Goal: Task Accomplishment & Management: Manage account settings

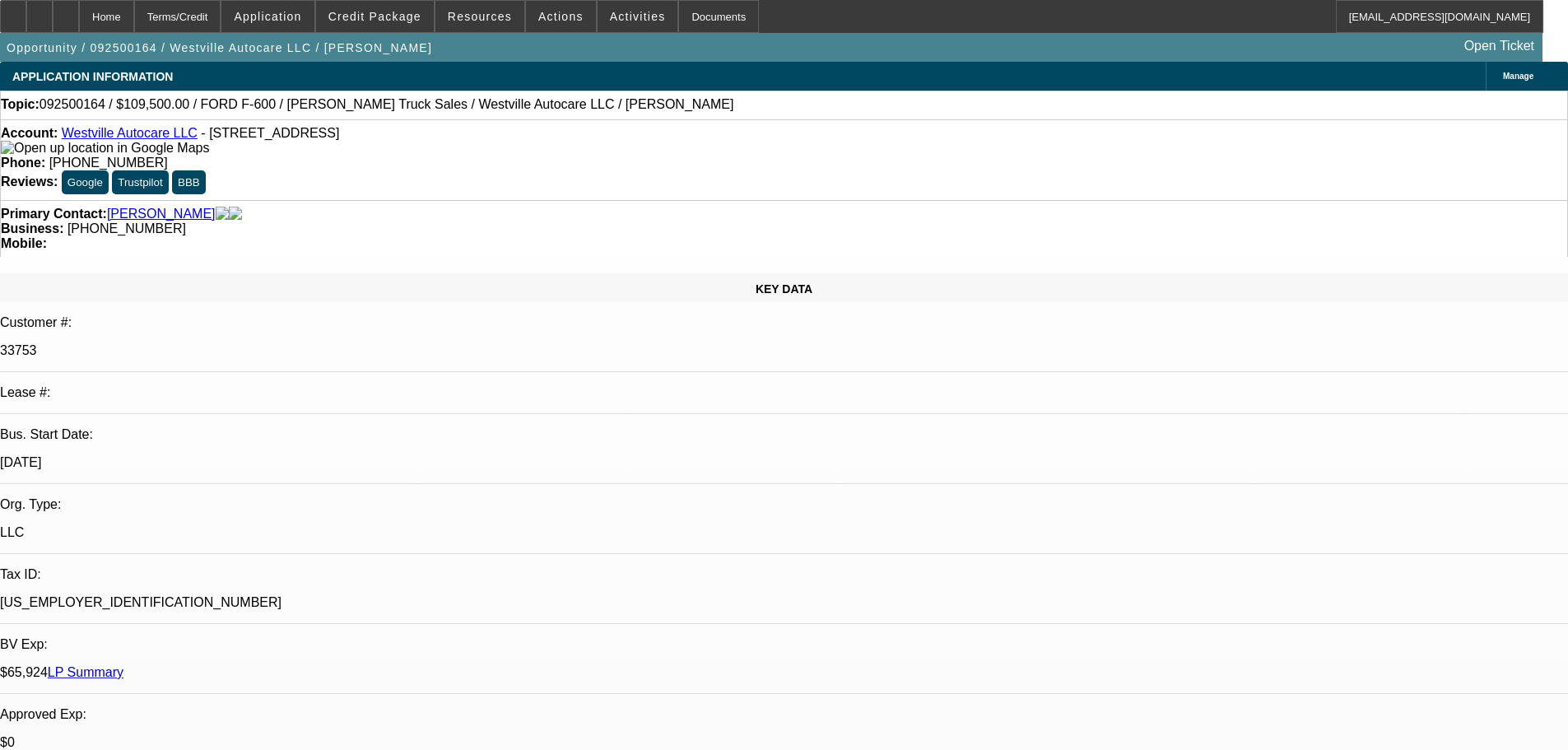
select select "0"
select select "2"
select select "0"
select select "6"
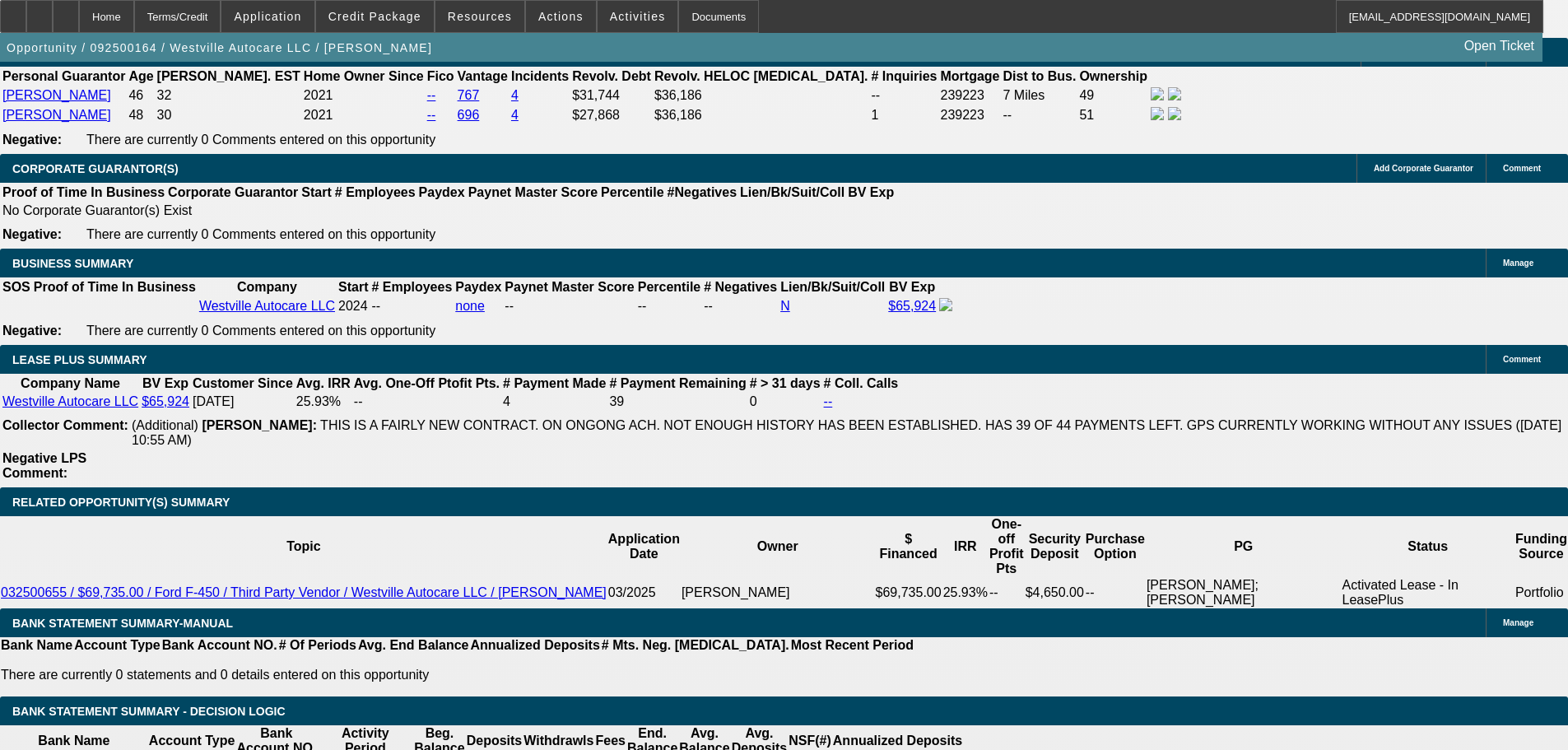
drag, startPoint x: 573, startPoint y: 274, endPoint x: 633, endPoint y: 535, distance: 267.8
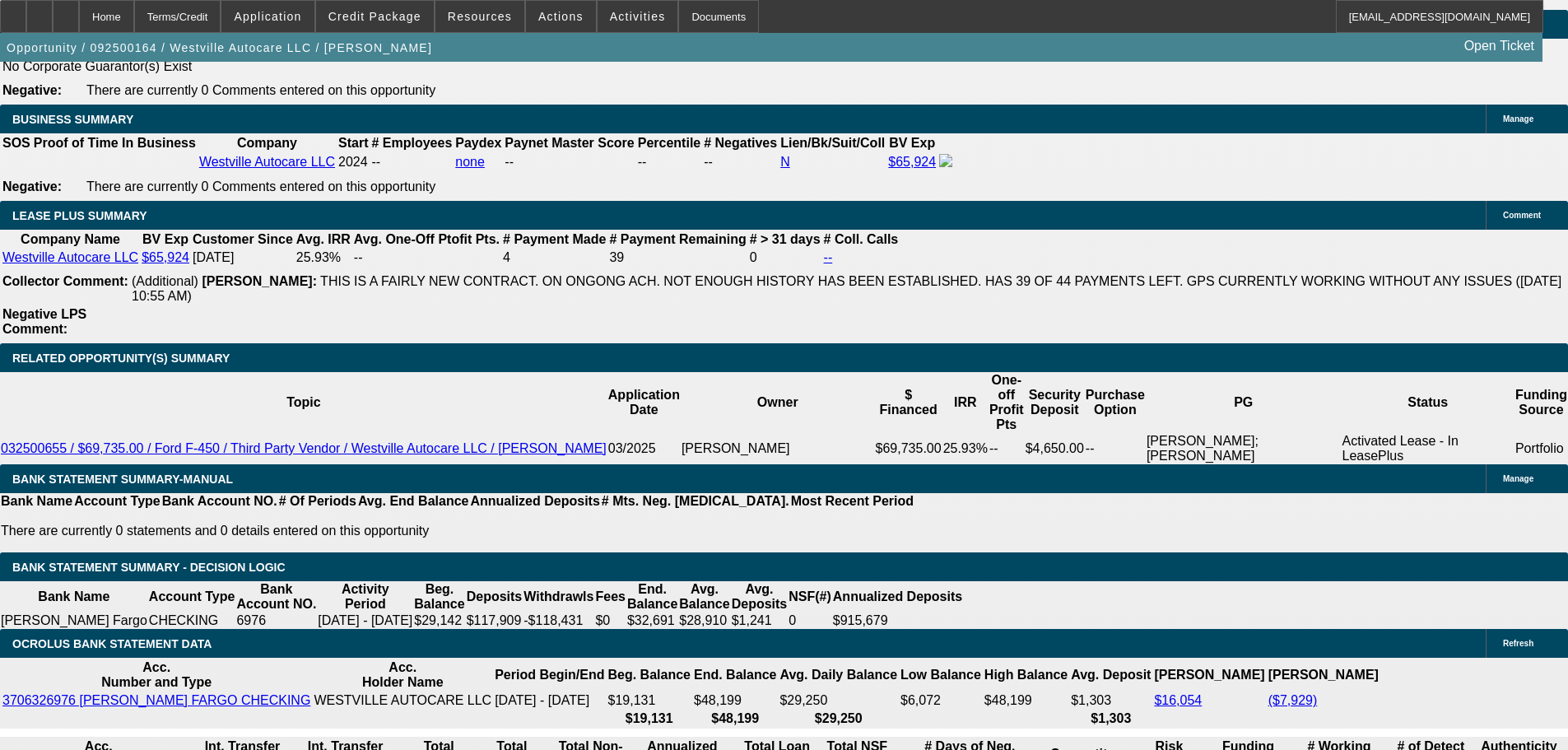
scroll to position [2714, 0]
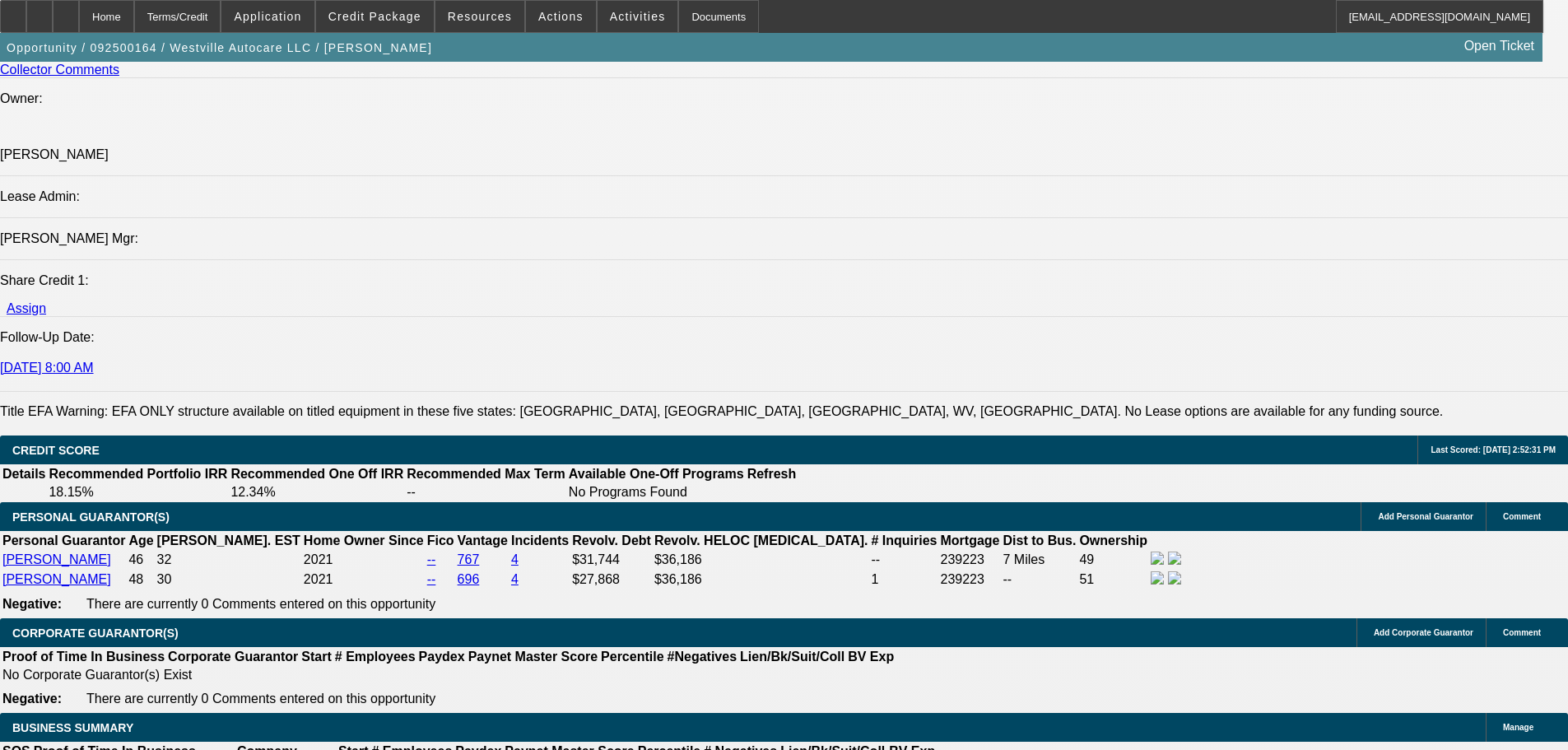
drag, startPoint x: 701, startPoint y: 444, endPoint x: 656, endPoint y: 282, distance: 168.1
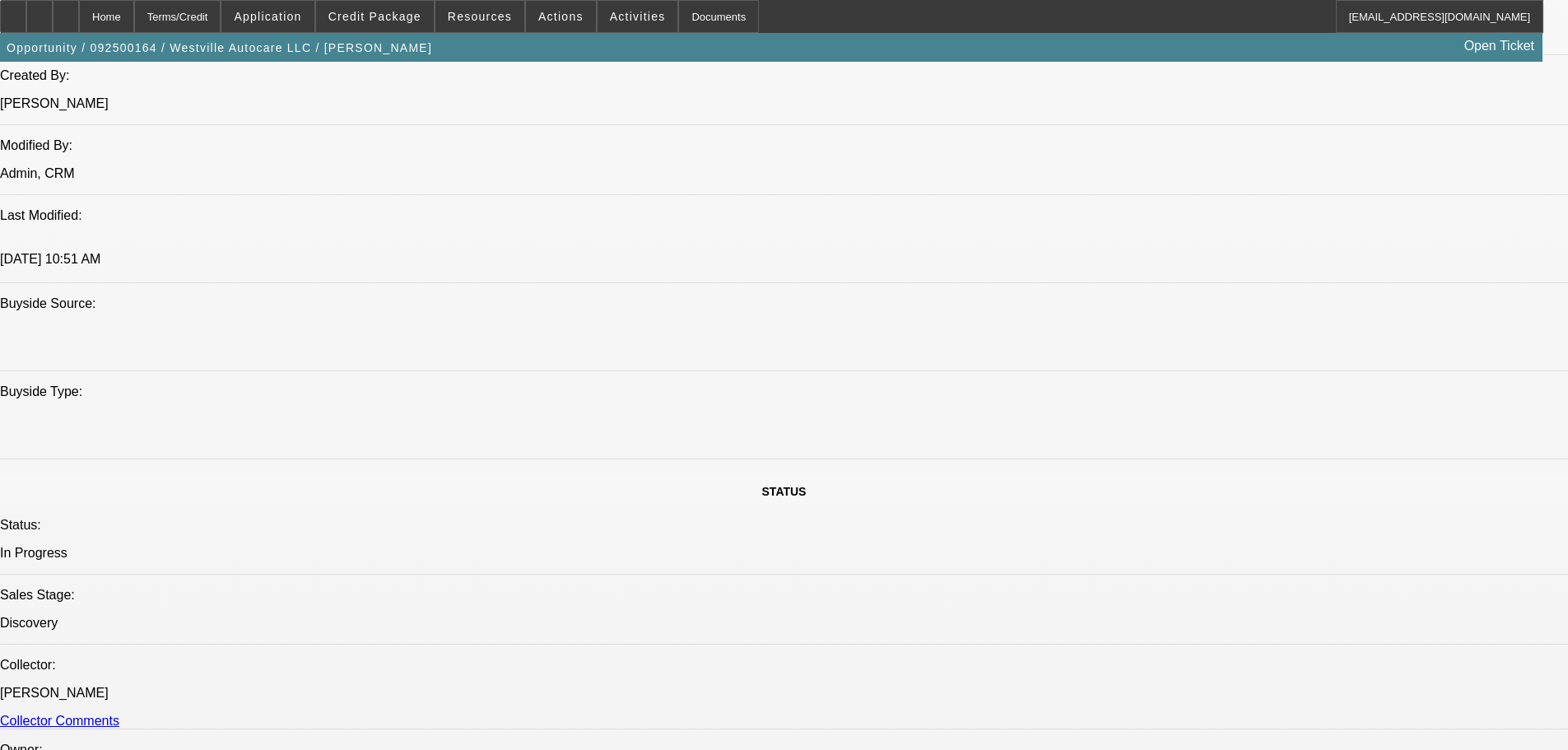
drag, startPoint x: 516, startPoint y: 346, endPoint x: 501, endPoint y: 214, distance: 132.8
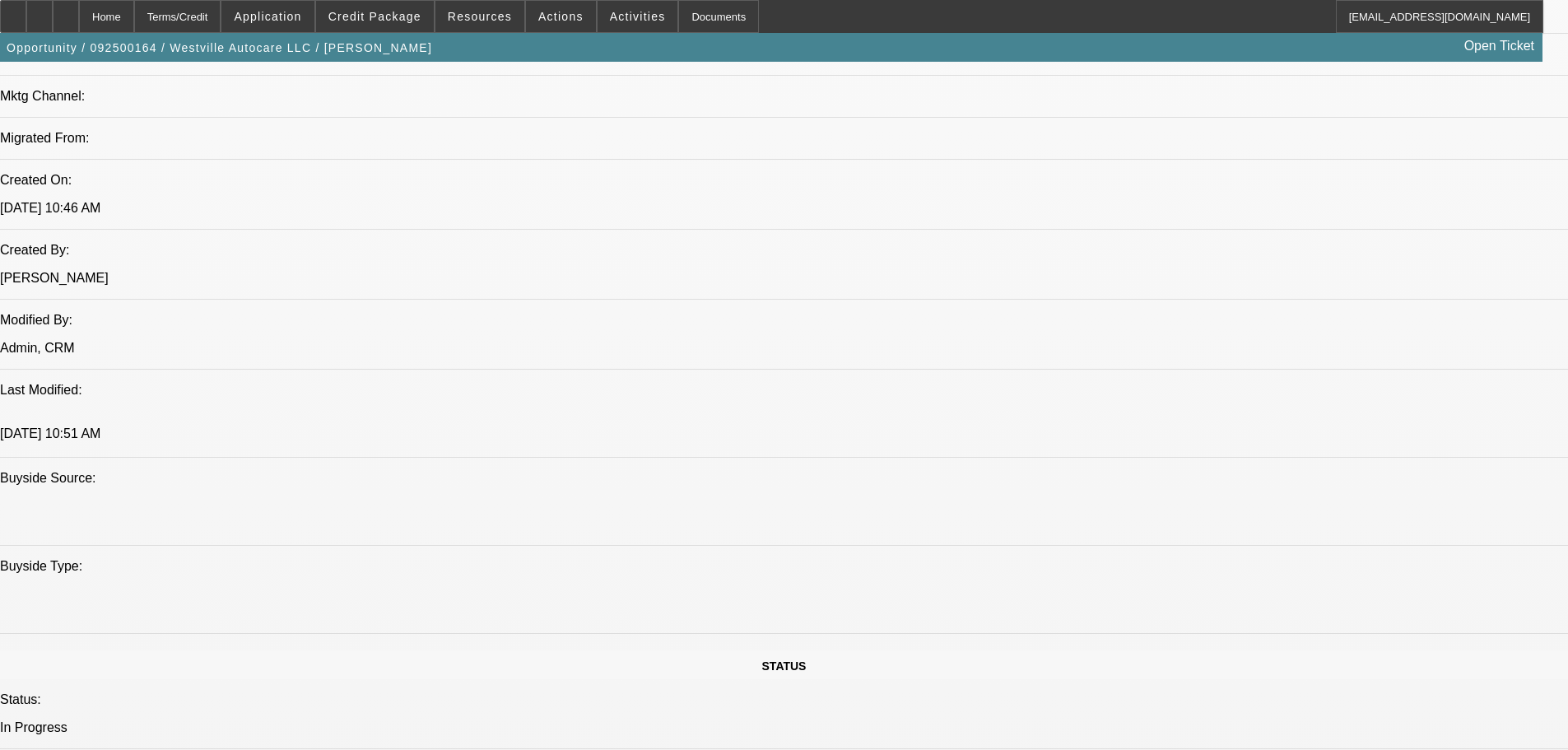
drag, startPoint x: 524, startPoint y: 510, endPoint x: 464, endPoint y: 346, distance: 174.6
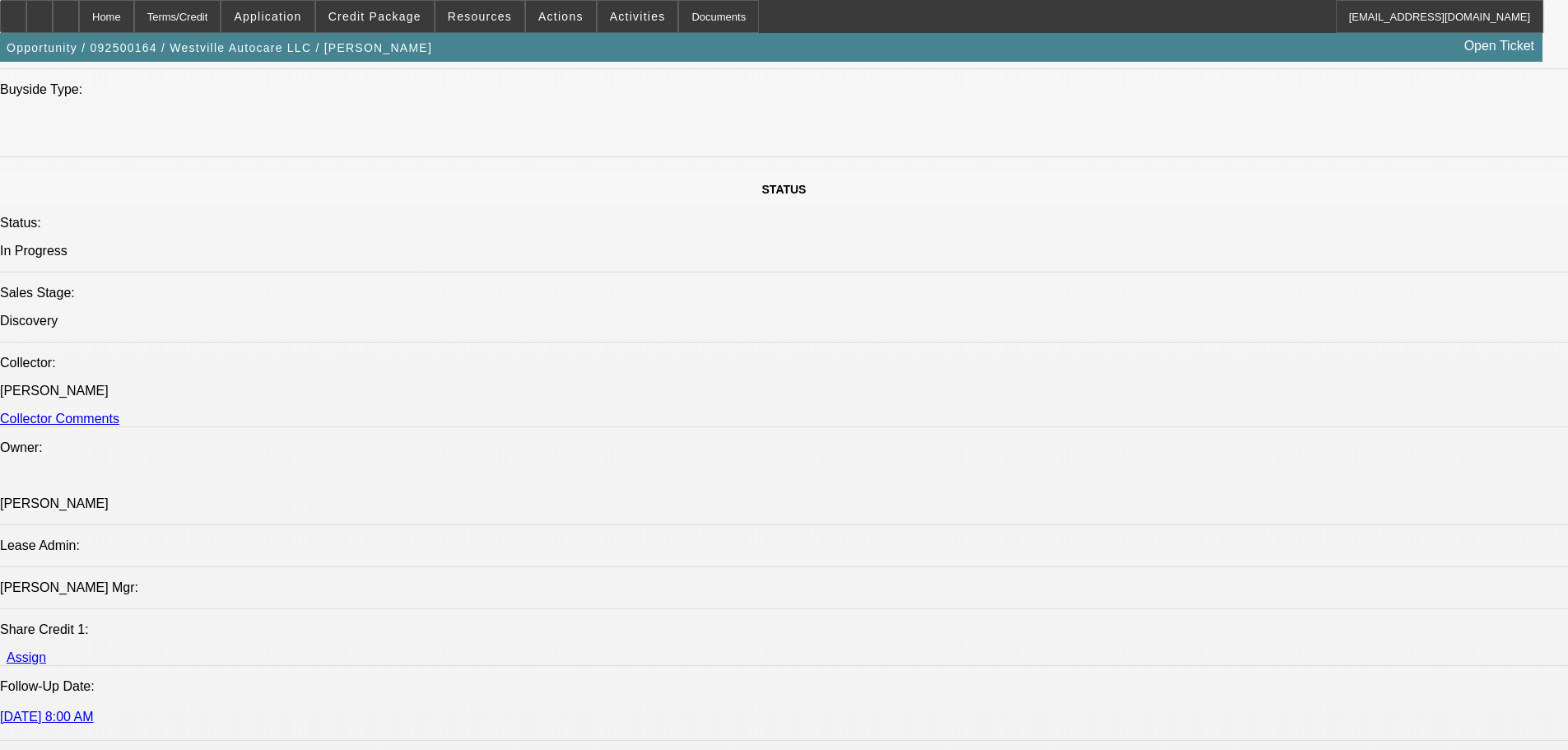
drag, startPoint x: 629, startPoint y: 542, endPoint x: 632, endPoint y: 553, distance: 11.4
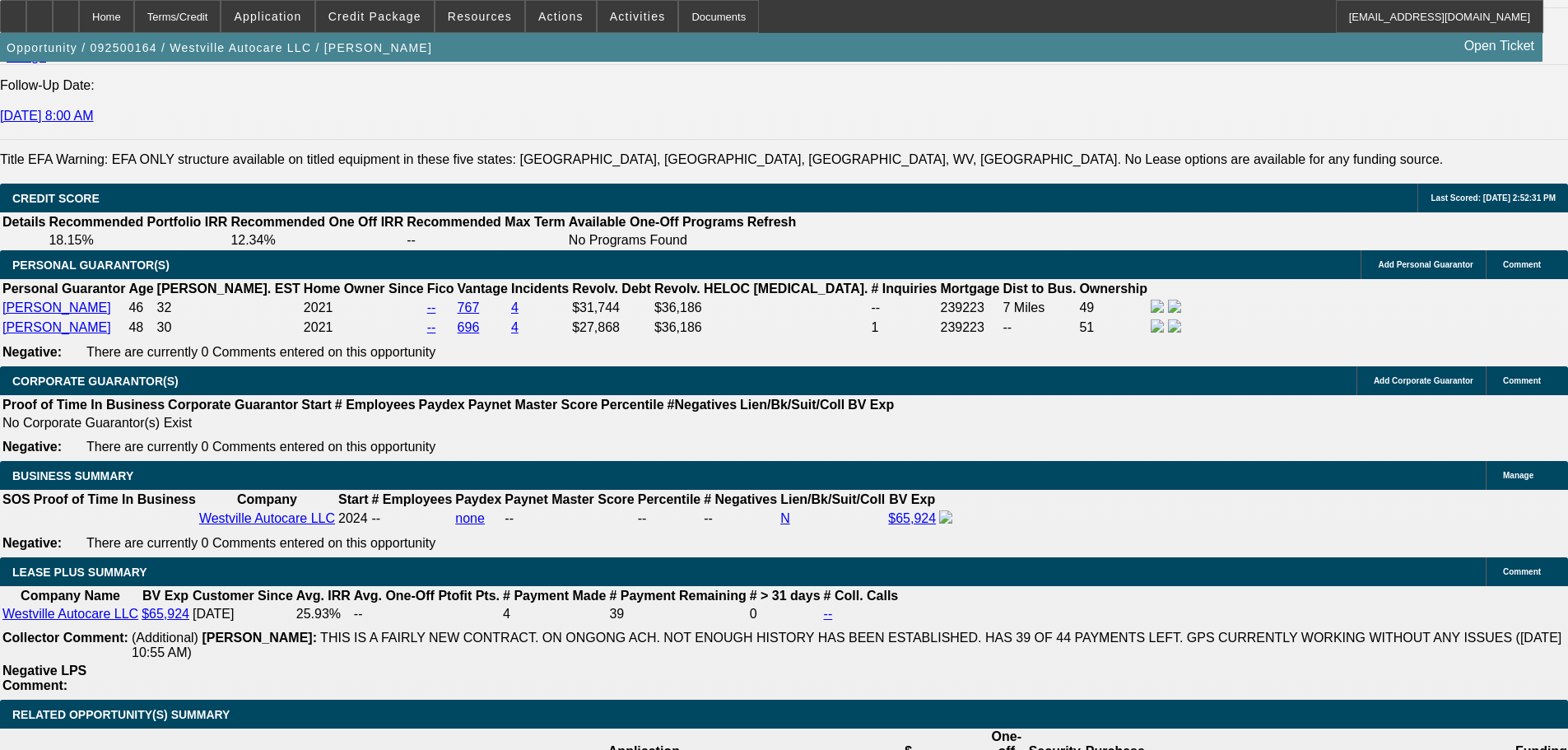
drag, startPoint x: 651, startPoint y: 469, endPoint x: 695, endPoint y: 598, distance: 136.3
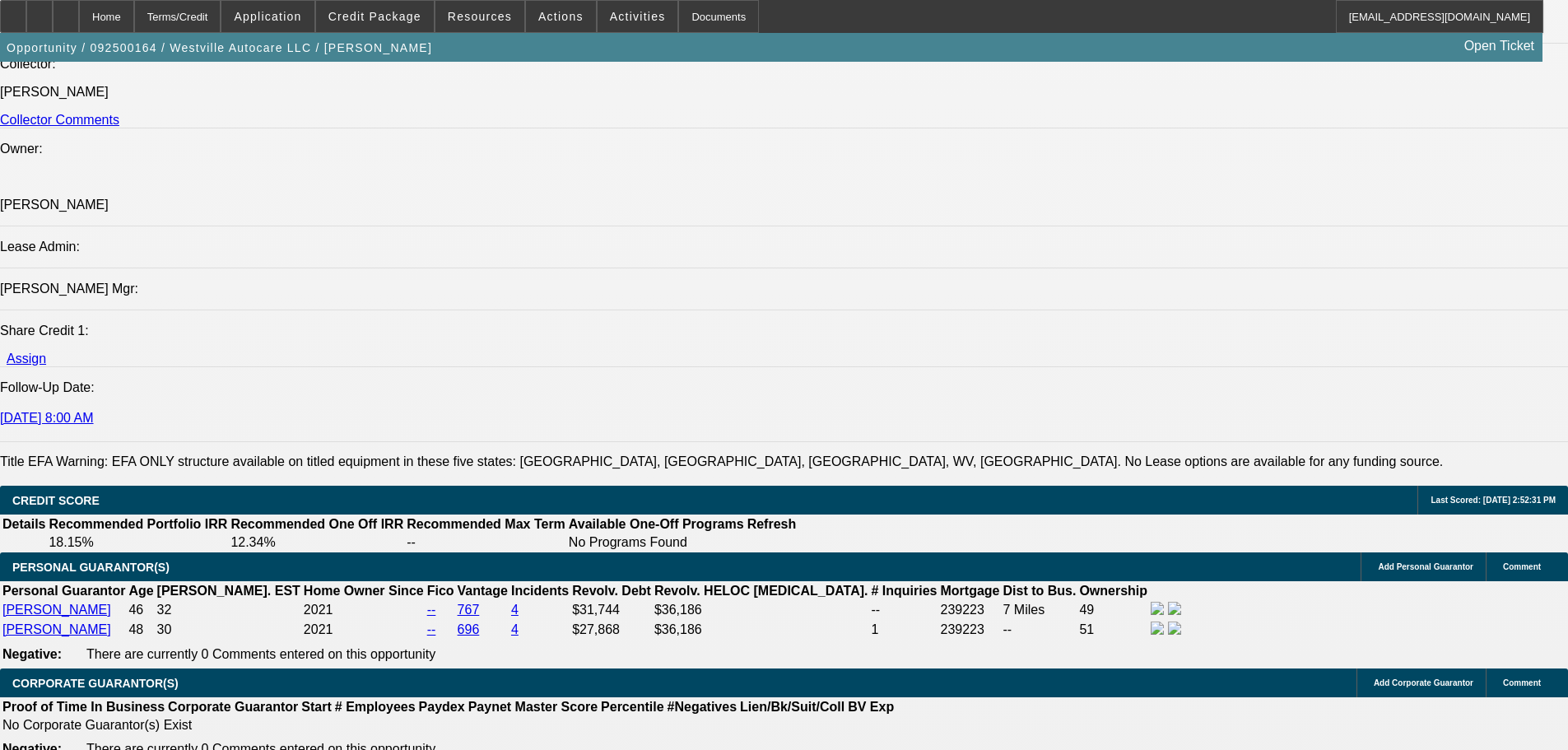
drag, startPoint x: 691, startPoint y: 379, endPoint x: 691, endPoint y: 299, distance: 80.0
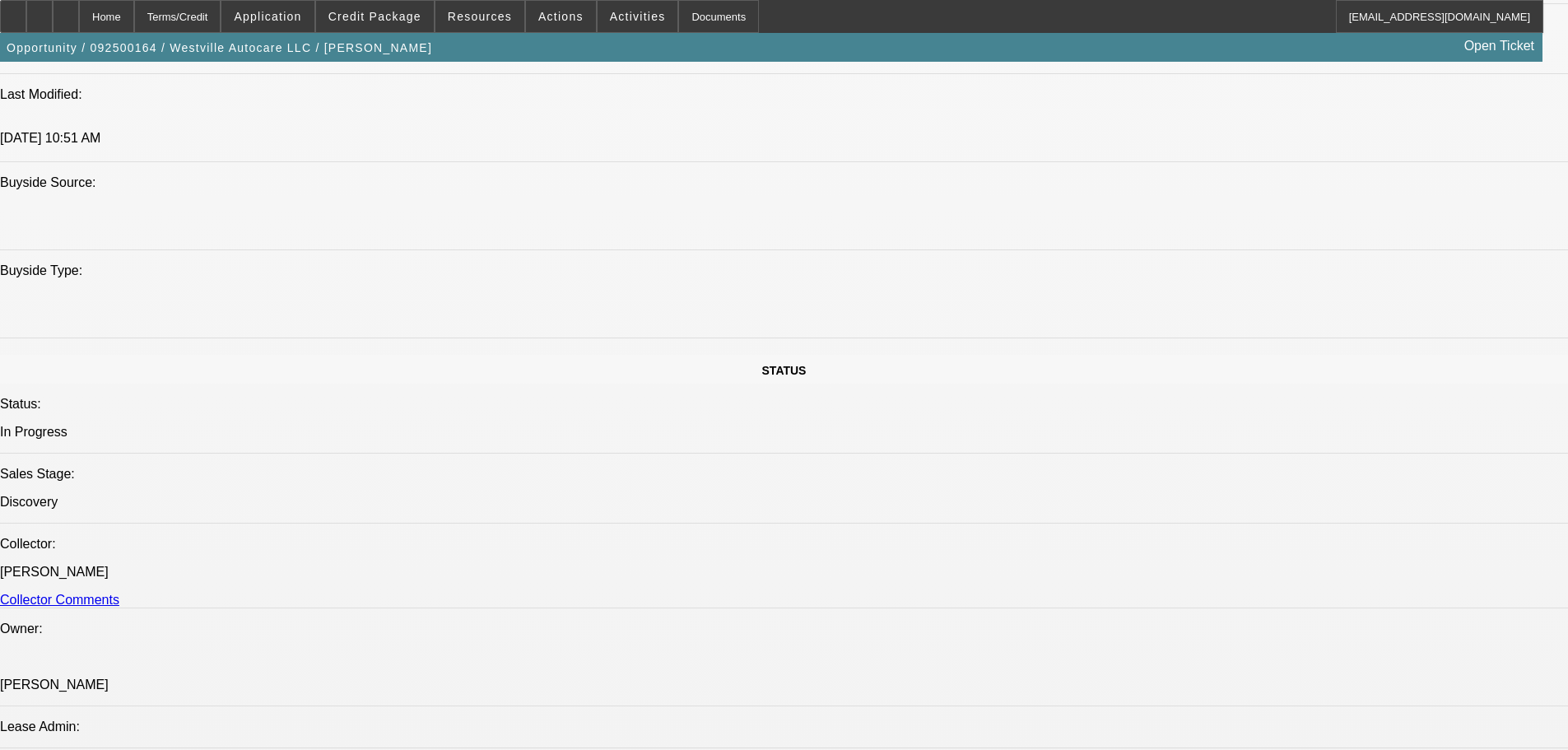
drag, startPoint x: 602, startPoint y: 488, endPoint x: 616, endPoint y: 569, distance: 82.2
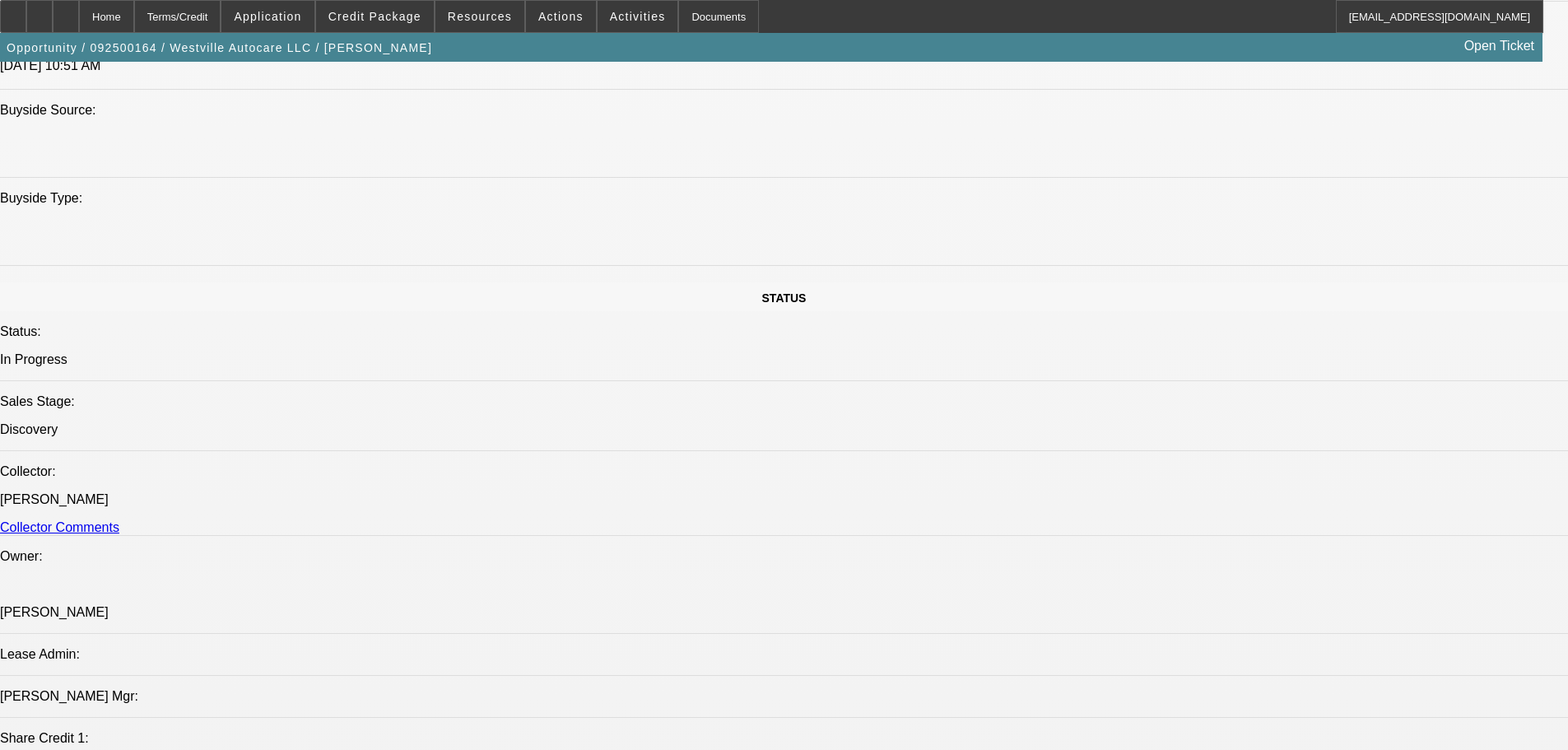
drag, startPoint x: 424, startPoint y: 542, endPoint x: 401, endPoint y: 545, distance: 23.2
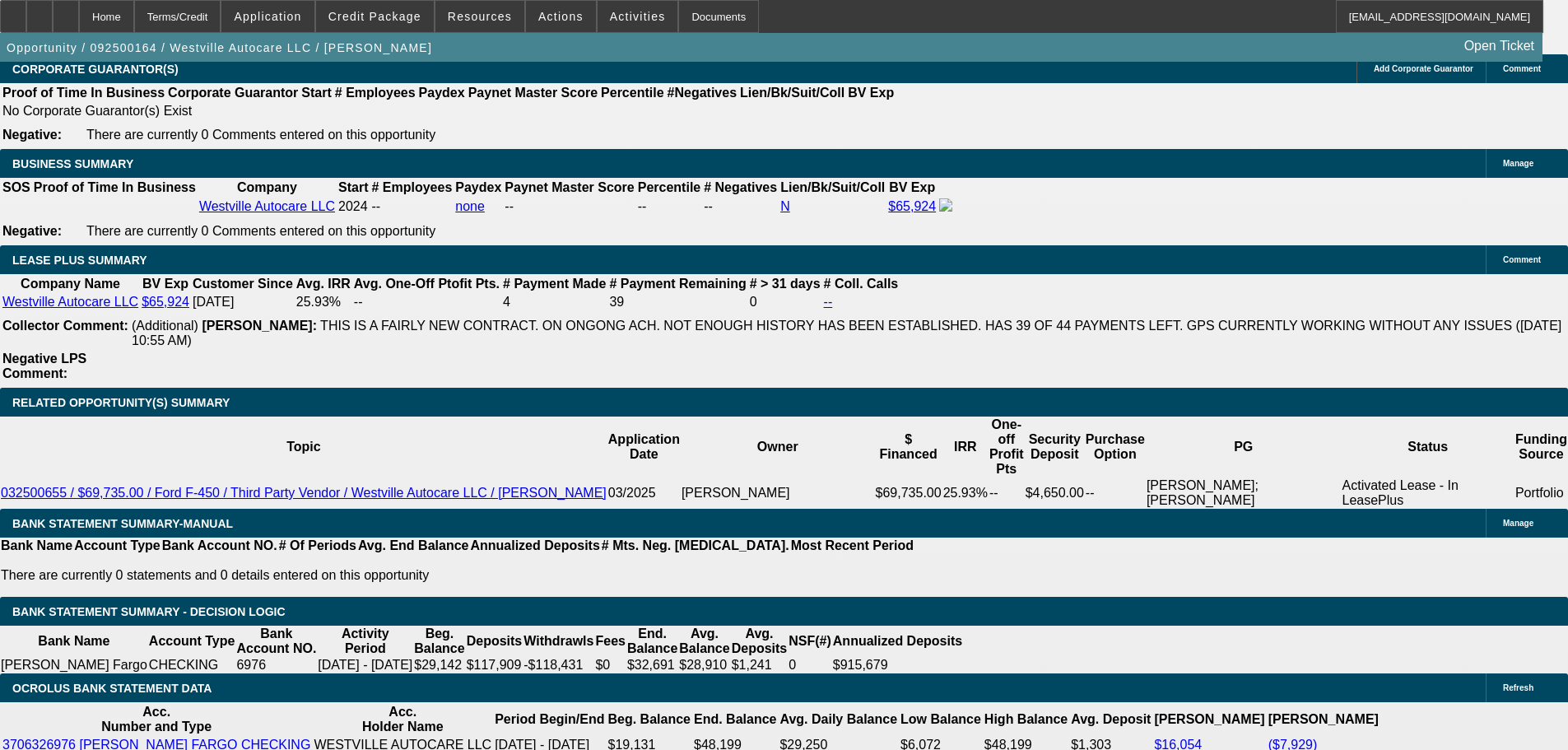
scroll to position [2818, 0]
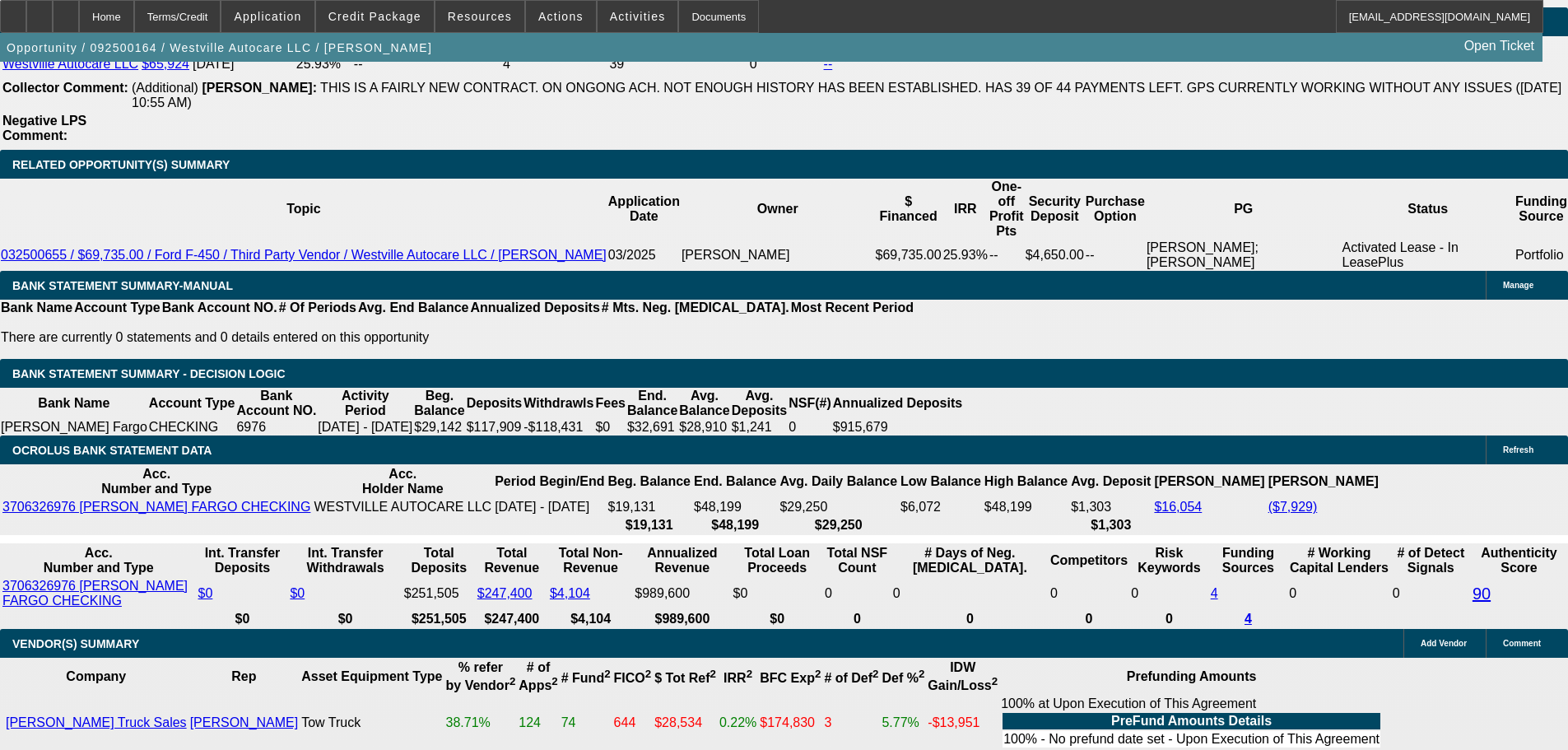
type input "1"
type input "UNKNOWN"
type input "$1,705.83"
type input "17"
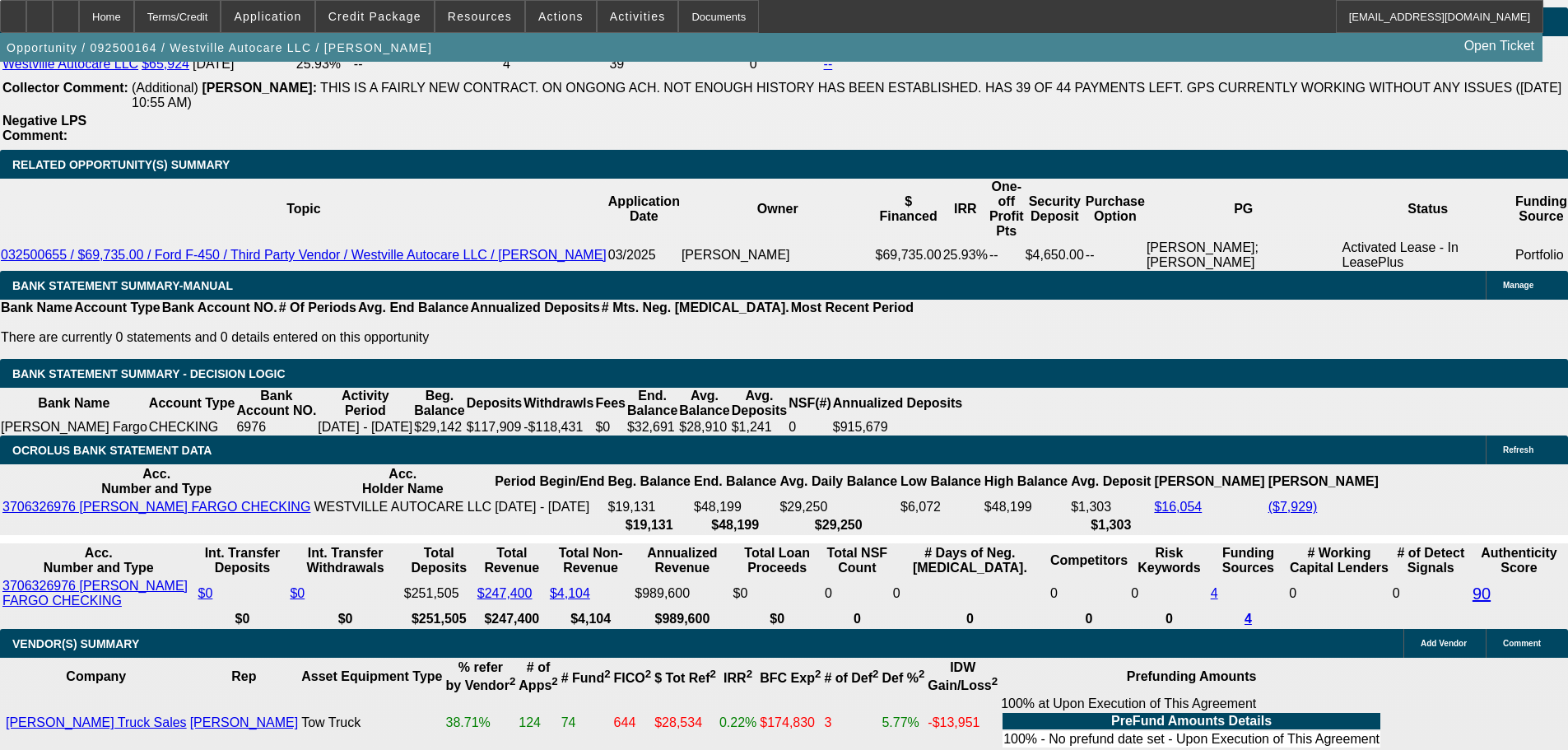
type input "$3,411.66"
type input "$2,564.77"
type input "$5,129.54"
type input "17.5"
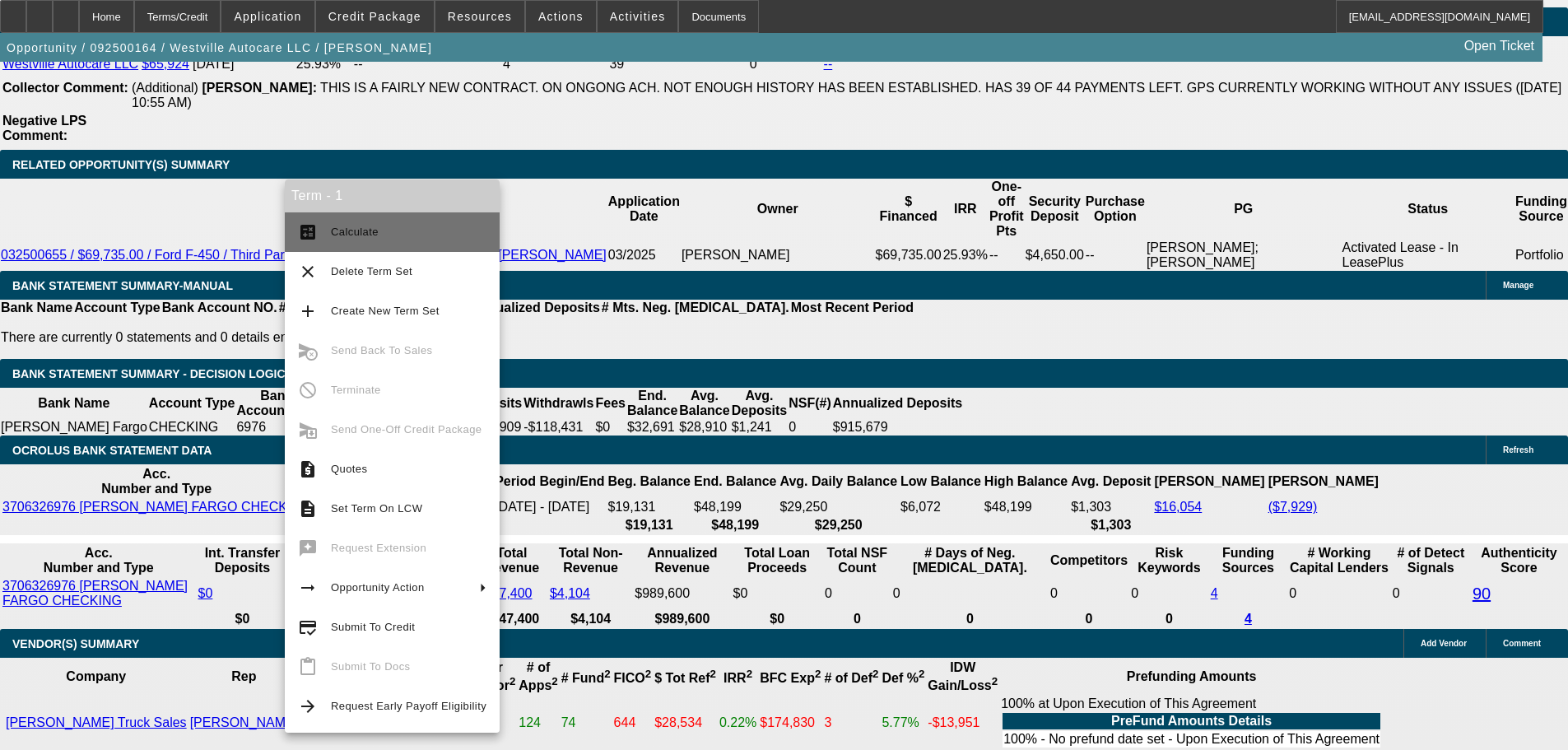
click at [412, 225] on span "Calculate" at bounding box center [408, 232] width 156 height 20
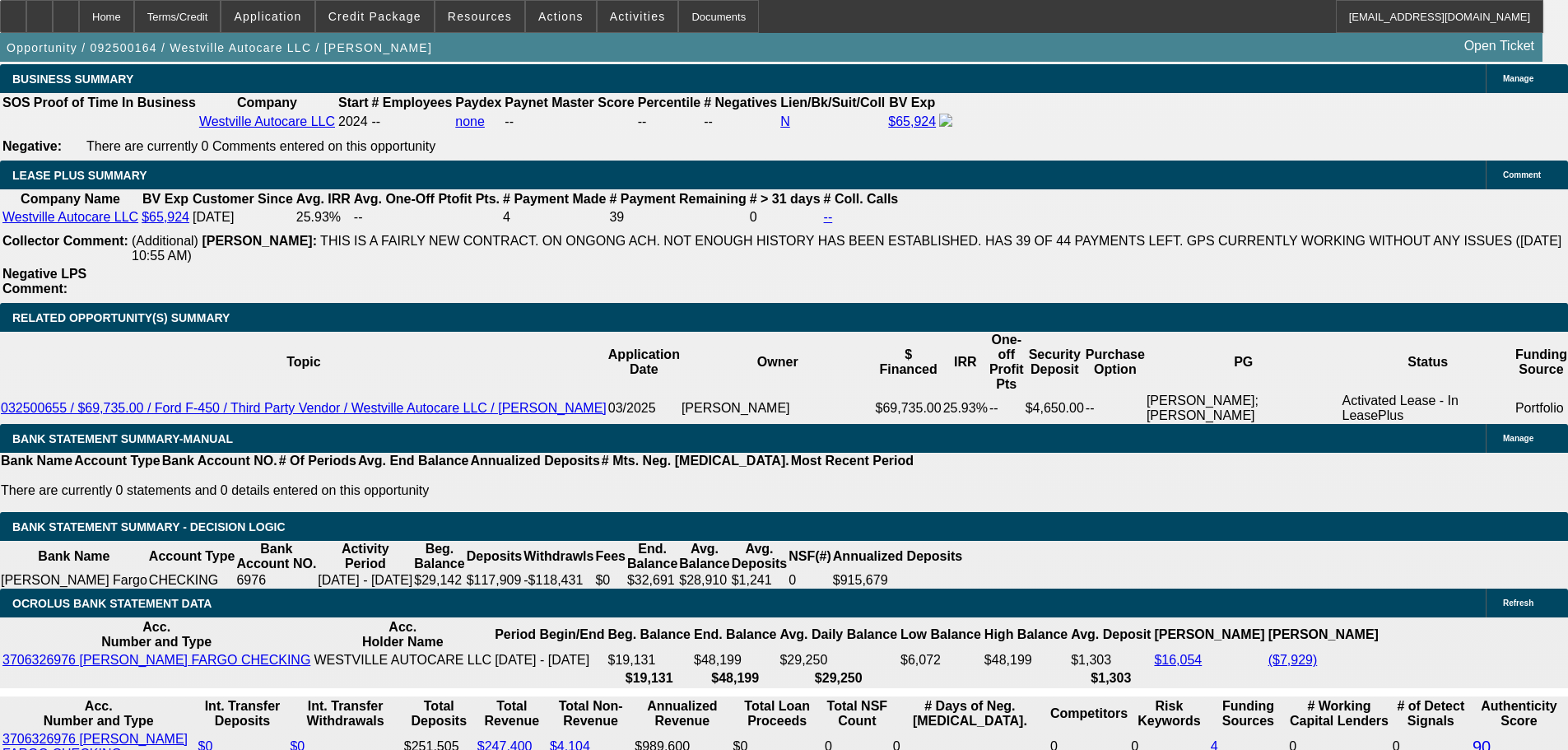
scroll to position [2654, 0]
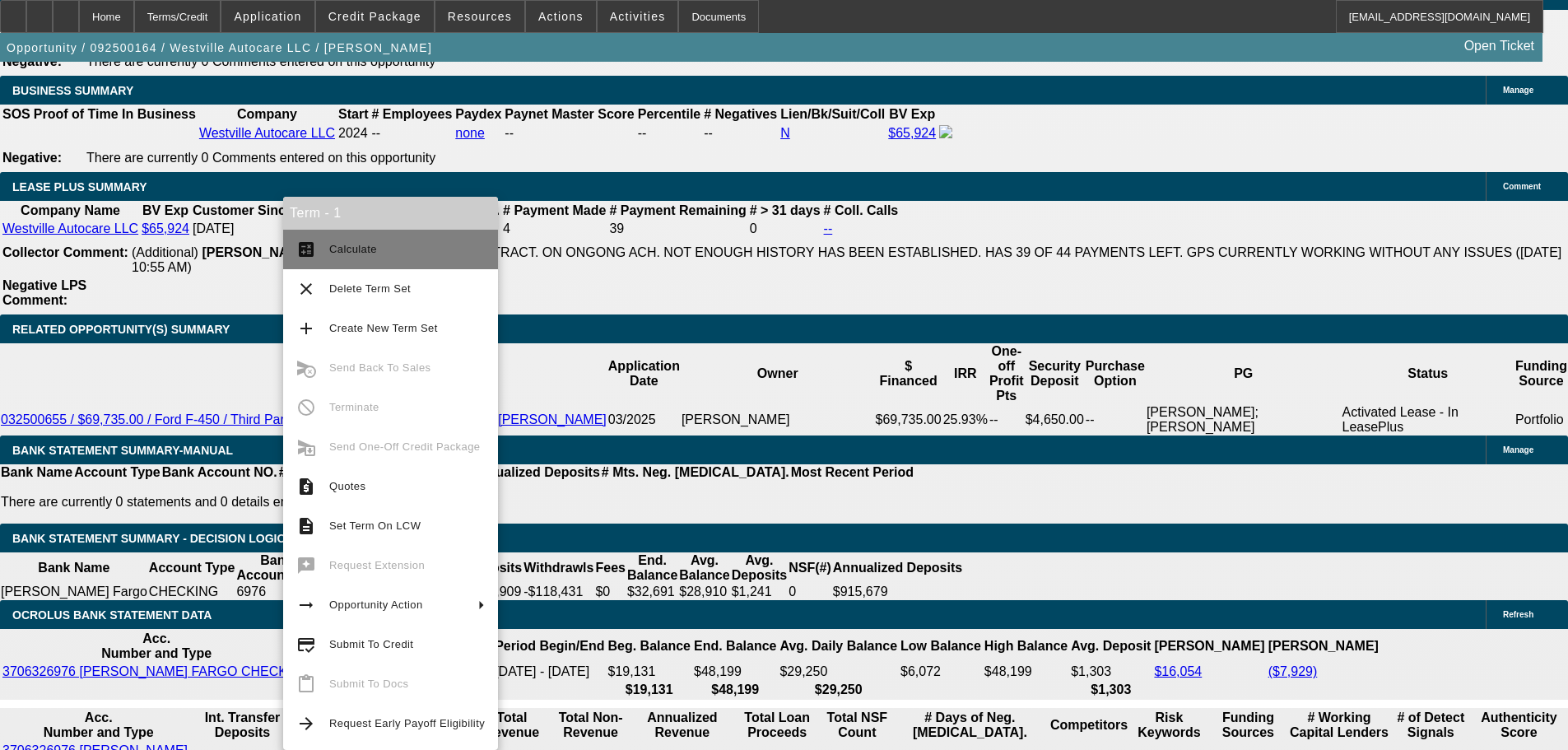
click at [431, 255] on span "Calculate" at bounding box center [406, 249] width 156 height 20
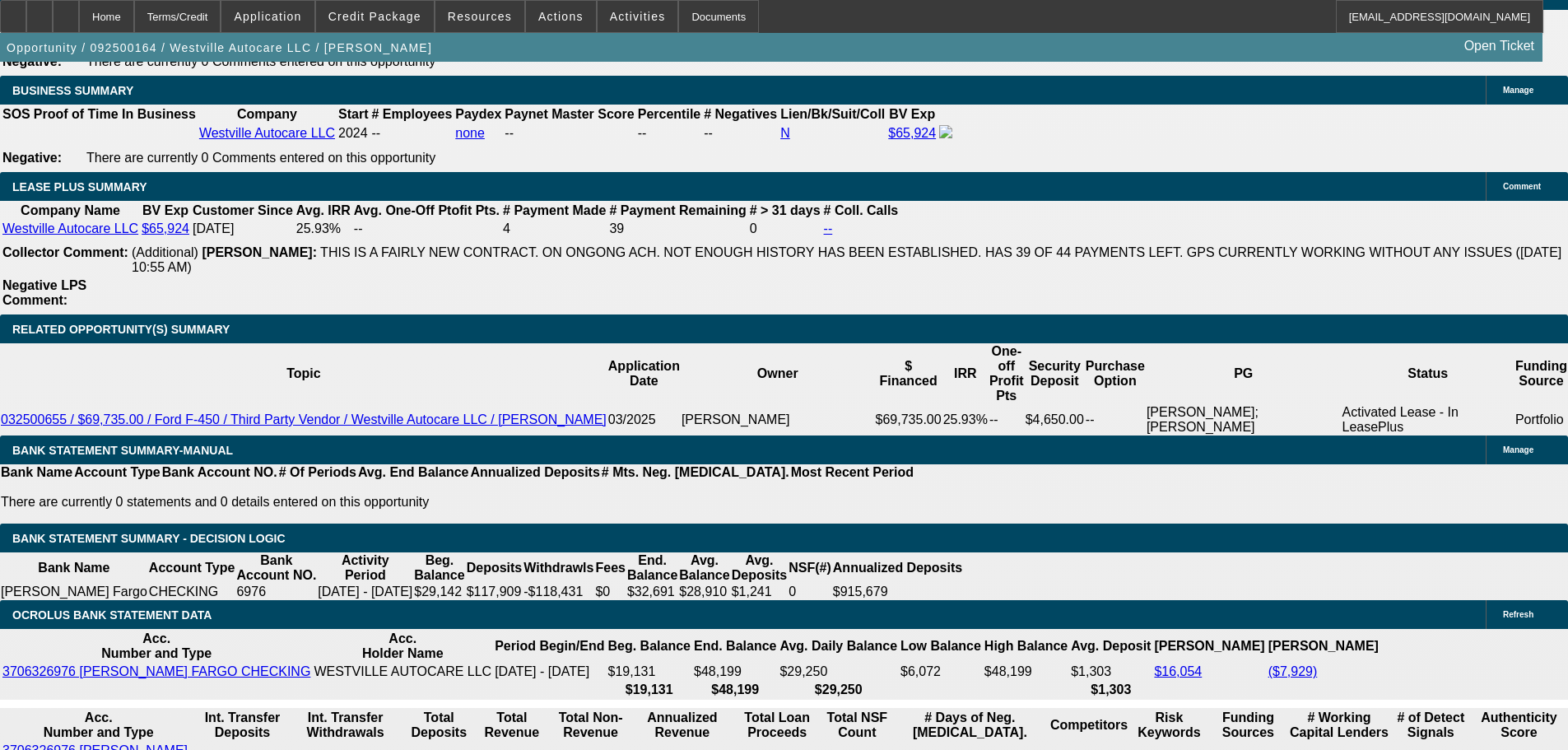
type input "$2,594.86"
type input "$5,189.72"
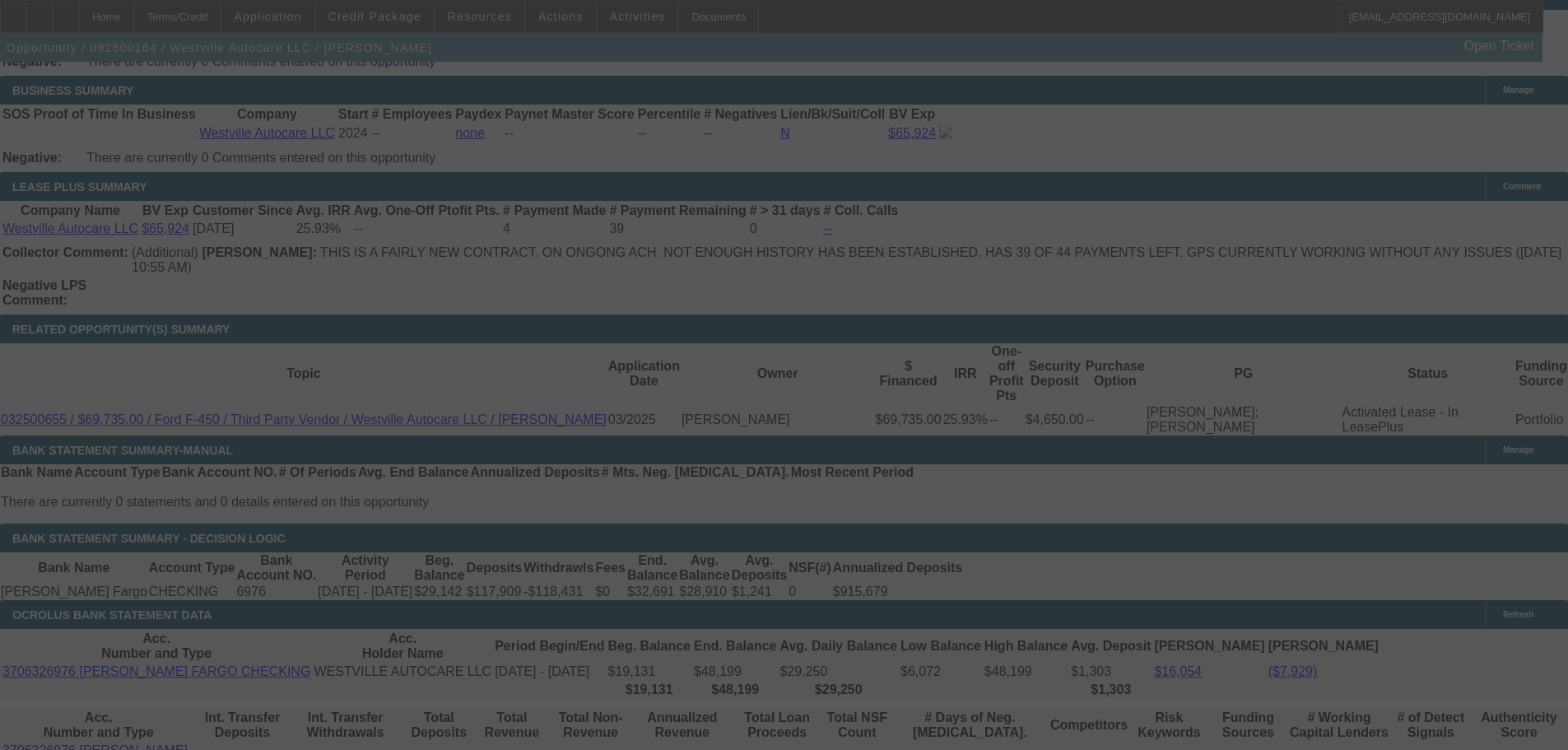
select select "0"
select select "2"
select select "0"
select select "6"
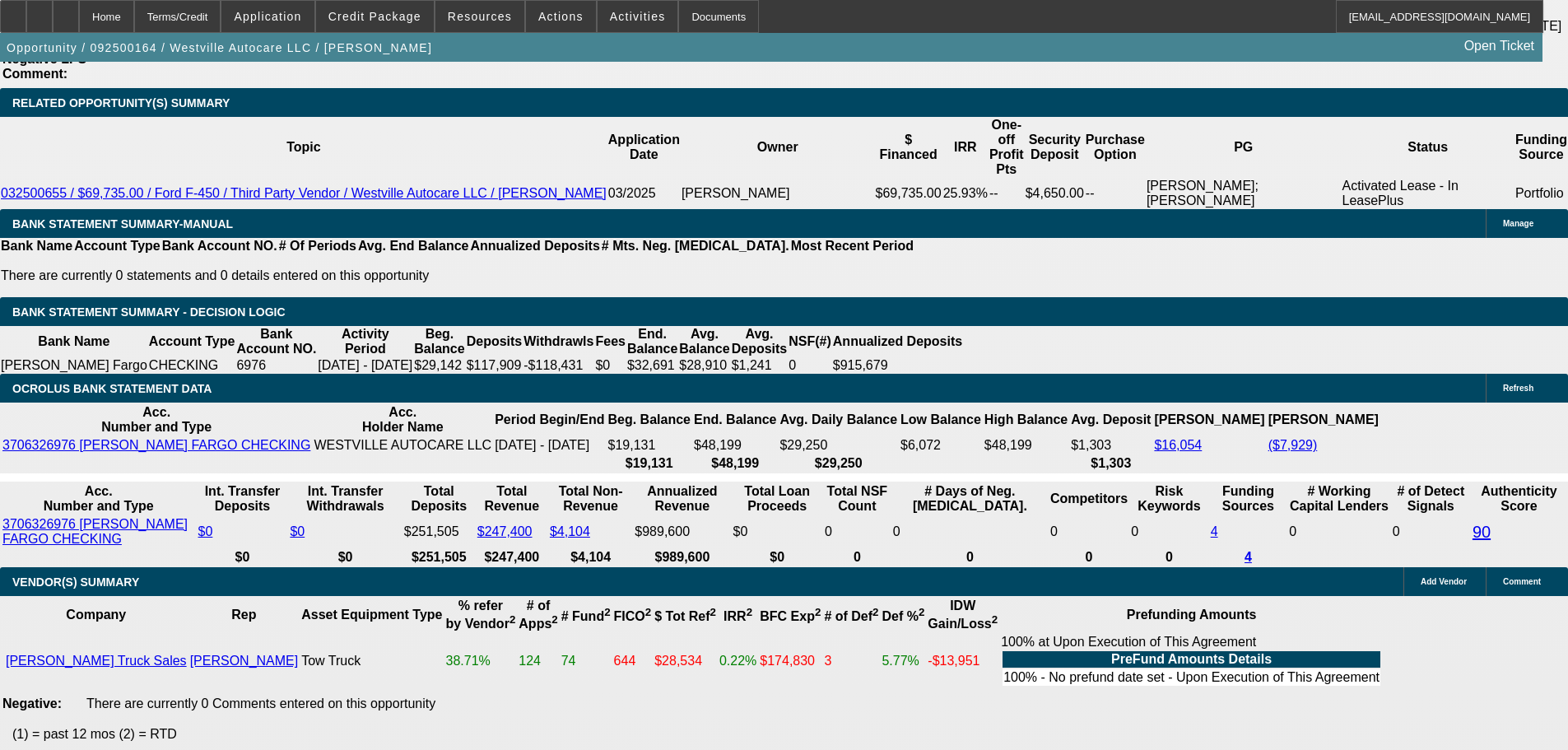
scroll to position [2736, 0]
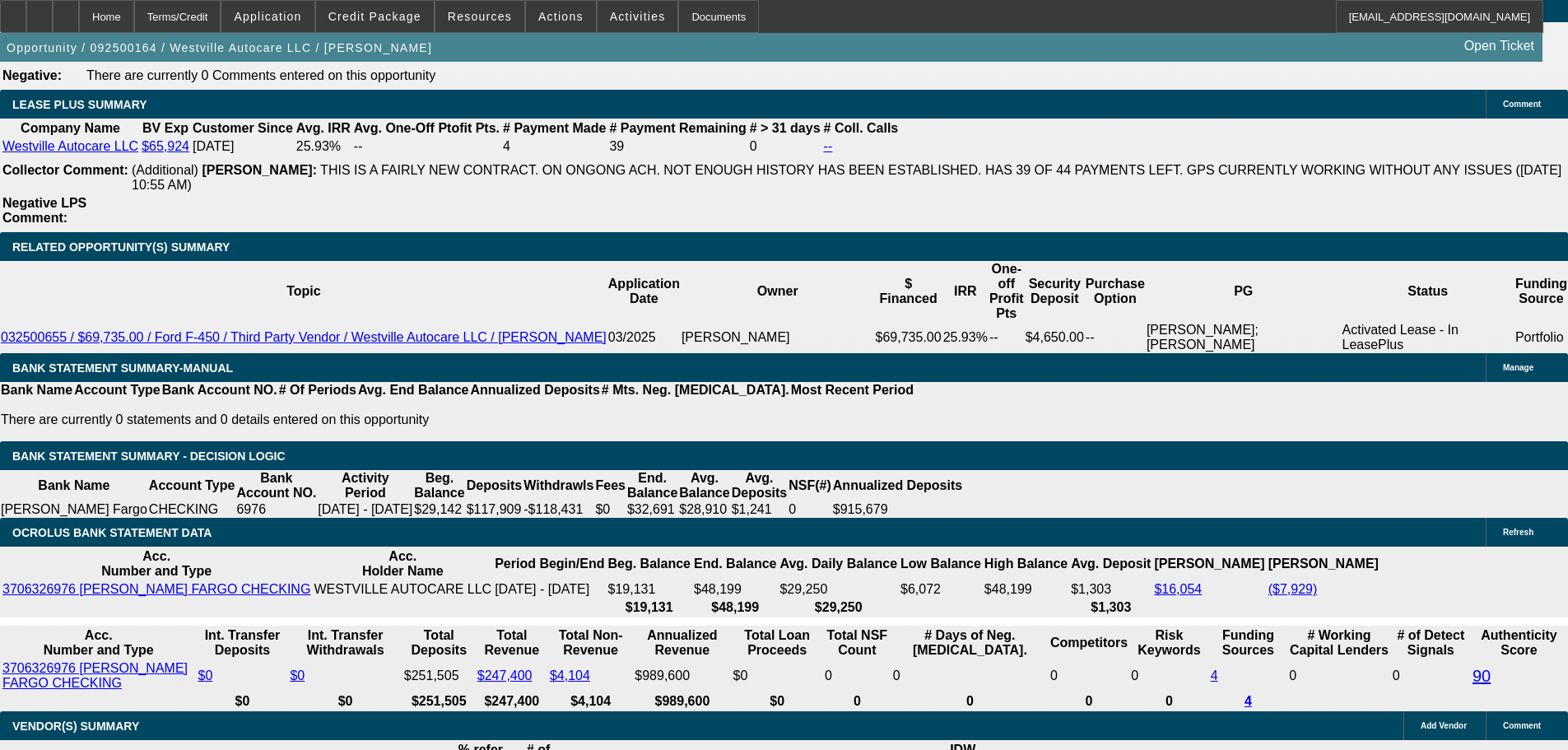
select select "0"
select select "2"
select select "0"
select select "6"
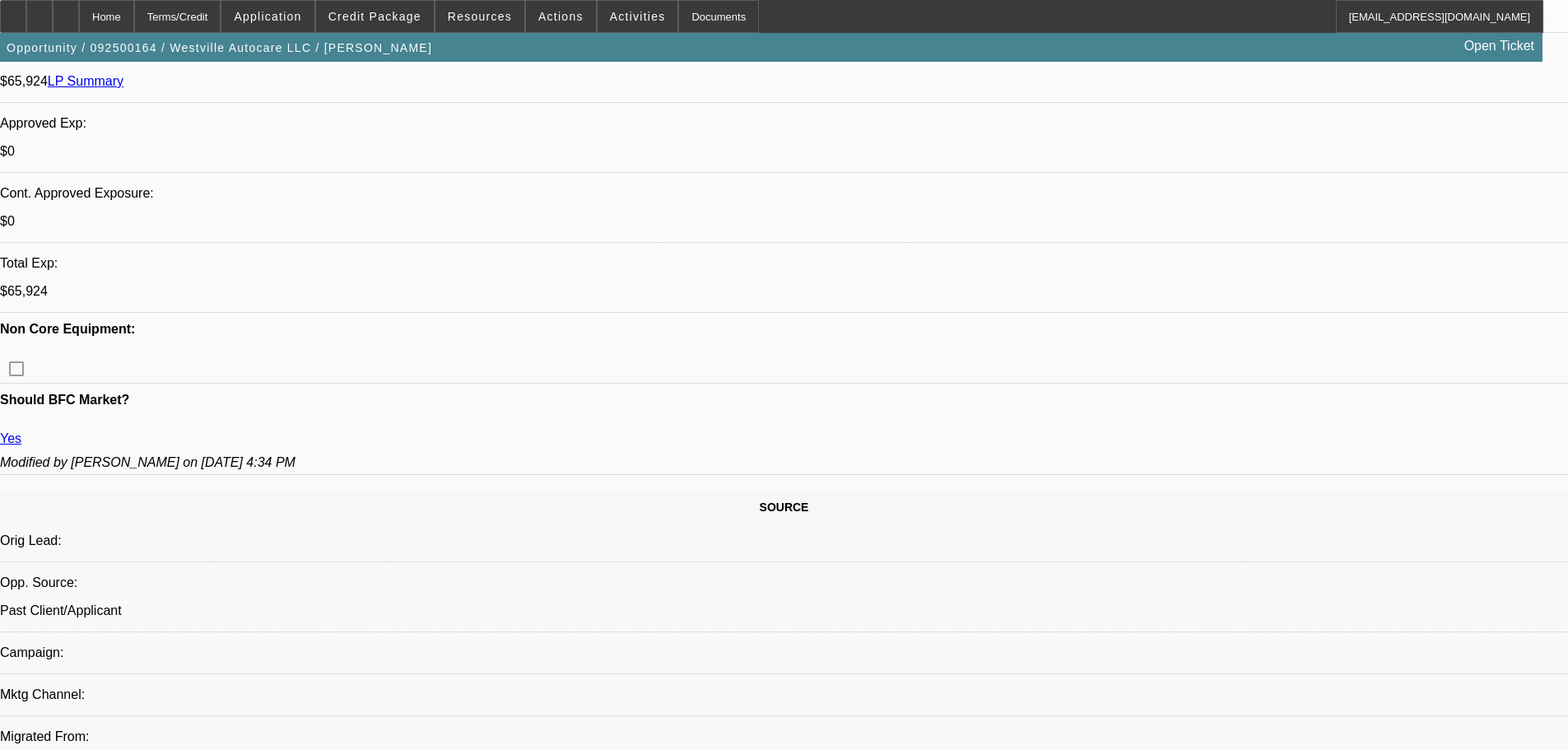
drag, startPoint x: 761, startPoint y: 316, endPoint x: 701, endPoint y: 177, distance: 151.4
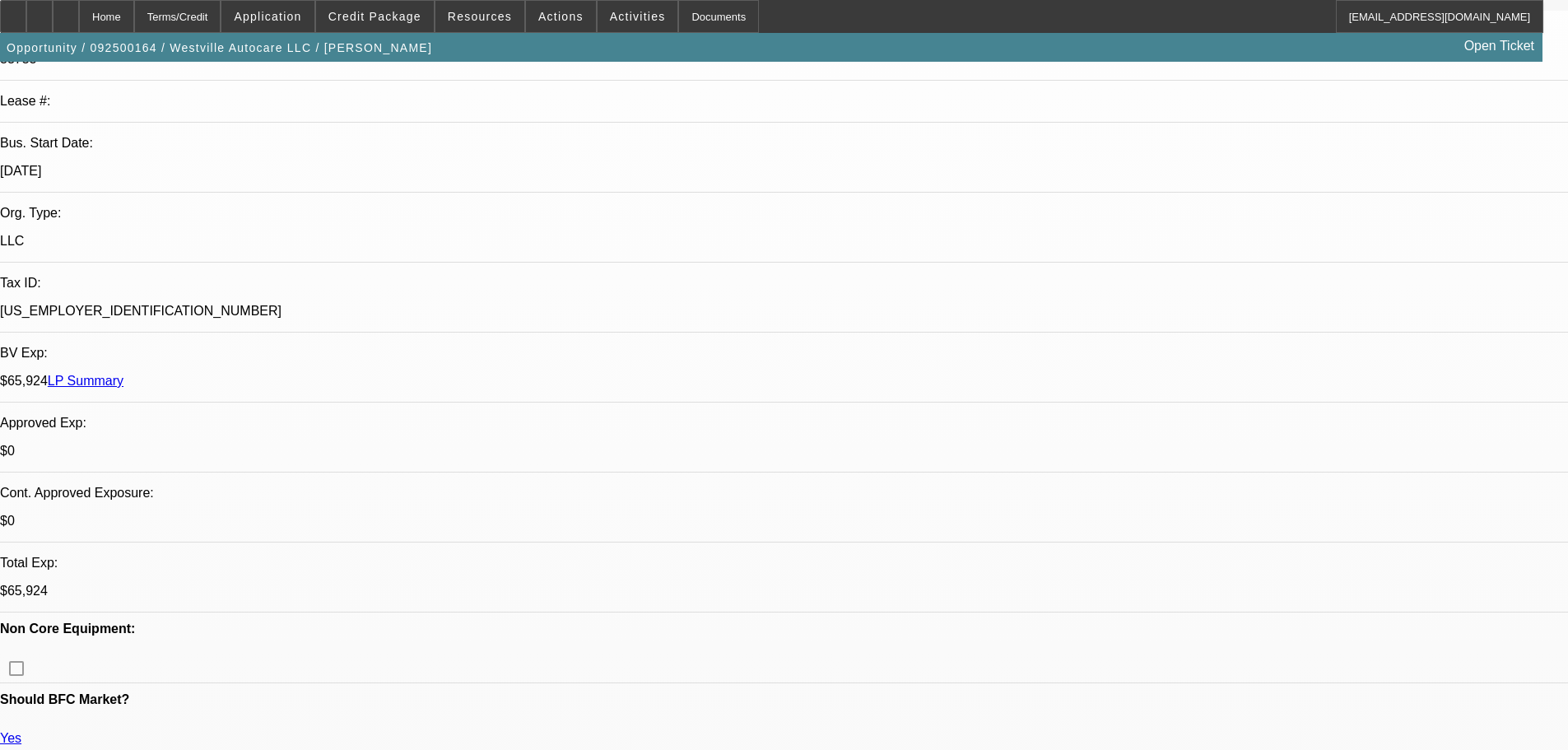
scroll to position [0, 0]
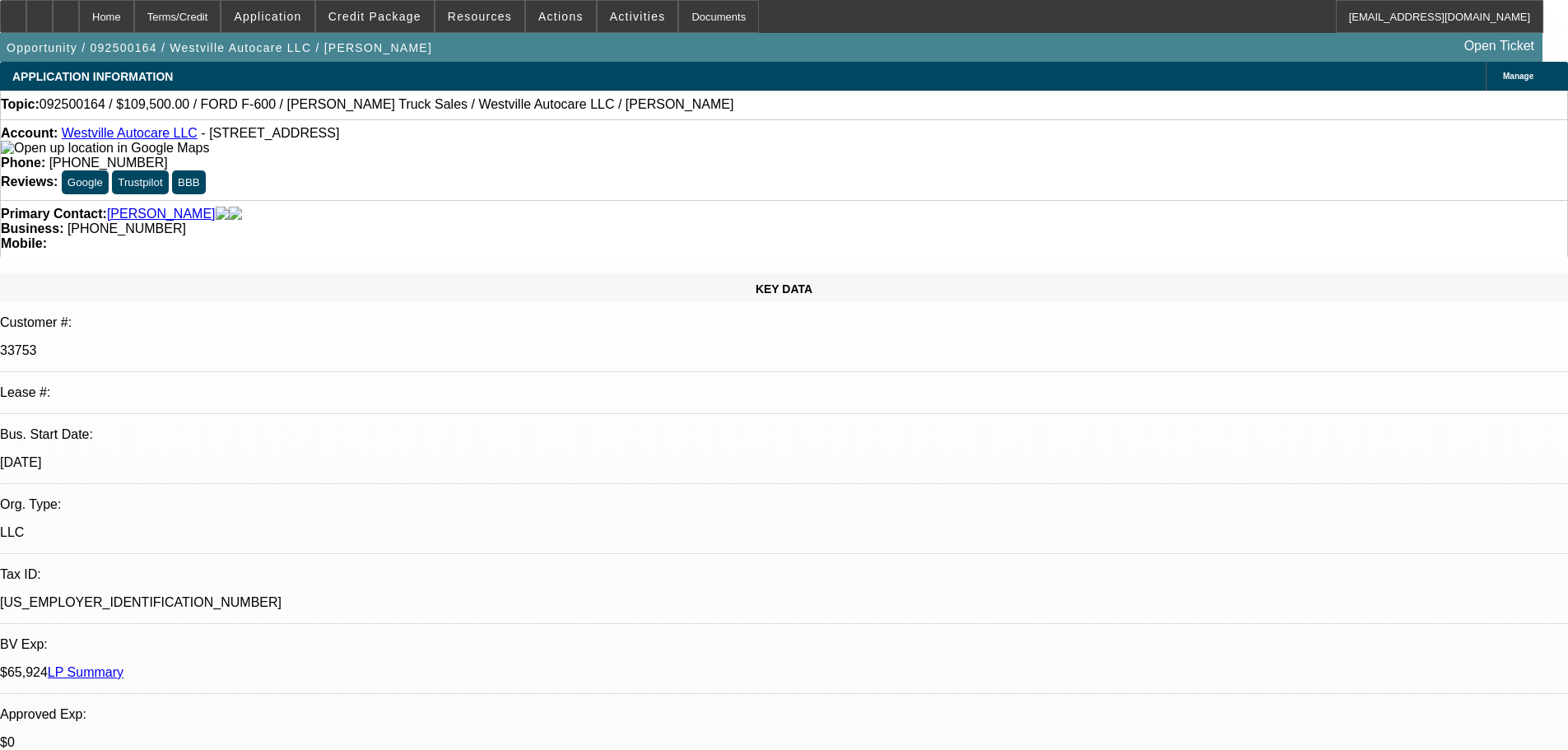
drag, startPoint x: 674, startPoint y: 405, endPoint x: 660, endPoint y: 257, distance: 148.7
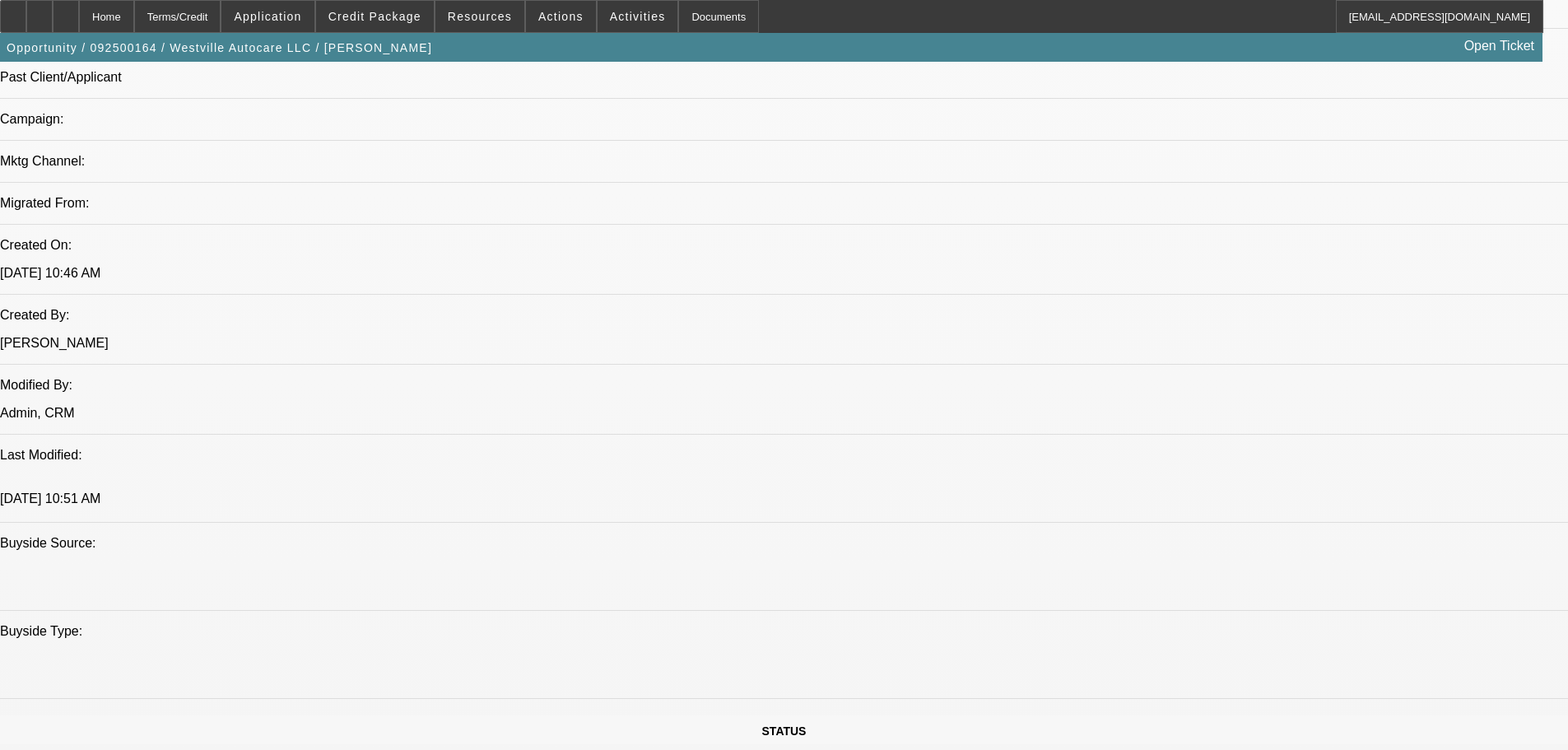
drag, startPoint x: 603, startPoint y: 304, endPoint x: 714, endPoint y: 490, distance: 216.6
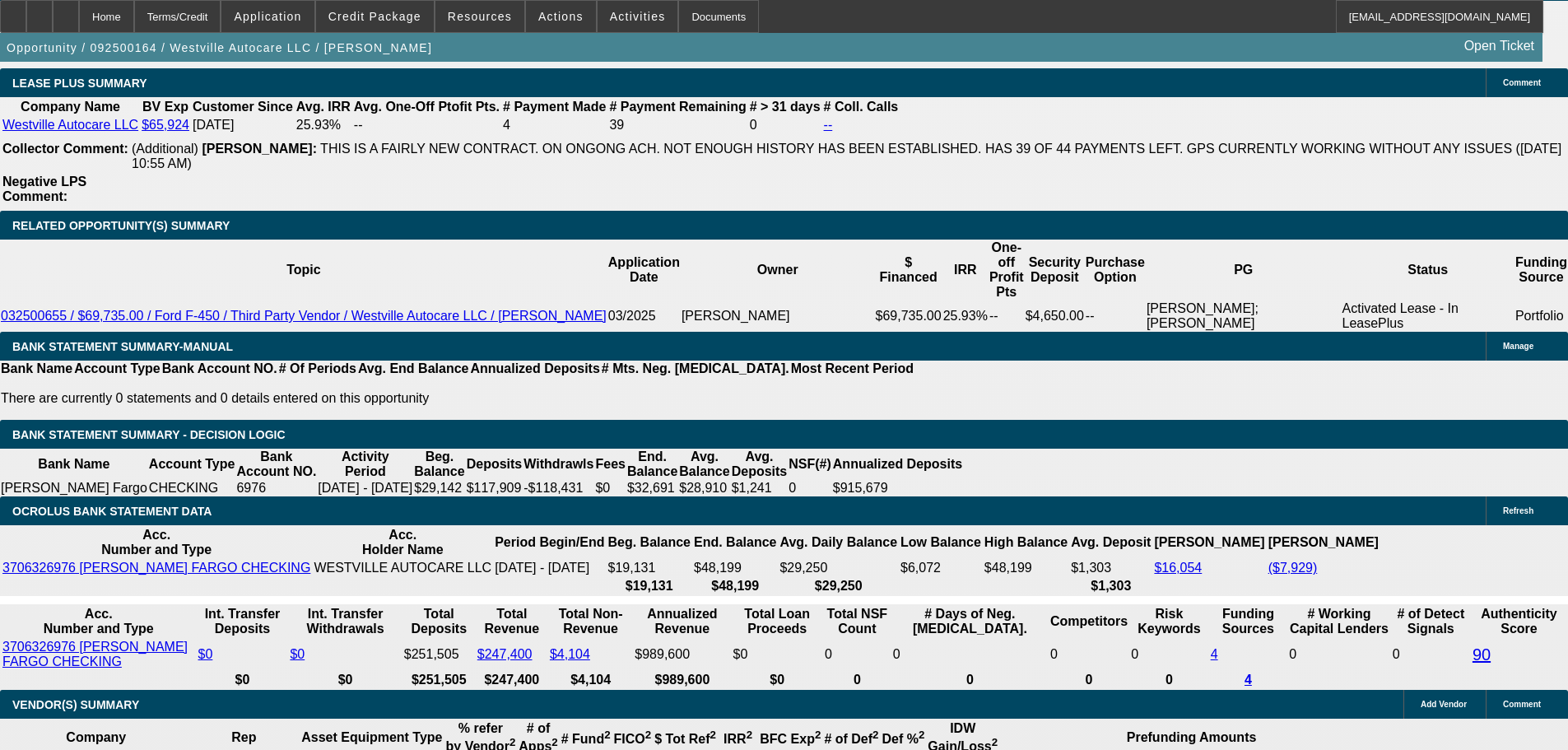
scroll to position [2751, 0]
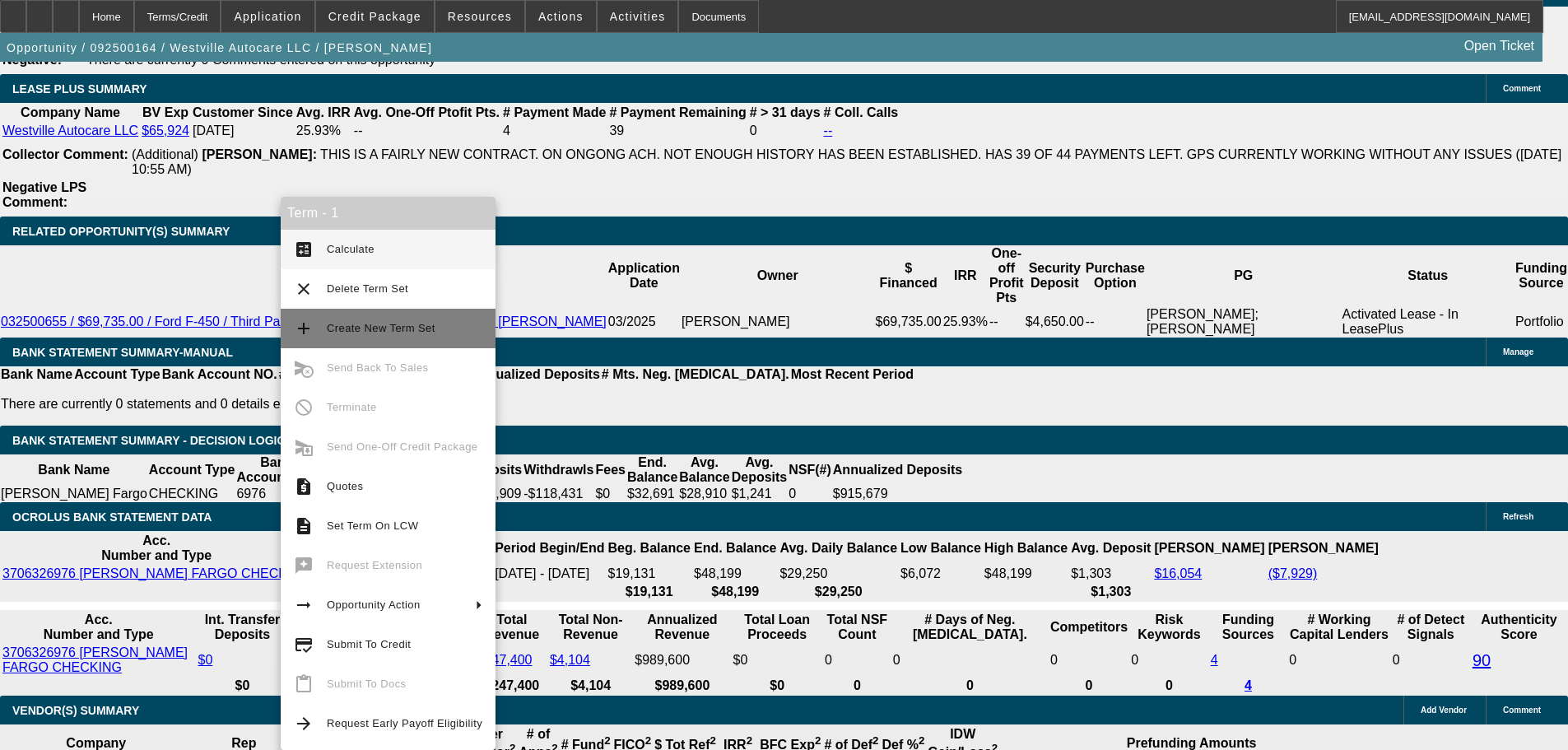
click at [433, 334] on span "Create New Term Set" at bounding box center [404, 328] width 156 height 20
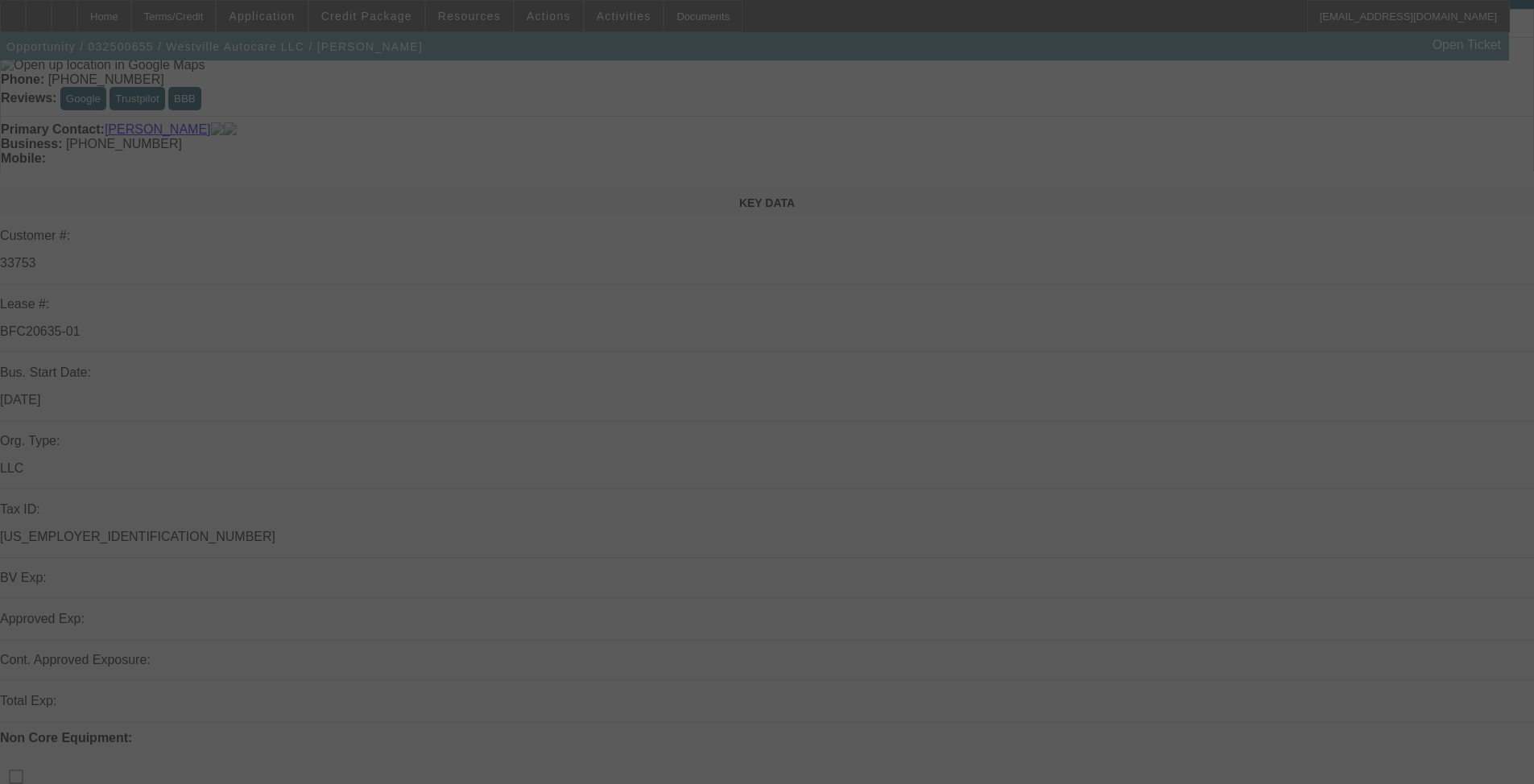
drag, startPoint x: 621, startPoint y: 328, endPoint x: 623, endPoint y: 440, distance: 112.0
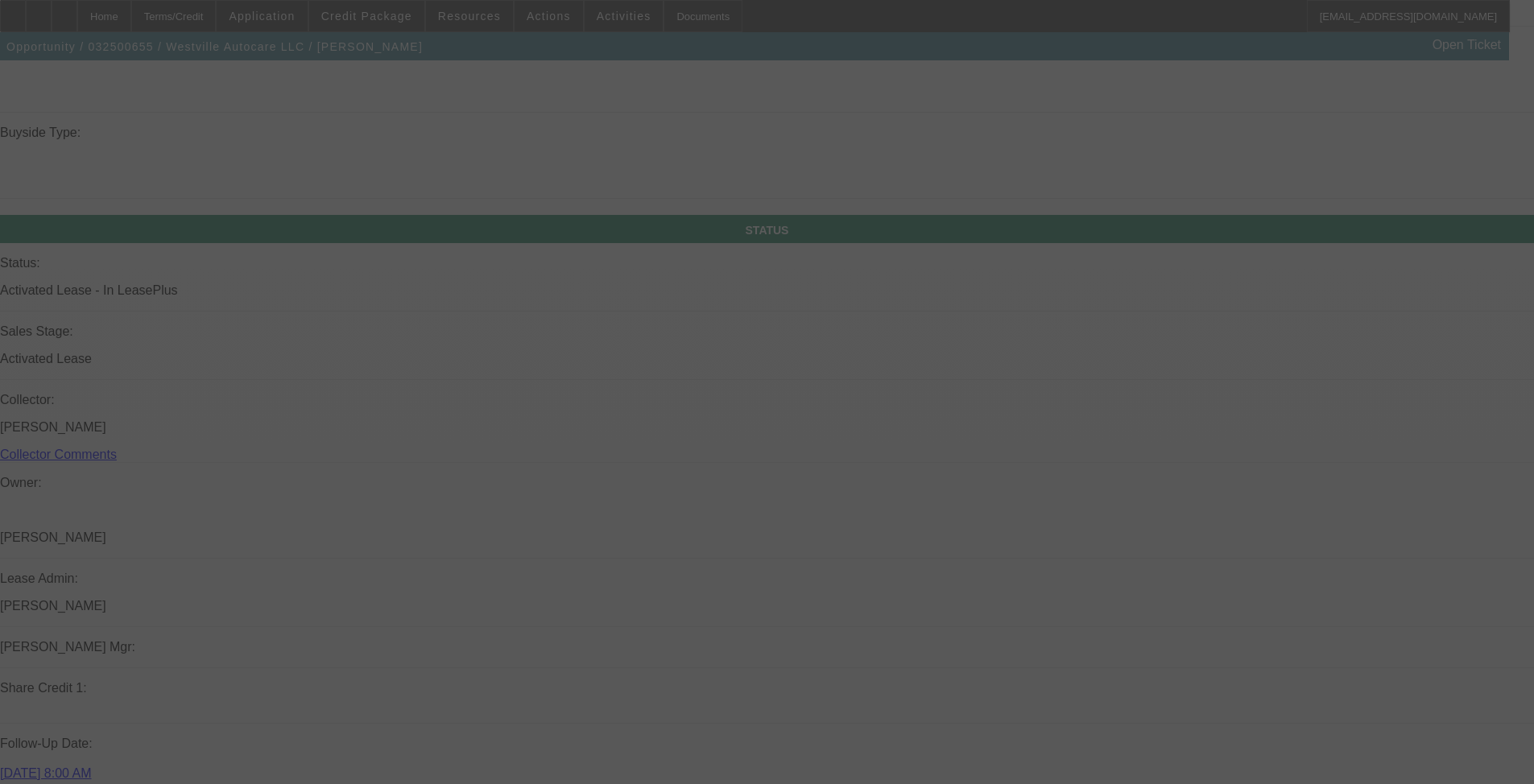
scroll to position [2177, 0]
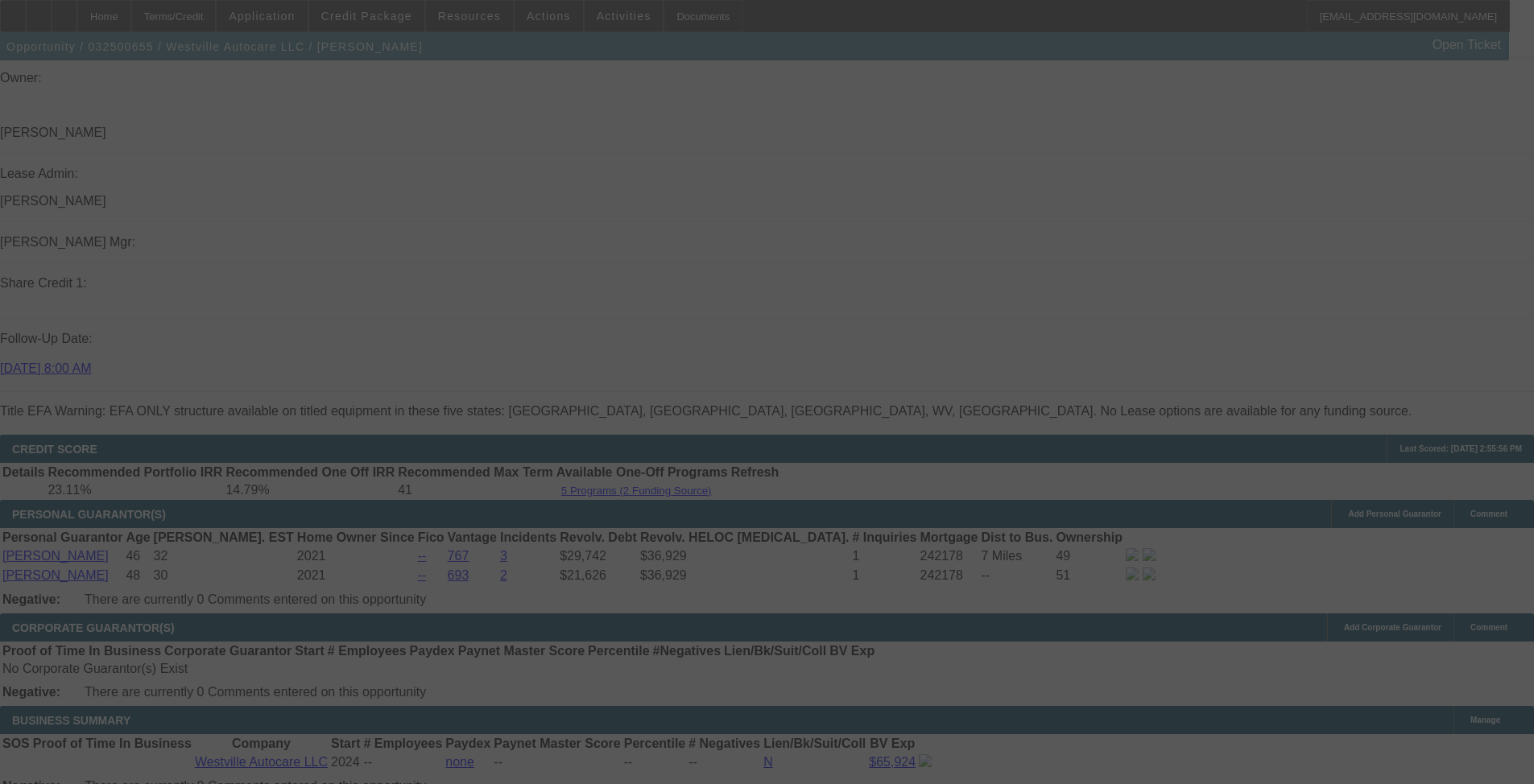
drag, startPoint x: 658, startPoint y: 277, endPoint x: 695, endPoint y: 427, distance: 154.5
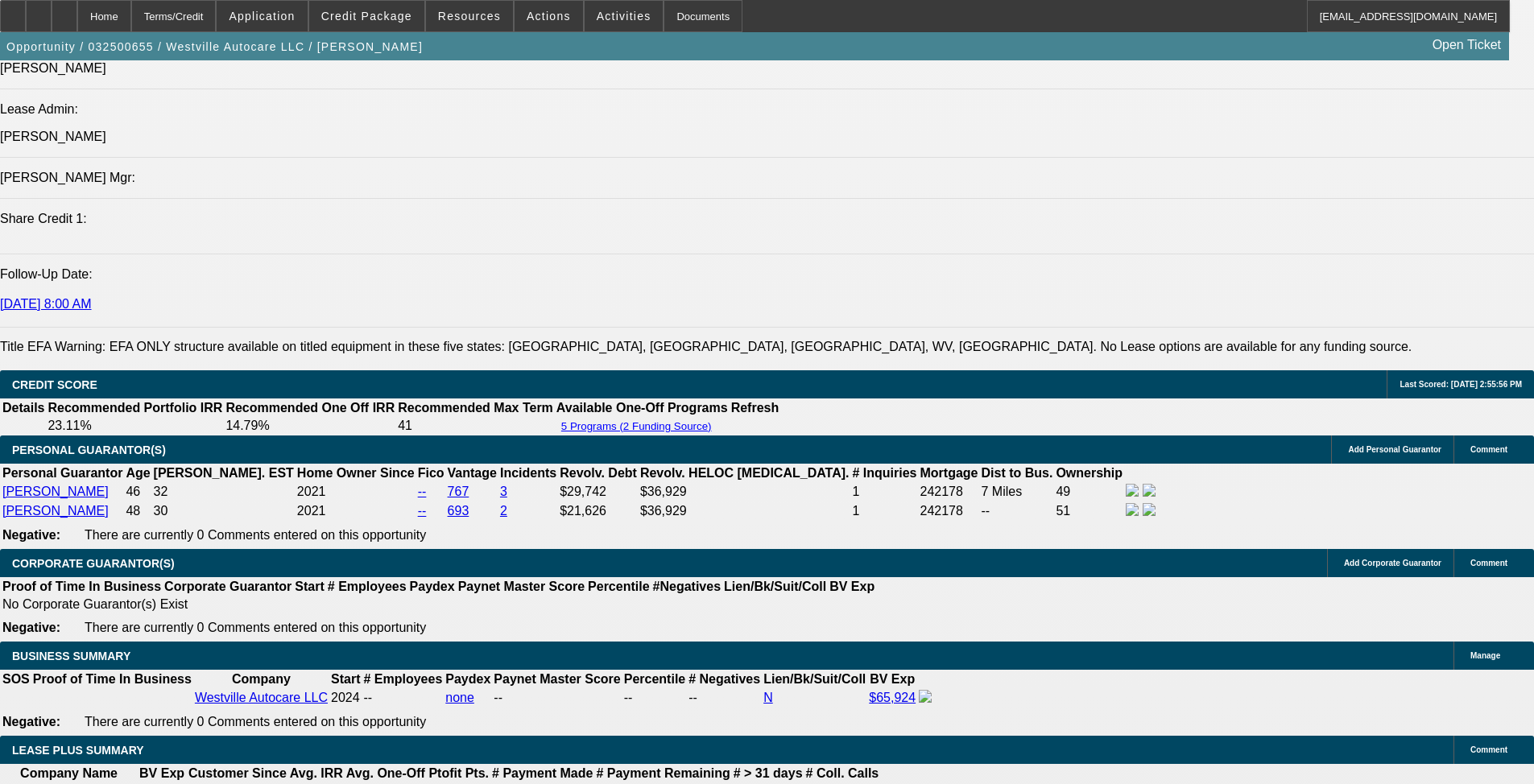
select select "0"
select select "2"
select select "0"
select select "6"
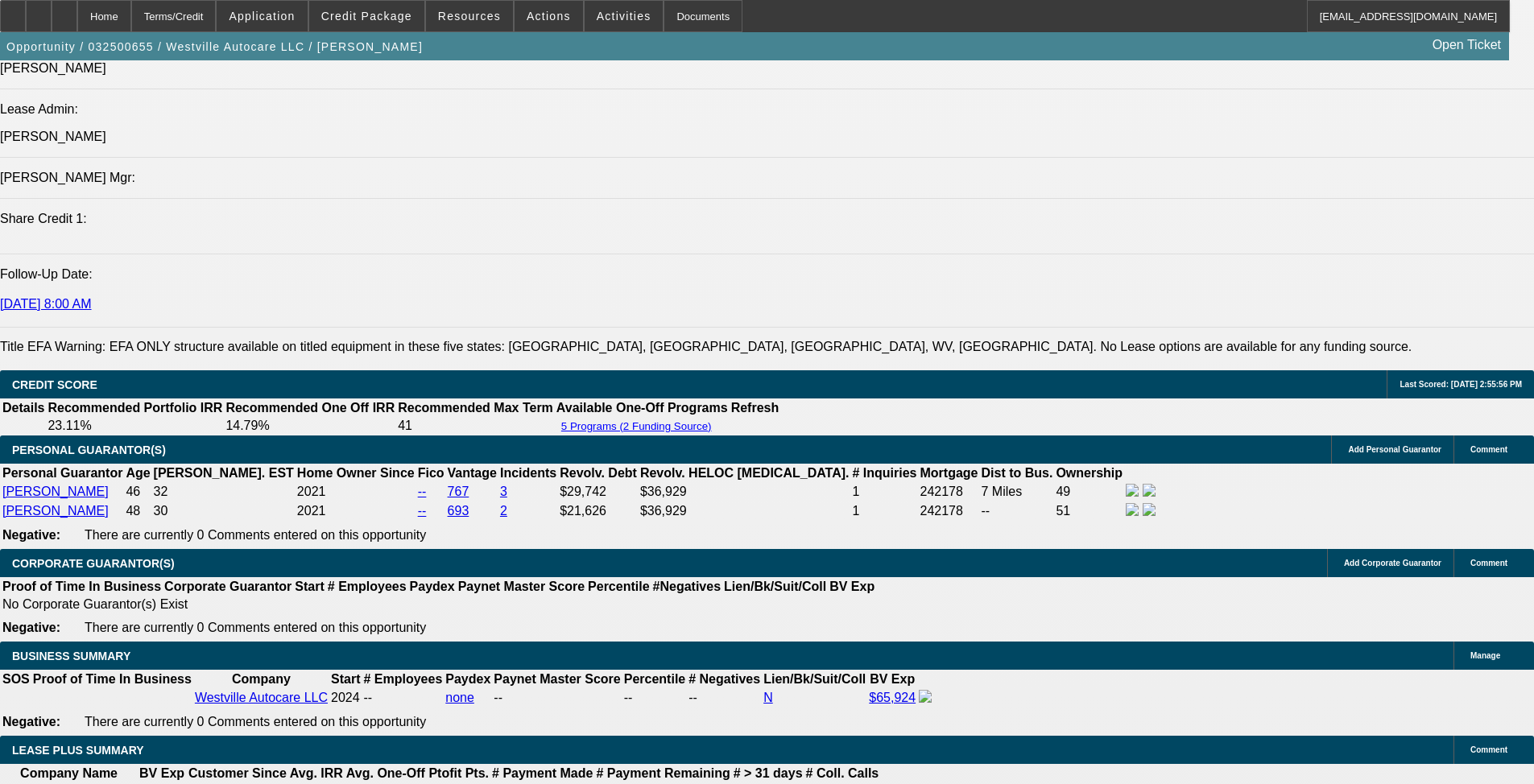
select select "0"
select select "2"
select select "0"
select select "6"
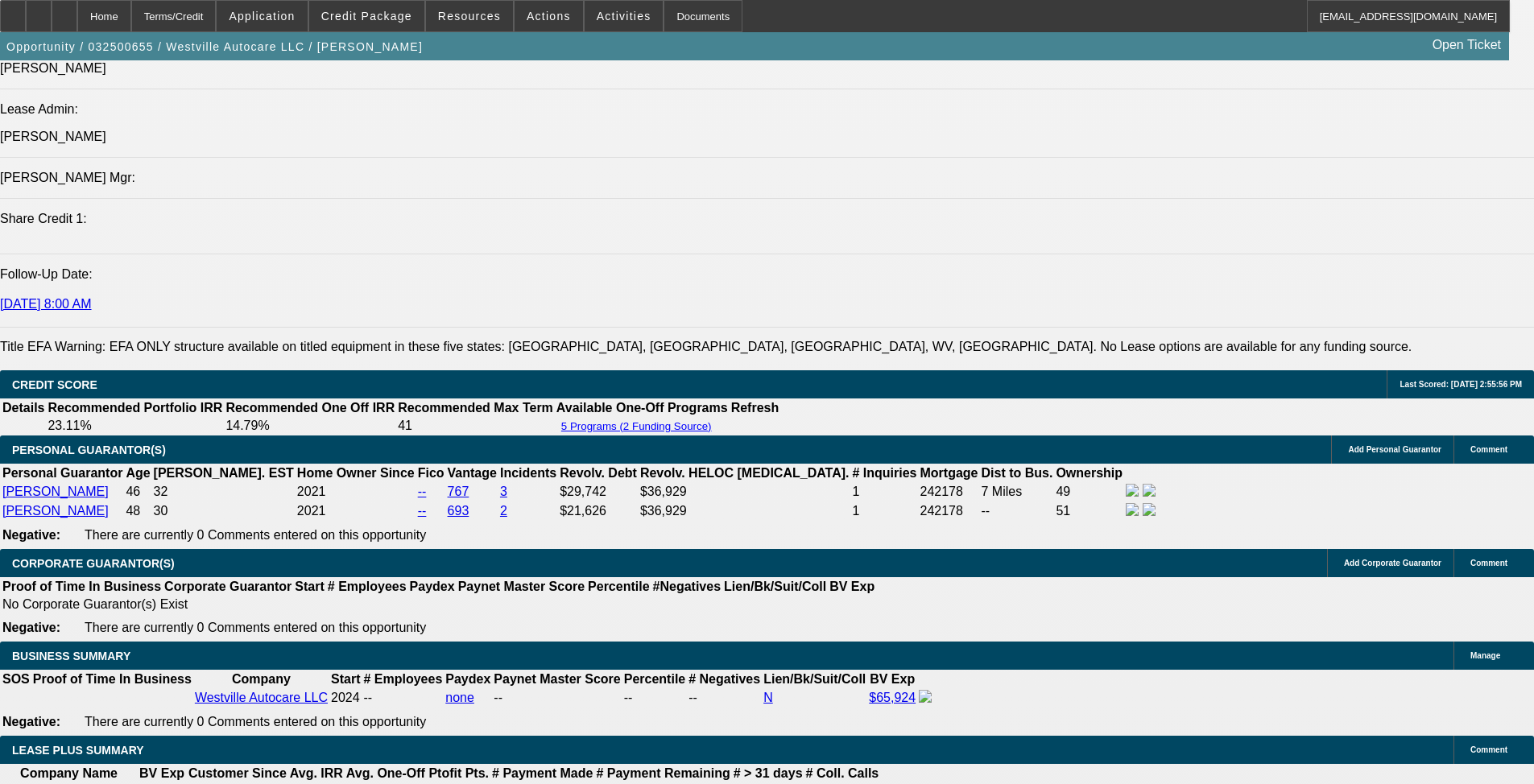
select select "0"
select select "2"
select select "0"
select select "6"
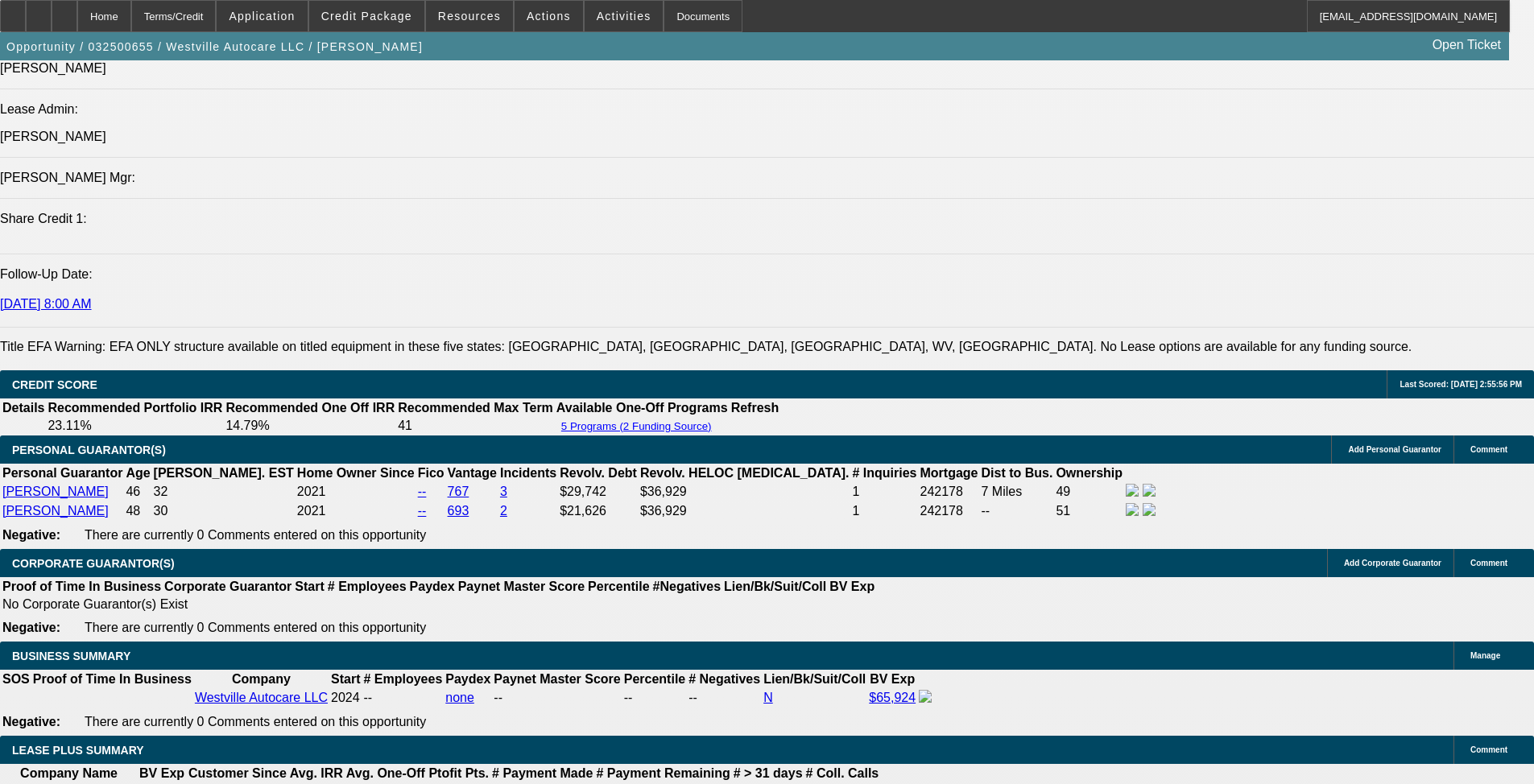
select select "0"
select select "2"
select select "0"
select select "6"
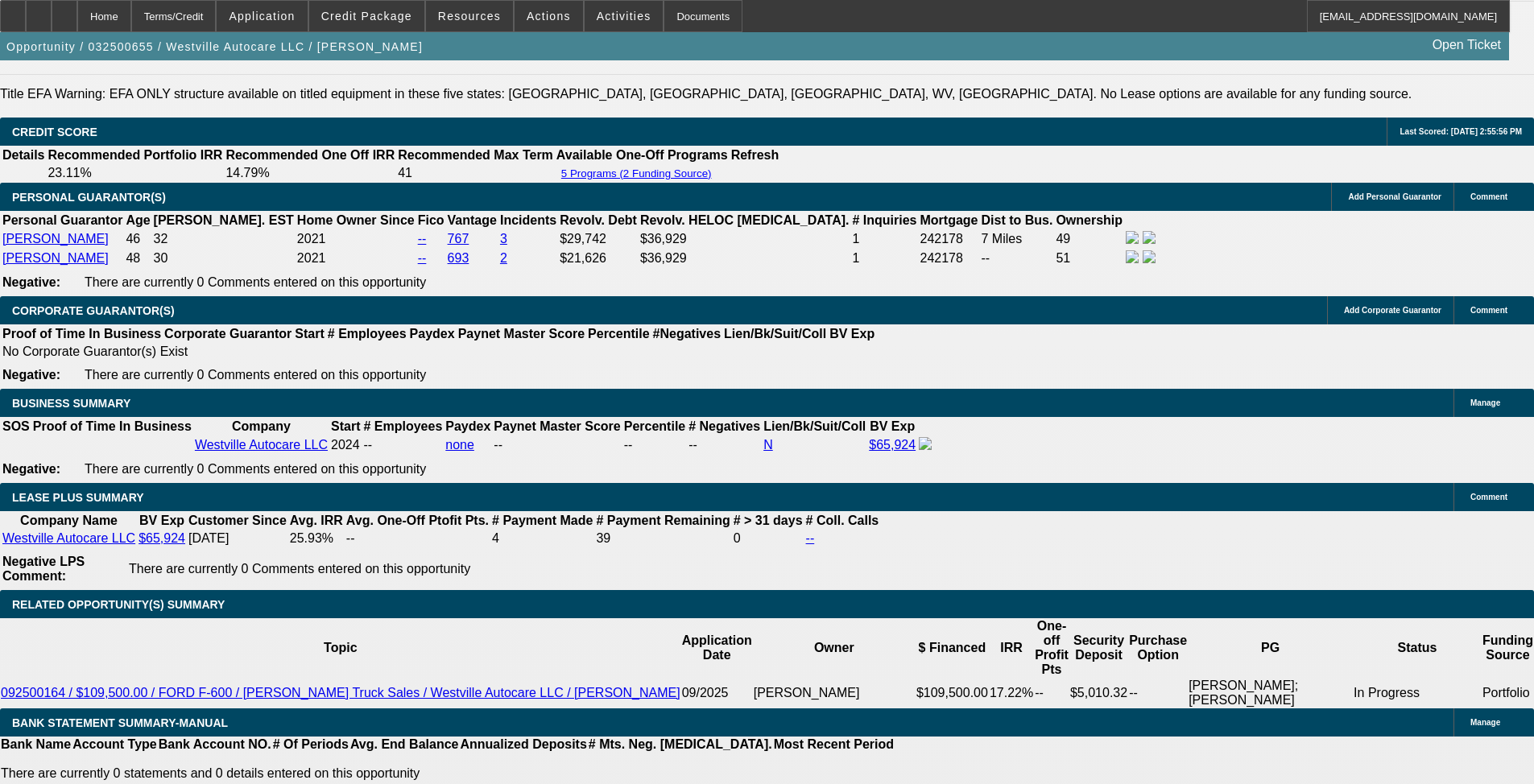
scroll to position [2500, 0]
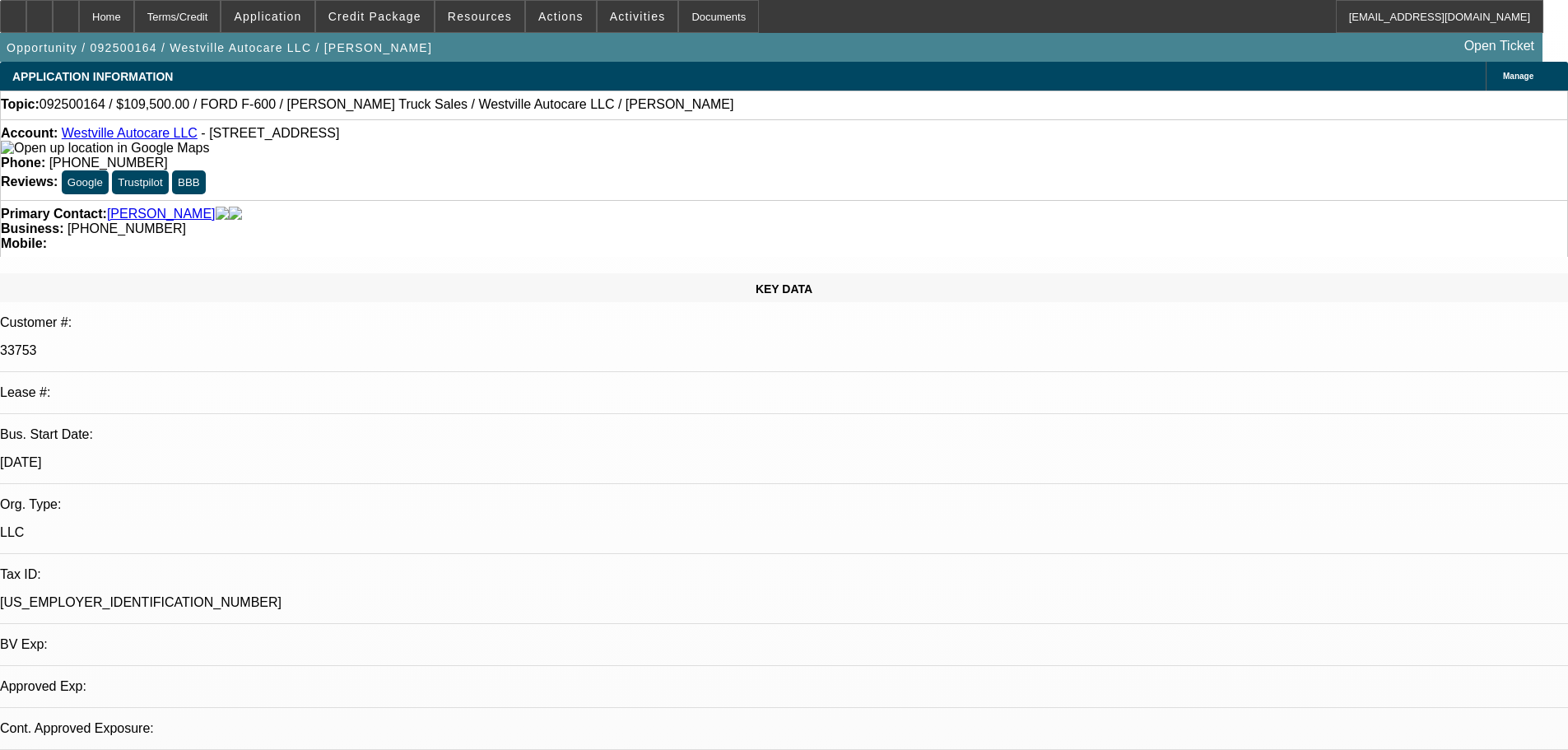
select select "0"
select select "2"
select select "0"
select select "6"
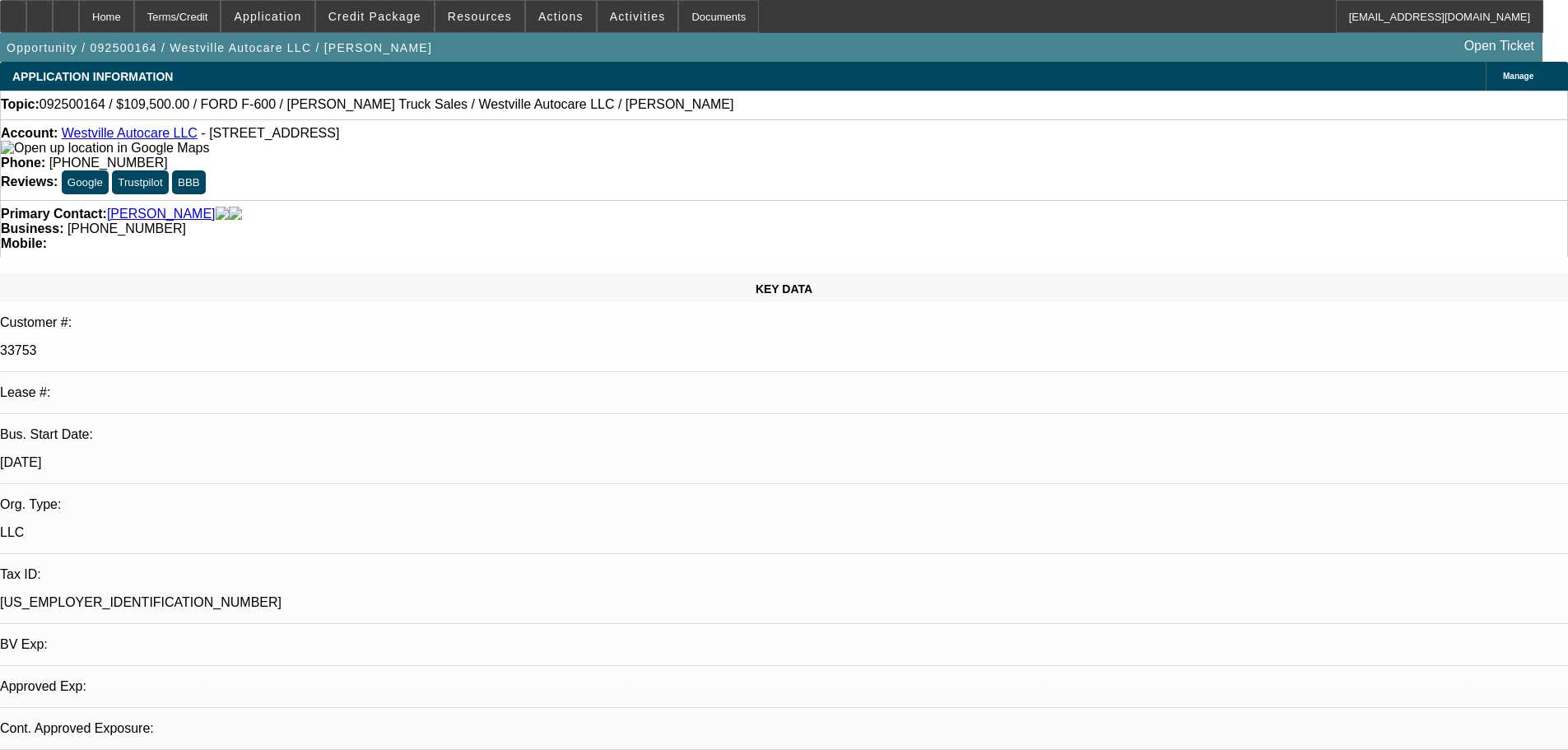
select select "0"
select select "2"
select select "0"
select select "6"
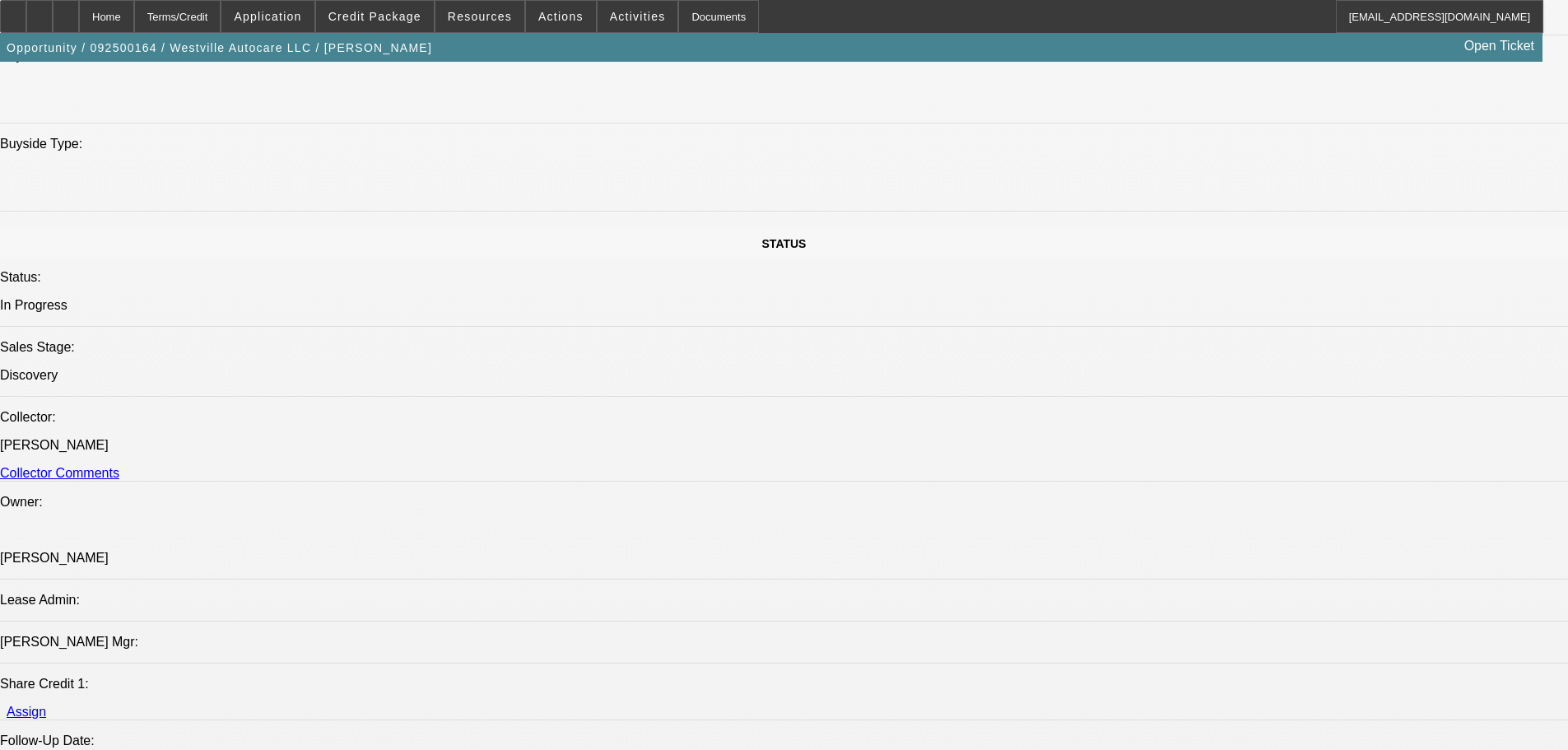
drag, startPoint x: 334, startPoint y: 377, endPoint x: 373, endPoint y: 531, distance: 158.9
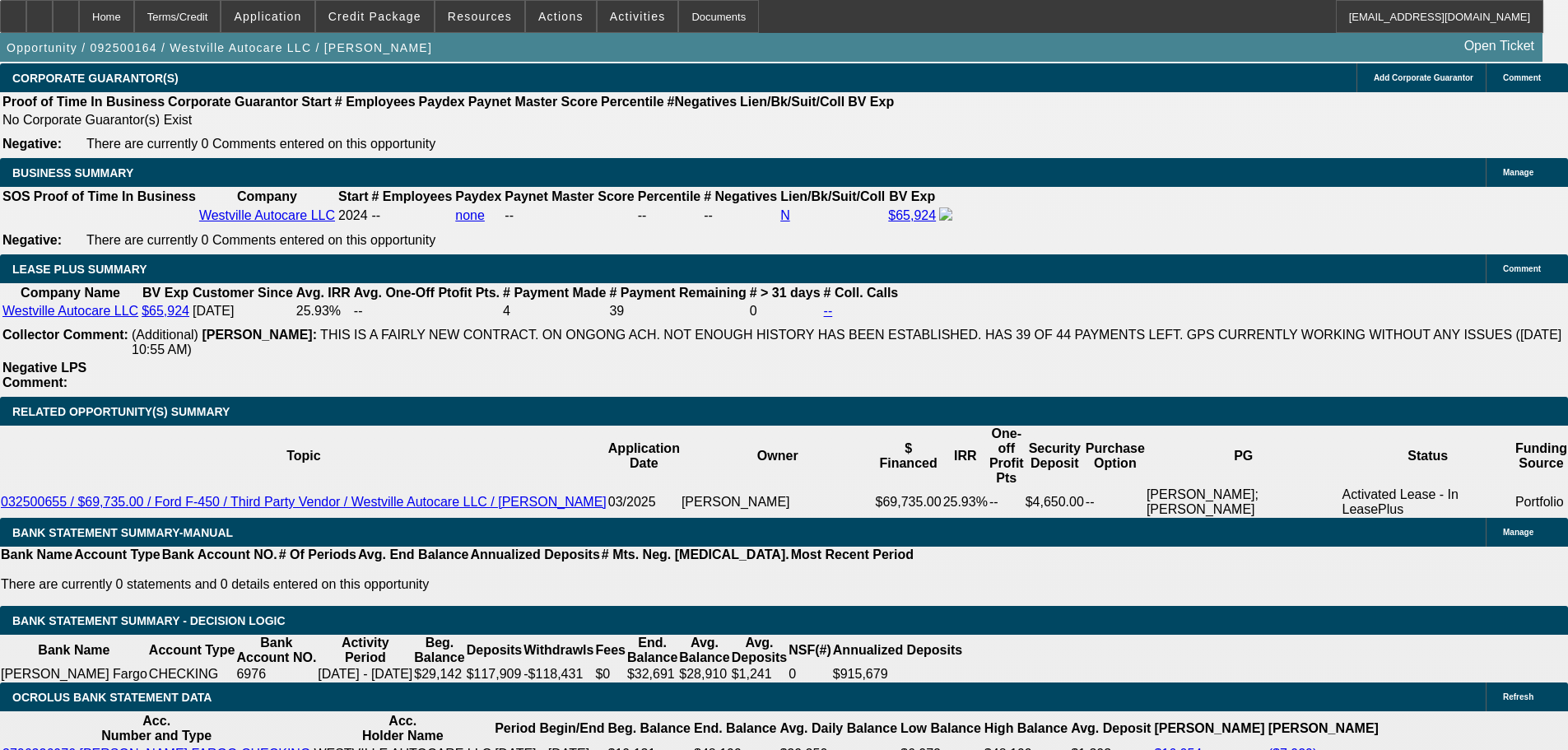
scroll to position [2728, 0]
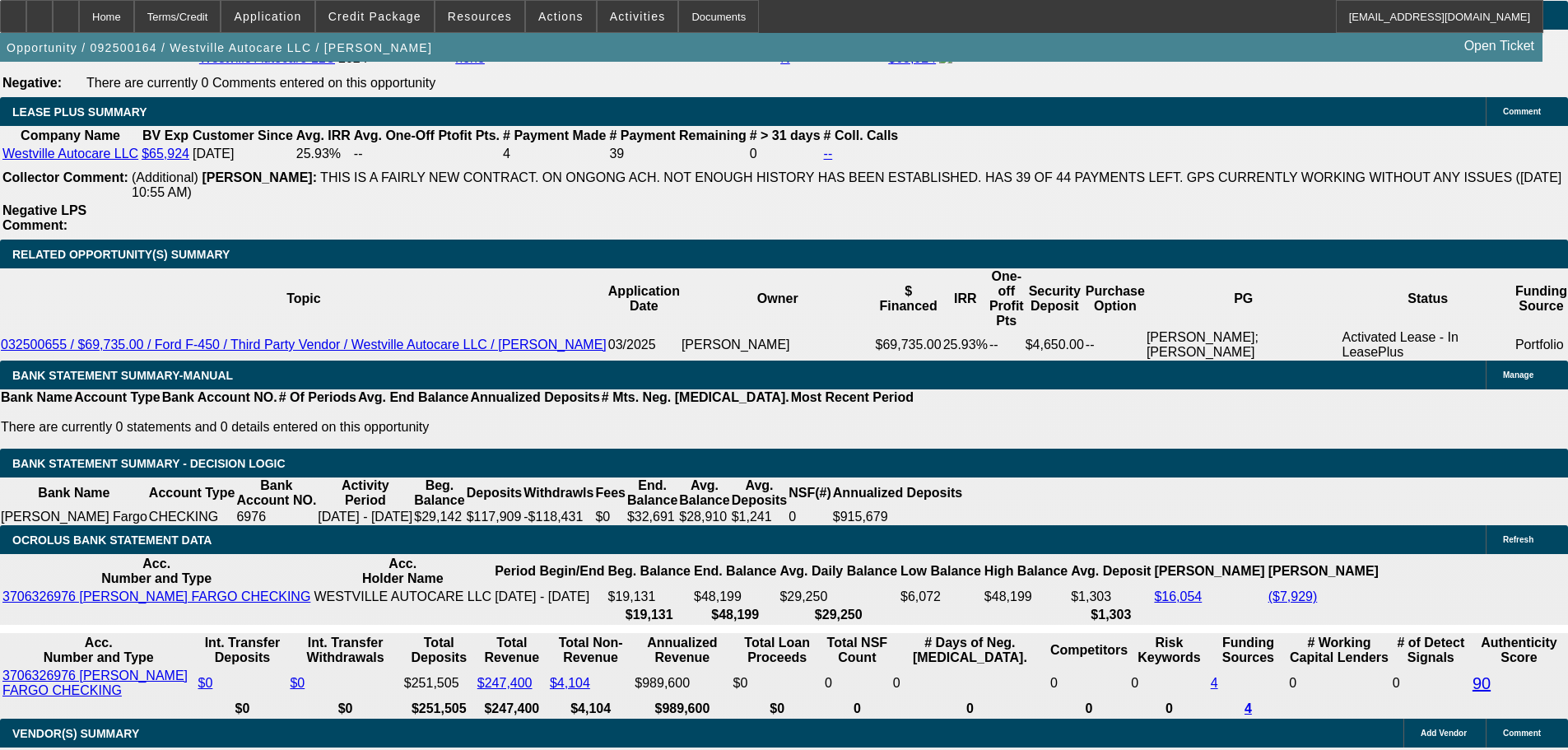
type input "$5,129.54"
type input "UNKNOWN"
type input "27"
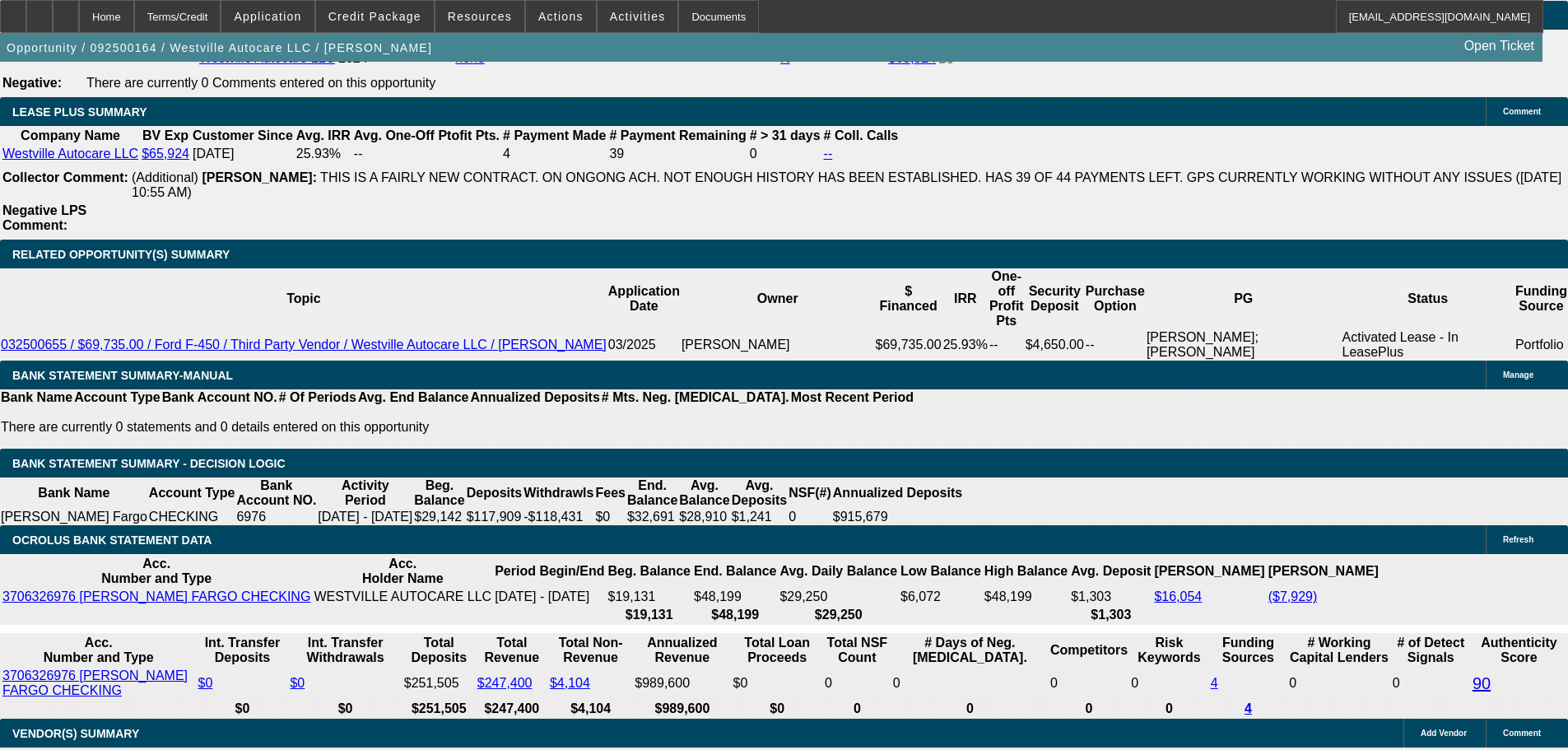
type input "$4,007.36"
type input "$2,003.68"
type input "$6,401.52"
type input "$3,200.76"
type input "2"
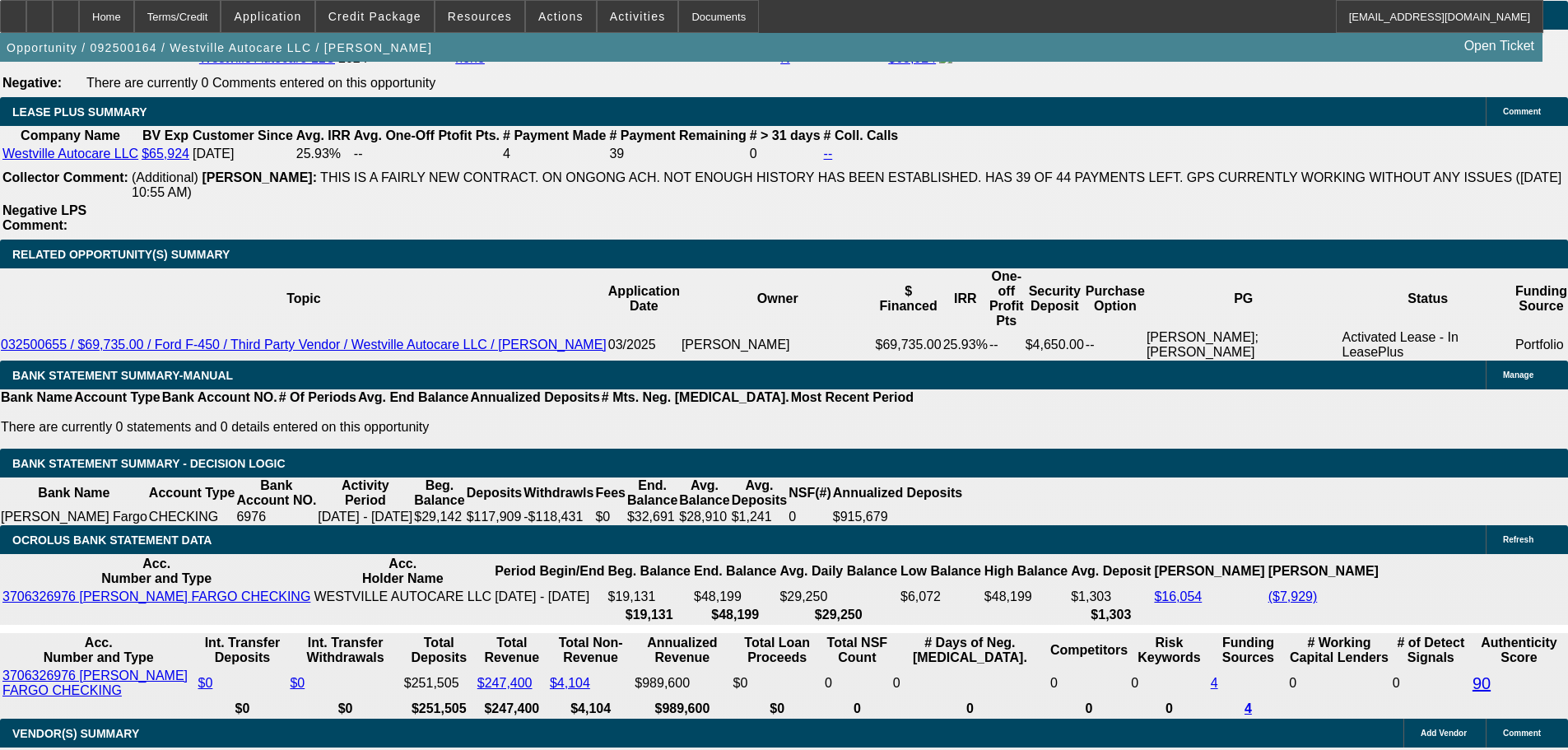
type input "$3,506.78"
type input "$1,753.39"
type input "20"
type input "$5,496.18"
type input "$2,748.09"
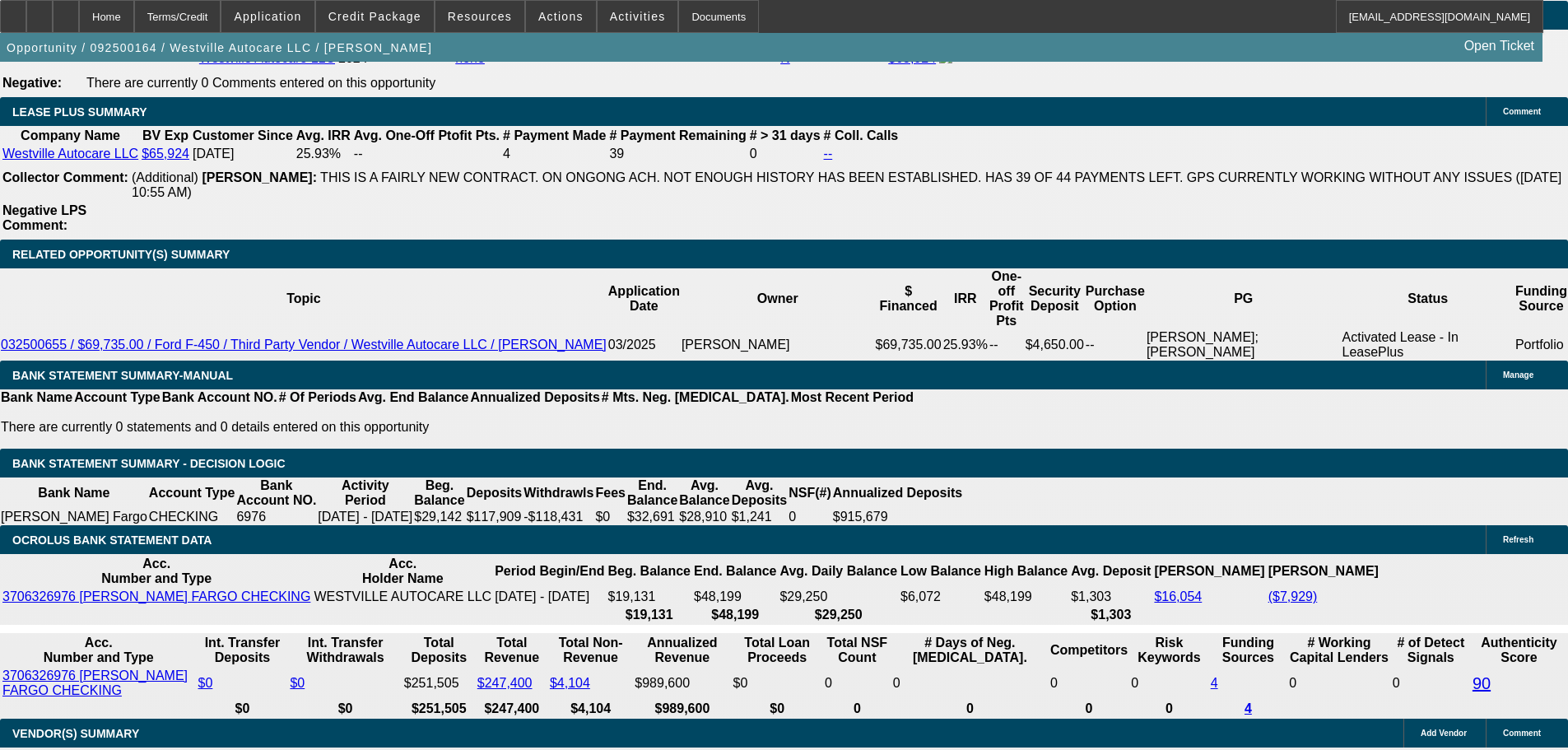
type input "20"
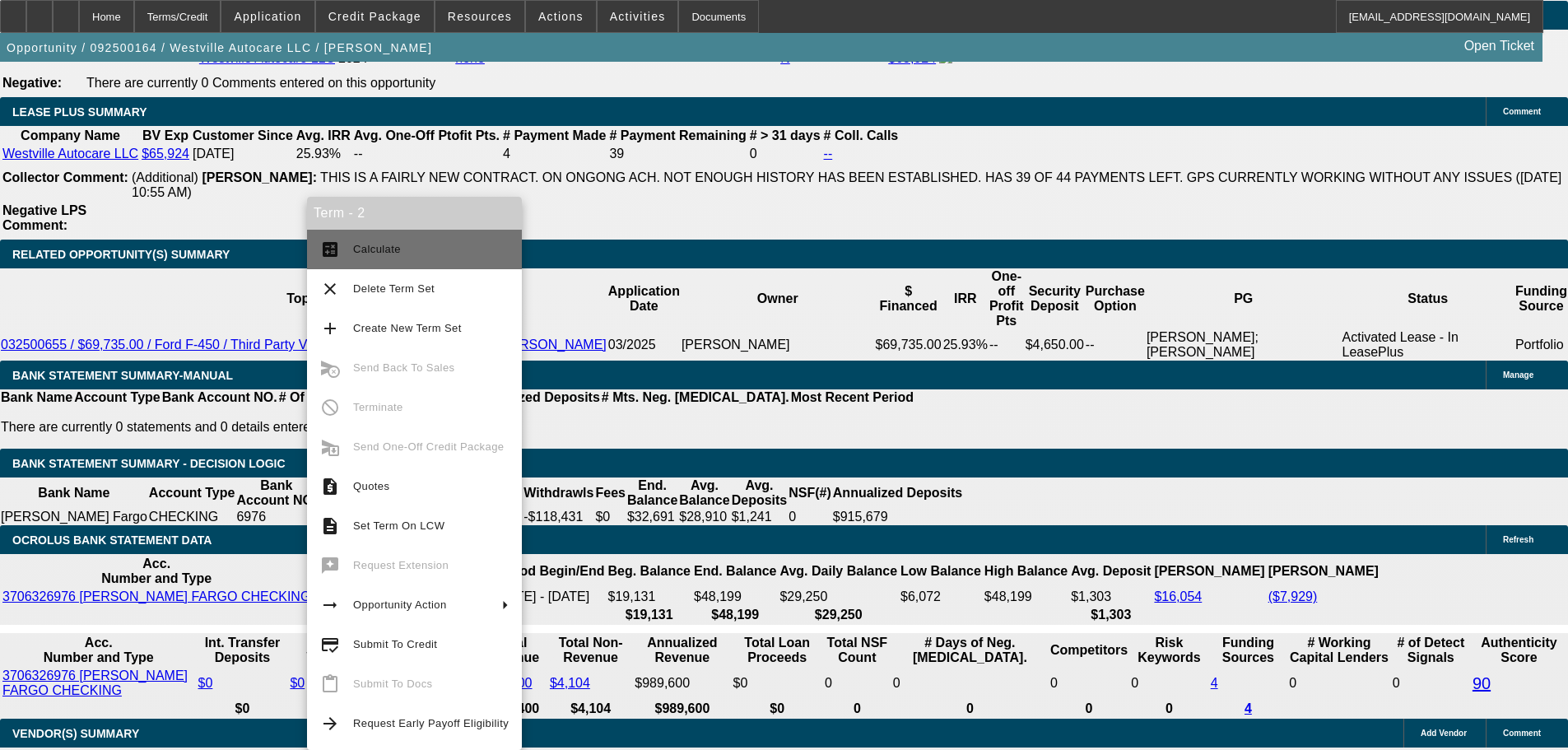
click at [422, 252] on span "Calculate" at bounding box center [430, 249] width 156 height 20
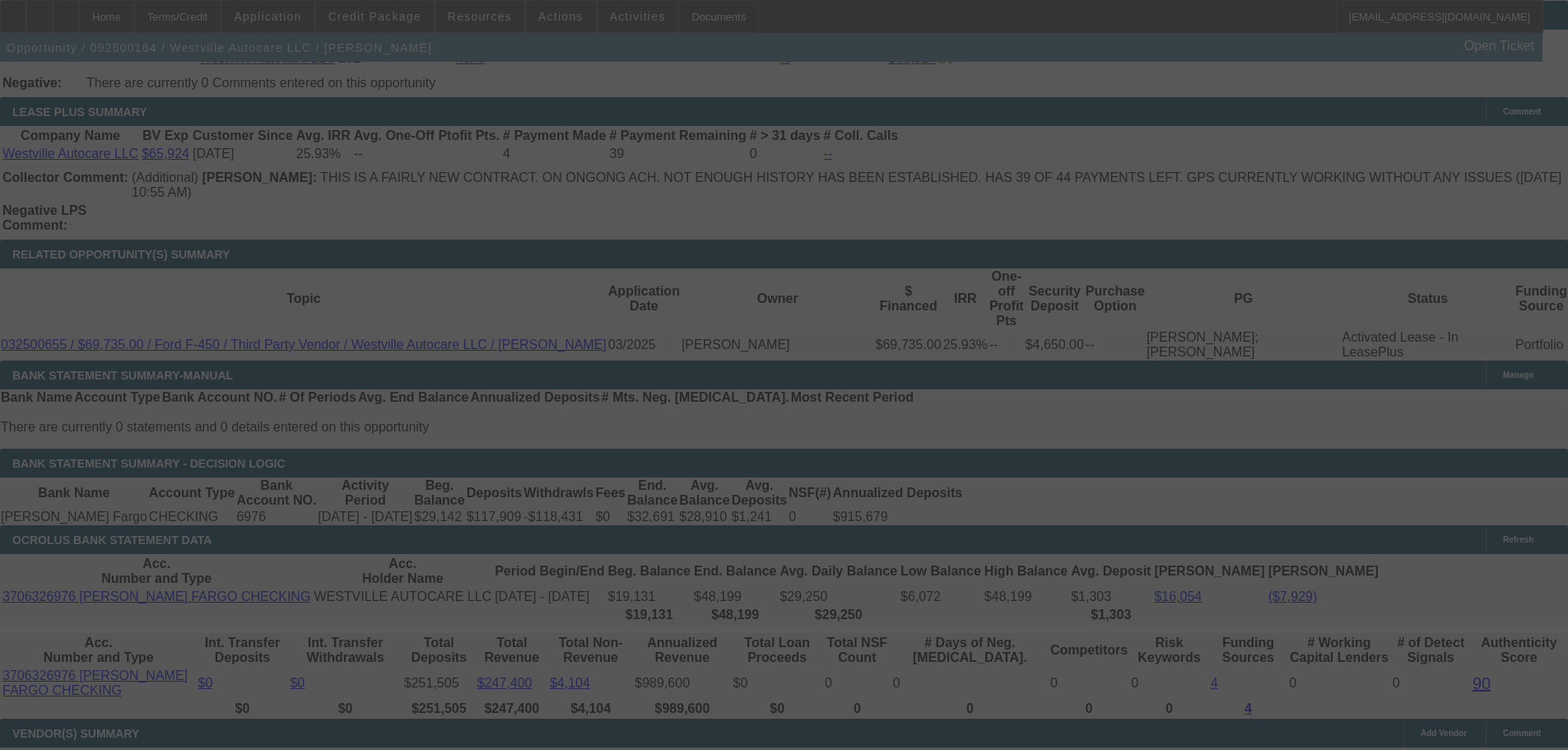
select select "0"
select select "2"
select select "0"
select select "6"
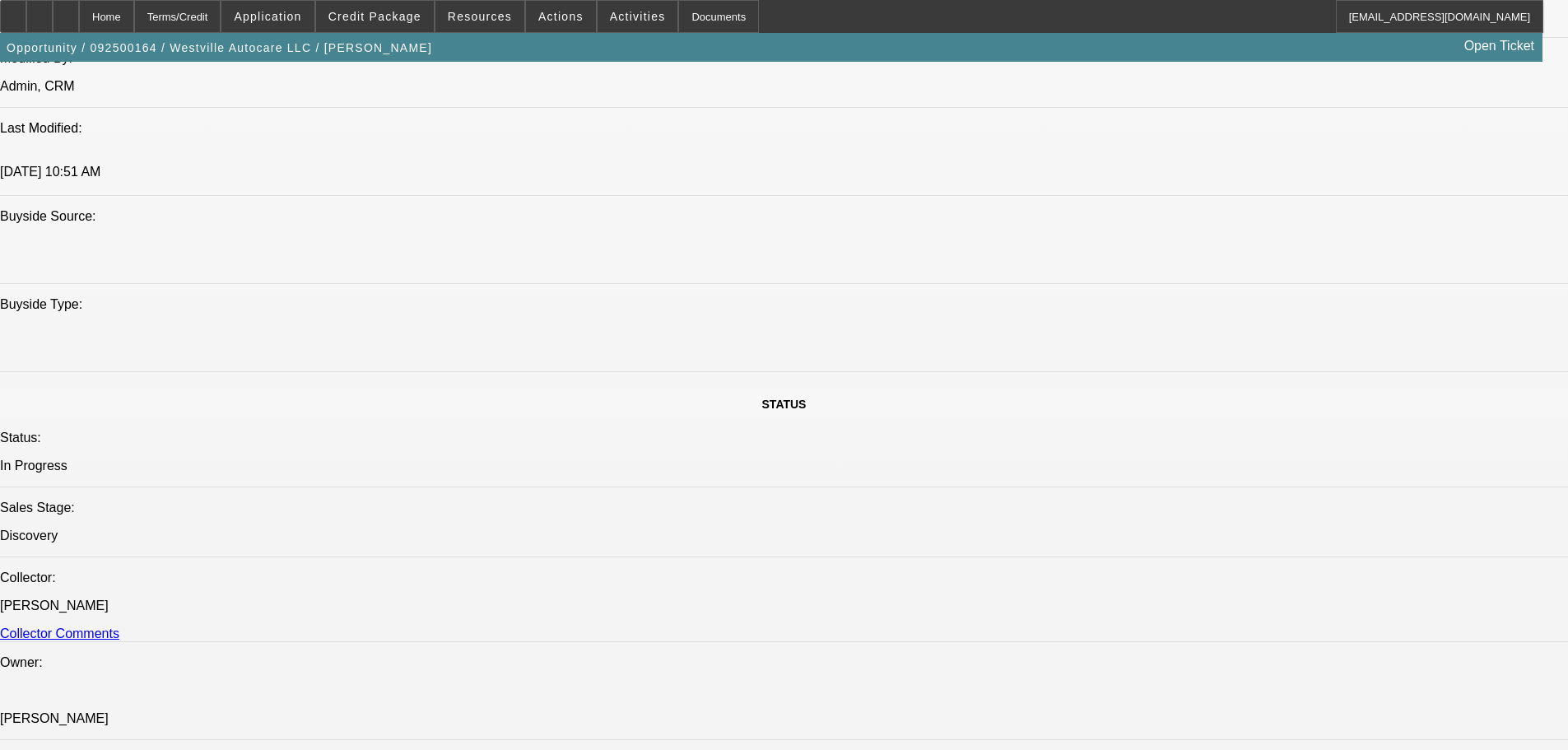
drag, startPoint x: 939, startPoint y: 353, endPoint x: 891, endPoint y: 216, distance: 145.2
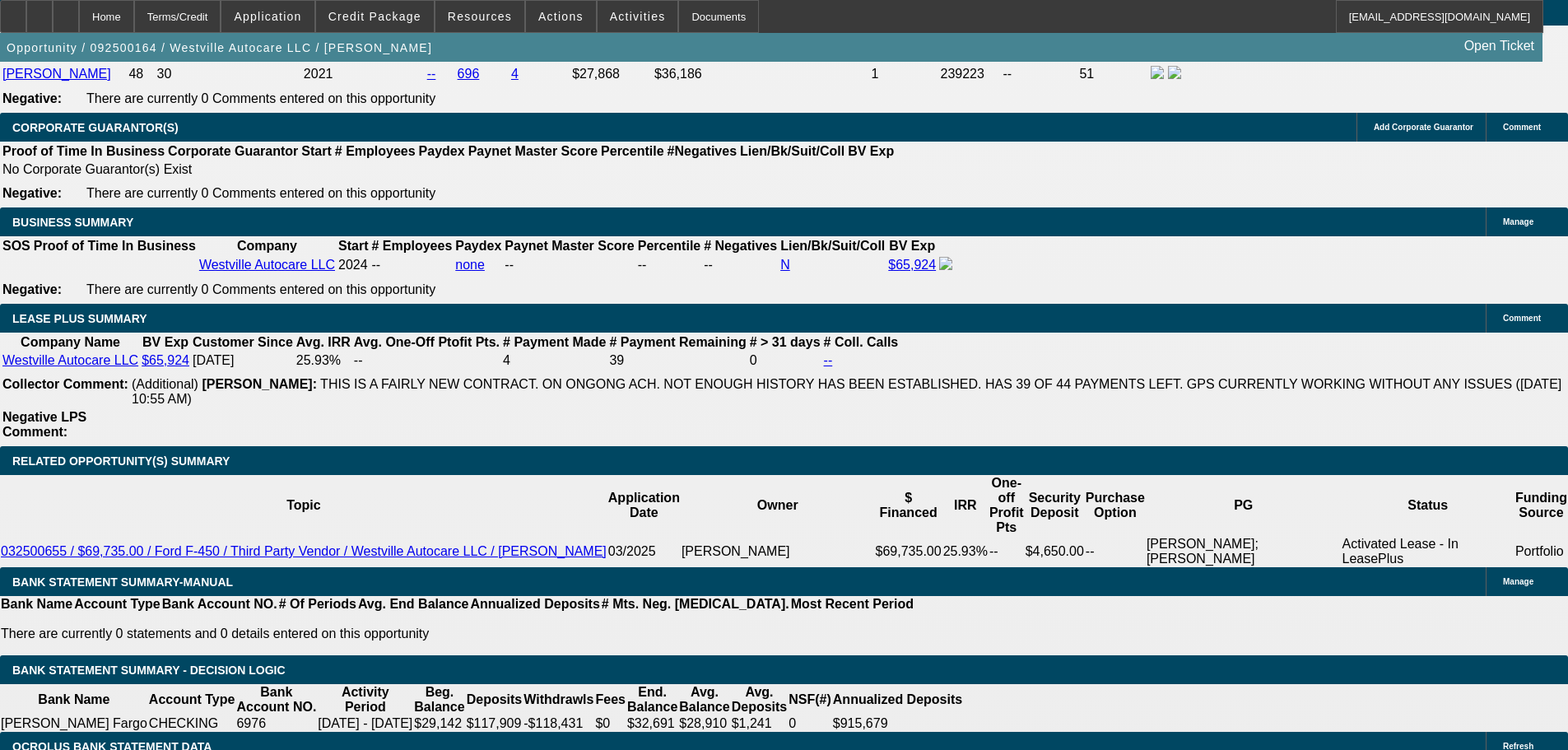
scroll to position [2708, 0]
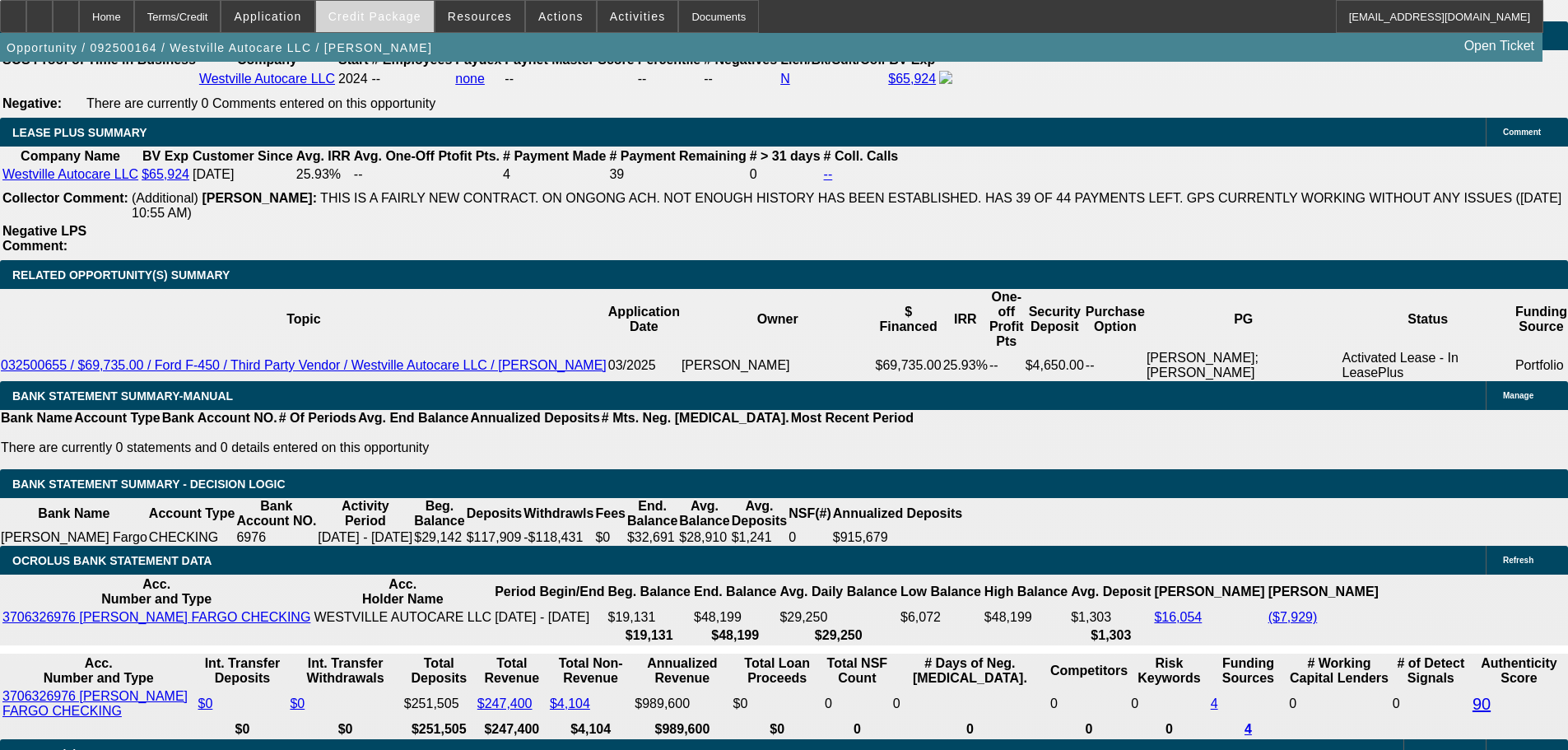
click at [366, 19] on span "Credit Package" at bounding box center [374, 16] width 93 height 13
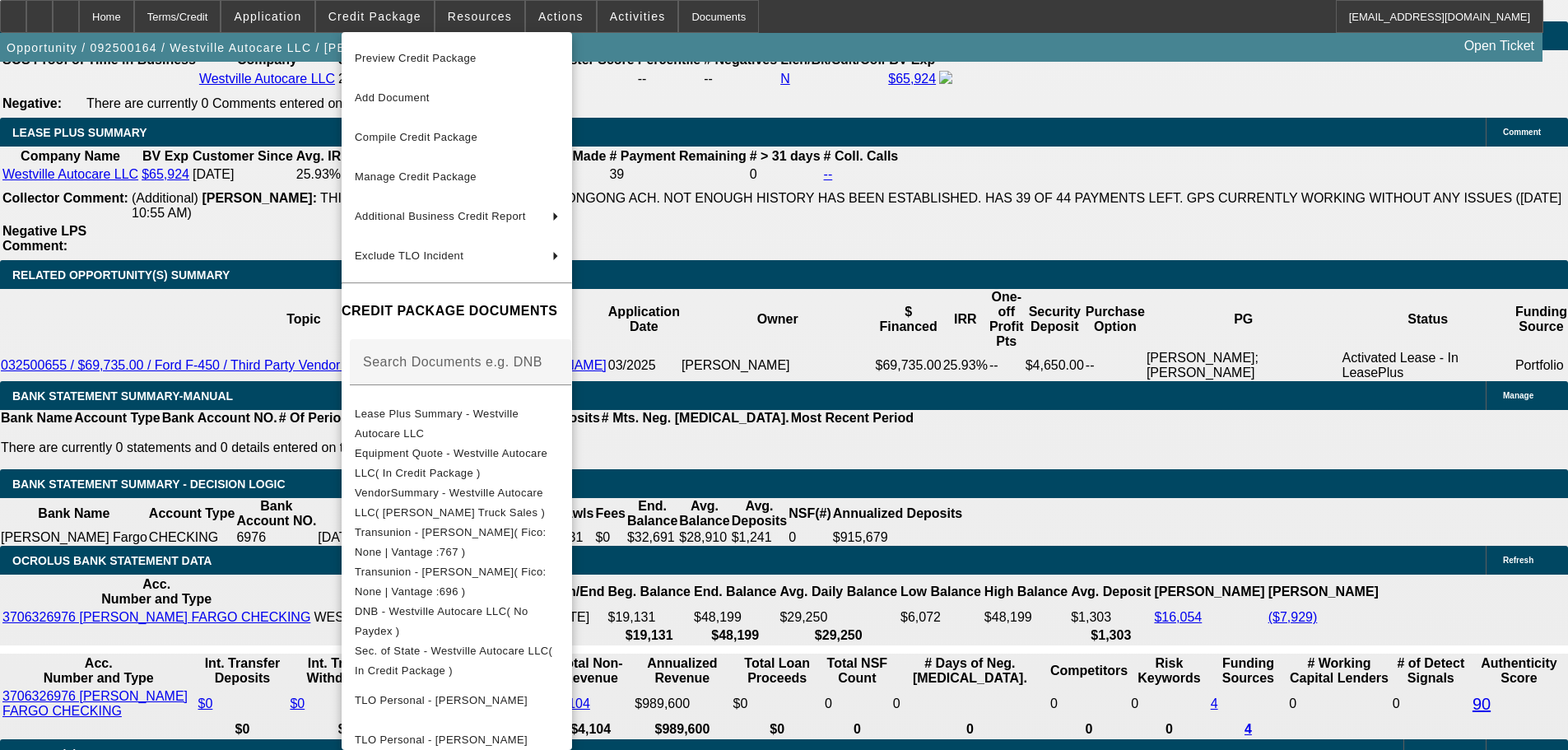
click at [973, 466] on div at bounding box center [784, 375] width 1568 height 750
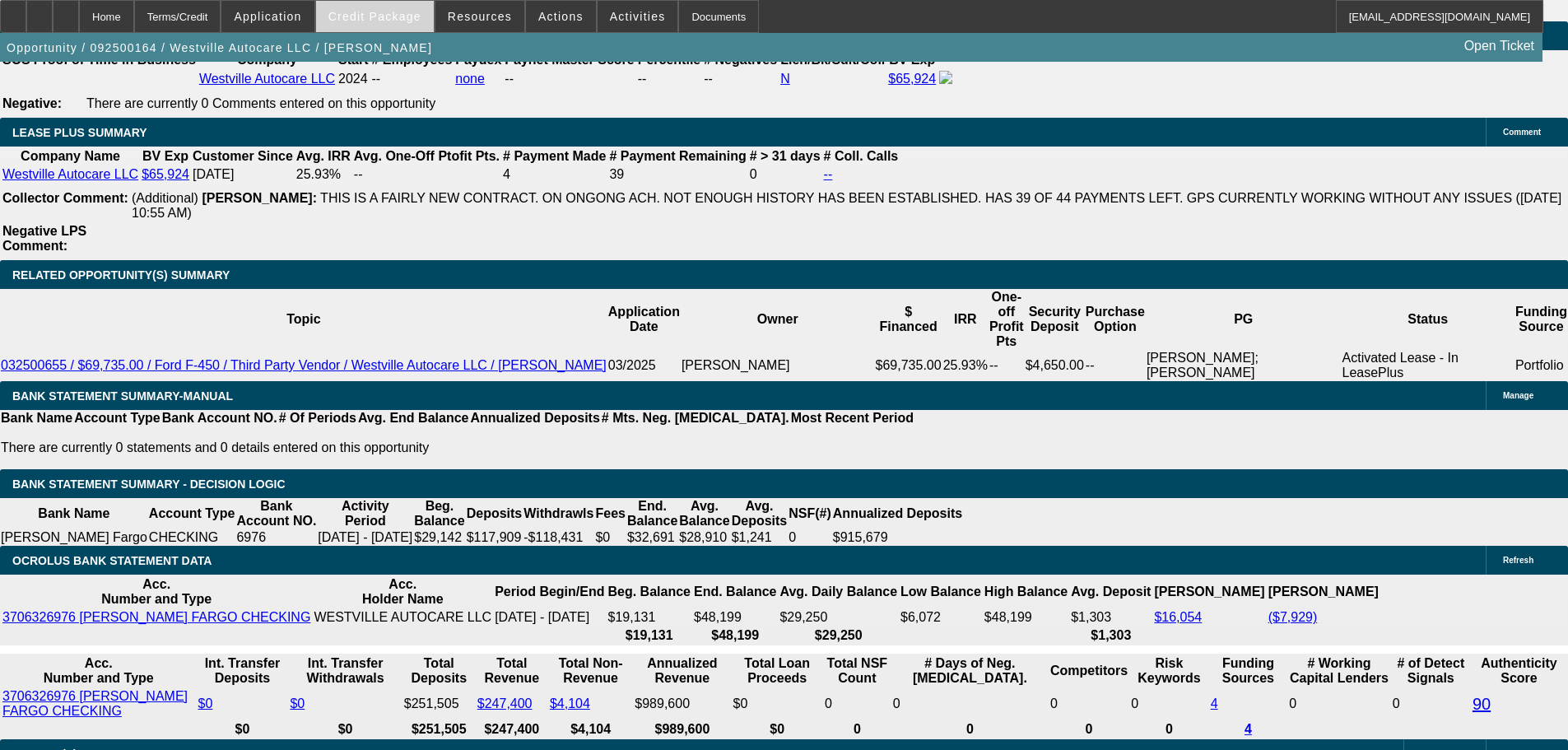
click at [378, 23] on span "Credit Package" at bounding box center [374, 16] width 93 height 13
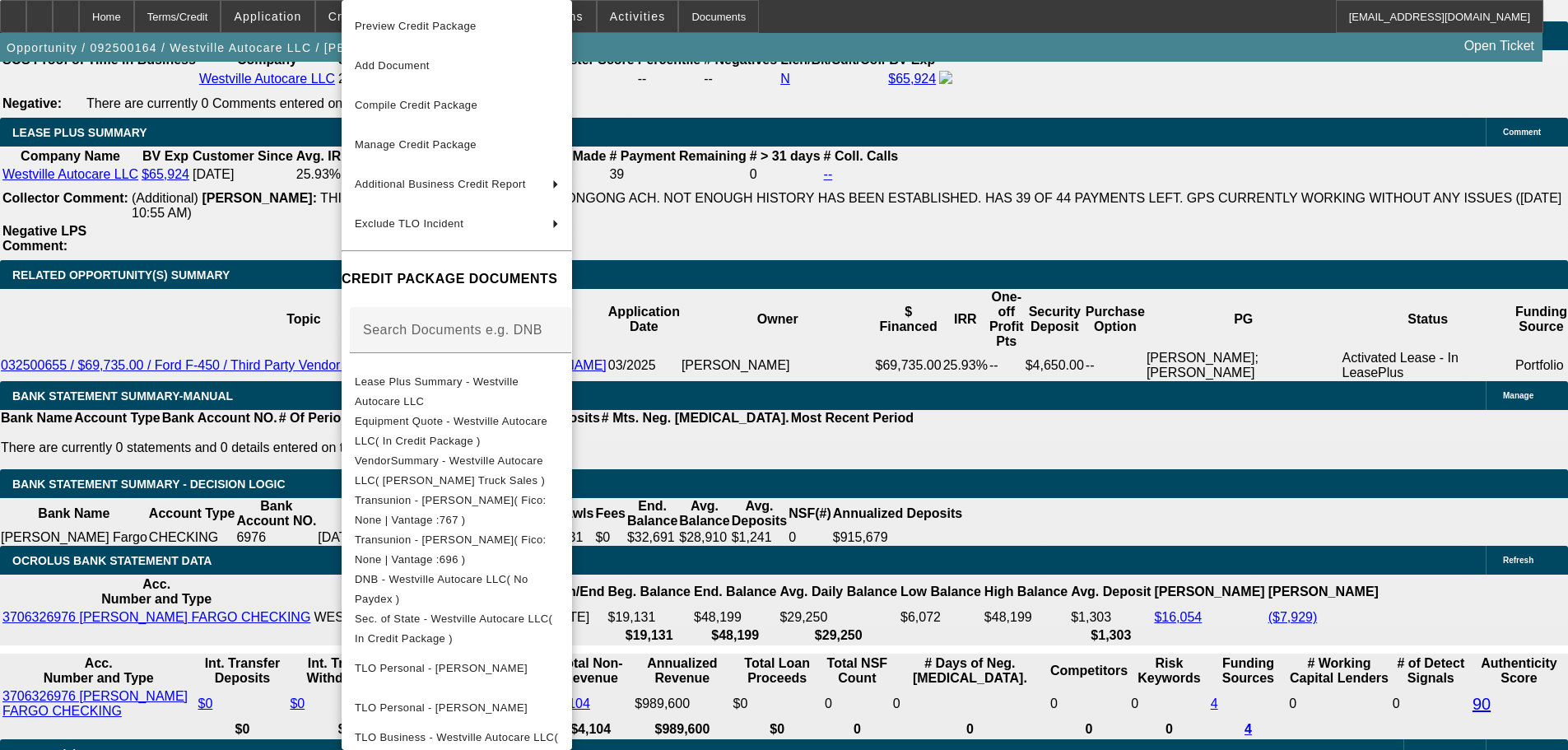
click at [919, 398] on div at bounding box center [784, 375] width 1568 height 750
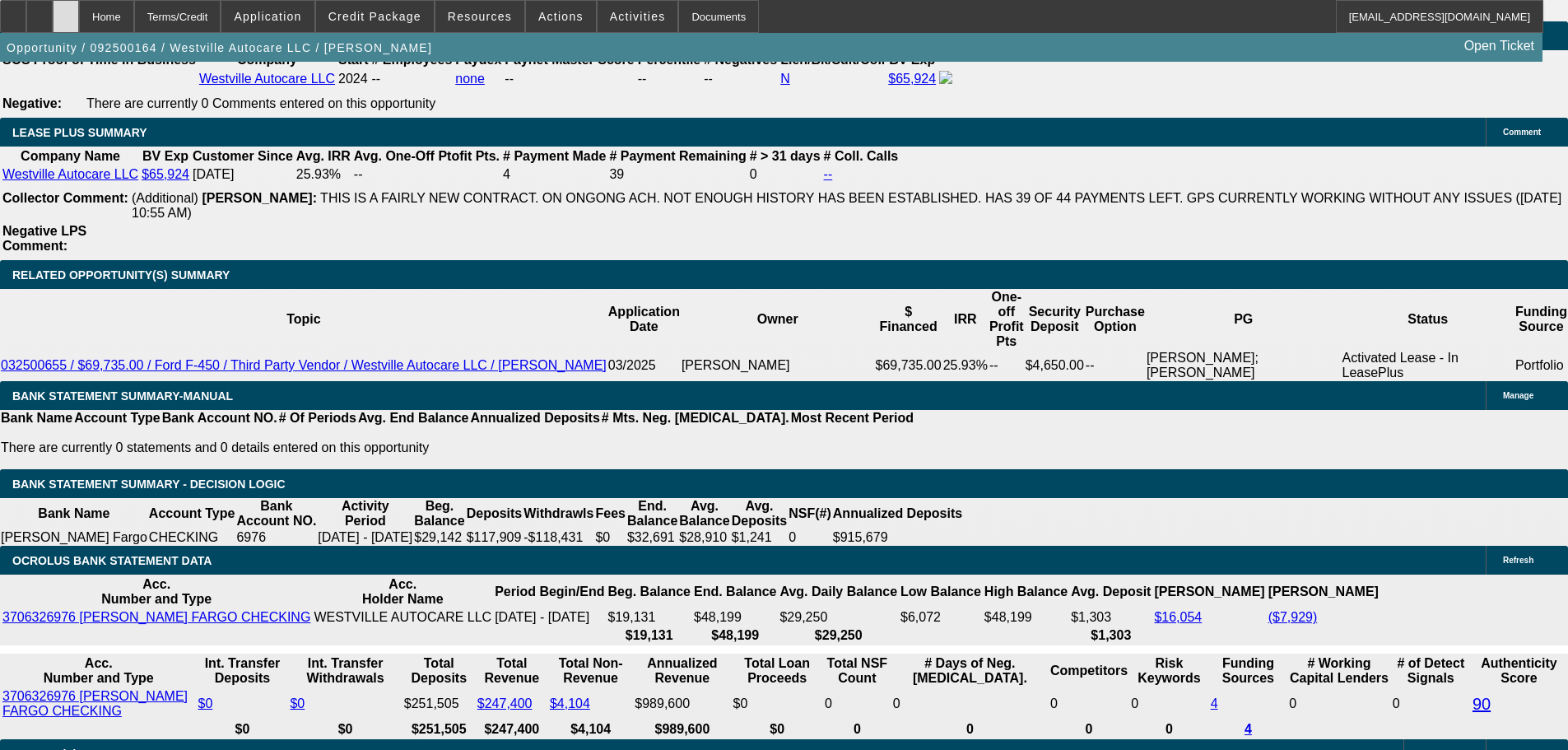
click at [79, 19] on div at bounding box center [66, 16] width 26 height 33
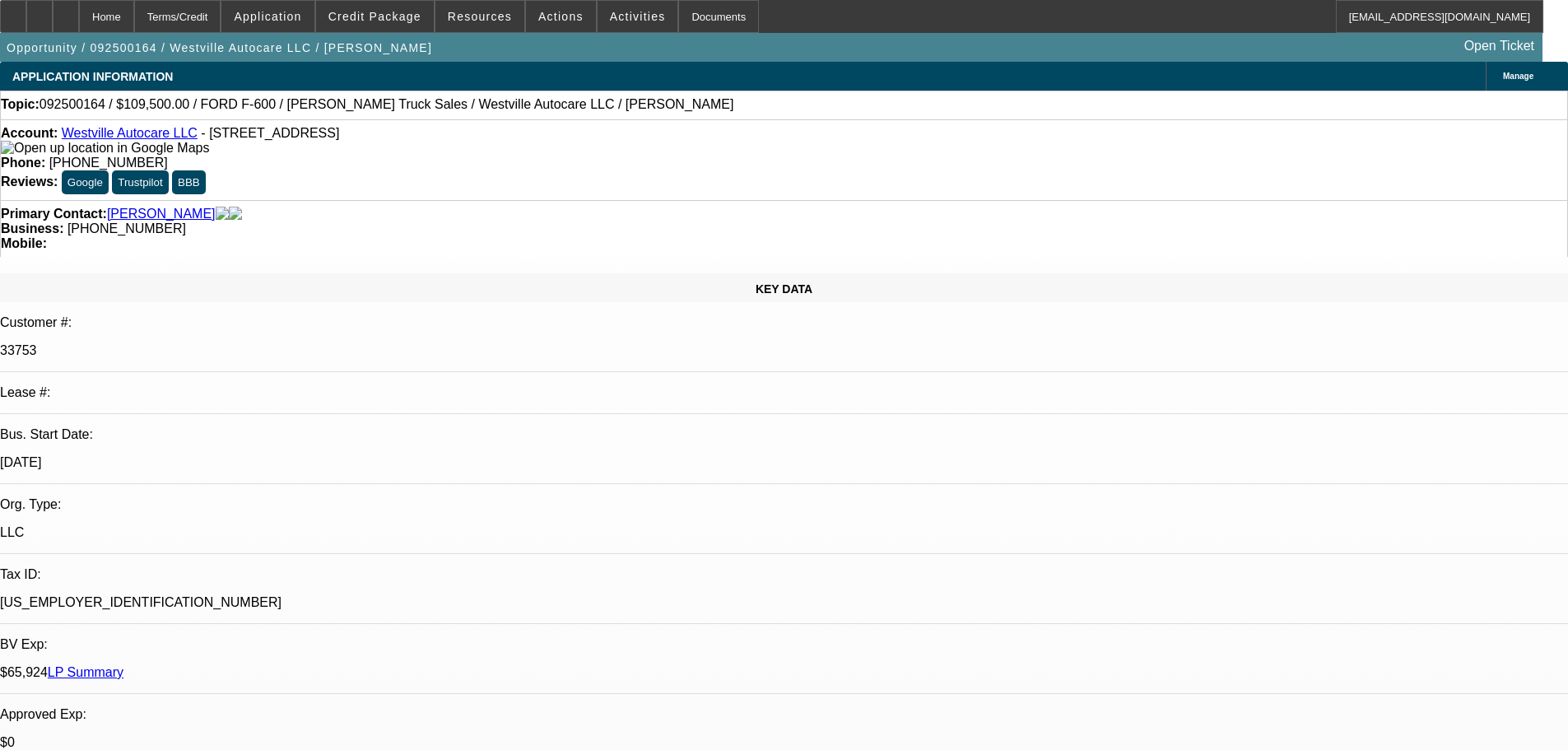
select select "0"
select select "2"
select select "0"
select select "6"
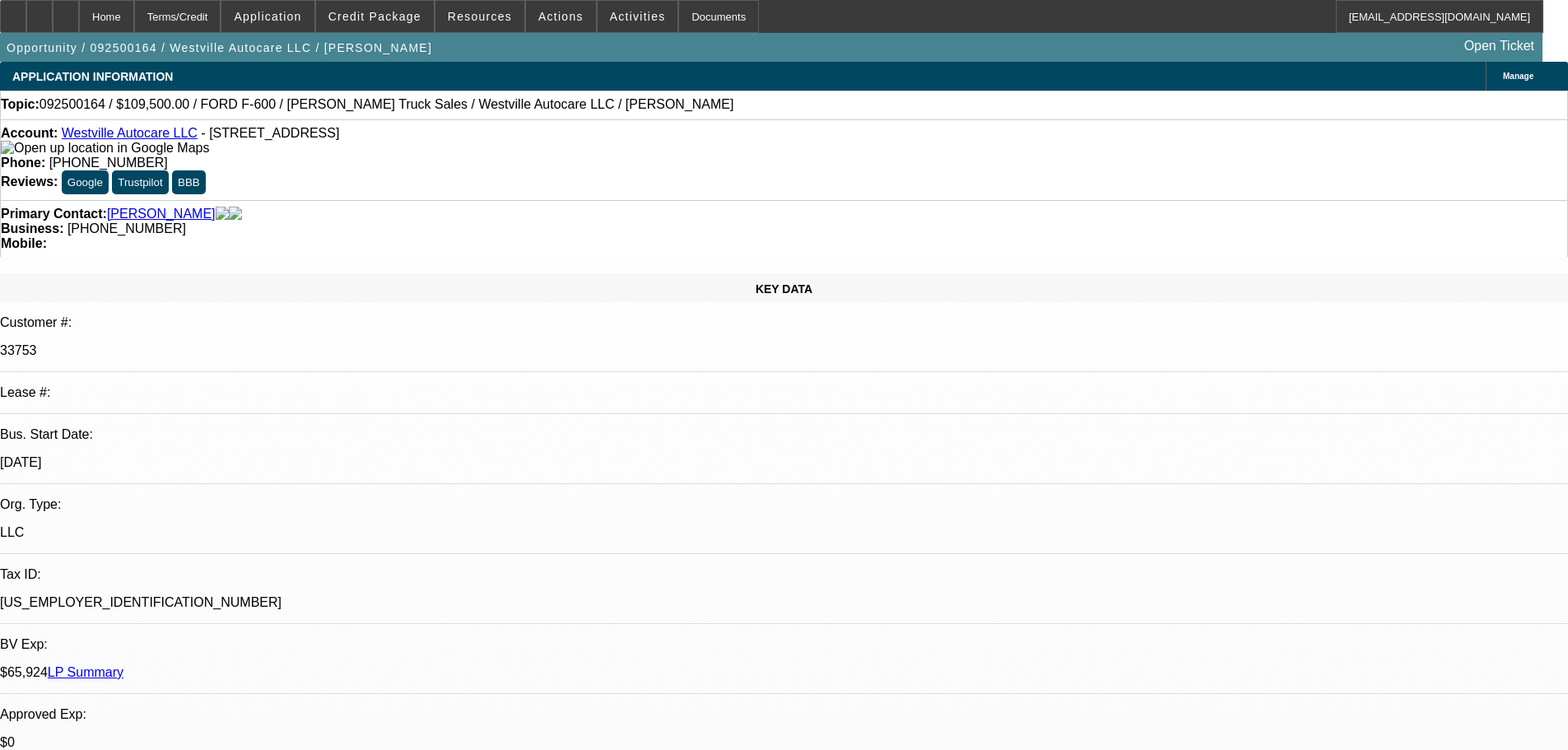
select select "0"
select select "2"
select select "0"
select select "6"
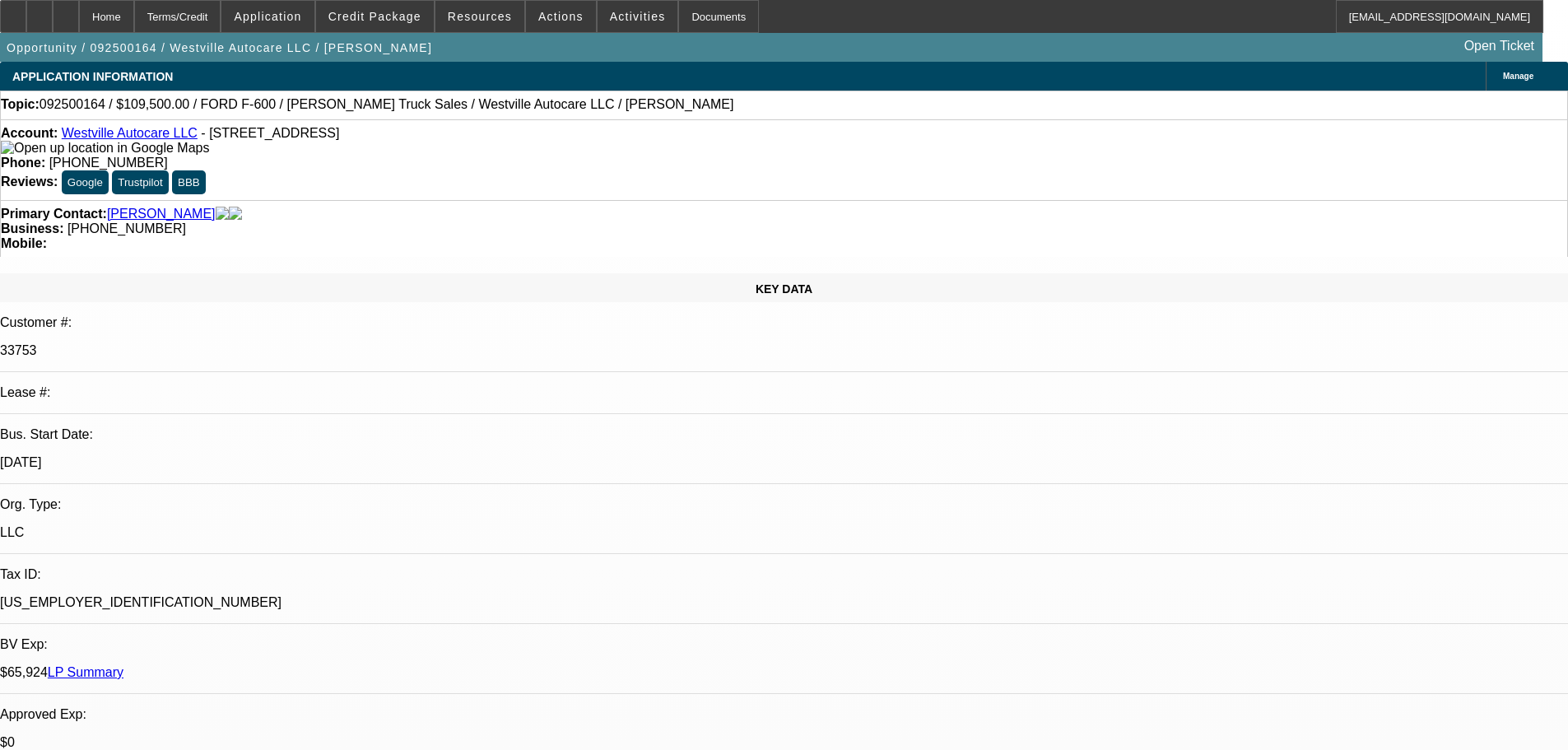
scroll to position [109, 0]
click at [79, 21] on div at bounding box center [66, 16] width 26 height 33
select select "0"
select select "2"
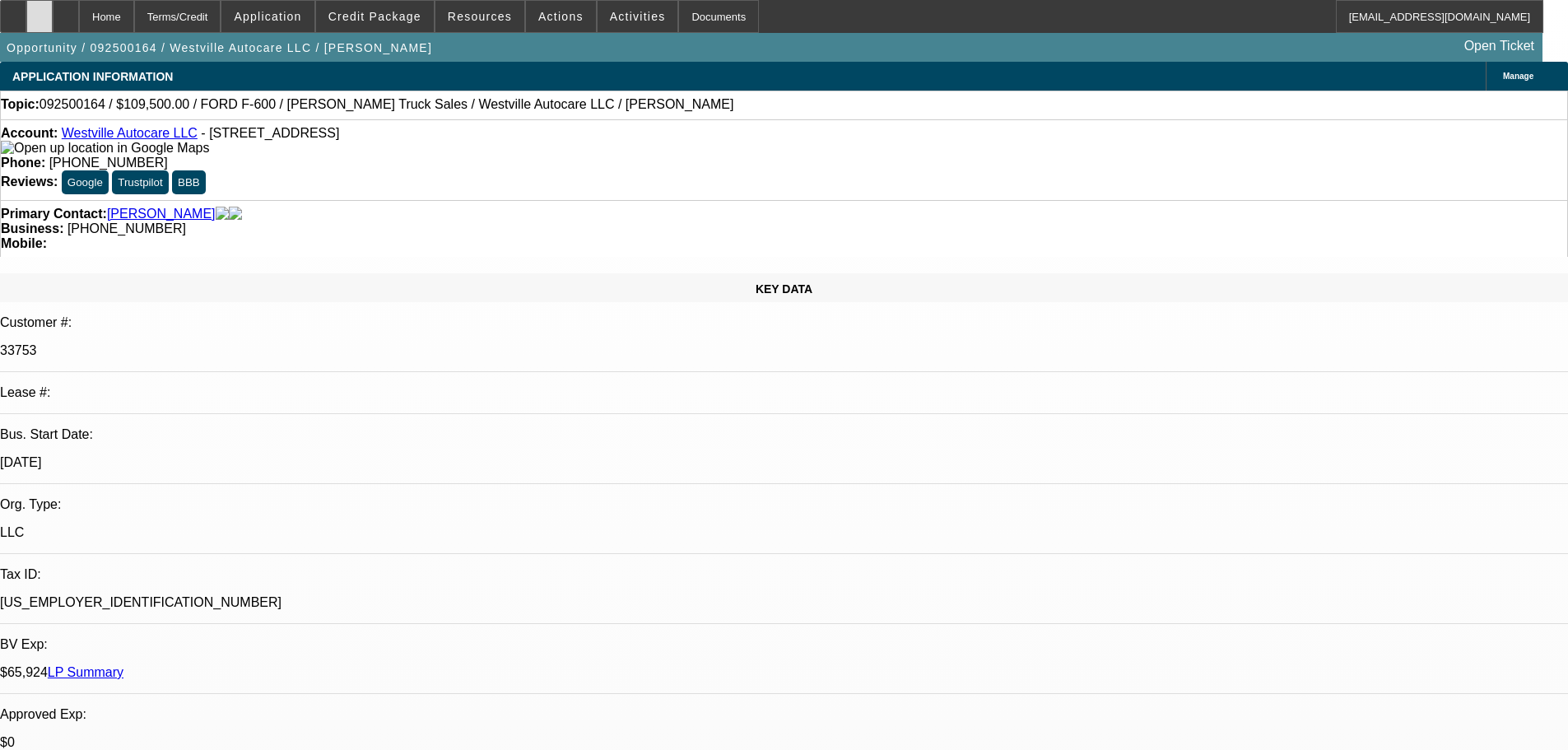
select select "0"
select select "6"
select select "0"
select select "2"
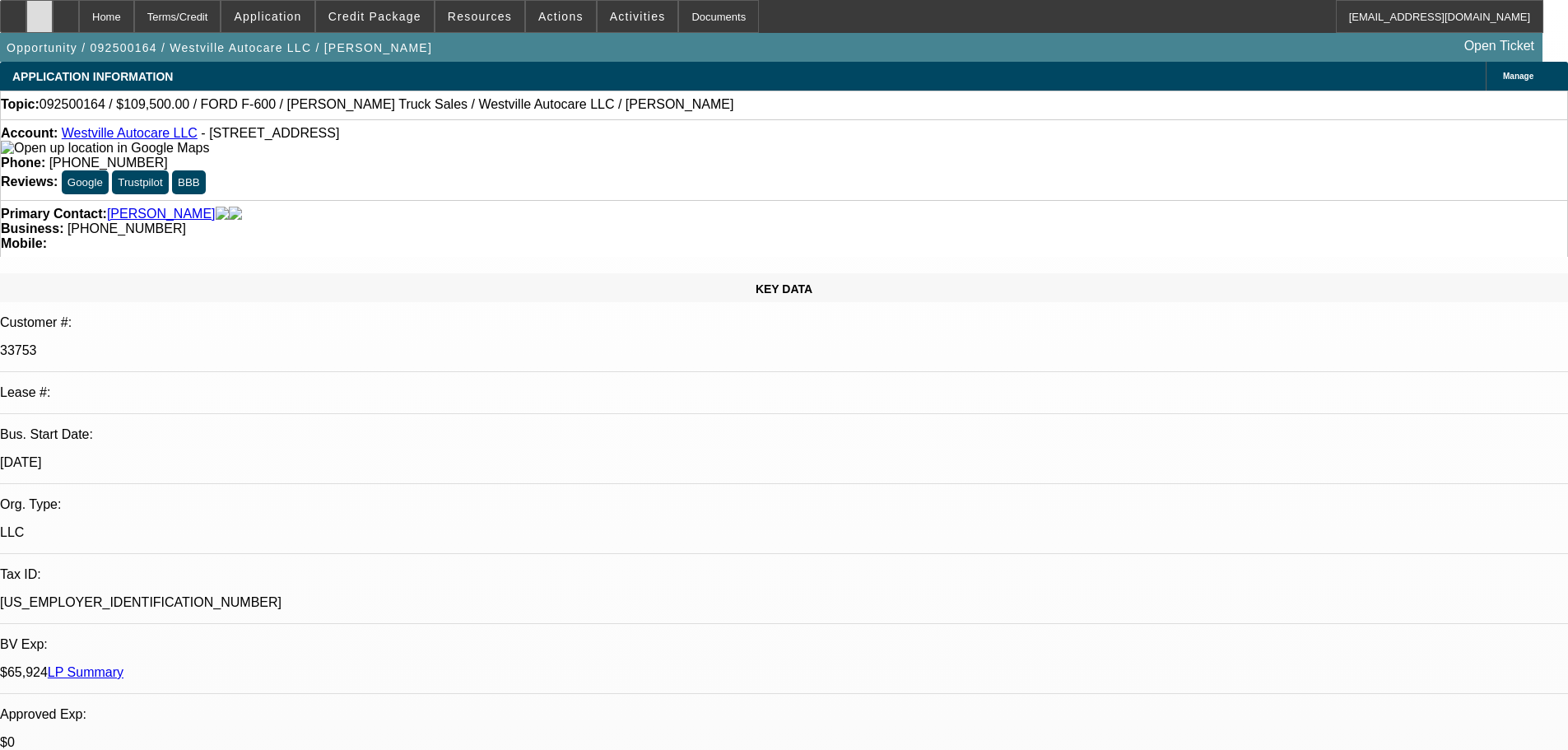
select select "0"
select select "6"
click at [53, 25] on div at bounding box center [40, 16] width 26 height 33
click at [381, 18] on span "Credit Package" at bounding box center [374, 16] width 93 height 13
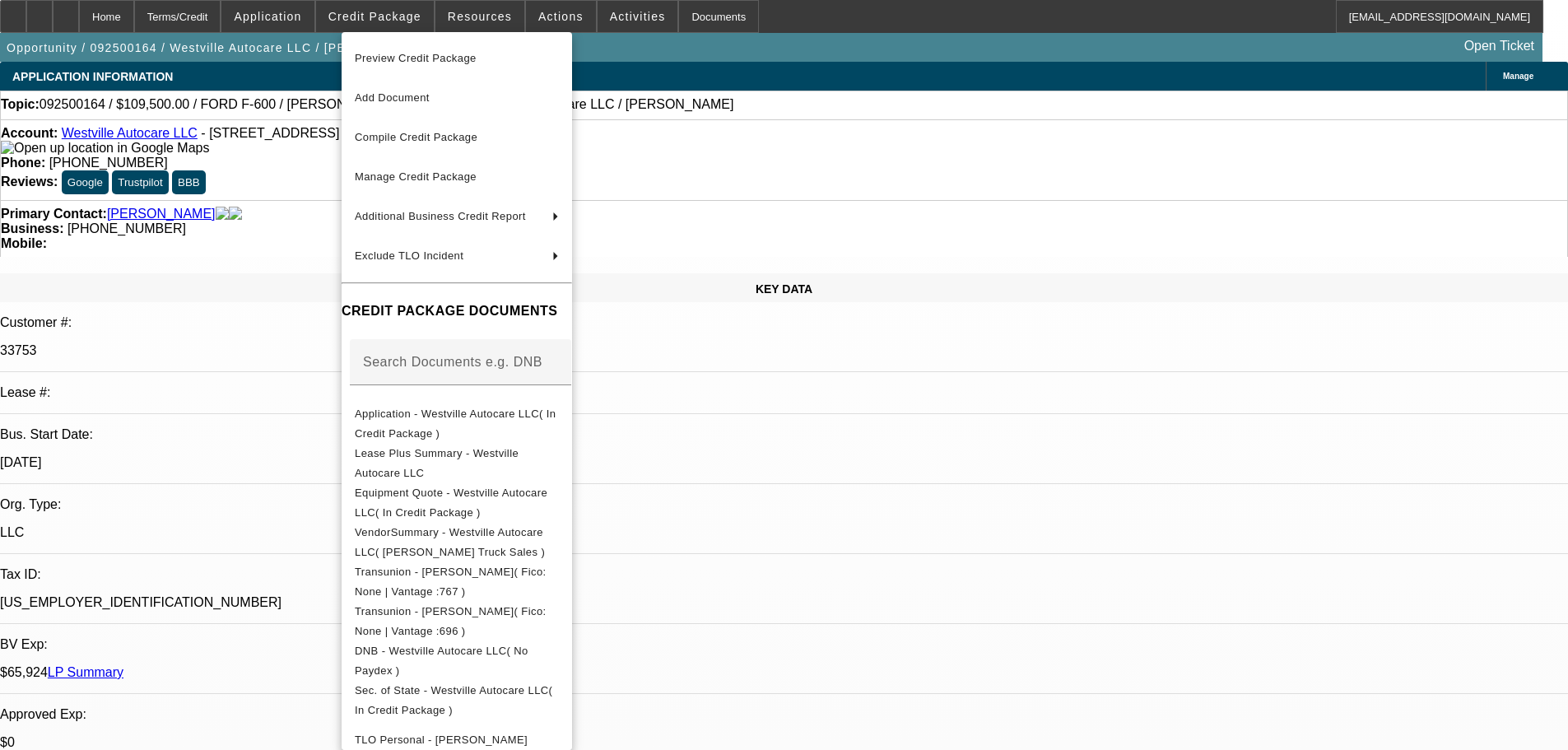
click at [960, 502] on div at bounding box center [784, 375] width 1568 height 750
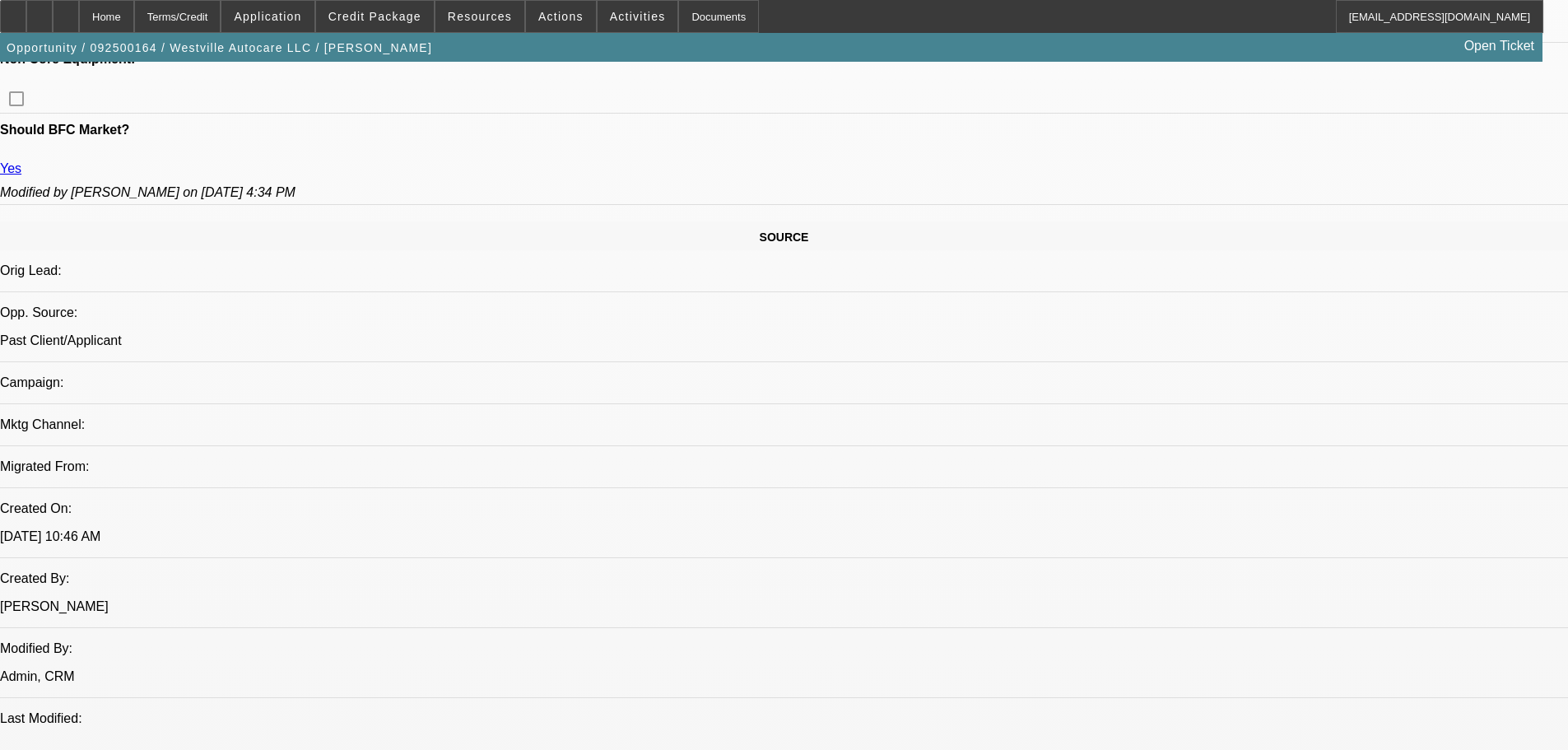
drag, startPoint x: 610, startPoint y: 498, endPoint x: 611, endPoint y: 610, distance: 112.0
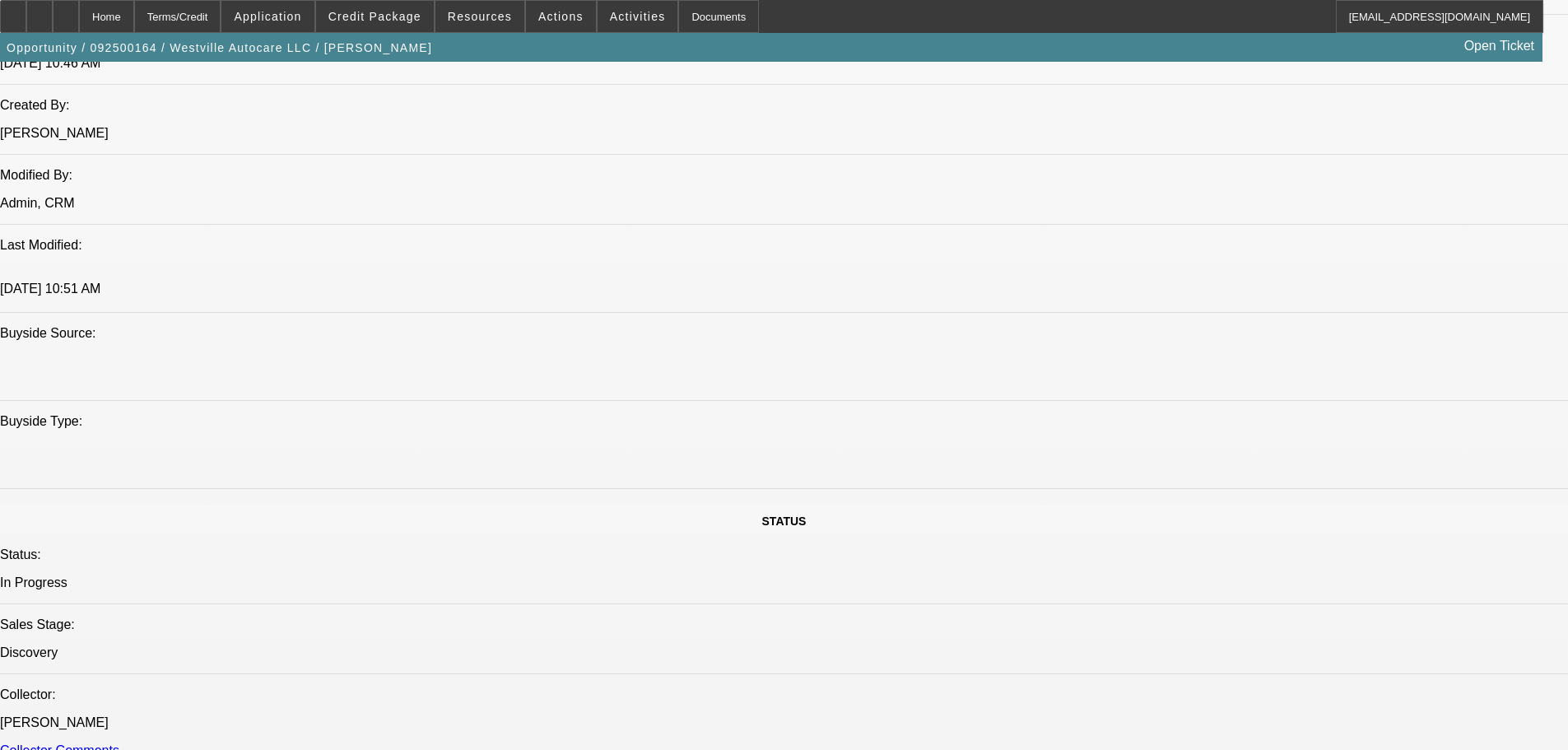
drag, startPoint x: 641, startPoint y: 402, endPoint x: 643, endPoint y: 576, distance: 174.0
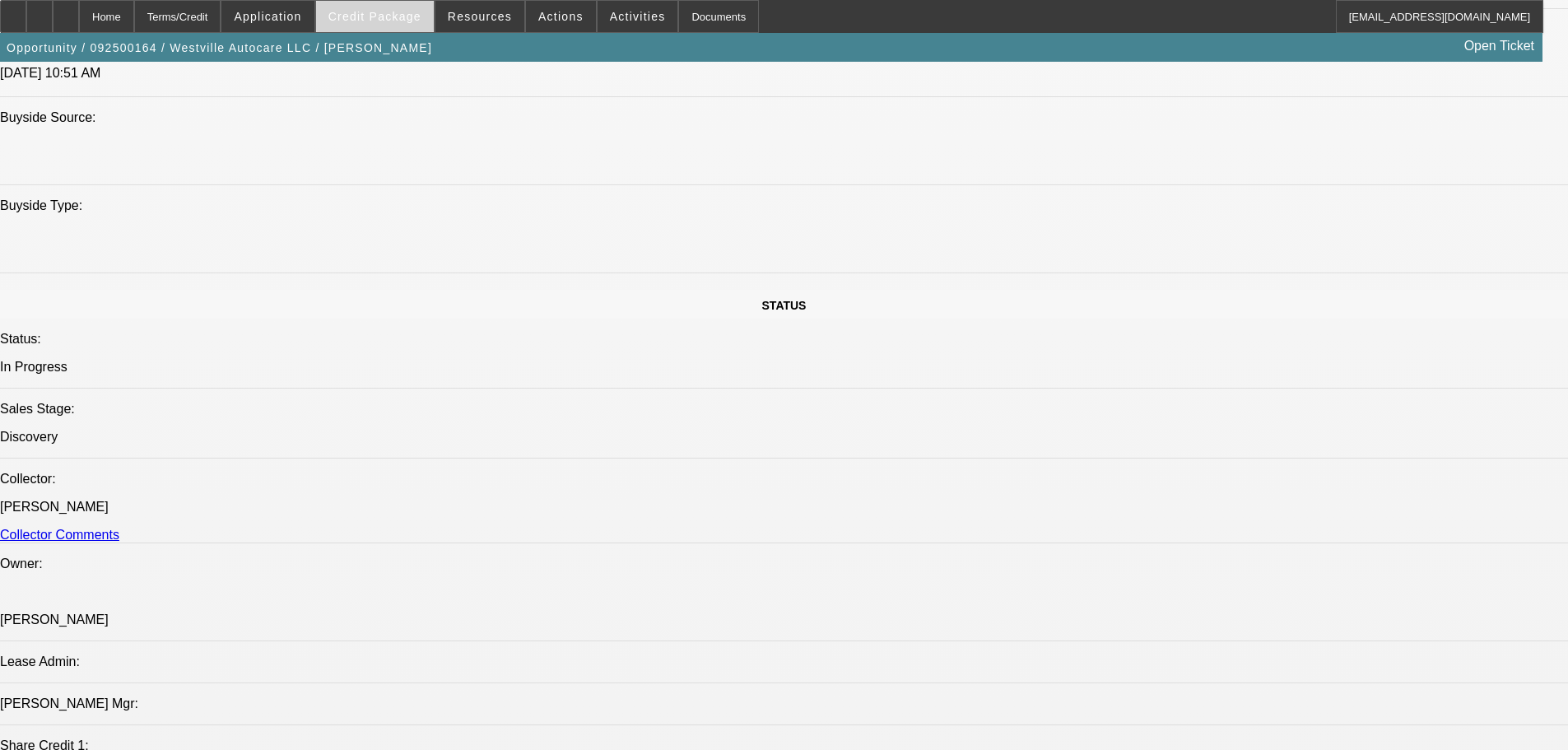
click at [361, 19] on span "Credit Package" at bounding box center [374, 16] width 93 height 13
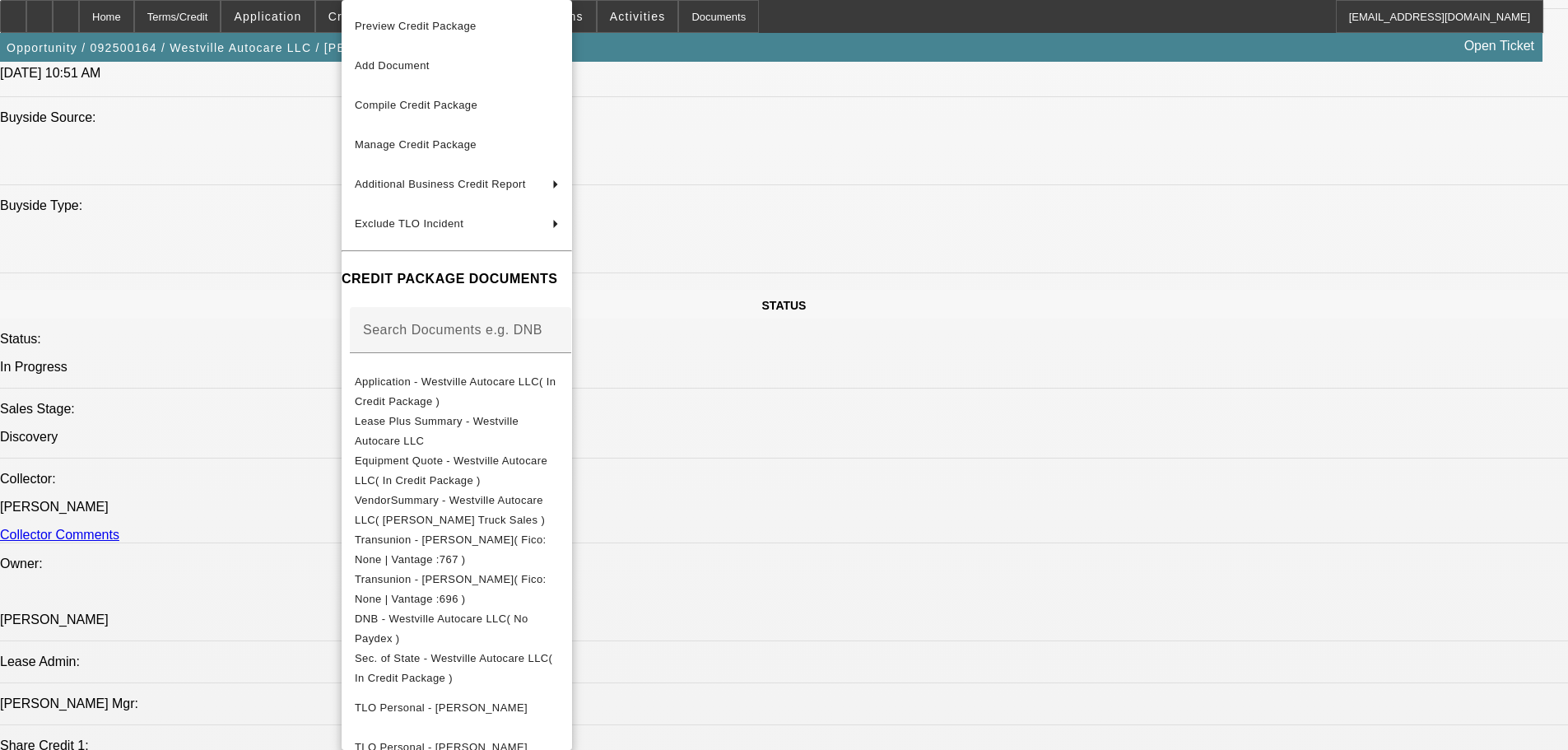
click at [1038, 374] on div at bounding box center [784, 375] width 1568 height 750
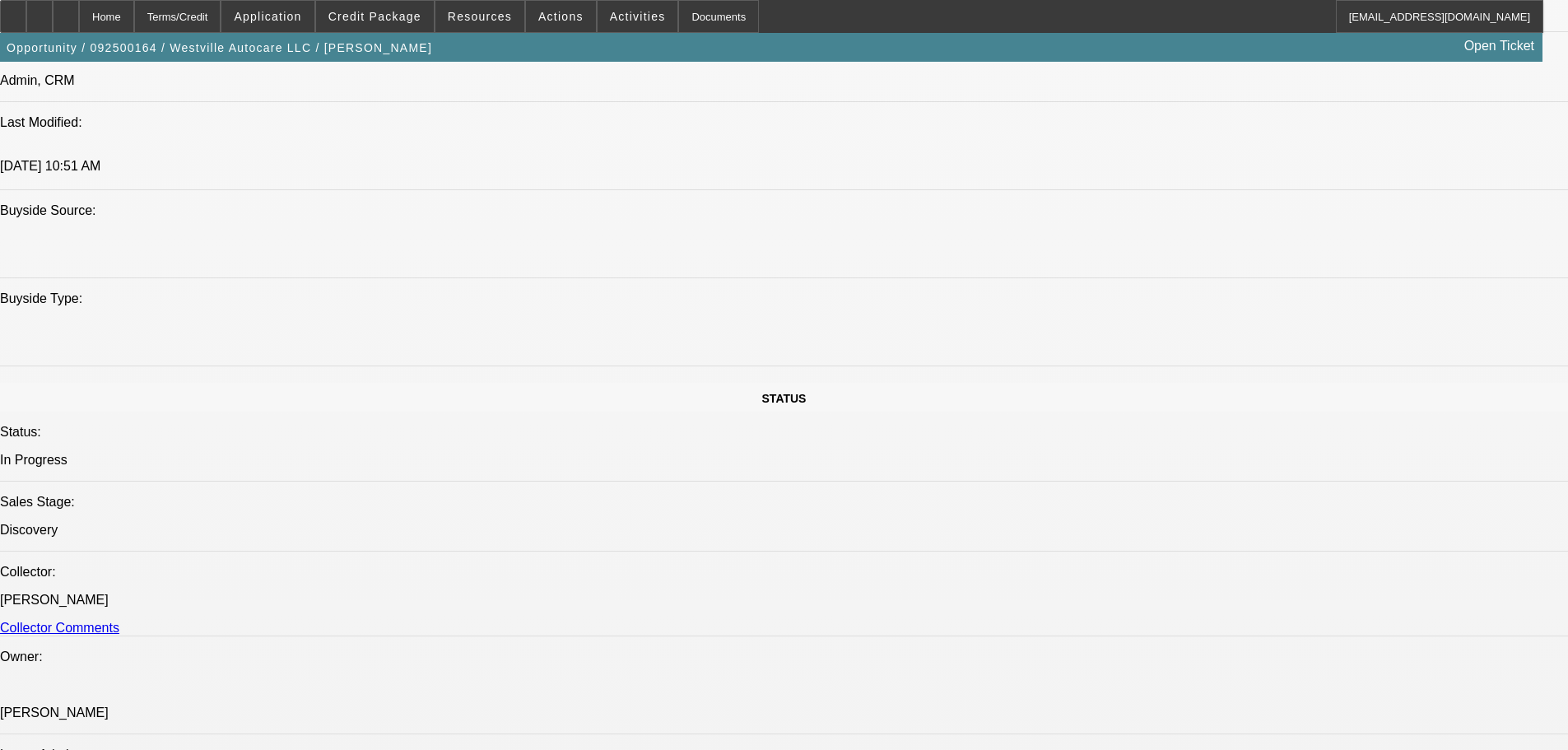
drag, startPoint x: 583, startPoint y: 383, endPoint x: 570, endPoint y: 268, distance: 115.7
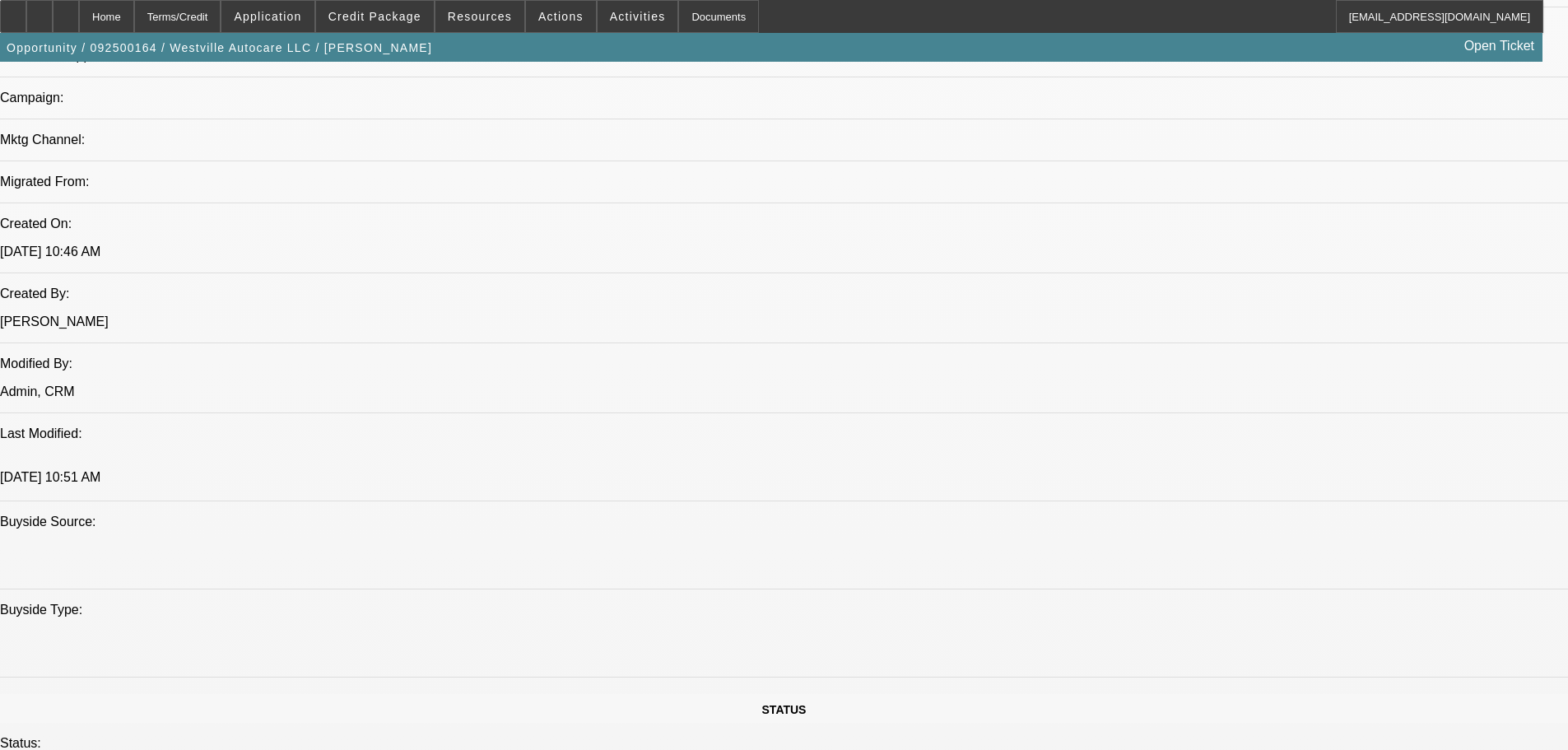
drag, startPoint x: 606, startPoint y: 420, endPoint x: 582, endPoint y: 237, distance: 184.6
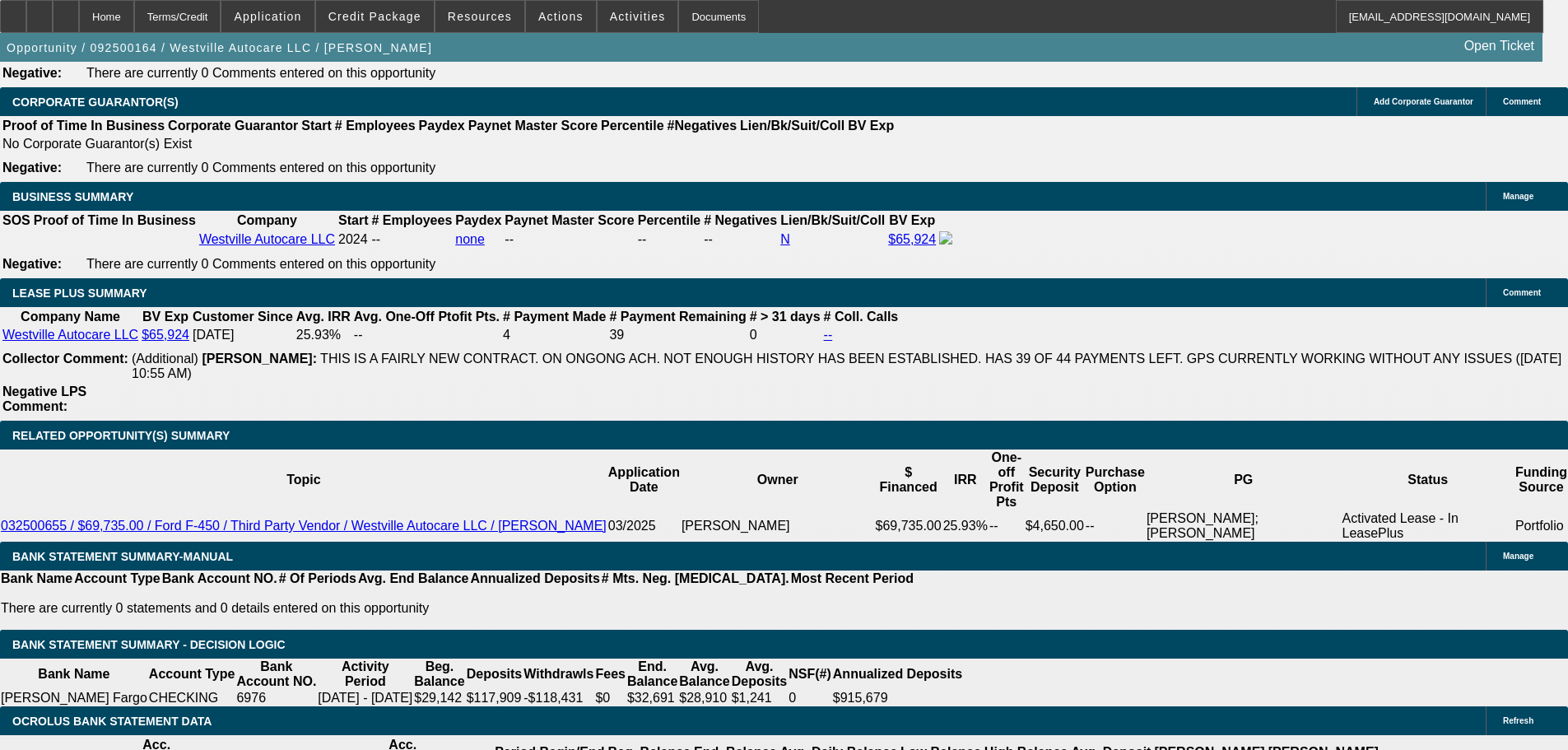
scroll to position [2703, 0]
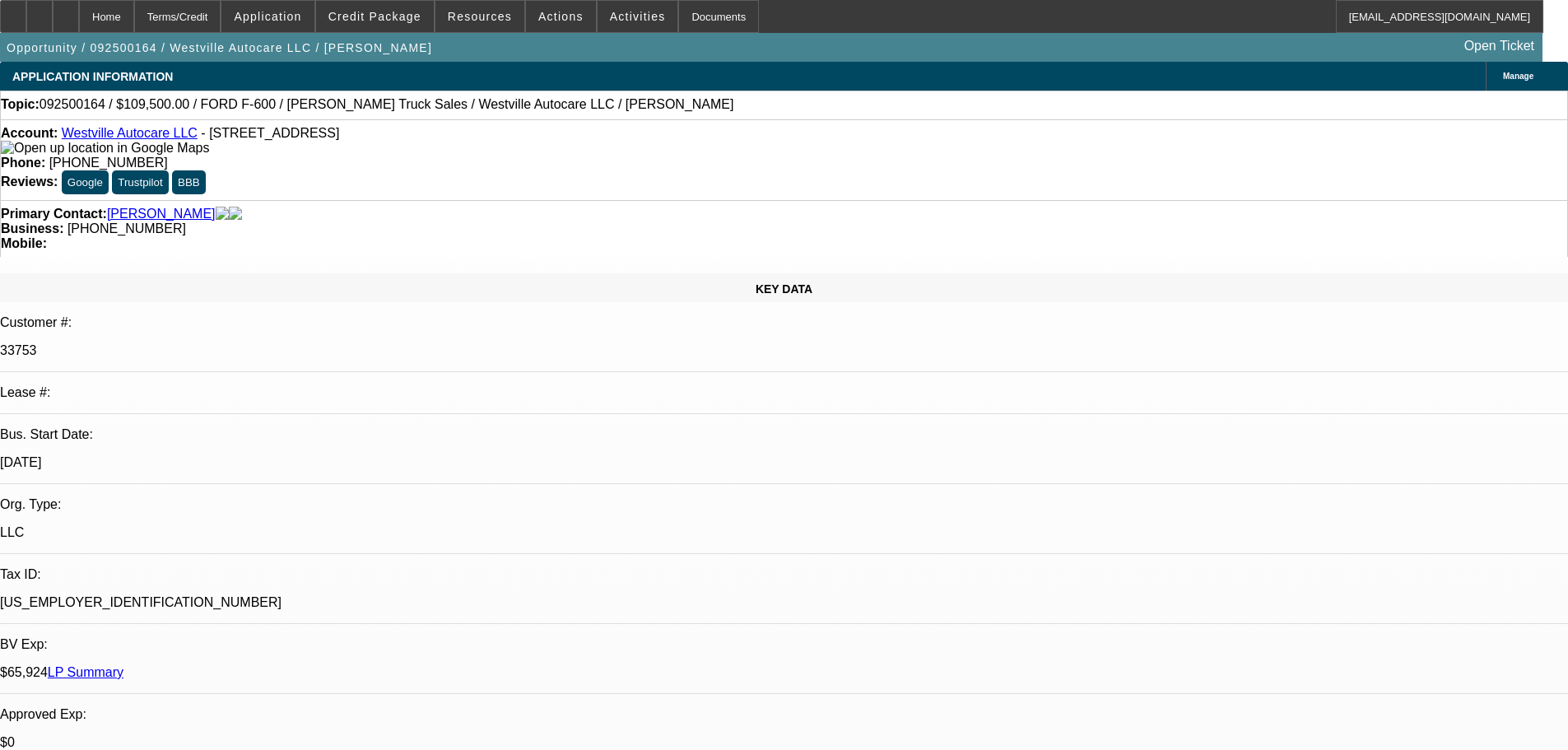
select select "0"
select select "2"
select select "0"
select select "6"
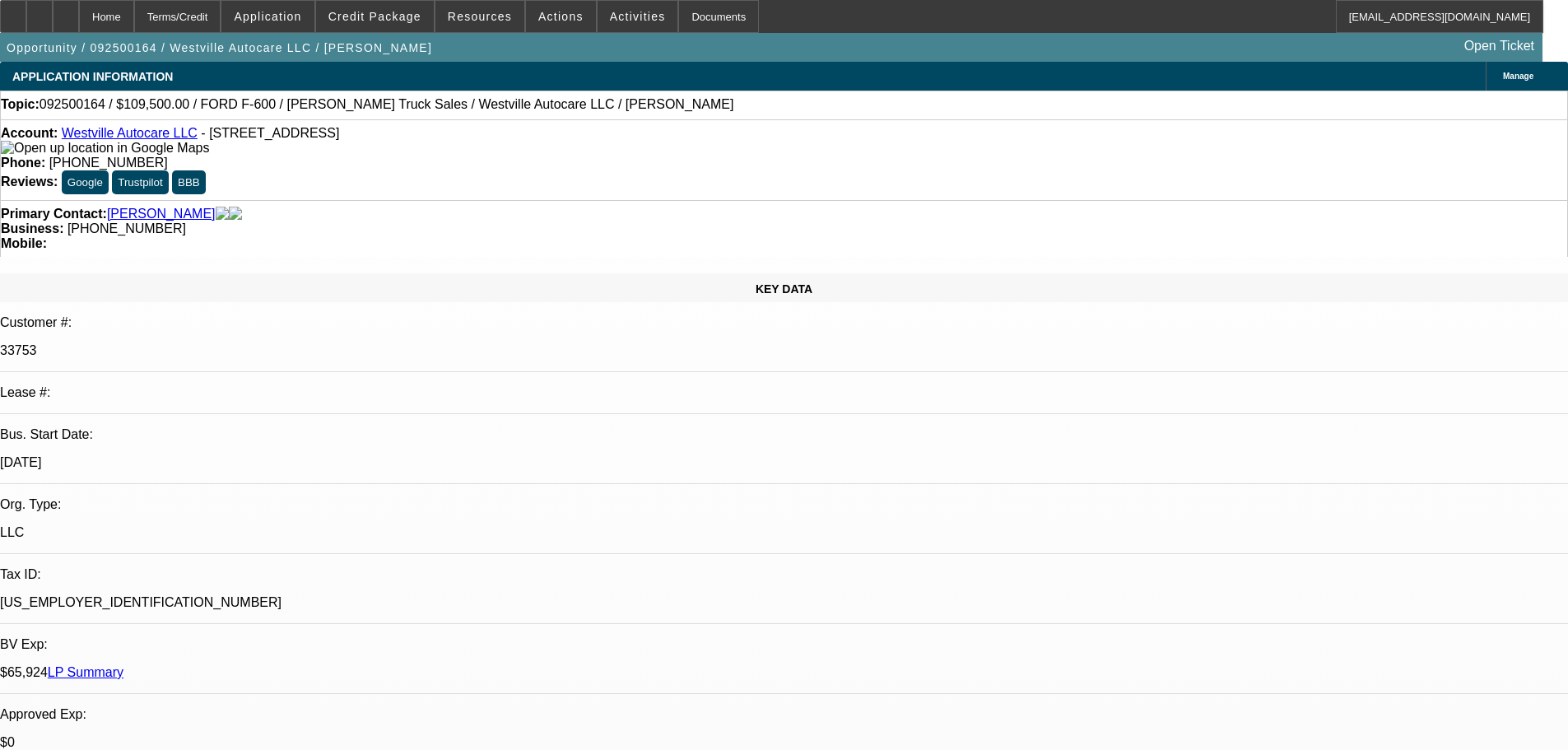
select select "0"
select select "2"
select select "0"
select select "6"
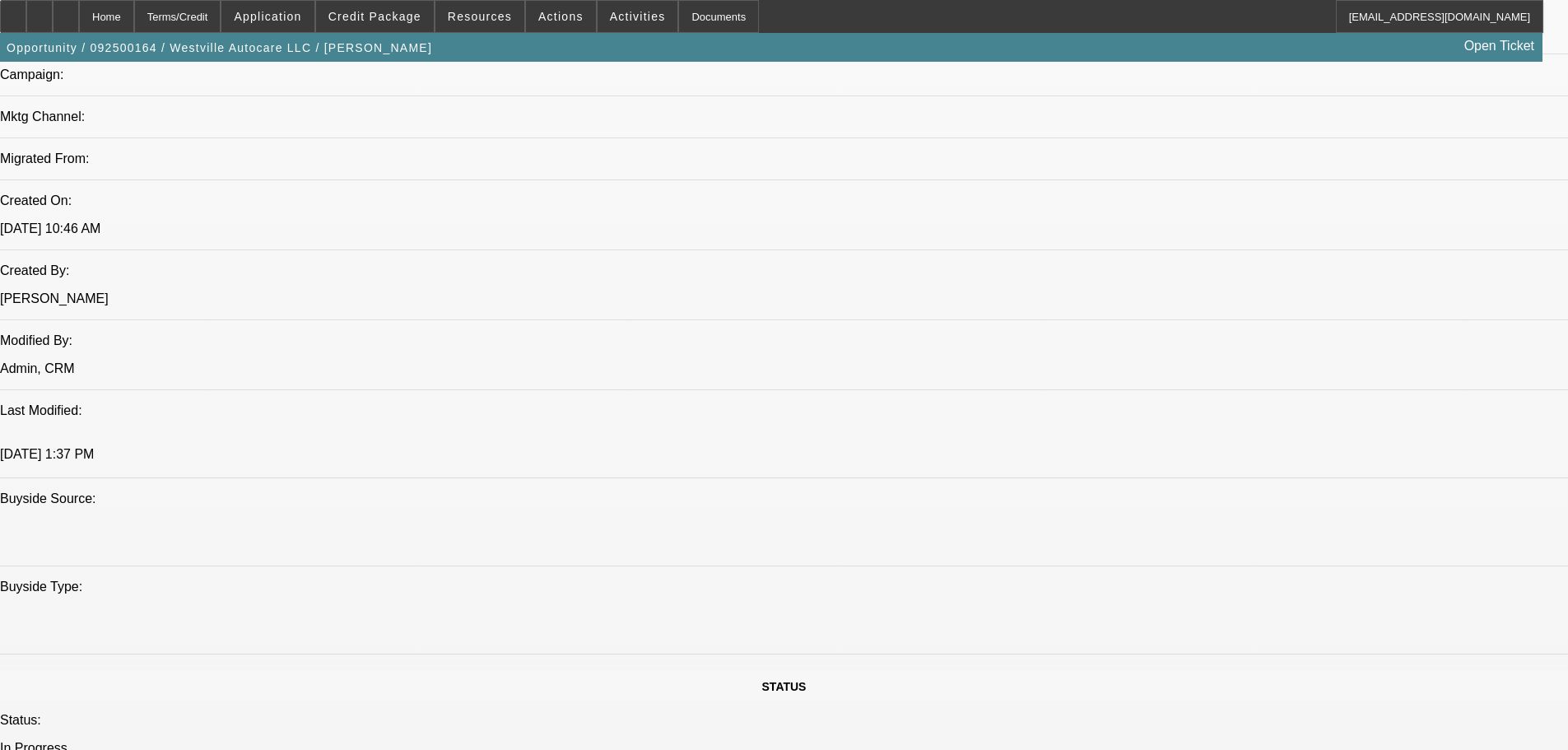
drag, startPoint x: 652, startPoint y: 566, endPoint x: 652, endPoint y: 587, distance: 21.0
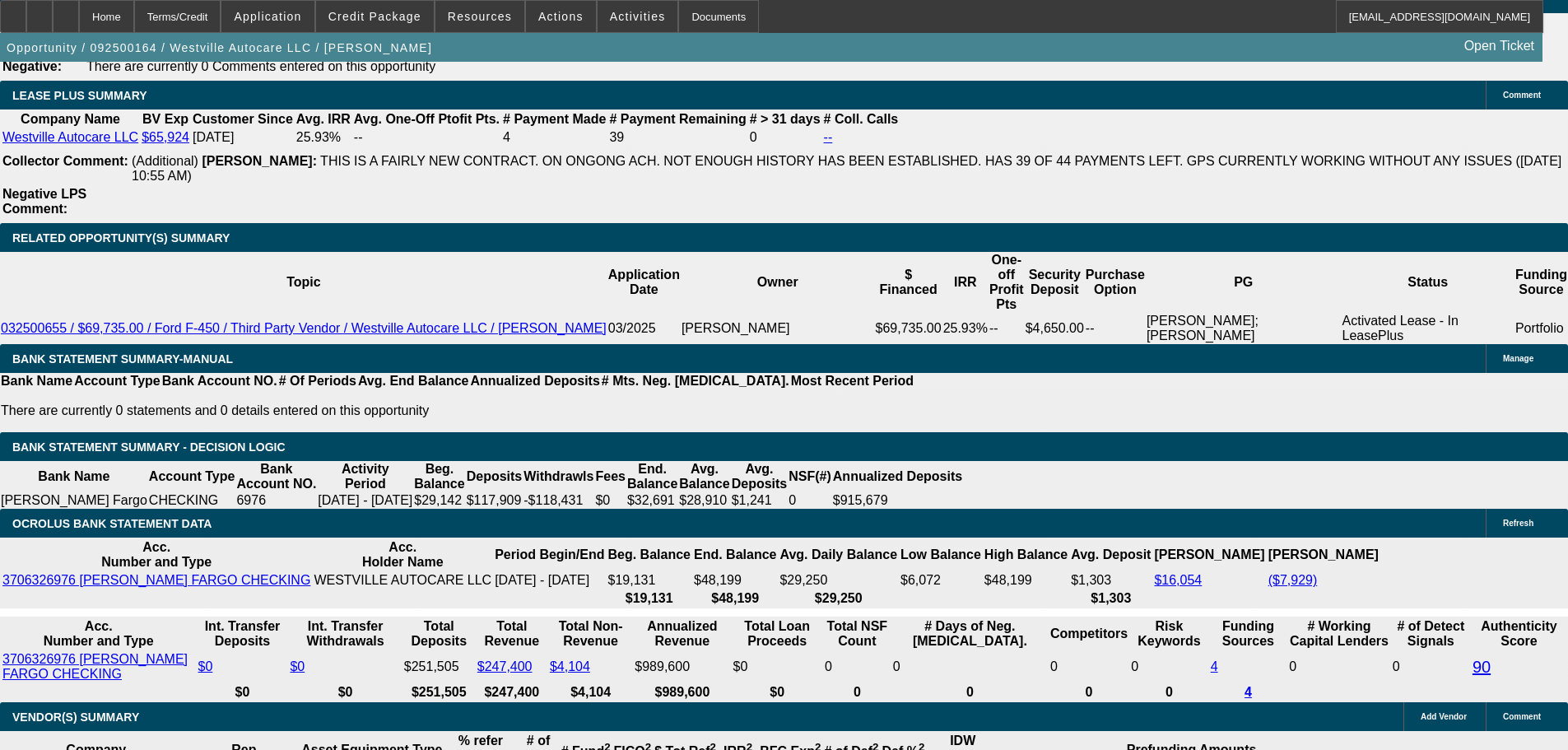
scroll to position [2887, 0]
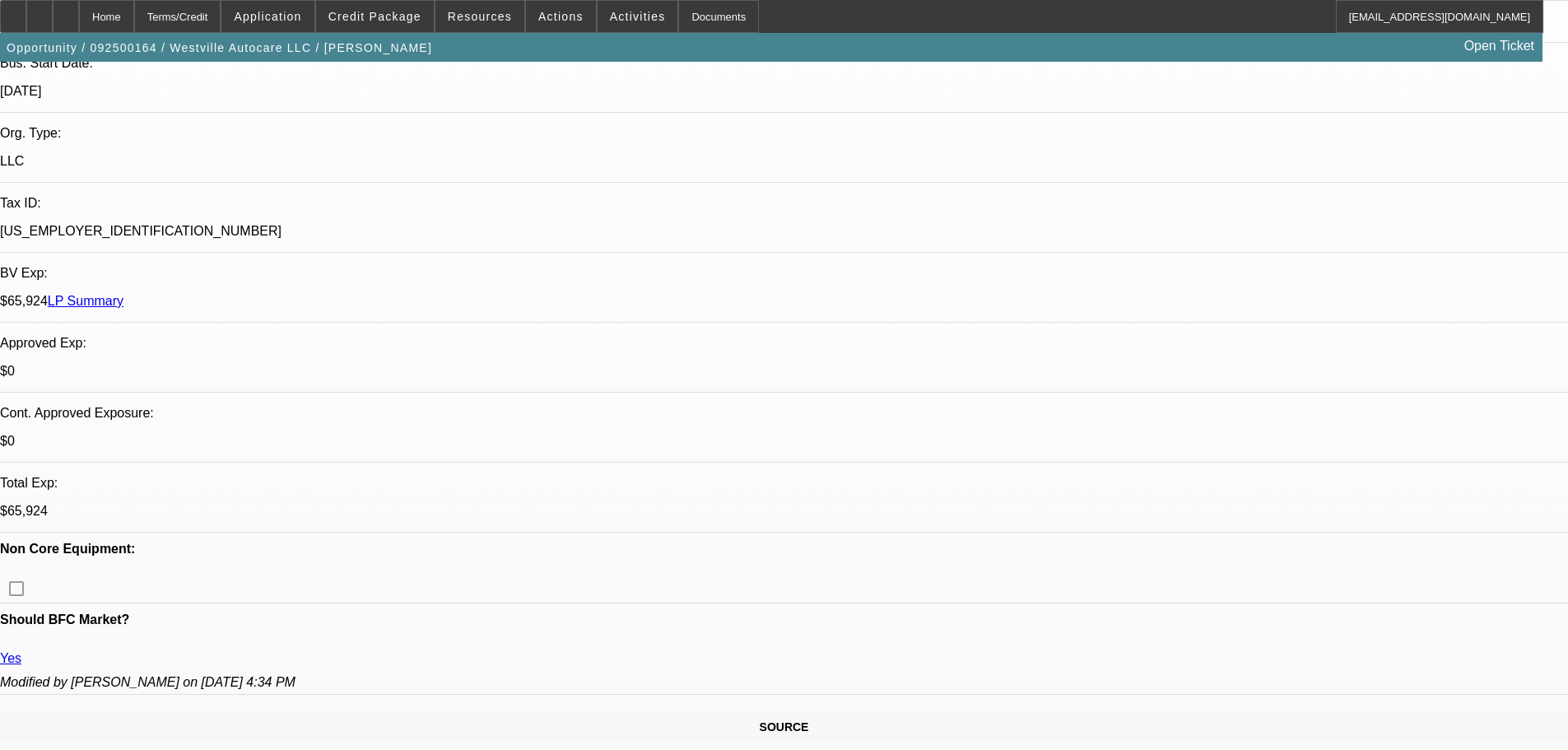
drag, startPoint x: 772, startPoint y: 431, endPoint x: 701, endPoint y: 265, distance: 180.5
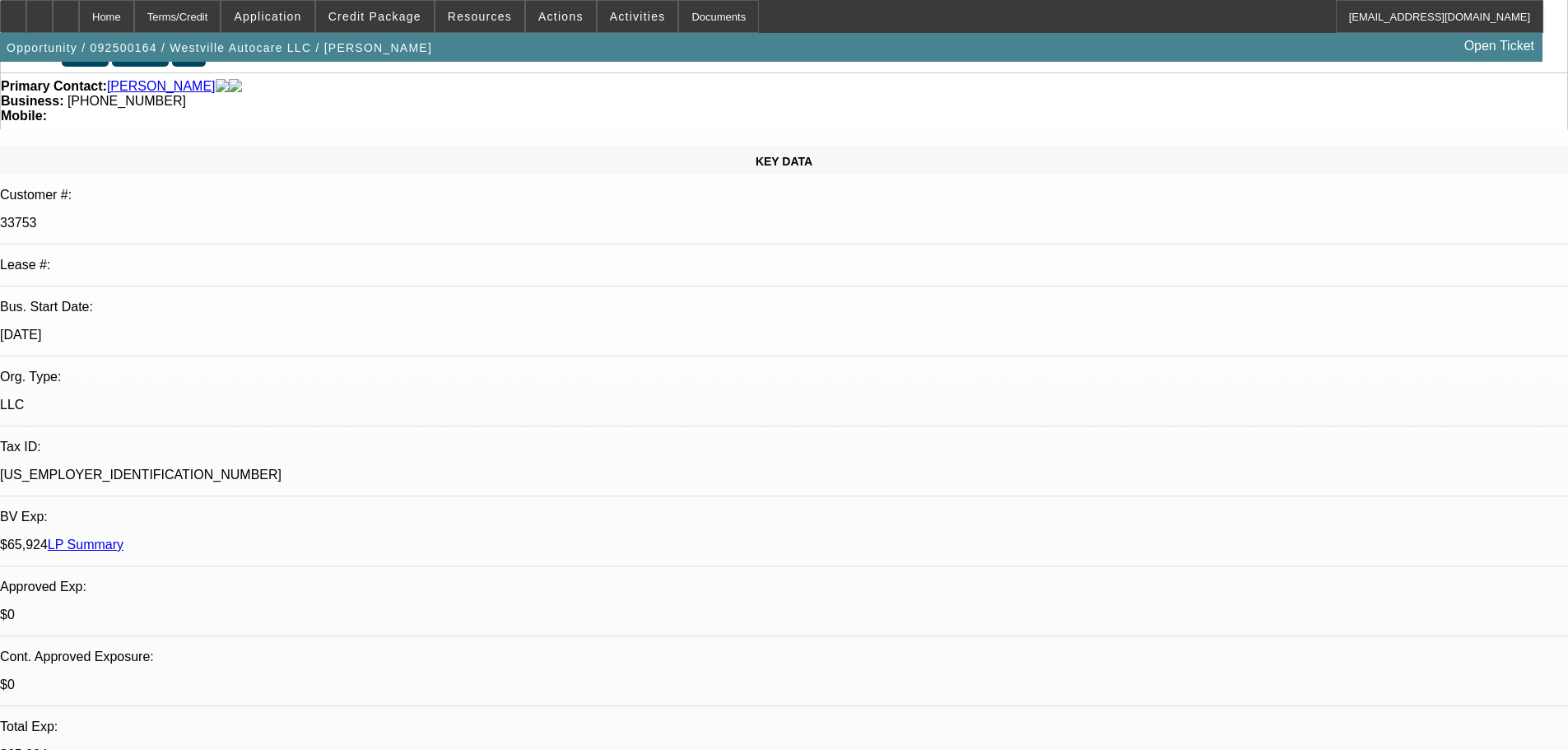
drag, startPoint x: 548, startPoint y: 450, endPoint x: 553, endPoint y: 341, distance: 109.1
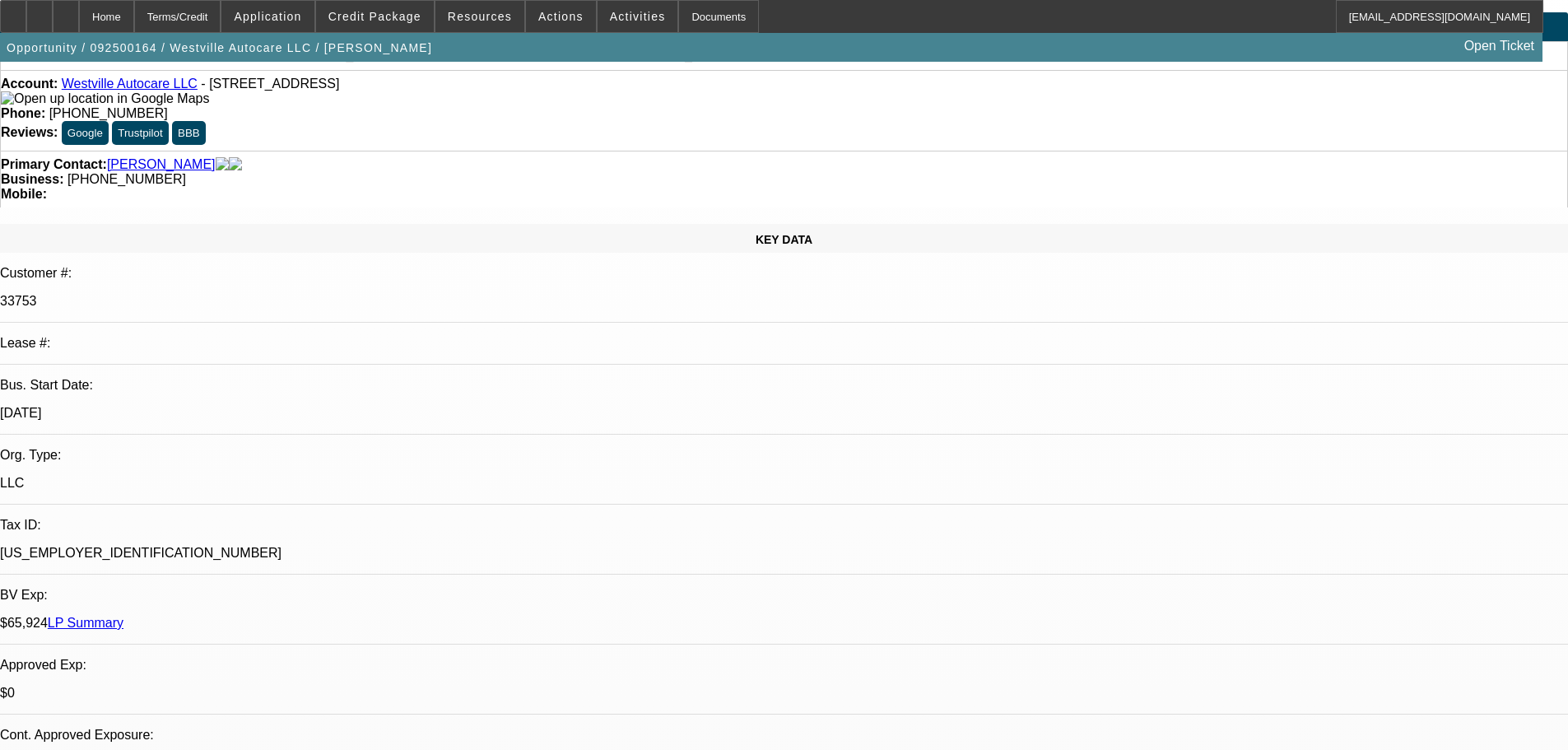
scroll to position [0, 0]
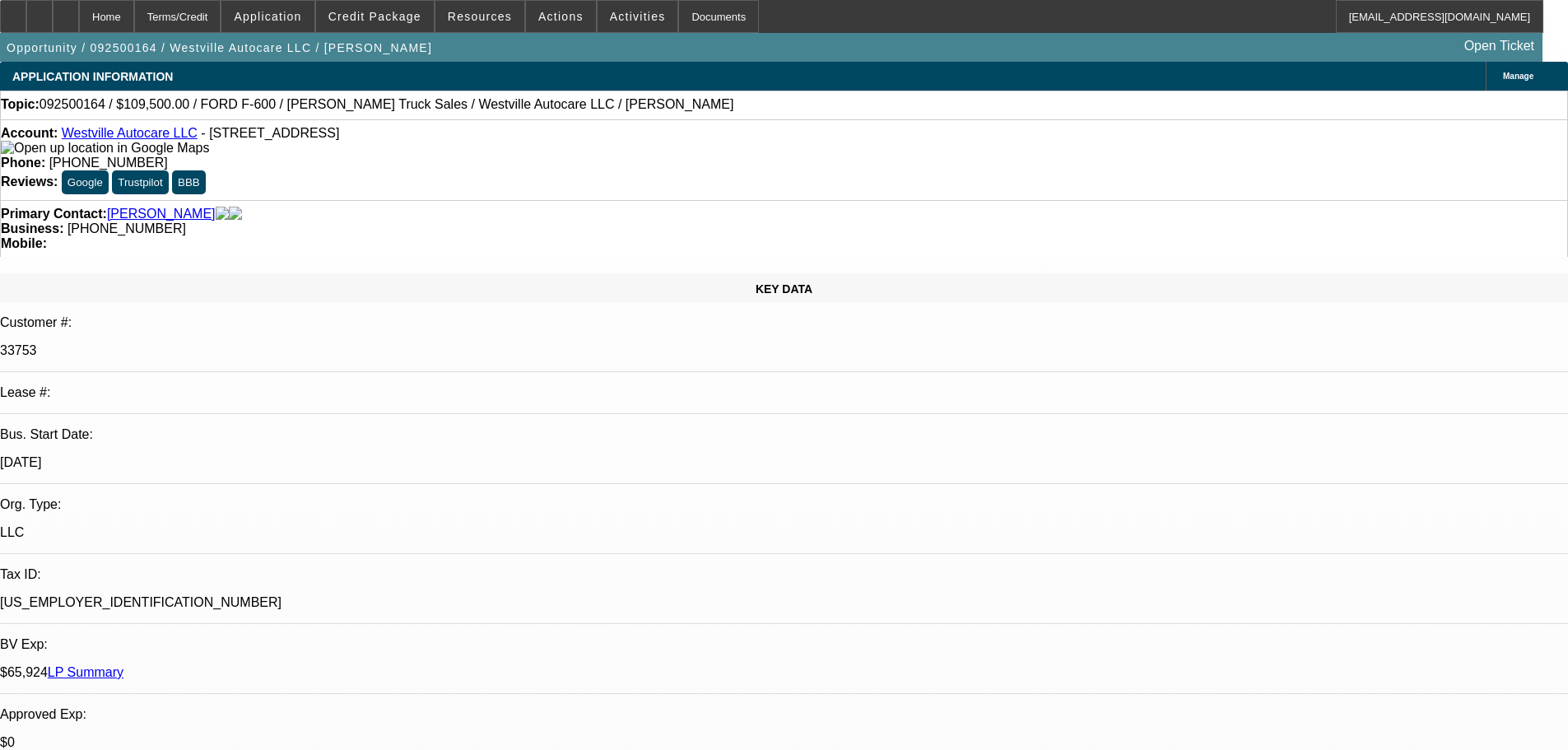
drag, startPoint x: 591, startPoint y: 416, endPoint x: 623, endPoint y: 412, distance: 32.2
drag, startPoint x: 630, startPoint y: 433, endPoint x: 636, endPoint y: 373, distance: 60.3
drag, startPoint x: 673, startPoint y: 525, endPoint x: 653, endPoint y: 264, distance: 261.8
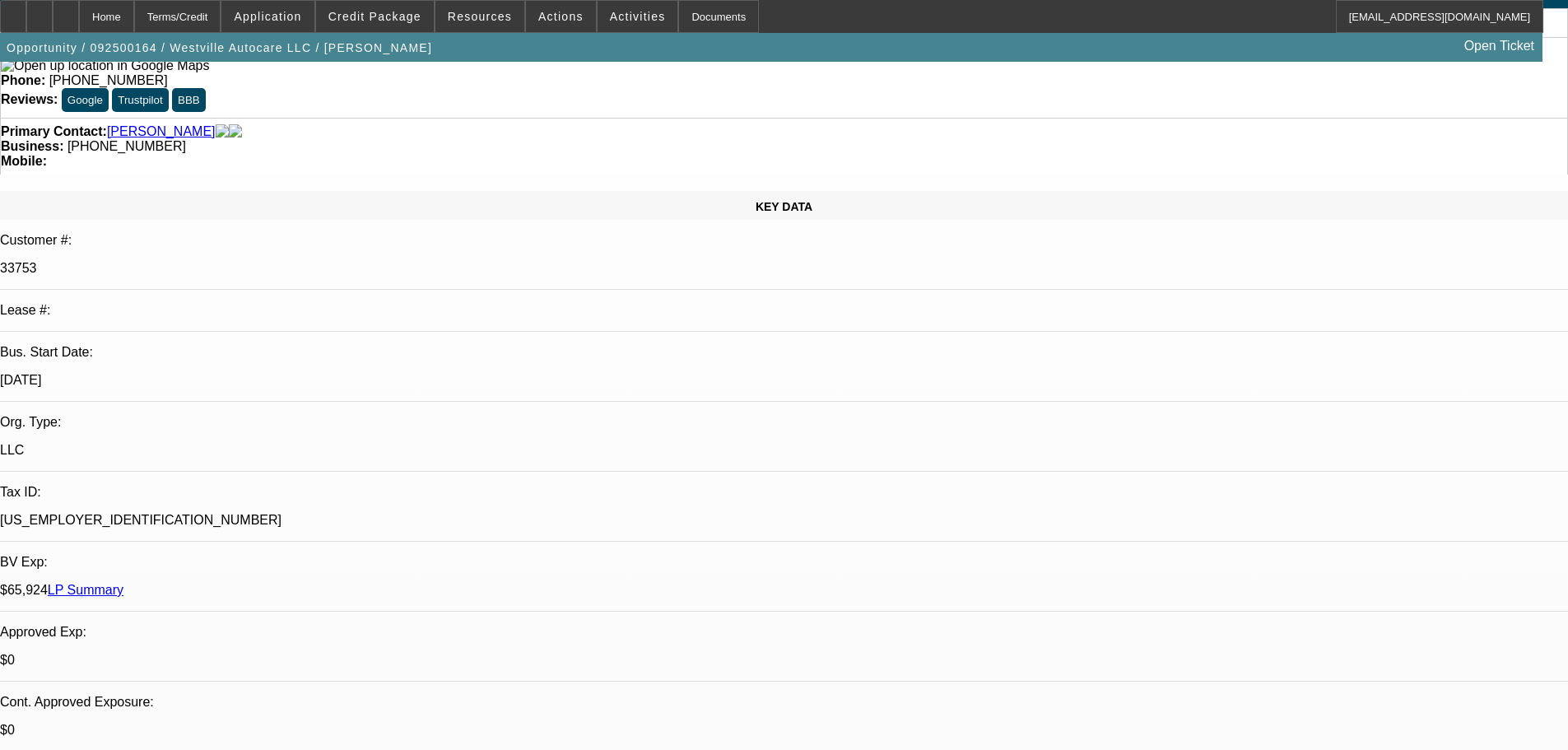
scroll to position [165, 0]
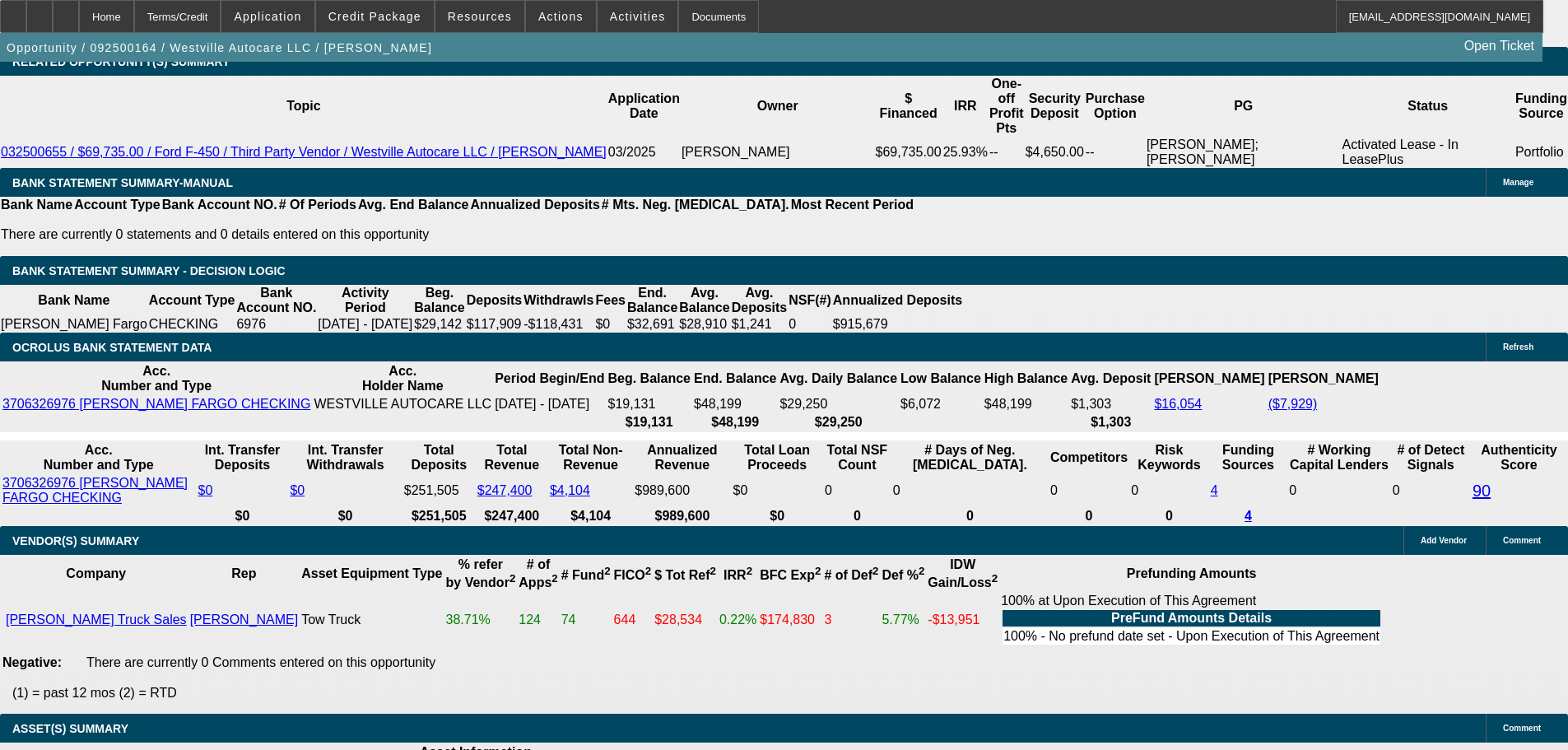
drag, startPoint x: 653, startPoint y: 430, endPoint x: 650, endPoint y: 549, distance: 119.0
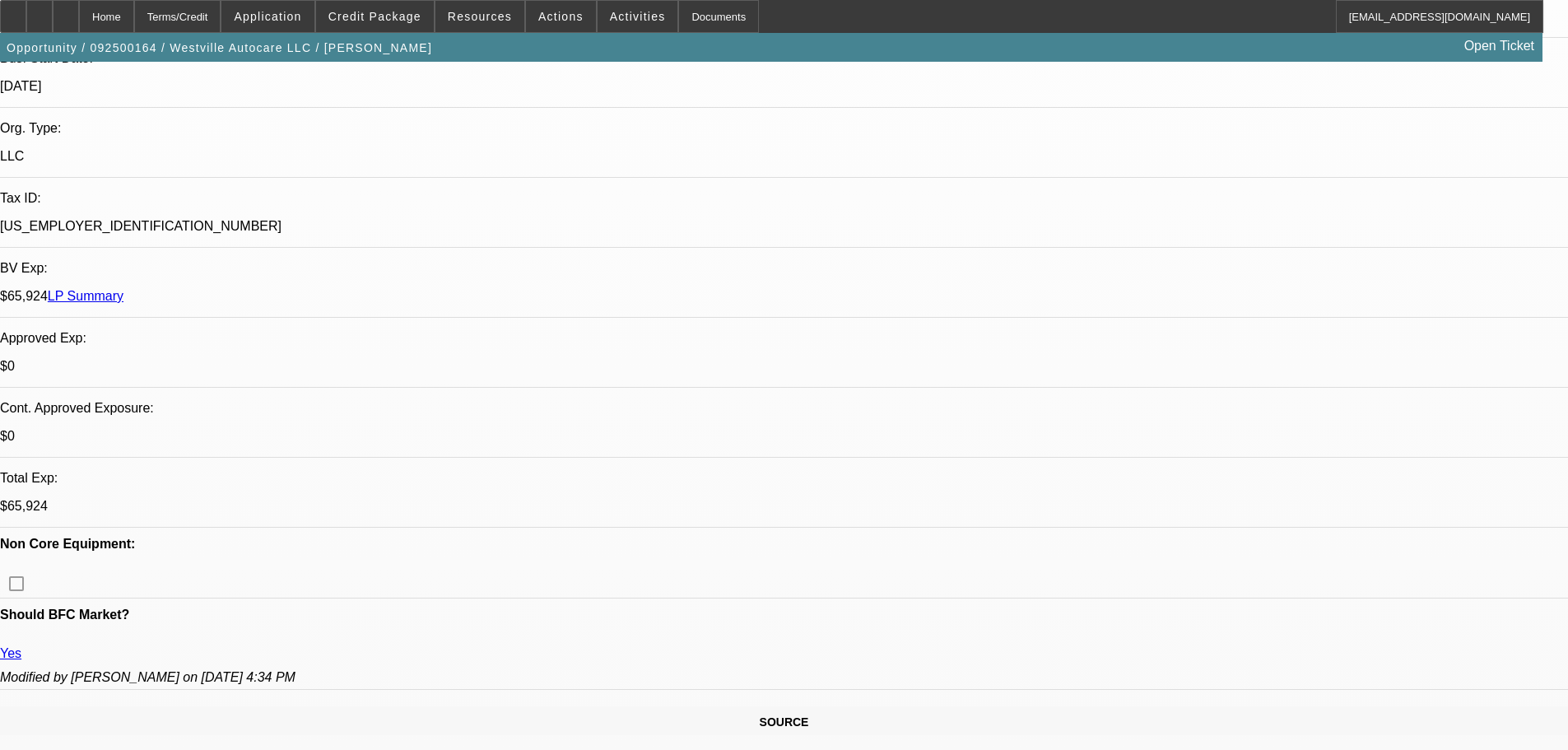
drag, startPoint x: 656, startPoint y: 471, endPoint x: 652, endPoint y: 254, distance: 217.0
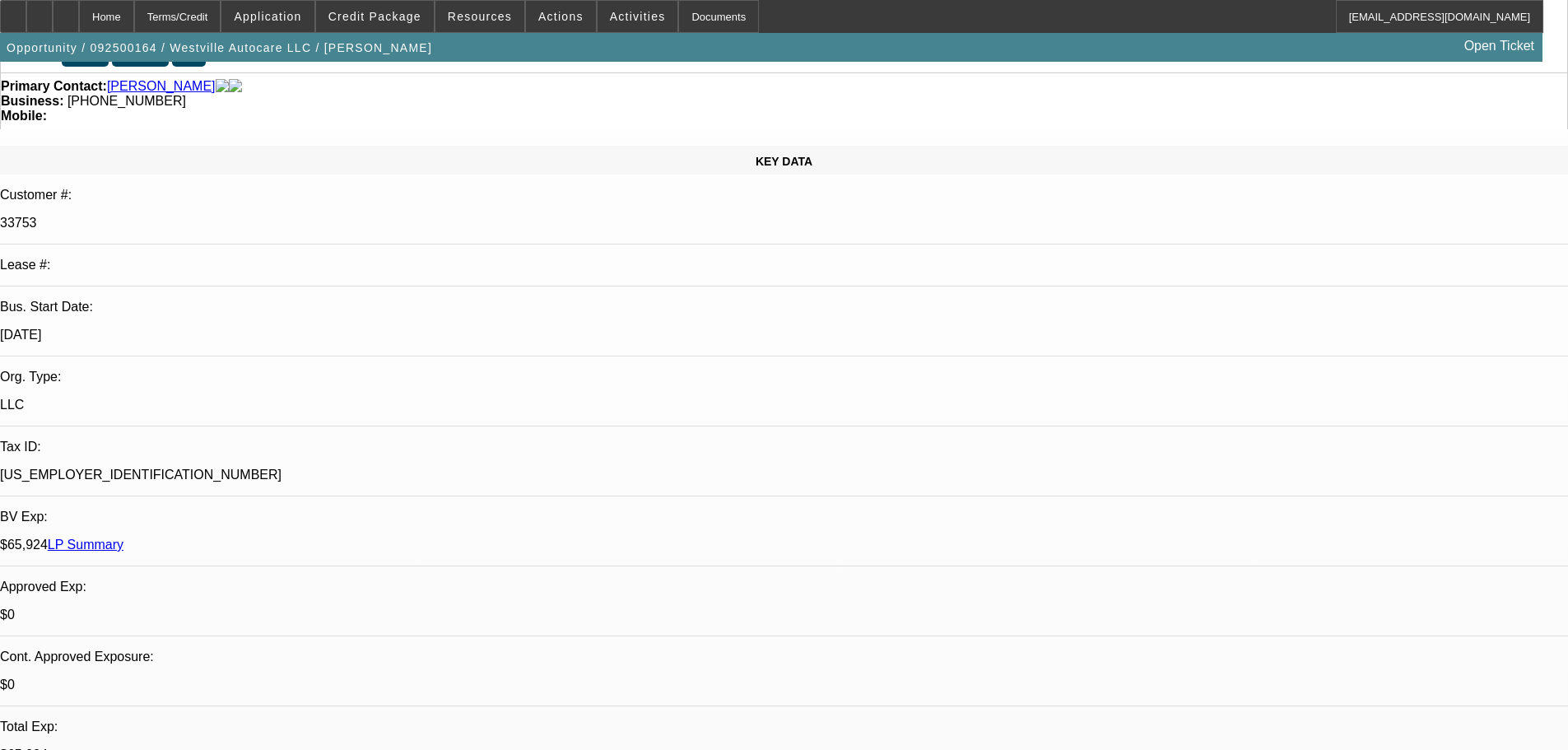
scroll to position [0, 0]
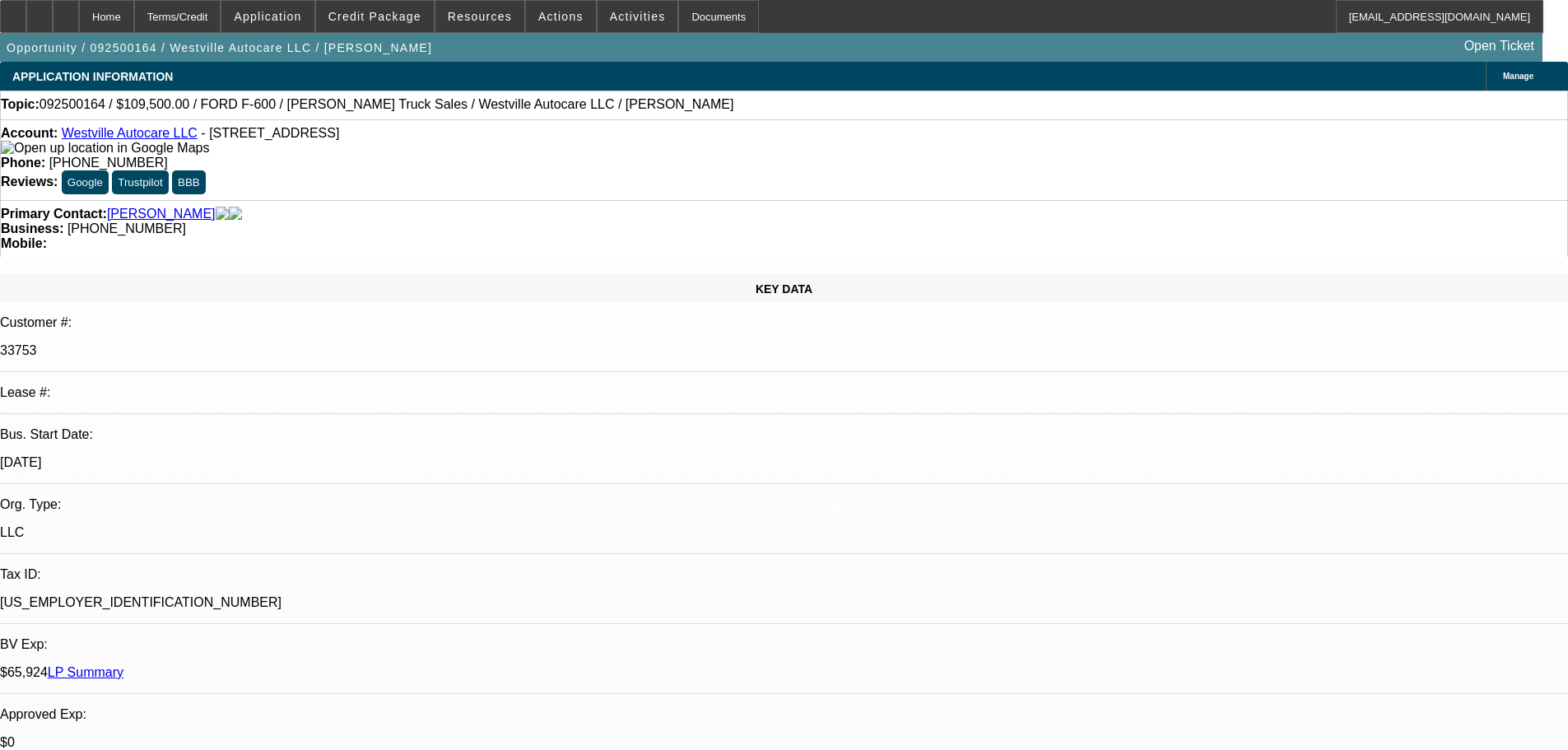
drag, startPoint x: 660, startPoint y: 305, endPoint x: 652, endPoint y: 263, distance: 42.8
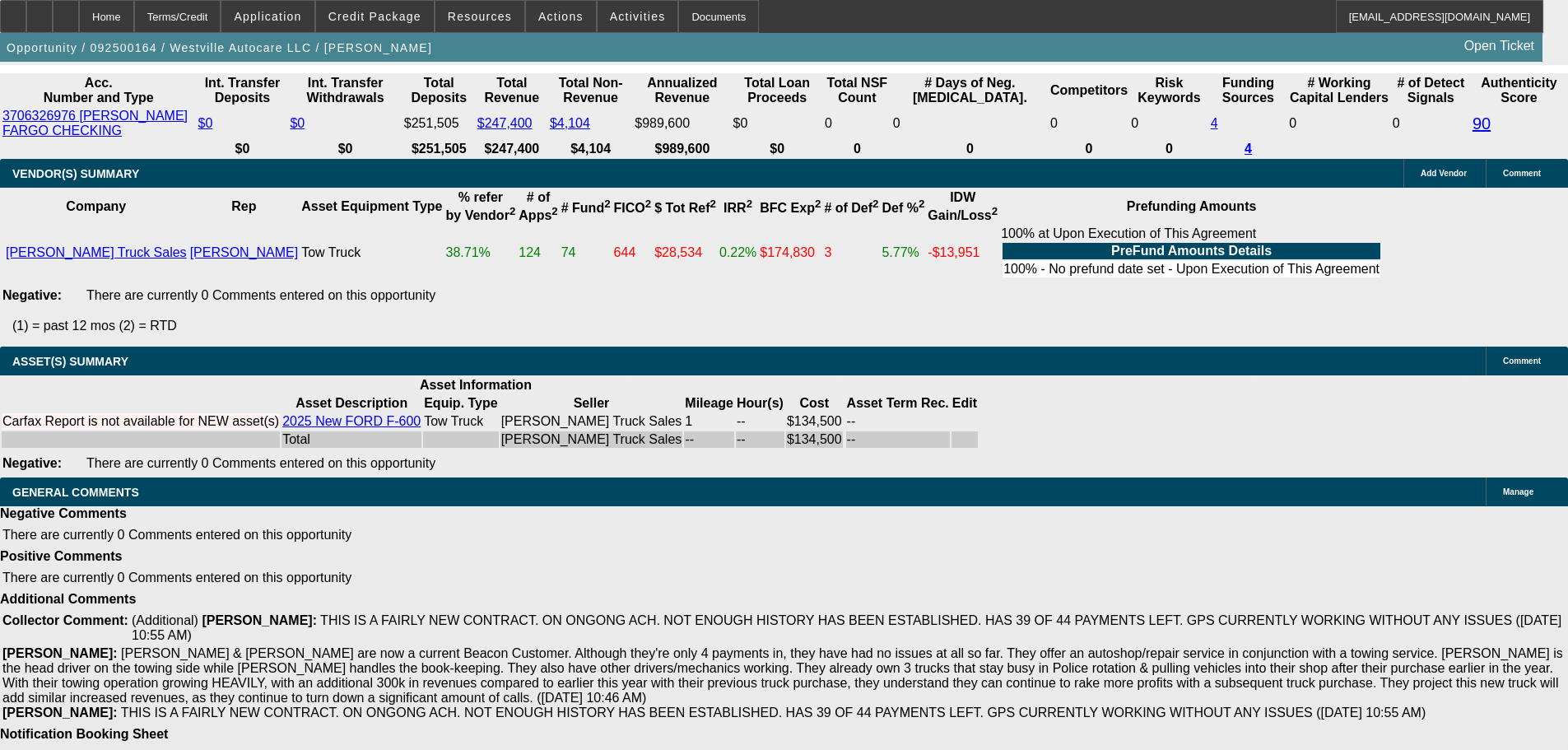
drag, startPoint x: 641, startPoint y: 322, endPoint x: 686, endPoint y: 647, distance: 328.1
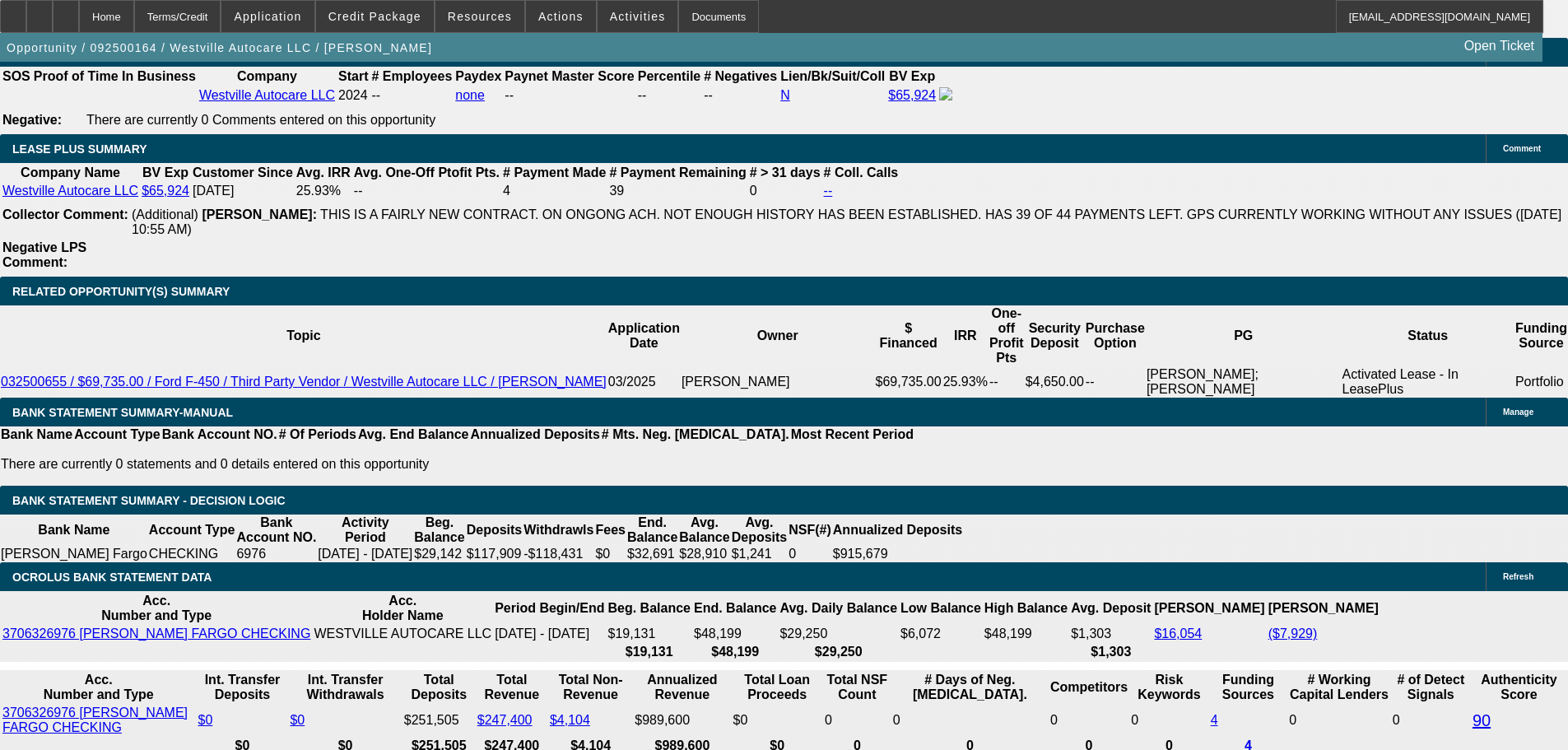
scroll to position [2794, 0]
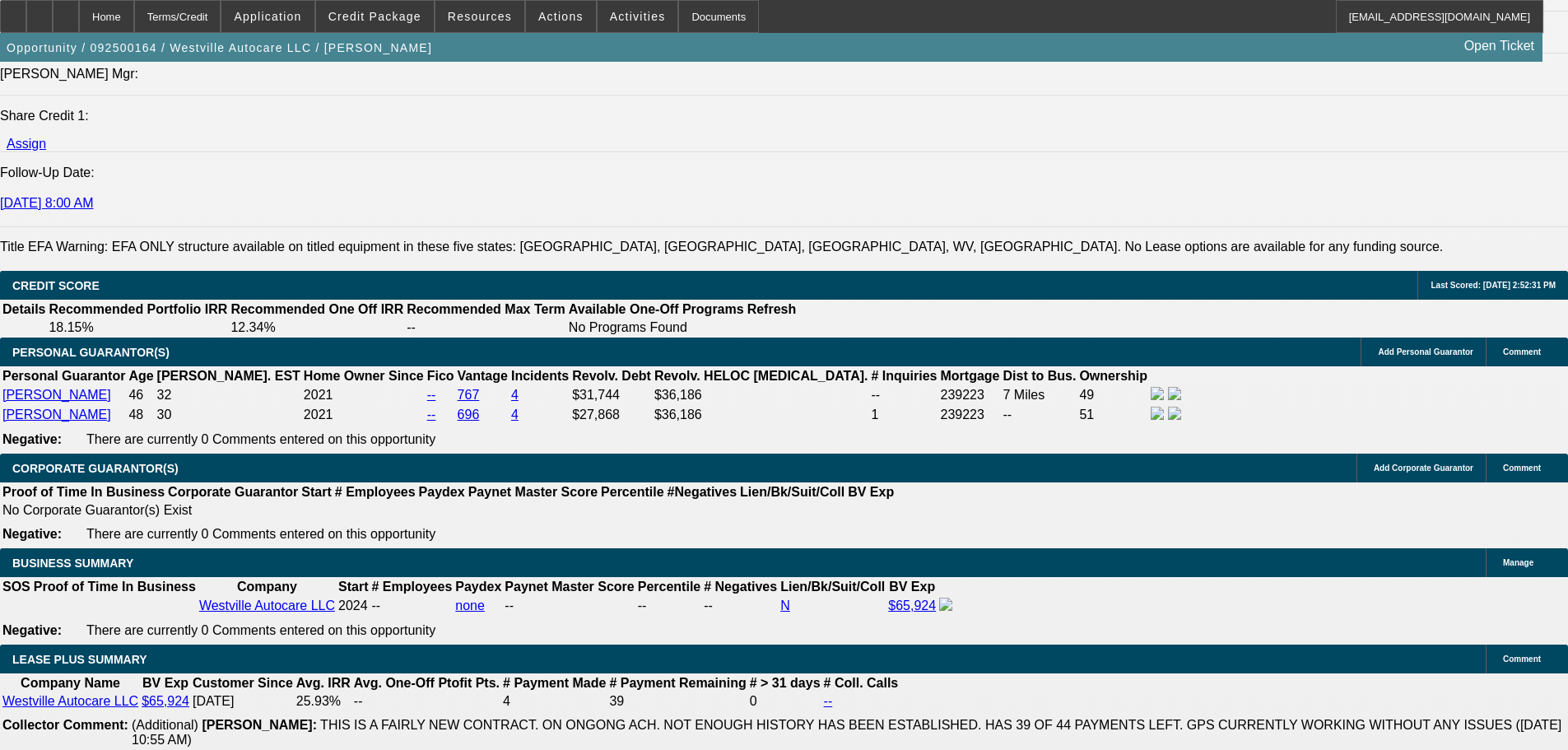
scroll to position [0, 0]
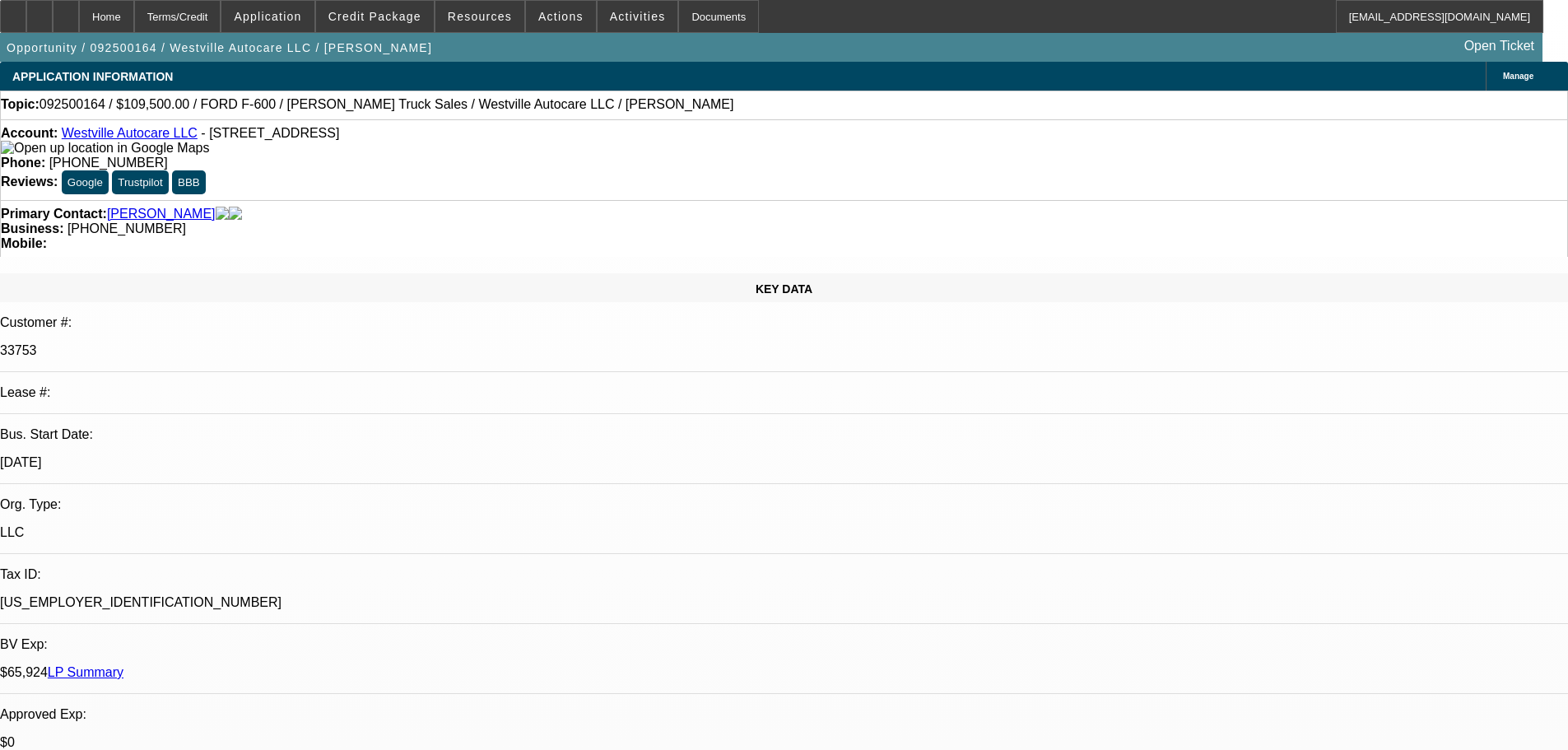
drag, startPoint x: 1213, startPoint y: 144, endPoint x: 1212, endPoint y: 159, distance: 15.0
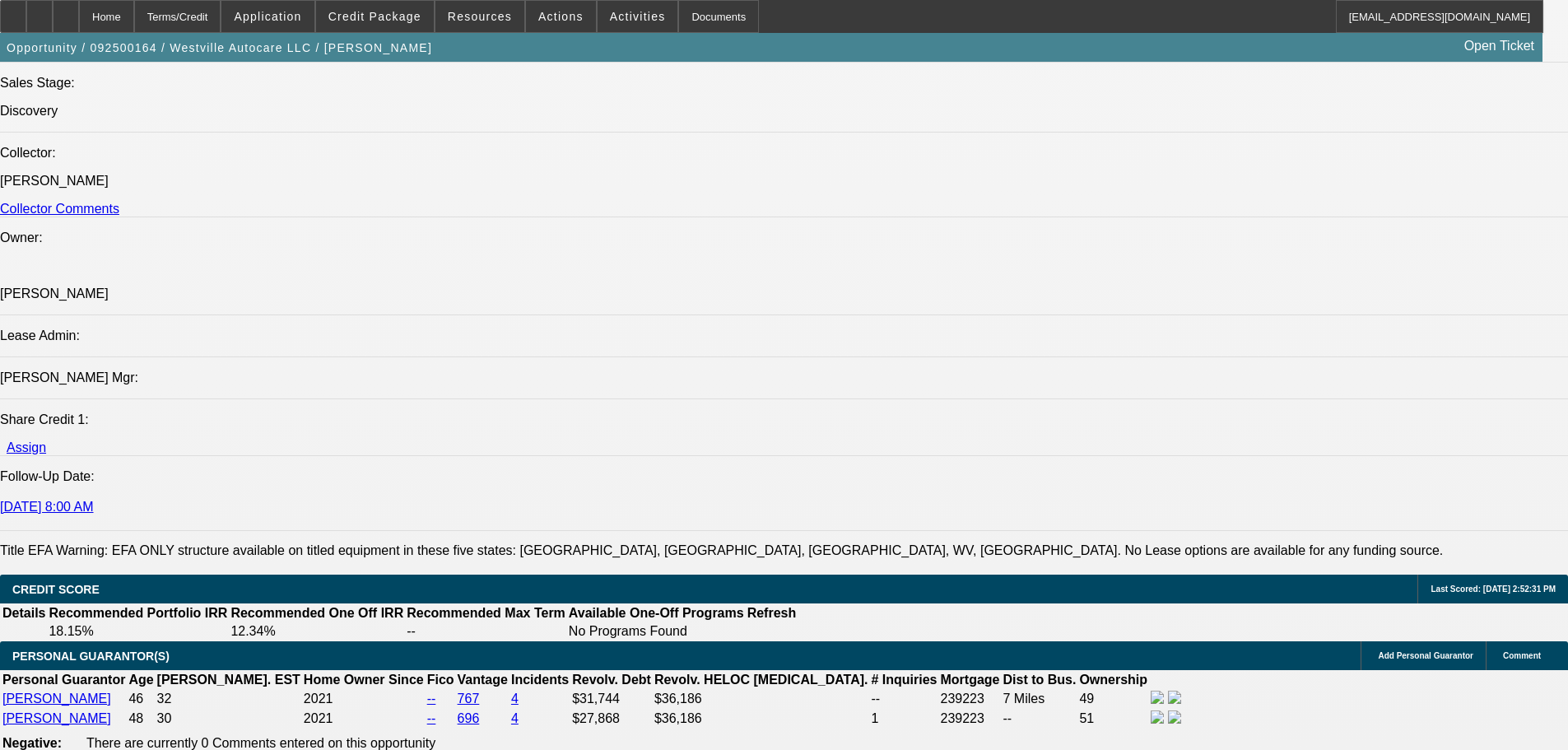
drag, startPoint x: 697, startPoint y: 475, endPoint x: 688, endPoint y: 520, distance: 45.9
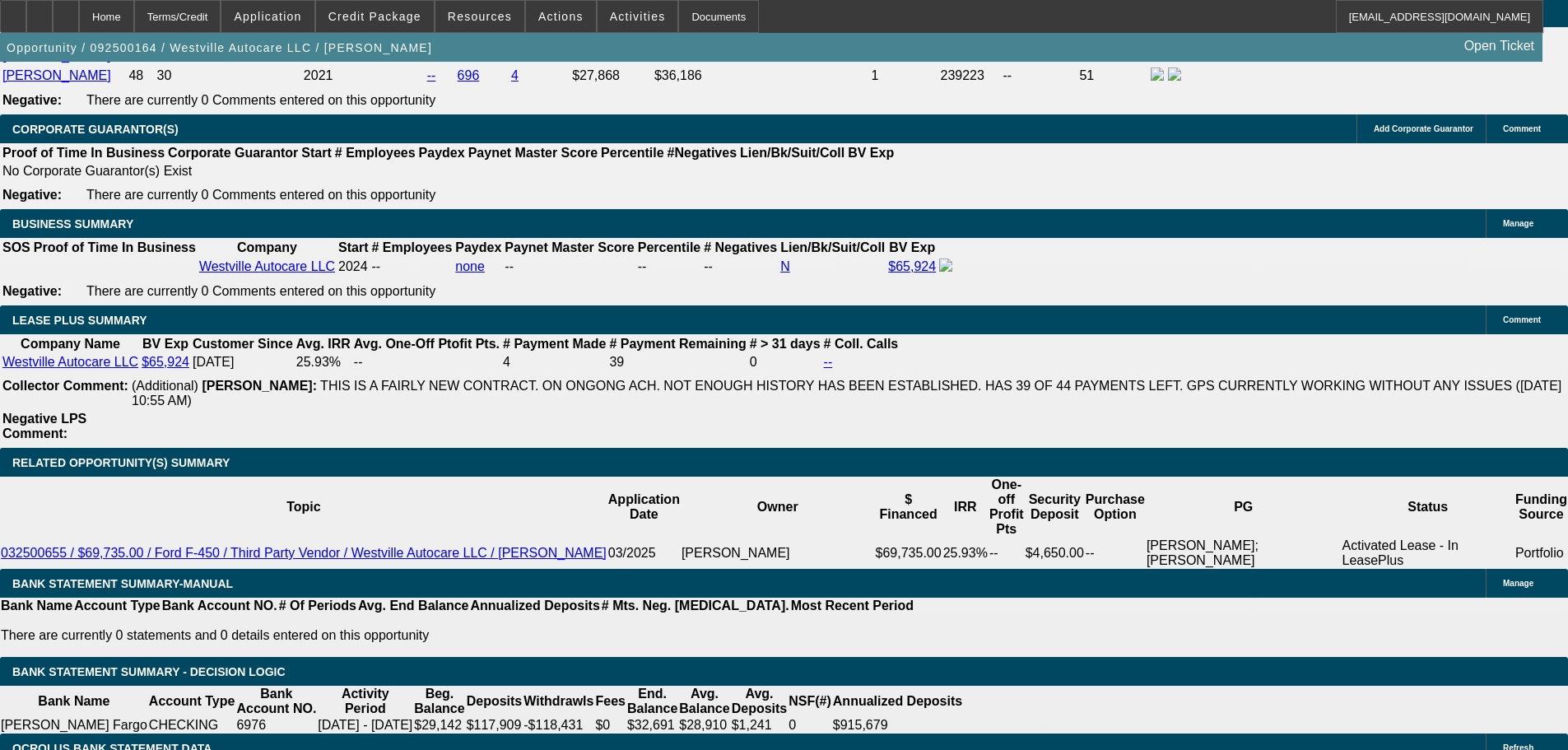
drag, startPoint x: 766, startPoint y: 467, endPoint x: 756, endPoint y: 342, distance: 125.4
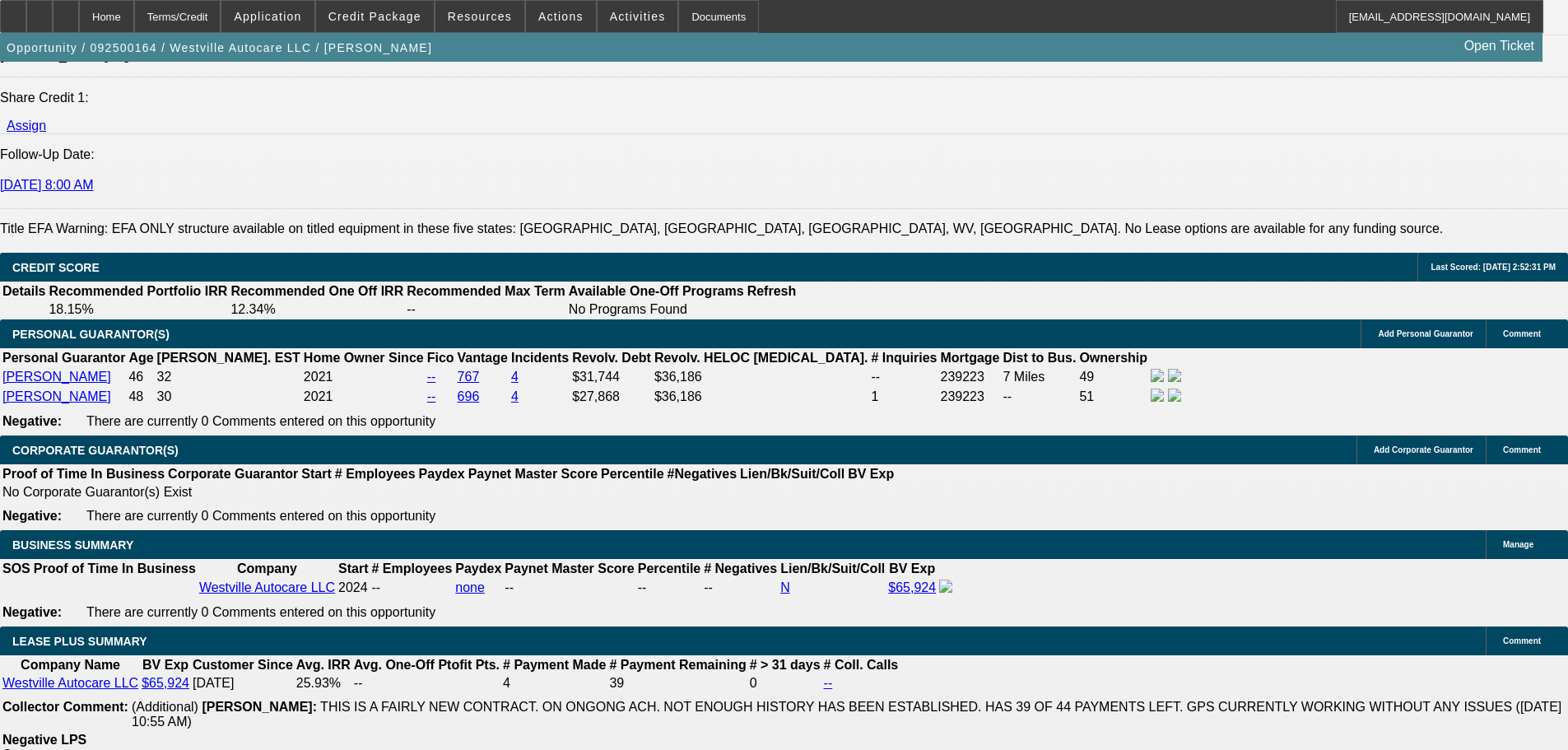
drag, startPoint x: 702, startPoint y: 431, endPoint x: 692, endPoint y: 298, distance: 133.4
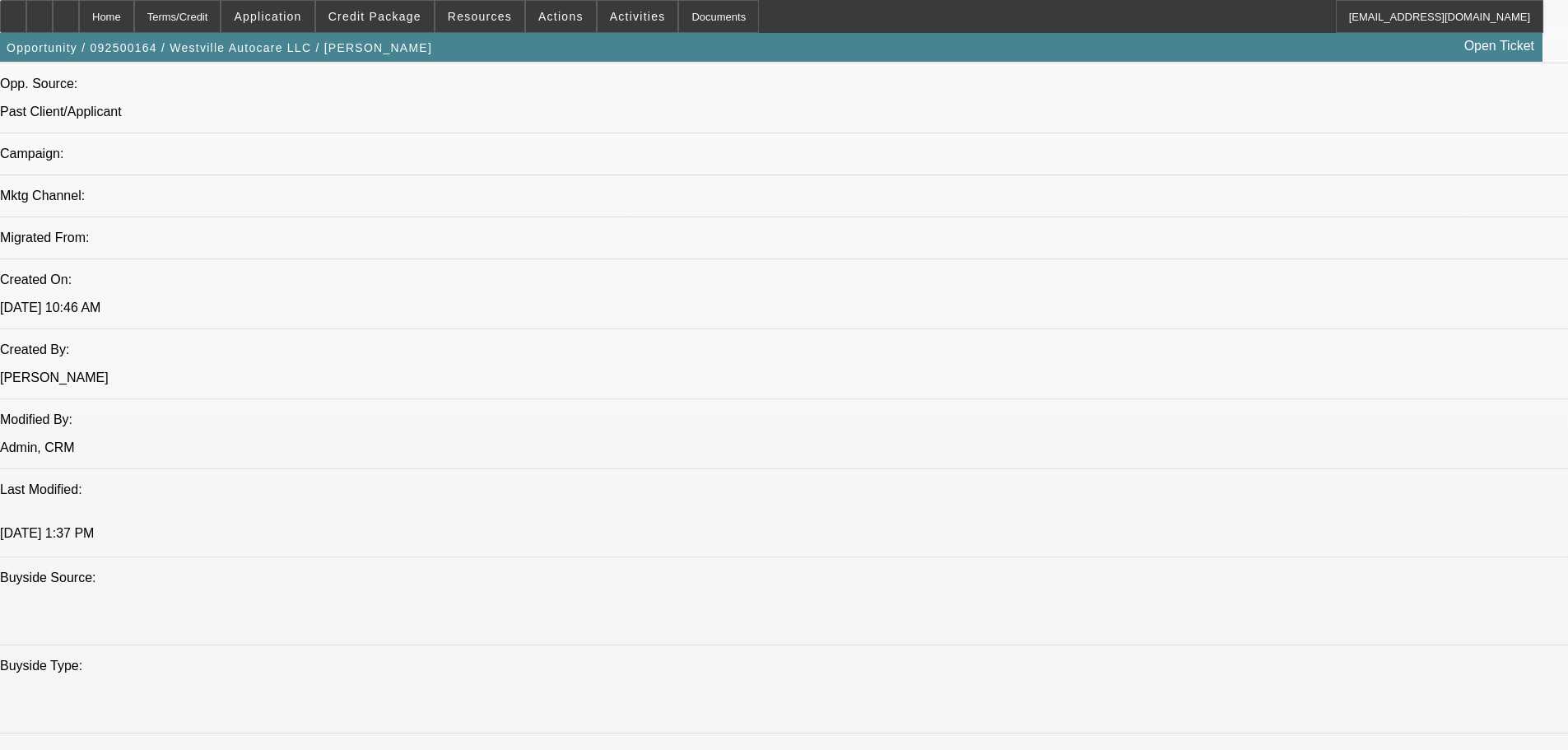
drag, startPoint x: 573, startPoint y: 348, endPoint x: 562, endPoint y: 296, distance: 53.2
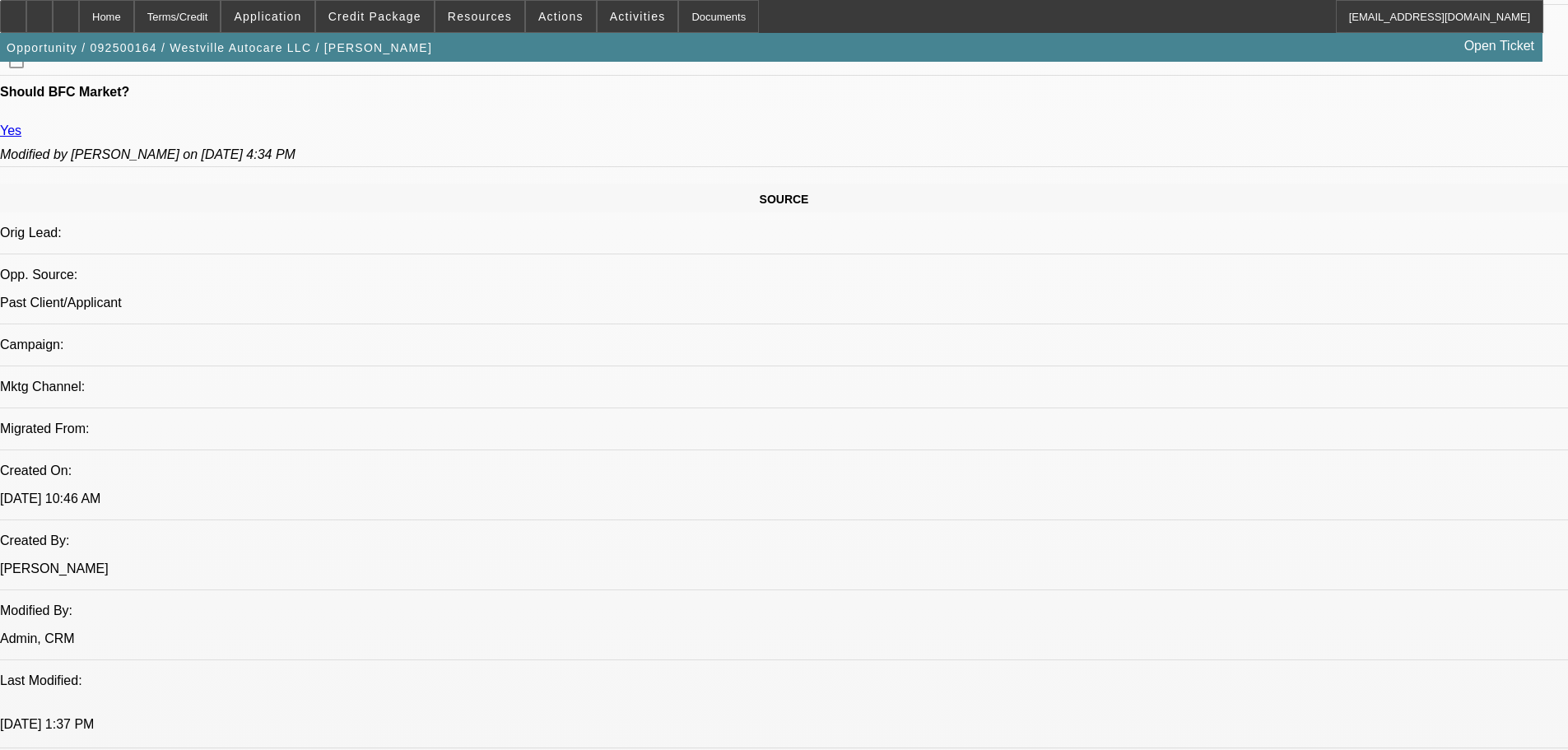
drag, startPoint x: 585, startPoint y: 398, endPoint x: 577, endPoint y: 307, distance: 91.4
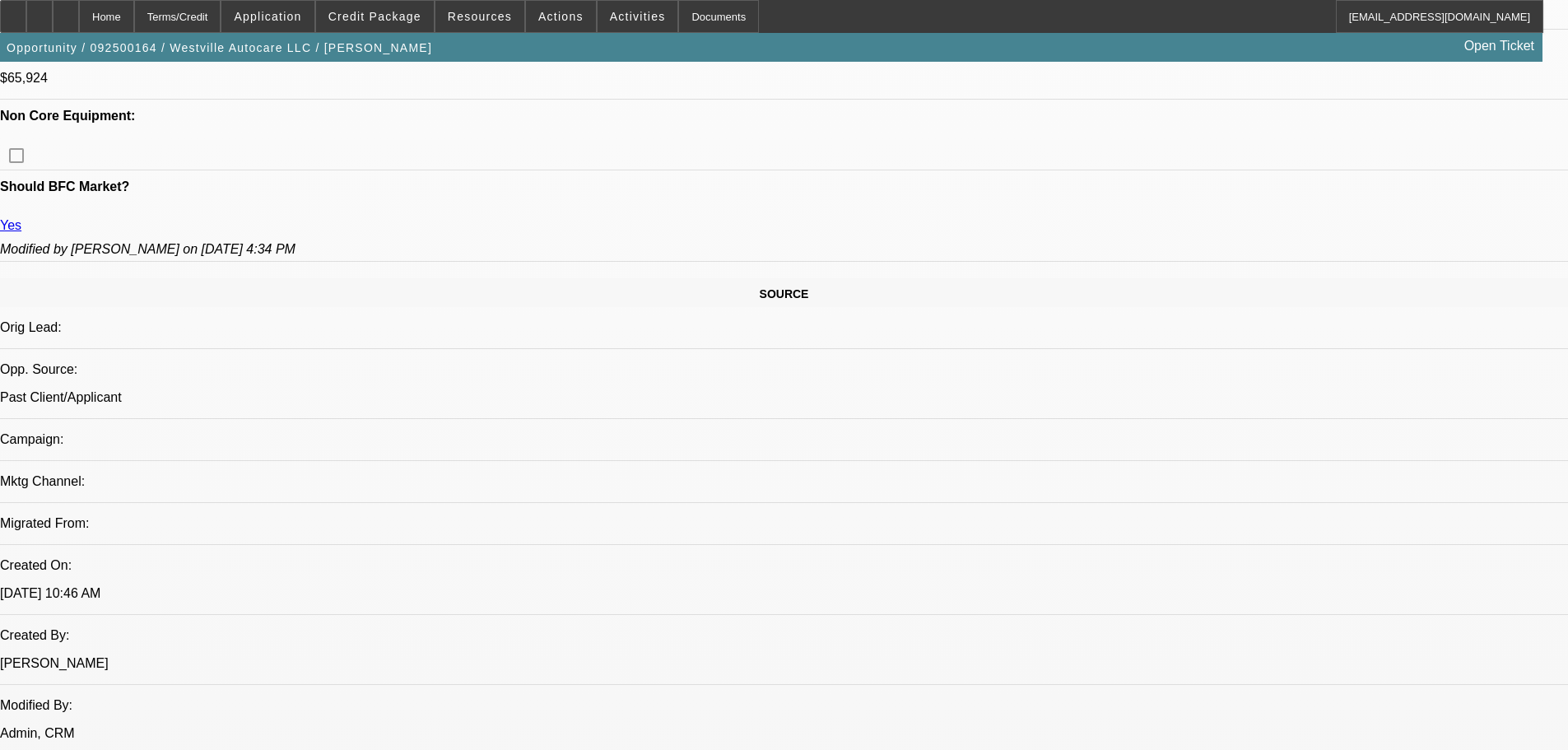
drag, startPoint x: 580, startPoint y: 356, endPoint x: 560, endPoint y: 275, distance: 83.4
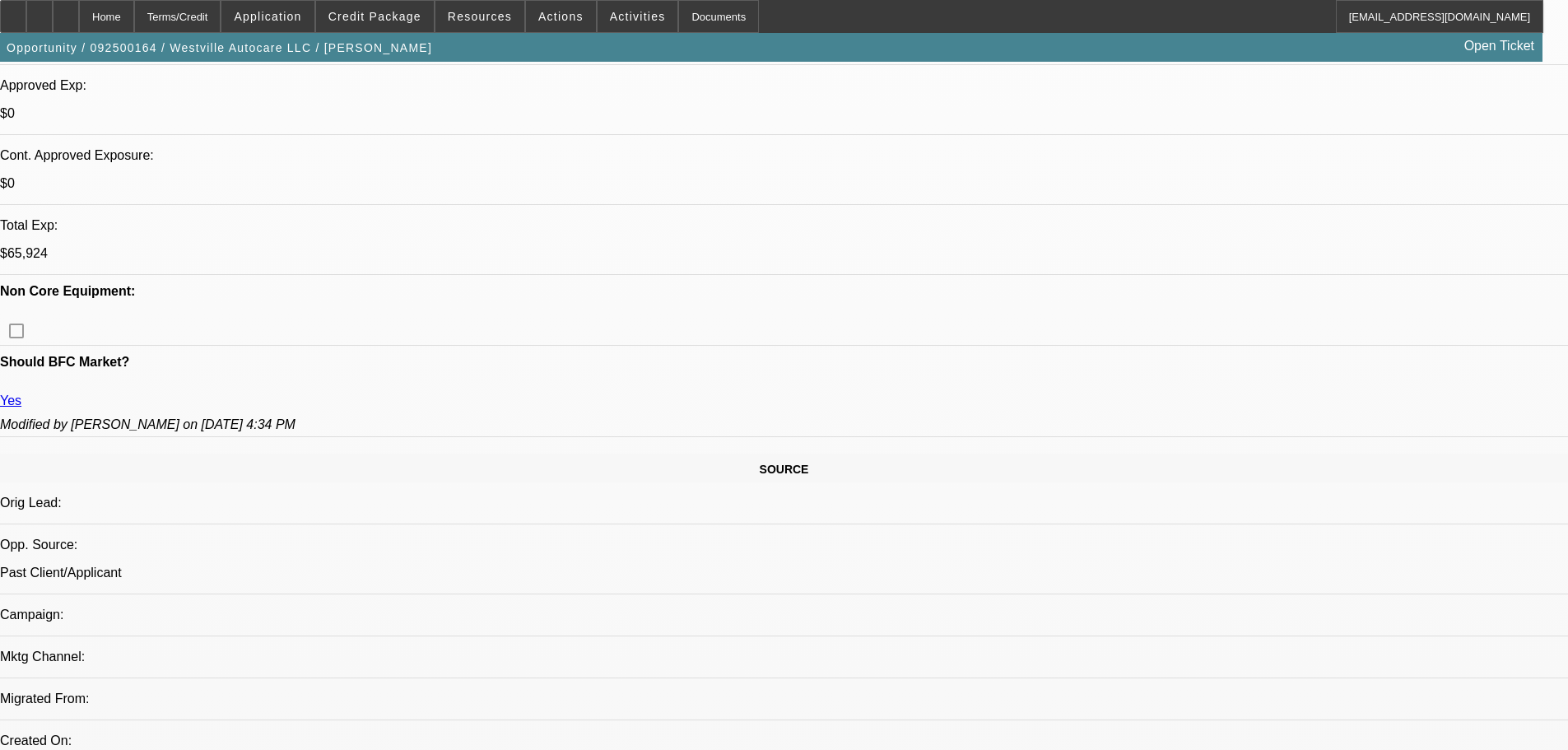
drag, startPoint x: 569, startPoint y: 405, endPoint x: 569, endPoint y: 290, distance: 115.0
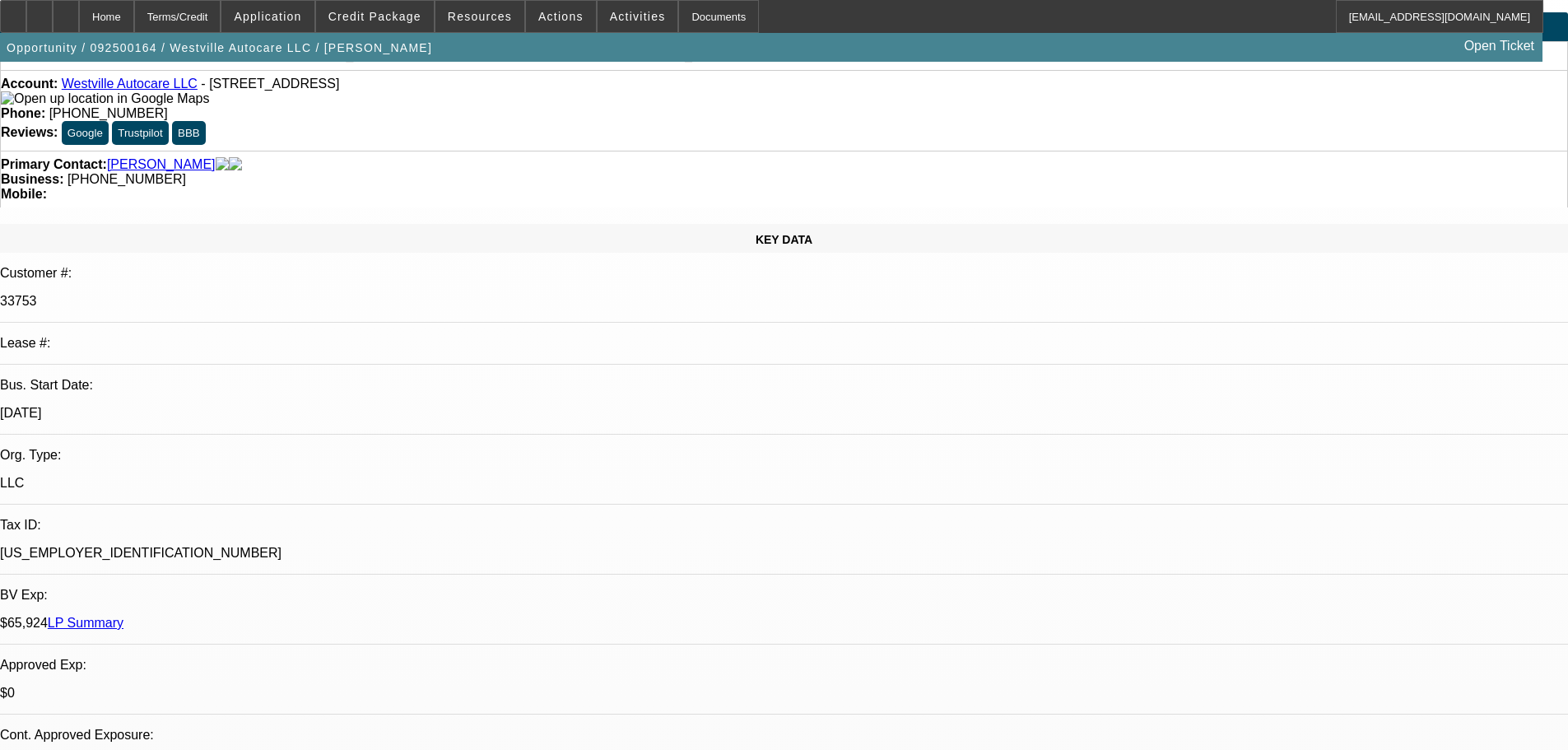
drag, startPoint x: 562, startPoint y: 358, endPoint x: 573, endPoint y: 257, distance: 101.6
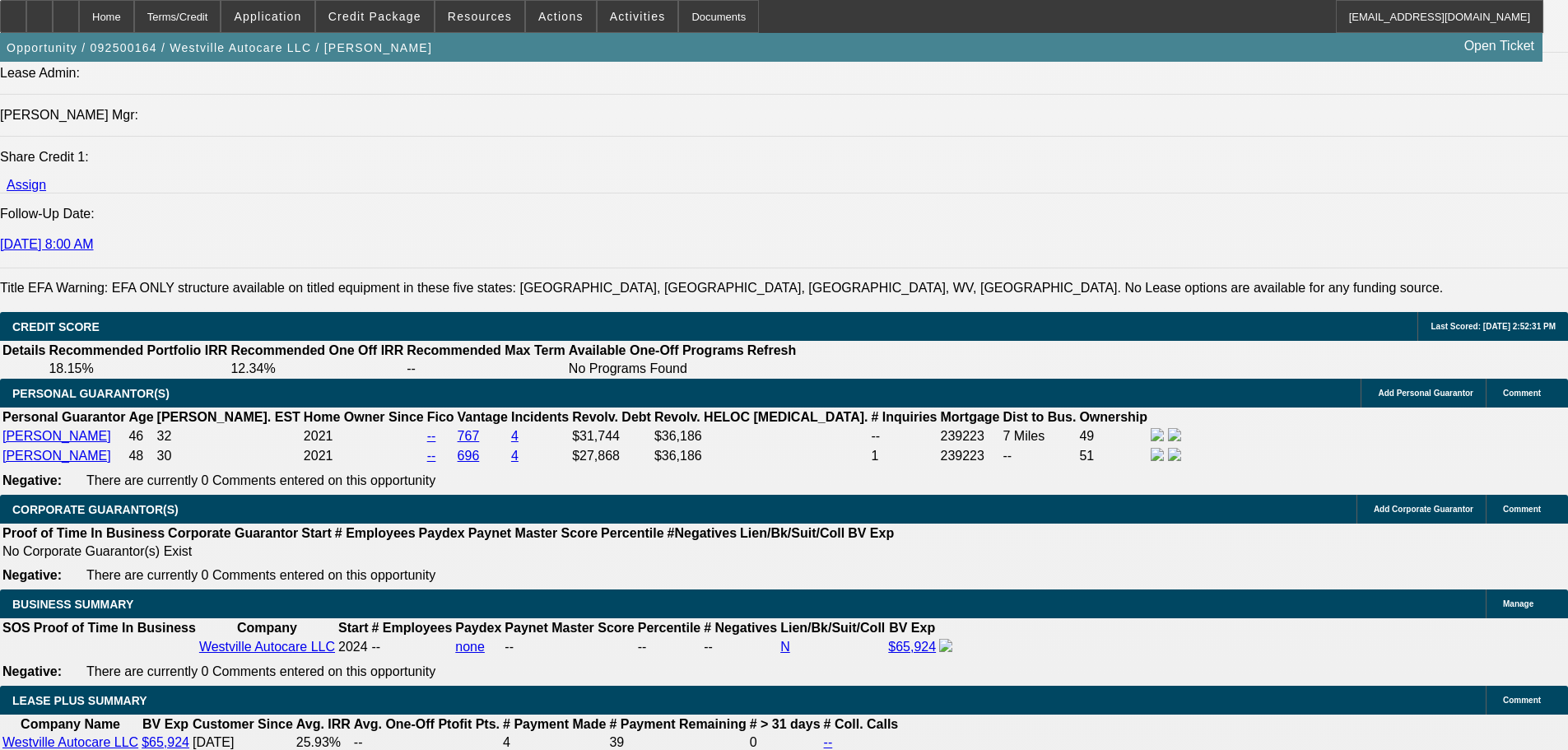
drag, startPoint x: 635, startPoint y: 419, endPoint x: 634, endPoint y: 586, distance: 167.0
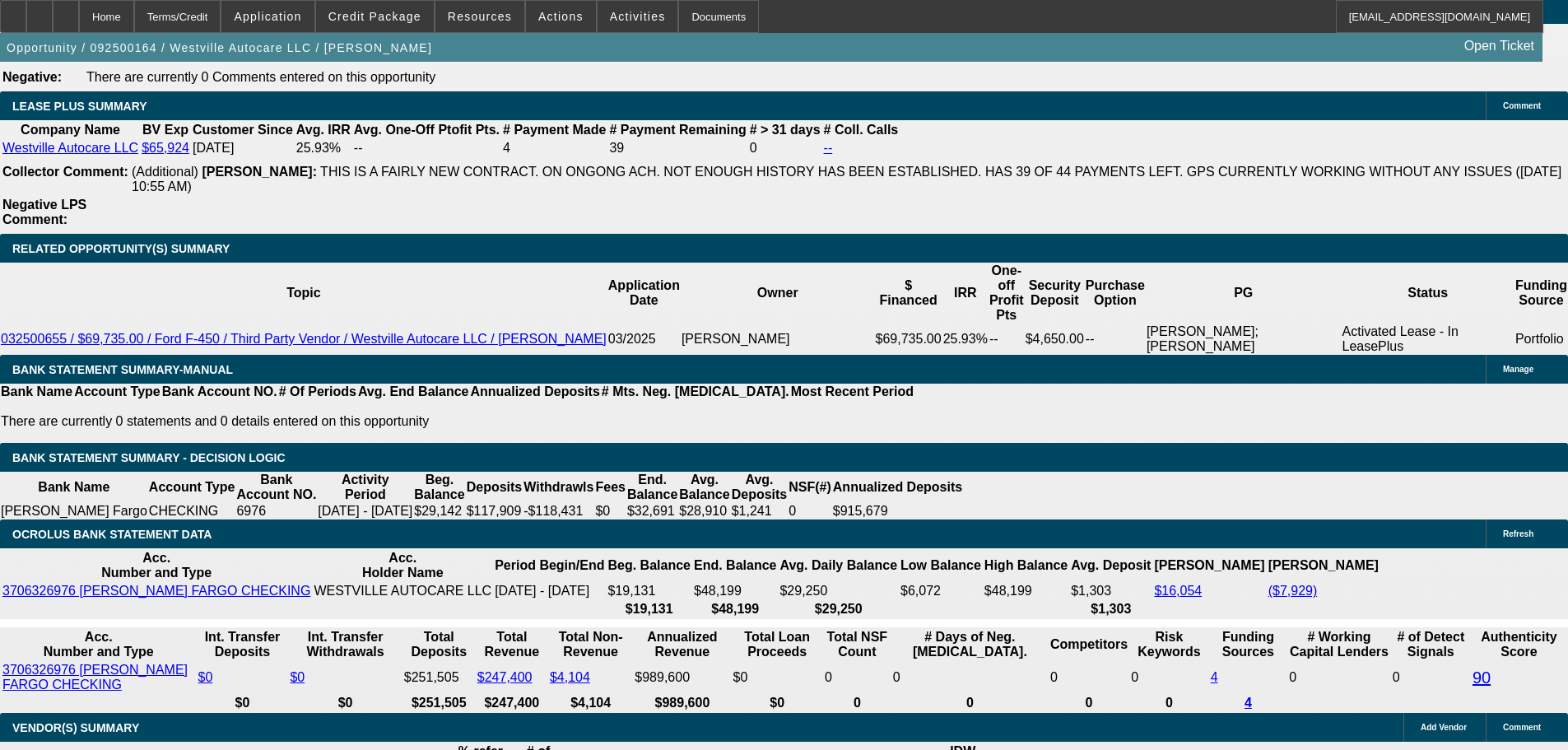
scroll to position [2780, 0]
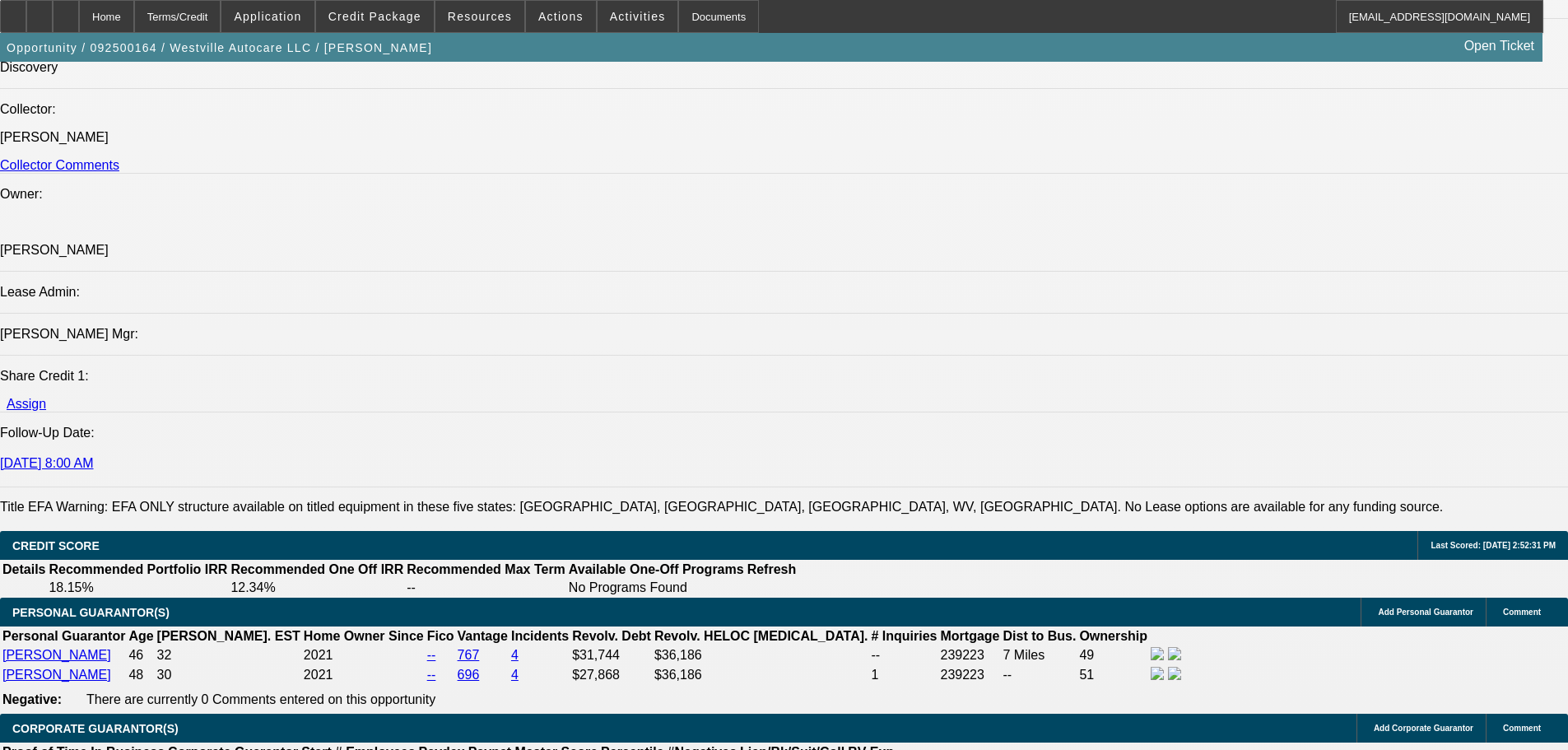
drag, startPoint x: 703, startPoint y: 350, endPoint x: 679, endPoint y: 235, distance: 117.5
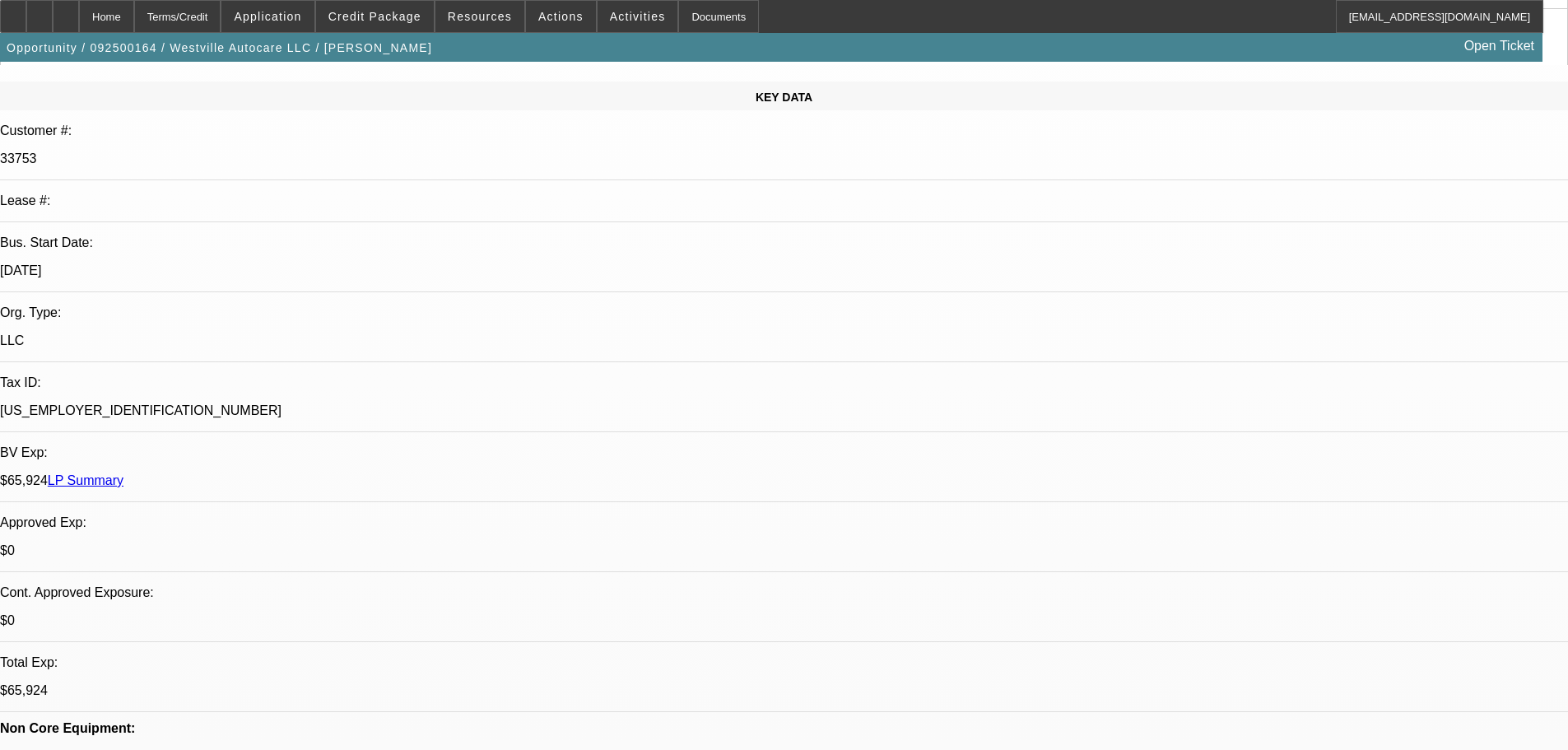
scroll to position [0, 0]
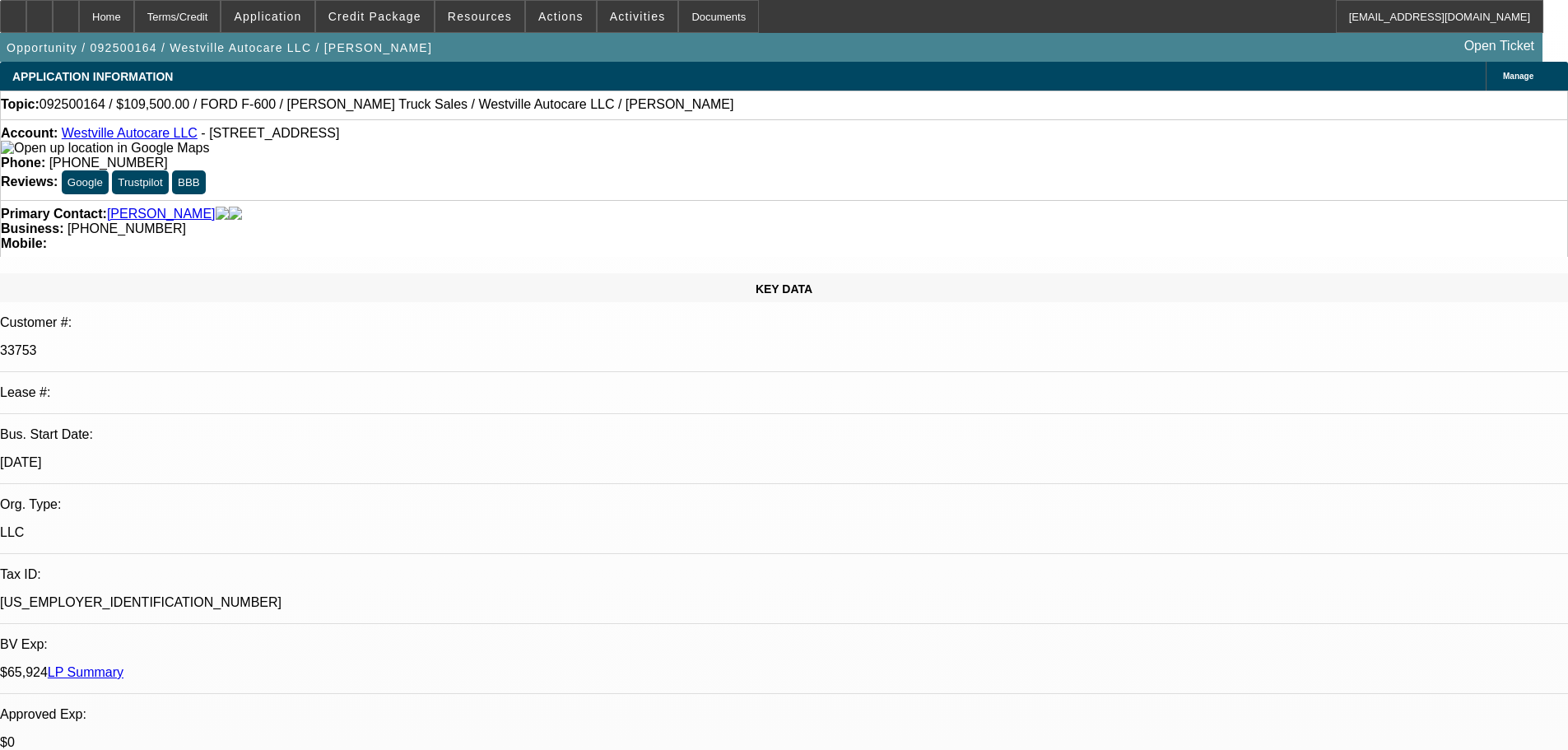
drag, startPoint x: 651, startPoint y: 515, endPoint x: 638, endPoint y: 230, distance: 285.3
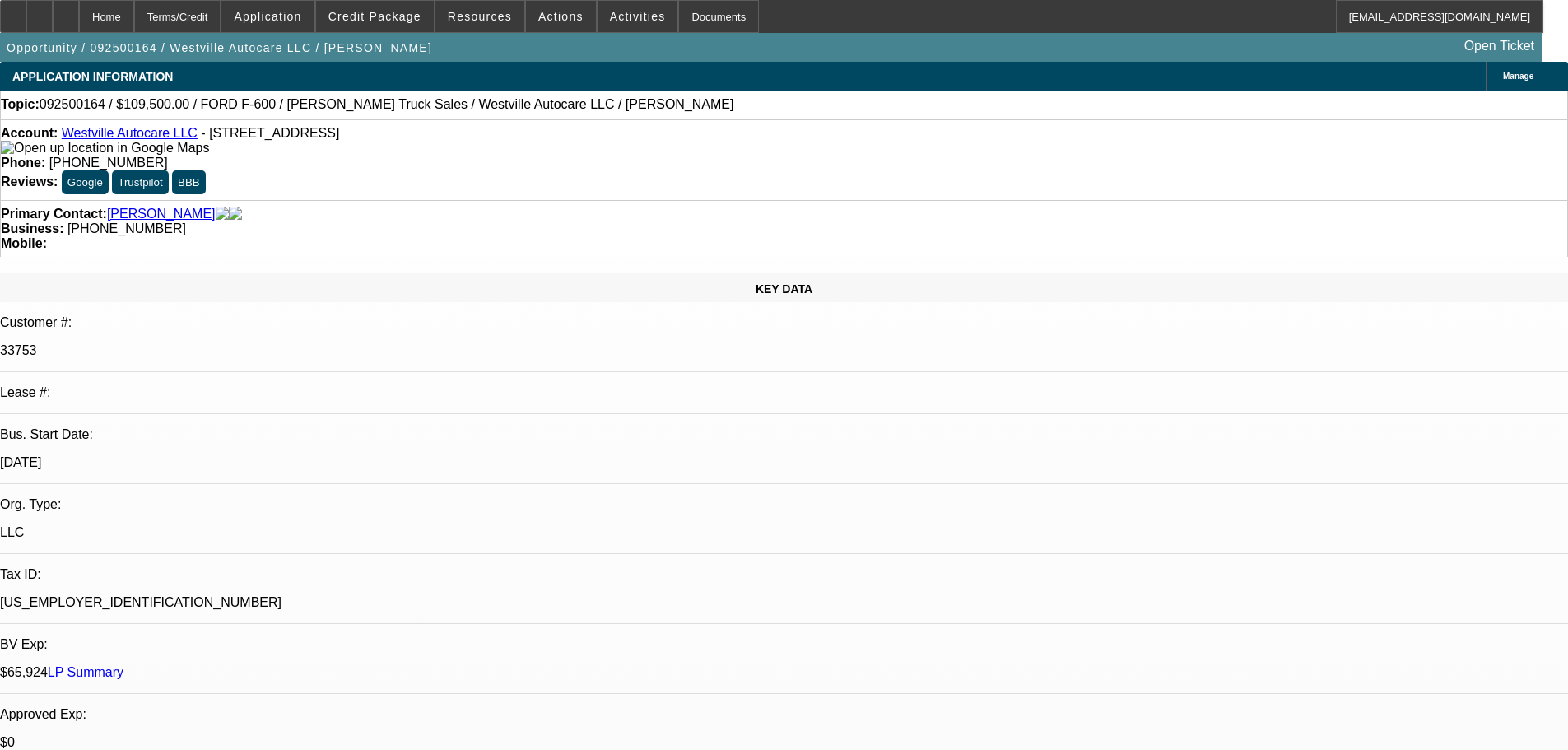
drag, startPoint x: 651, startPoint y: 395, endPoint x: 673, endPoint y: 407, distance: 25.1
drag, startPoint x: 656, startPoint y: 398, endPoint x: 645, endPoint y: 378, distance: 22.8
drag, startPoint x: 648, startPoint y: 393, endPoint x: 643, endPoint y: 370, distance: 23.5
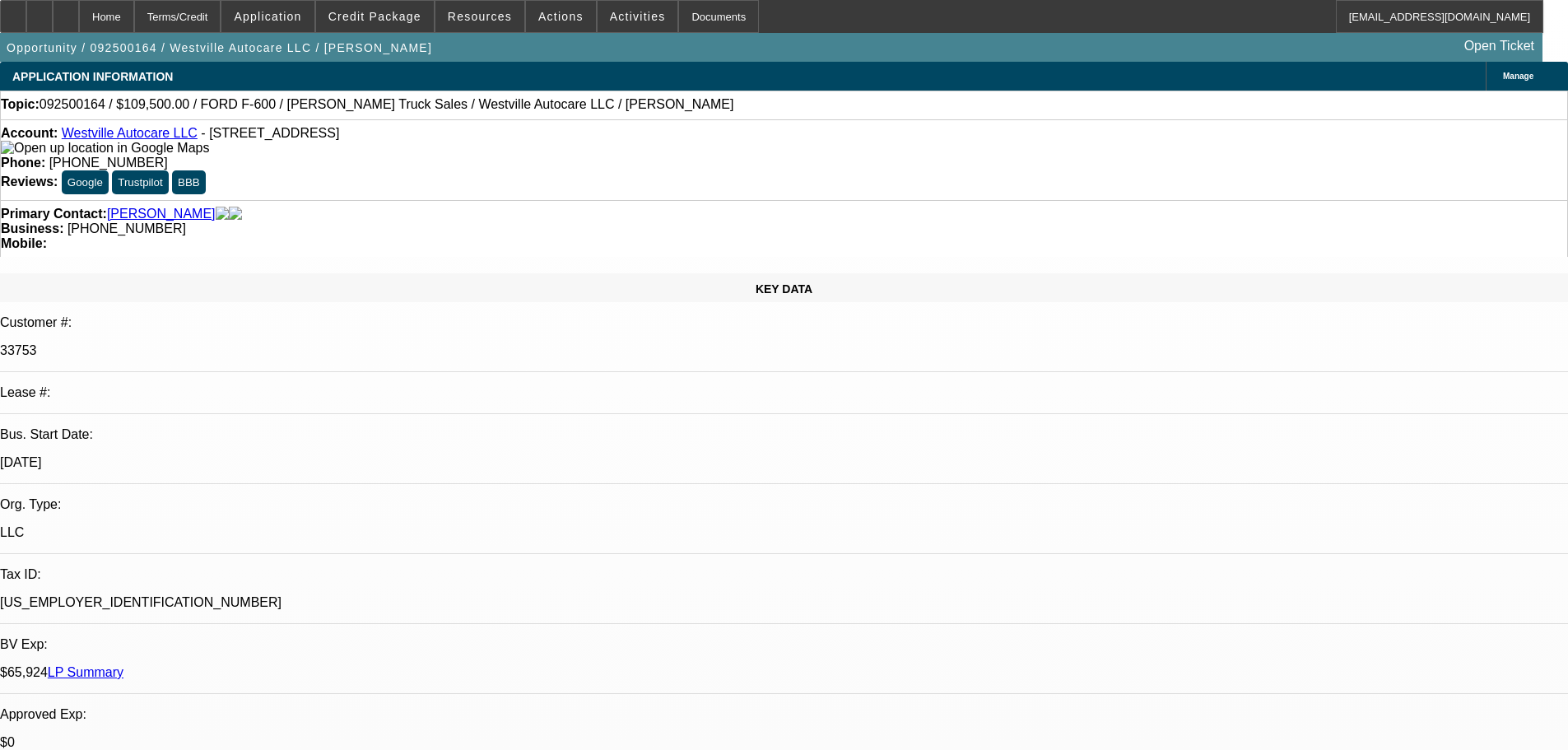
drag, startPoint x: 658, startPoint y: 394, endPoint x: 653, endPoint y: 373, distance: 21.6
drag, startPoint x: 660, startPoint y: 397, endPoint x: 657, endPoint y: 378, distance: 19.2
drag, startPoint x: 679, startPoint y: 397, endPoint x: 651, endPoint y: 349, distance: 55.6
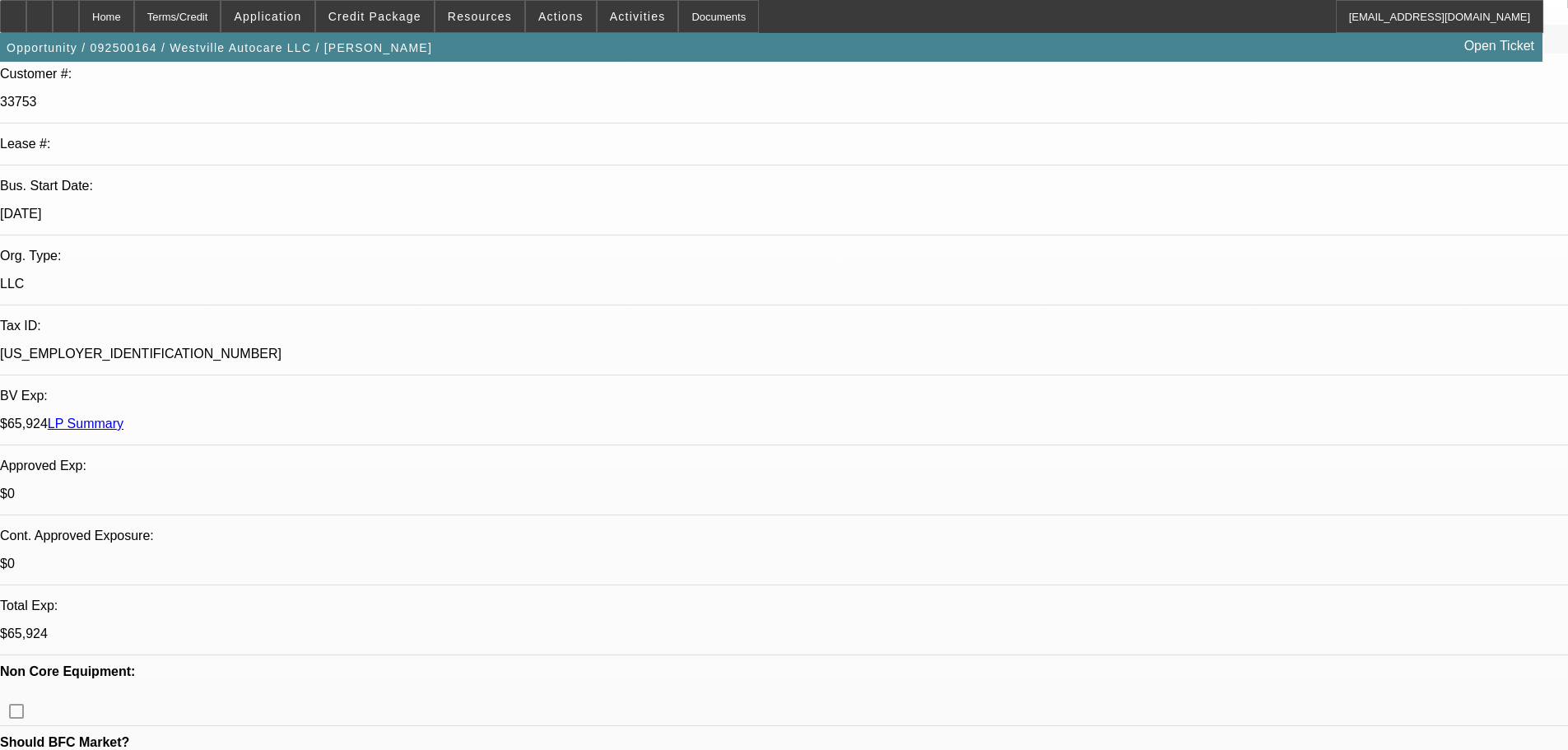
drag, startPoint x: 689, startPoint y: 386, endPoint x: 716, endPoint y: 589, distance: 204.8
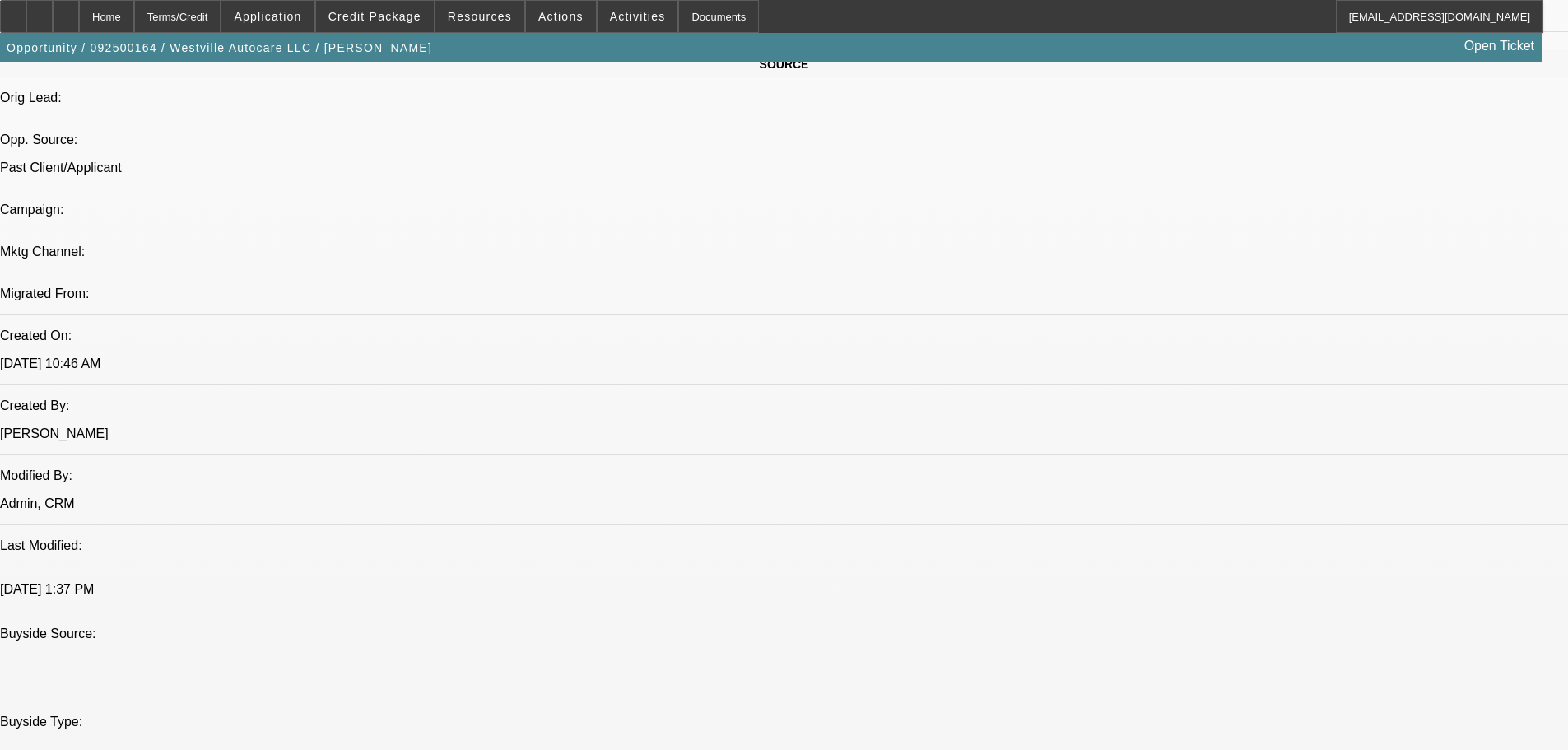
drag, startPoint x: 692, startPoint y: 417, endPoint x: 713, endPoint y: 631, distance: 215.0
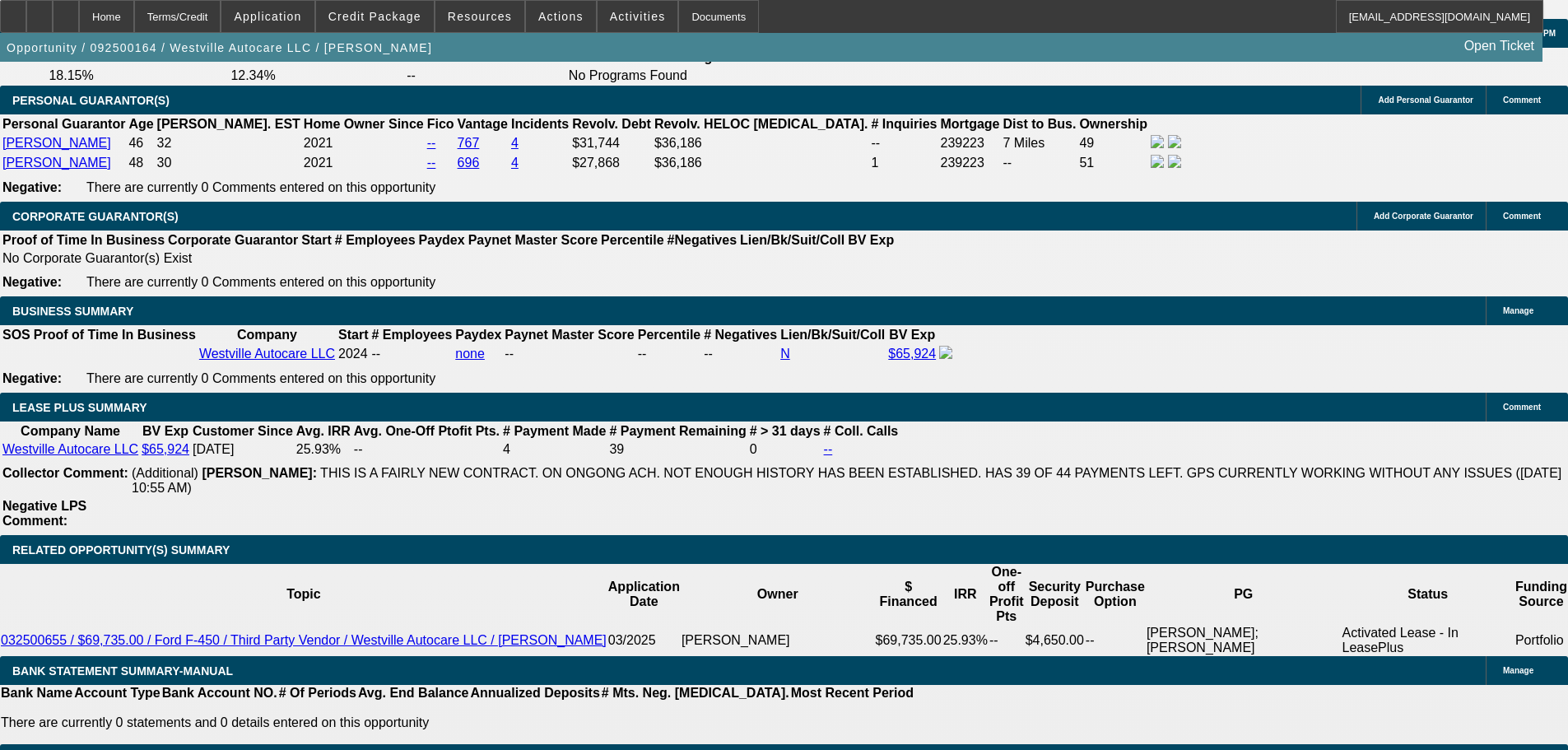
drag, startPoint x: 739, startPoint y: 638, endPoint x: 739, endPoint y: 646, distance: 8.0
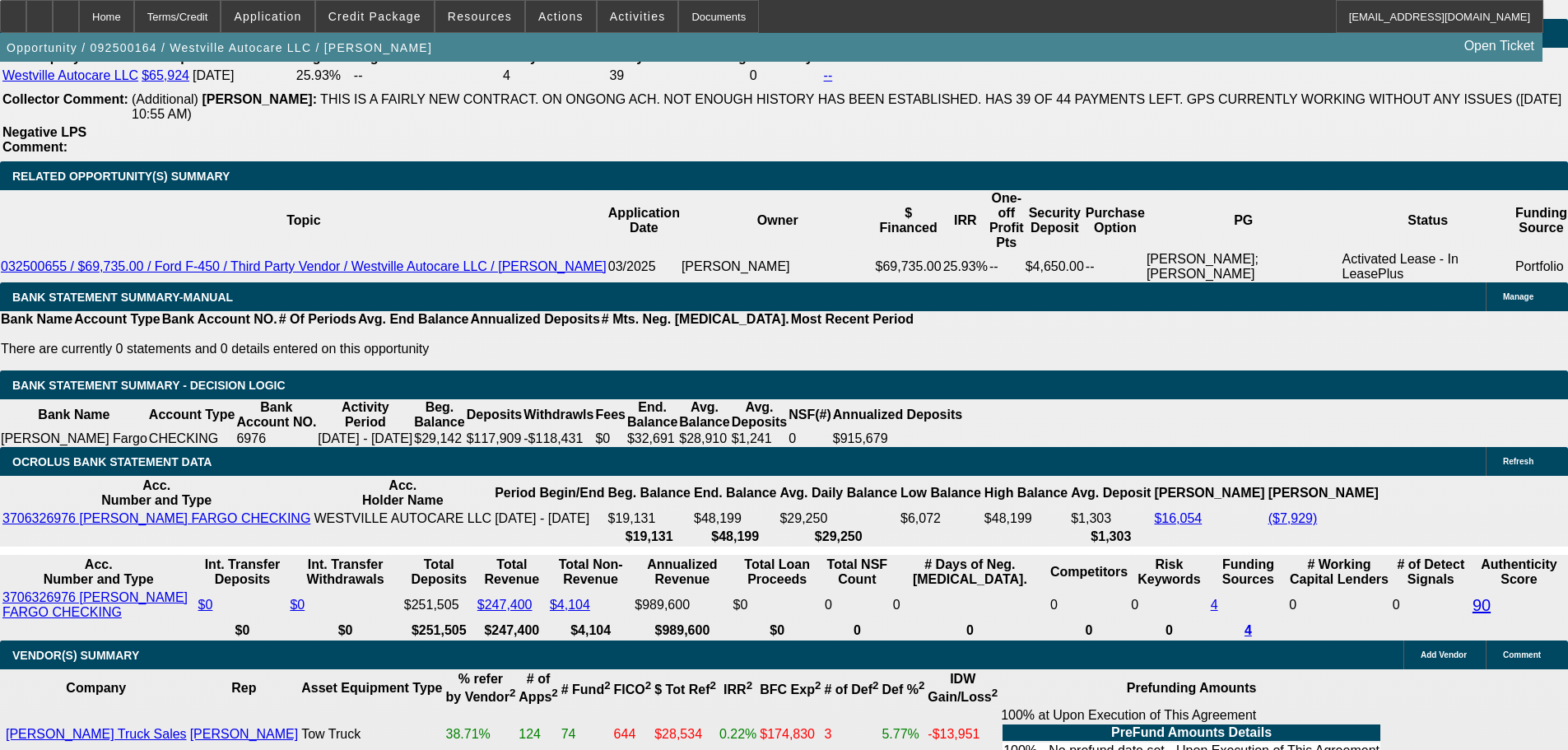
drag, startPoint x: 1234, startPoint y: 206, endPoint x: 1239, endPoint y: 165, distance: 41.3
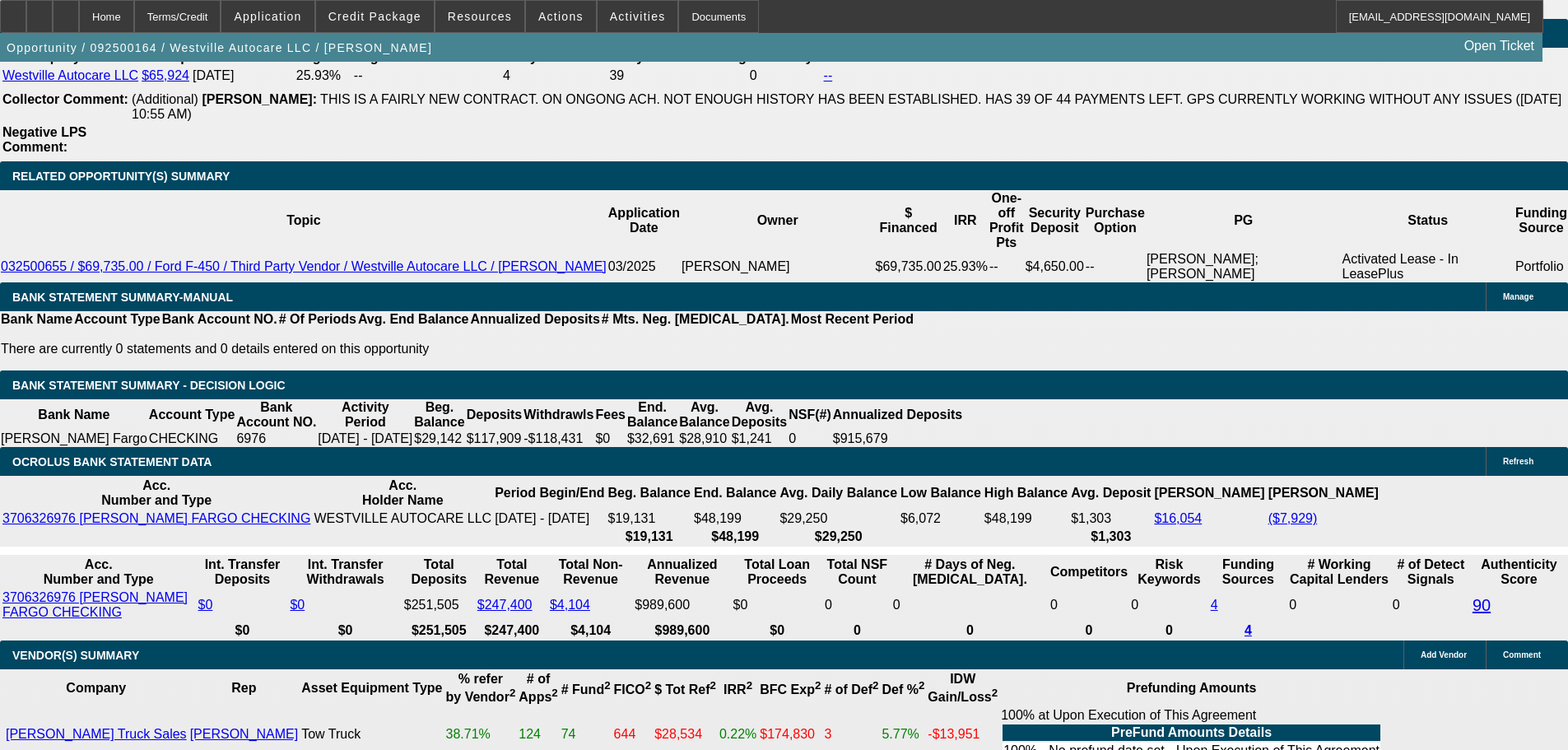
drag, startPoint x: 1239, startPoint y: 240, endPoint x: 1209, endPoint y: 259, distance: 35.5
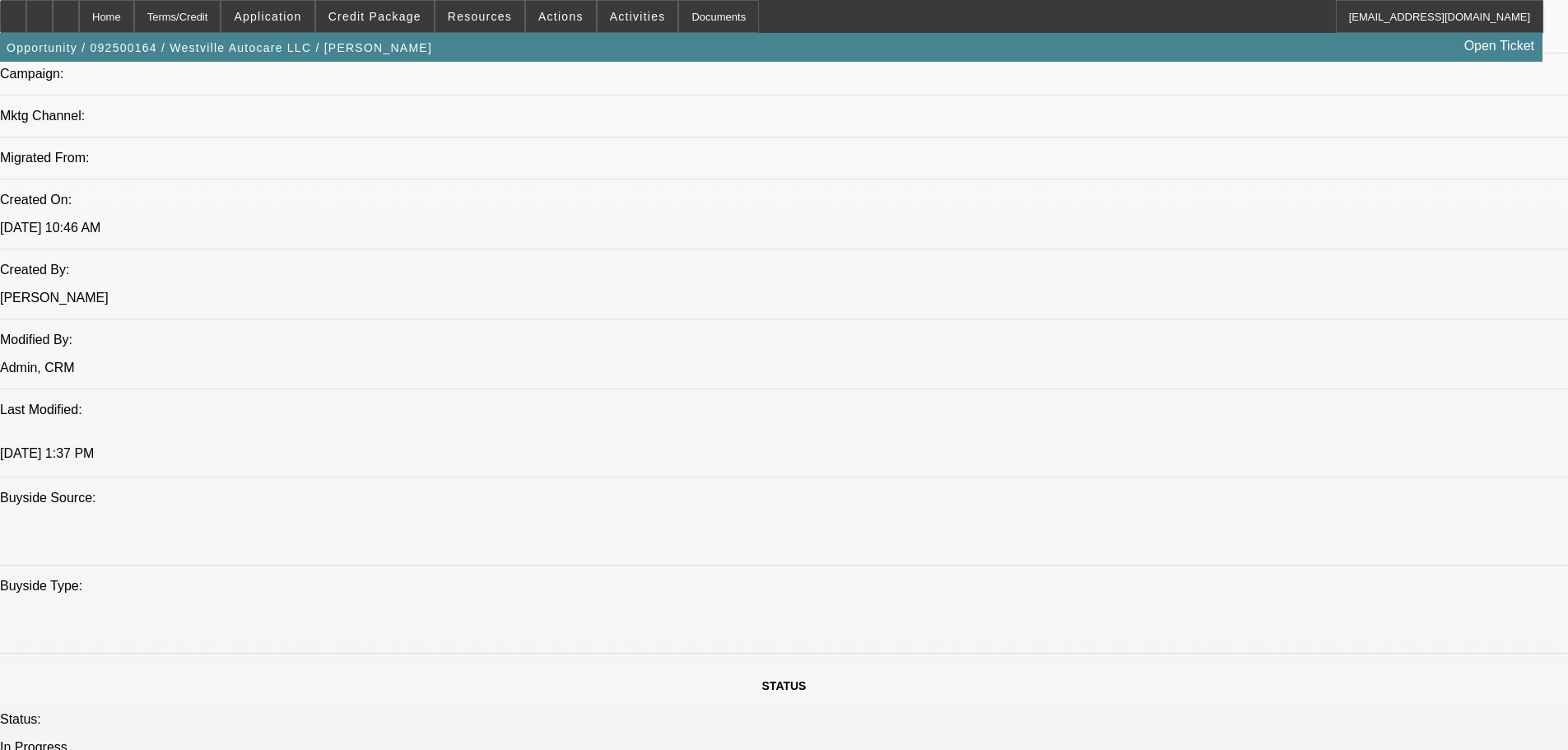
scroll to position [0, 0]
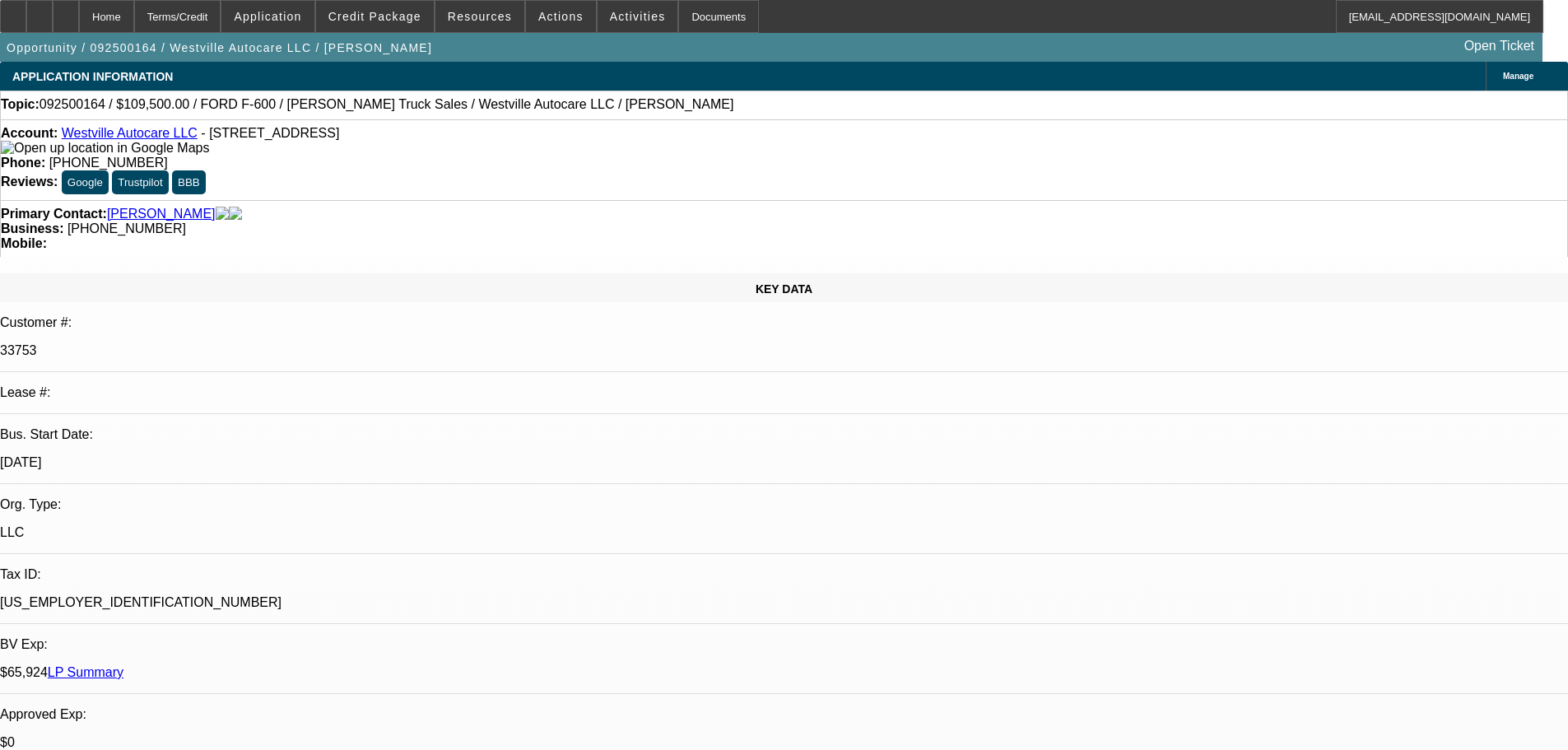
drag, startPoint x: 813, startPoint y: 358, endPoint x: 761, endPoint y: 96, distance: 267.1
drag, startPoint x: 652, startPoint y: 375, endPoint x: 645, endPoint y: 359, distance: 17.5
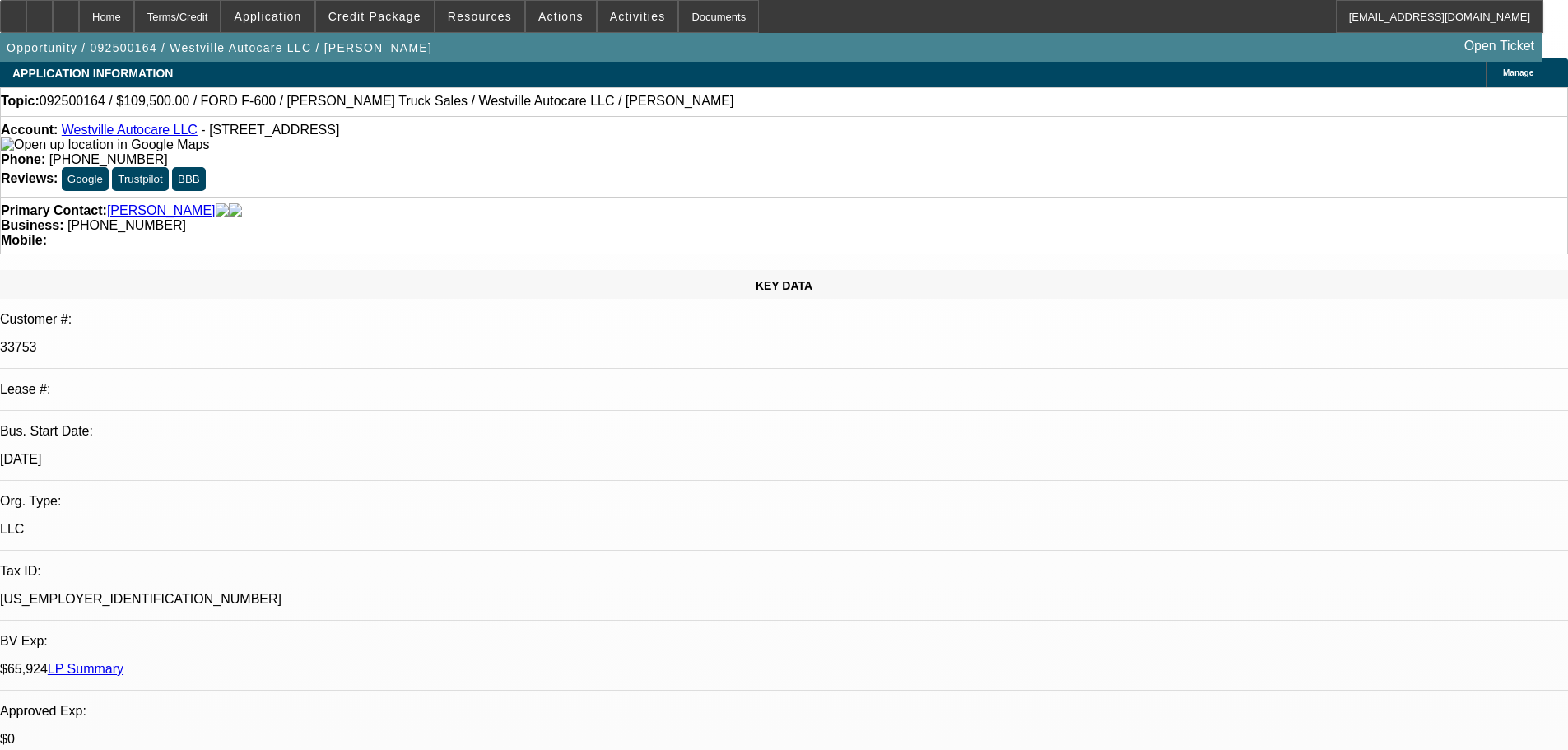
scroll to position [5, 0]
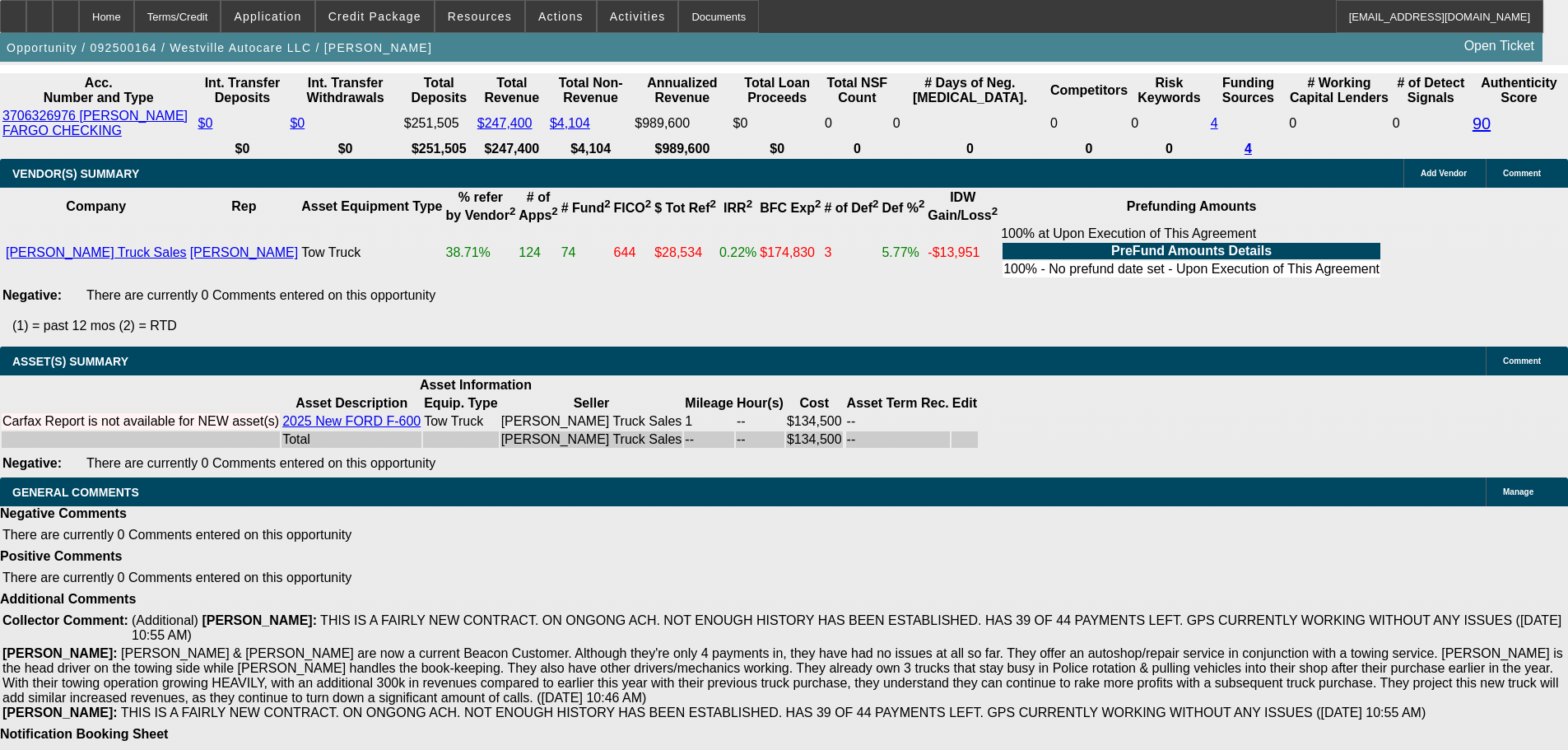
drag, startPoint x: 526, startPoint y: 591, endPoint x: 536, endPoint y: 642, distance: 52.0
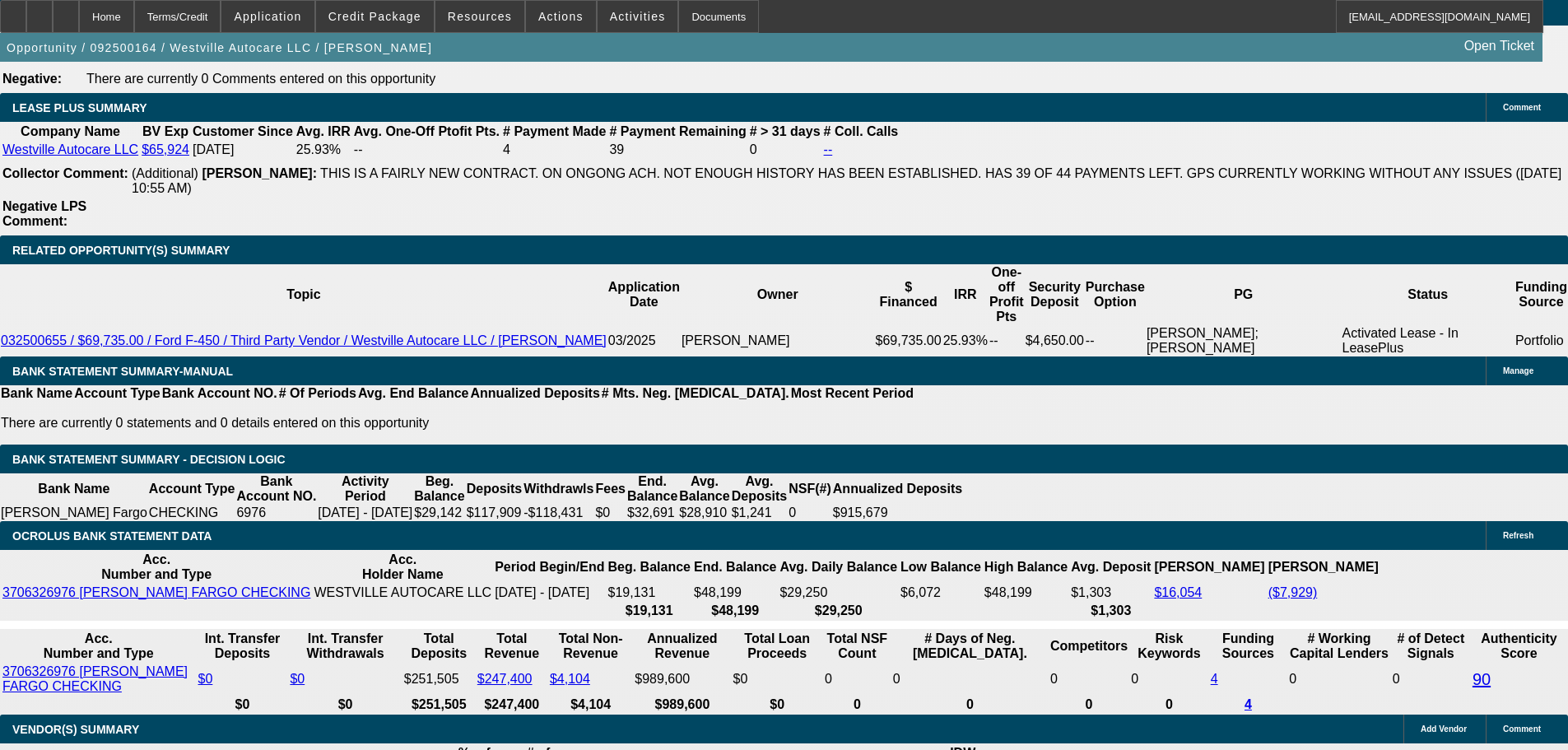
scroll to position [2629, 0]
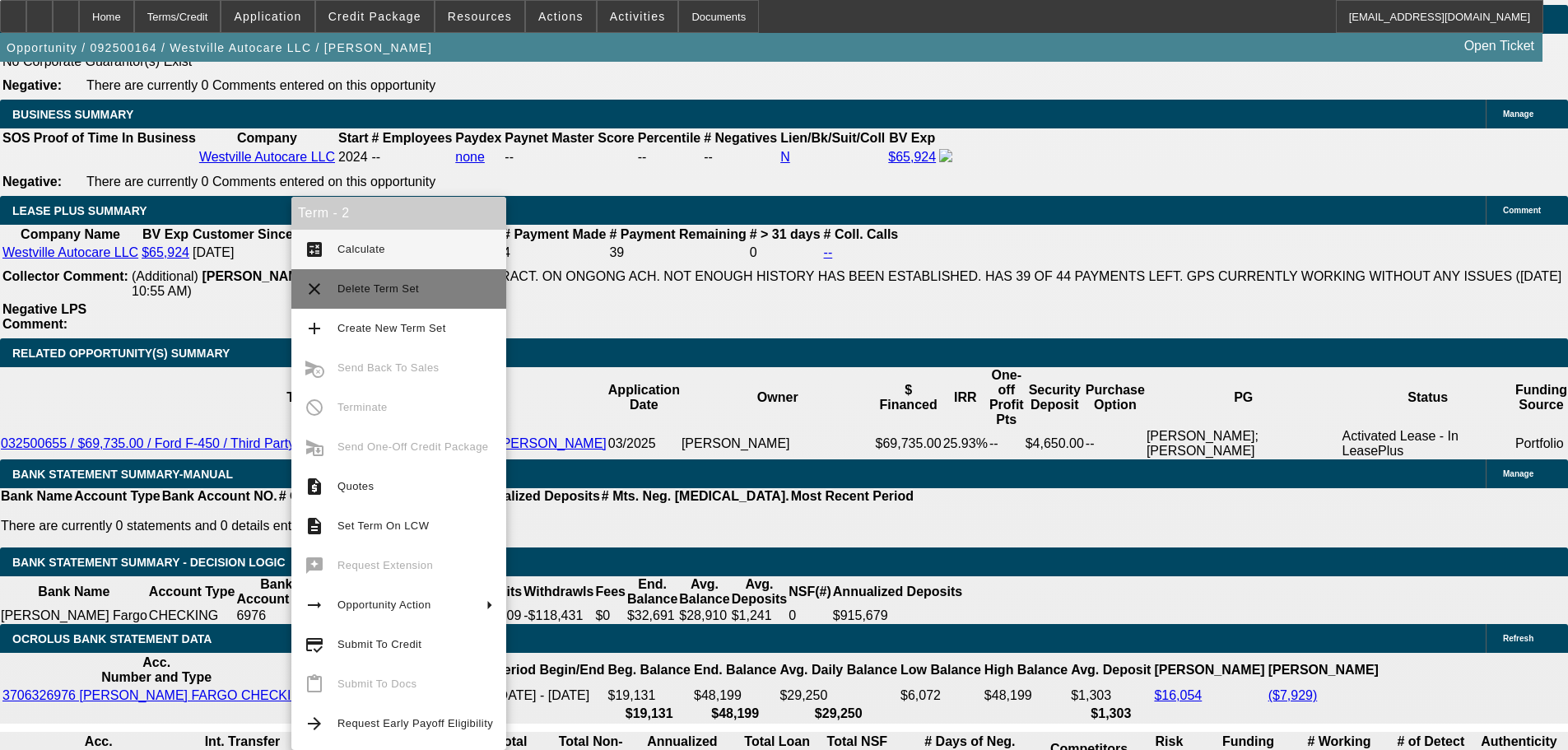
click at [411, 292] on span "Delete Term Set" at bounding box center [378, 288] width 81 height 12
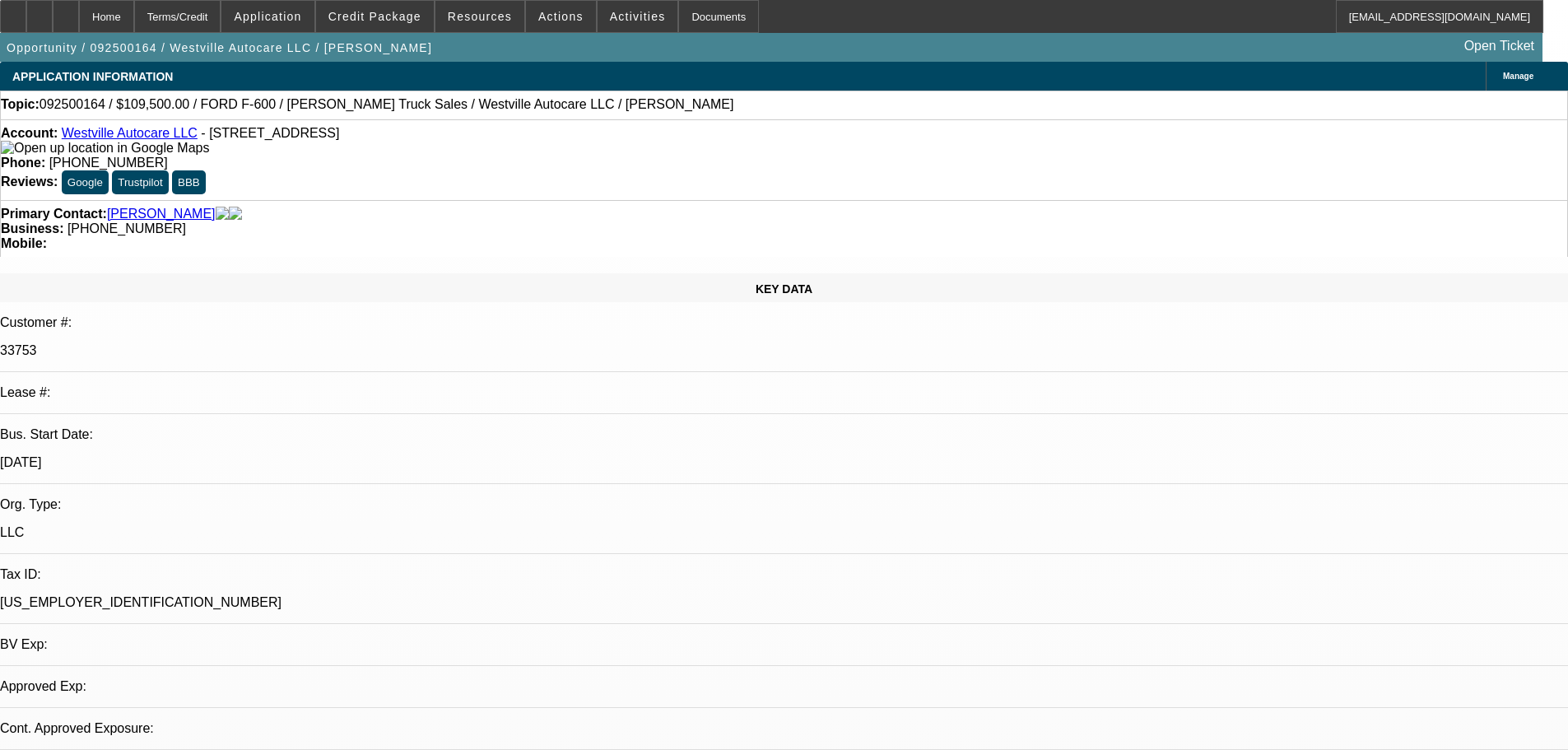
select select "0"
select select "2"
select select "0"
select select "6"
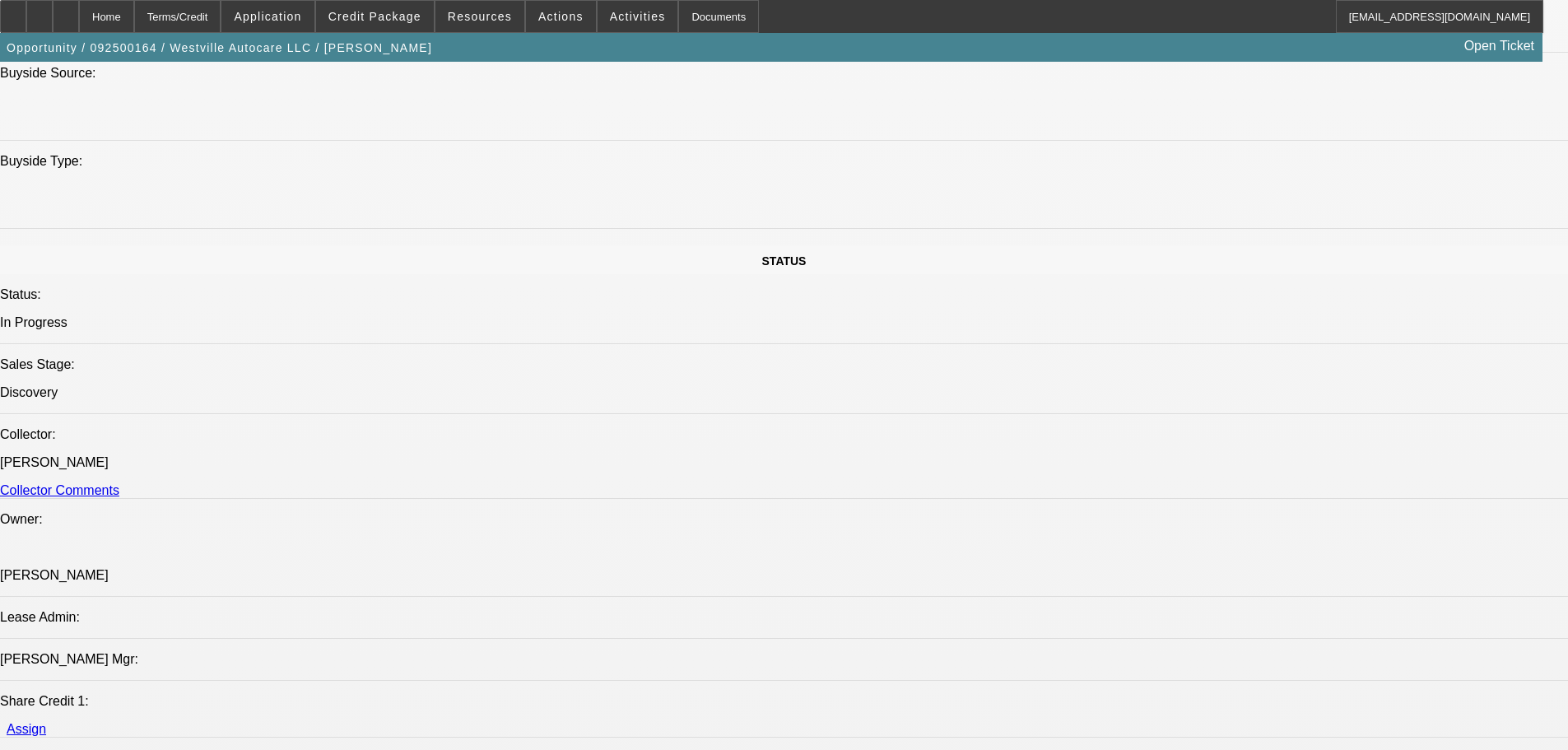
drag, startPoint x: 600, startPoint y: 449, endPoint x: 632, endPoint y: 656, distance: 209.5
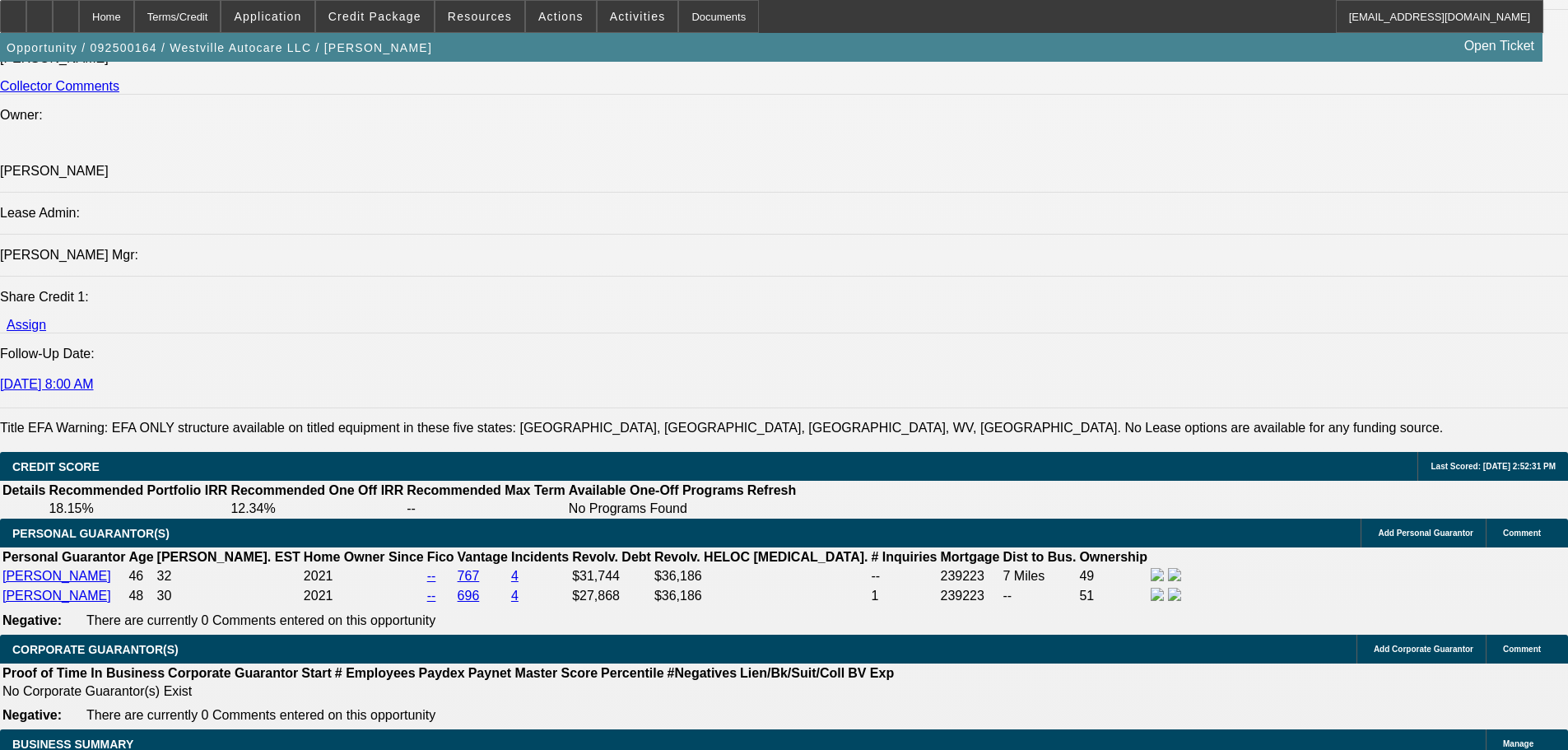
scroll to position [2086, 0]
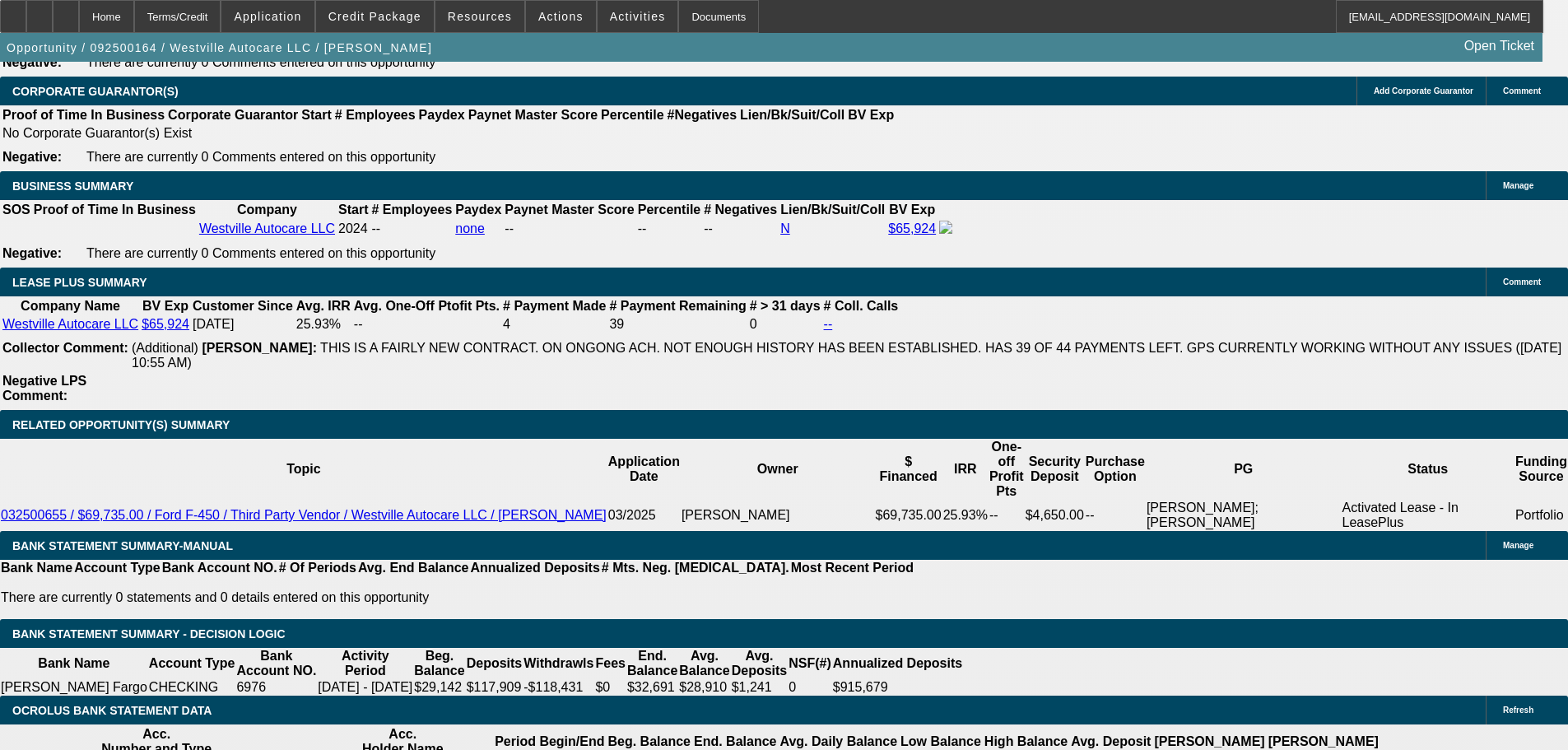
drag, startPoint x: 501, startPoint y: 336, endPoint x: 510, endPoint y: 567, distance: 231.2
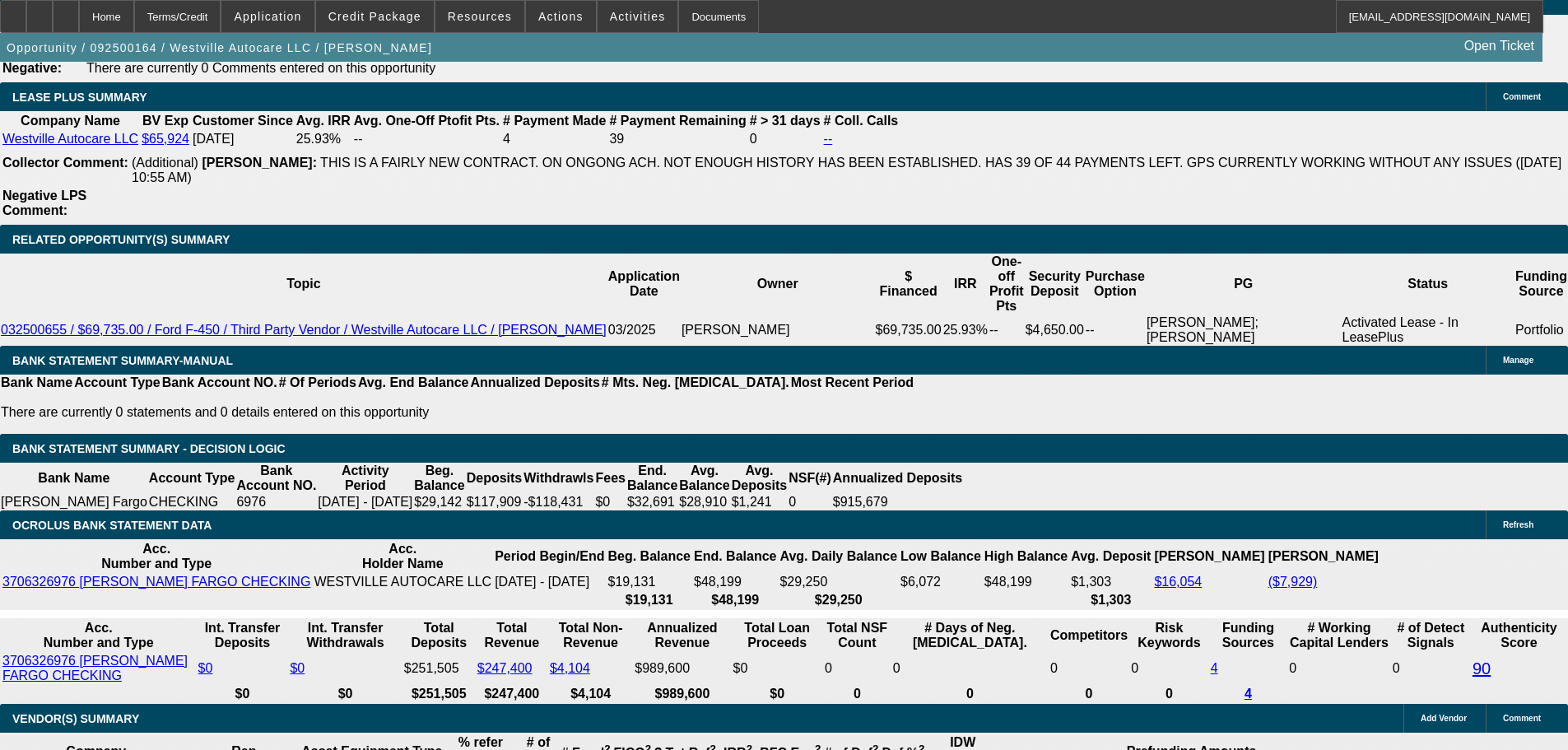
scroll to position [2784, 0]
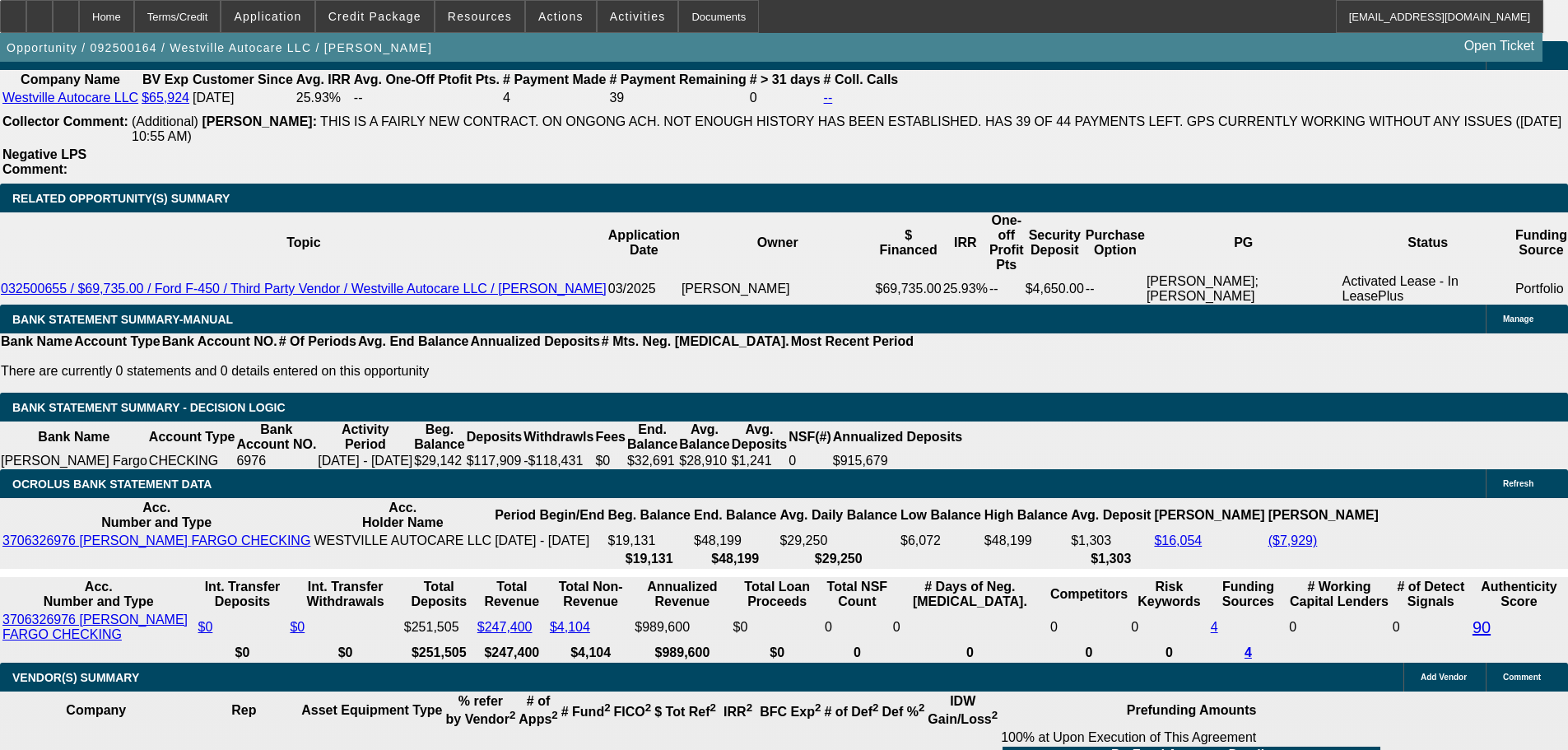
type input "17."
type input "$5,129.54"
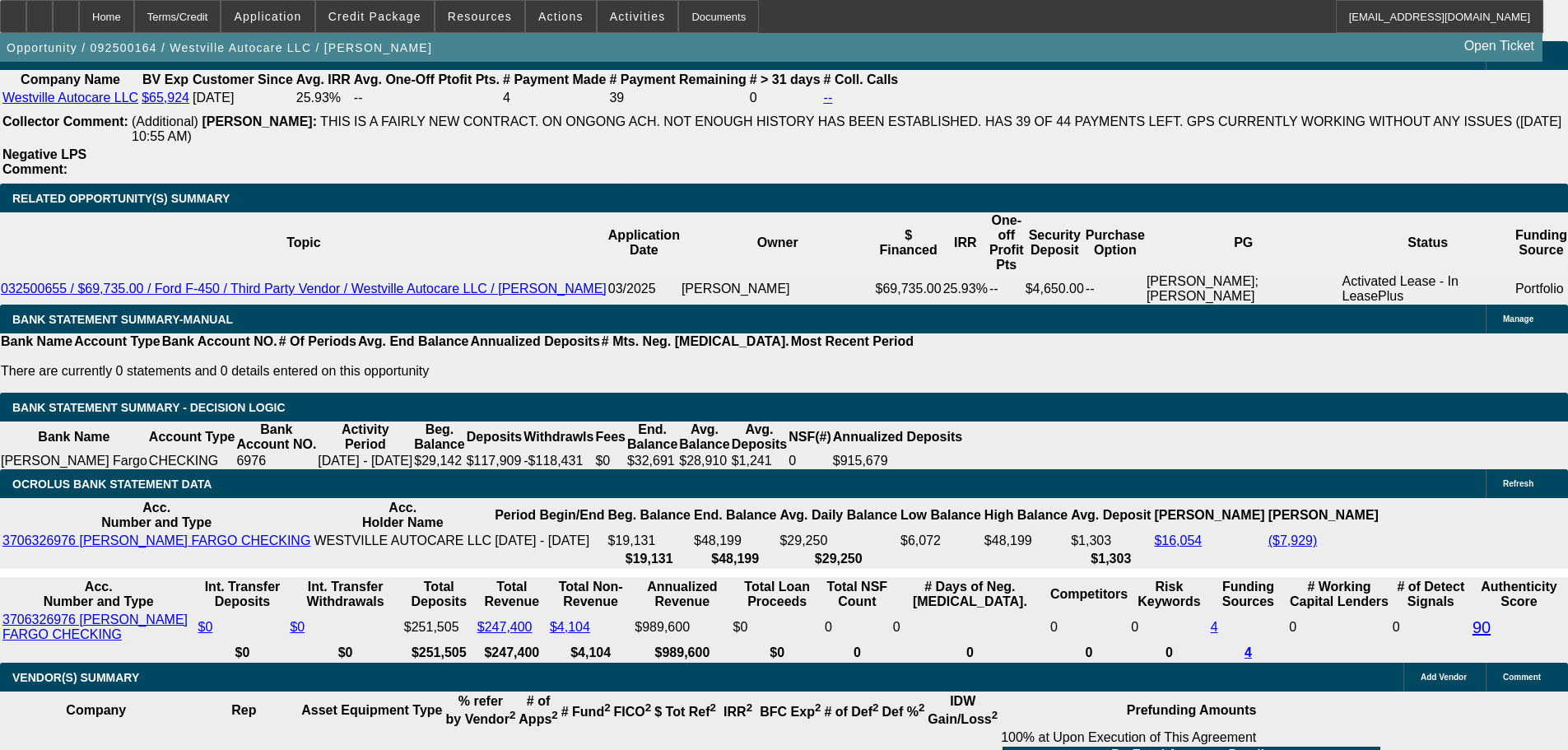
type input "UNKNOWN"
type input "17.5"
type input "$5,189.72"
type input "$2,594.86"
type input "17.5"
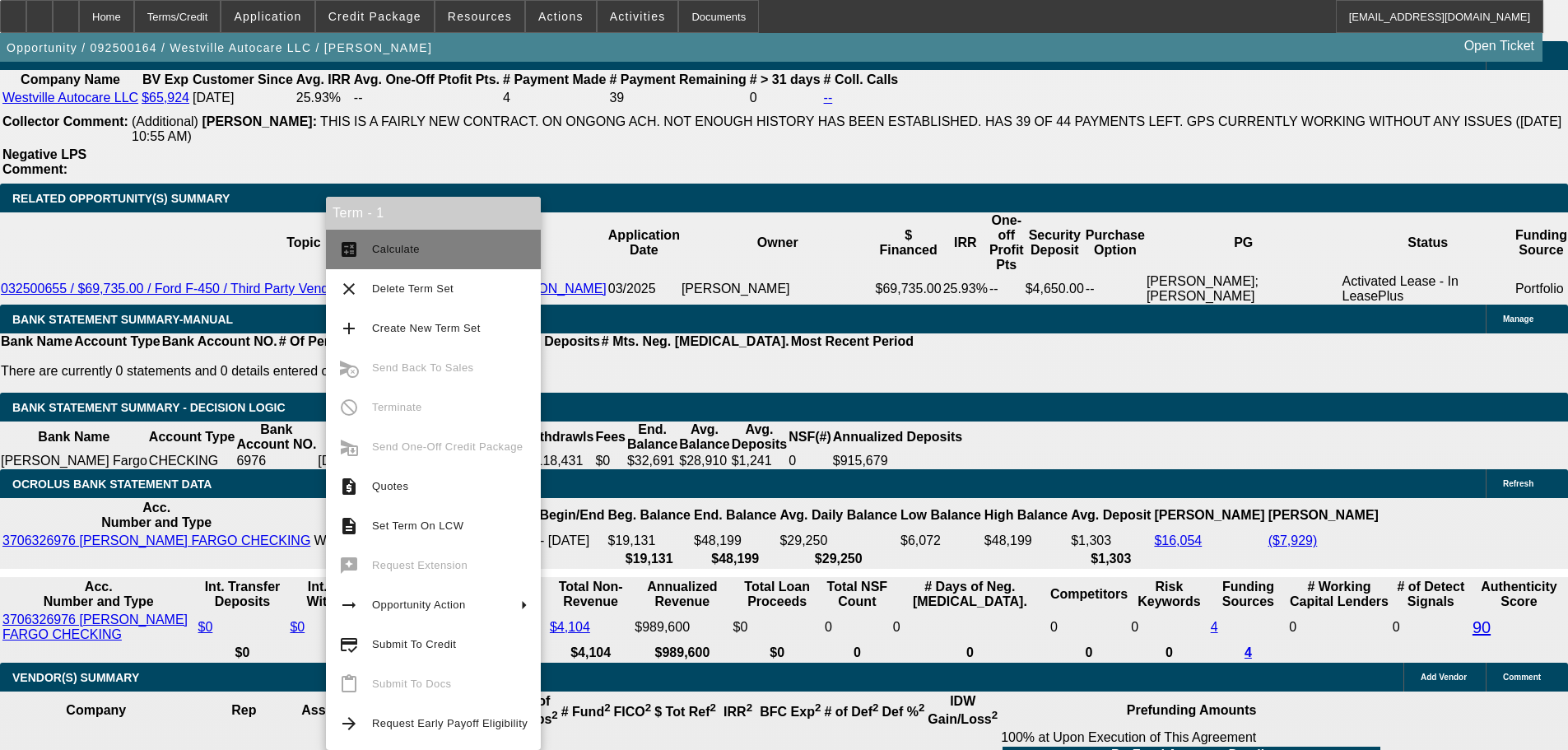
click at [465, 257] on span "Calculate" at bounding box center [450, 249] width 156 height 20
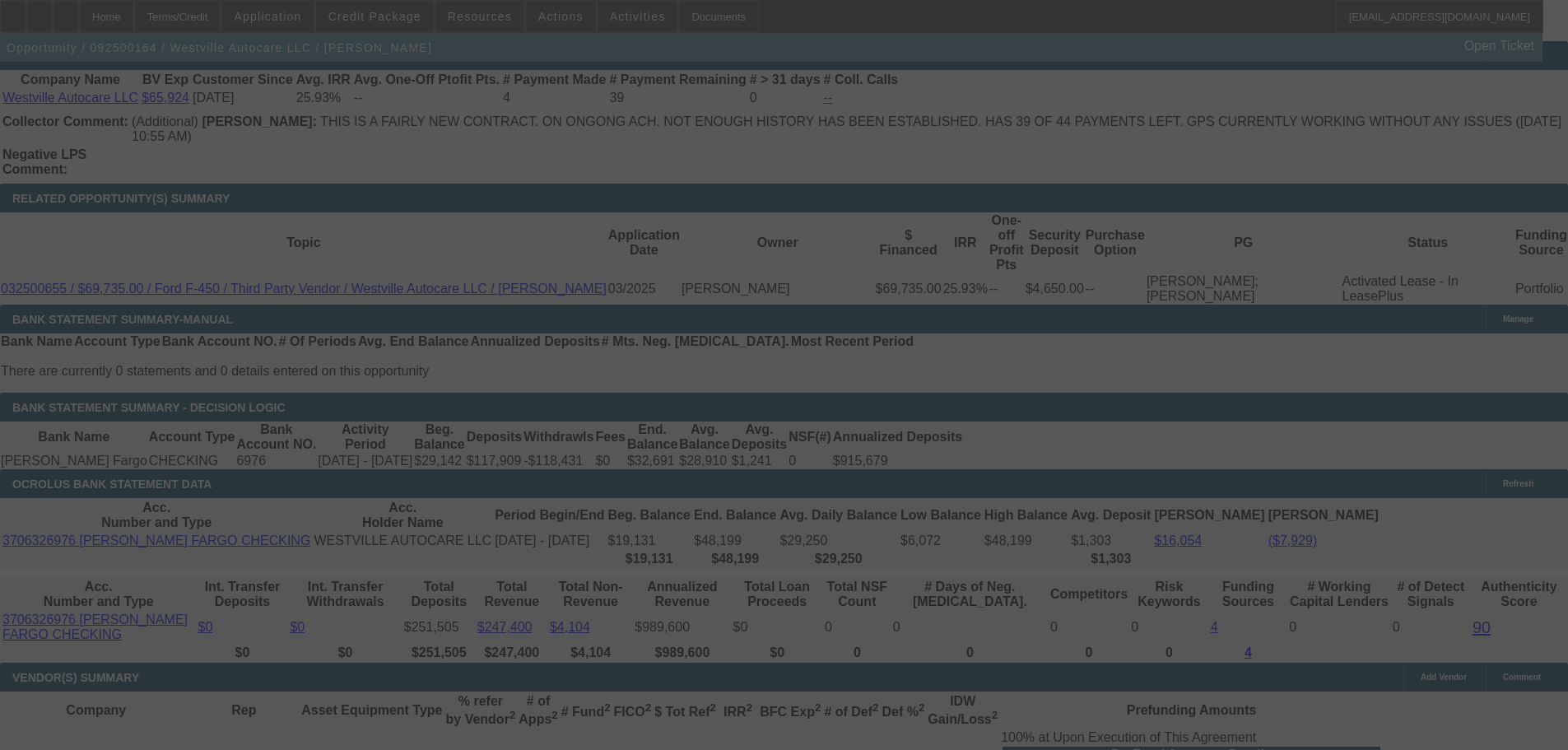
select select "0"
select select "2"
select select "0"
select select "6"
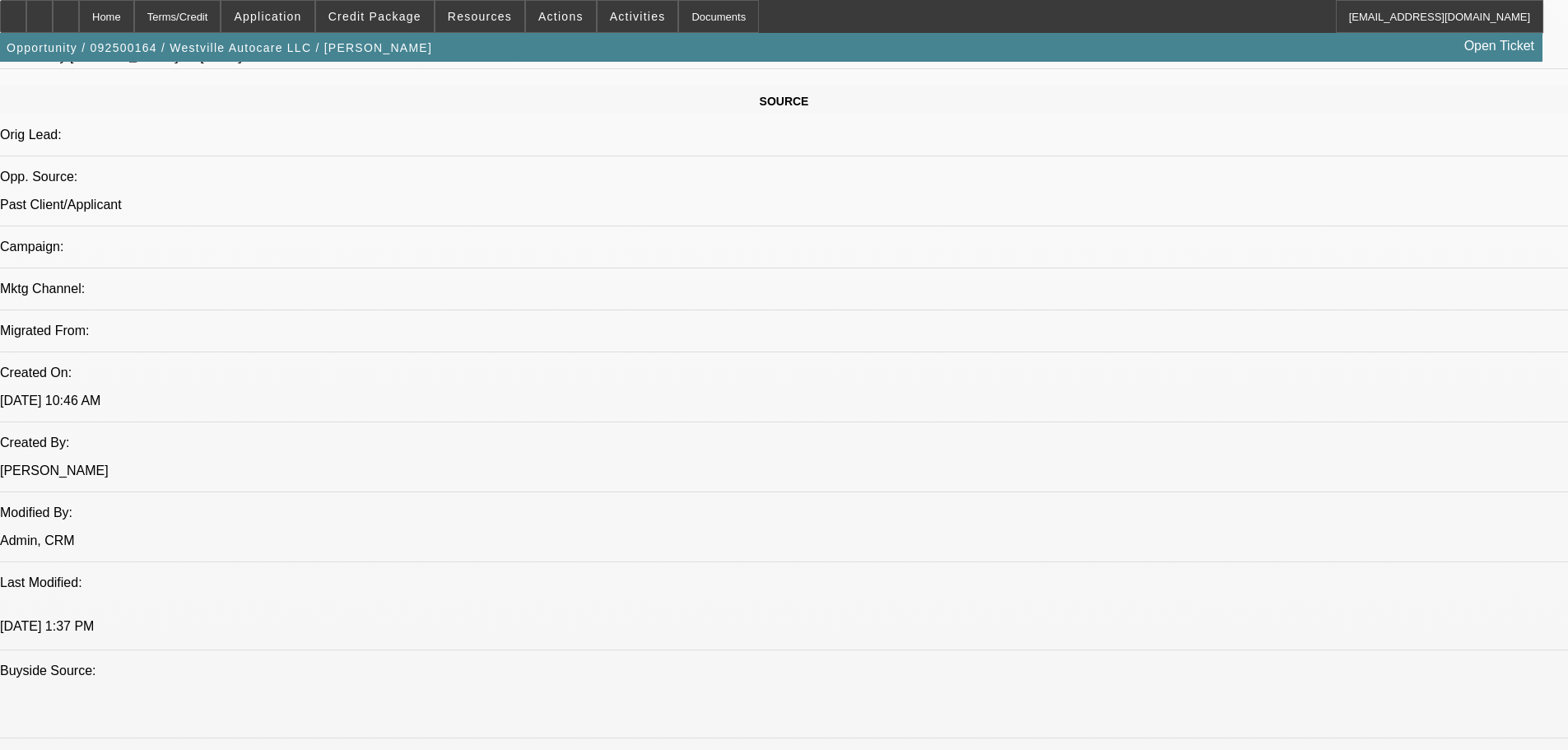
scroll to position [789, 0]
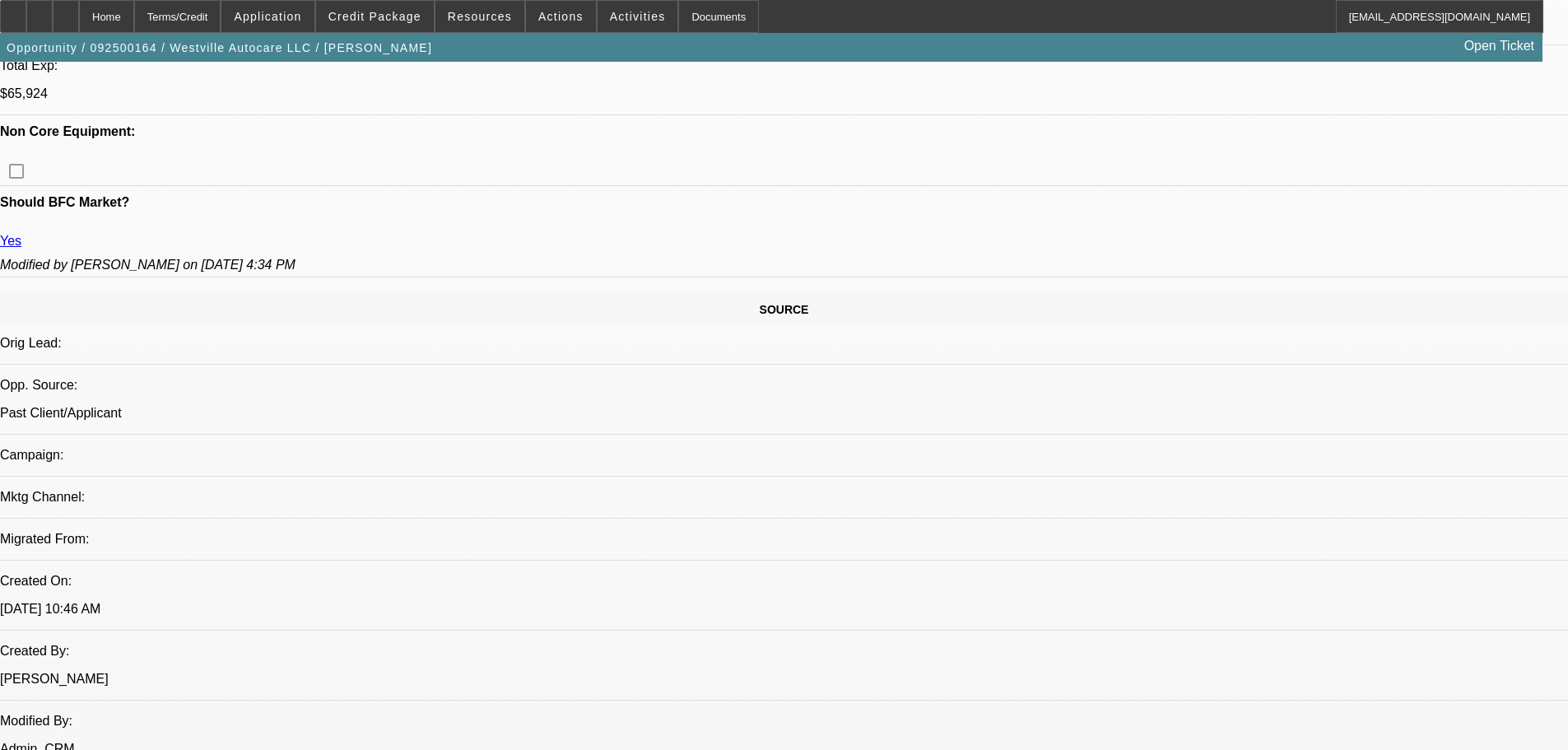
drag, startPoint x: 41, startPoint y: 551, endPoint x: 45, endPoint y: 560, distance: 9.8
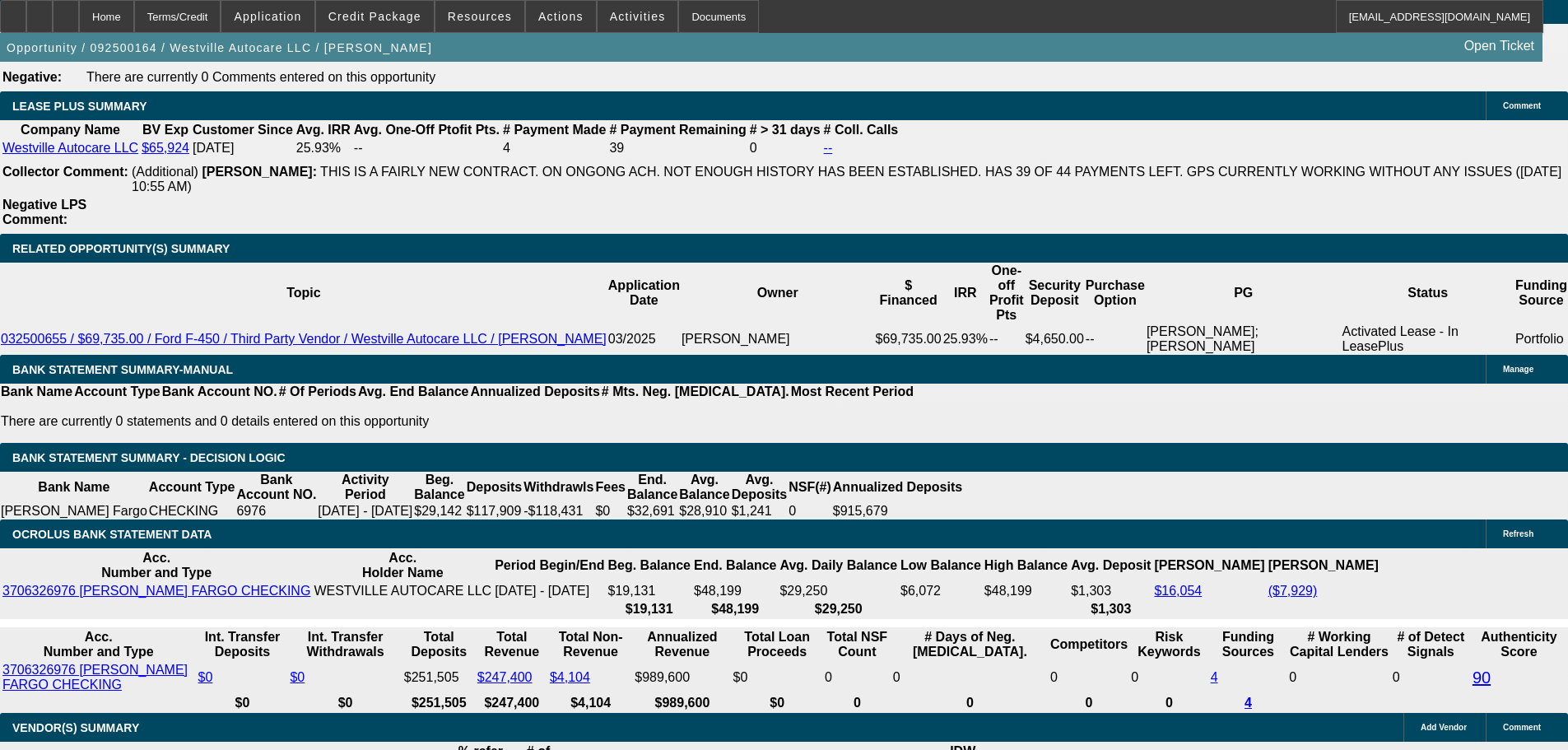
scroll to position [2765, 0]
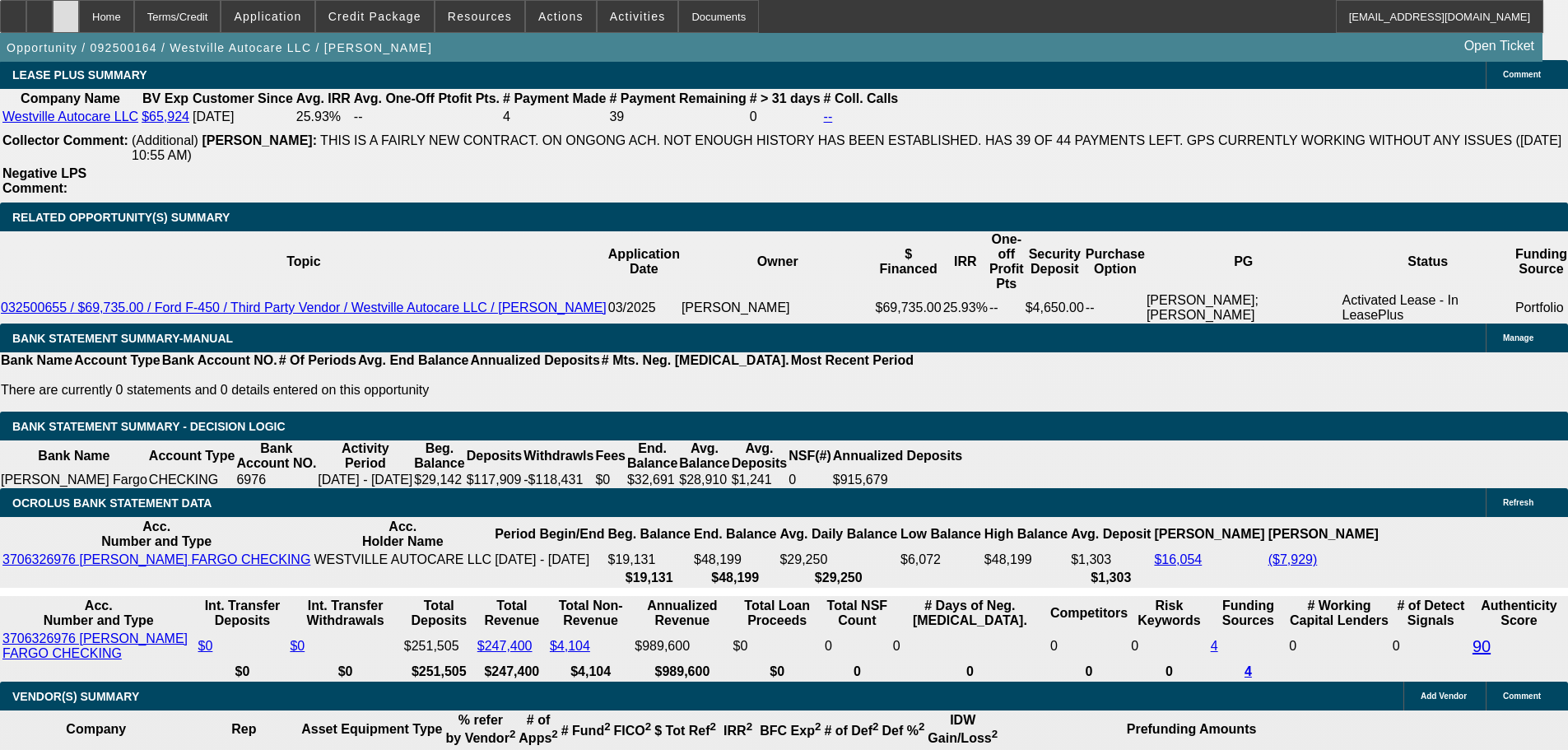
click at [79, 11] on div at bounding box center [66, 16] width 26 height 33
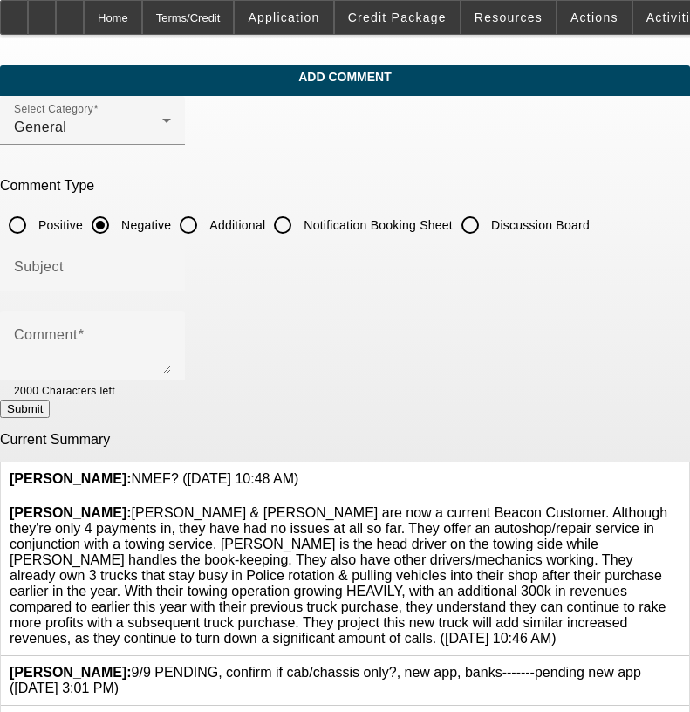
drag, startPoint x: 608, startPoint y: 468, endPoint x: 622, endPoint y: 468, distance: 14.8
click at [299, 471] on div at bounding box center [299, 479] width 0 height 16
click at [299, 471] on icon at bounding box center [299, 471] width 0 height 0
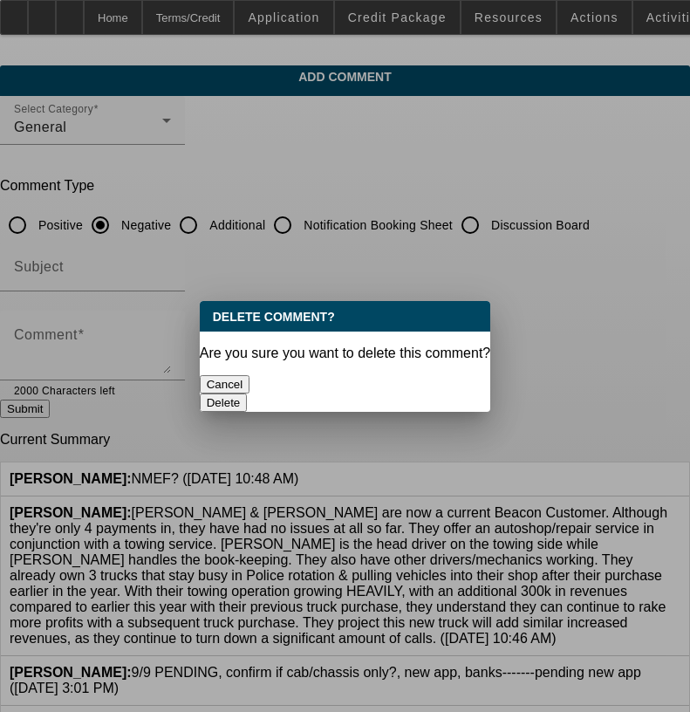
click at [248, 394] on button "Delete" at bounding box center [224, 403] width 48 height 18
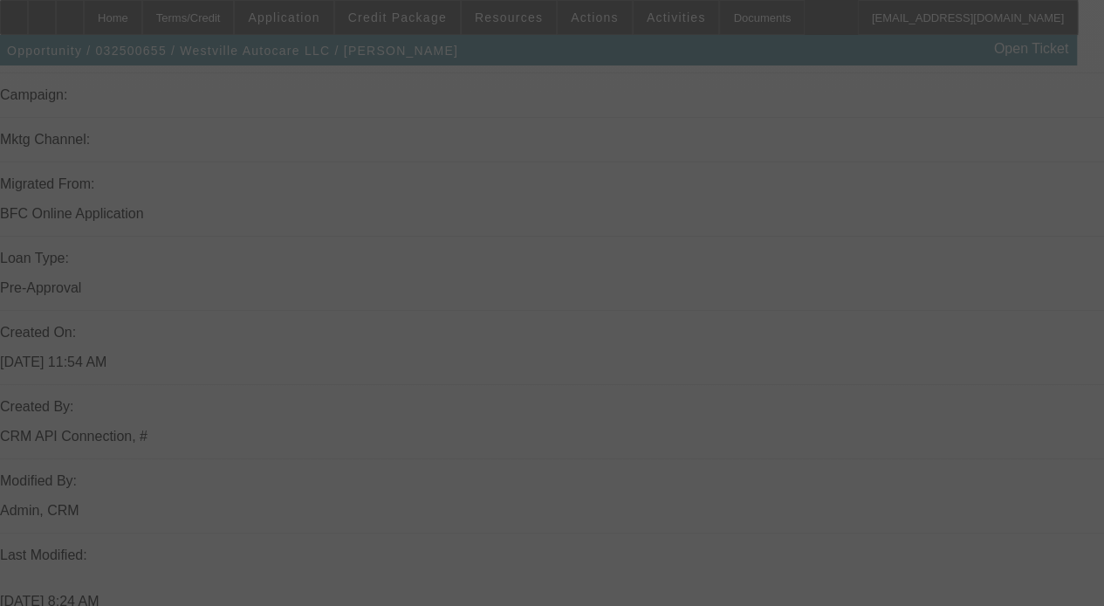
scroll to position [1549, 0]
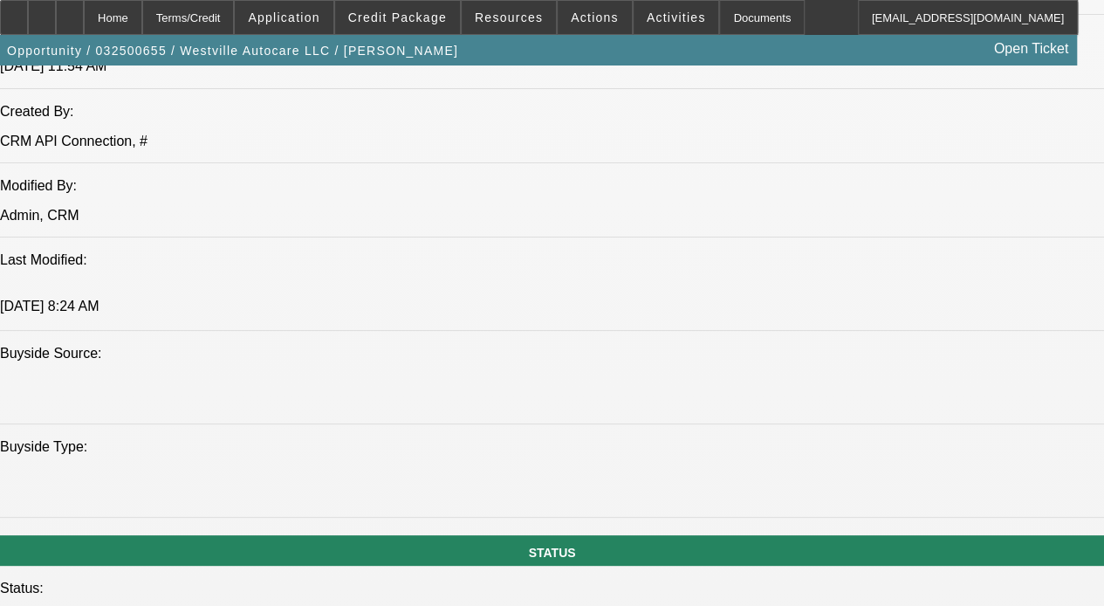
select select "0"
select select "2"
select select "0"
select select "6"
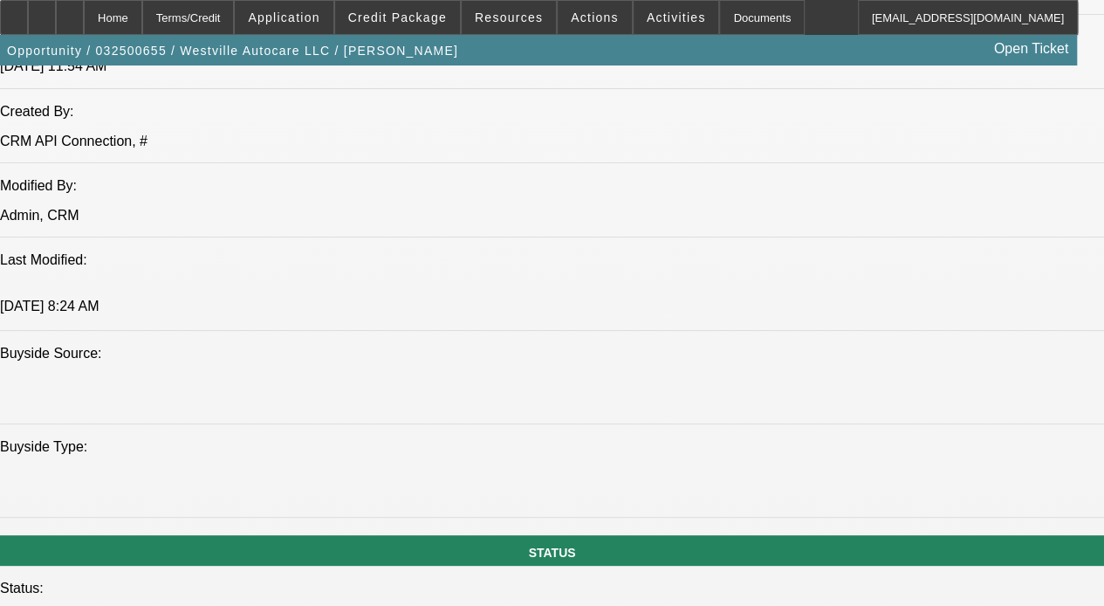
select select "0"
select select "2"
select select "0"
select select "6"
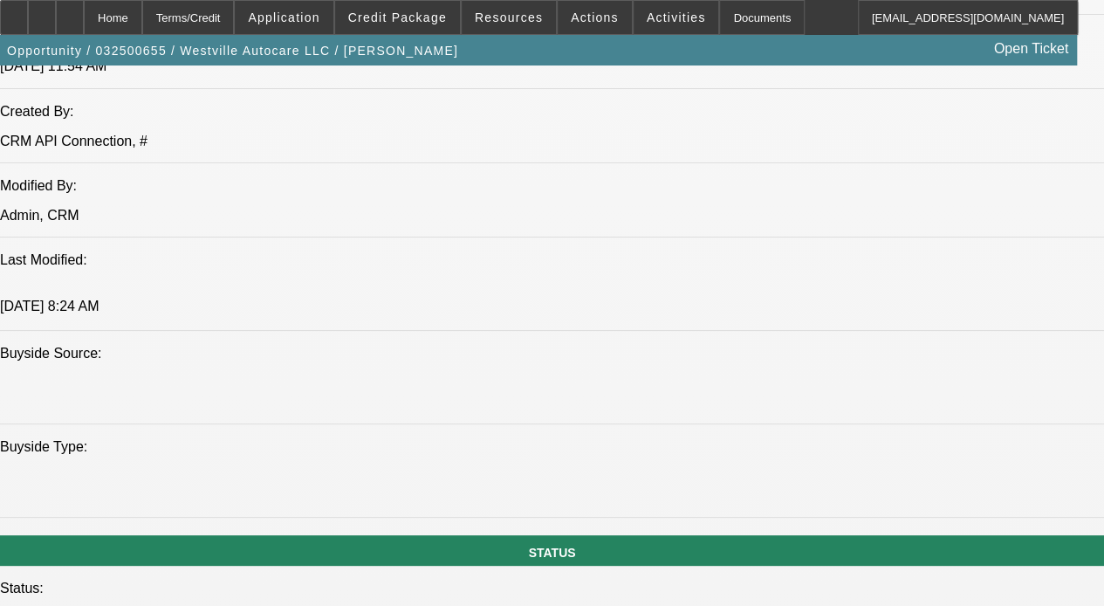
select select "0"
select select "2"
select select "0"
select select "6"
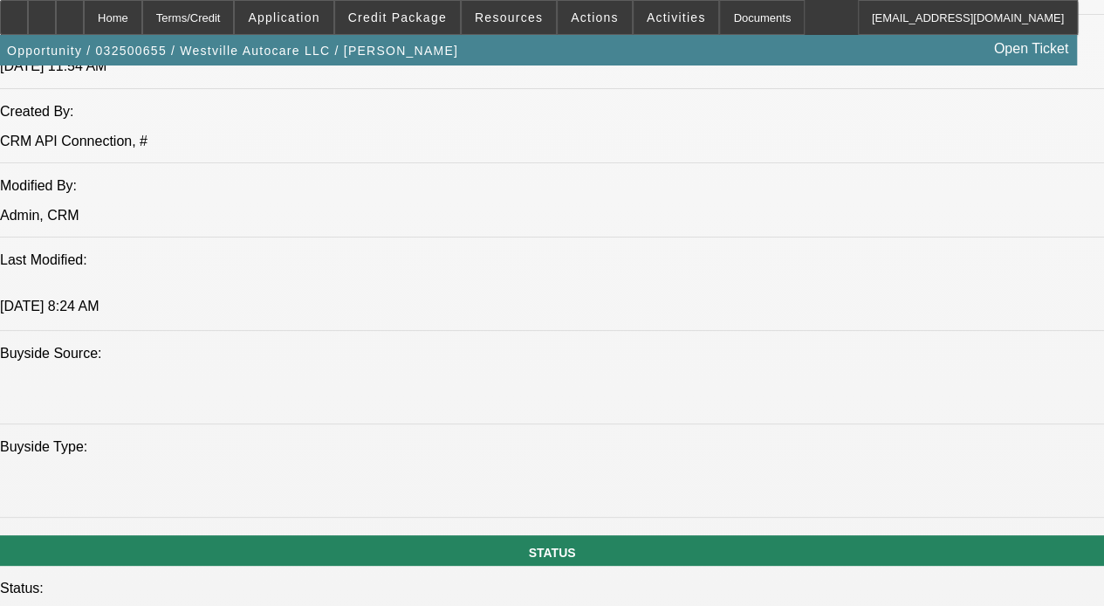
select select "0"
select select "2"
select select "0"
select select "6"
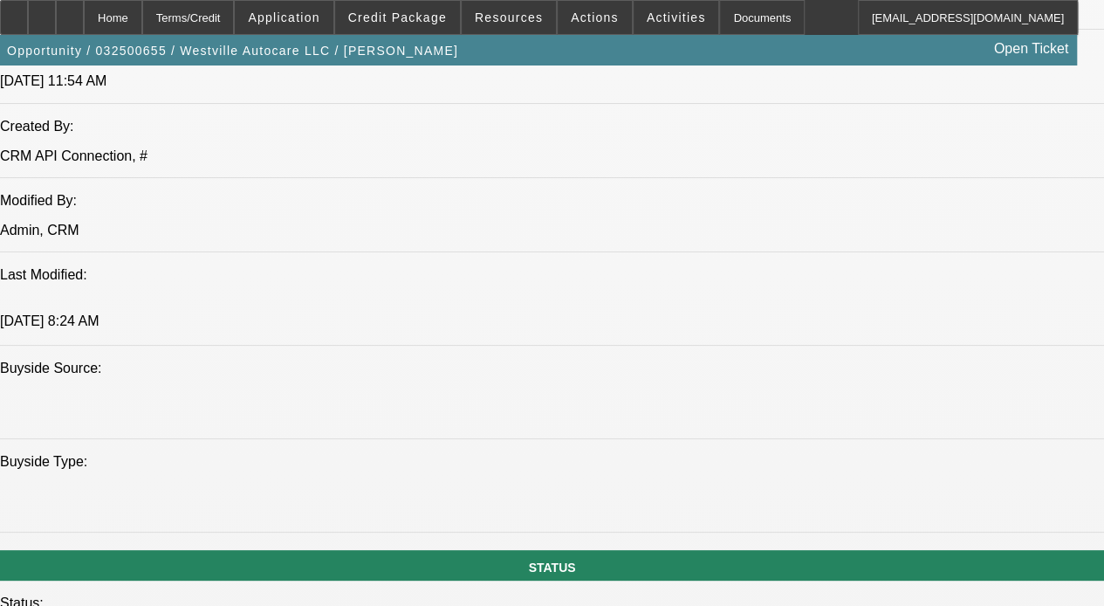
scroll to position [1462, 0]
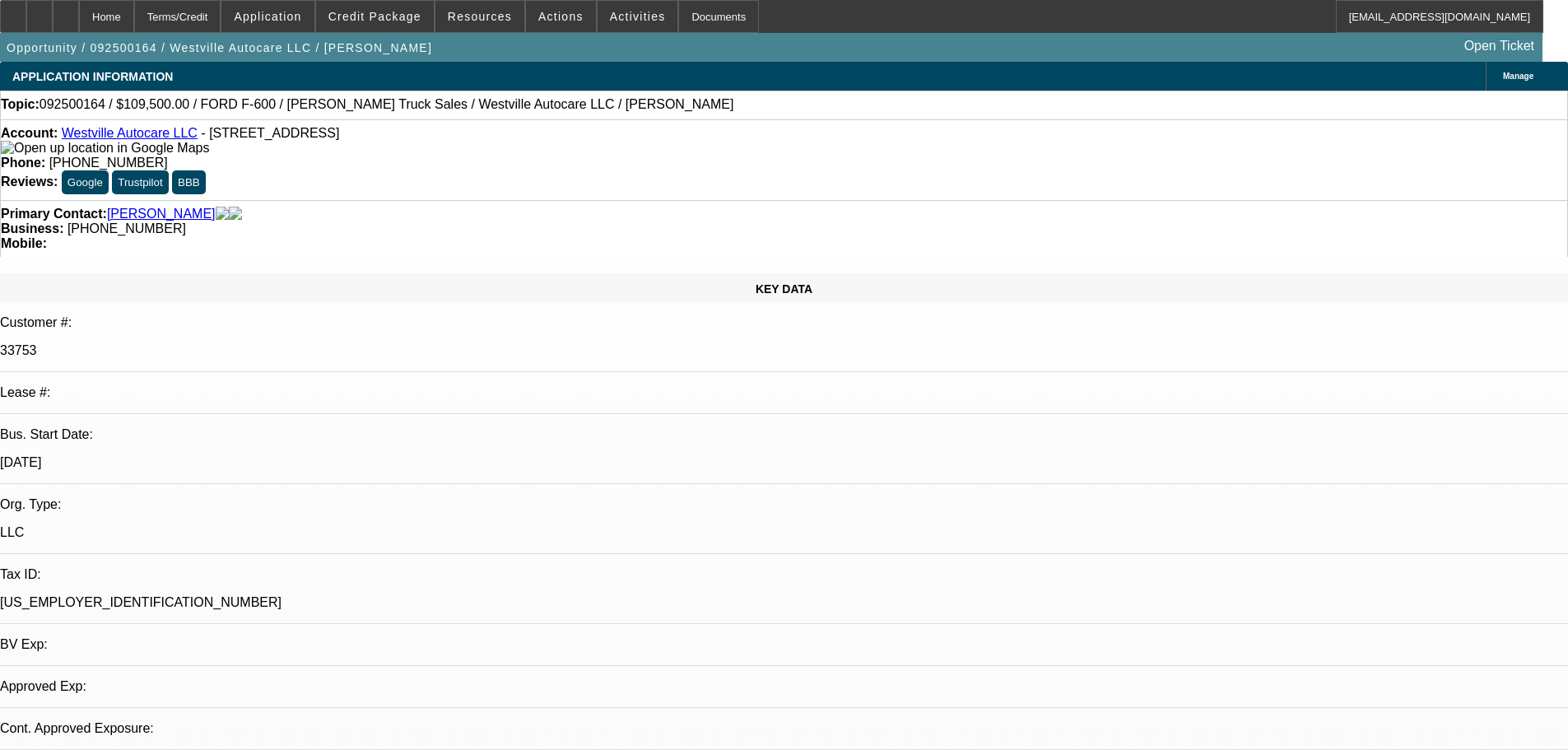
select select "0"
select select "2"
select select "0"
select select "6"
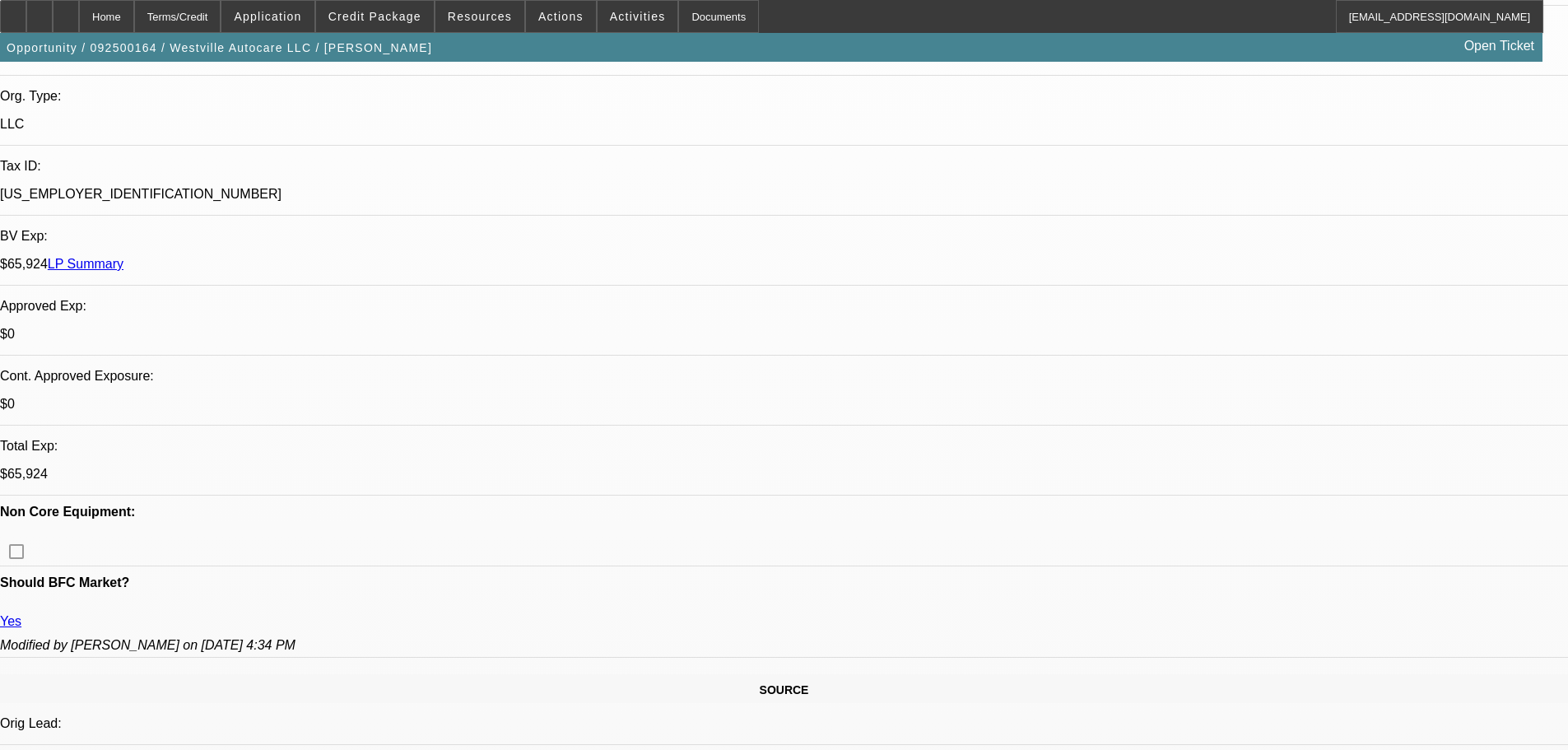
drag, startPoint x: 547, startPoint y: 295, endPoint x: 623, endPoint y: 522, distance: 239.4
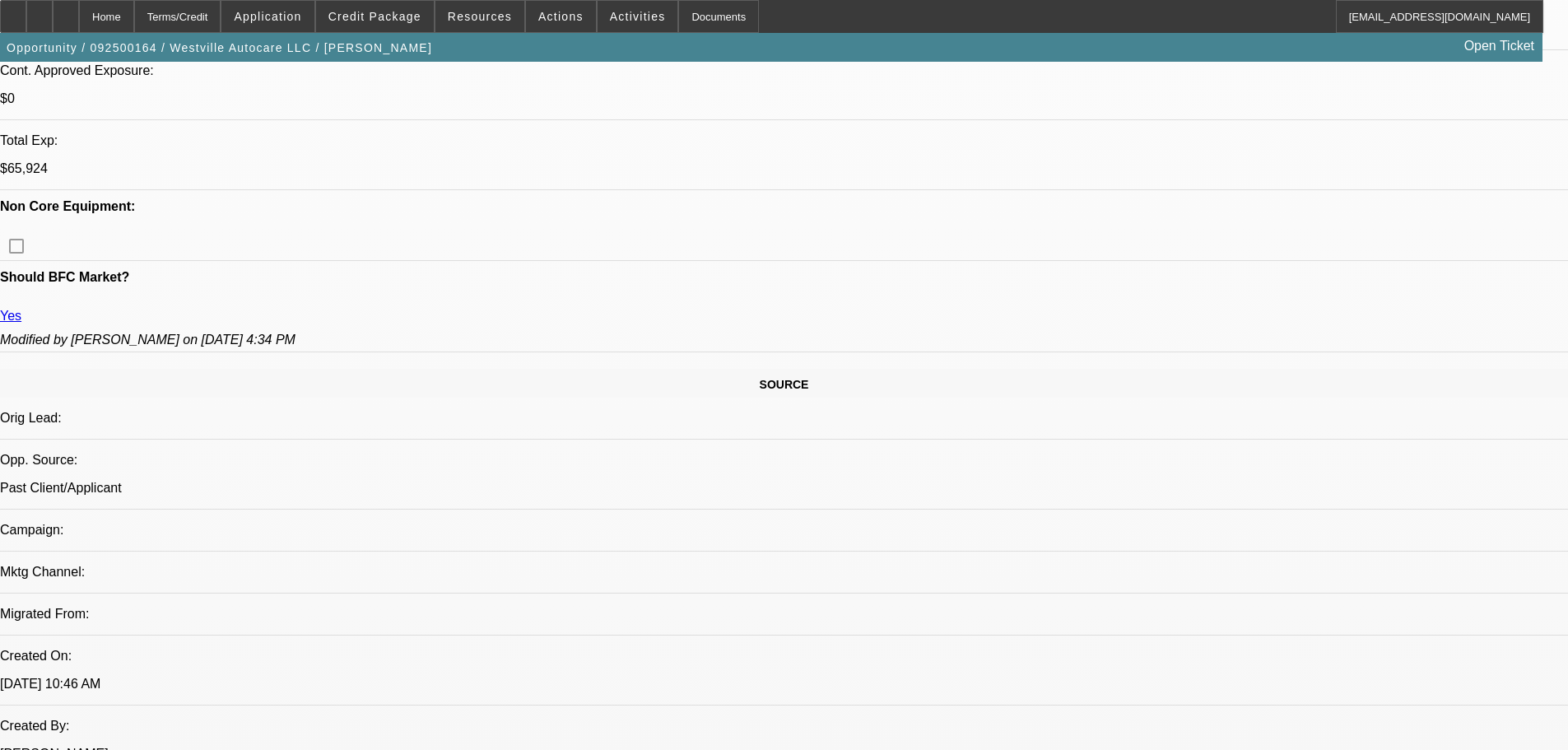
scroll to position [549, 0]
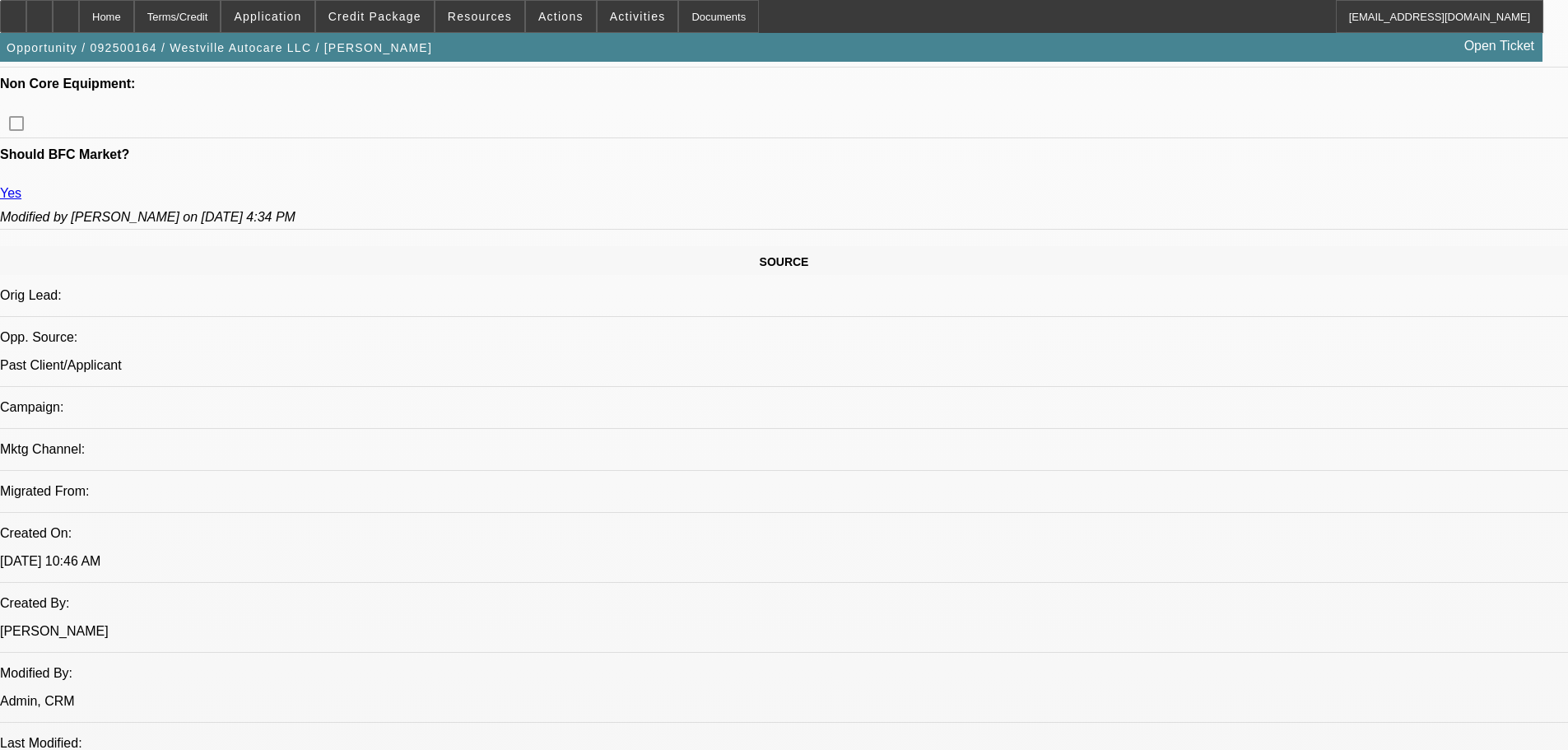
drag, startPoint x: 641, startPoint y: 334, endPoint x: 664, endPoint y: 405, distance: 74.6
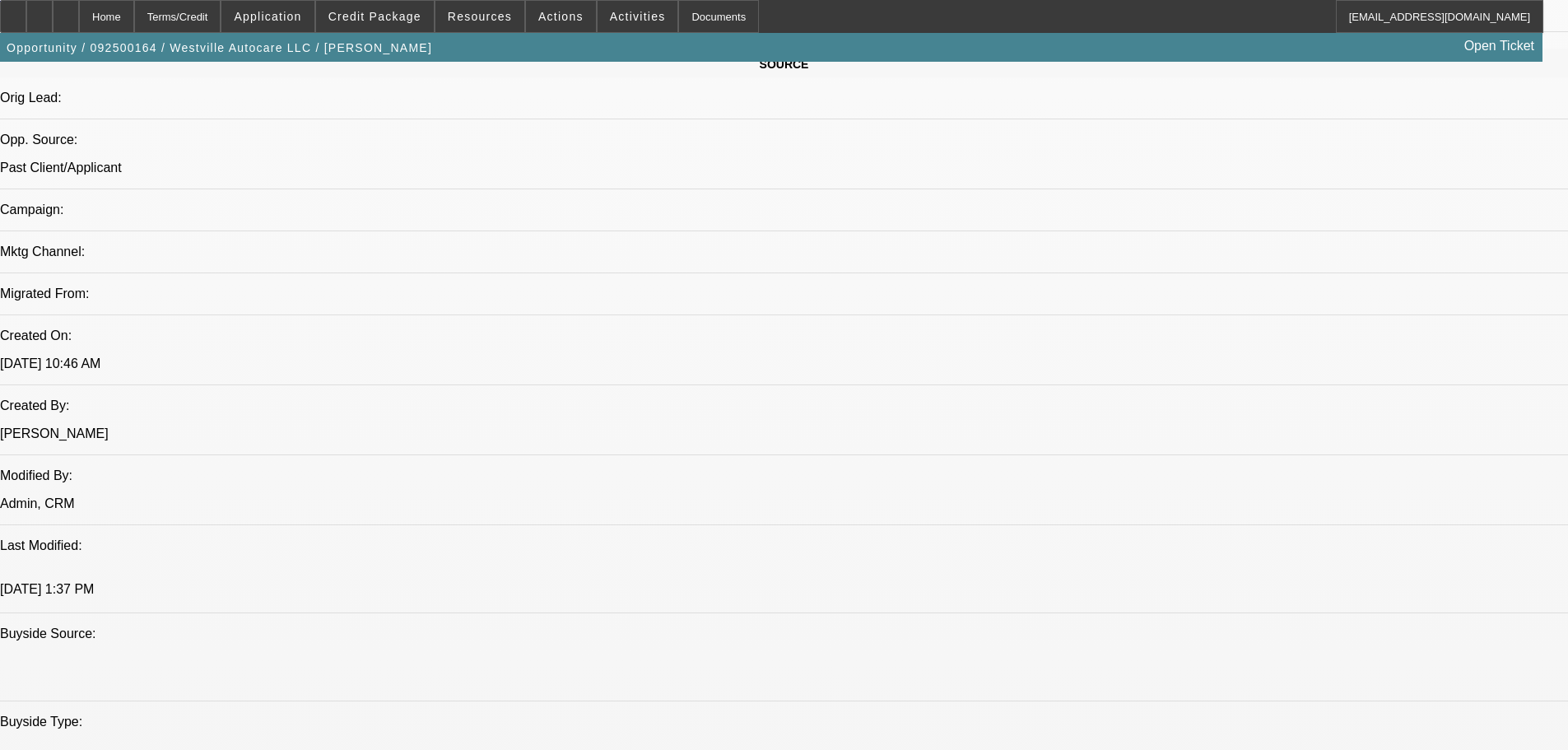
drag, startPoint x: 683, startPoint y: 405, endPoint x: 685, endPoint y: 514, distance: 109.0
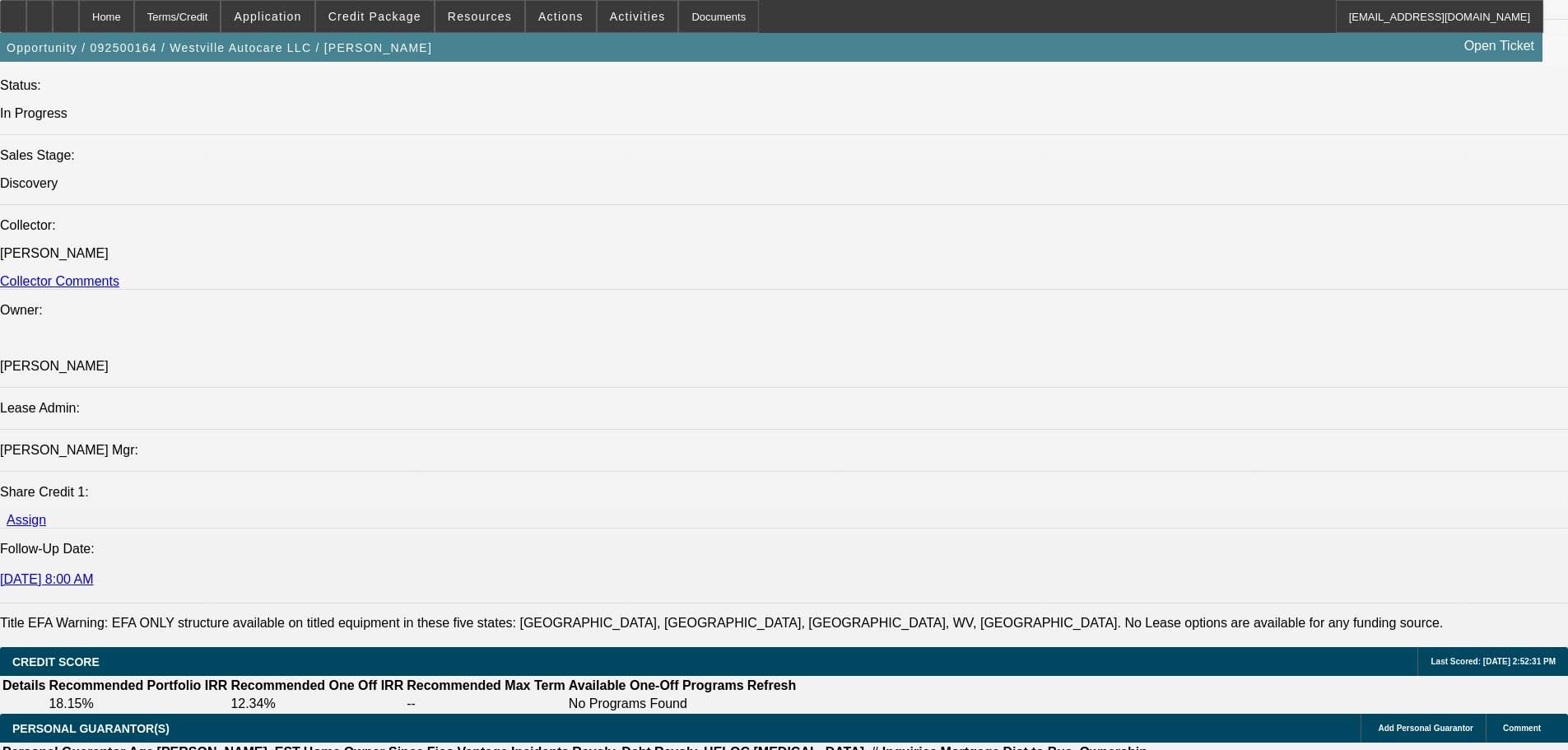
drag, startPoint x: 514, startPoint y: 343, endPoint x: 514, endPoint y: 450, distance: 107.0
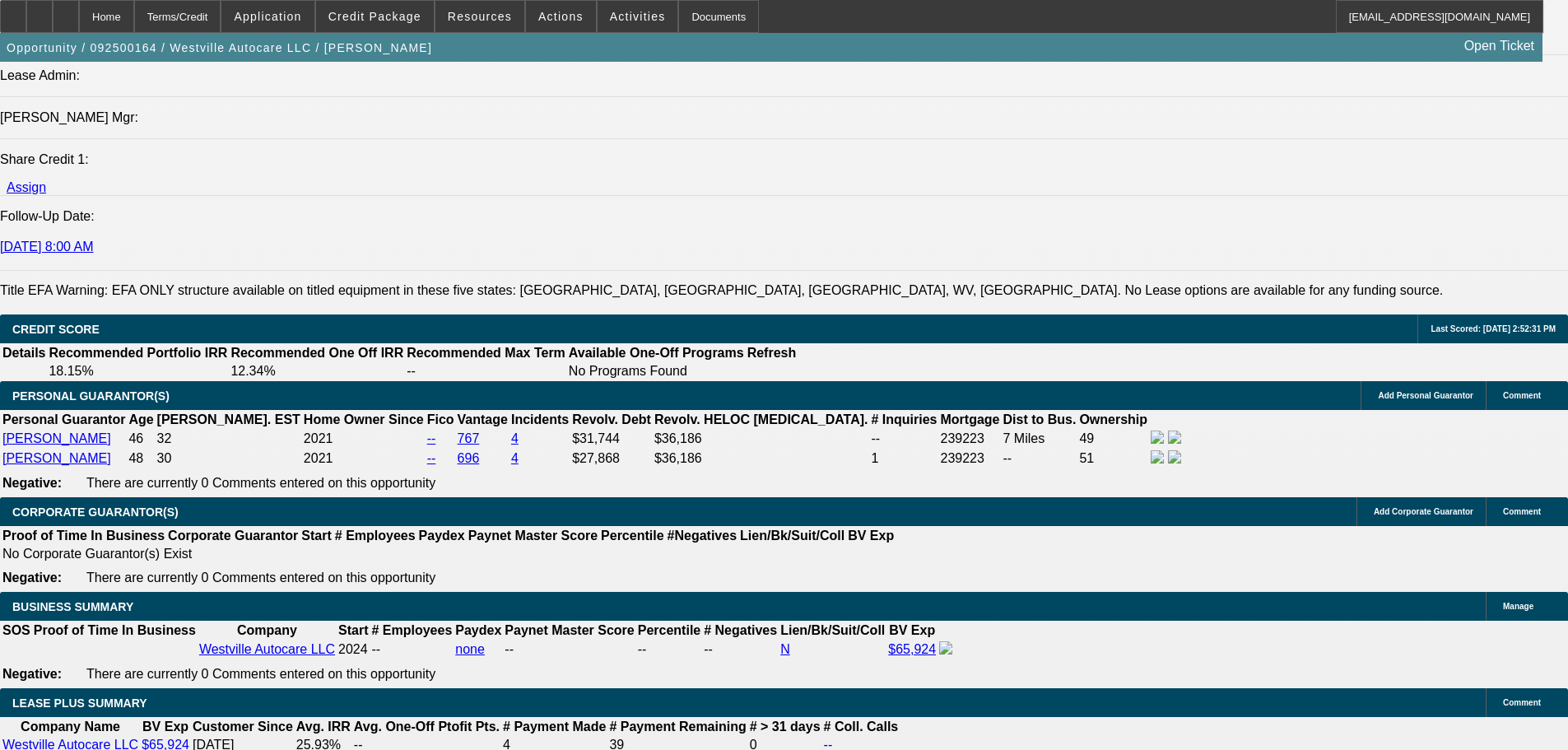
drag, startPoint x: 506, startPoint y: 365, endPoint x: 532, endPoint y: 548, distance: 184.8
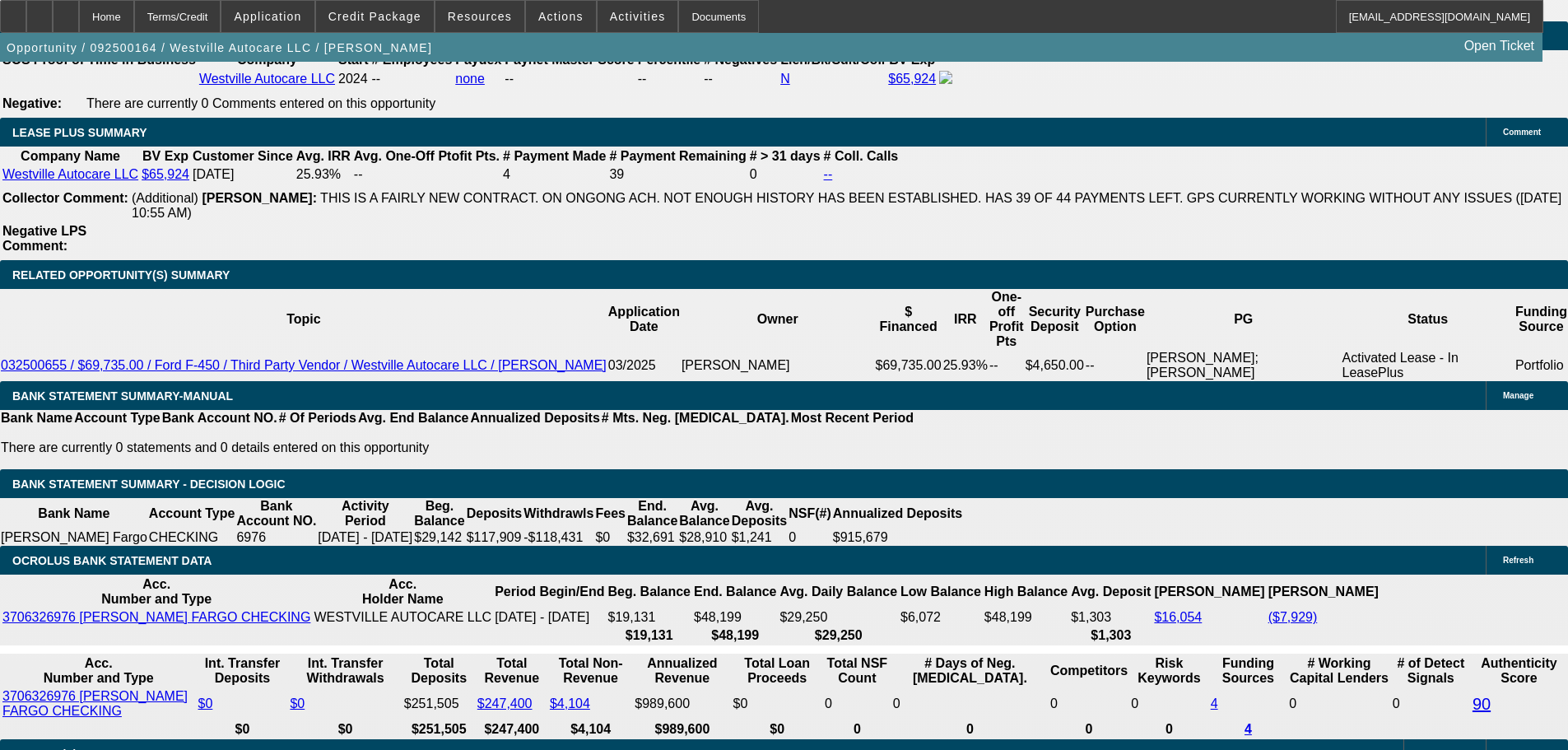
scroll to position [2706, 0]
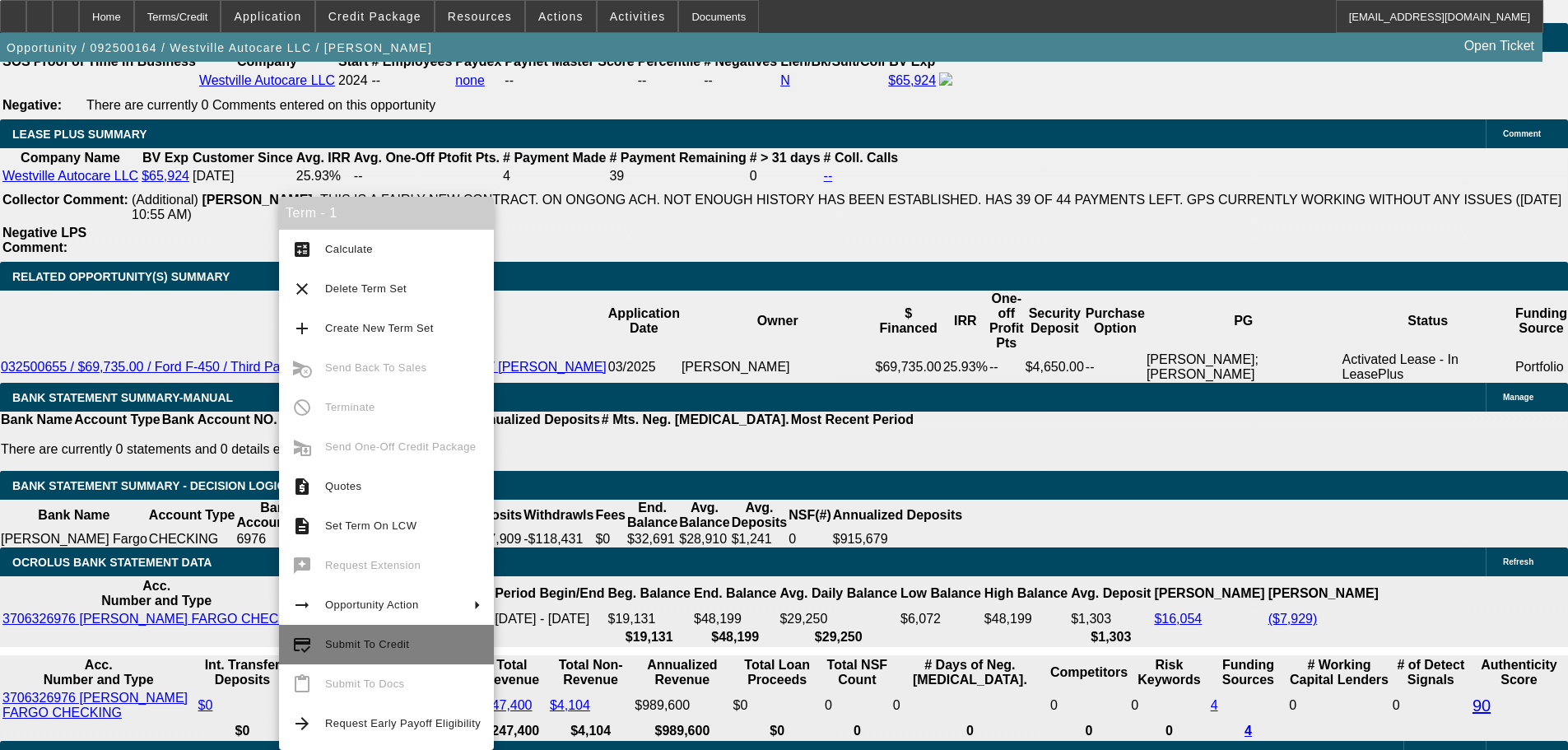
click at [450, 648] on span "Submit To Credit" at bounding box center [403, 644] width 156 height 20
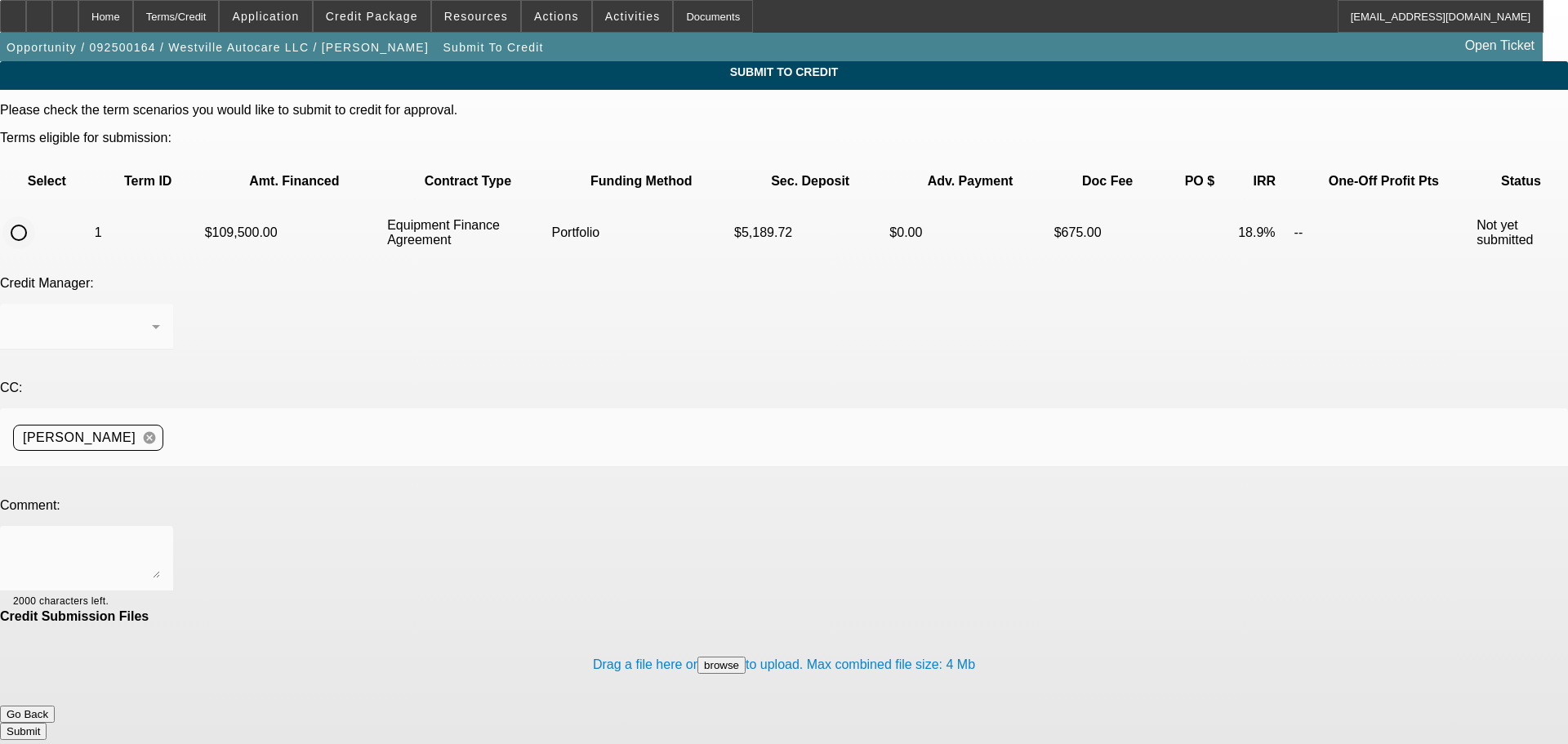
click at [36, 216] on input "radio" at bounding box center [19, 232] width 33 height 33
radio input "true"
click at [152, 317] on div at bounding box center [82, 327] width 138 height 20
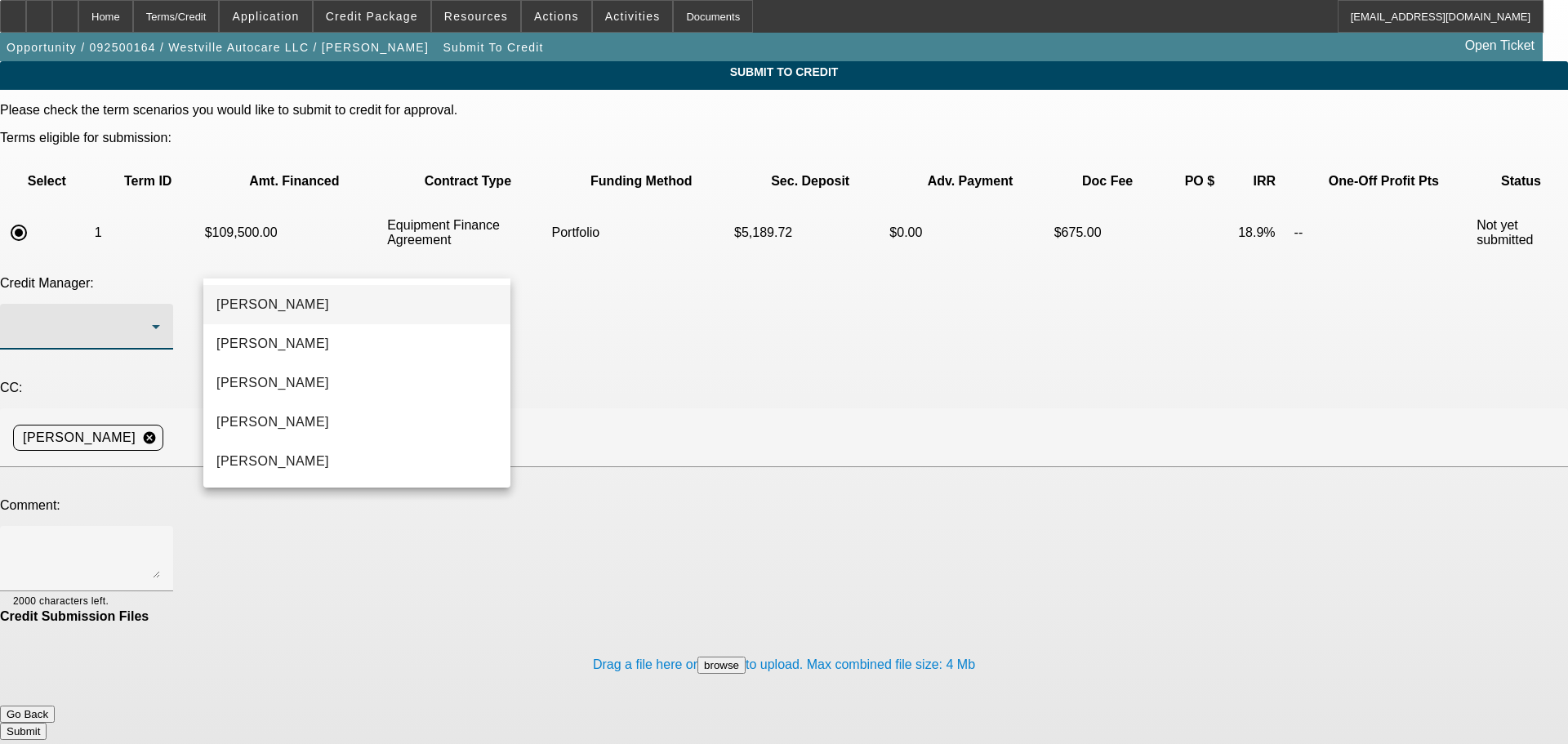
click at [359, 314] on mat-option "Arida, George" at bounding box center [356, 305] width 307 height 39
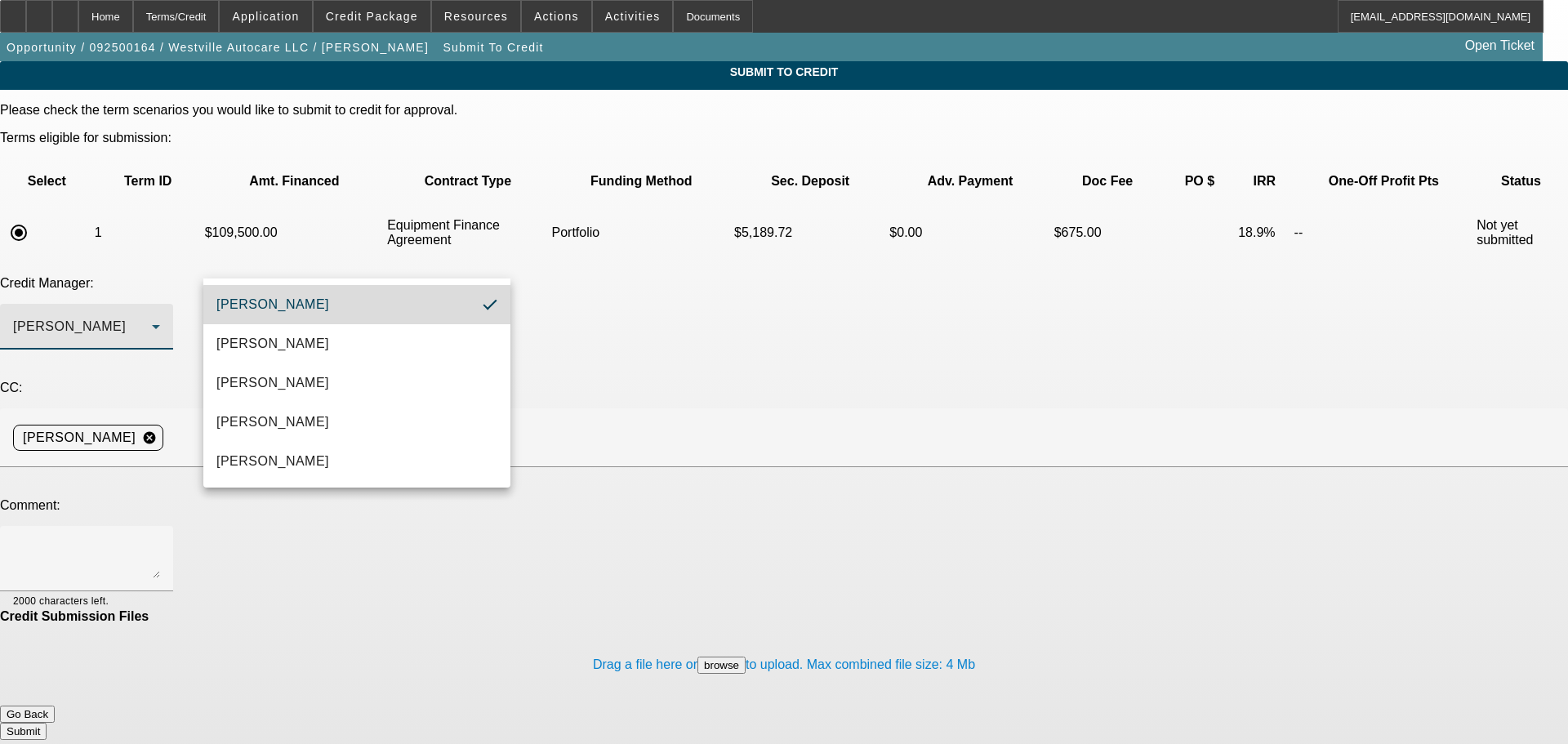
click at [723, 276] on div "Credit Manager: Arida, George" at bounding box center [784, 322] width 1568 height 92
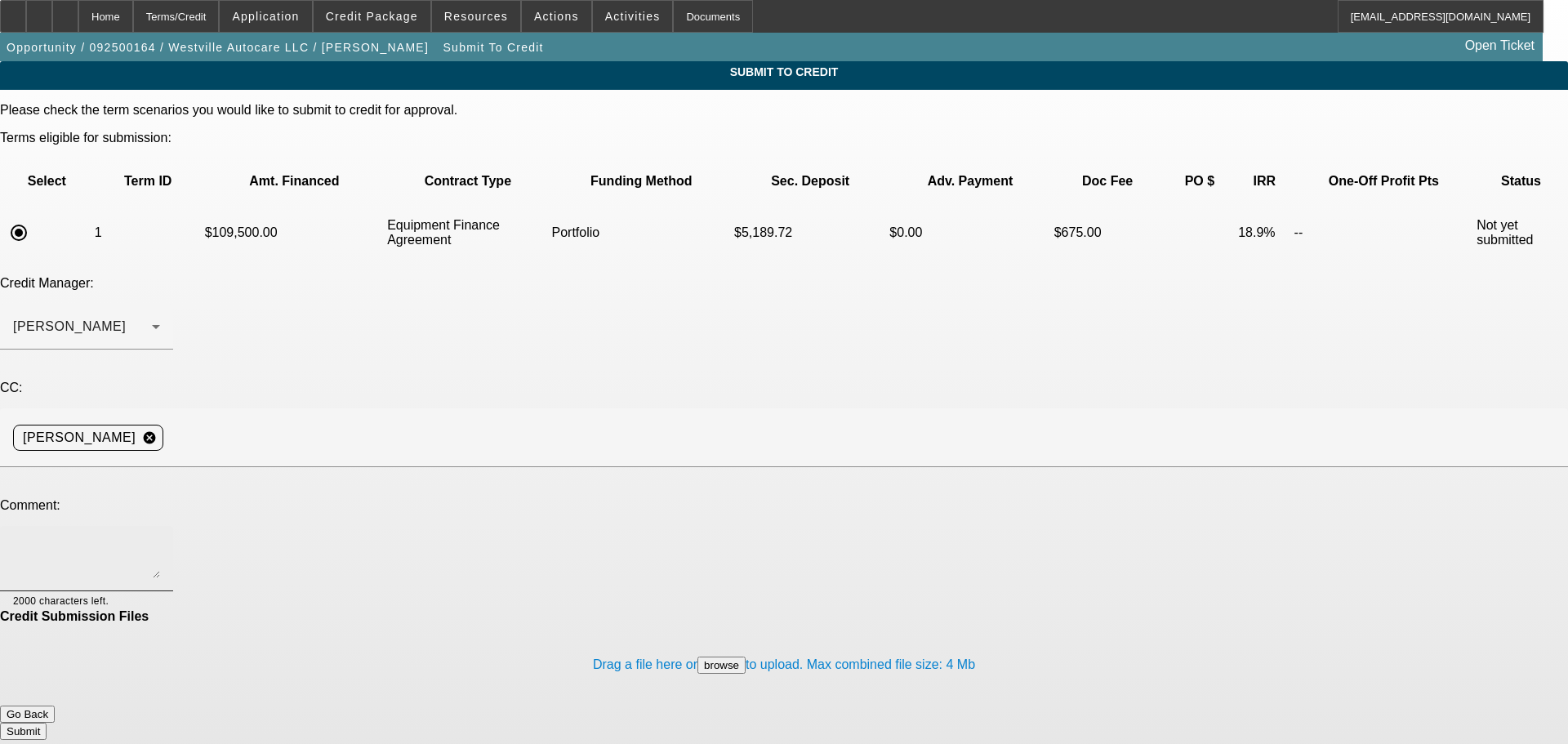
click at [160, 539] on textarea at bounding box center [86, 559] width 147 height 39
click at [160, 539] on textarea "Hey George, would you consider this structure in the port for this customer? Th…" at bounding box center [86, 559] width 147 height 39
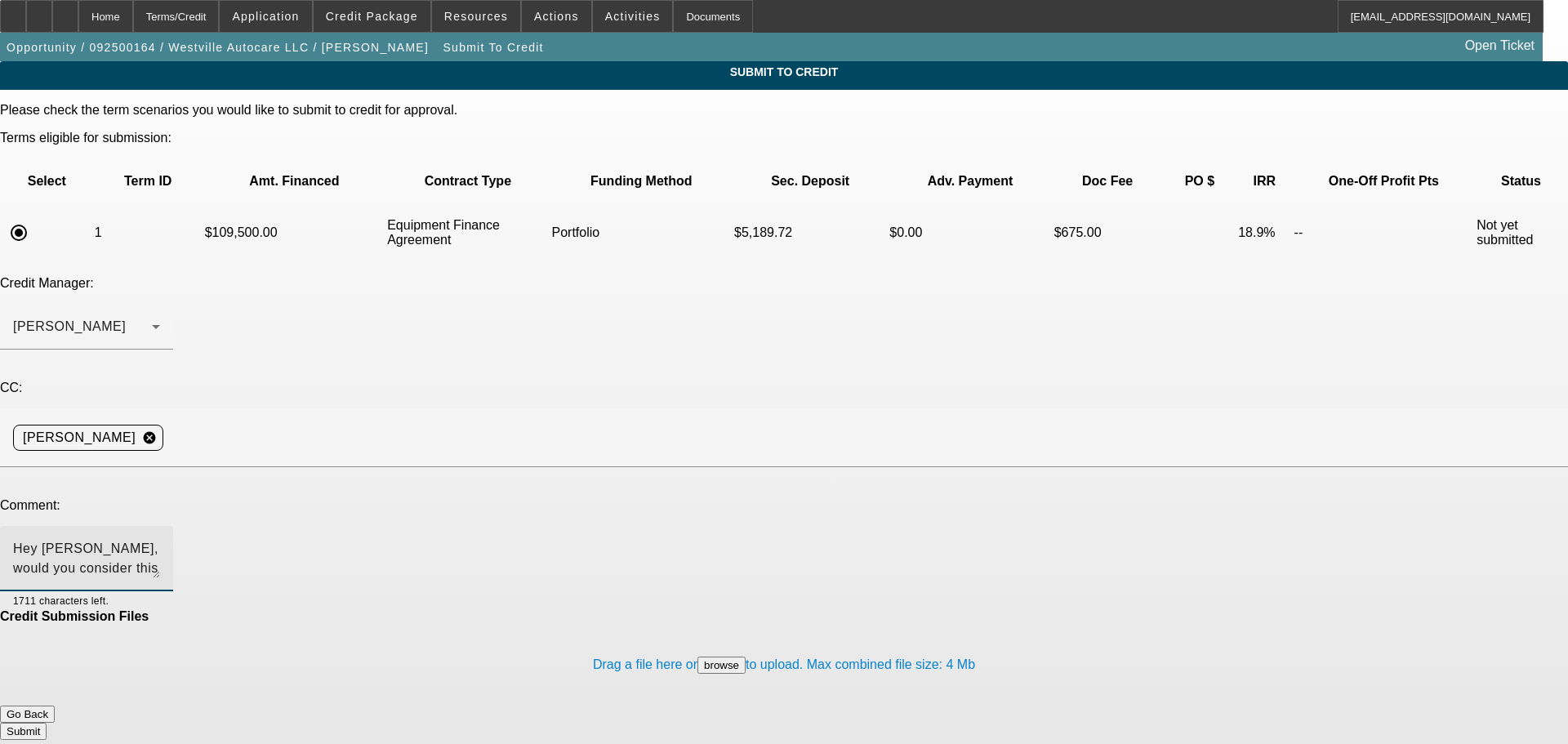
drag, startPoint x: 775, startPoint y: 416, endPoint x: 719, endPoint y: 414, distance: 56.0
click at [160, 539] on textarea "Hey George, would you consider this structure in the port for this customer? Th…" at bounding box center [86, 559] width 147 height 39
type textarea "Hey George, would you consider this structure in the port for this customer? Th…"
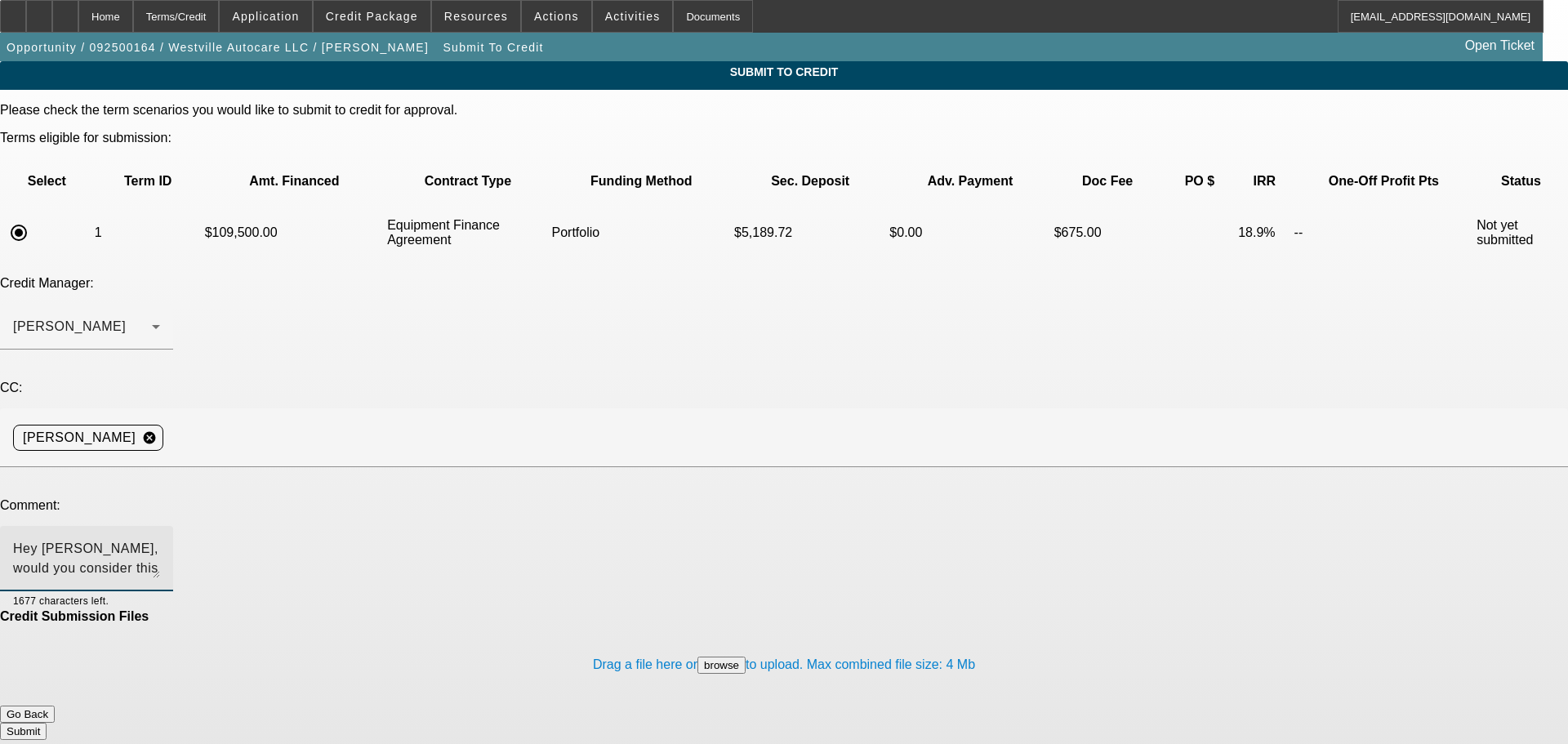
click at [47, 723] on button "Submit" at bounding box center [23, 732] width 47 height 17
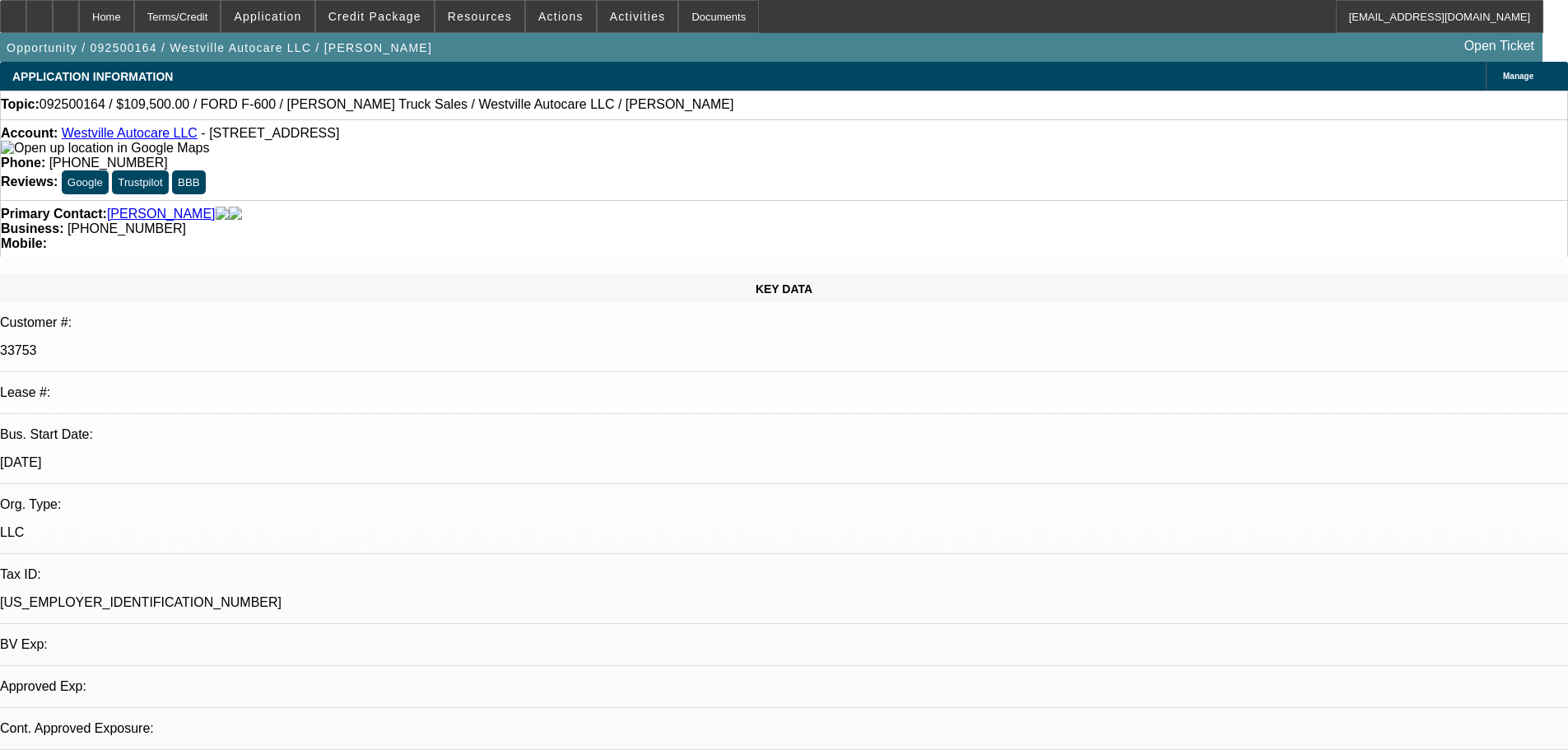
select select "0"
select select "2"
select select "0"
select select "6"
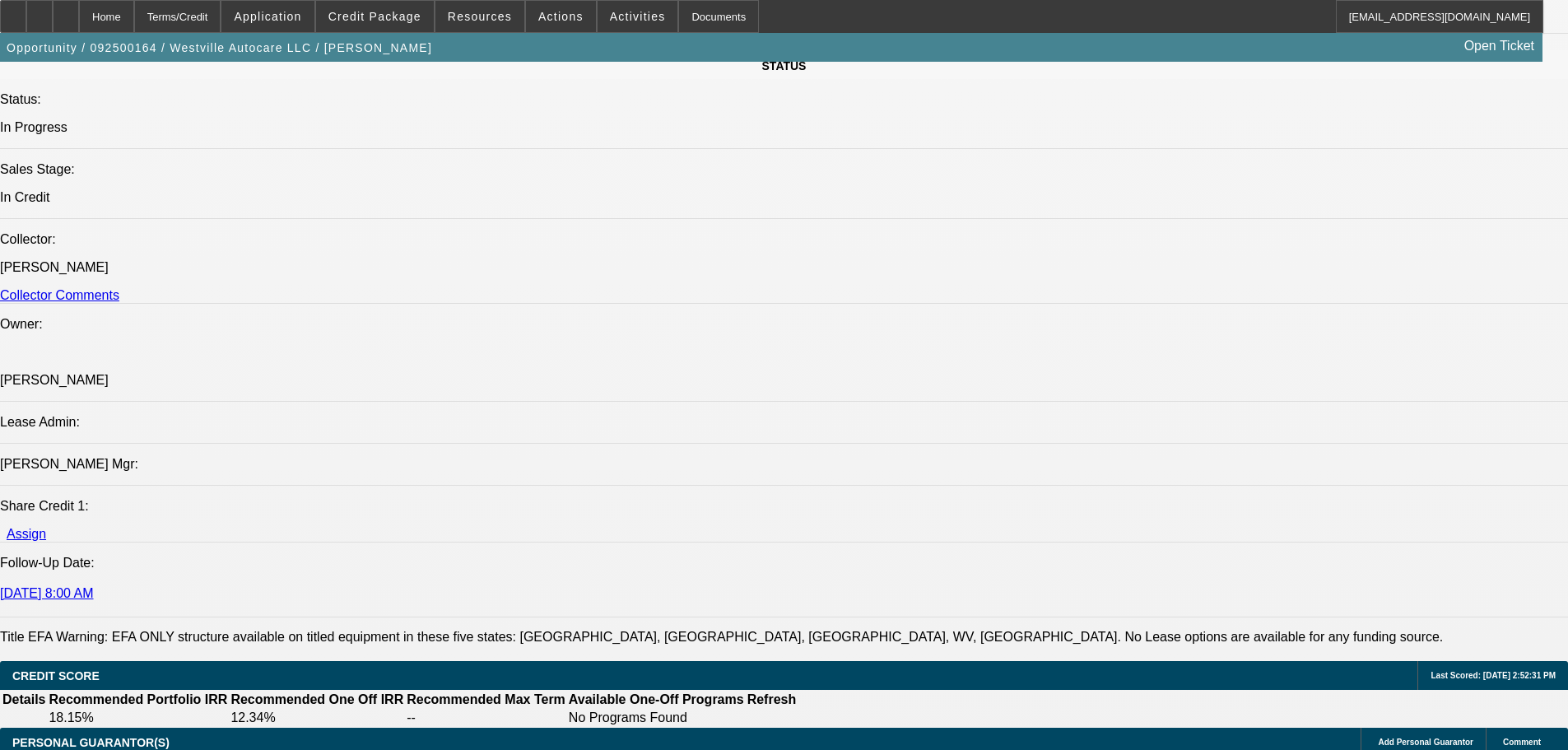
drag, startPoint x: 626, startPoint y: 423, endPoint x: 632, endPoint y: 554, distance: 131.1
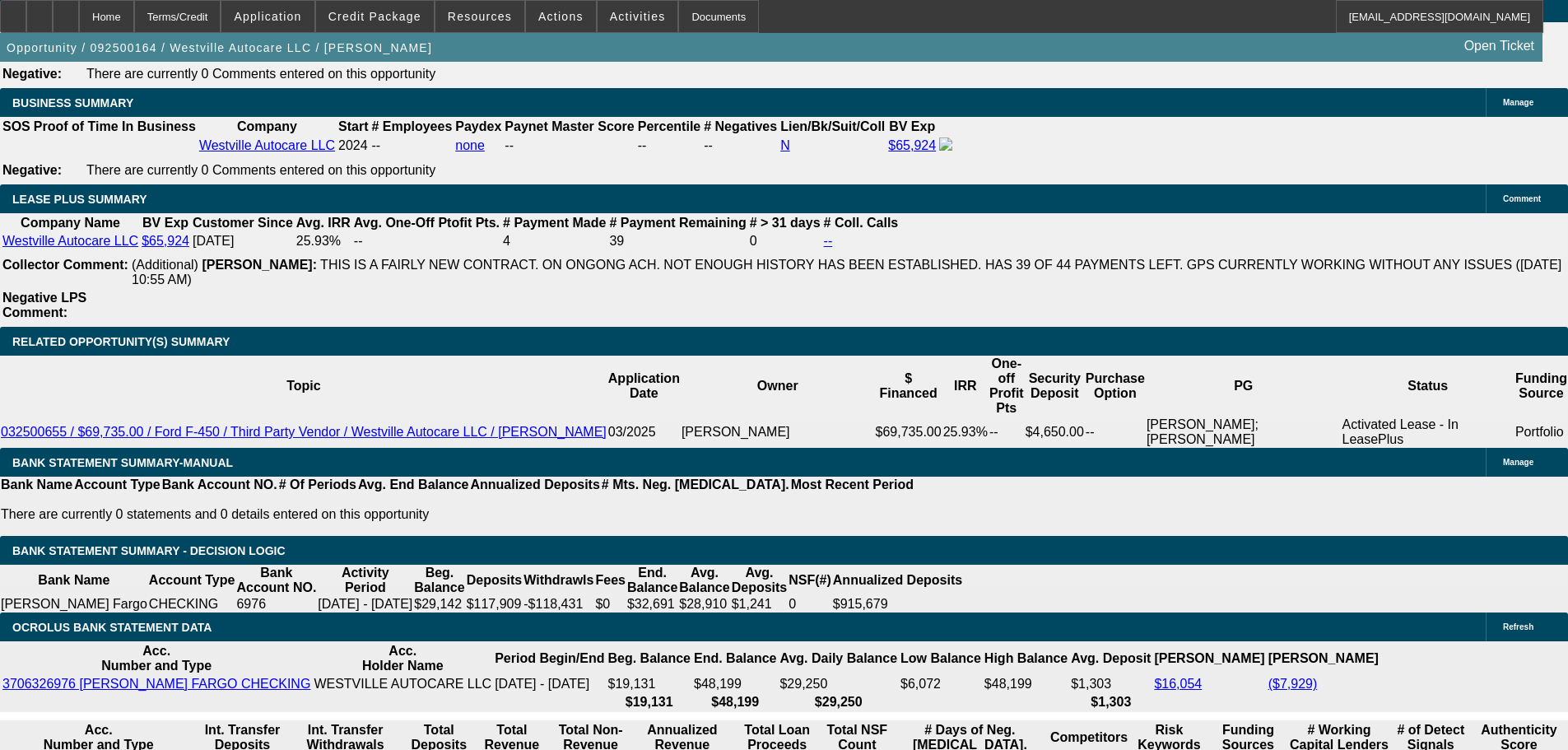
drag, startPoint x: 642, startPoint y: 390, endPoint x: 677, endPoint y: 551, distance: 164.8
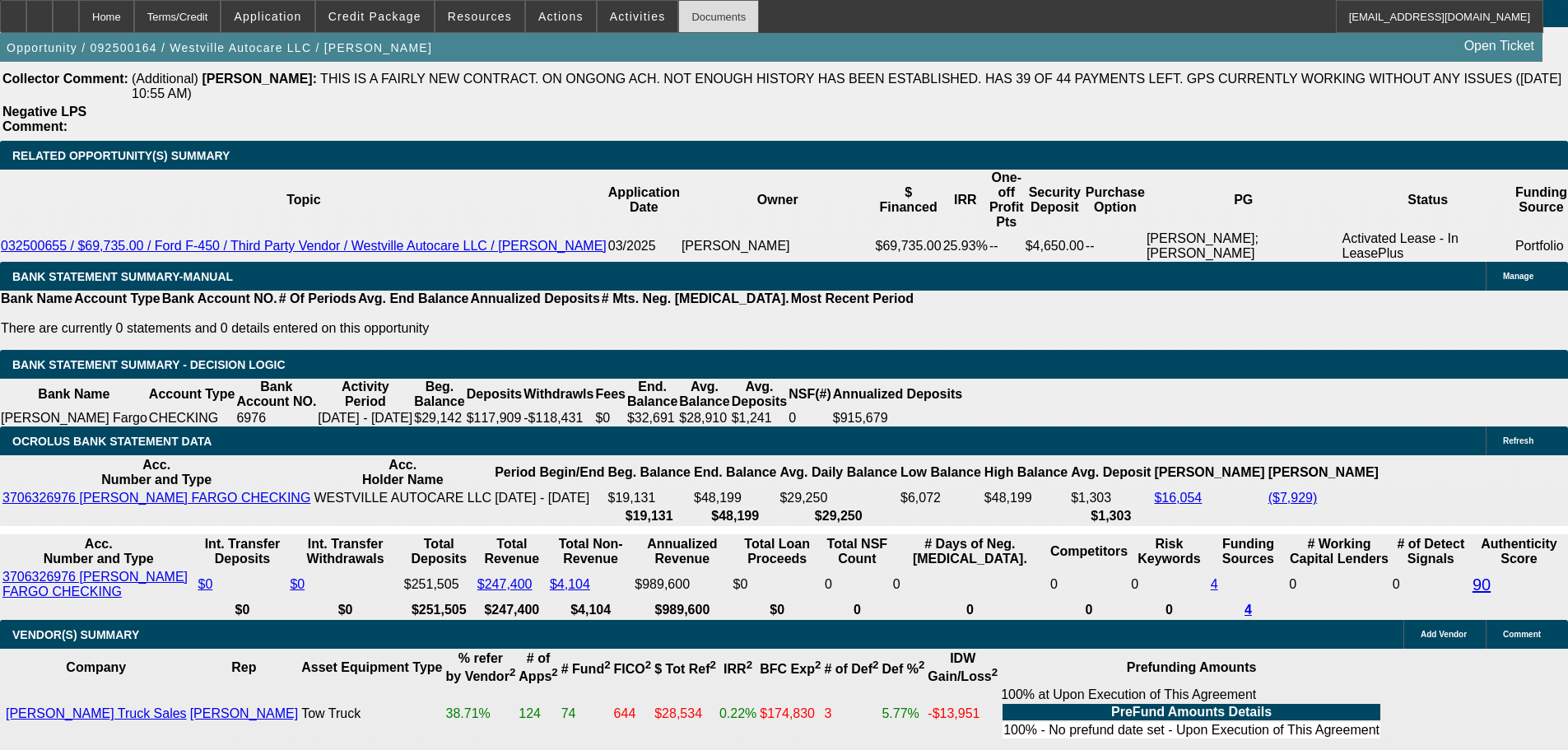
scroll to position [2852, 0]
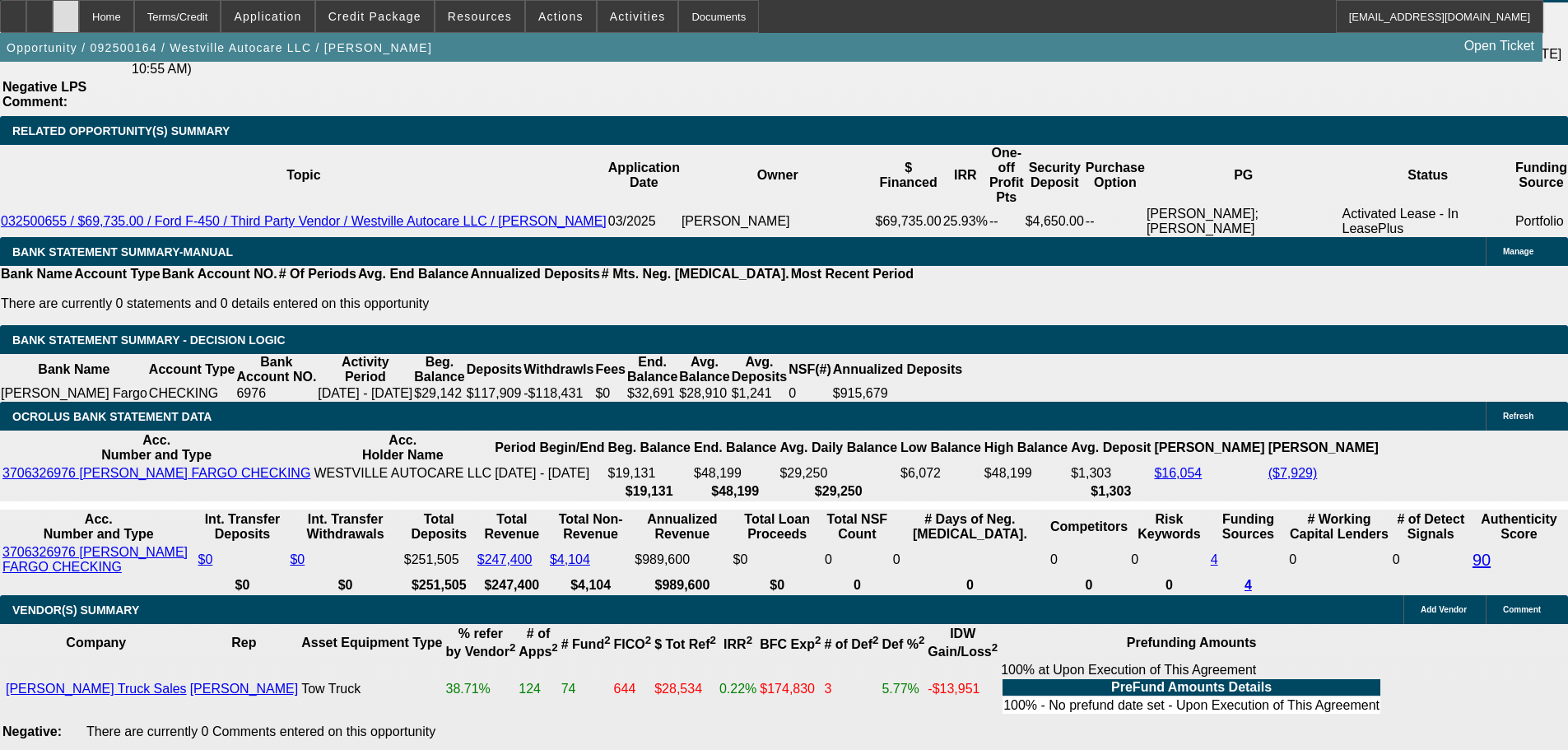
click at [79, 17] on div at bounding box center [66, 16] width 26 height 33
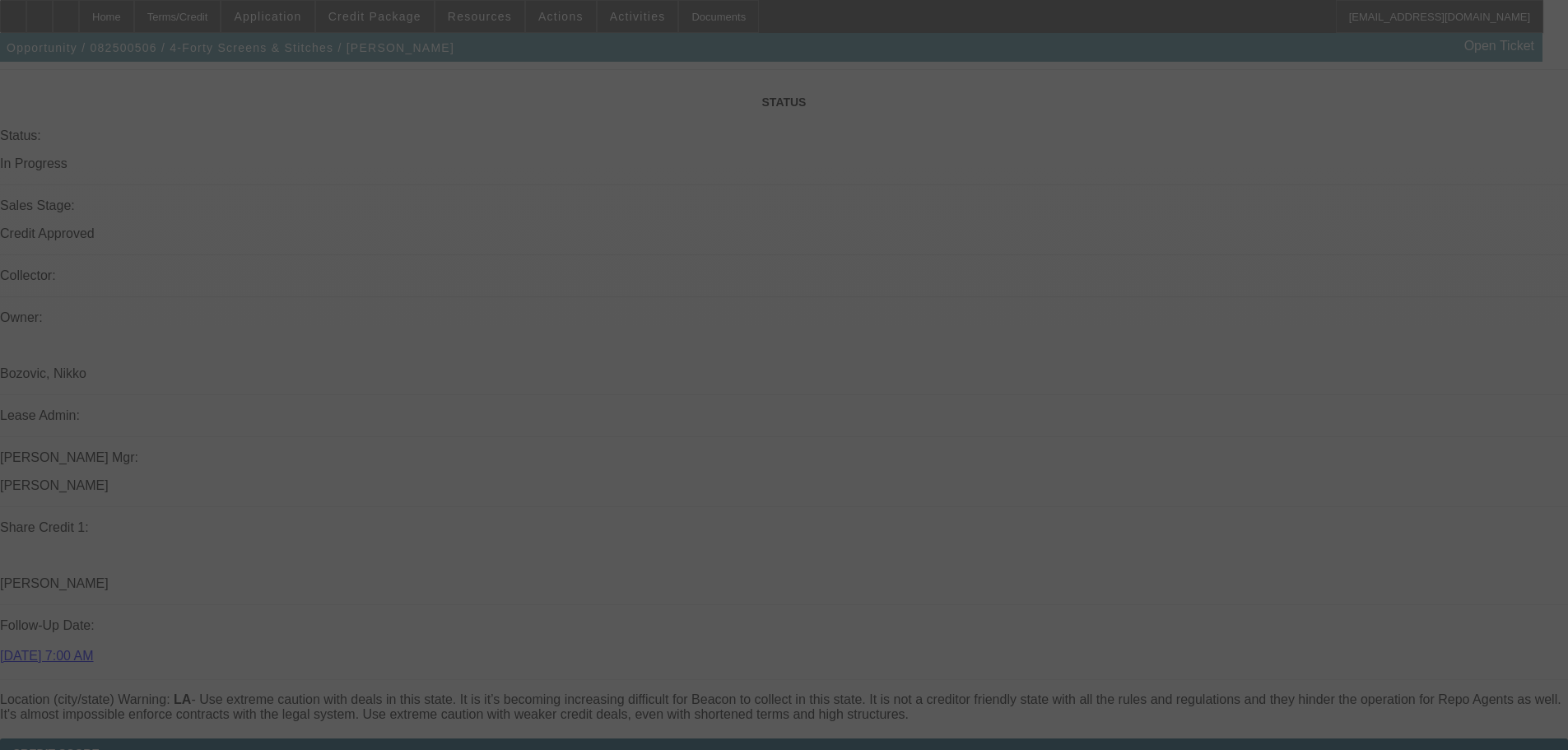
scroll to position [2246, 0]
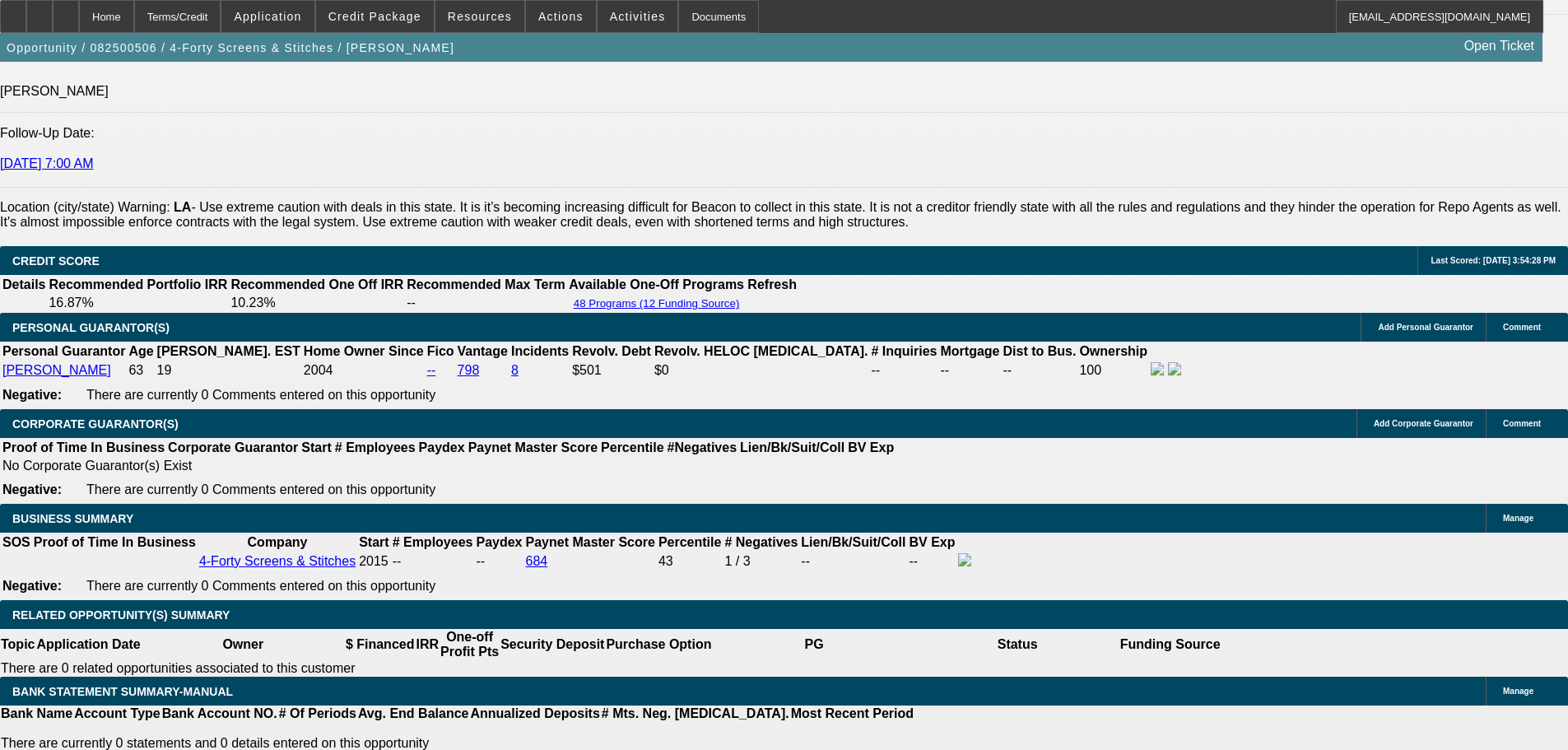
select select "0"
select select "6"
select select "0"
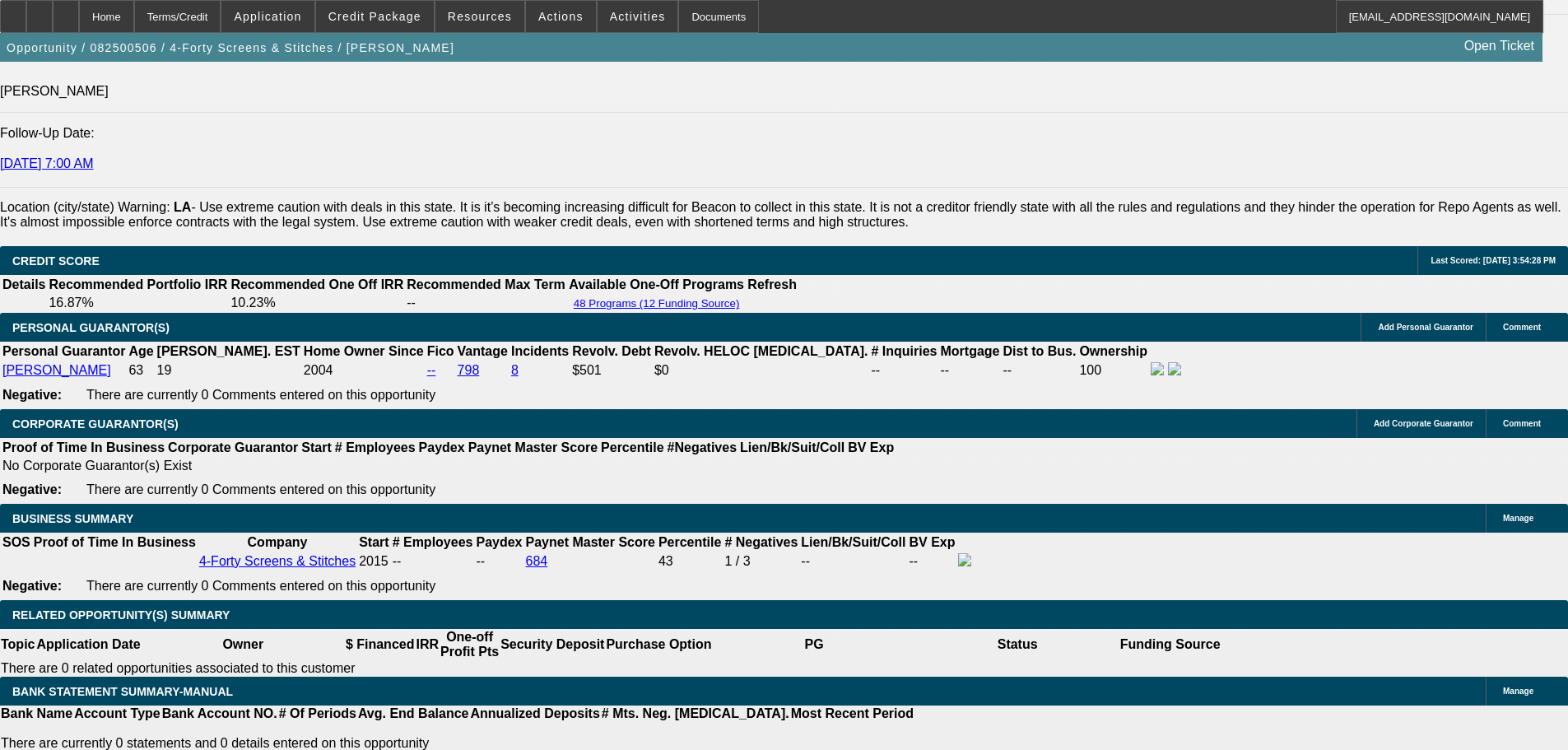
select select "0"
select select "0.1"
select select "4"
select select "0"
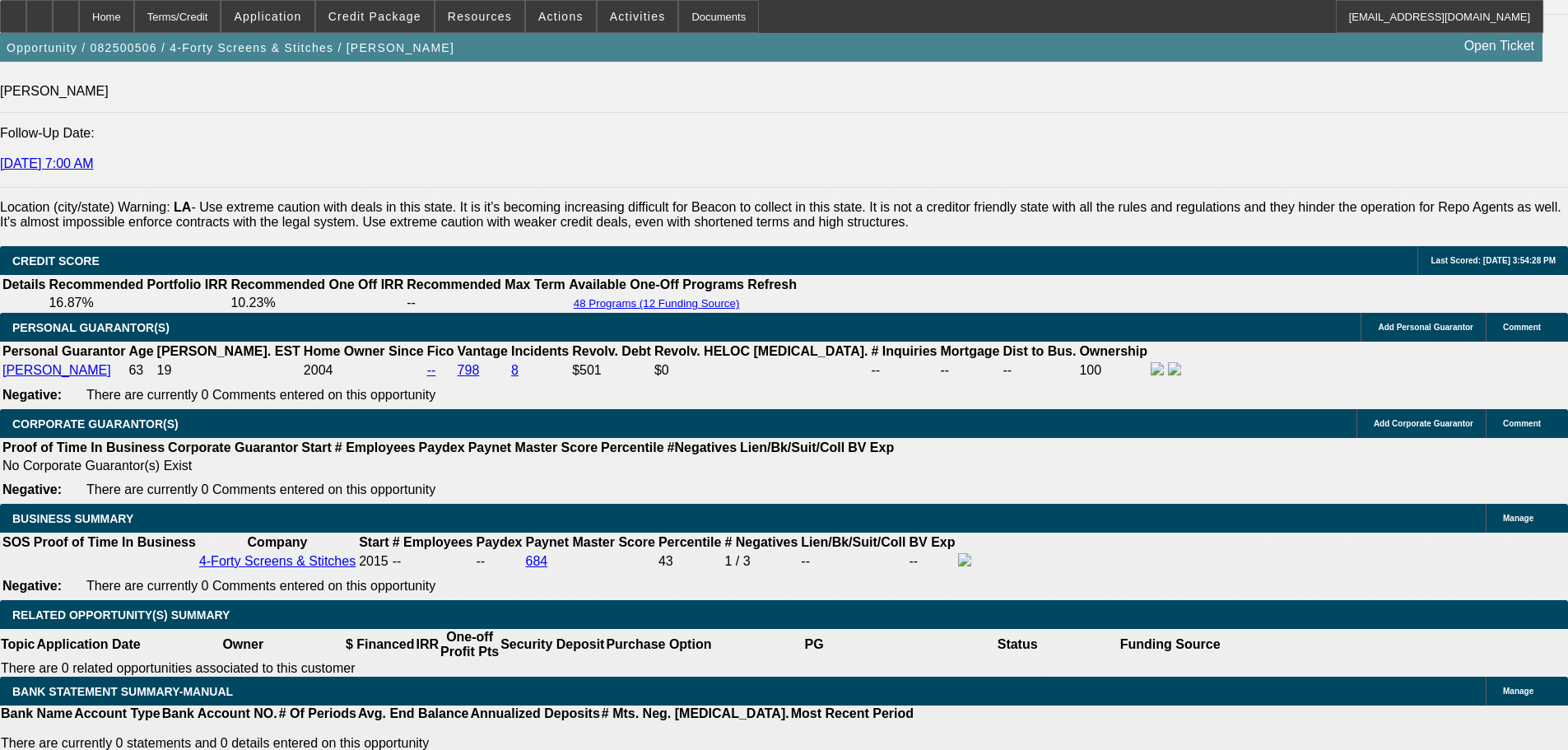
select select "0"
select select "6"
select select "0"
select select "0.1"
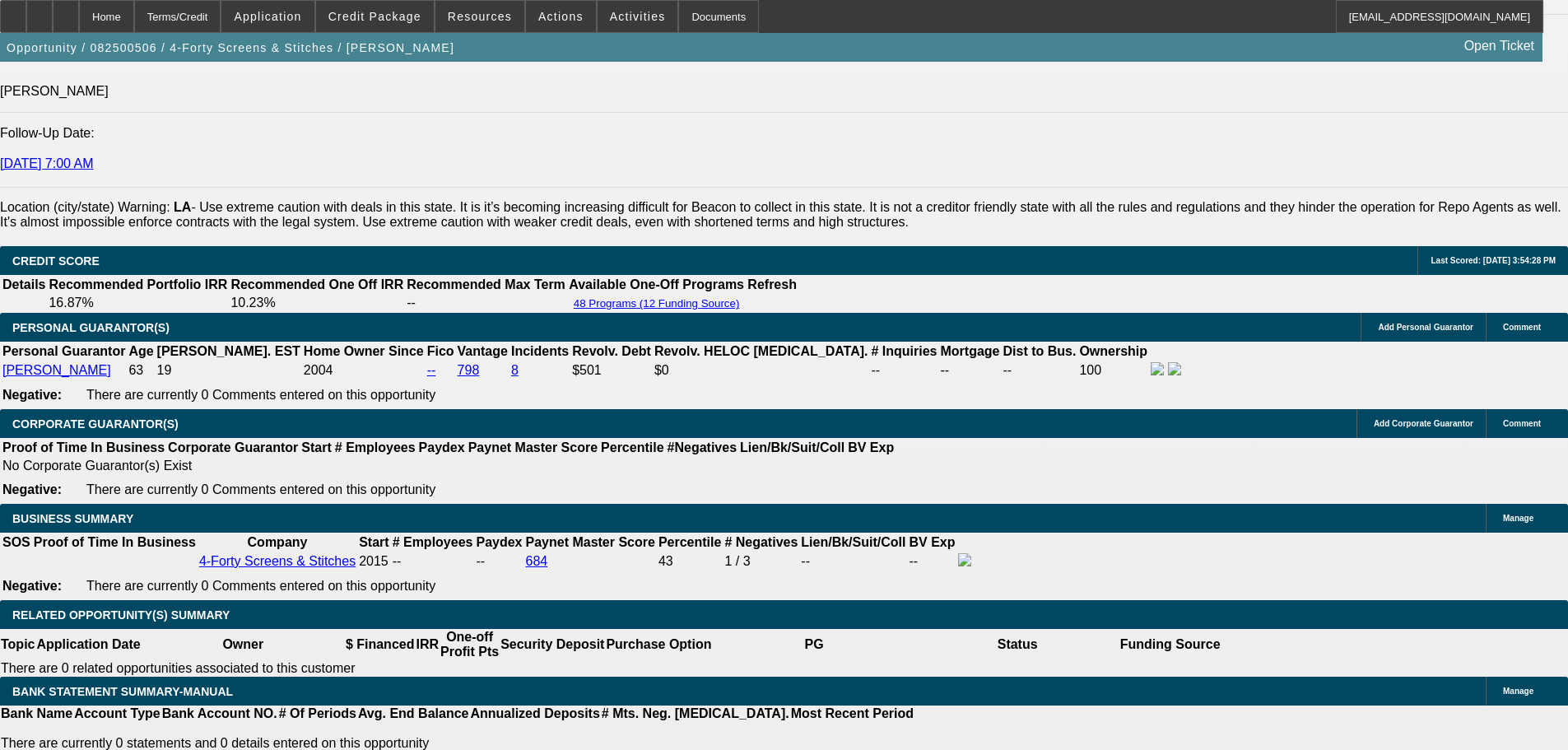
select select "4"
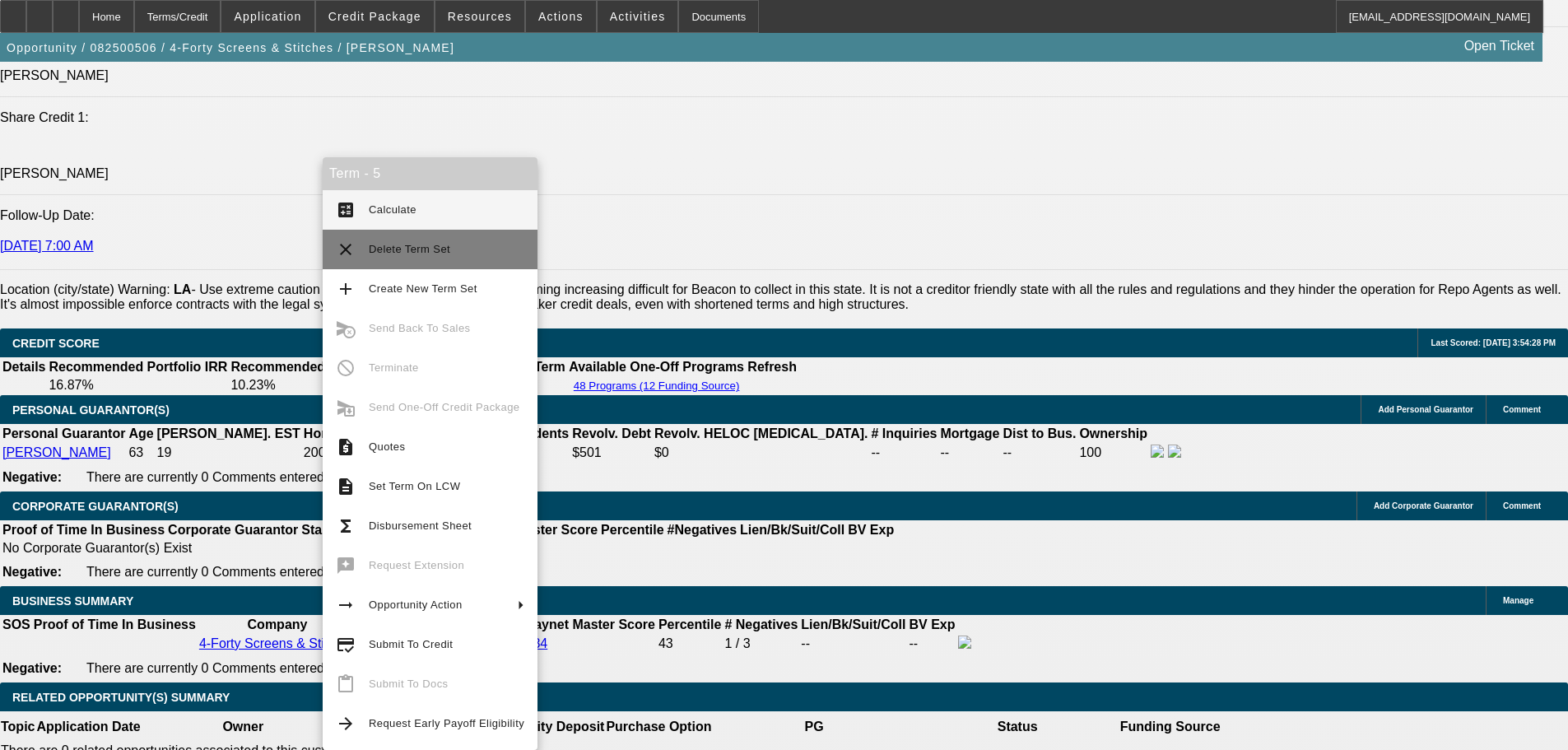
click at [515, 244] on button "clear Delete Term Set" at bounding box center [430, 250] width 215 height 40
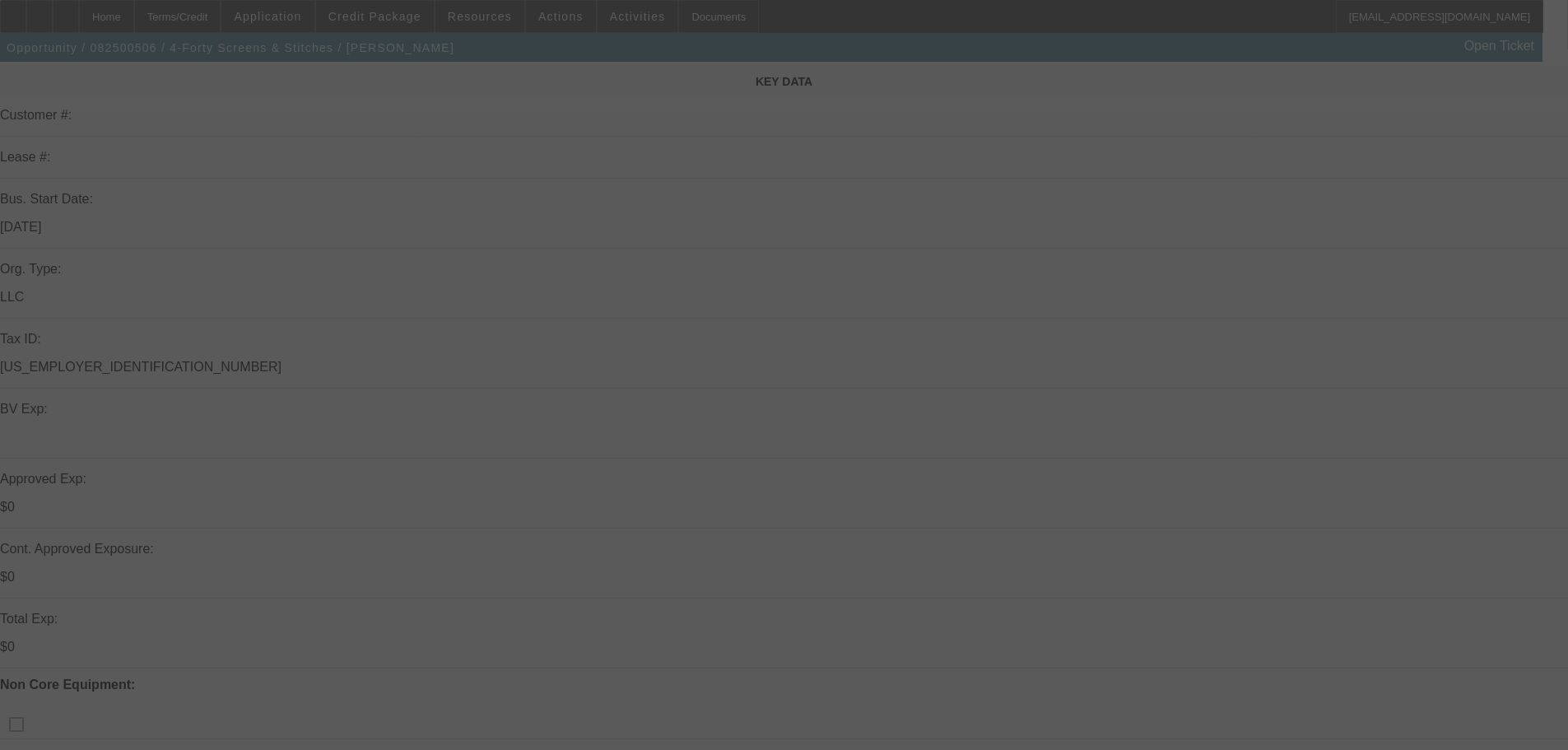
scroll to position [329, 0]
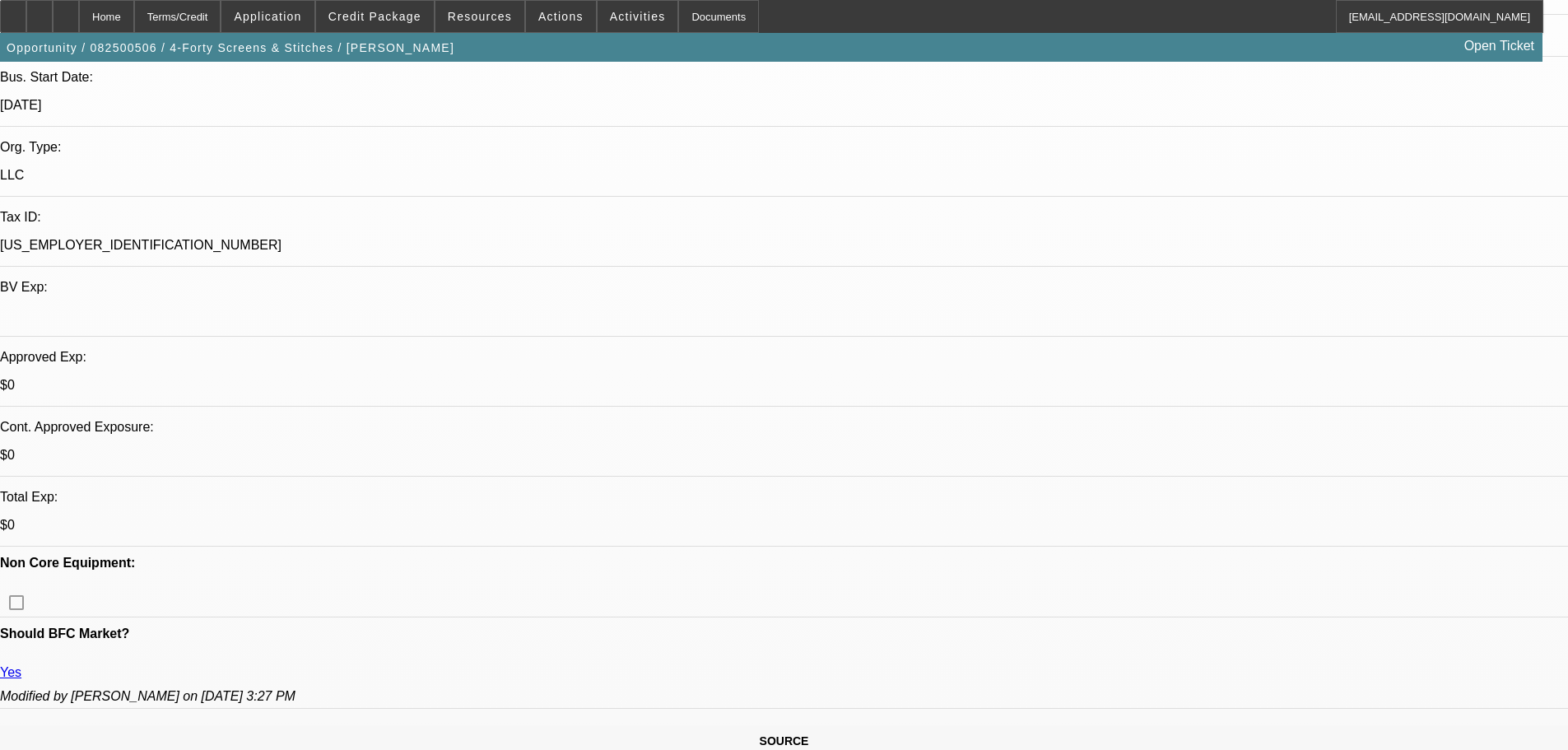
select select "0"
select select "0.1"
select select "4"
select select "0"
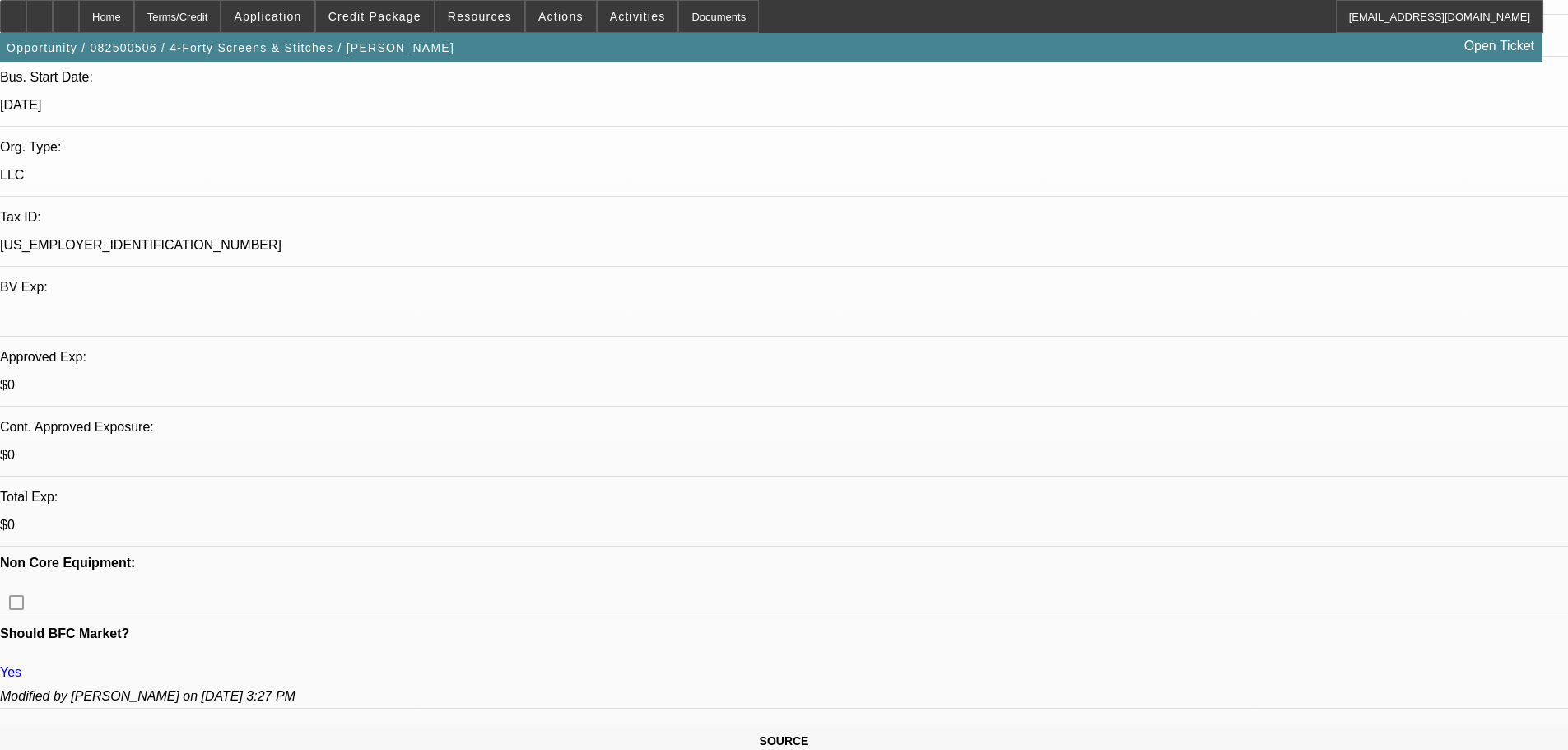
select select "0"
select select "6"
select select "0"
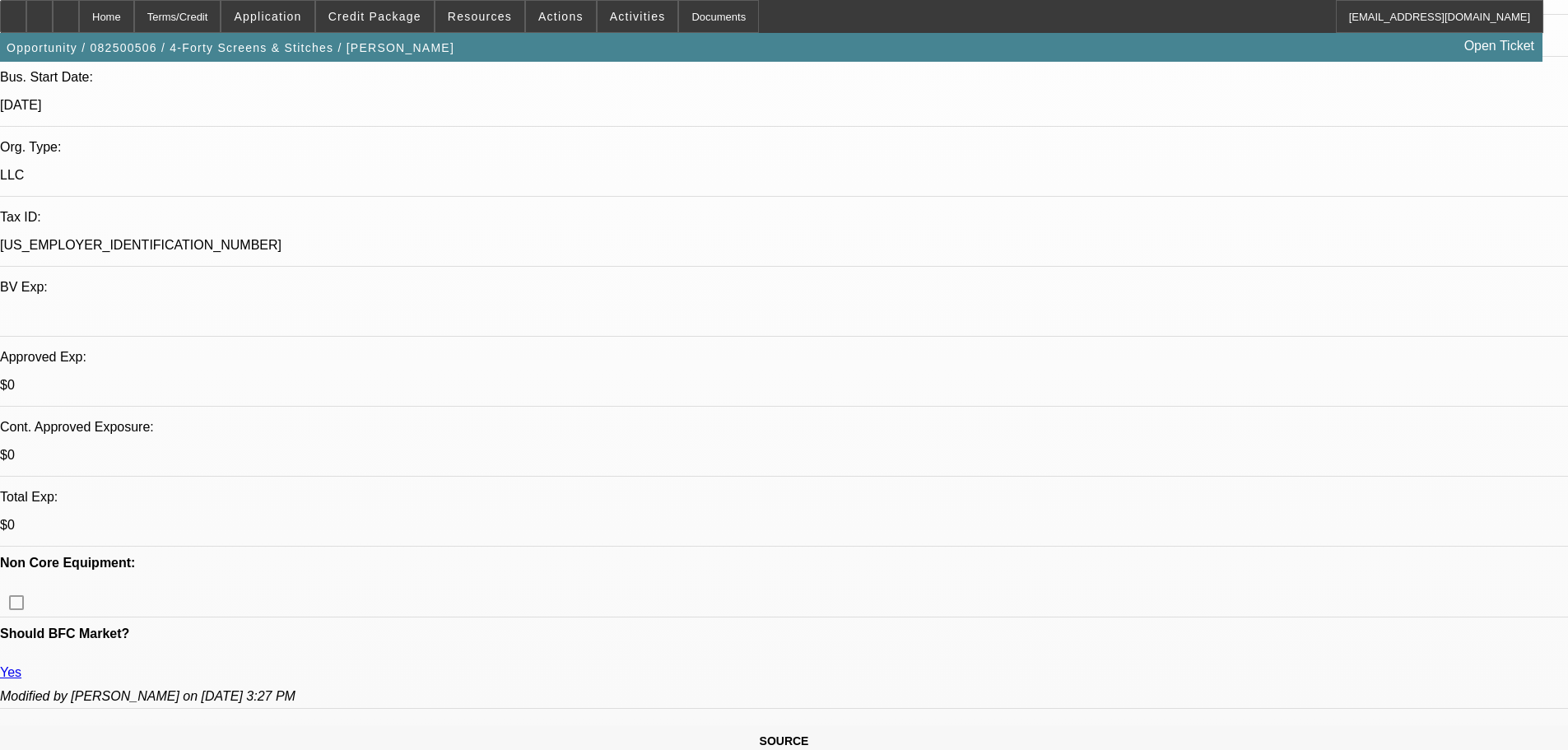
select select "0.1"
select select "4"
select select "0"
select select "0.1"
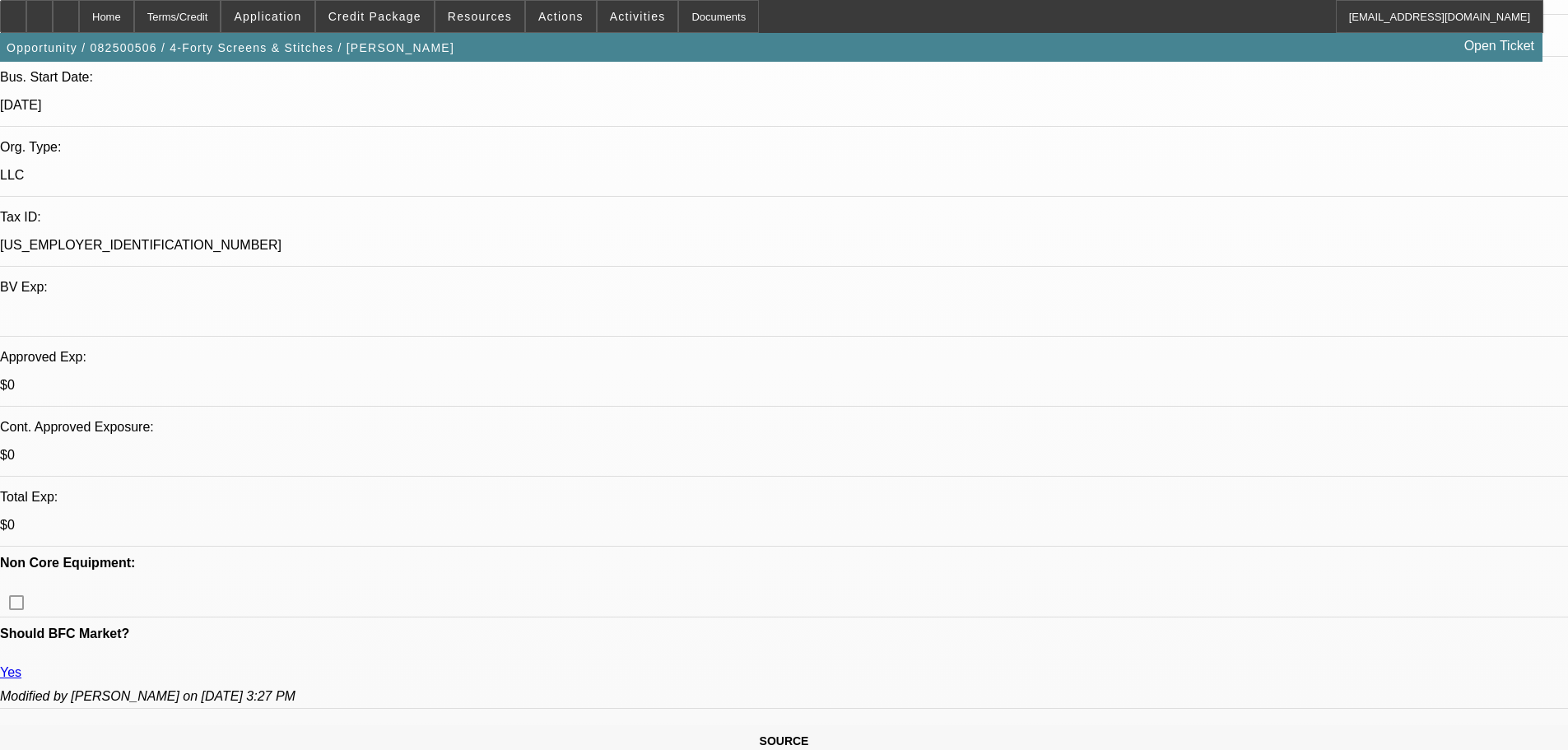
select select "4"
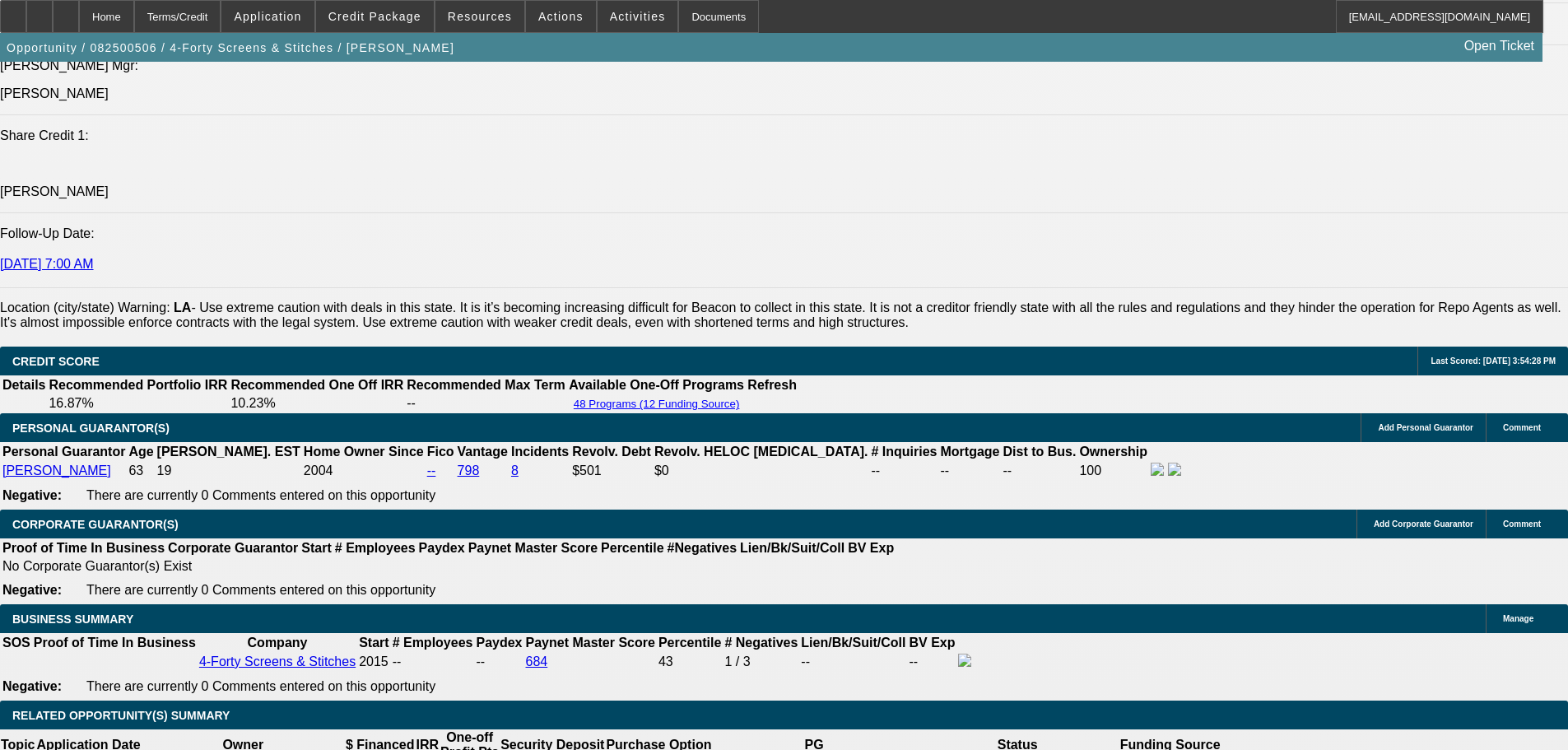
scroll to position [2142, 0]
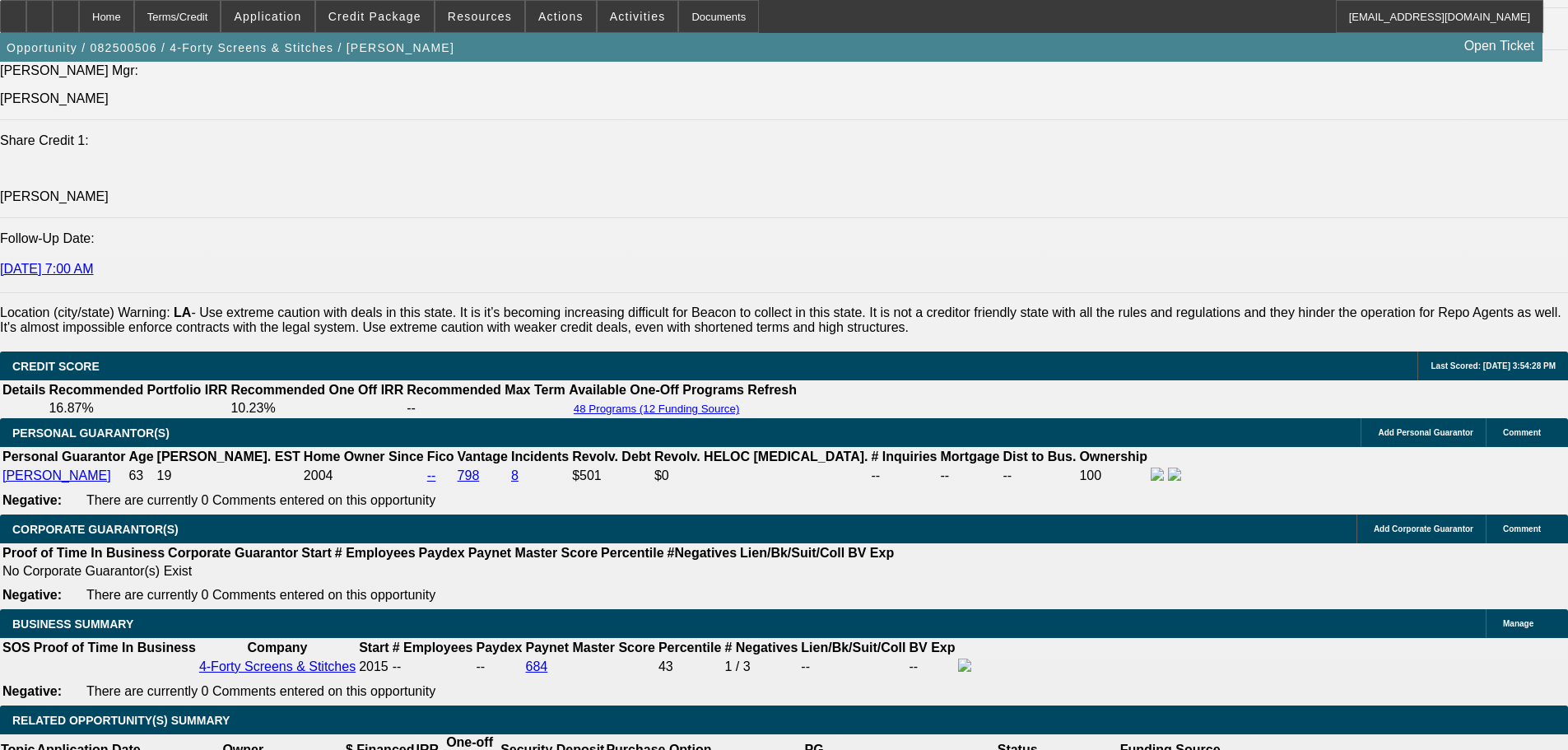
scroll to position [2224, 0]
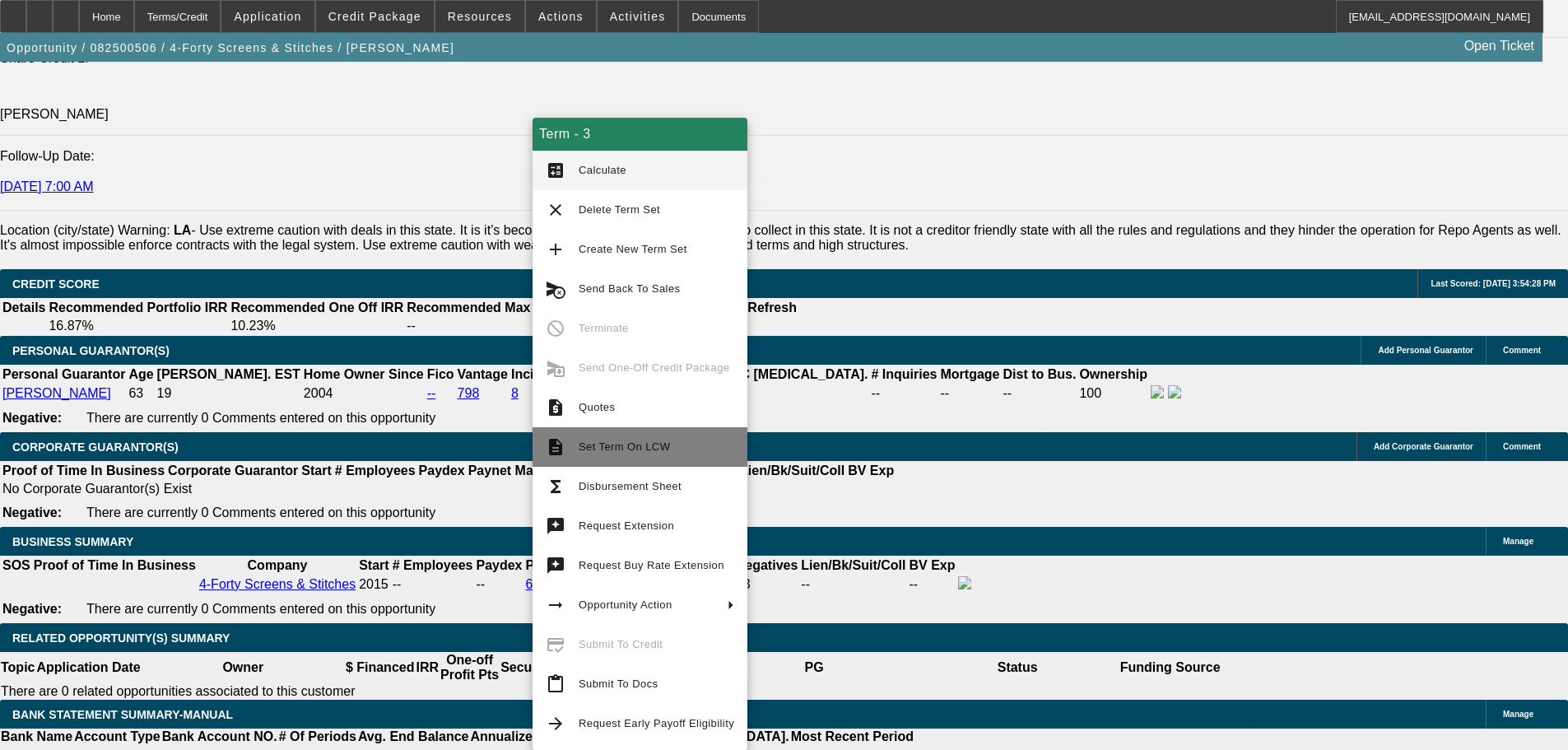
click at [684, 435] on button "description Set Term On LCW" at bounding box center [640, 447] width 215 height 40
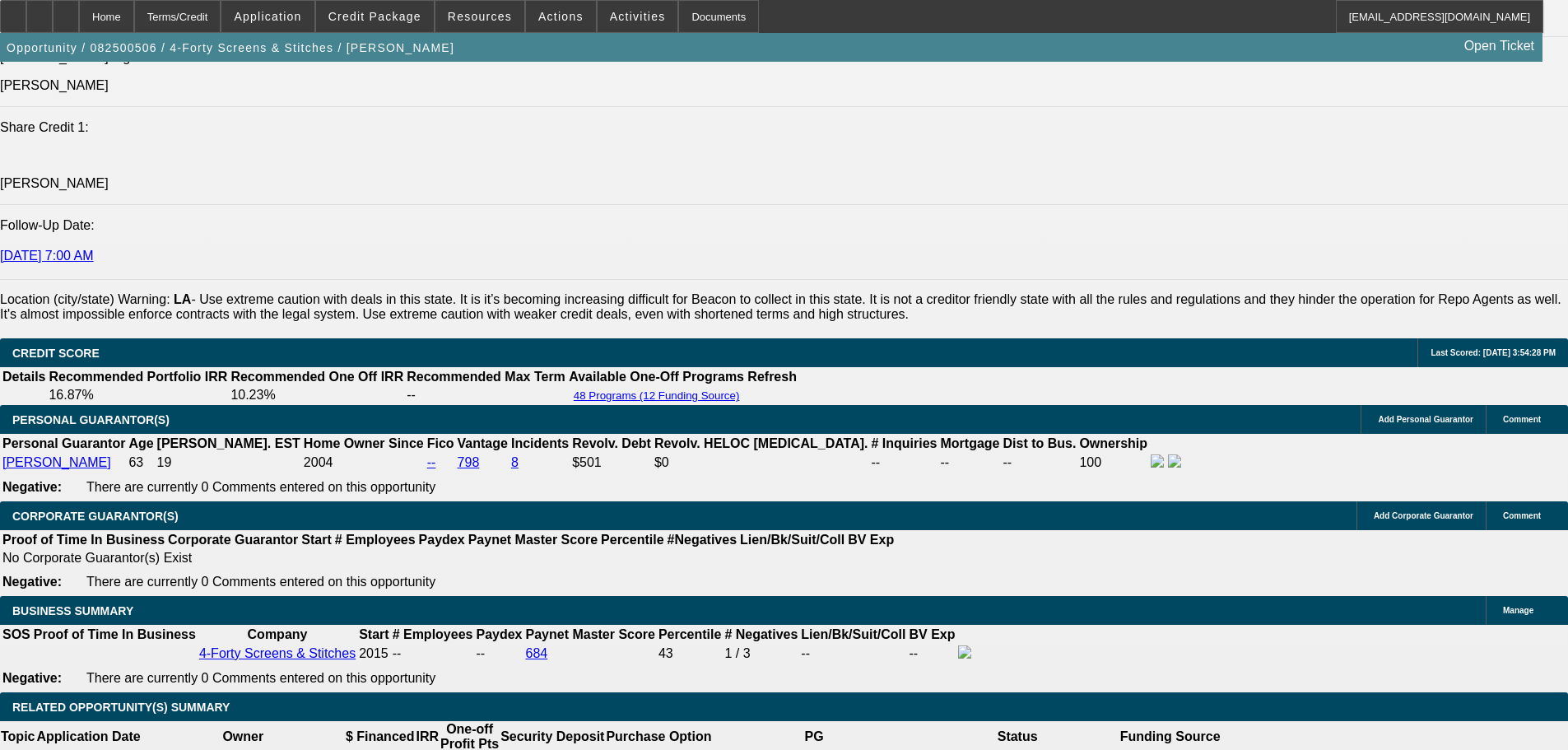
scroll to position [1976, 0]
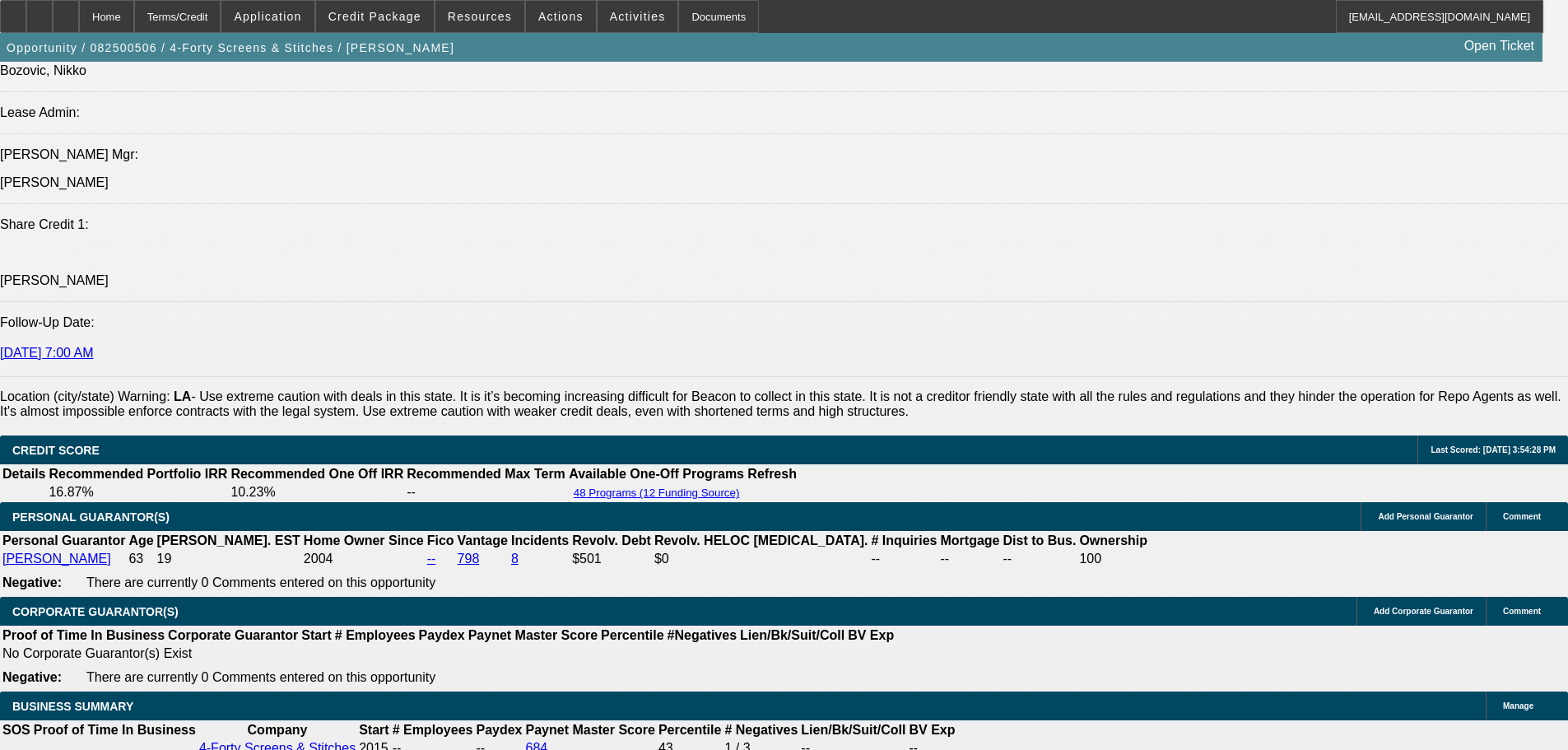
select select "0"
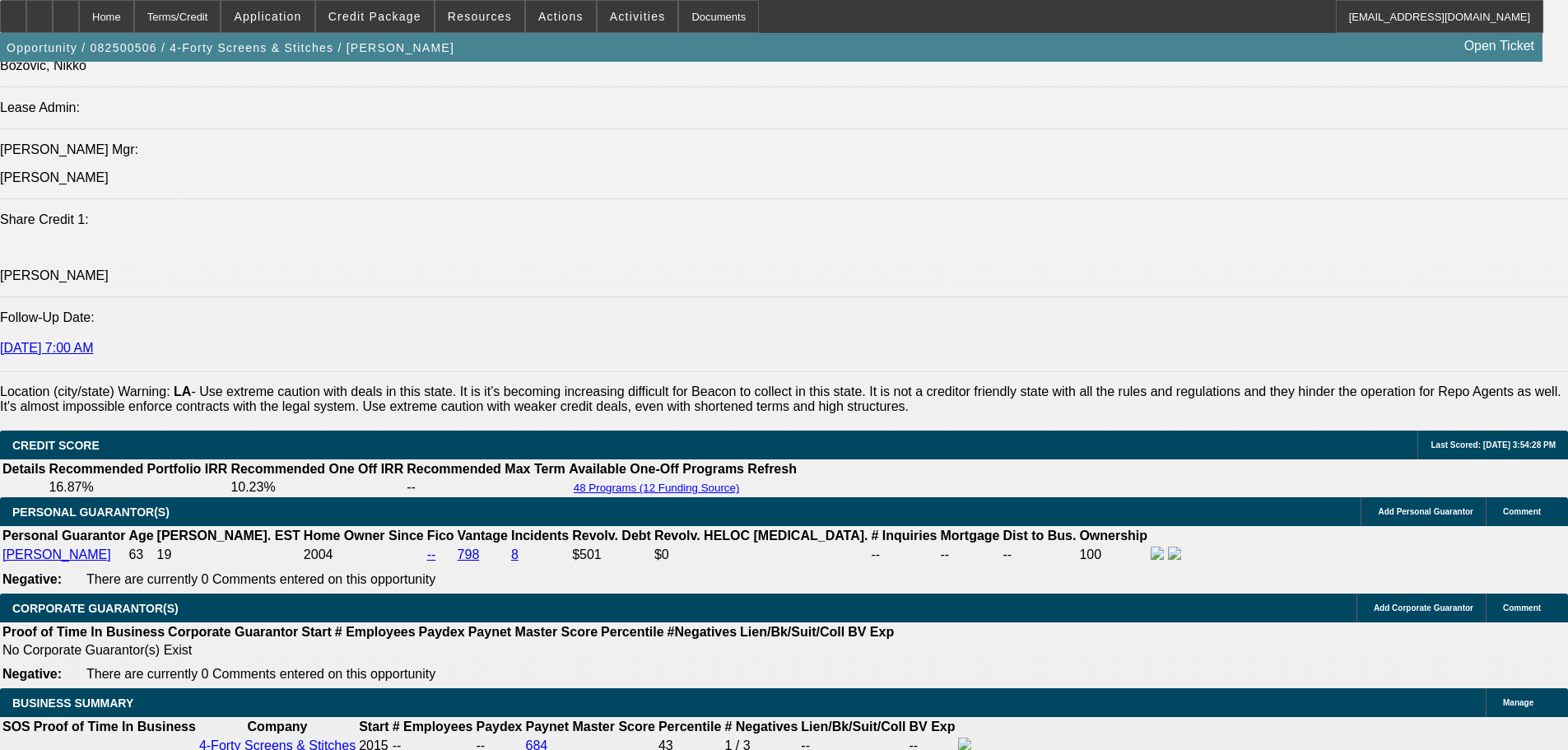
select select "0"
select select "0.1"
select select "0"
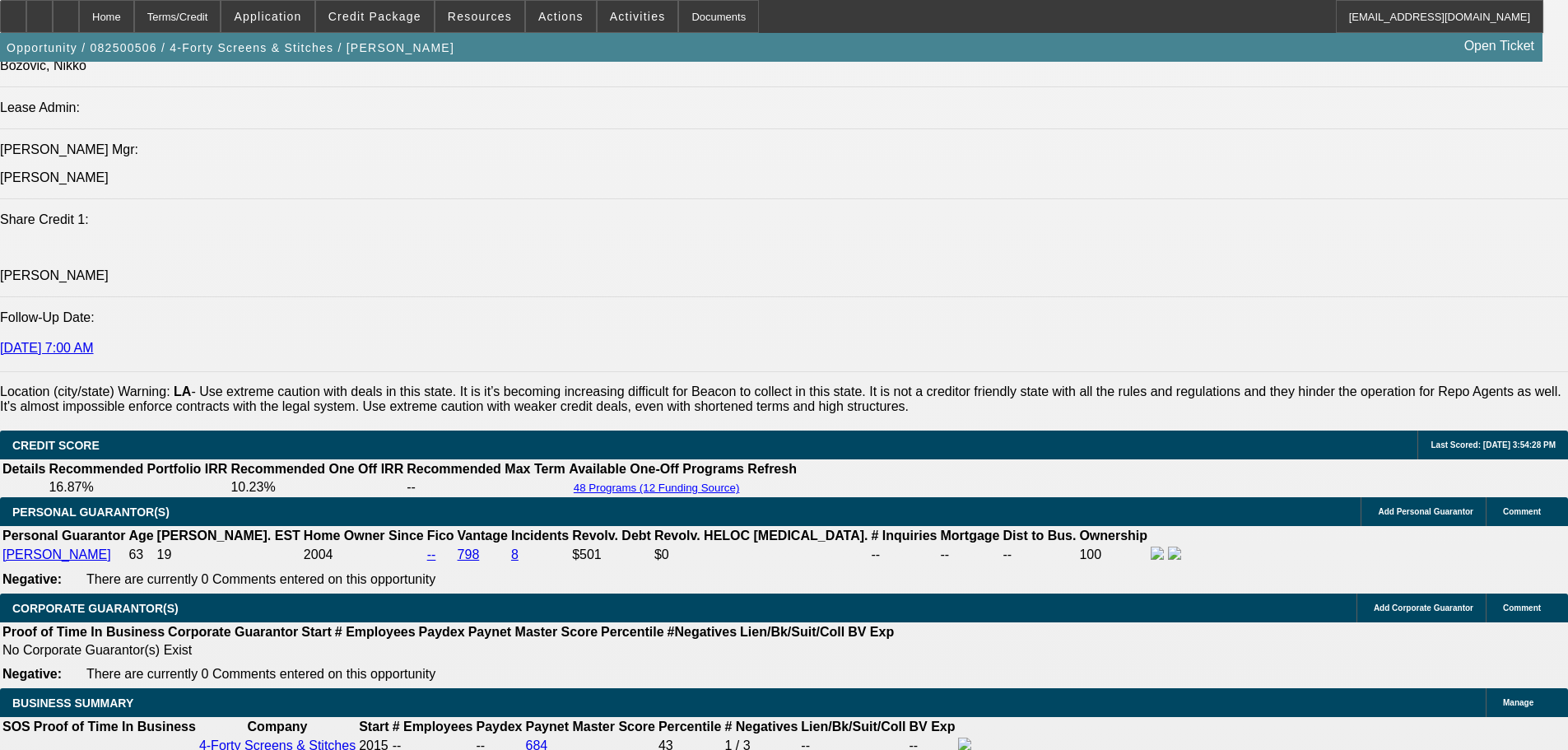
select select "0"
select select "0.1"
select select "0"
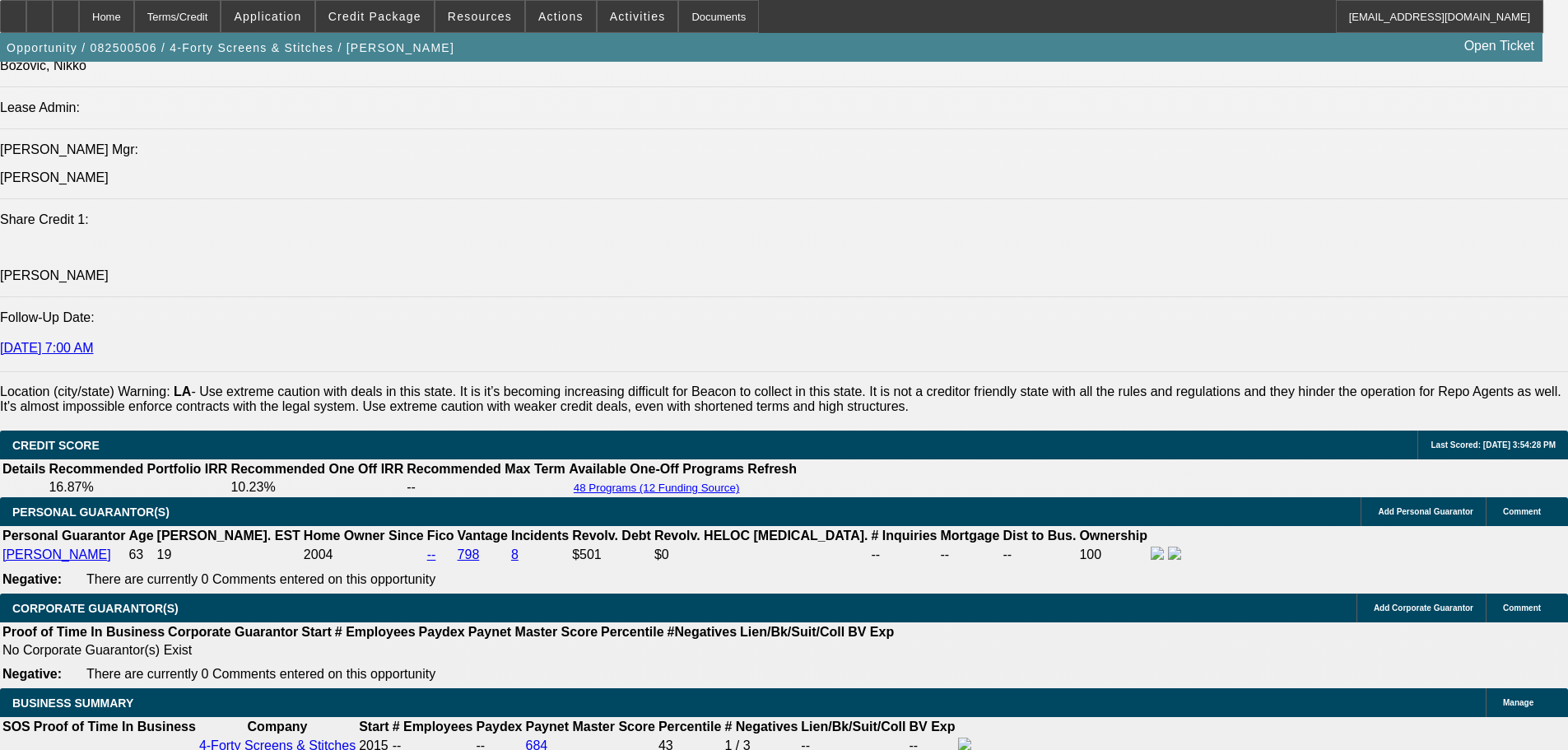
select select "0.1"
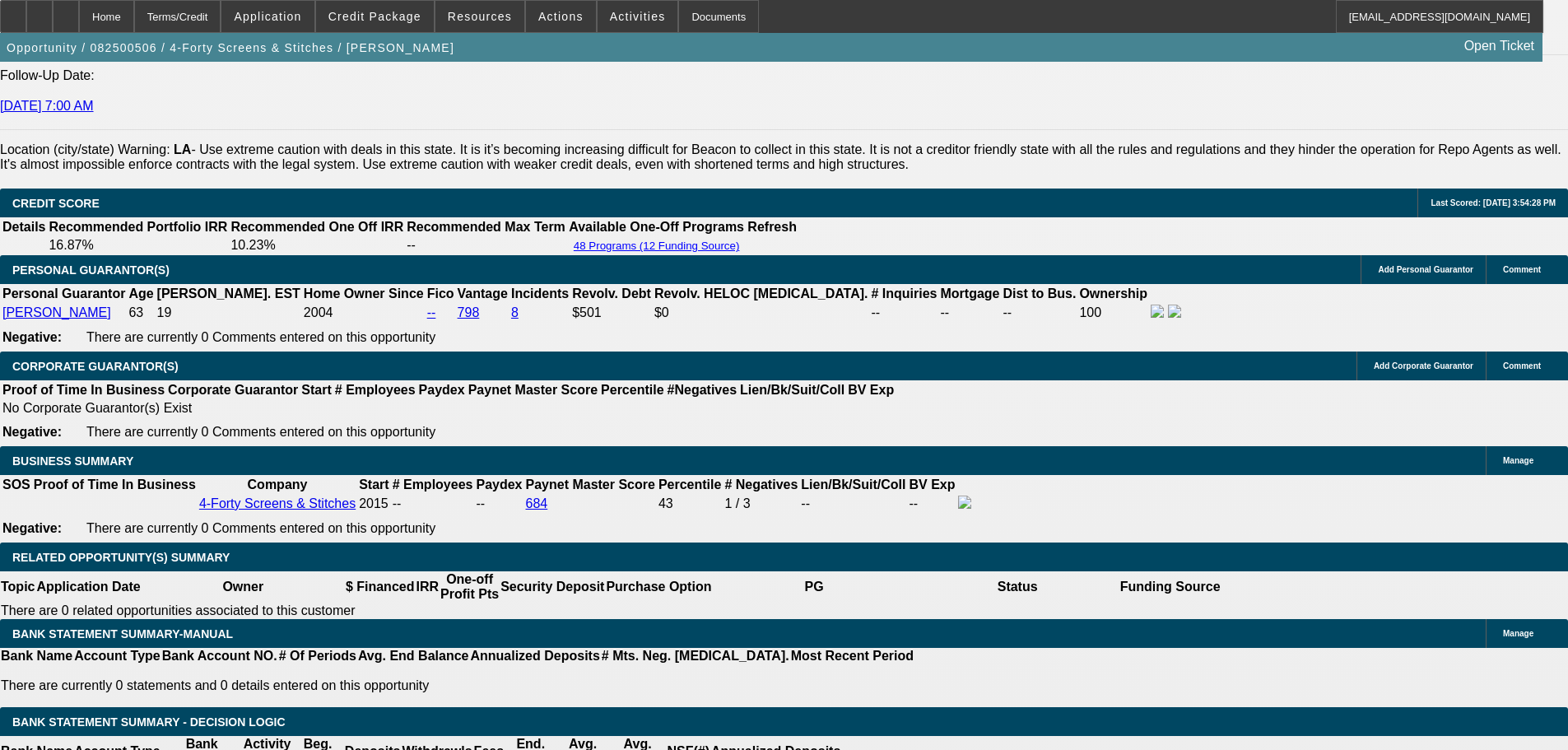
select select "1"
select select "4"
select select "1"
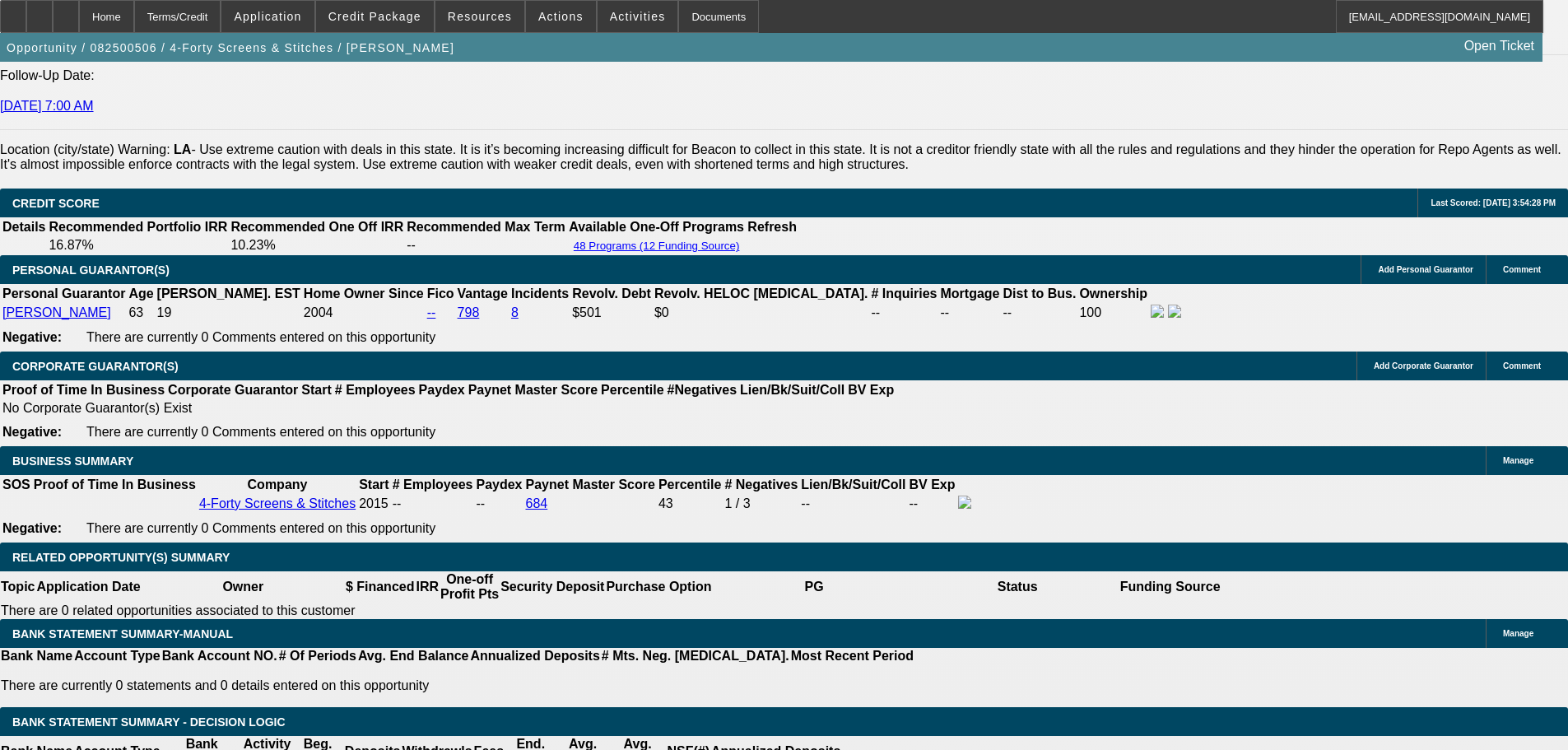
select select "6"
select select "1"
select select "4"
select select "1"
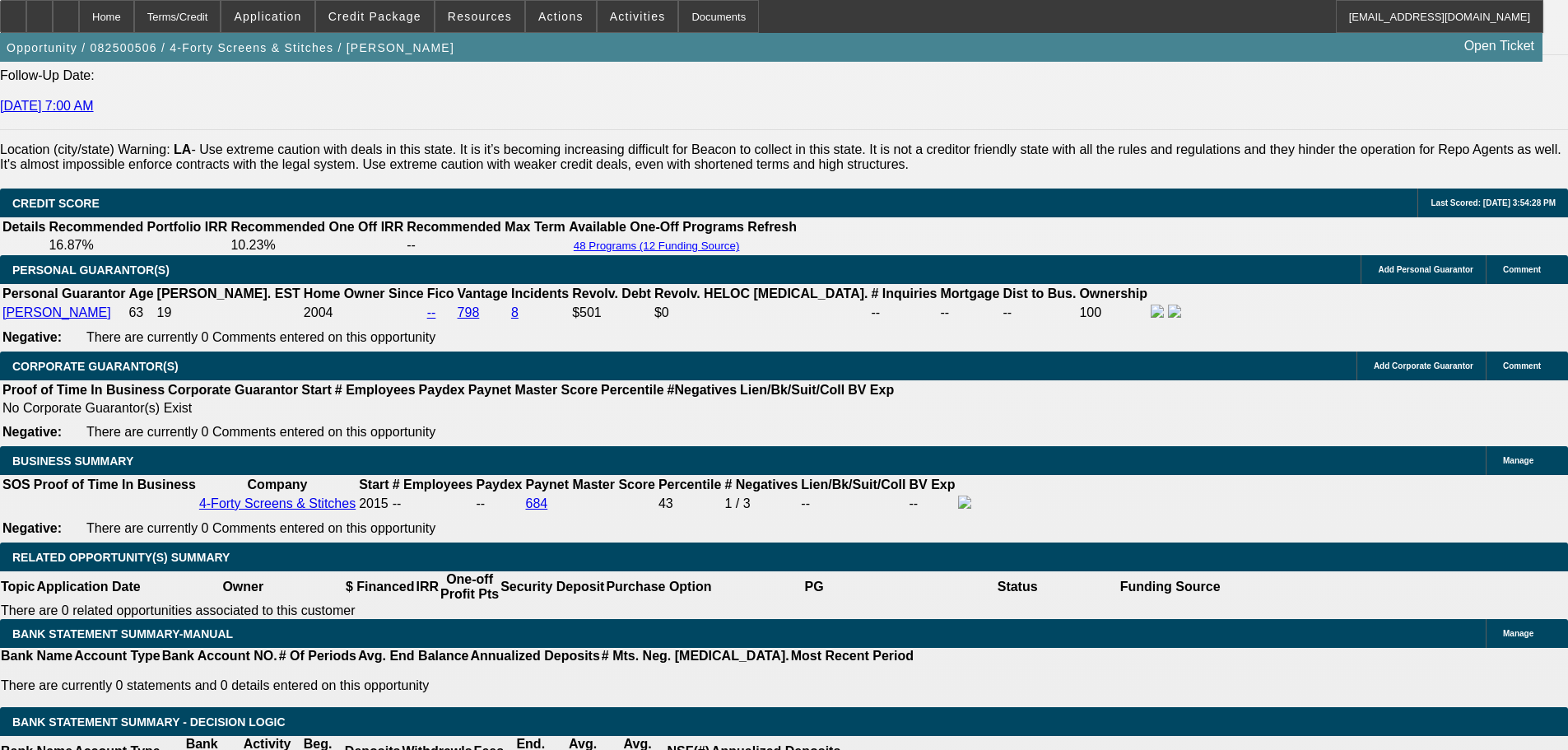
select select "1"
select select "4"
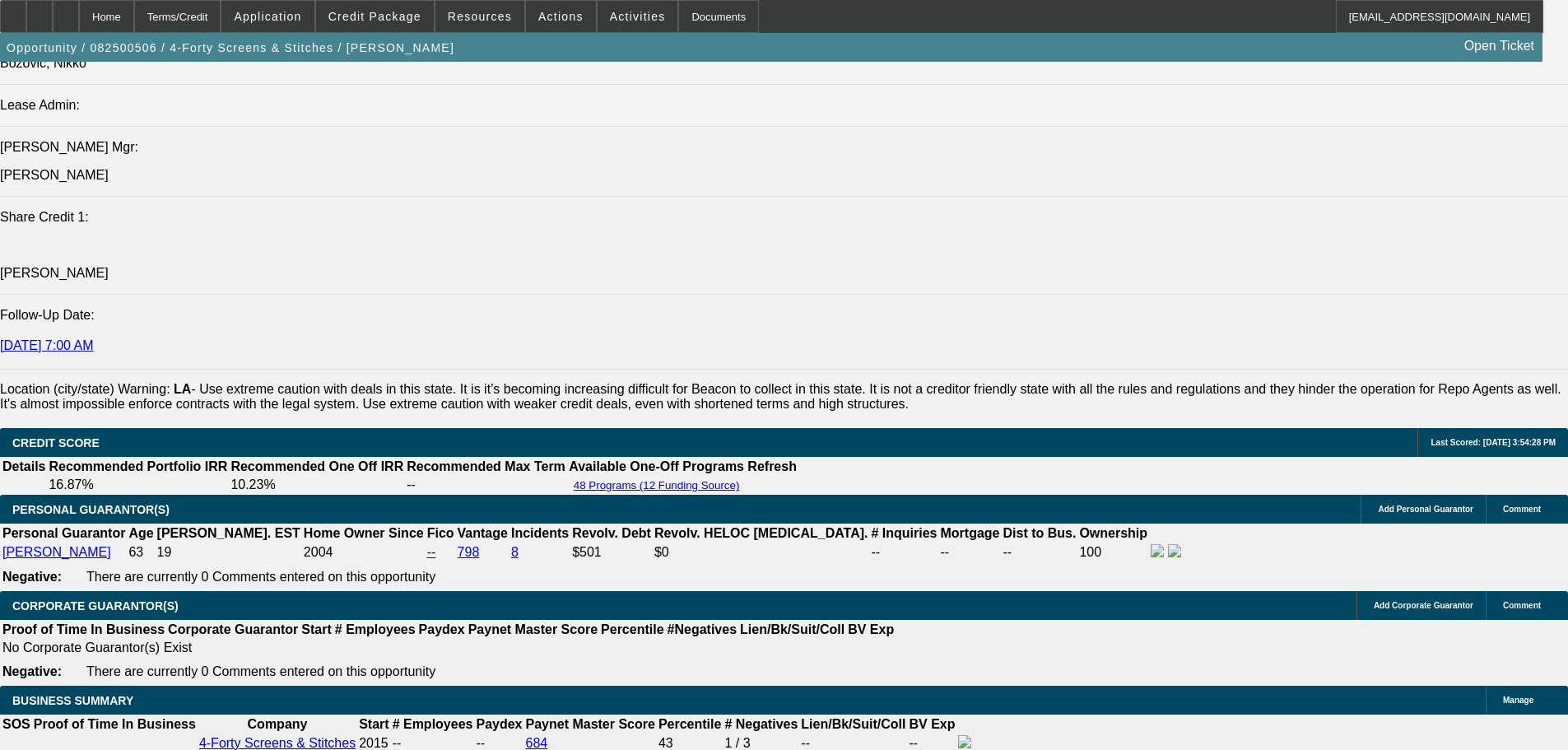
scroll to position [2058, 0]
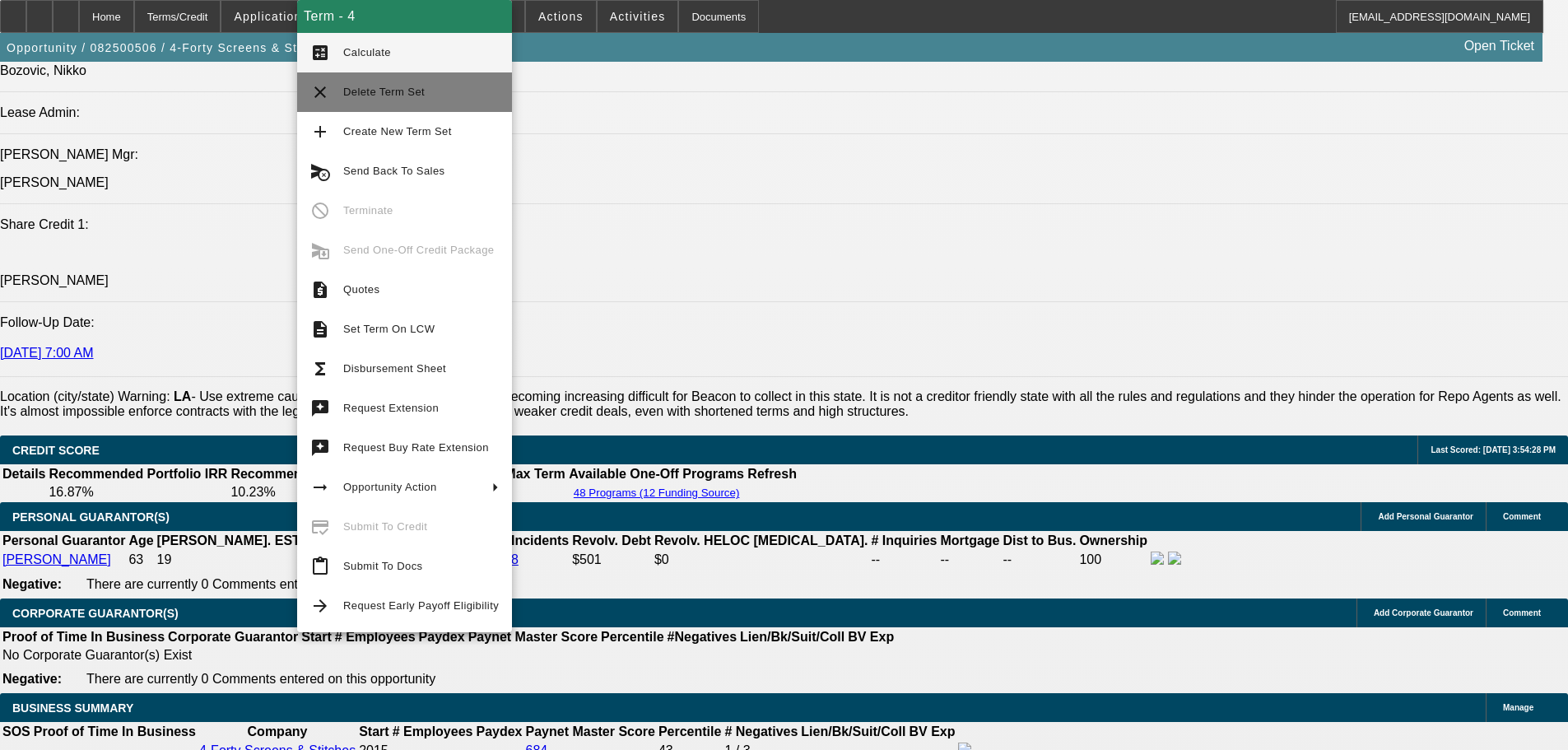
click at [400, 100] on span "Delete Term Set" at bounding box center [421, 92] width 156 height 20
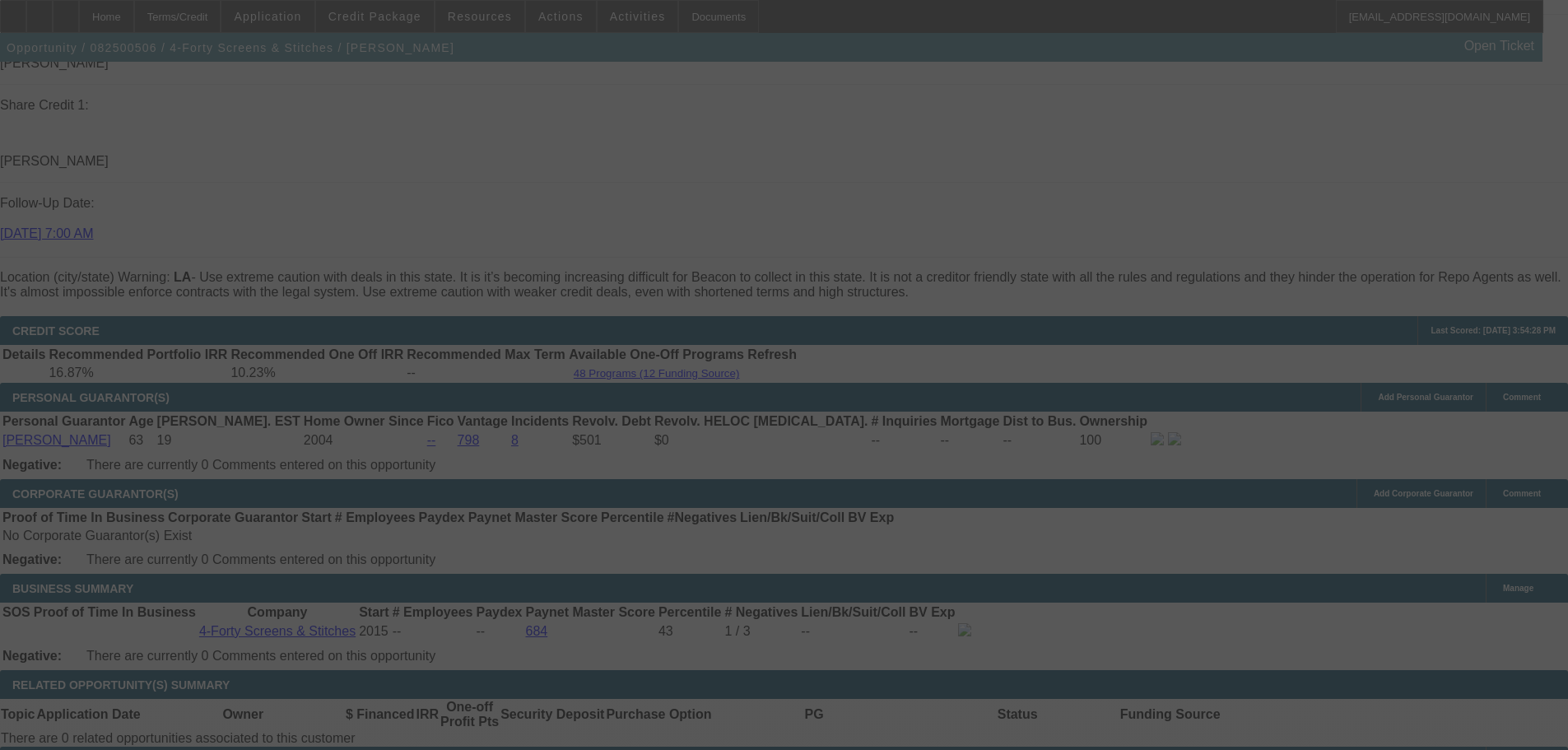
scroll to position [2222, 0]
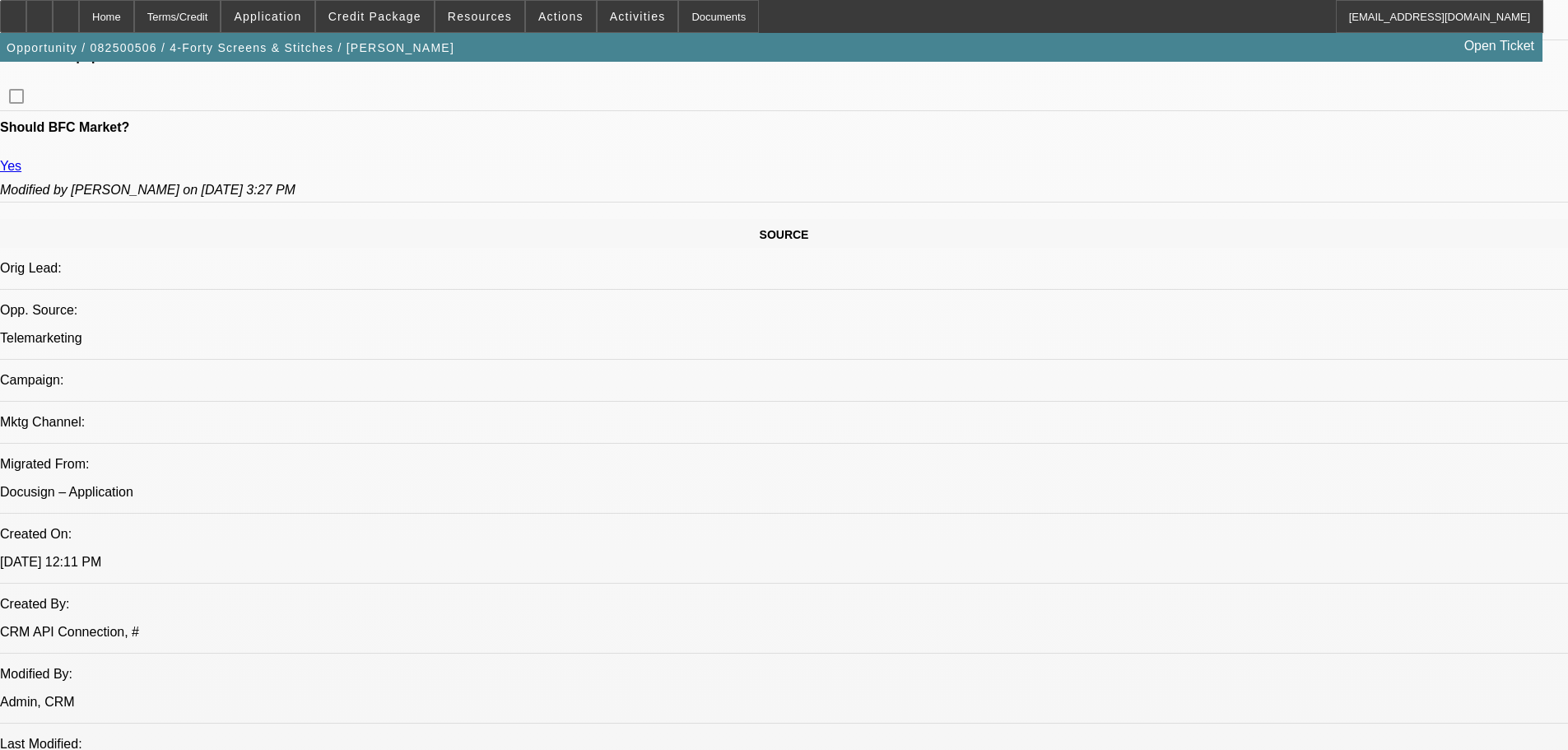
select select "0"
select select "6"
select select "0"
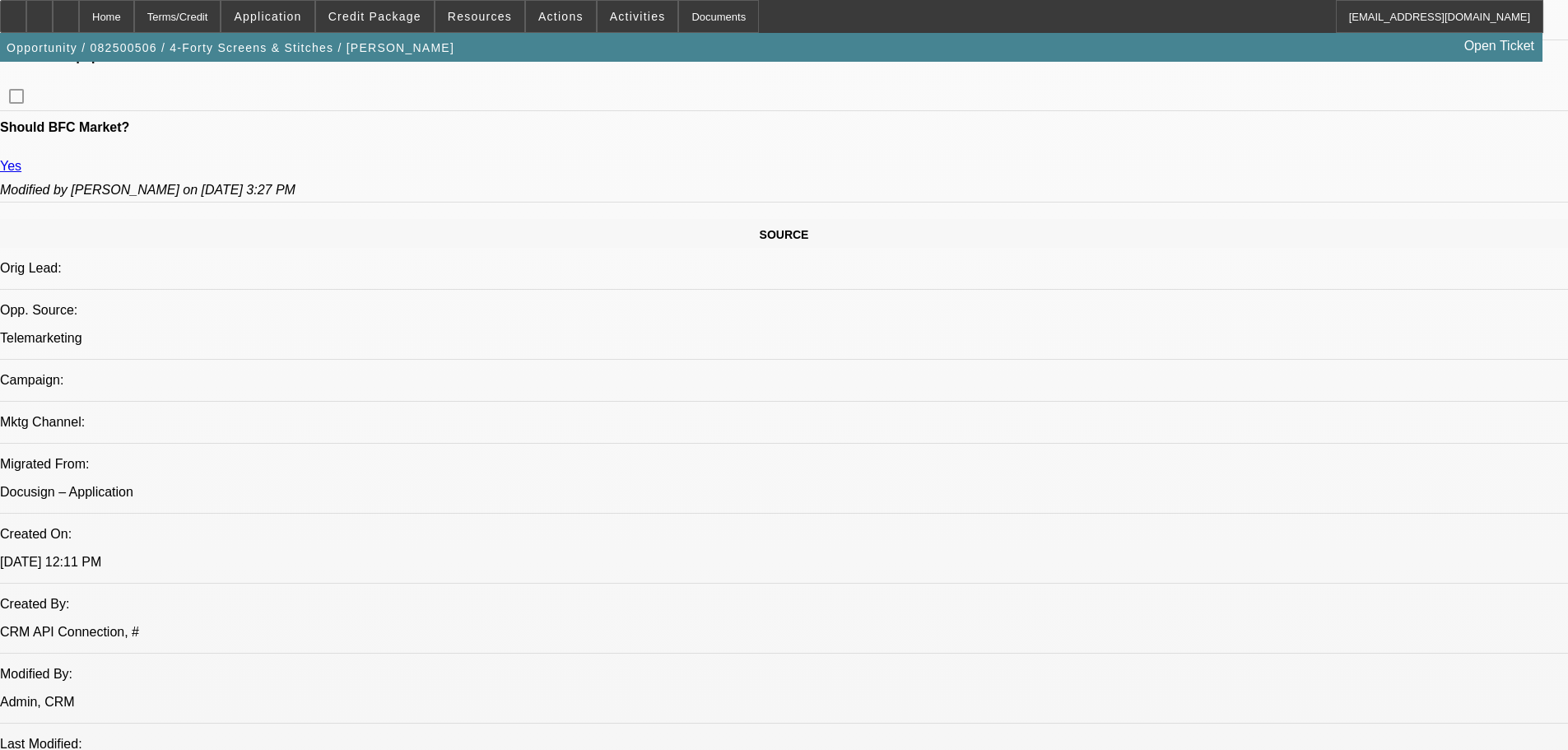
select select "0"
select select "0.1"
select select "4"
select select "0"
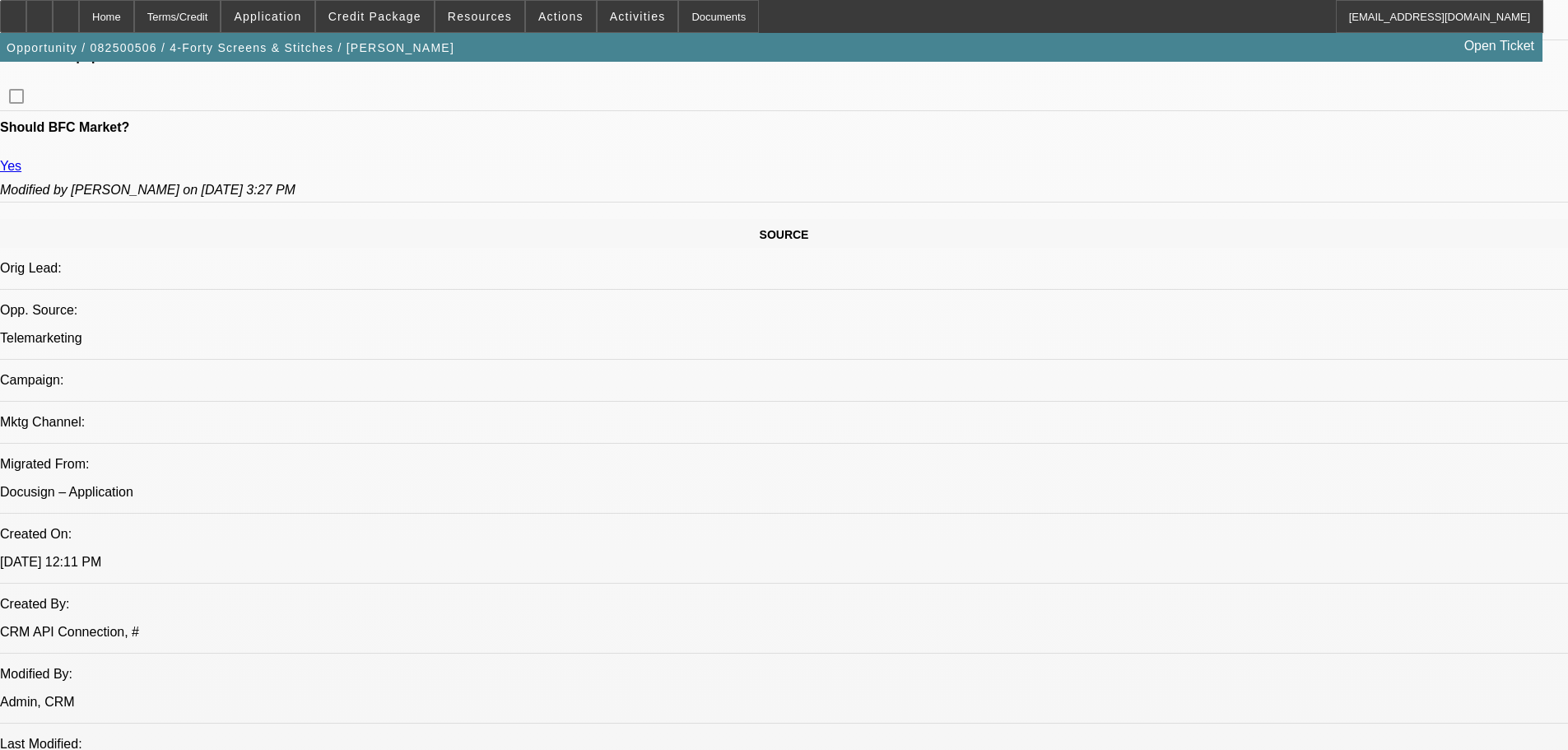
select select "0.1"
select select "4"
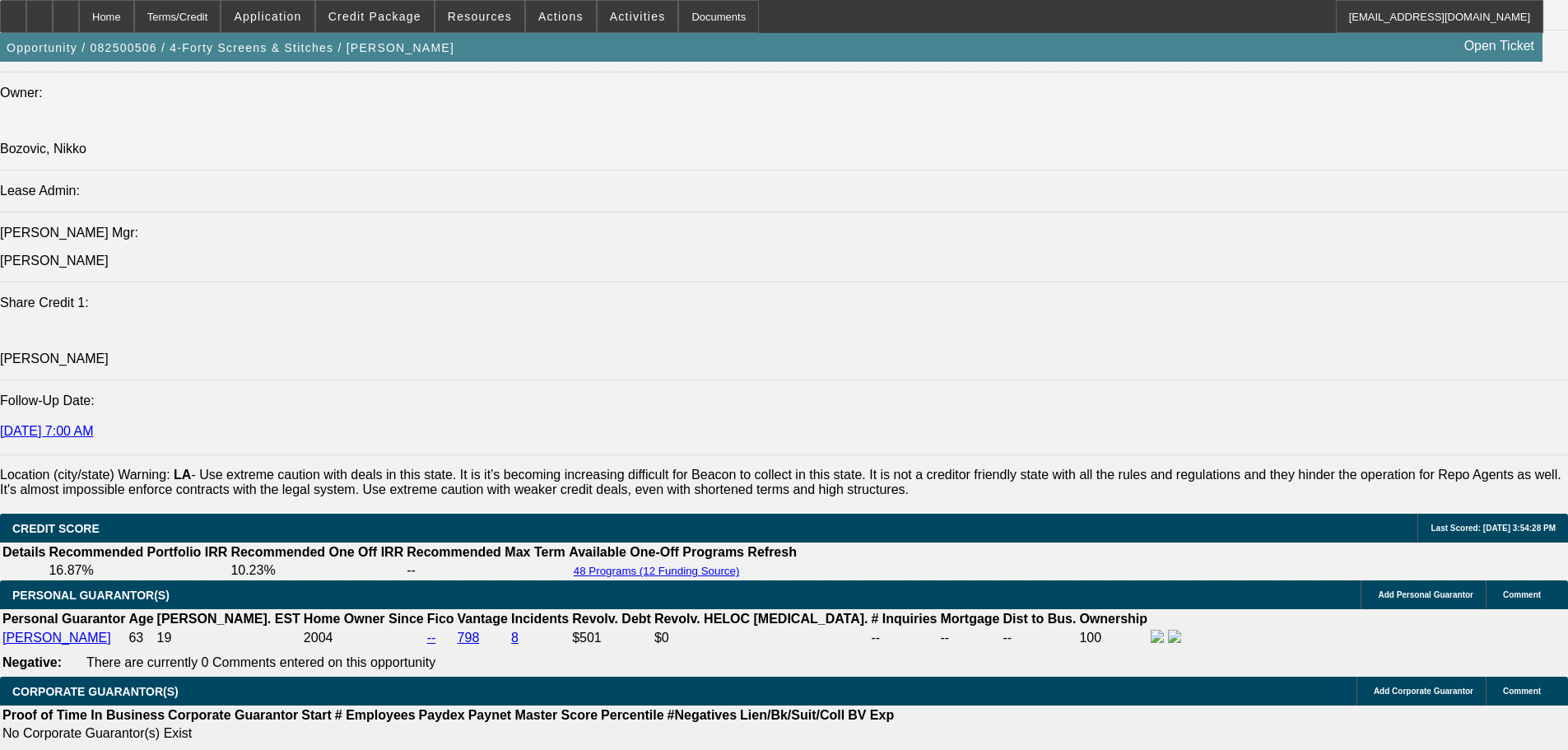
scroll to position [2058, 0]
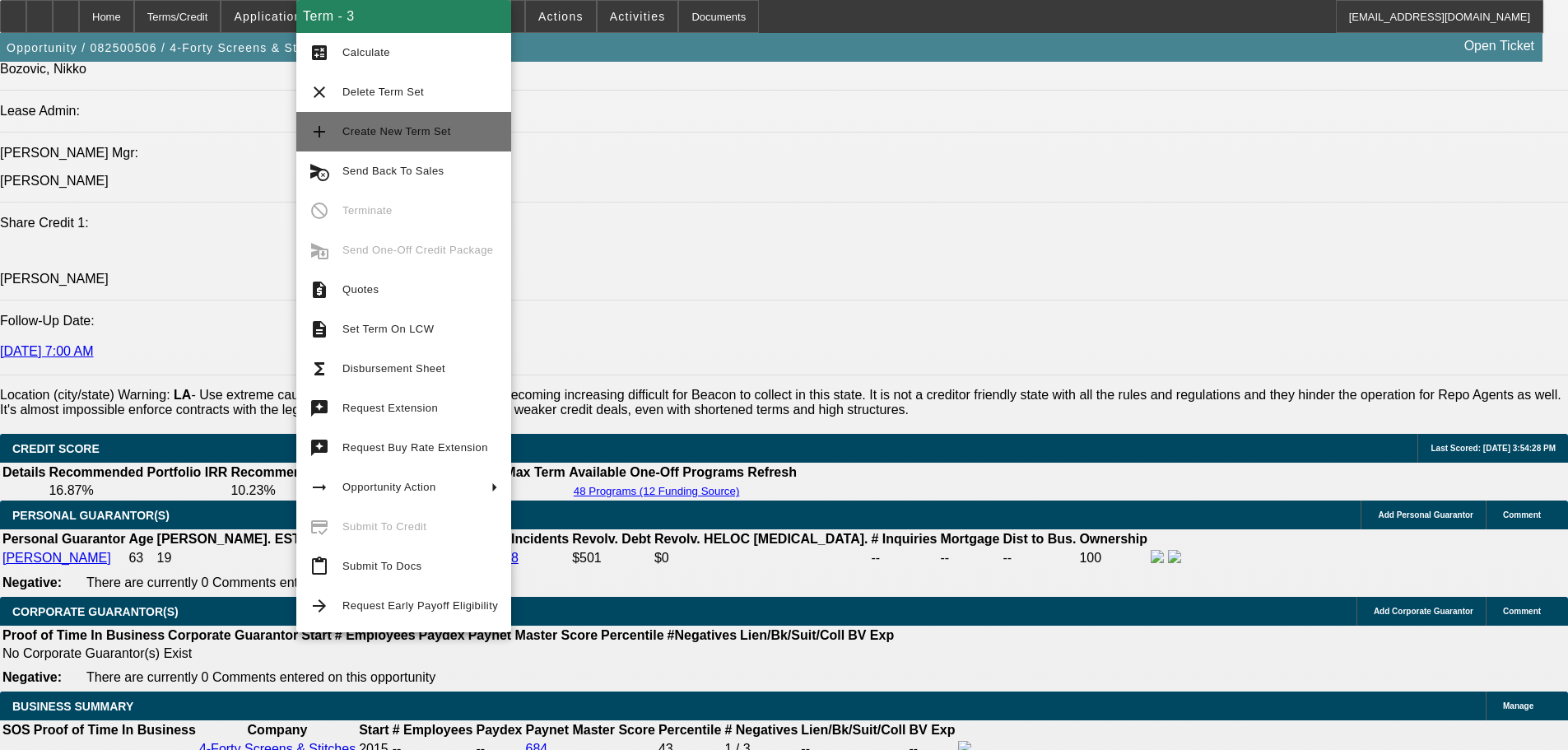
click at [451, 131] on span "Create New Term Set" at bounding box center [420, 131] width 156 height 20
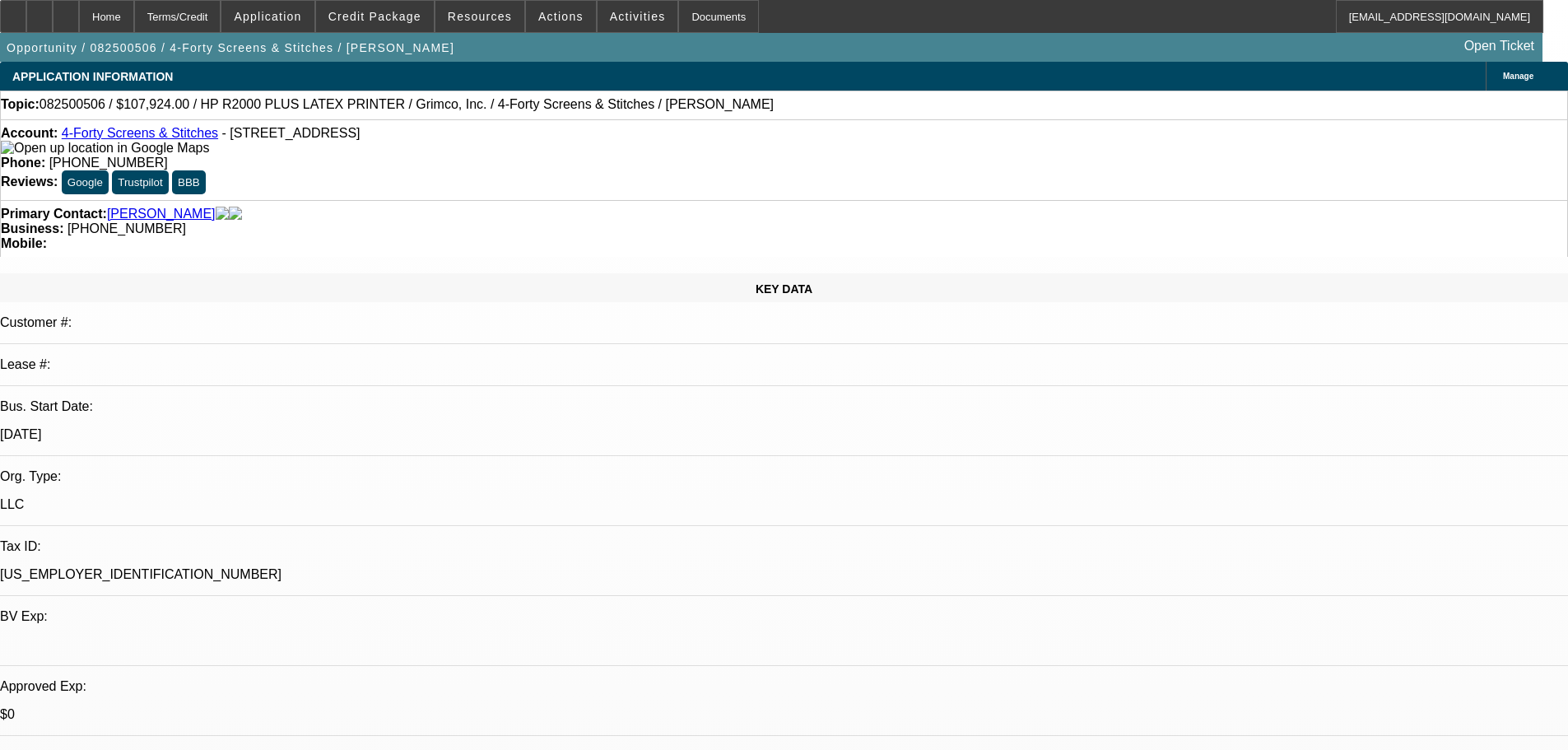
select select "0"
select select "6"
select select "0"
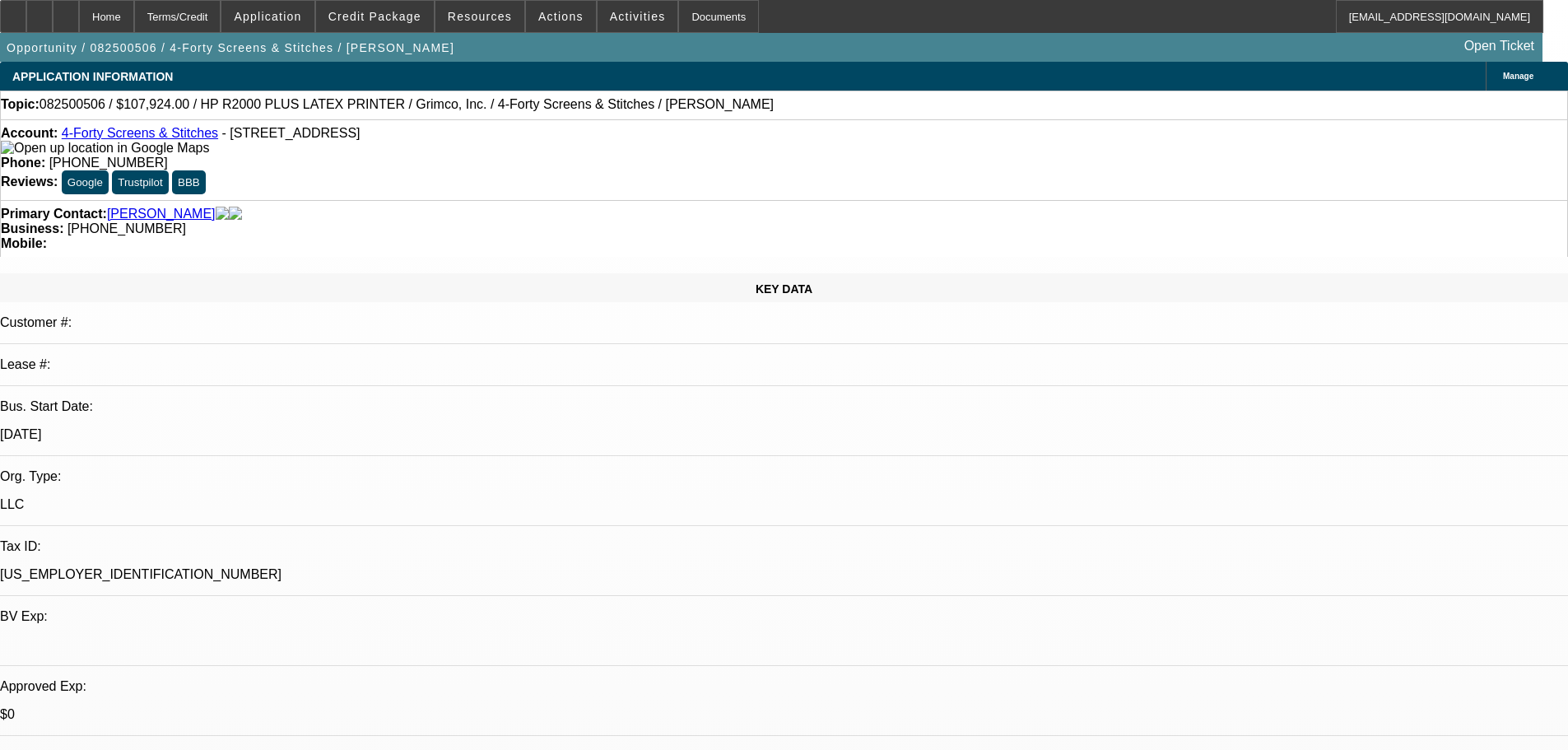
select select "0"
select select "6"
select select "0"
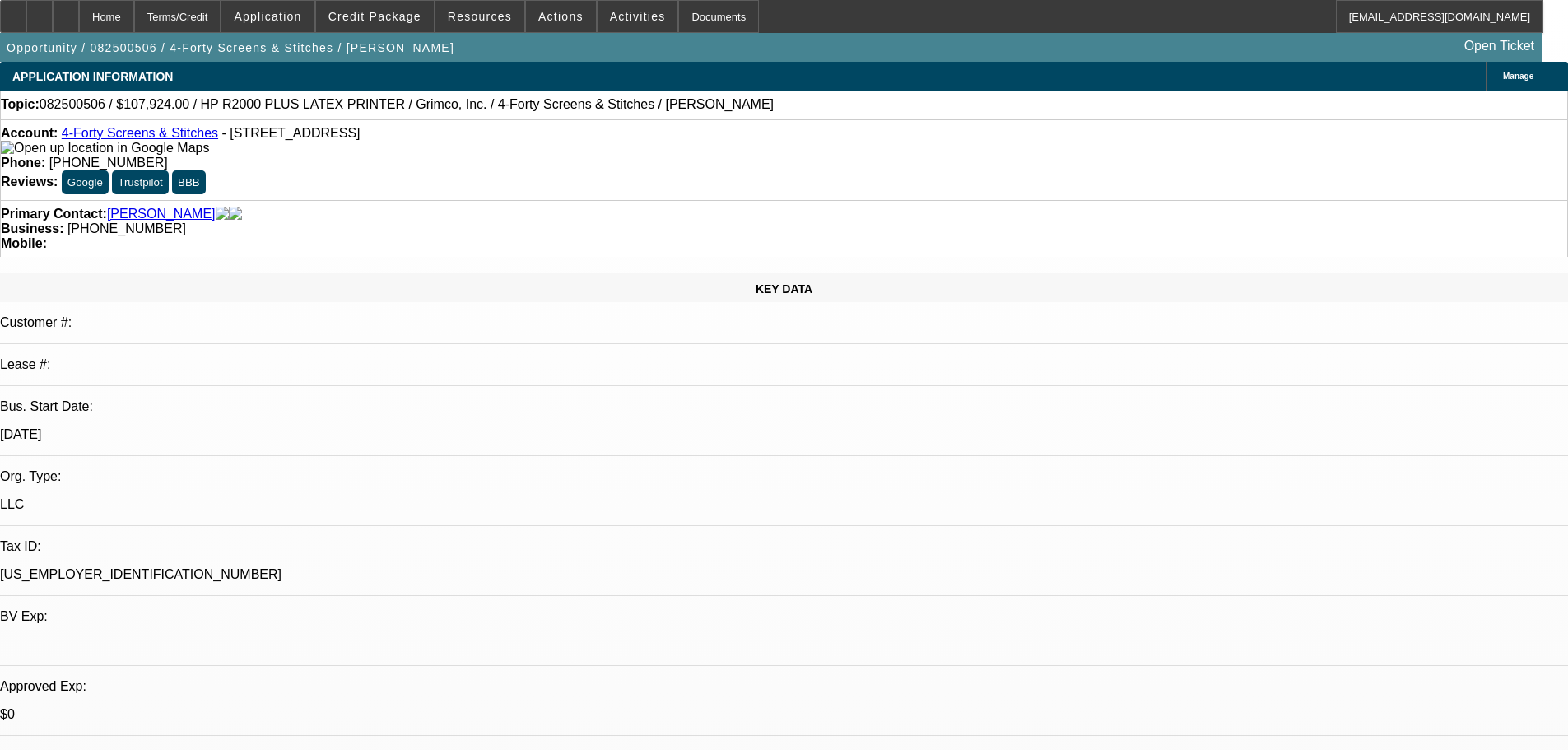
select select "0.1"
select select "4"
select select "0"
select select "0.1"
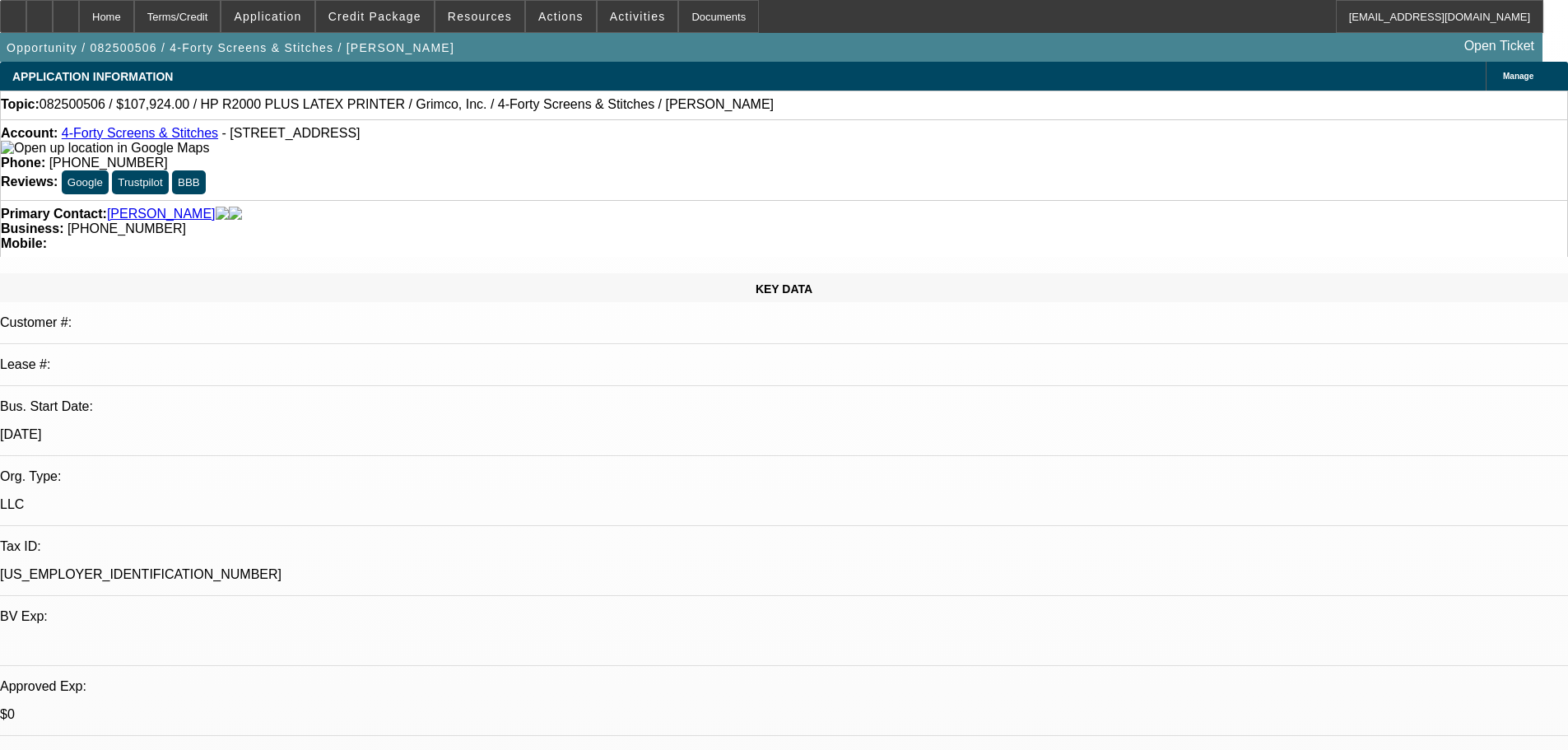
select select "4"
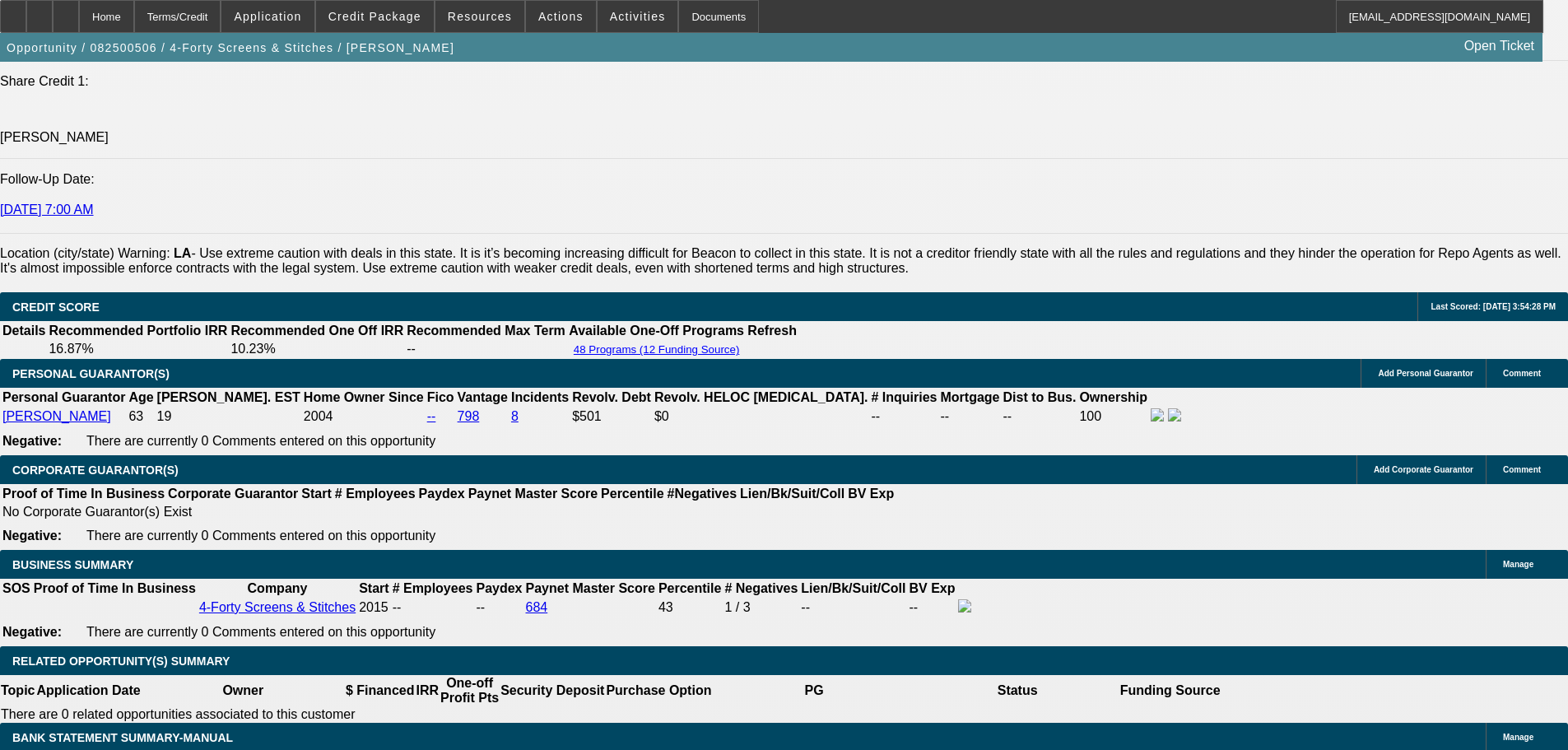
scroll to position [2142, 0]
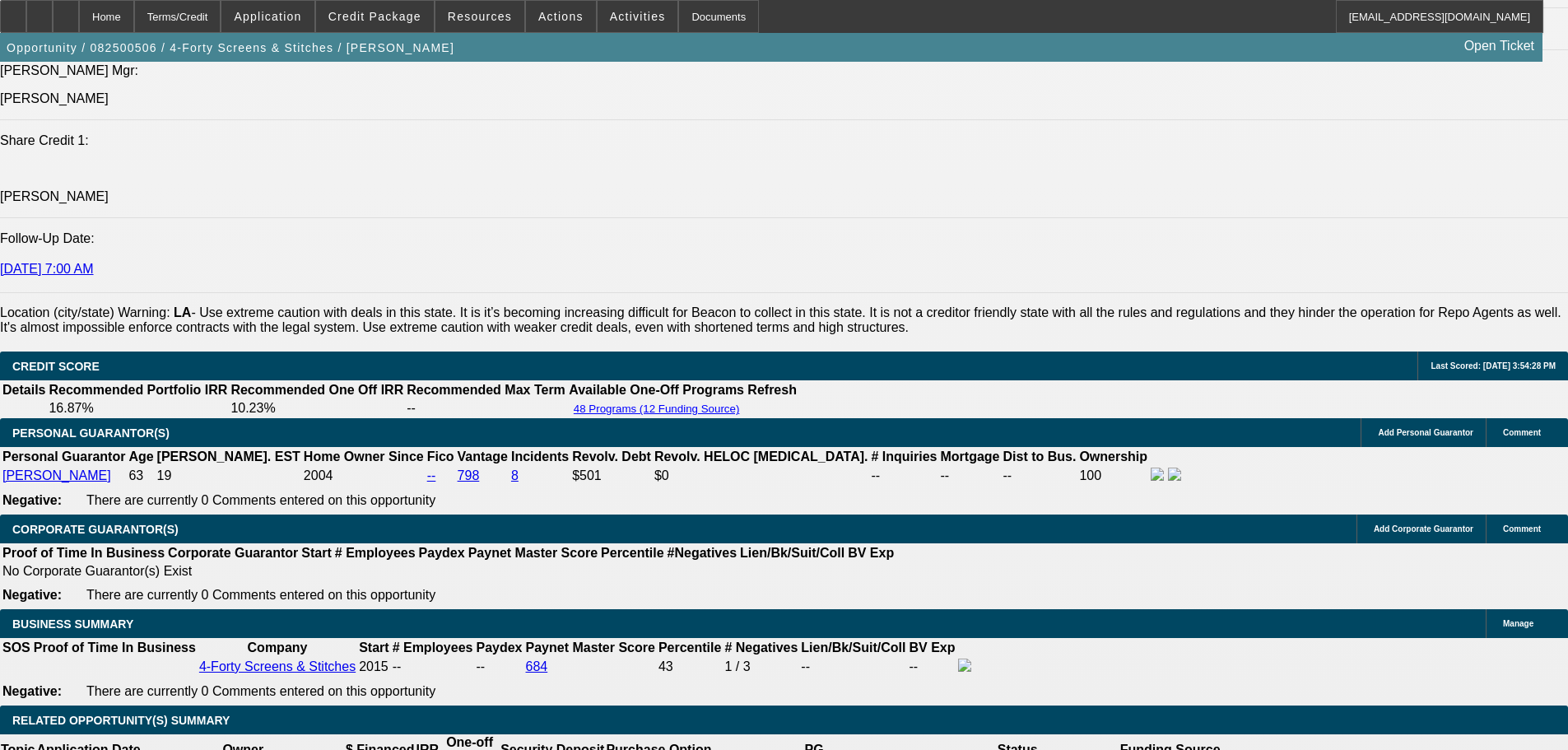
drag, startPoint x: 501, startPoint y: 369, endPoint x: 489, endPoint y: 367, distance: 12.2
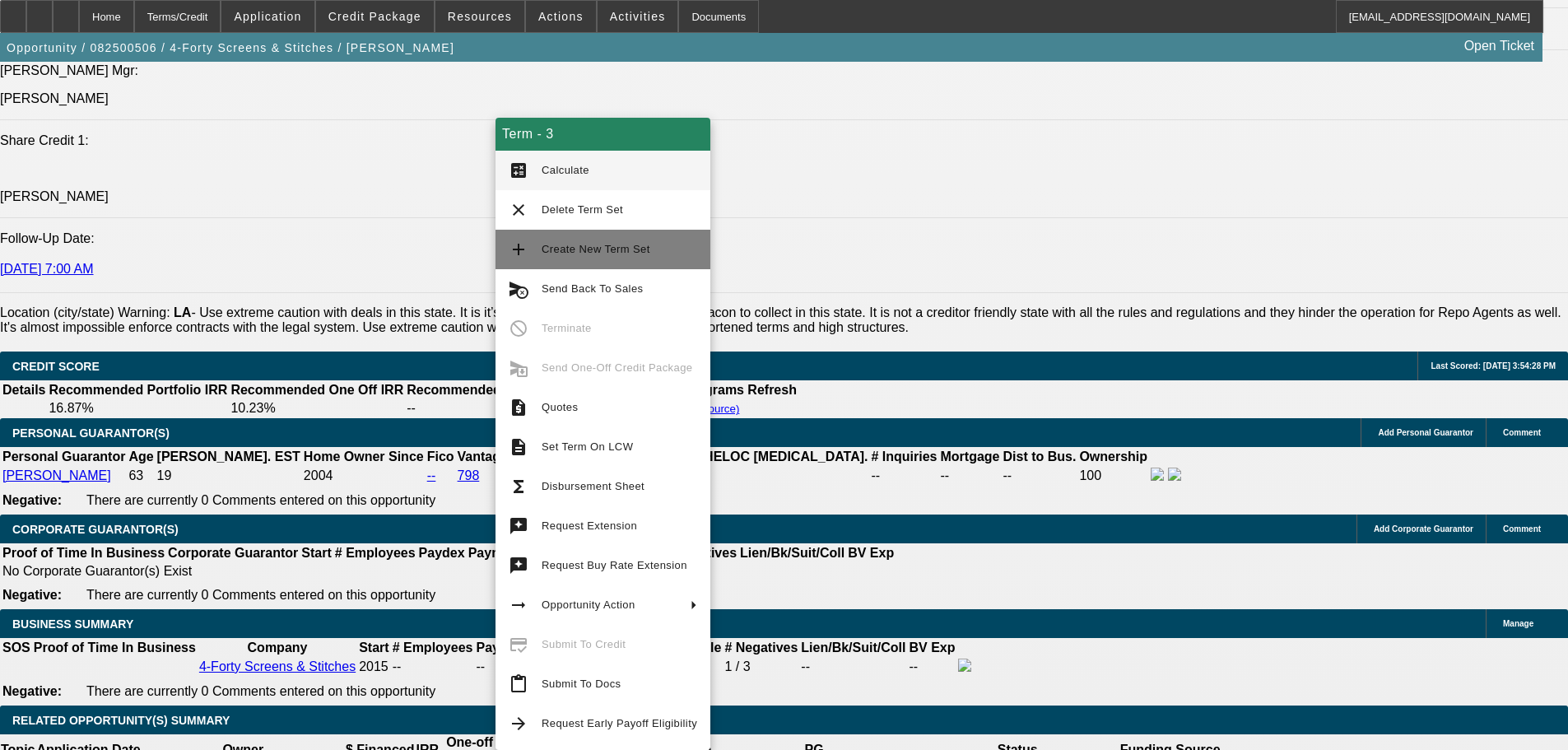
click at [636, 257] on span "Create New Term Set" at bounding box center [619, 249] width 156 height 20
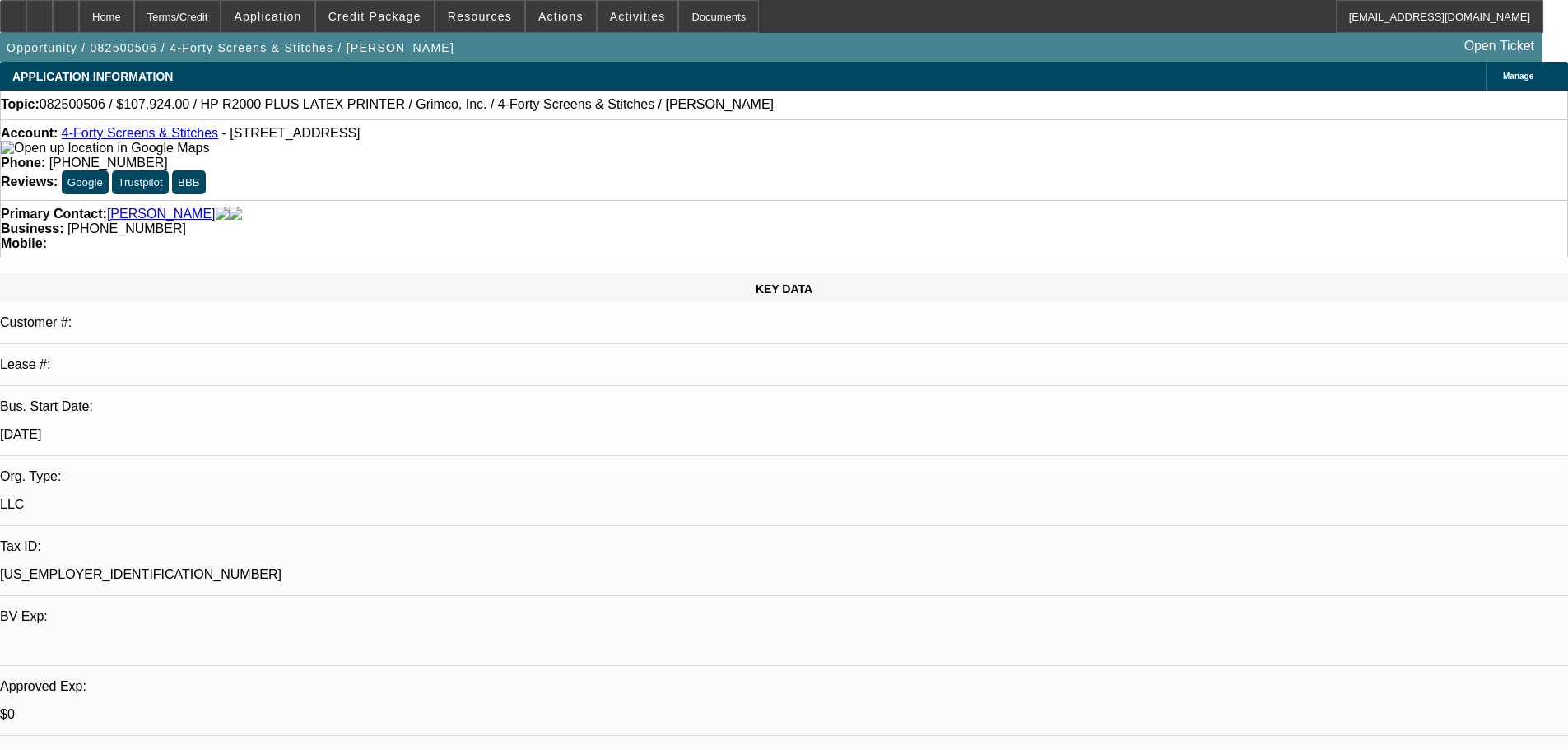
select select "0"
select select "6"
select select "0"
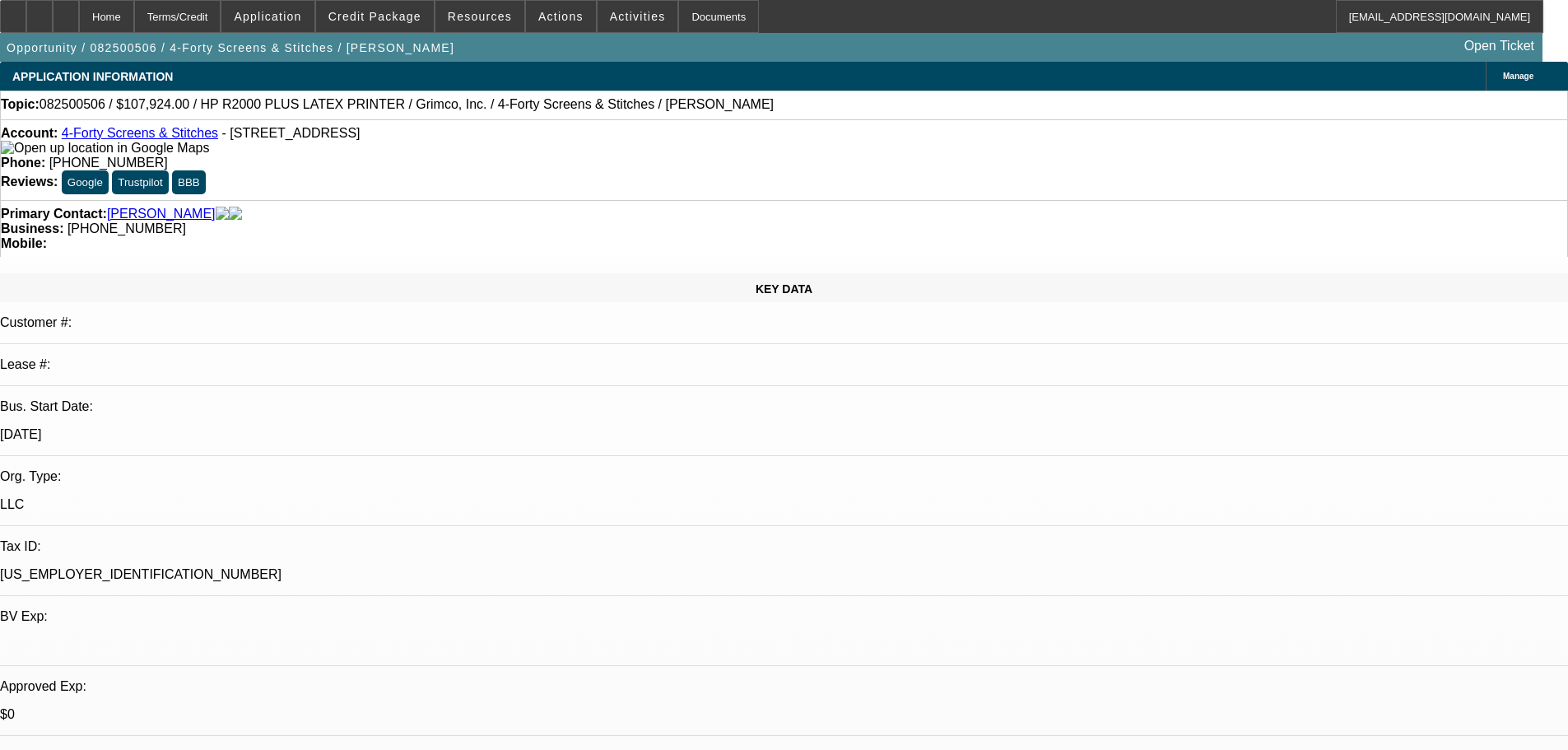
select select "0"
select select "6"
select select "0"
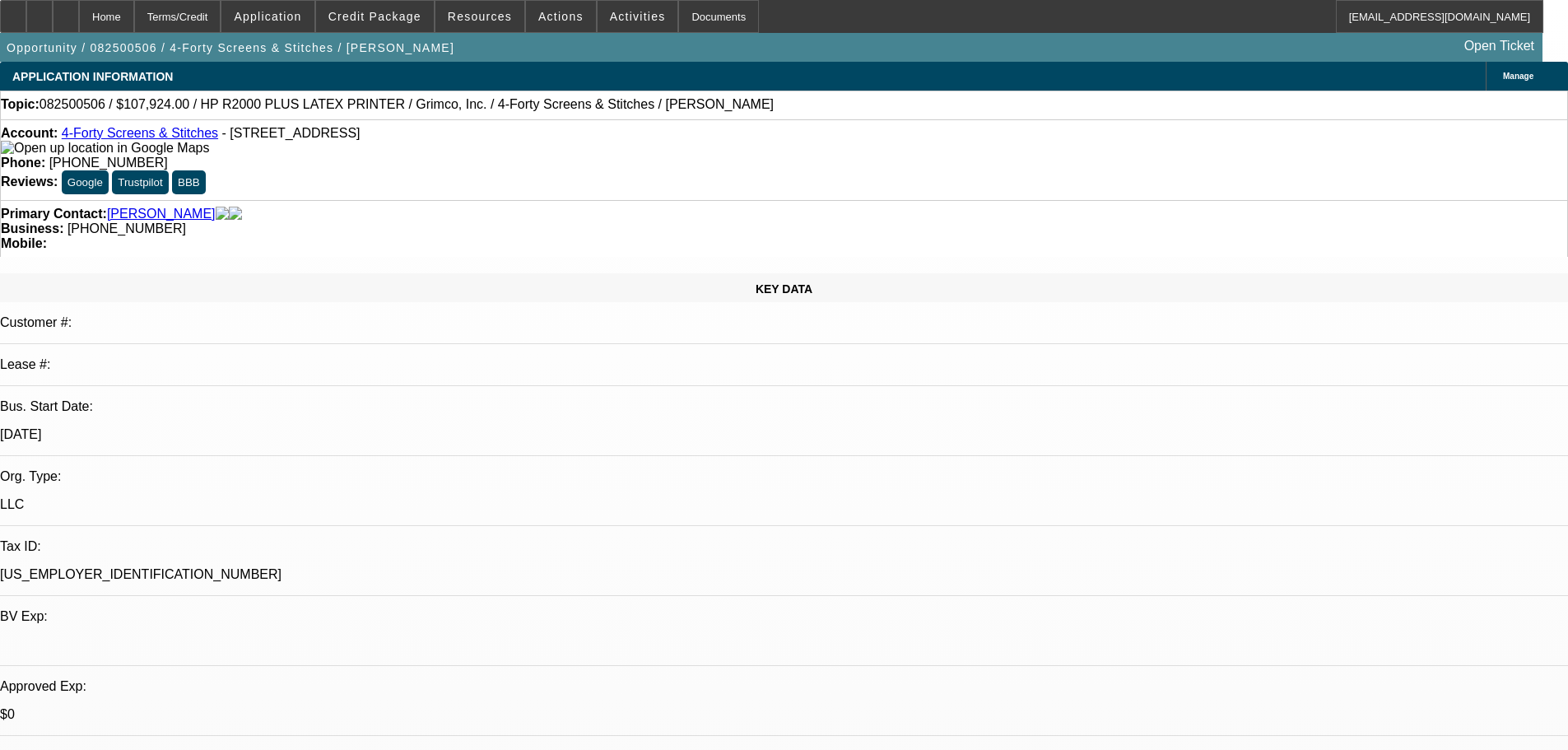
select select "0"
select select "6"
select select "0"
select select "0.1"
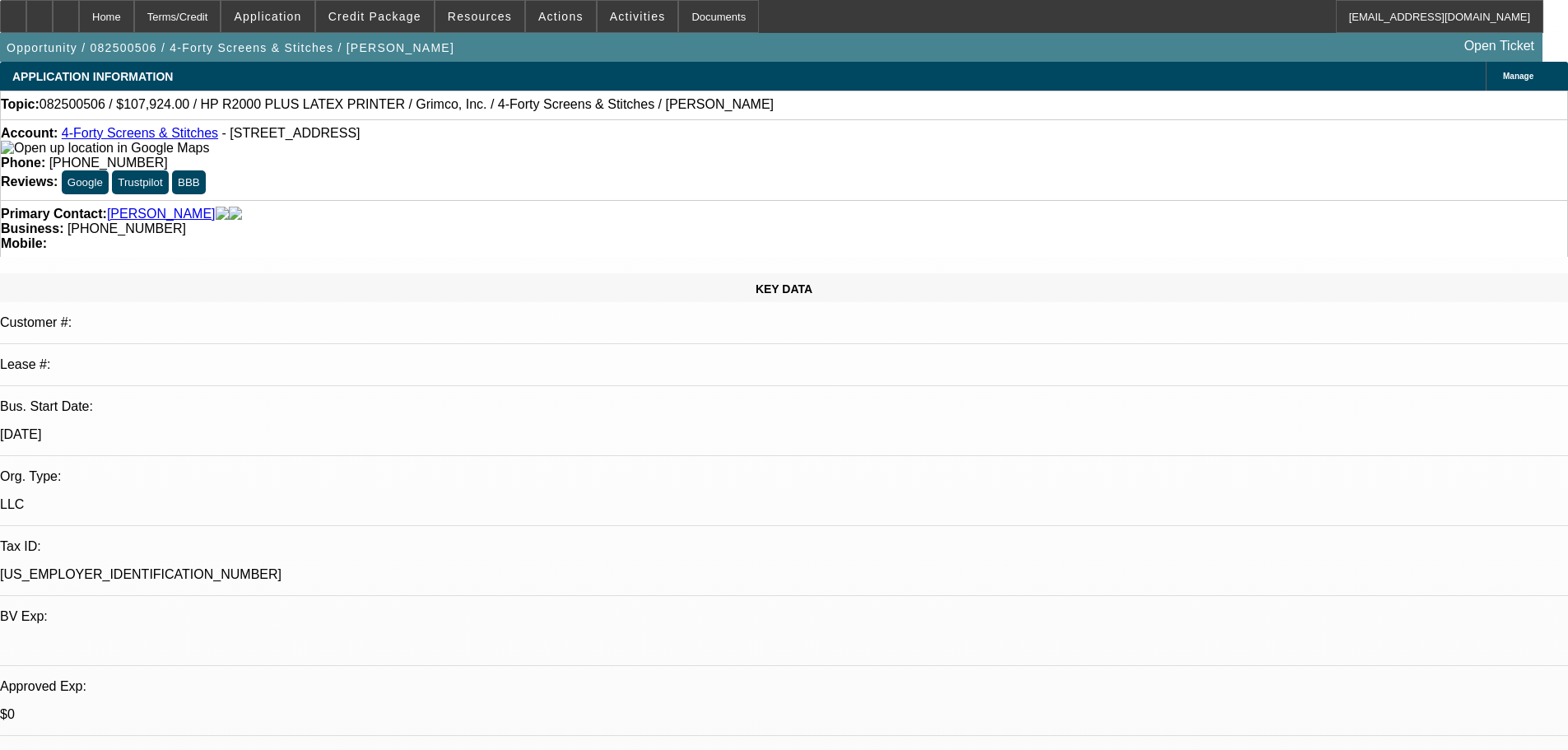
select select "4"
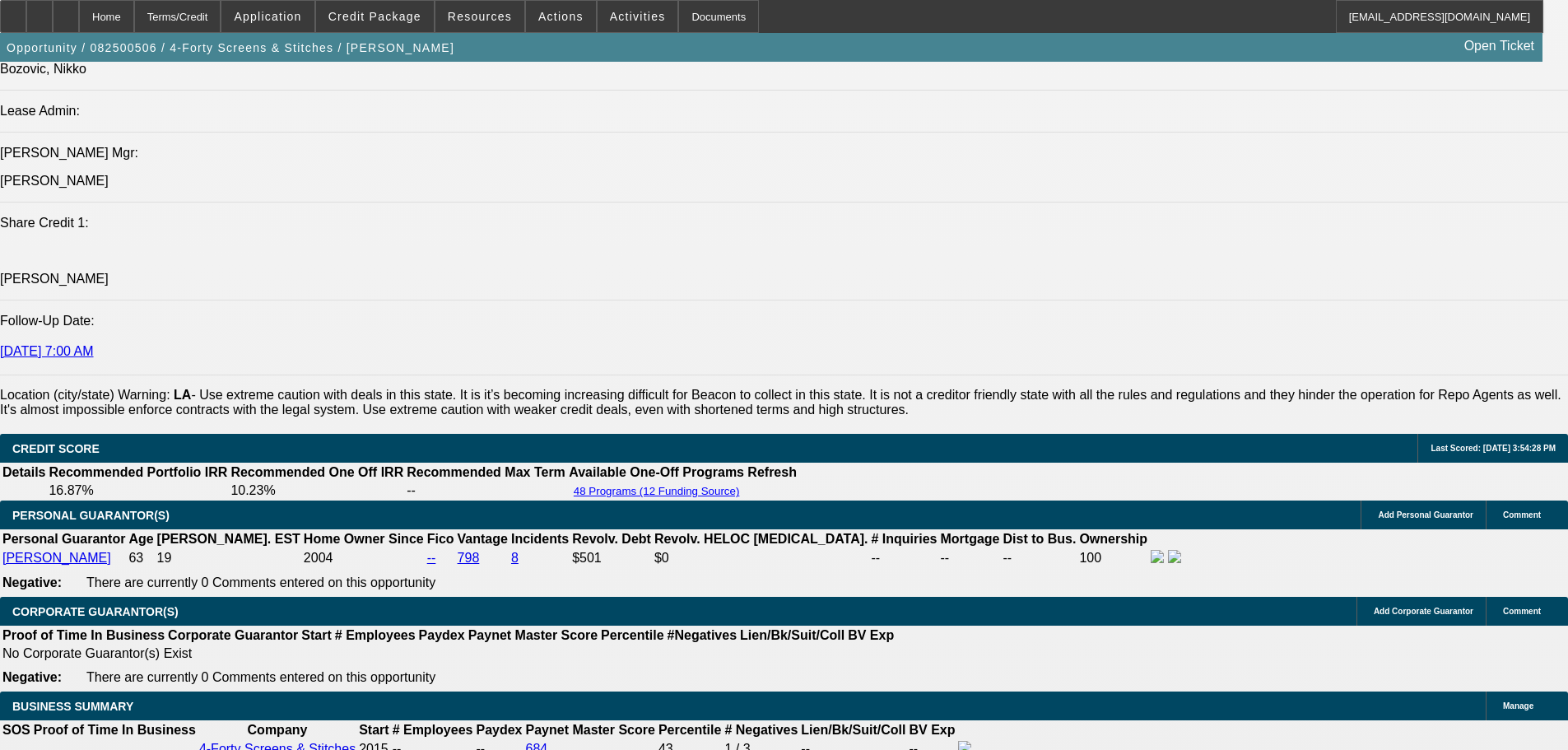
scroll to position [2306, 0]
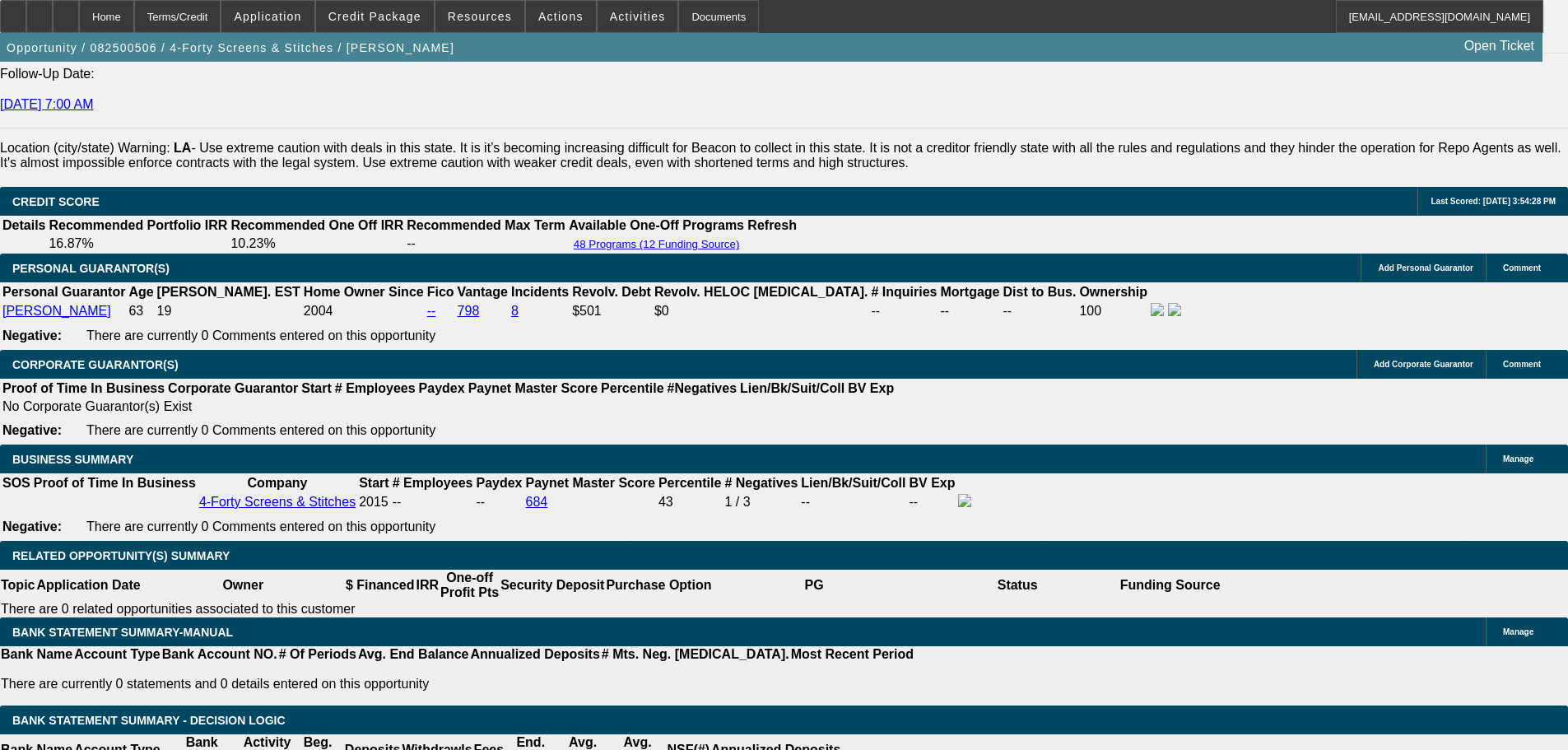
type input "0"
type input "UNKNOWN"
type input "40"
type input "$3,188.95"
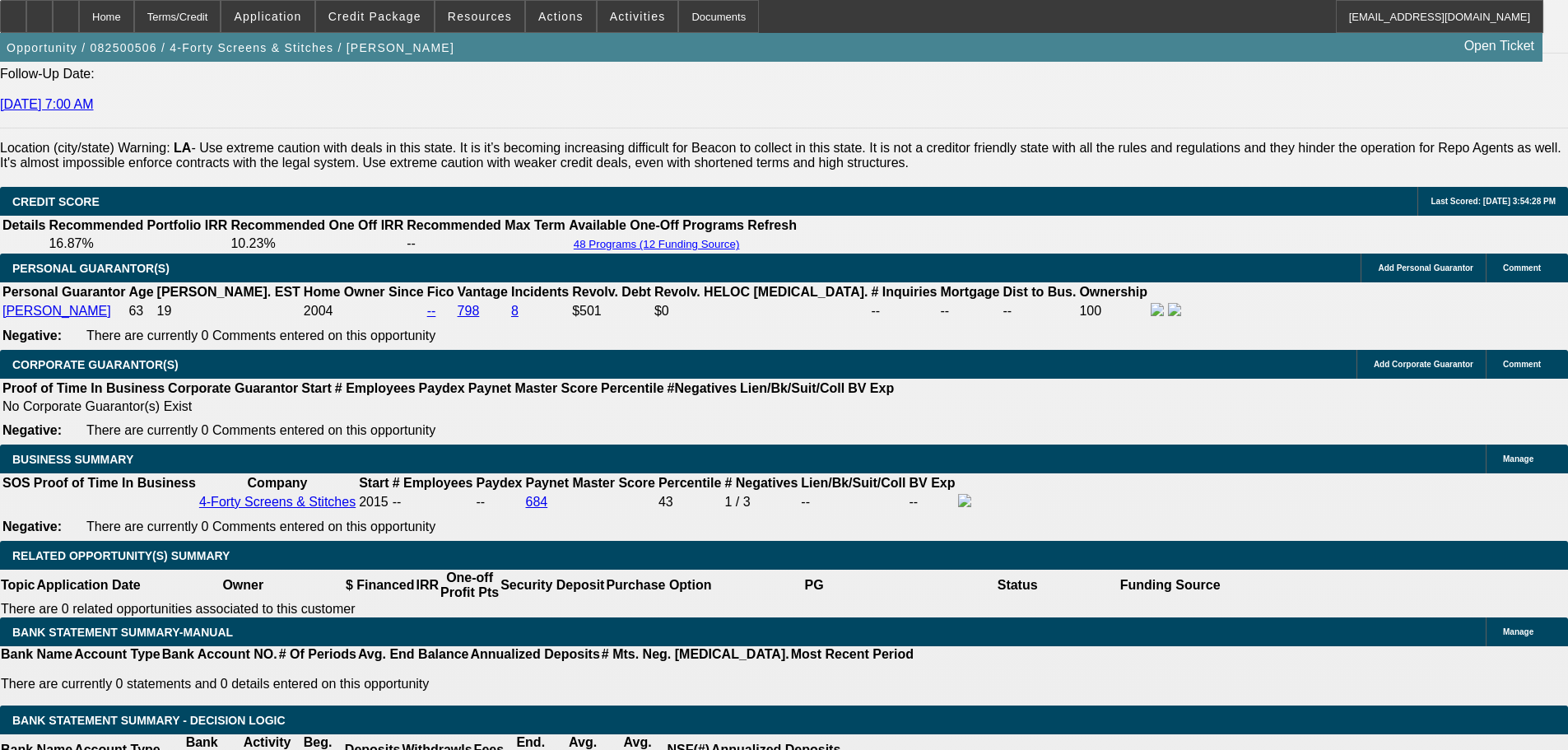
type input "480"
type input "$0.35"
type input "48"
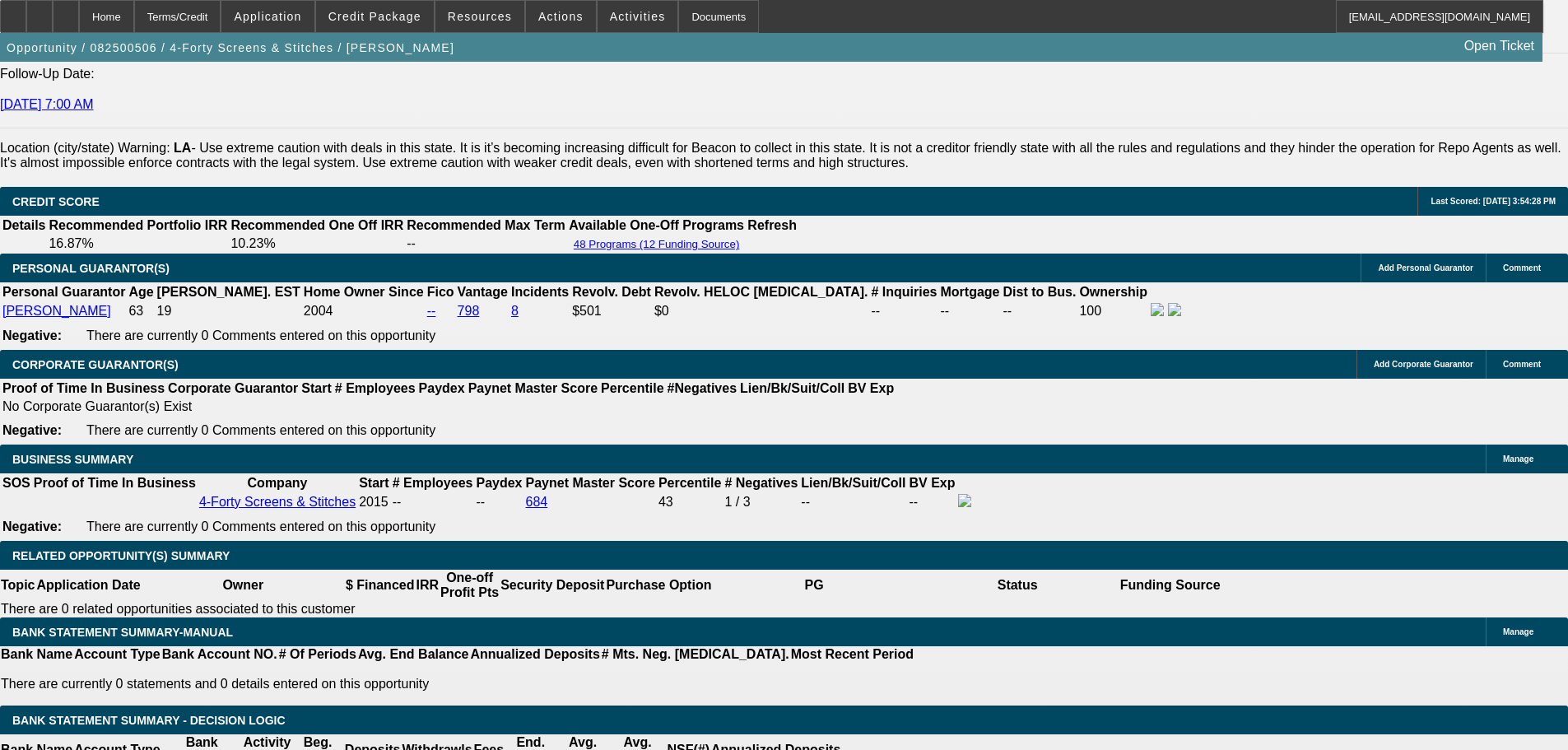
type input "10"
type input "$2,737.23"
type input "10/"
type input "."
type input "2"
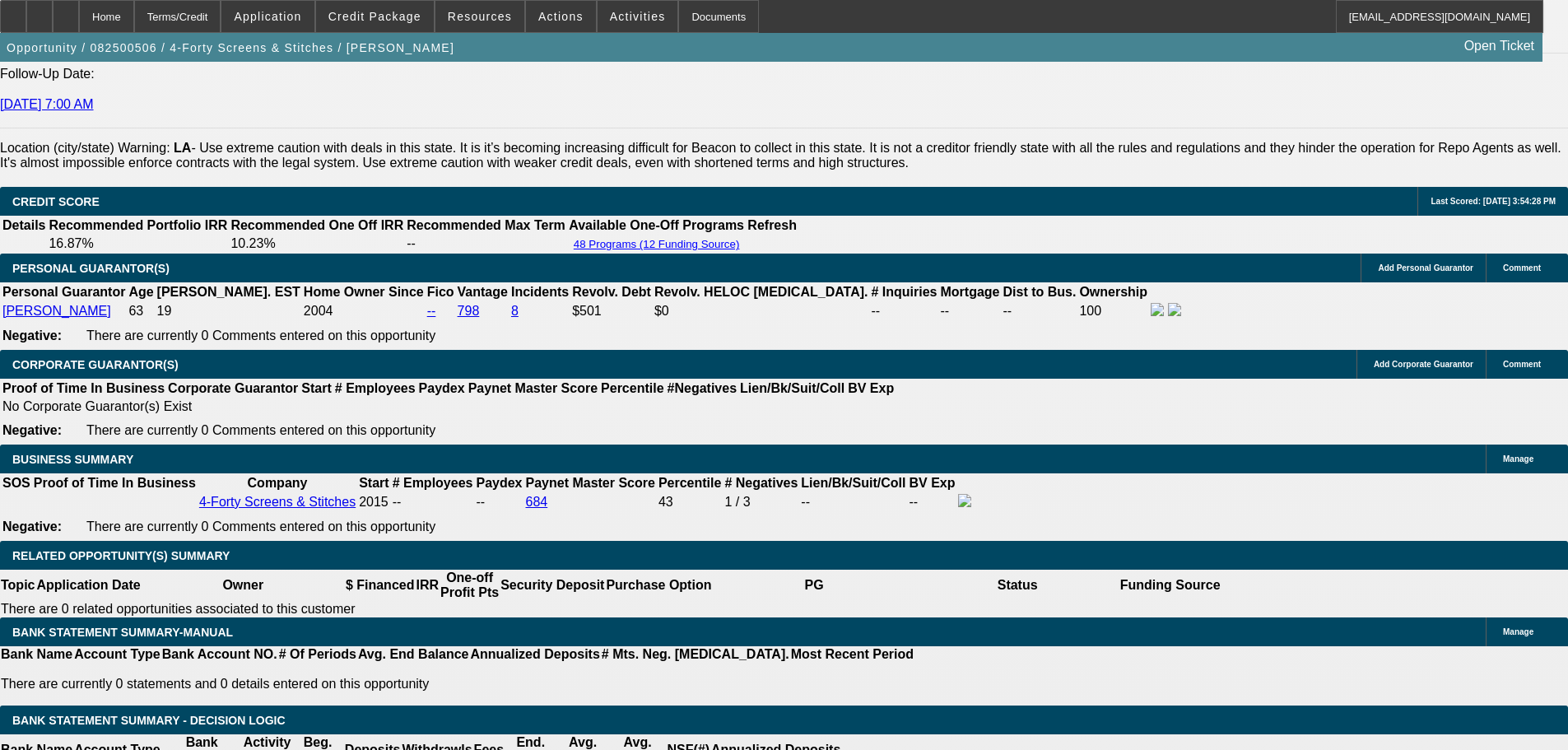
type input "$2,341.42"
type input "102"
type input "$9,360.03"
type input "10.2"
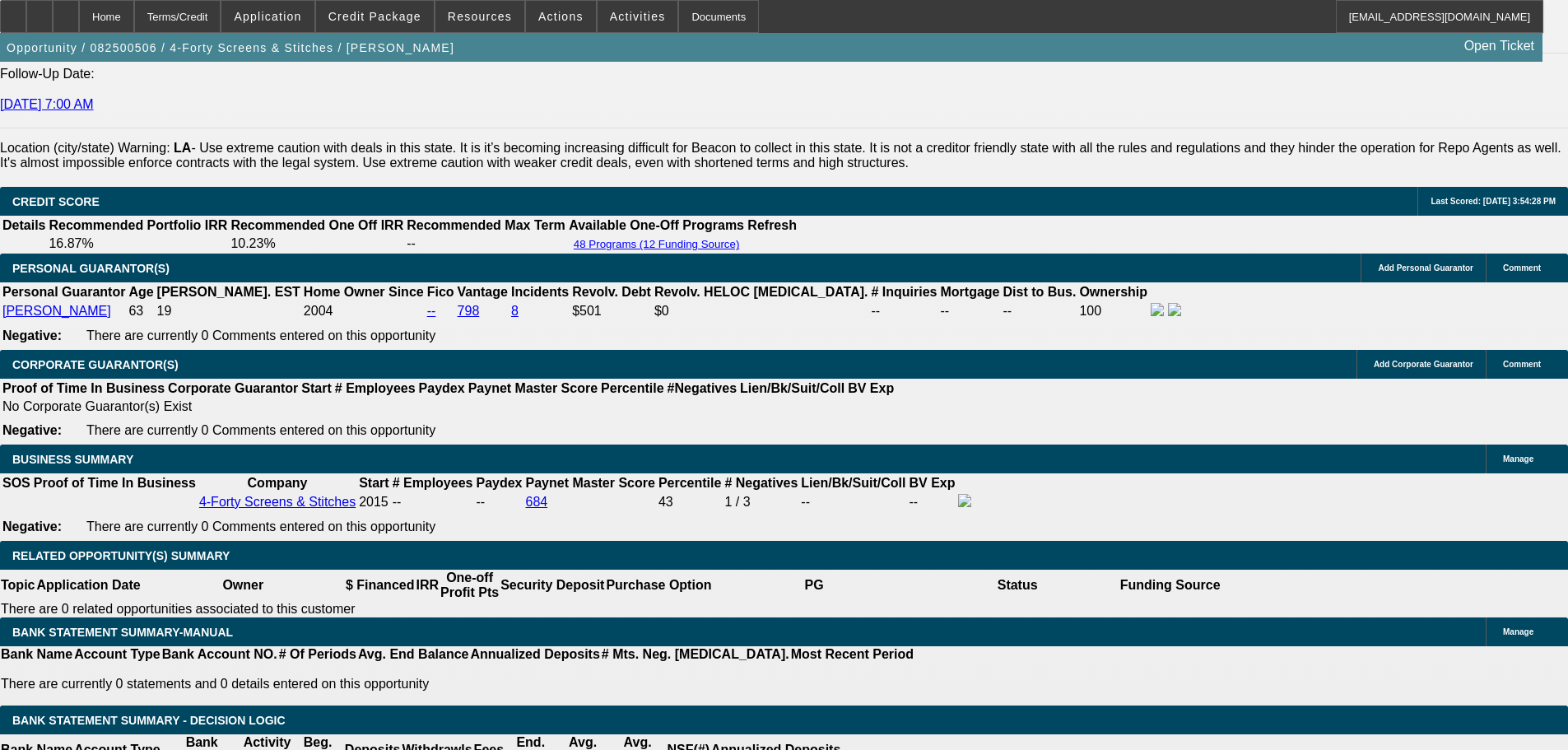
type input "$2,747.61"
type input "10.2"
type input "0"
type input "UNKNOWN"
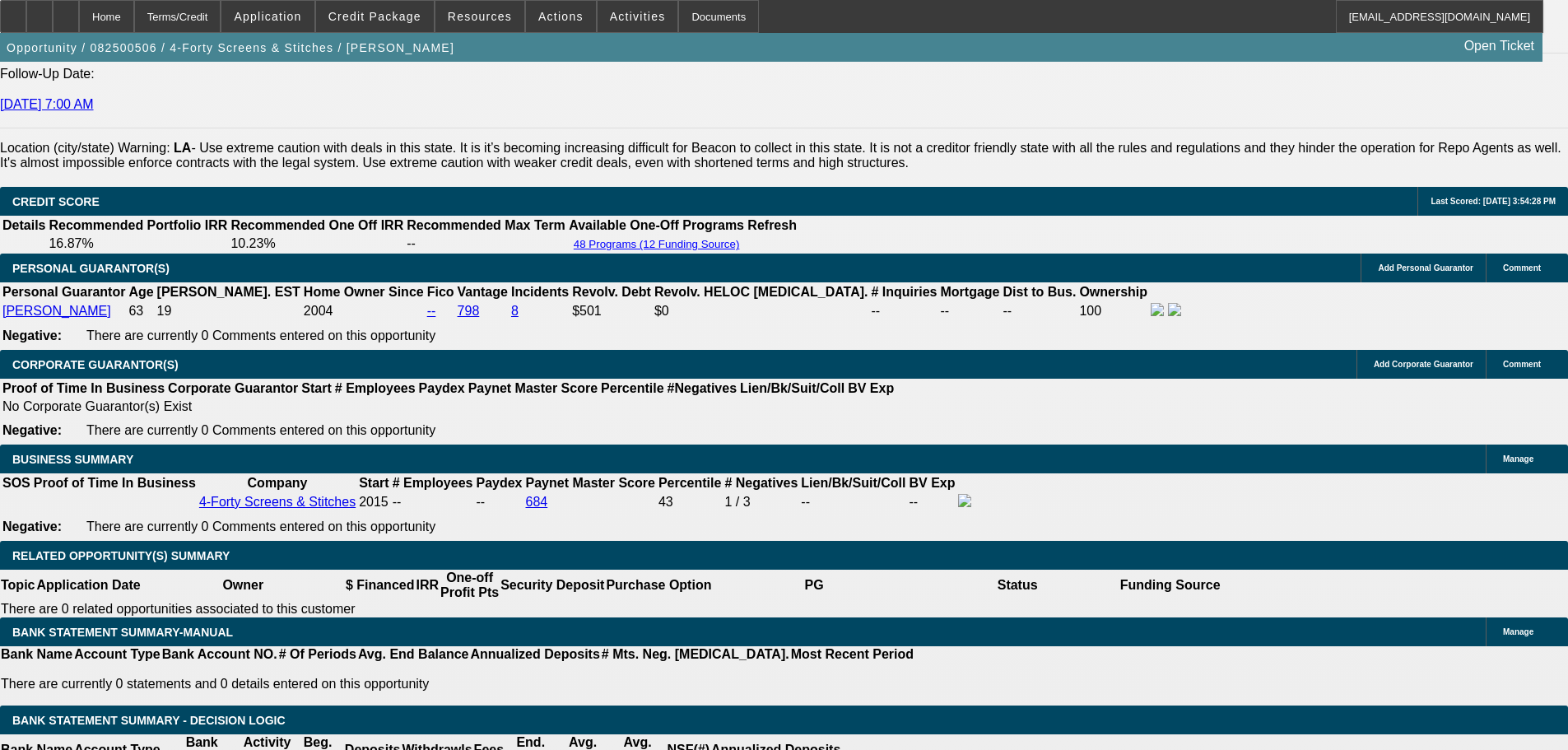
type input "30"
type input "36"
type input "10"
type input "$3,044.33"
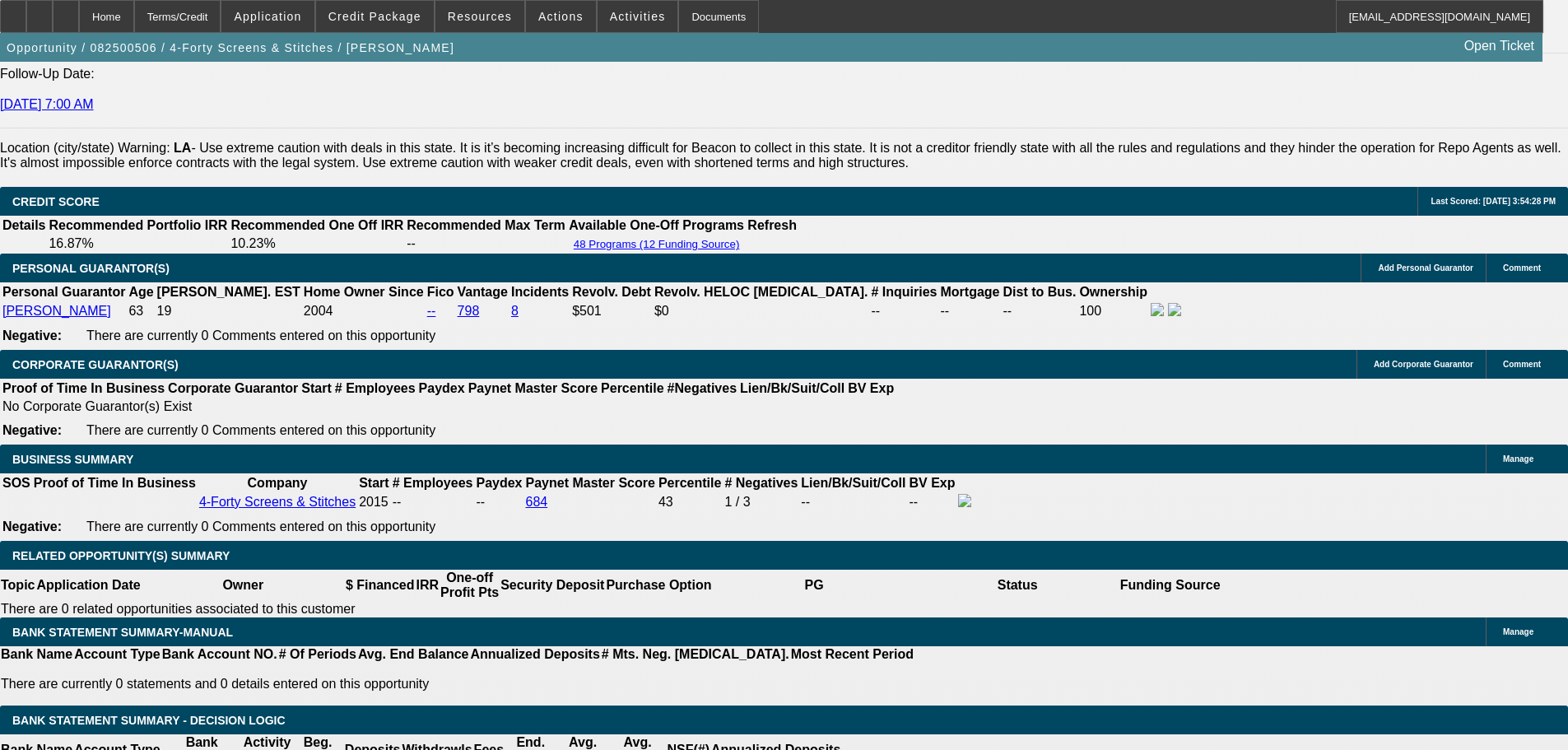
type input "10.2"
type input "$3,492.55"
type input "10.2"
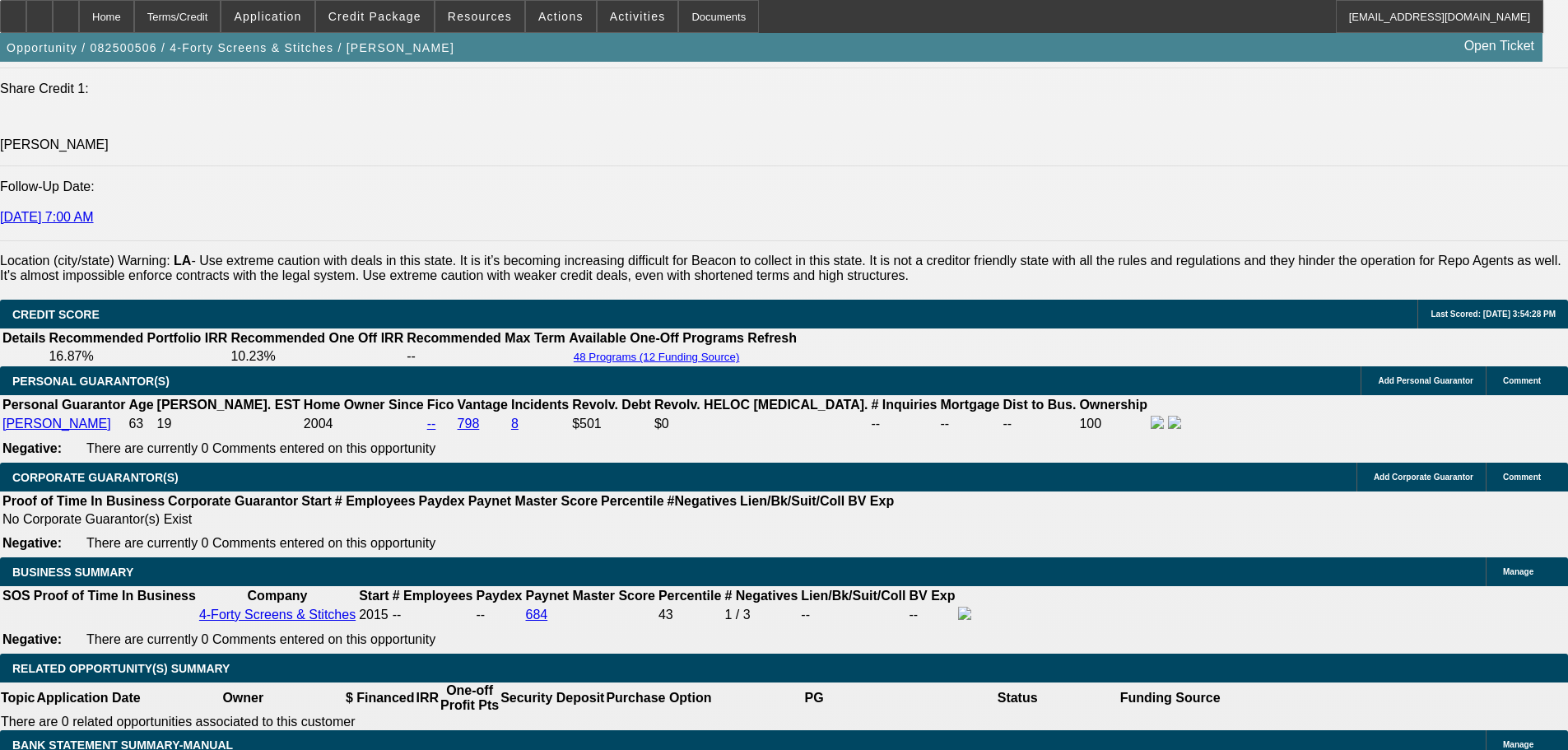
scroll to position [1976, 0]
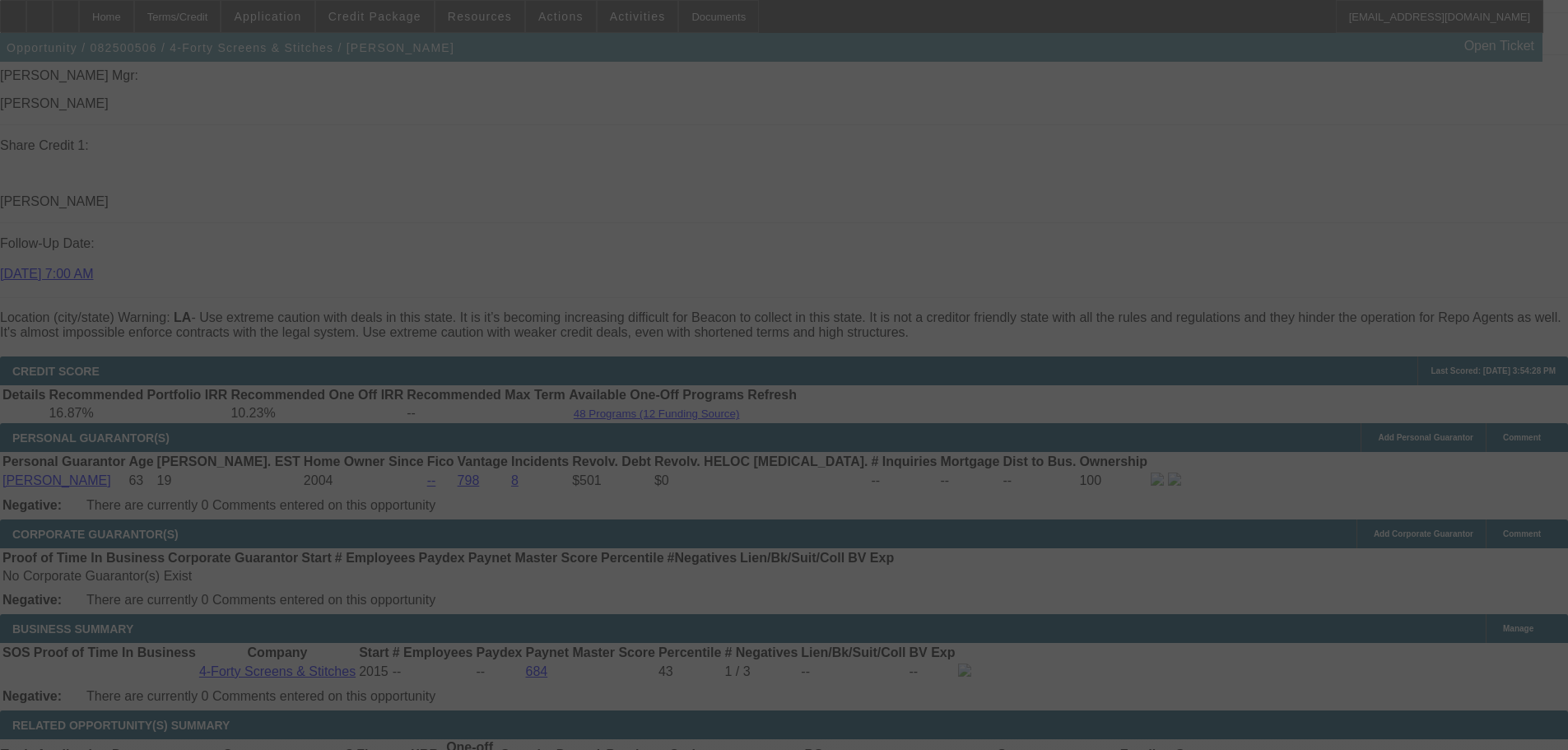
scroll to position [2224, 0]
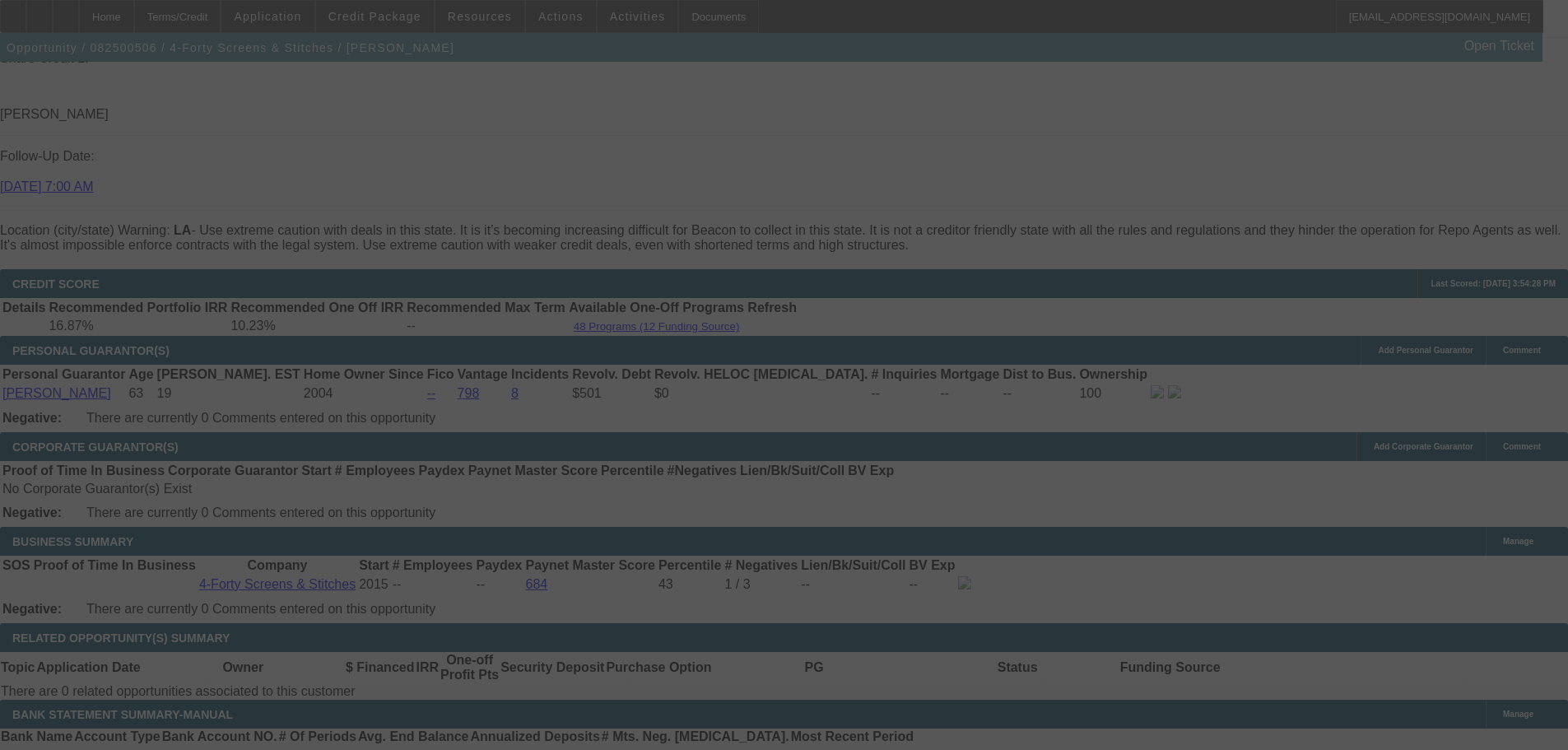
select select "0"
select select "6"
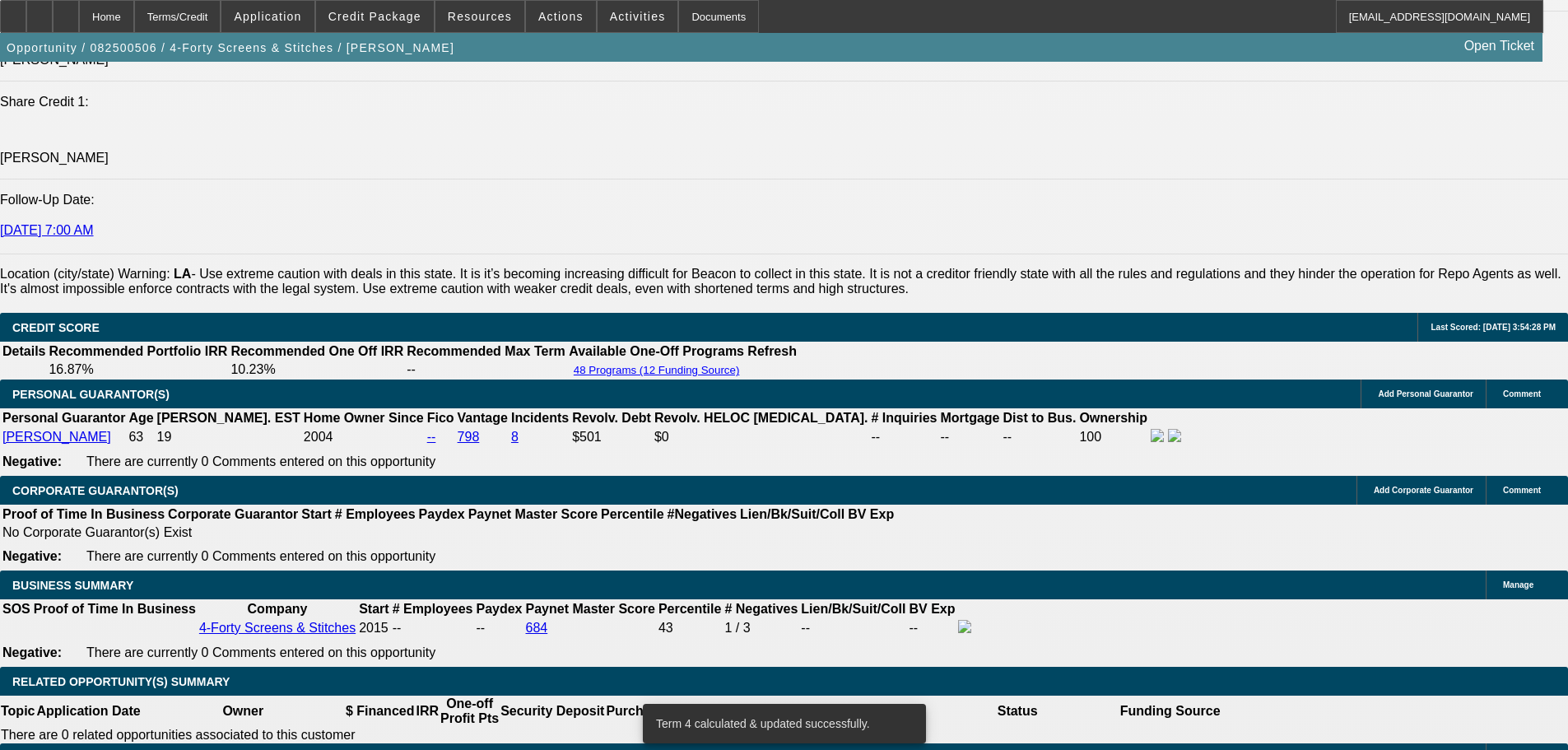
scroll to position [2142, 0]
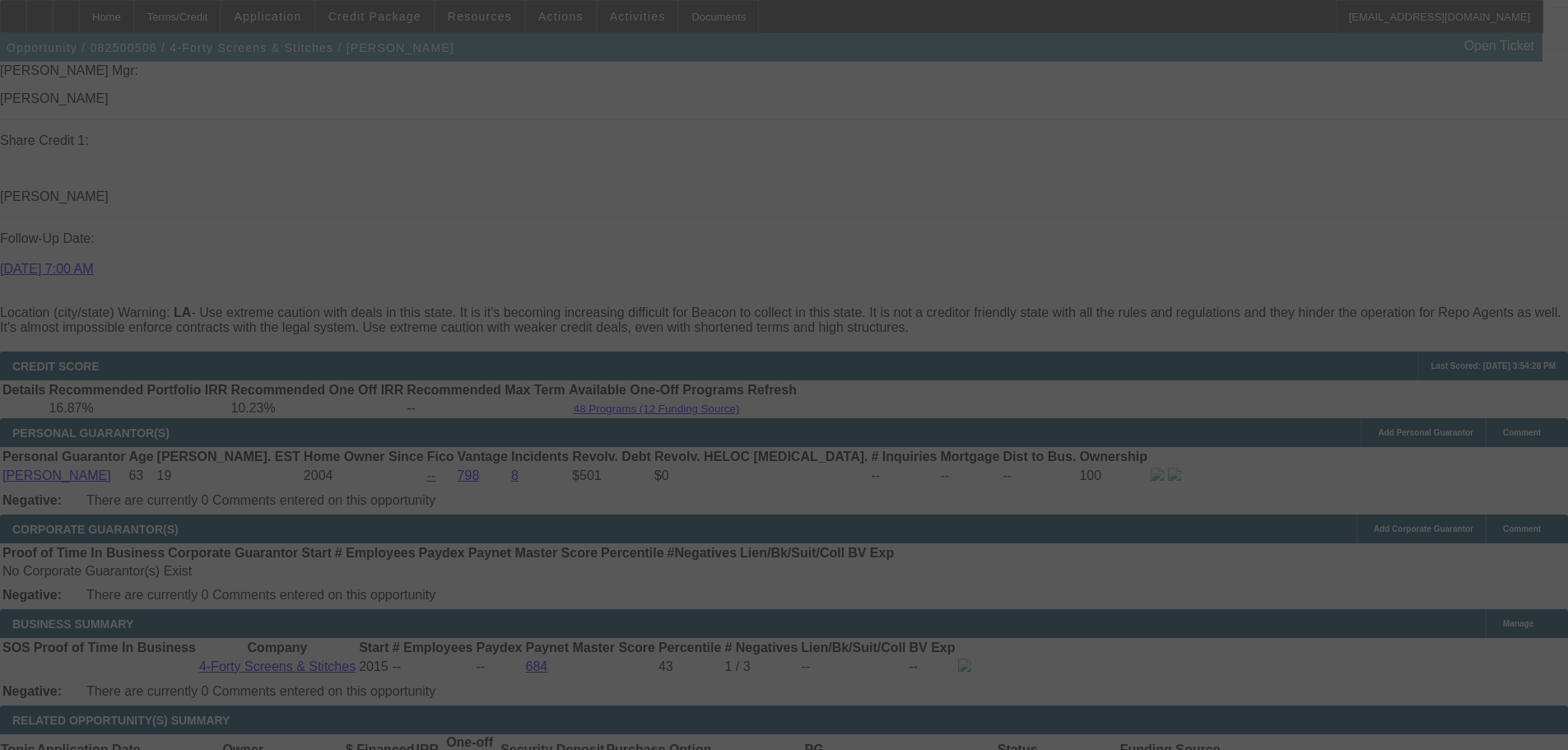
select select "0"
select select "6"
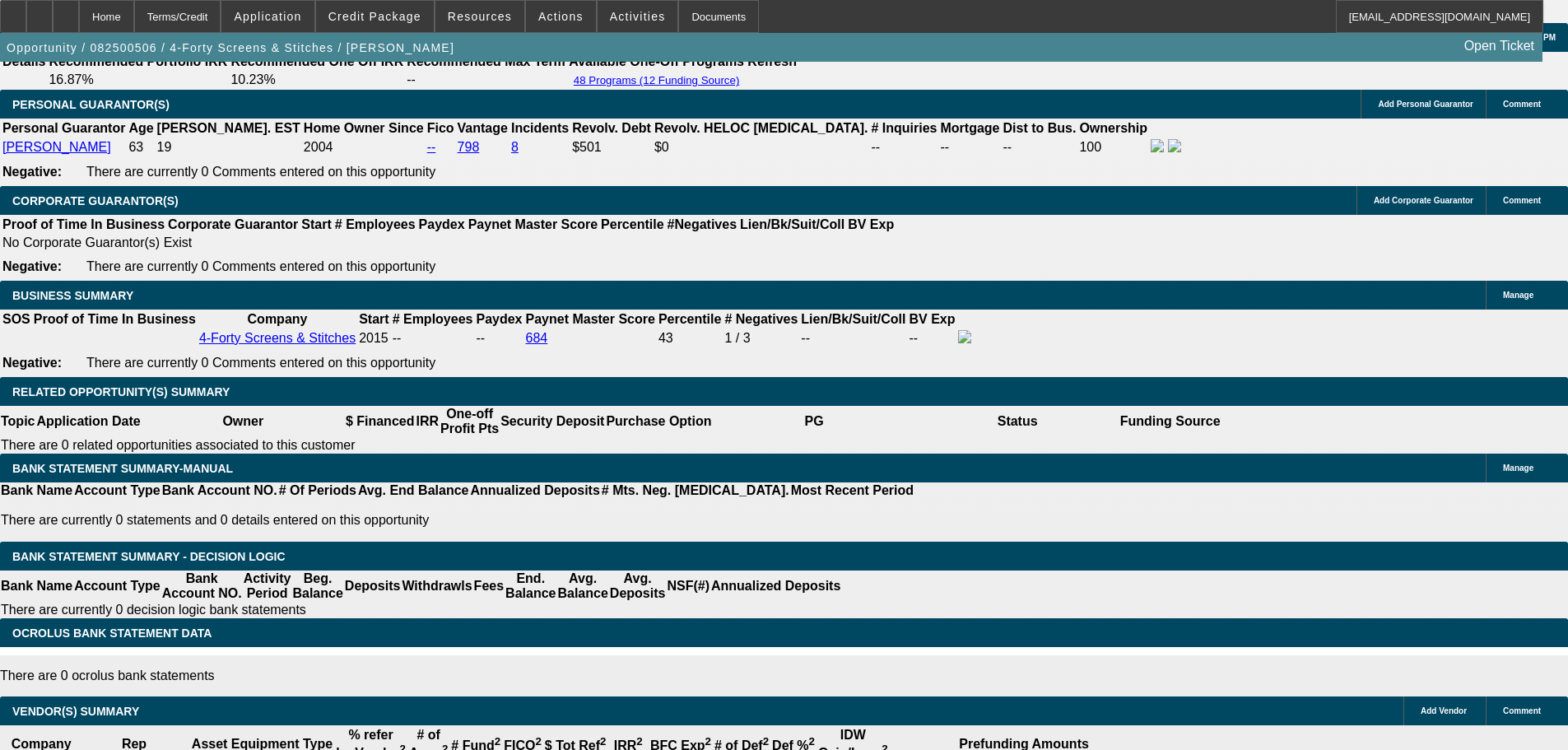
scroll to position [2471, 0]
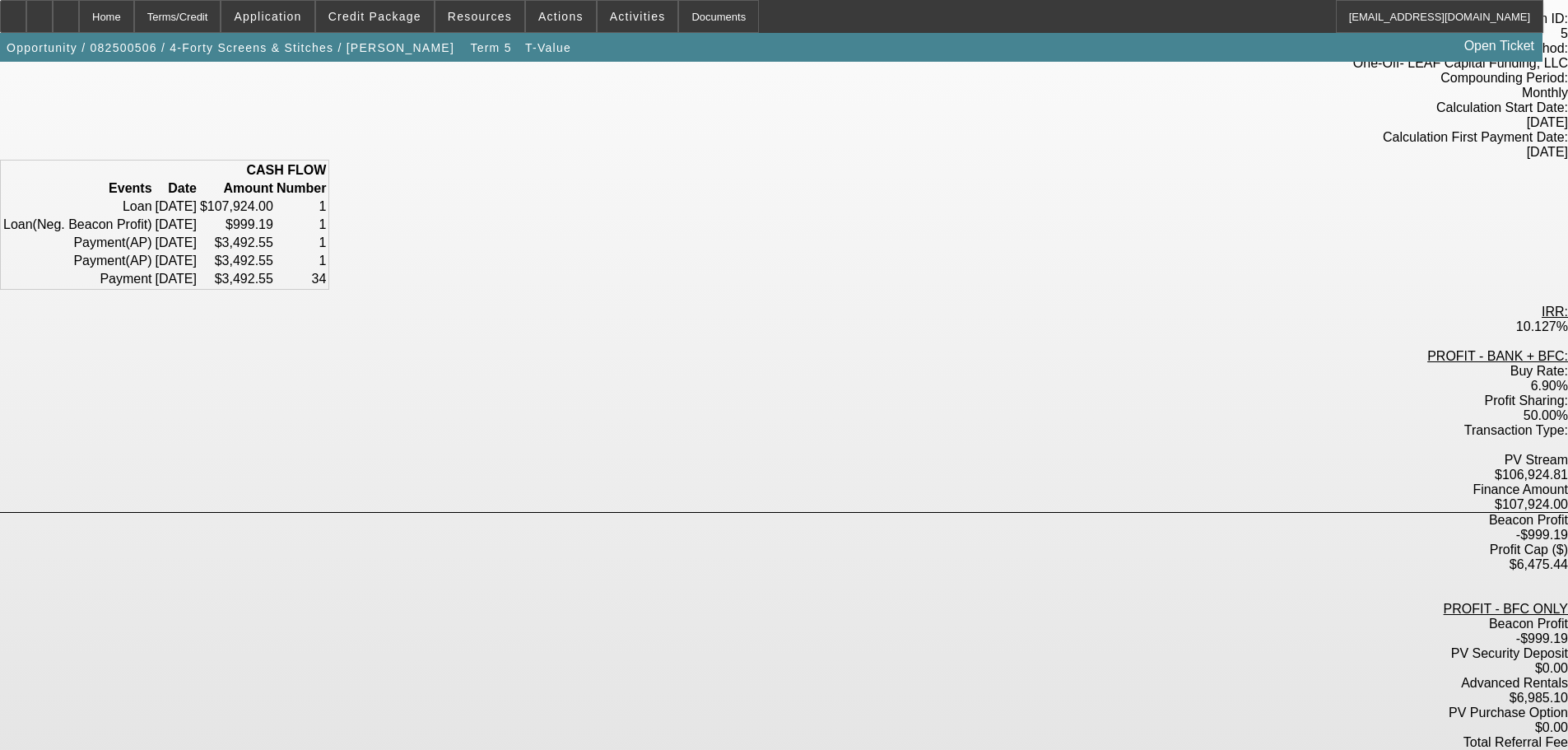
scroll to position [174, 0]
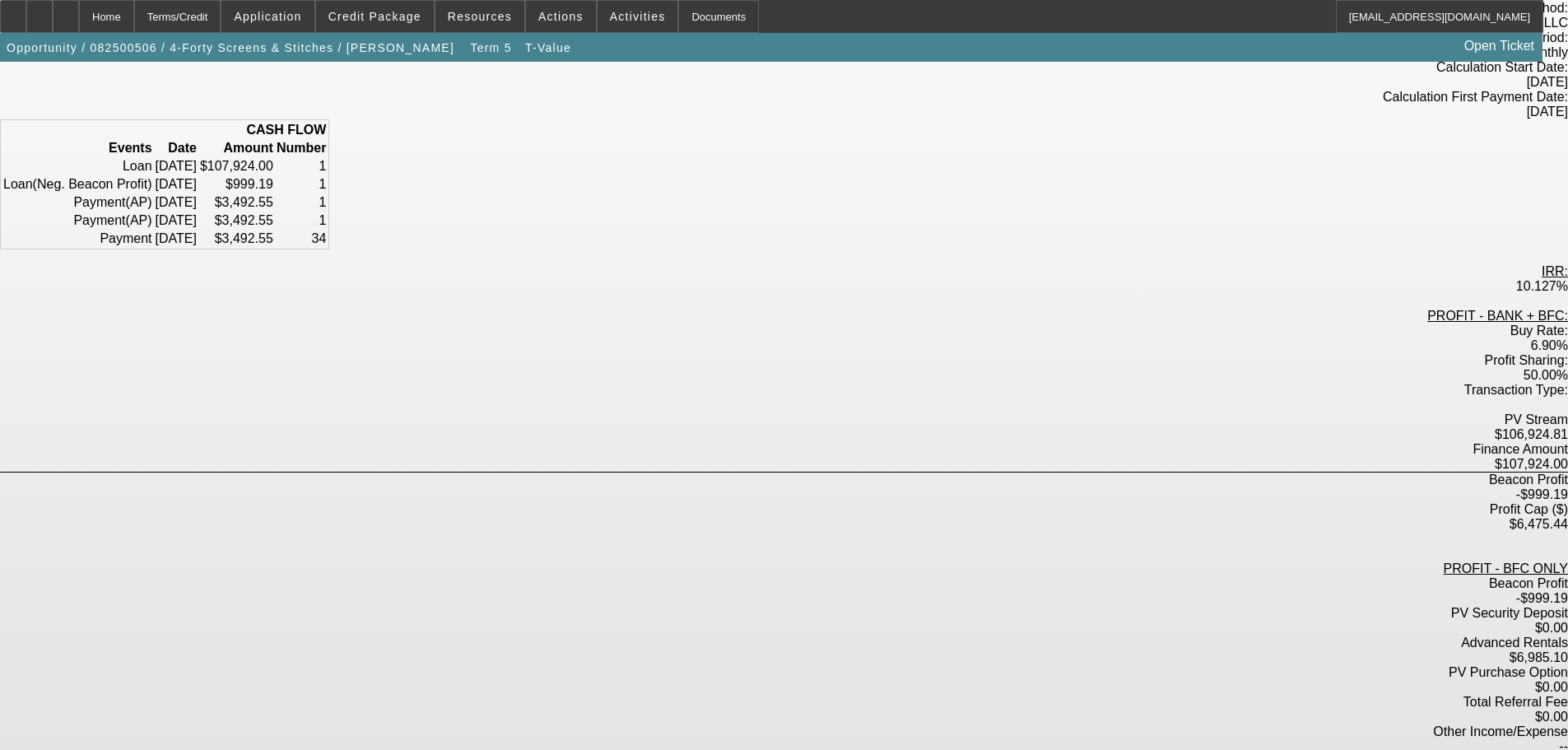
drag, startPoint x: 812, startPoint y: 381, endPoint x: 766, endPoint y: 379, distance: 46.0
click at [766, 488] on div "-$999.19" at bounding box center [784, 495] width 1568 height 15
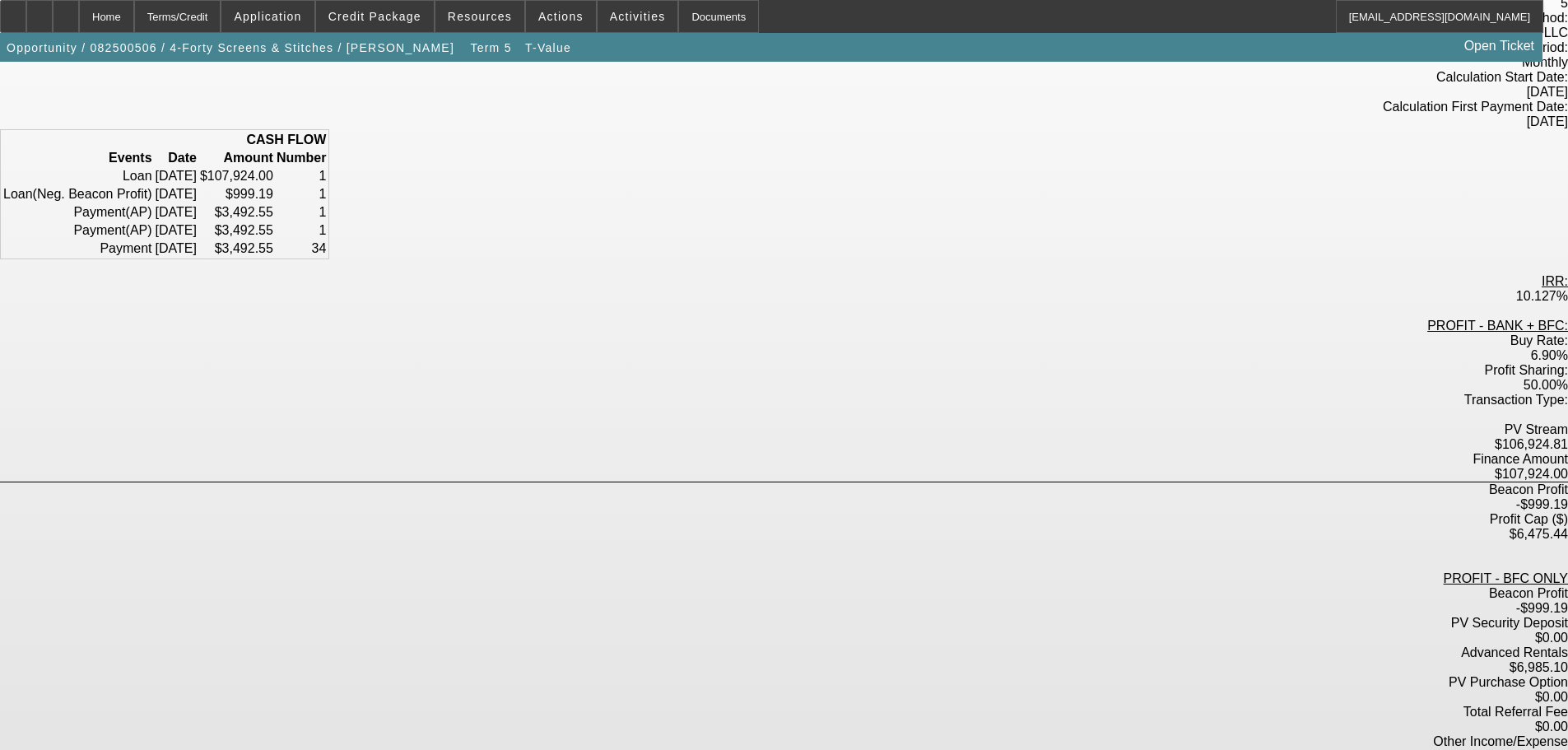
scroll to position [165, 0]
click at [817, 496] on div "-$999.19" at bounding box center [784, 504] width 1568 height 15
drag, startPoint x: 820, startPoint y: 389, endPoint x: 761, endPoint y: 390, distance: 59.0
click at [761, 496] on div "-$999.19" at bounding box center [784, 504] width 1568 height 15
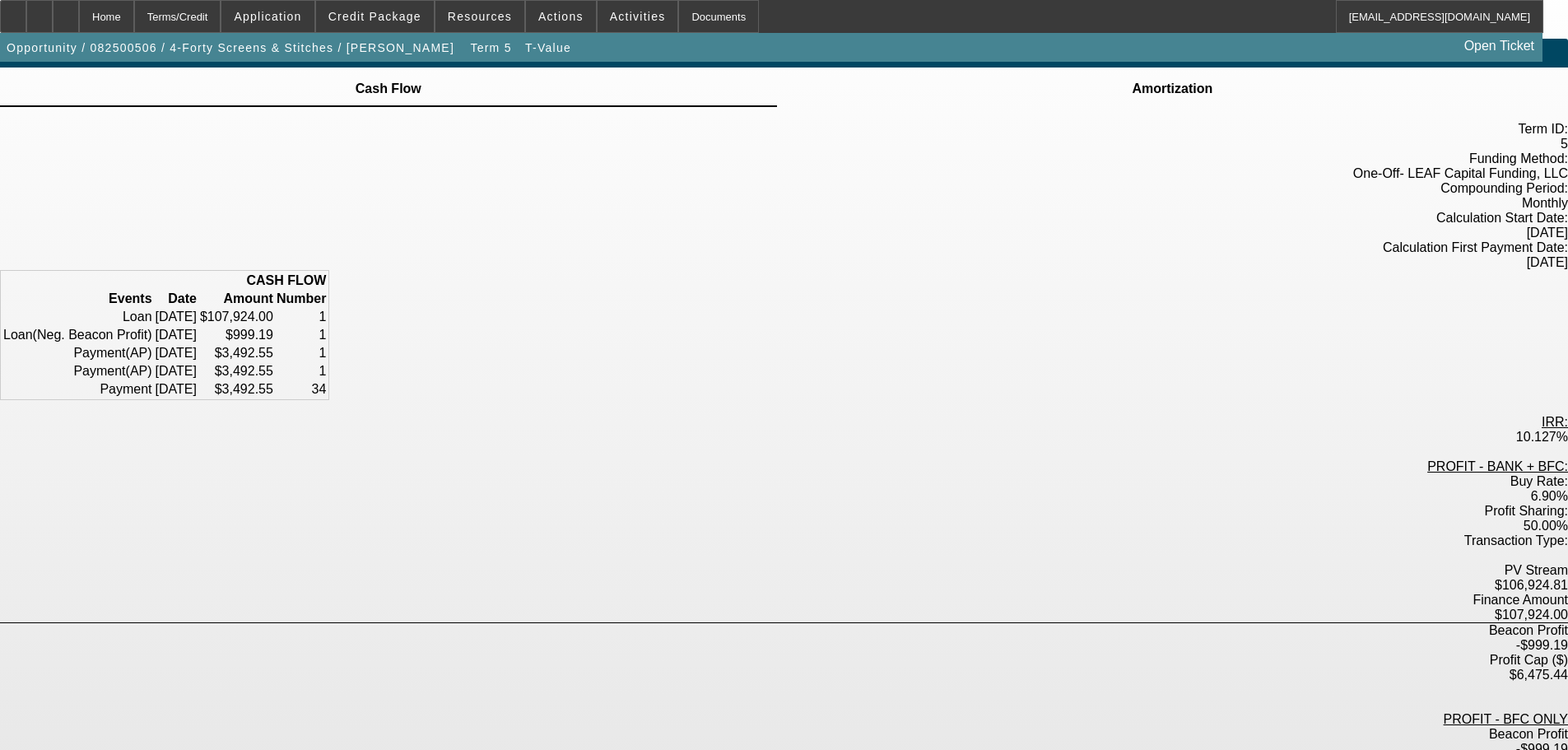
scroll to position [0, 0]
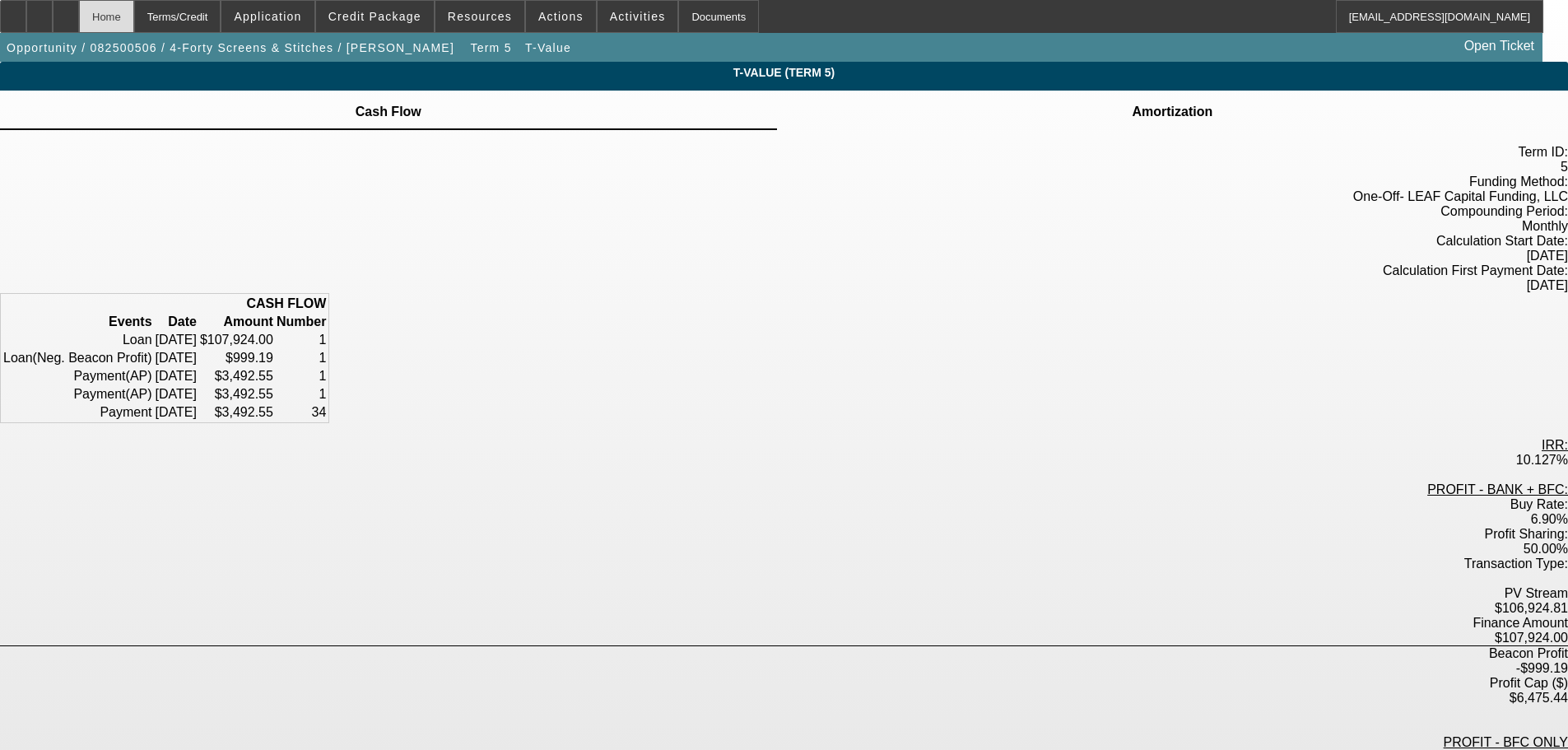
click at [134, 24] on div "Home" at bounding box center [107, 16] width 55 height 33
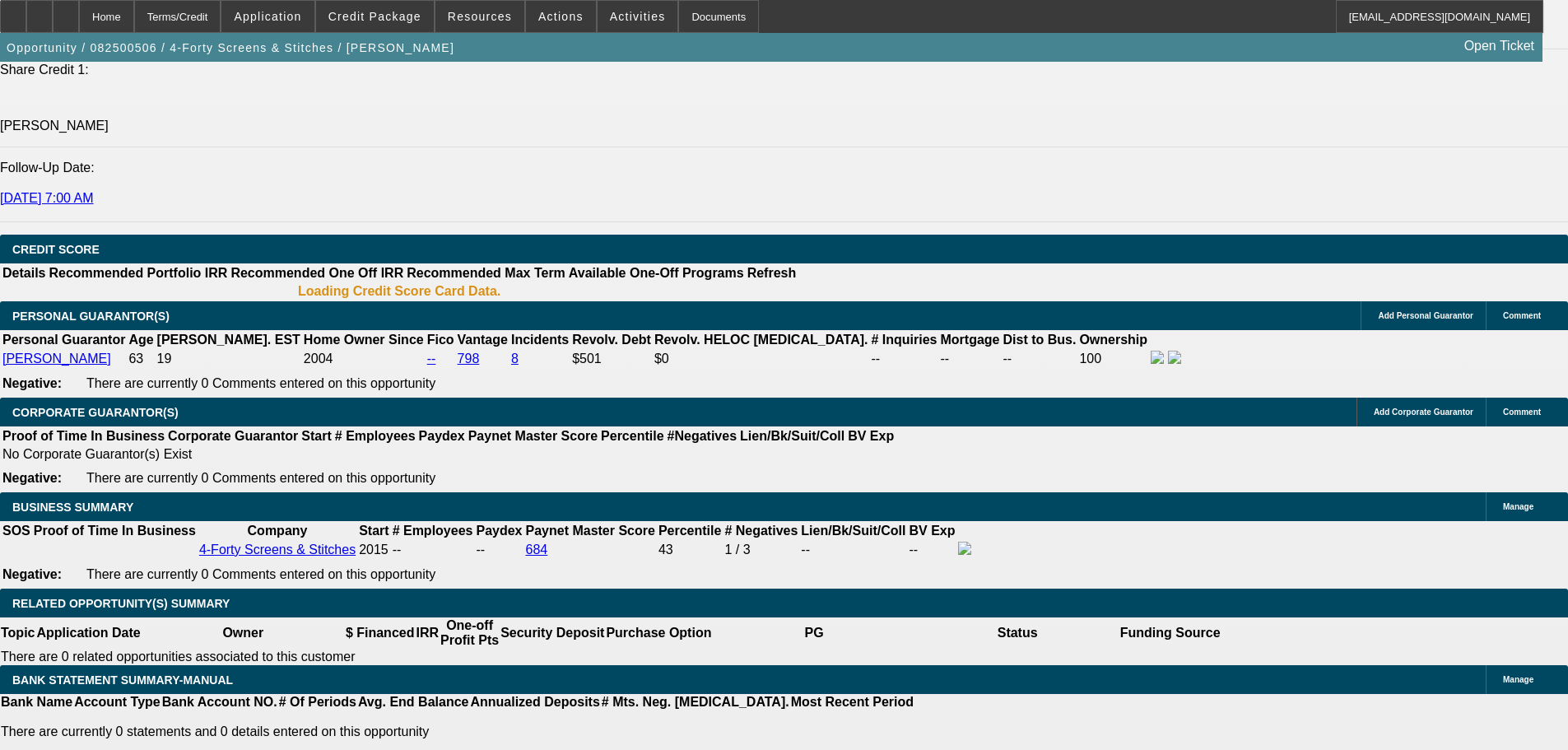
select select "0"
select select "6"
select select "0"
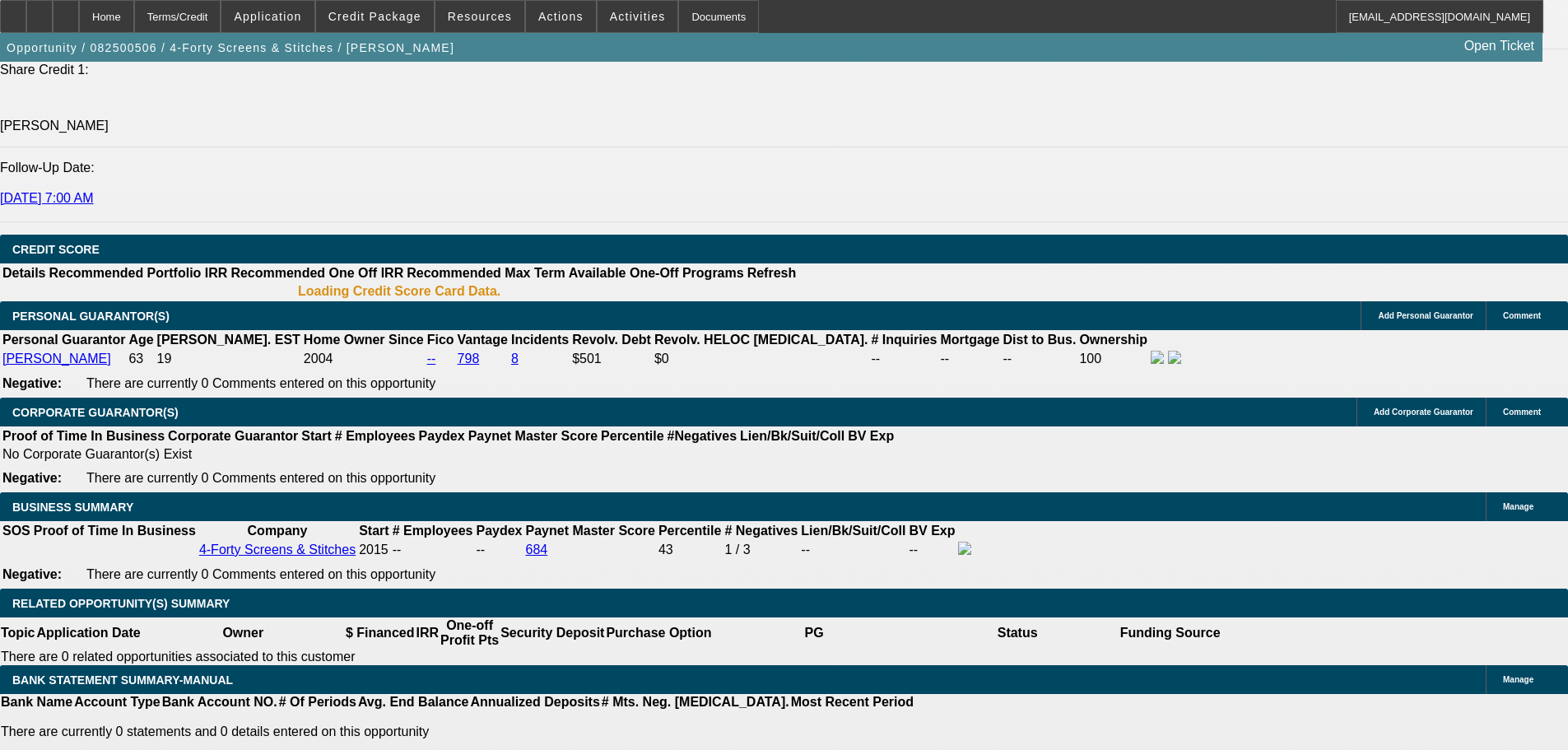
select select "0"
select select "6"
select select "0"
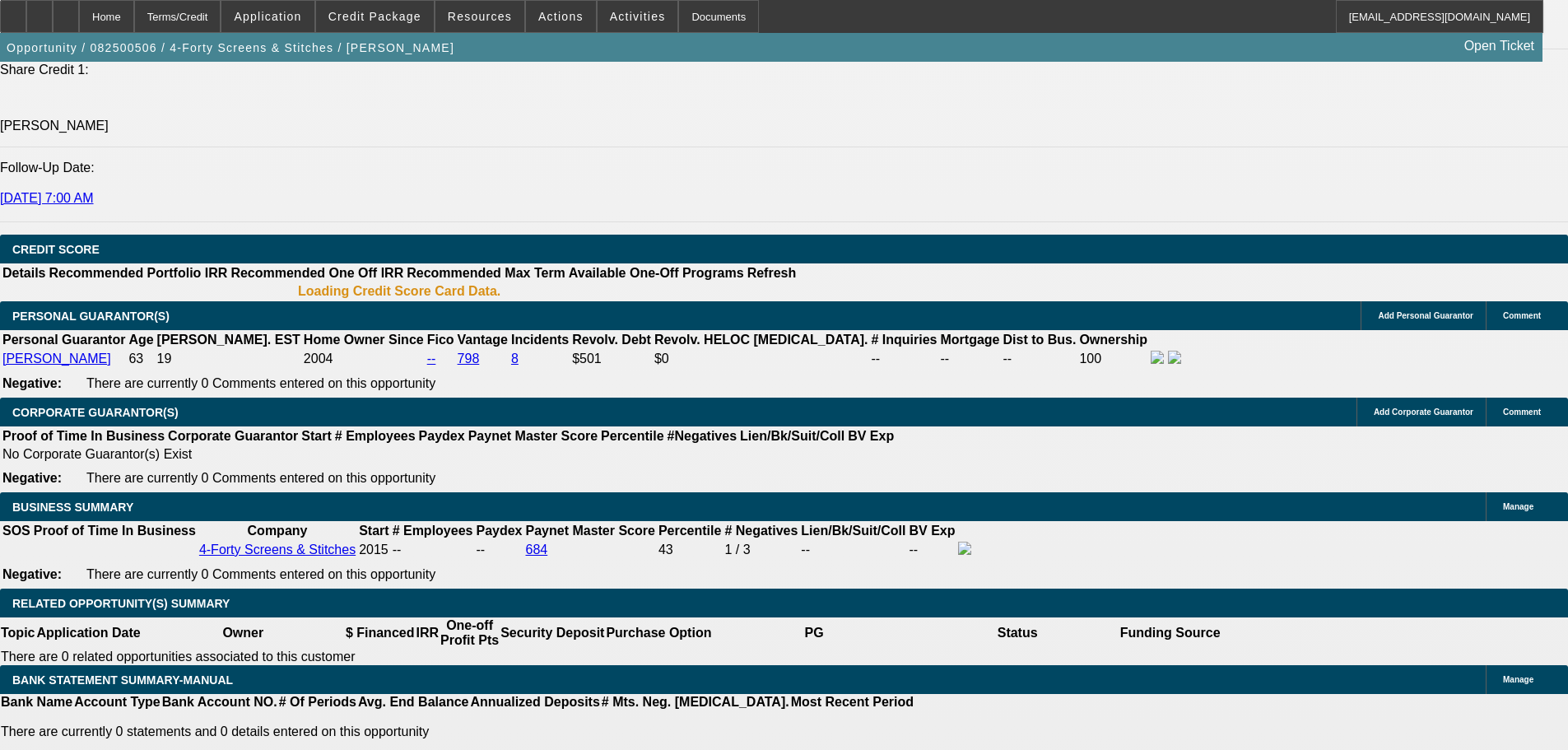
select select "0"
select select "6"
select select "0"
select select "0.1"
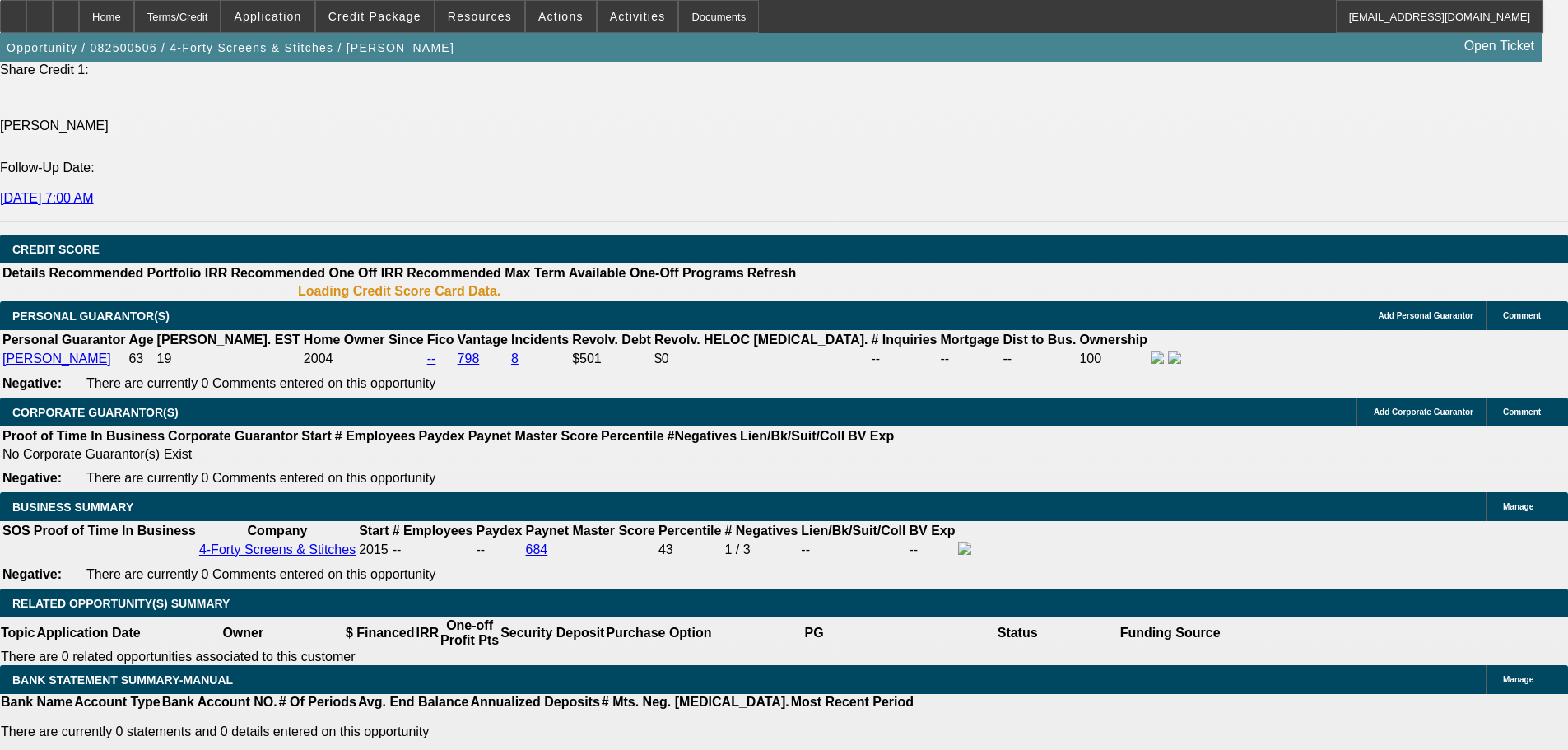
select select "4"
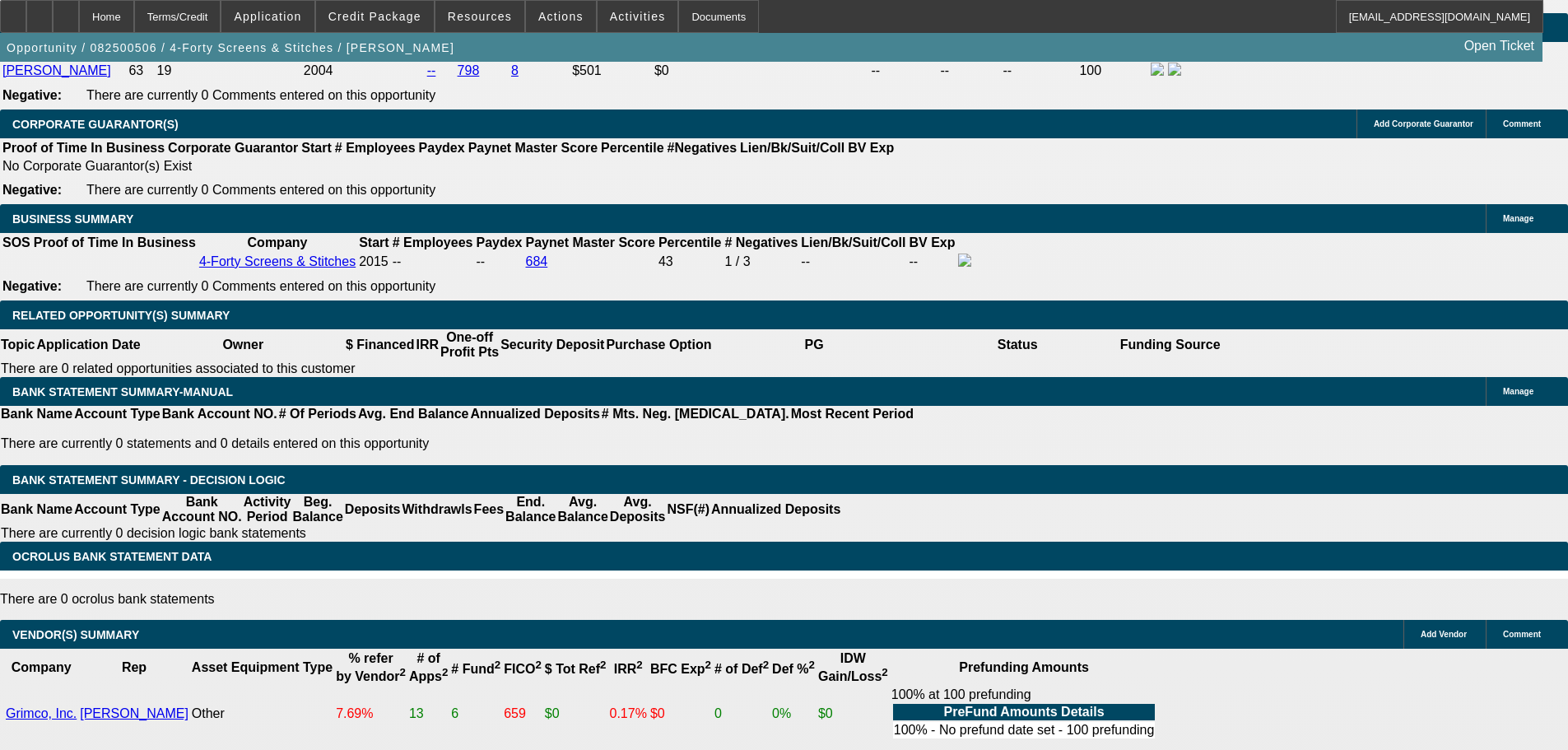
scroll to position [2459, 0]
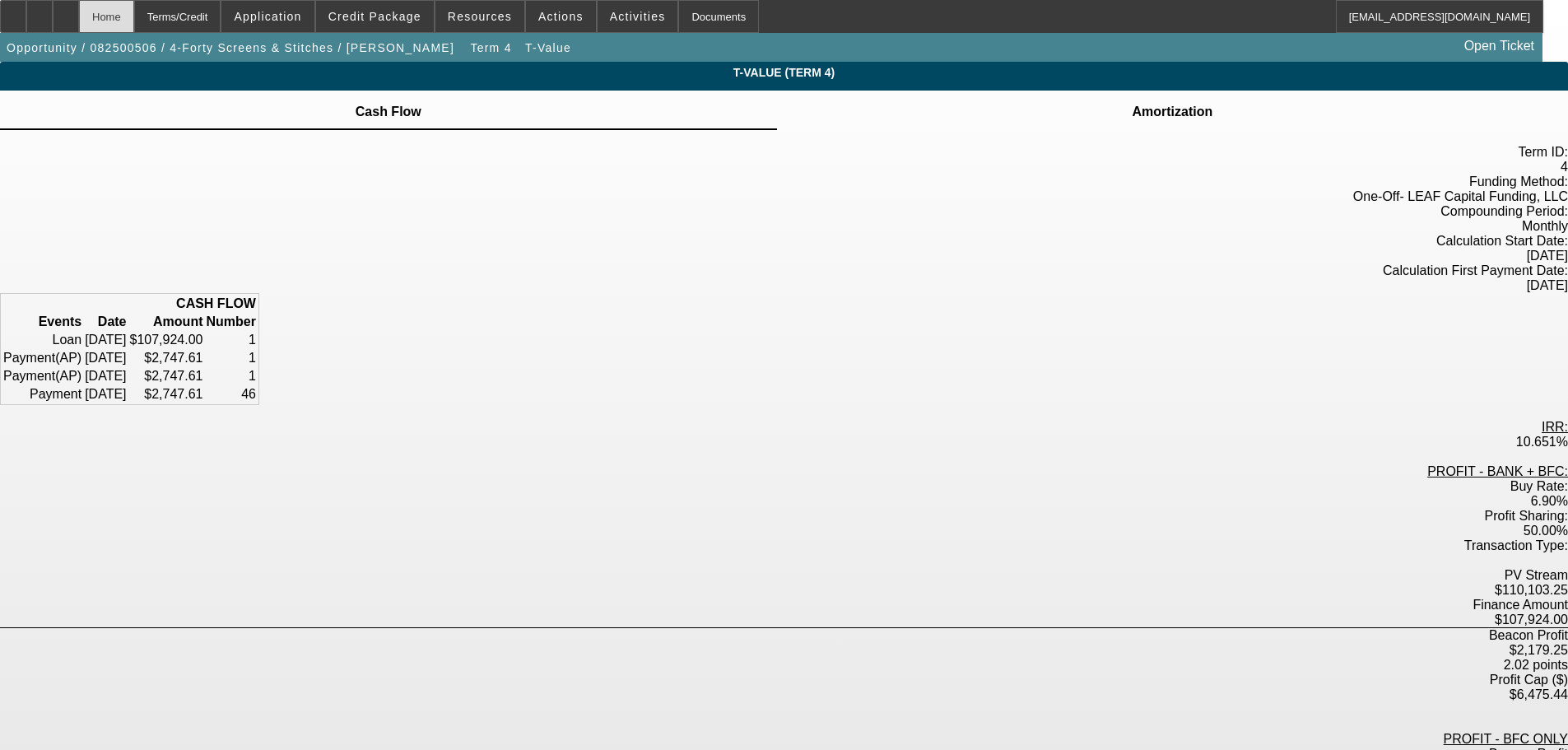
click at [134, 24] on div "Home" at bounding box center [107, 16] width 55 height 33
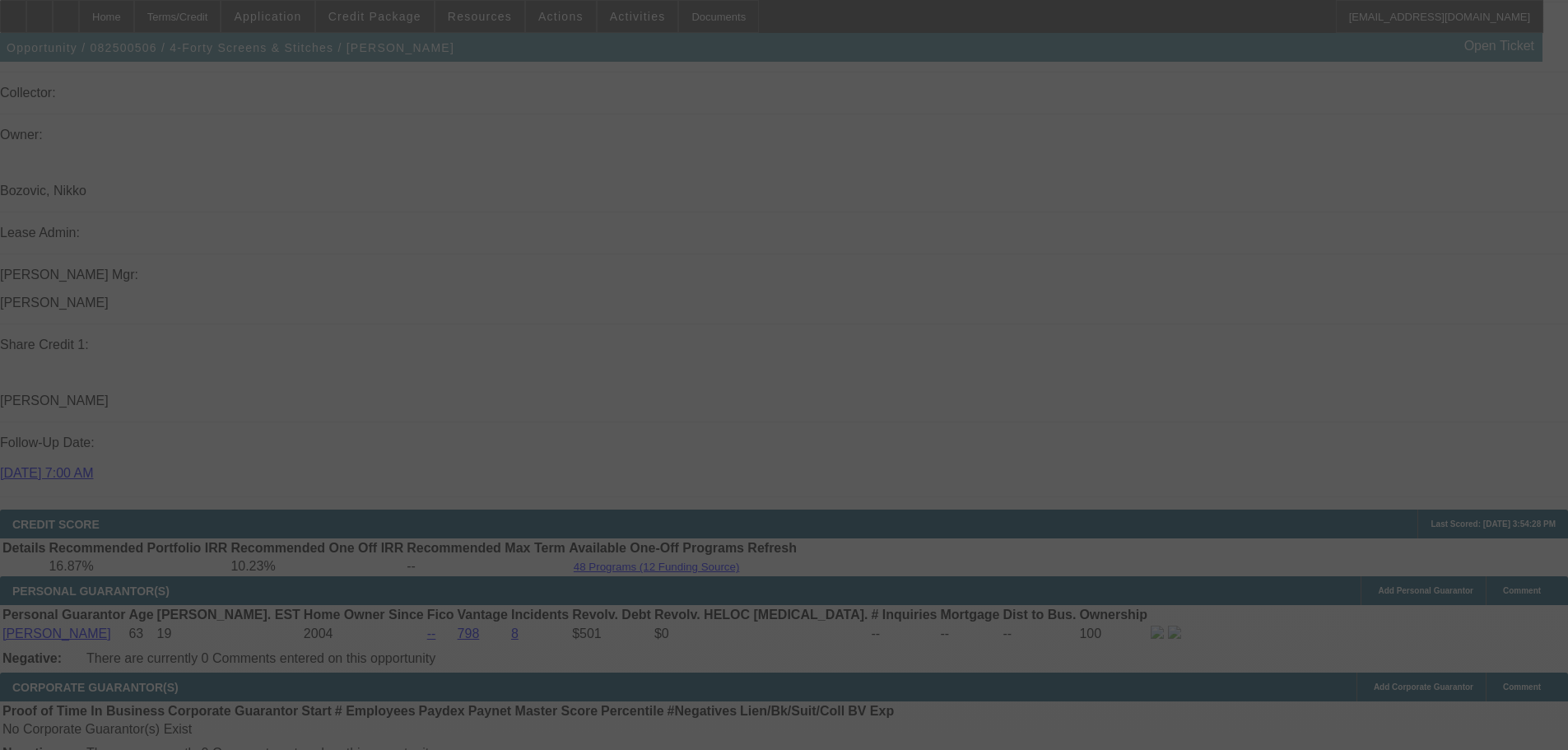
scroll to position [2272, 0]
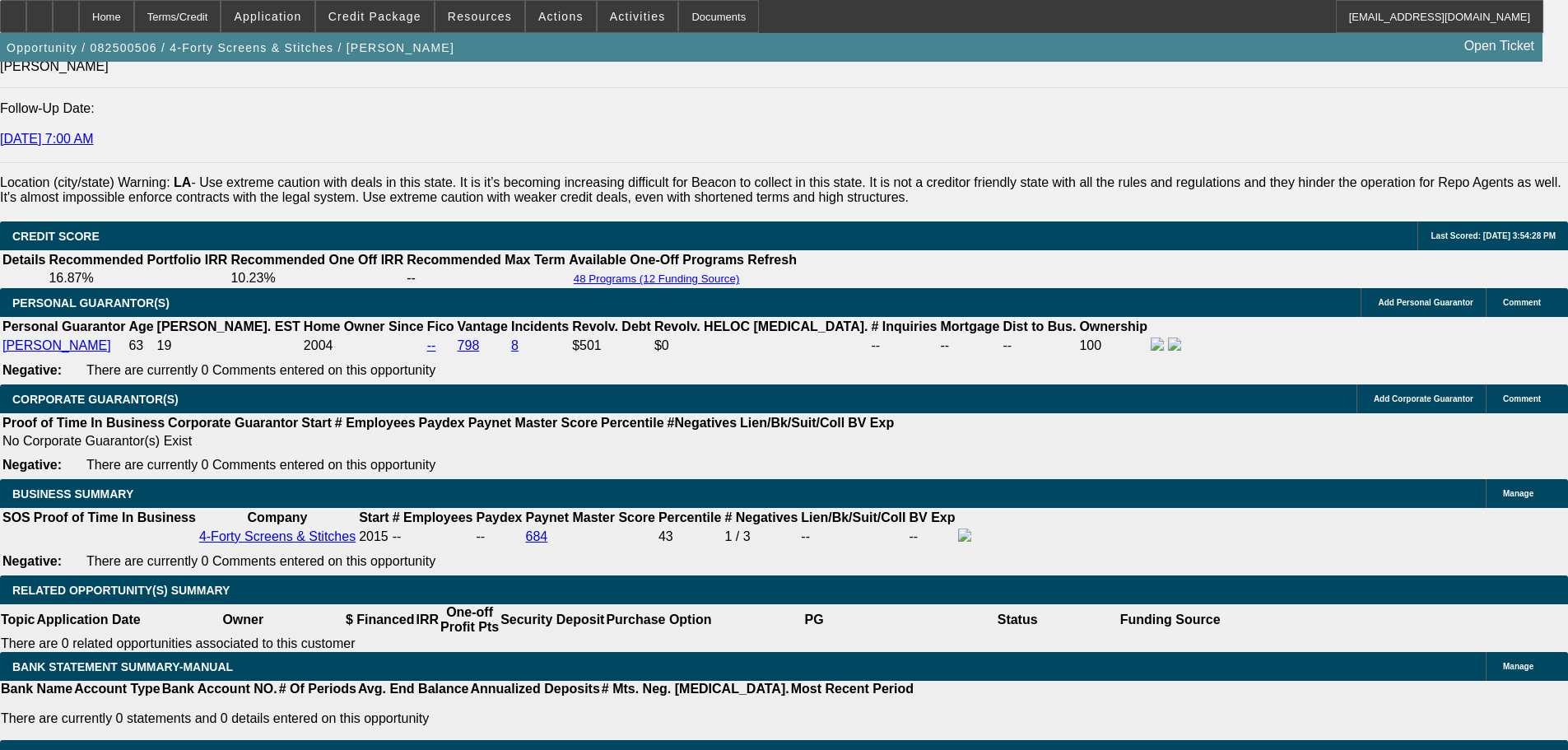
select select "0"
select select "6"
select select "0"
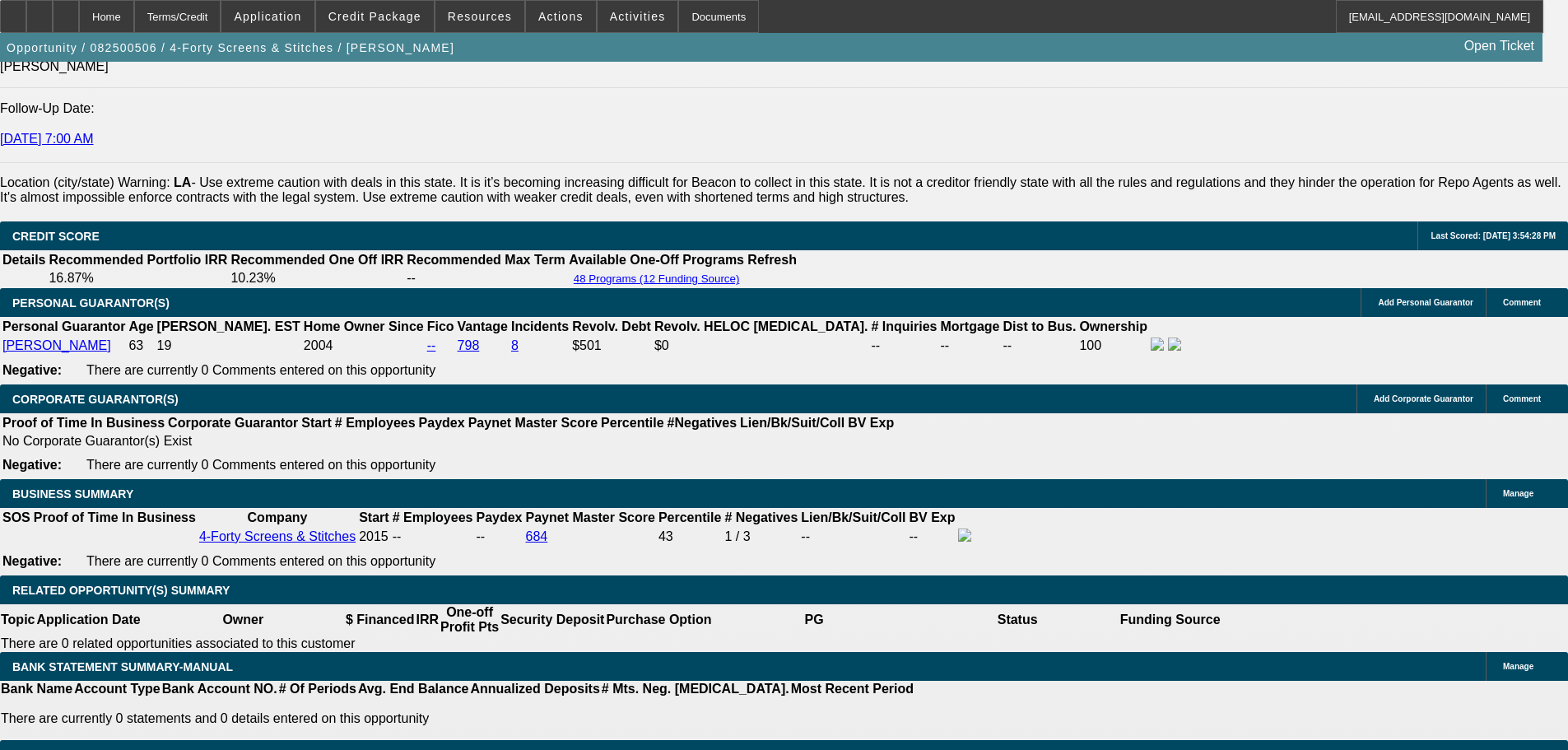
select select "0"
select select "6"
select select "0"
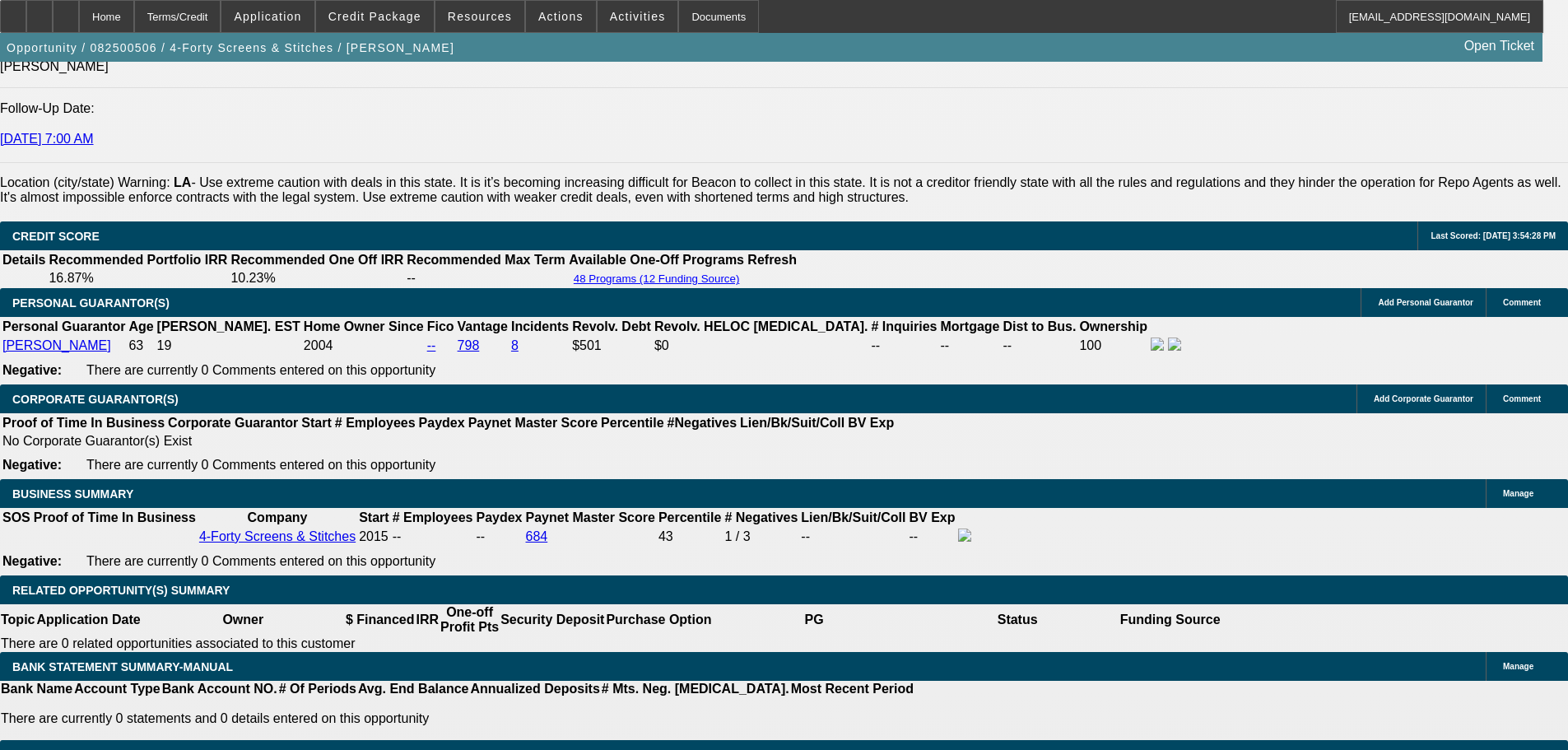
select select "0"
select select "6"
select select "0"
select select "0.1"
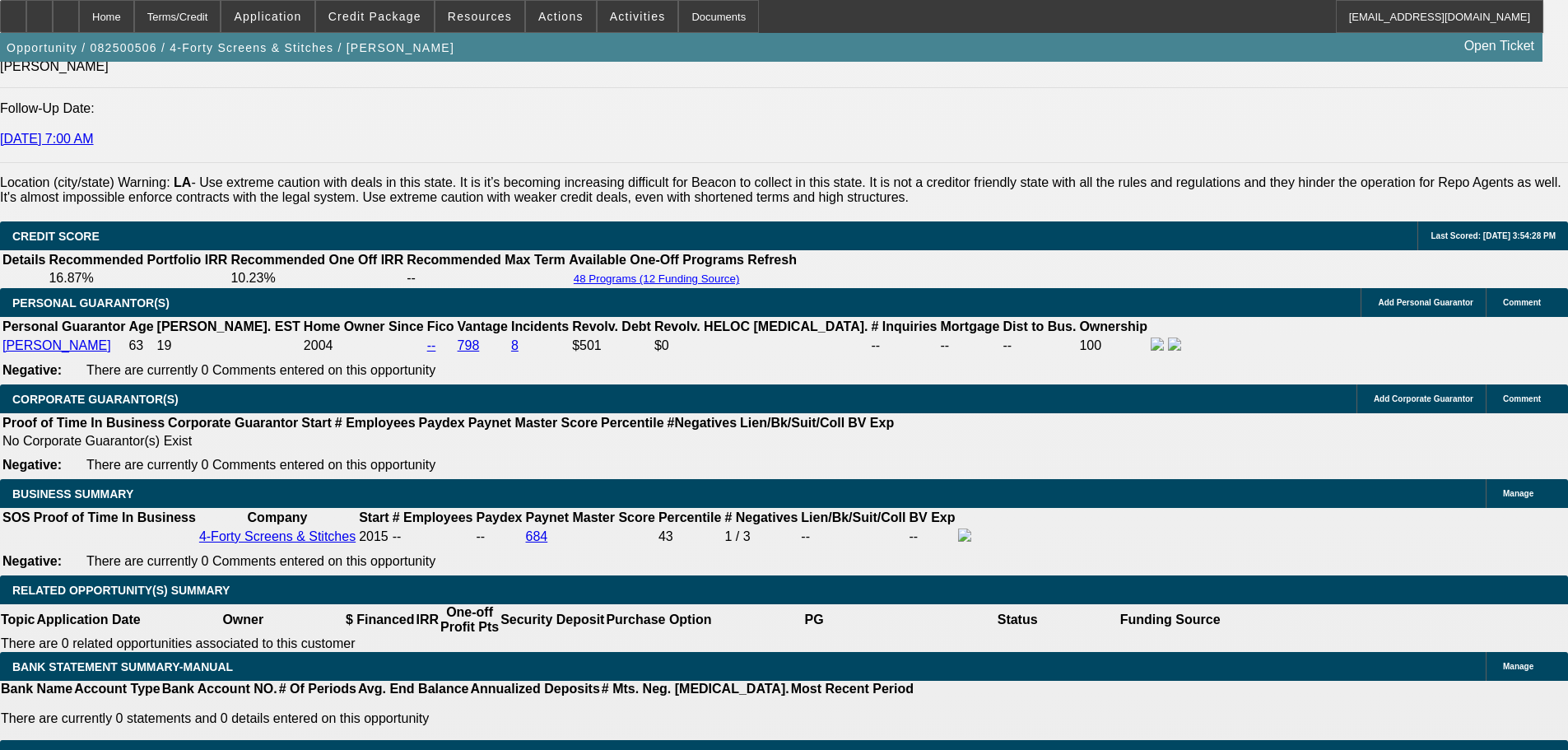
select select "4"
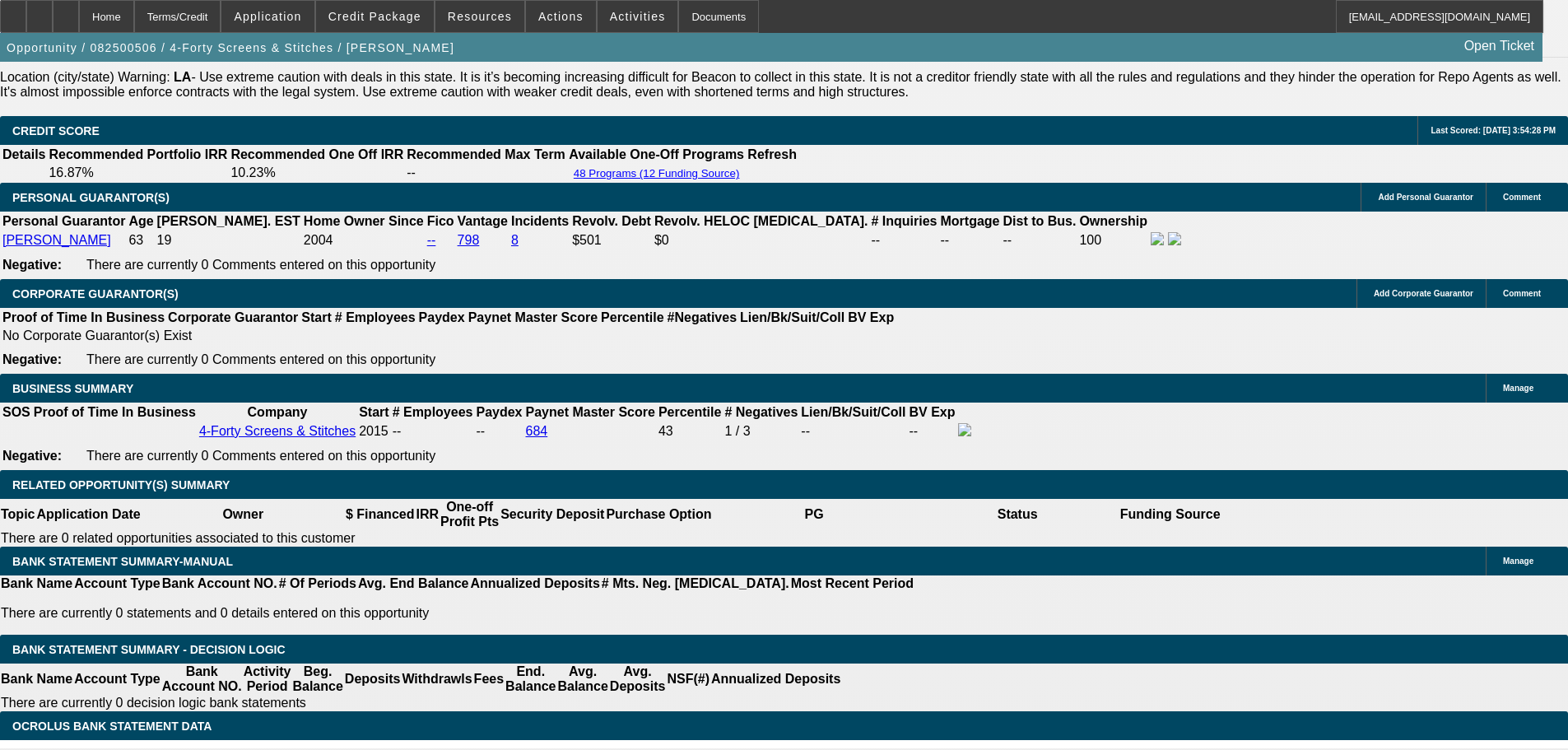
scroll to position [2436, 0]
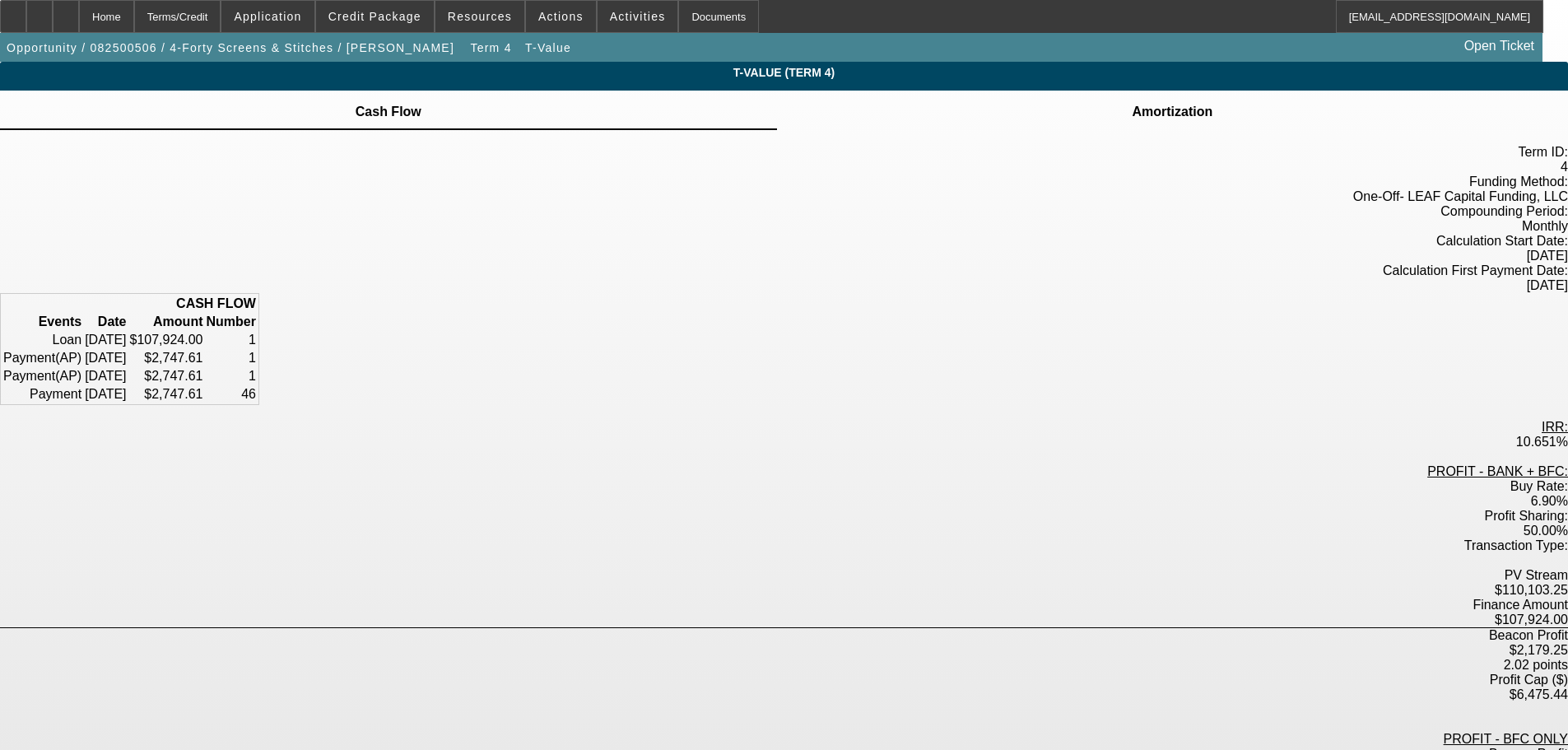
scroll to position [82, 0]
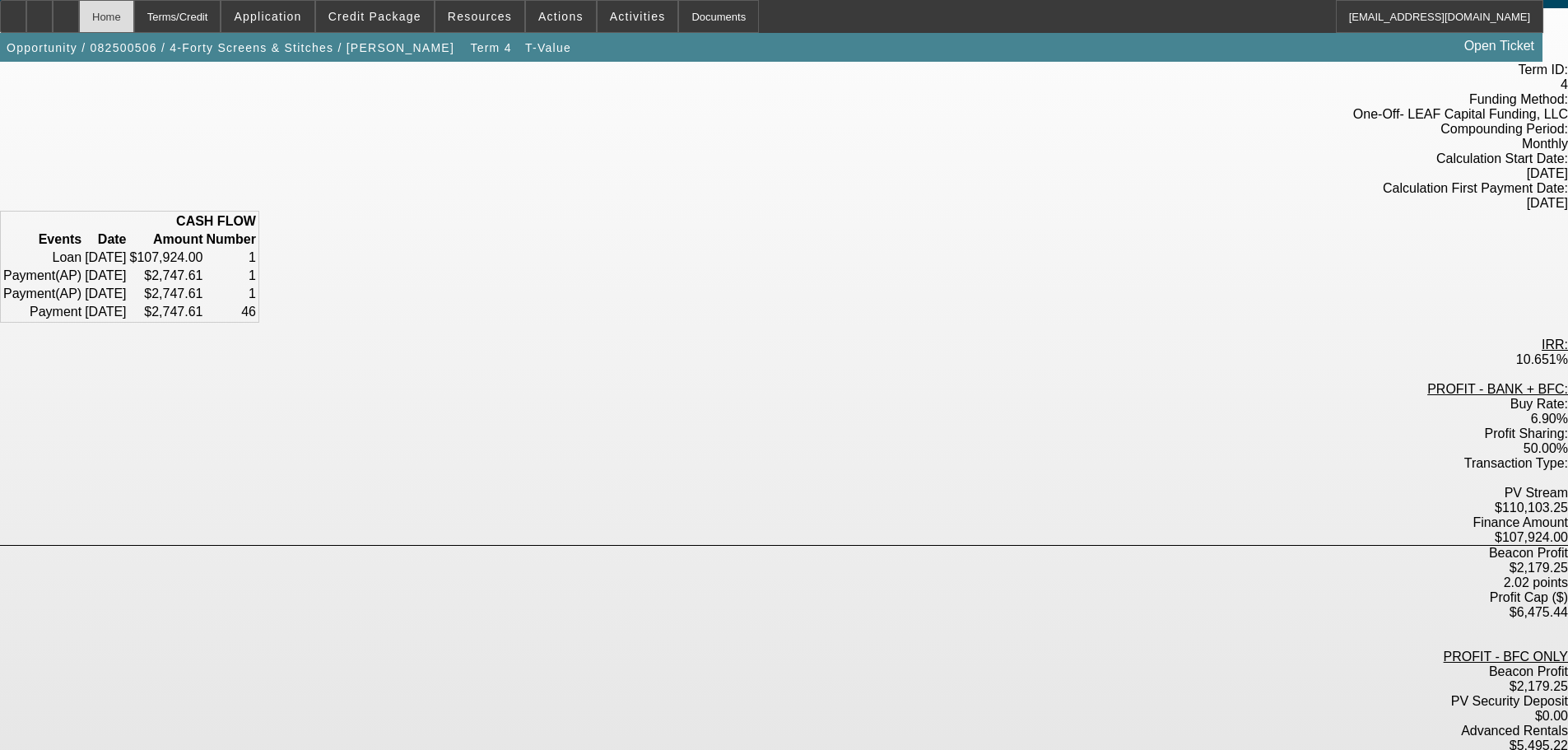
click at [134, 23] on div "Home" at bounding box center [107, 16] width 55 height 33
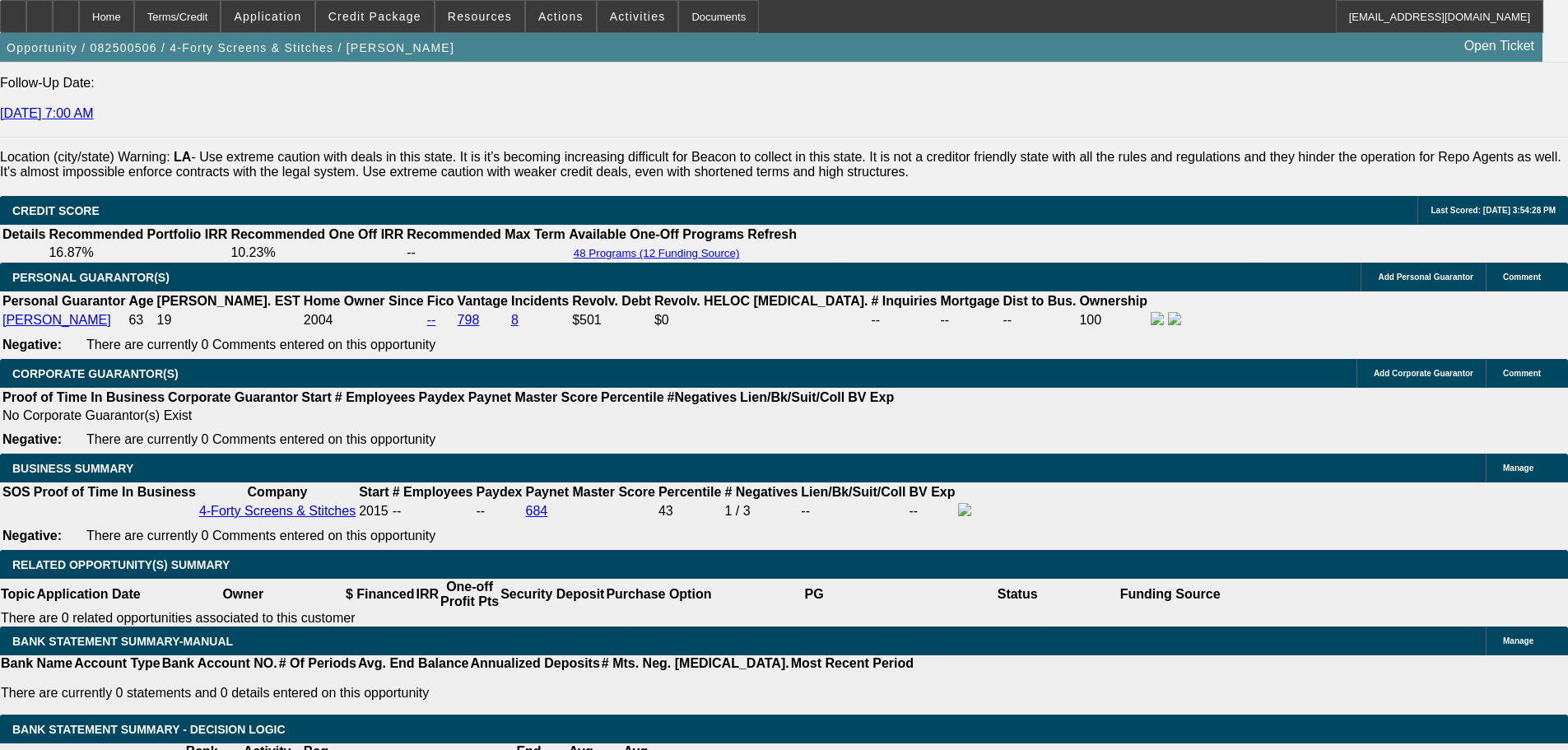
select select "0"
select select "6"
select select "0"
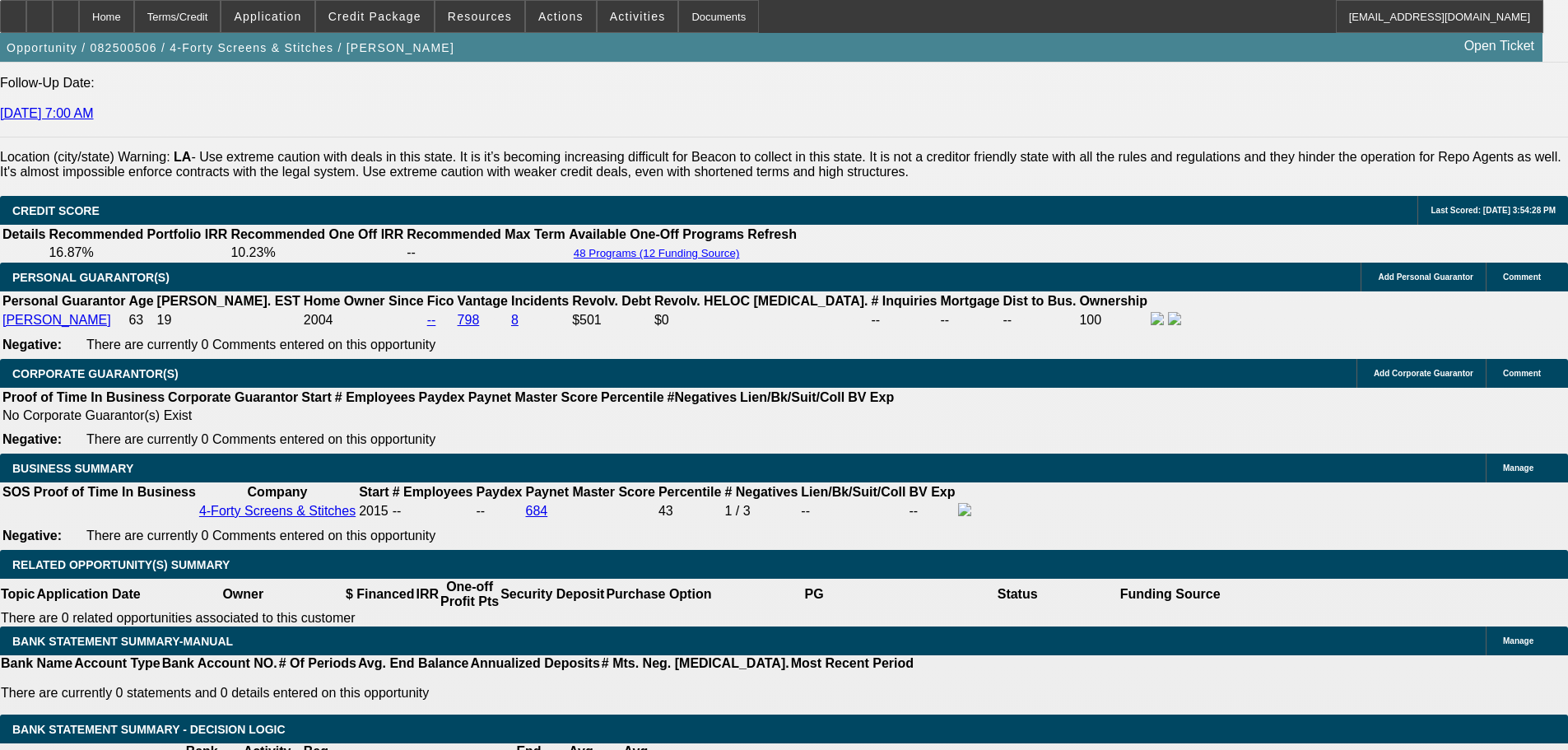
select select "0"
select select "6"
select select "0"
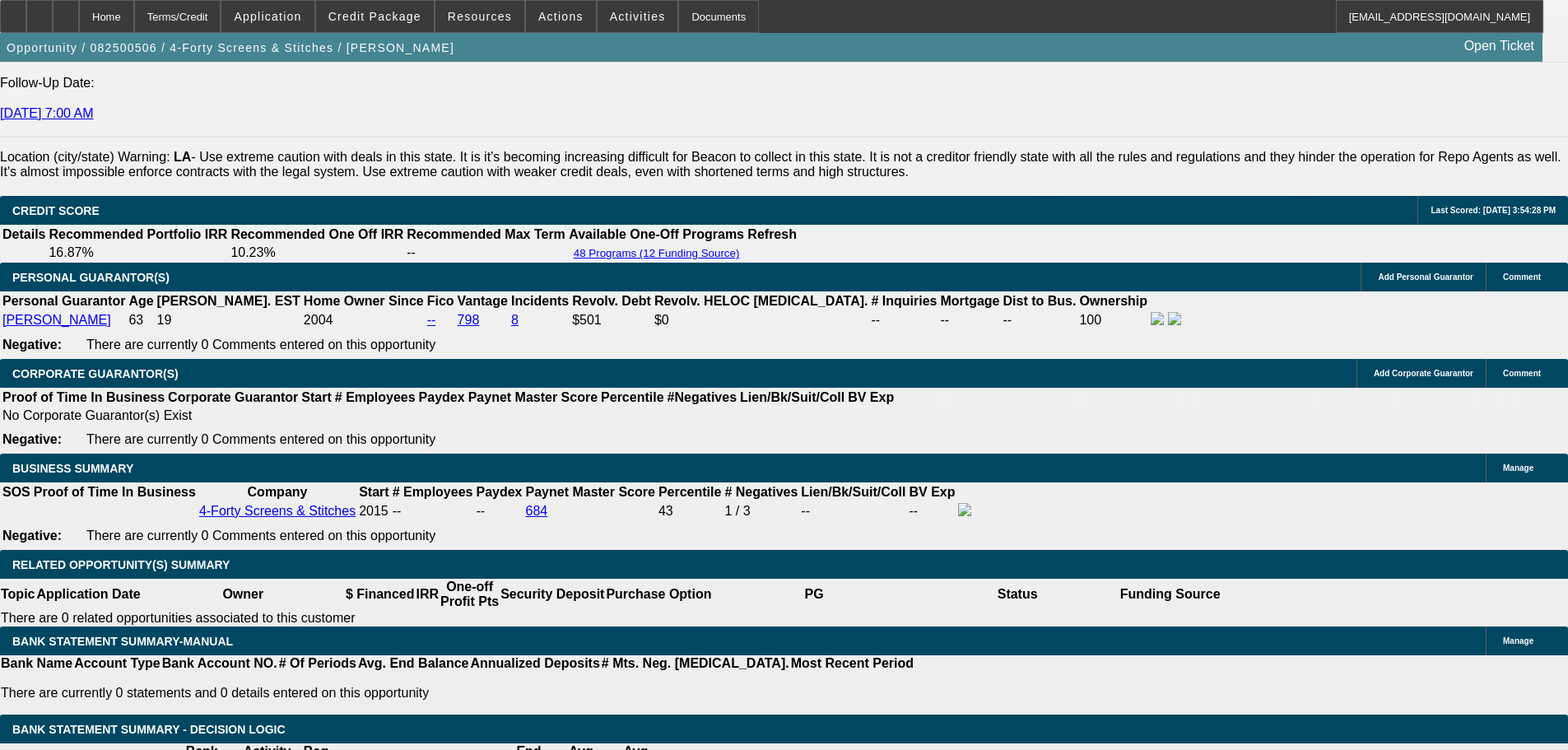
select select "0"
select select "6"
select select "0"
select select "0.1"
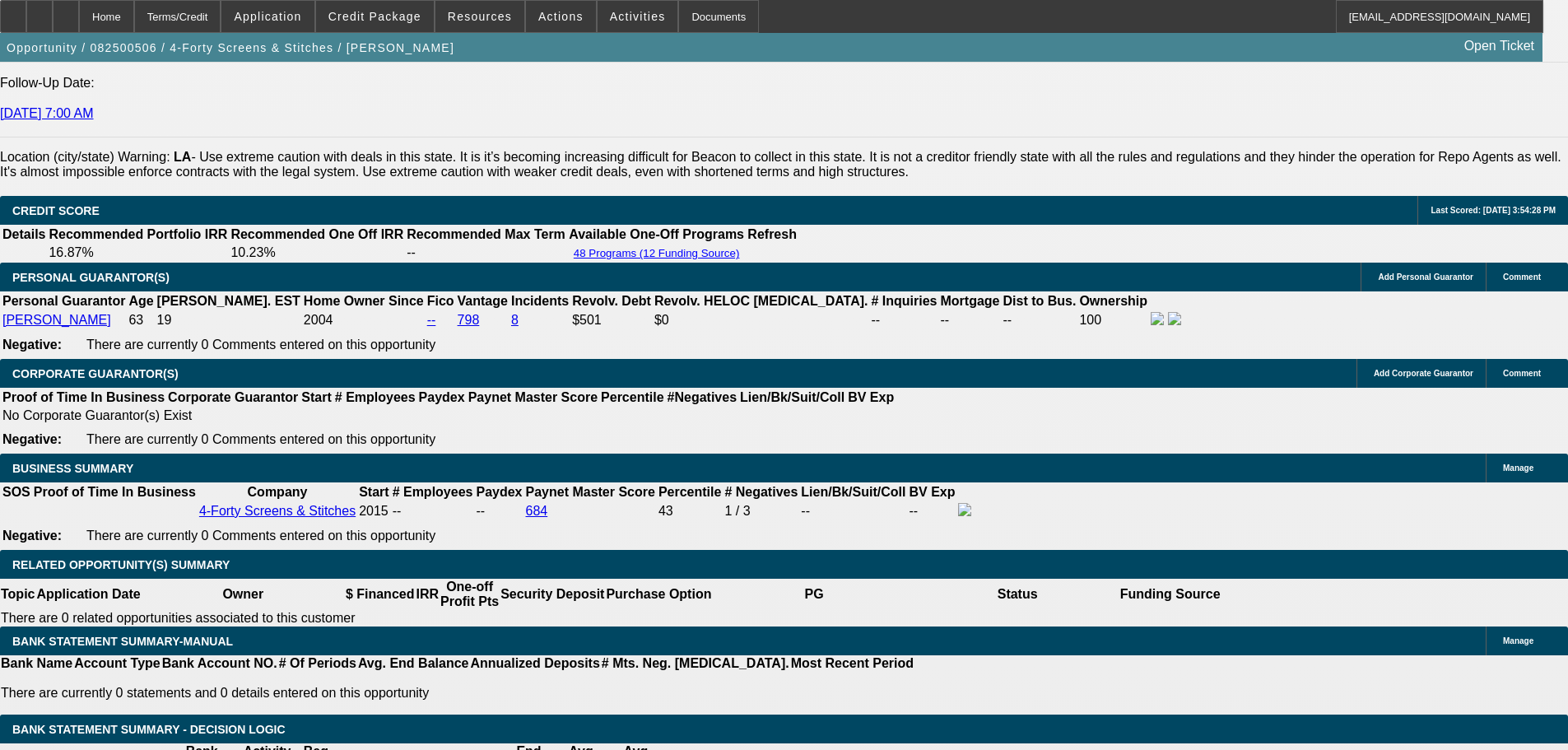
select select "4"
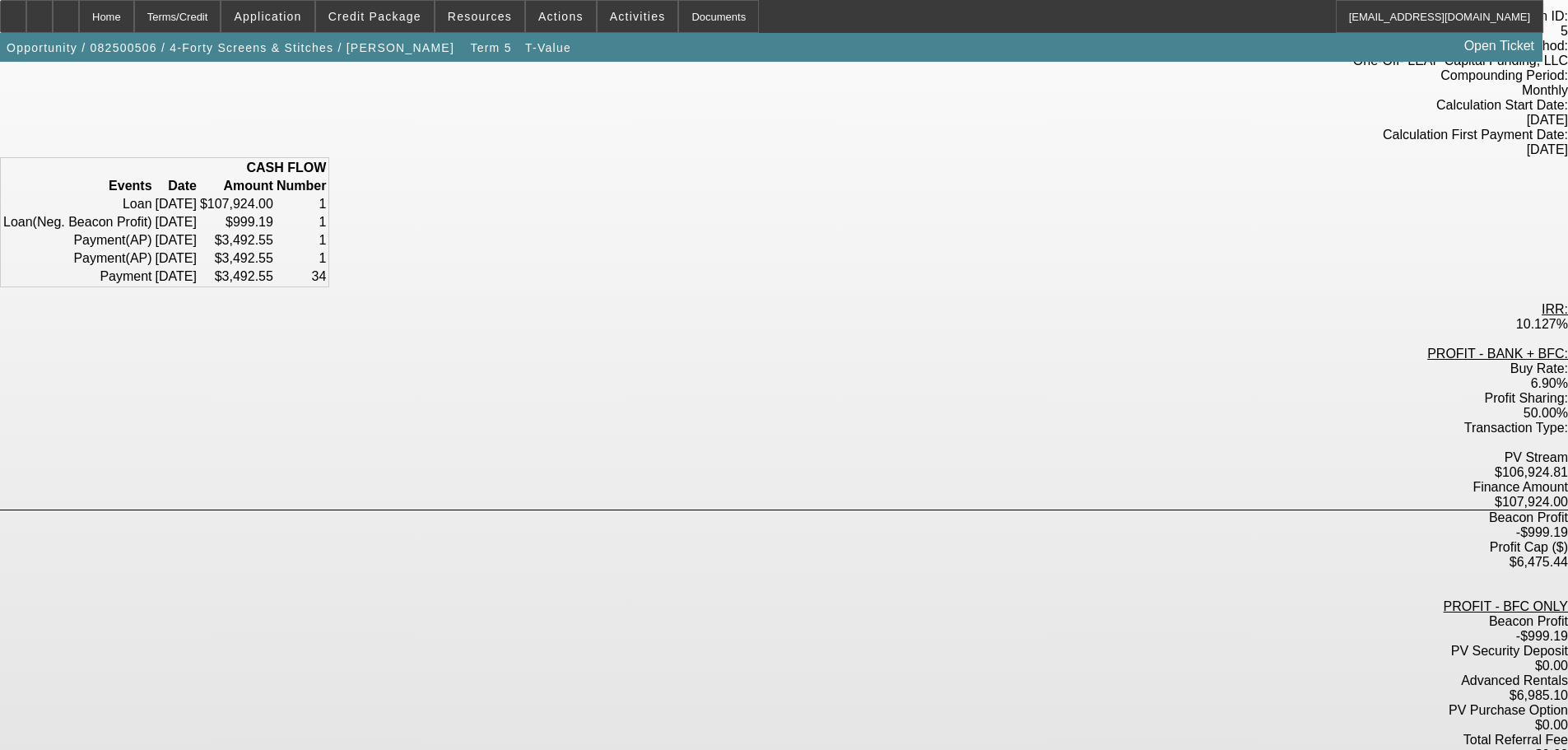
scroll to position [165, 0]
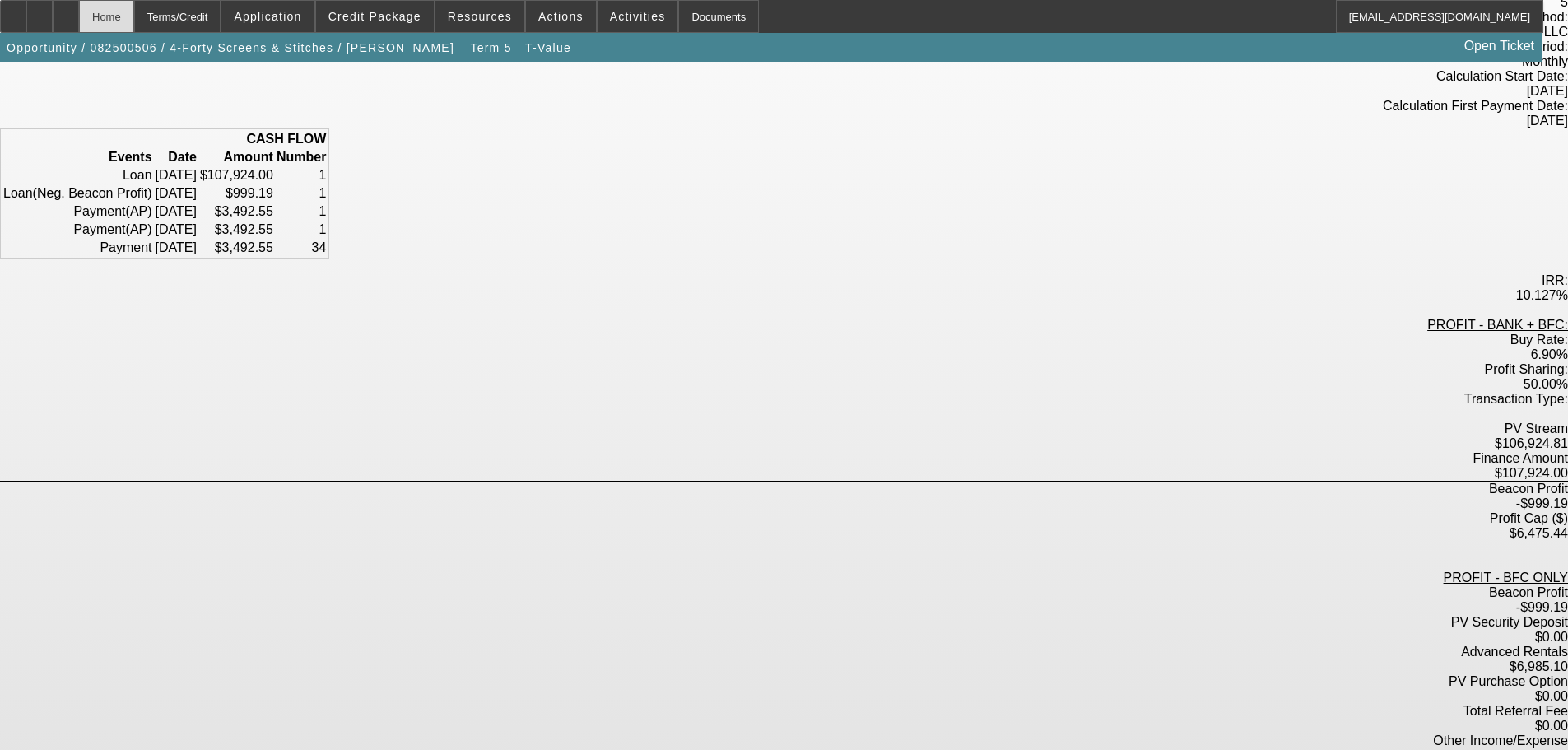
click at [134, 19] on div "Home" at bounding box center [107, 16] width 55 height 33
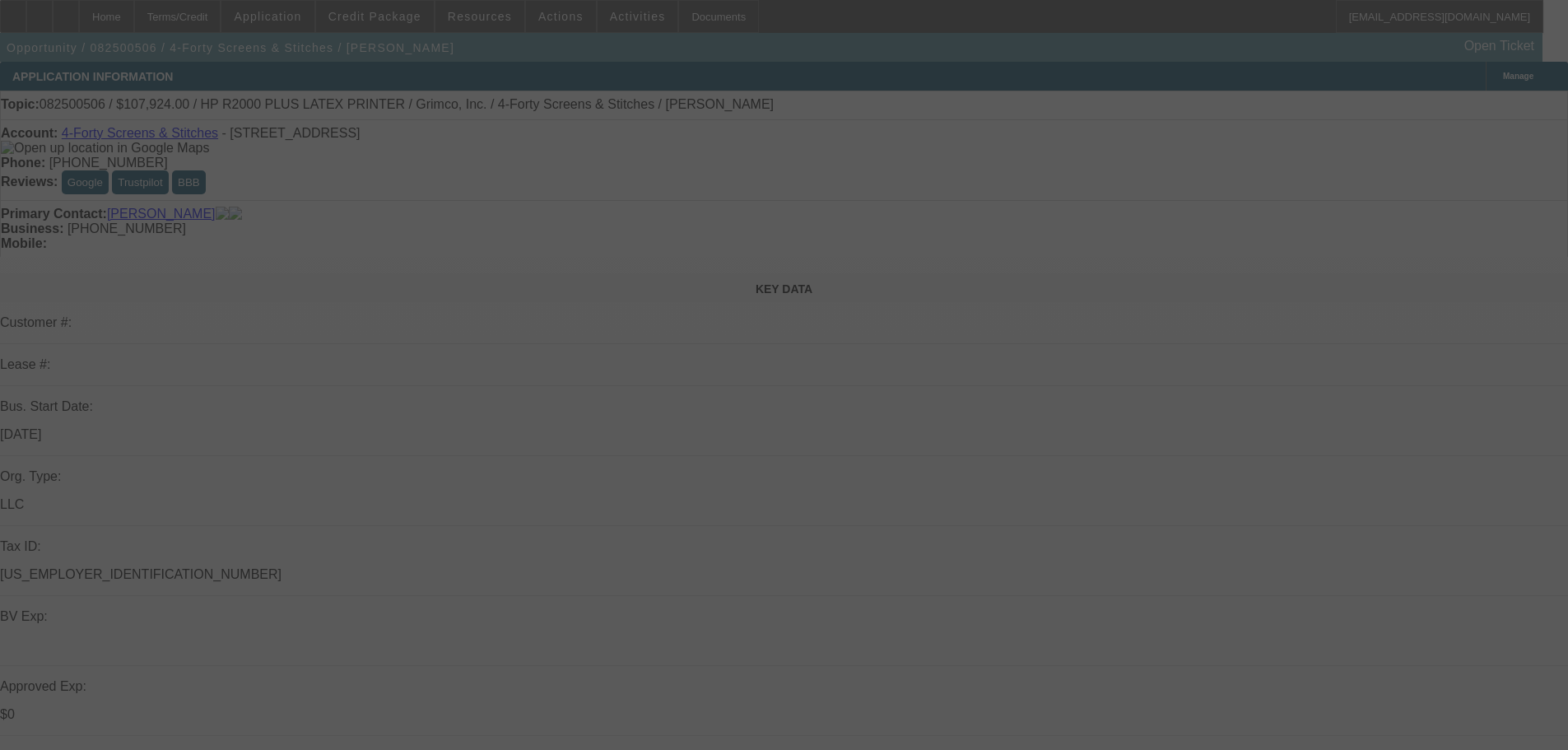
select select "0"
select select "6"
select select "0"
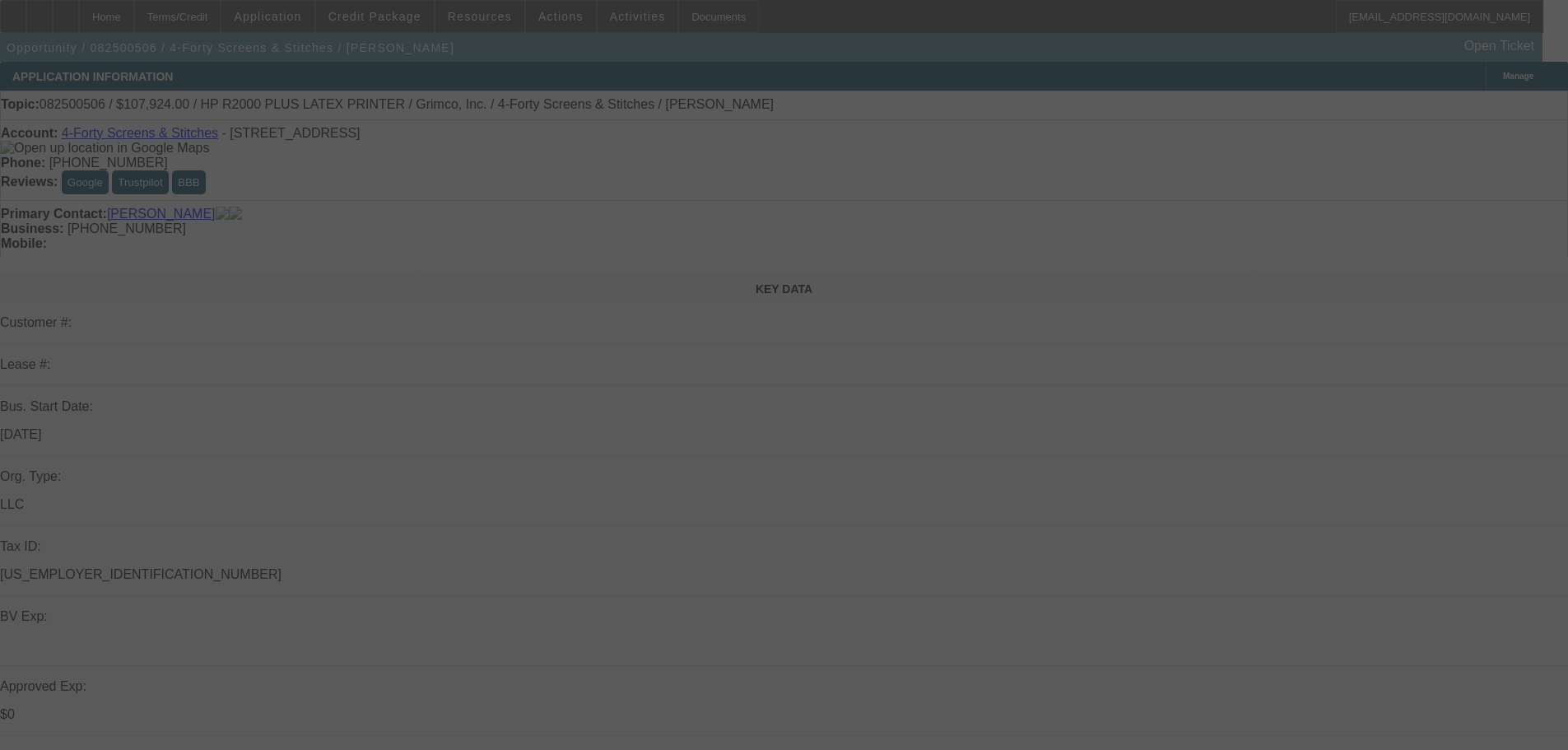
select select "0"
select select "6"
select select "0"
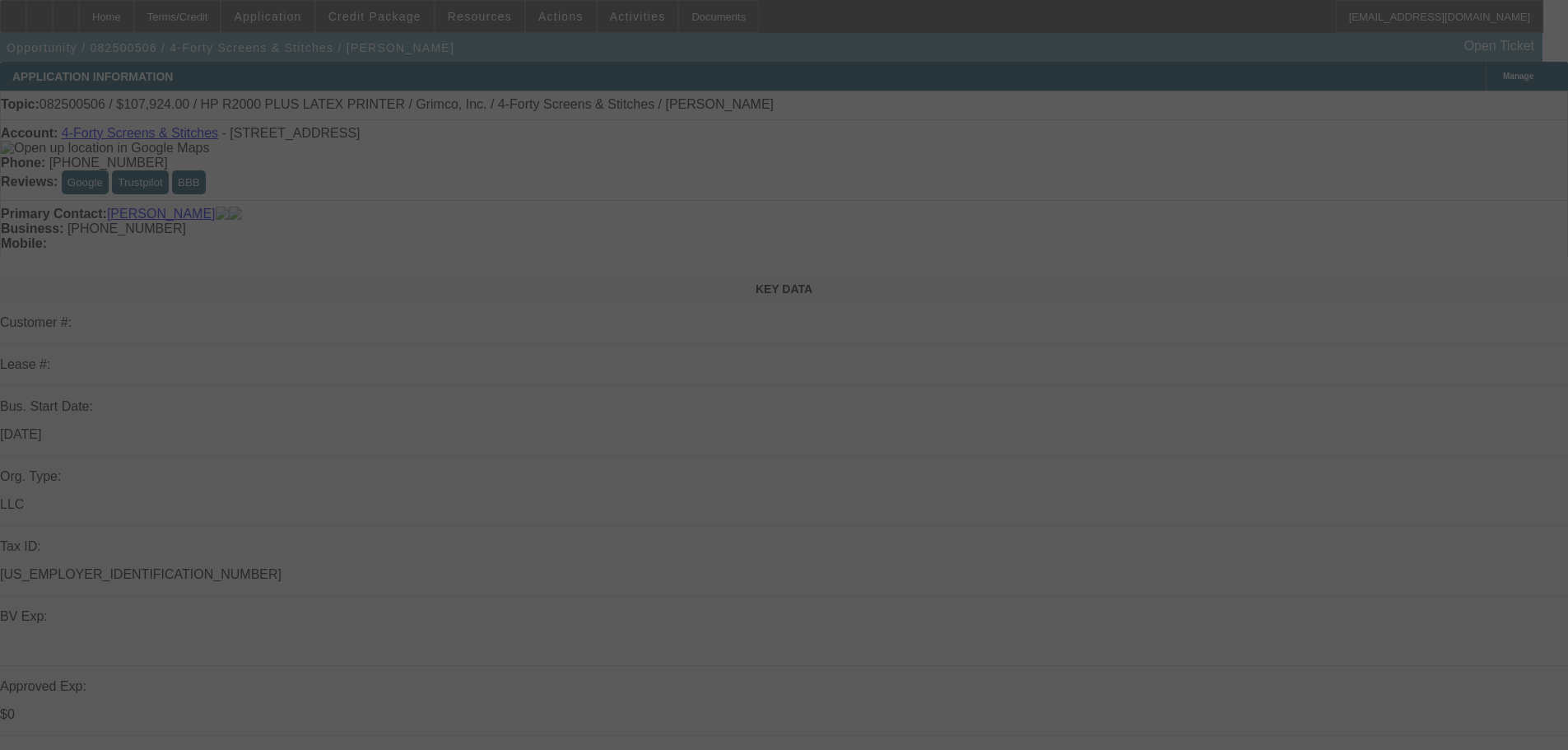
select select "0"
select select "6"
select select "0"
select select "0.1"
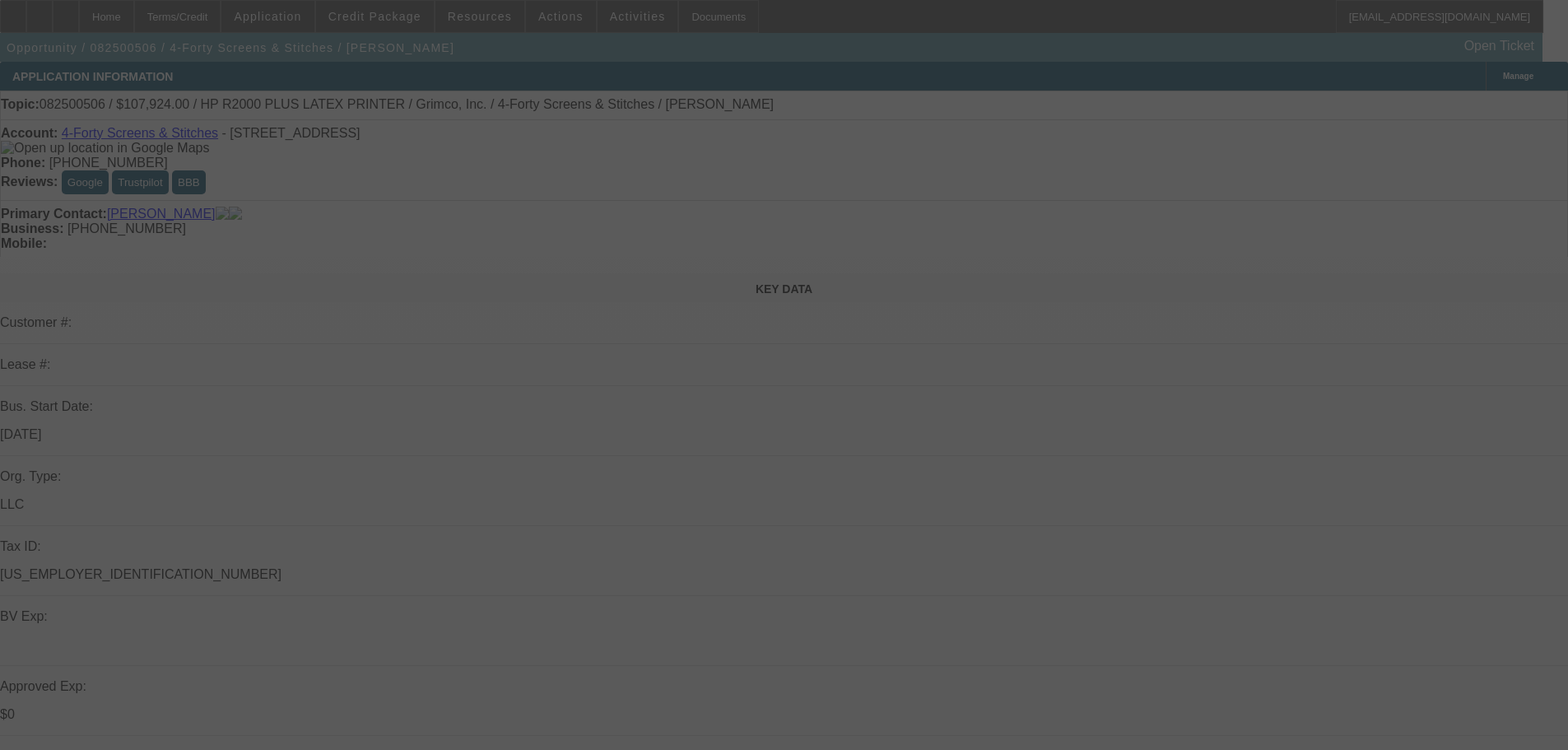
select select "4"
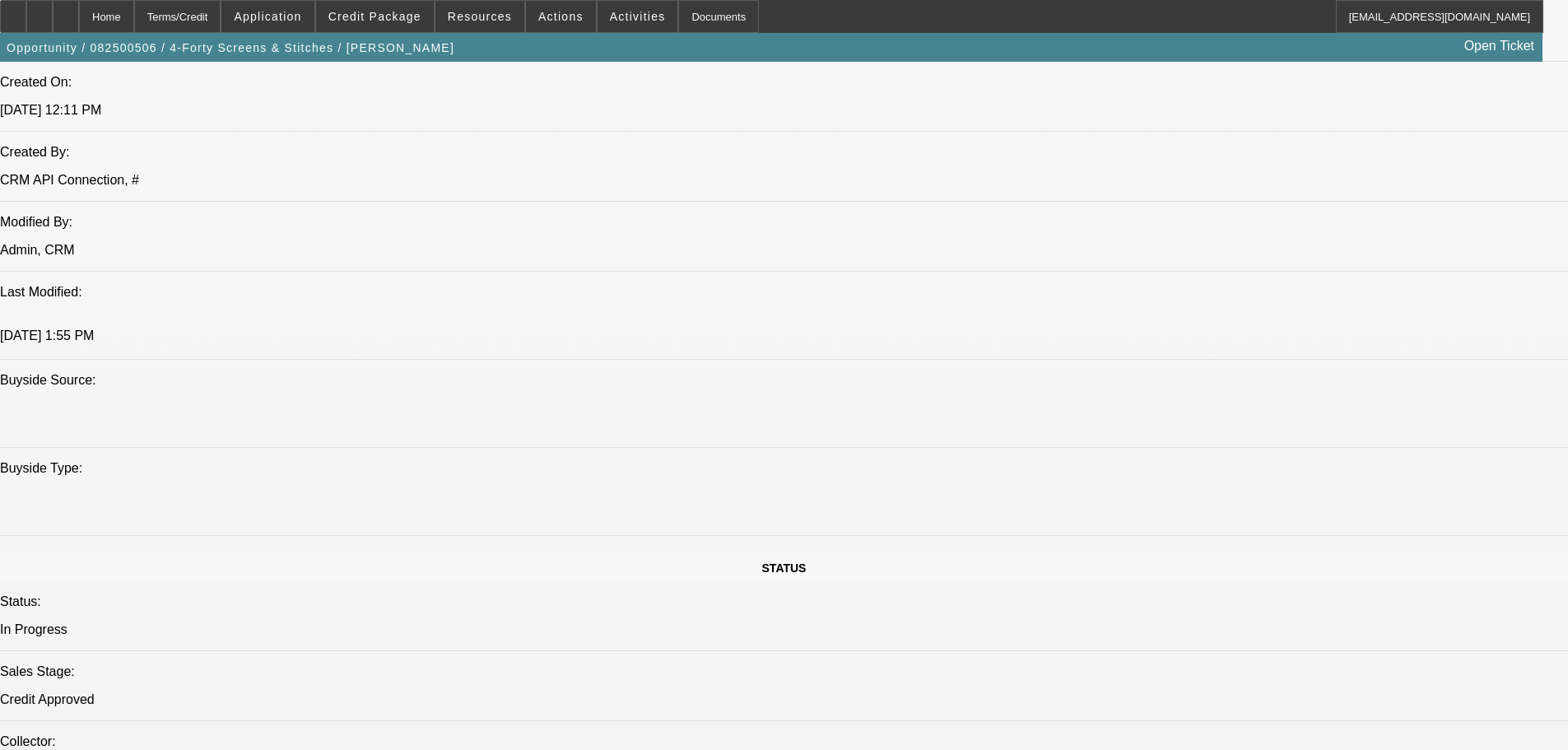
drag, startPoint x: 705, startPoint y: 452, endPoint x: 711, endPoint y: 542, distance: 90.2
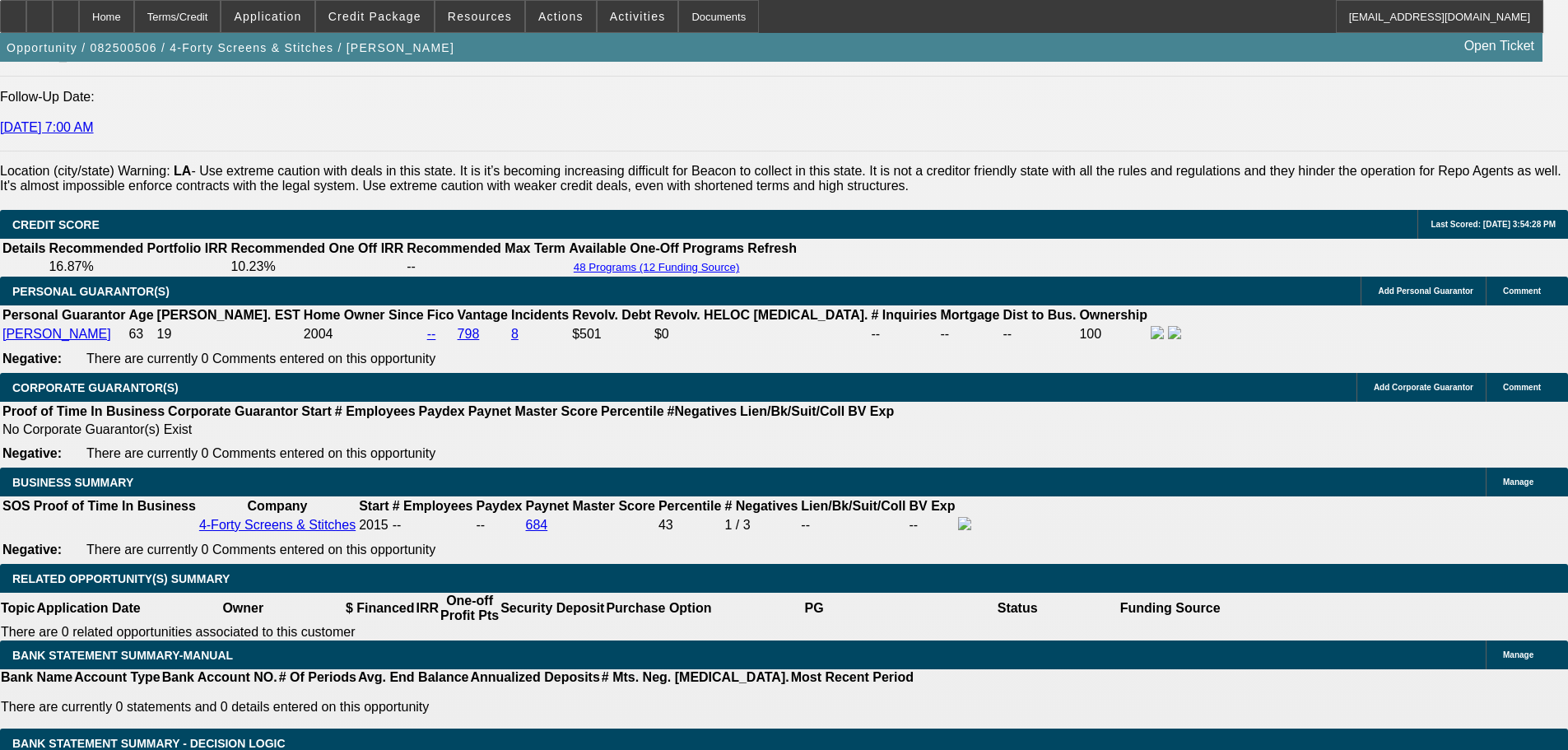
scroll to position [2310, 0]
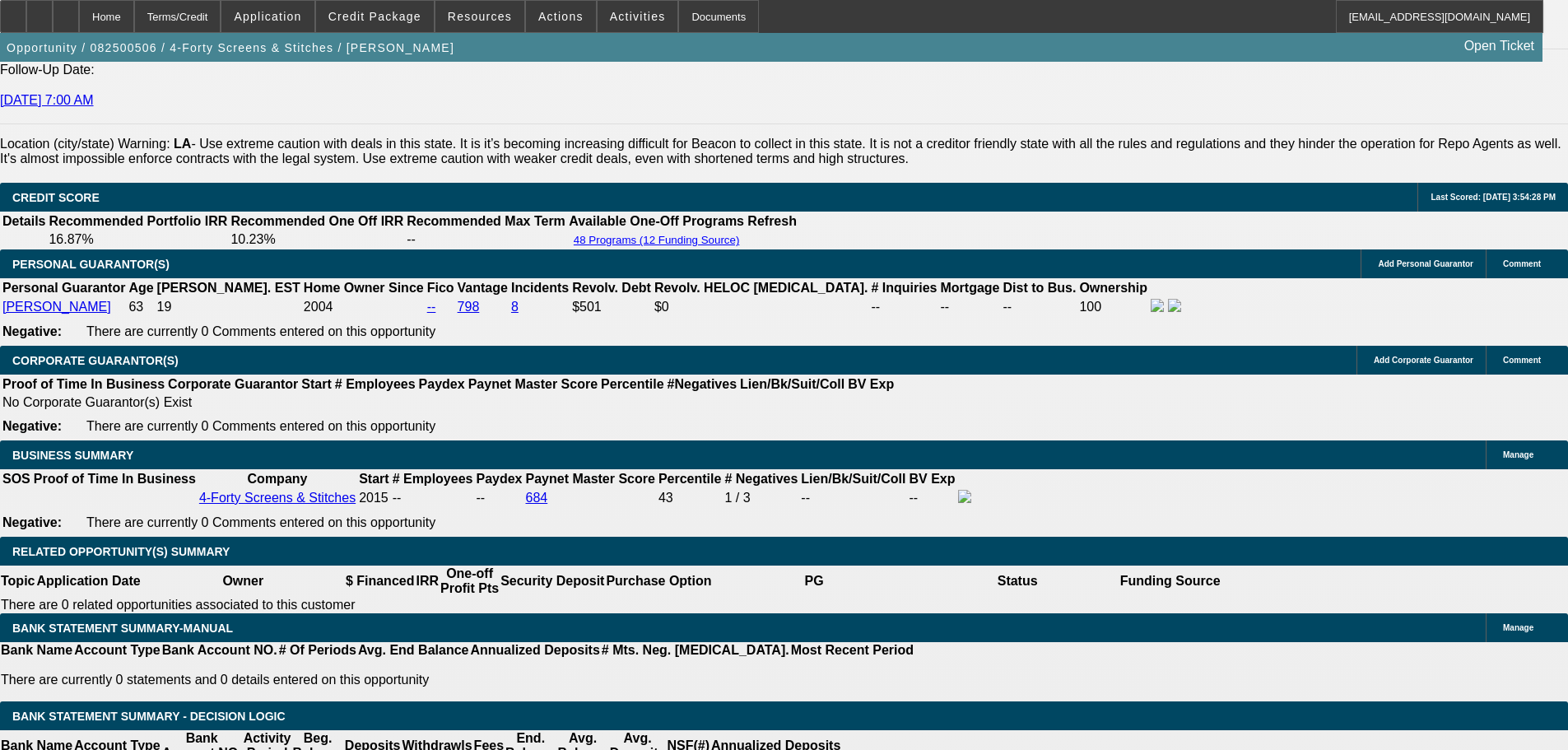
type input "10.5"
type input "UNKNOWN"
type input "$3,507.79"
type input "10.5"
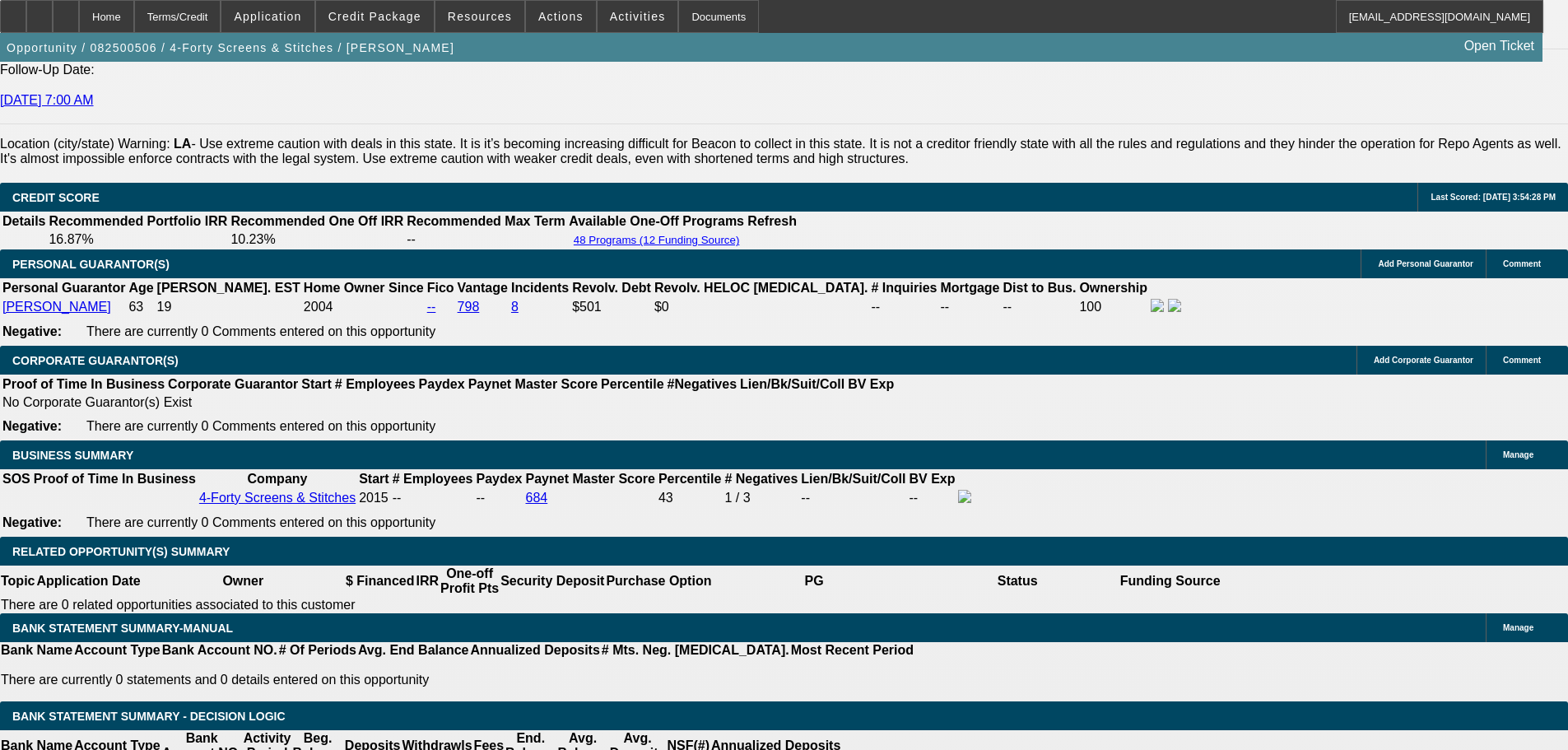
type input "UNKNOWN"
type input "10.3"
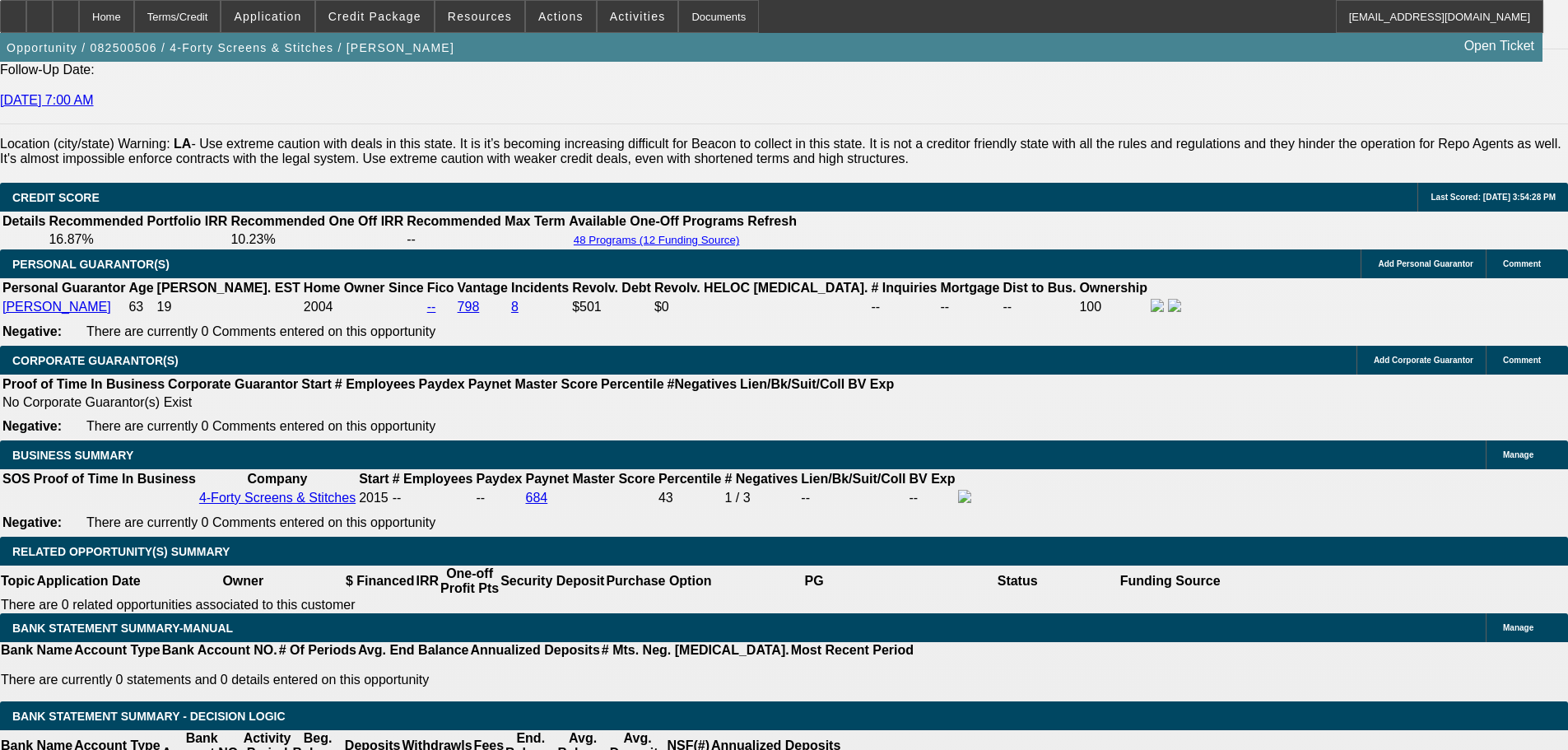
type input "$2,752.81"
type input "10.3"
type input "$2,737.23"
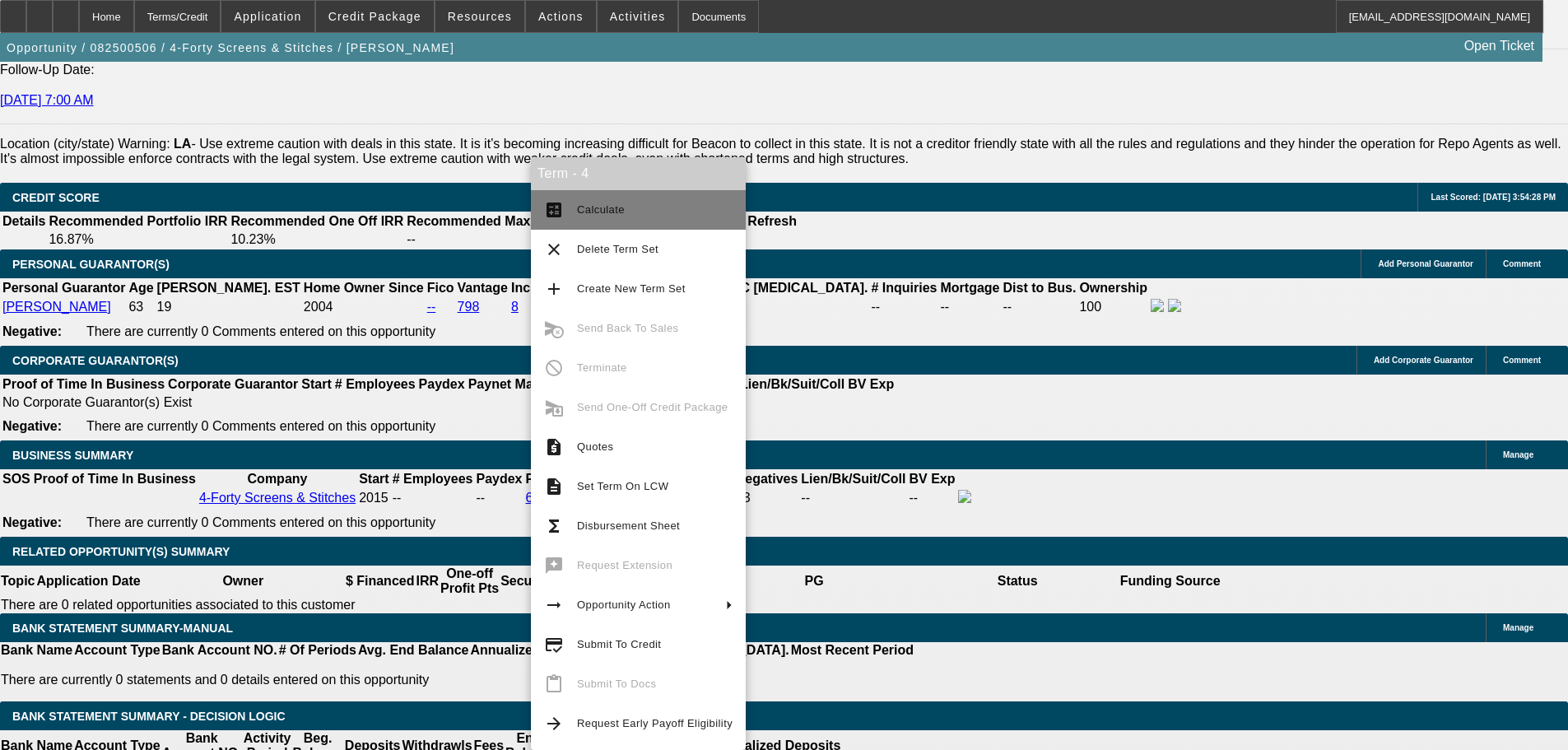
click at [670, 209] on span "Calculate" at bounding box center [654, 209] width 156 height 20
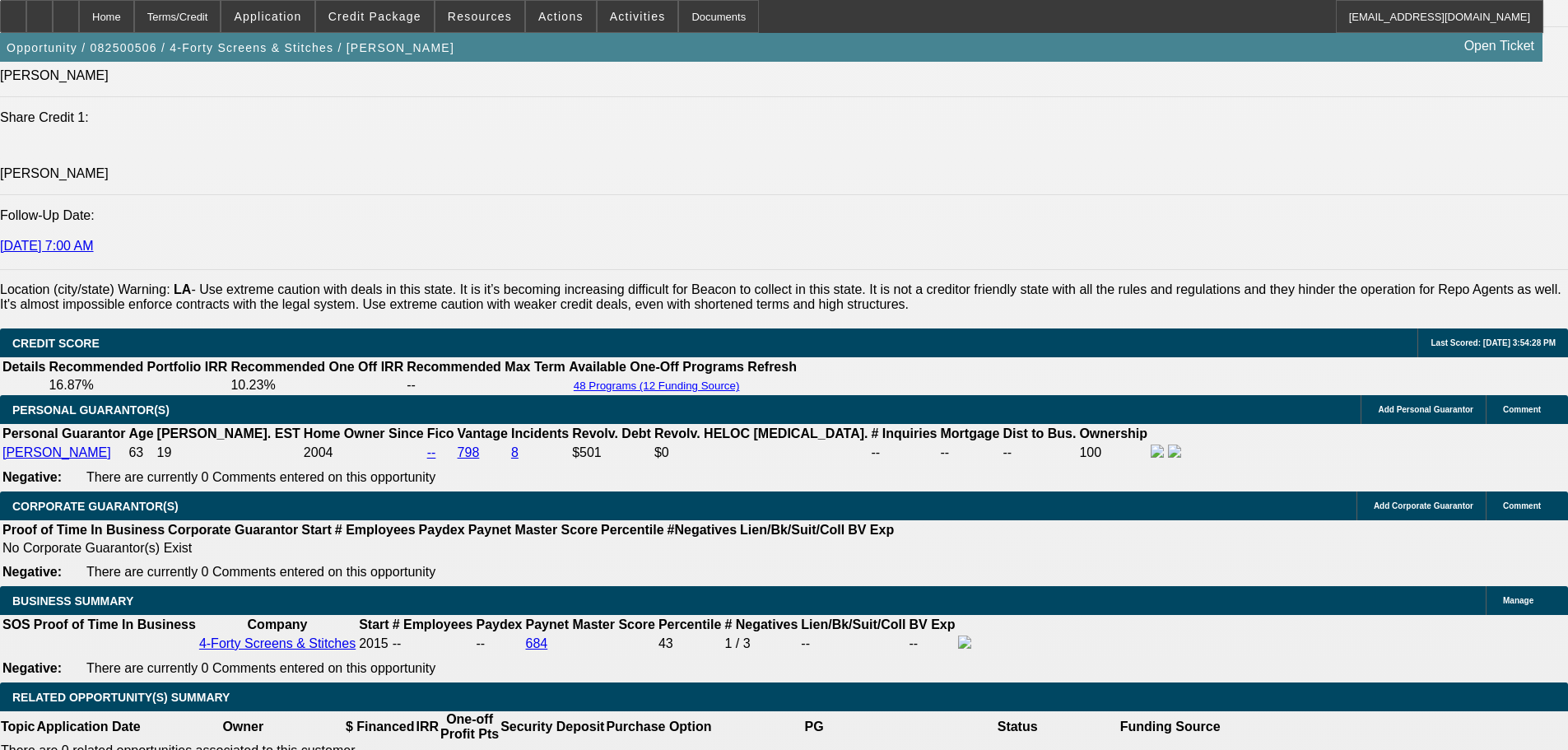
scroll to position [2145, 0]
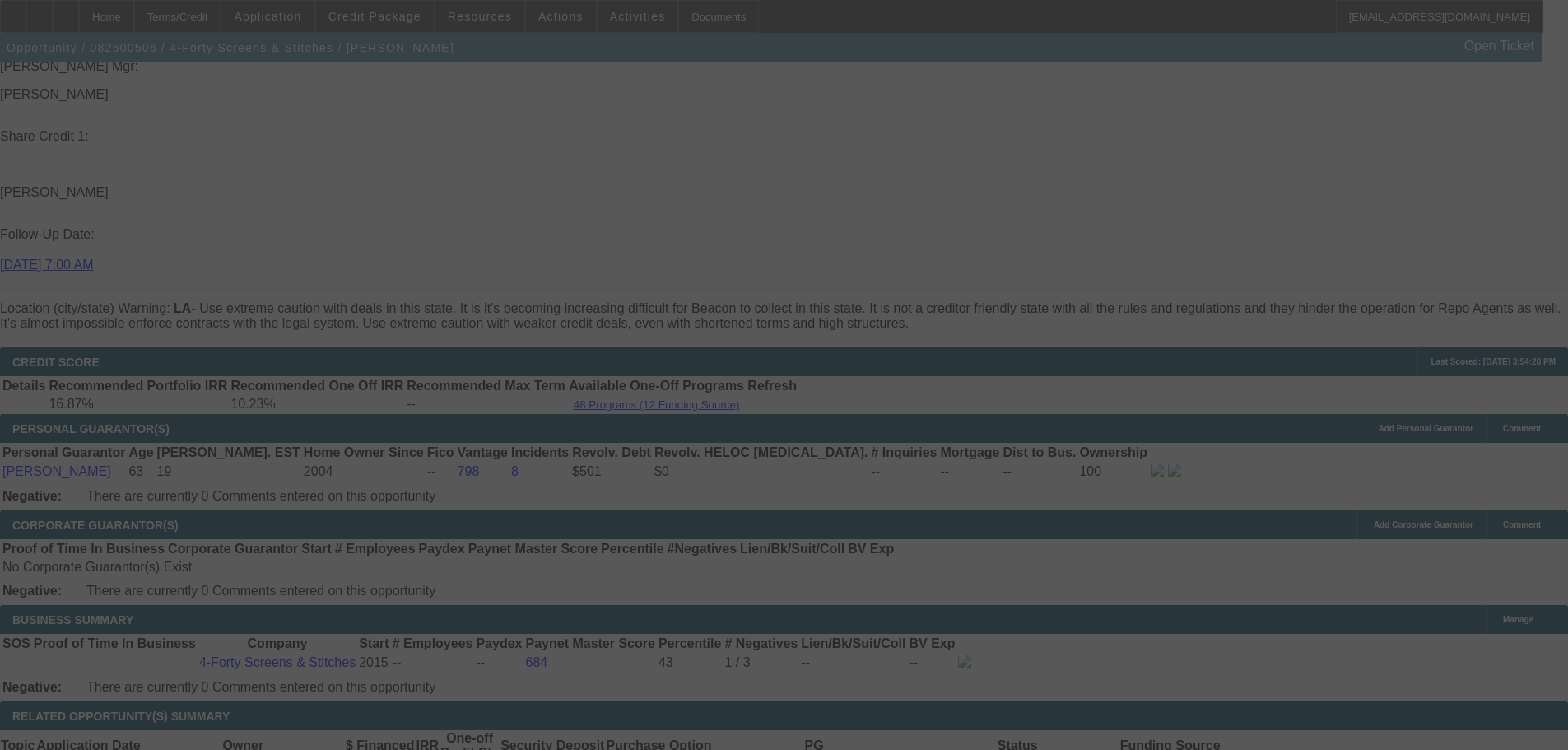
scroll to position [0, 0]
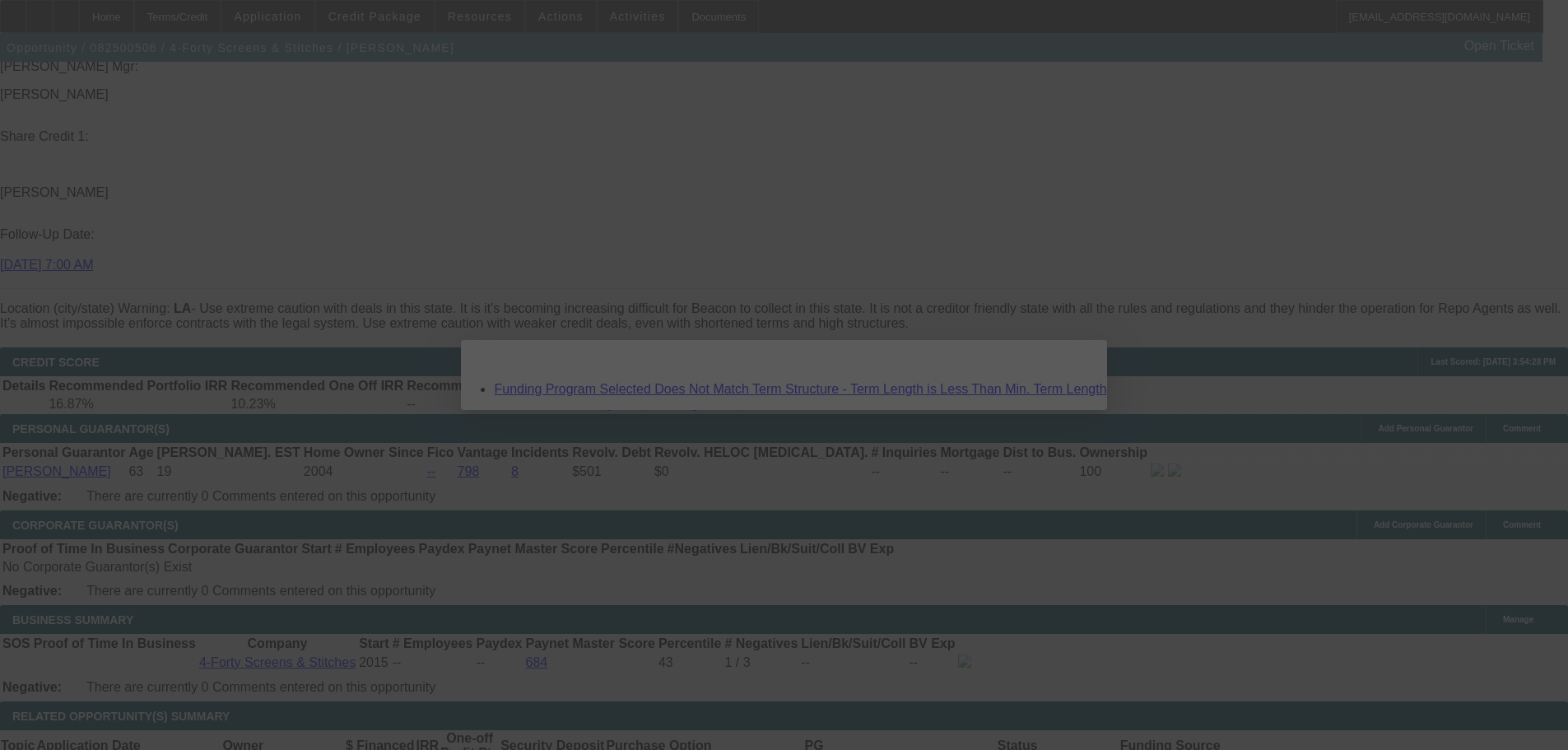
select select "0"
select select "6"
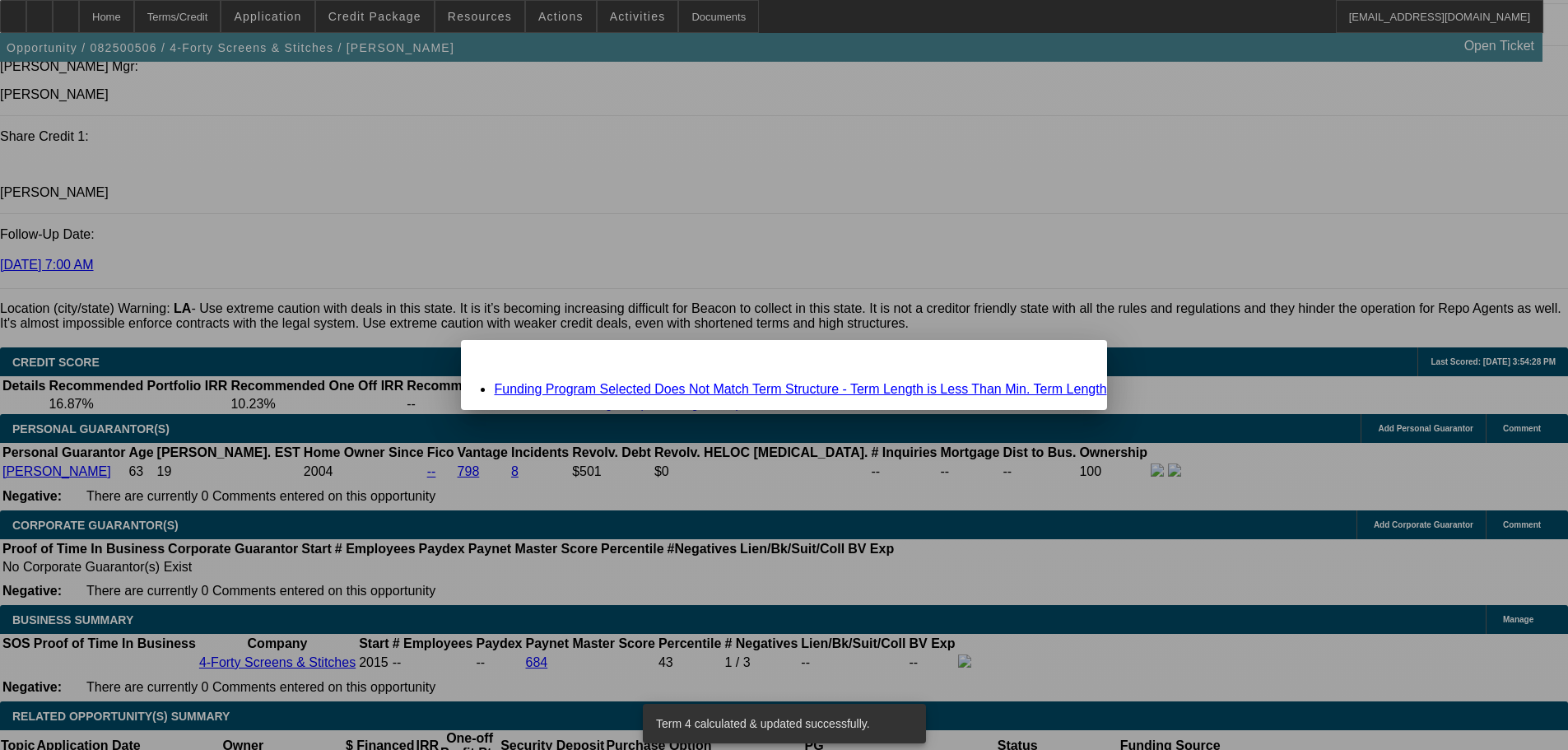
click at [814, 392] on link "Funding Program Selected Does Not Match Term Structure - Term Length is Less Th…" at bounding box center [800, 389] width 612 height 14
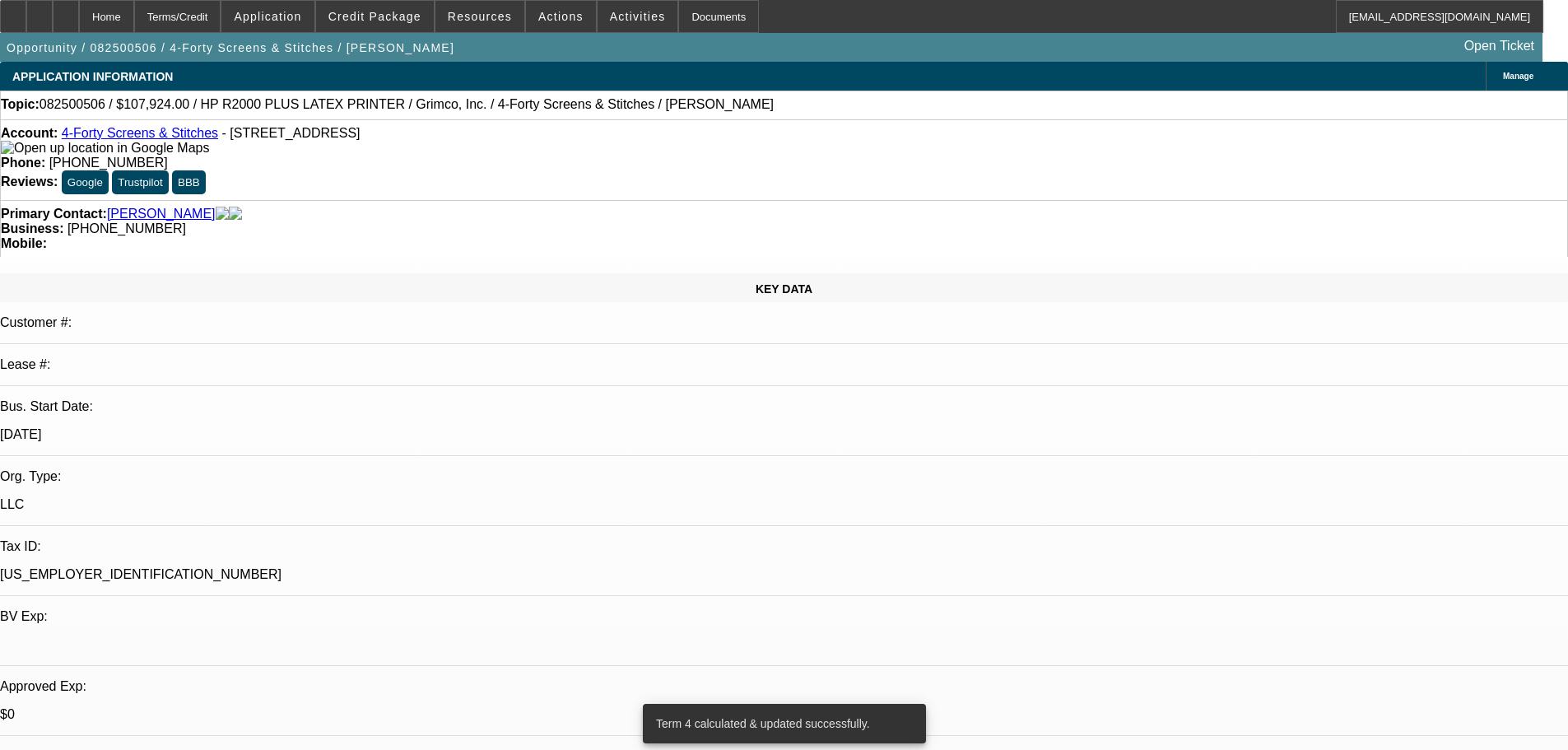
scroll to position [2145, 0]
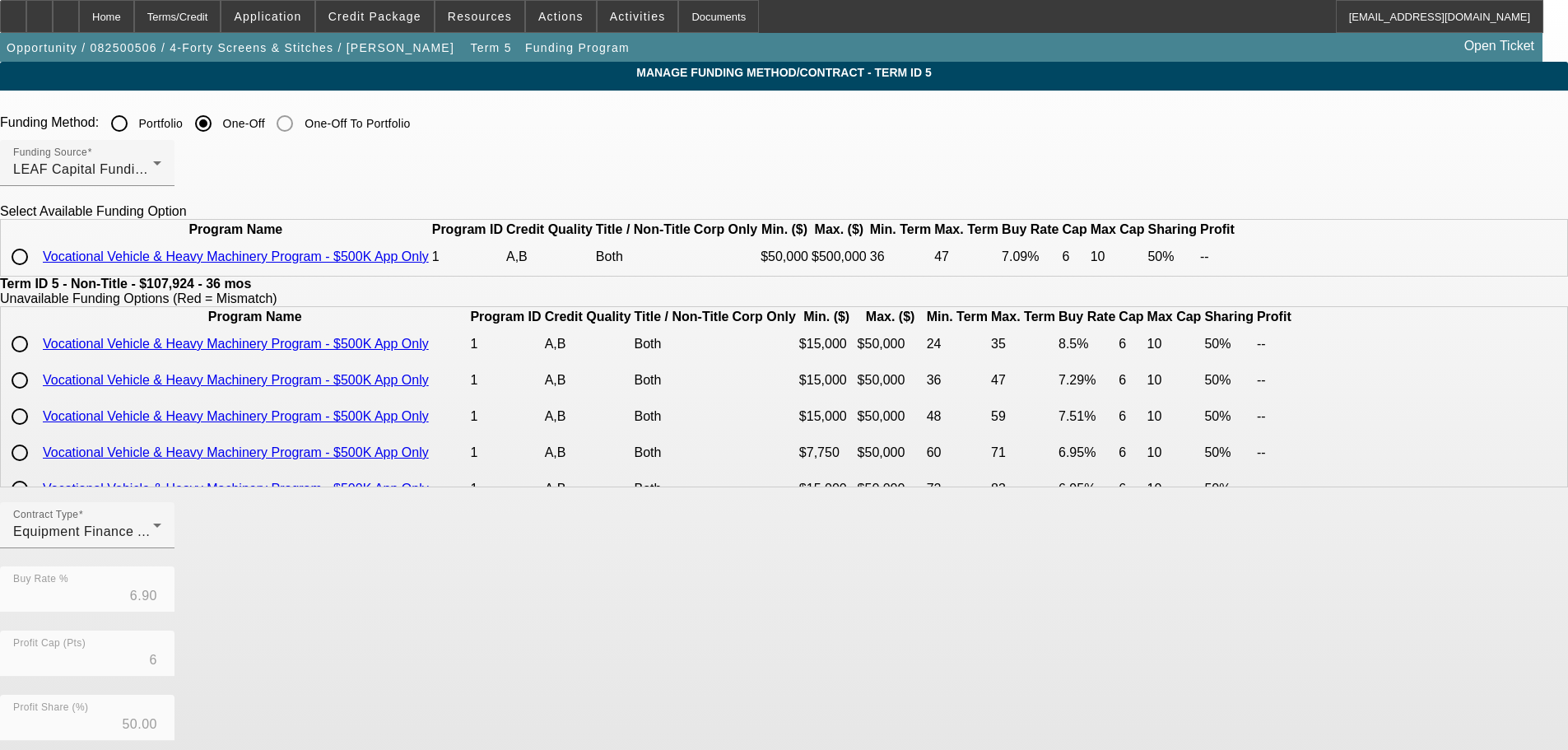
click at [399, 275] on td "Vocational Vehicle & Heavy Machinery Program - $500K App Only" at bounding box center [236, 257] width 388 height 35
click at [36, 274] on input "radio" at bounding box center [19, 257] width 33 height 33
radio input "true"
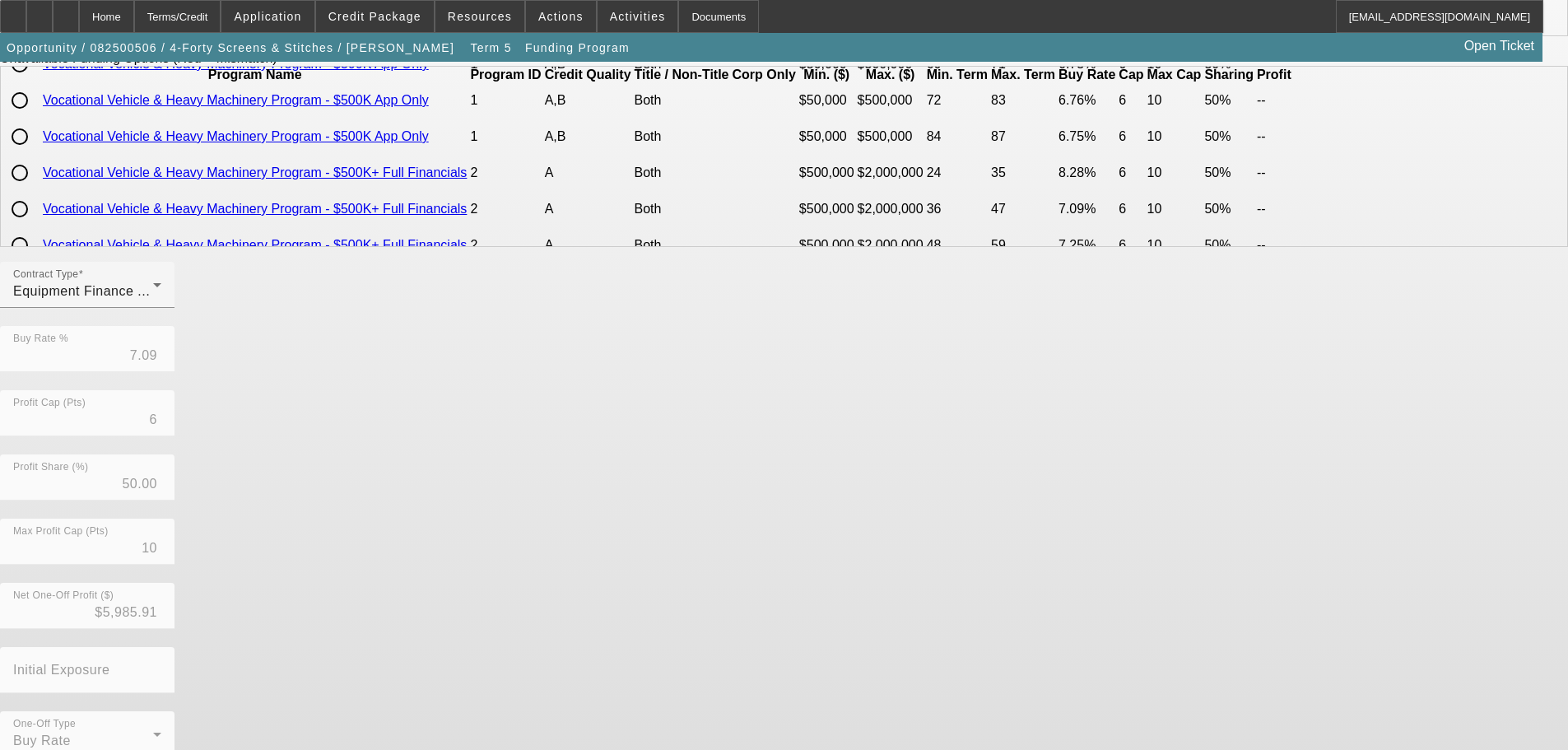
scroll to position [292, 0]
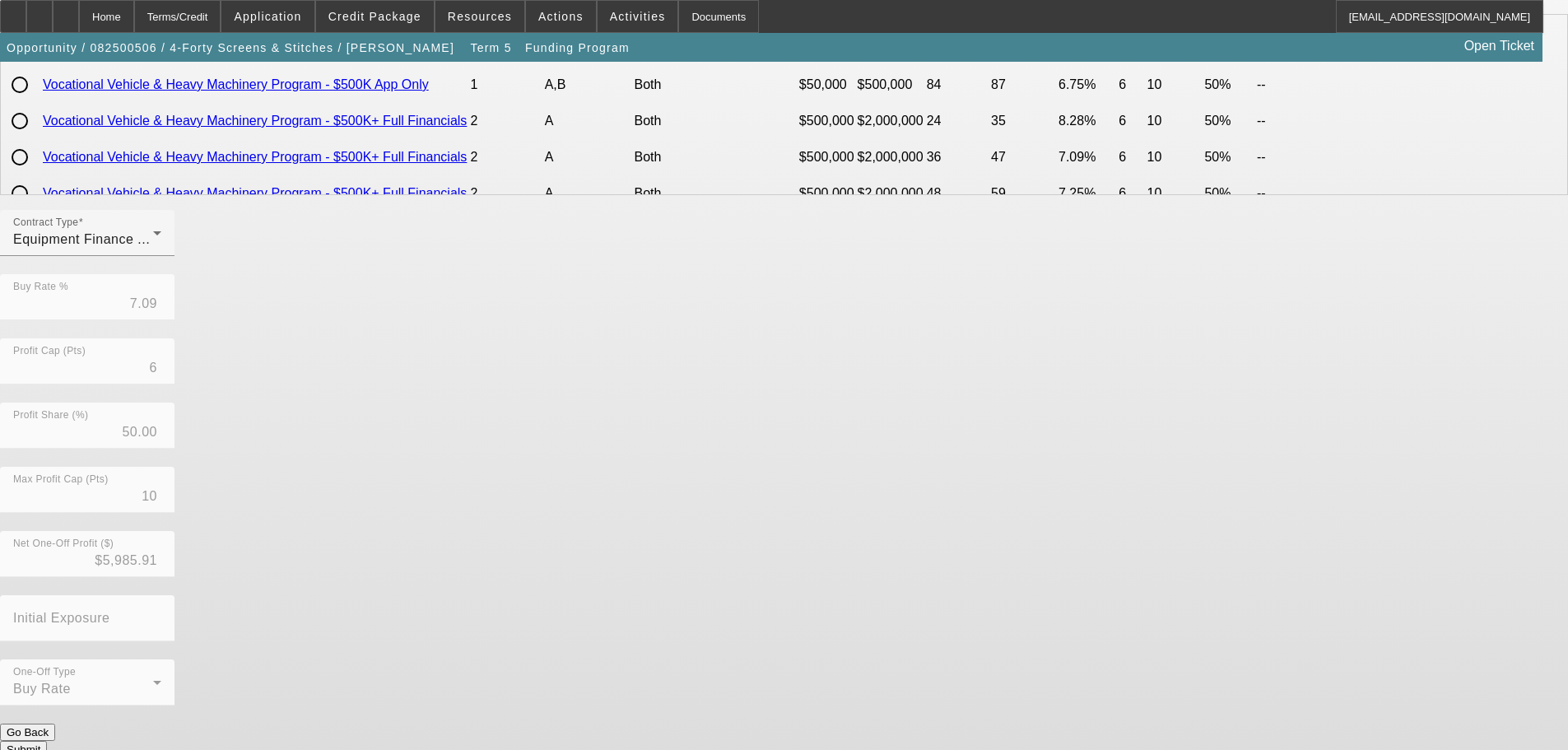
click at [701, 703] on div "Contract Type Equipment Finance Agreement Buy Rate % 7.09 Profit Cap (Pts) 6 Pr…" at bounding box center [784, 467] width 1568 height 514
click at [702, 741] on form "Funding Method: Portfolio One-Off One-Off To Portfolio Funding Source LEAF Capi…" at bounding box center [784, 294] width 1568 height 958
click at [47, 742] on button "Submit" at bounding box center [24, 750] width 47 height 17
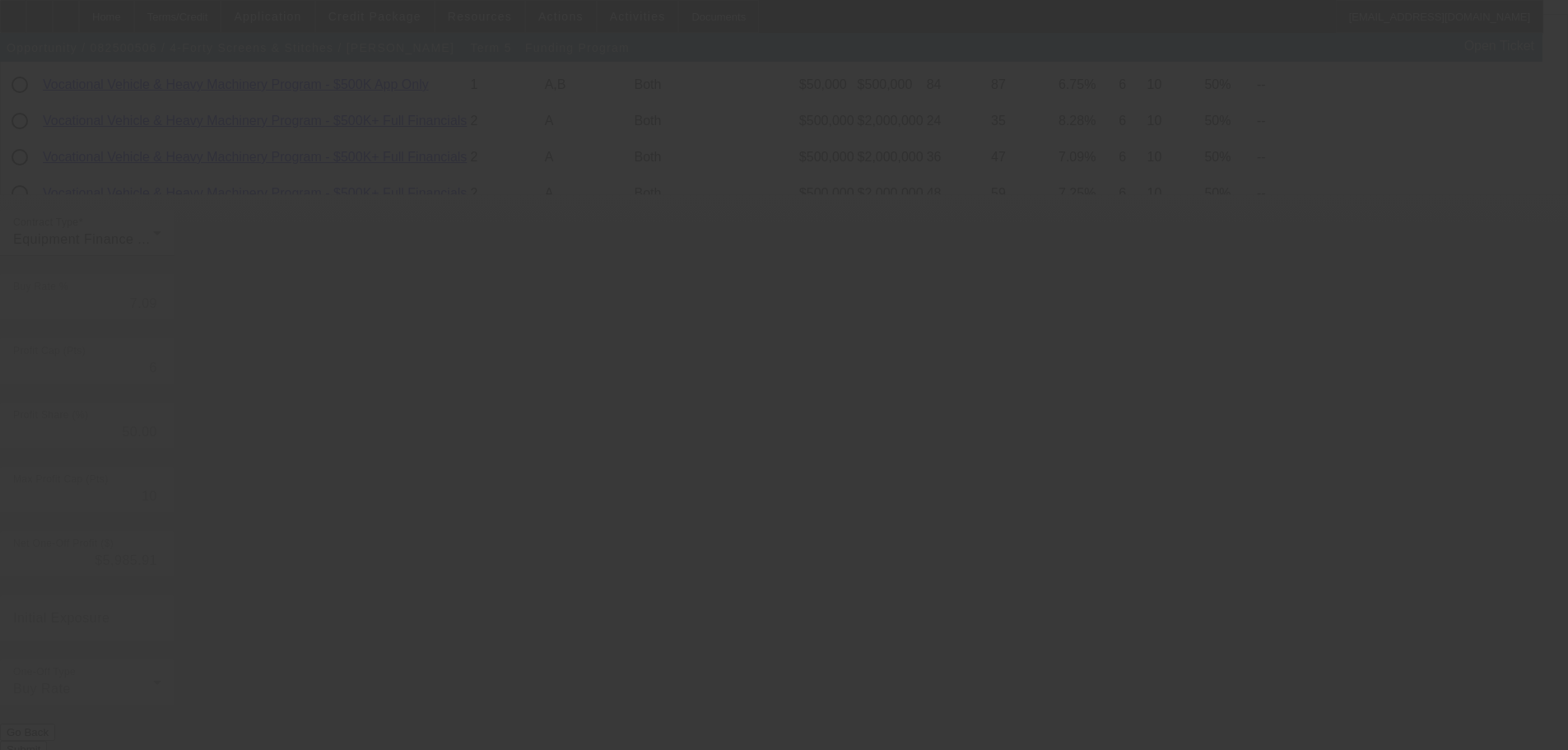
type input "6.90"
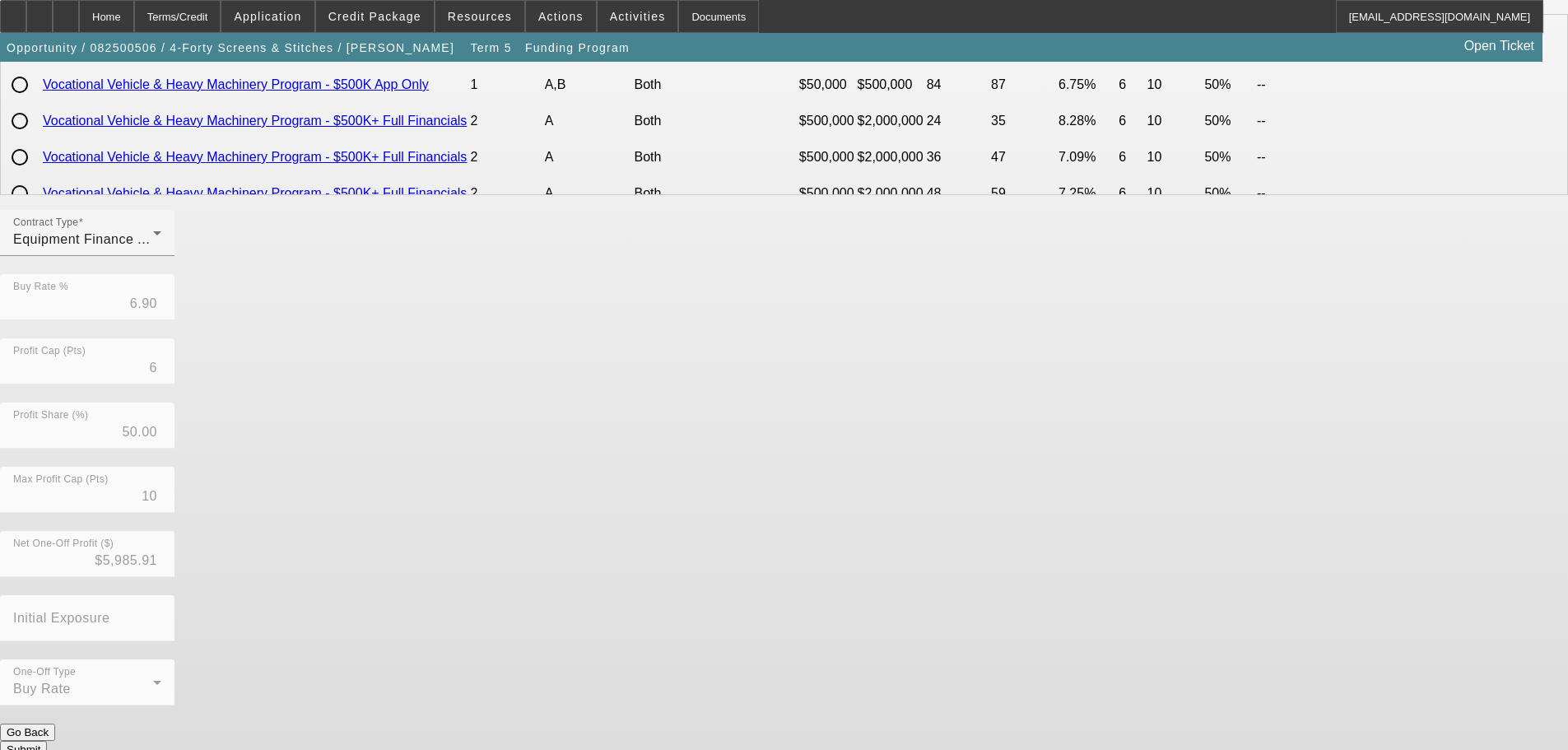
scroll to position [0, 0]
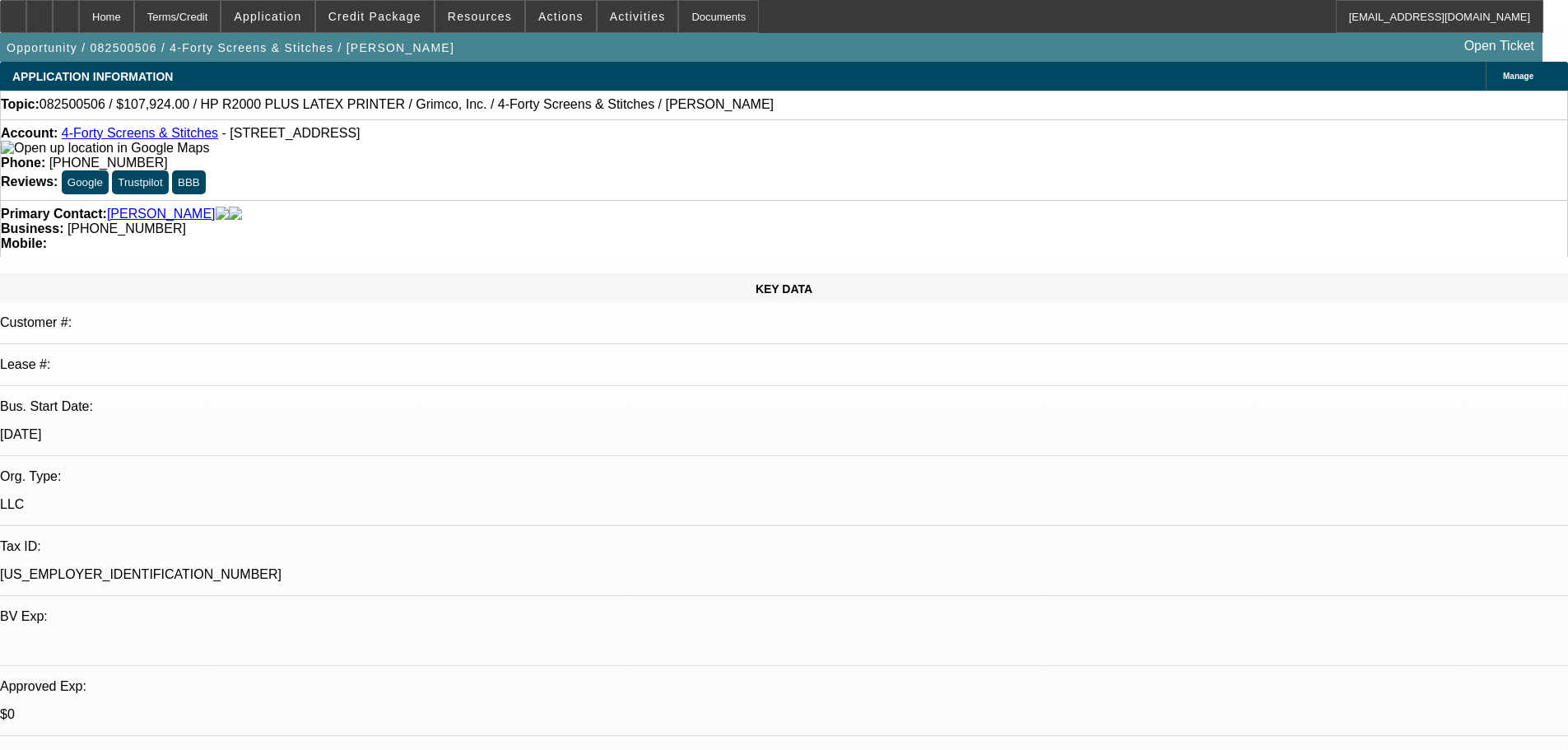
select select "0"
select select "6"
select select "0"
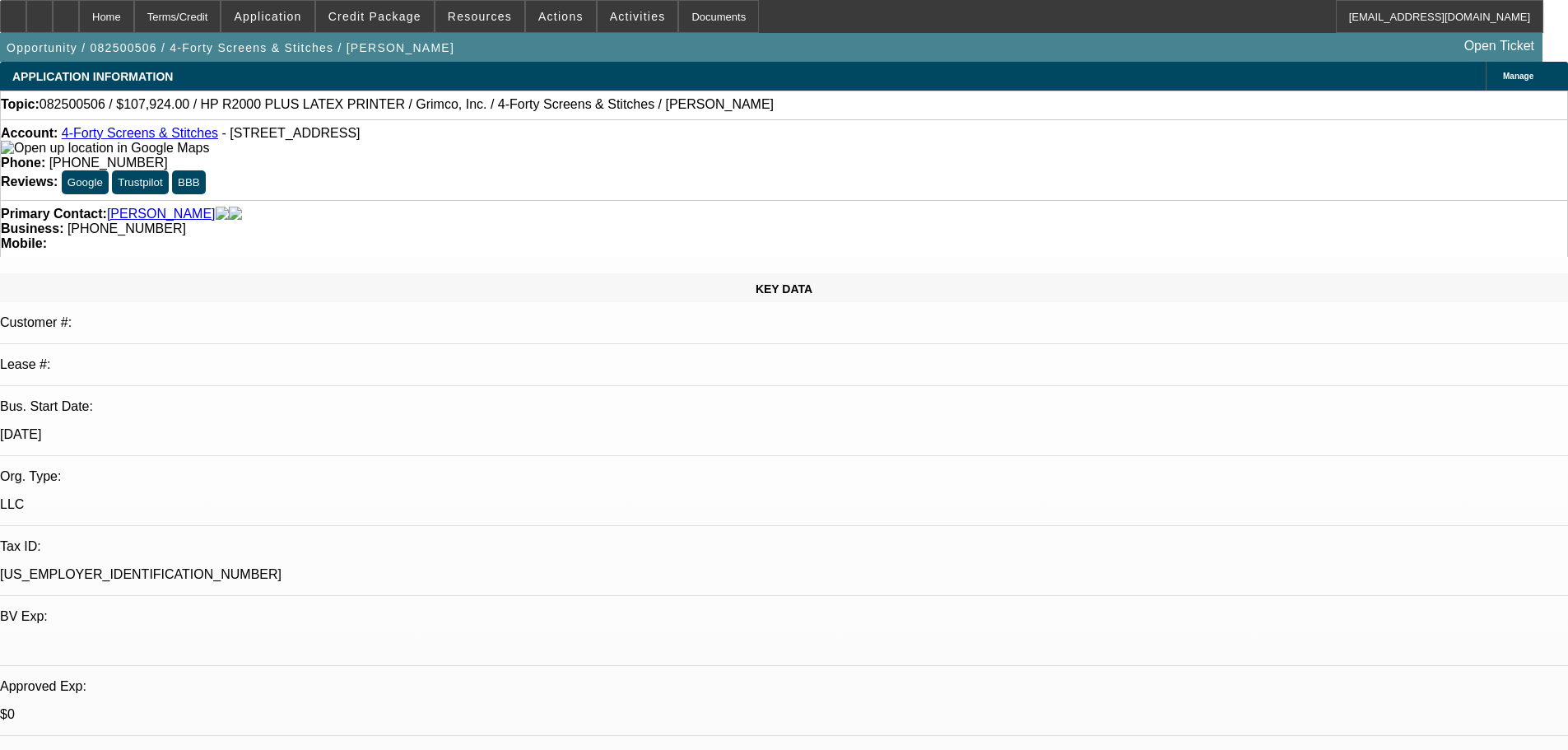
select select "0"
select select "6"
select select "0"
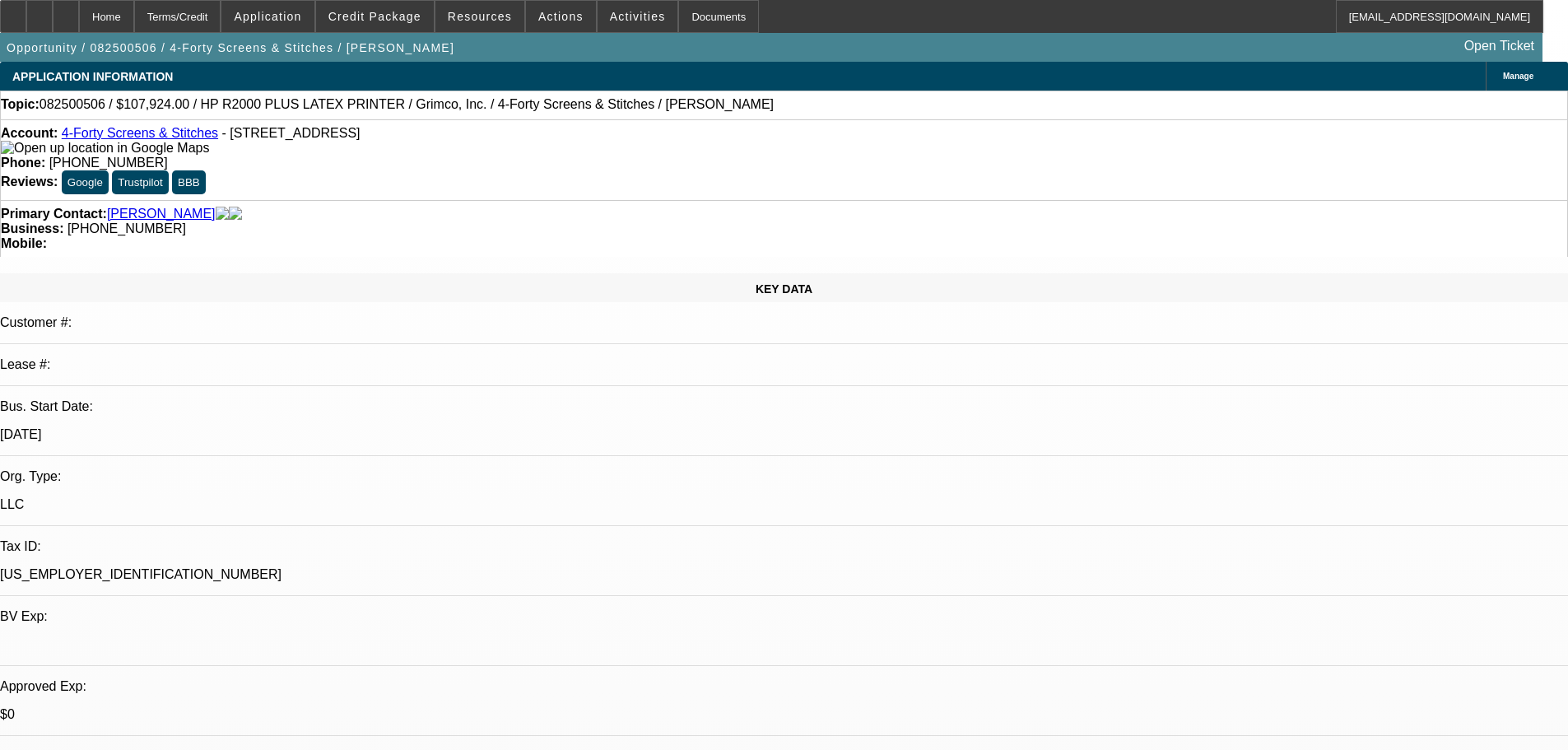
select select "0"
select select "6"
select select "0"
select select "0.1"
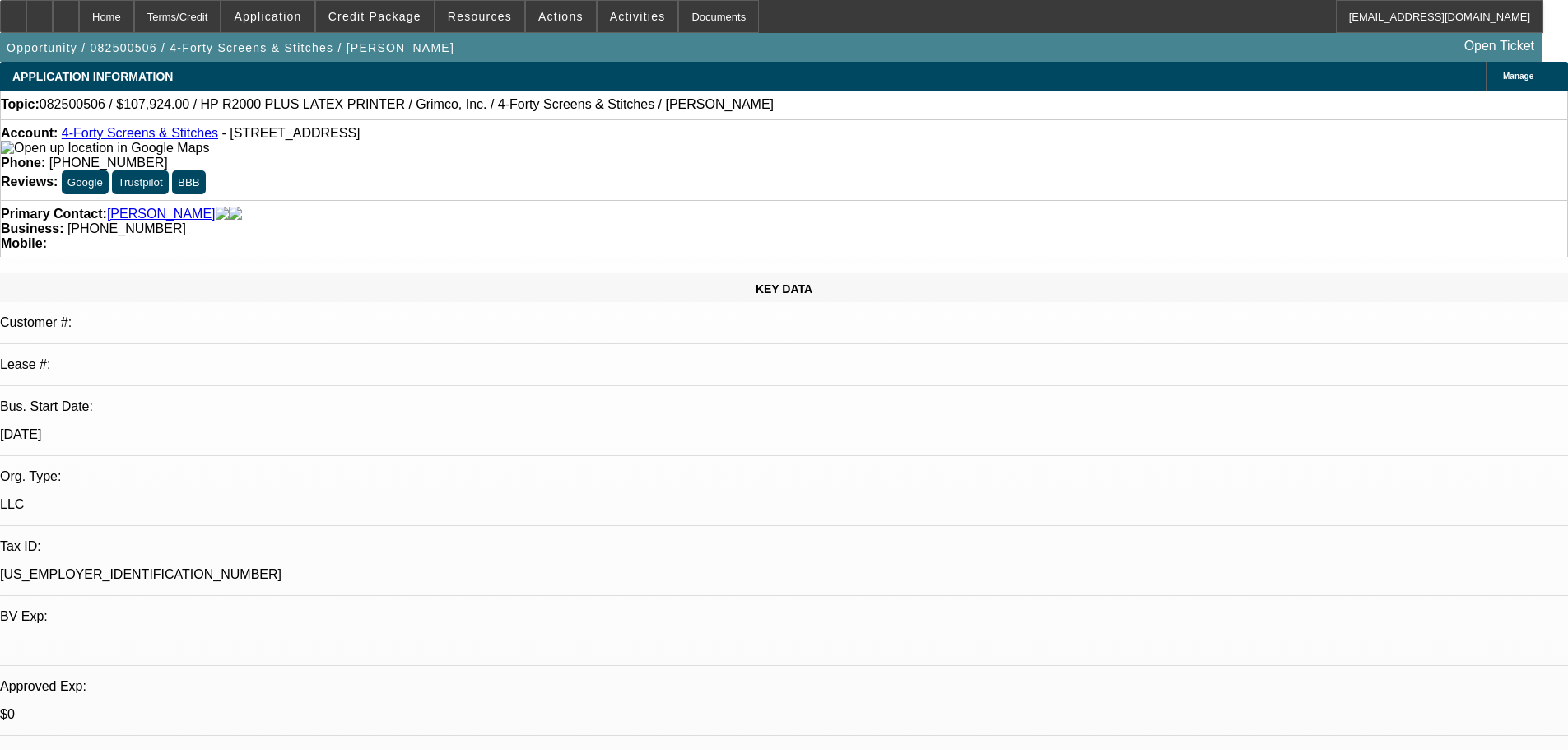
select select "4"
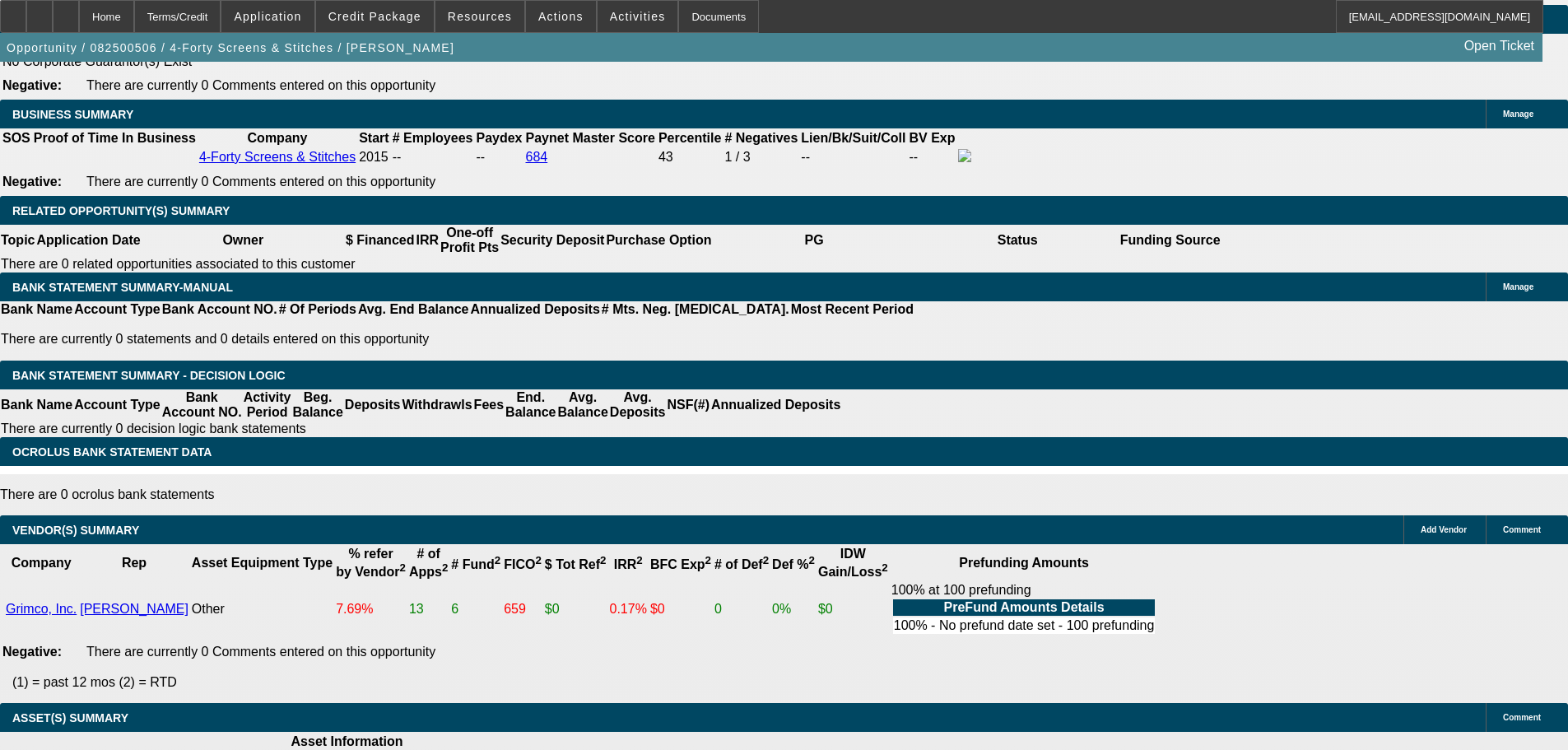
drag, startPoint x: 580, startPoint y: 302, endPoint x: 664, endPoint y: 528, distance: 241.1
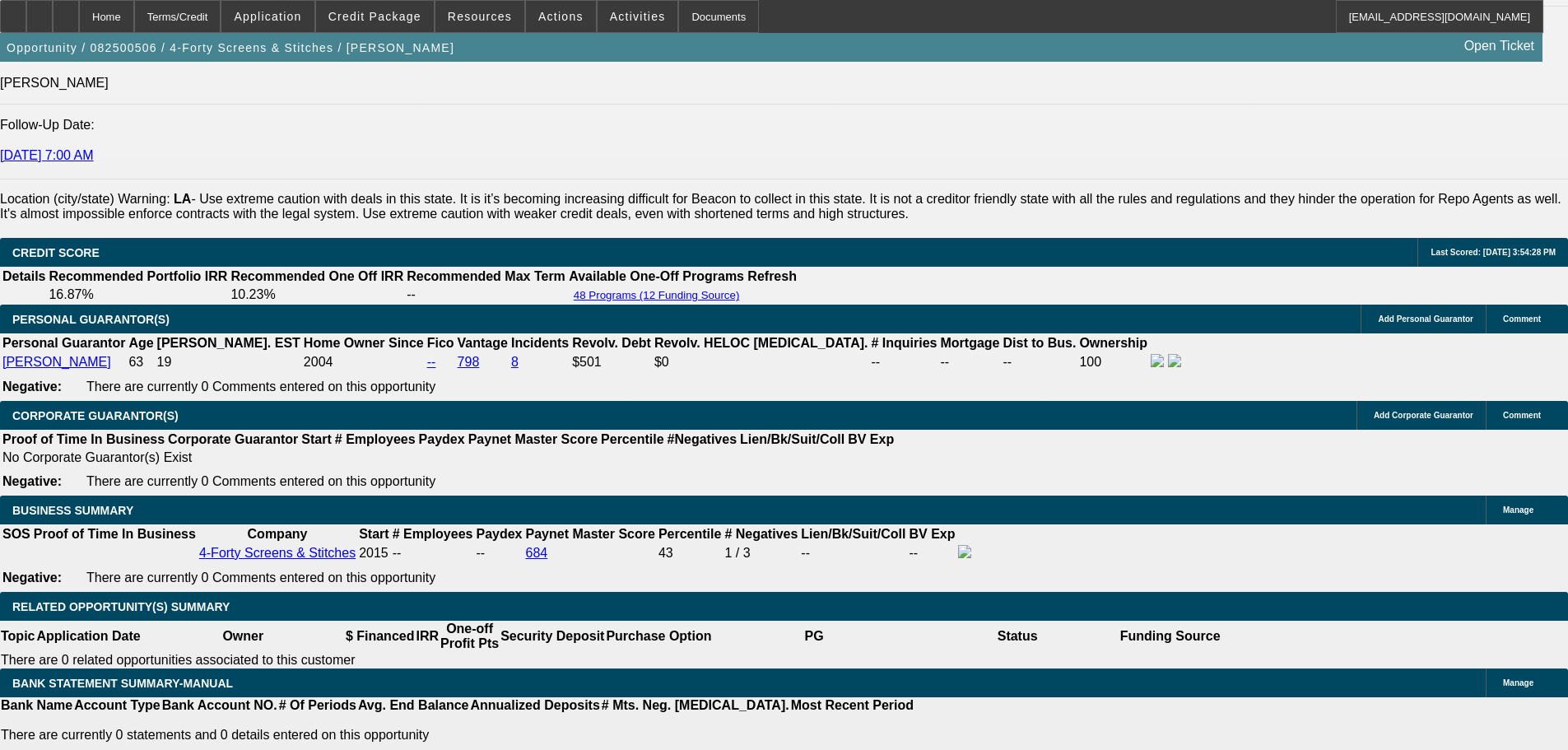
scroll to position [2109, 0]
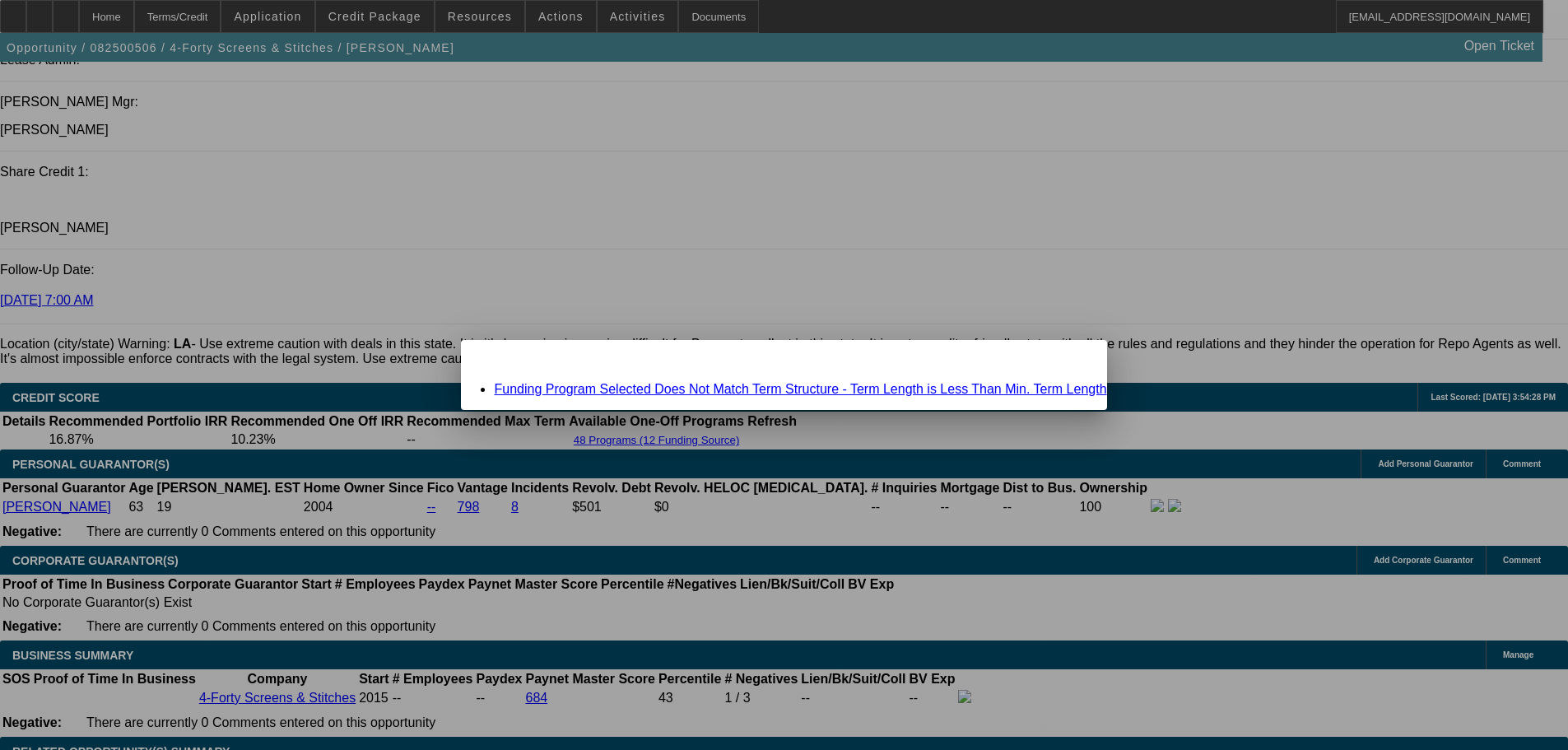
click at [678, 382] on div "Funding Program Selected Does Not Match Term Structure - Term Length is Less Th…" at bounding box center [784, 390] width 645 height 15
click at [685, 389] on link "Funding Program Selected Does Not Match Term Structure - Term Length is Less Th…" at bounding box center [800, 389] width 612 height 14
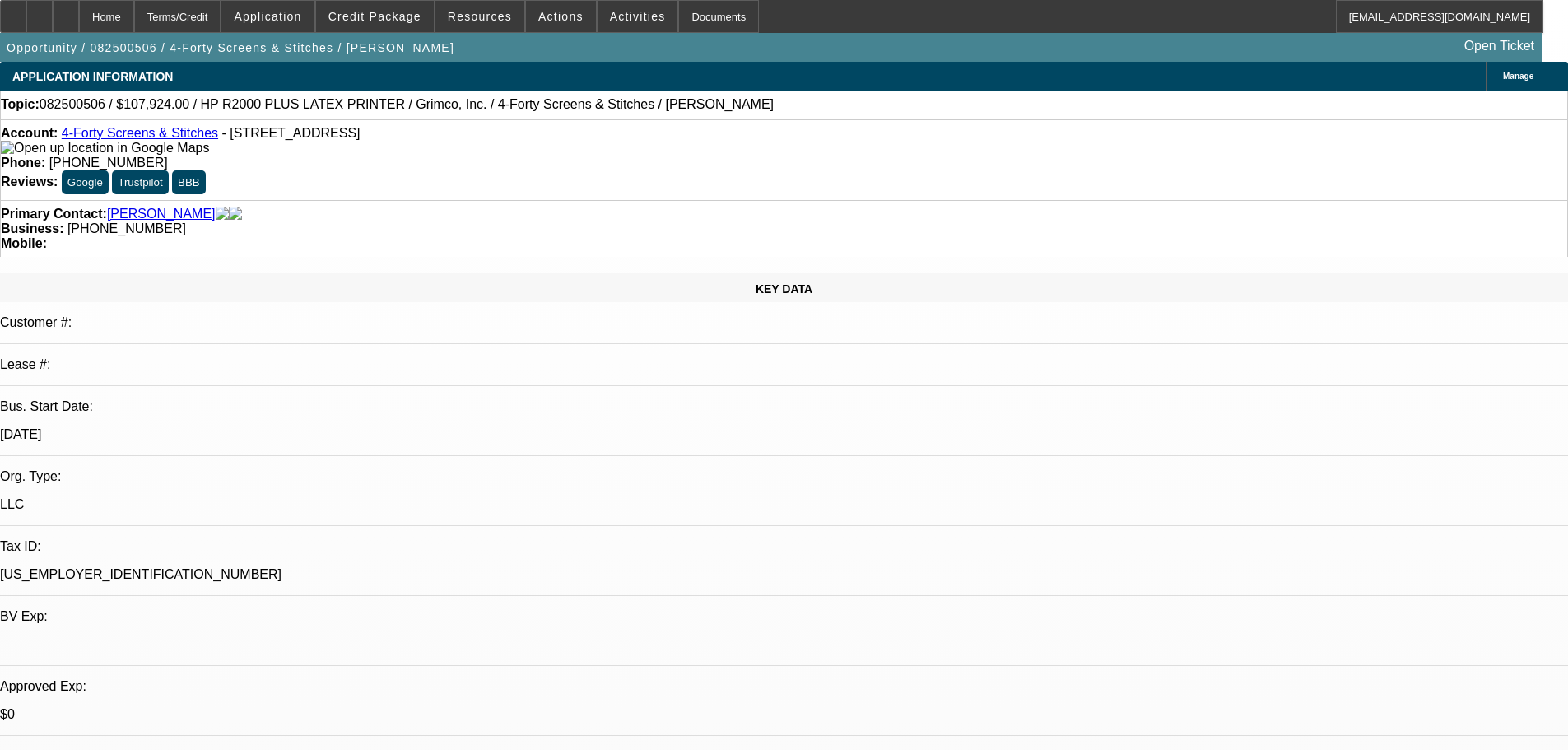
scroll to position [2109, 0]
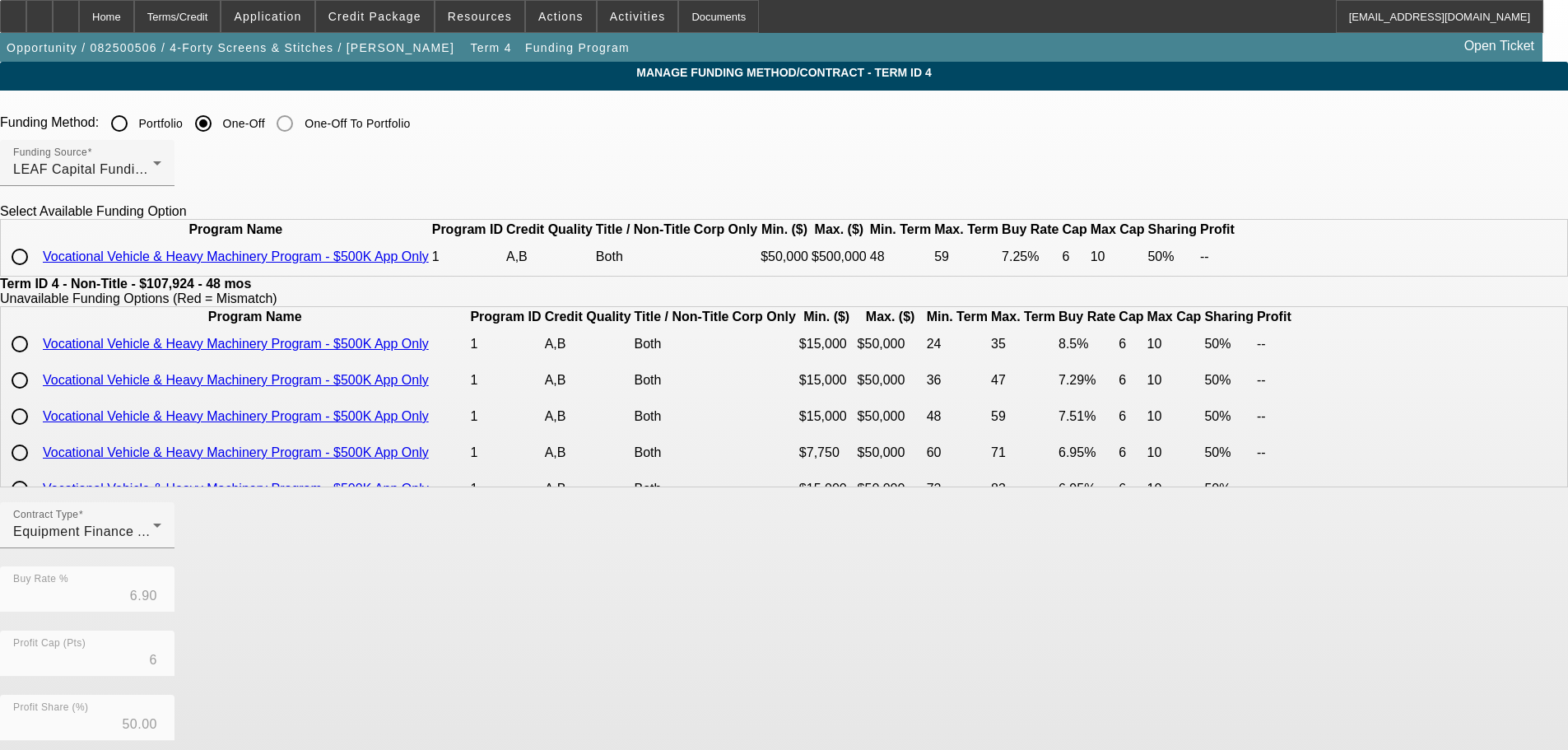
click at [36, 274] on input "radio" at bounding box center [19, 257] width 33 height 33
radio input "true"
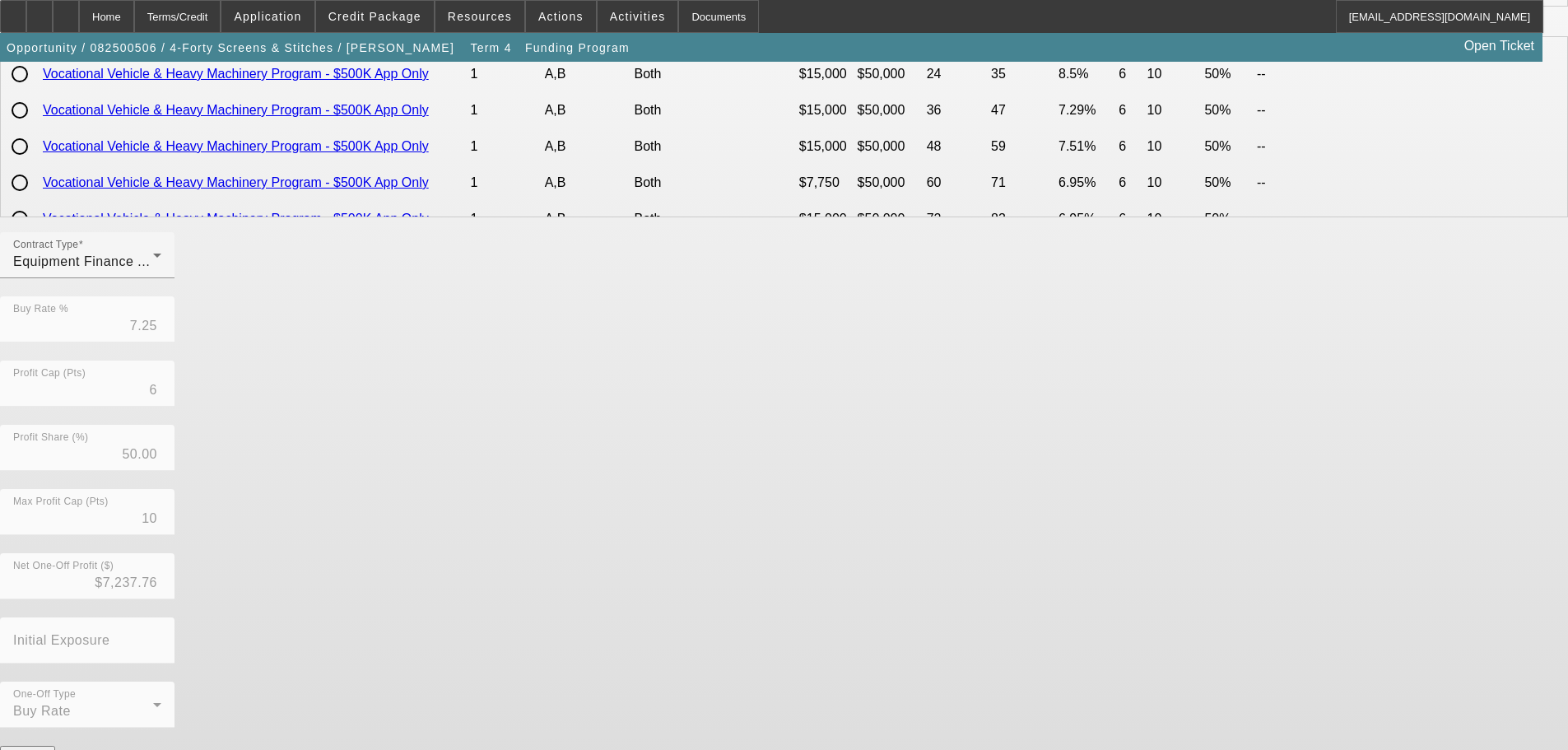
scroll to position [292, 0]
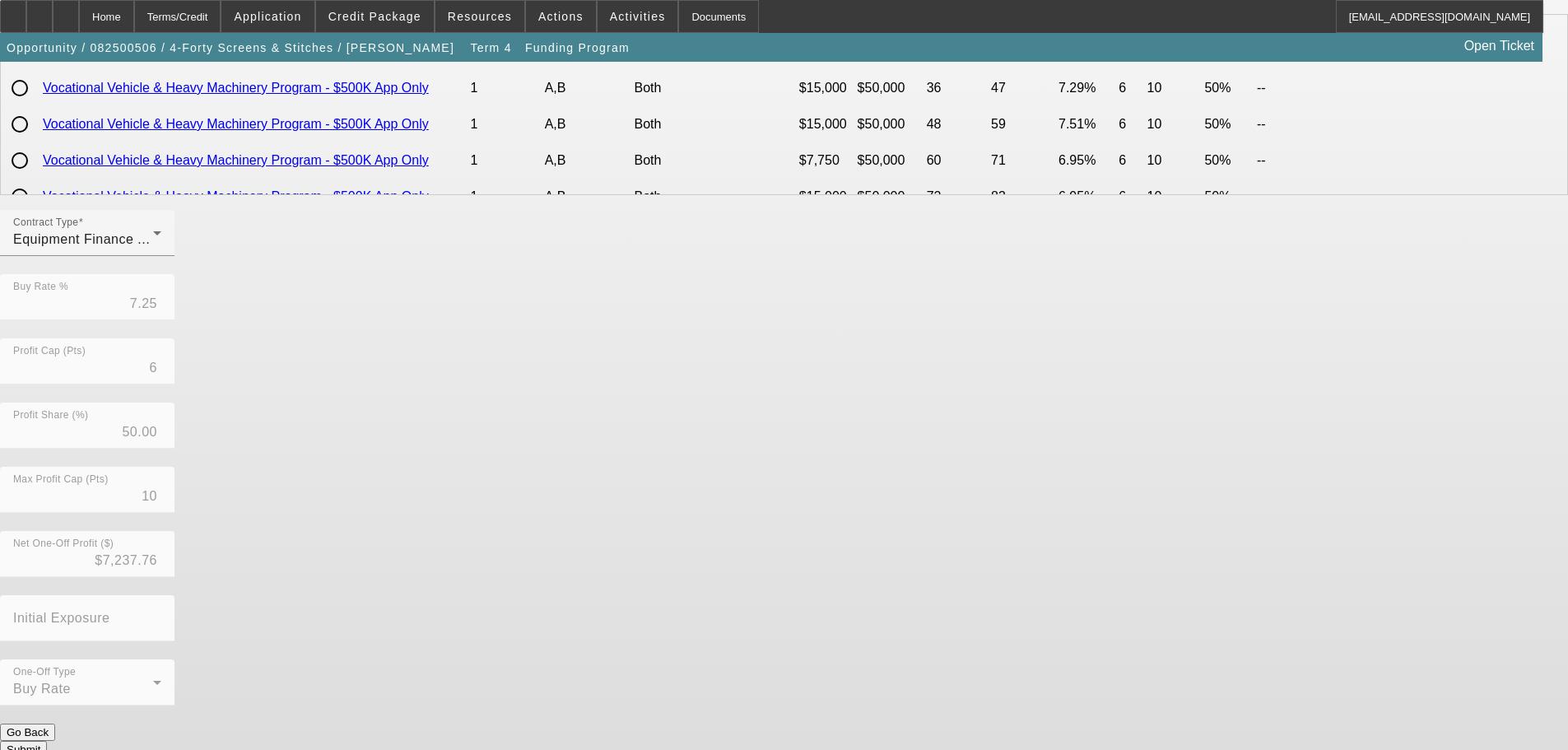
click at [47, 742] on button "Submit" at bounding box center [24, 750] width 47 height 17
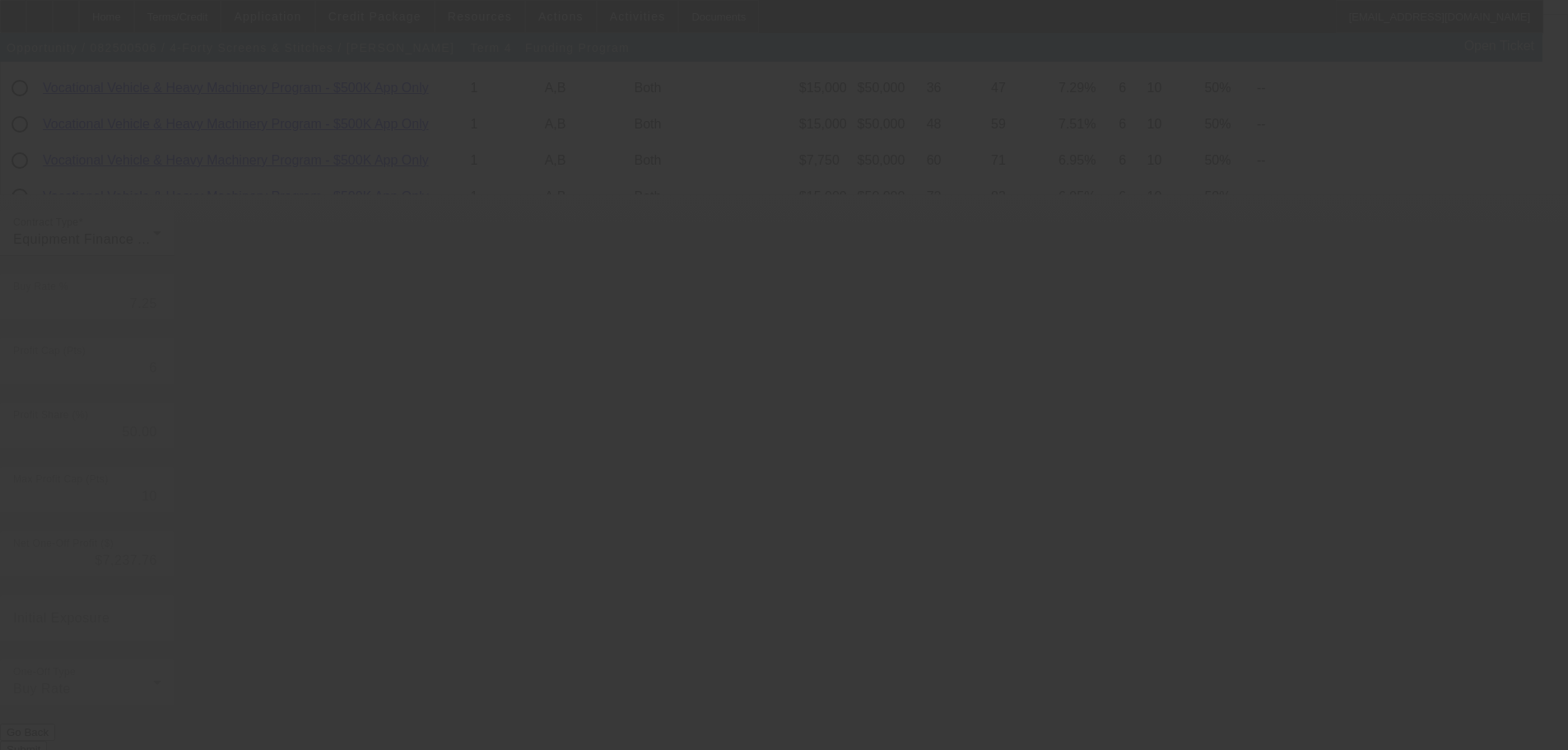
type input "6.90"
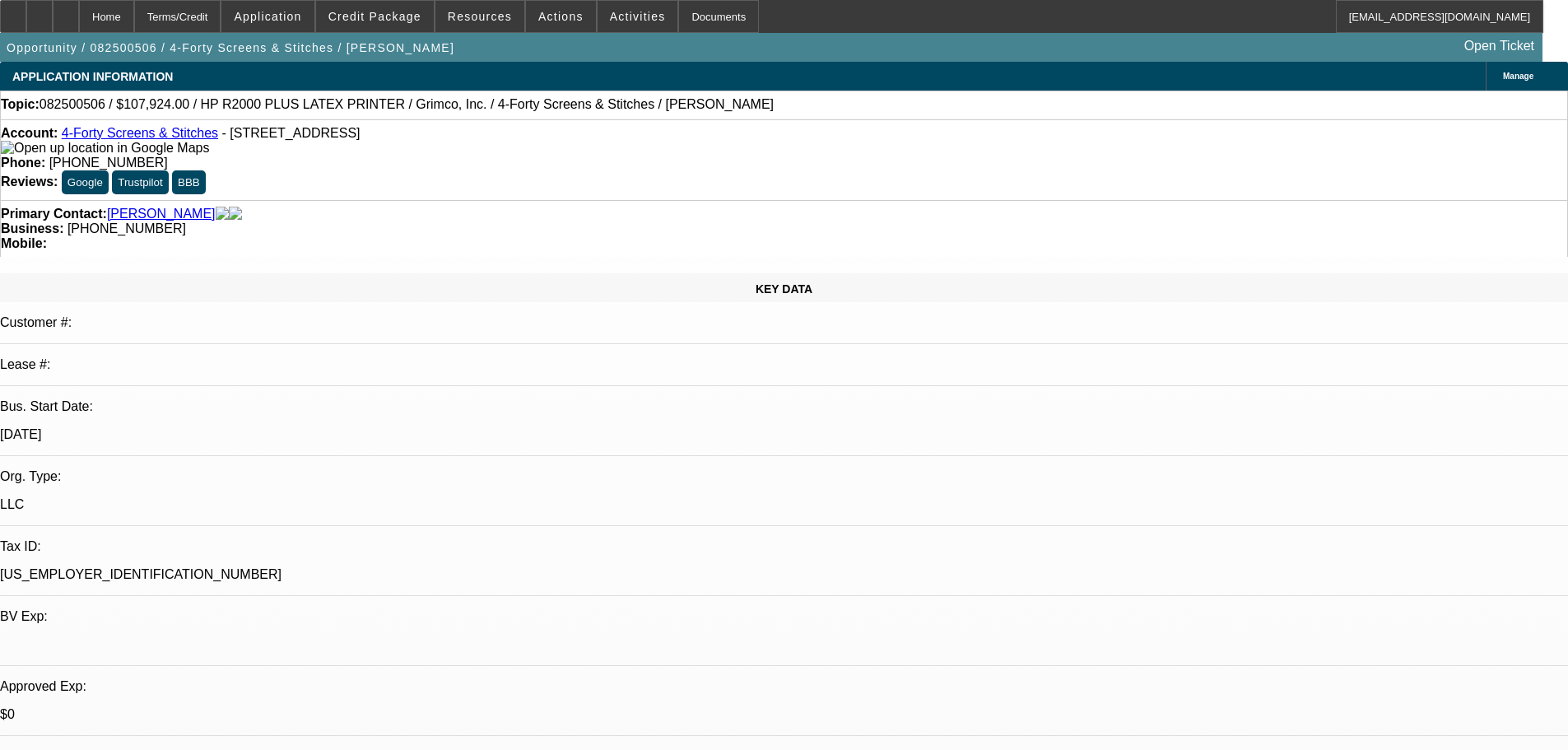
select select "0"
select select "6"
select select "0"
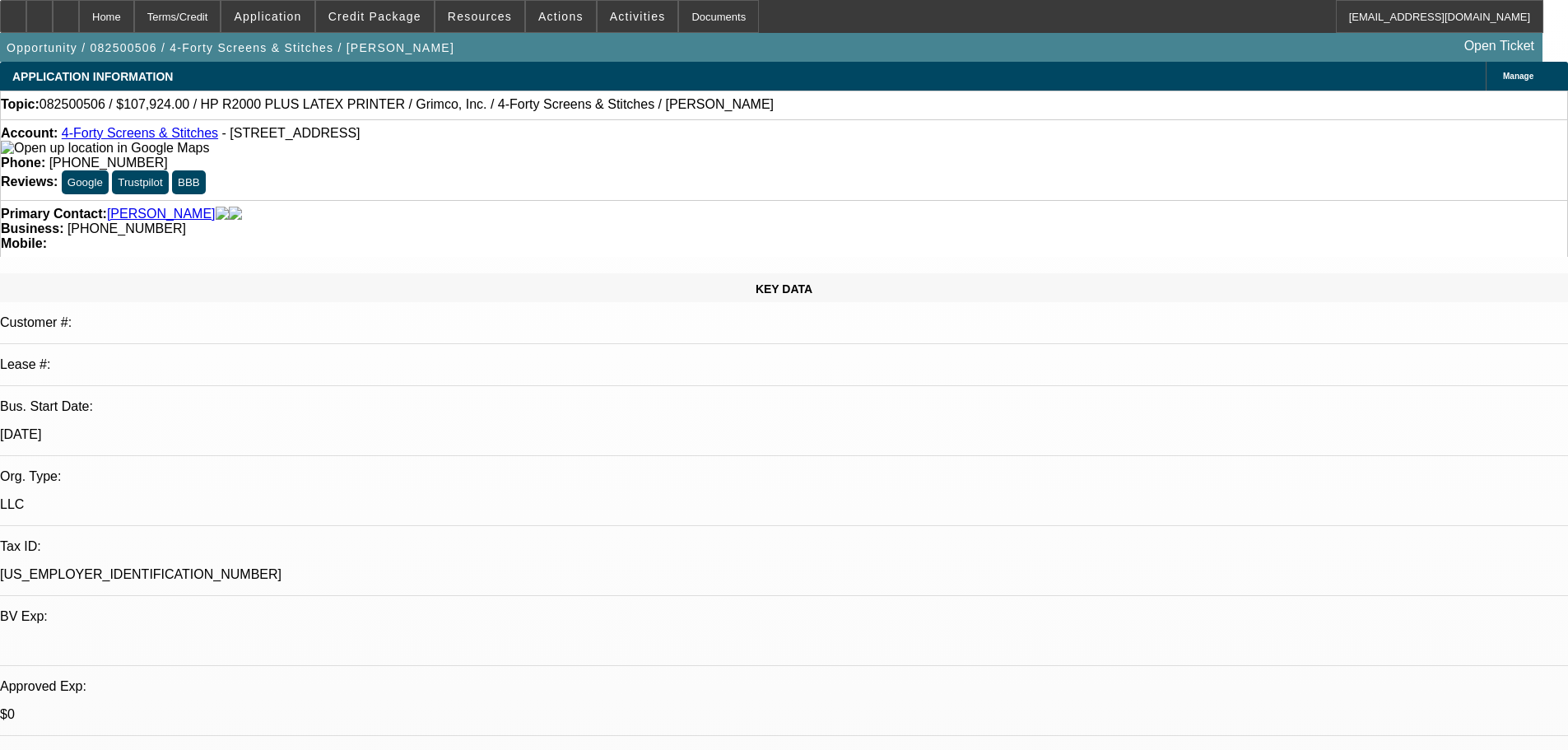
select select "0"
select select "6"
select select "0"
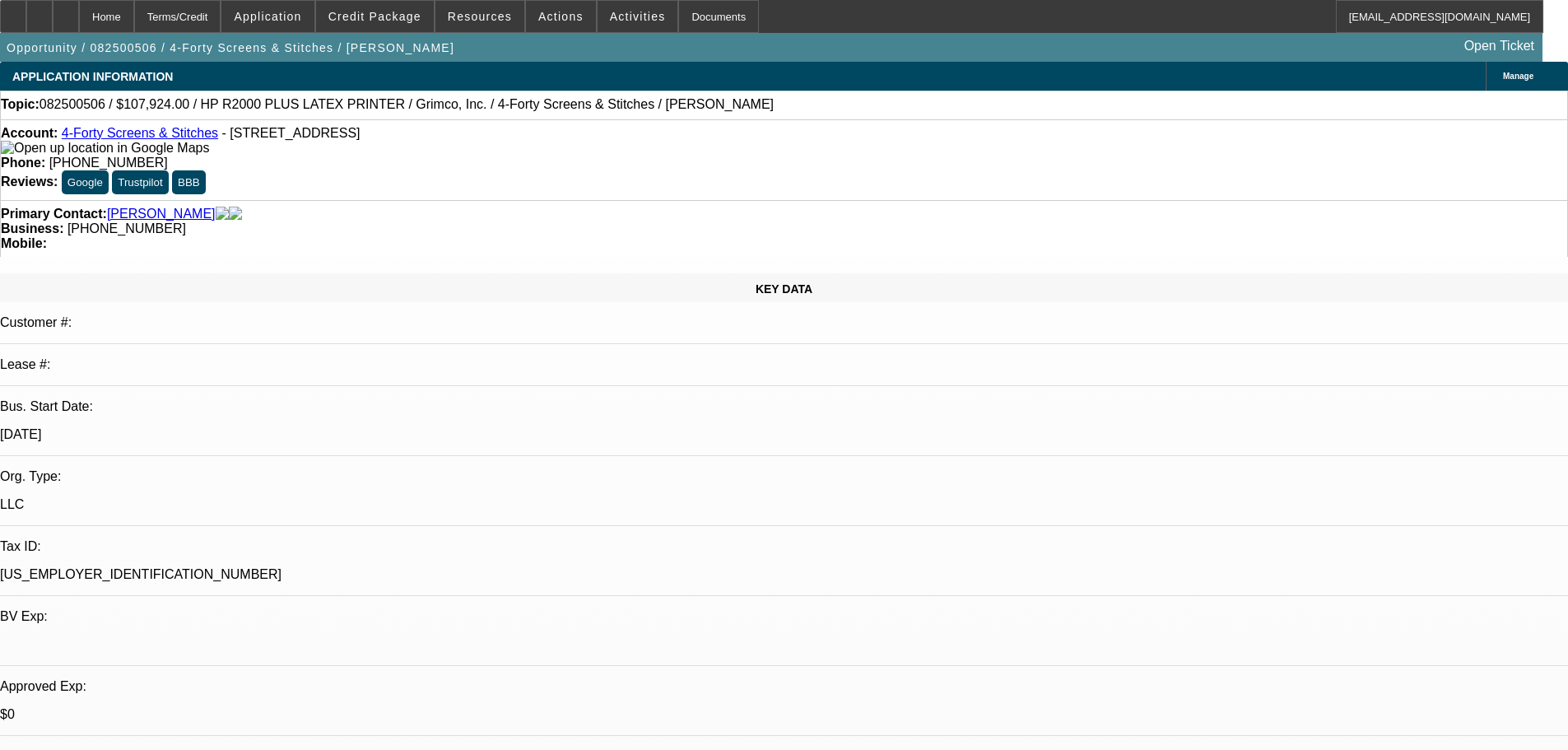
select select "0"
select select "6"
select select "0"
select select "0.1"
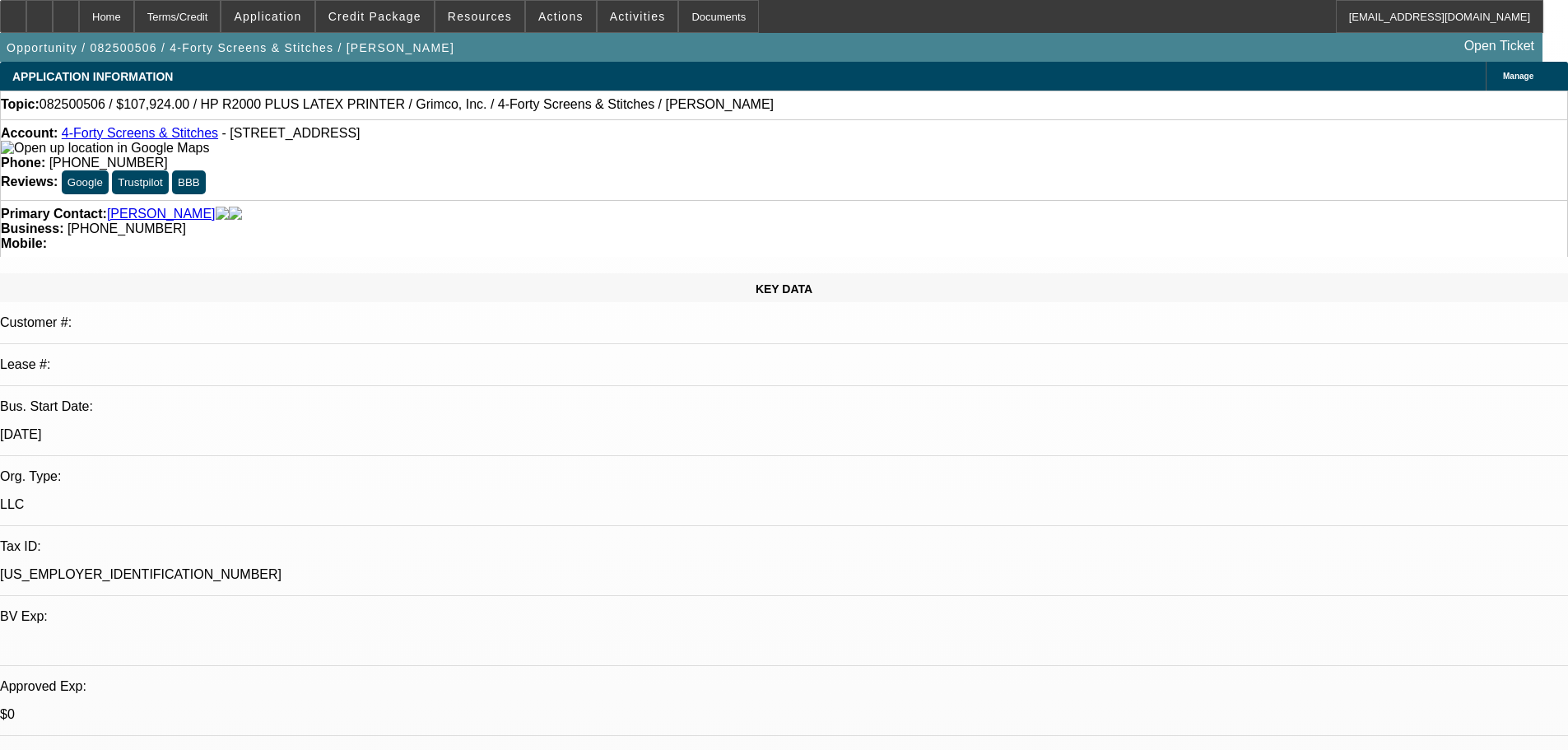
select select "4"
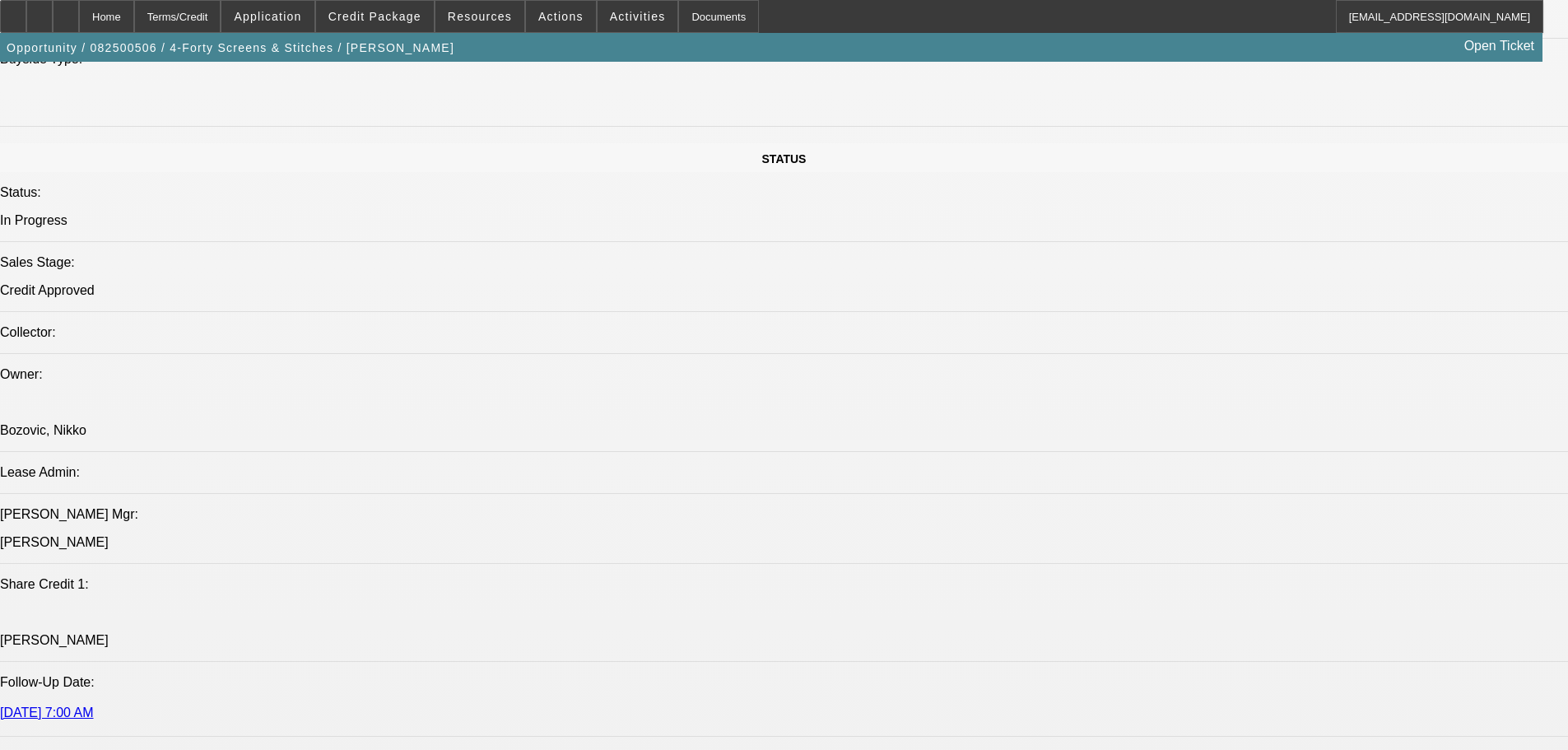
drag, startPoint x: 636, startPoint y: 588, endPoint x: 636, endPoint y: 658, distance: 70.0
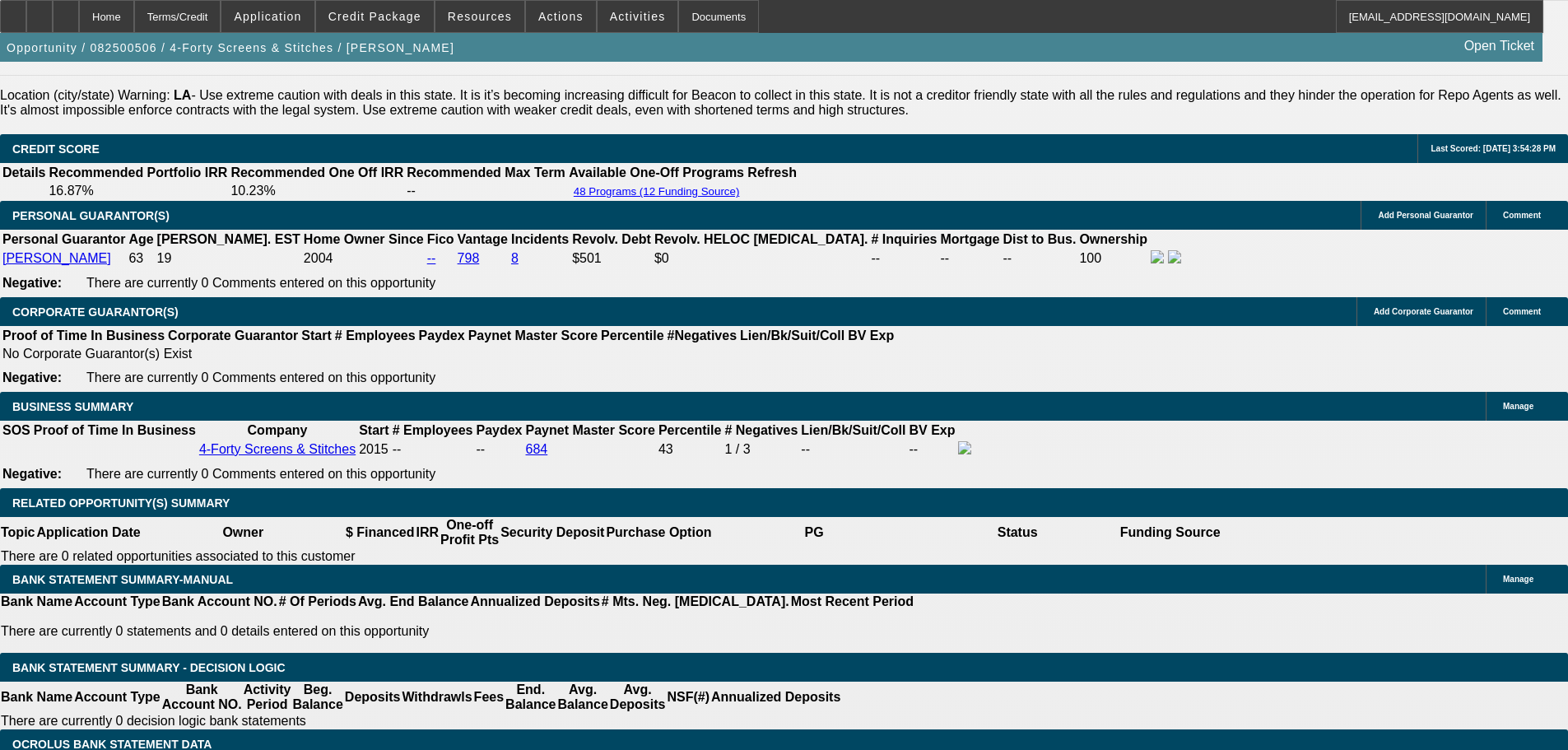
scroll to position [2377, 0]
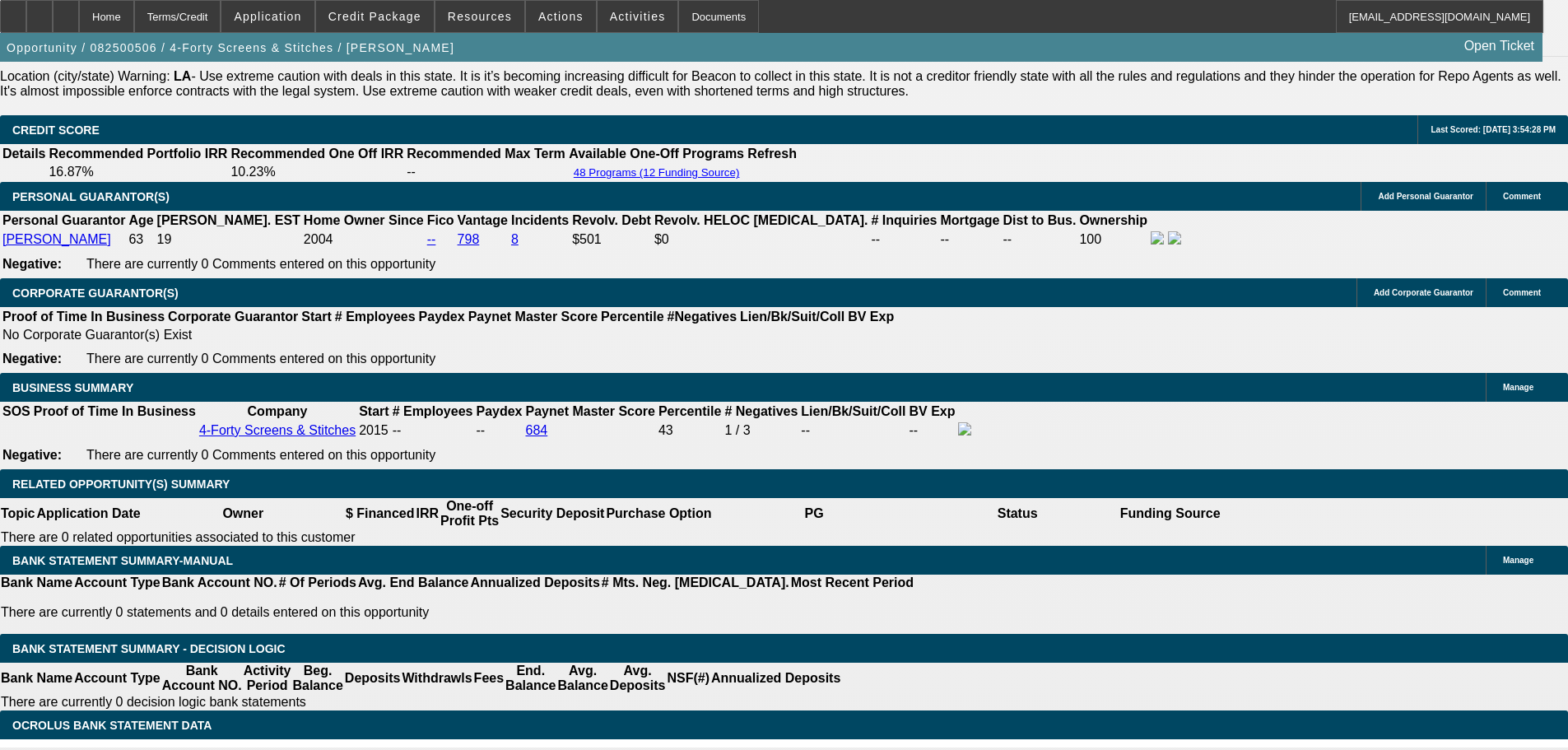
type input "10."
type input "UNKNOWN"
type input "10.5"
type input "$3,482.40"
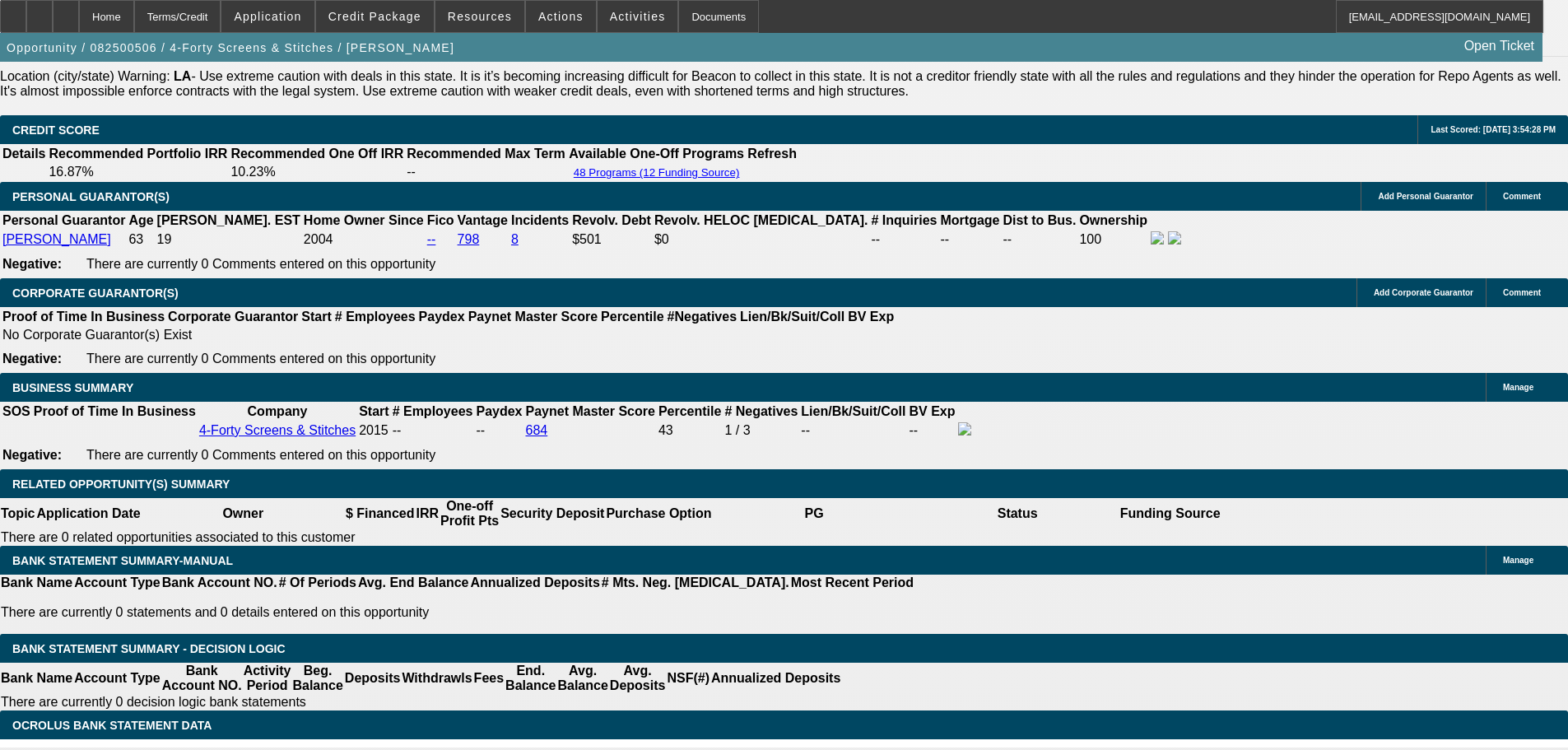
type input "10.5"
type input "UNKNOWN"
type input "$2,763.22"
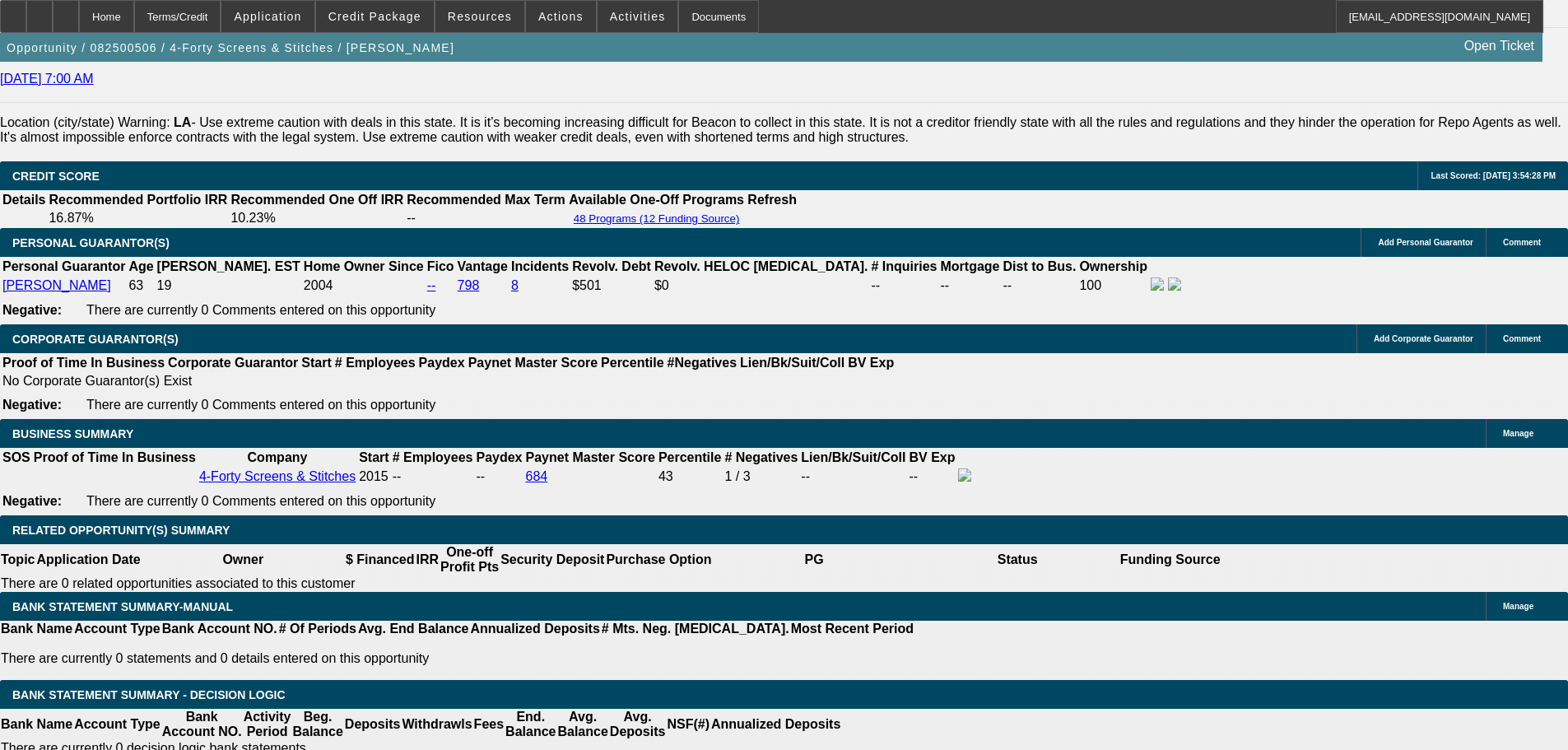
scroll to position [2295, 0]
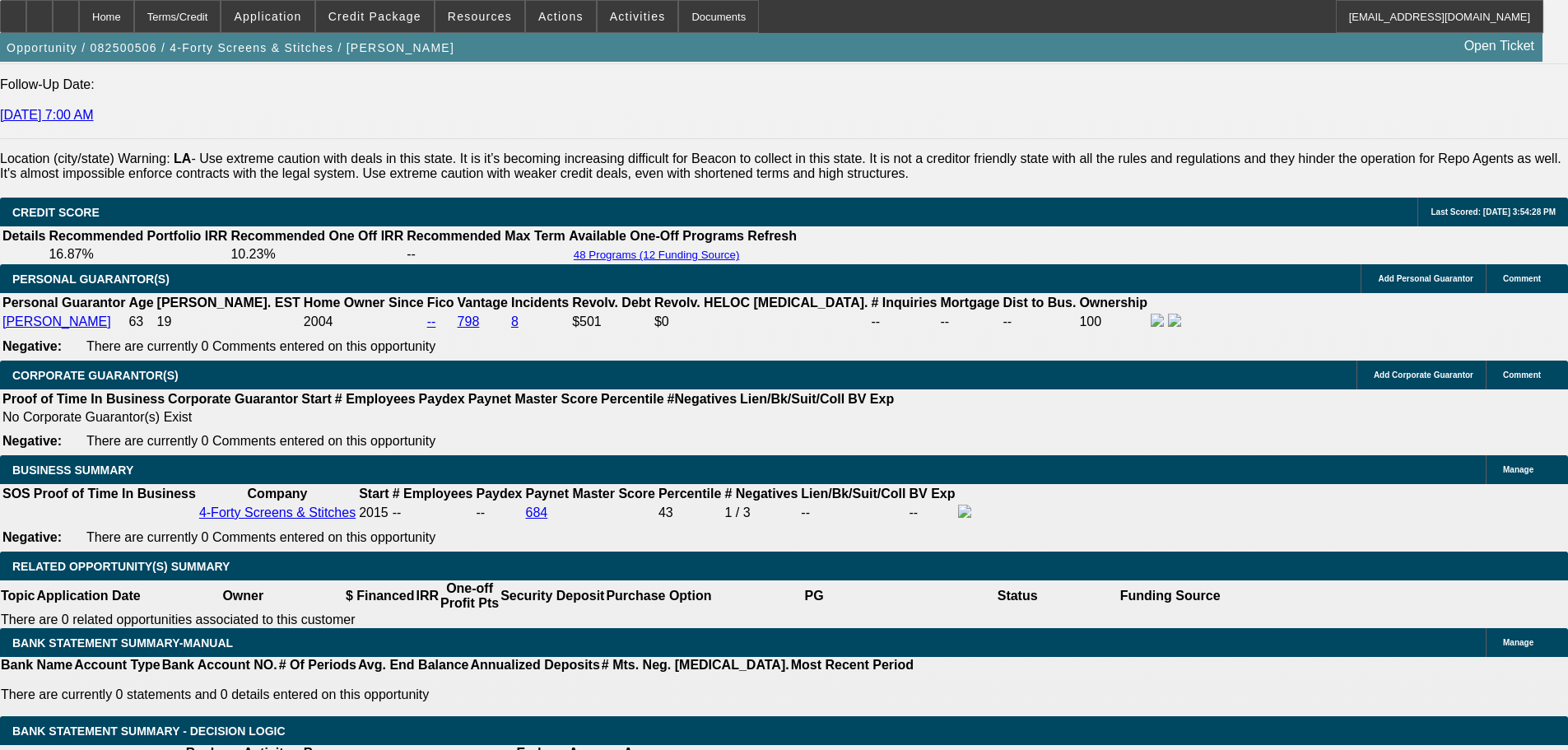
type input "10.5"
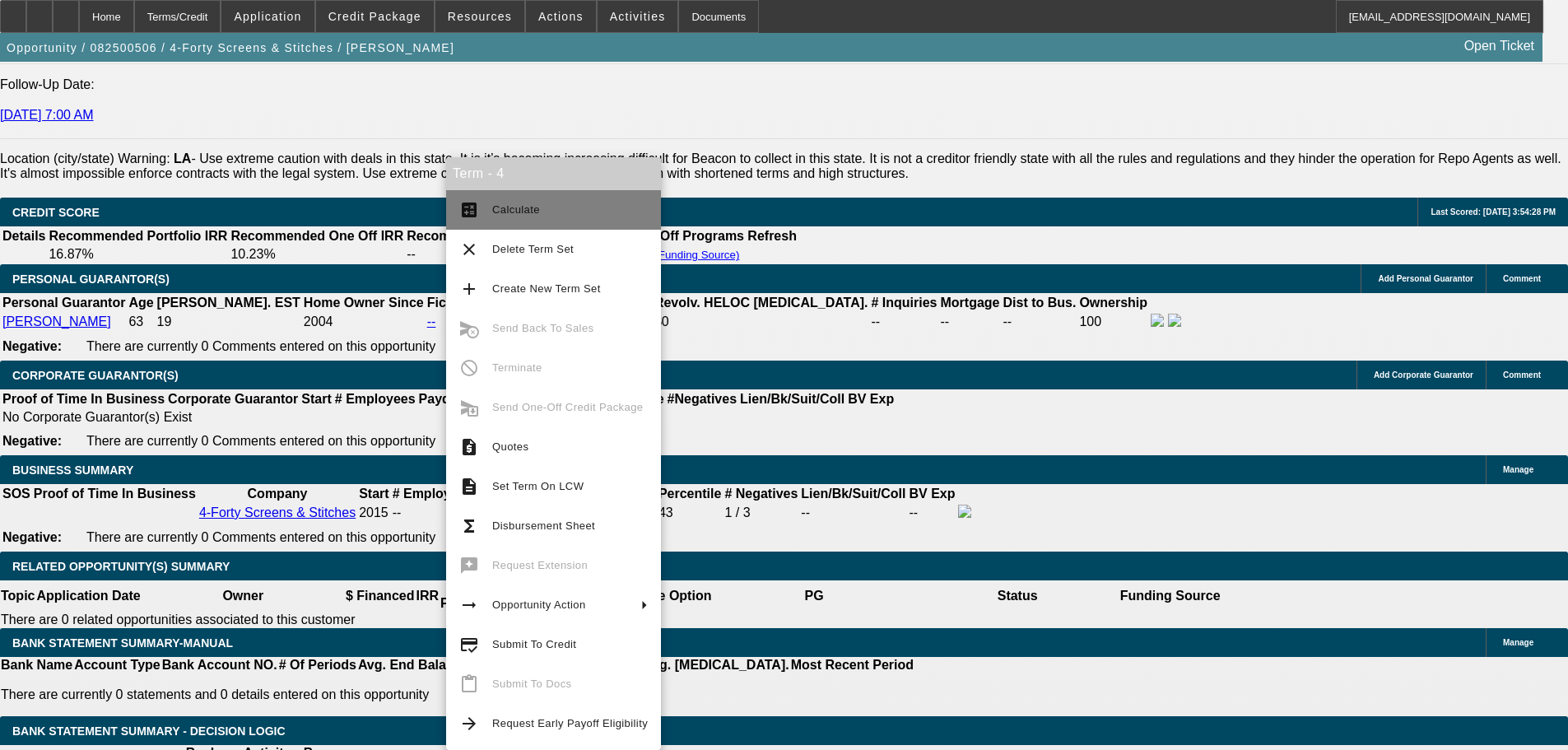
click at [560, 213] on span "Calculate" at bounding box center [569, 209] width 156 height 20
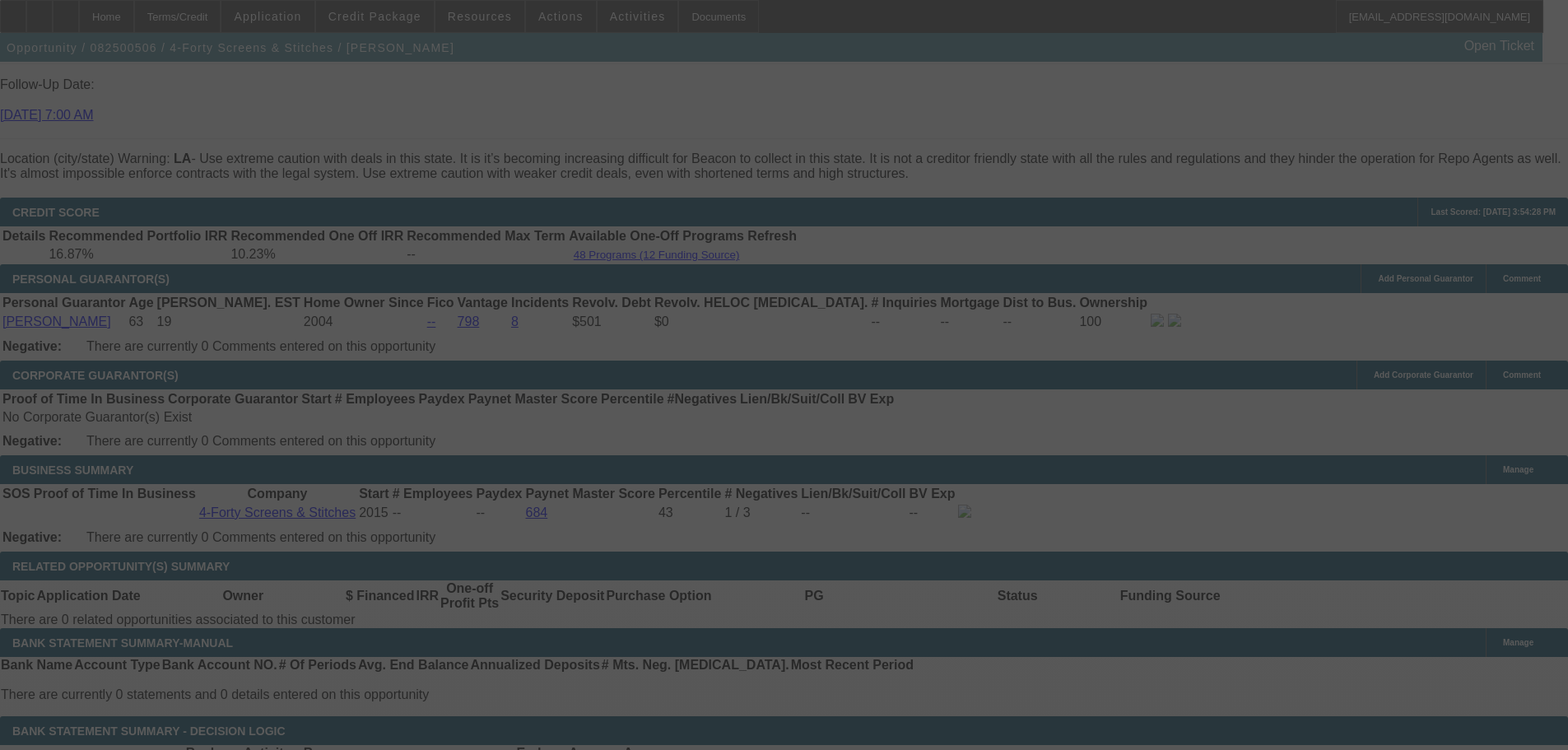
select select "0"
select select "6"
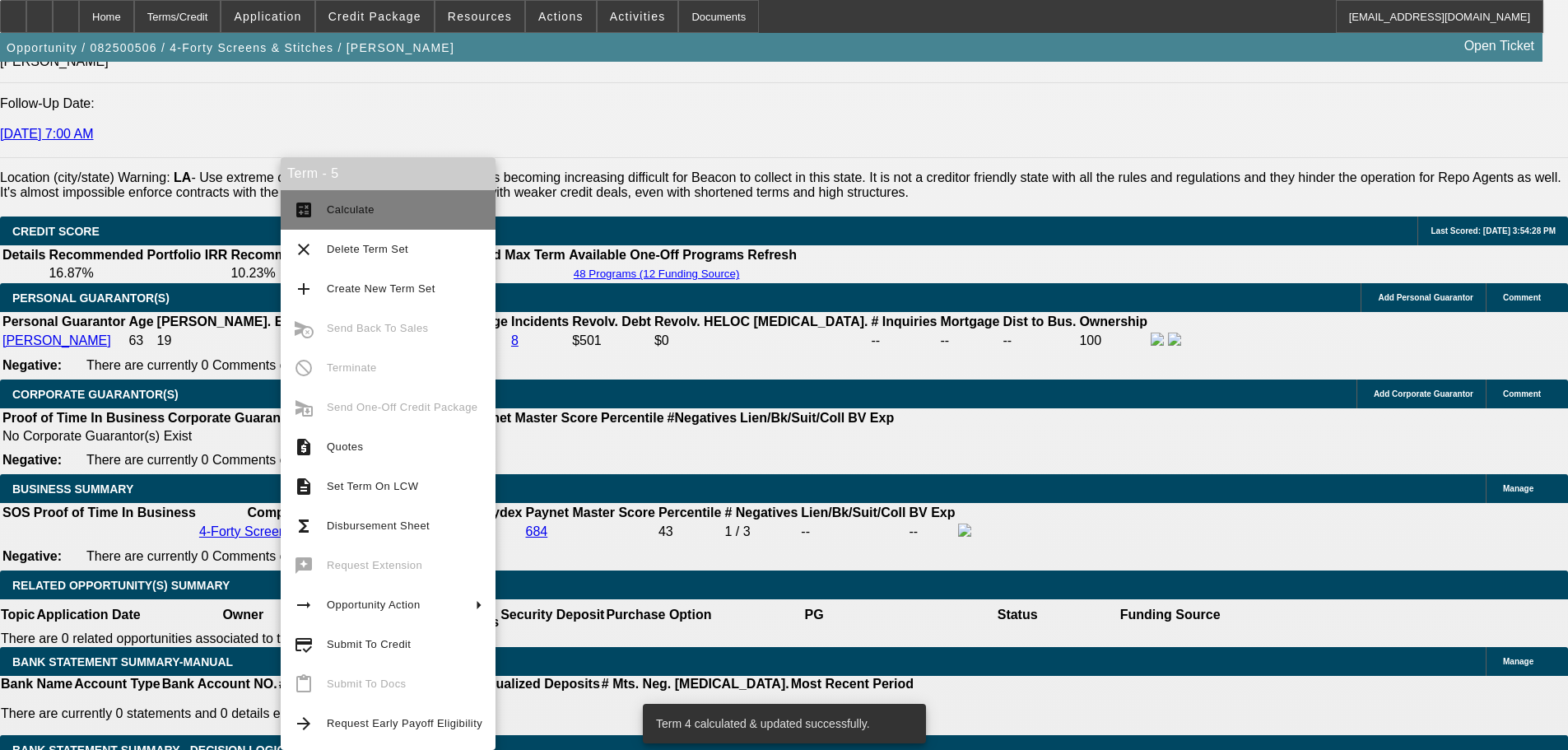
click at [375, 214] on span "Calculate" at bounding box center [404, 209] width 156 height 20
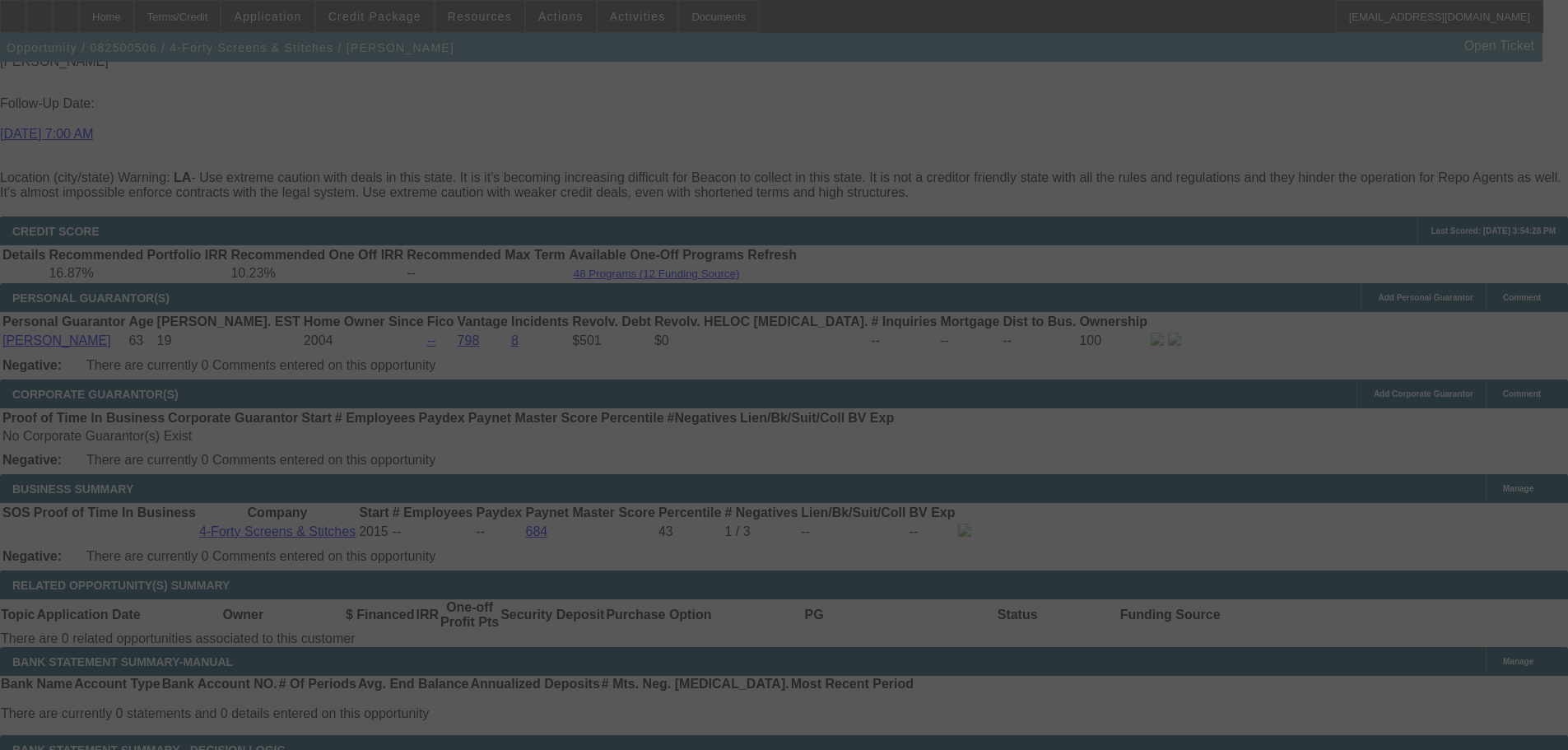
select select "0"
select select "6"
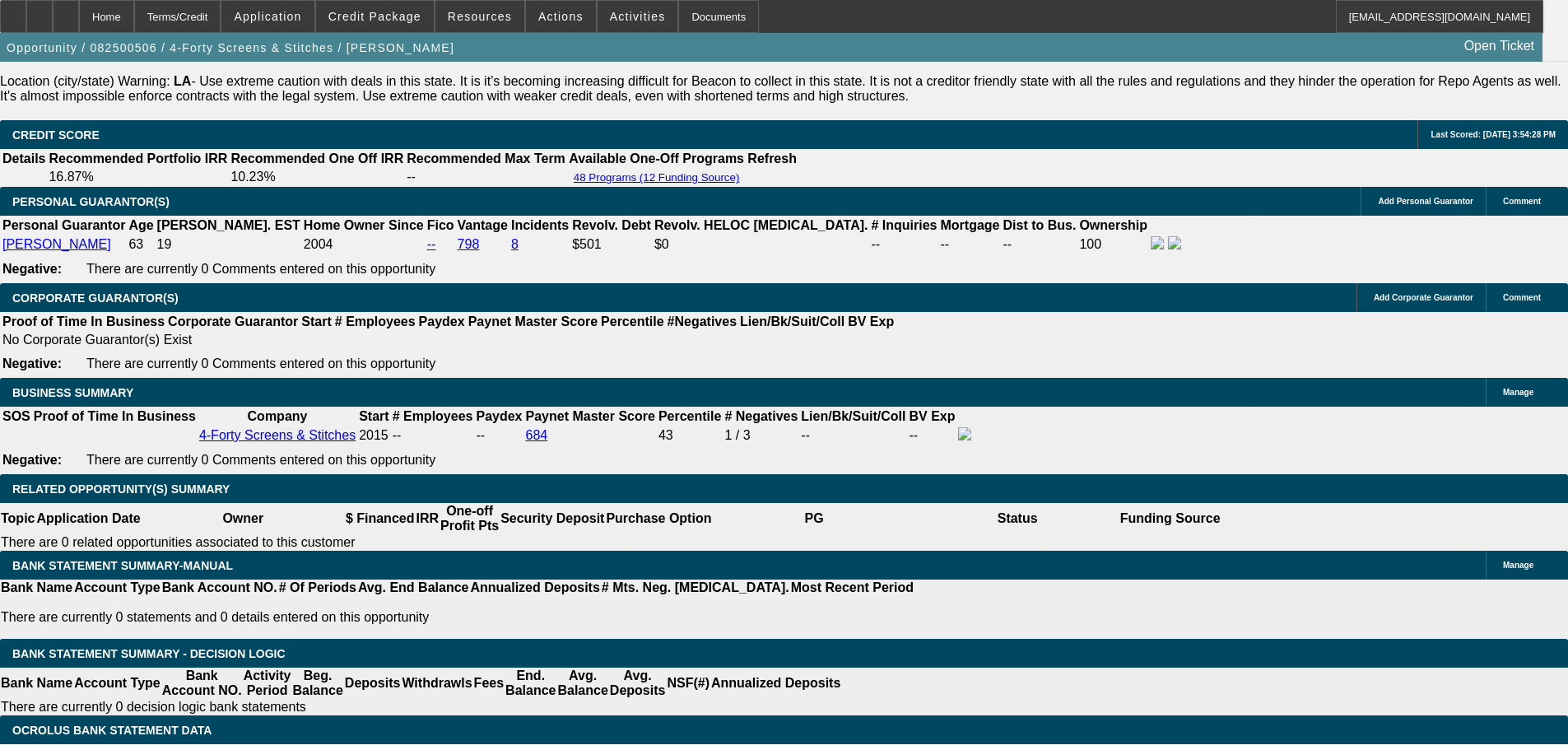
scroll to position [2441, 0]
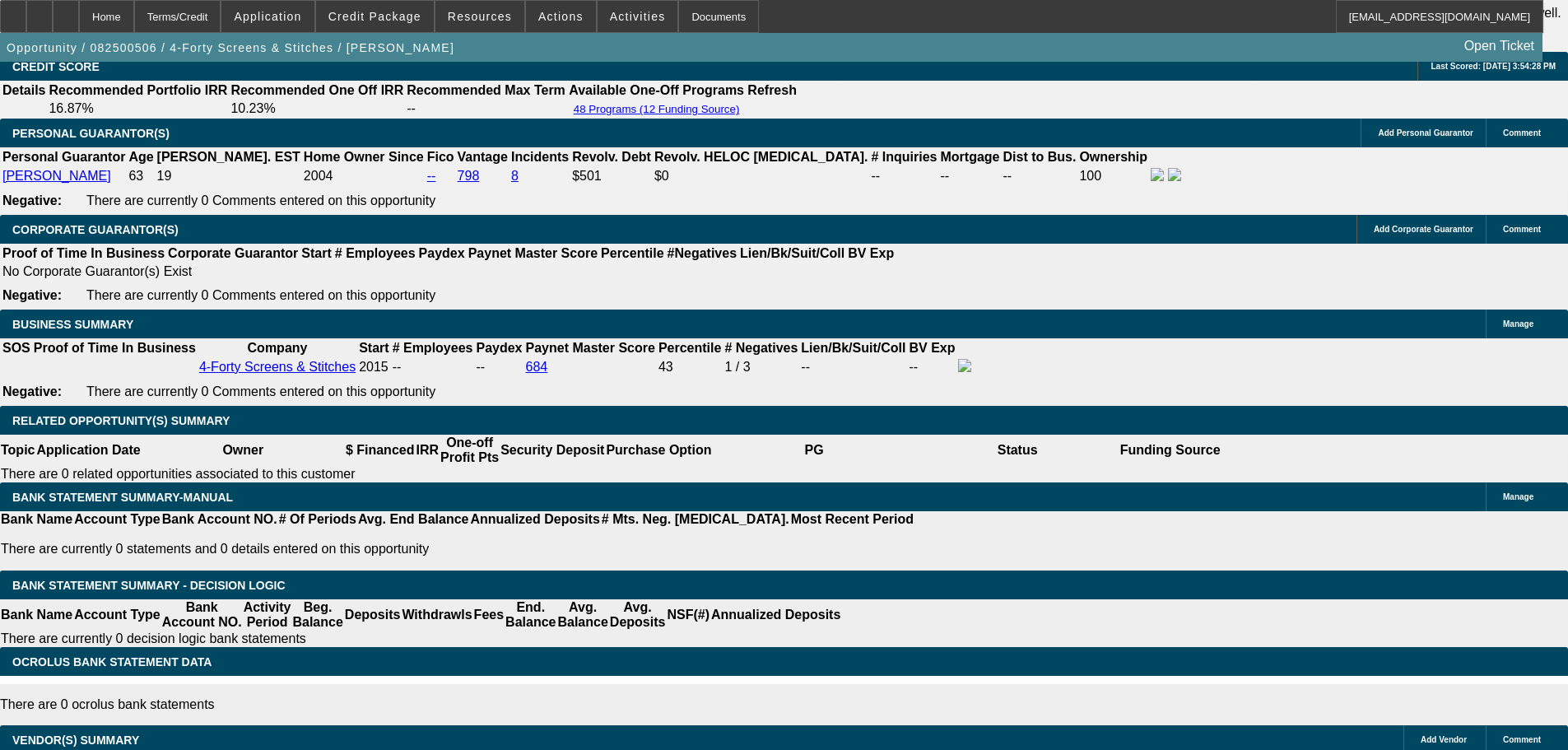
type input "10.7"
type input "UNKNOWN"
type input "$3,517.98"
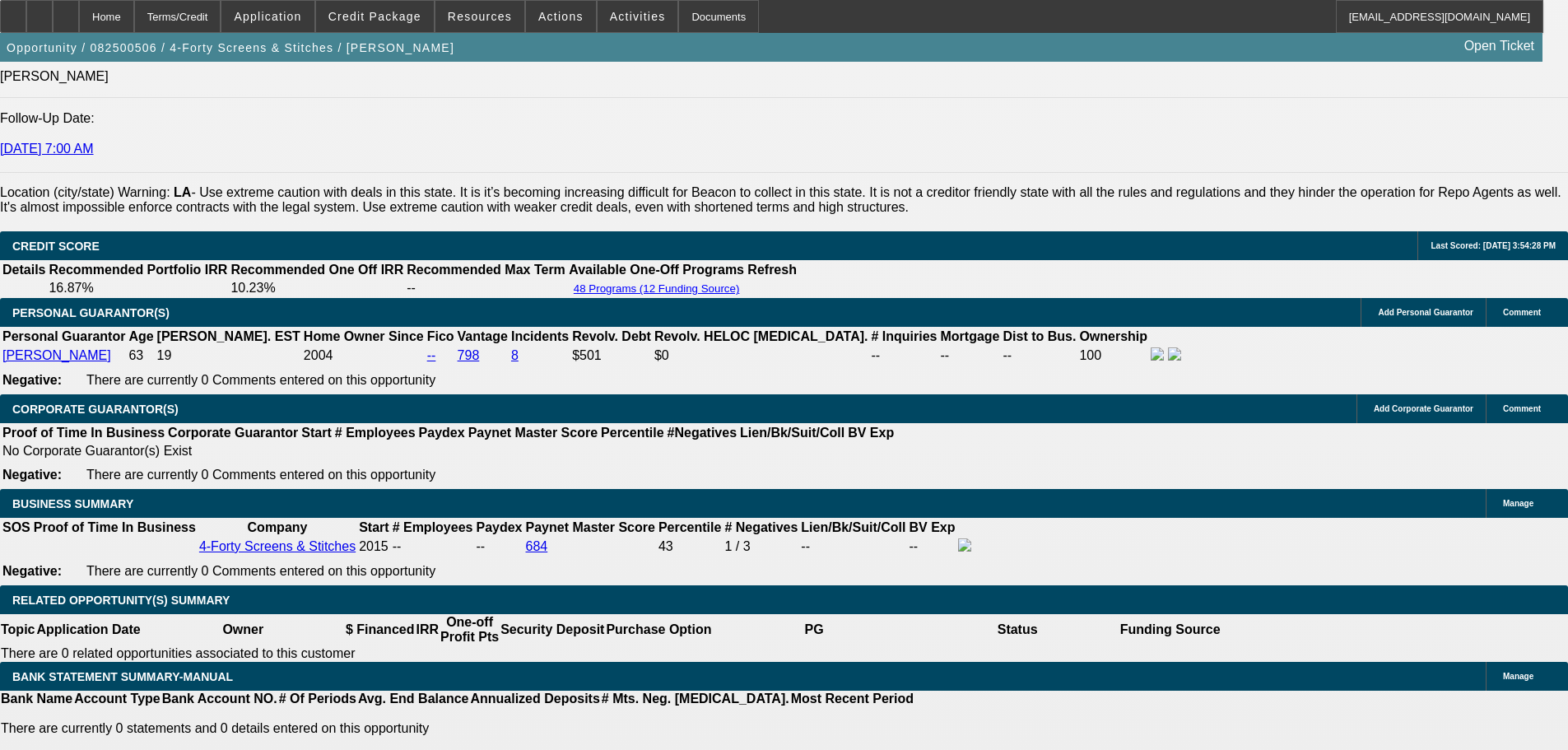
scroll to position [2111, 0]
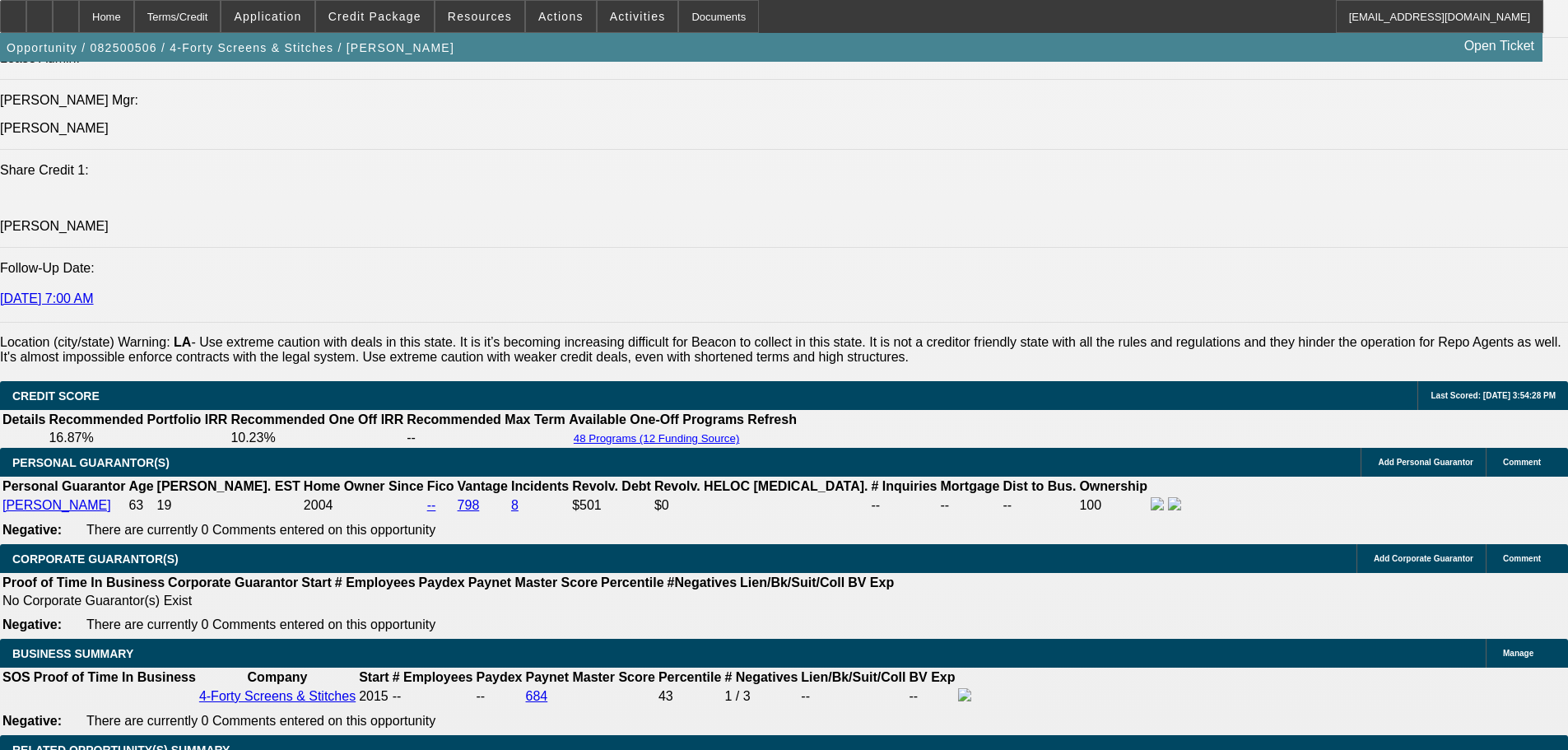
type input "10.7"
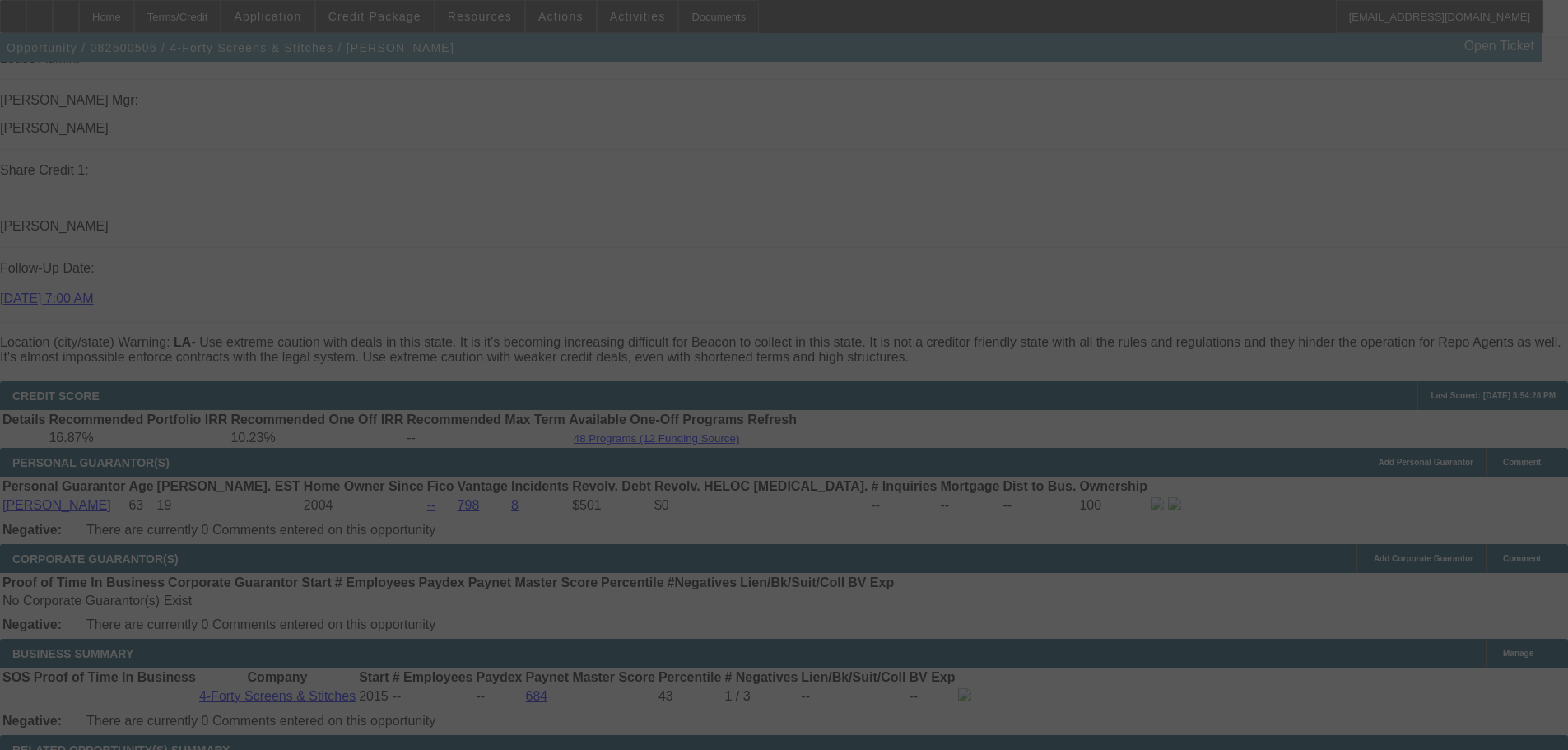
scroll to position [2276, 0]
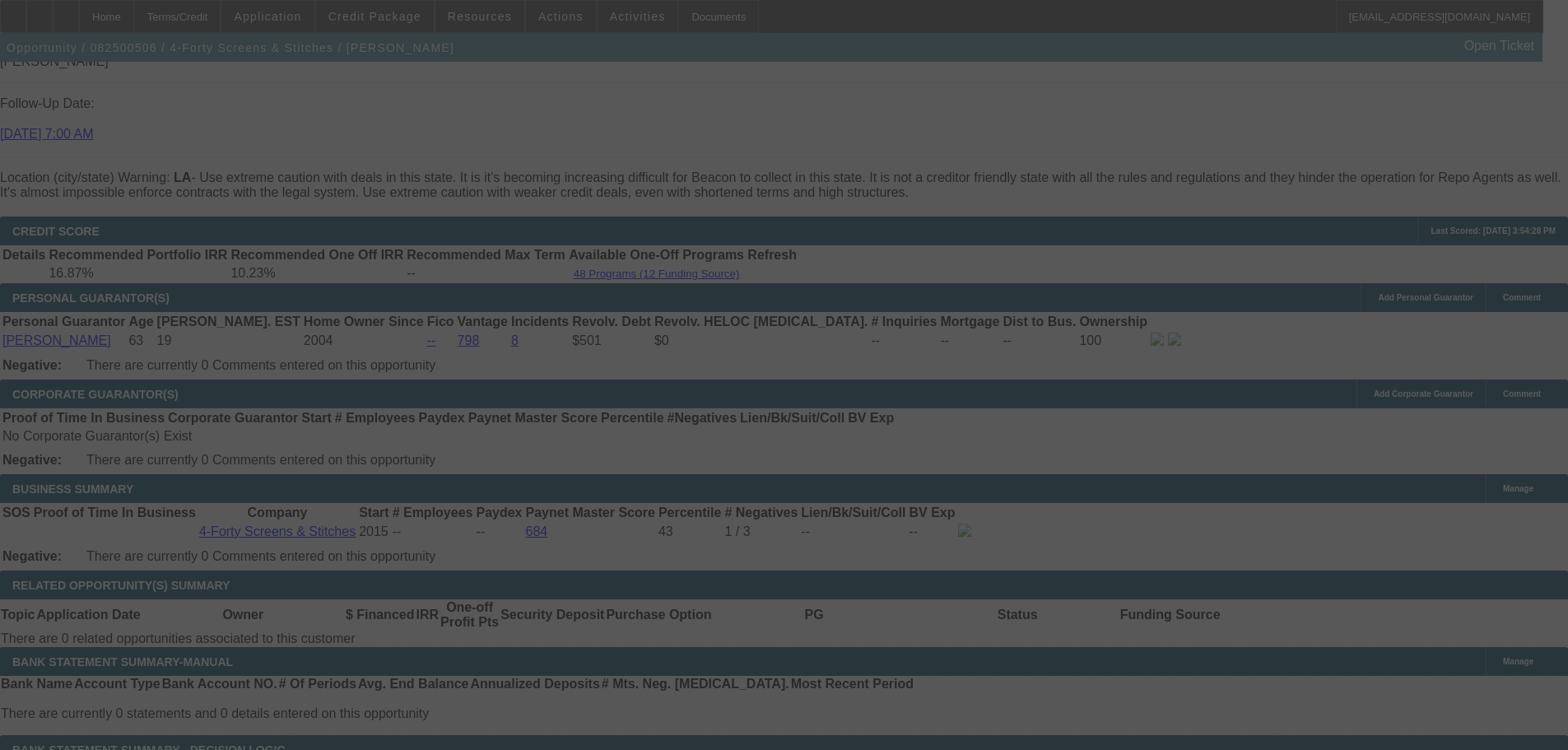
select select "0"
select select "6"
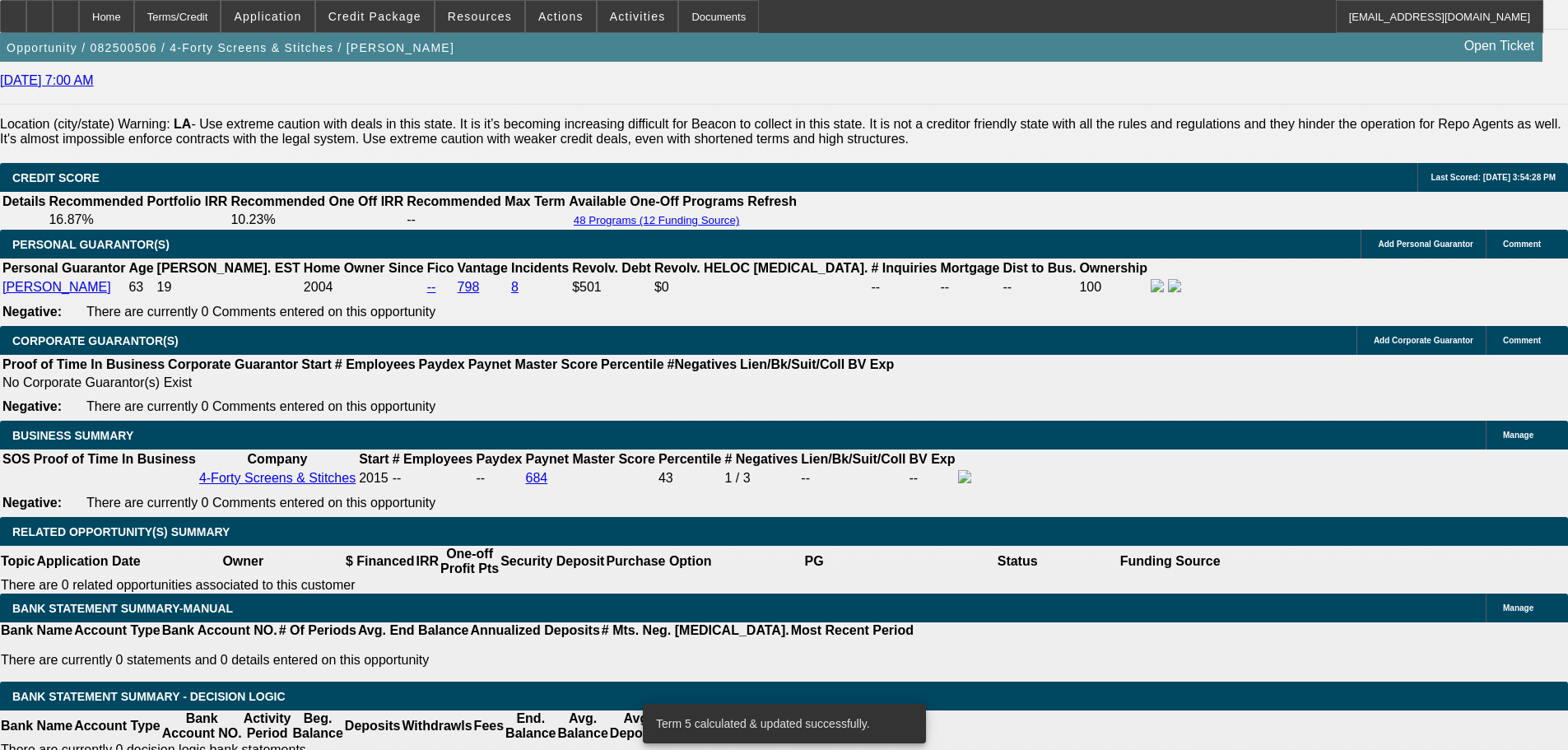
scroll to position [2358, 0]
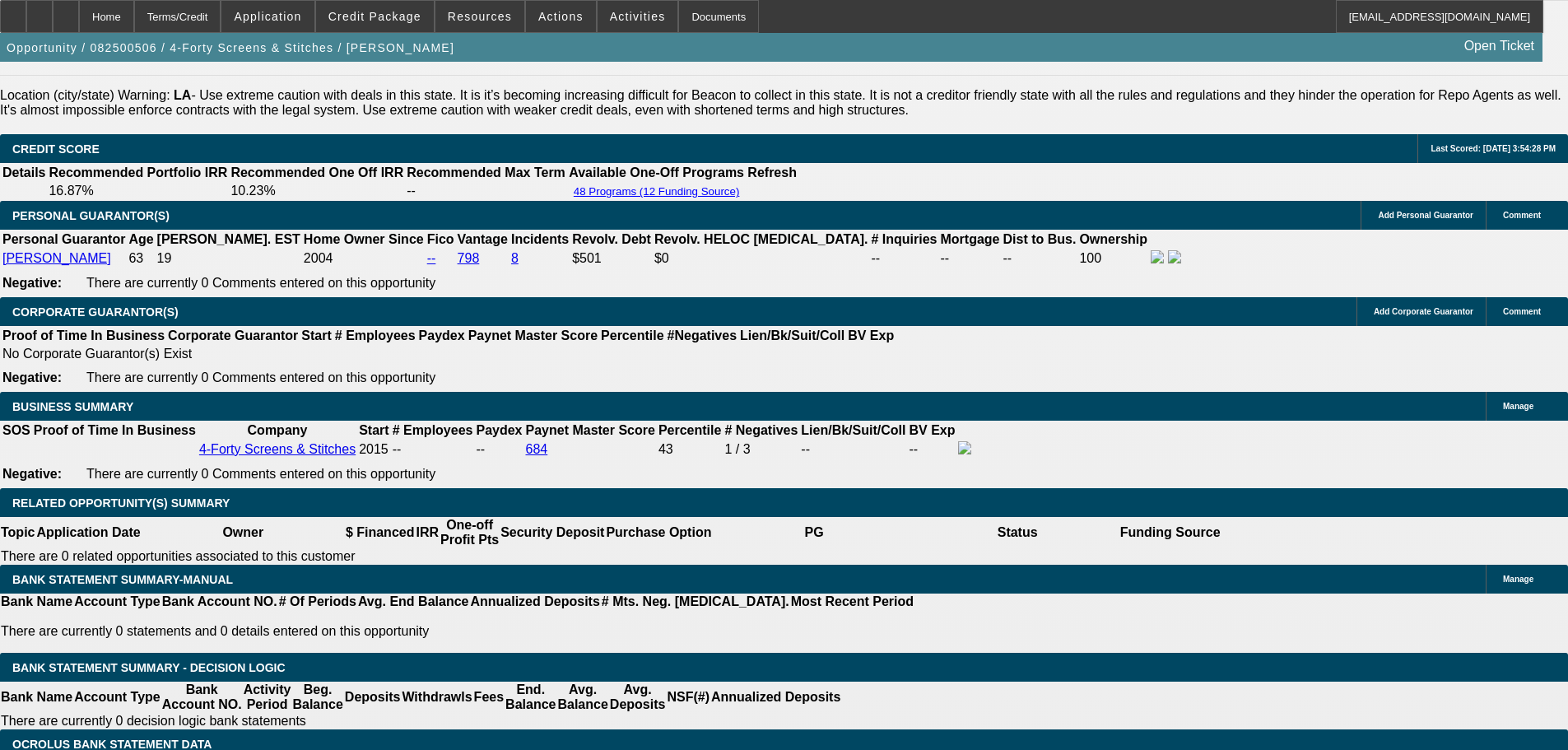
type input "UNKNOWN"
type input "10."
type input "$3,482.40"
type input "10.9"
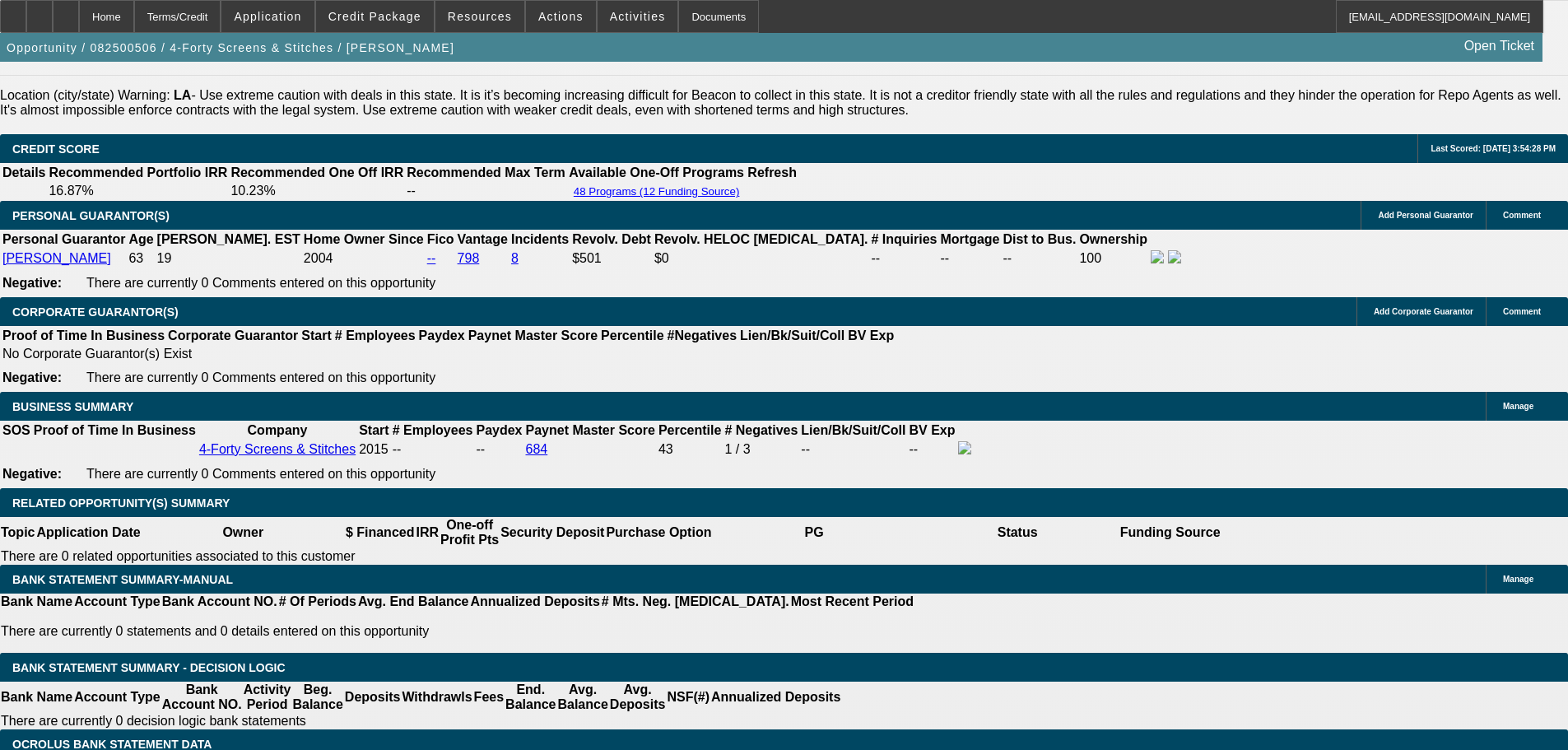
type input "$3,528.18"
type input "10.9"
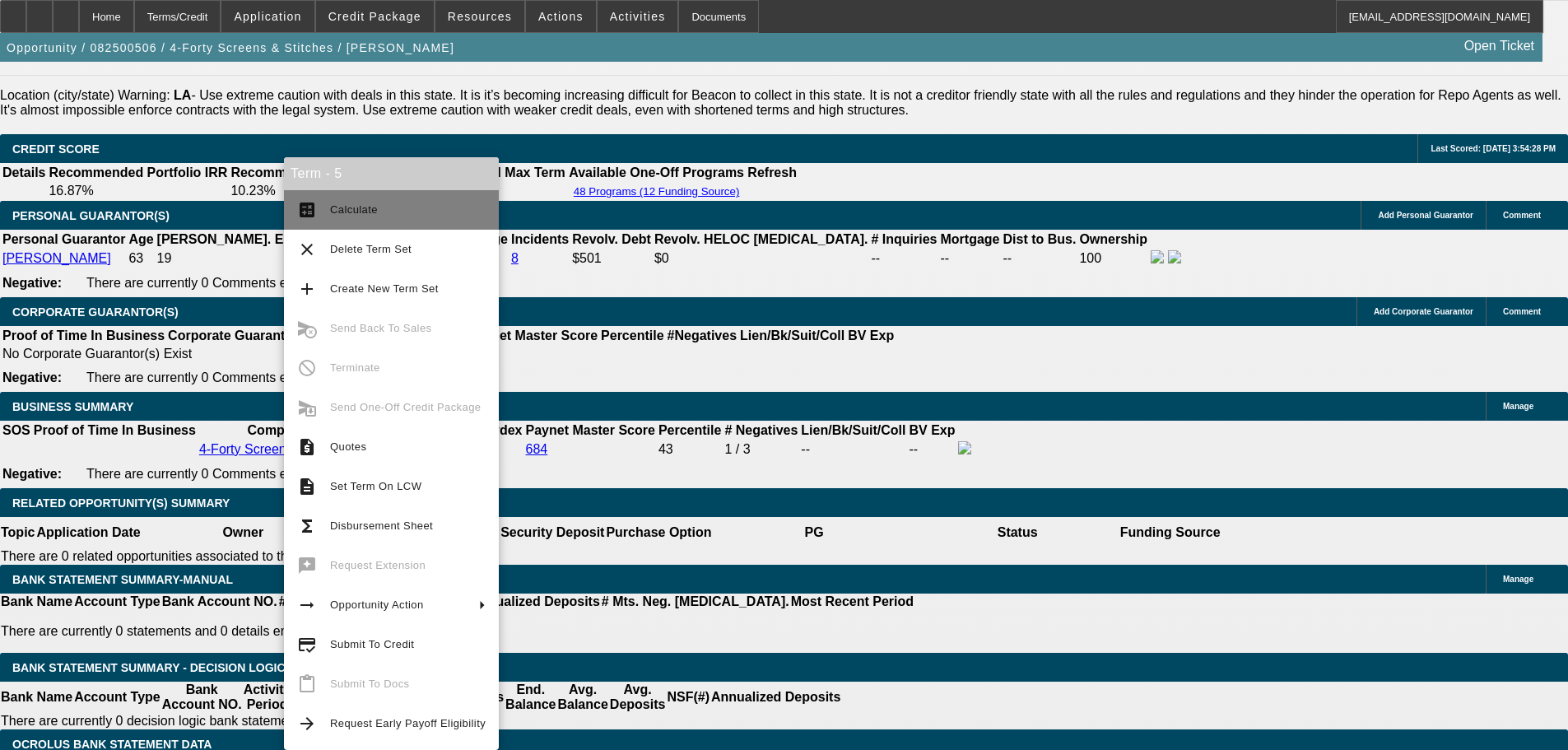
click at [411, 220] on button "calculate Calculate" at bounding box center [391, 210] width 215 height 40
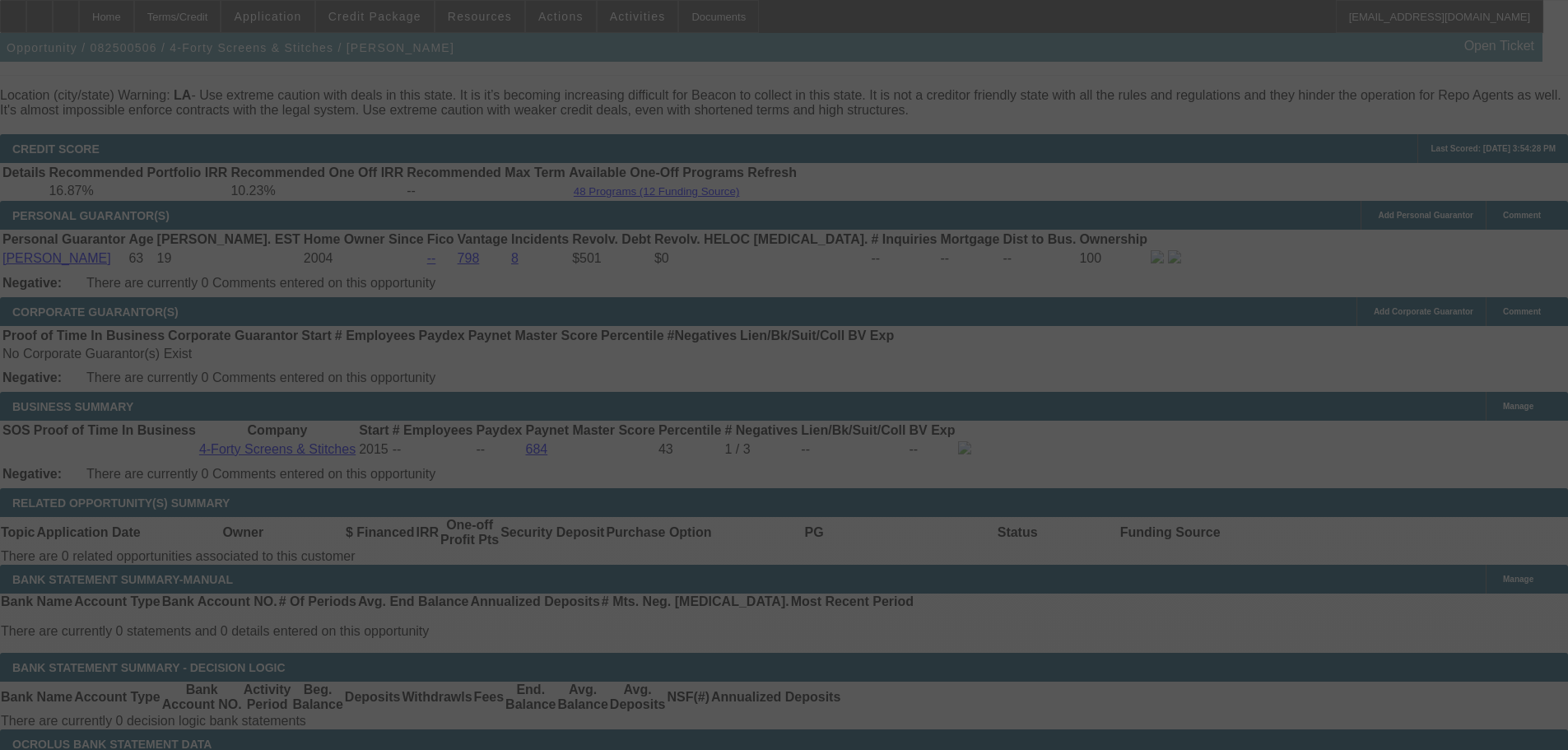
select select "0"
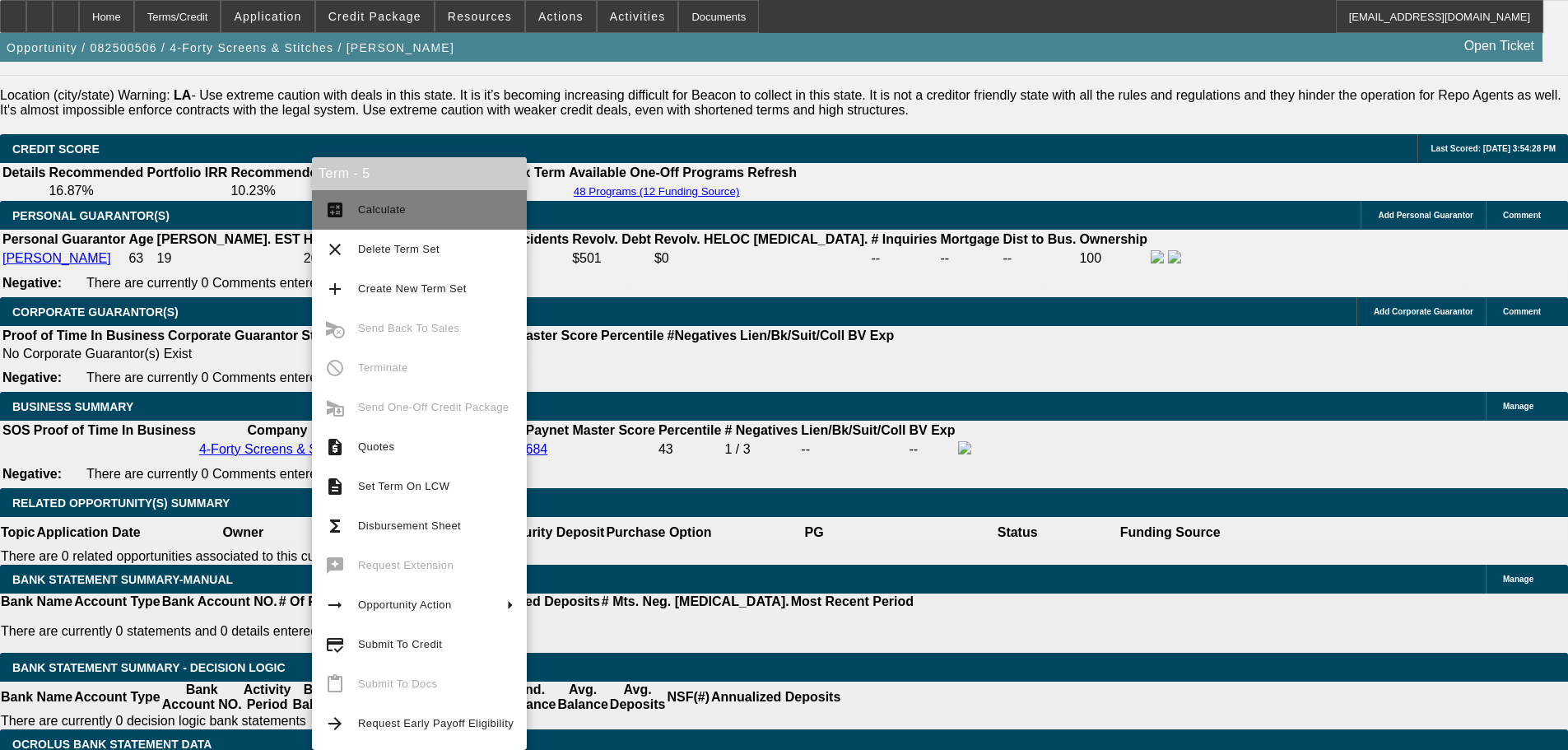
click at [407, 193] on button "calculate Calculate" at bounding box center [420, 210] width 215 height 40
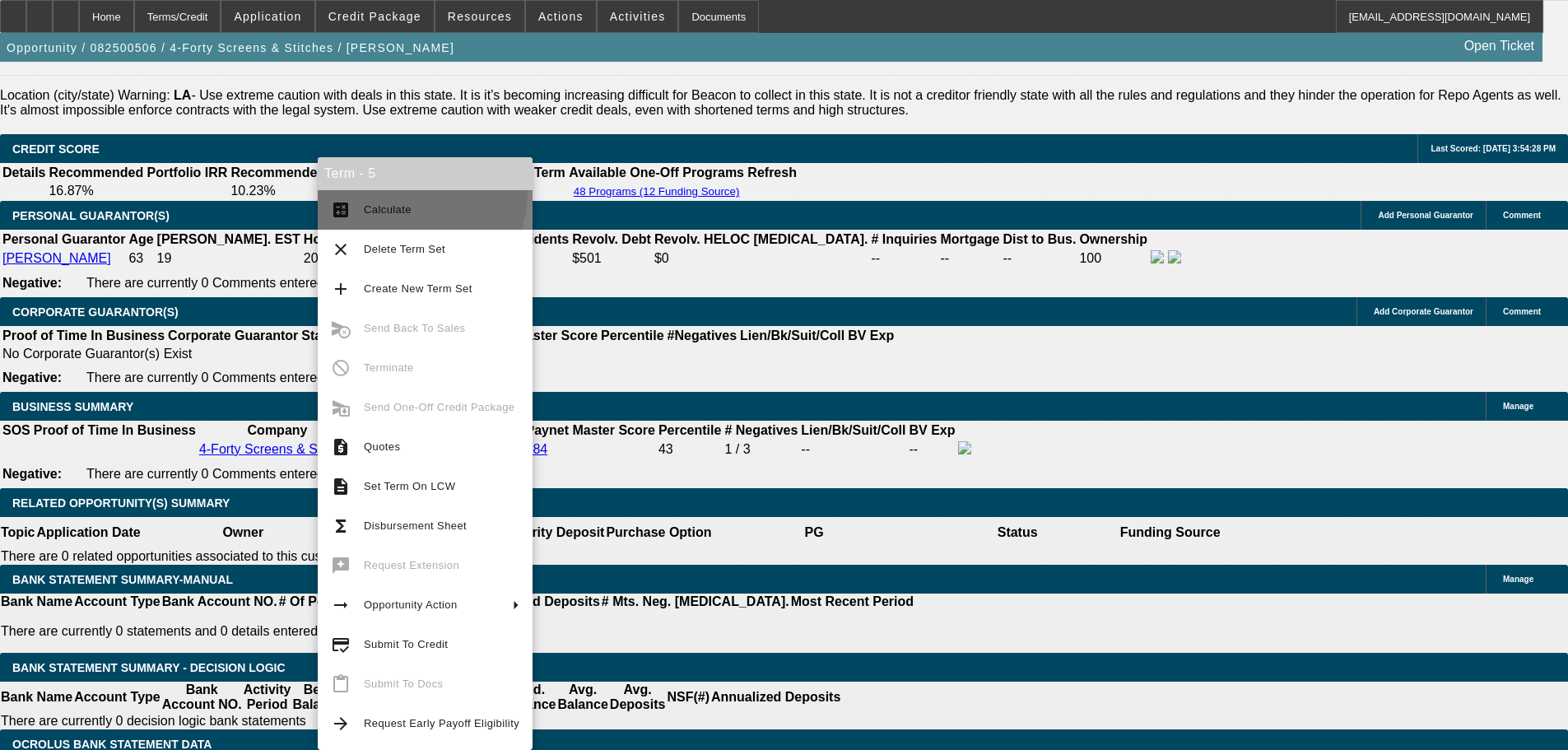
click at [405, 192] on button "calculate Calculate" at bounding box center [425, 210] width 215 height 40
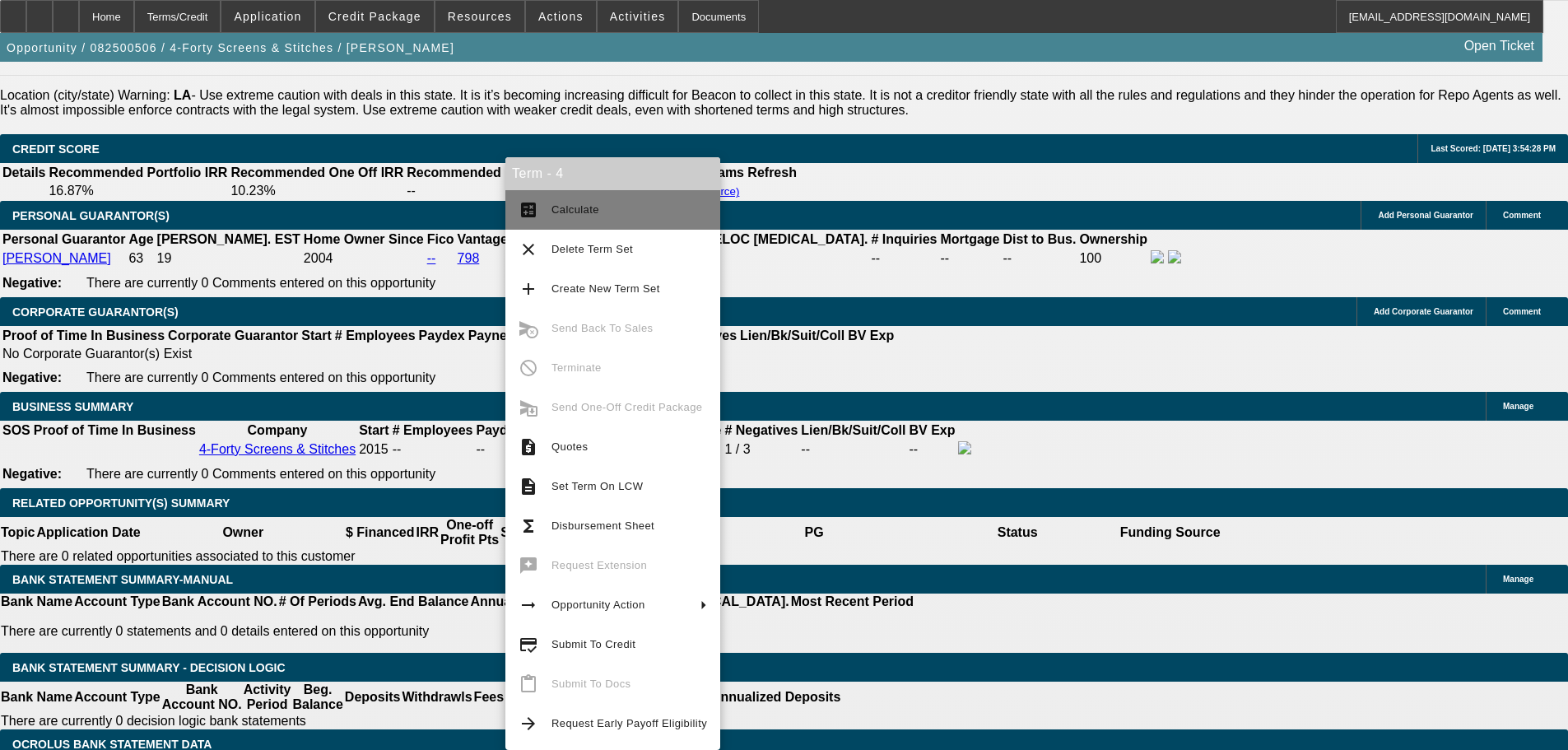
click at [644, 192] on button "calculate Calculate" at bounding box center [613, 210] width 215 height 40
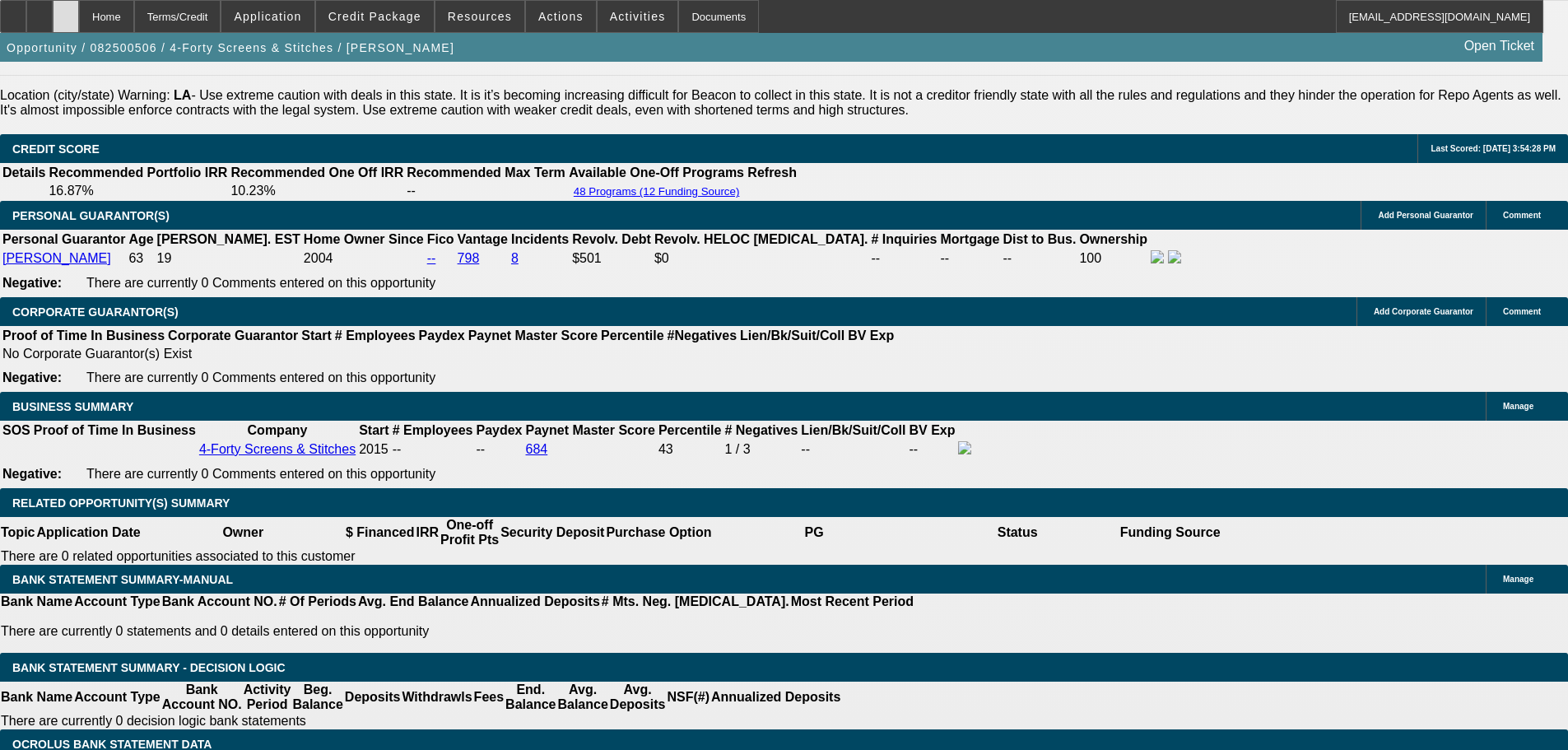
click at [79, 29] on div at bounding box center [66, 16] width 26 height 33
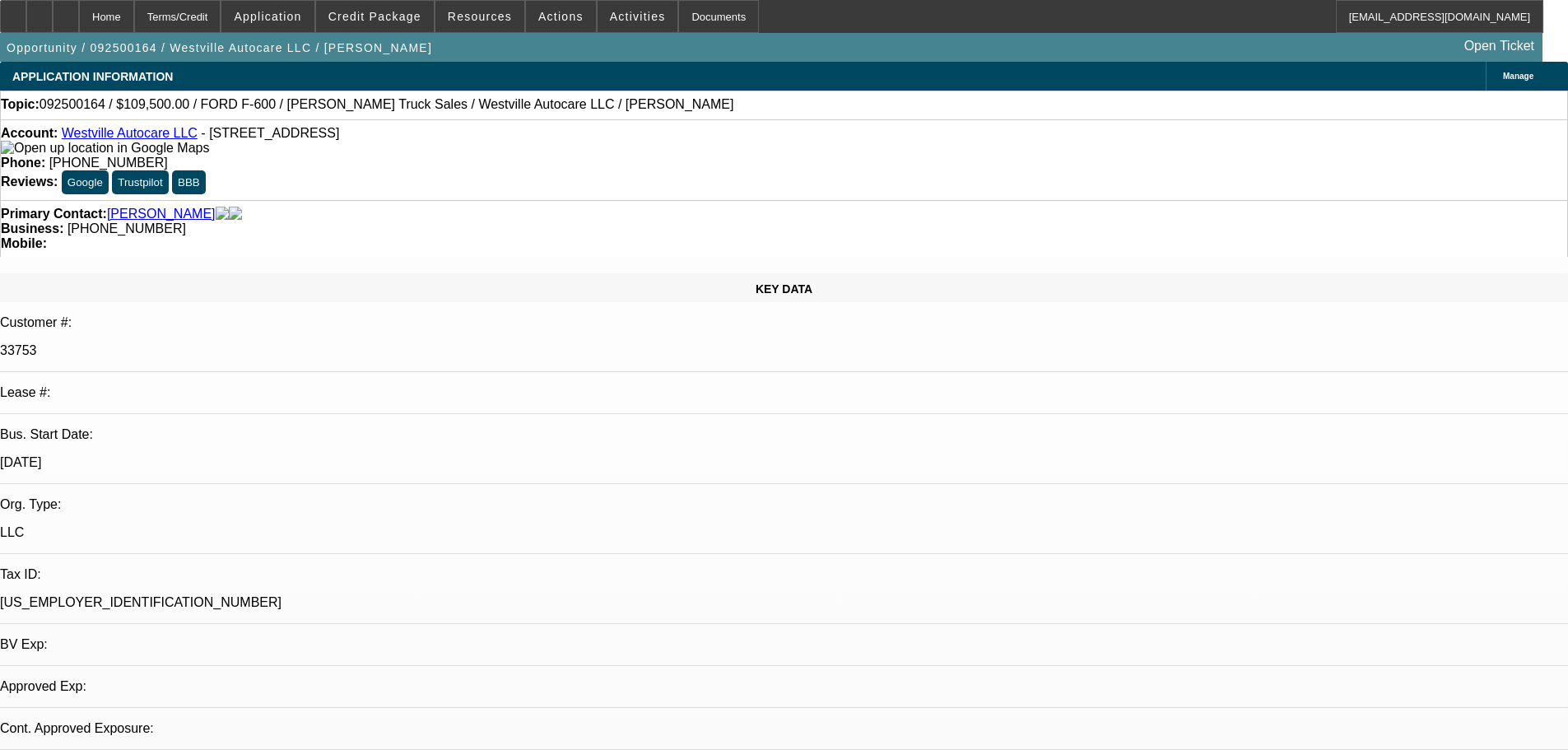
select select "0"
select select "2"
select select "0"
select select "6"
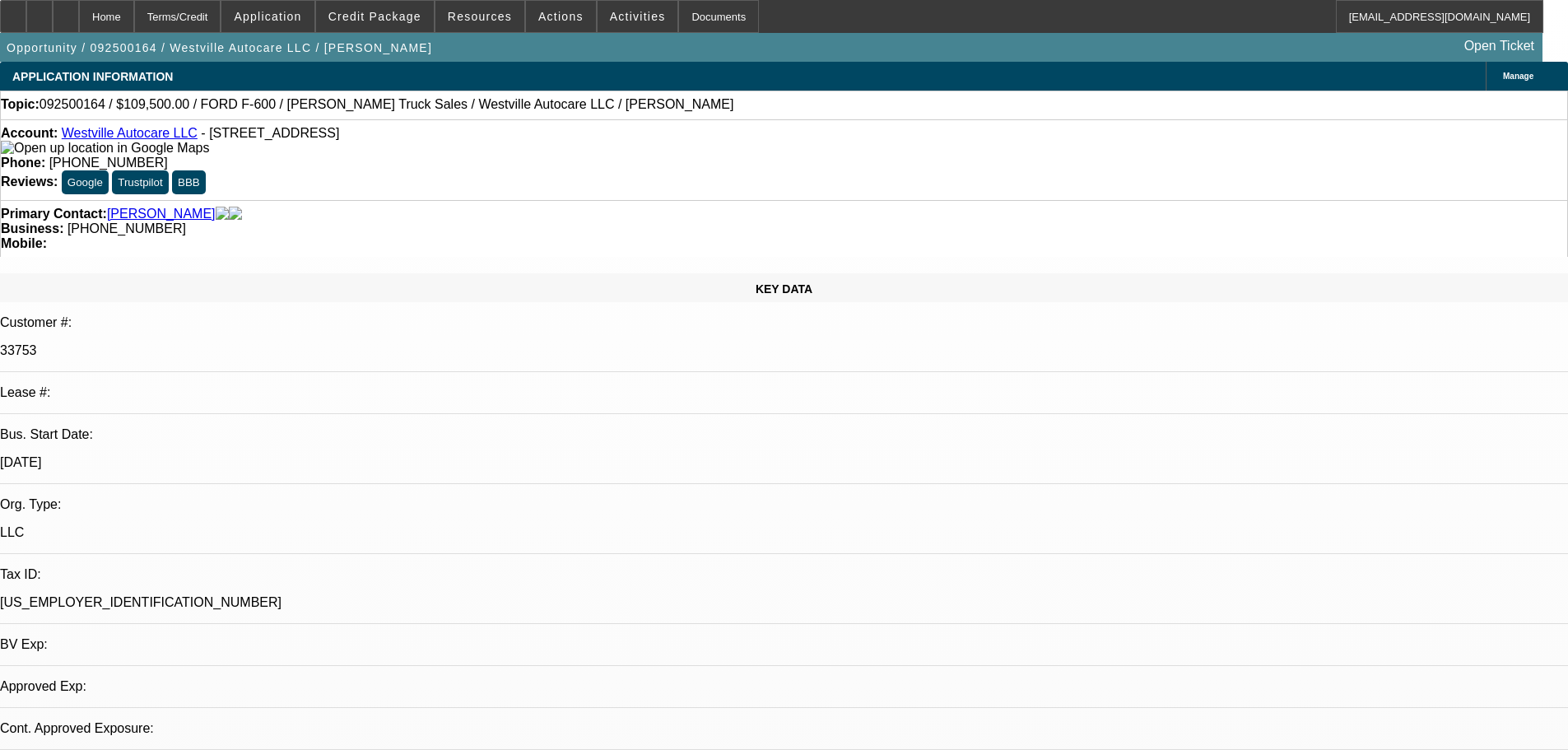
click at [79, 24] on div at bounding box center [66, 16] width 26 height 33
select select "0"
select select "2"
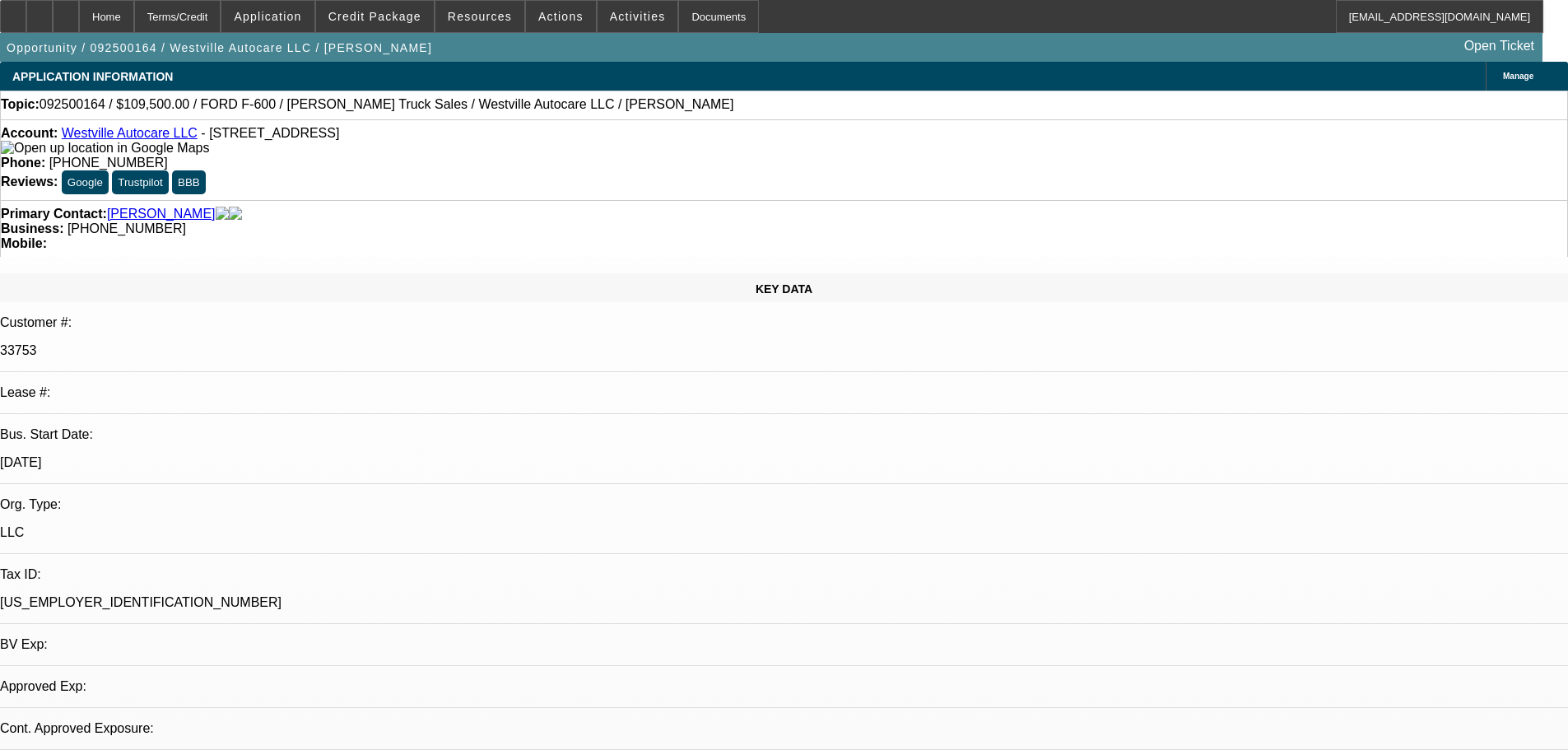
select select "2"
select select "0"
select select "6"
drag, startPoint x: 1213, startPoint y: 185, endPoint x: 1205, endPoint y: 141, distance: 44.7
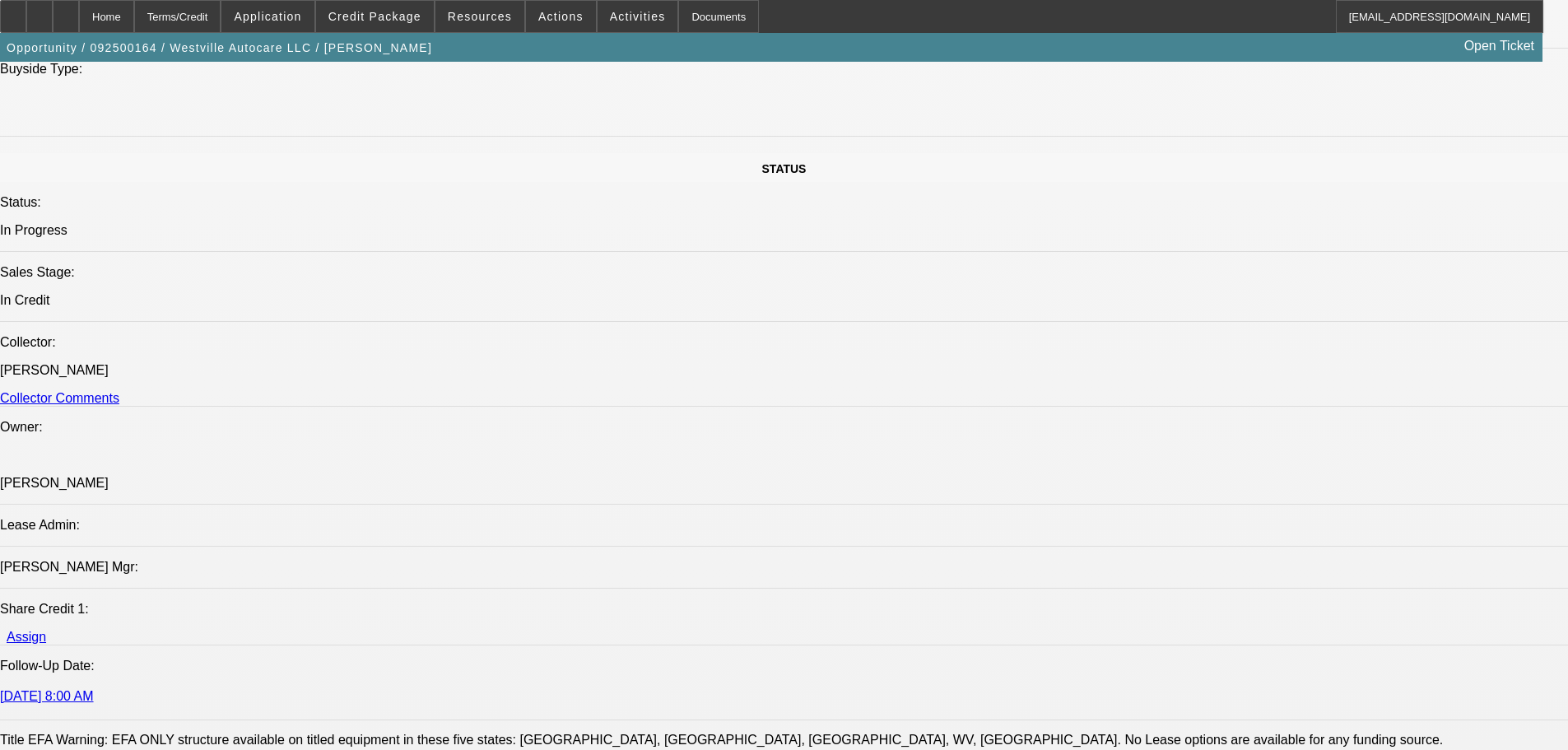
drag, startPoint x: 804, startPoint y: 493, endPoint x: 839, endPoint y: 604, distance: 116.4
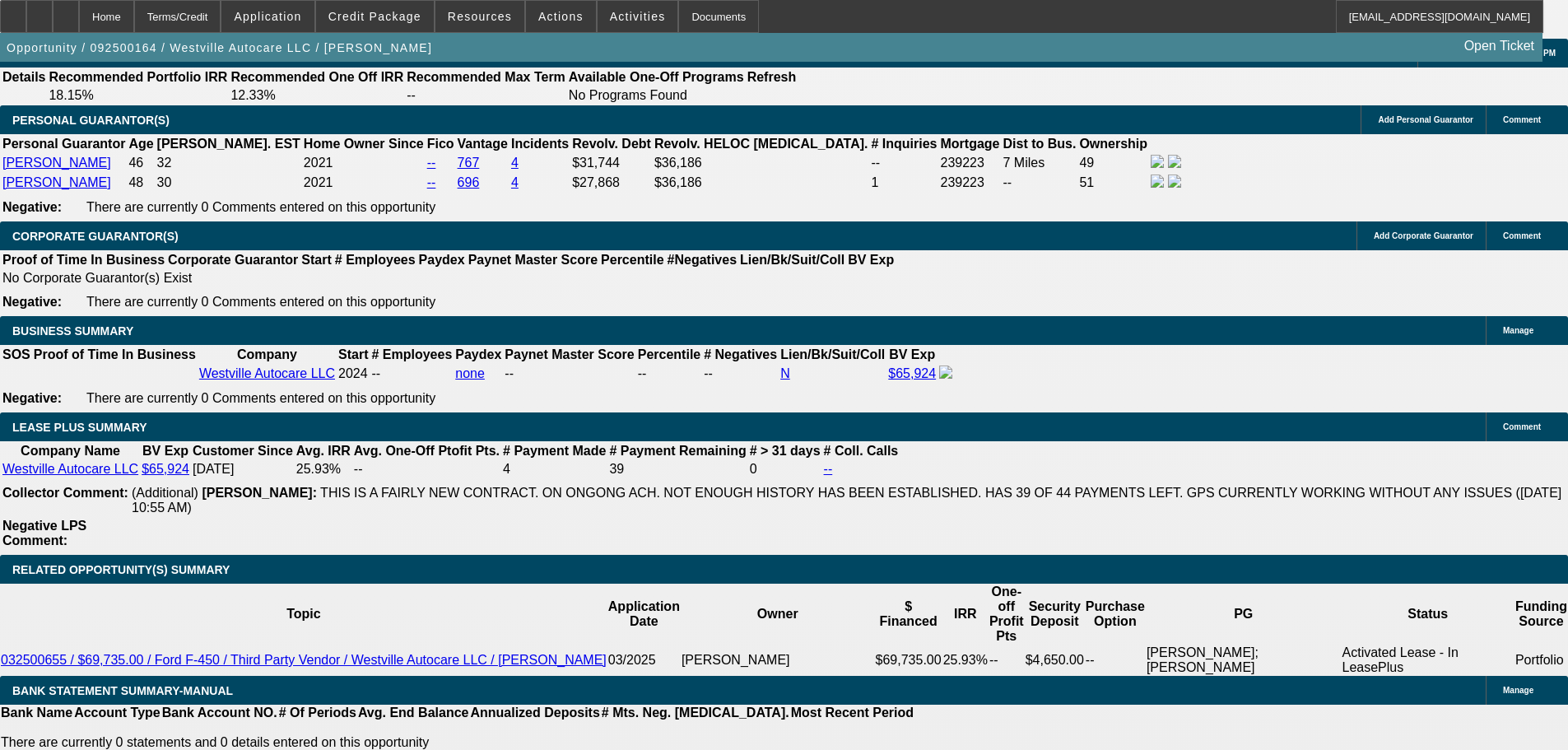
drag, startPoint x: 826, startPoint y: 493, endPoint x: 829, endPoint y: 646, distance: 153.0
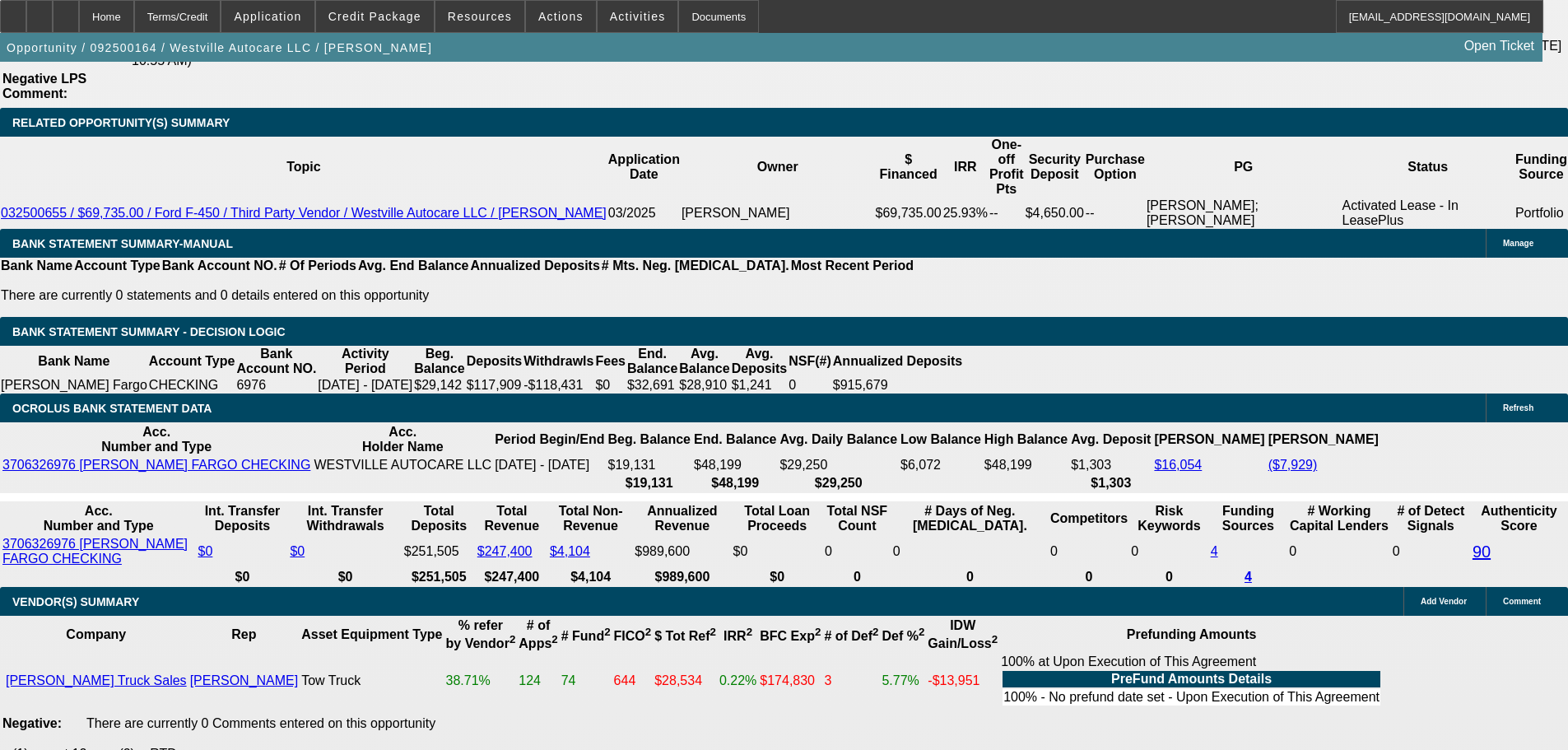
drag, startPoint x: 802, startPoint y: 441, endPoint x: 785, endPoint y: 483, distance: 45.3
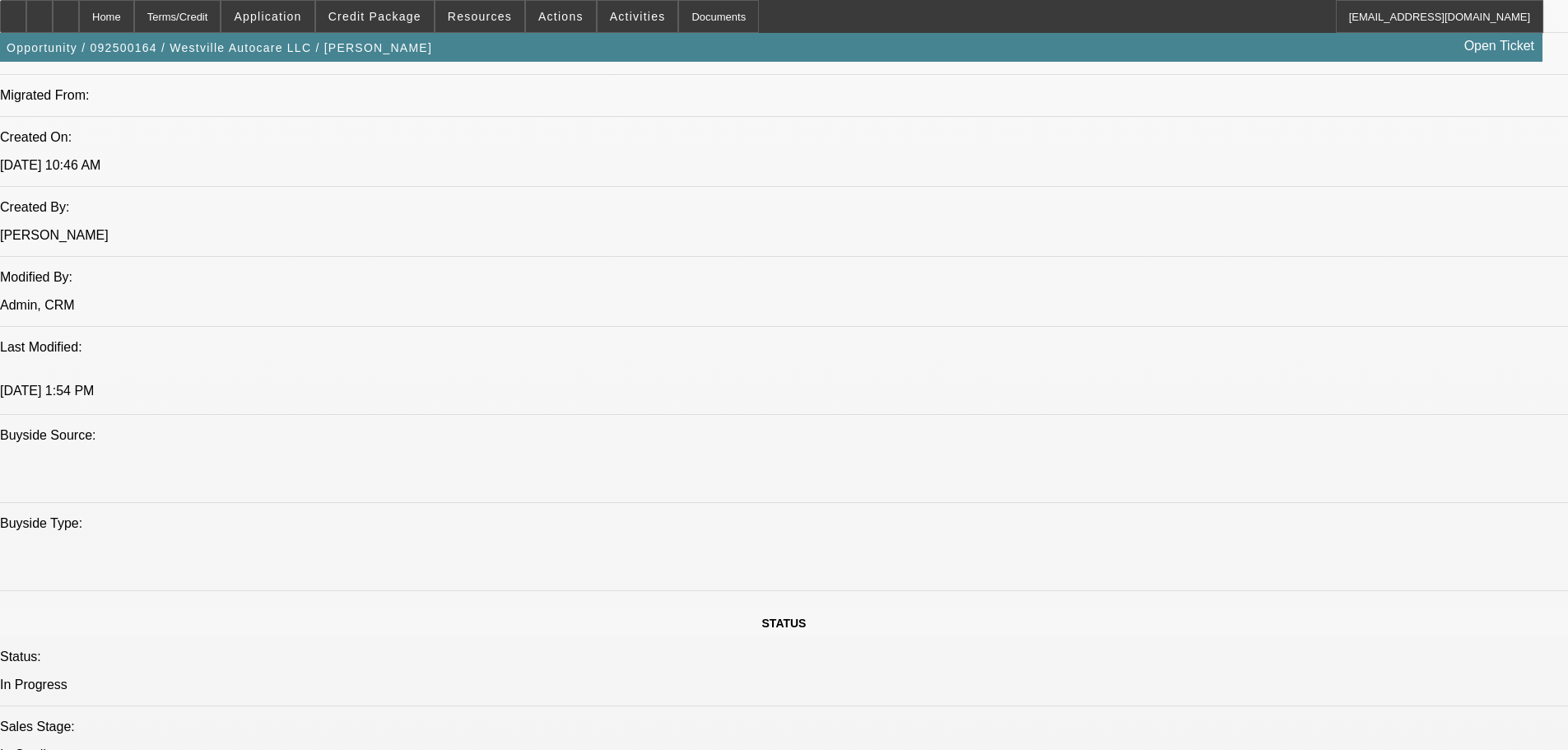
scroll to position [1074, 0]
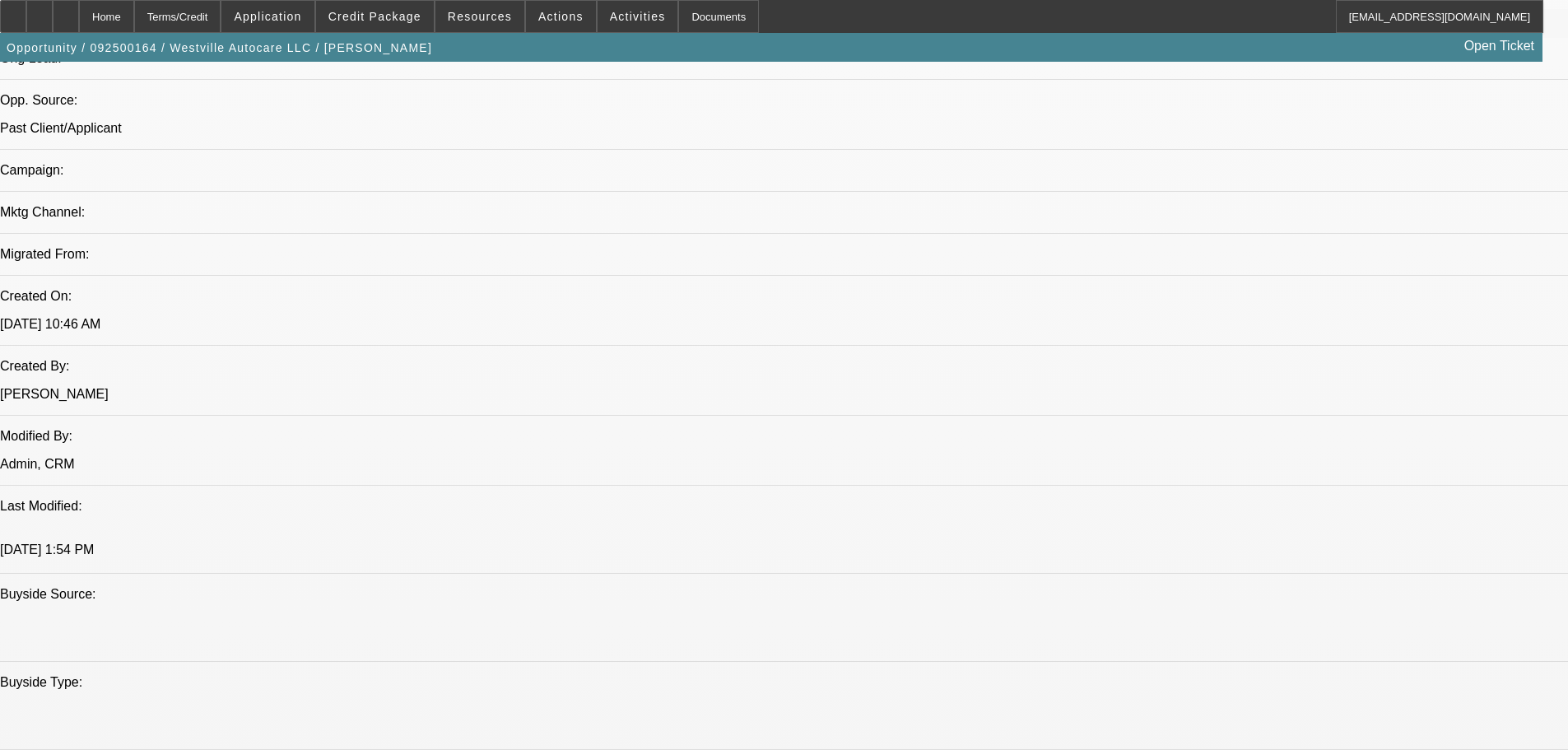
click at [79, 16] on div at bounding box center [66, 16] width 26 height 33
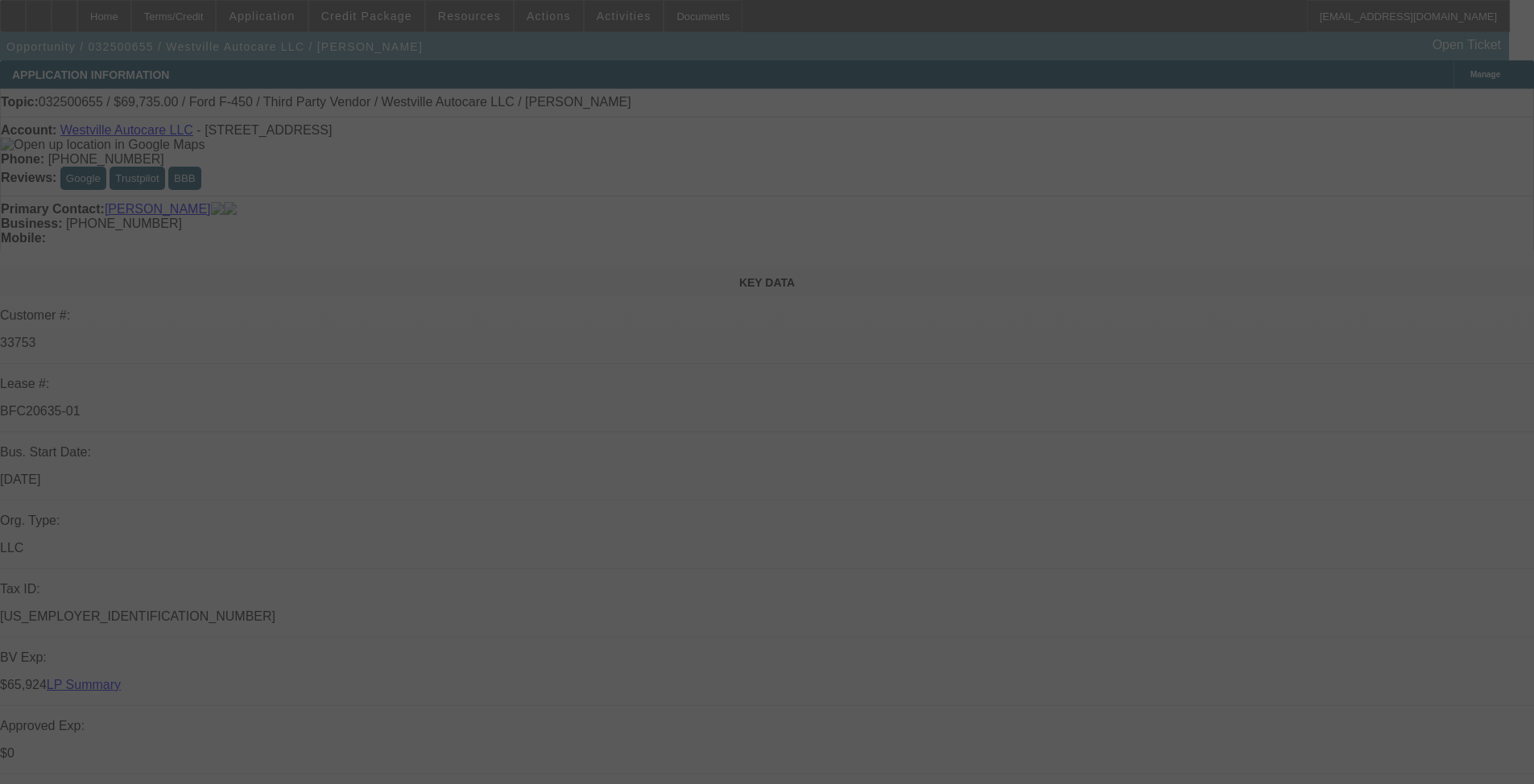
select select "0"
select select "2"
select select "0"
select select "6"
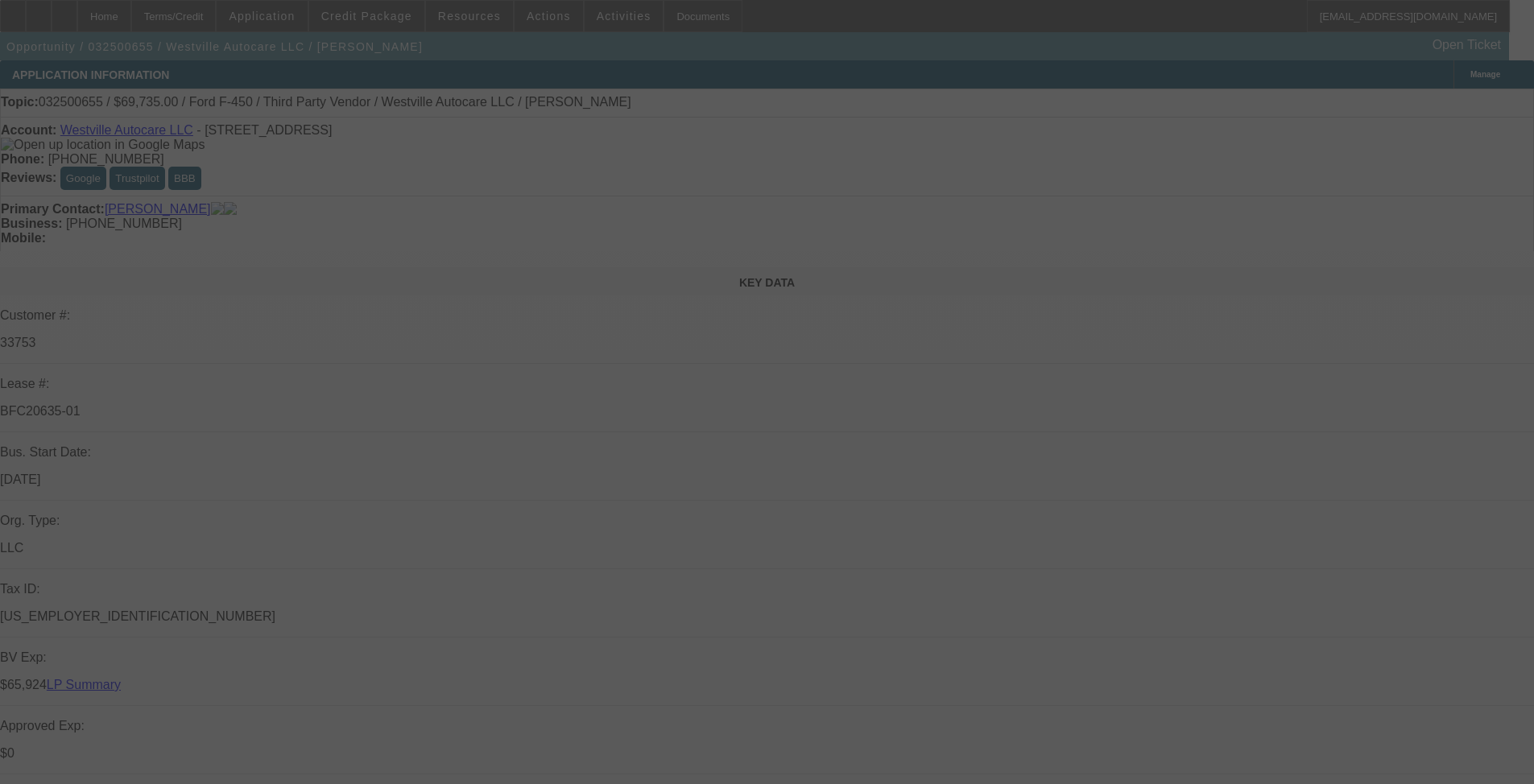
select select "0"
select select "2"
select select "0"
select select "6"
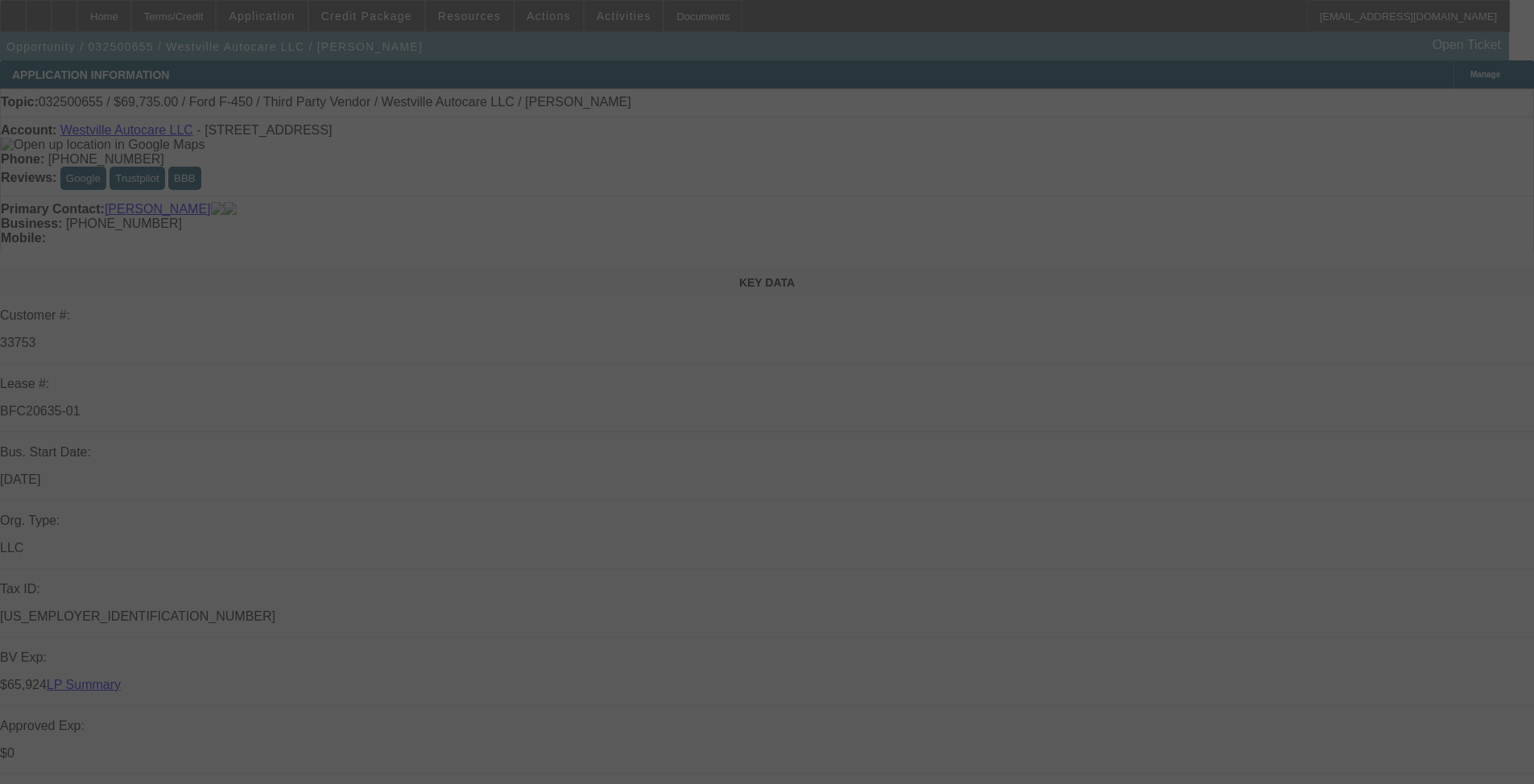
select select "0"
select select "2"
select select "0"
select select "6"
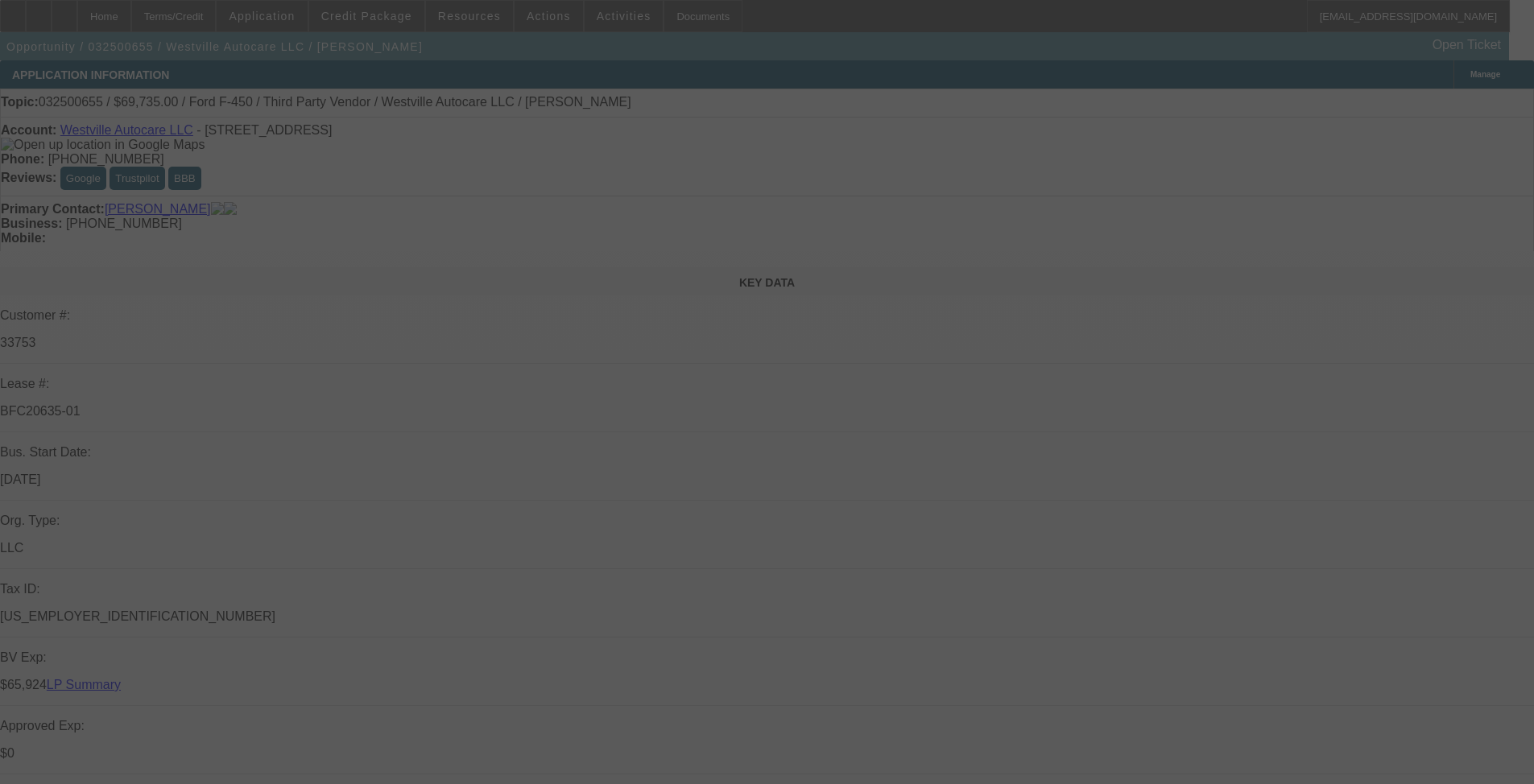
select select "0"
select select "2"
select select "0"
select select "6"
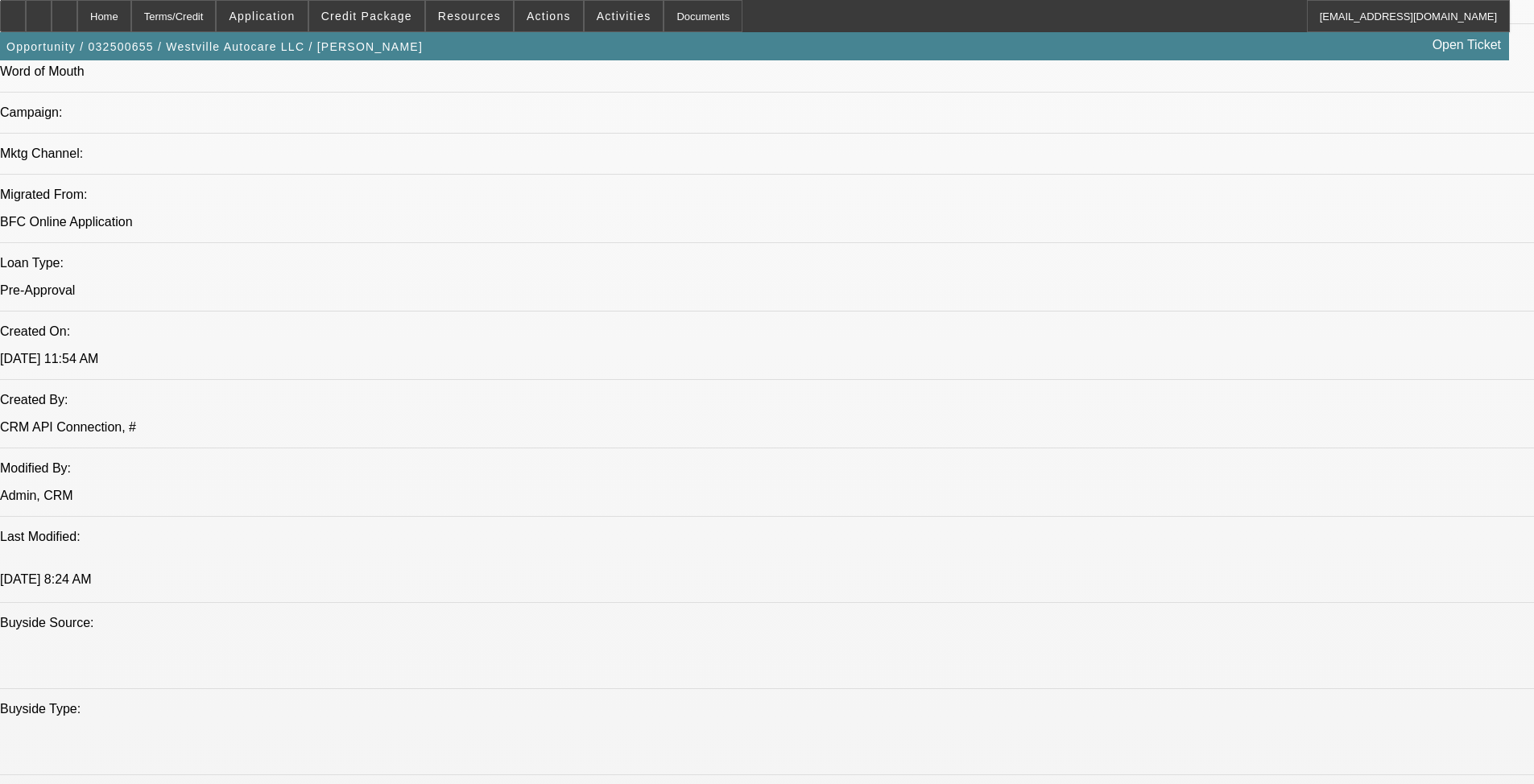
drag, startPoint x: 782, startPoint y: 485, endPoint x: 815, endPoint y: 653, distance: 171.2
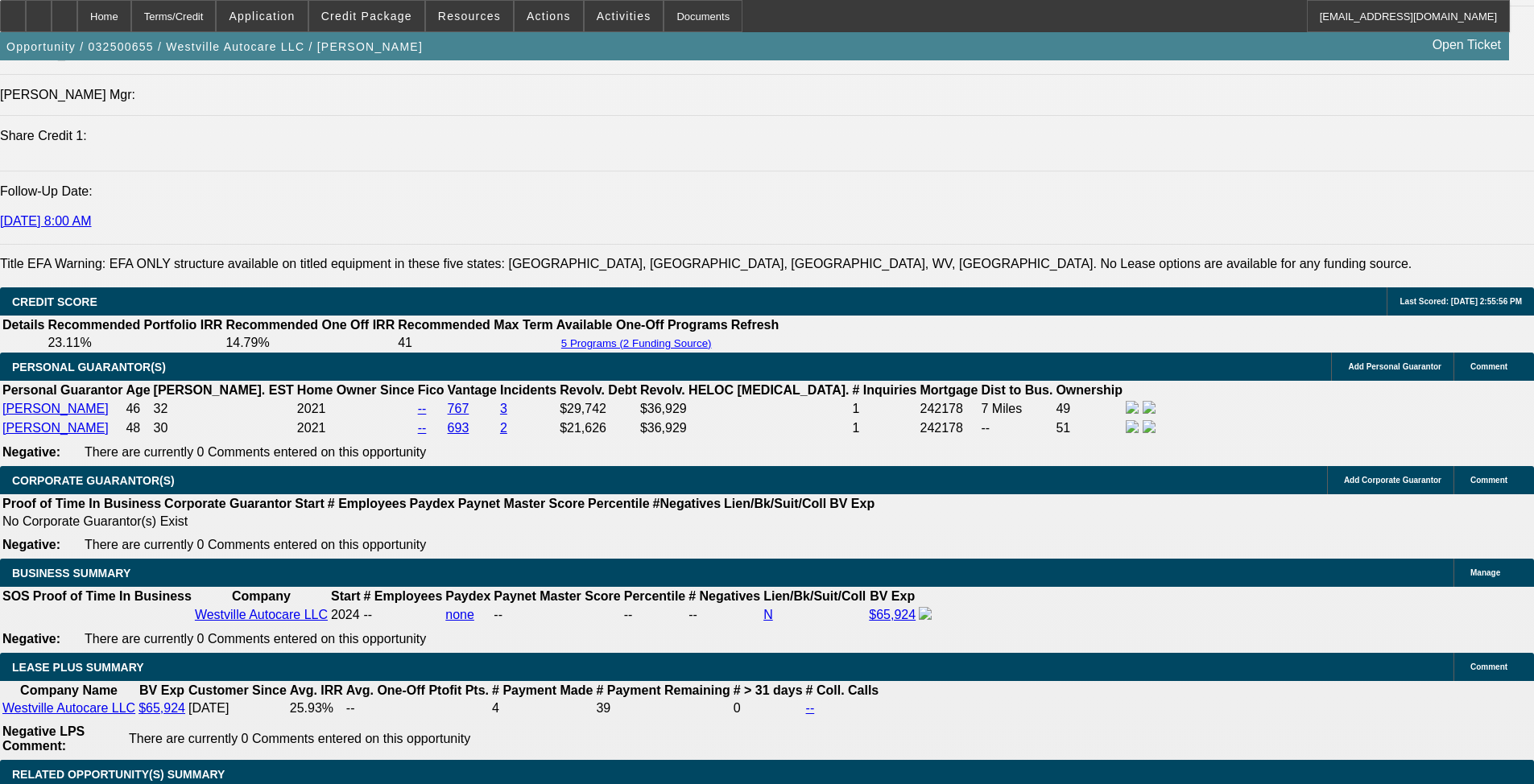
drag, startPoint x: 795, startPoint y: 426, endPoint x: 857, endPoint y: 614, distance: 198.0
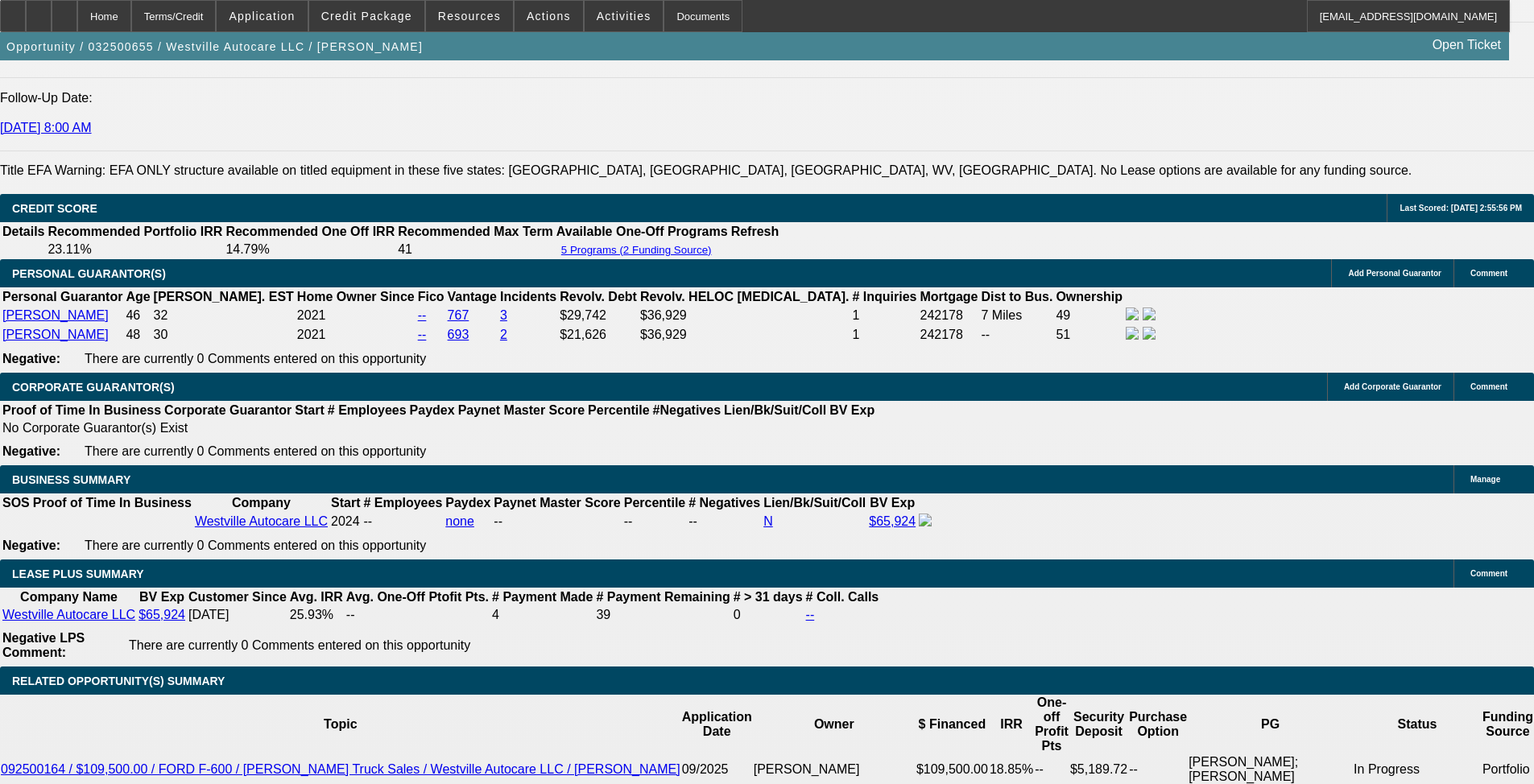
drag, startPoint x: 852, startPoint y: 546, endPoint x: 843, endPoint y: 541, distance: 10.3
drag, startPoint x: 648, startPoint y: 465, endPoint x: 433, endPoint y: 463, distance: 215.0
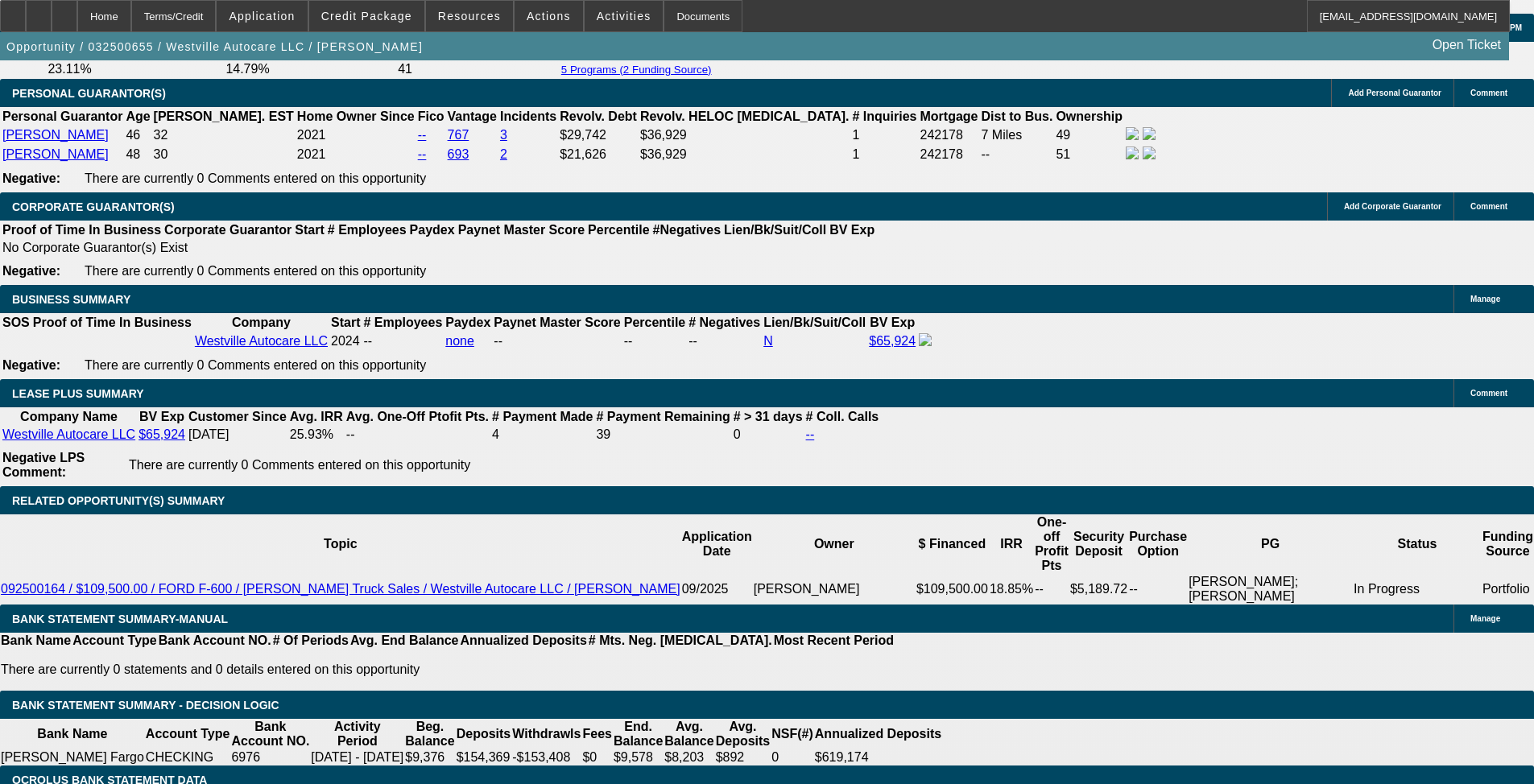
scroll to position [2601, 0]
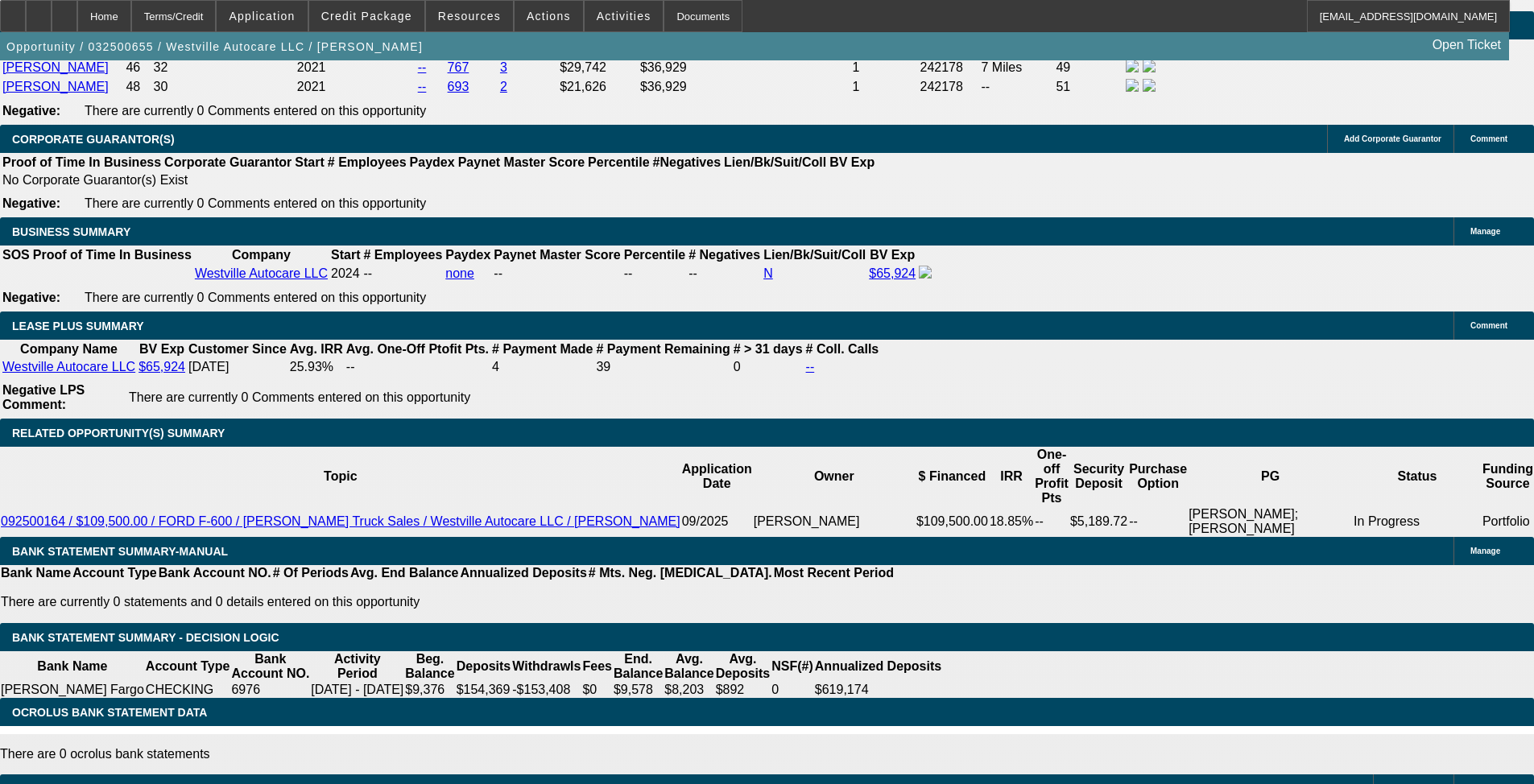
drag, startPoint x: 1032, startPoint y: 422, endPoint x: 1028, endPoint y: 494, distance: 72.1
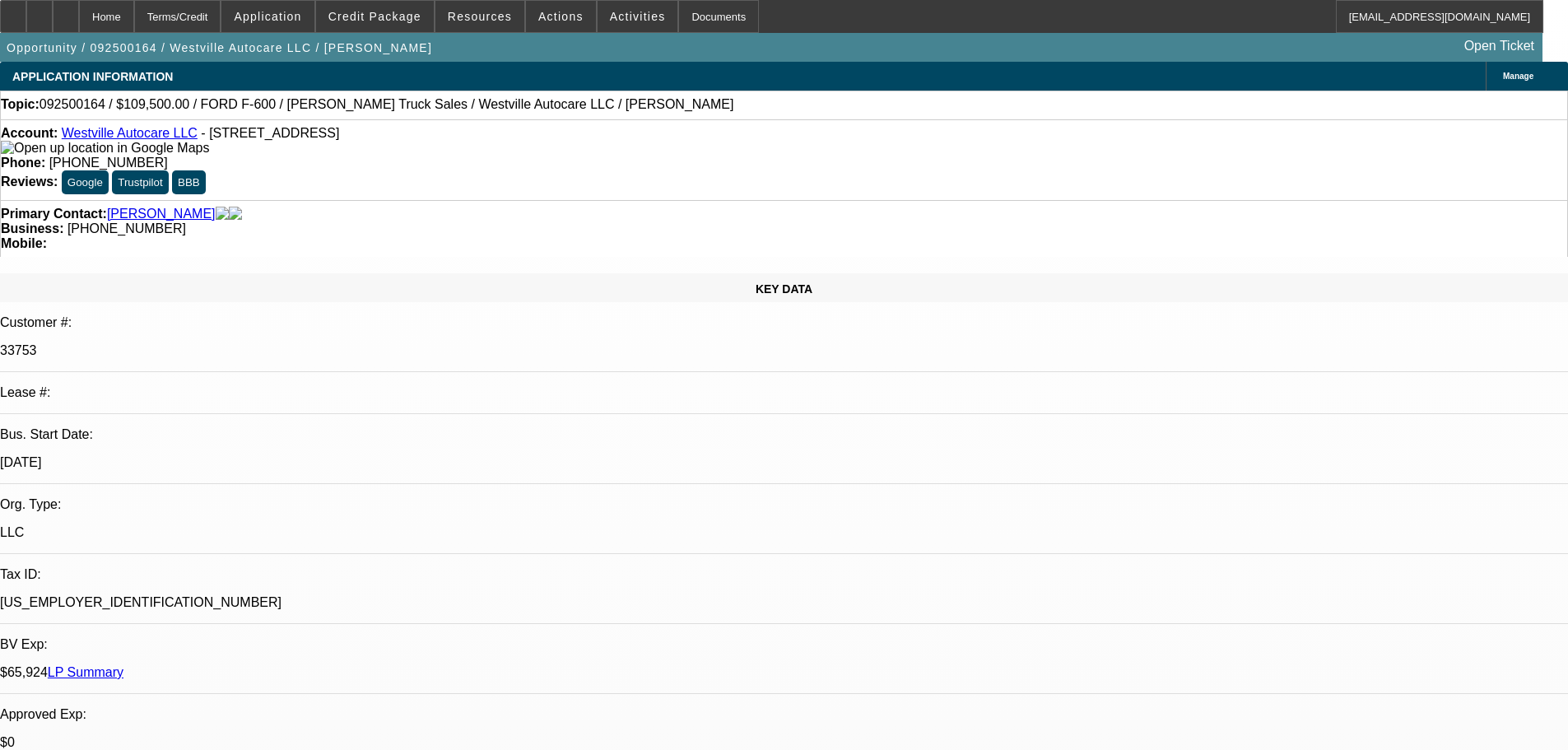
select select "0"
select select "2"
select select "0"
select select "6"
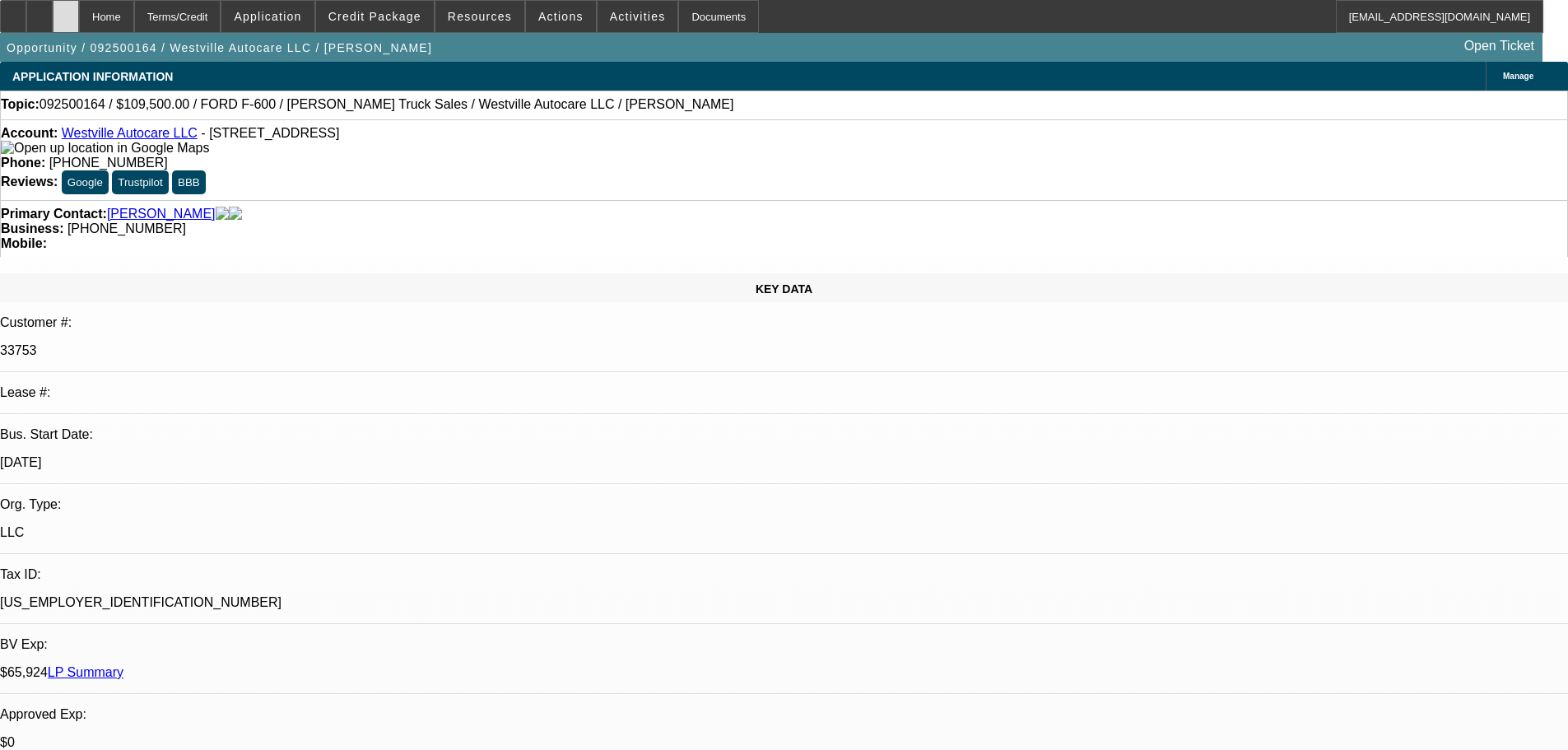
click at [66, 10] on icon at bounding box center [66, 10] width 0 height 0
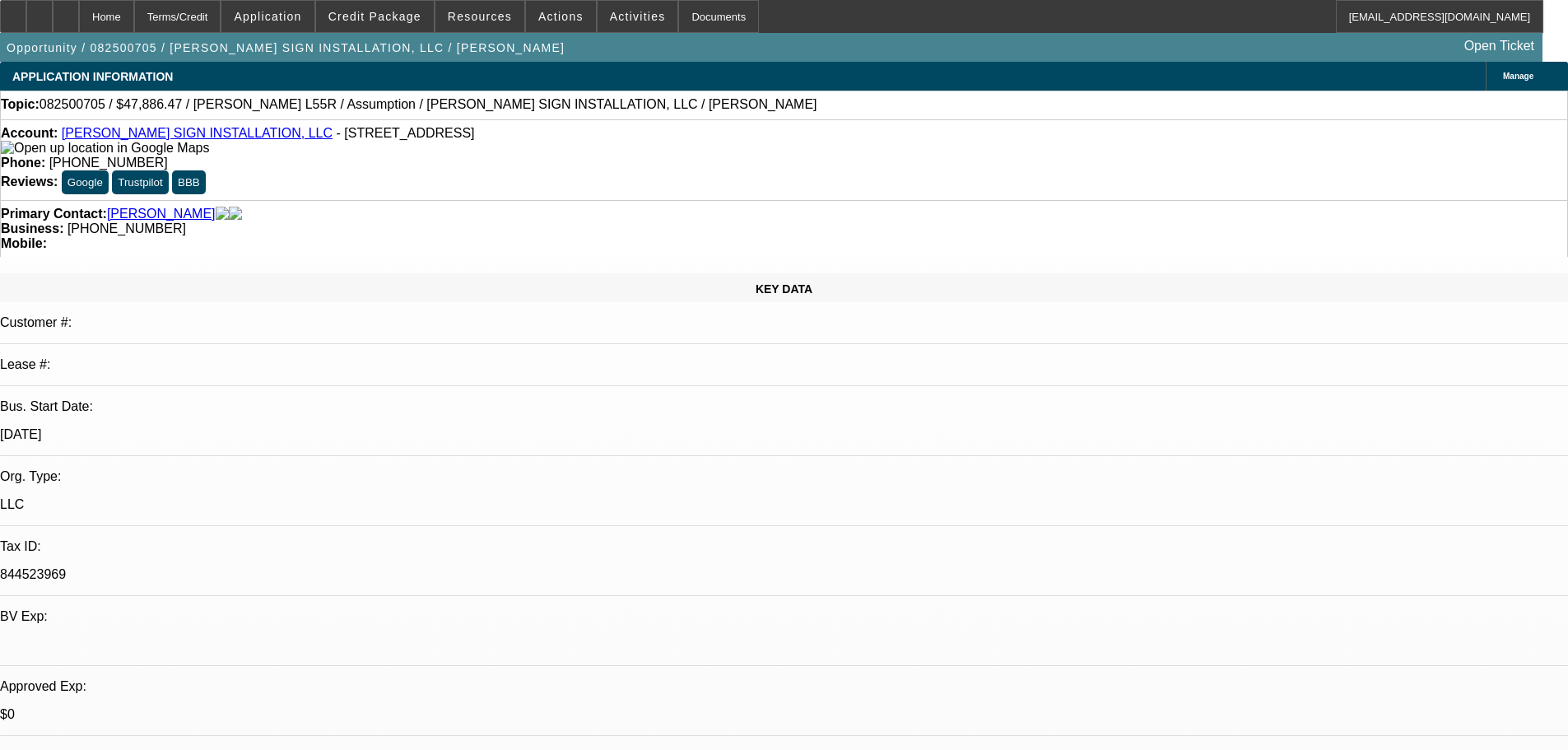
select select "0"
select select "2"
select select "0"
select select "6"
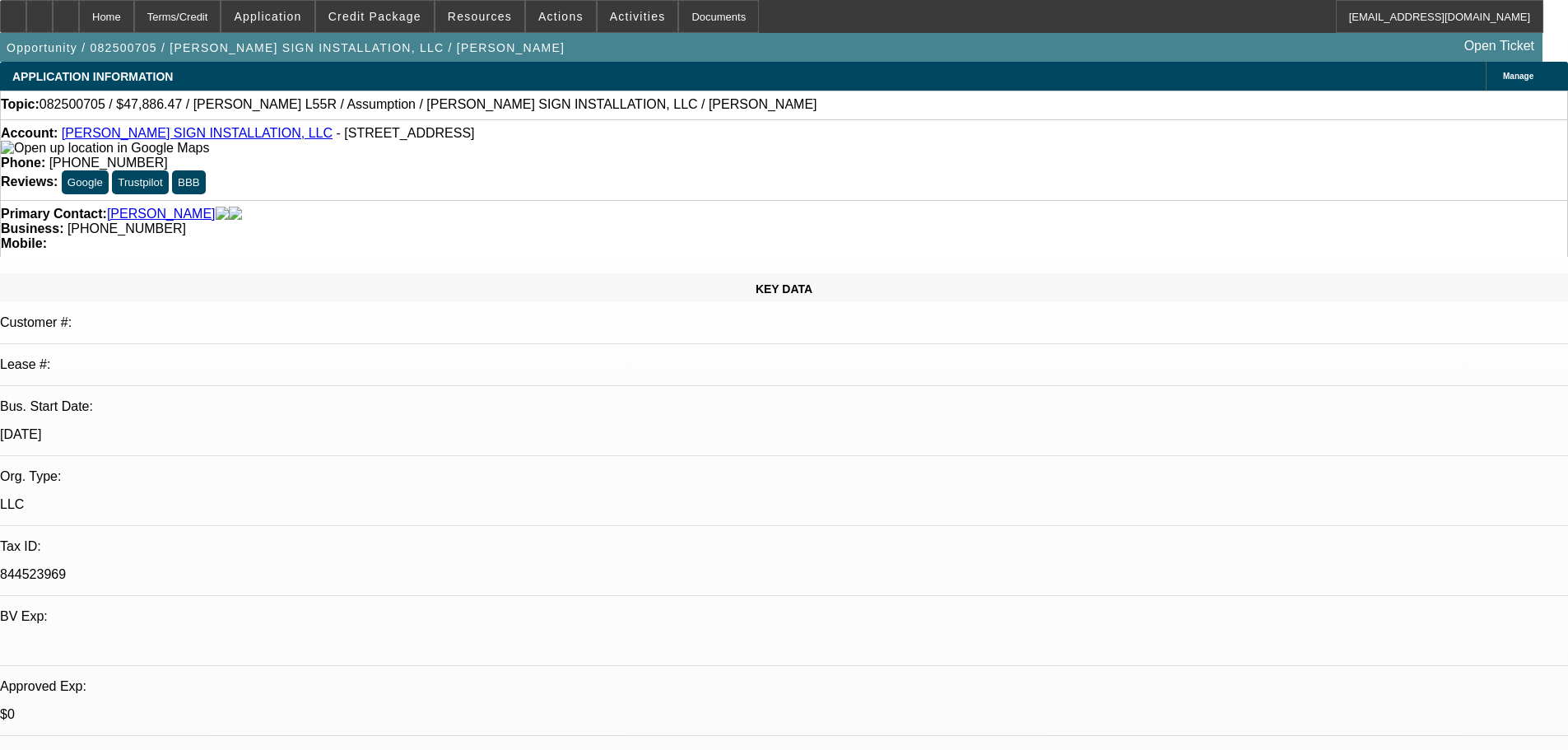
select select "0"
select select "2"
select select "0"
select select "6"
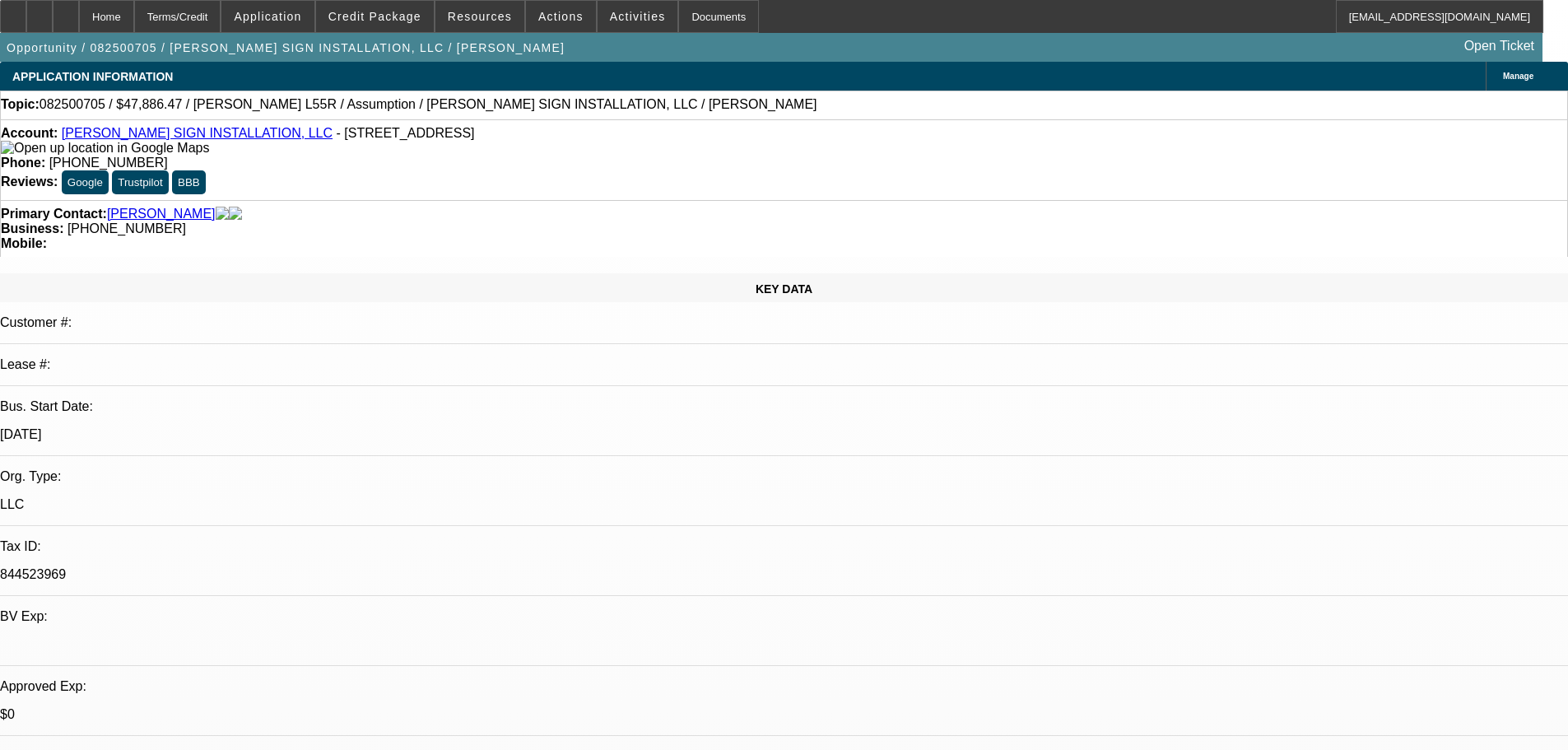
select select "0"
select select "2"
select select "0"
select select "6"
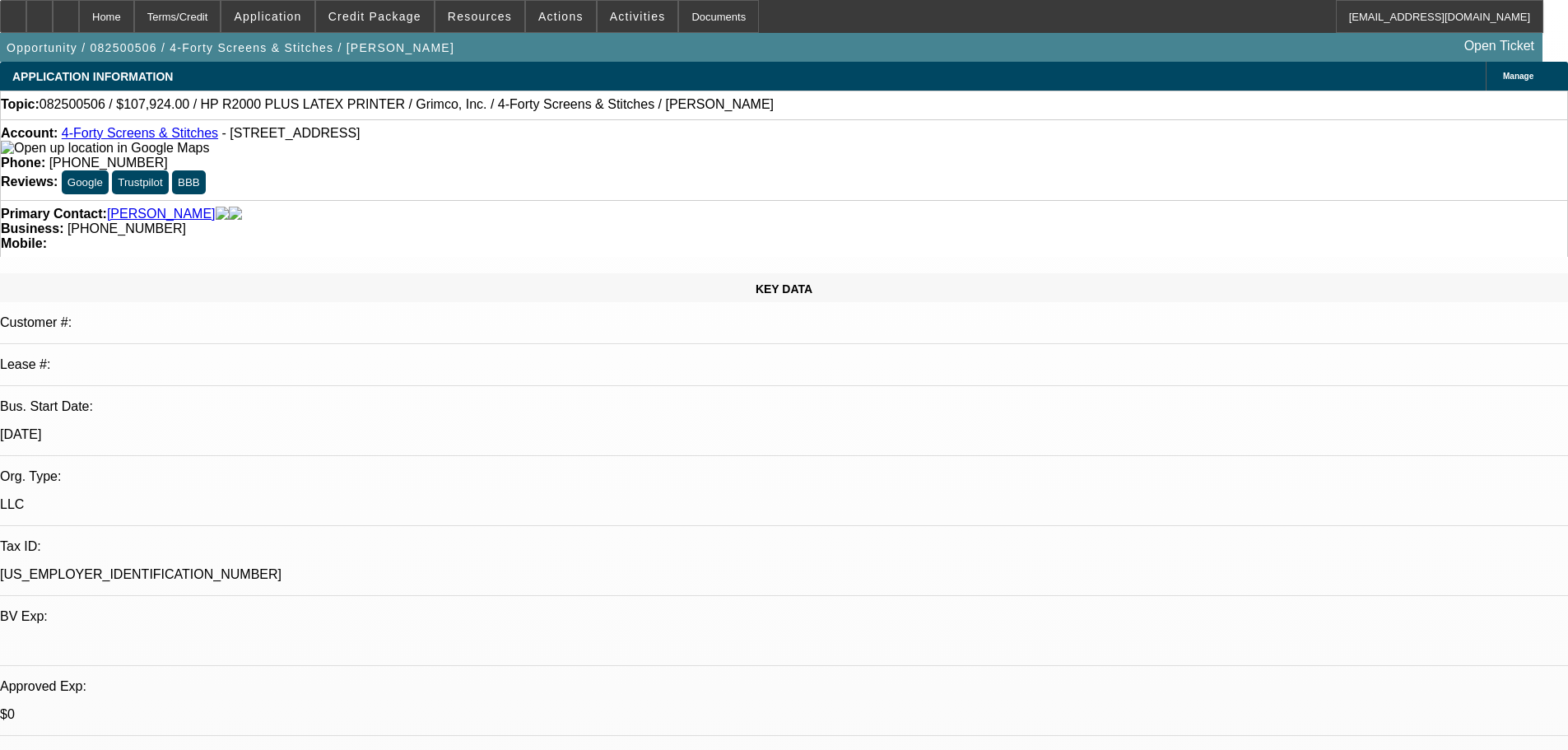
select select "0"
select select "6"
select select "0"
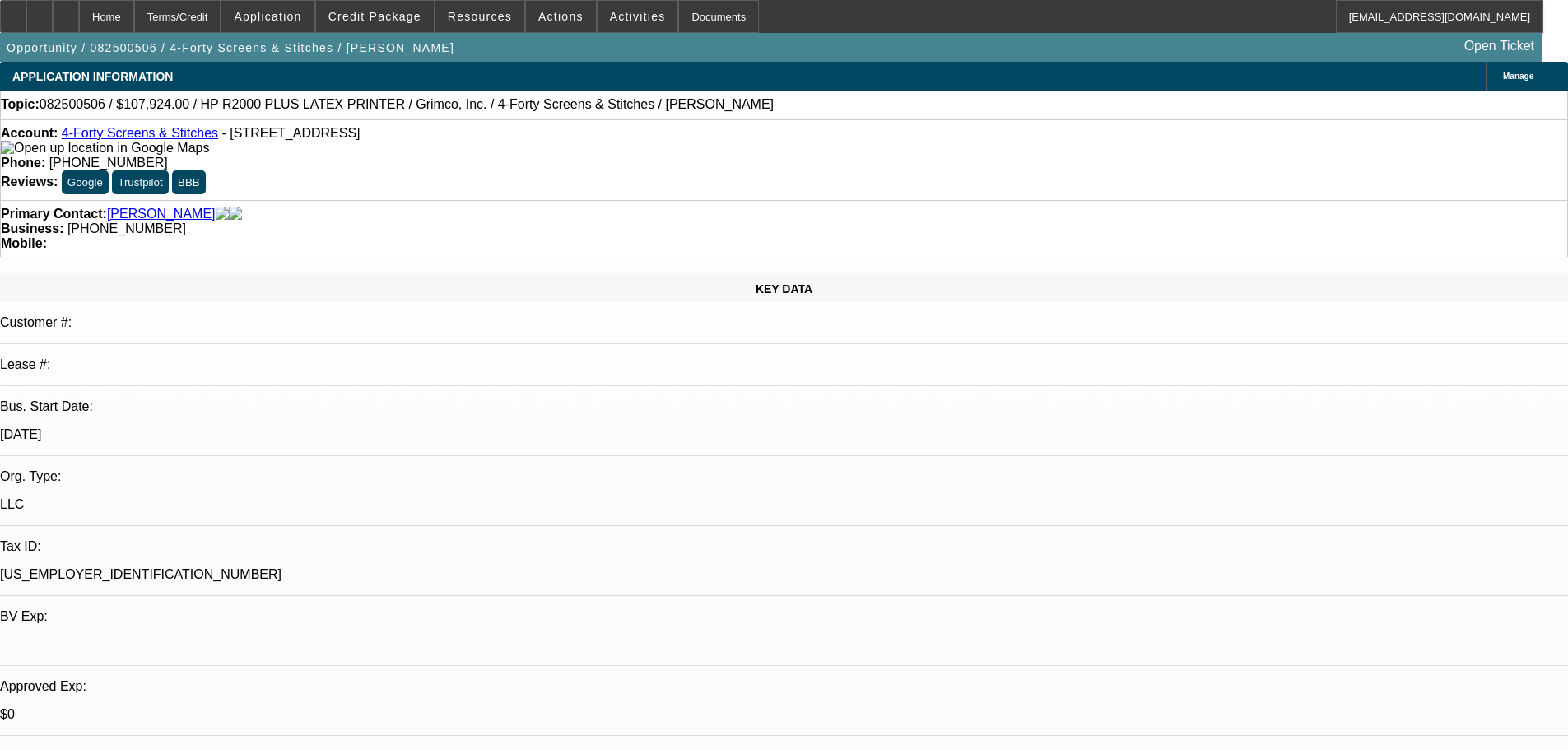
select select "0"
select select "6"
select select "0"
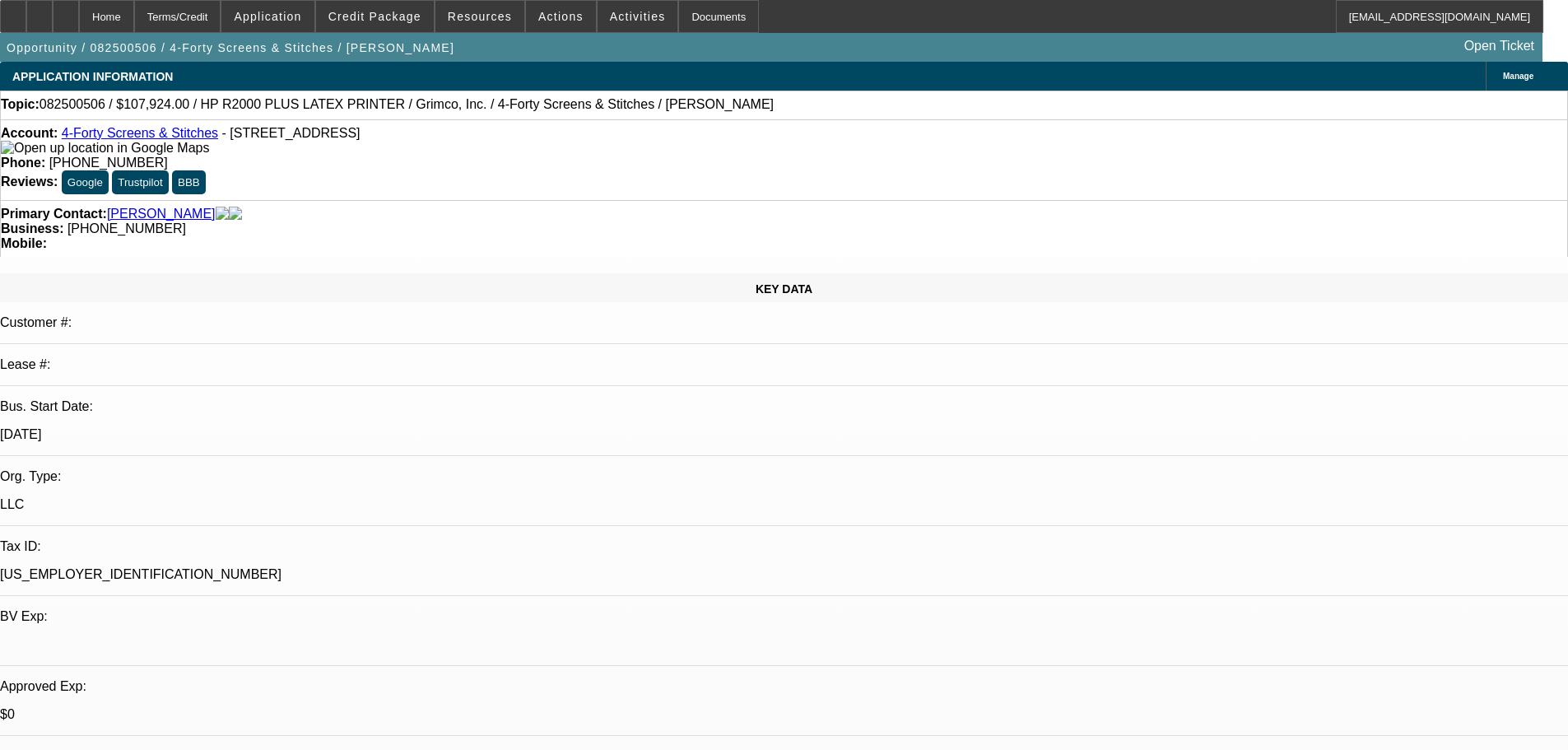
select select "0"
select select "6"
select select "0"
select select "0.1"
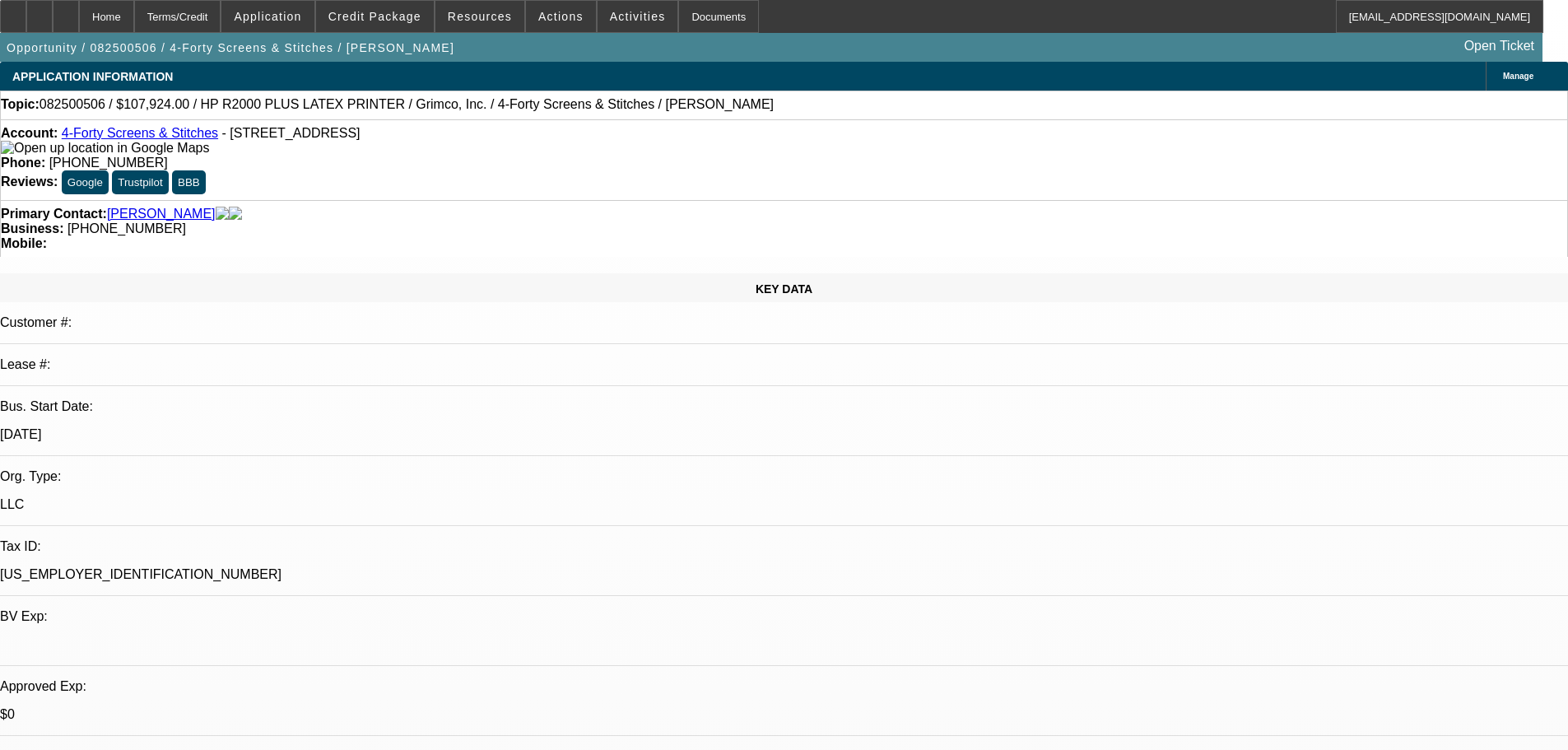
select select "4"
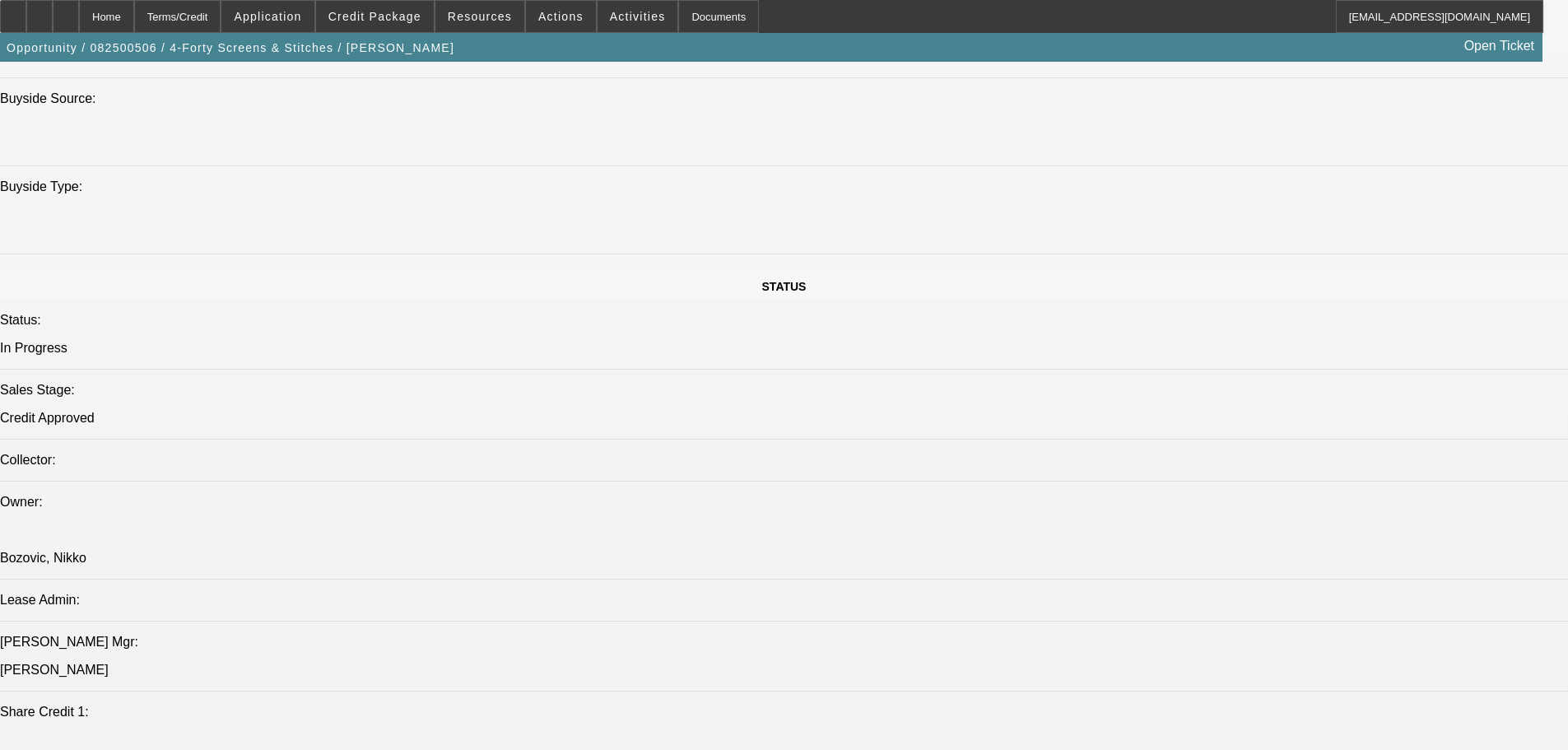
drag, startPoint x: 567, startPoint y: 472, endPoint x: 613, endPoint y: 587, distance: 123.9
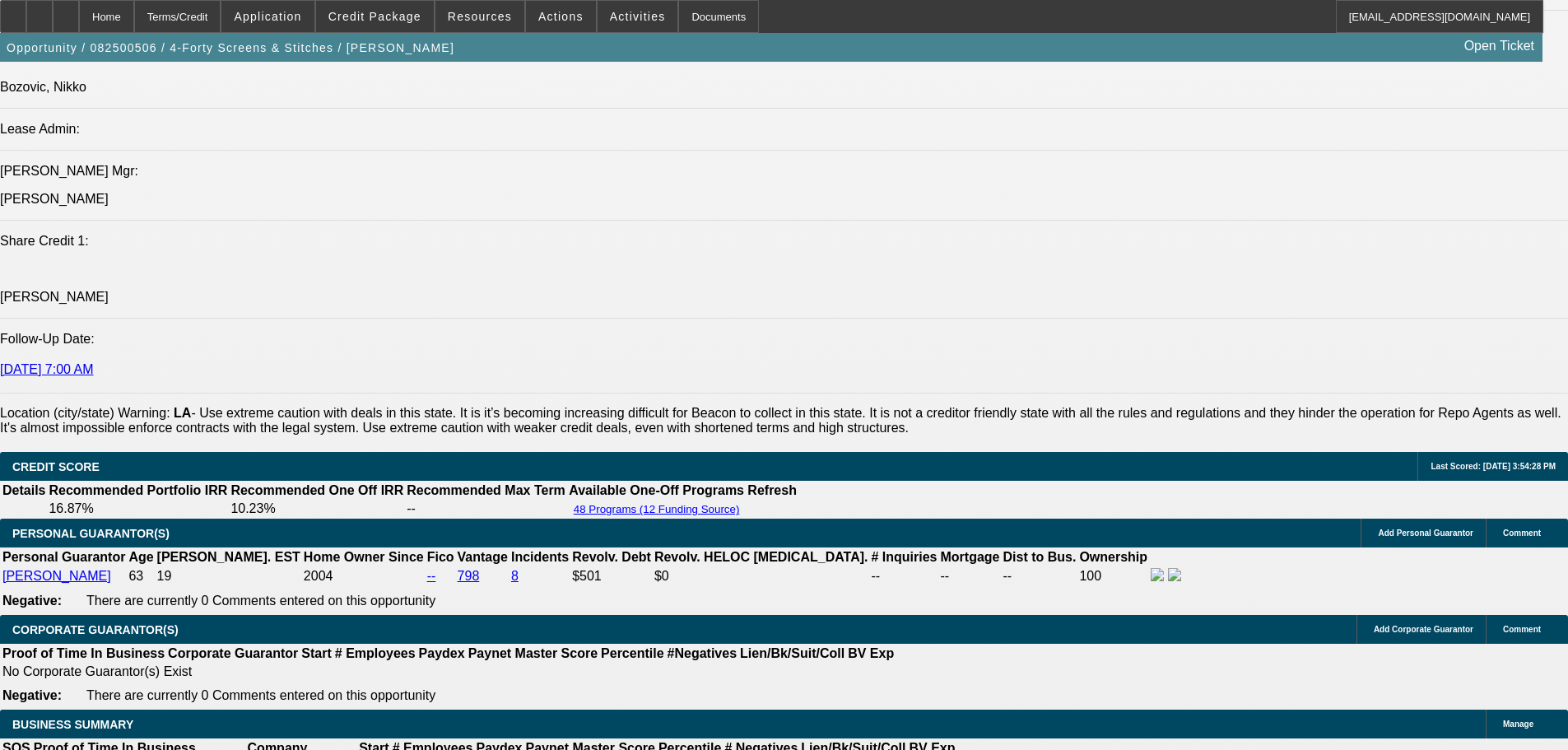
drag, startPoint x: 637, startPoint y: 551, endPoint x: 647, endPoint y: 540, distance: 14.9
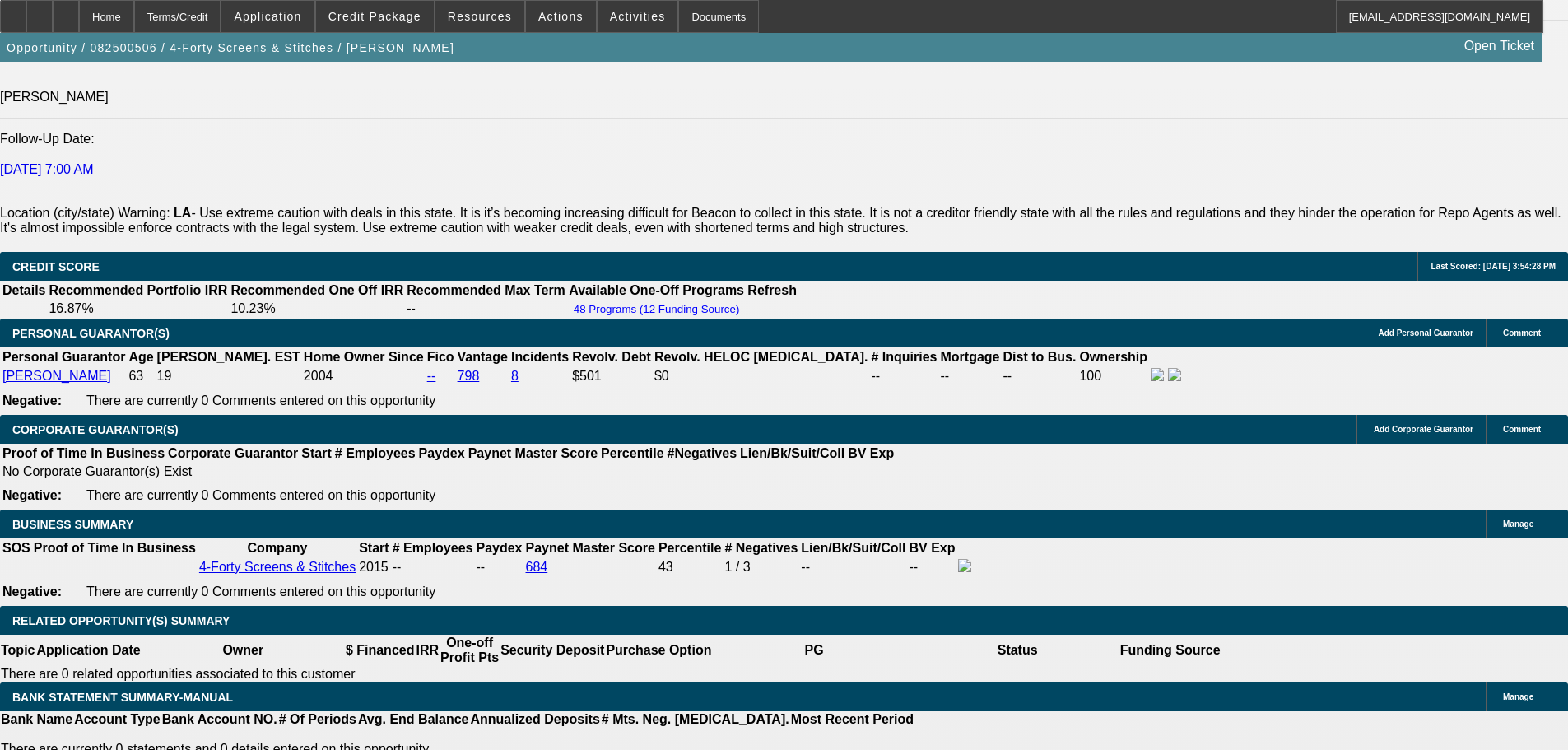
scroll to position [2217, 0]
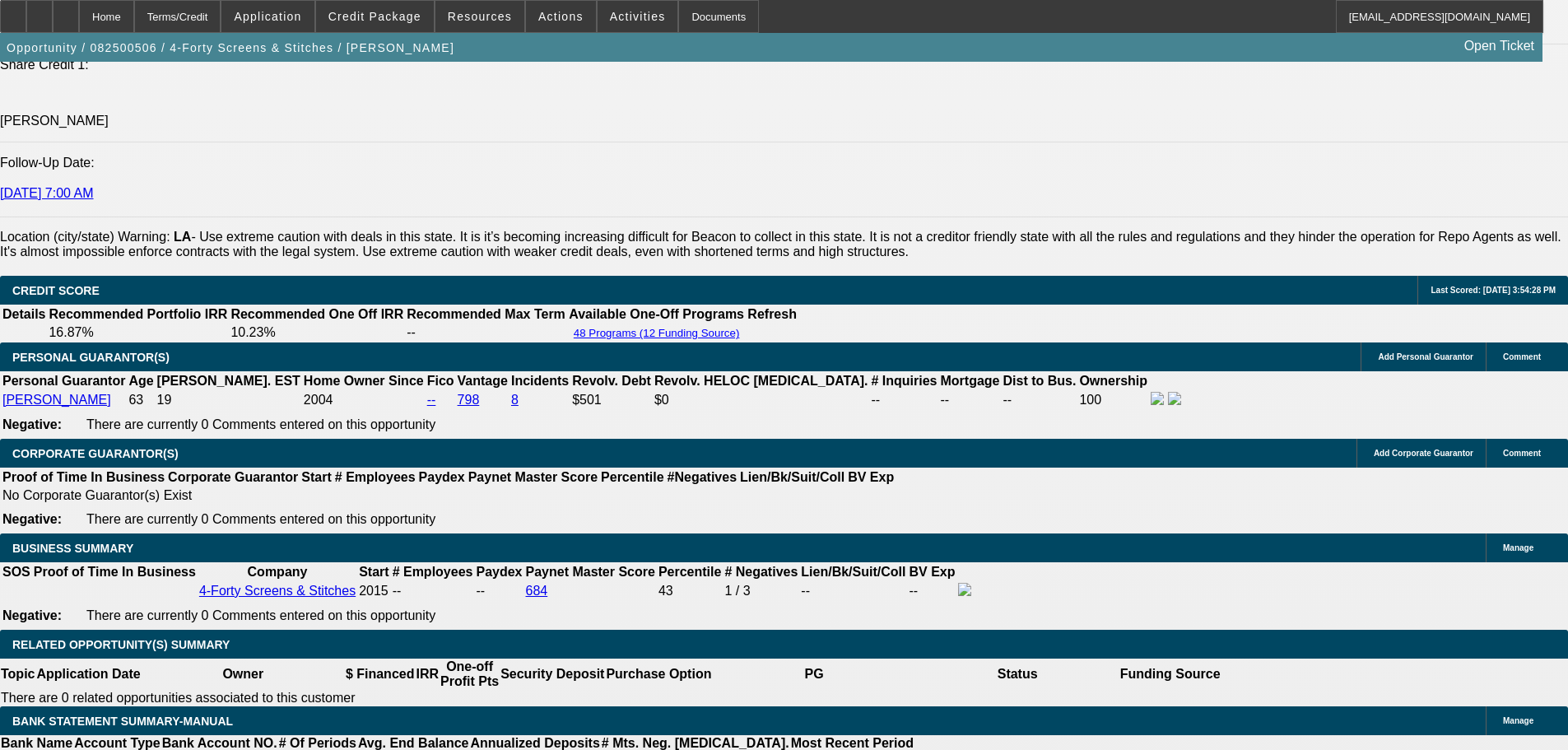
drag, startPoint x: 301, startPoint y: 503, endPoint x: 285, endPoint y: 499, distance: 16.5
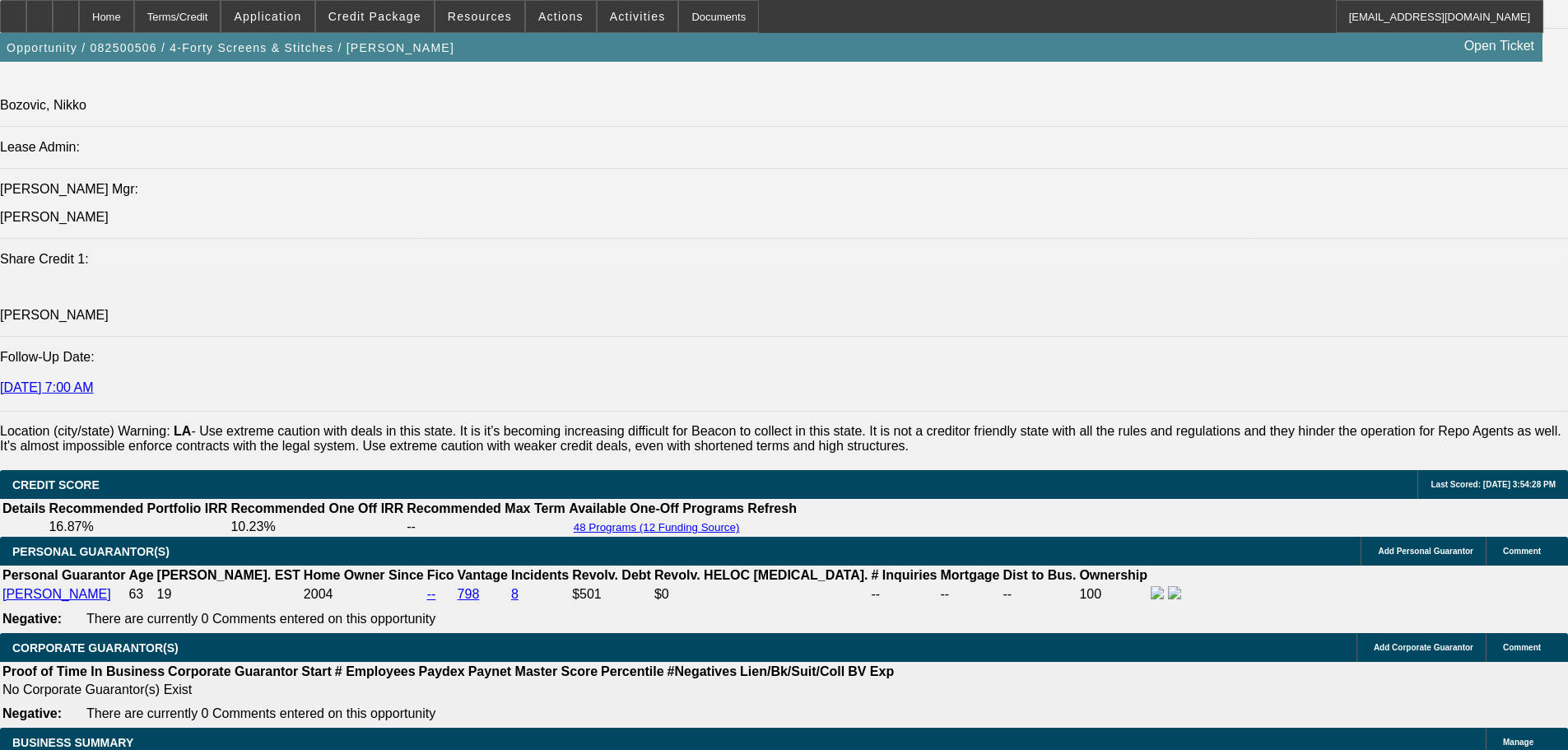
scroll to position [2135, 0]
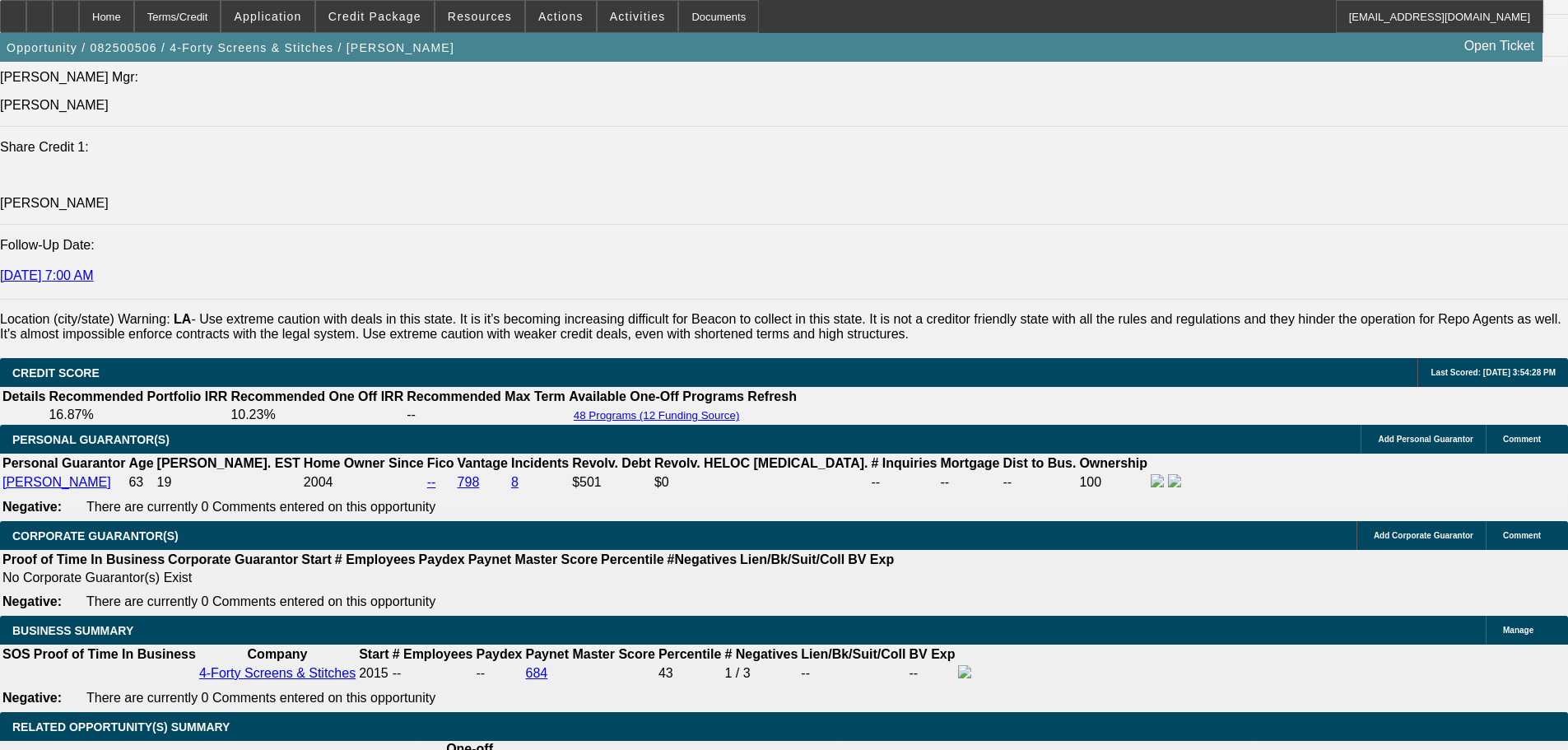
type input "$3,558.90"
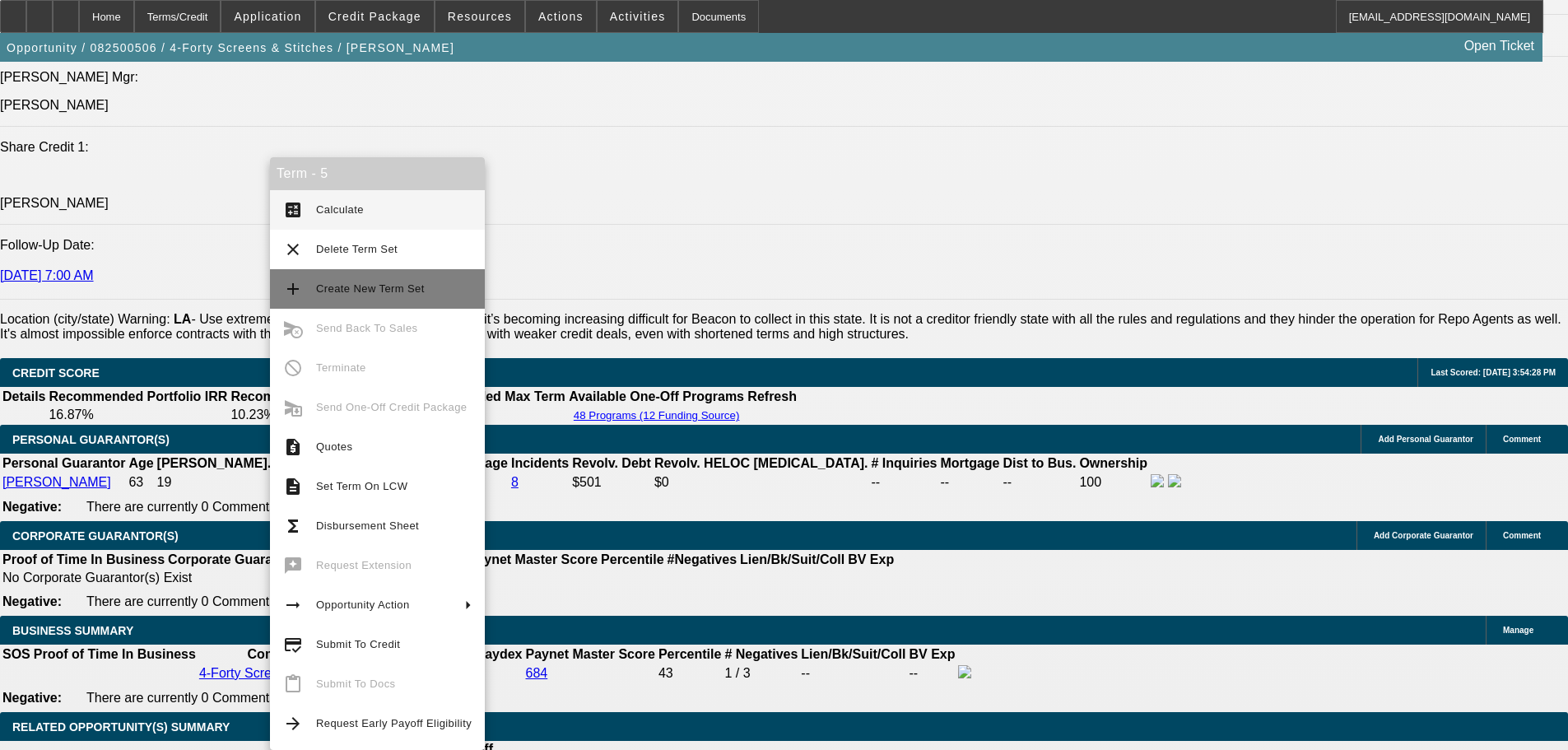
click at [419, 292] on span "Create New Term Set" at bounding box center [393, 289] width 156 height 20
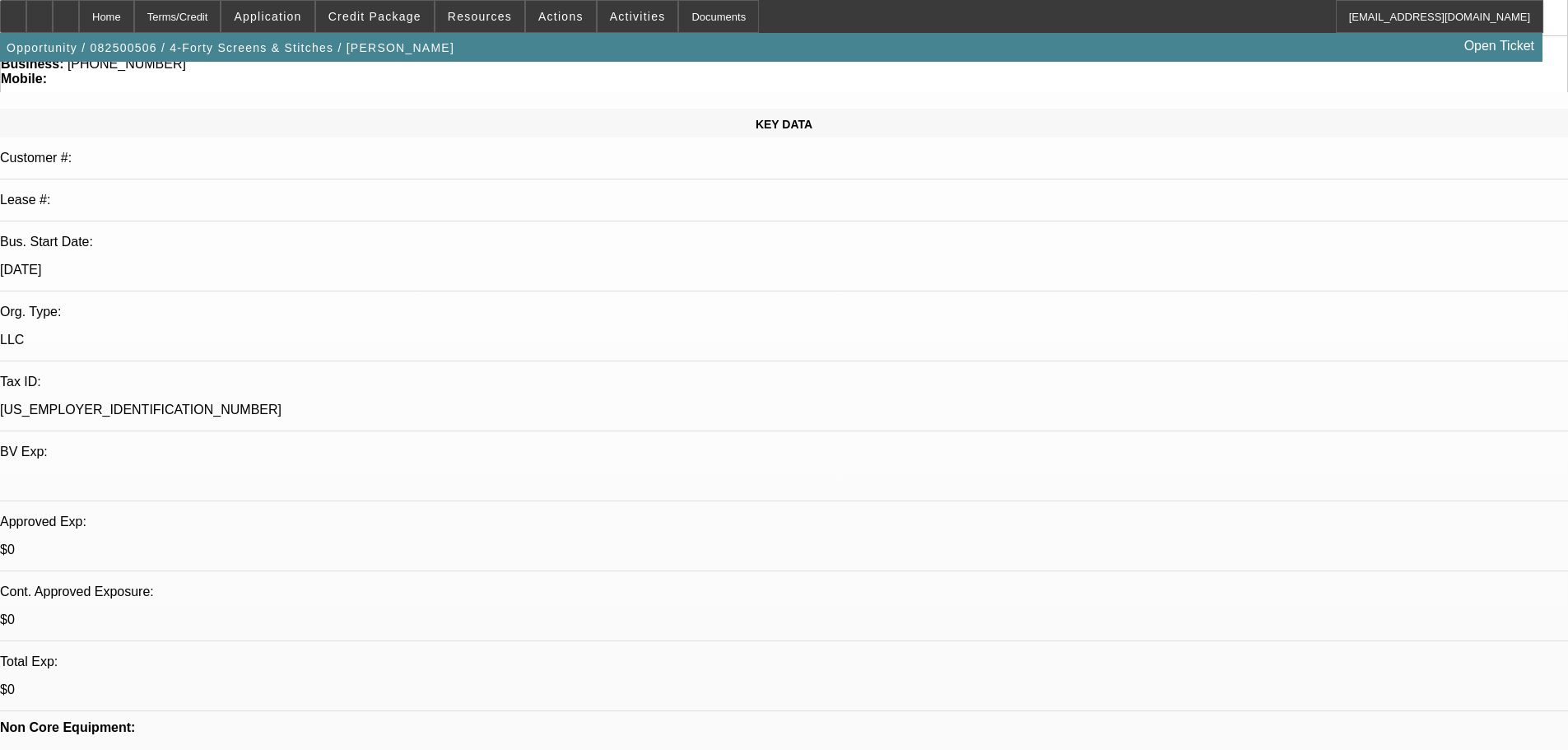
select select "0"
select select "6"
select select "0"
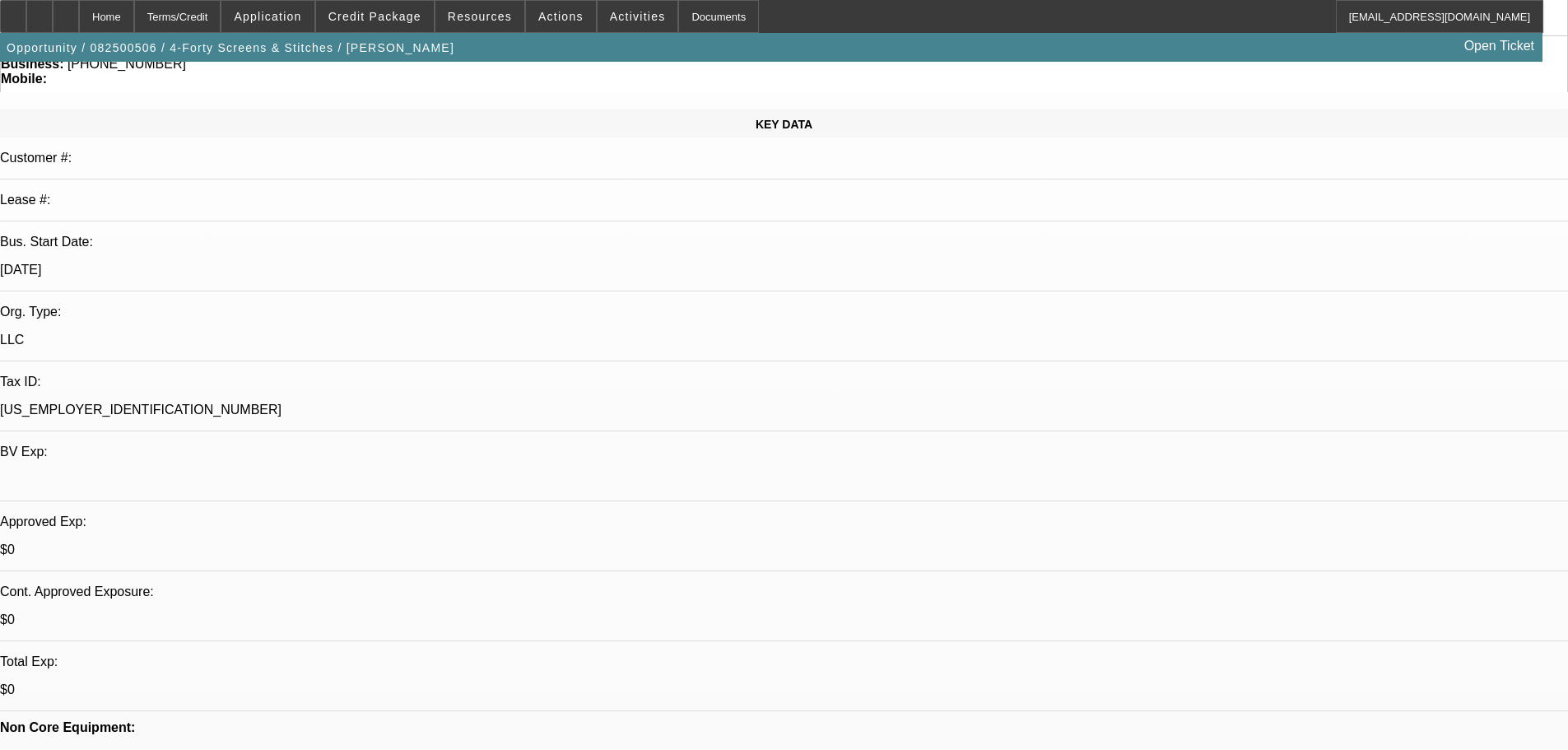
select select "0"
select select "6"
select select "0"
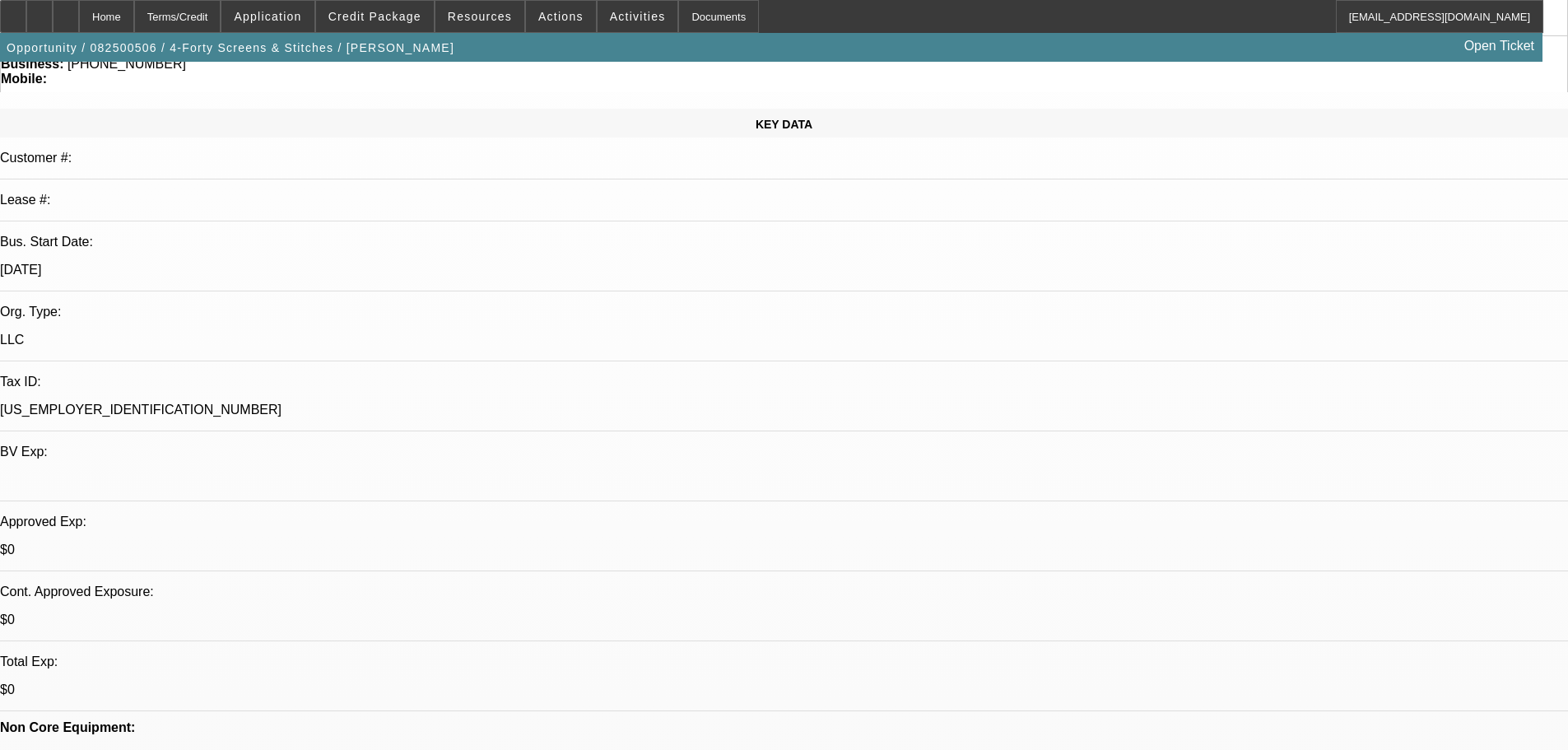
select select "0"
select select "6"
select select "0"
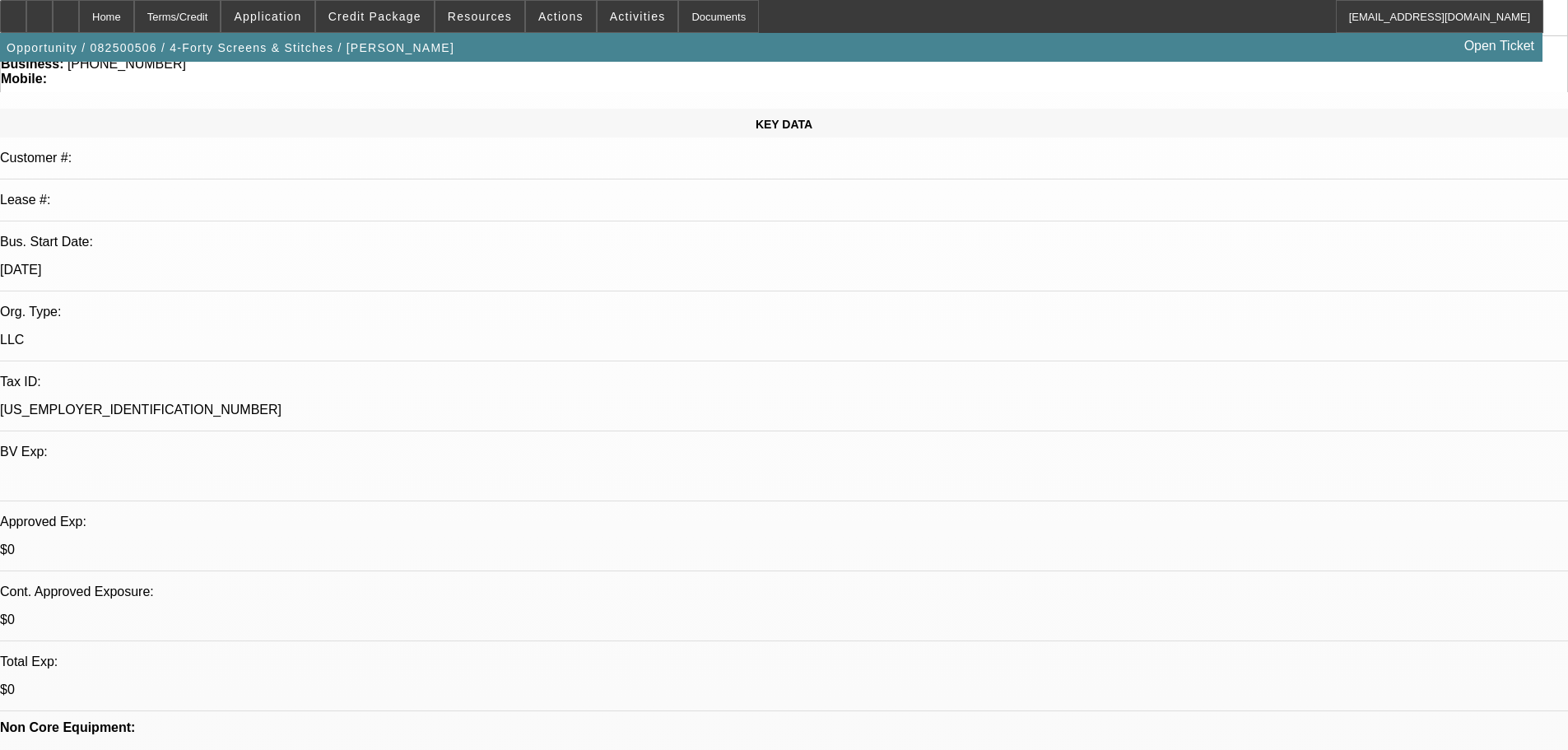
select select "6"
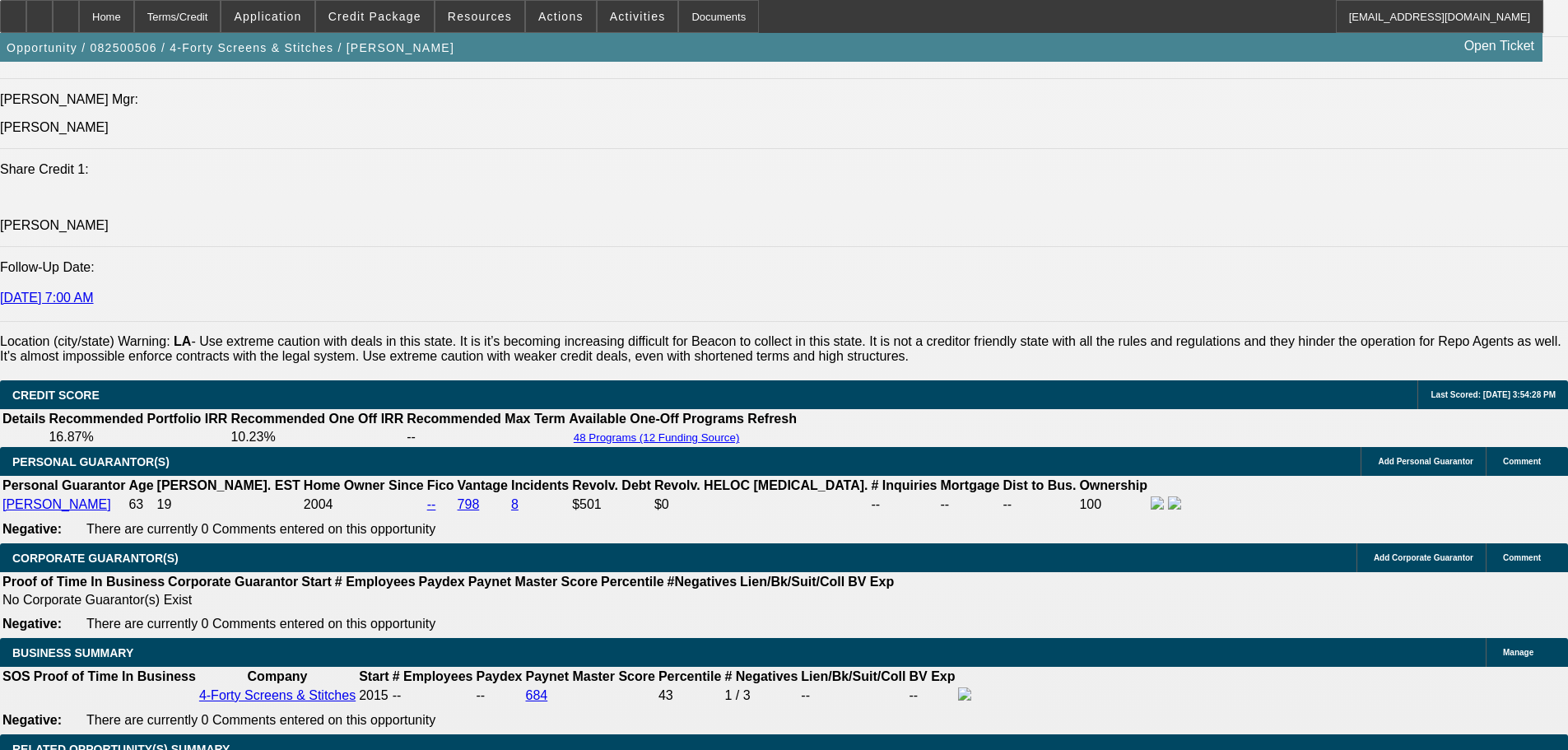
scroll to position [2142, 0]
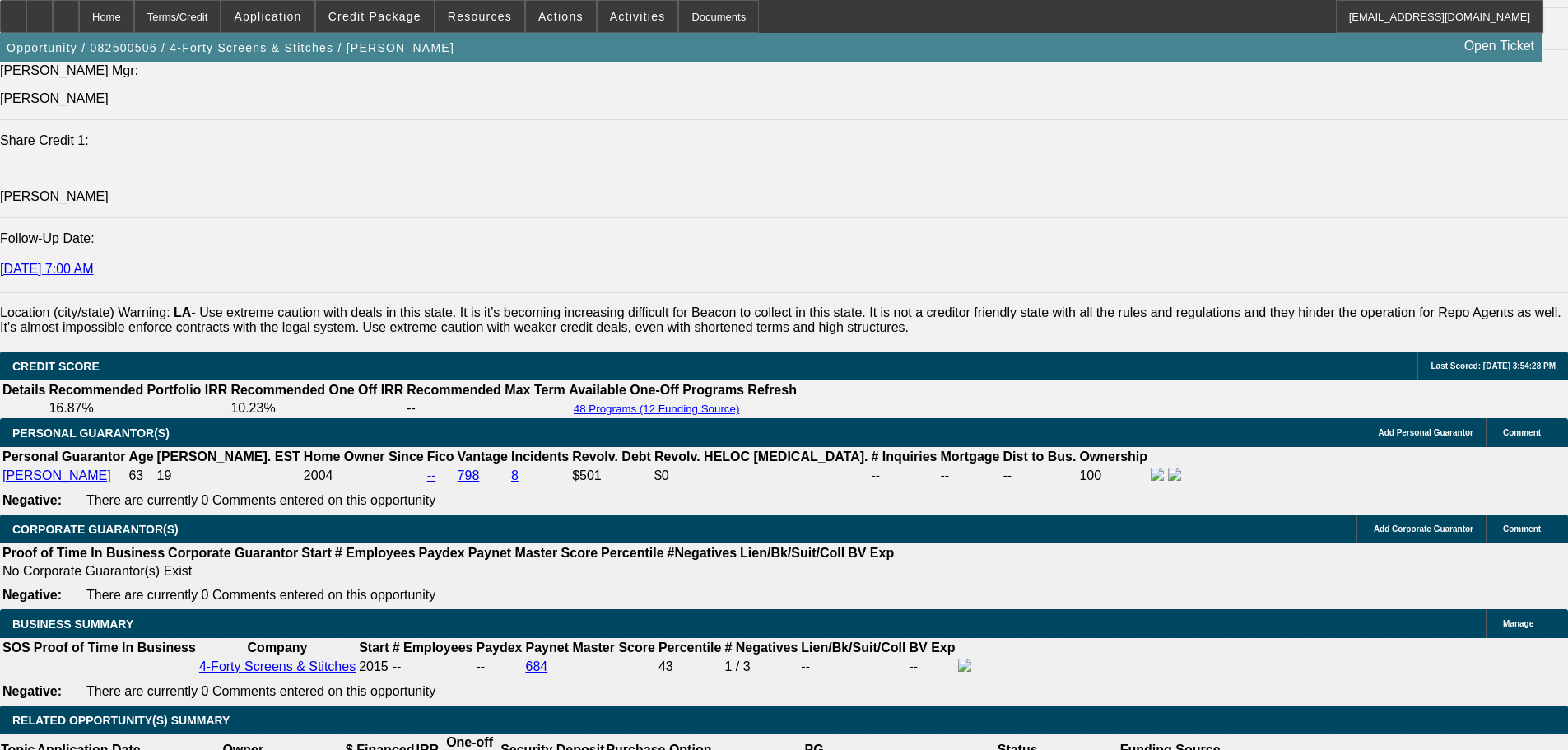
type input "$3,558.90"
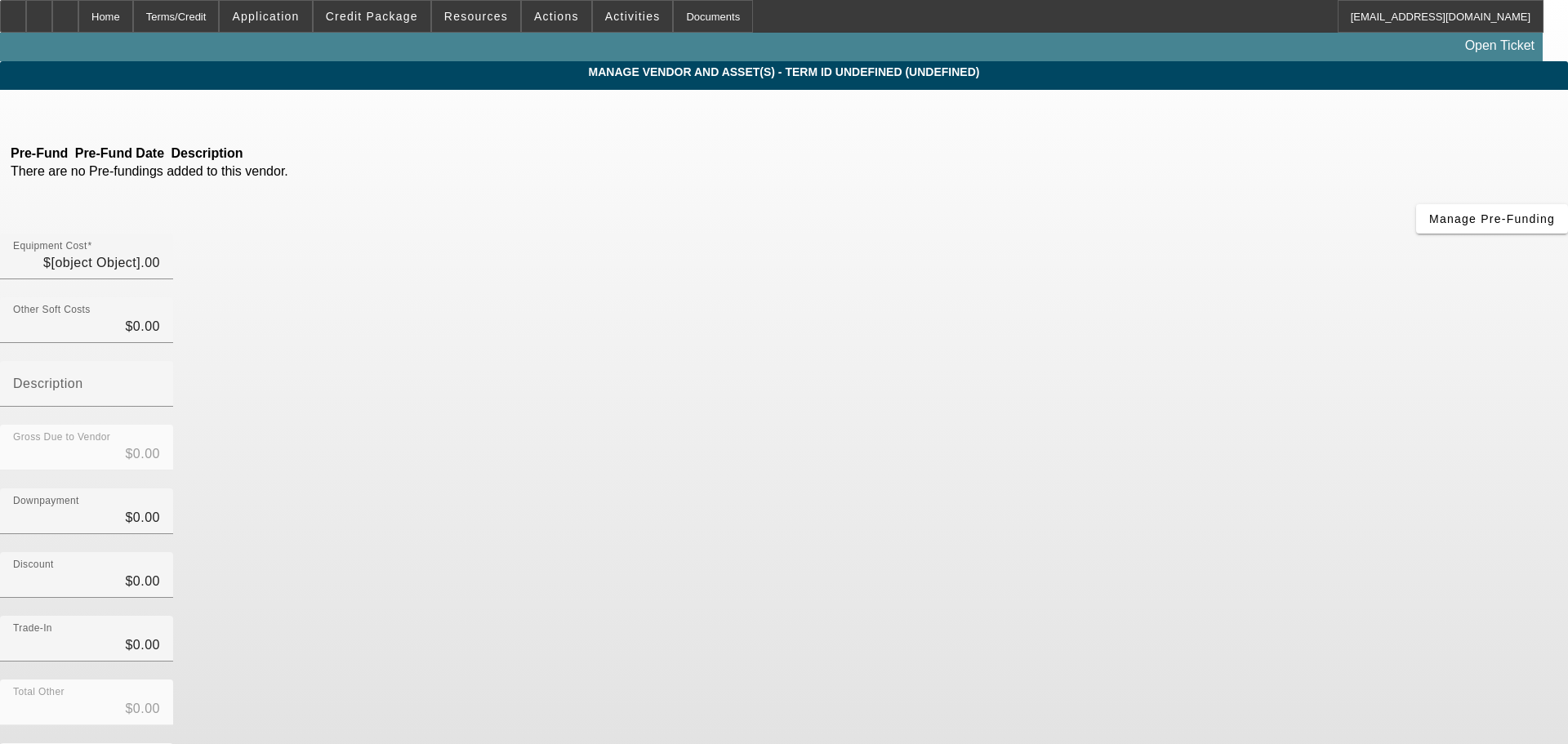
type input "$152,924.00"
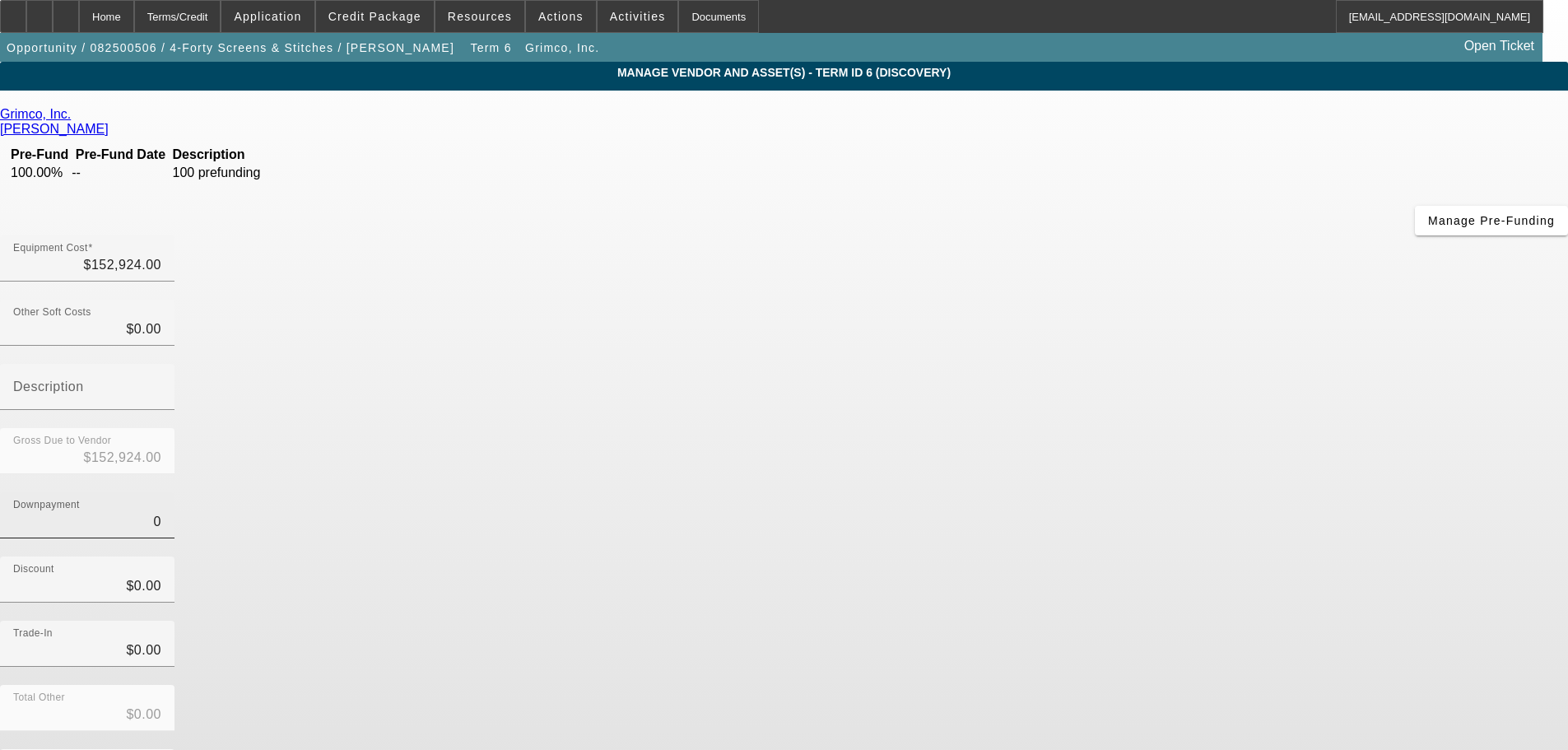
click at [161, 512] on input "0" at bounding box center [87, 522] width 148 height 20
type input "50"
type input "$50.00"
type input "$152,874.00"
type input "500"
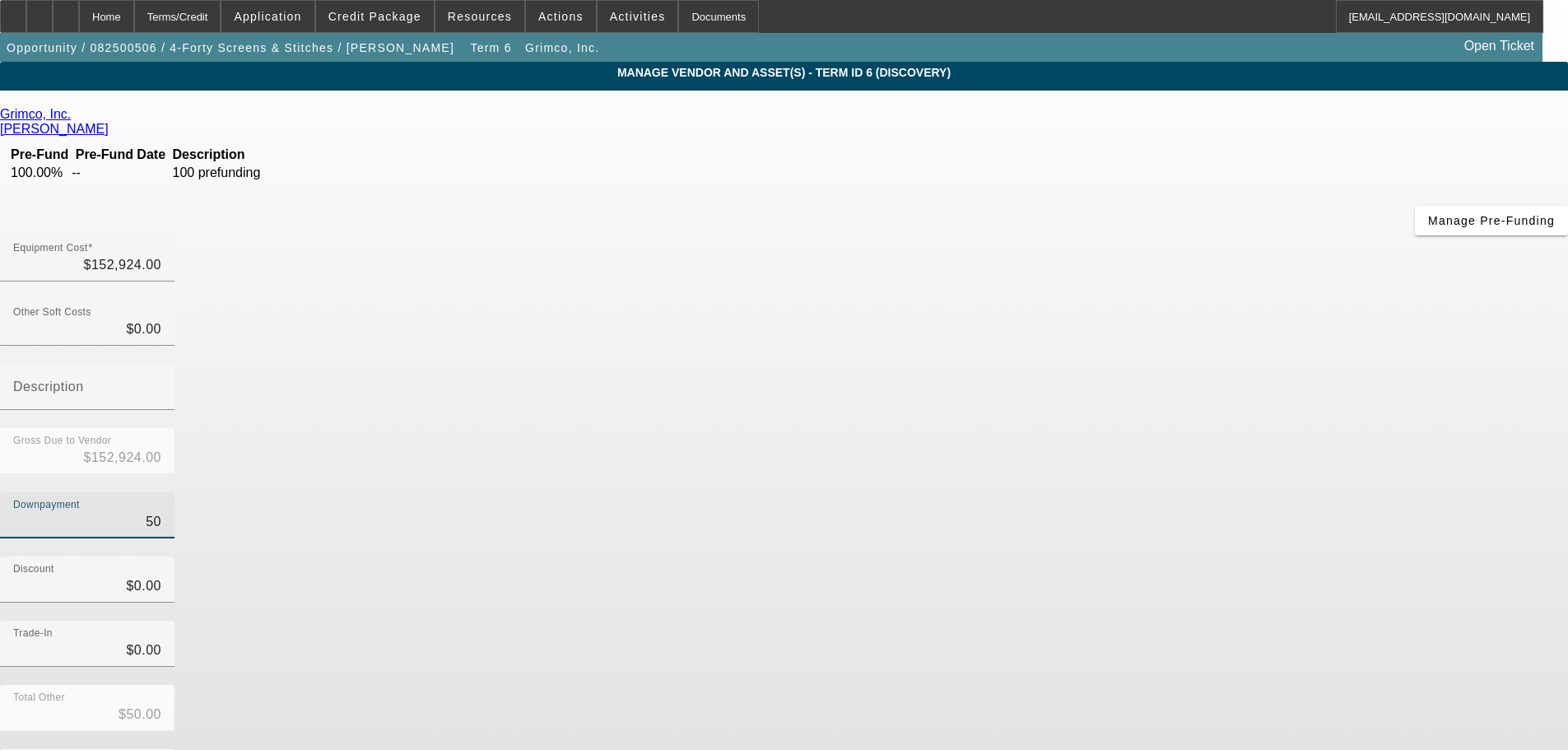
type input "$500.00"
type input "$152,424.00"
type input "5000"
type input "$5,000.00"
type input "$147,924.00"
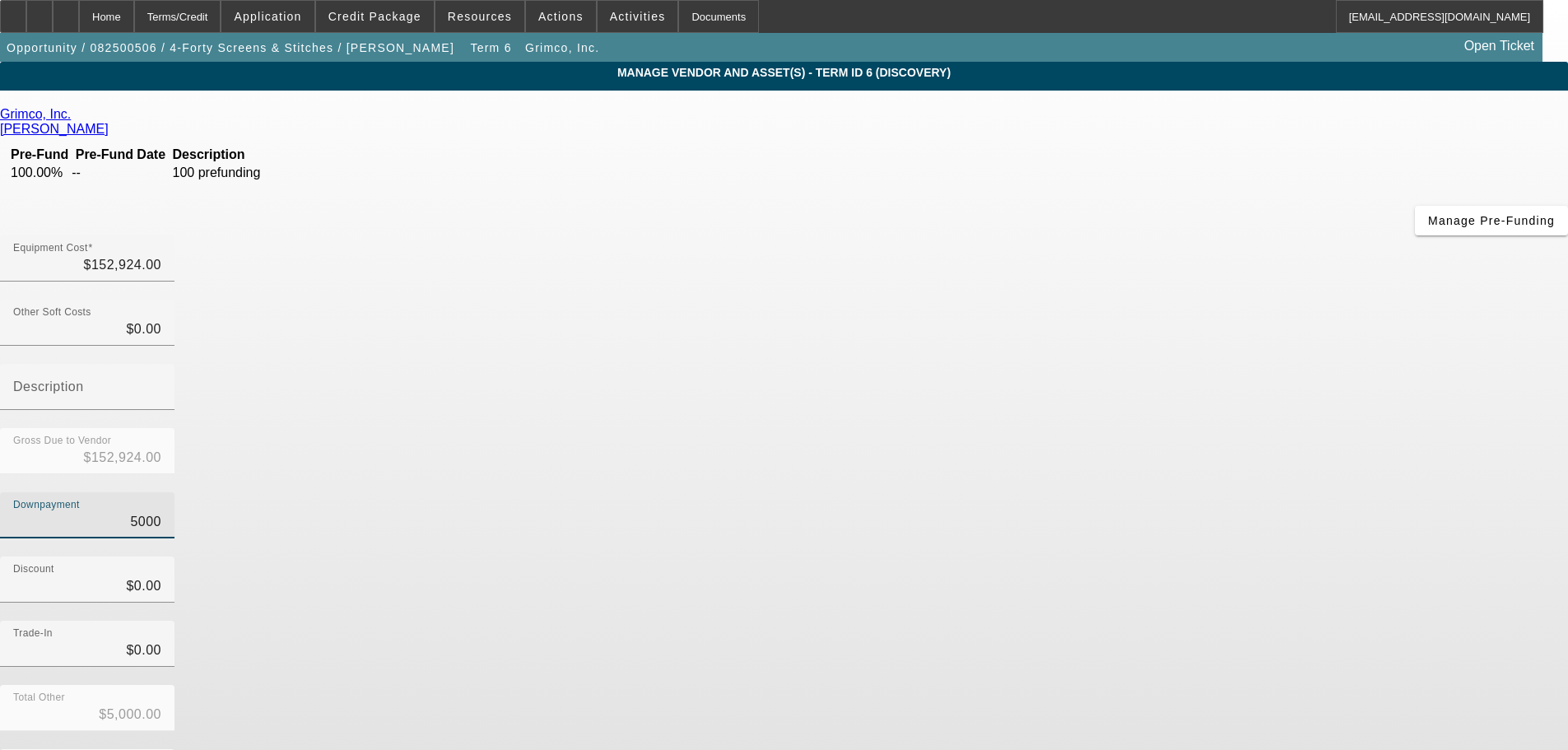
type input "$5,000.00"
click at [1231, 621] on div "Trade-In $0.00" at bounding box center [784, 653] width 1568 height 64
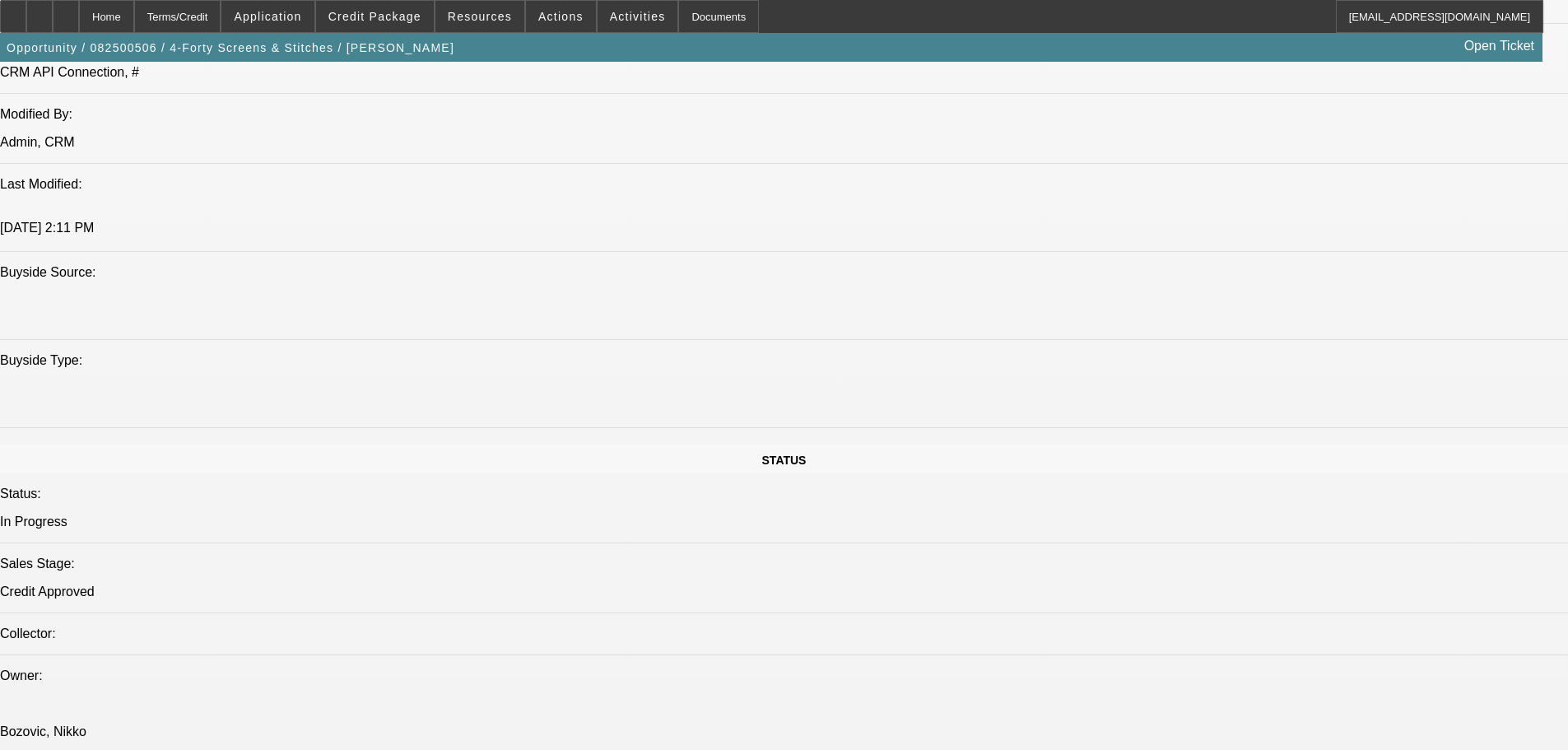
select select "0"
select select "6"
select select "0"
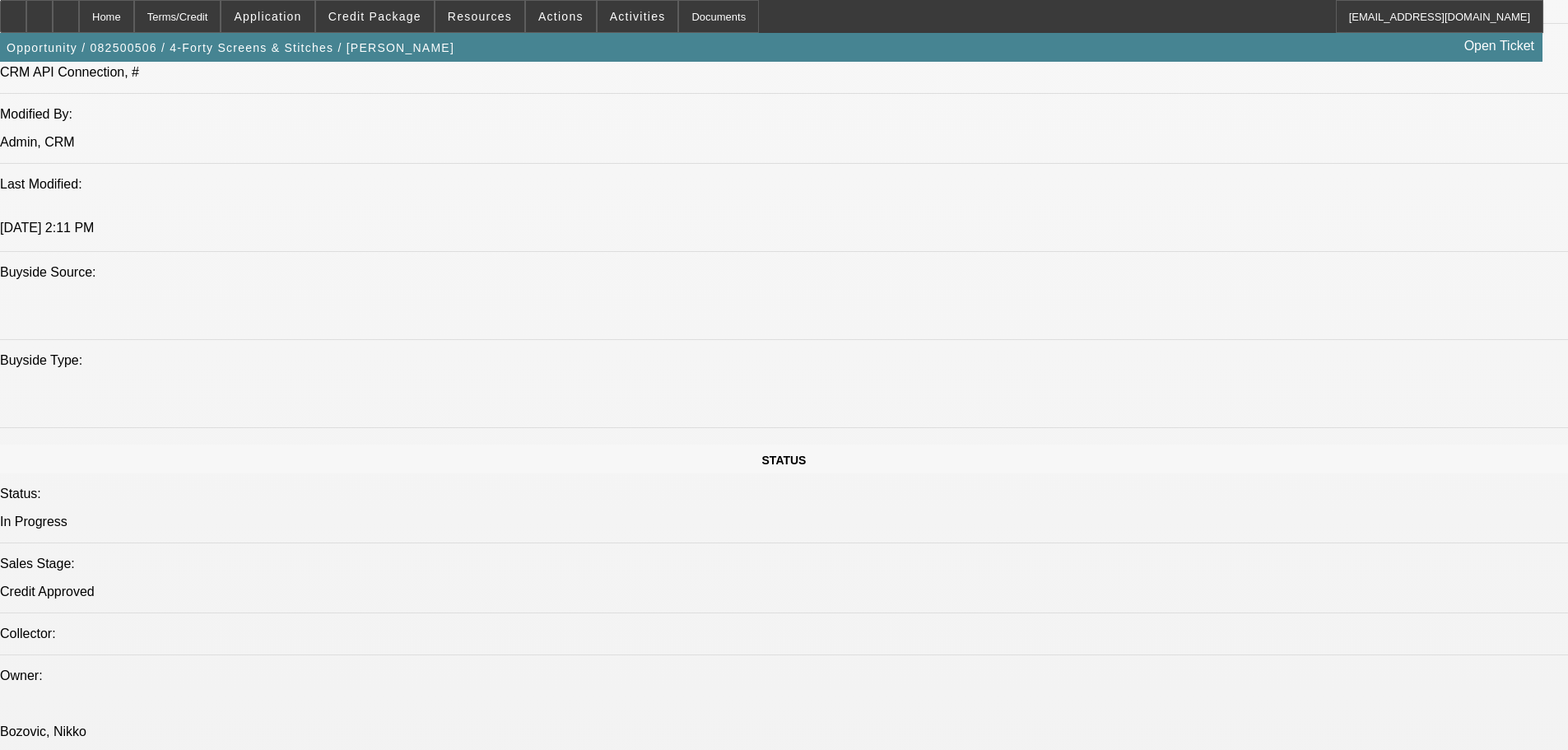
select select "0"
select select "6"
select select "0"
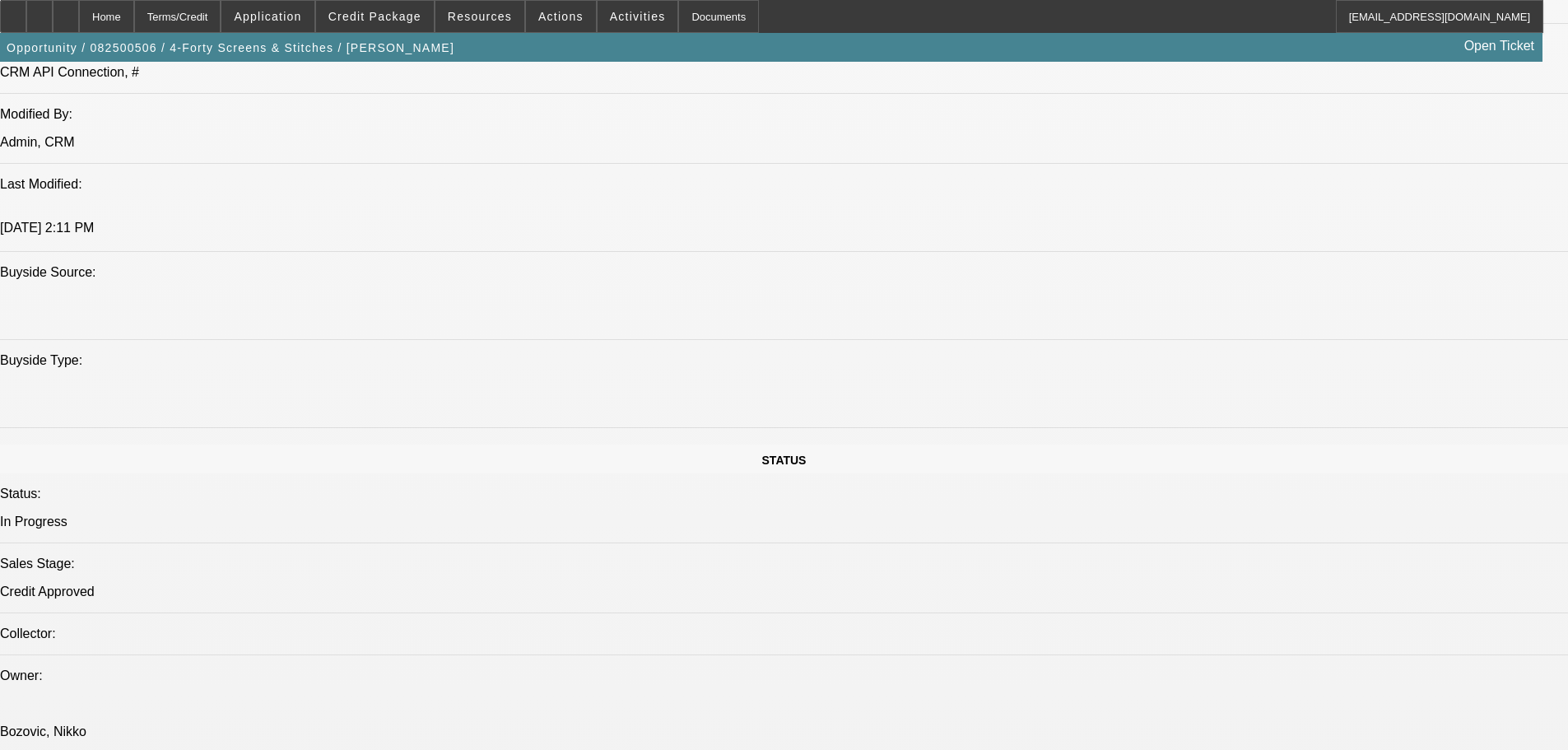
select select "0"
select select "6"
select select "0"
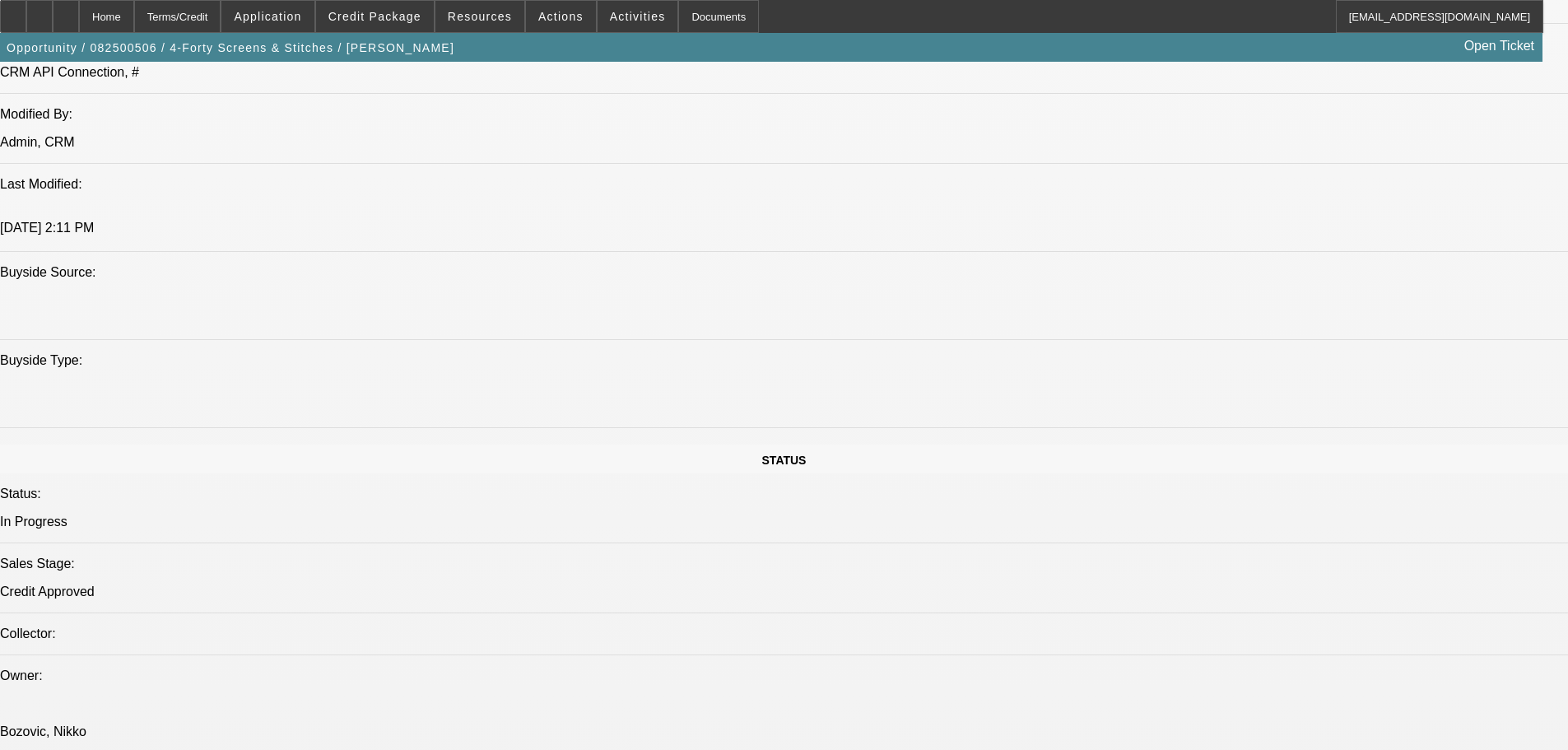
select select "6"
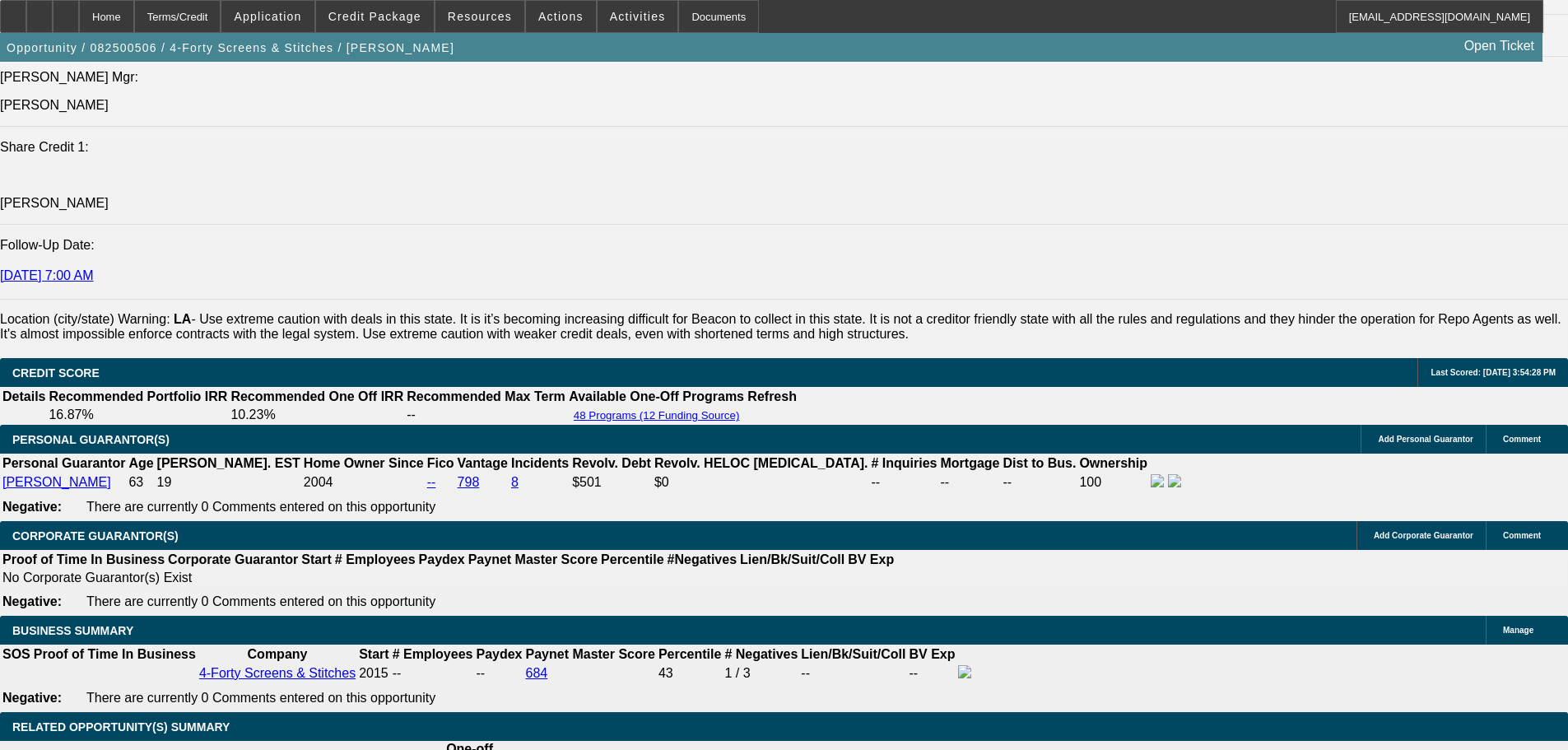
type input "339"
type input "UNKNOWN"
type input "3"
type input "3177"
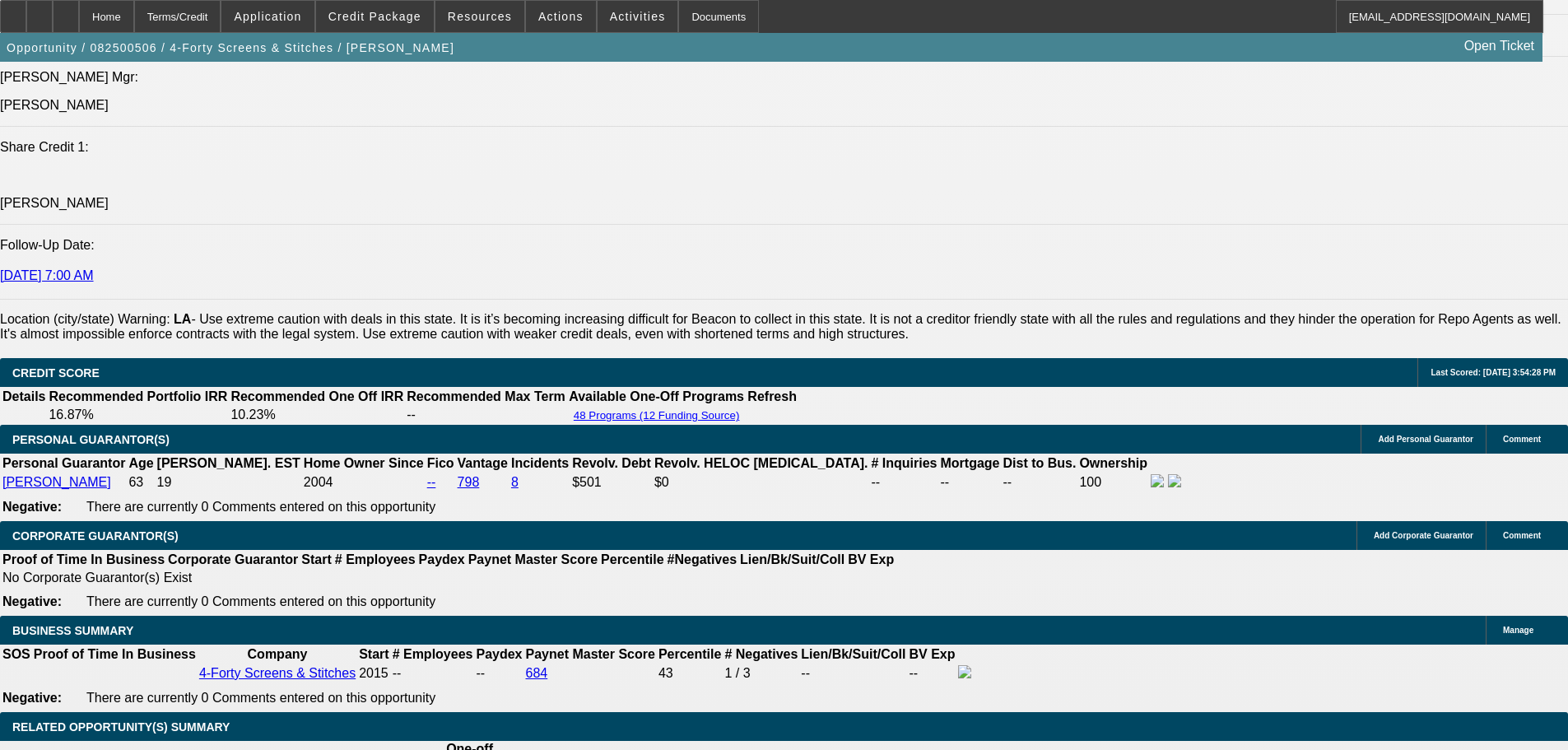
type input "7"
type input "$3,177.00"
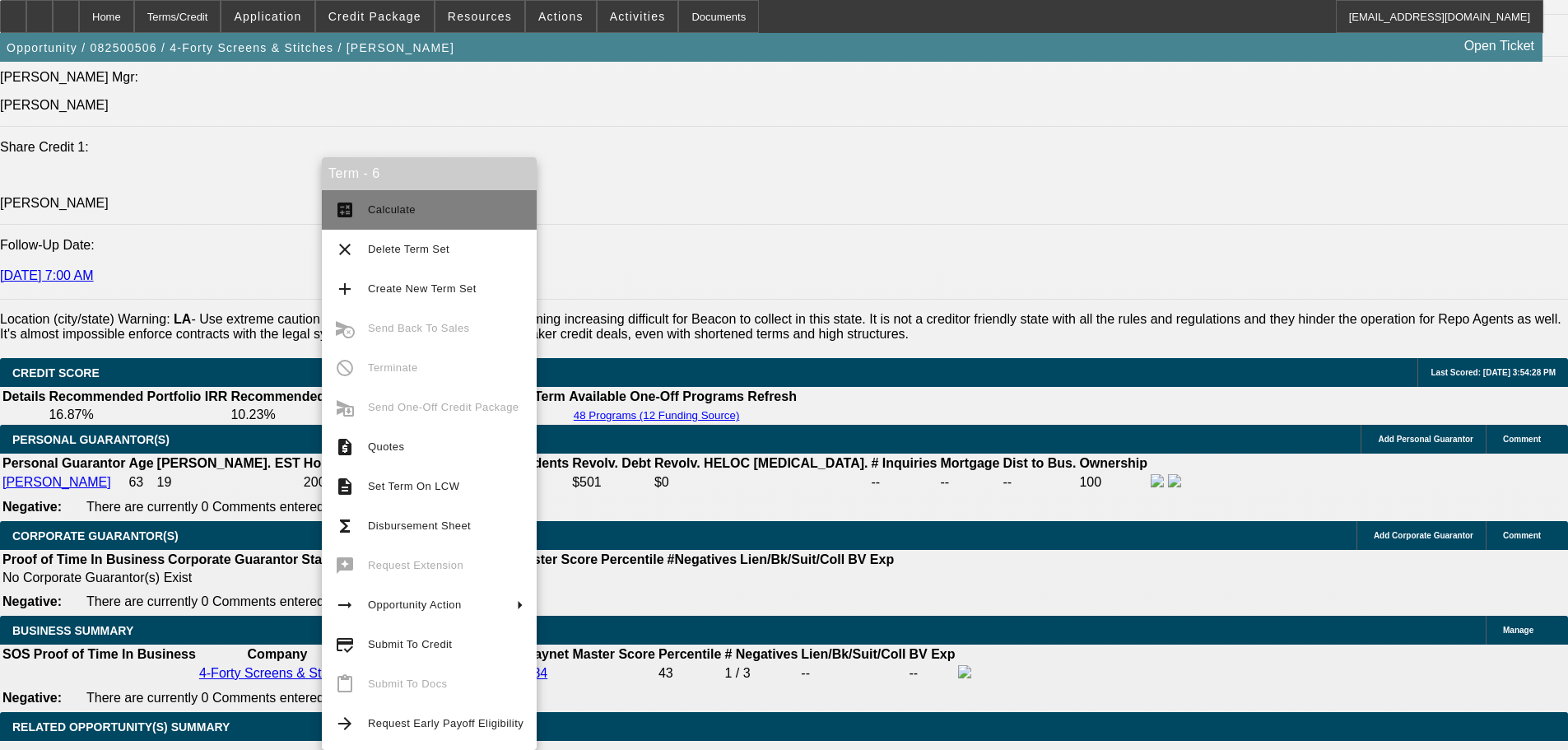
click at [434, 206] on span "Calculate" at bounding box center [445, 209] width 156 height 20
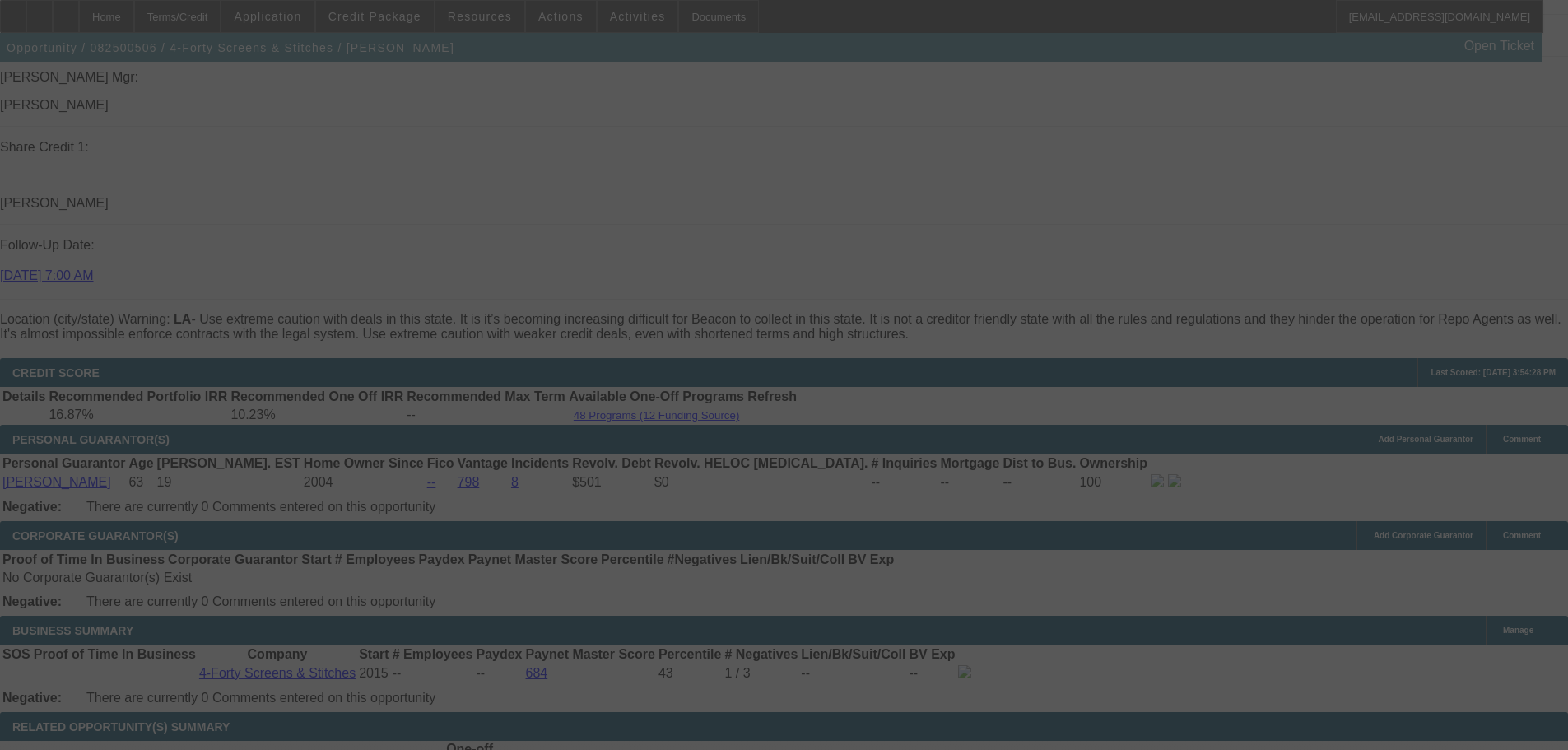
select select "0"
select select "6"
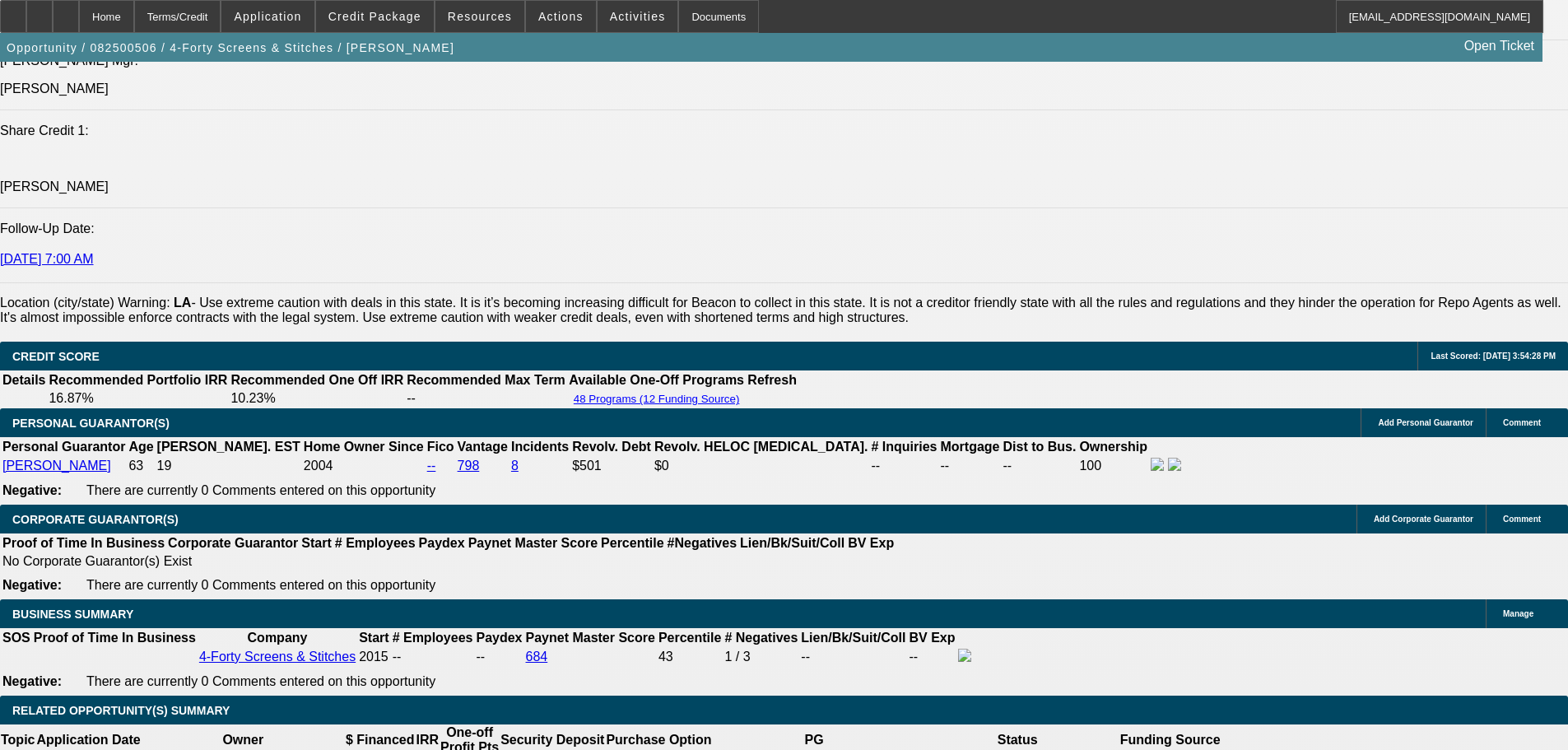
scroll to position [2052, 0]
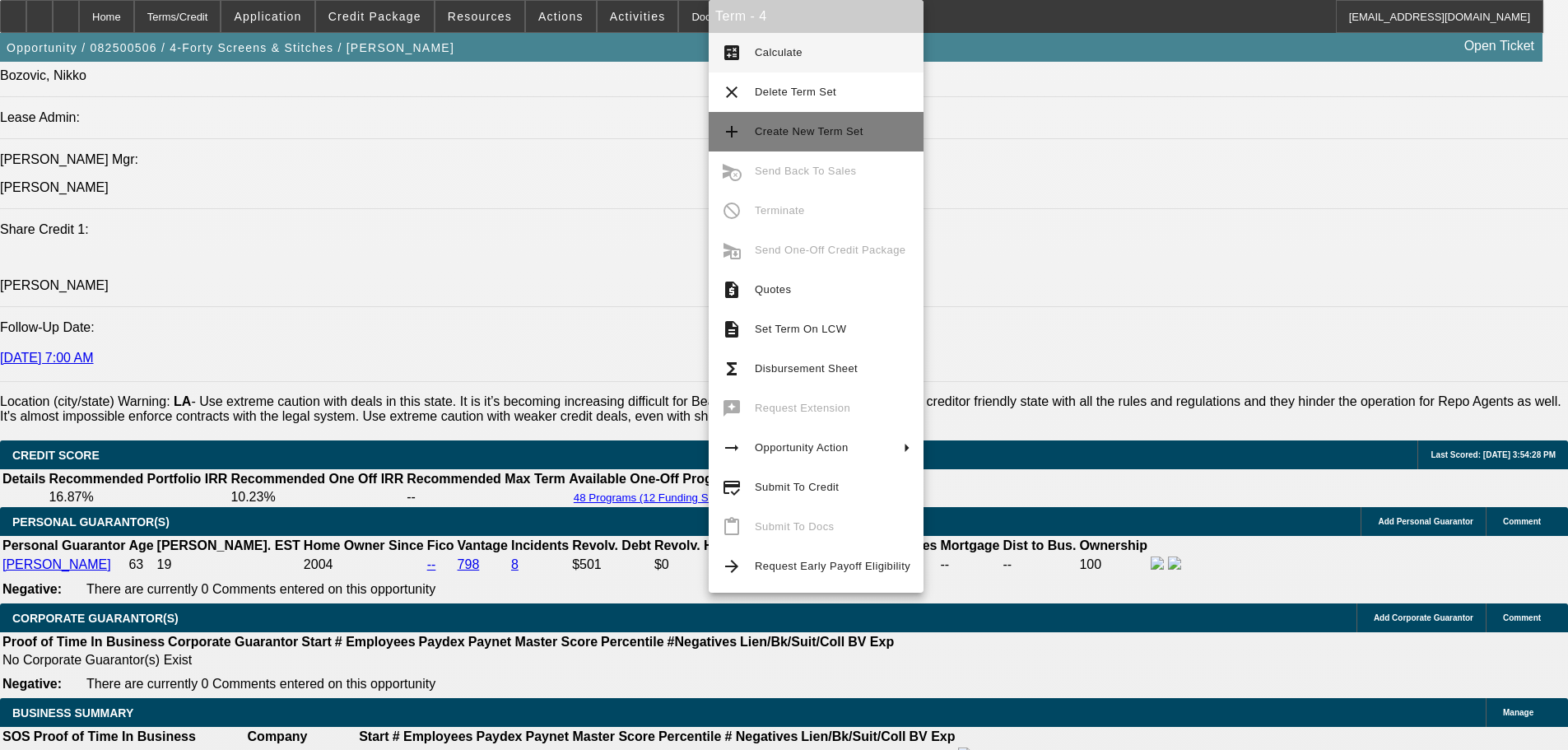
click at [866, 134] on span "Create New Term Set" at bounding box center [832, 131] width 156 height 20
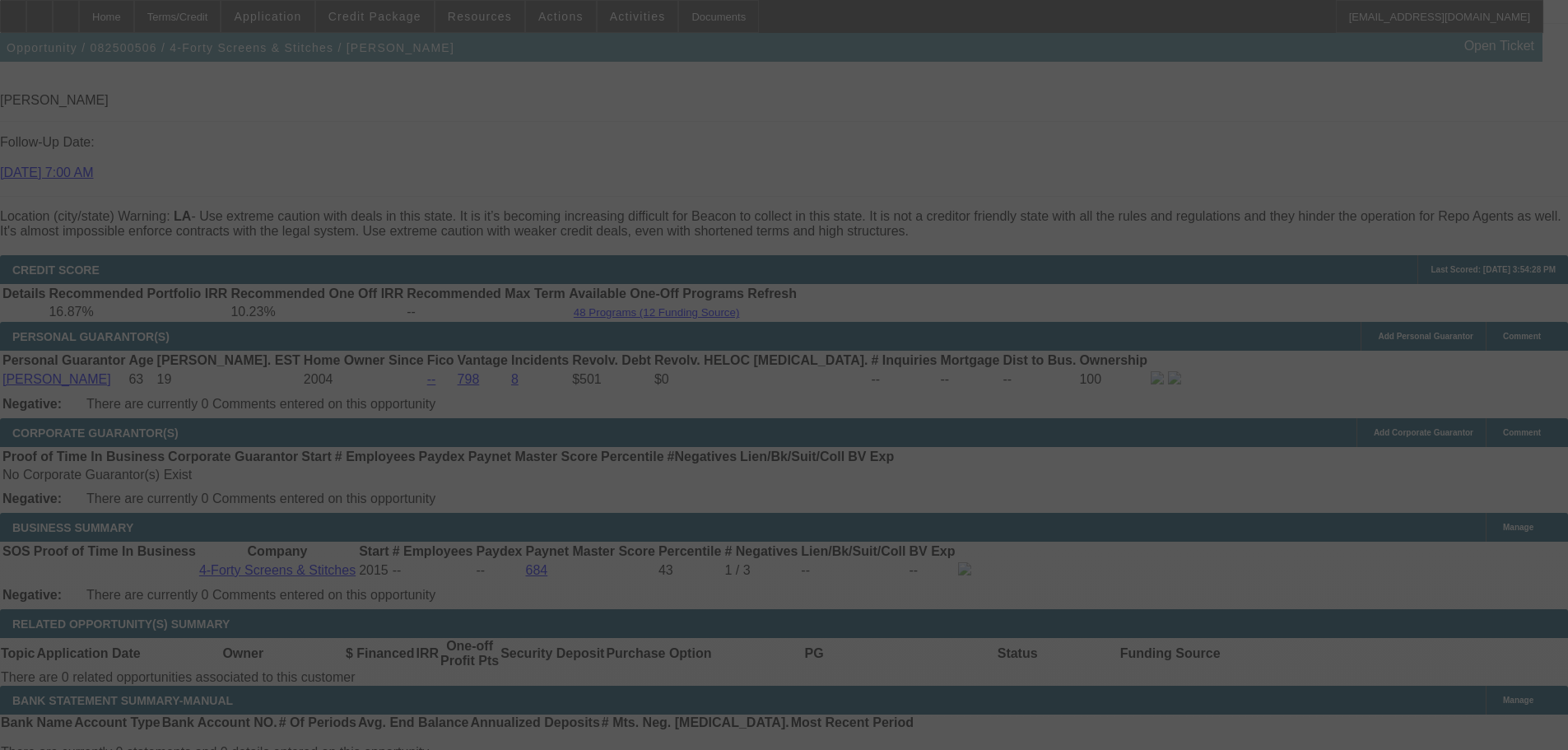
scroll to position [2387, 0]
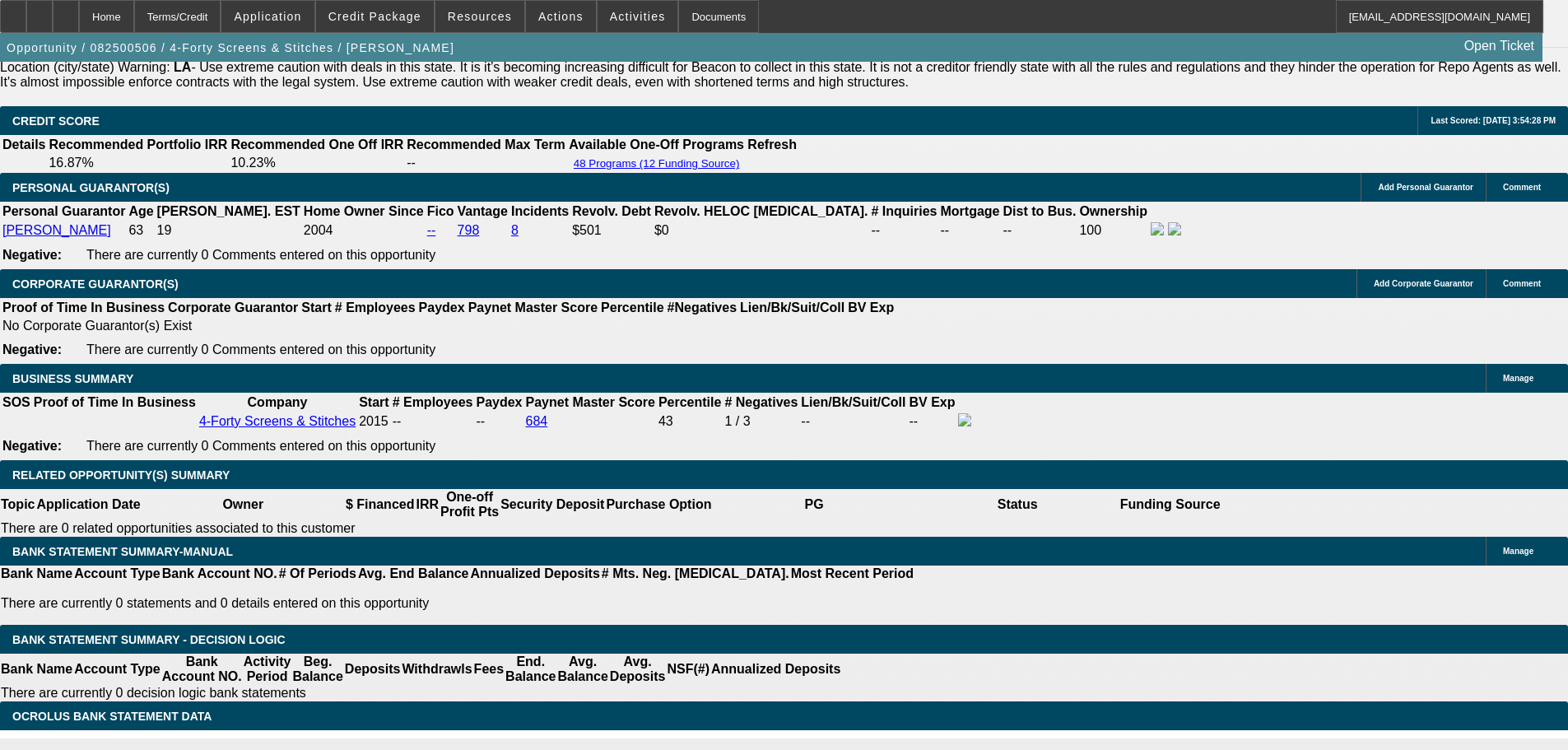
select select "0"
select select "6"
select select "0"
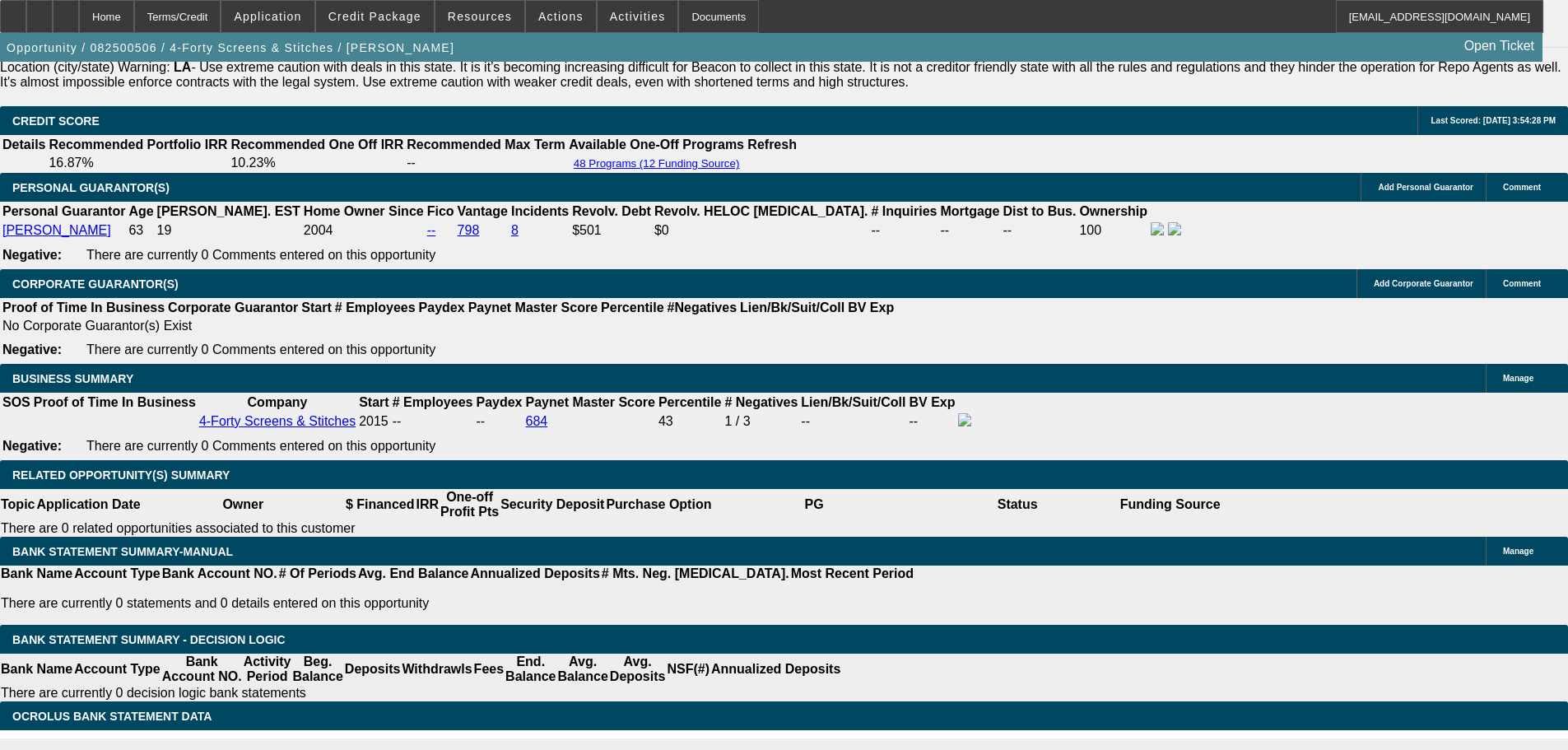
select select "0"
select select "6"
select select "0"
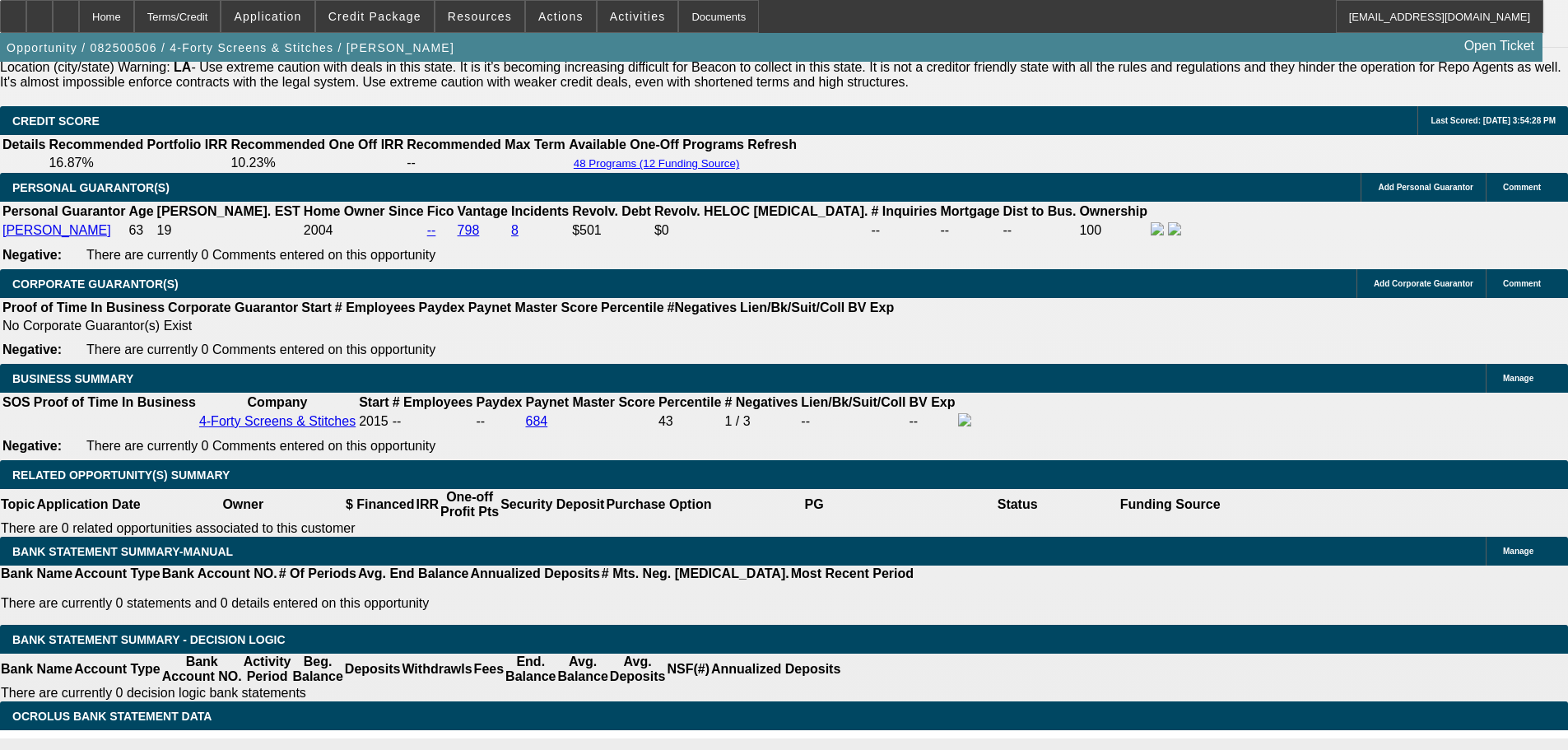
select select "0"
select select "6"
select select "0"
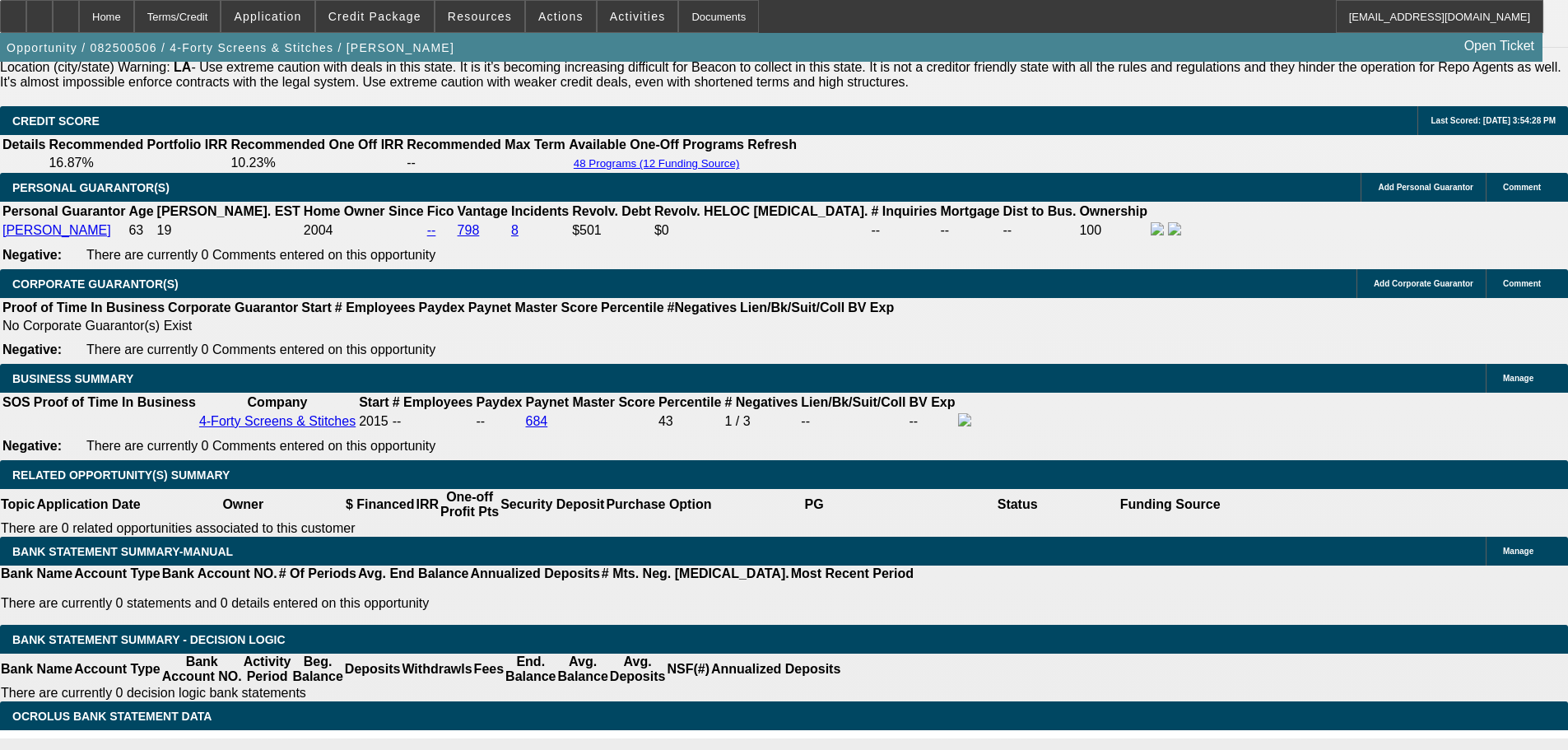
select select "6"
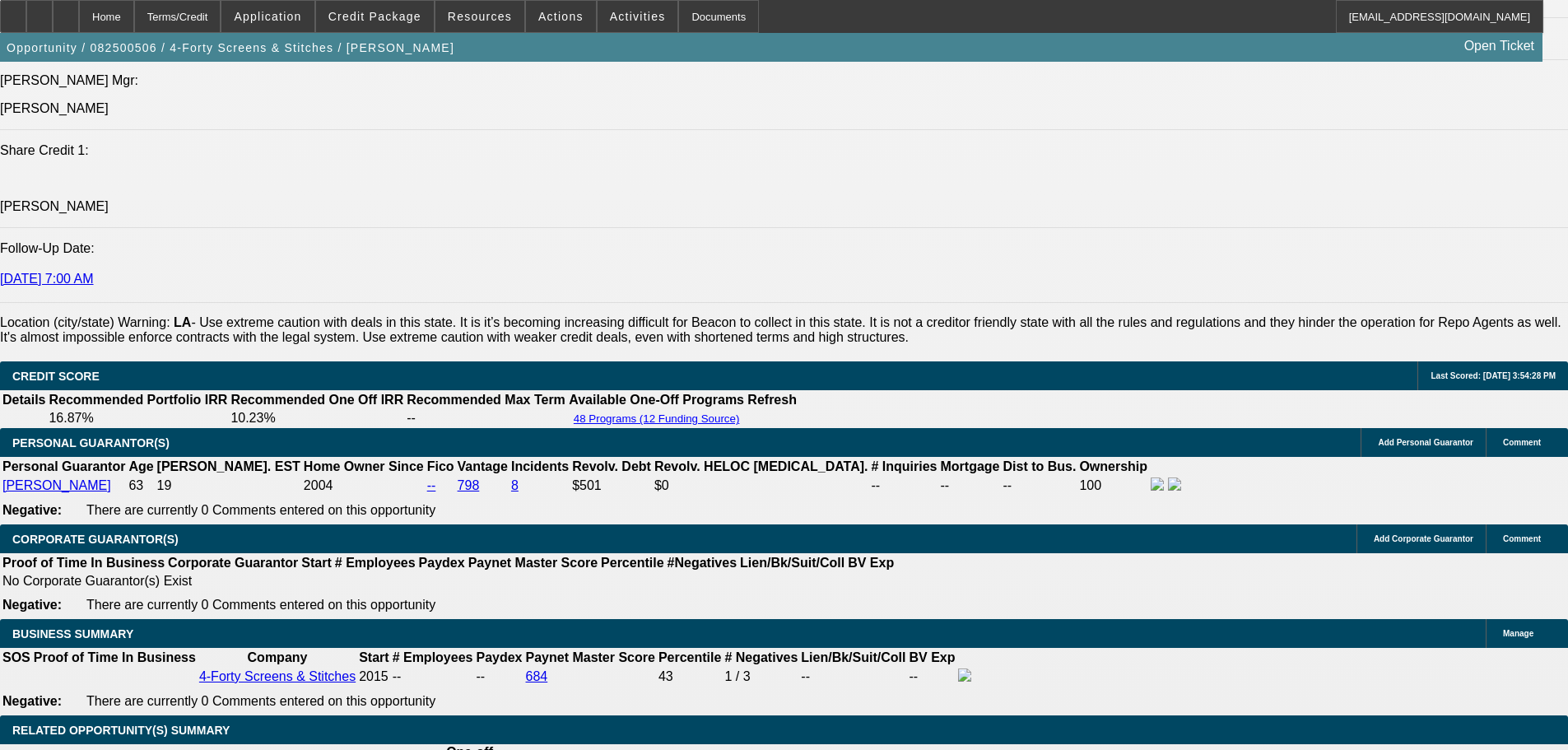
scroll to position [2124, 0]
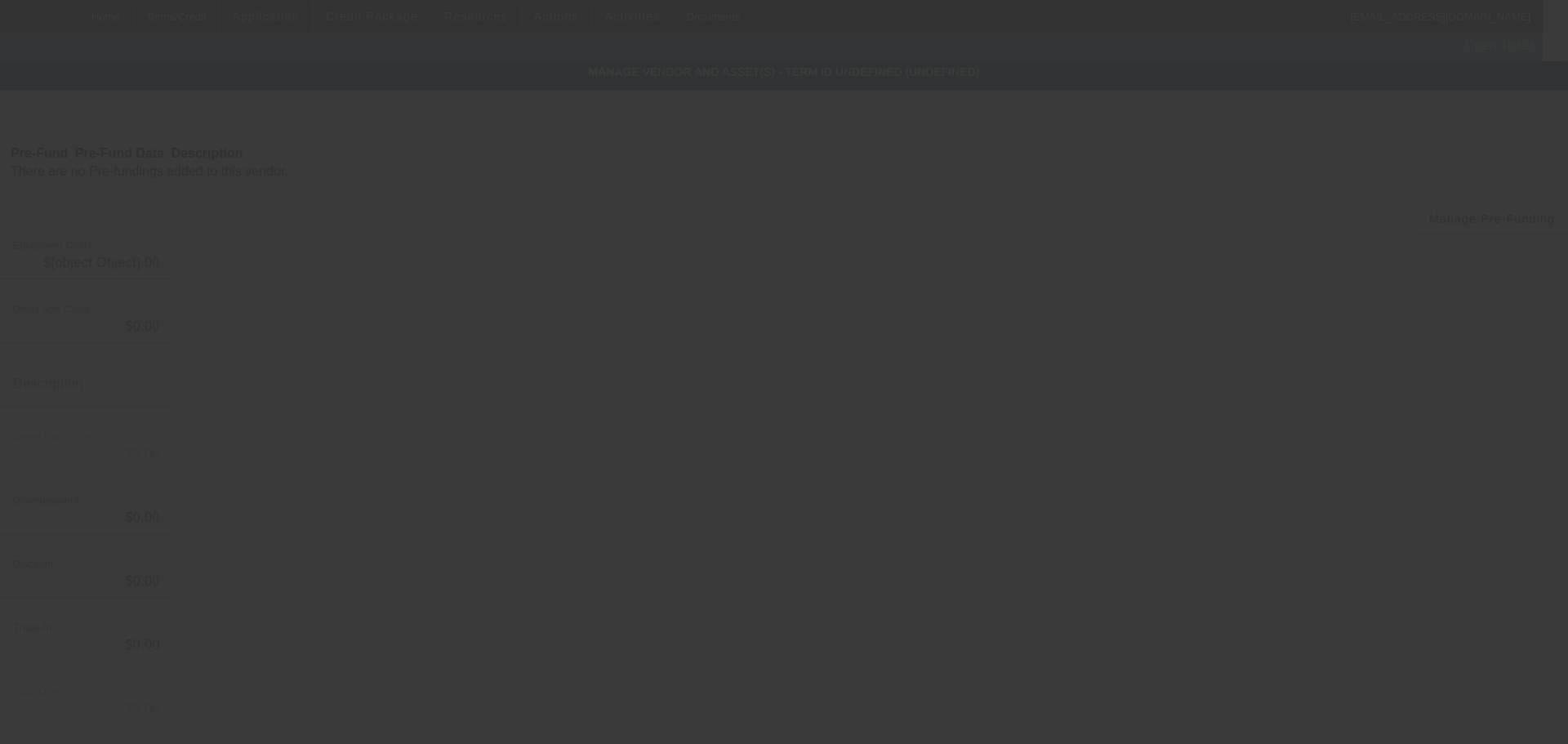
type input "$152,924.00"
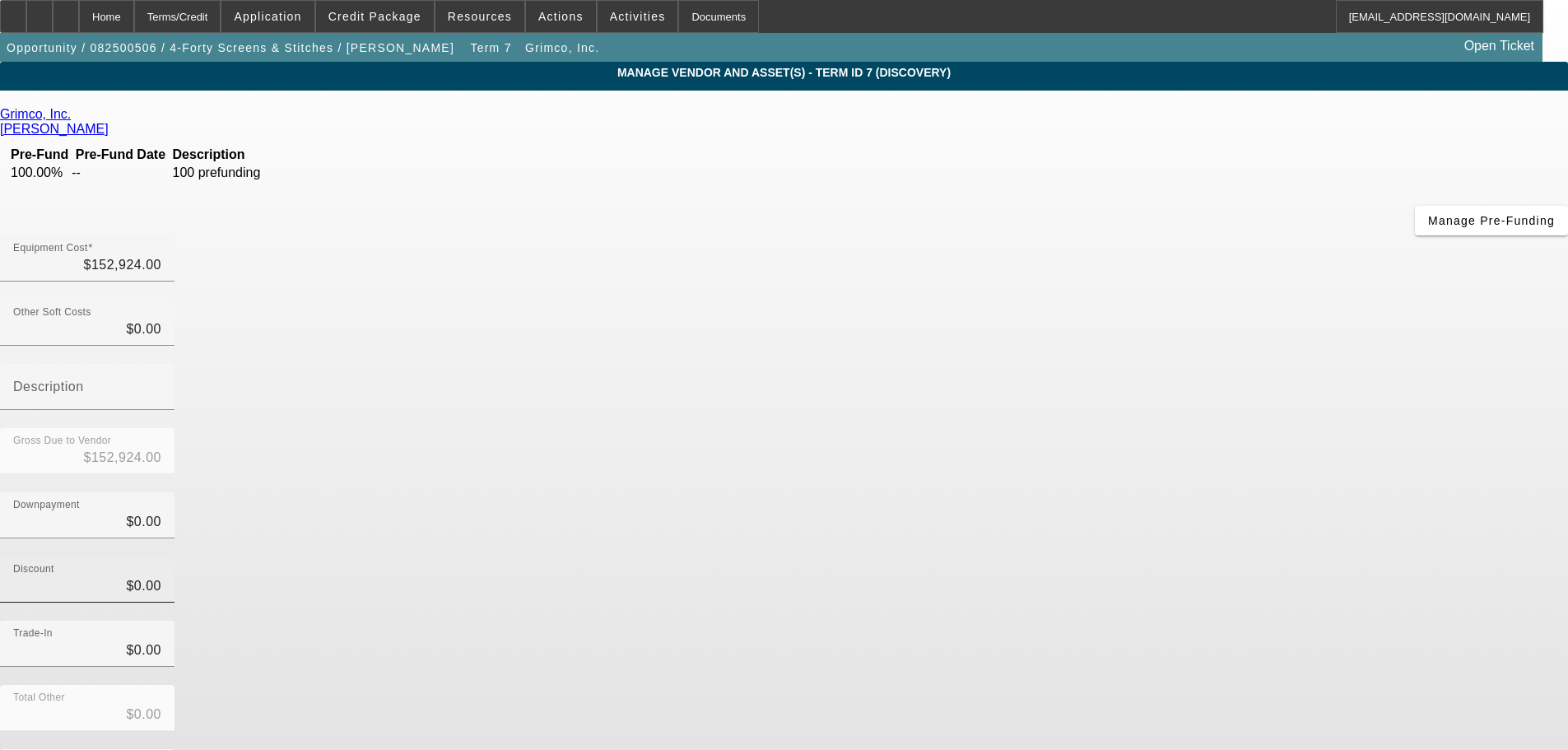
click at [161, 557] on div "Discount $0.00" at bounding box center [87, 579] width 148 height 46
type input "$0.00"
click at [161, 492] on div "Downpayment $0.00" at bounding box center [87, 515] width 148 height 46
click at [161, 512] on input "0" at bounding box center [87, 522] width 148 height 20
type input "60"
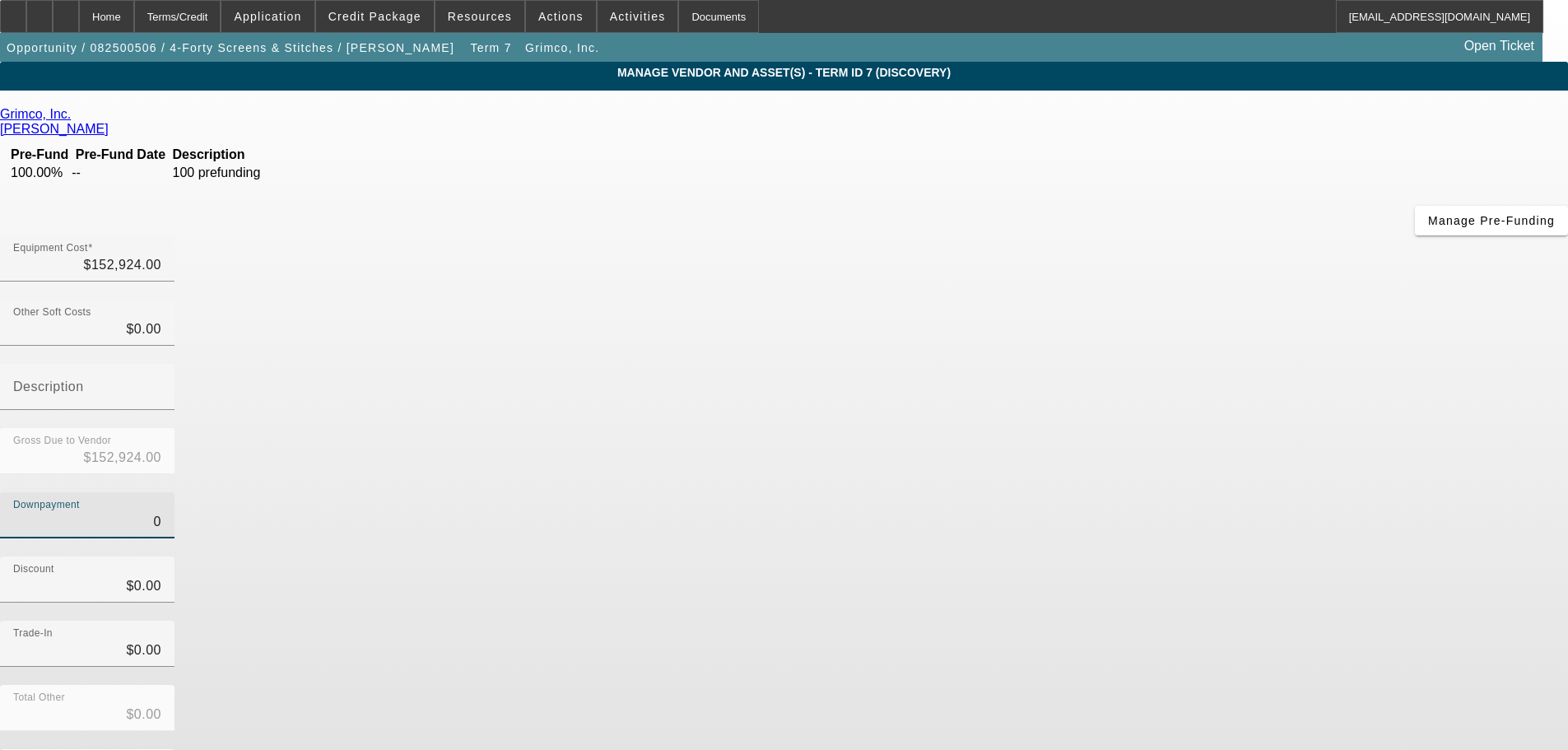
type input "$60.00"
type input "$152,864.00"
type input "600"
type input "$600.00"
type input "$152,324.00"
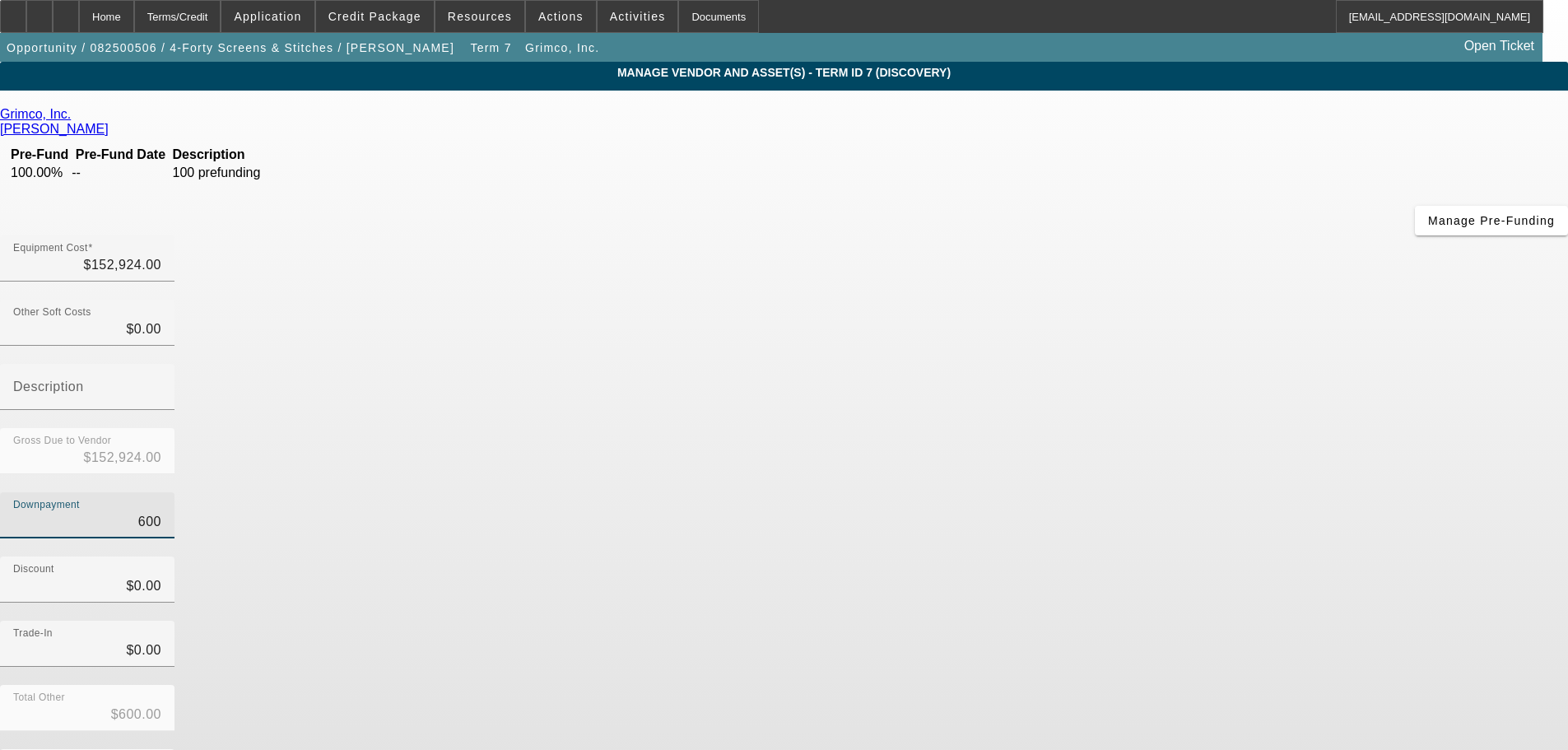
type input "6000"
type input "$6,000.00"
type input "$146,924.00"
type input "$6,000.00"
click at [1054, 557] on div "Discount $0.00" at bounding box center [784, 589] width 1568 height 64
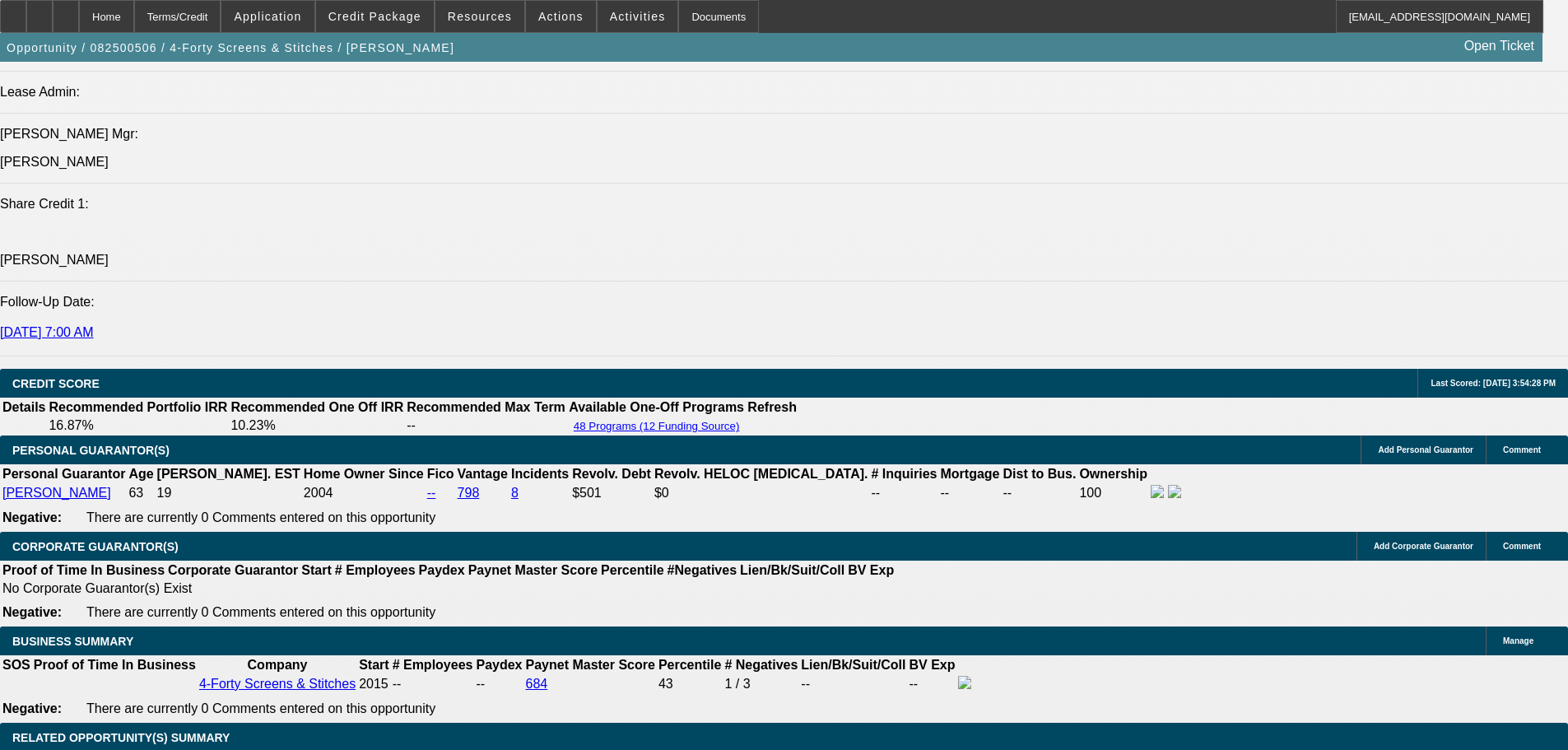
select select "0"
select select "6"
select select "0"
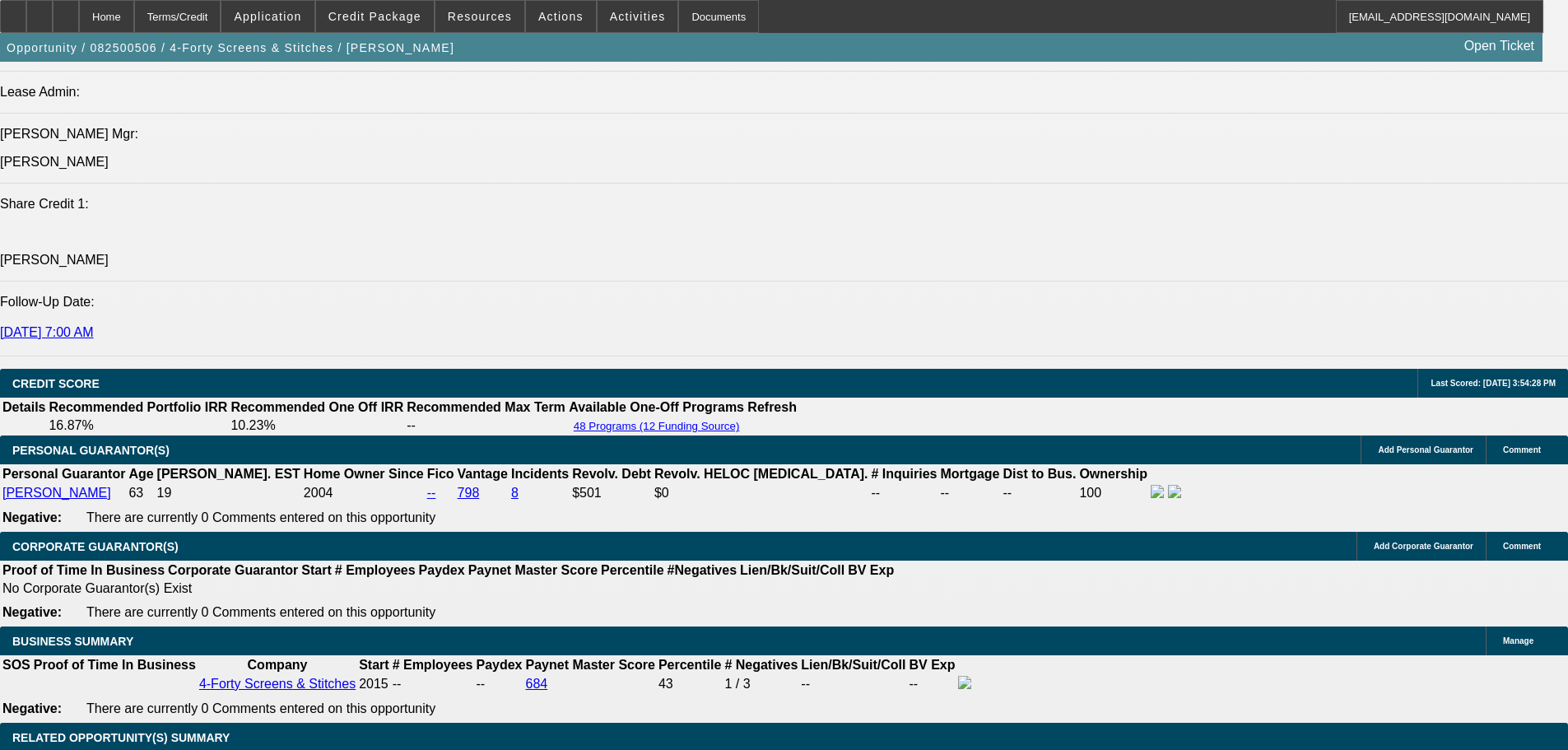
select select "0"
select select "6"
select select "0"
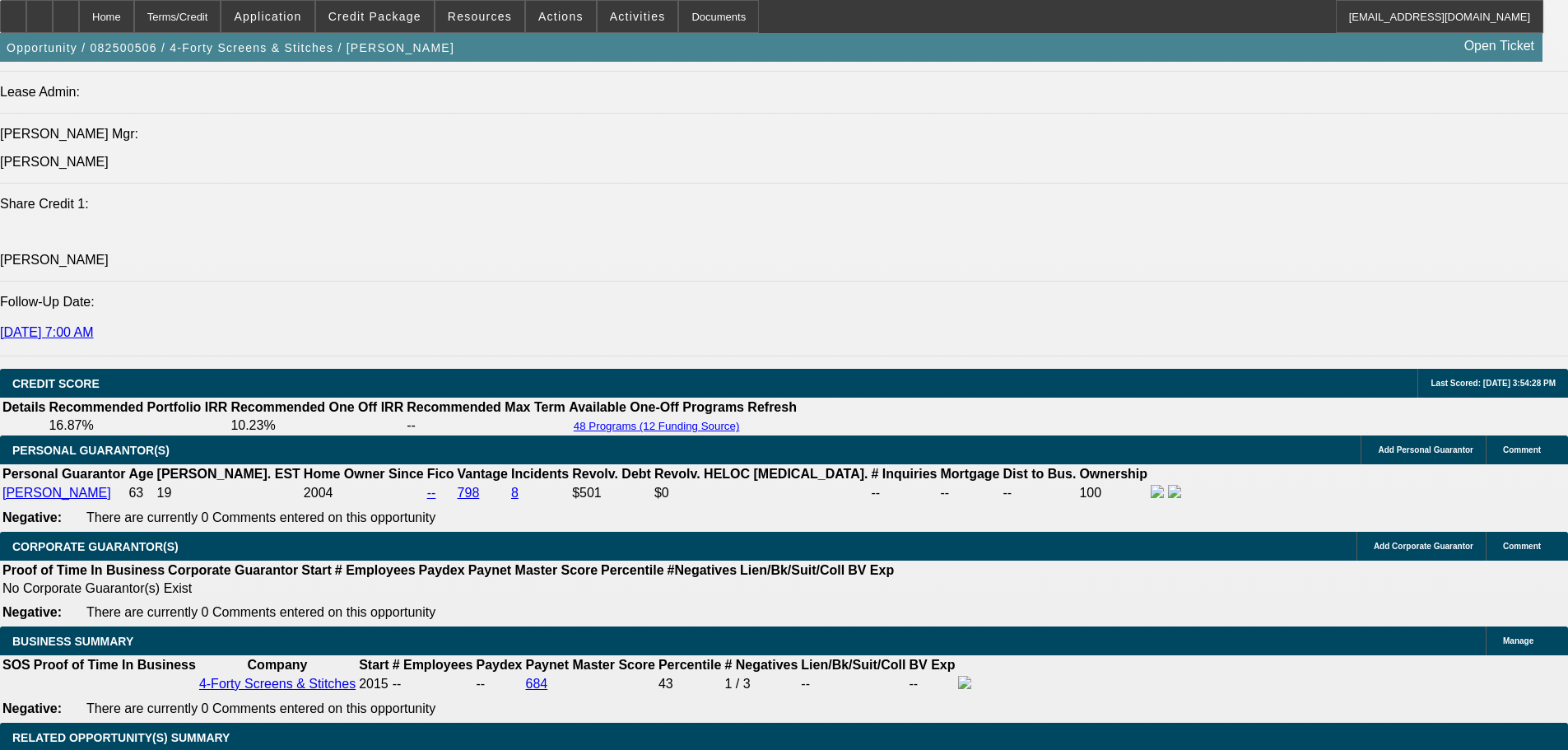
select select "0"
select select "6"
select select "0"
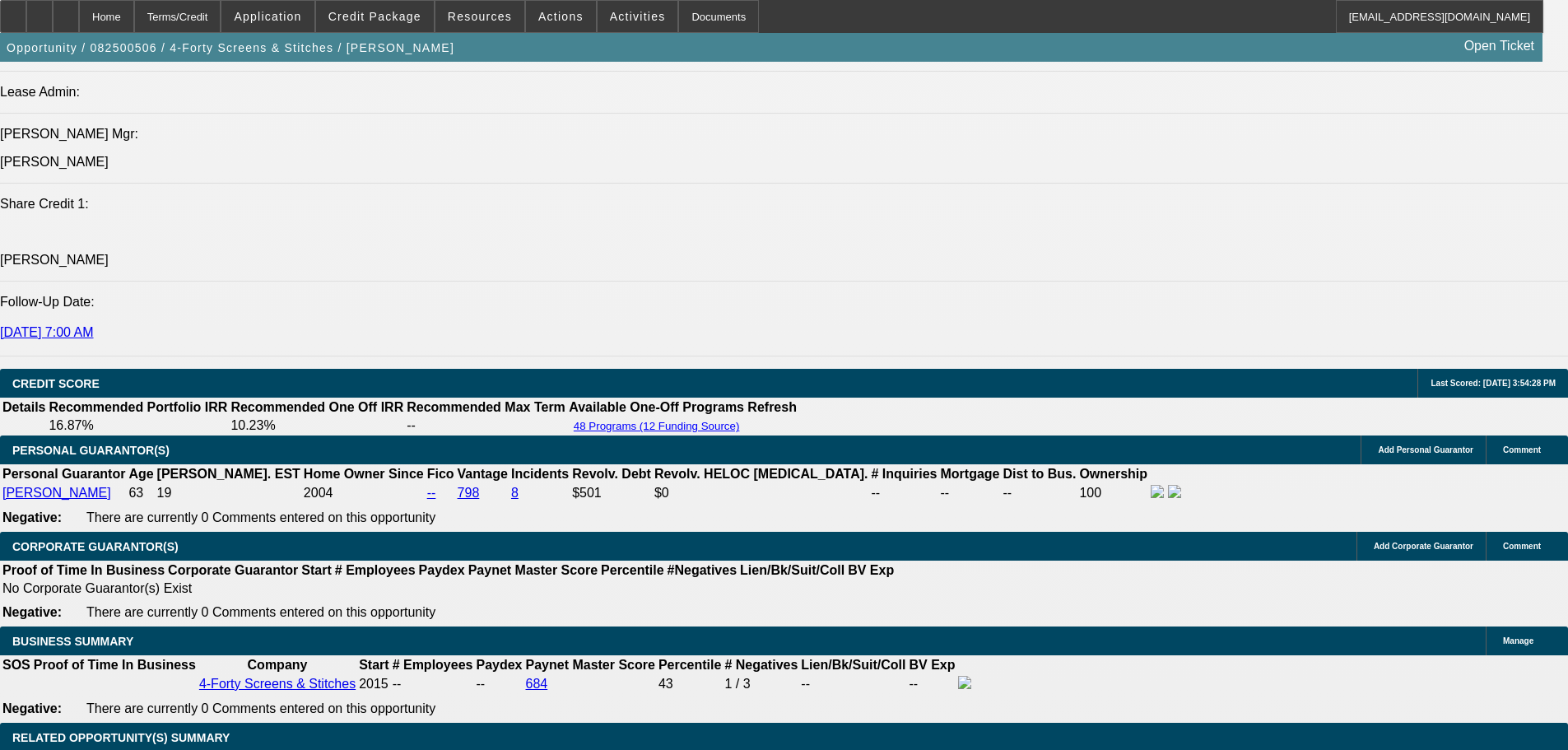
select select "6"
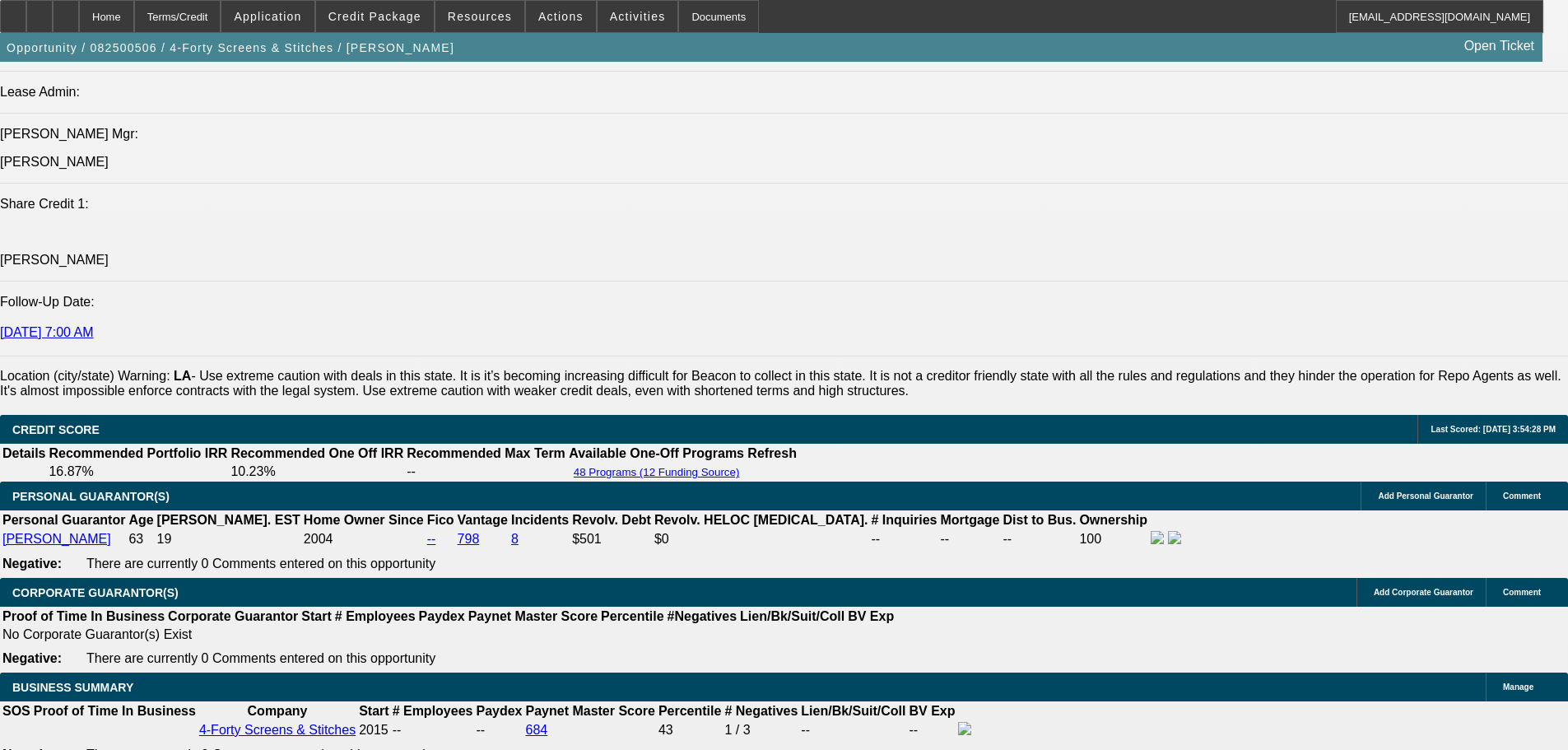
scroll to position [2190, 0]
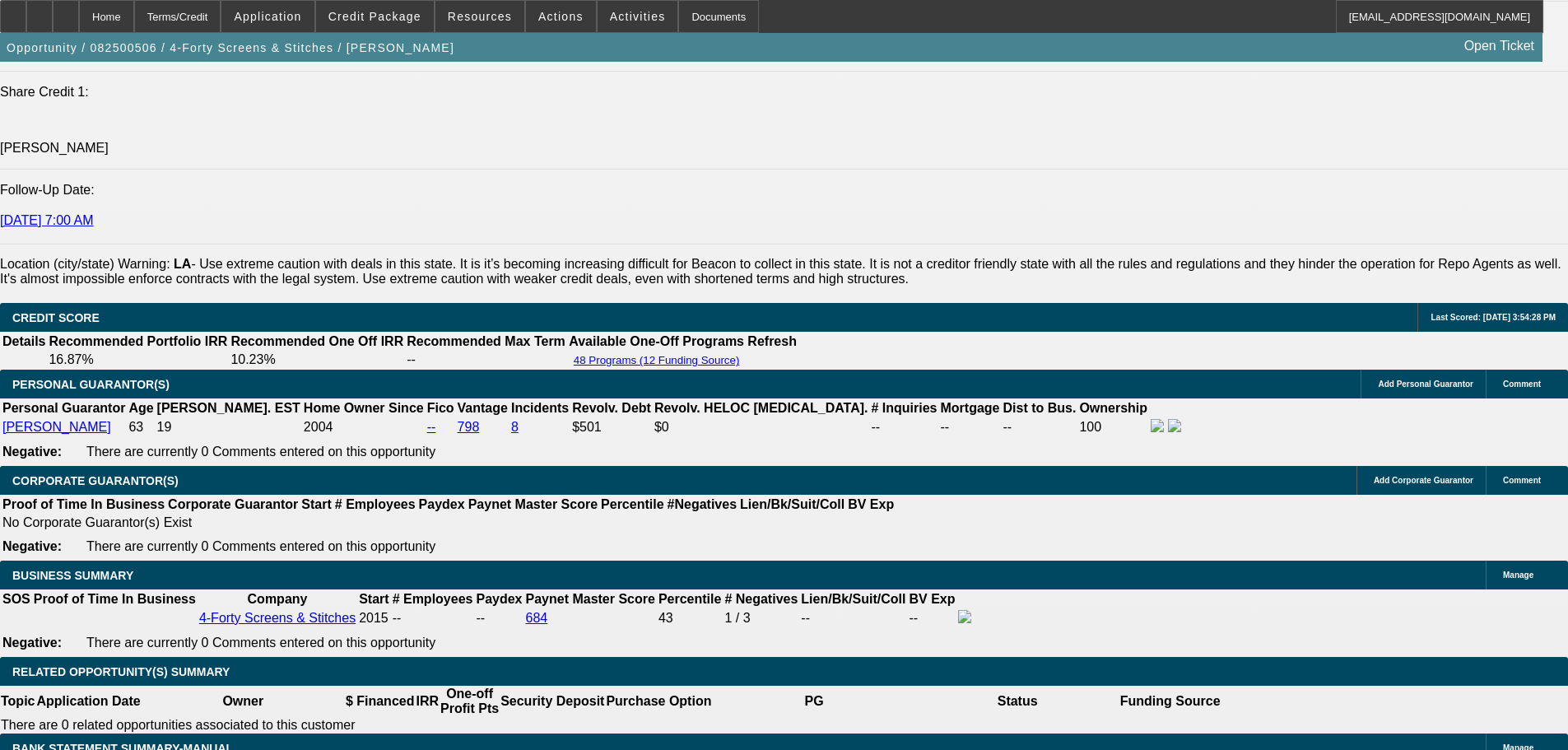
type input "2624.39"
type input "$2,624.39"
type input "UNKNOWN"
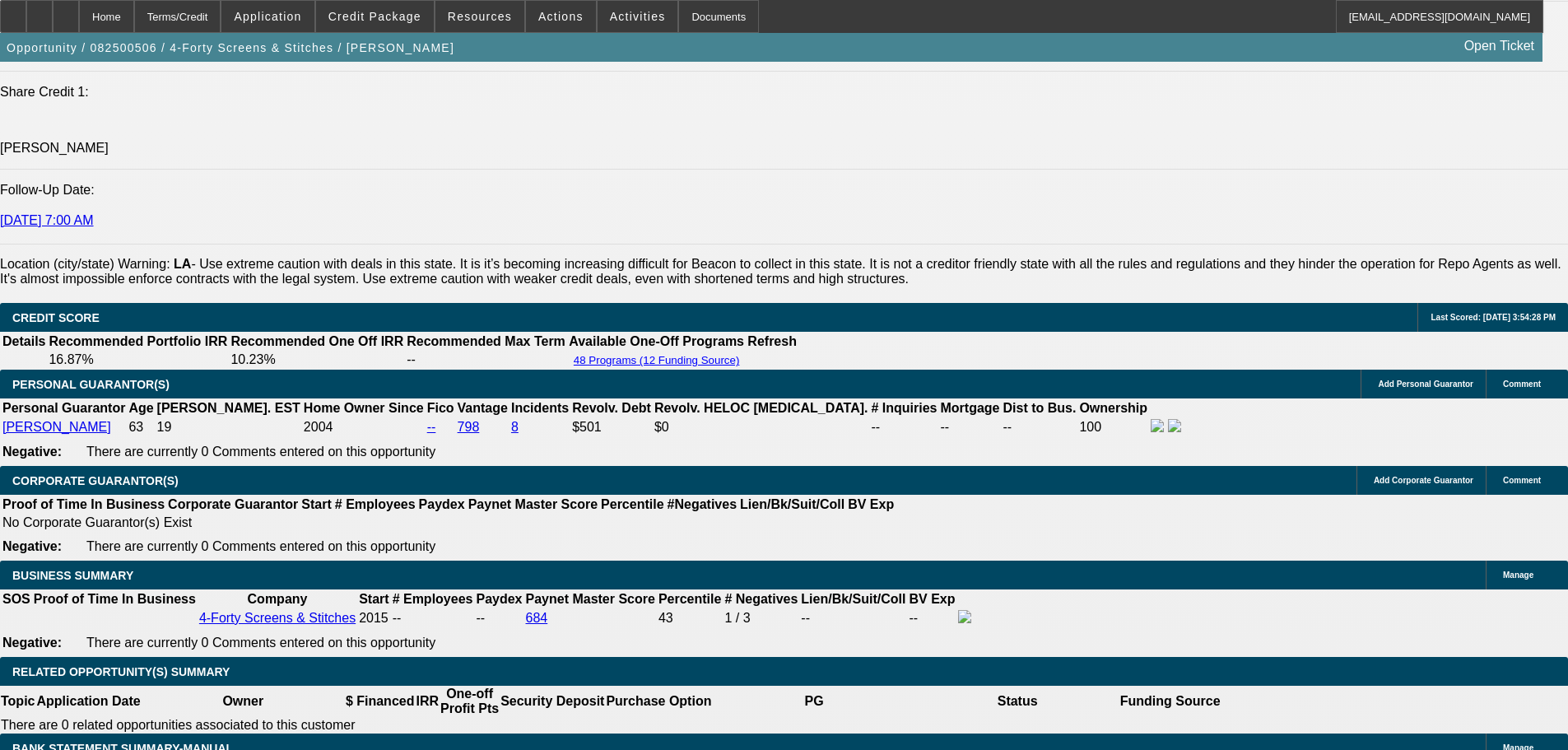
scroll to position [0, 0]
drag, startPoint x: 291, startPoint y: 528, endPoint x: 171, endPoint y: 528, distance: 120.0
type input "25"
type input "2455"
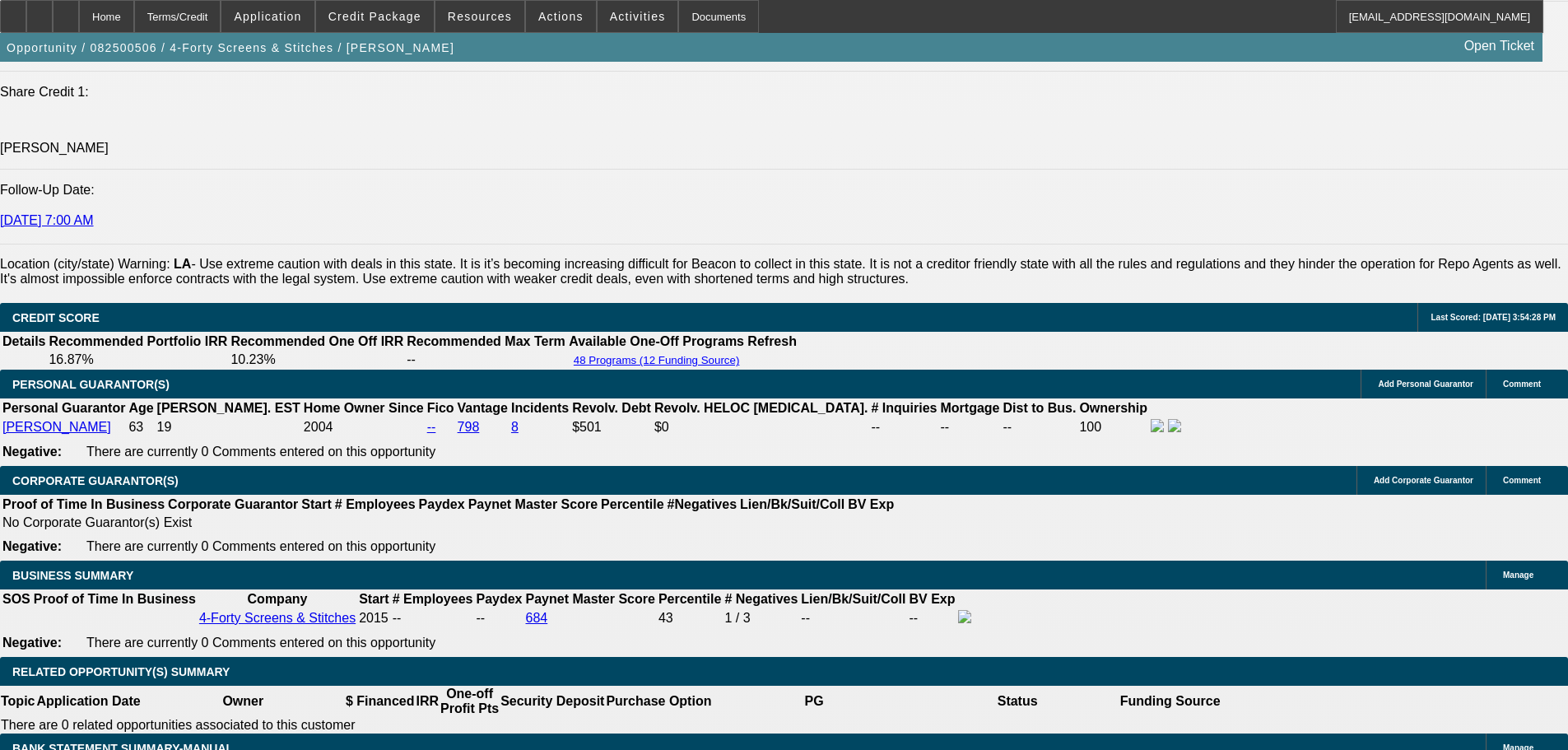
type input "289.1"
type input "$2,455.00"
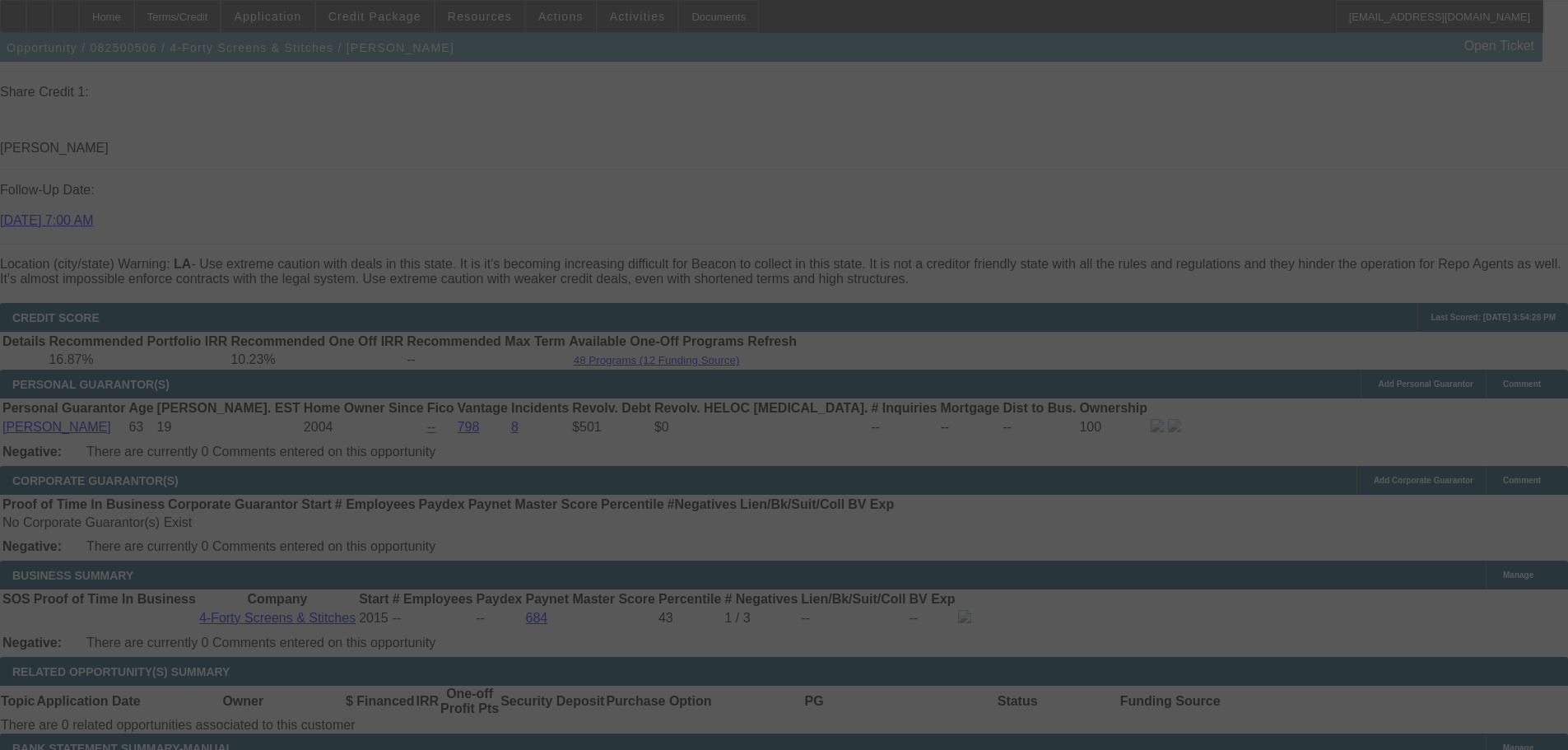
select select "0"
select select "6"
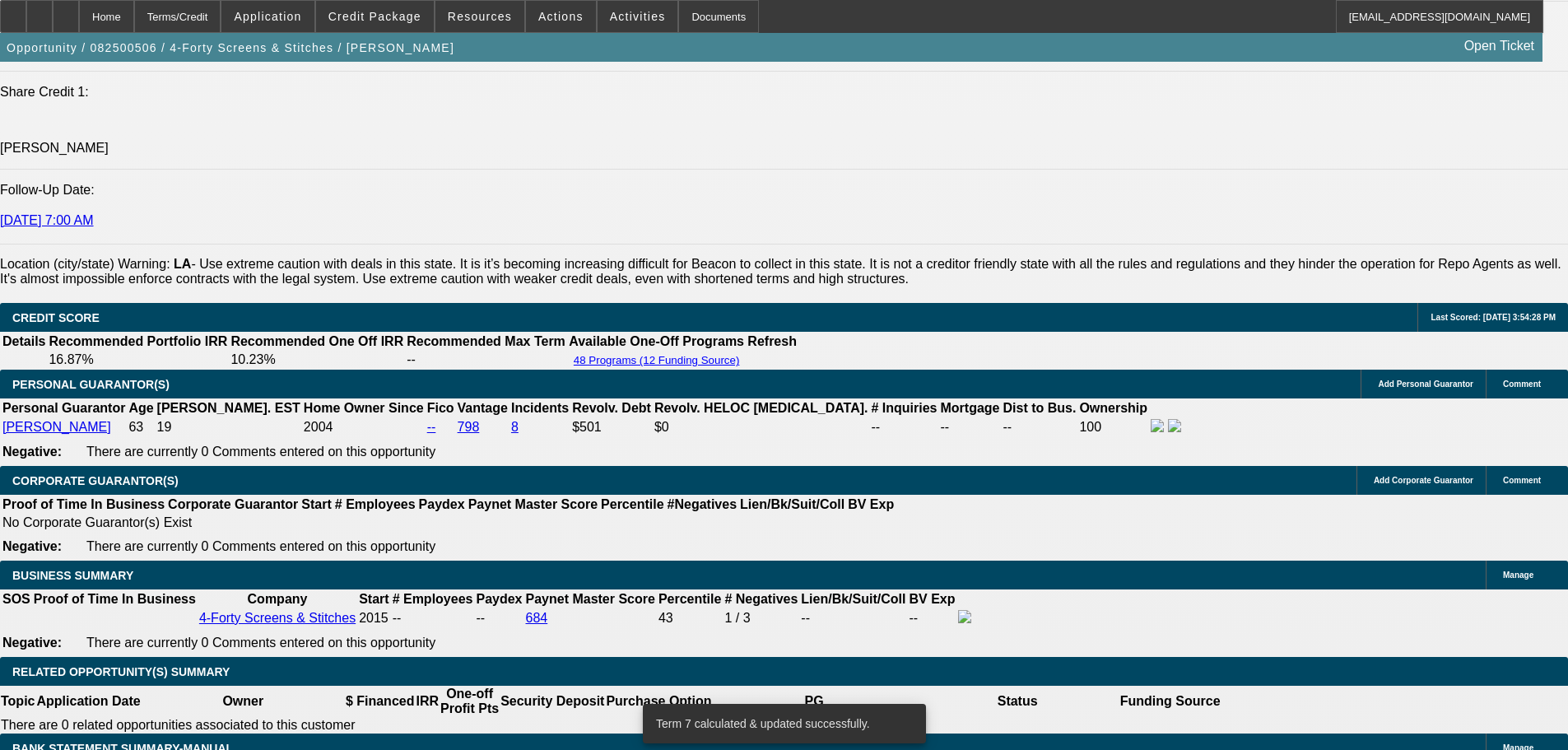
type input "$2,455.00"
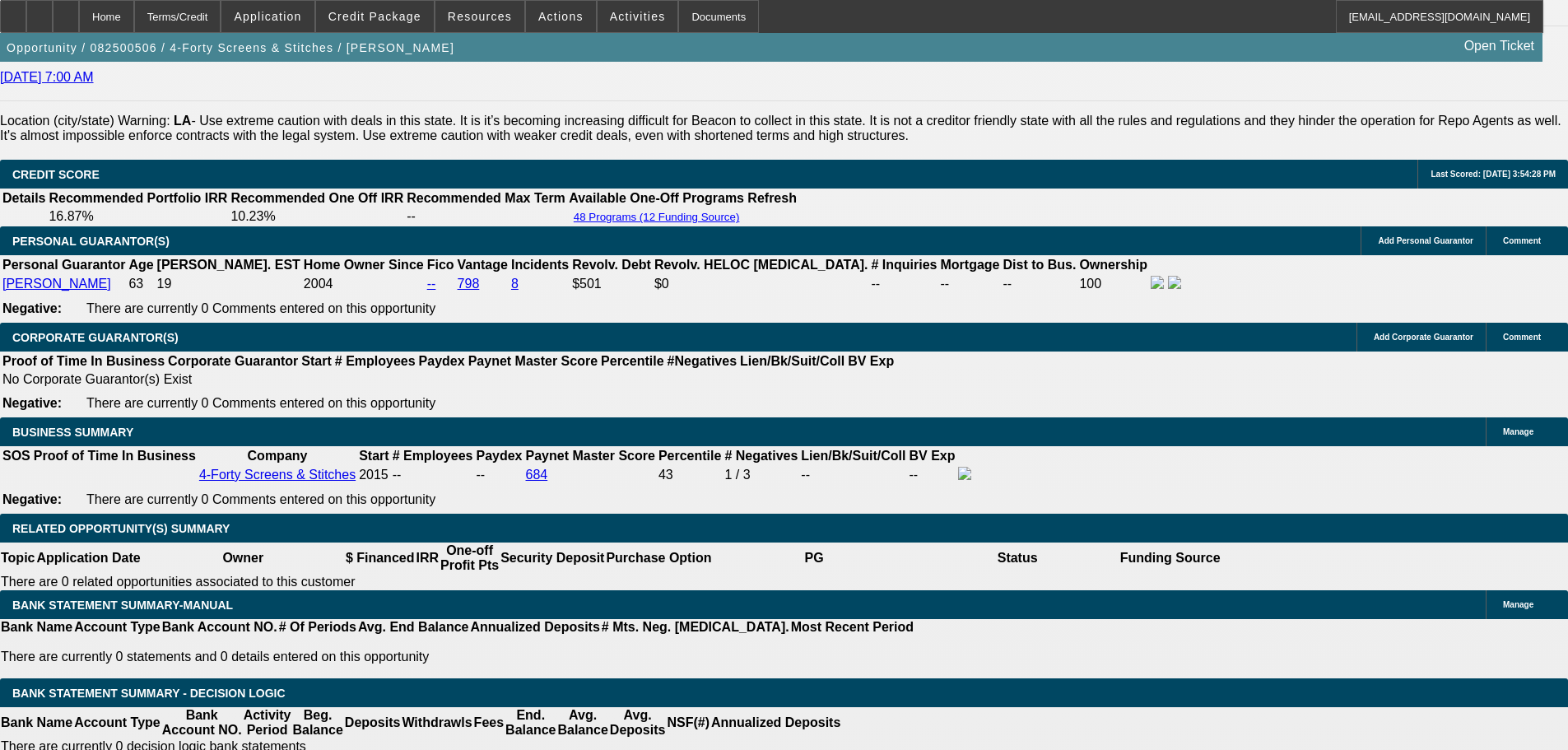
scroll to position [2437, 0]
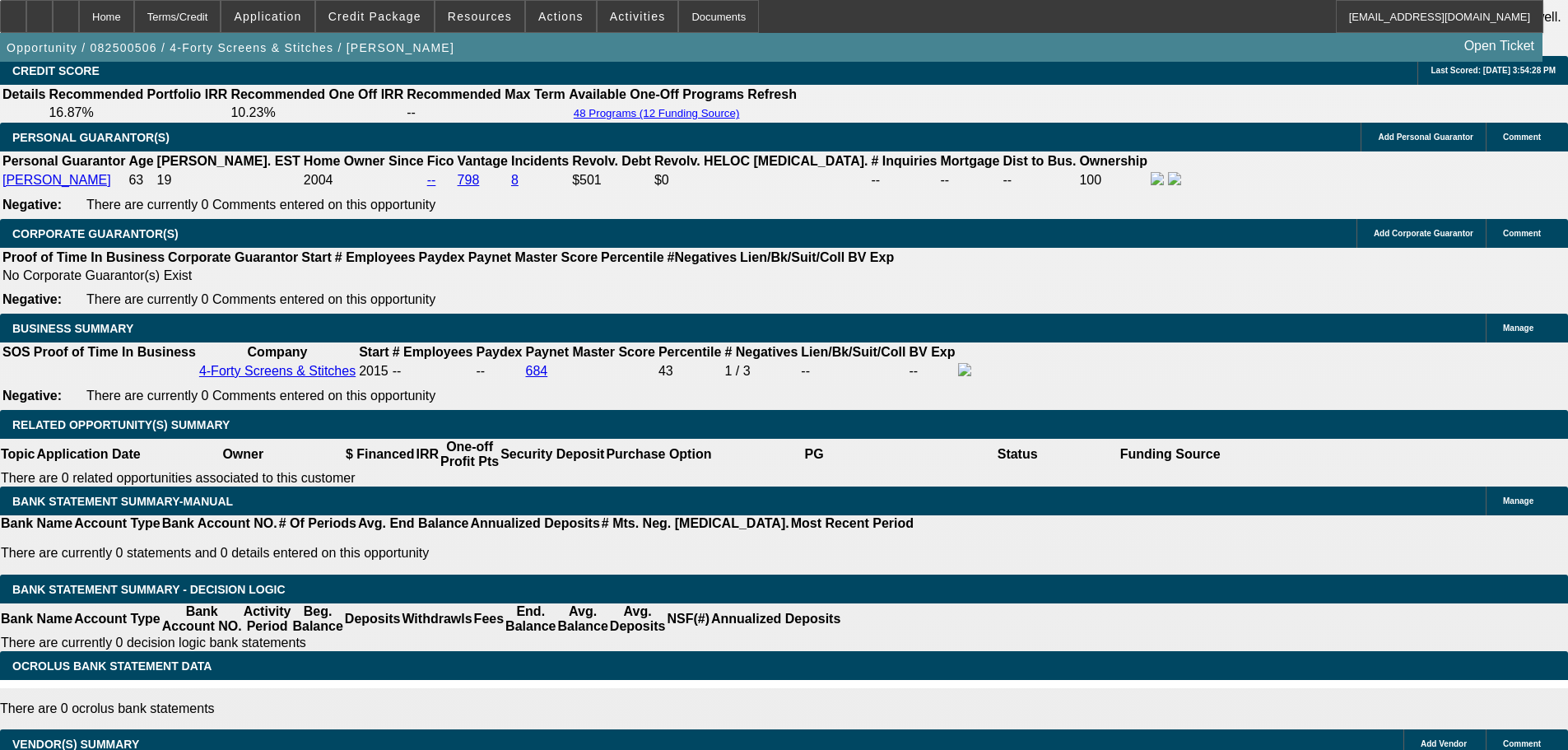
drag, startPoint x: 404, startPoint y: 569, endPoint x: 348, endPoint y: 570, distance: 56.0
drag, startPoint x: 600, startPoint y: 569, endPoint x: 343, endPoint y: 554, distance: 257.4
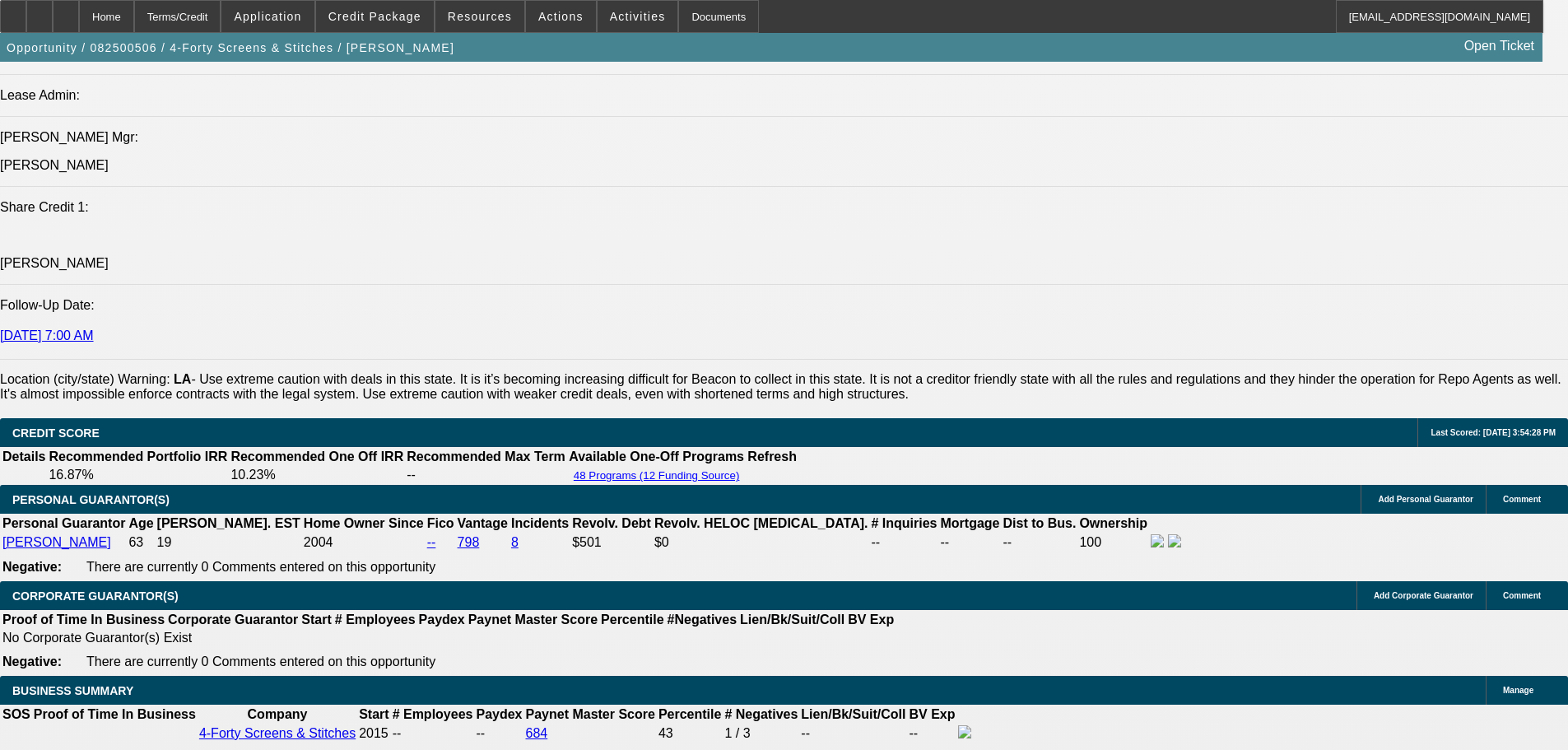
scroll to position [1860, 0]
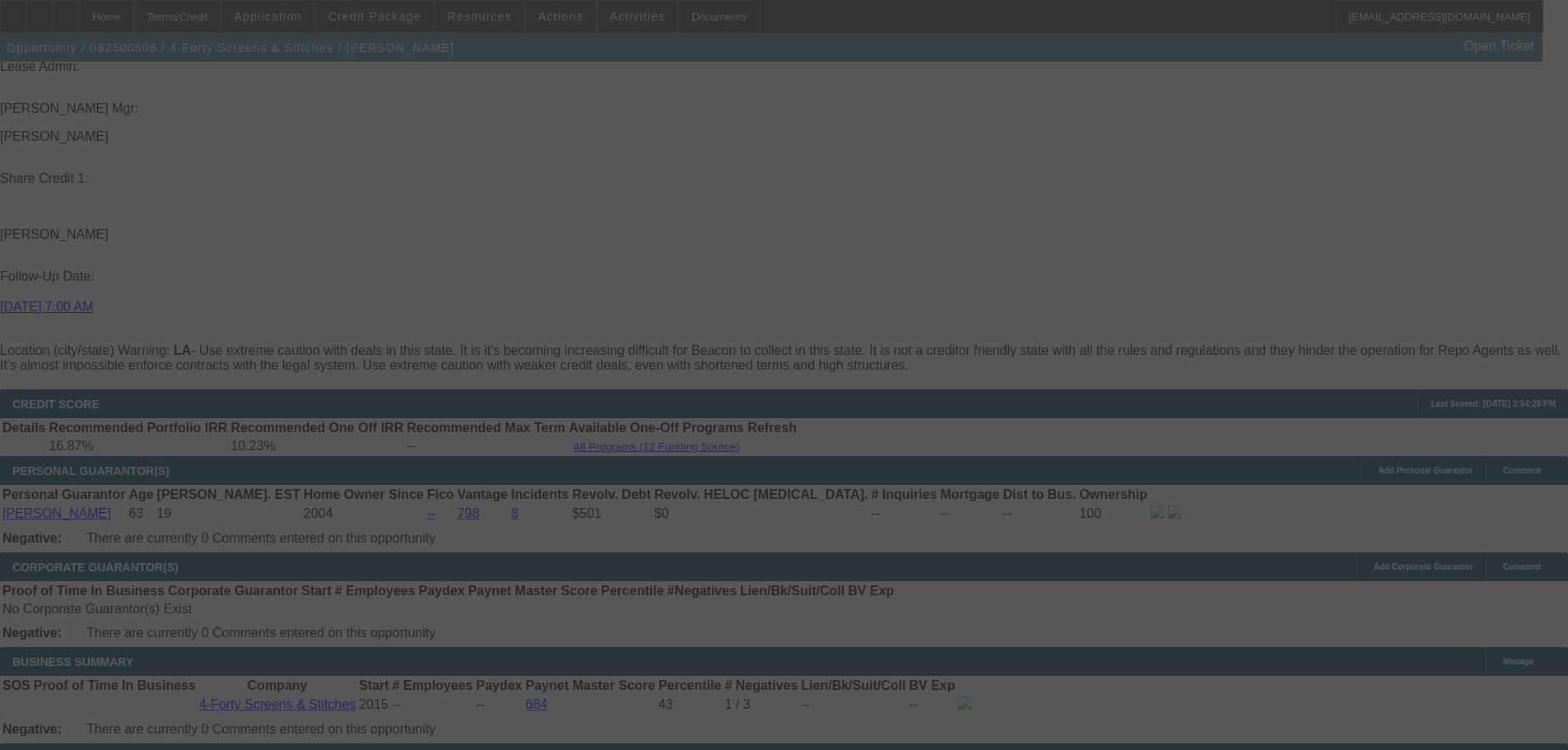
scroll to position [2108, 0]
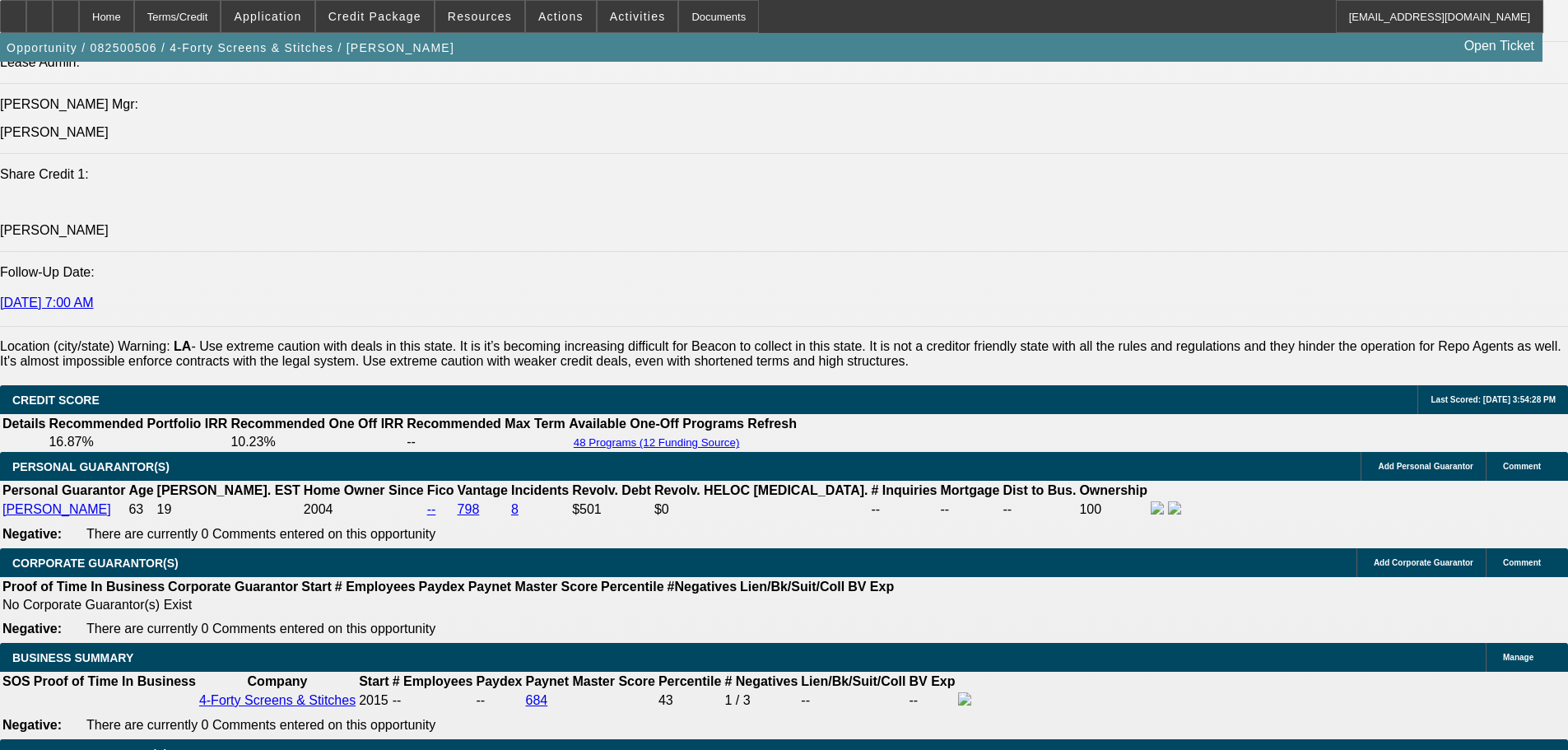
select select "0"
select select "6"
select select "0"
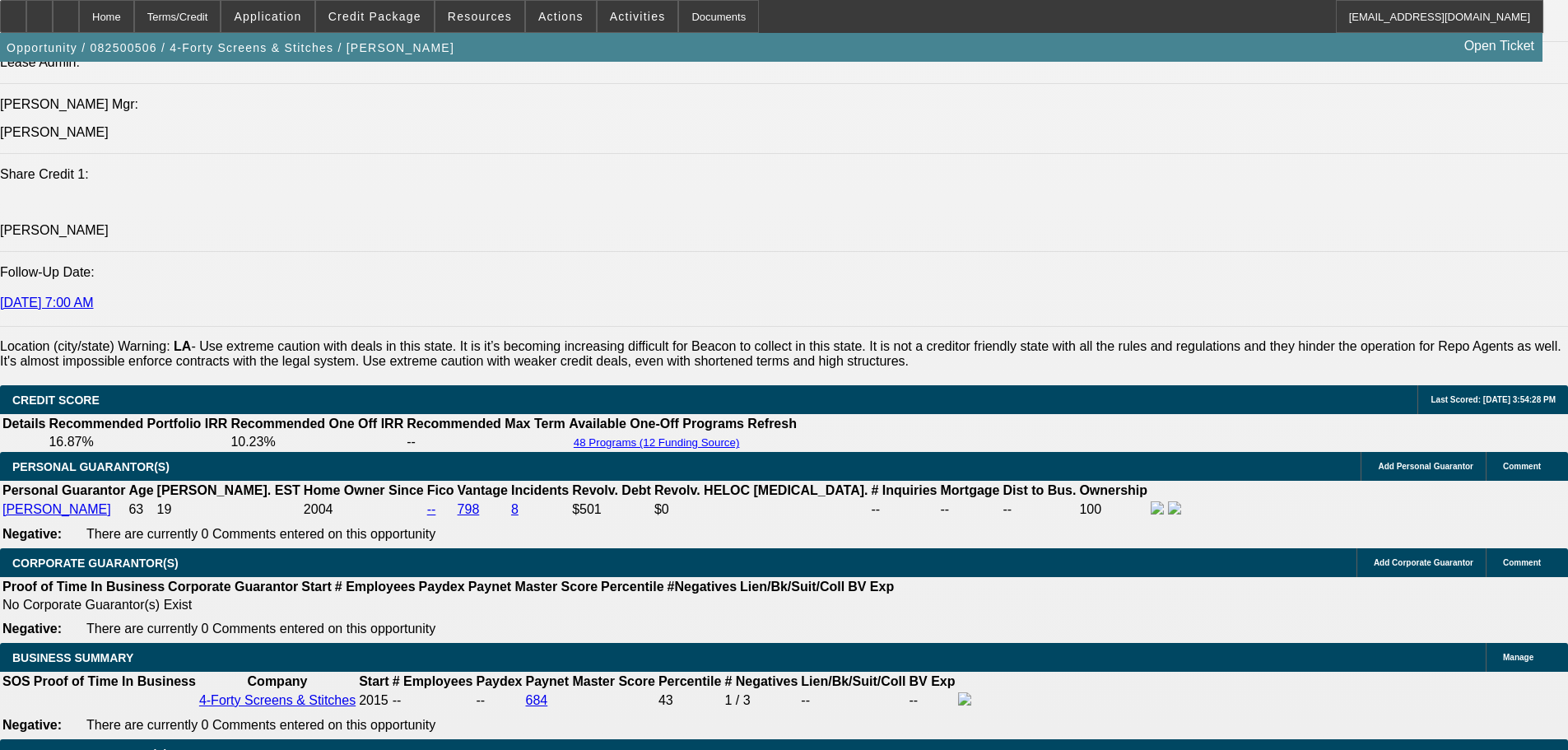
select select "0"
select select "0.1"
select select "4"
select select "0"
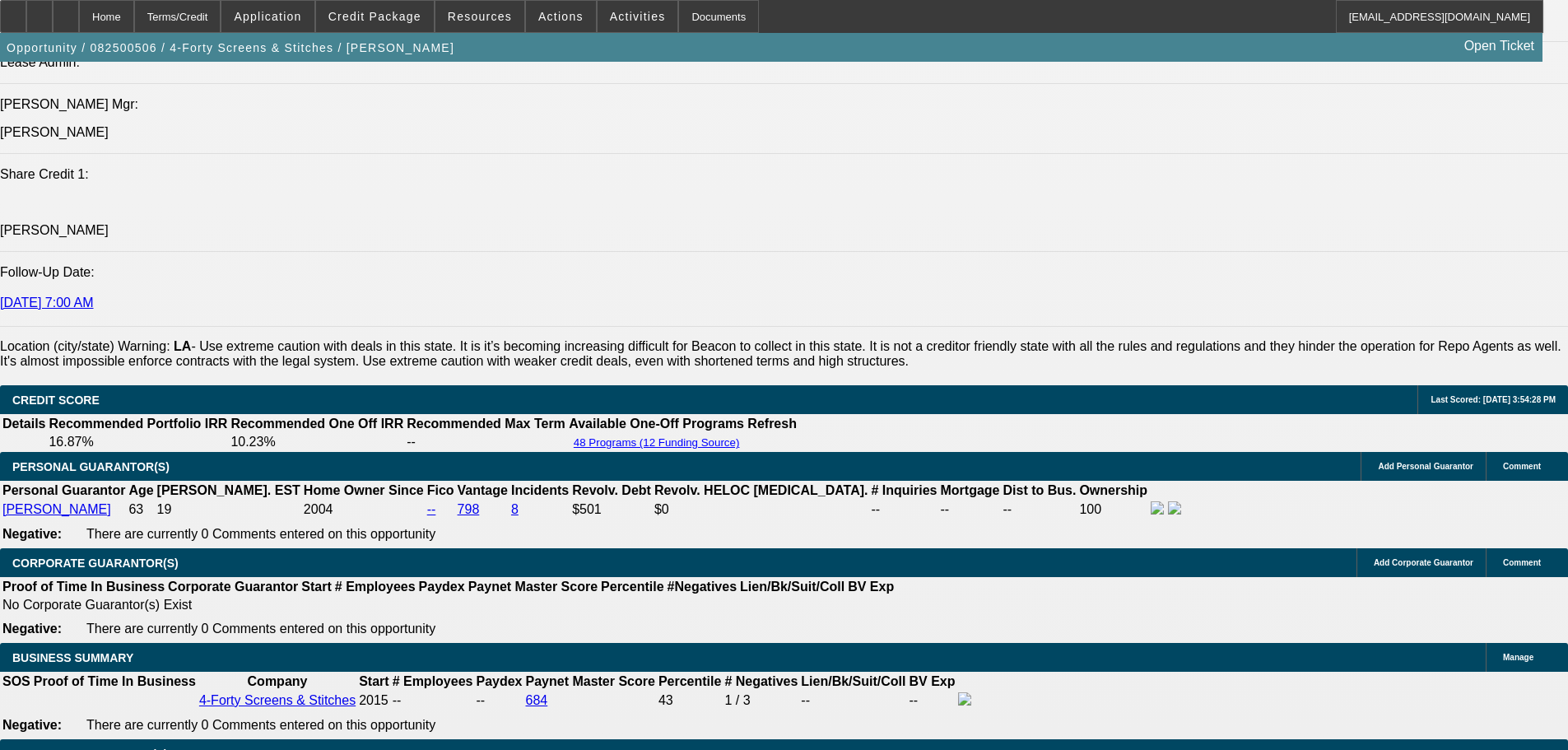
select select "0.1"
select select "4"
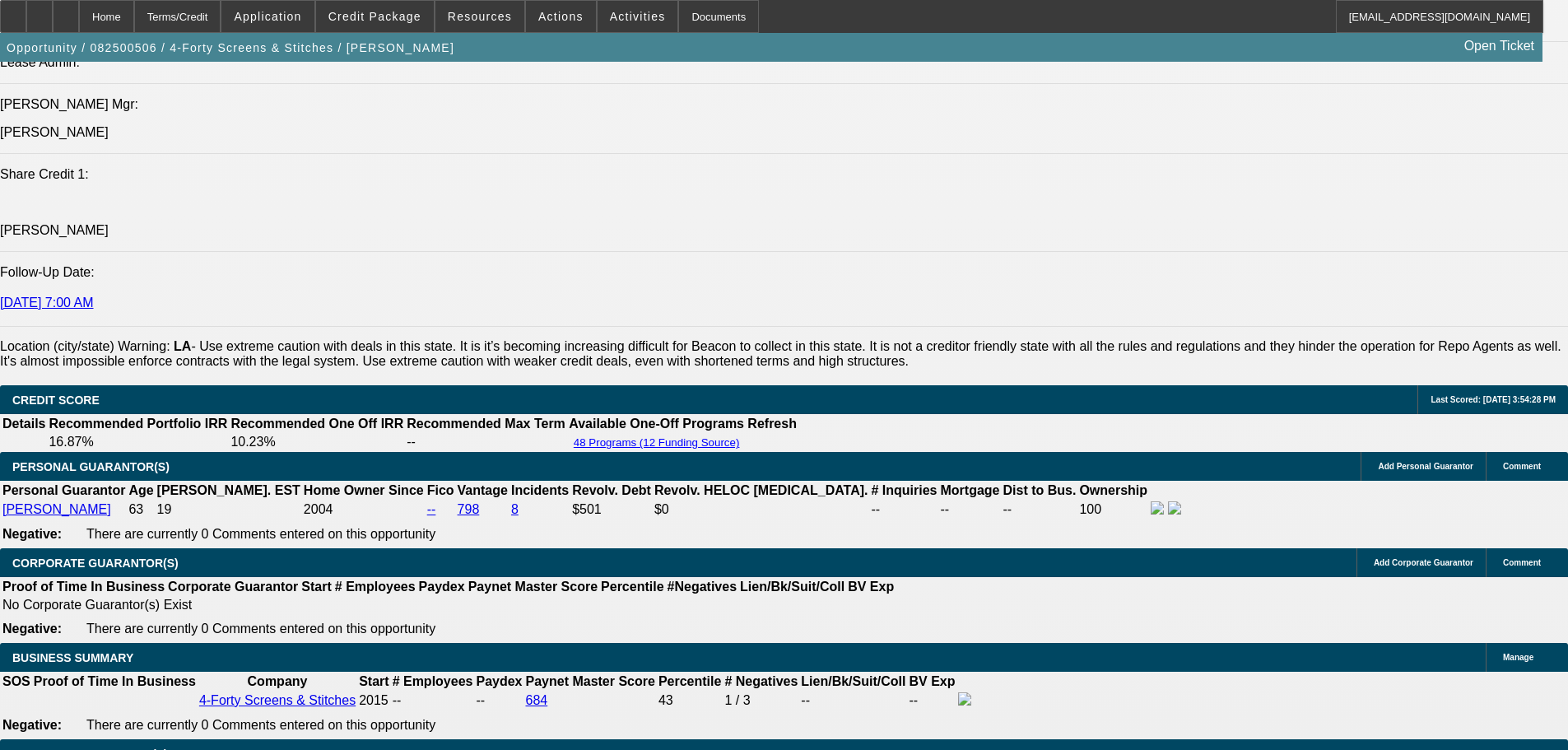
select select "0"
select select "6"
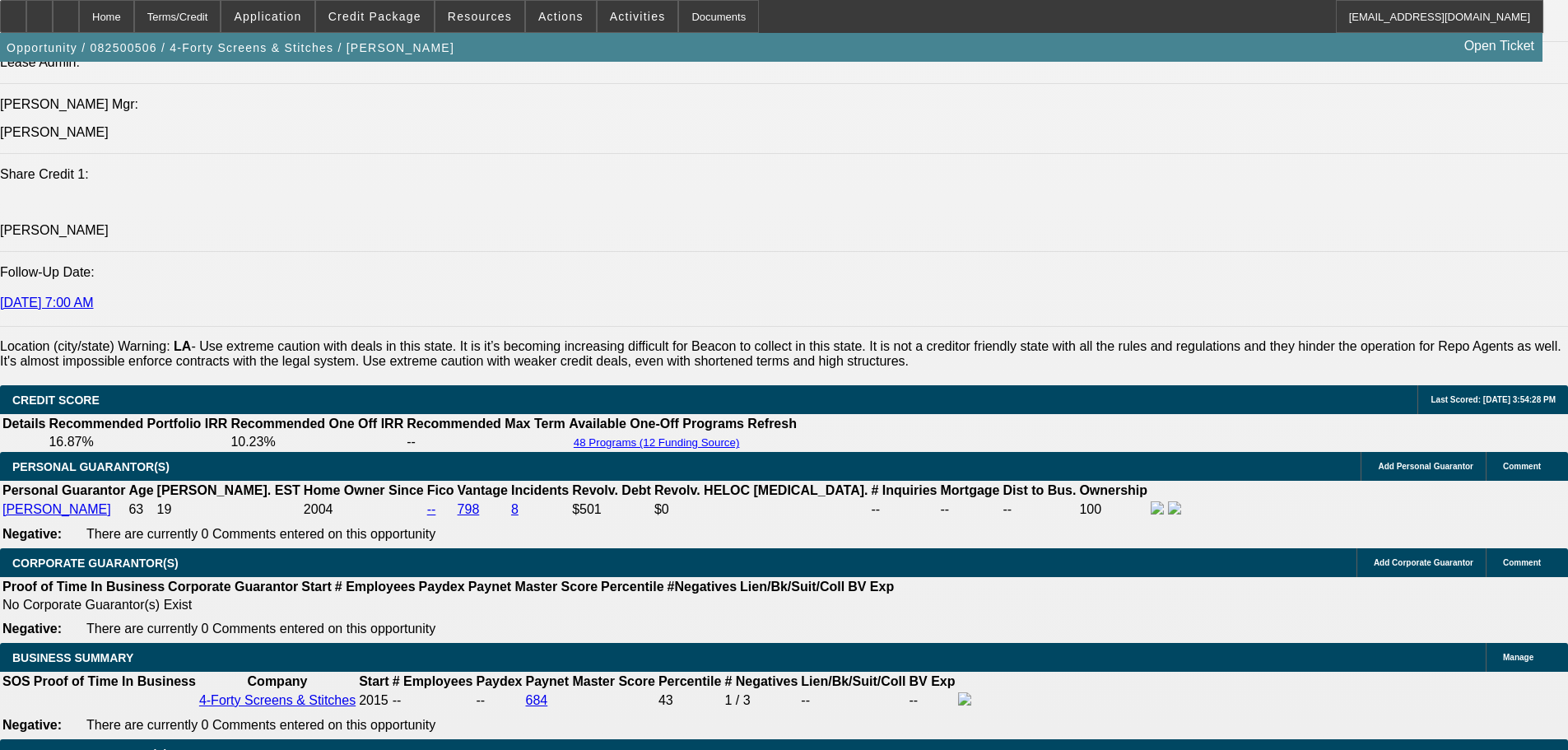
select select "0"
select select "6"
select select "0"
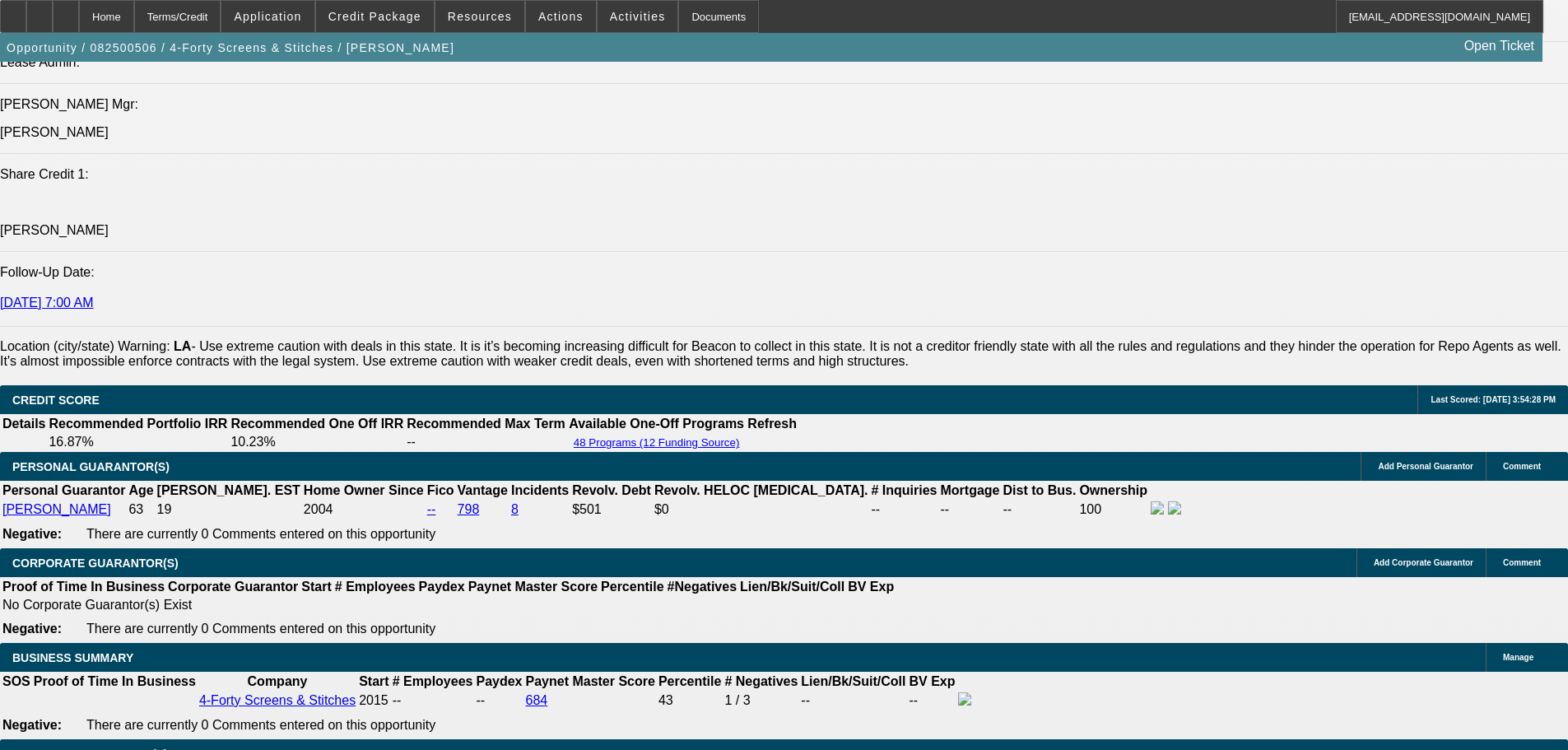
select select "0"
select select "6"
select select "0"
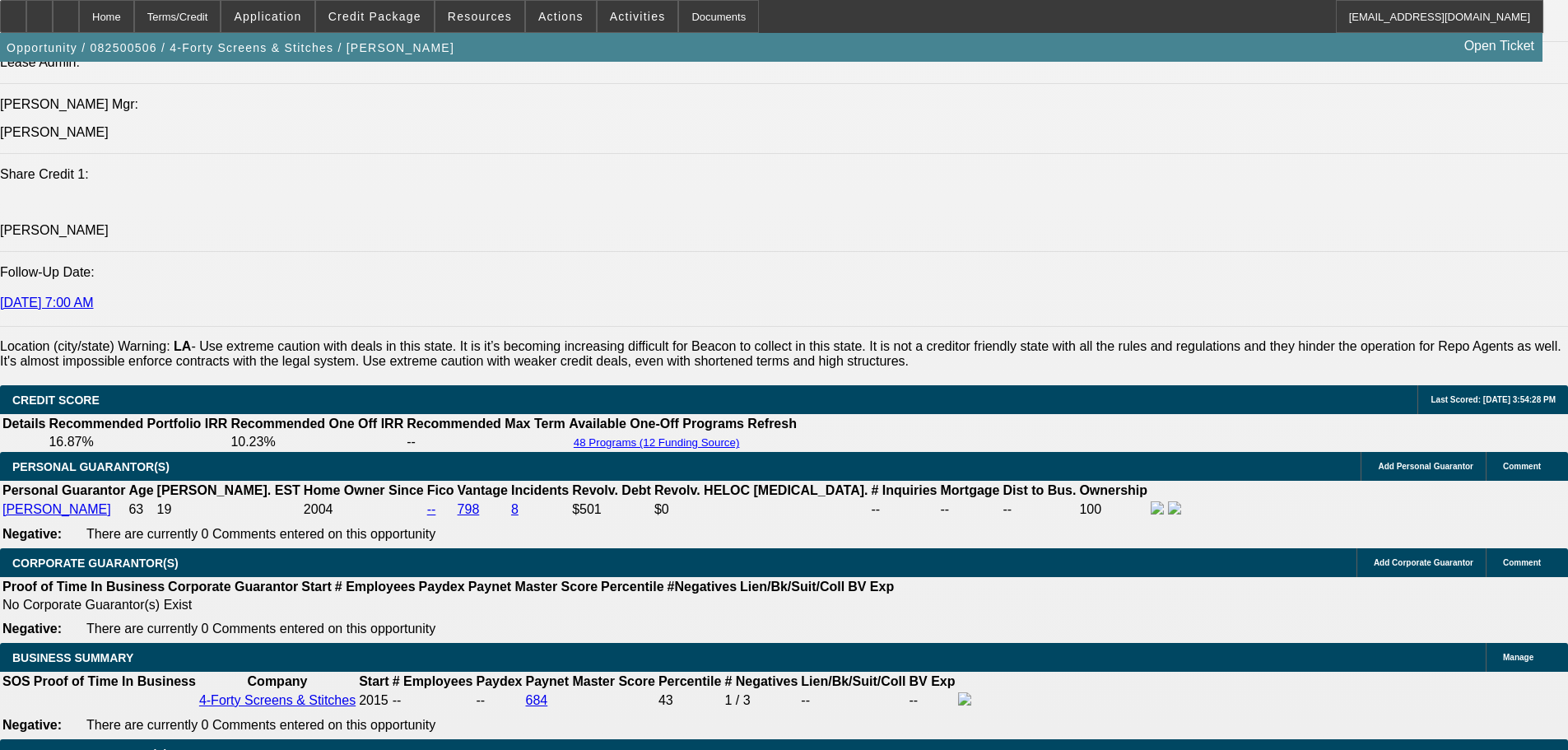
select select "0"
select select "6"
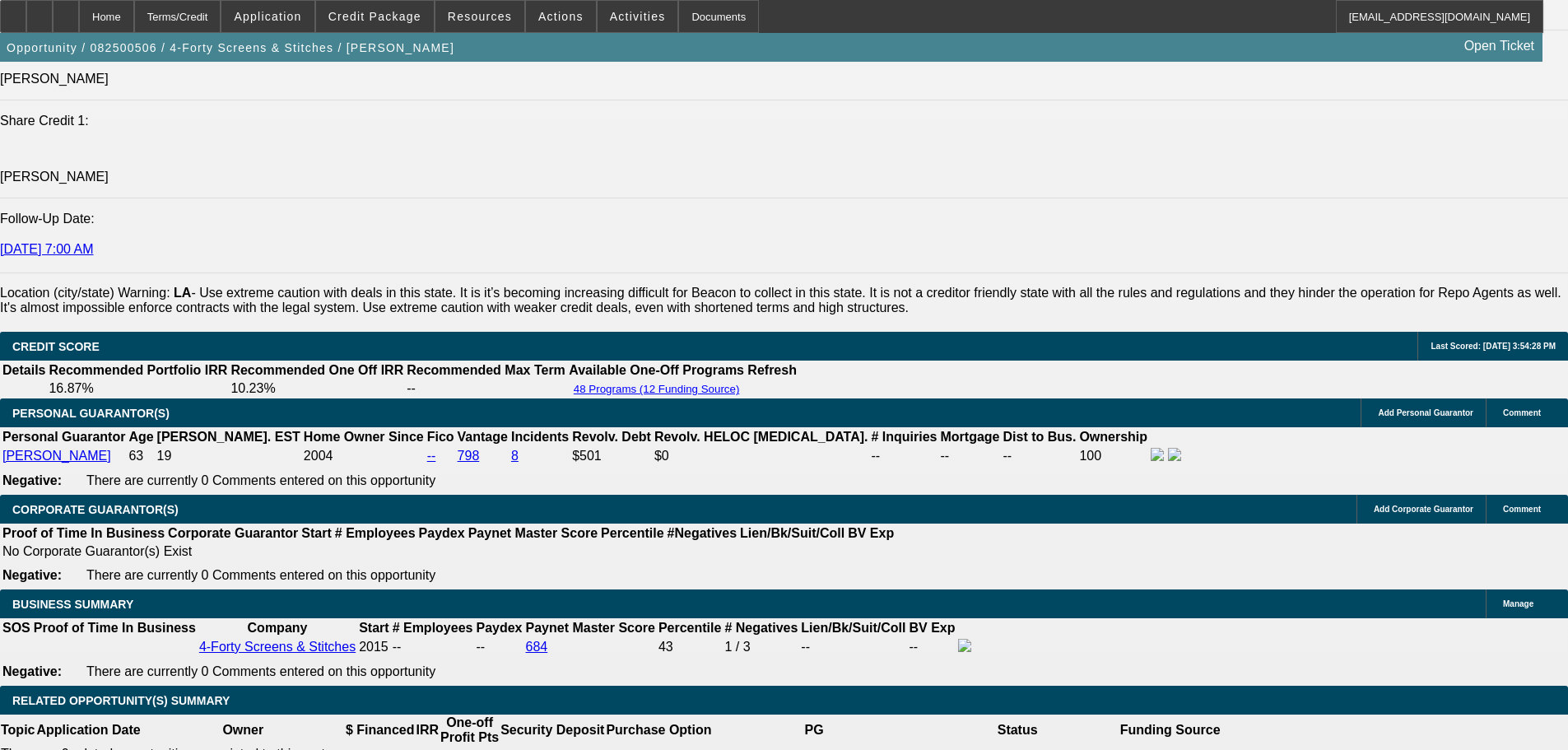
scroll to position [2190, 0]
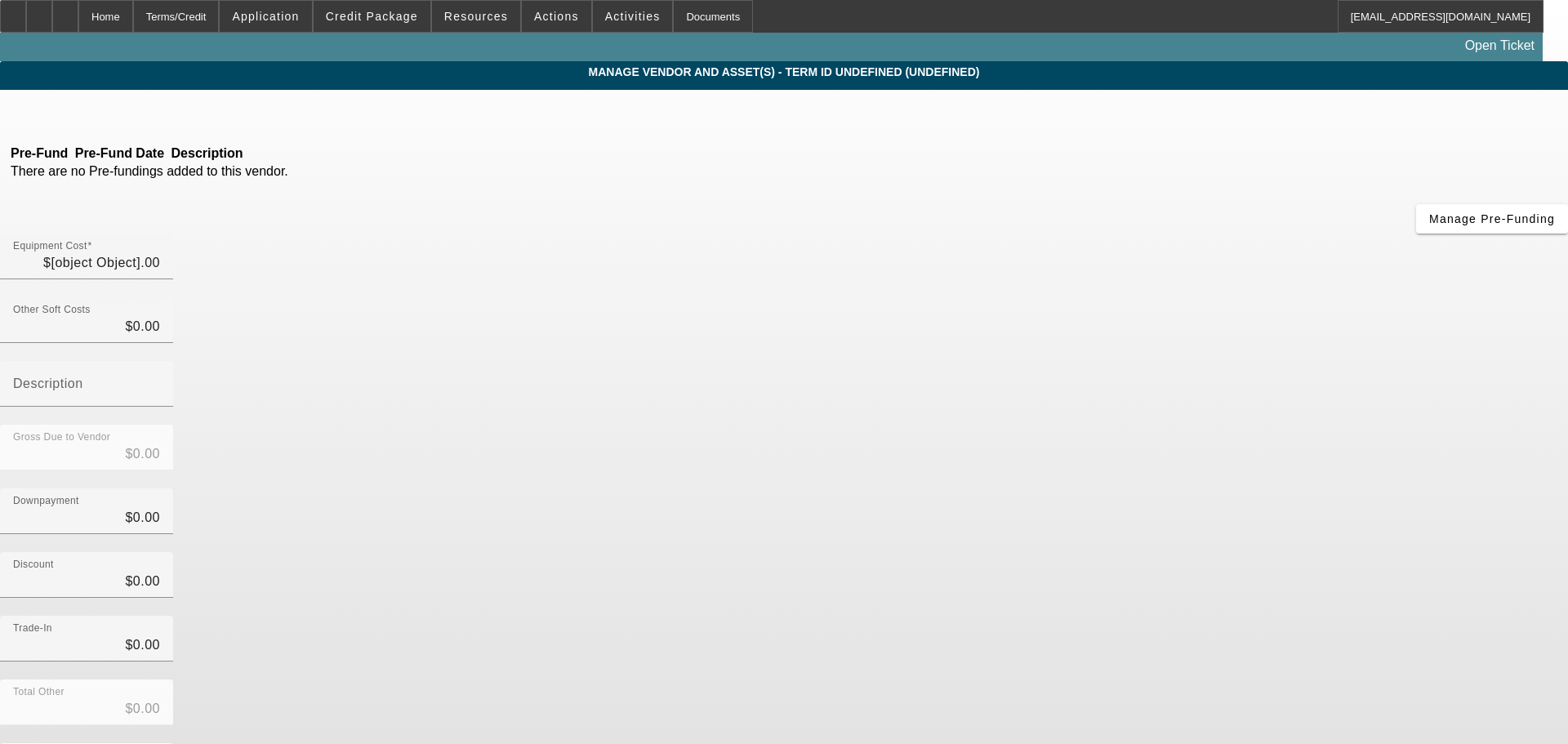
type input "$152,924.00"
type input "$5,000.00"
type input "$147,924.00"
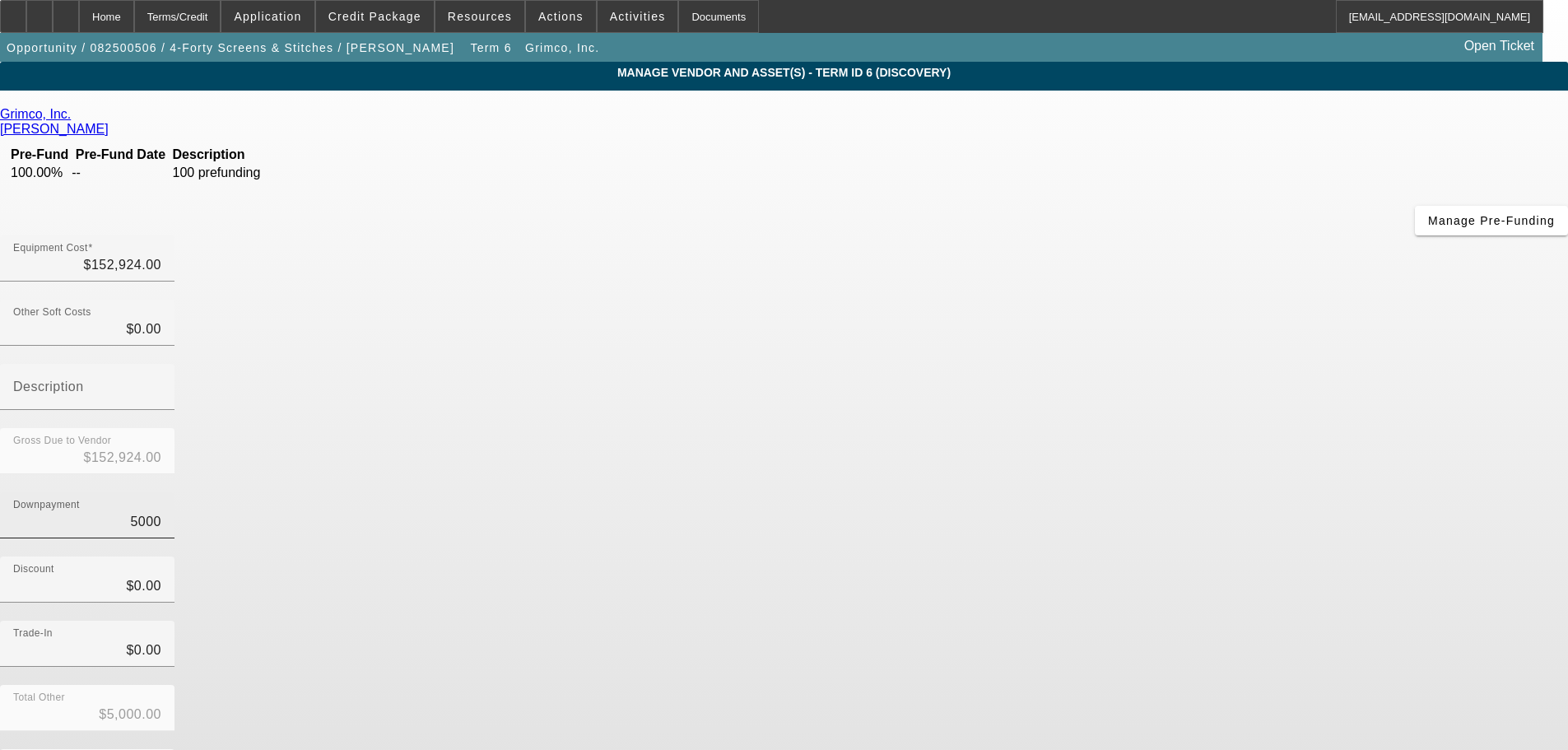
click at [161, 512] on input "5000" at bounding box center [87, 522] width 148 height 20
drag, startPoint x: 979, startPoint y: 334, endPoint x: 1015, endPoint y: 354, distance: 41.2
click at [161, 512] on input "5000" at bounding box center [87, 522] width 148 height 20
type input "000"
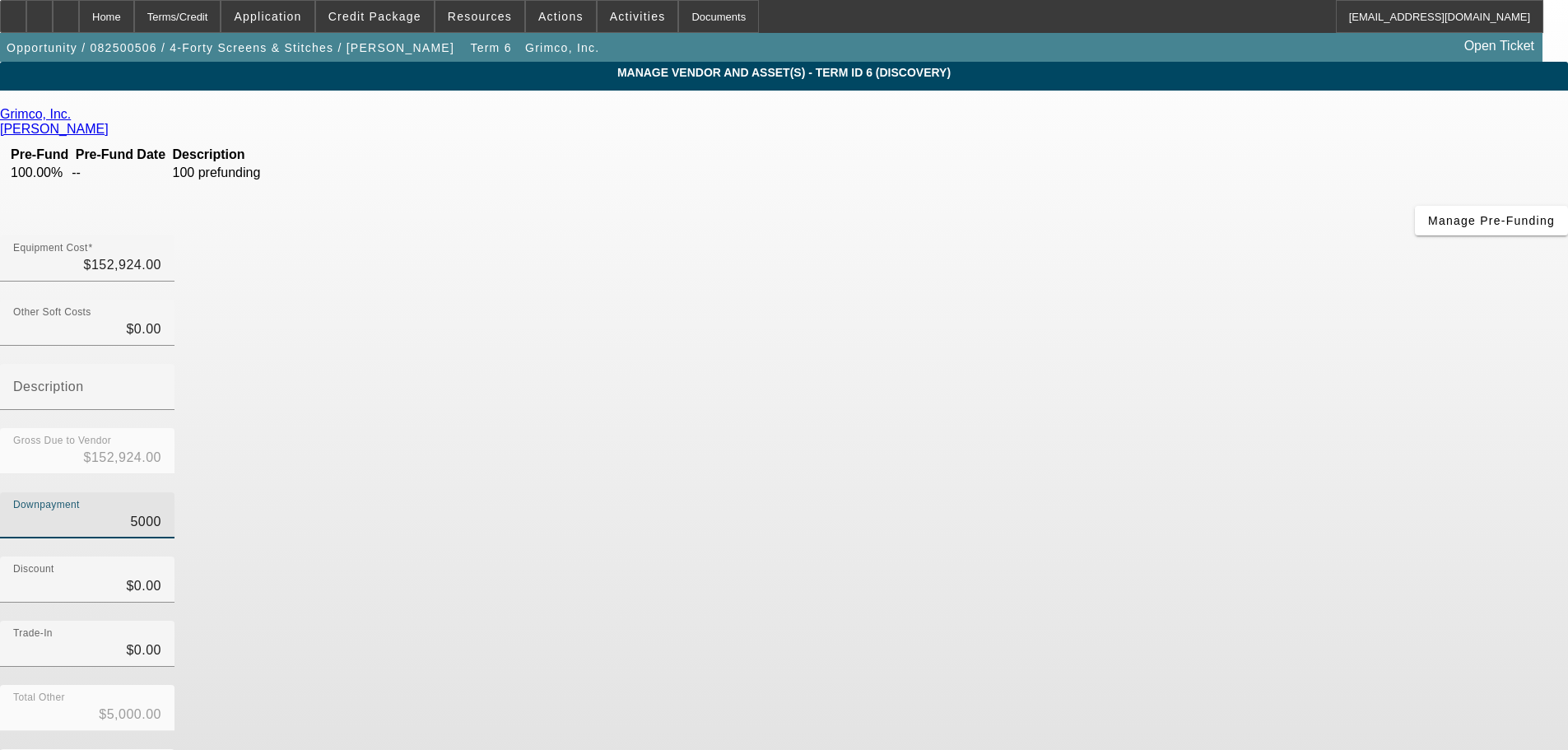
type input "$0.00"
type input "$152,924.00"
type input "6000"
type input "$6,000.00"
type input "$146,924.00"
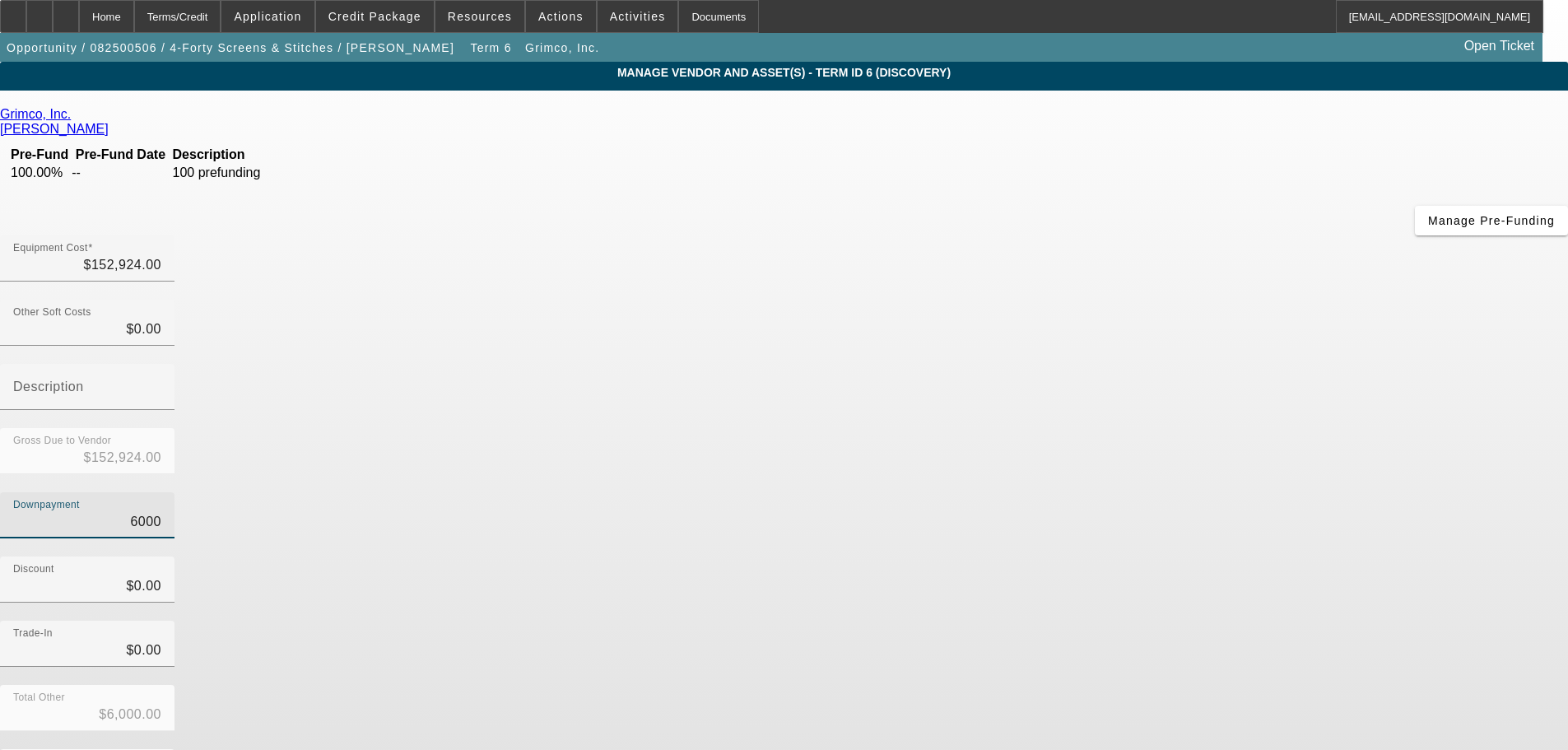
type input "$6,000.00"
click at [1146, 557] on div "Discount $0.00" at bounding box center [784, 589] width 1568 height 64
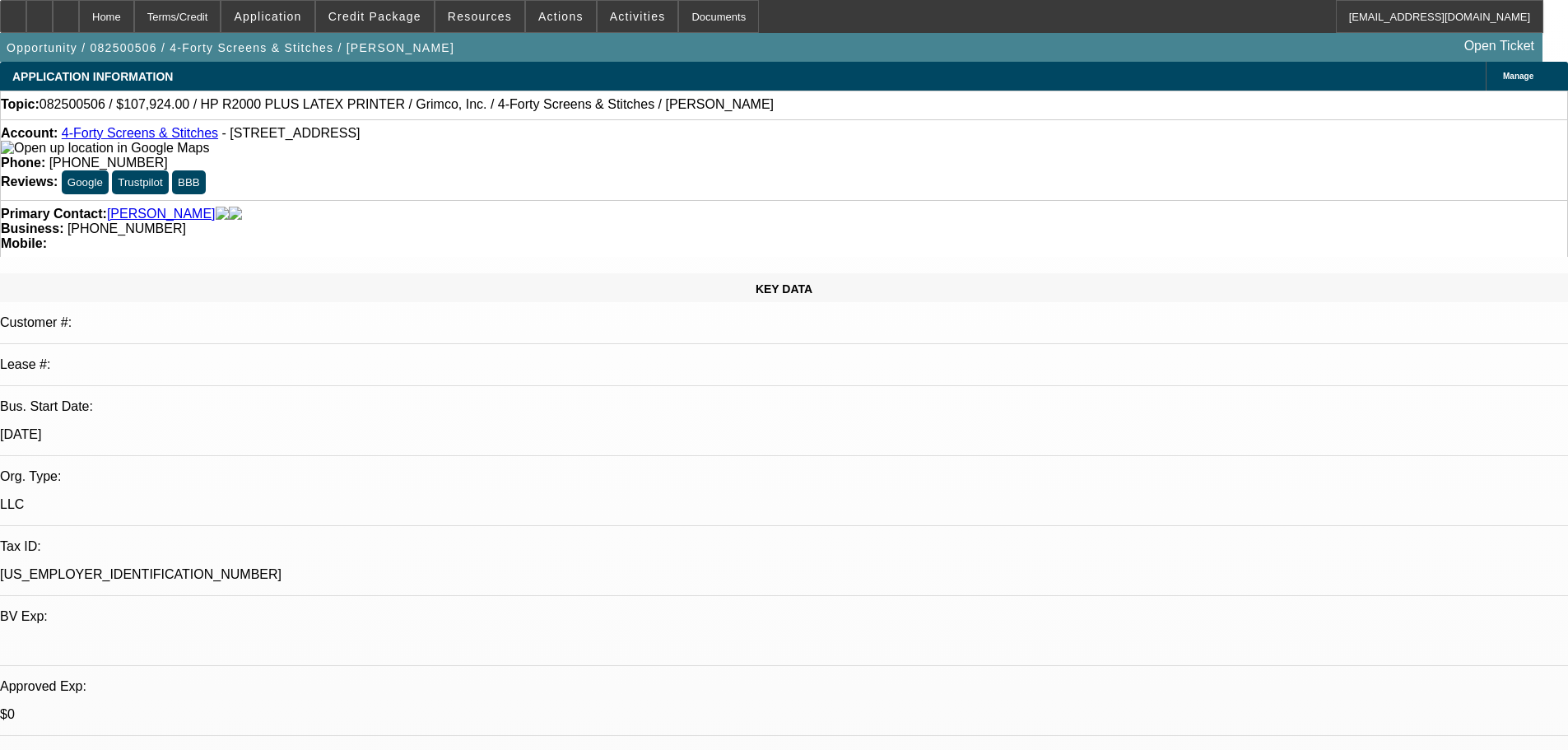
select select "0"
select select "6"
select select "0"
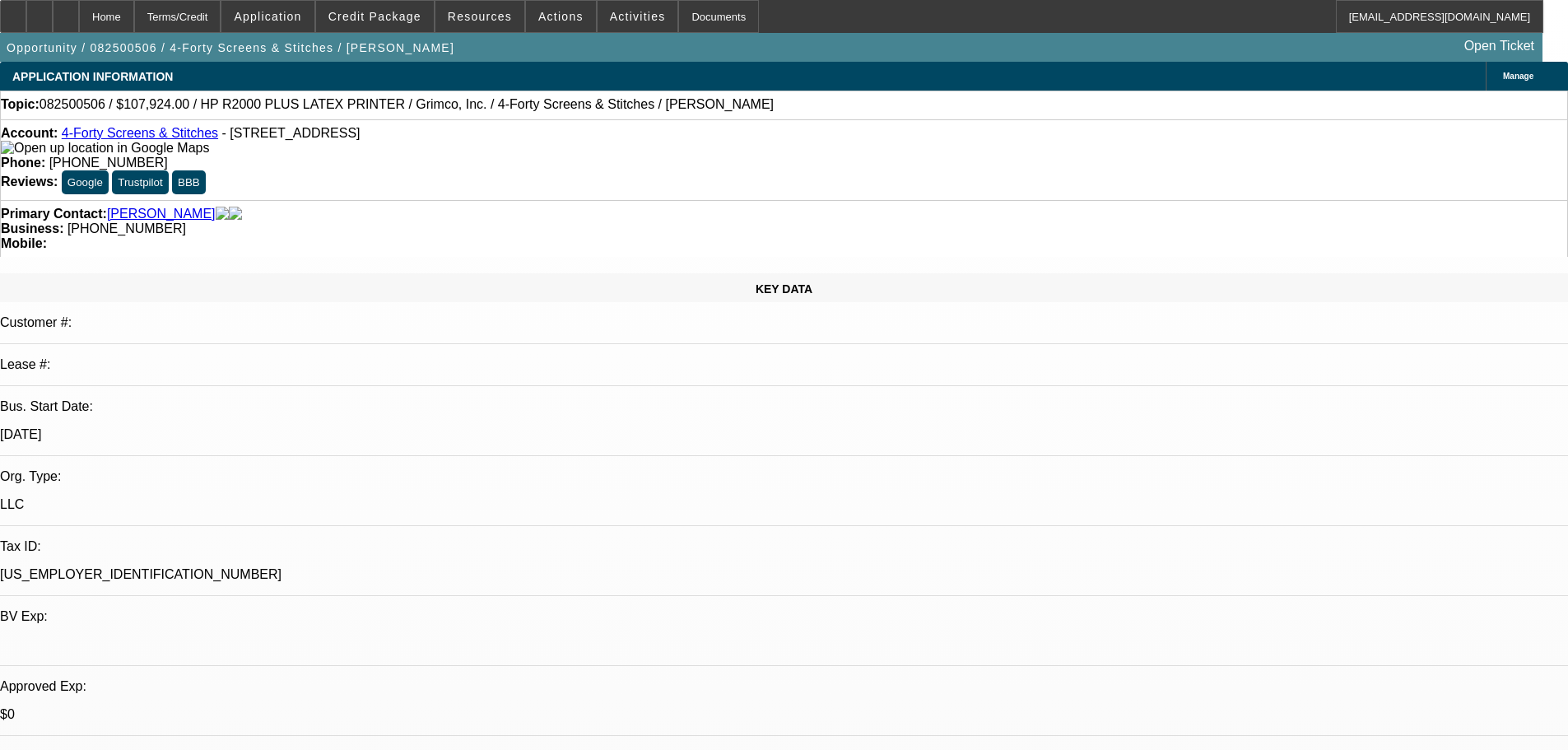
select select "0"
select select "6"
select select "0"
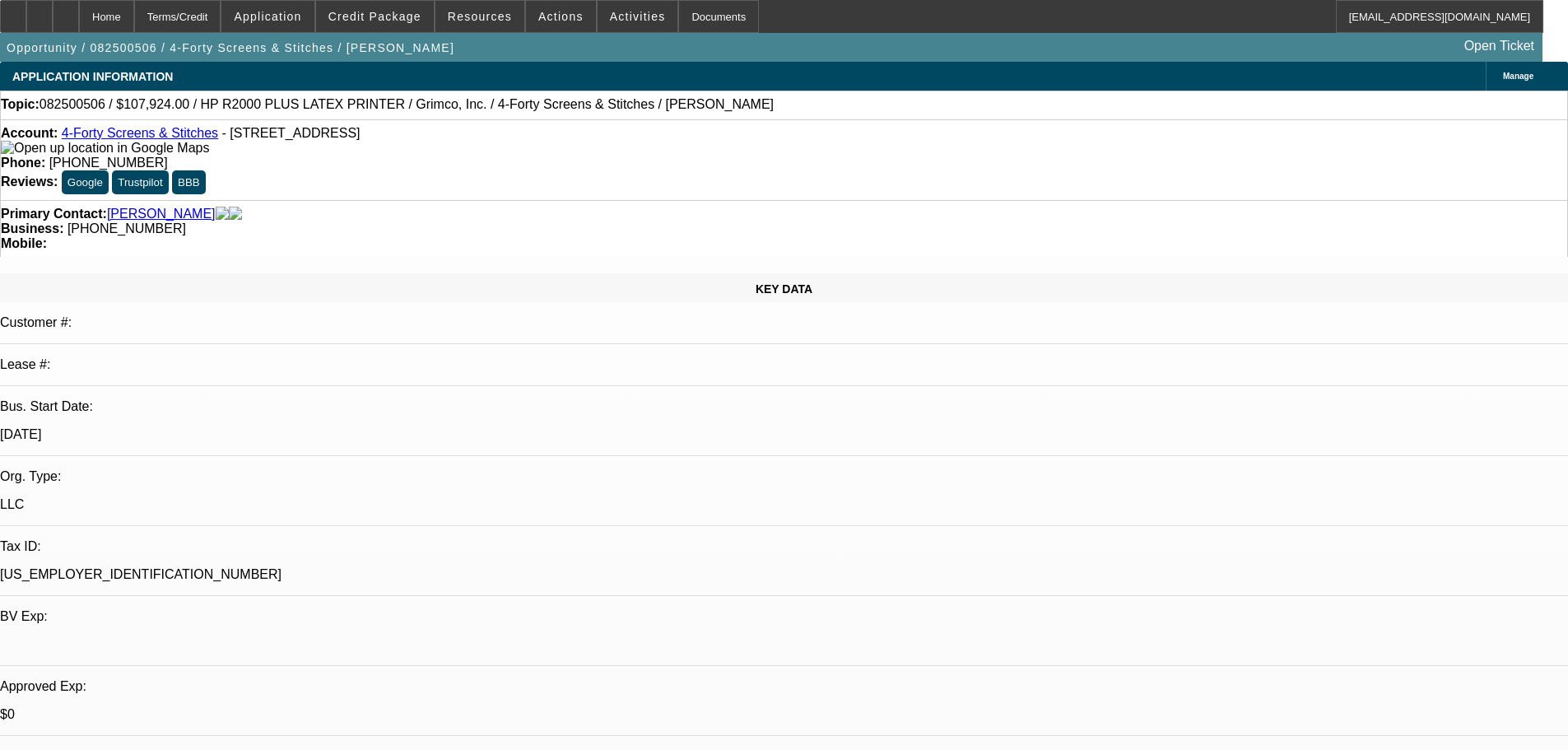
select select "0"
select select "6"
select select "0"
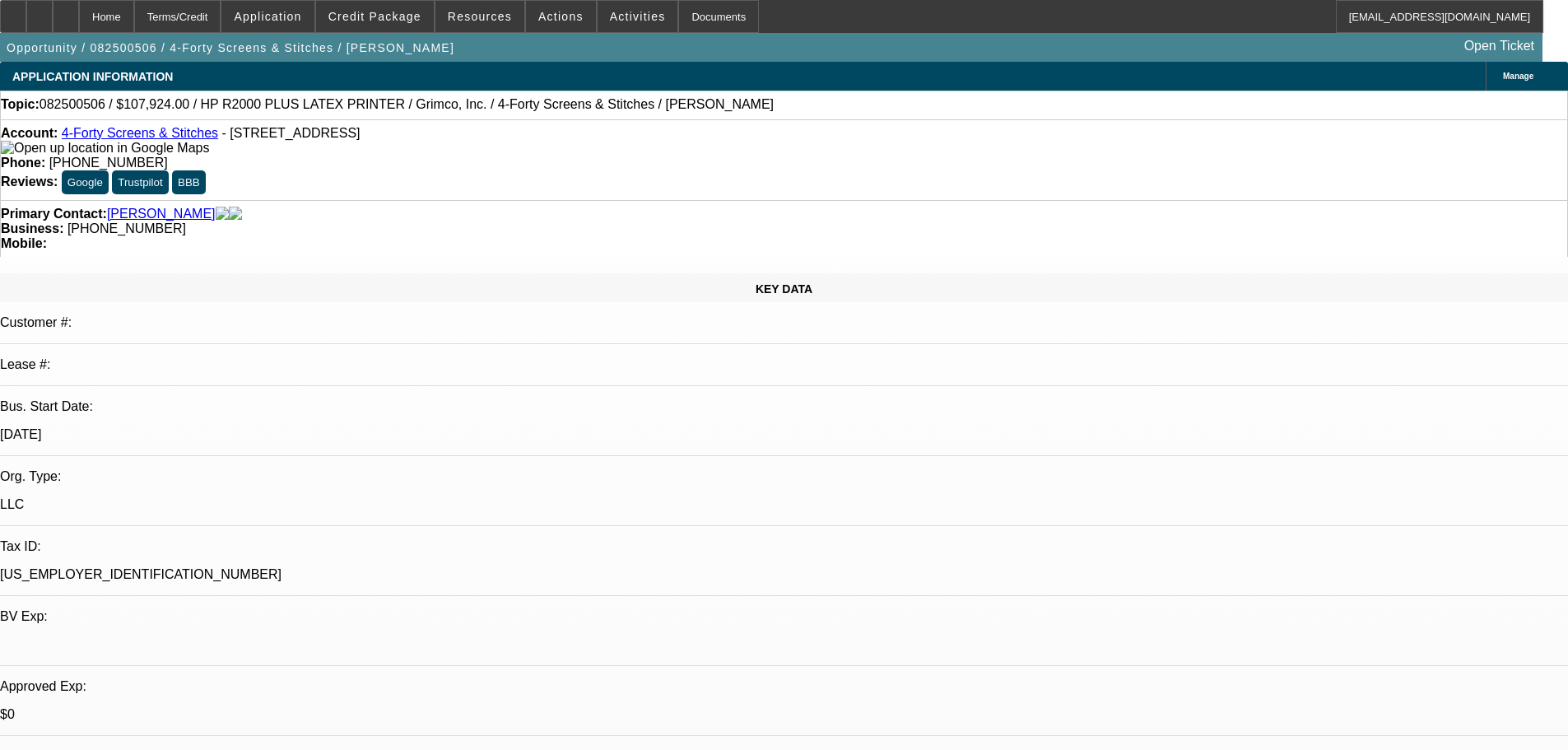
select select "6"
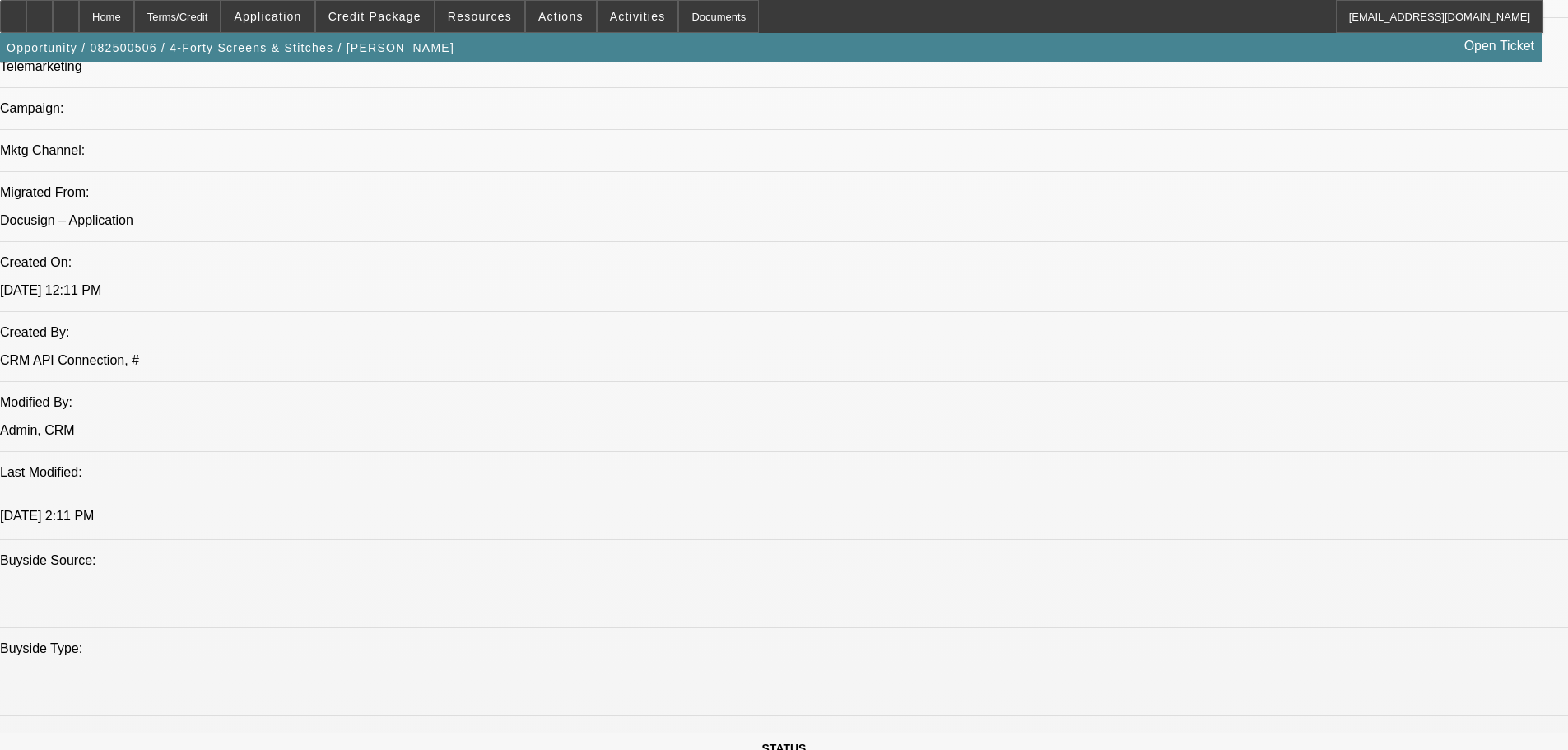
drag, startPoint x: 690, startPoint y: 379, endPoint x: 737, endPoint y: 587, distance: 213.2
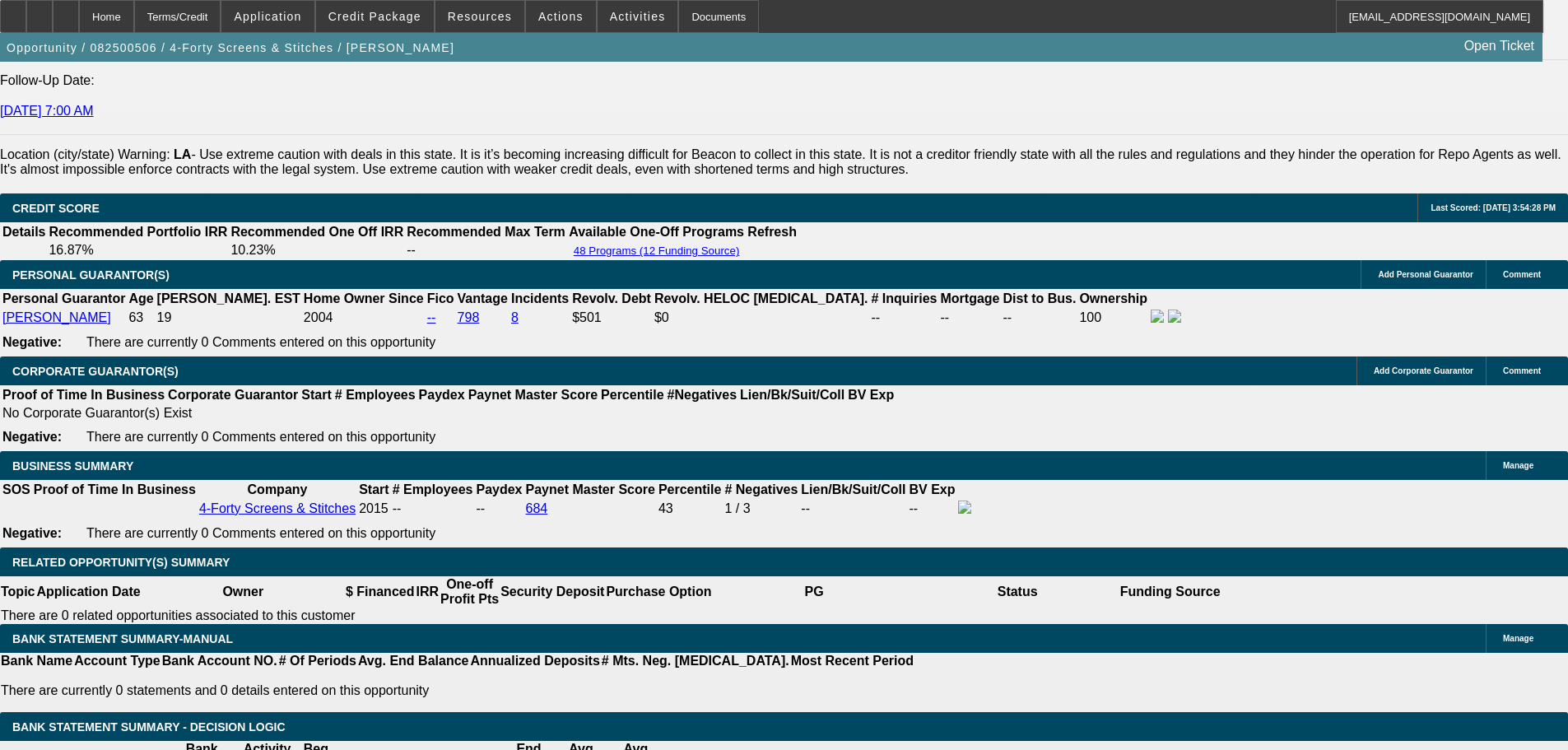
scroll to position [2373, 0]
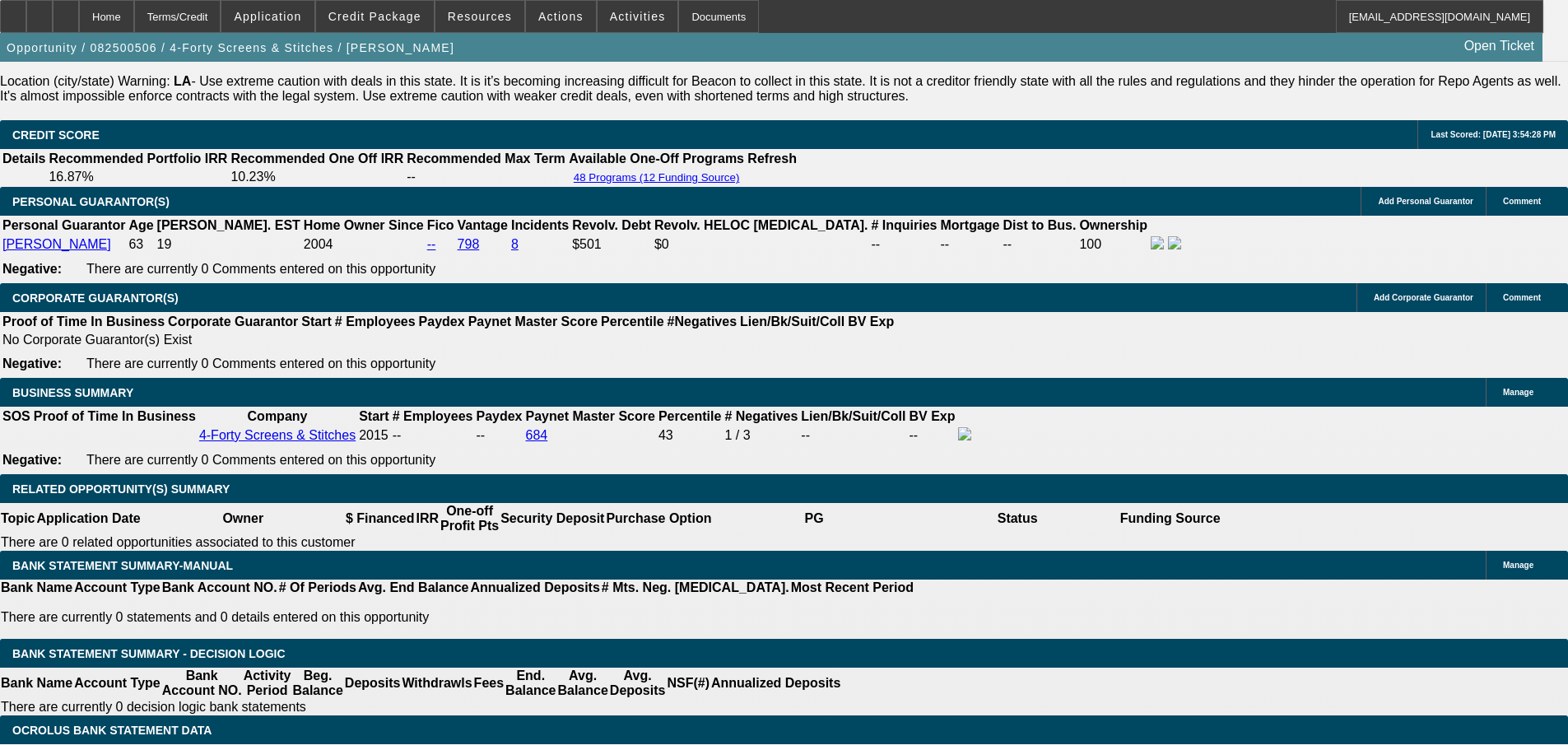
drag, startPoint x: 604, startPoint y: 628, endPoint x: 338, endPoint y: 619, distance: 266.2
drag, startPoint x: 340, startPoint y: 630, endPoint x: 590, endPoint y: 634, distance: 250.0
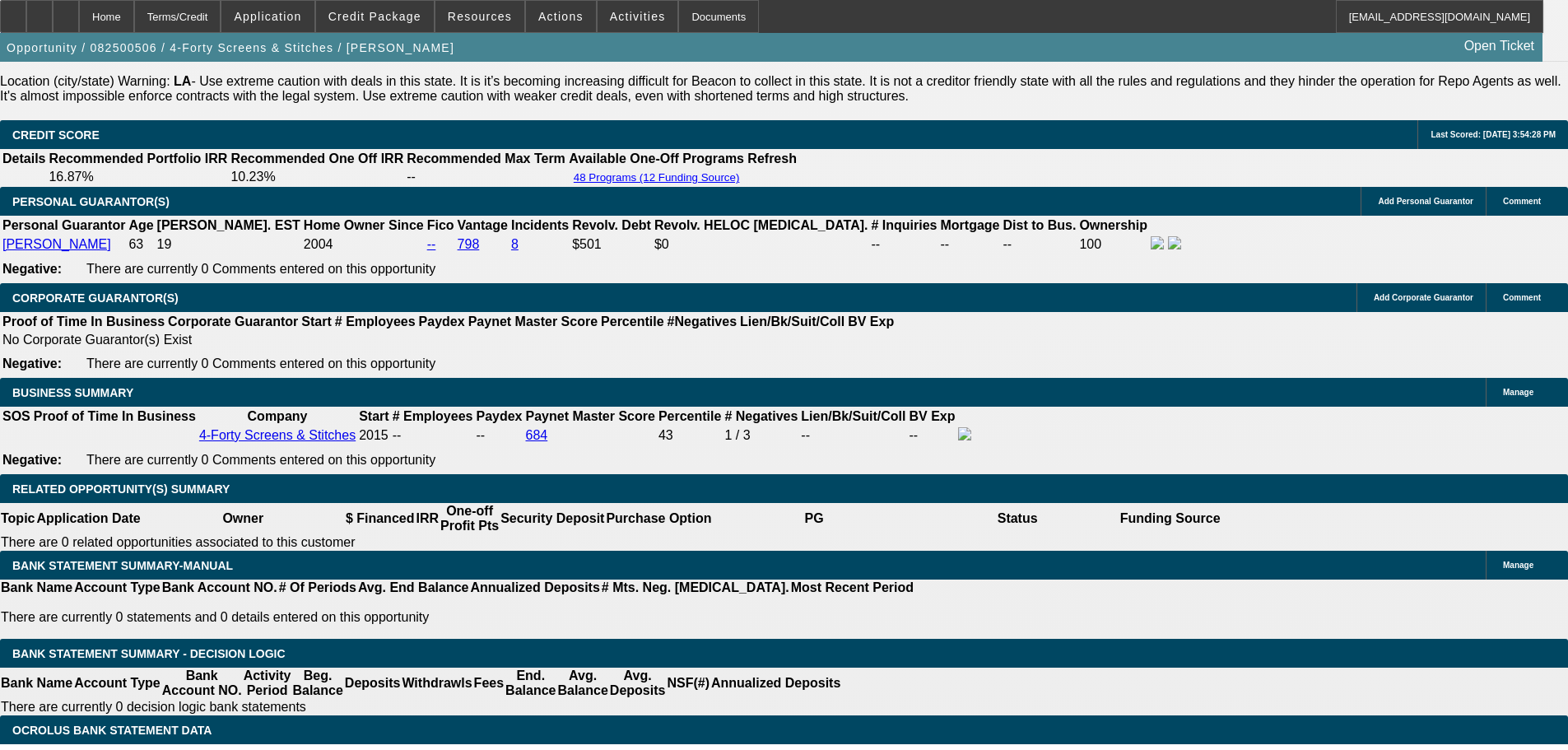
drag, startPoint x: 607, startPoint y: 633, endPoint x: 344, endPoint y: 632, distance: 263.0
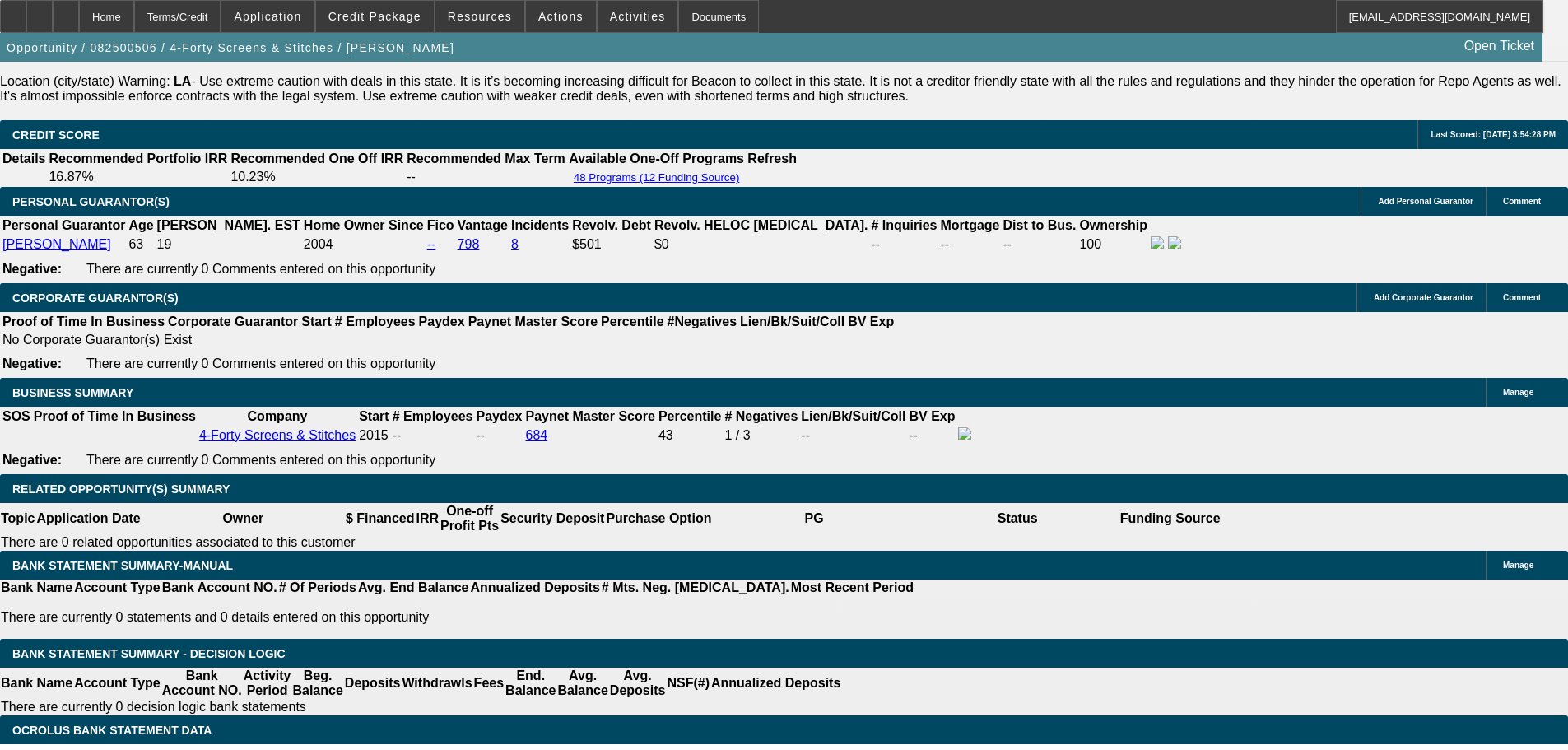
drag, startPoint x: 295, startPoint y: 353, endPoint x: 307, endPoint y: 357, distance: 12.6
type input "2450"
type input "UNKNOWN"
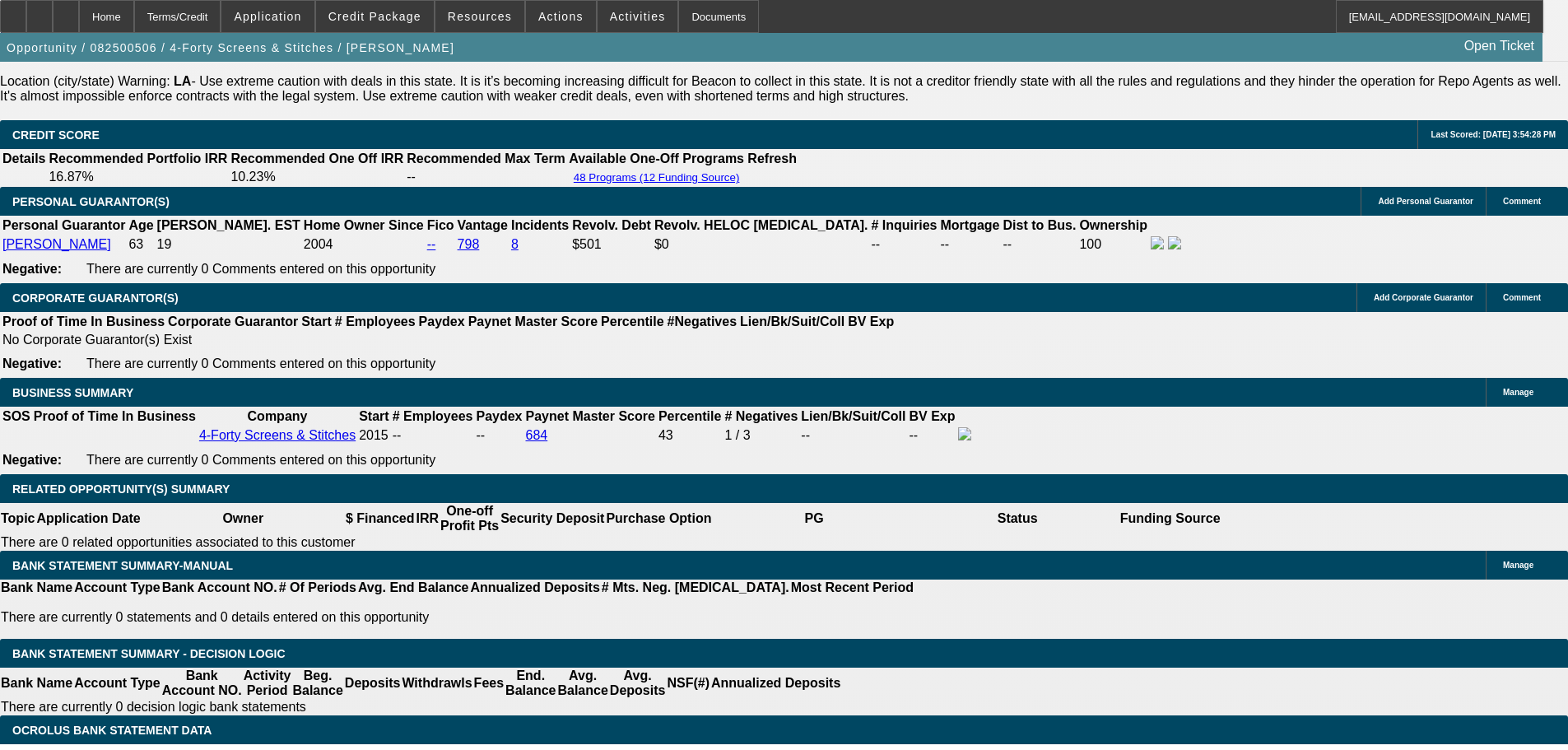
type input "7.2"
type input "$2,450.00"
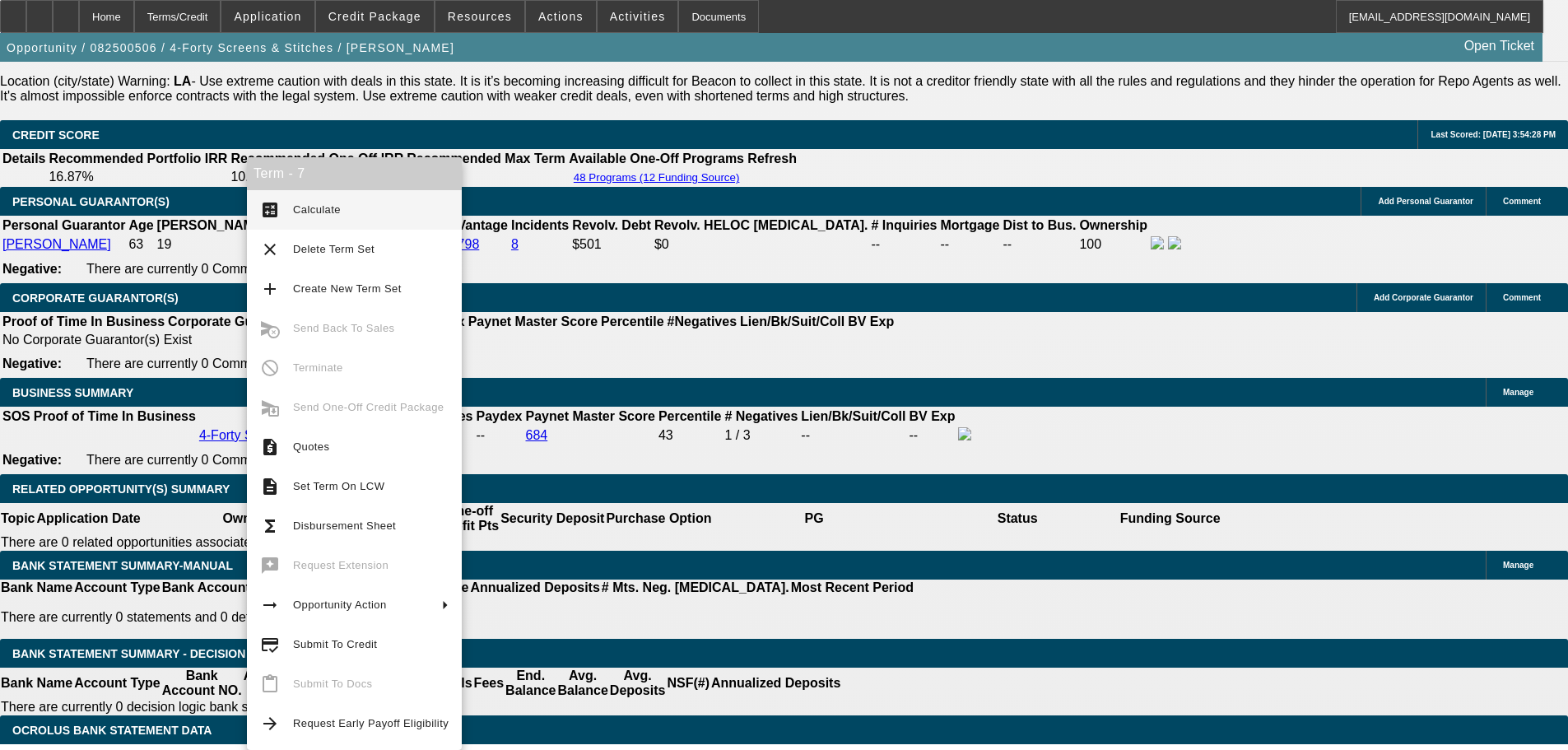
click at [369, 208] on span "Calculate" at bounding box center [371, 209] width 156 height 20
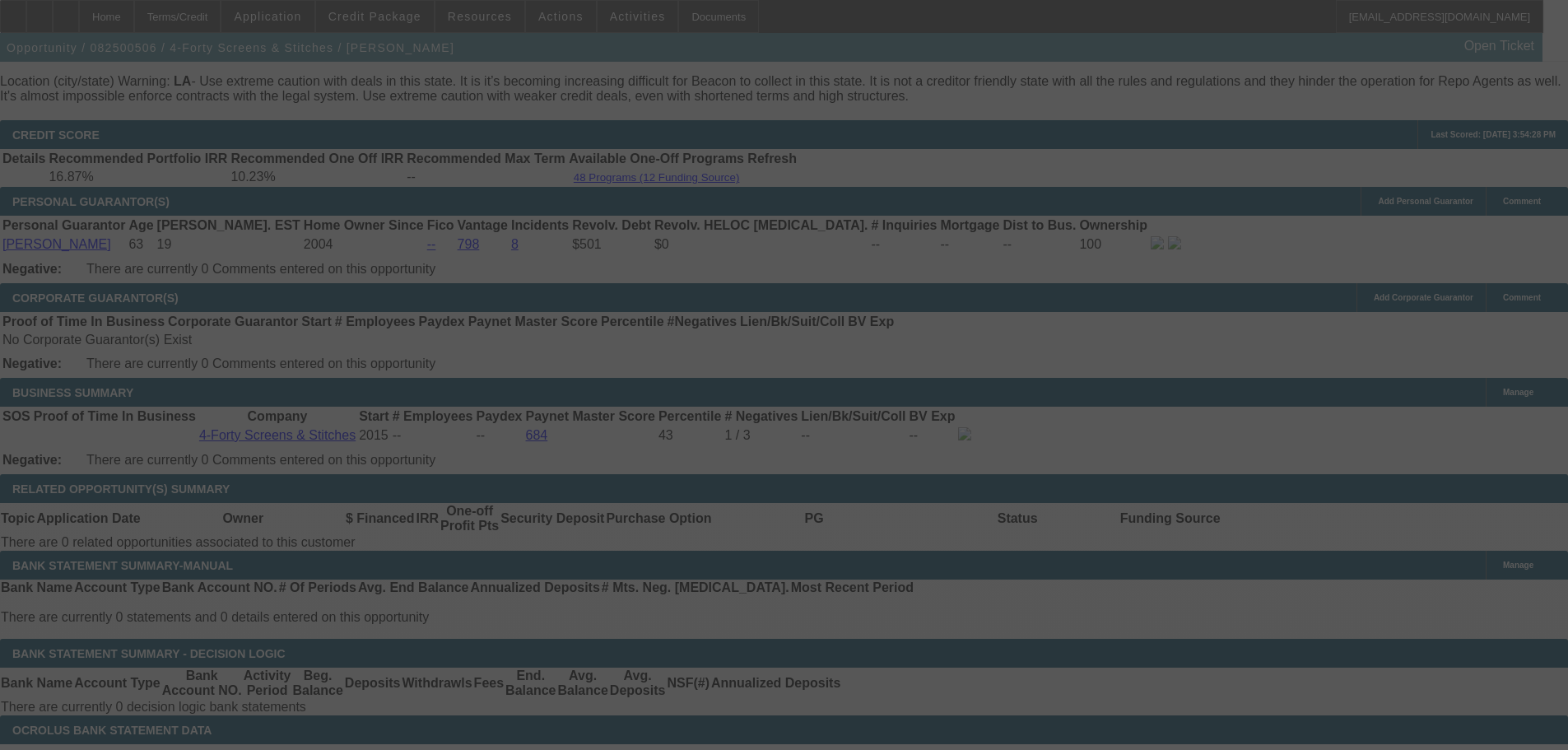
select select "0"
select select "6"
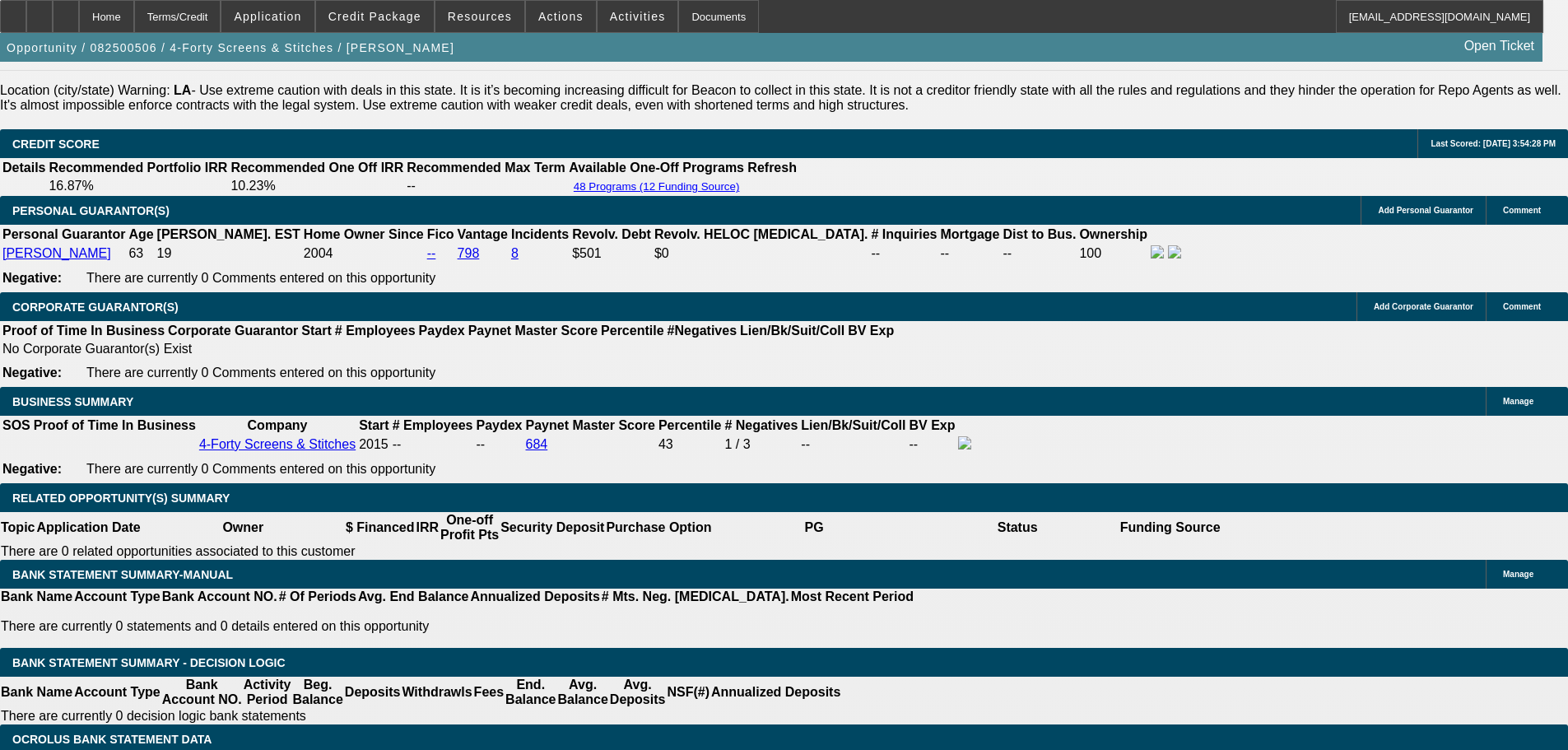
type input "3140.14"
type input "UNKNOWN"
type input "6.9"
type input "$3,140.14"
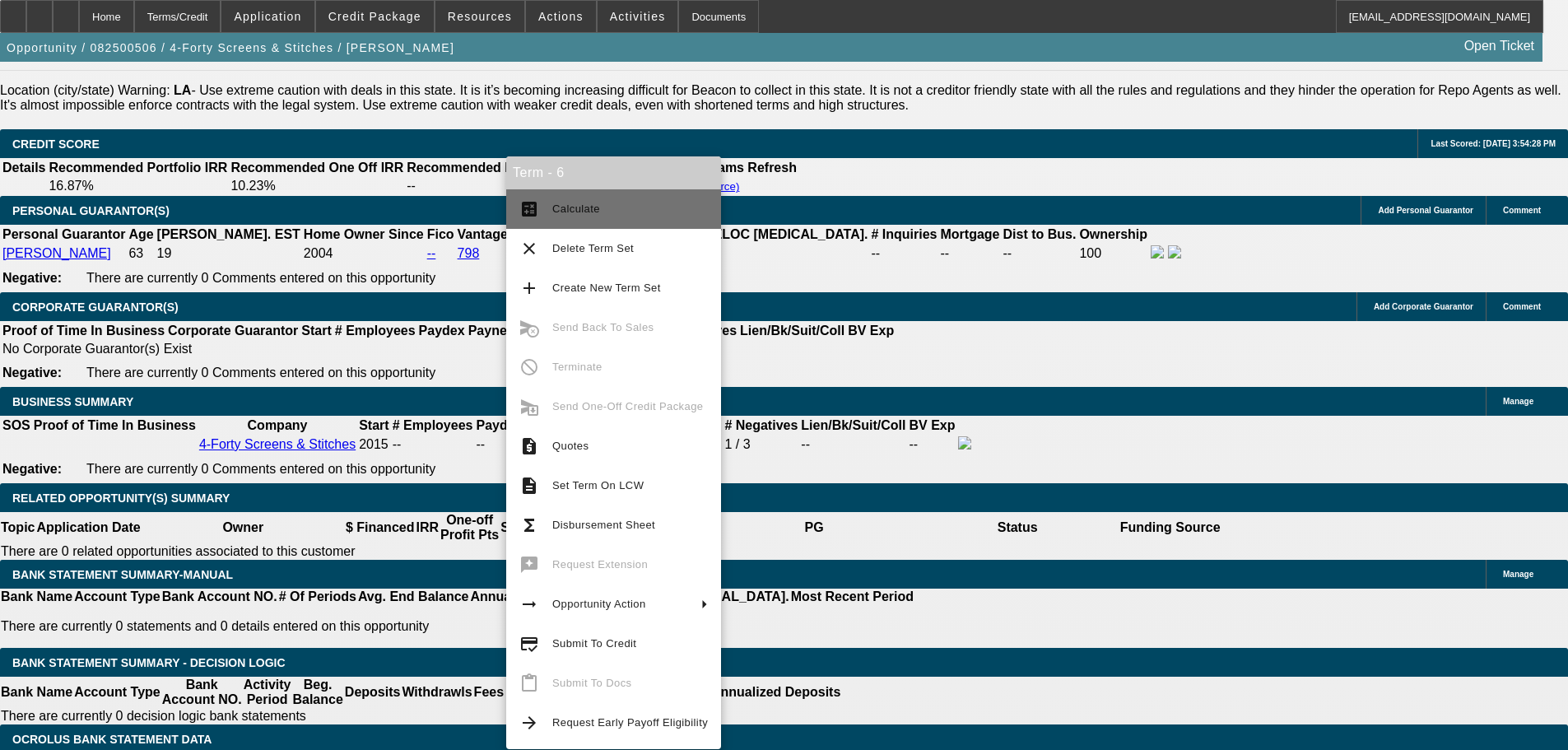
click at [619, 201] on span "Calculate" at bounding box center [630, 208] width 156 height 20
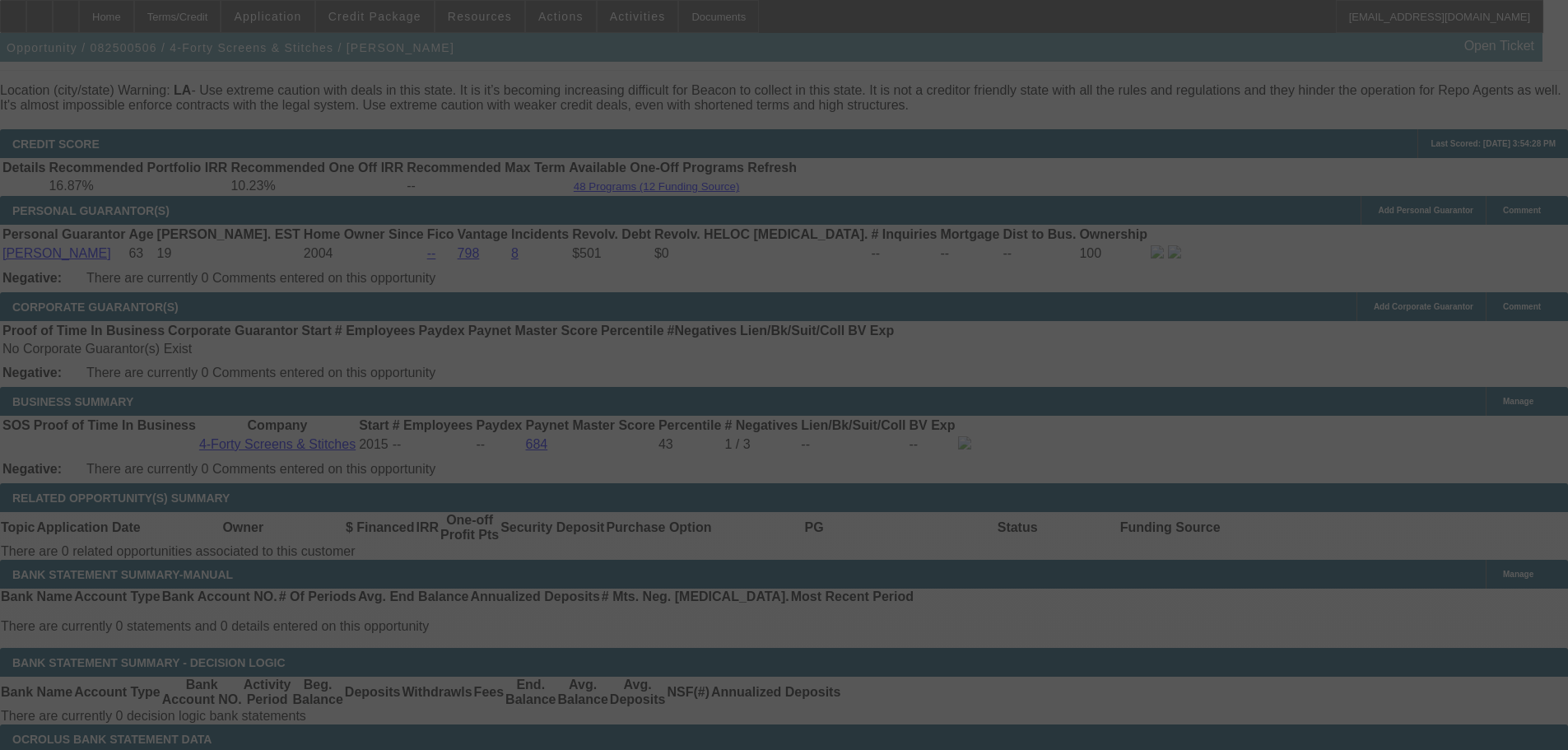
select select "0"
select select "6"
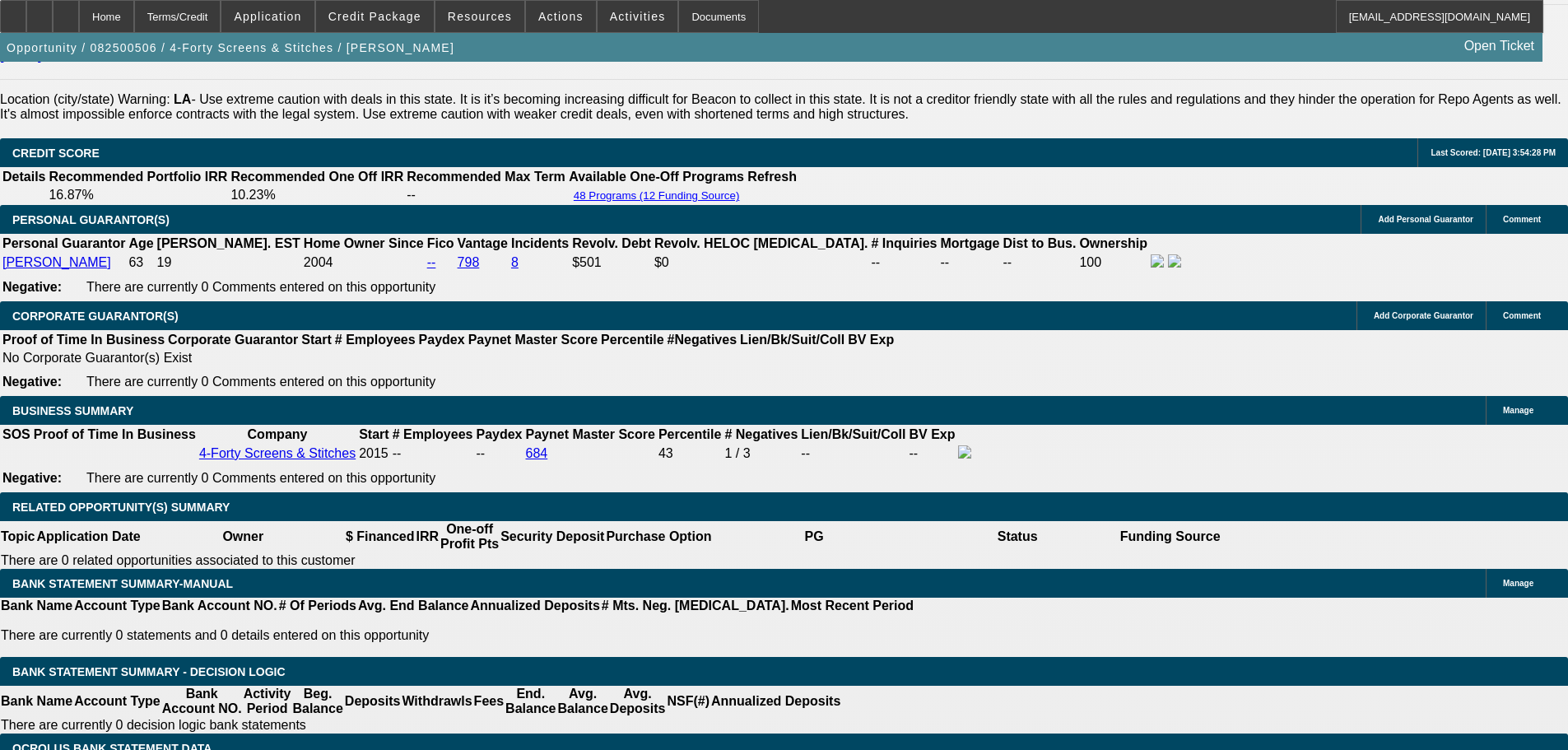
type input "3145.14"
type input "UNKNOWN"
type input "7"
type input "$3,145.14"
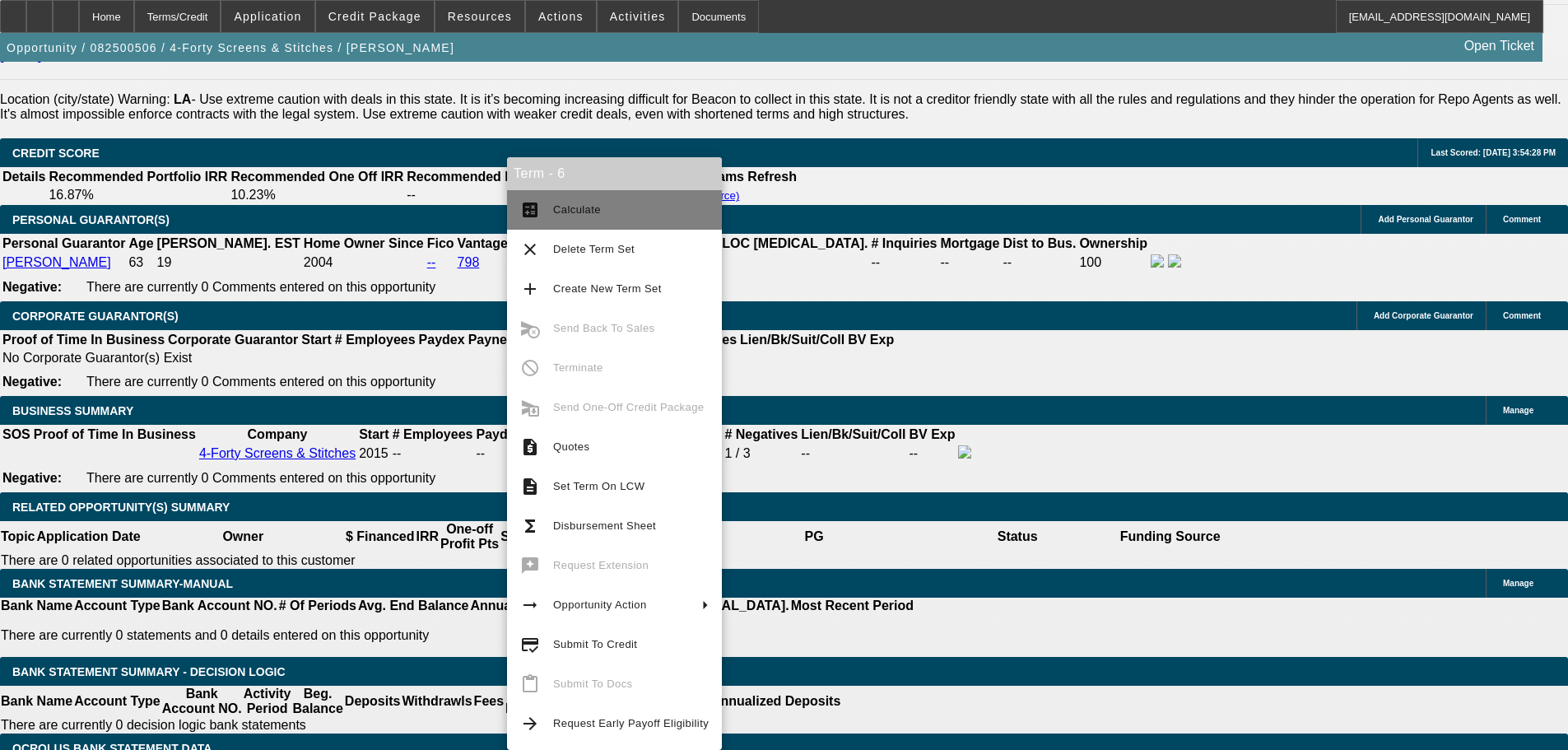
click at [586, 195] on button "calculate Calculate" at bounding box center [615, 210] width 215 height 40
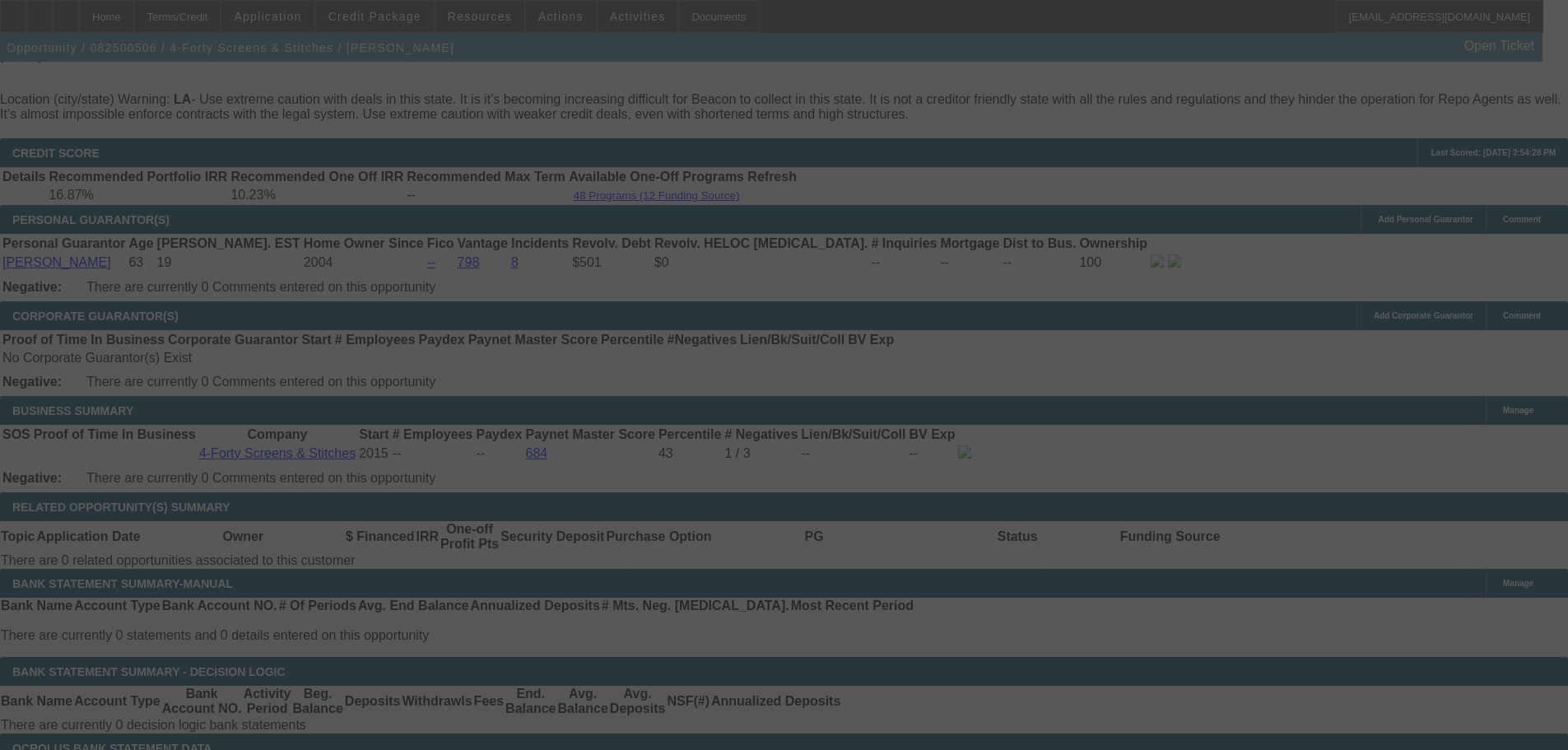
select select "0"
select select "6"
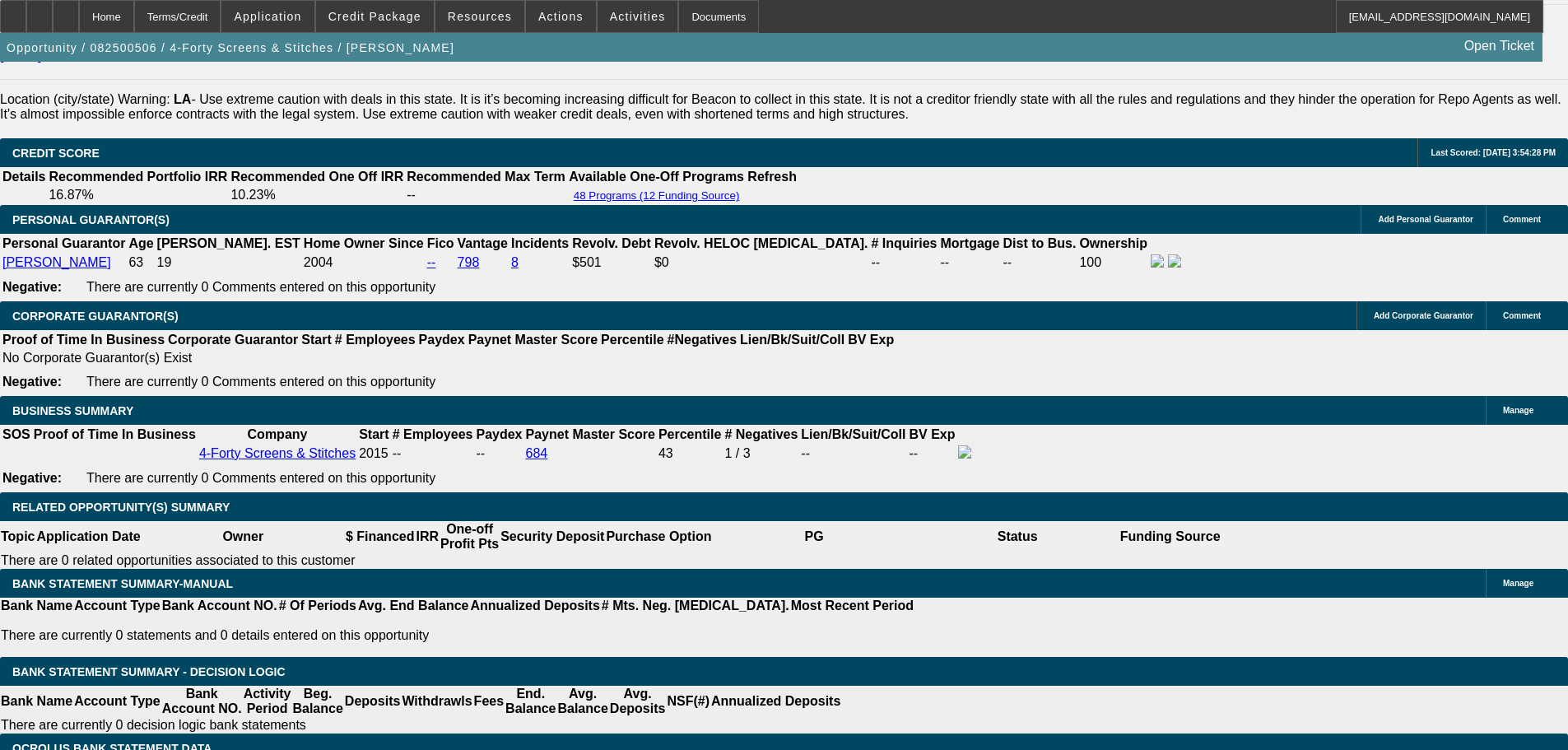
drag, startPoint x: 1250, startPoint y: 288, endPoint x: 1260, endPoint y: 289, distance: 10.0
radio input "true"
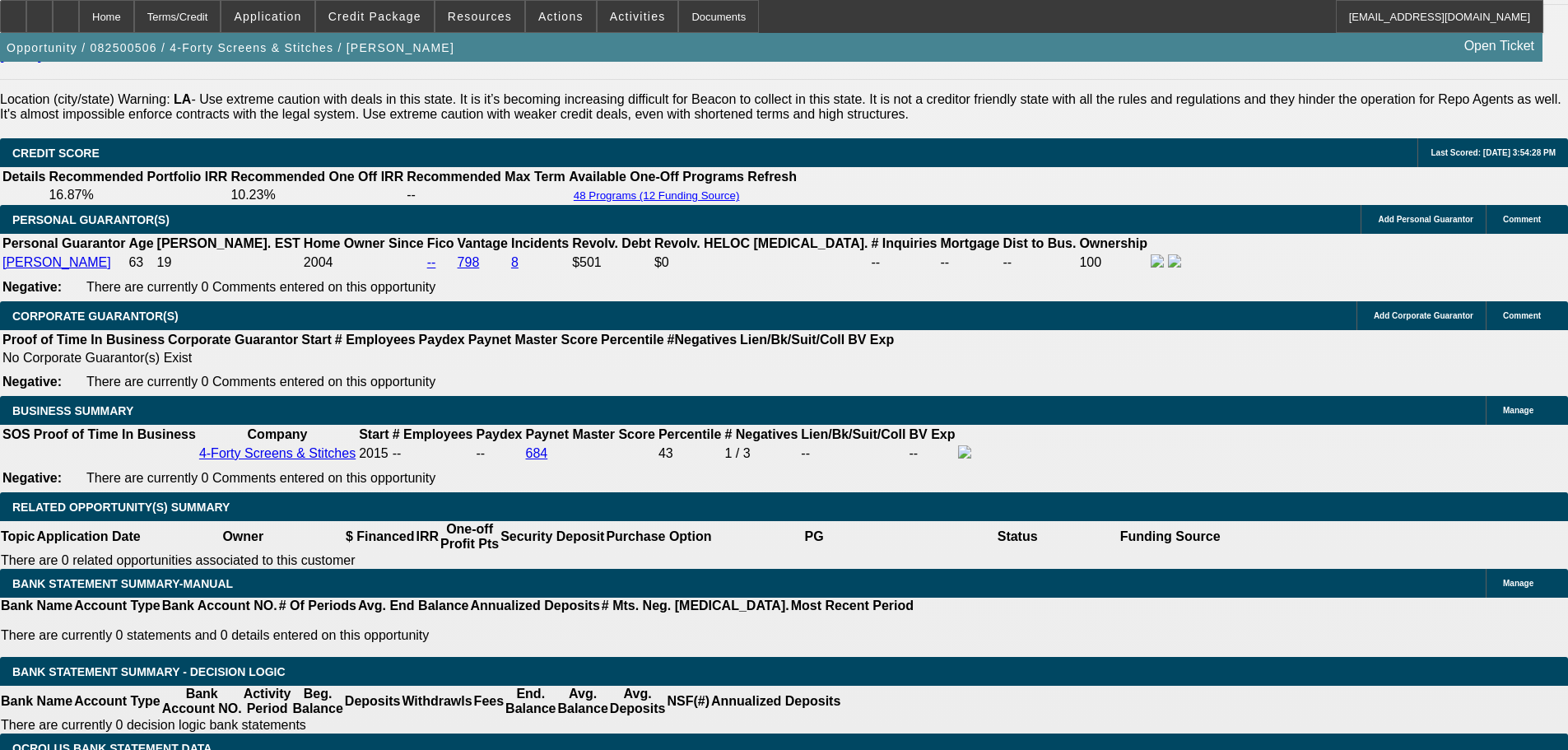
type textarea "Comp has 7% on 48 mo, 7.3 on 36 mo . let him now we need competing approval to …"
radio input "true"
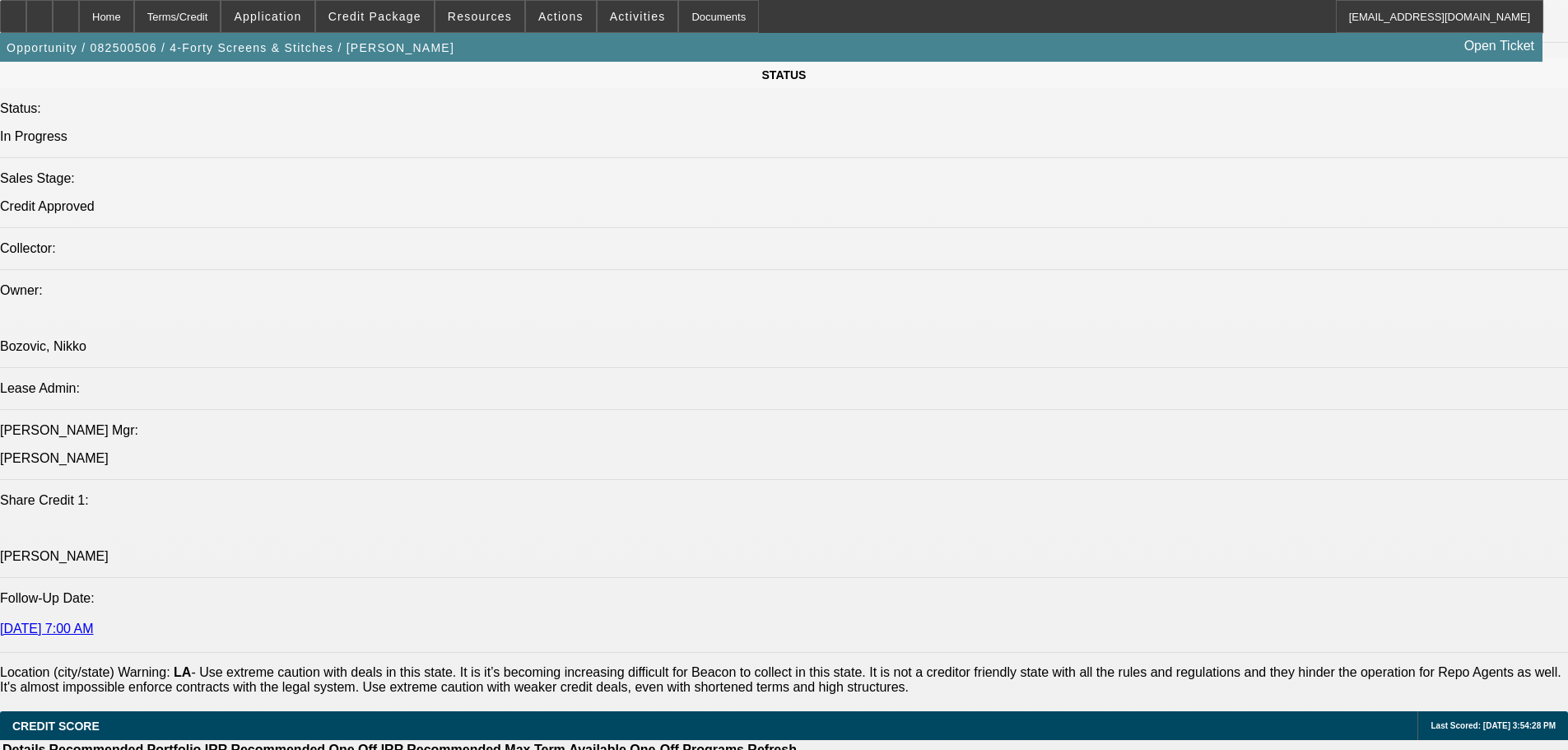
scroll to position [0, 0]
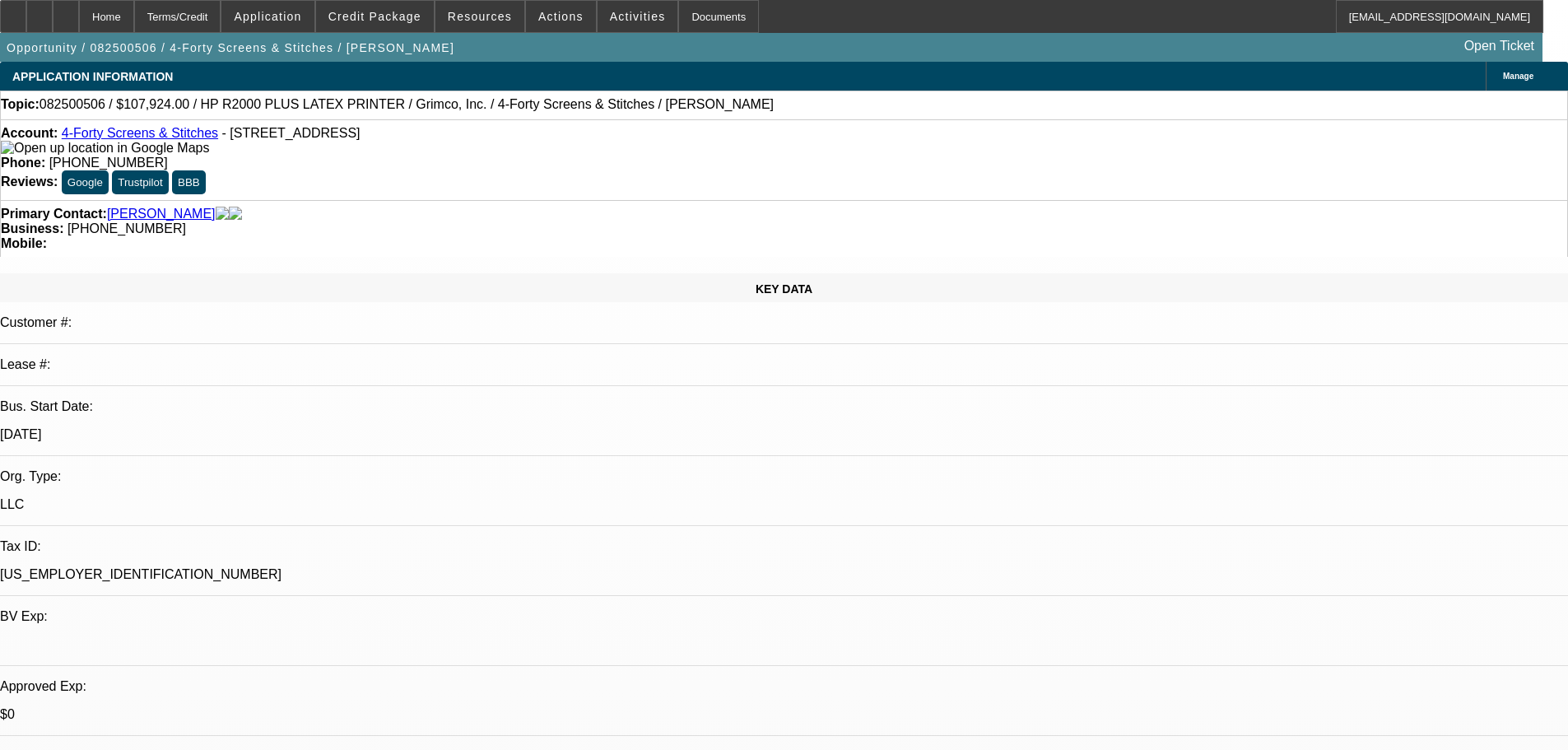
drag, startPoint x: 1027, startPoint y: 608, endPoint x: 988, endPoint y: 255, distance: 355.1
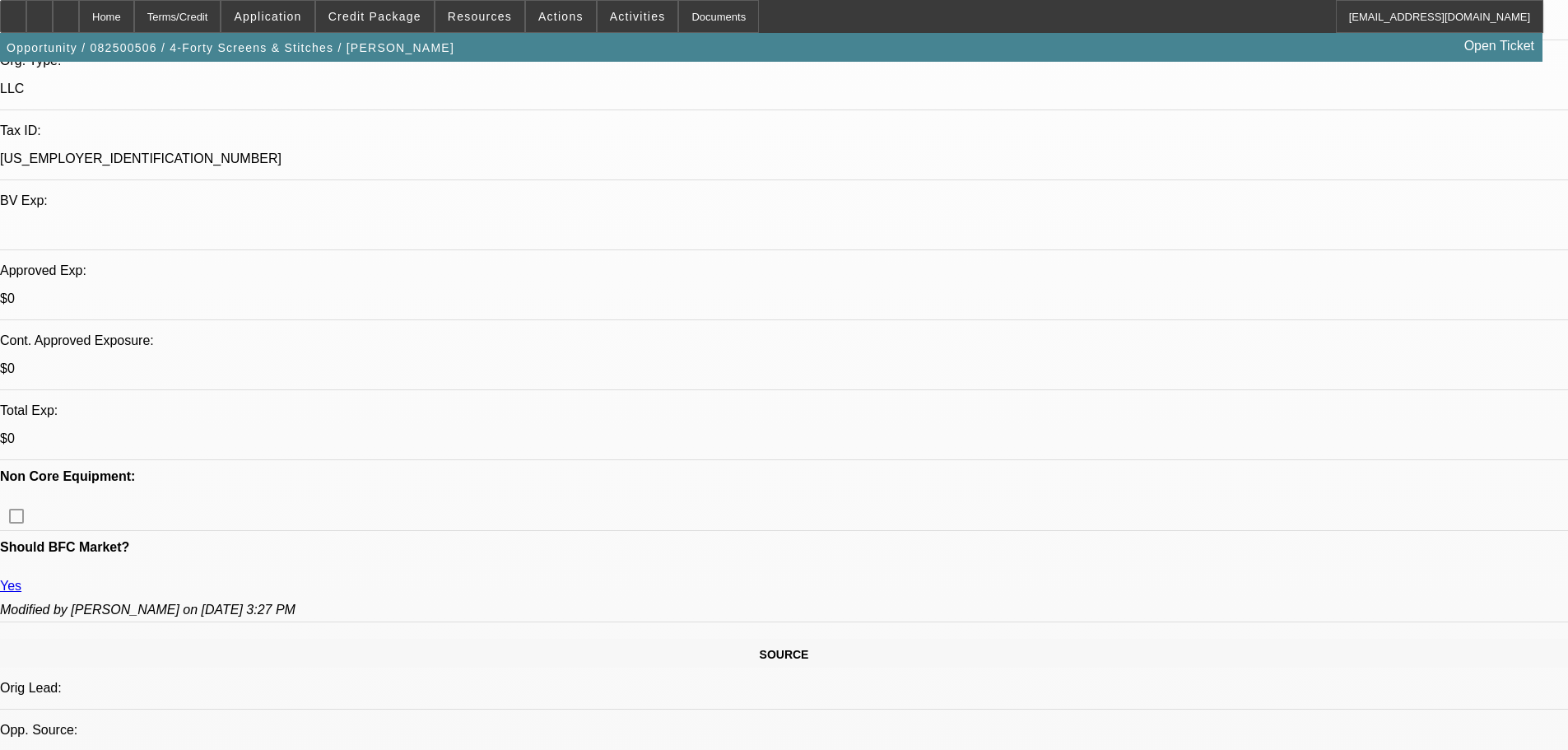
scroll to position [576, 0]
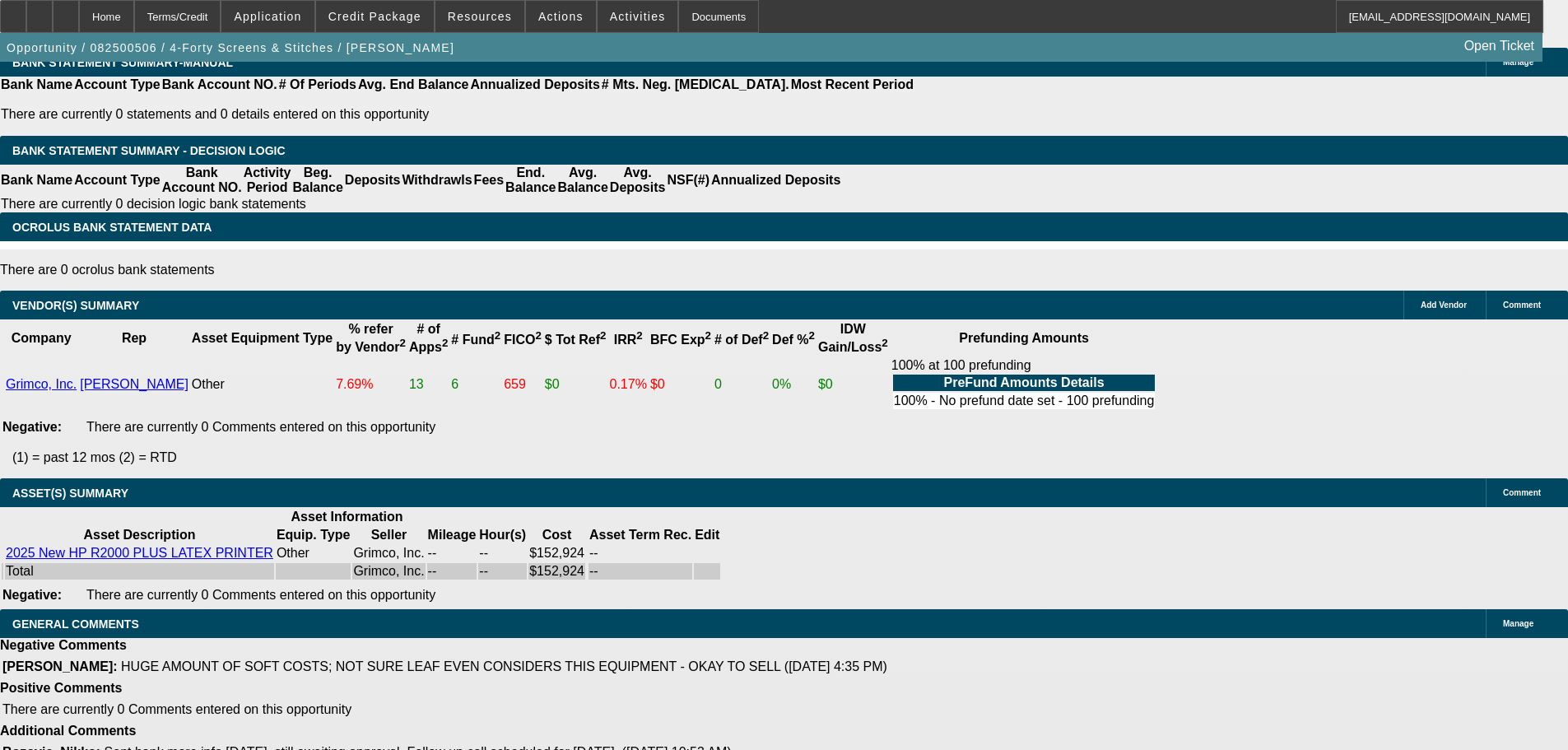
drag, startPoint x: 659, startPoint y: 574, endPoint x: 702, endPoint y: 601, distance: 50.8
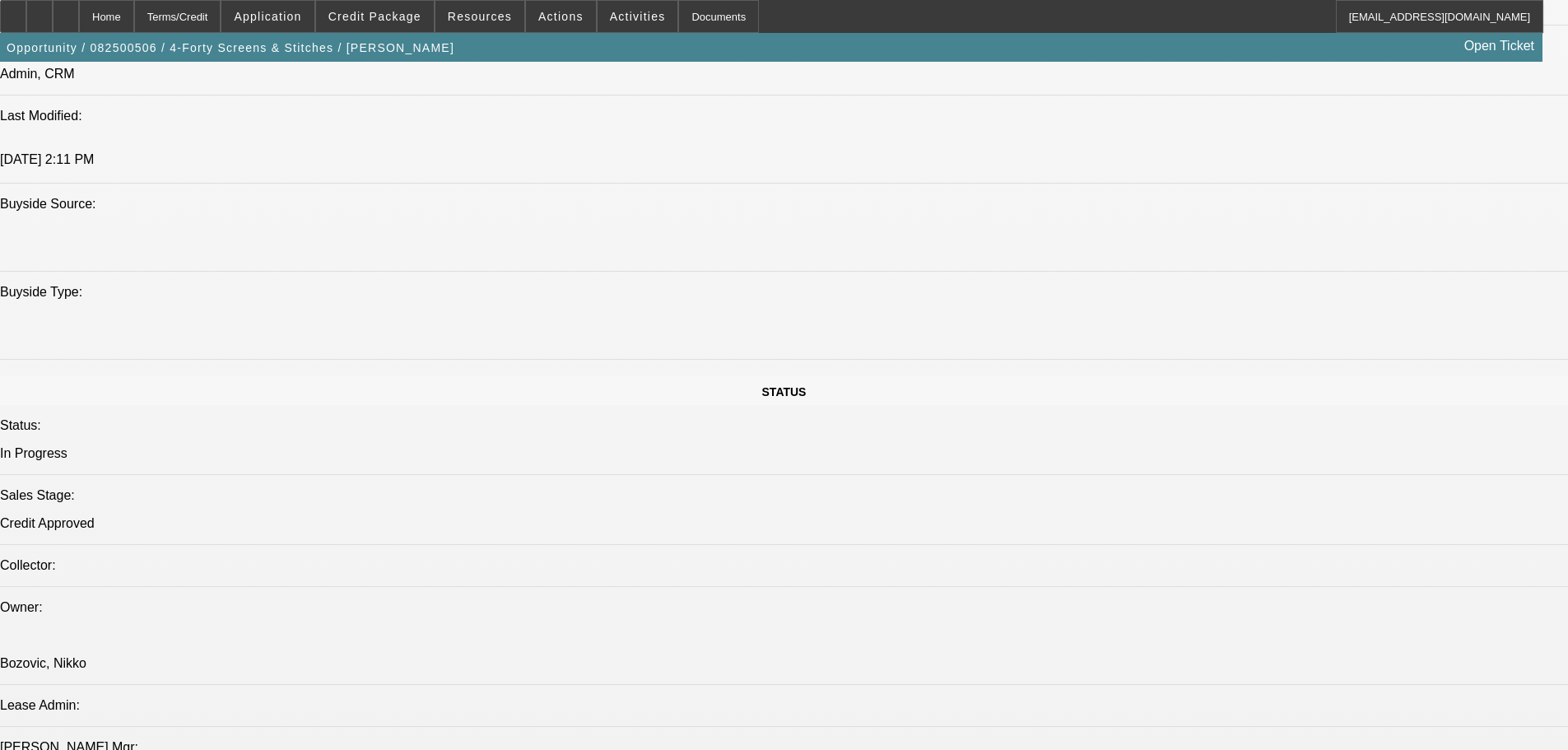
scroll to position [0, 0]
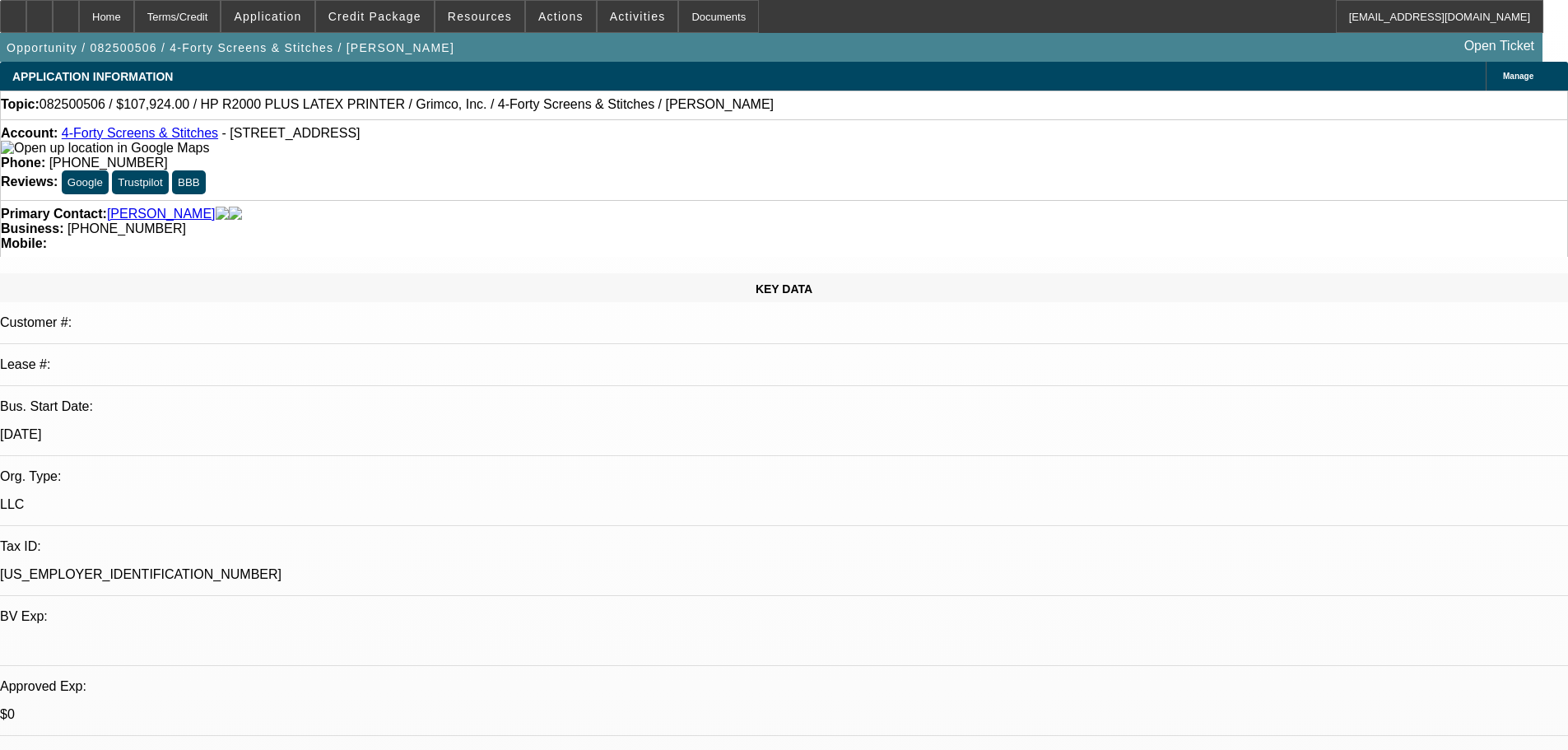
drag, startPoint x: 1163, startPoint y: 548, endPoint x: 1067, endPoint y: 280, distance: 284.7
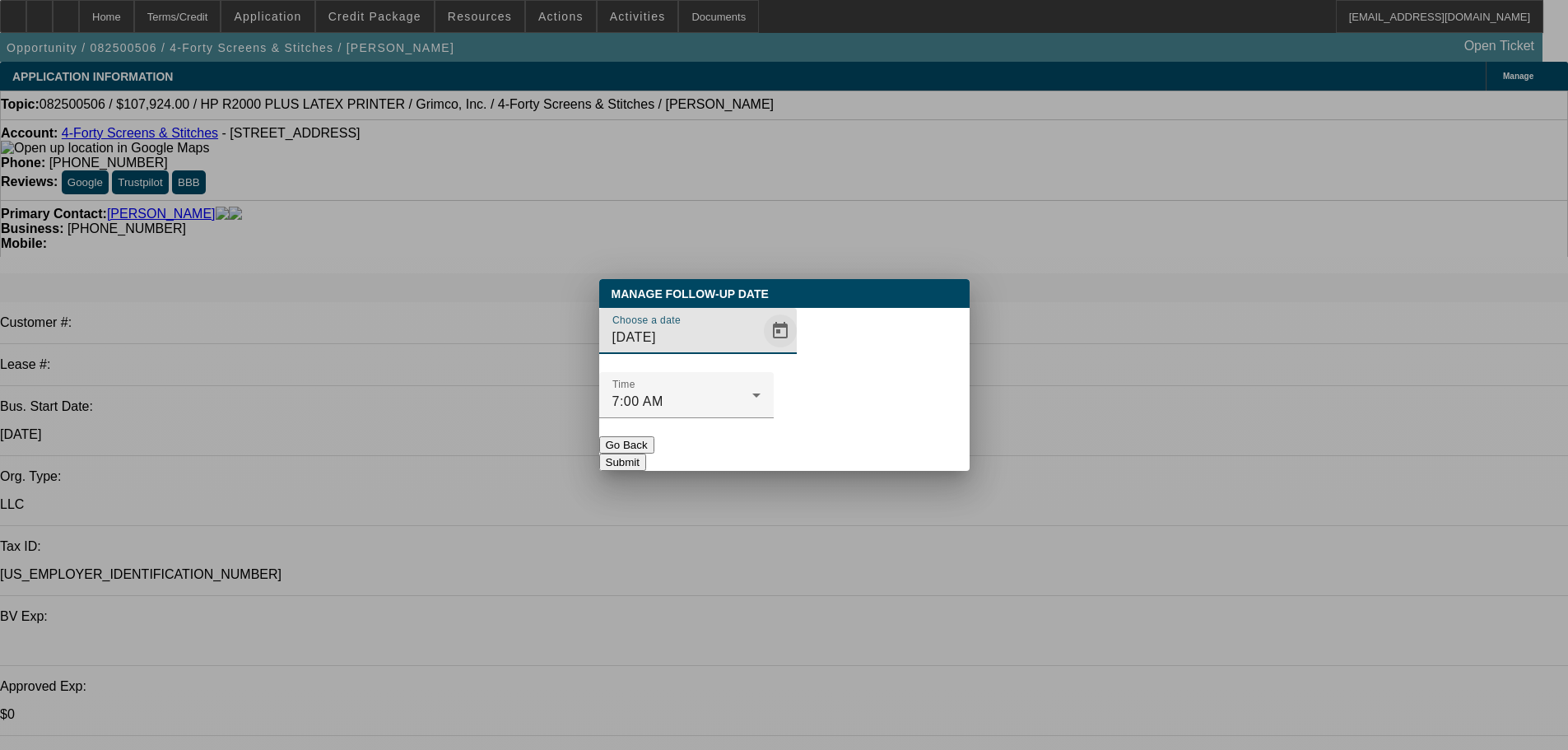
click at [761, 351] on span "Open calendar" at bounding box center [781, 331] width 40 height 40
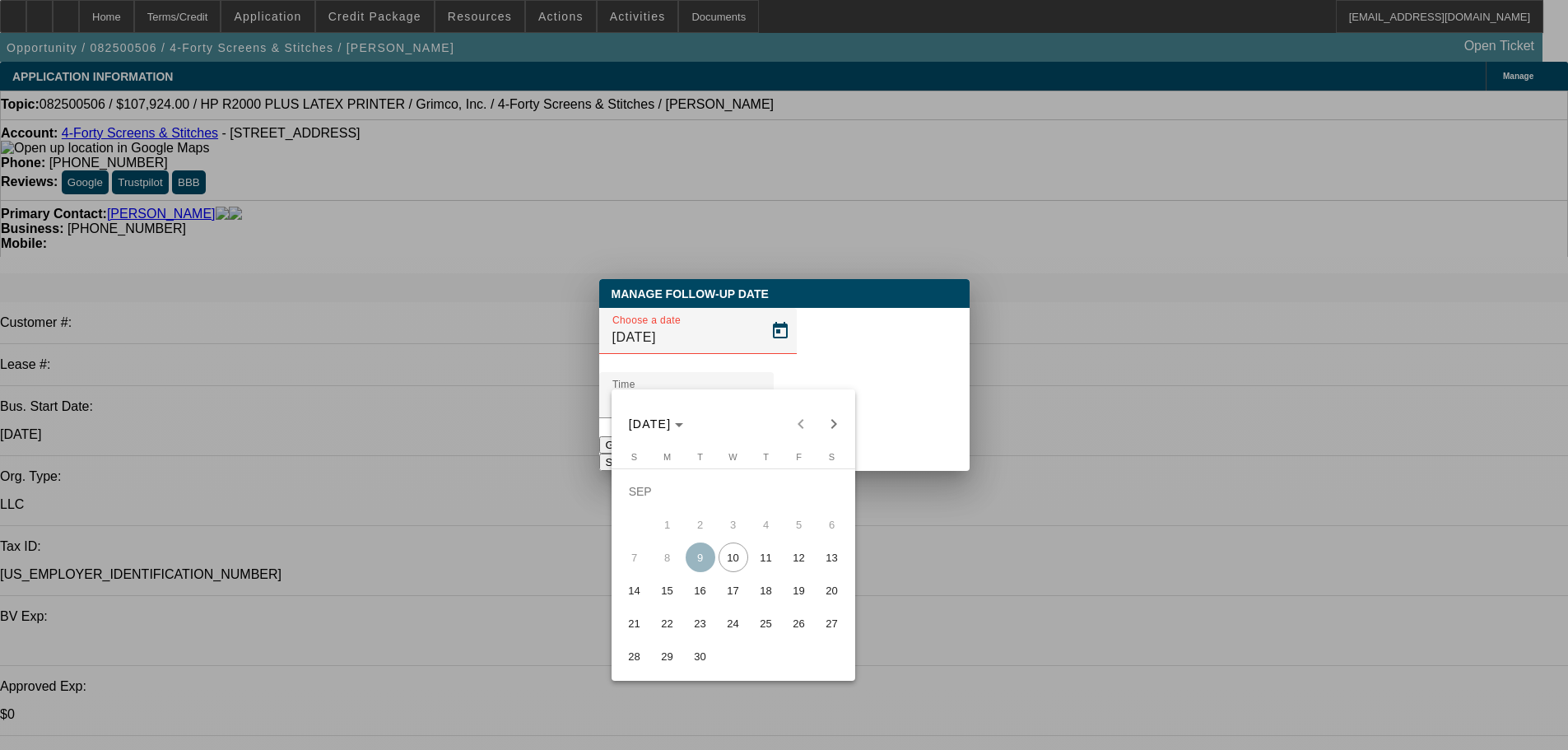
click at [781, 555] on button "11" at bounding box center [766, 558] width 33 height 33
type input "9/11/2025"
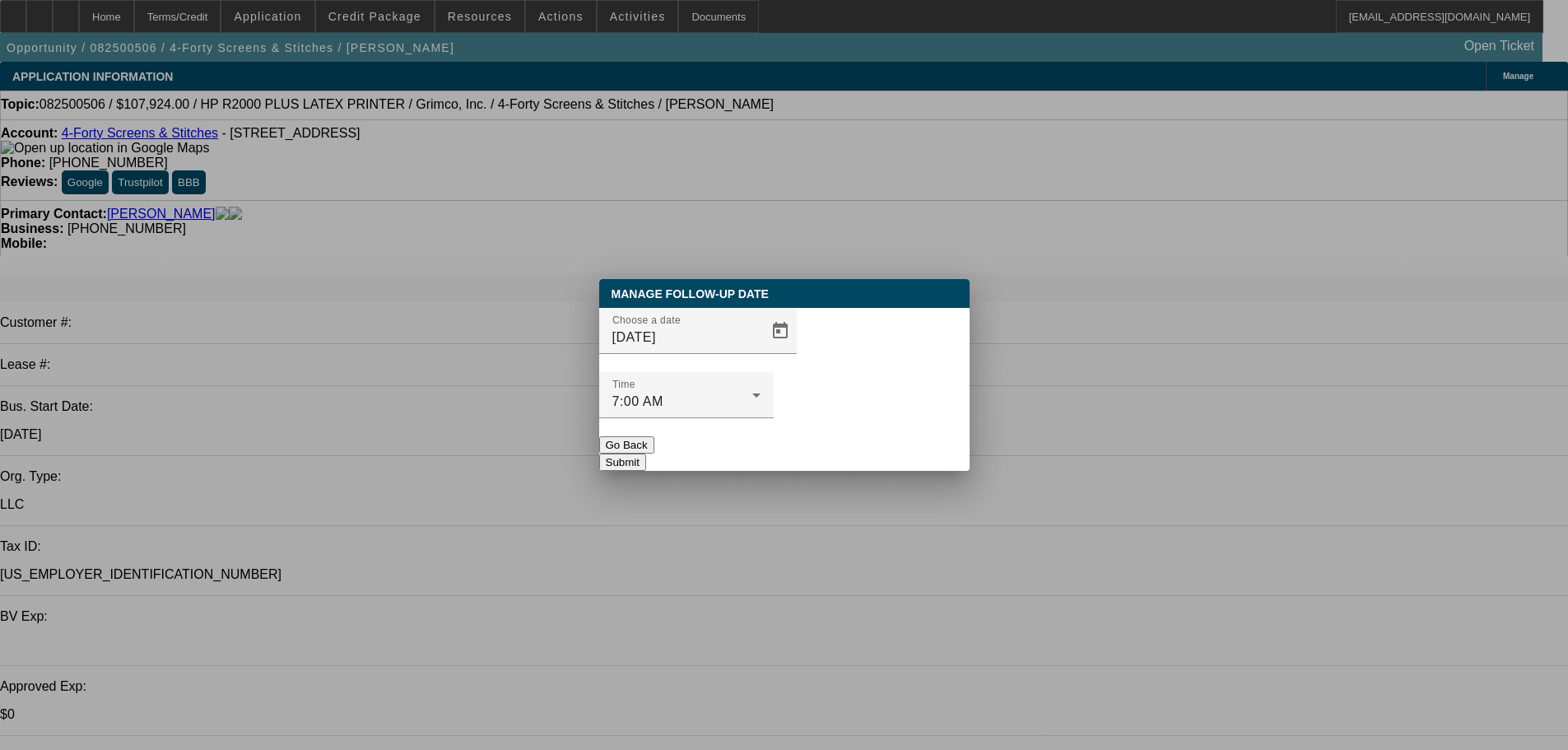
click at [646, 454] on button "Submit" at bounding box center [622, 462] width 47 height 17
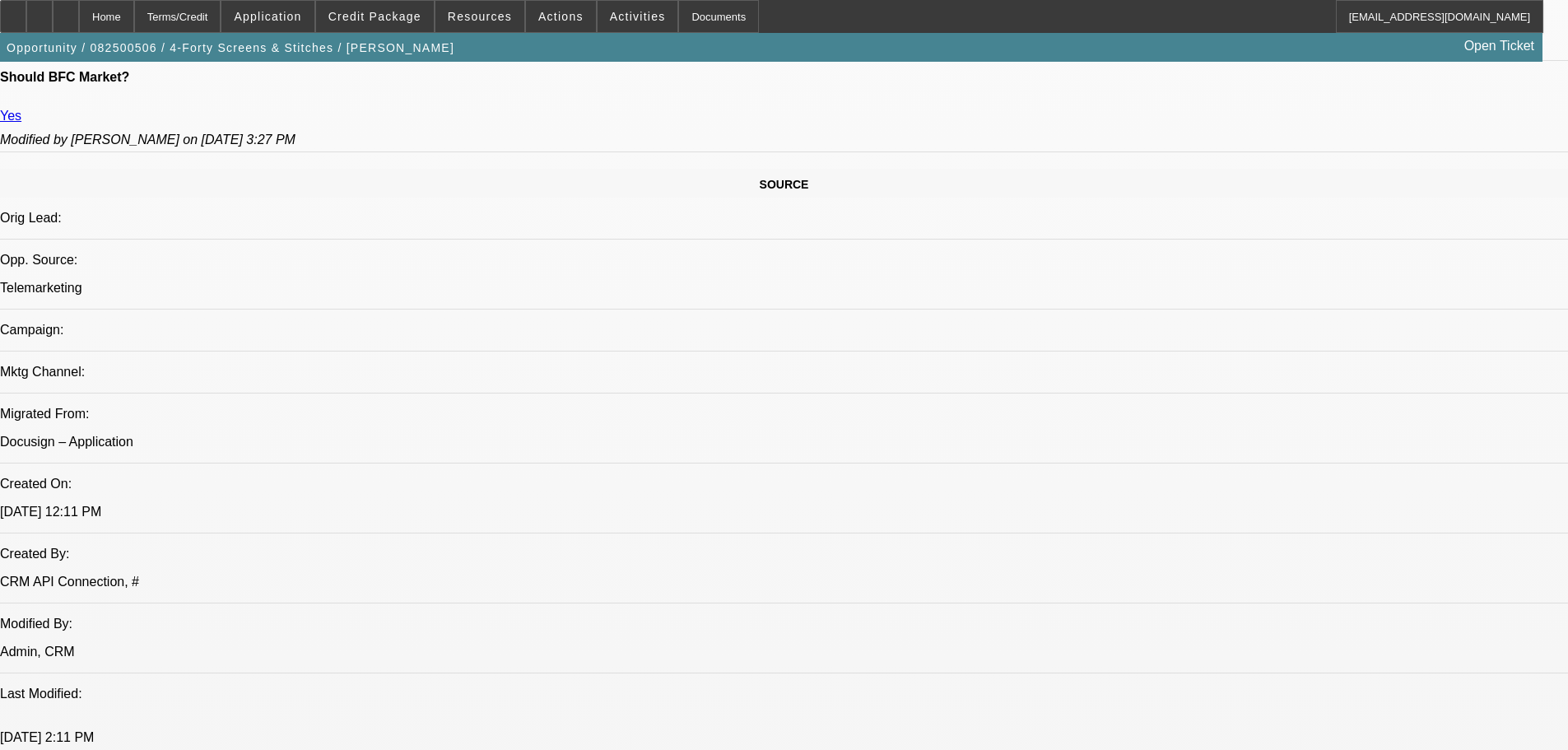
scroll to position [2236, 0]
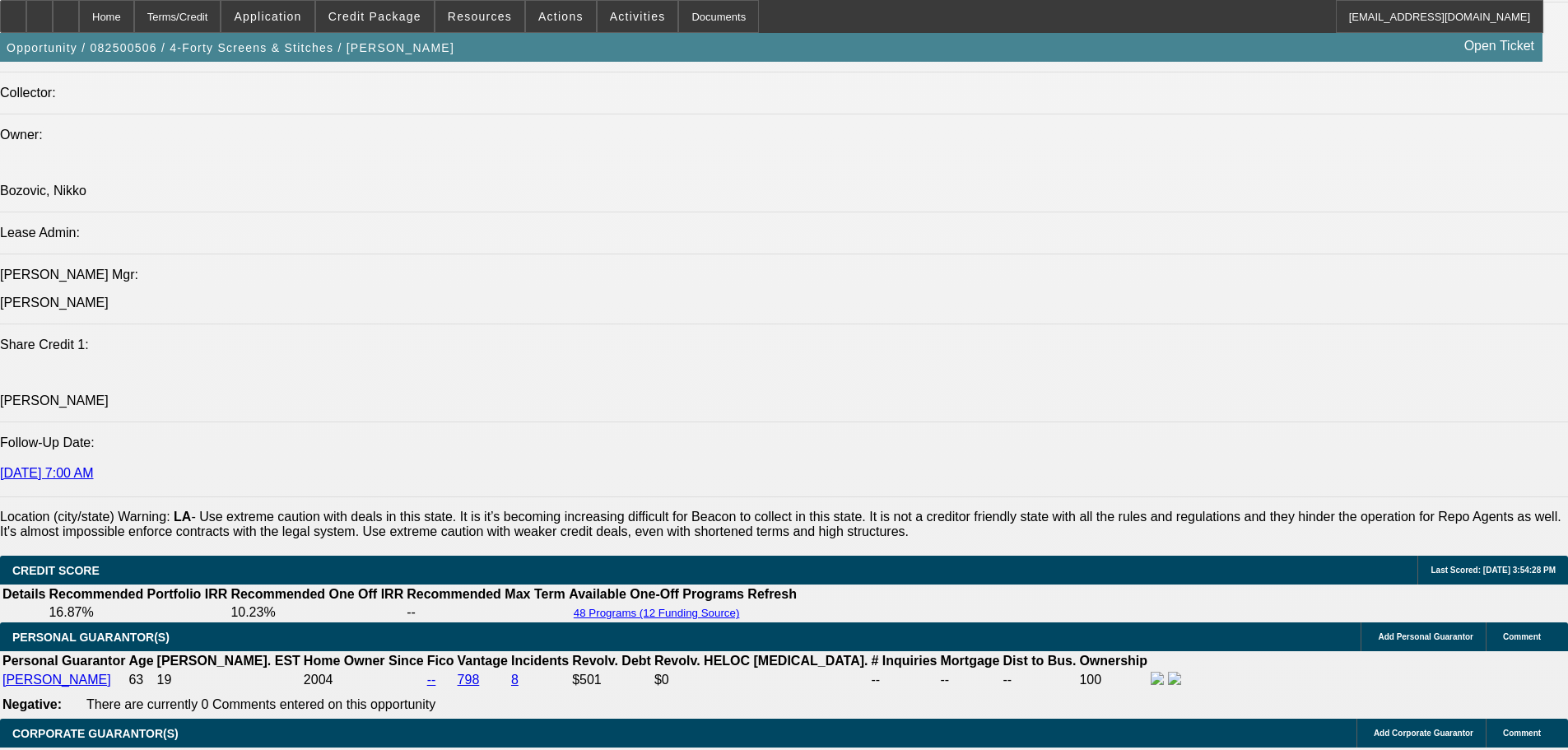
drag, startPoint x: 651, startPoint y: 561, endPoint x: 670, endPoint y: 539, distance: 29.1
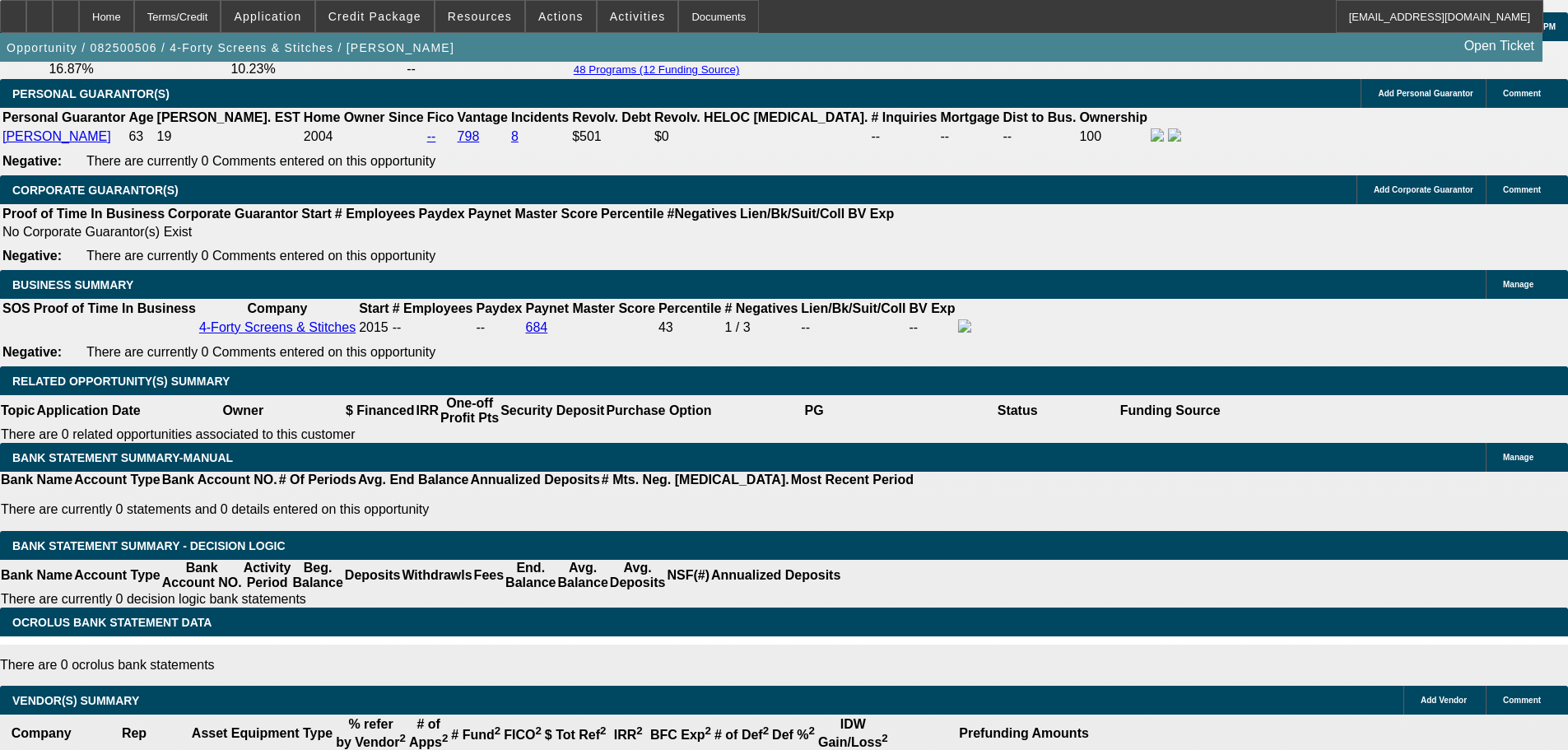
scroll to position [2401, 0]
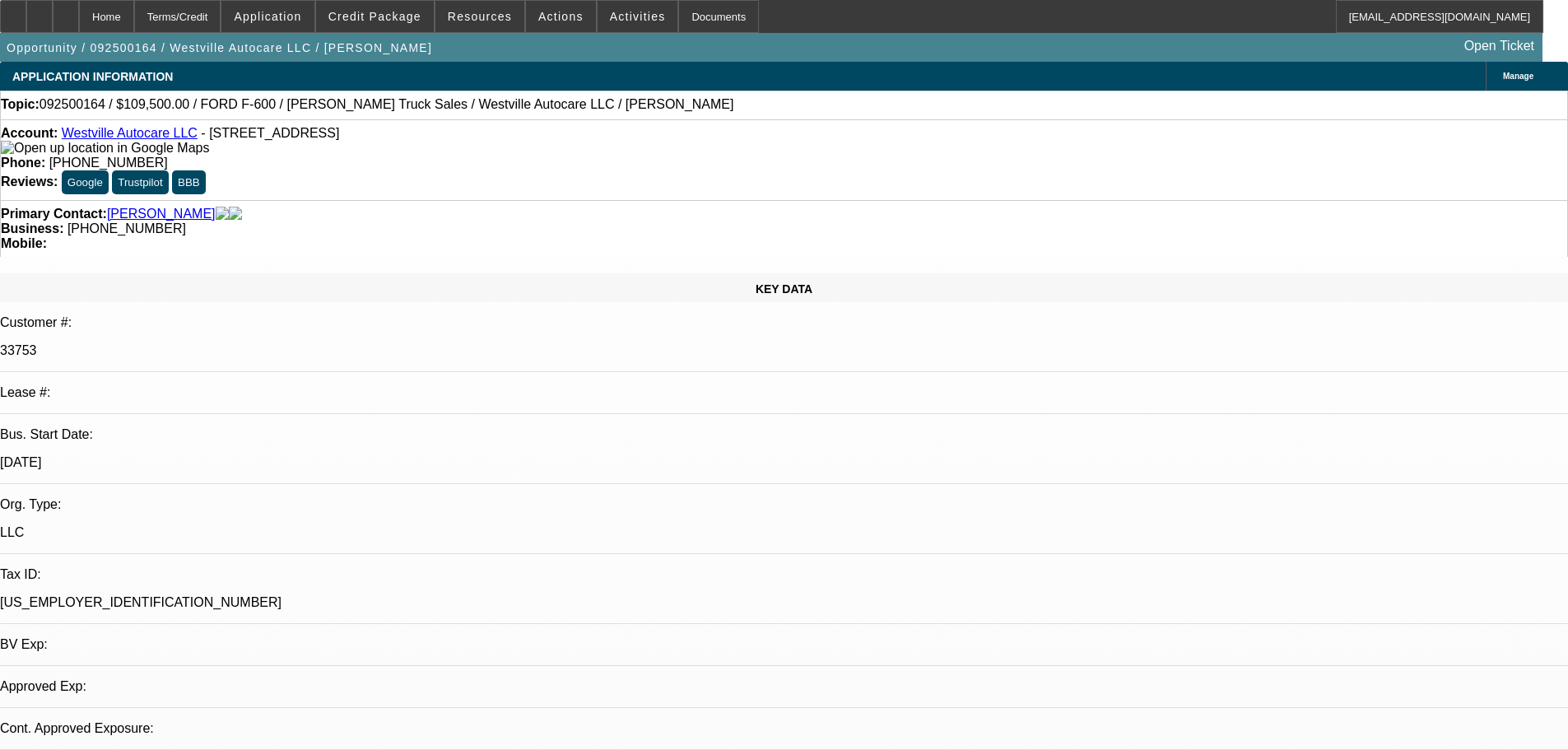
select select "0"
select select "2"
select select "0"
select select "6"
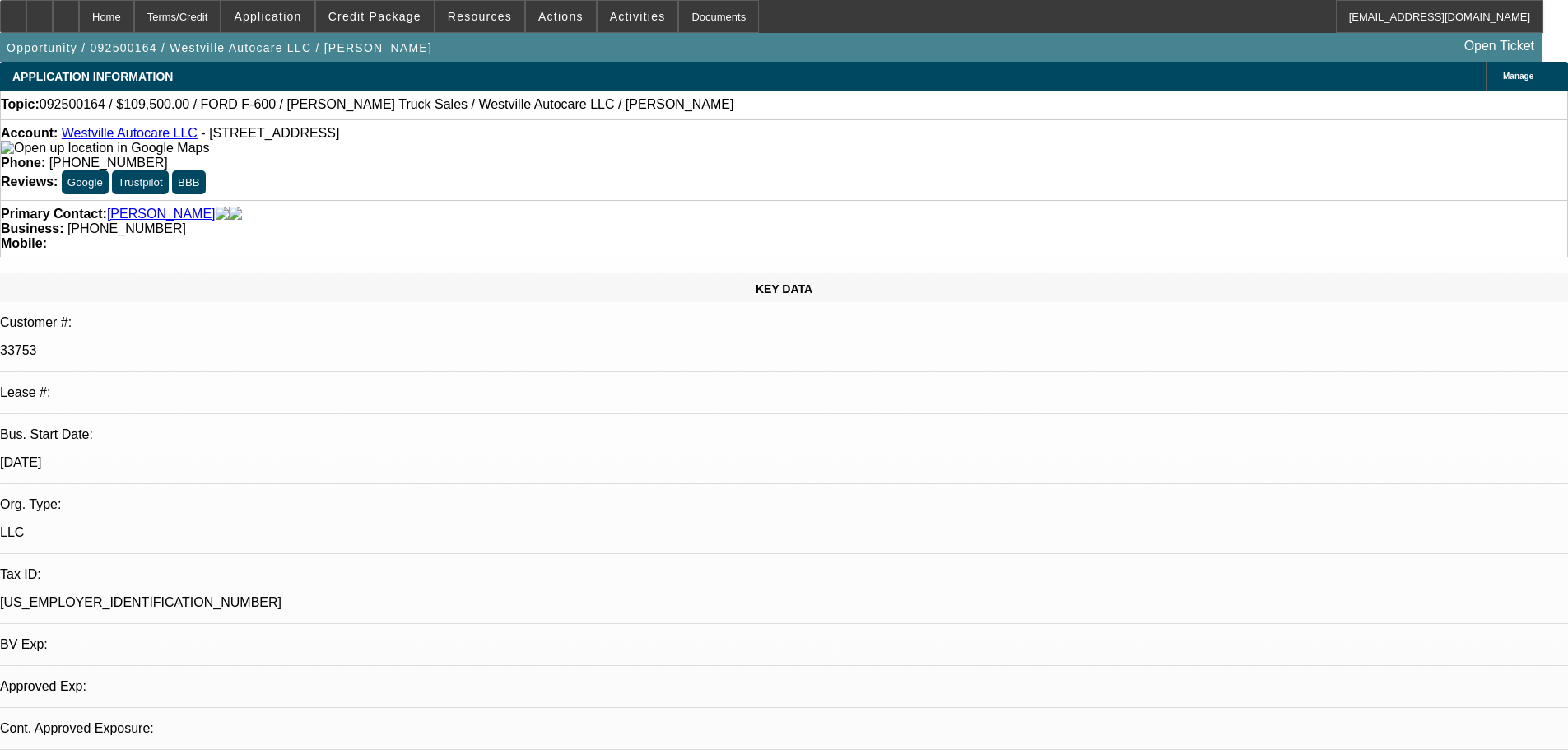
select select "0"
select select "2"
select select "0"
select select "6"
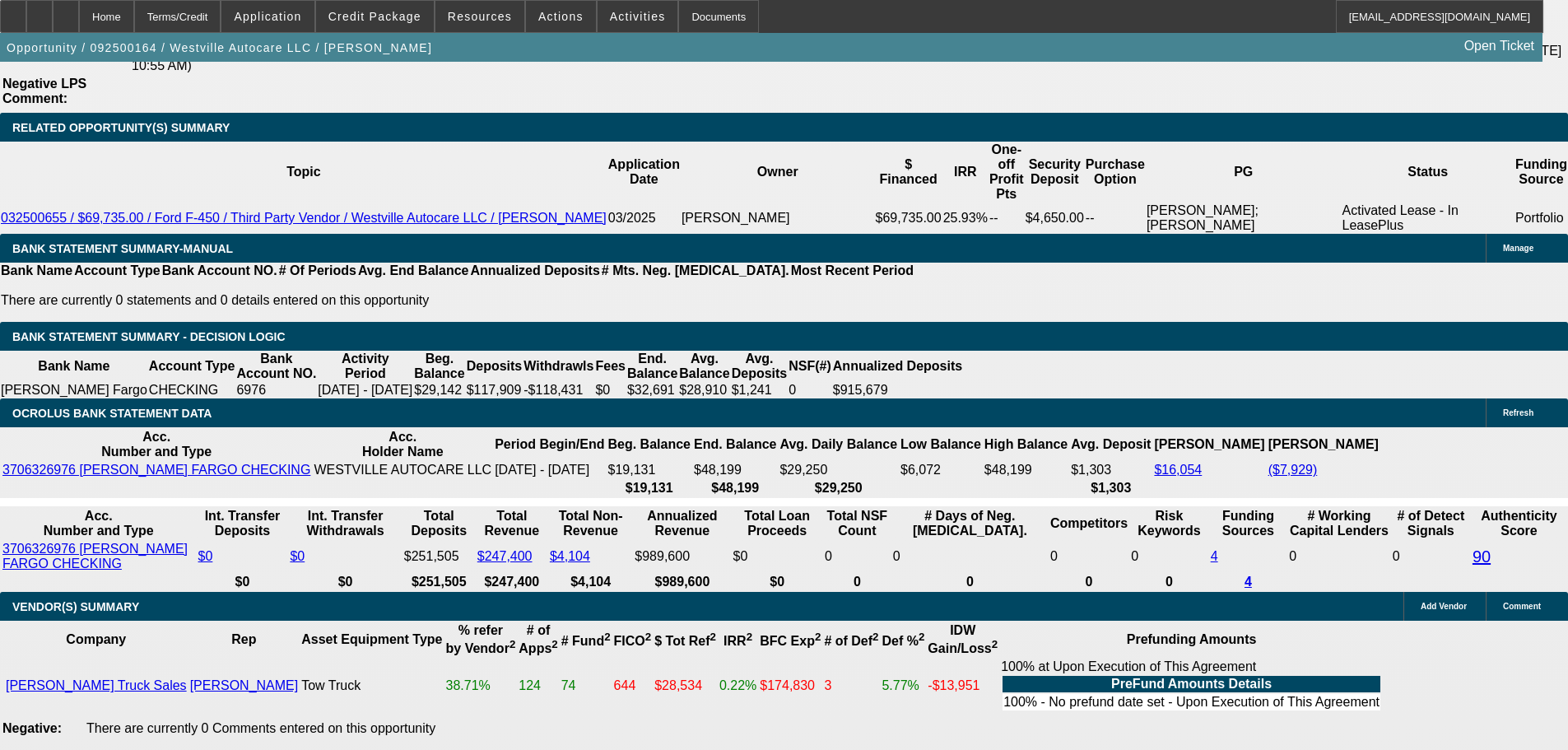
drag, startPoint x: 520, startPoint y: 196, endPoint x: 591, endPoint y: 472, distance: 285.0
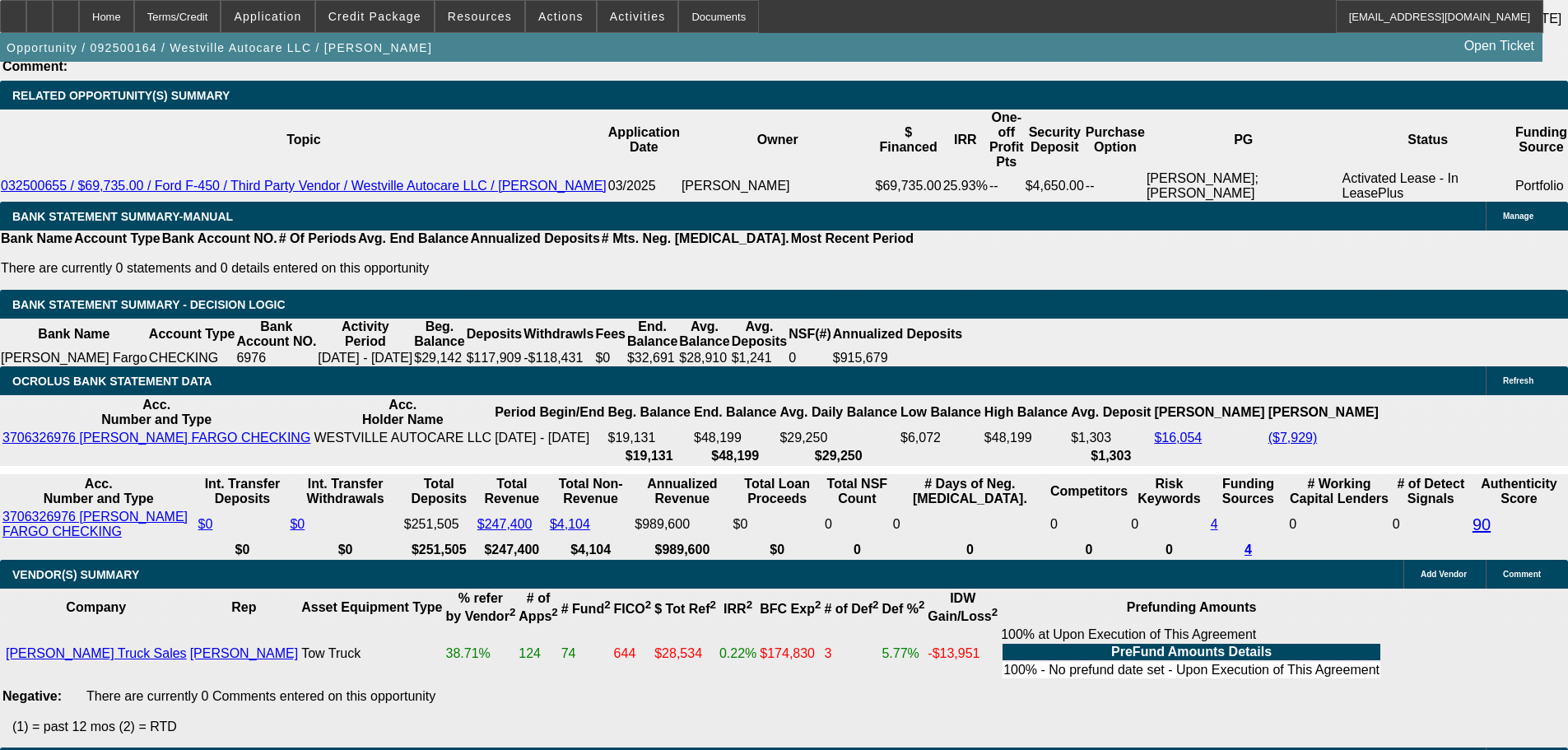
drag, startPoint x: 754, startPoint y: 443, endPoint x: 749, endPoint y: 360, distance: 83.2
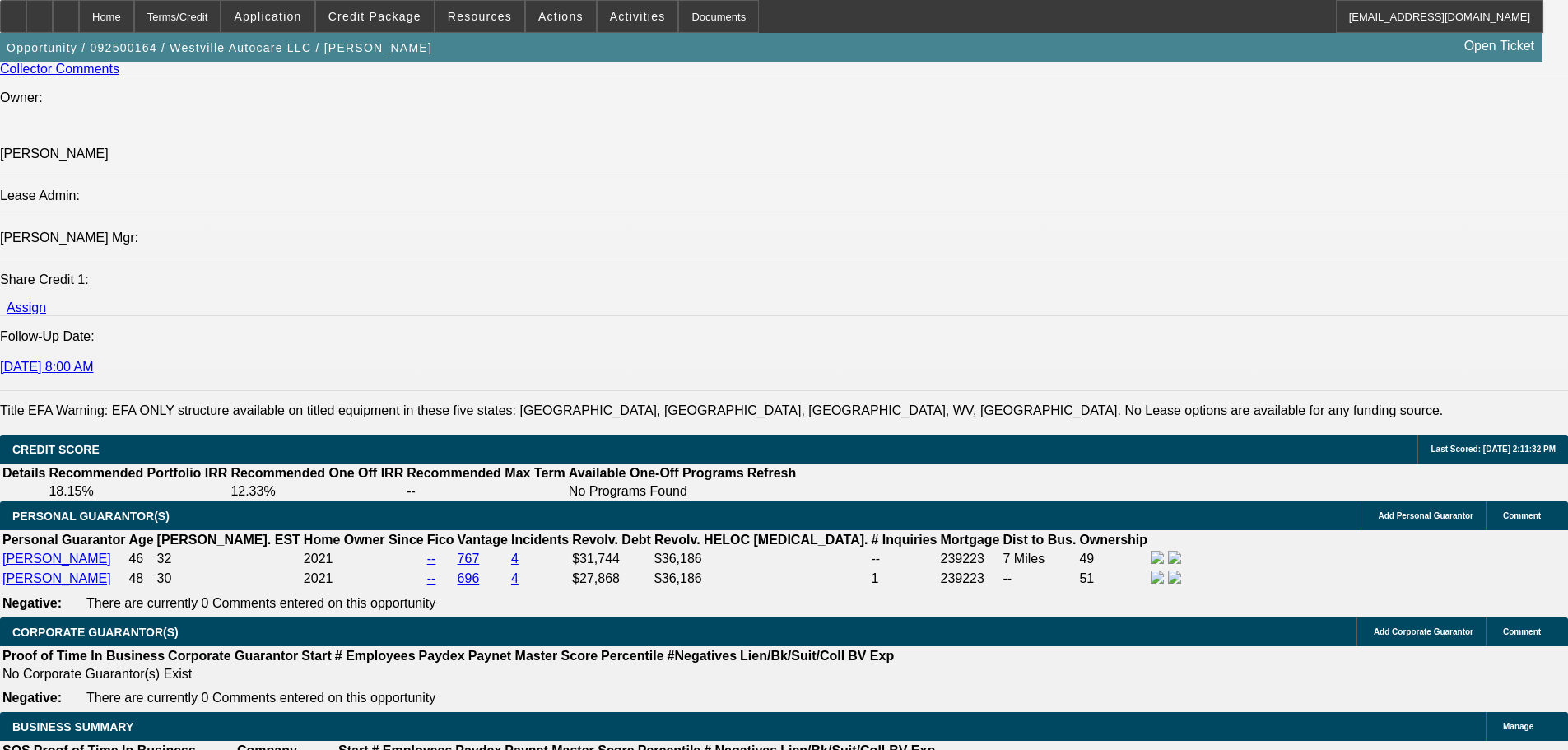
scroll to position [2205, 0]
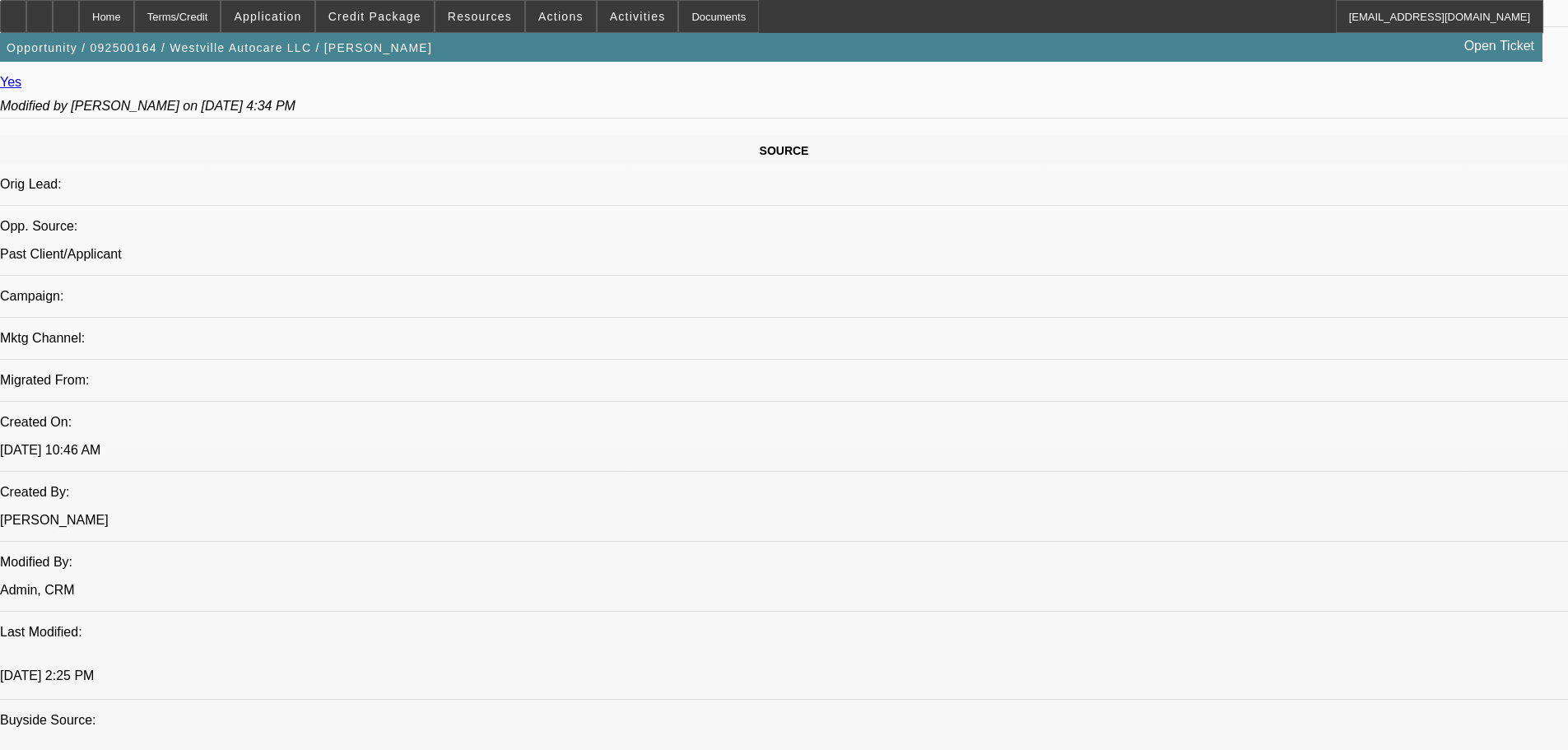
drag, startPoint x: 514, startPoint y: 398, endPoint x: 497, endPoint y: 310, distance: 89.6
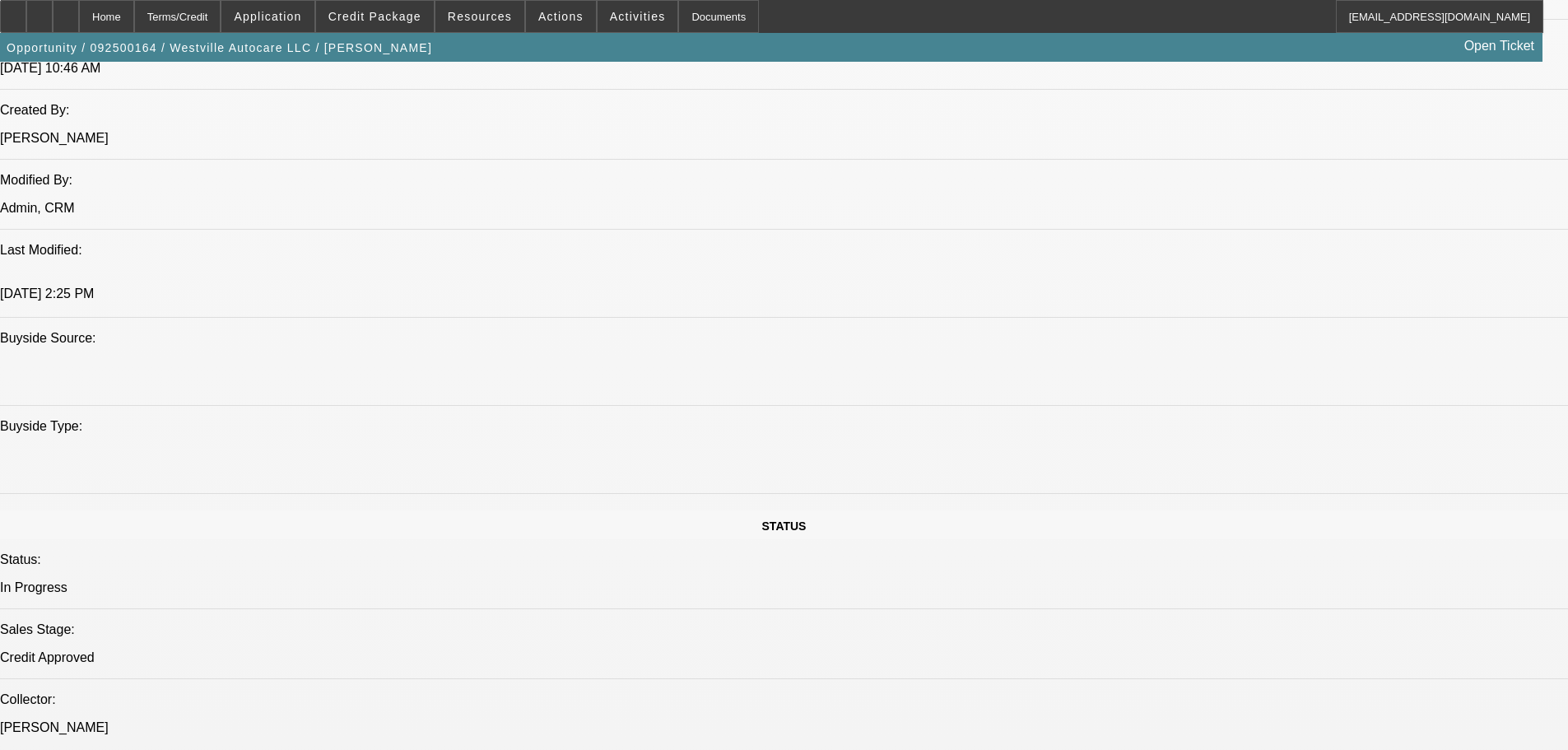
drag, startPoint x: 700, startPoint y: 383, endPoint x: 726, endPoint y: 586, distance: 204.7
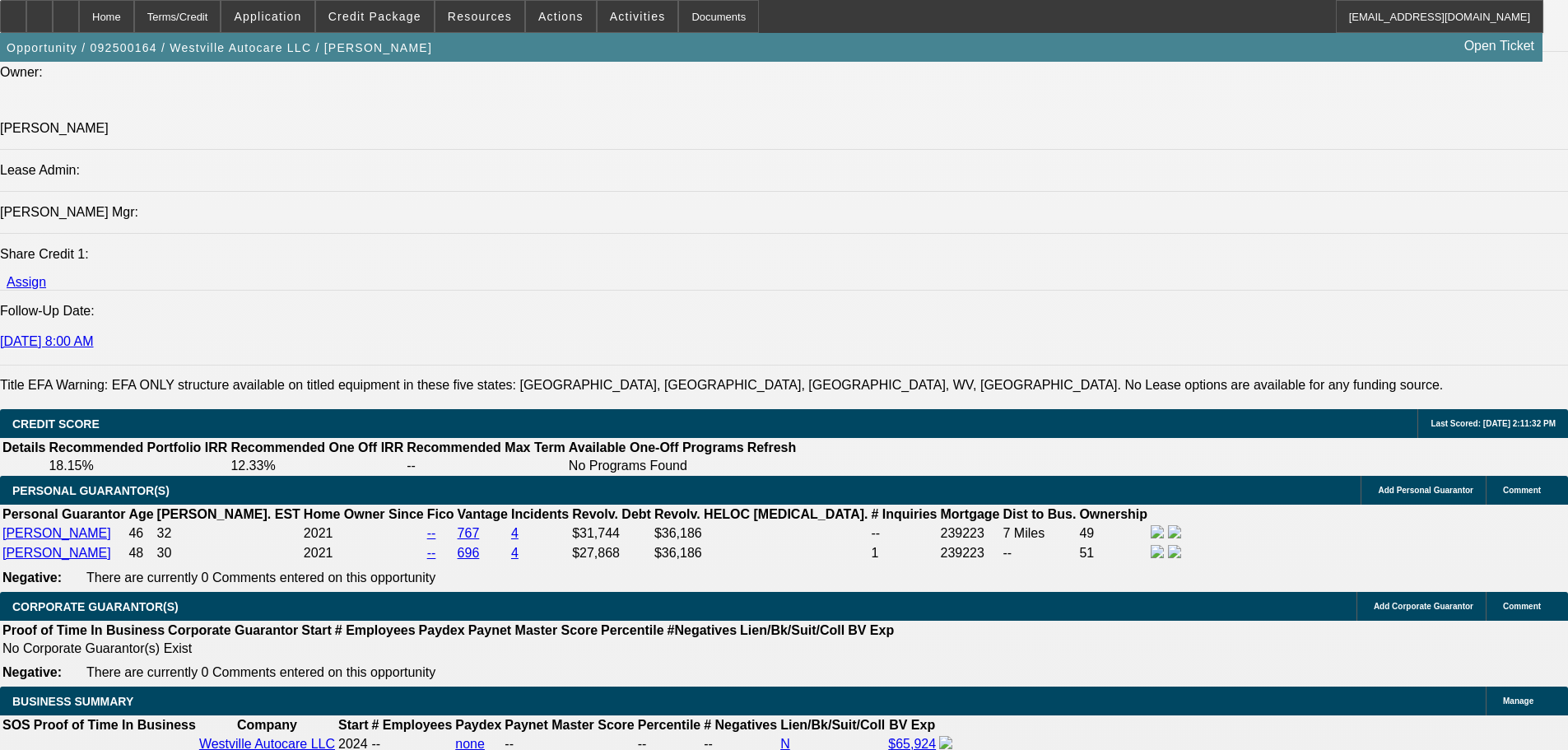
drag, startPoint x: 694, startPoint y: 478, endPoint x: 713, endPoint y: 612, distance: 135.3
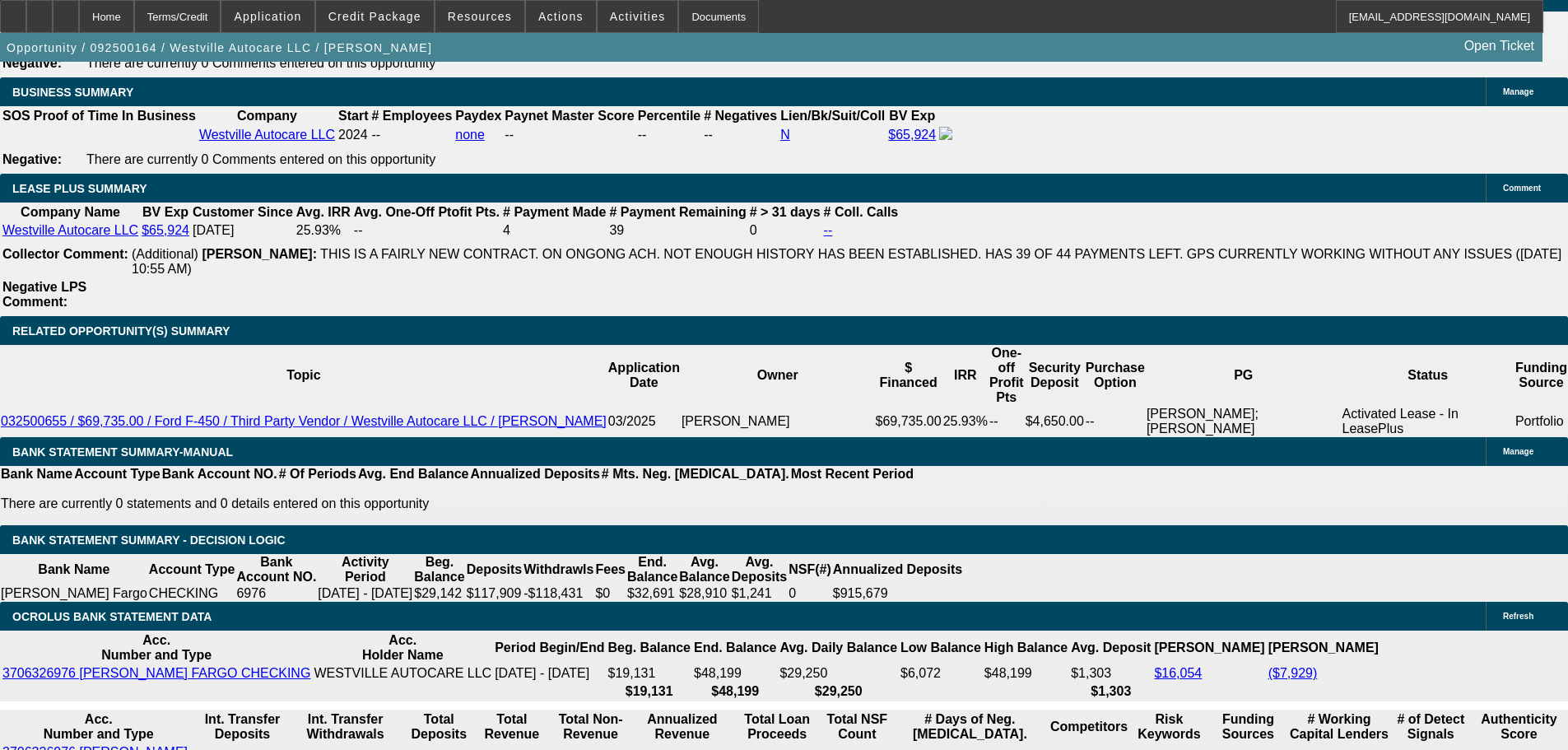
drag, startPoint x: 766, startPoint y: 582, endPoint x: 763, endPoint y: 597, distance: 15.3
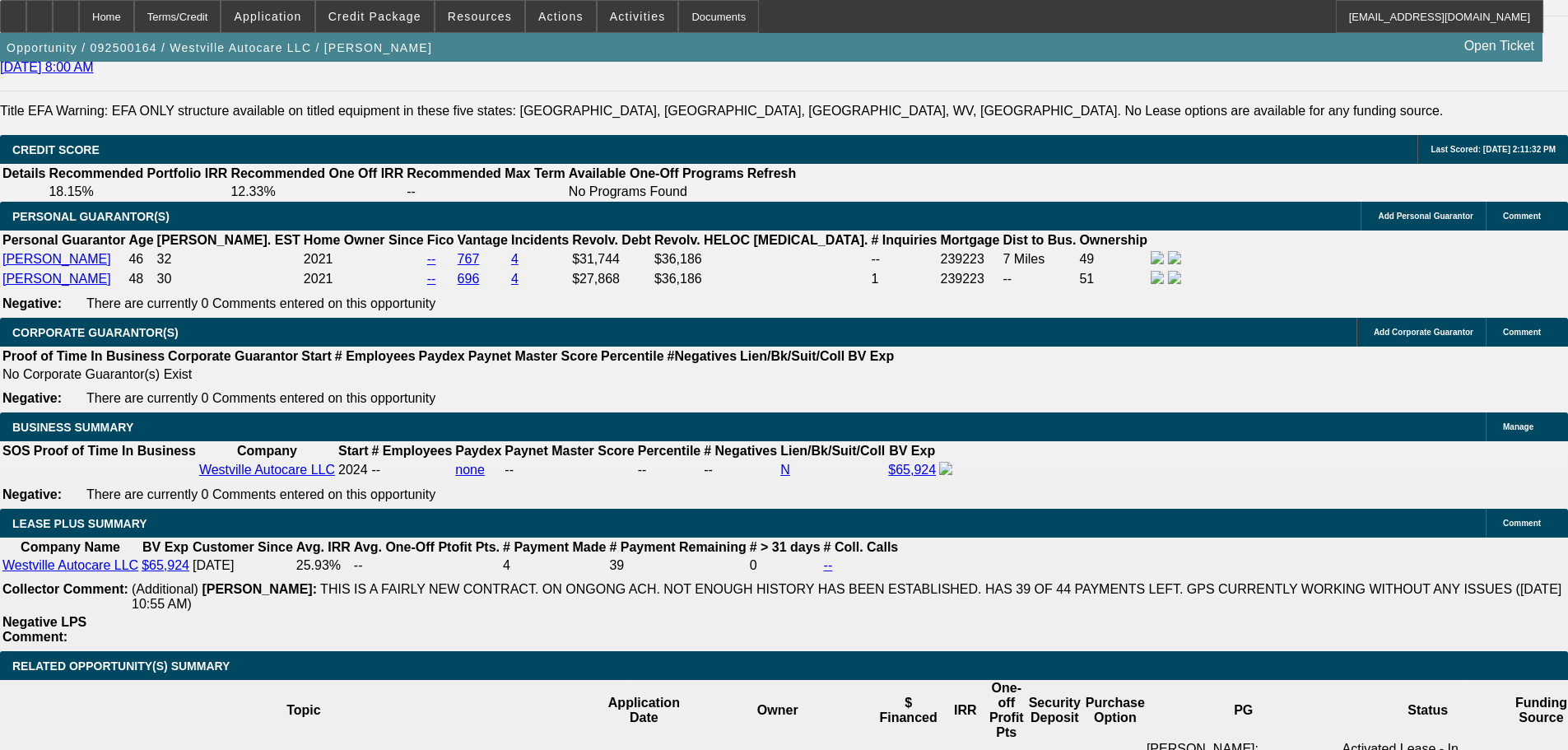
drag, startPoint x: 846, startPoint y: 485, endPoint x: 810, endPoint y: 326, distance: 163.0
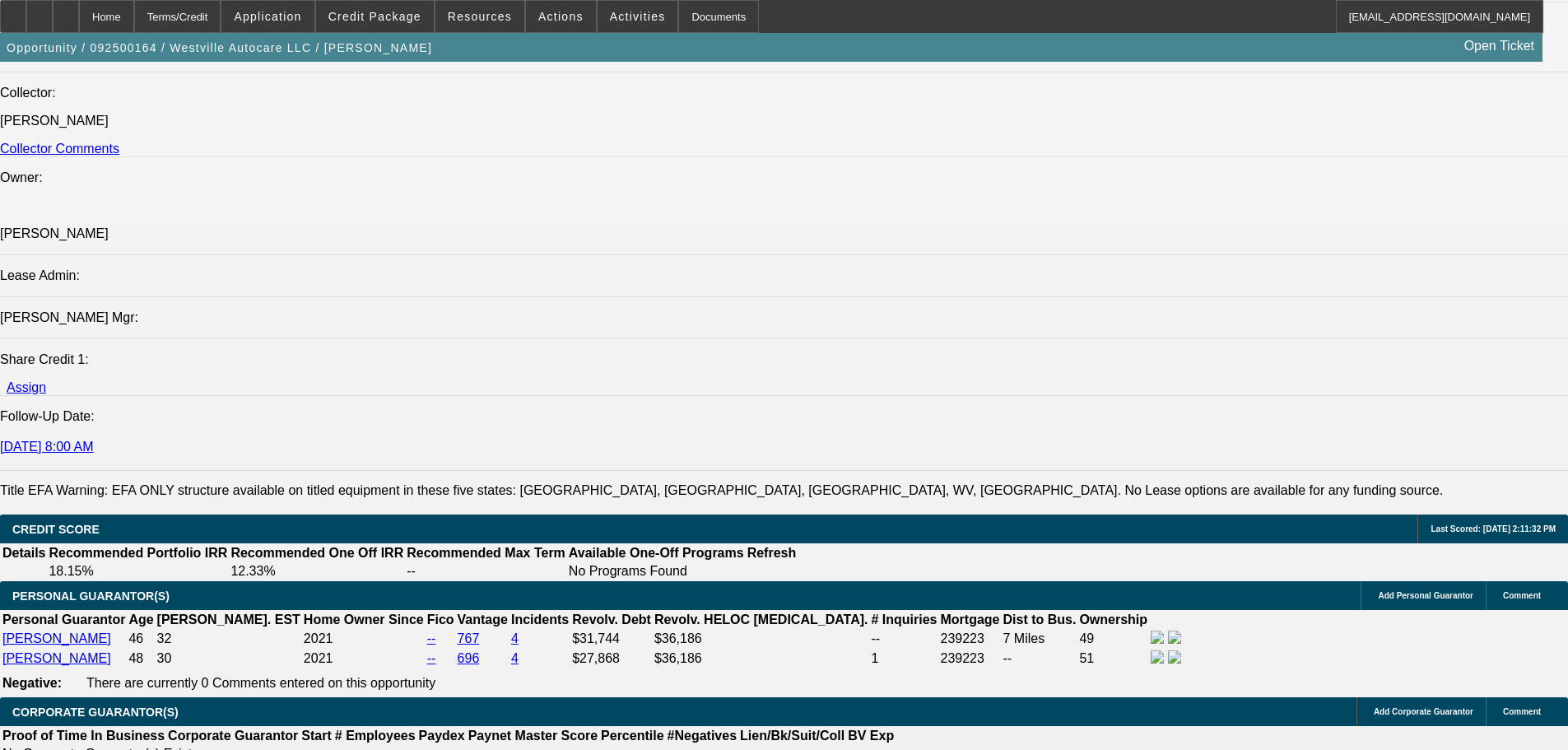
scroll to position [85, 0]
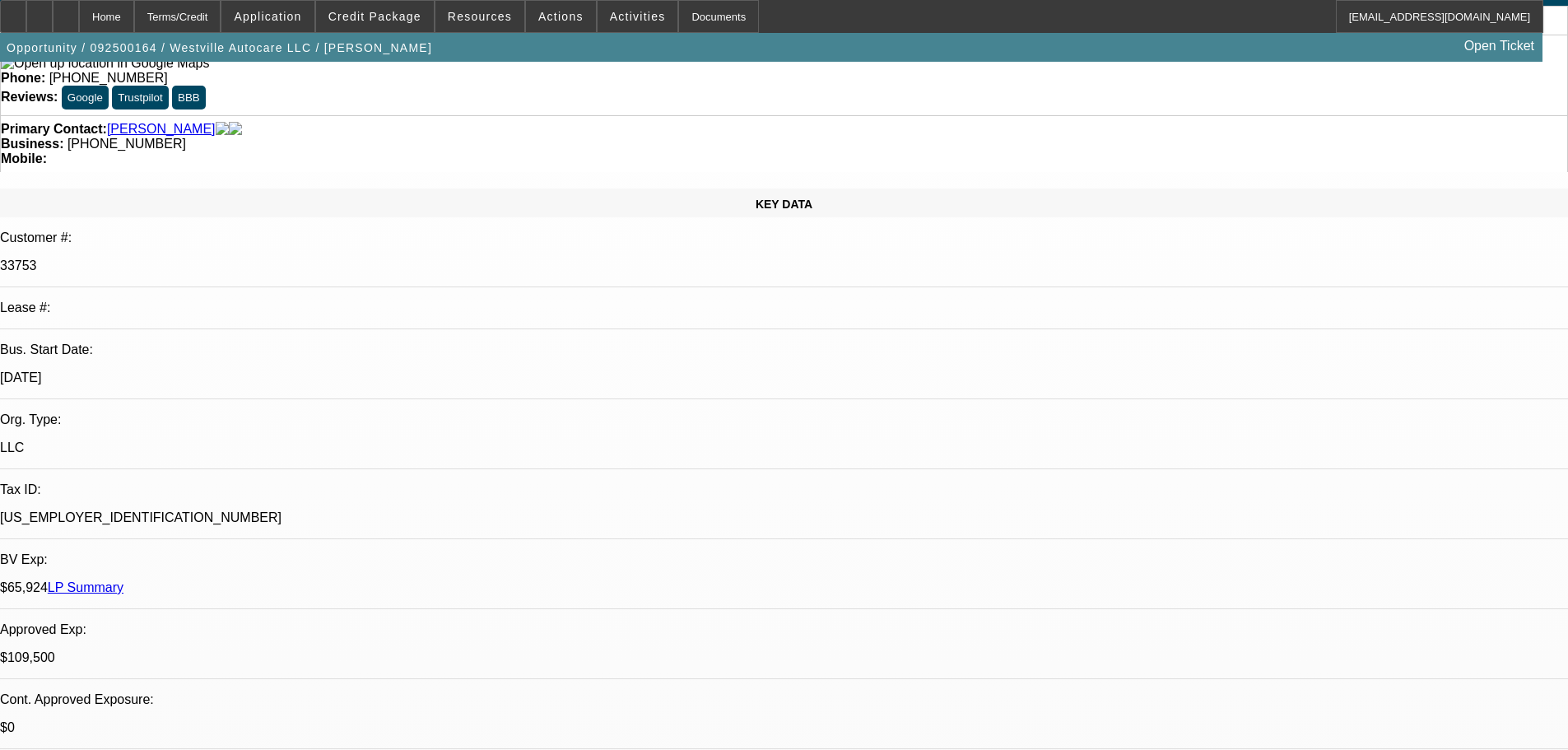
drag, startPoint x: 777, startPoint y: 554, endPoint x: 696, endPoint y: 224, distance: 339.8
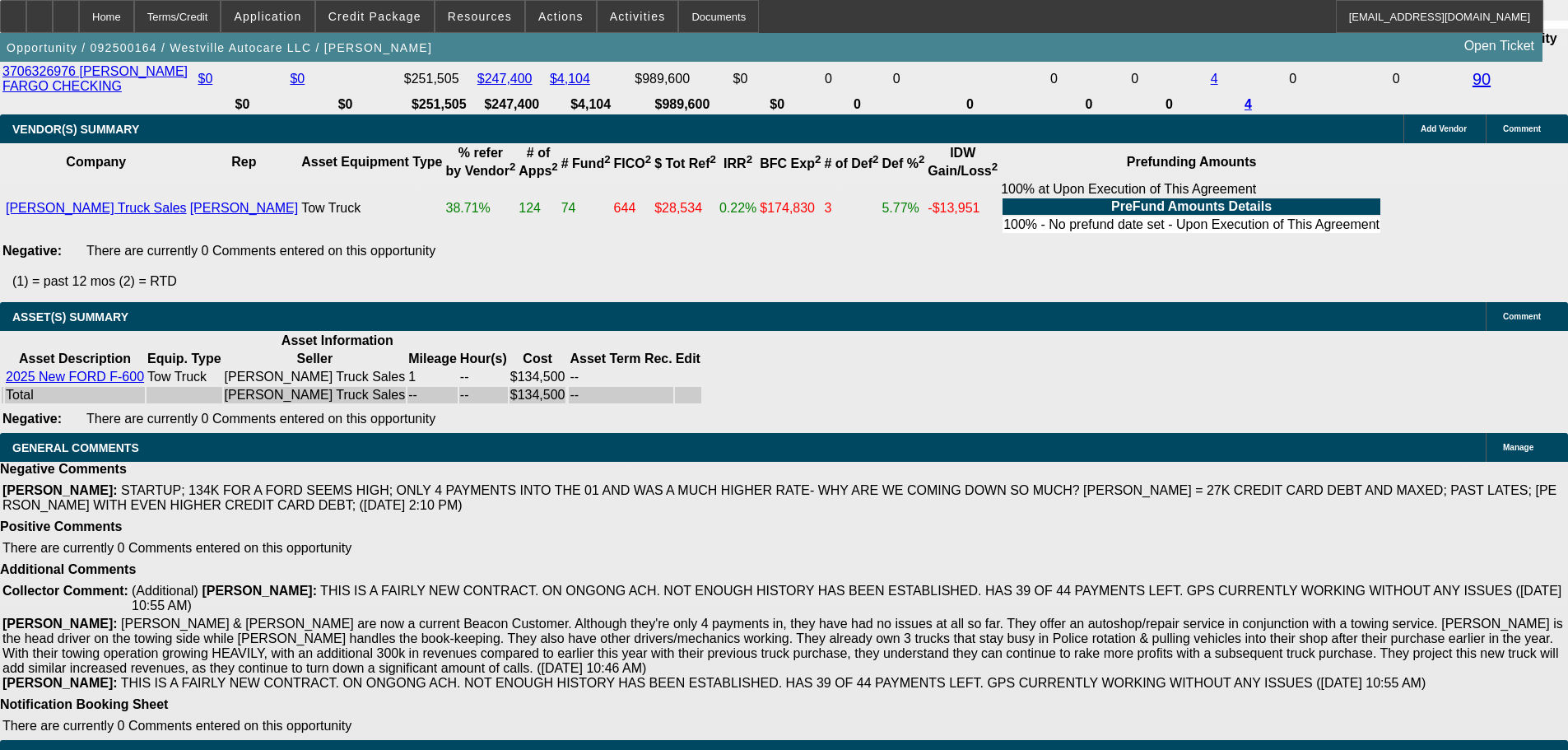
drag, startPoint x: 641, startPoint y: 307, endPoint x: 668, endPoint y: 559, distance: 253.4
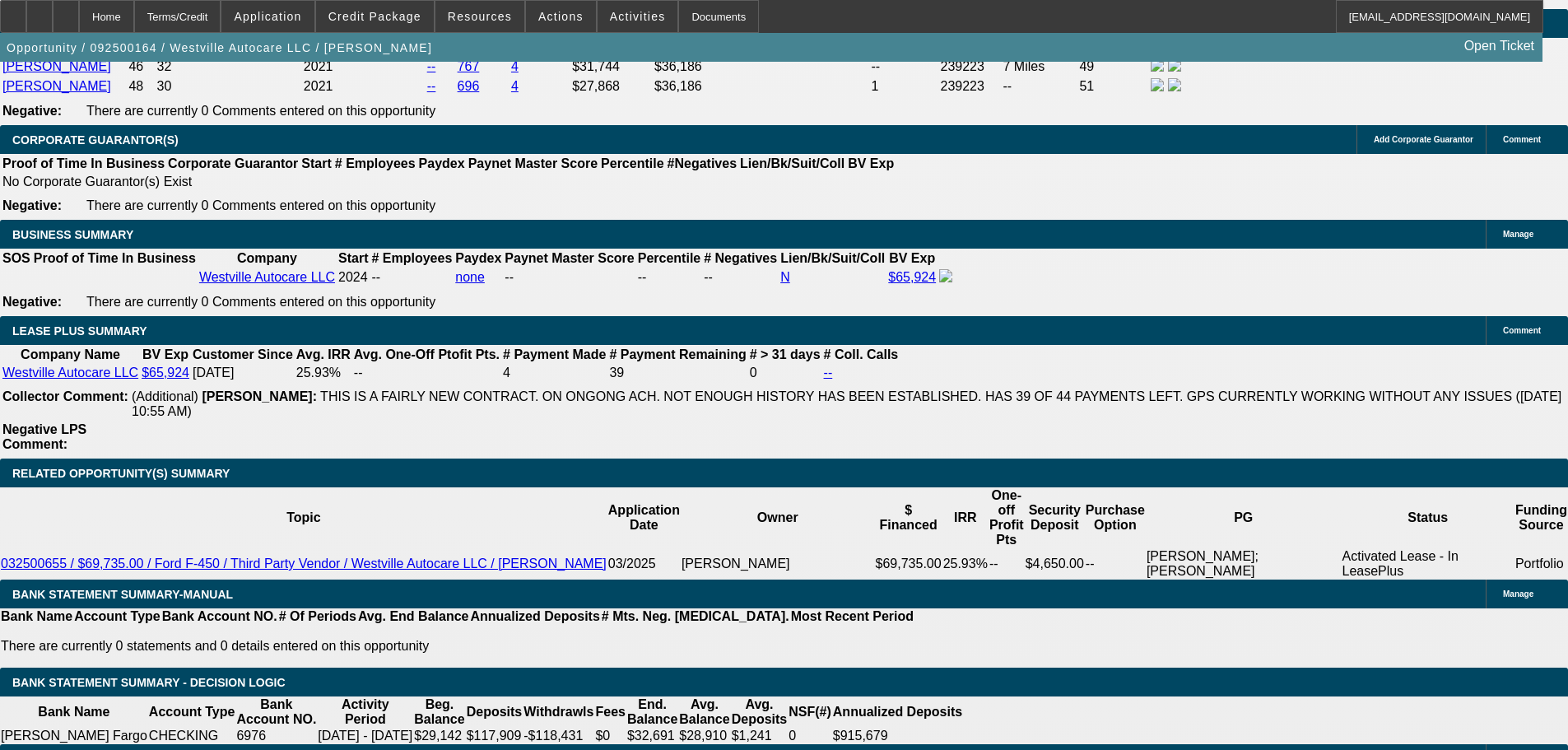
drag, startPoint x: 683, startPoint y: 521, endPoint x: 670, endPoint y: 337, distance: 184.5
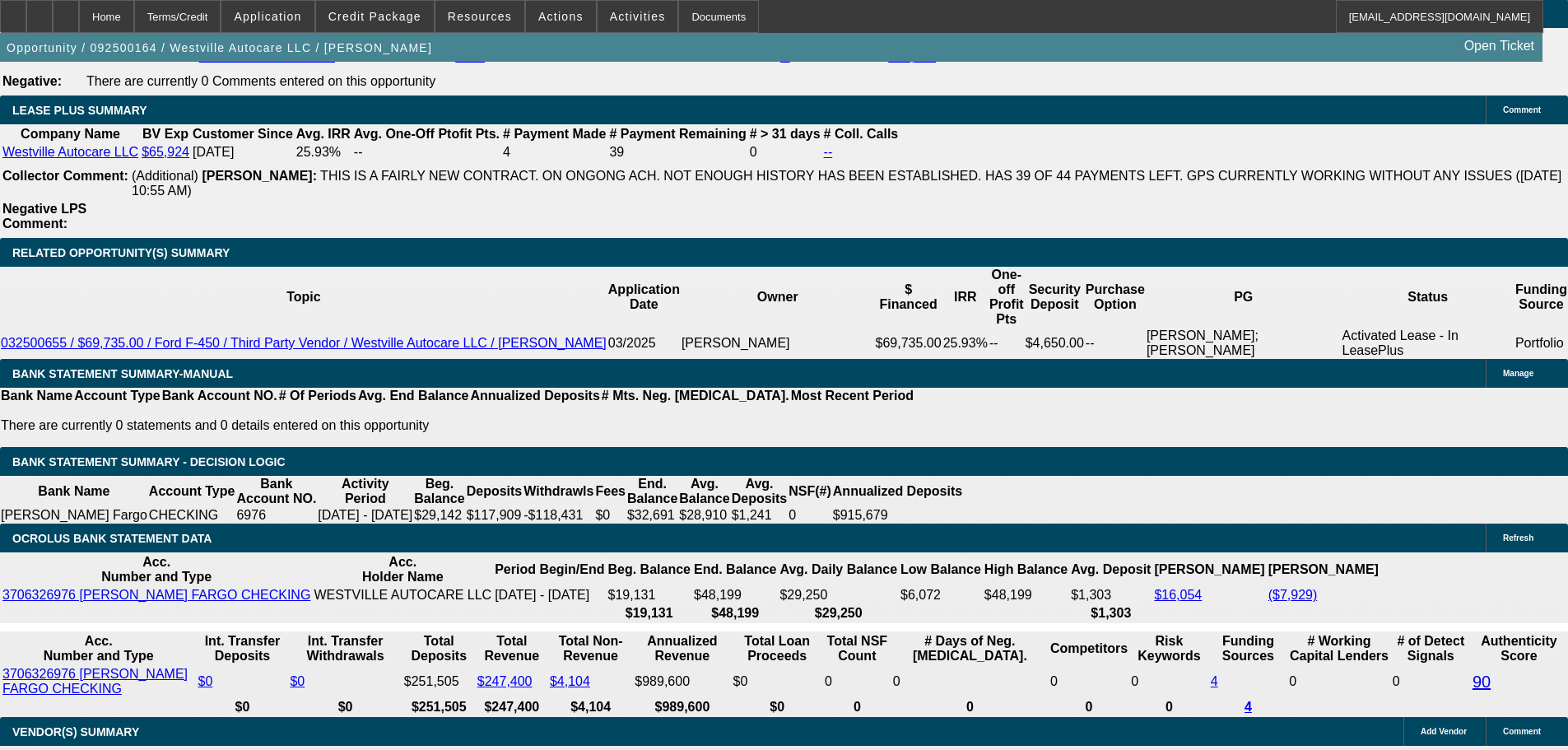
drag, startPoint x: 719, startPoint y: 425, endPoint x: 711, endPoint y: 547, distance: 122.3
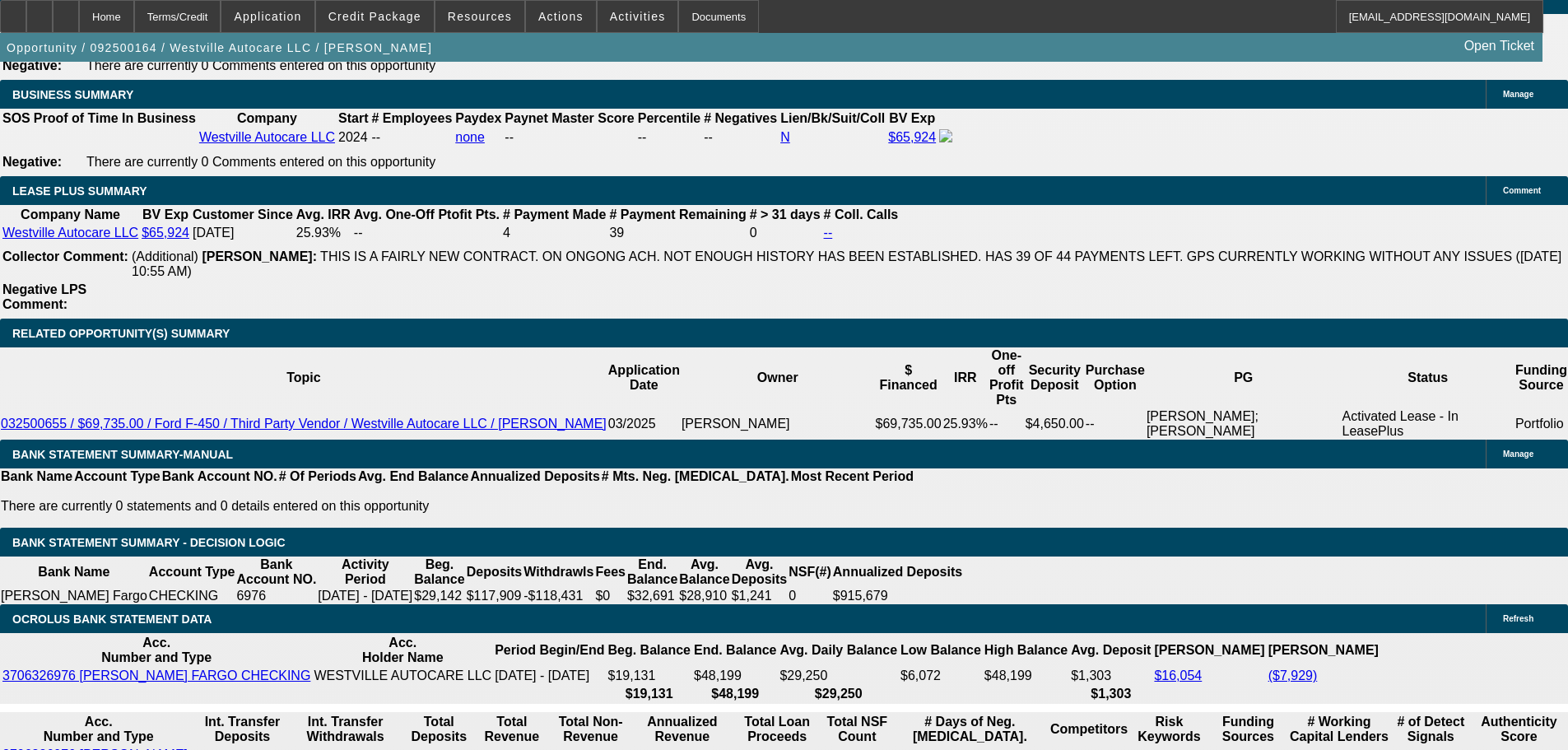
scroll to position [2647, 0]
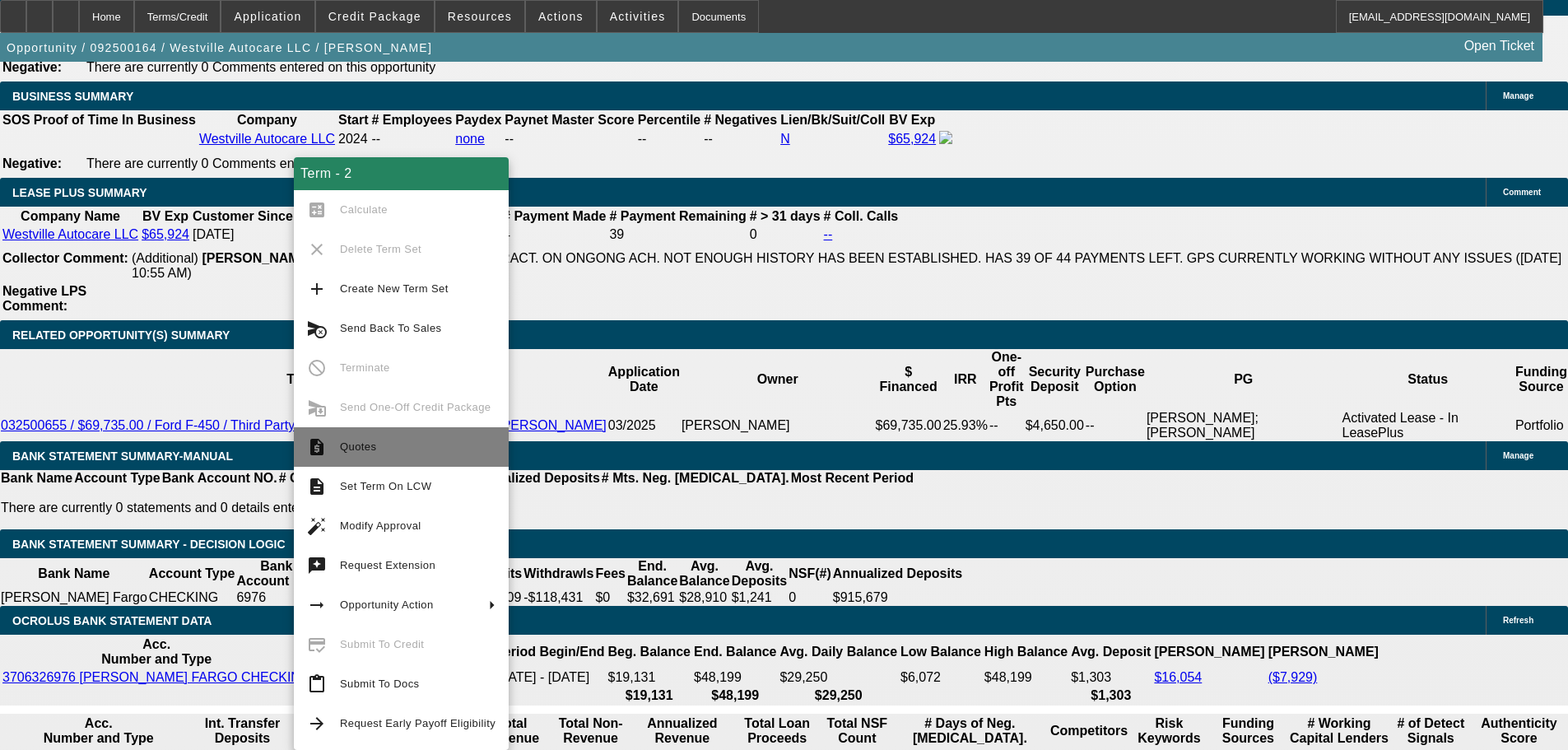
click at [447, 457] on button "request_quote Quotes" at bounding box center [402, 447] width 215 height 40
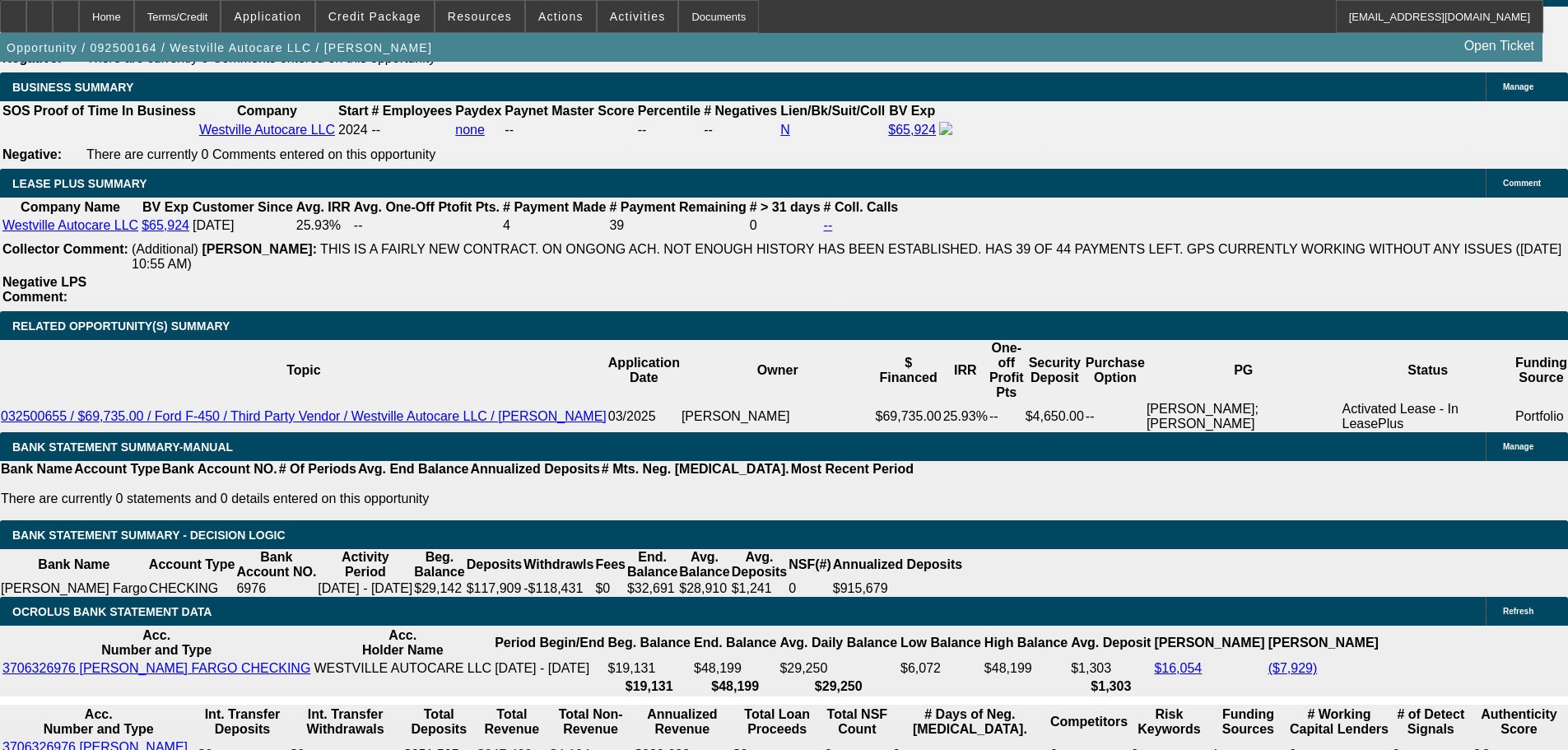
scroll to position [2812, 0]
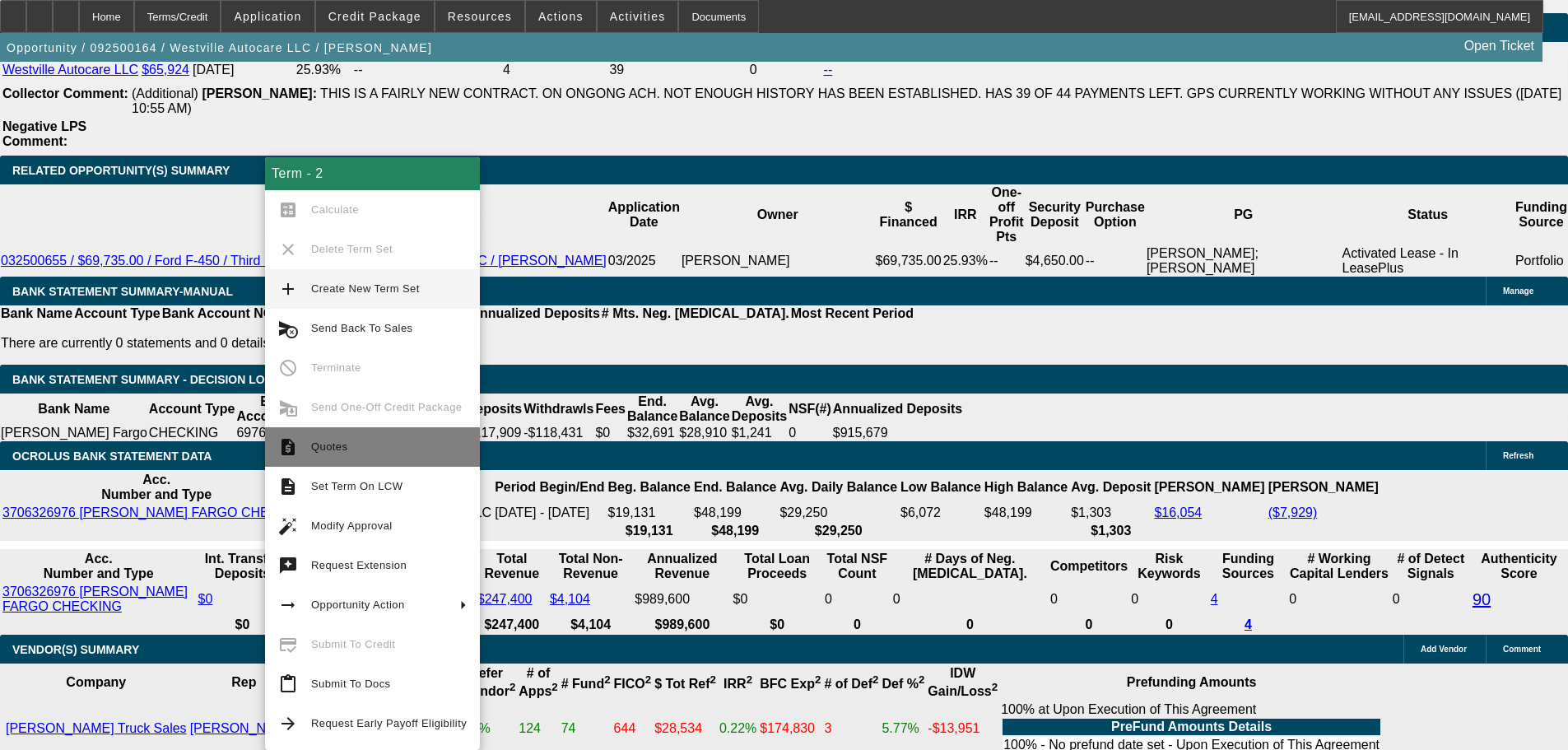
click at [420, 455] on span "Quotes" at bounding box center [388, 447] width 156 height 20
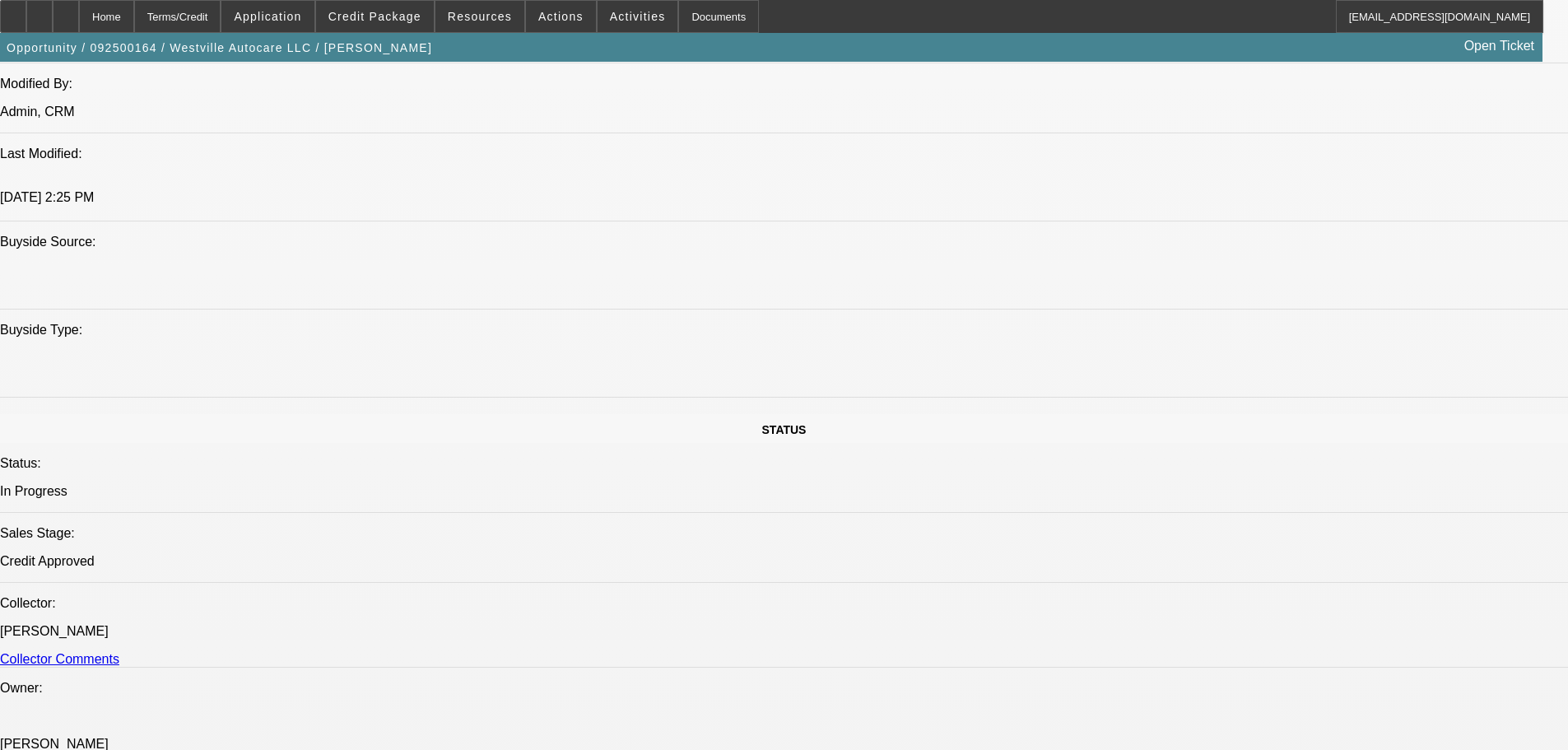
scroll to position [0, 0]
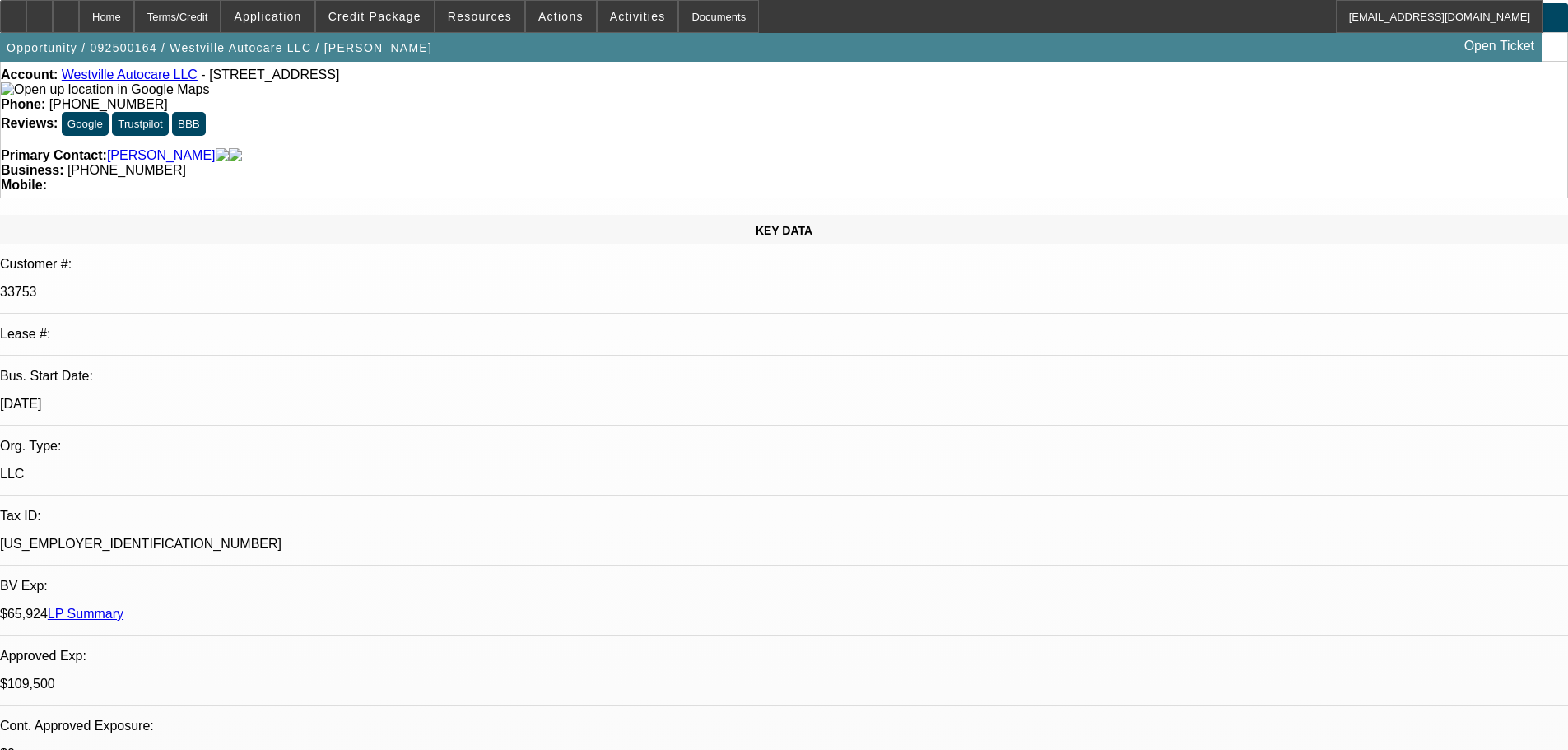
drag, startPoint x: 756, startPoint y: 262, endPoint x: 752, endPoint y: 141, distance: 121.1
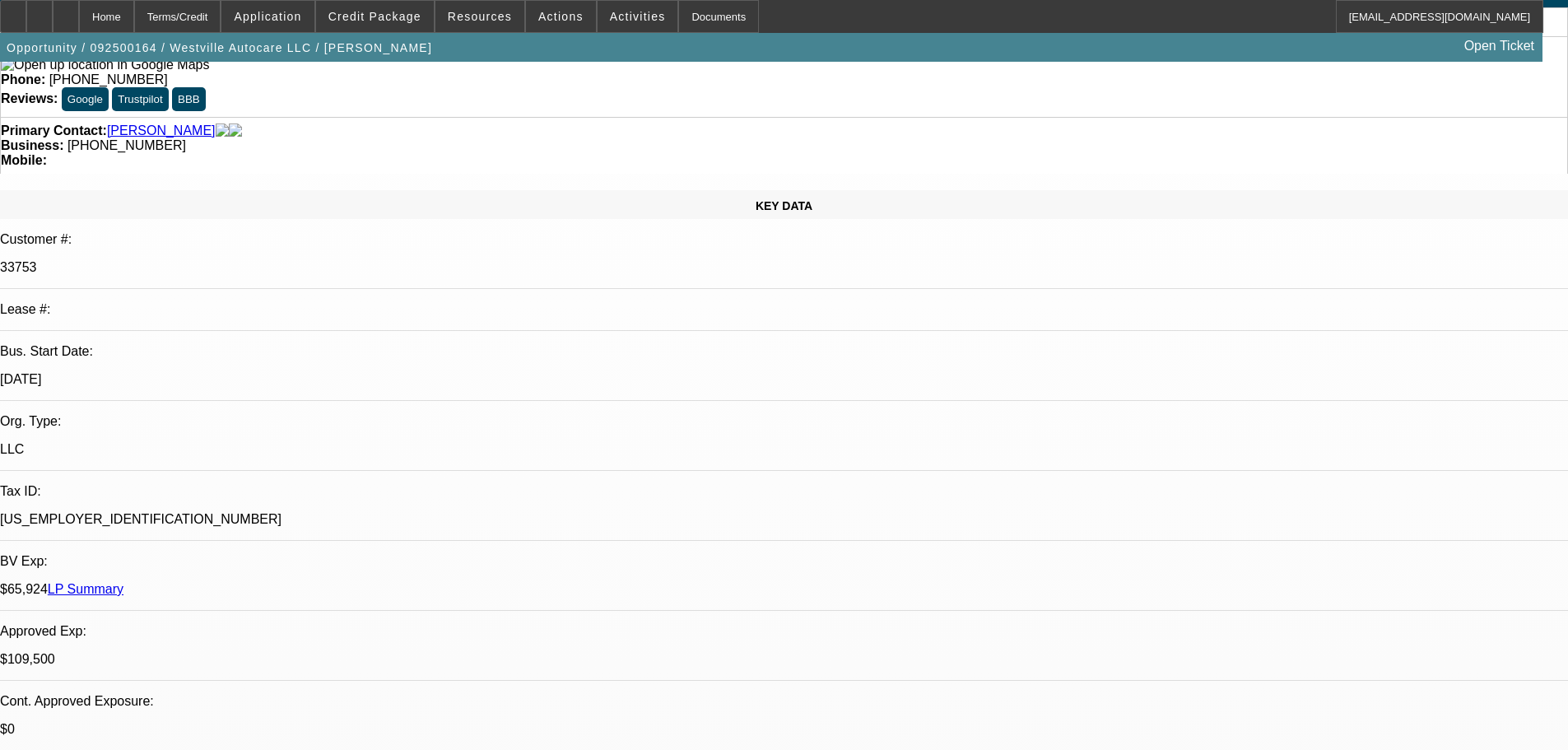
scroll to position [247, 0]
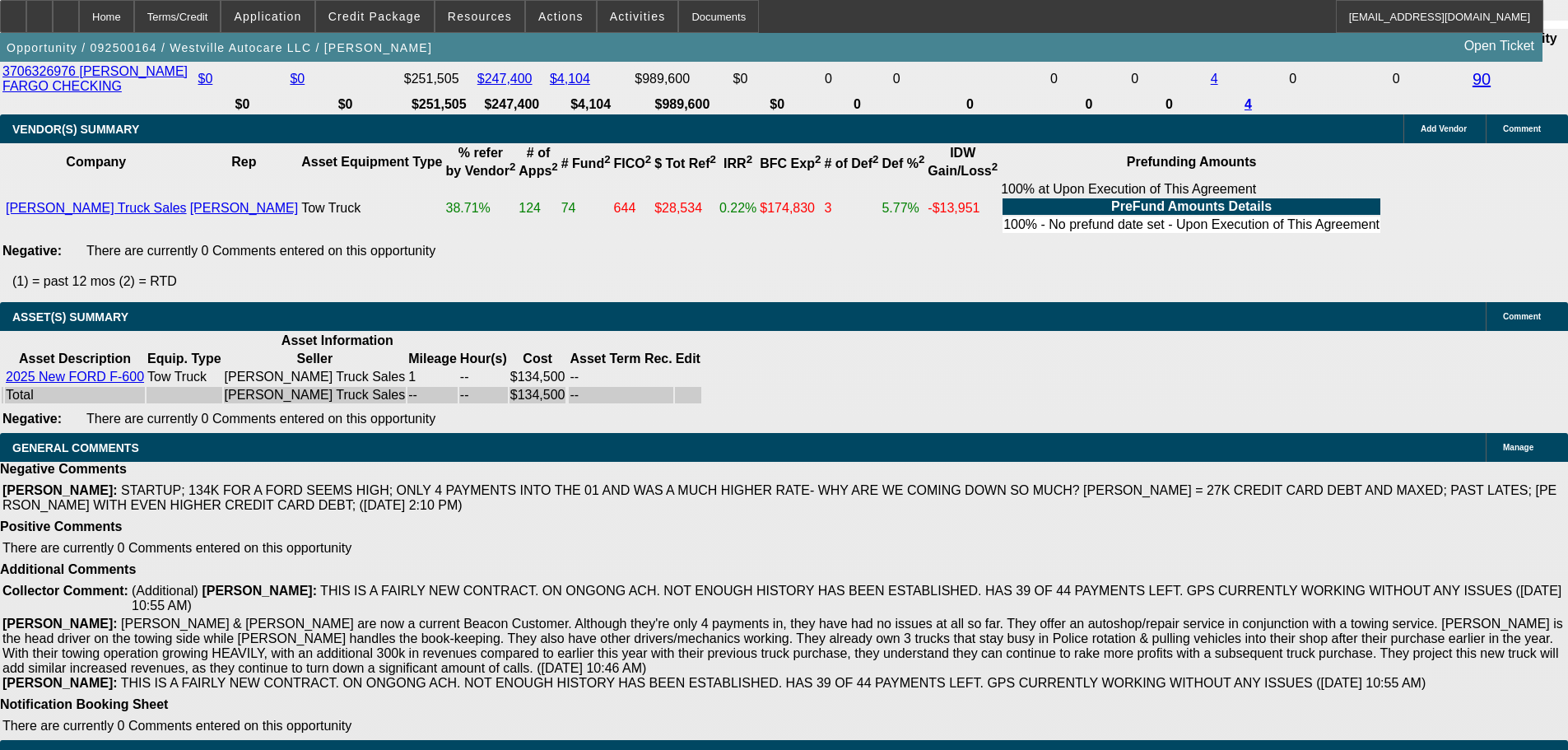
drag, startPoint x: 602, startPoint y: 325, endPoint x: 573, endPoint y: 405, distance: 85.1
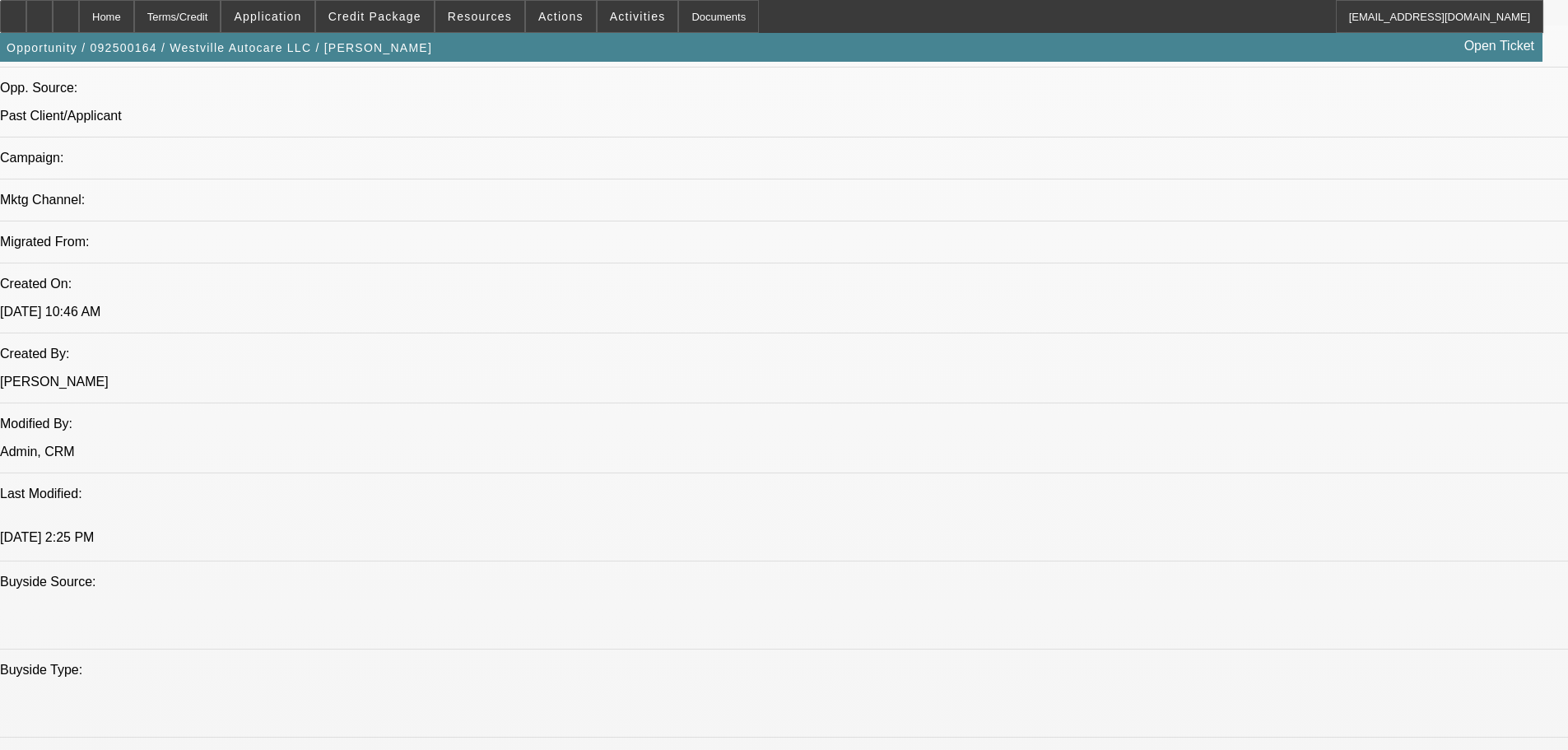
scroll to position [944, 0]
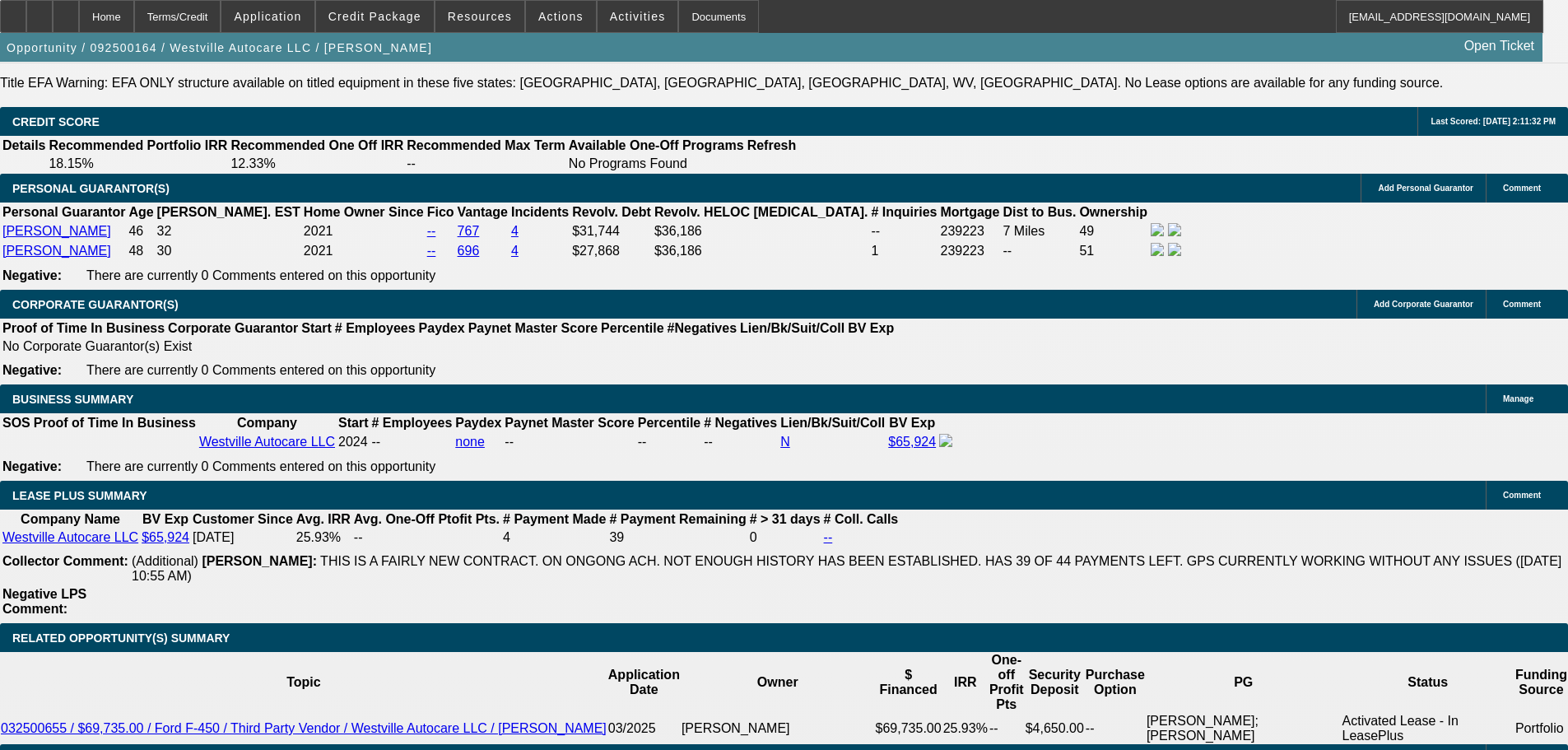
scroll to position [2757, 0]
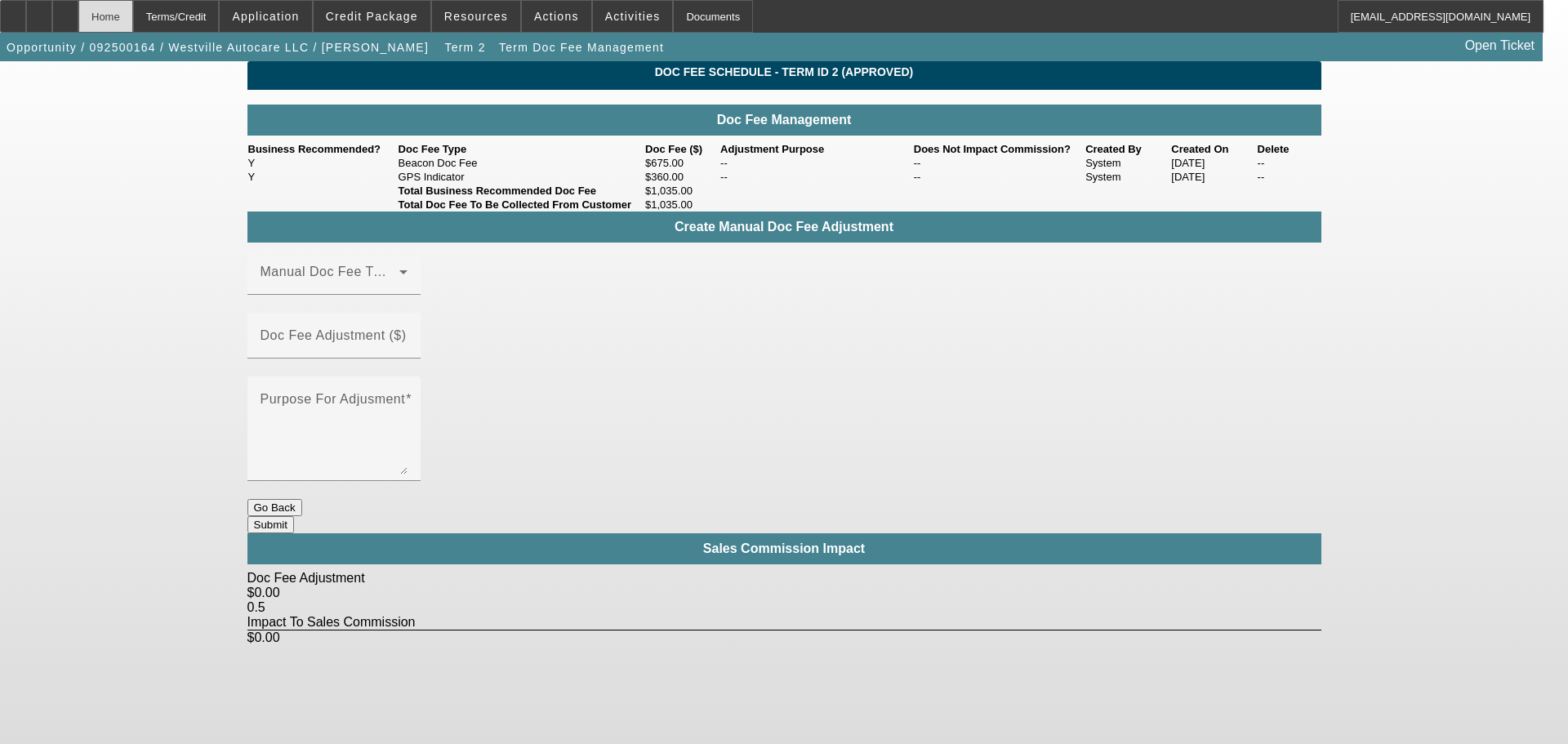
click at [133, 18] on div "Home" at bounding box center [106, 16] width 54 height 33
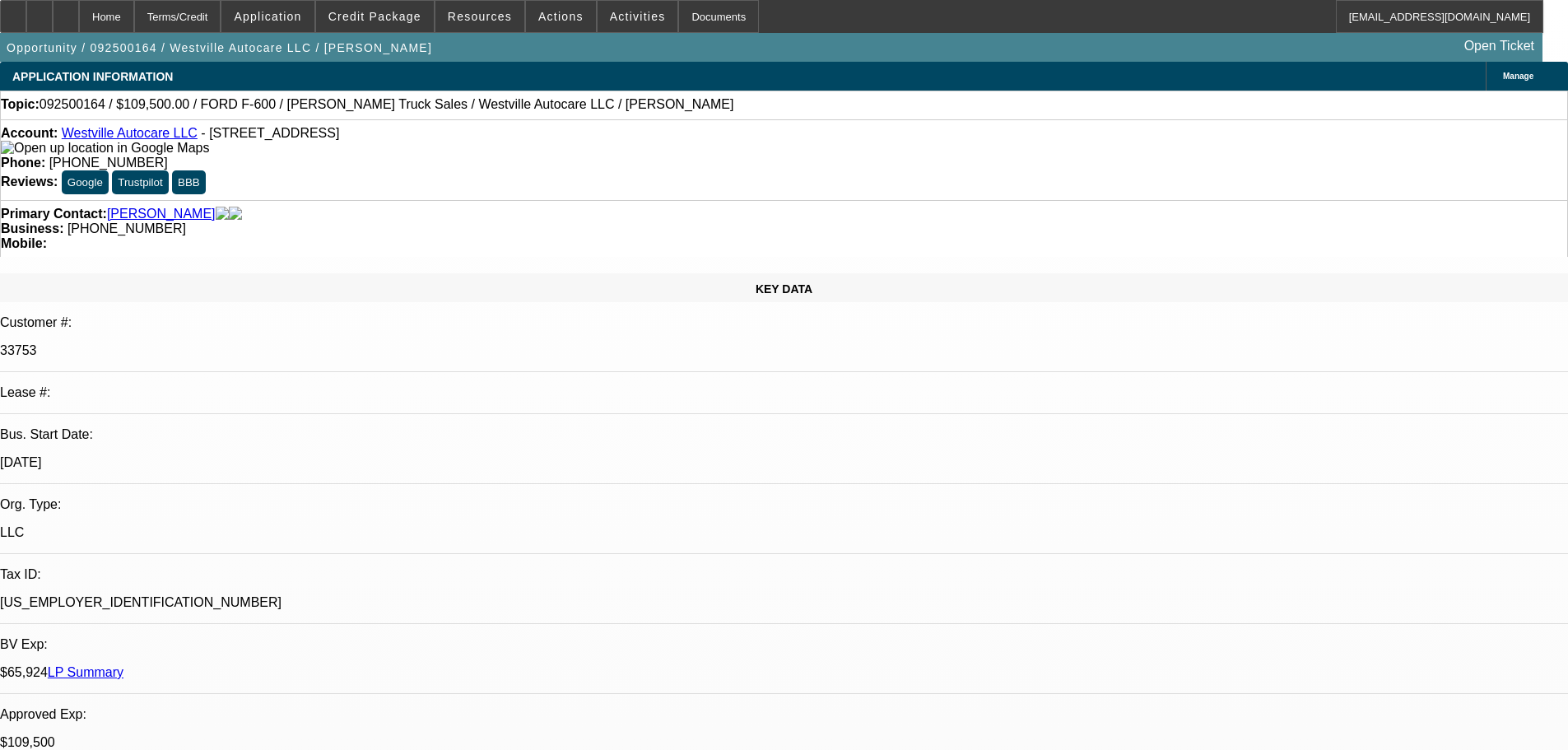
select select "0"
select select "2"
select select "0"
select select "6"
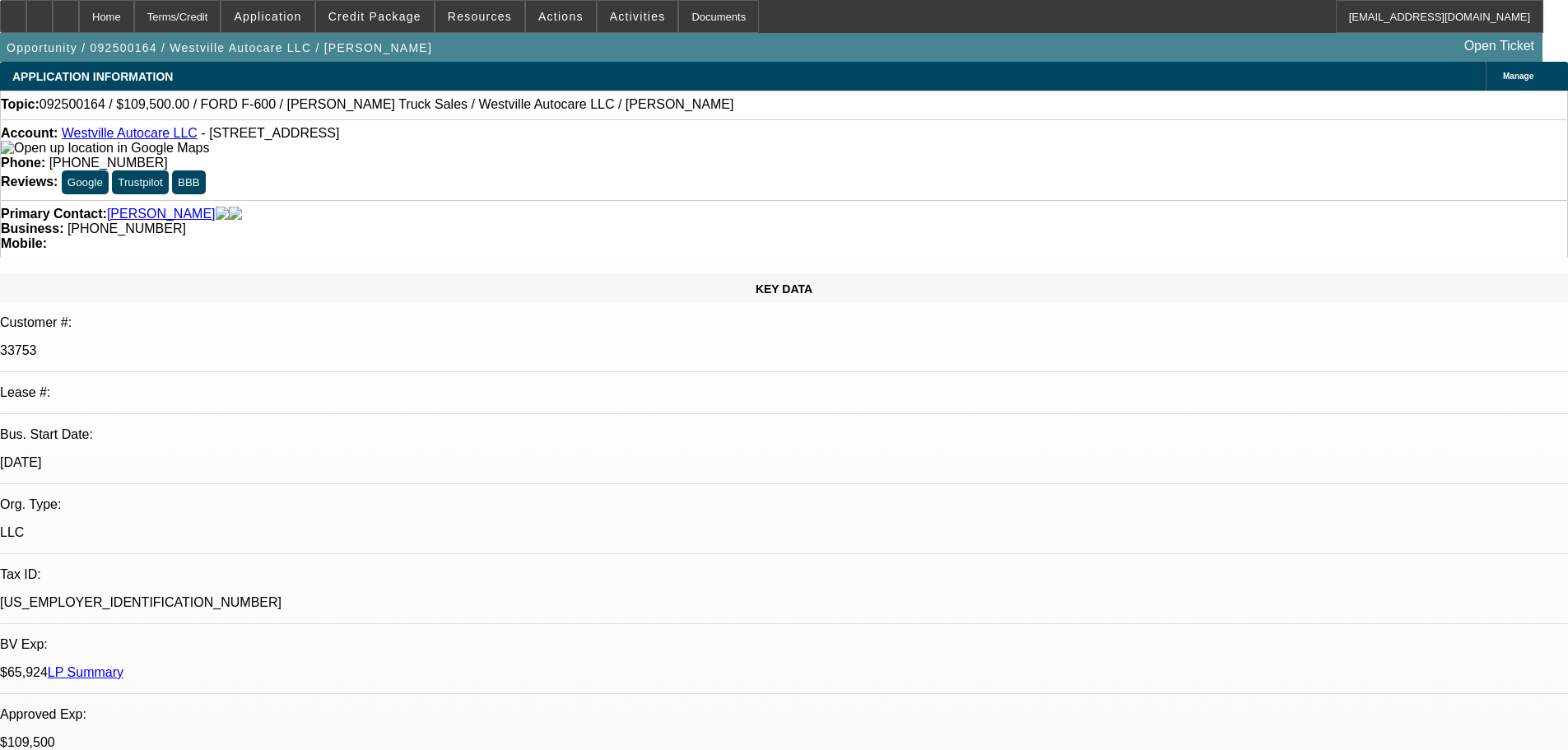
select select "0"
select select "2"
select select "0"
select select "6"
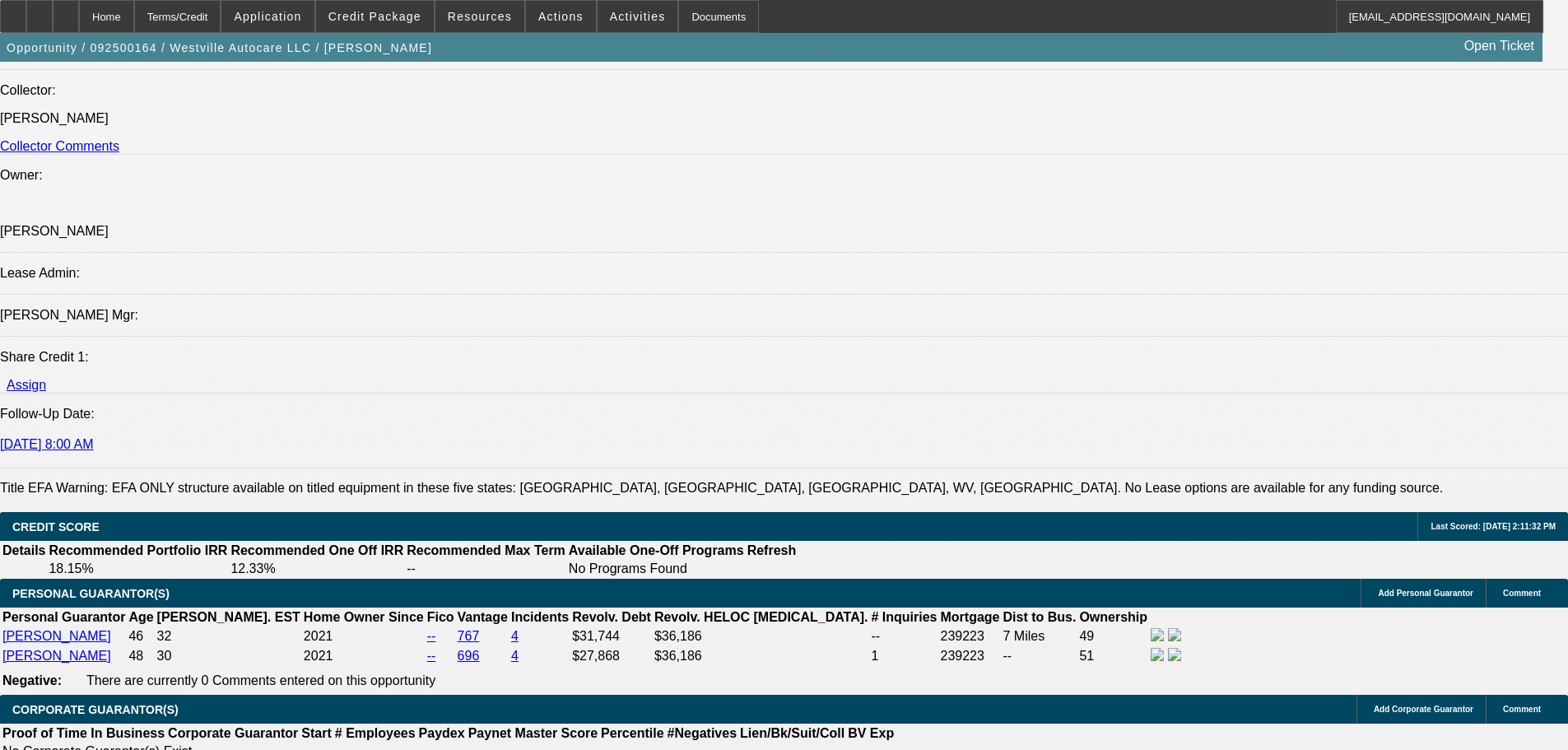
drag, startPoint x: 750, startPoint y: 426, endPoint x: 769, endPoint y: 595, distance: 170.1
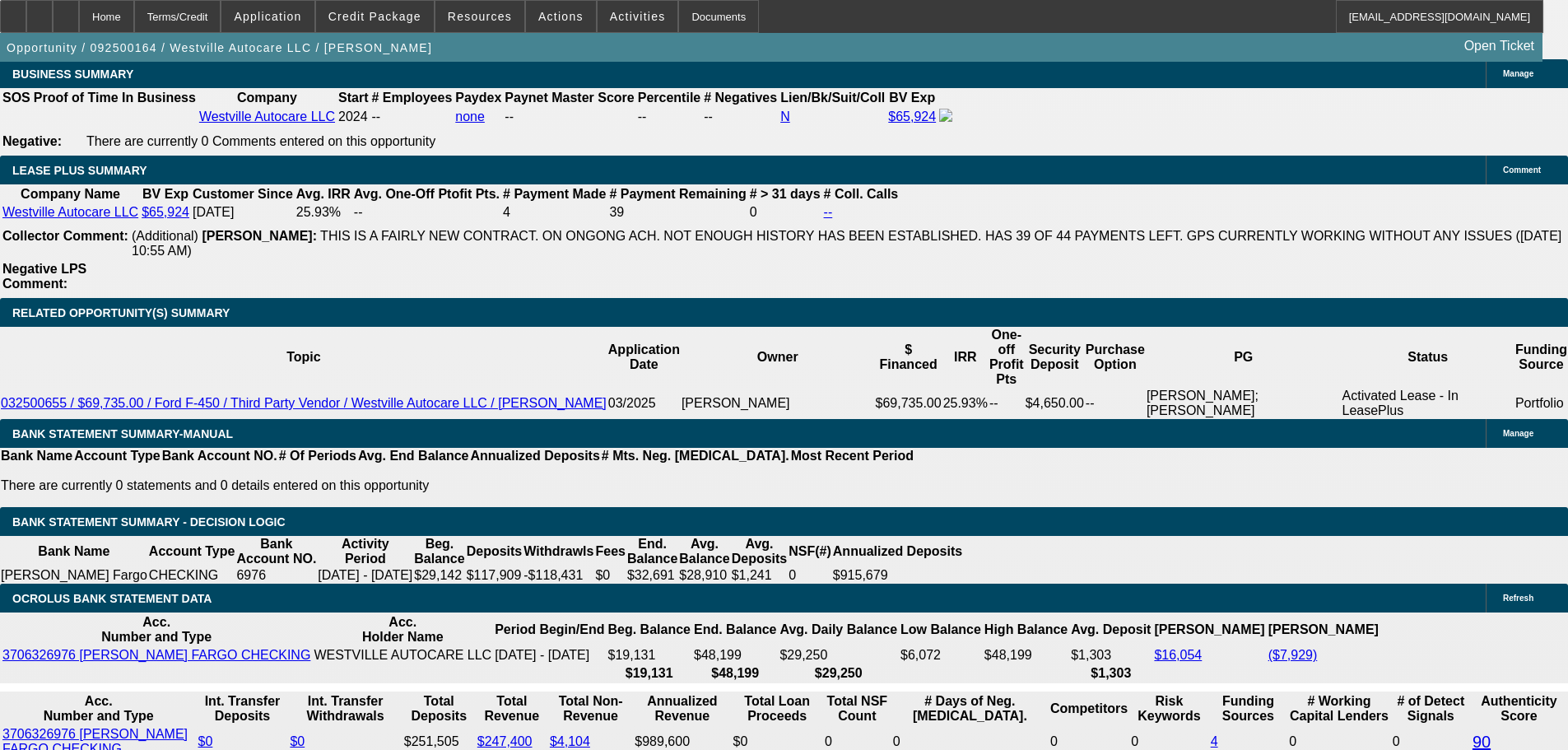
scroll to position [2825, 0]
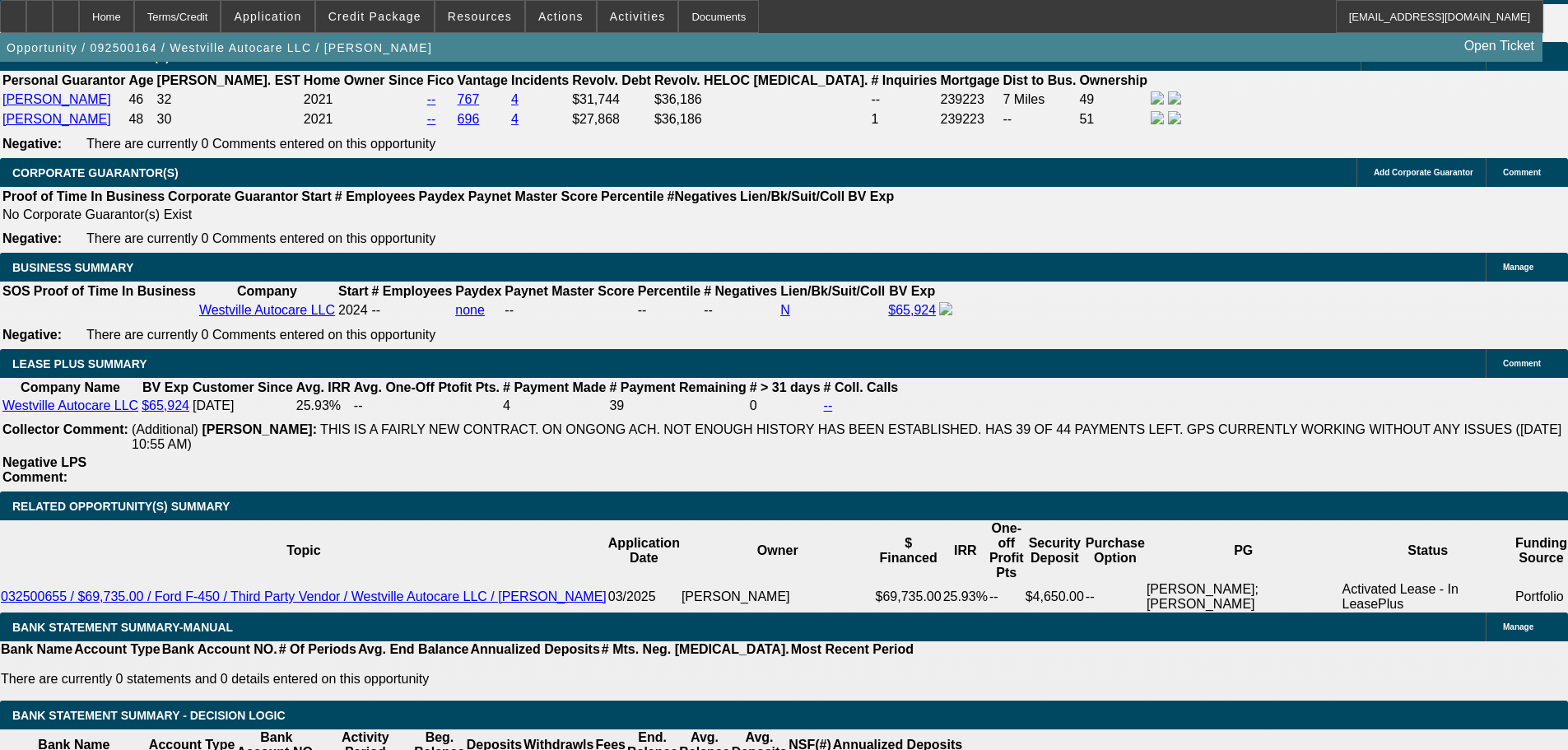
drag, startPoint x: 657, startPoint y: 595, endPoint x: 696, endPoint y: 296, distance: 301.5
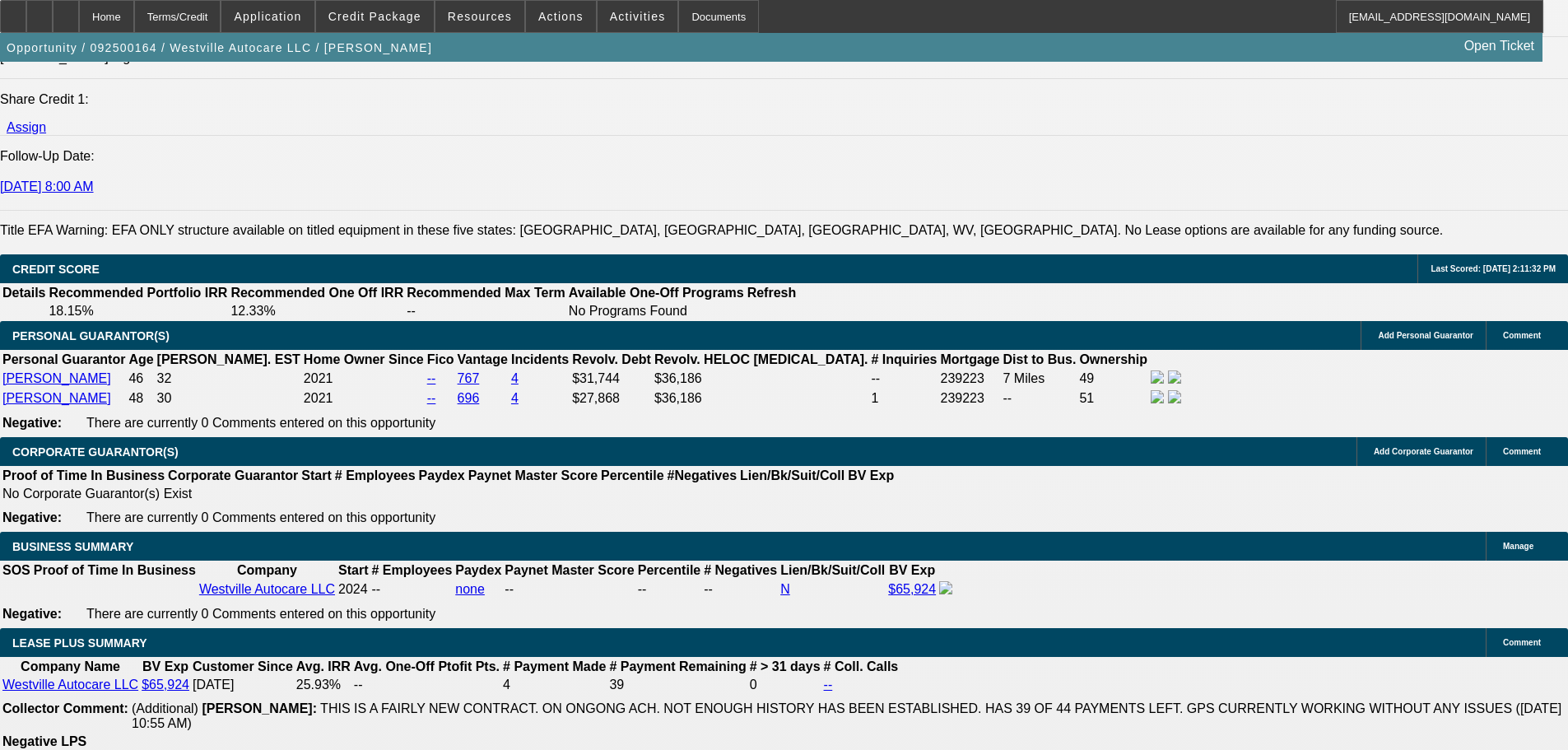
drag, startPoint x: 688, startPoint y: 306, endPoint x: 718, endPoint y: 466, distance: 162.8
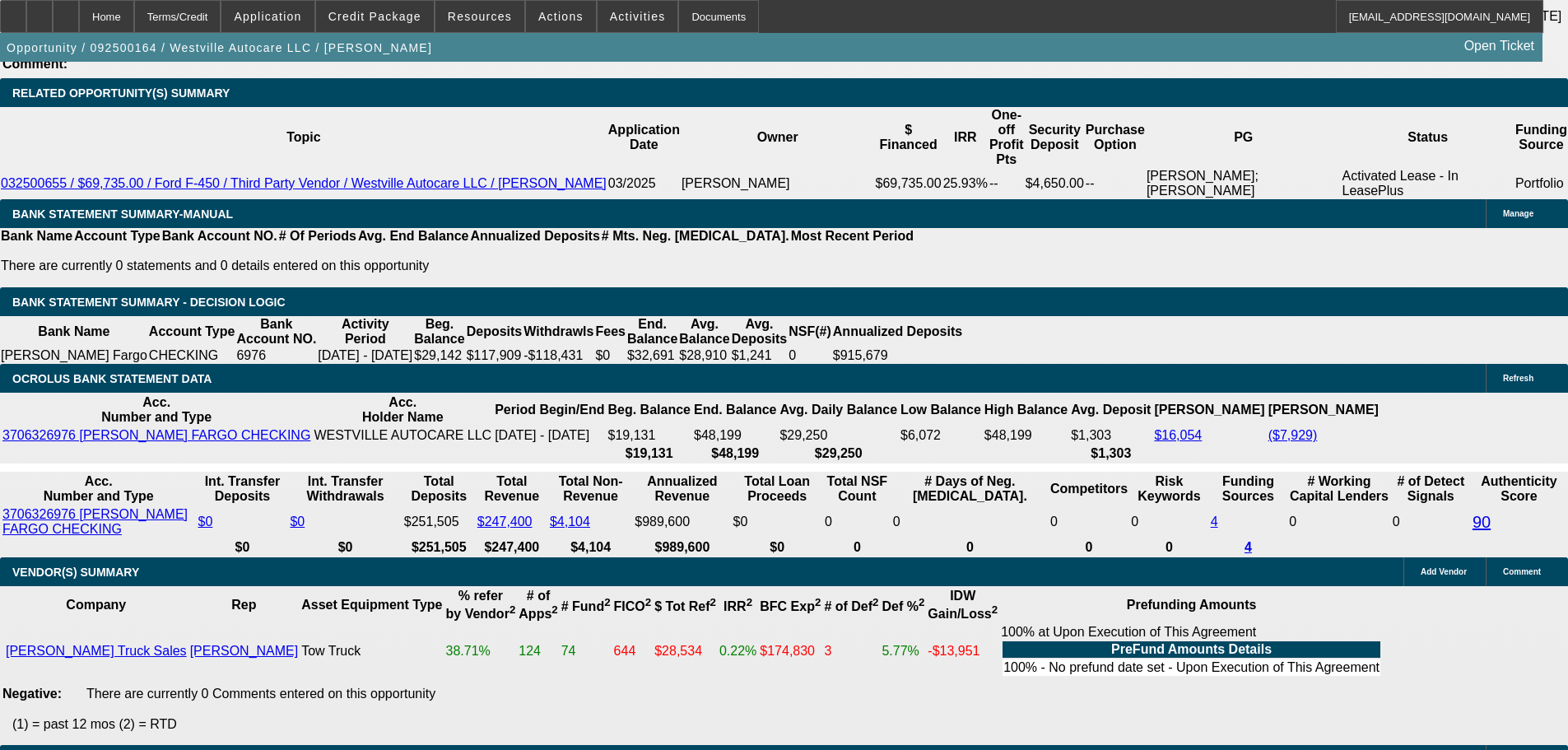
scroll to position [2928, 0]
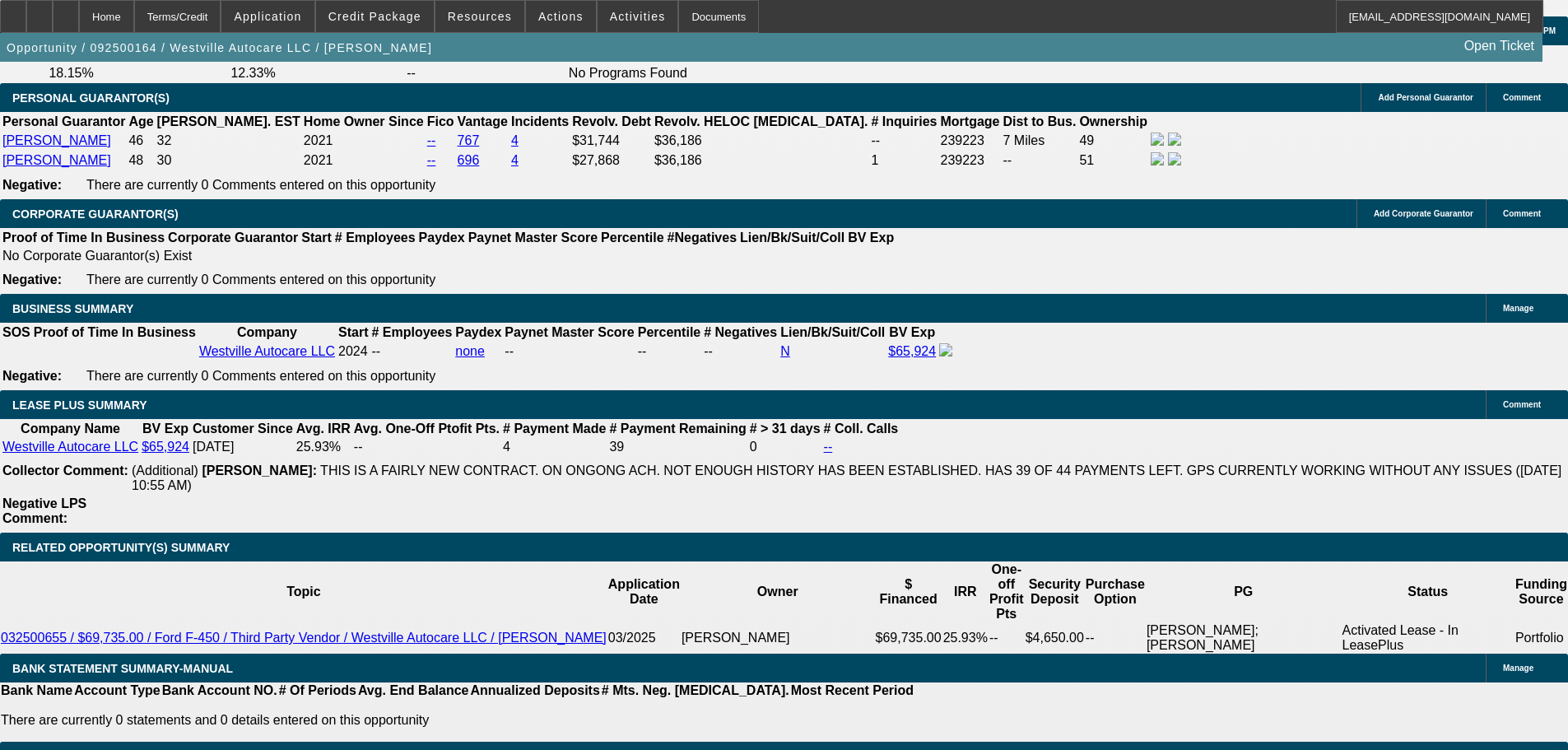
drag, startPoint x: 858, startPoint y: 484, endPoint x: 788, endPoint y: 227, distance: 266.4
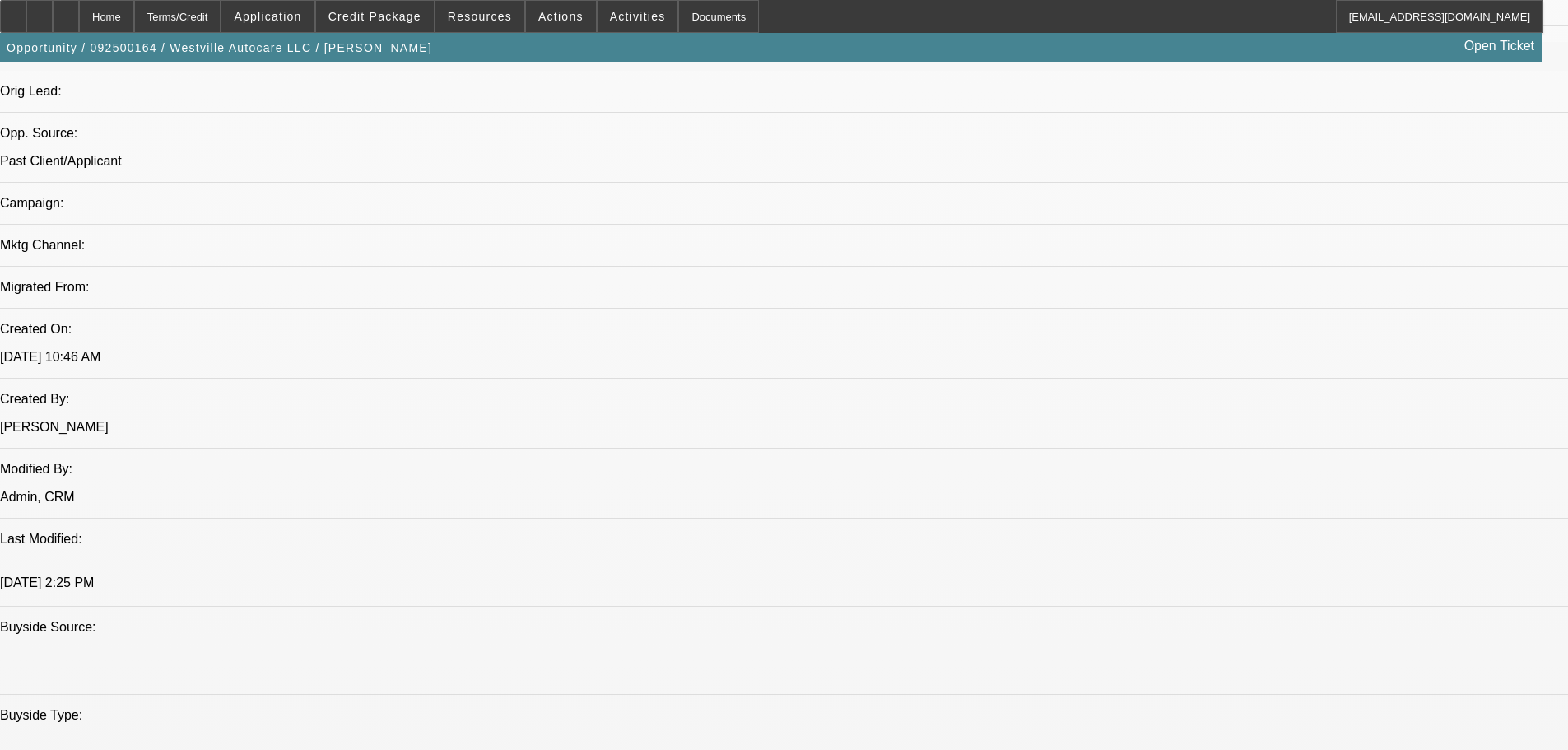
scroll to position [1040, 0]
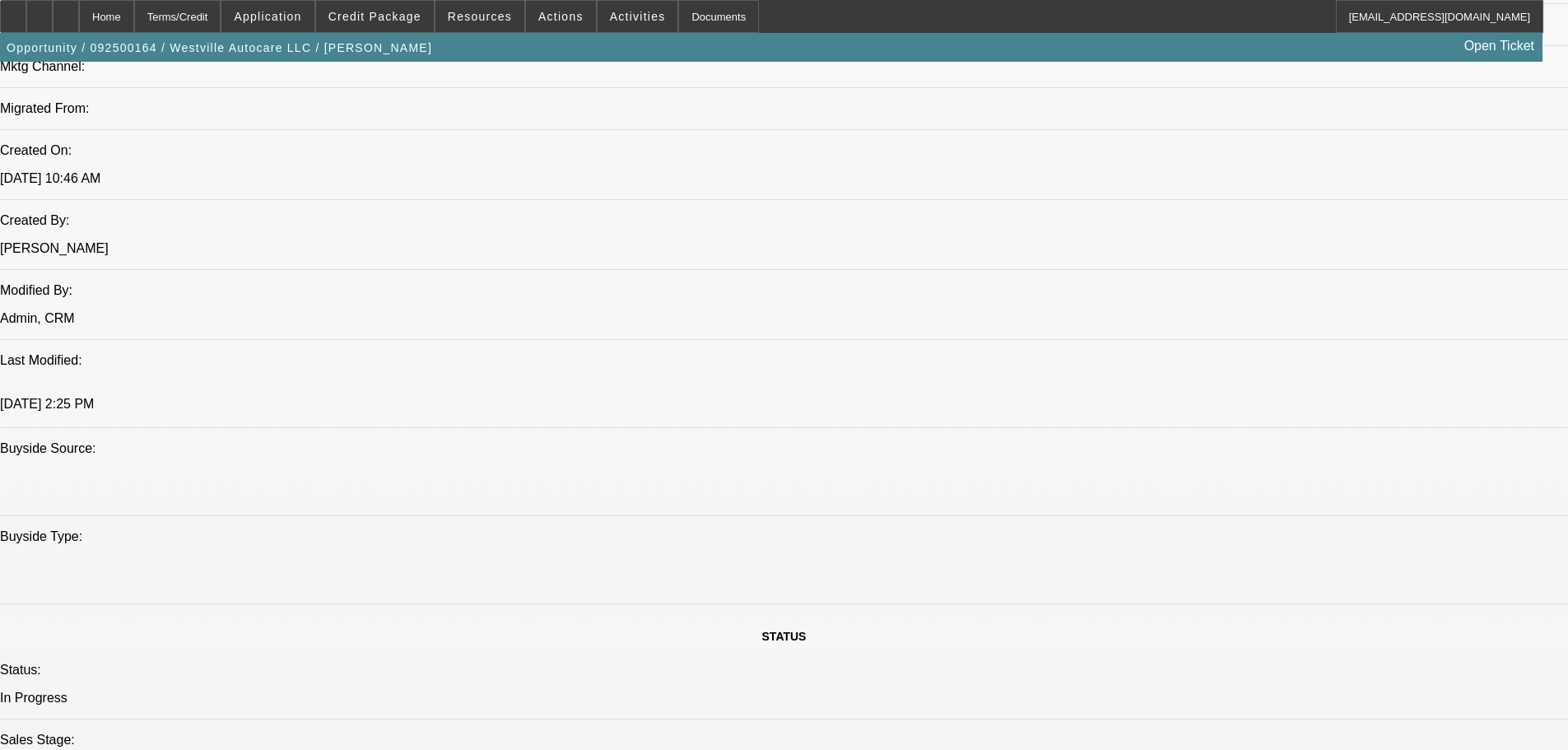
drag, startPoint x: 748, startPoint y: 442, endPoint x: 687, endPoint y: 183, distance: 266.1
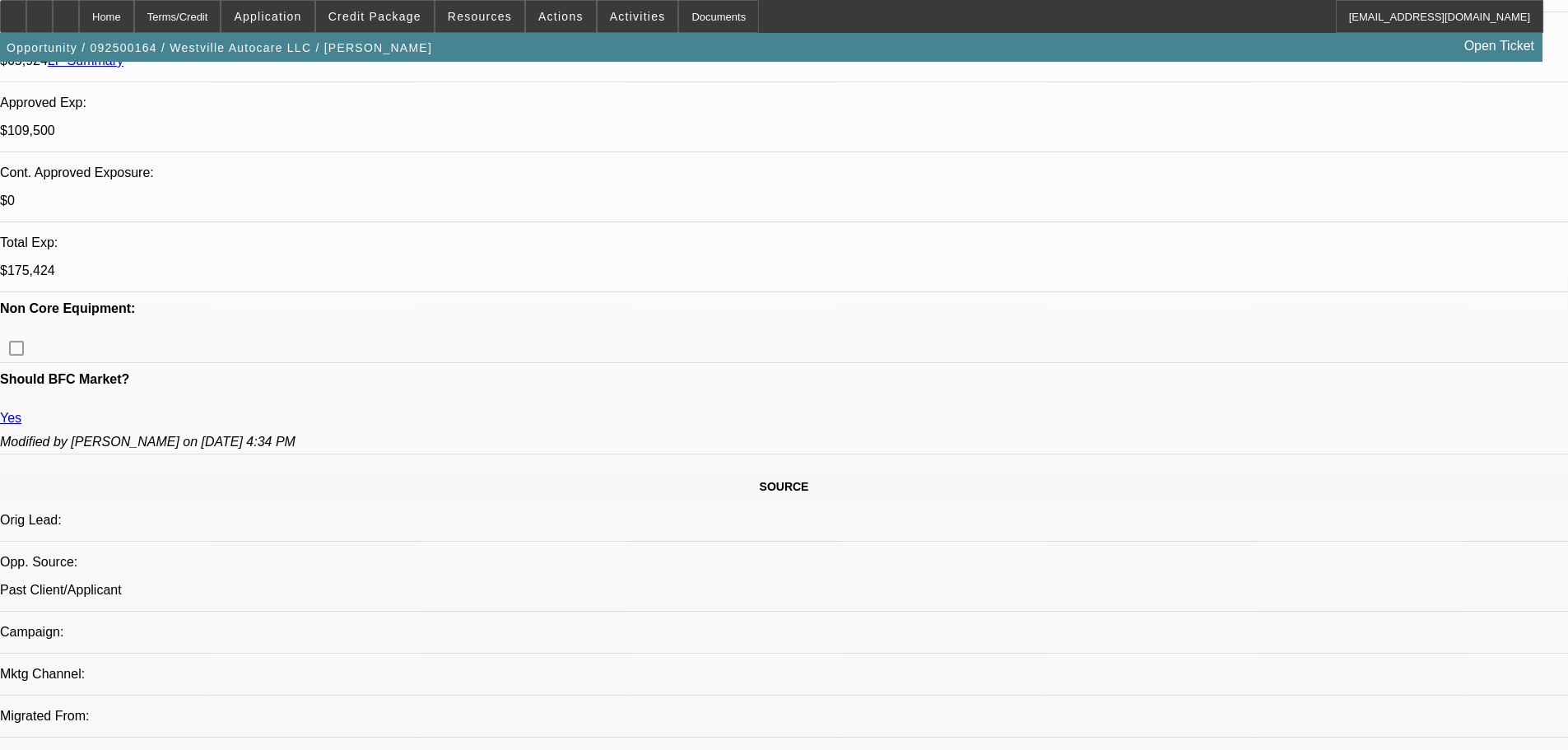
drag, startPoint x: 721, startPoint y: 307, endPoint x: 708, endPoint y: 251, distance: 57.5
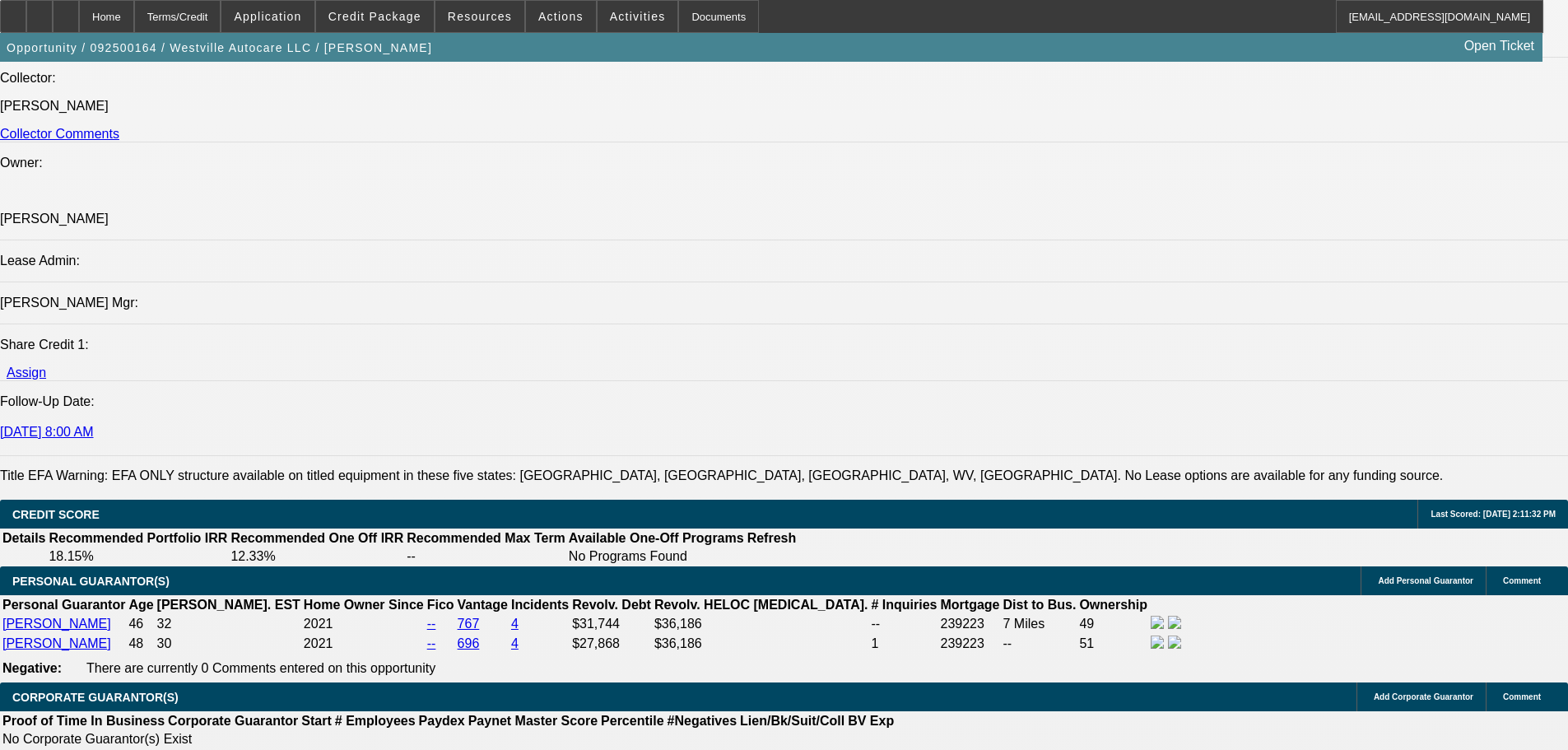
drag, startPoint x: 611, startPoint y: 295, endPoint x: 639, endPoint y: 444, distance: 151.6
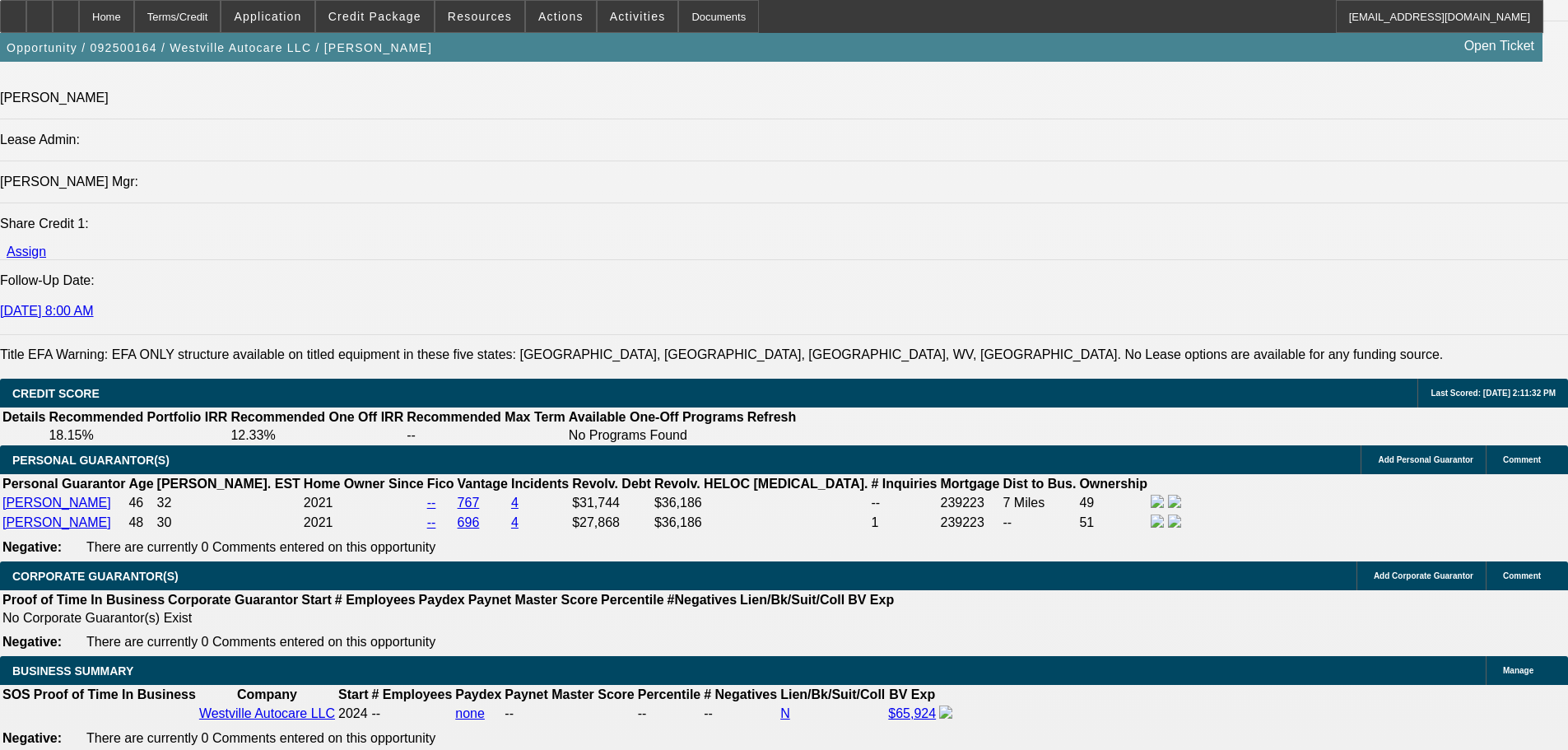
scroll to position [2114, 0]
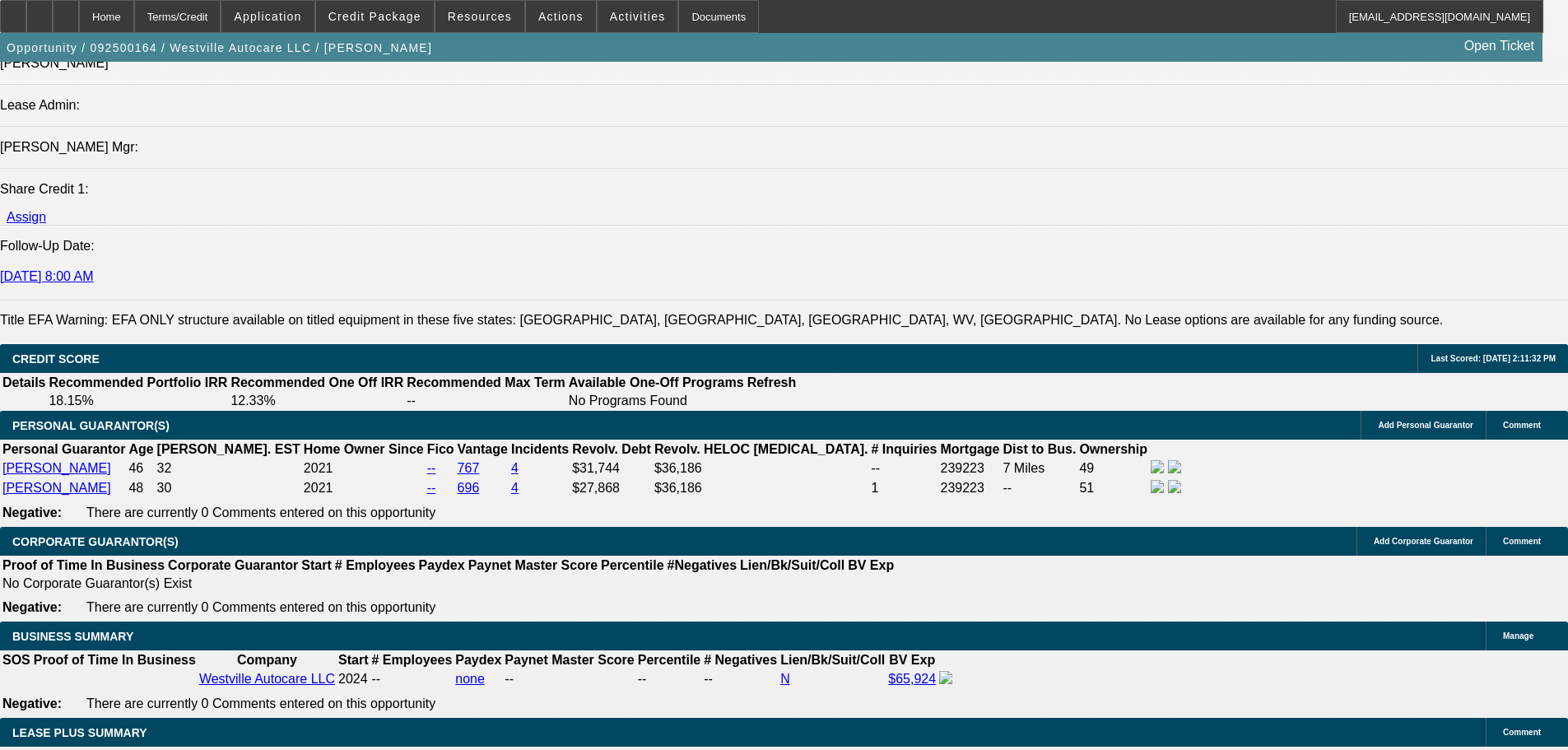
drag, startPoint x: 666, startPoint y: 436, endPoint x: 685, endPoint y: 483, distance: 50.7
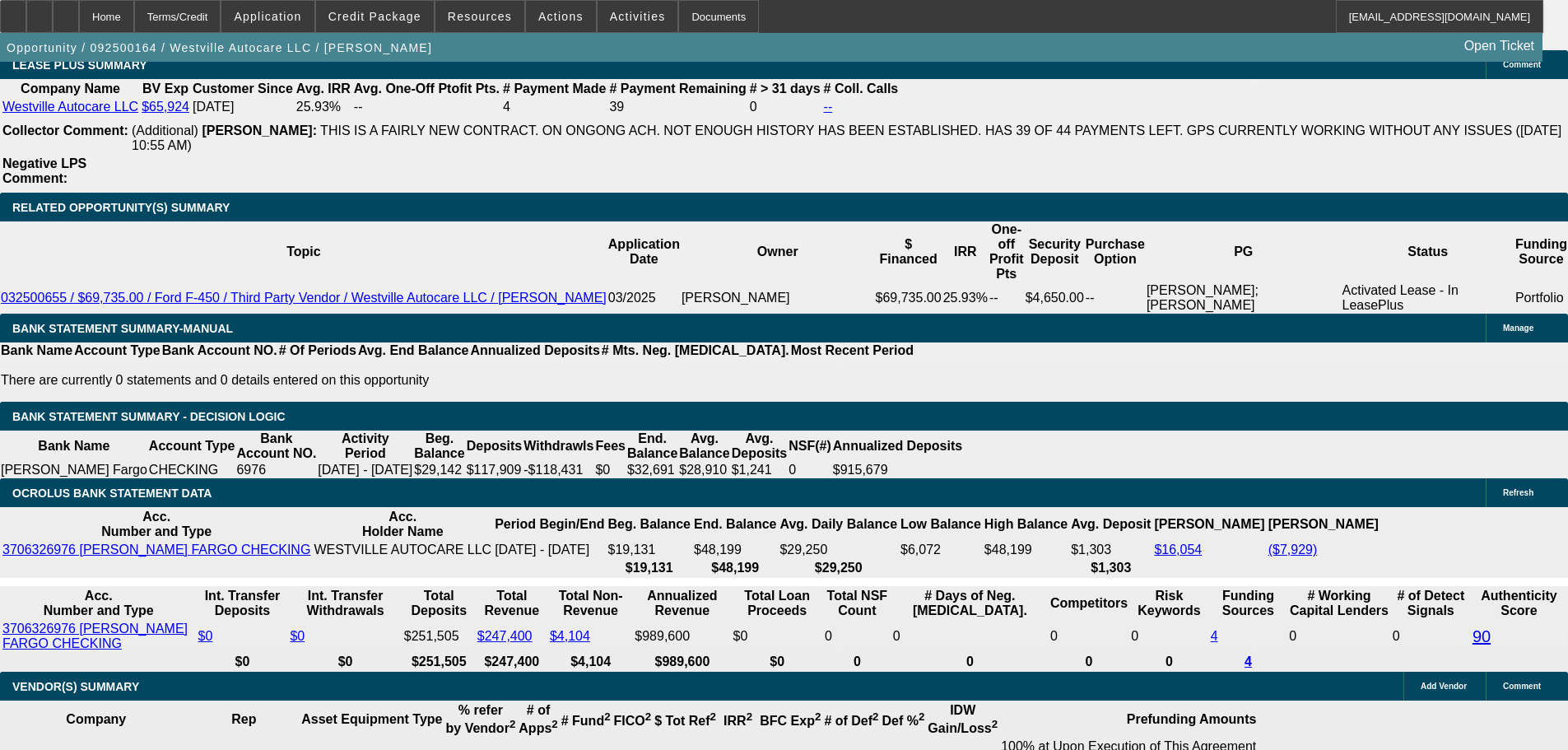
scroll to position [2855, 0]
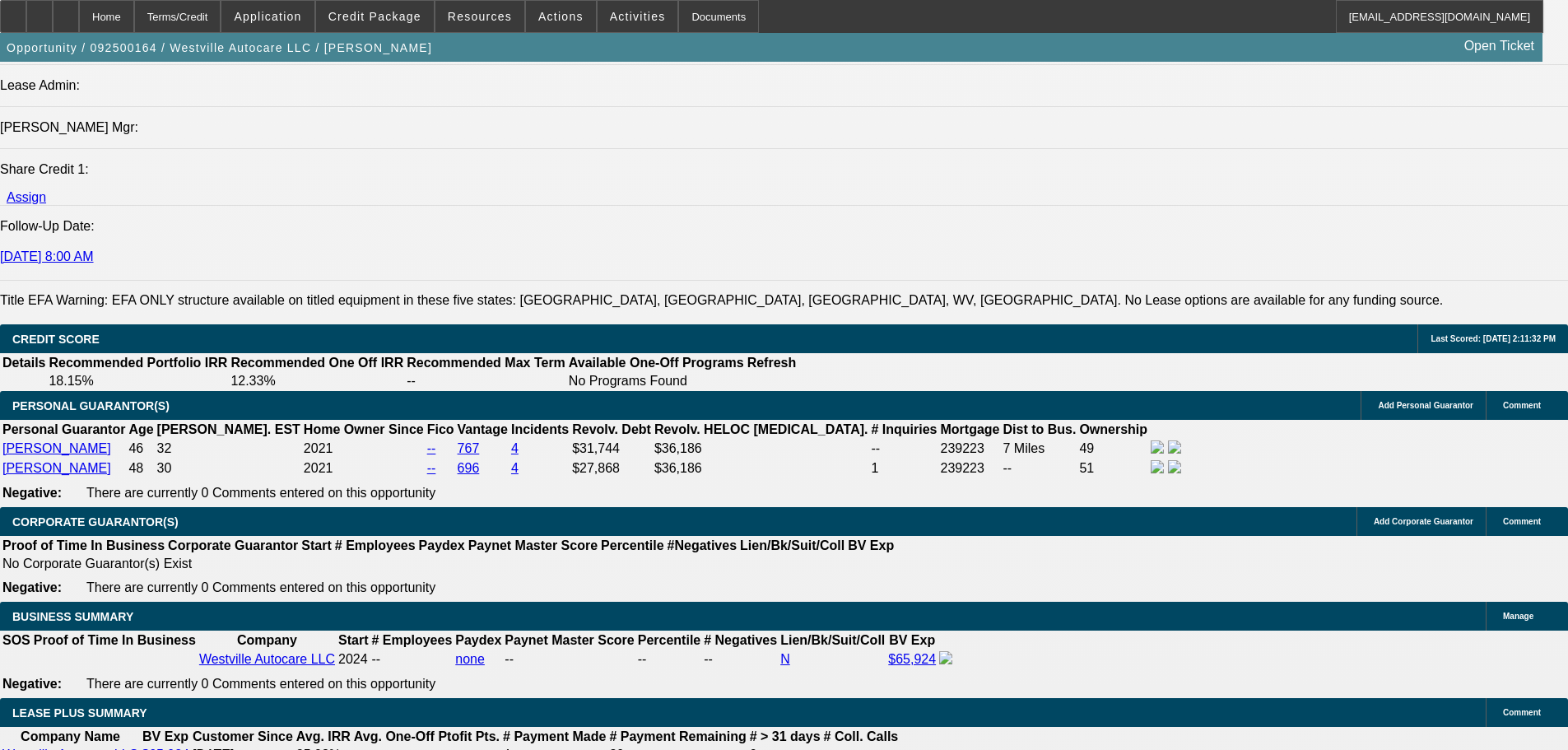
drag, startPoint x: 818, startPoint y: 242, endPoint x: 822, endPoint y: 181, distance: 61.1
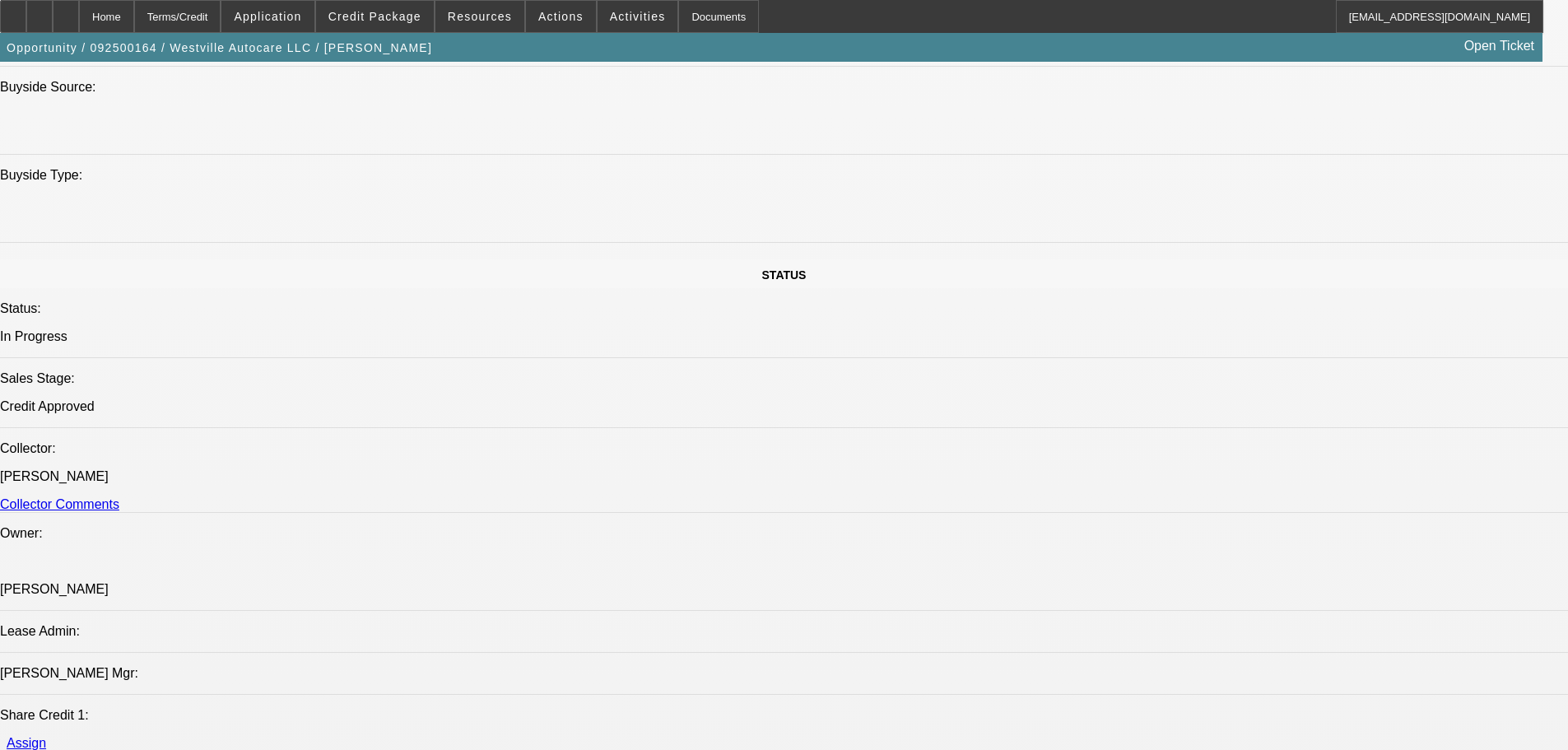
drag, startPoint x: 914, startPoint y: 450, endPoint x: 897, endPoint y: 267, distance: 183.8
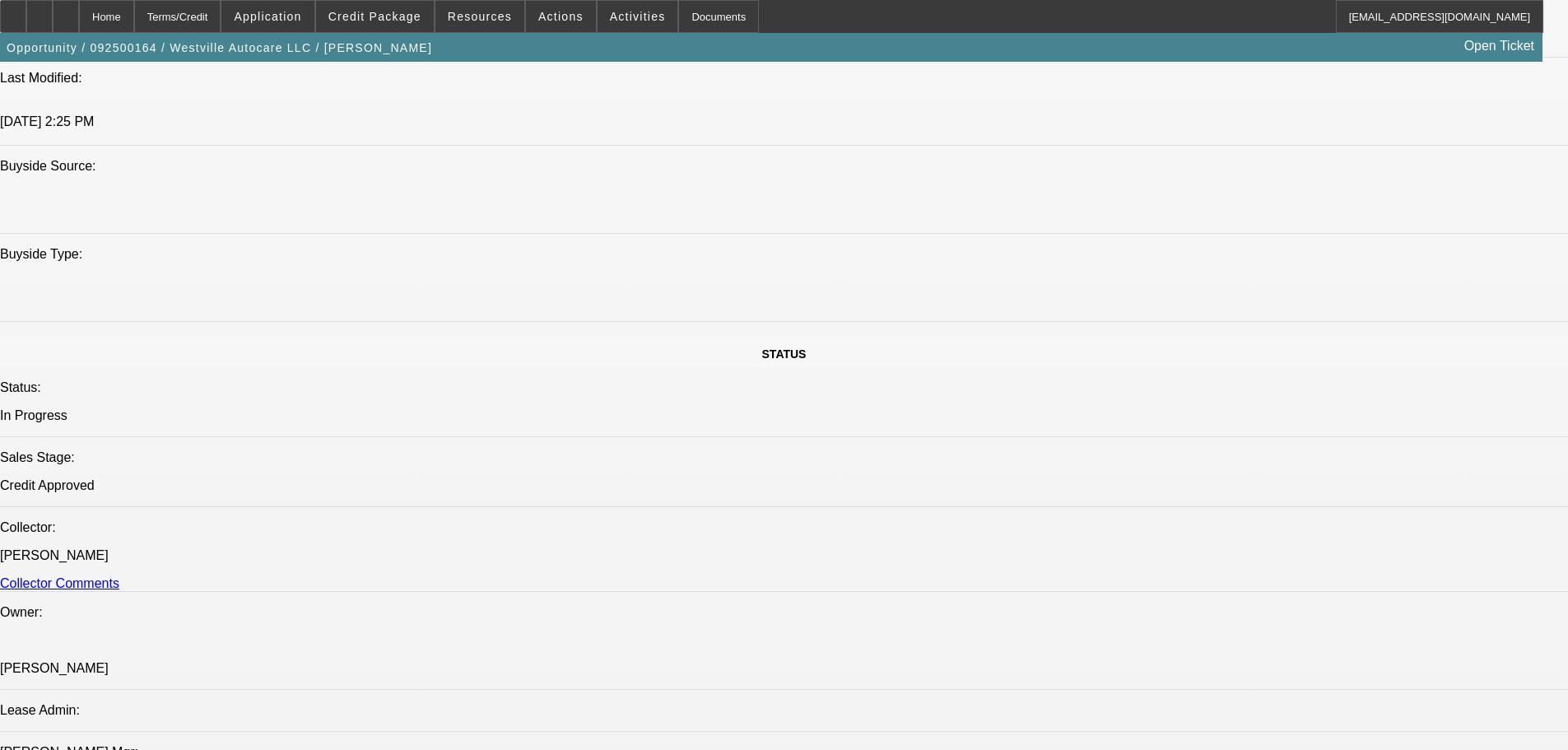
radio input "true"
type textarea "9/10 sent terms fu for obj"
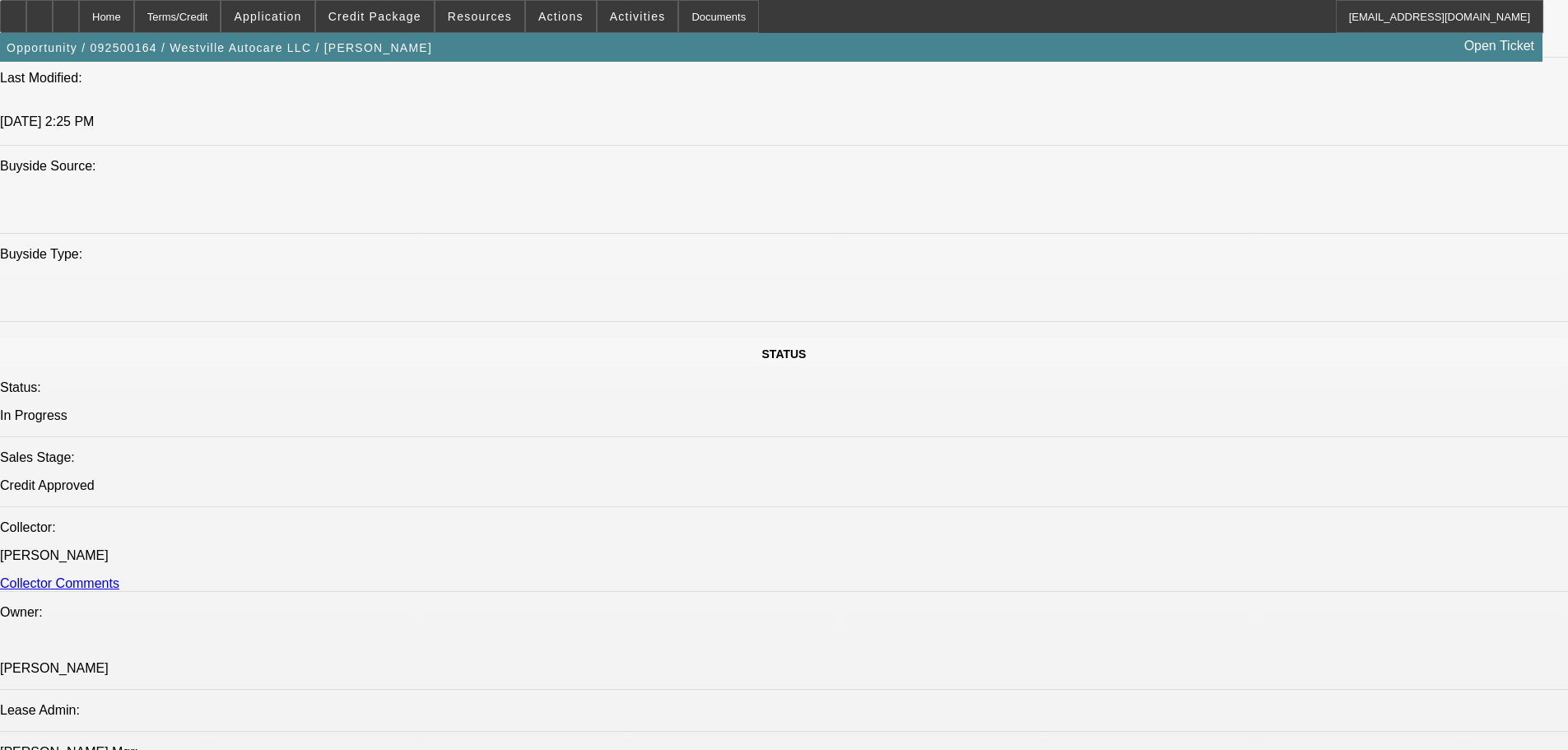
radio input "true"
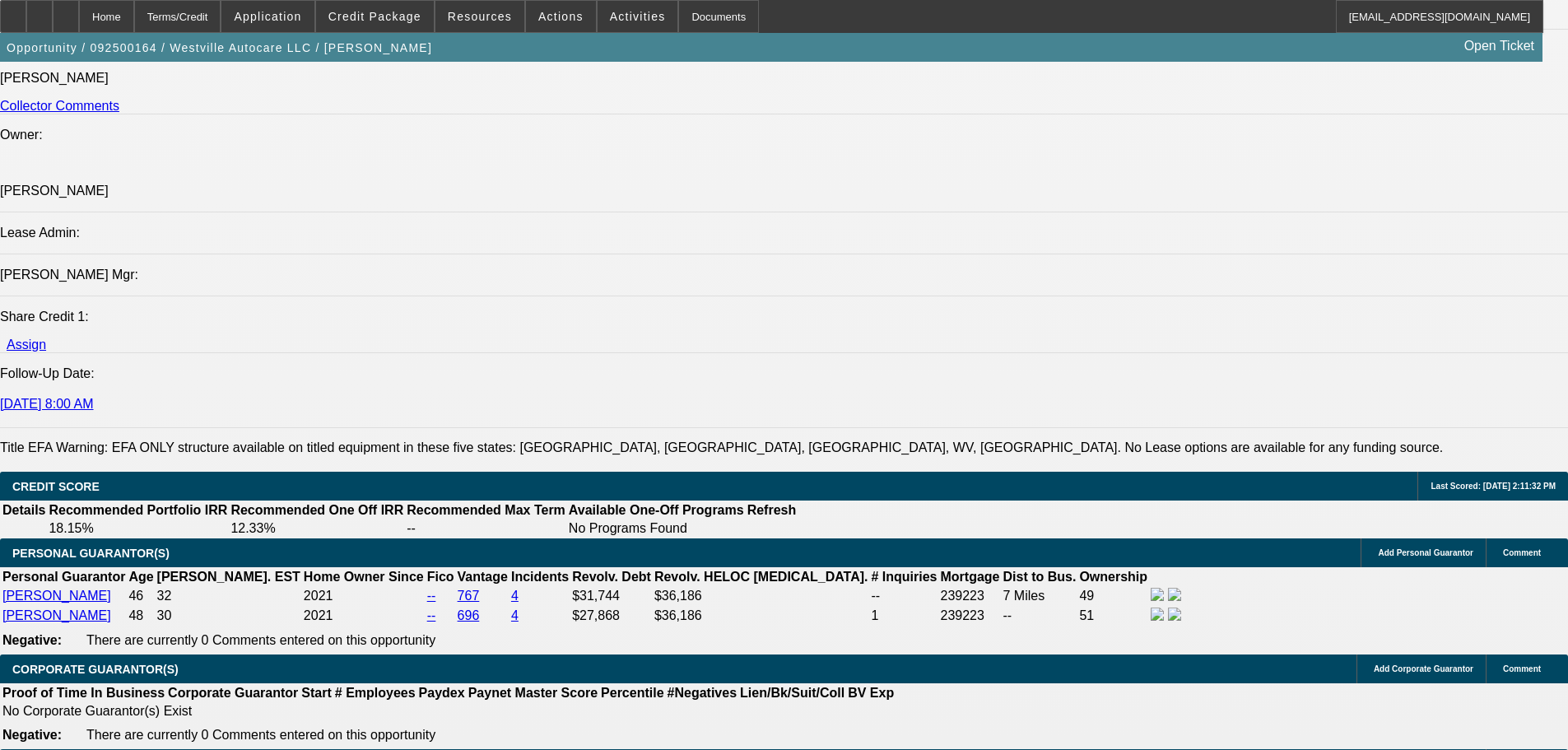
drag, startPoint x: 806, startPoint y: 440, endPoint x: 785, endPoint y: 657, distance: 218.0
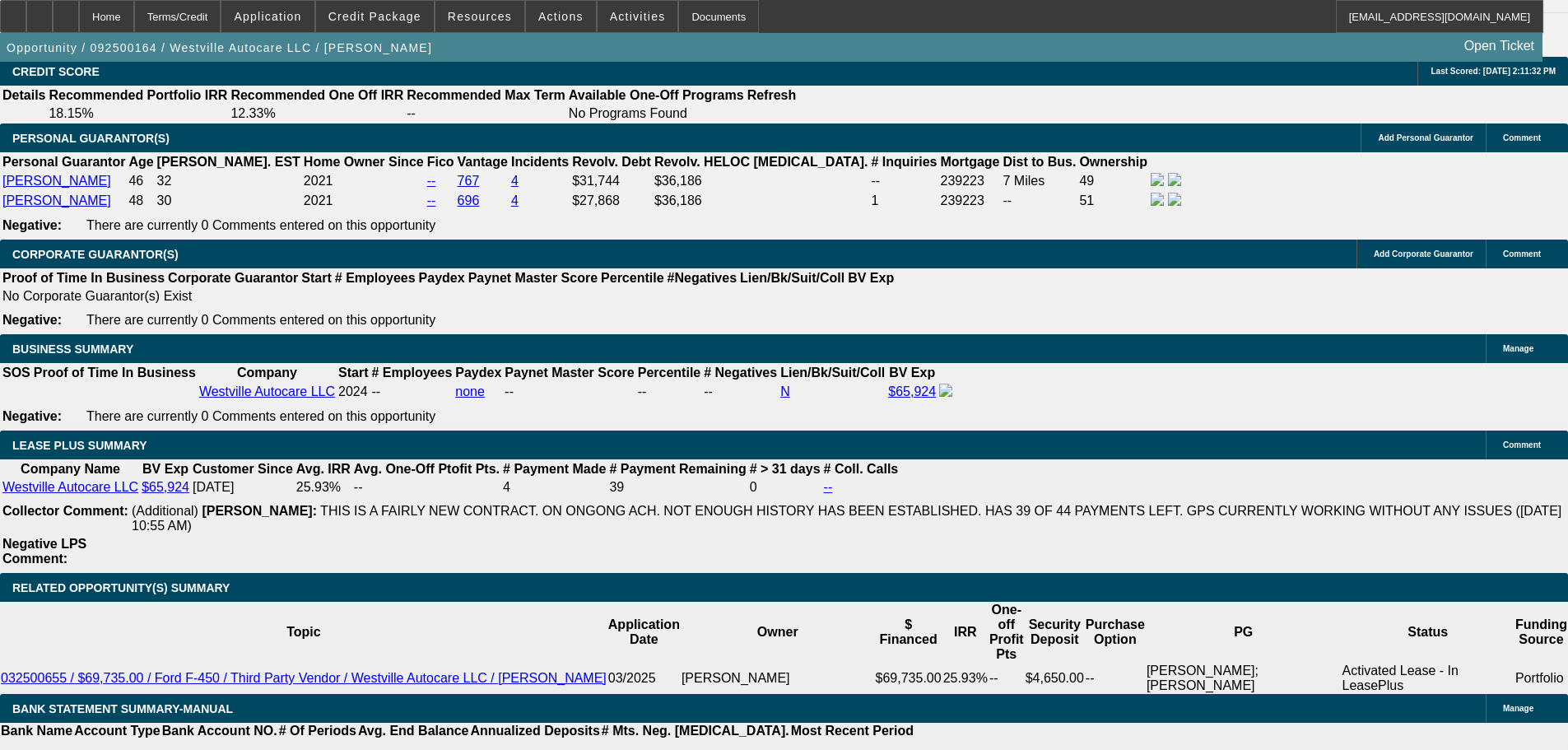
scroll to position [0, 0]
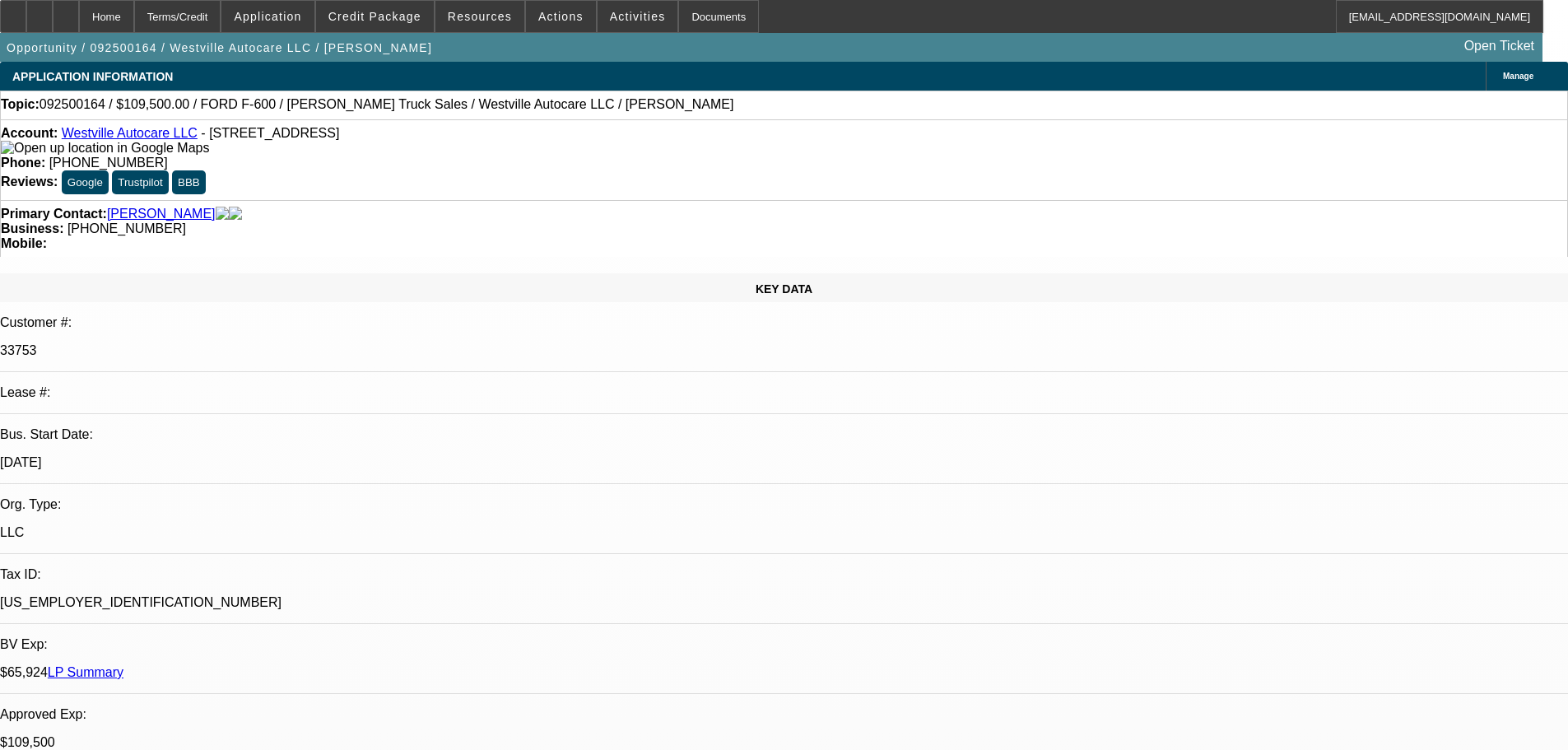
drag, startPoint x: 834, startPoint y: 485, endPoint x: 722, endPoint y: 139, distance: 363.7
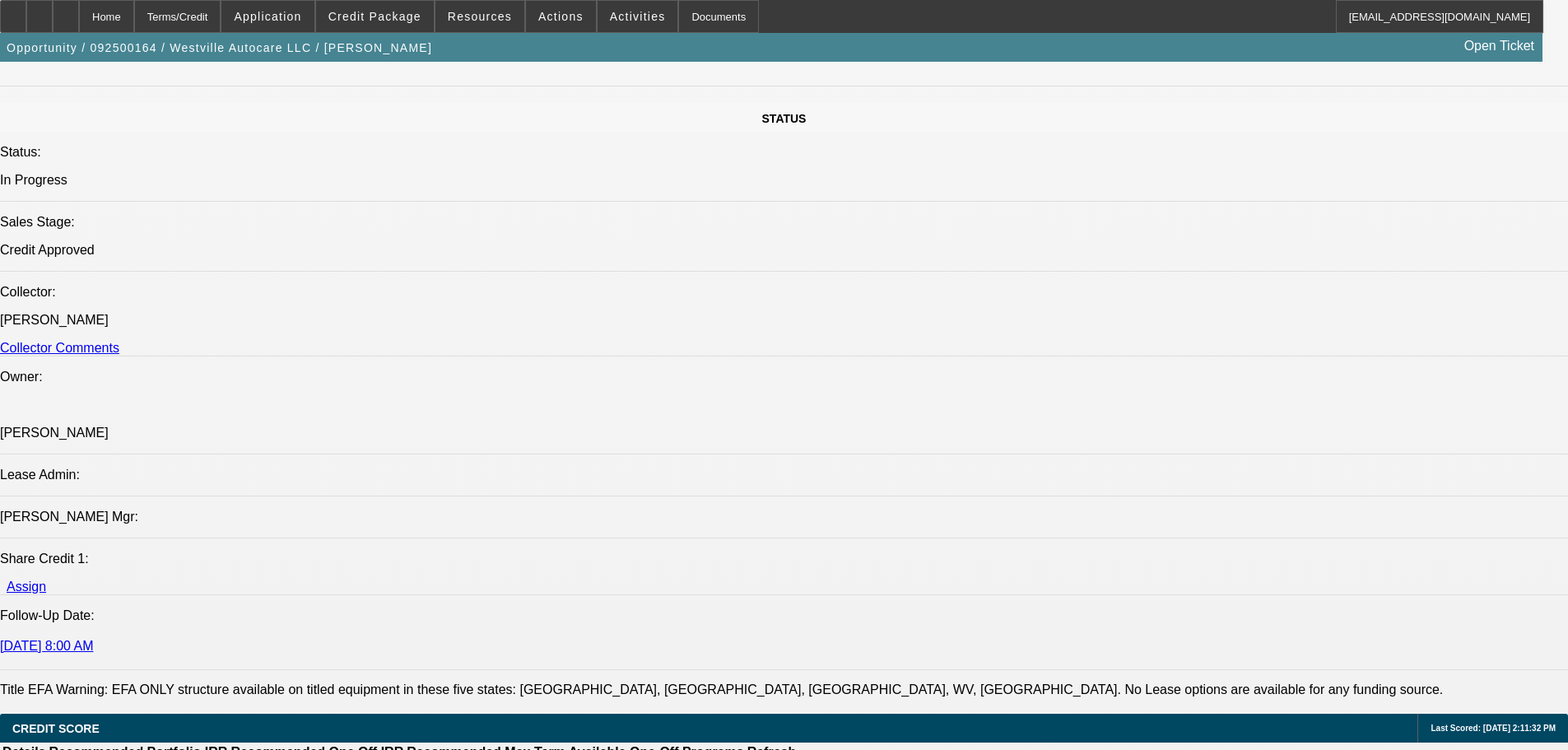
drag, startPoint x: 678, startPoint y: 386, endPoint x: 690, endPoint y: 526, distance: 140.5
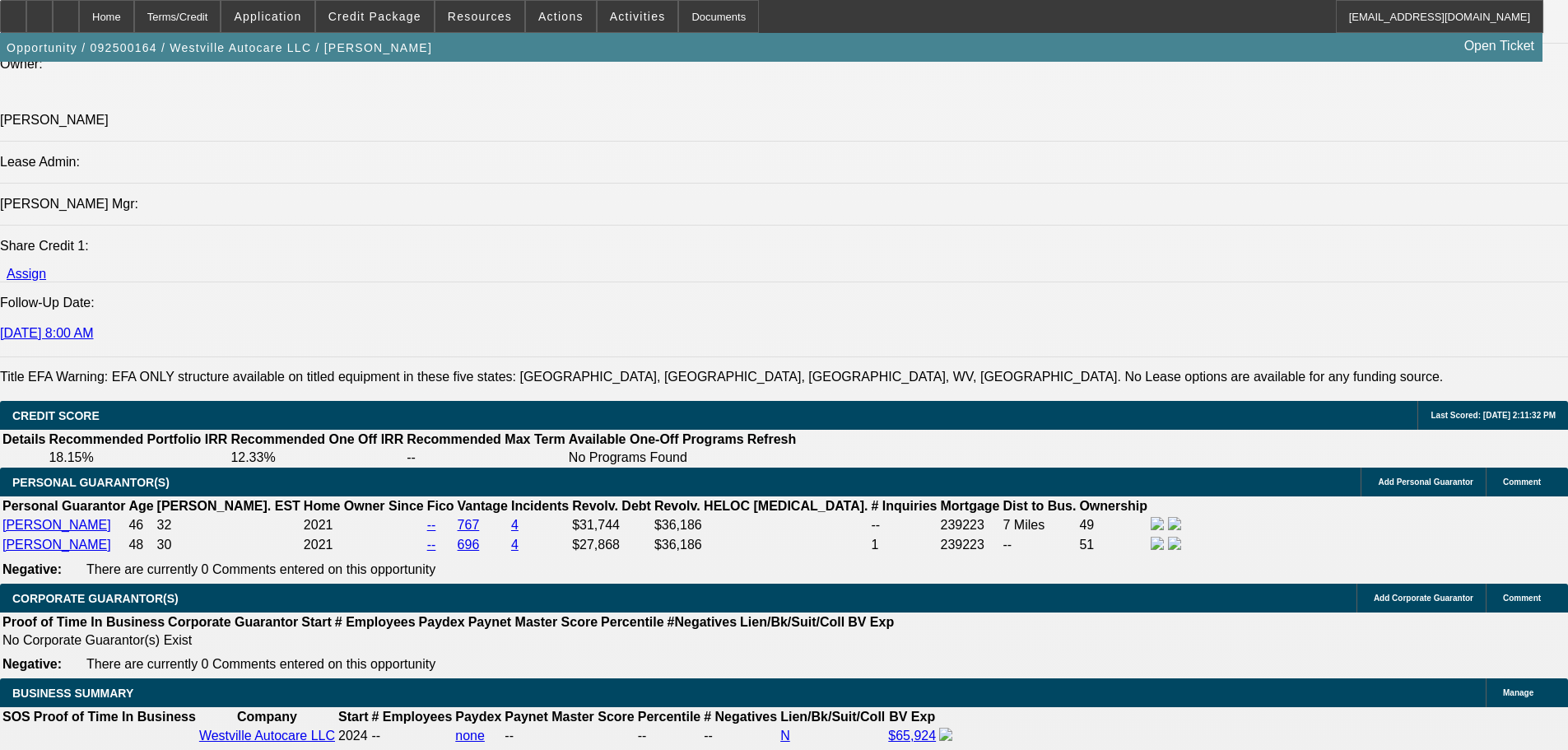
scroll to position [1342, 0]
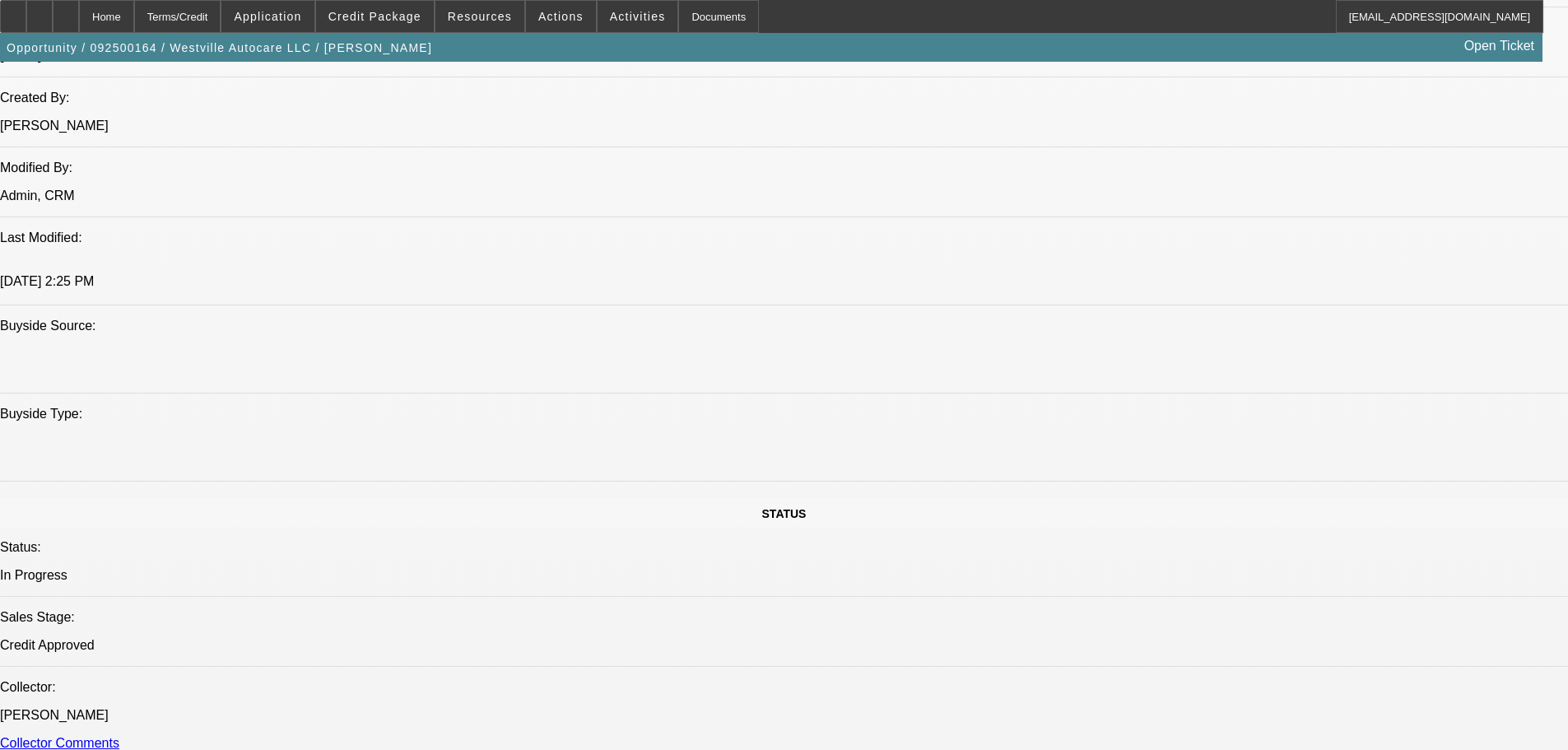
drag, startPoint x: 723, startPoint y: 522, endPoint x: 721, endPoint y: 152, distance: 370.0
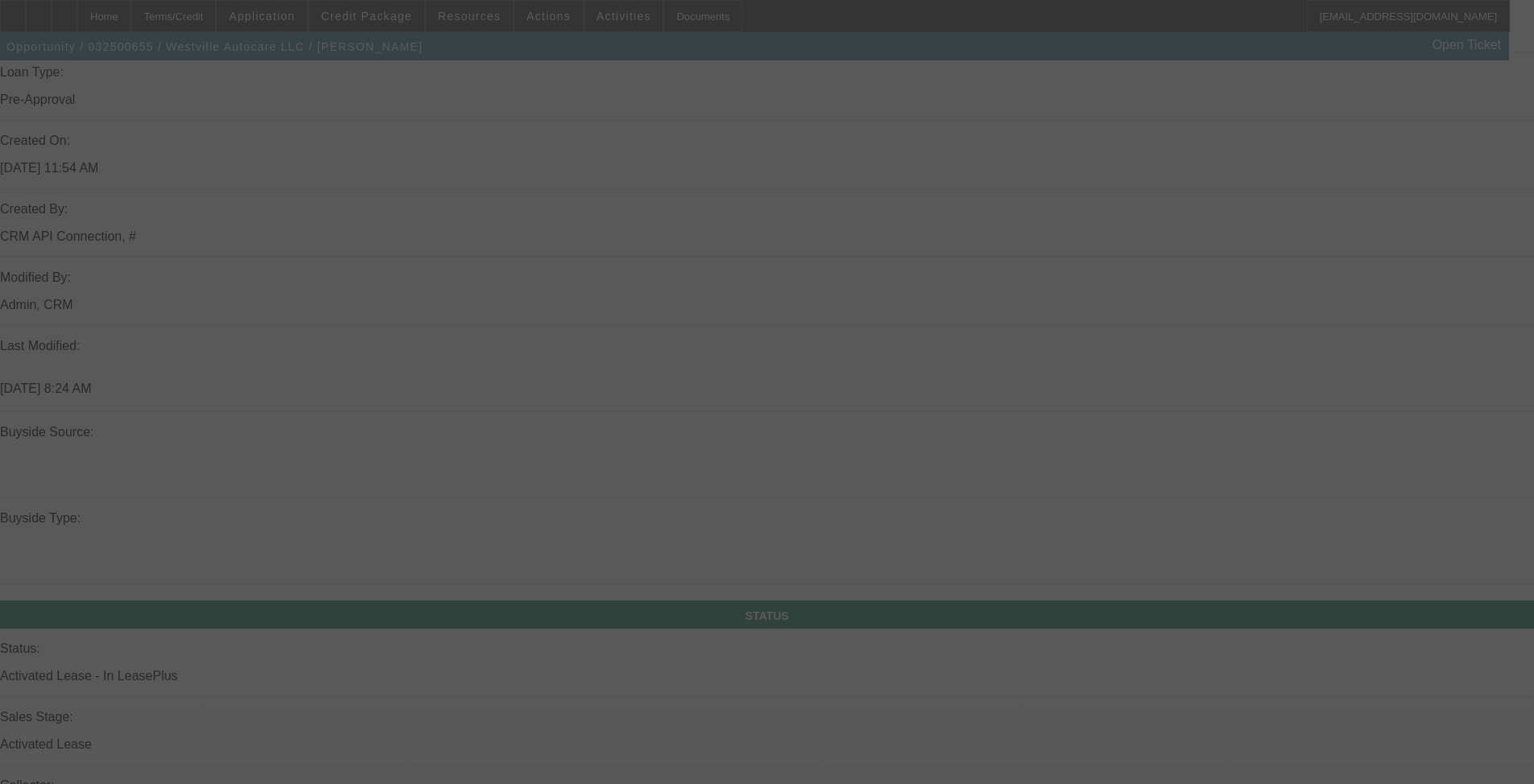
drag, startPoint x: 595, startPoint y: 385, endPoint x: 610, endPoint y: 523, distance: 138.8
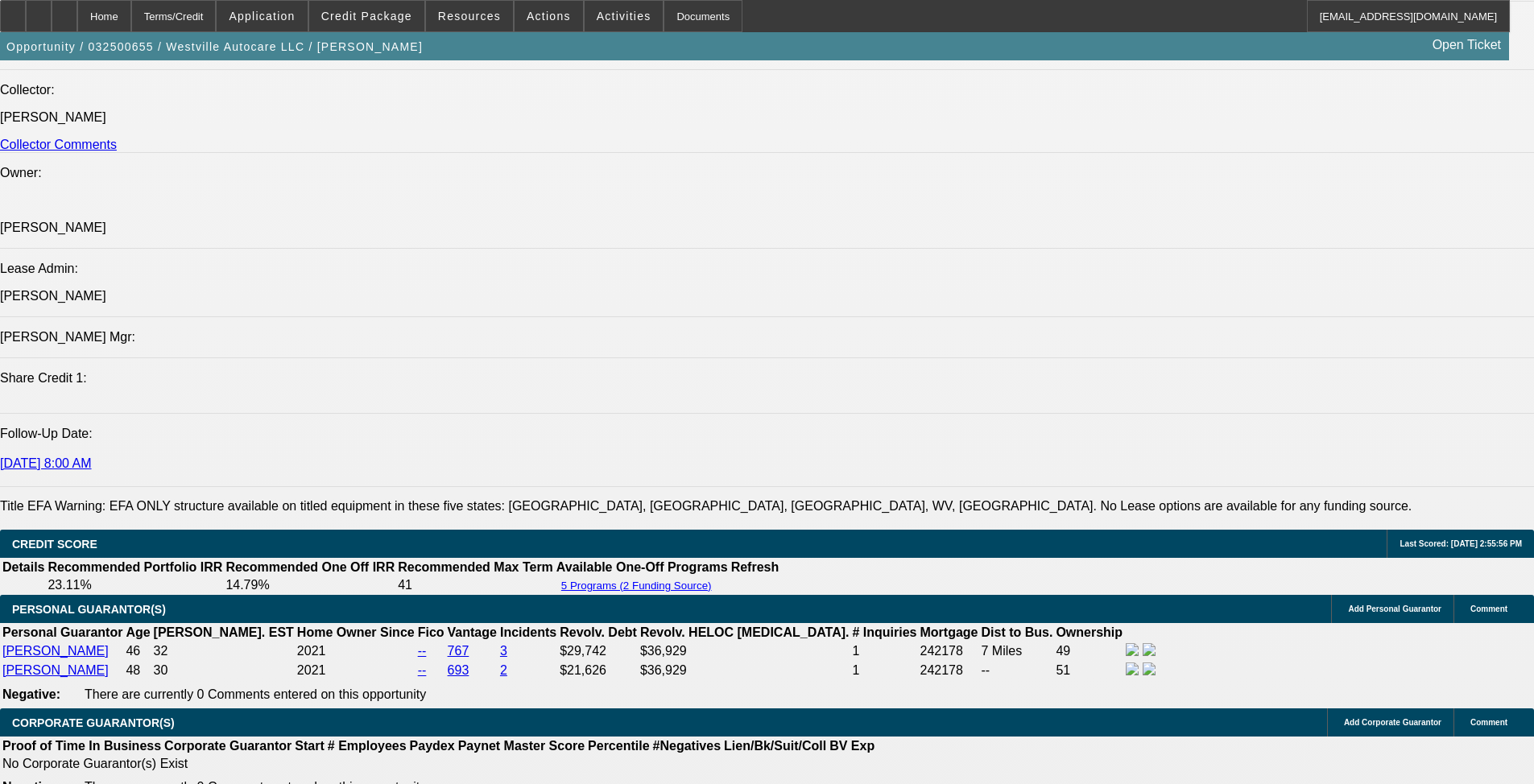
select select "0"
select select "2"
select select "0"
select select "6"
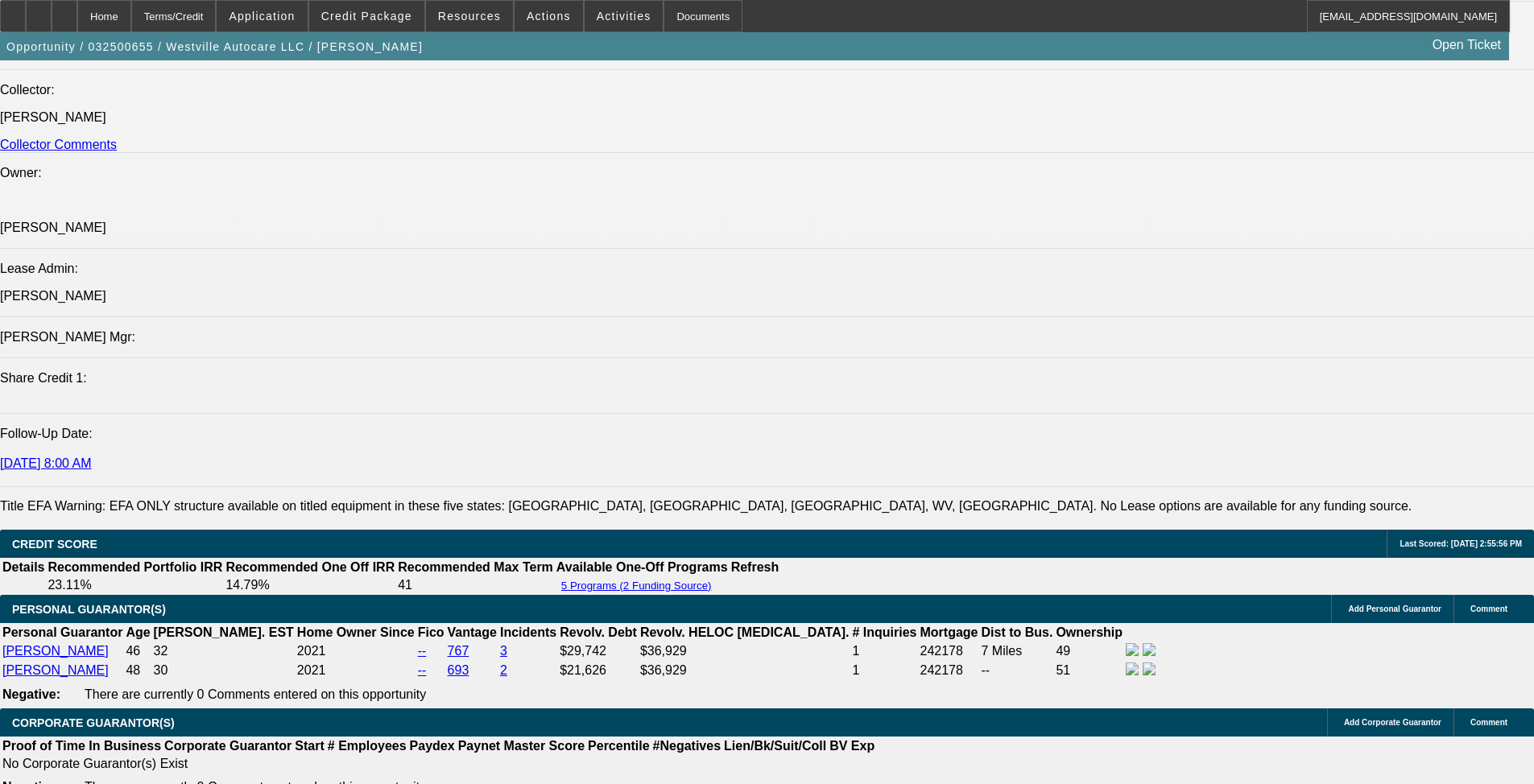
select select "0"
select select "2"
select select "0"
select select "6"
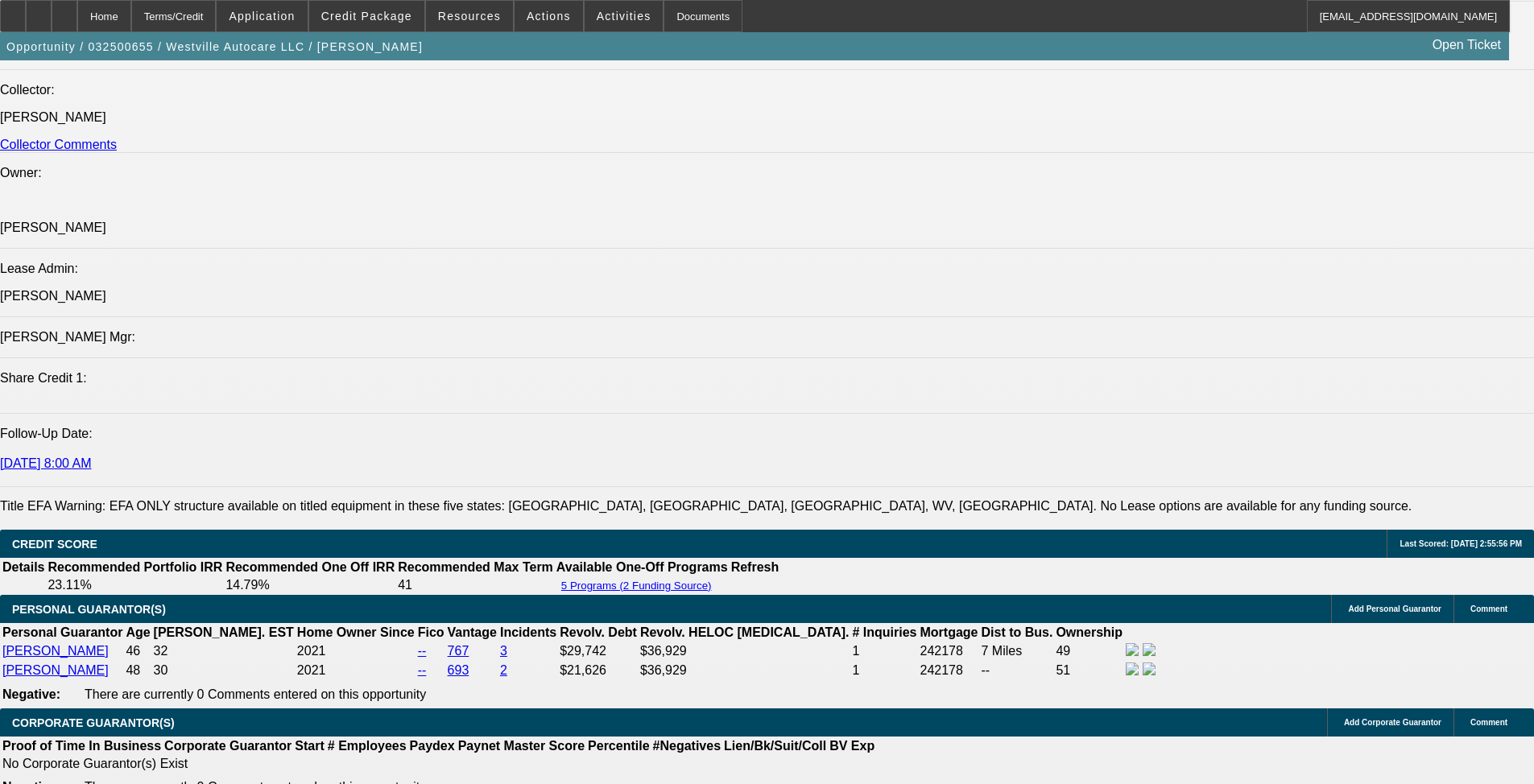
select select "0"
select select "2"
select select "0"
select select "6"
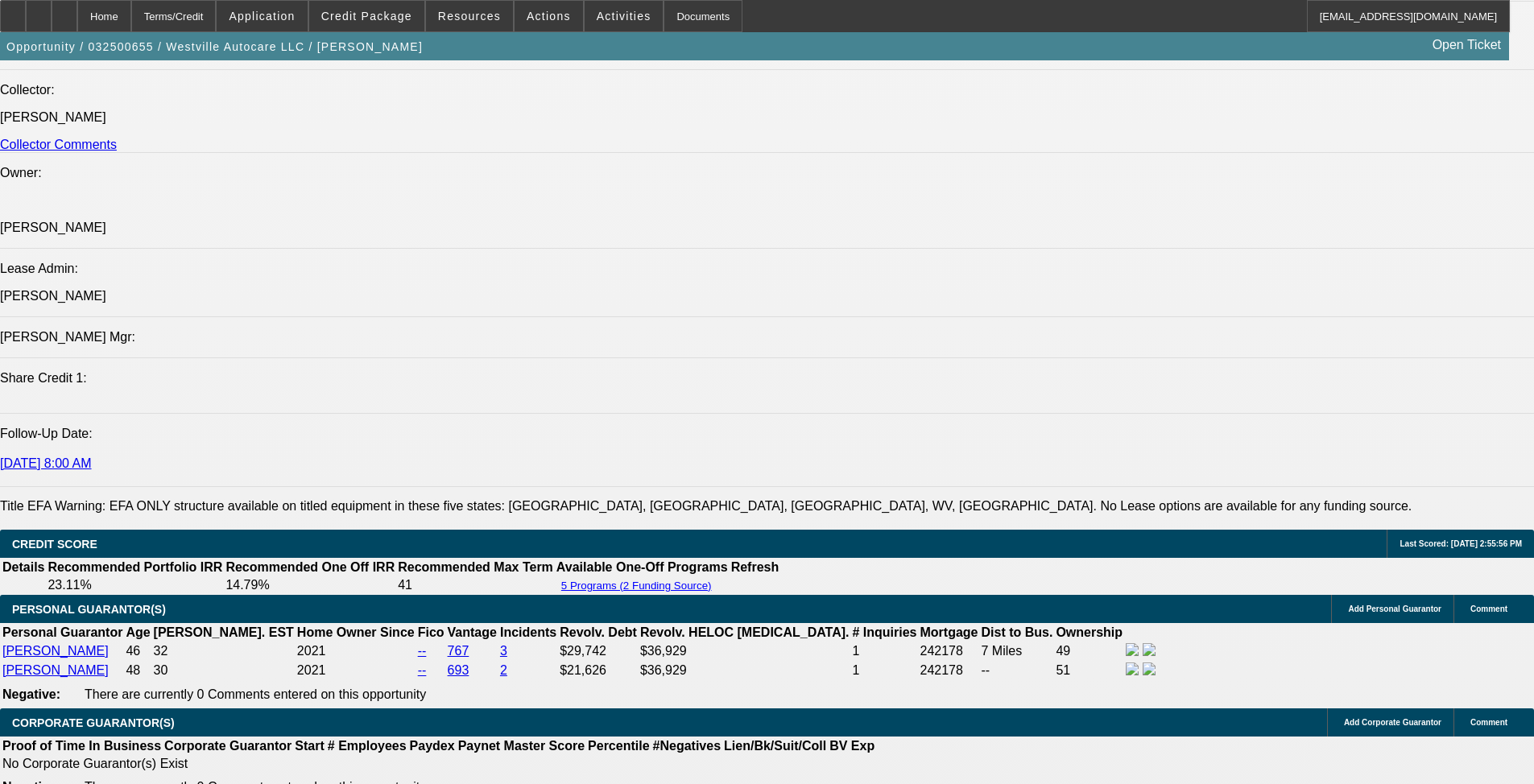
select select "0"
select select "2"
select select "0"
select select "6"
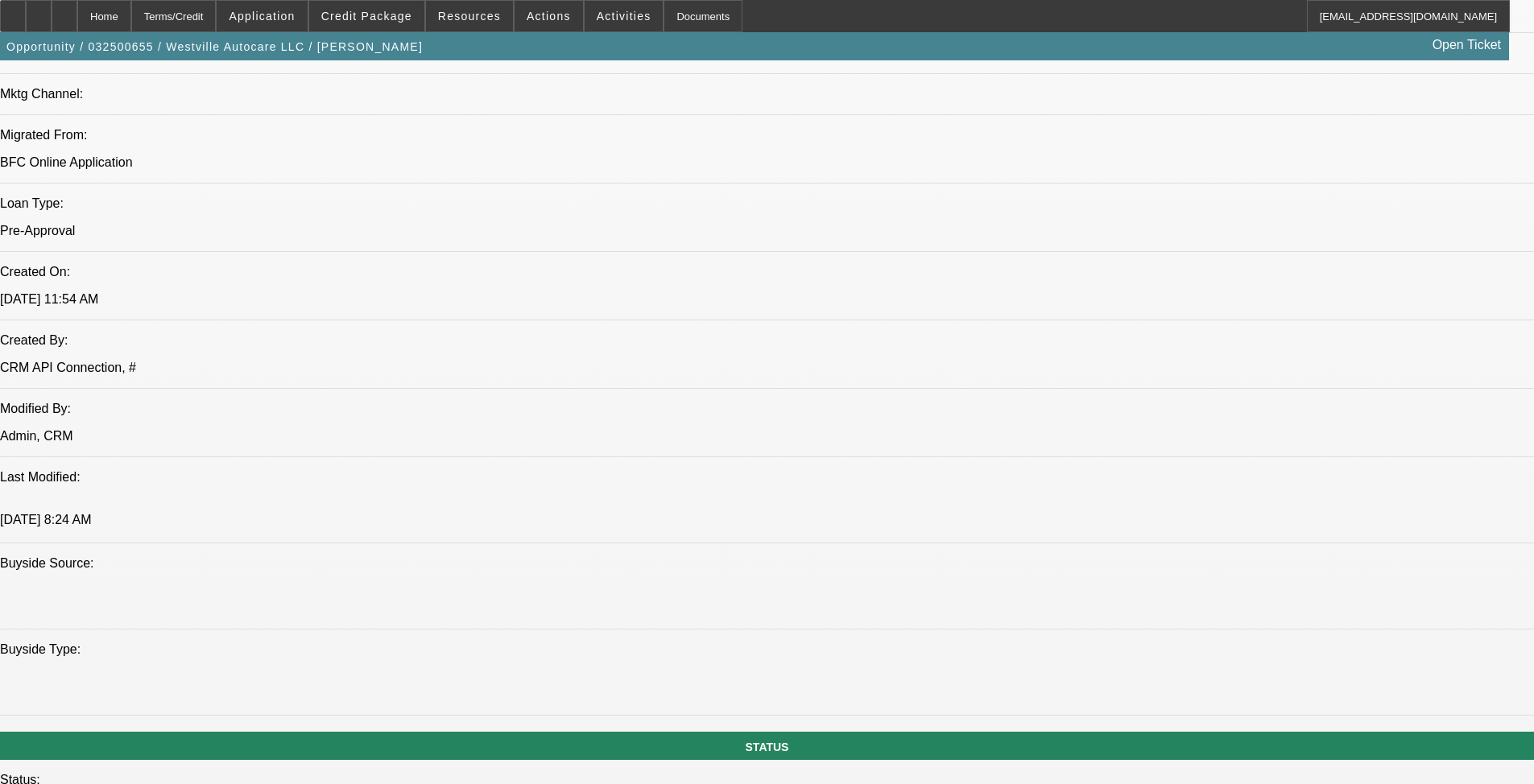
drag, startPoint x: 703, startPoint y: 307, endPoint x: 701, endPoint y: 298, distance: 9.2
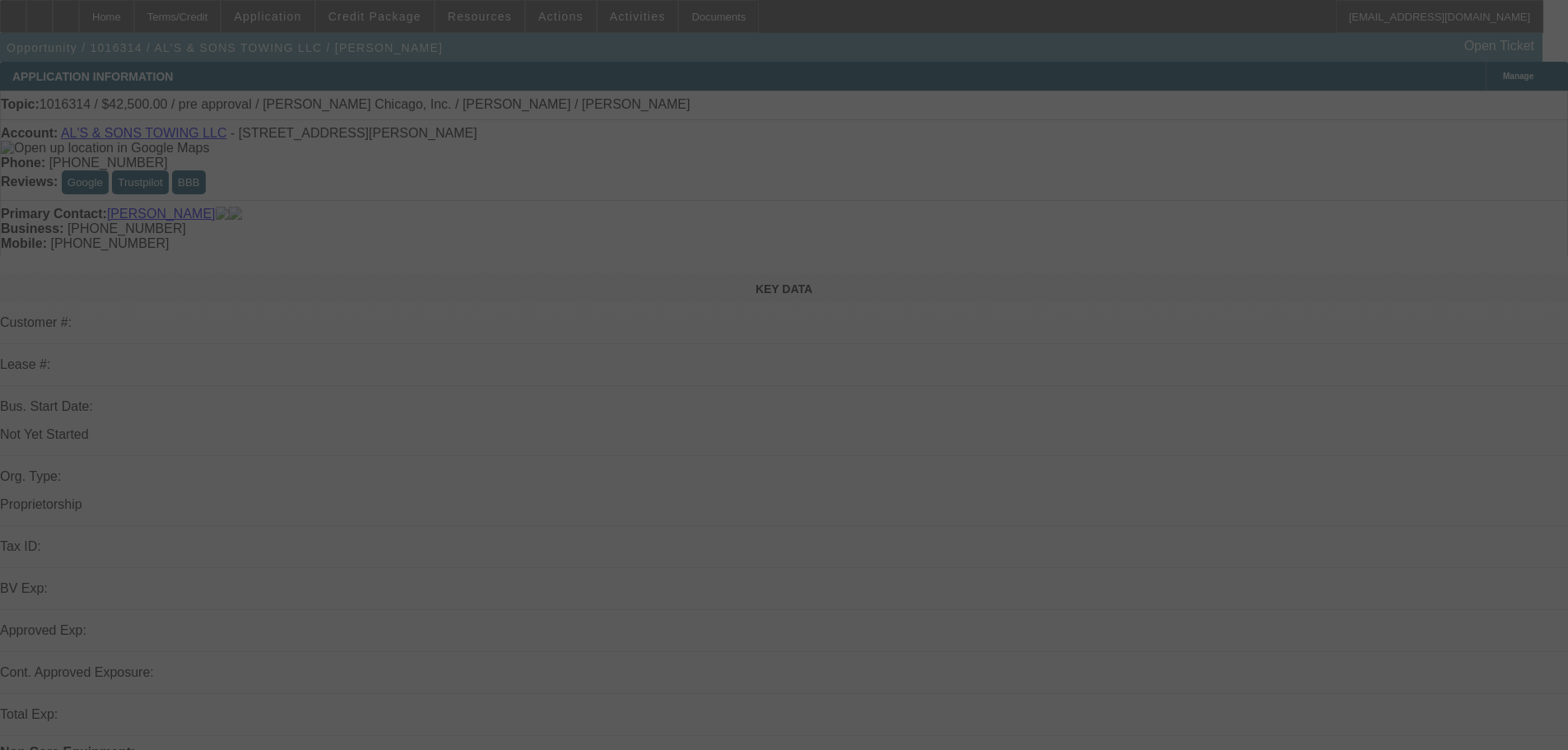
scroll to position [165, 0]
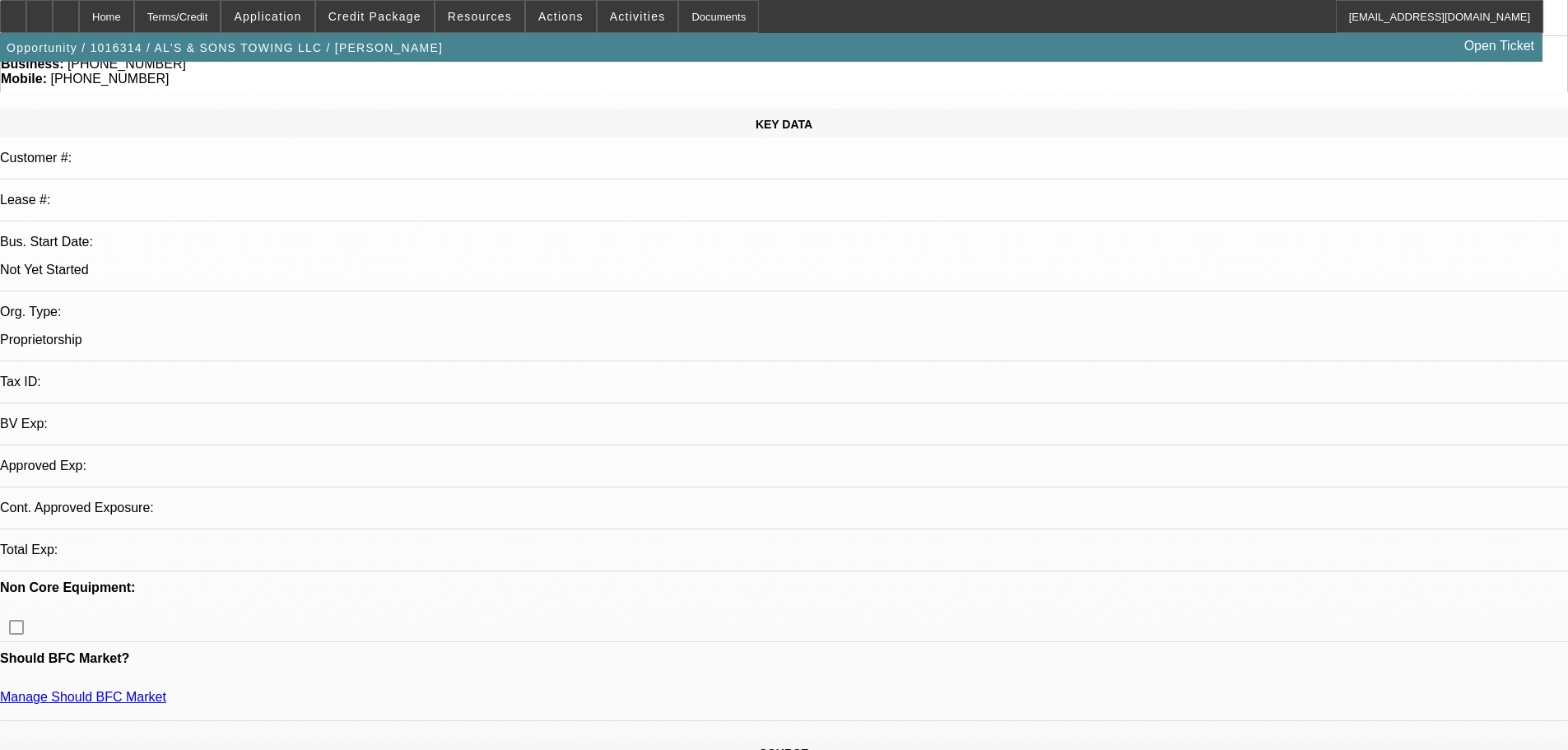
select select "0"
select select "2"
select select "0.1"
select select "4"
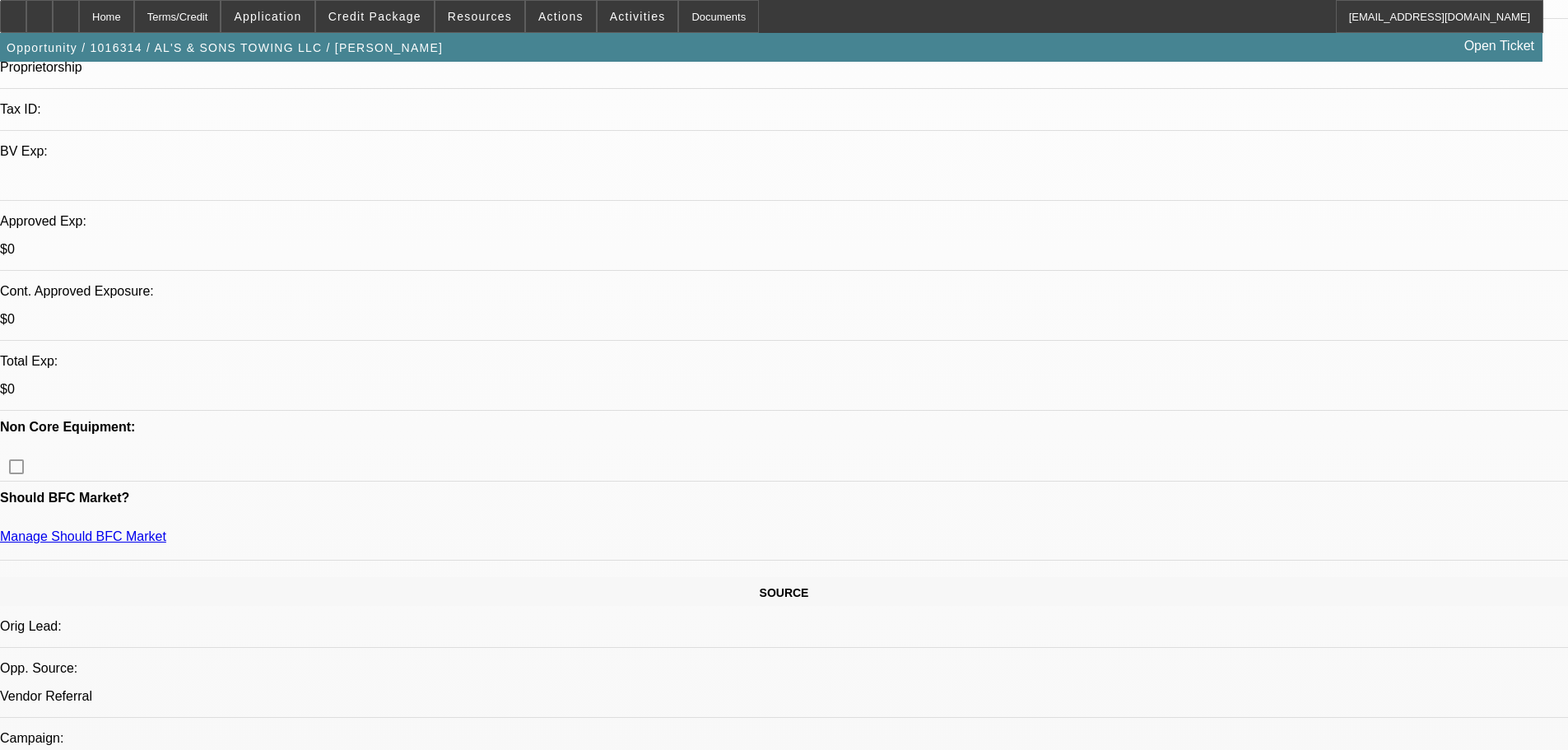
drag, startPoint x: 625, startPoint y: 360, endPoint x: 657, endPoint y: 560, distance: 202.5
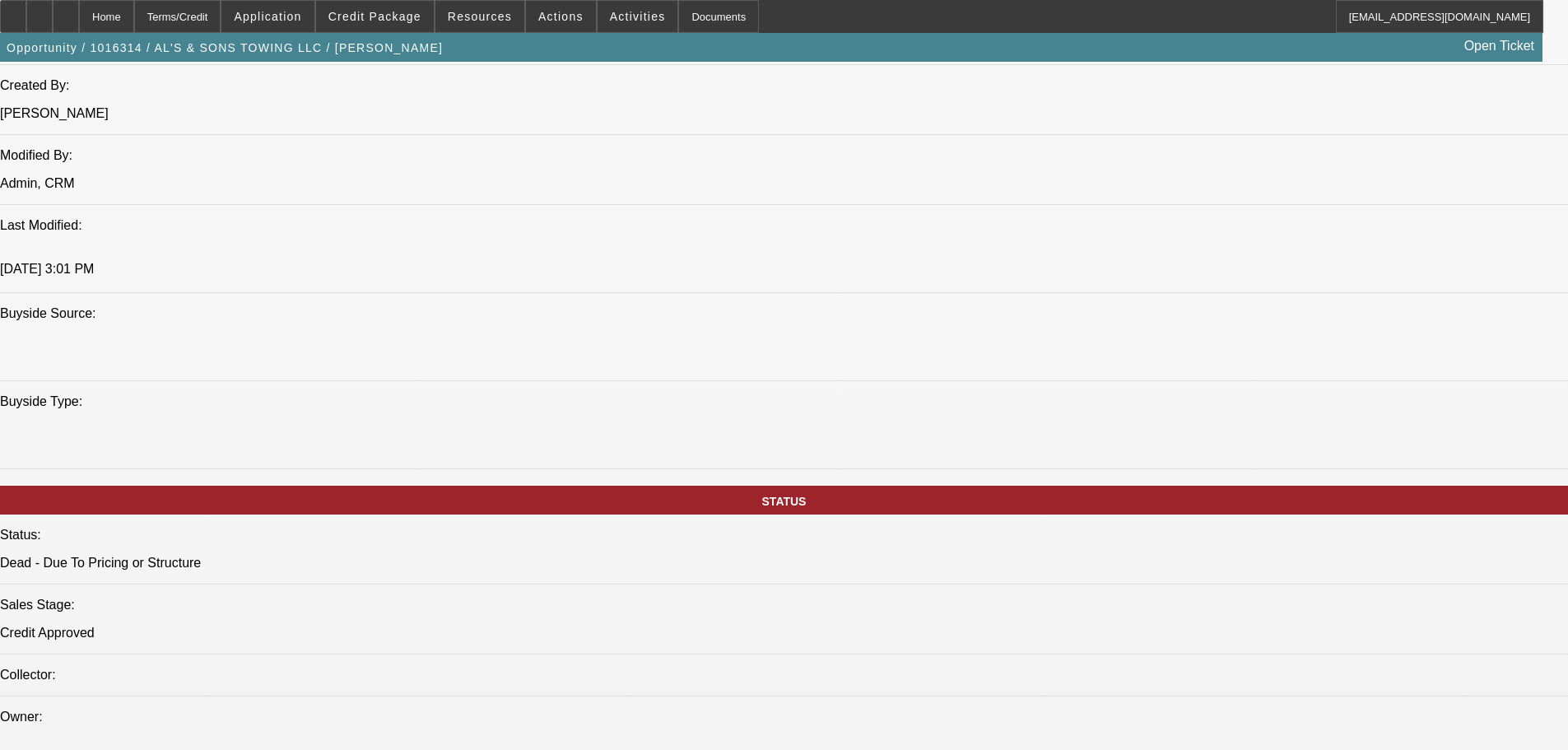
drag, startPoint x: 562, startPoint y: 285, endPoint x: 587, endPoint y: 513, distance: 229.4
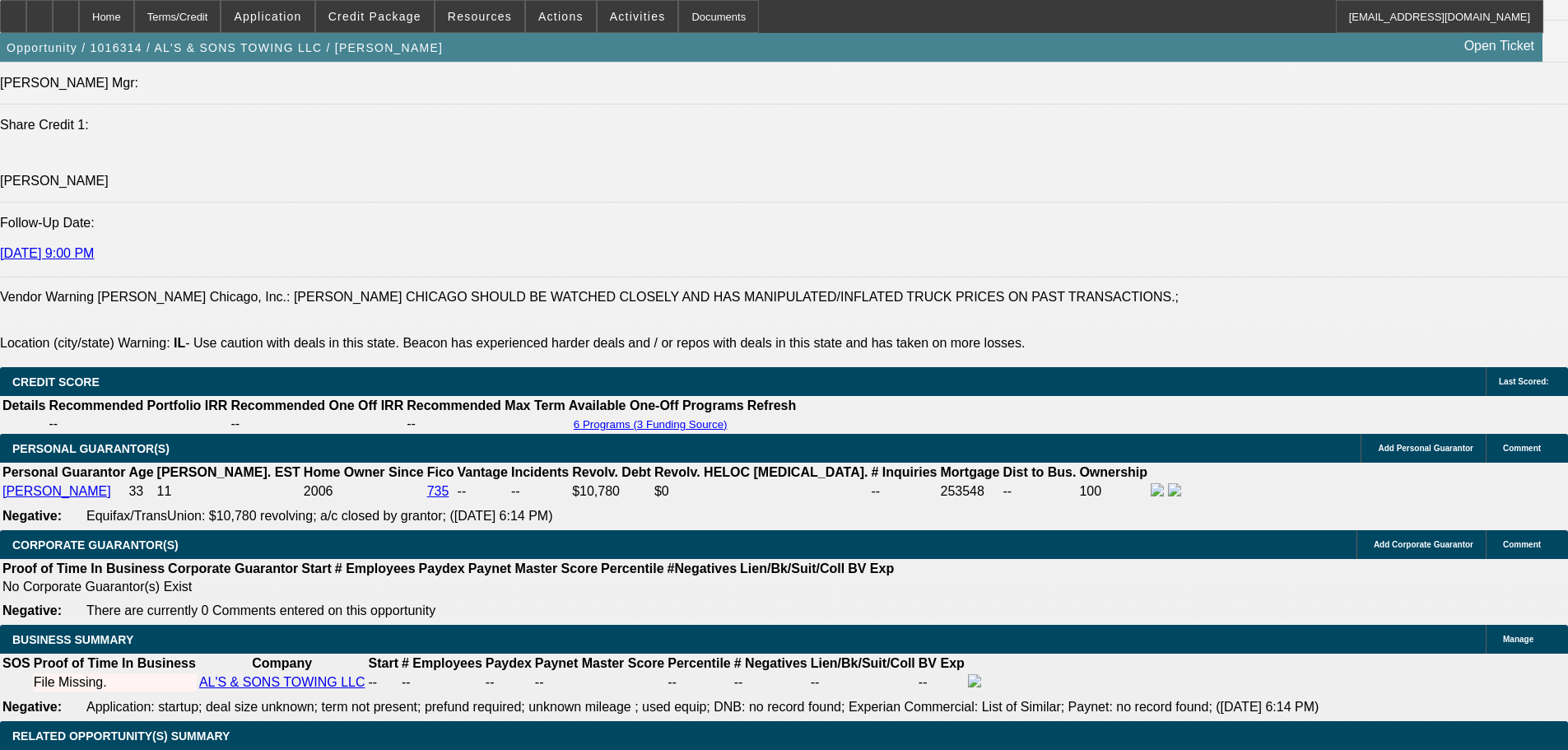
scroll to position [2142, 0]
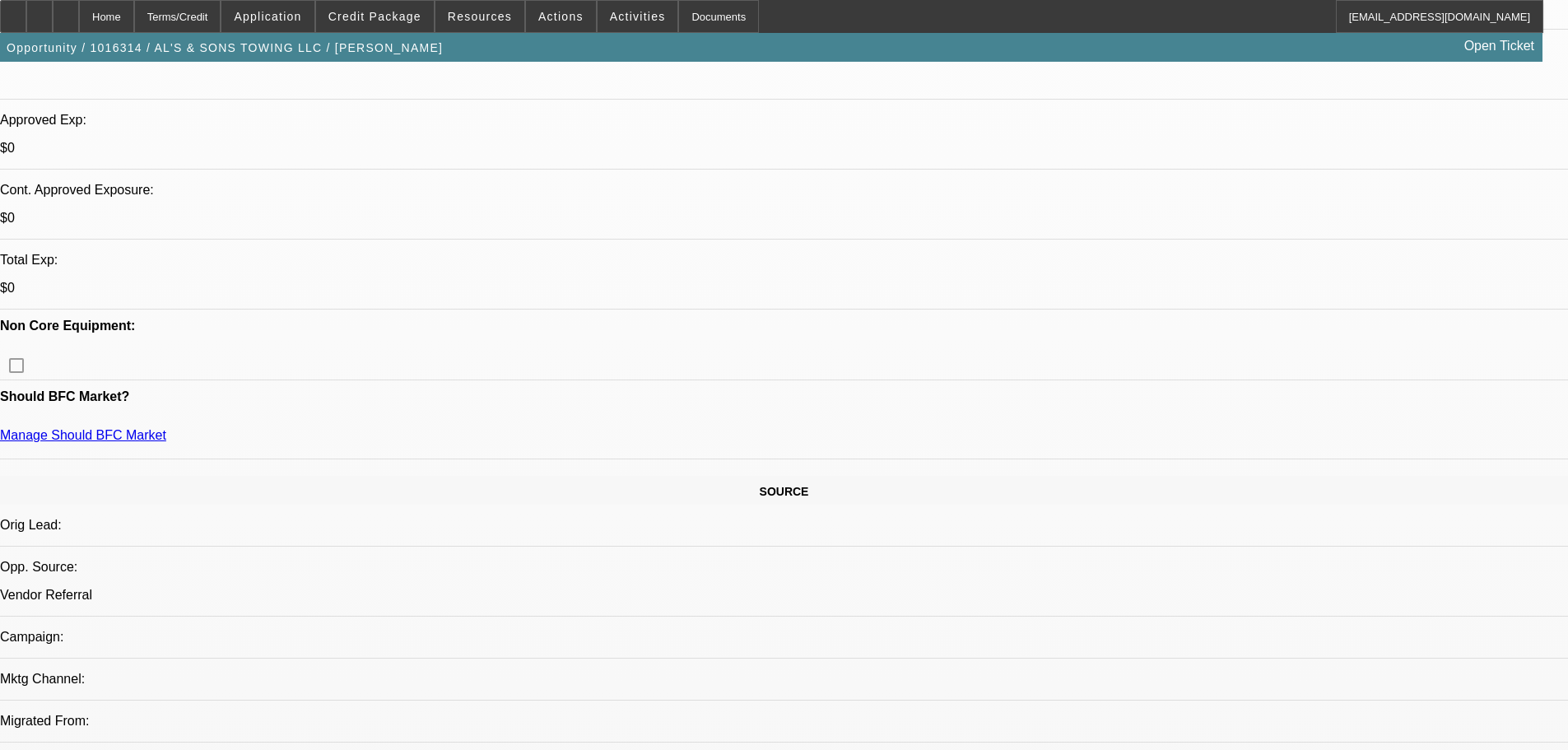
drag, startPoint x: 672, startPoint y: 508, endPoint x: 653, endPoint y: 349, distance: 160.1
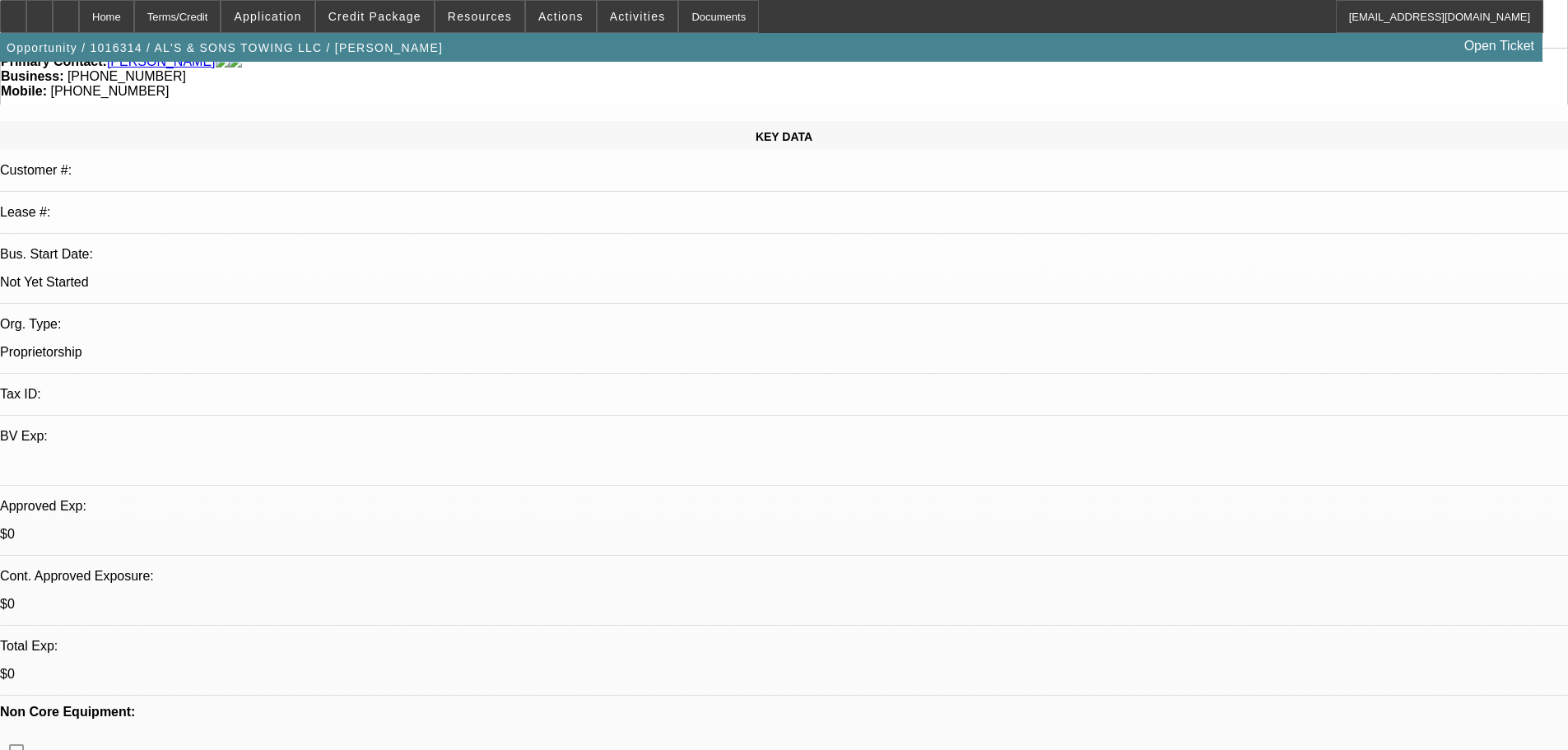
scroll to position [0, 0]
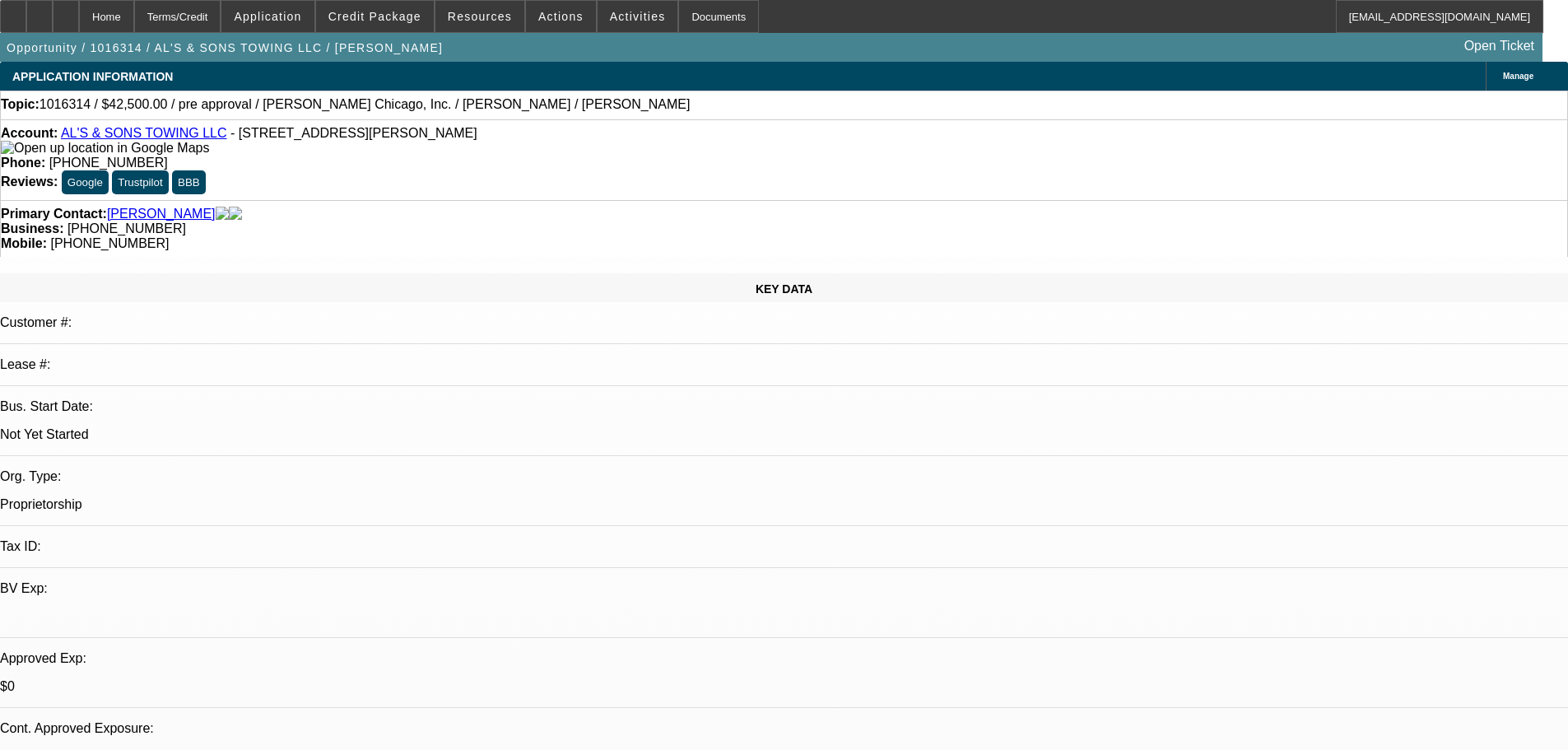
drag, startPoint x: 641, startPoint y: 551, endPoint x: 626, endPoint y: 373, distance: 178.6
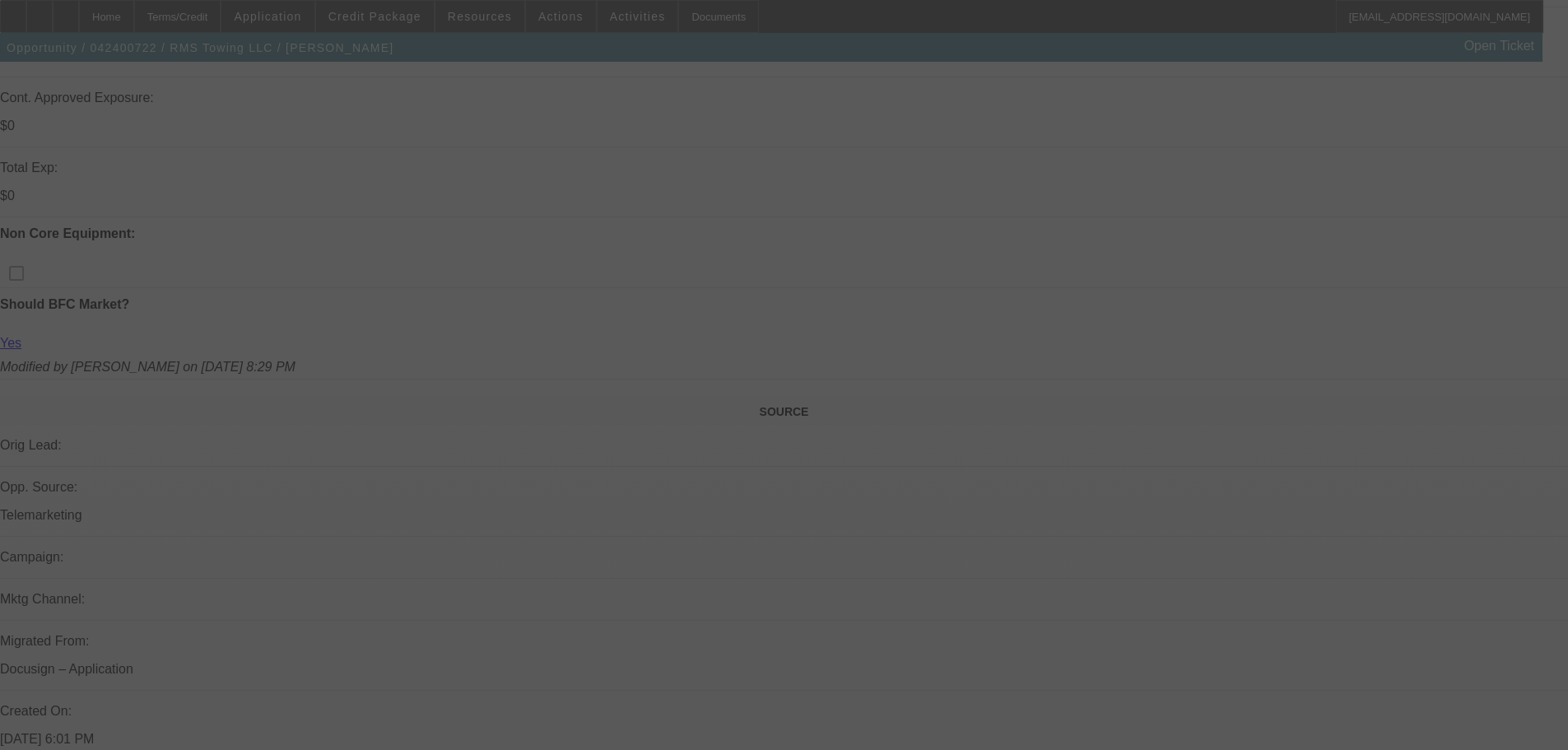
scroll to position [652, 0]
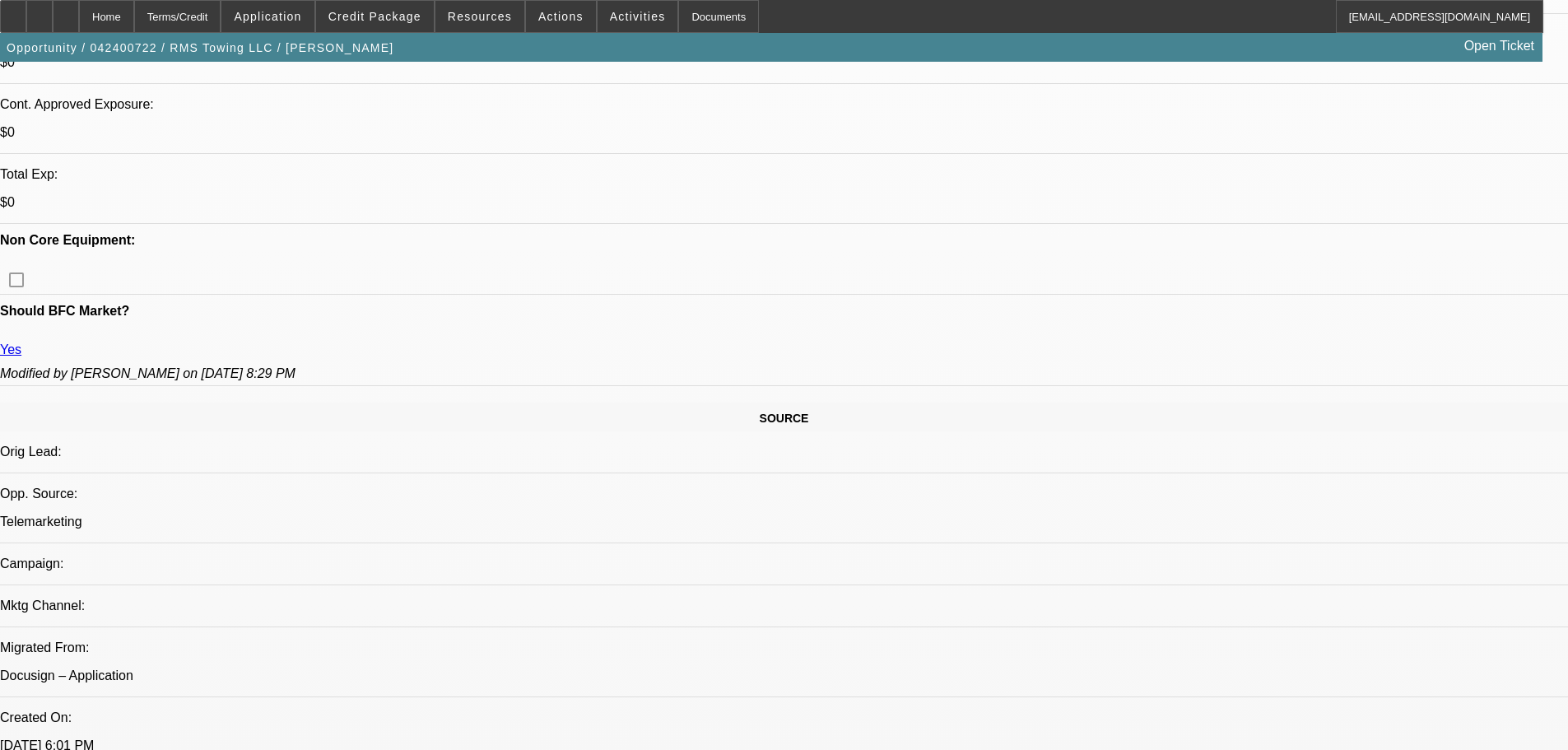
select select "0"
select select "6"
select select "0"
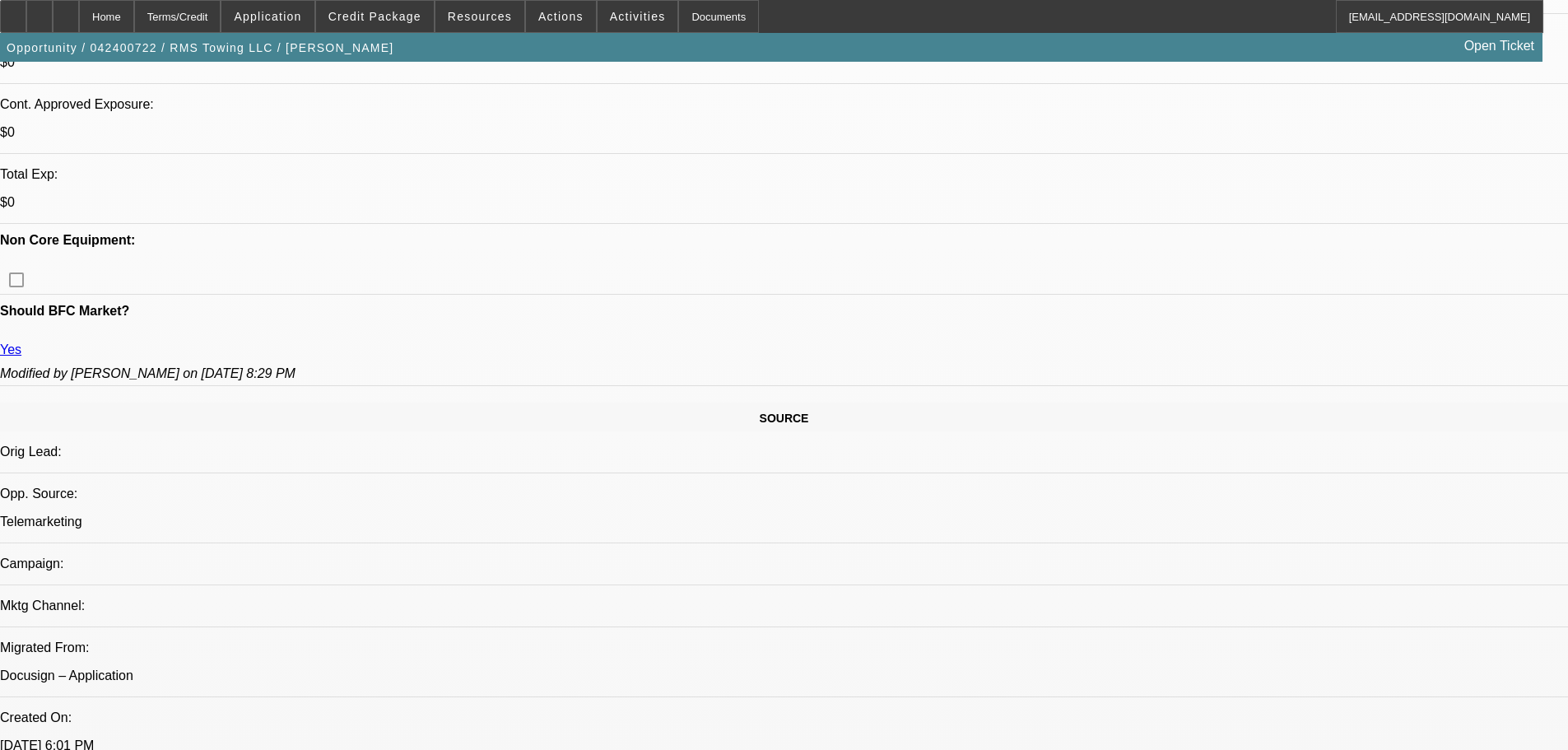
select select "0"
select select "6"
select select "0.1"
select select "2"
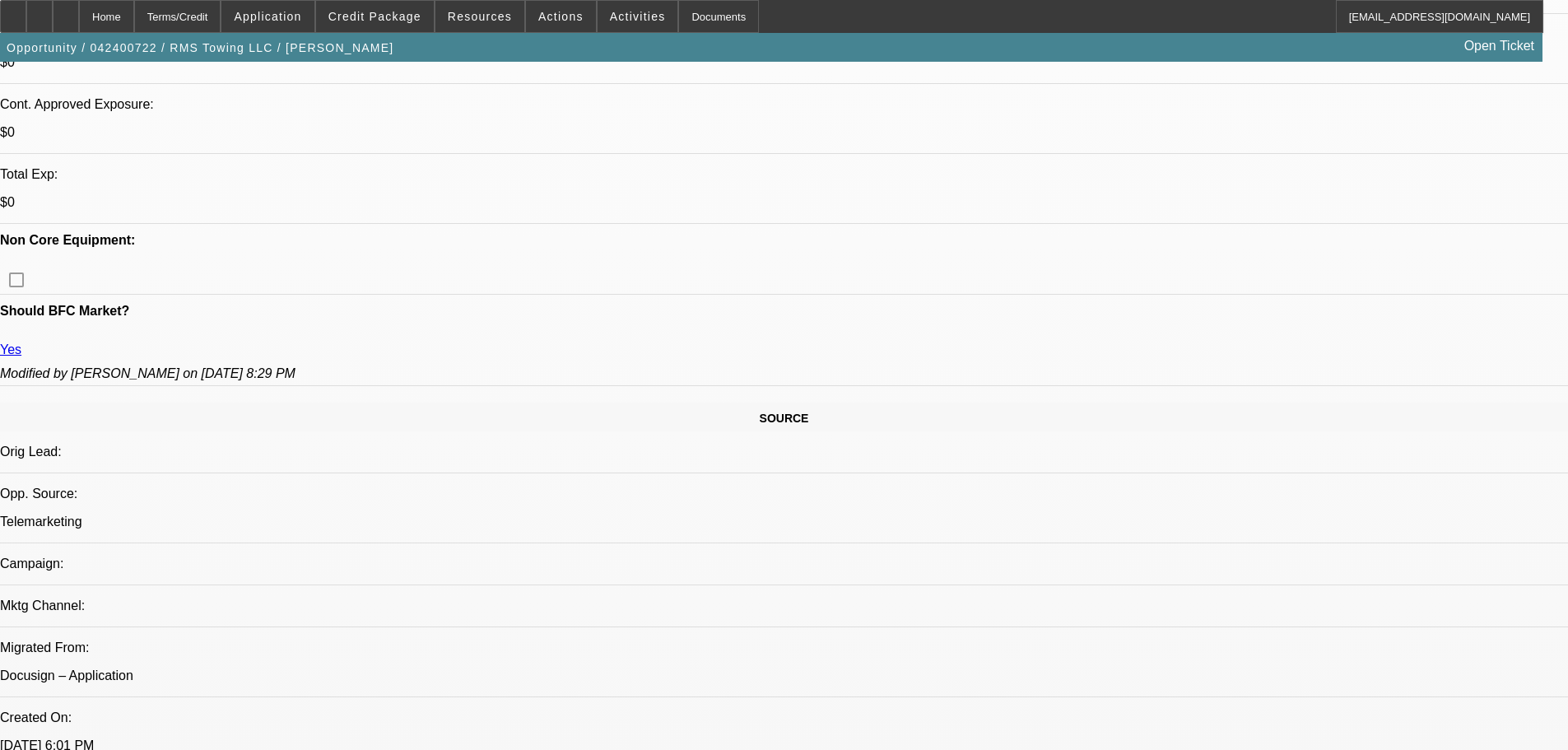
select select "2"
select select "0"
select select "6"
select select "0"
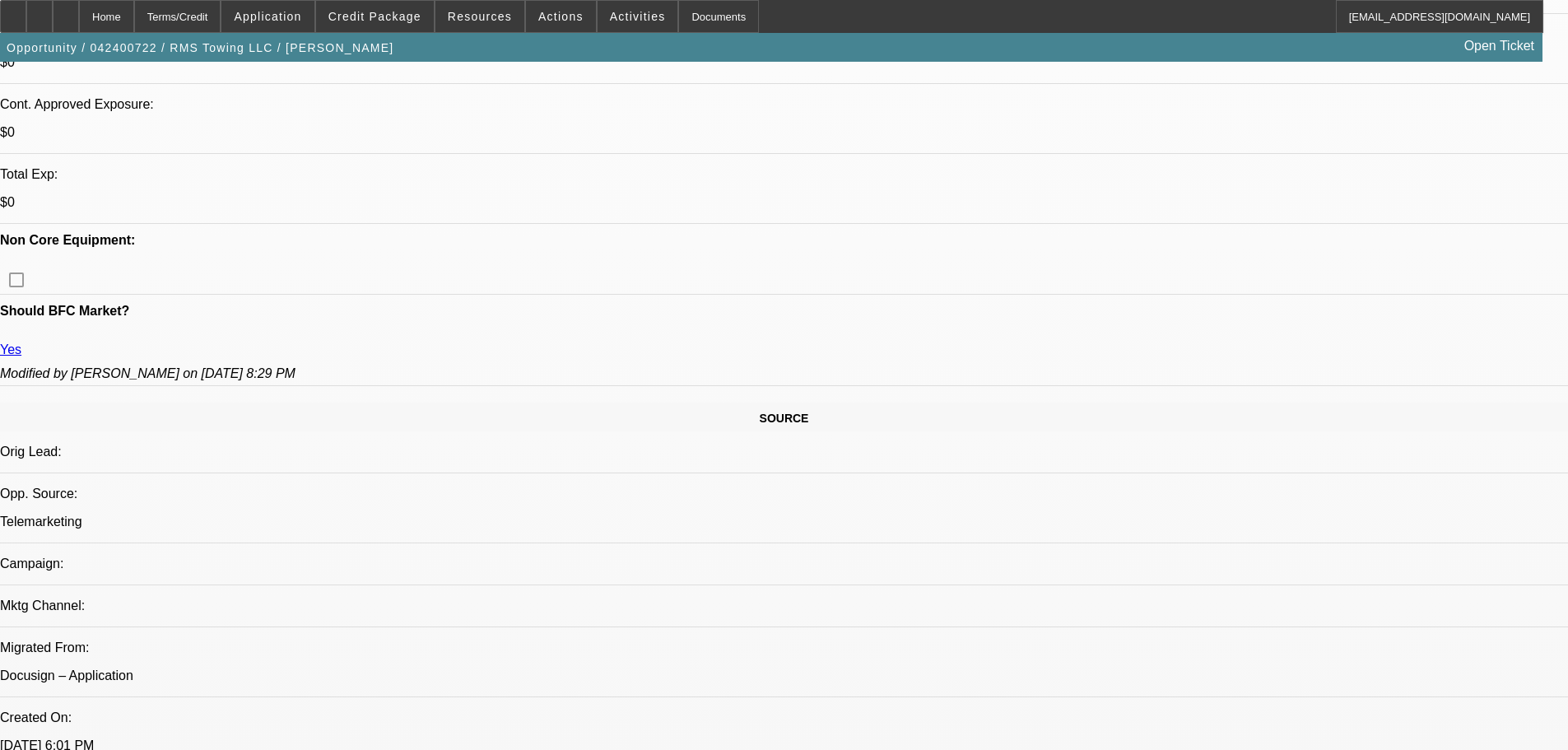
select select "0"
select select "6"
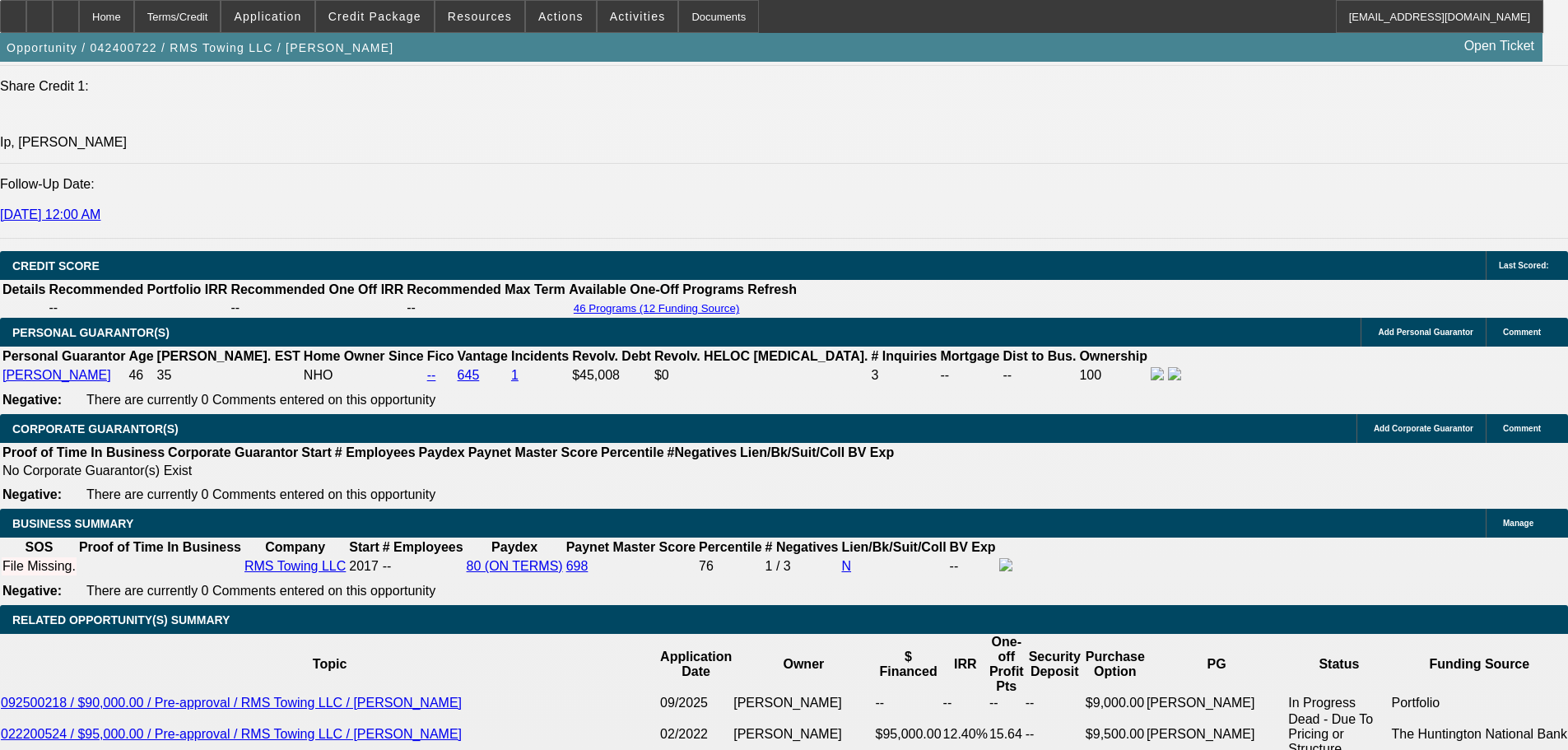
drag, startPoint x: 603, startPoint y: 560, endPoint x: 591, endPoint y: 625, distance: 66.1
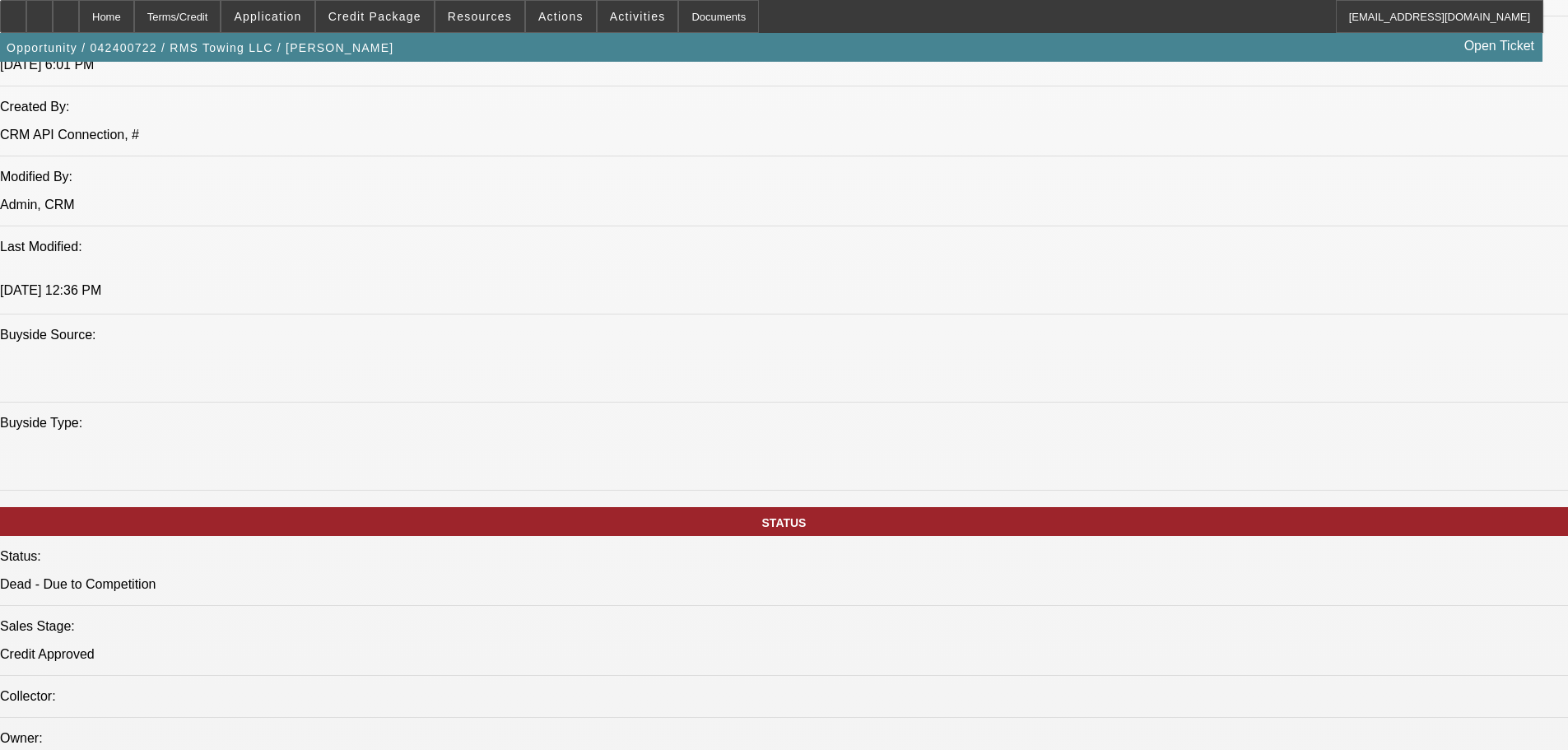
drag, startPoint x: 705, startPoint y: 542, endPoint x: 683, endPoint y: 310, distance: 233.0
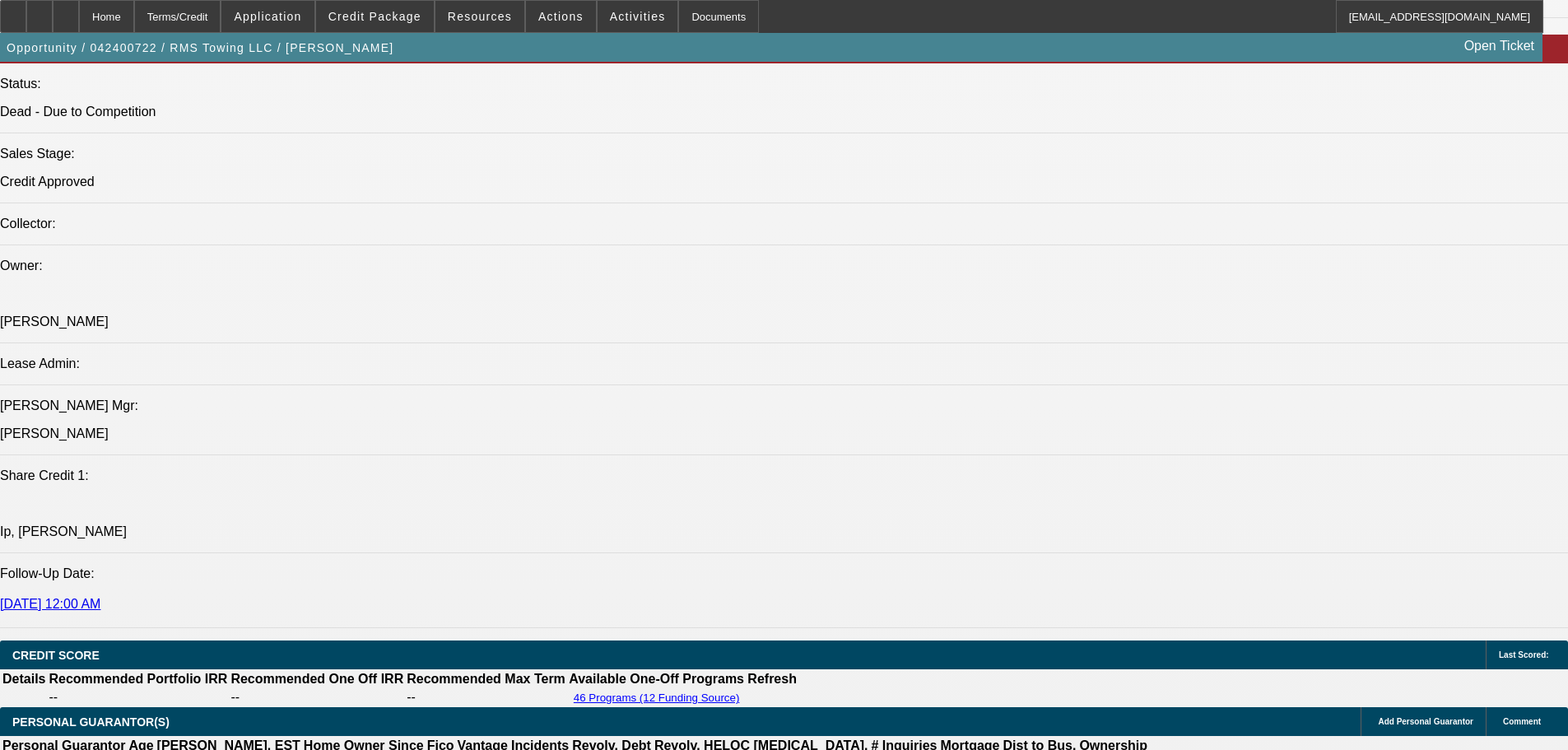
drag, startPoint x: 815, startPoint y: 305, endPoint x: 884, endPoint y: 554, distance: 258.4
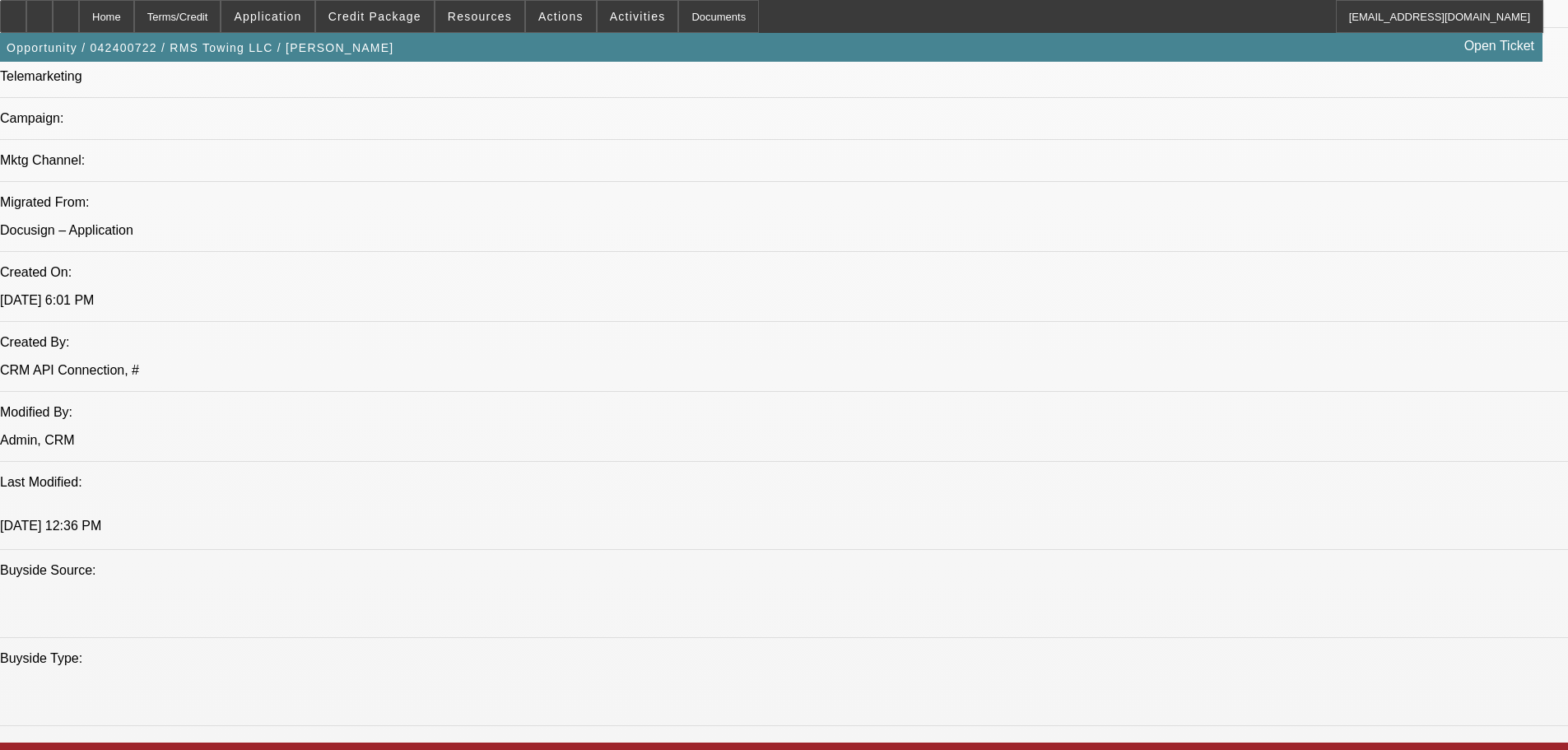
scroll to position [949, 0]
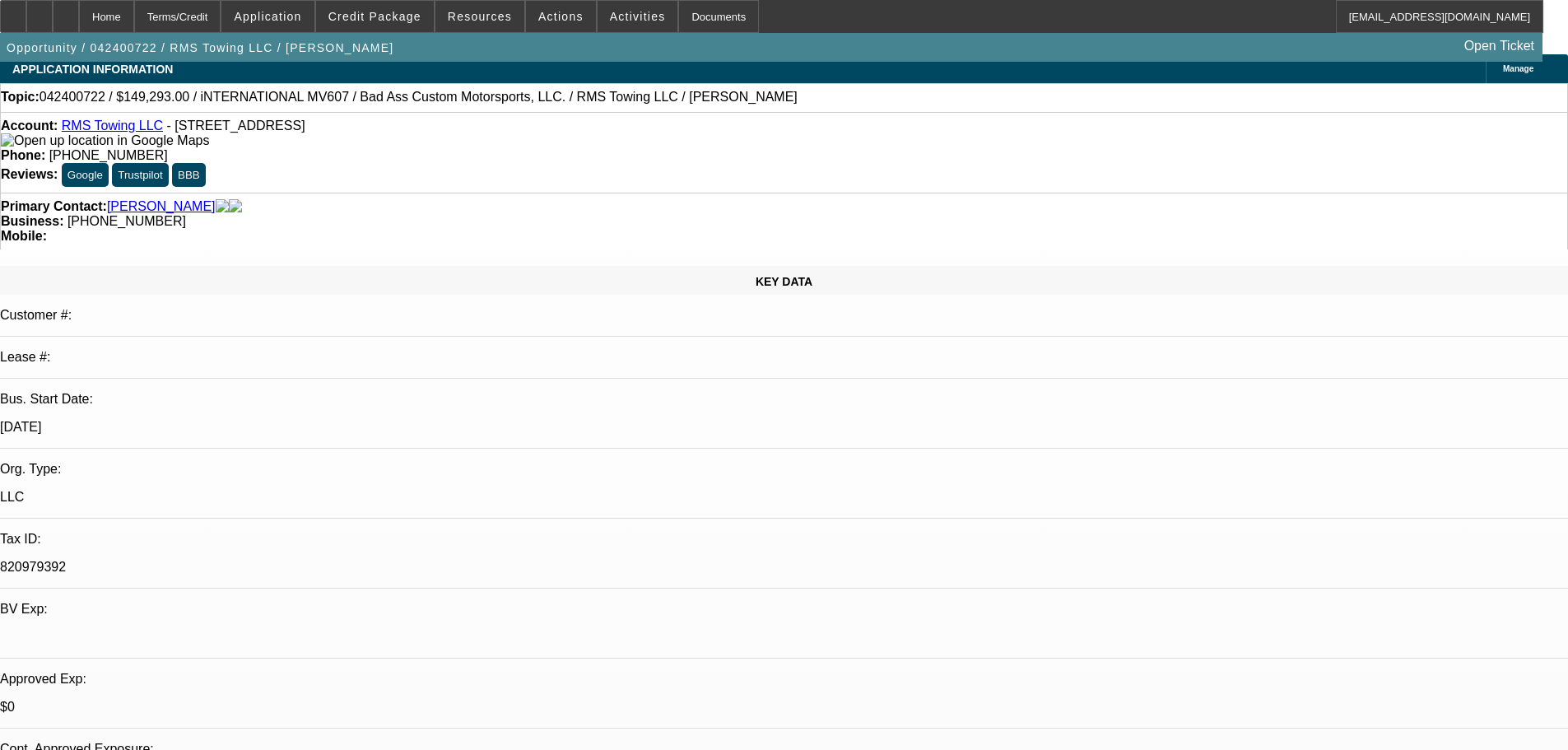
scroll to position [0, 0]
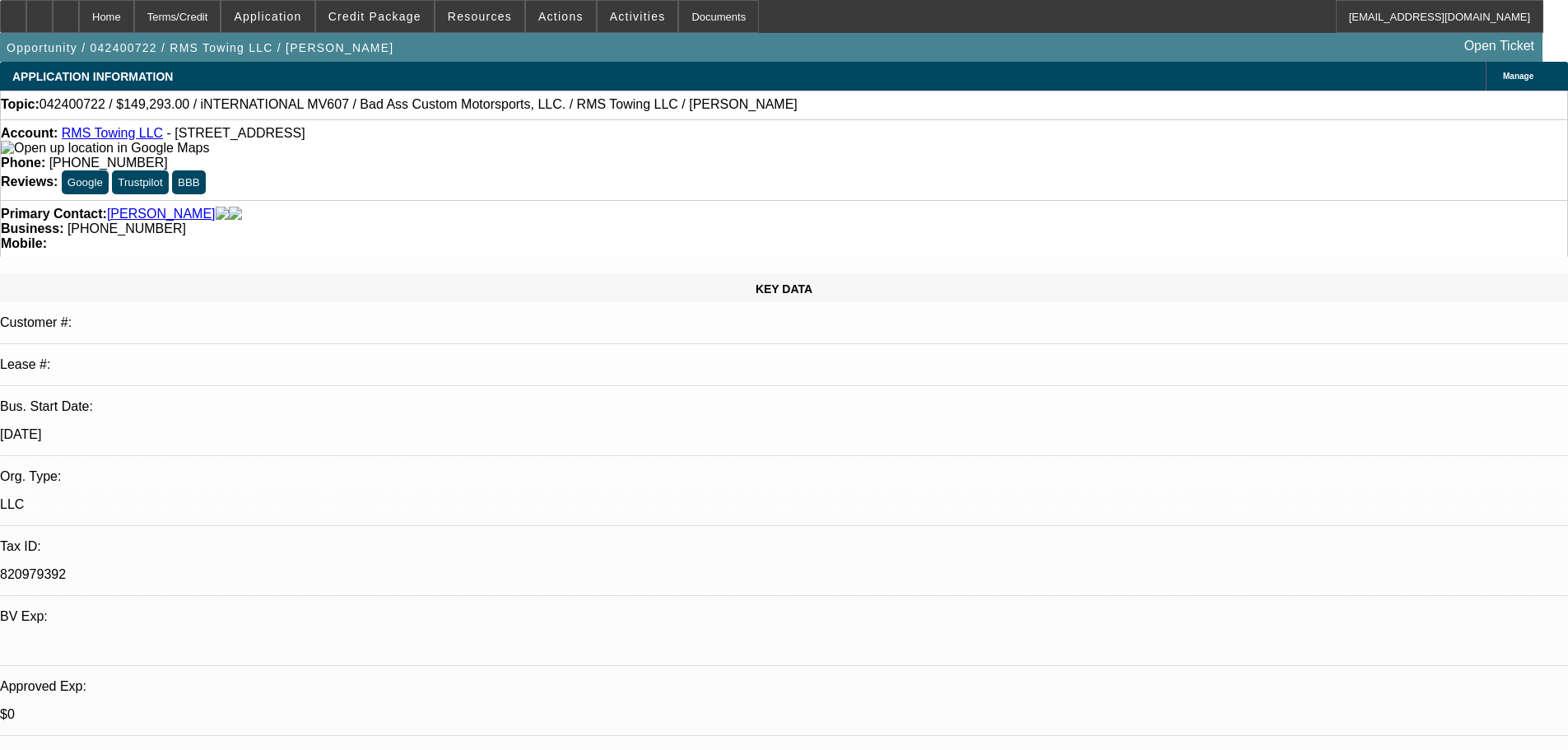
drag, startPoint x: 648, startPoint y: 546, endPoint x: 618, endPoint y: 373, distance: 175.6
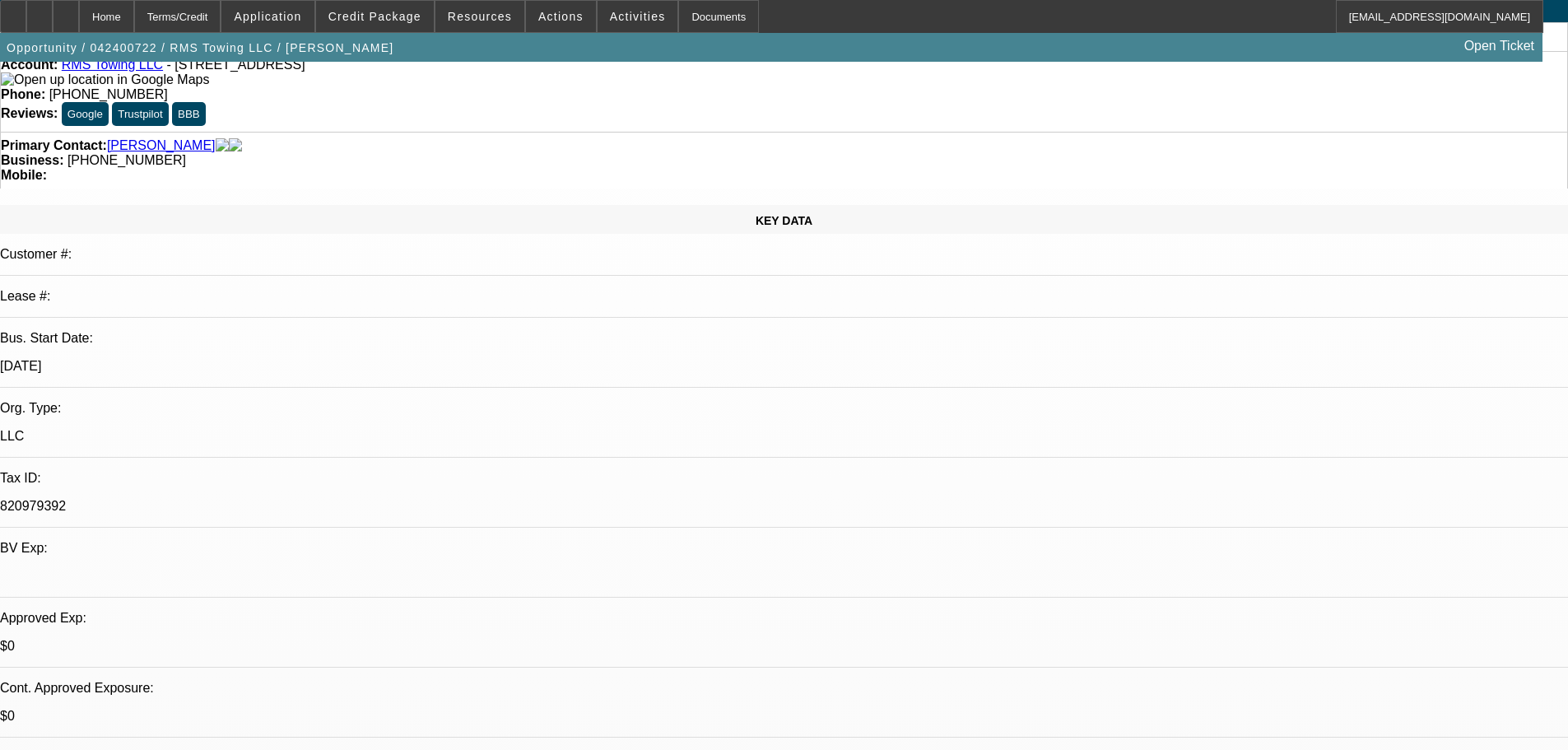
drag, startPoint x: 653, startPoint y: 200, endPoint x: 668, endPoint y: 308, distance: 109.0
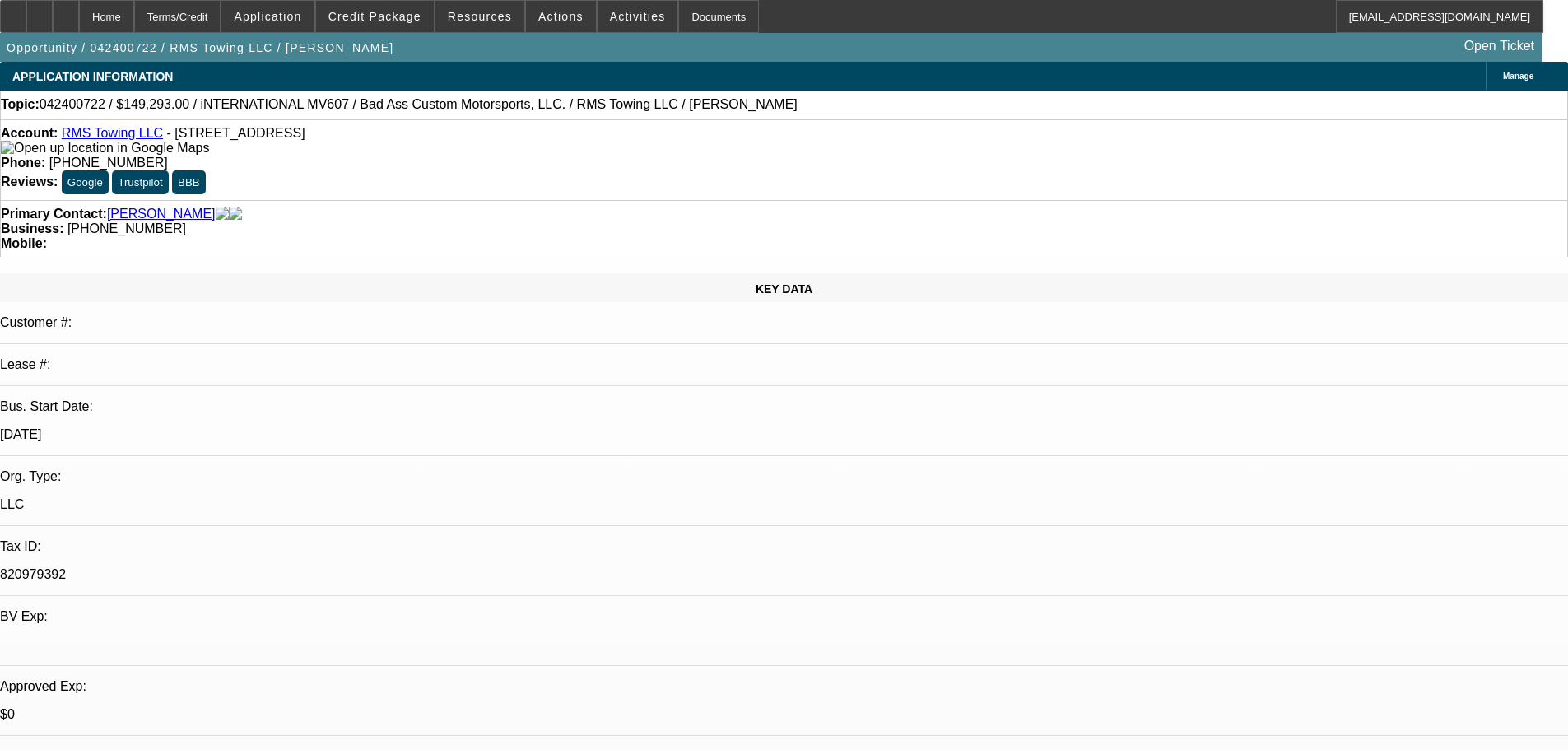
drag, startPoint x: 586, startPoint y: 363, endPoint x: 602, endPoint y: 193, distance: 170.8
drag, startPoint x: 630, startPoint y: 452, endPoint x: 593, endPoint y: 300, distance: 156.4
drag, startPoint x: 743, startPoint y: 393, endPoint x: 736, endPoint y: 349, distance: 44.6
drag, startPoint x: 763, startPoint y: 452, endPoint x: 713, endPoint y: 373, distance: 93.5
drag, startPoint x: 729, startPoint y: 450, endPoint x: 701, endPoint y: 293, distance: 159.5
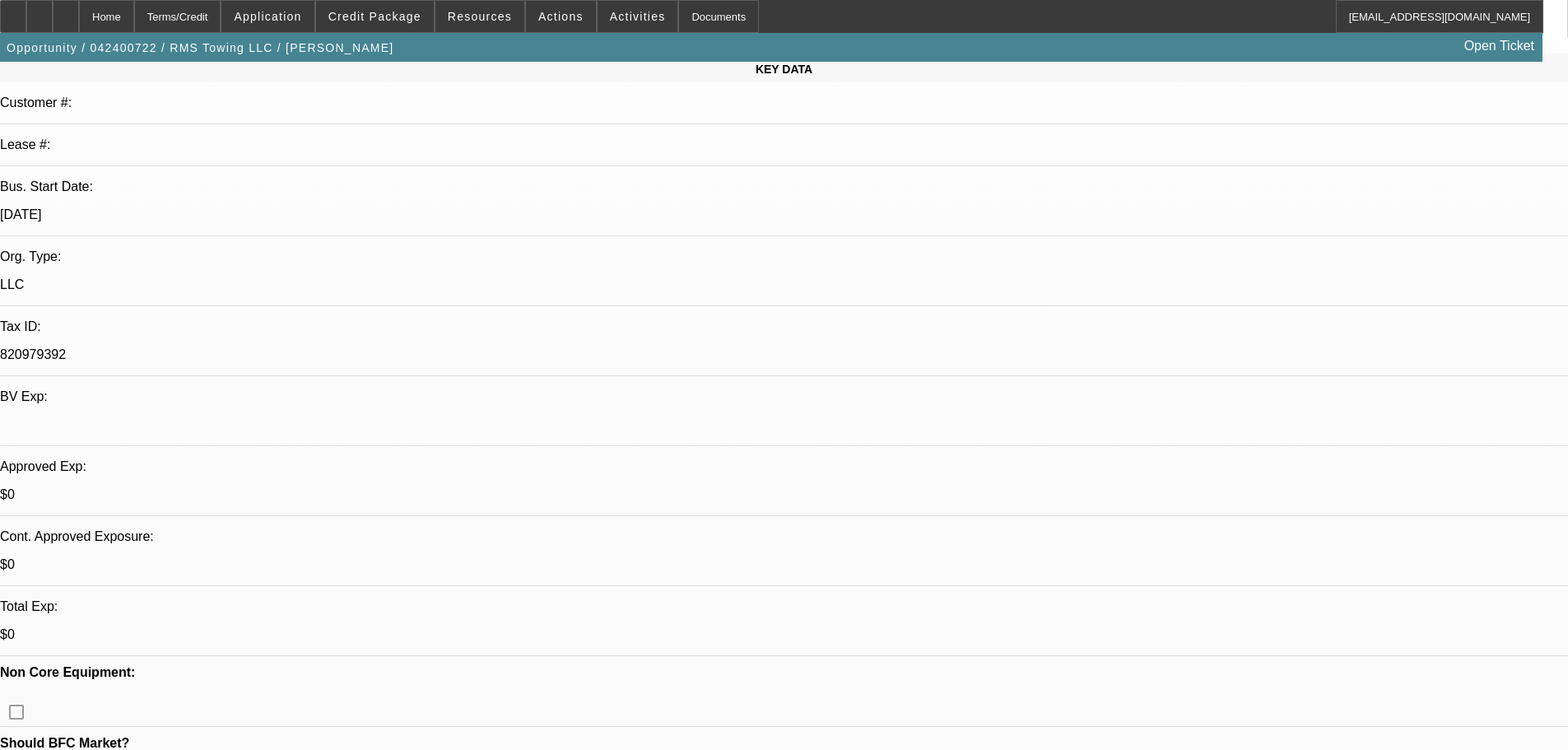
drag, startPoint x: 639, startPoint y: 434, endPoint x: 634, endPoint y: 655, distance: 221.1
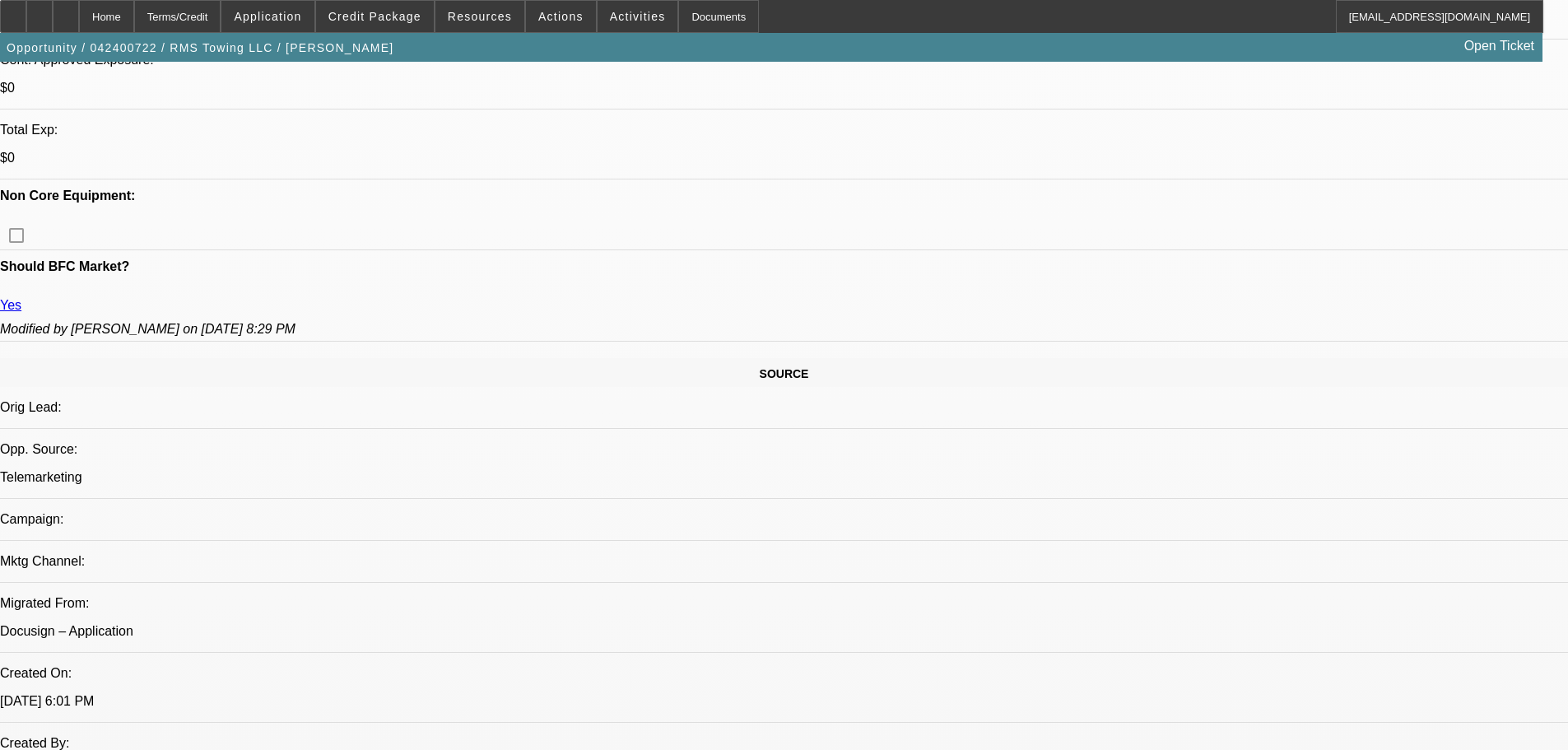
drag, startPoint x: 684, startPoint y: 358, endPoint x: 689, endPoint y: 586, distance: 228.1
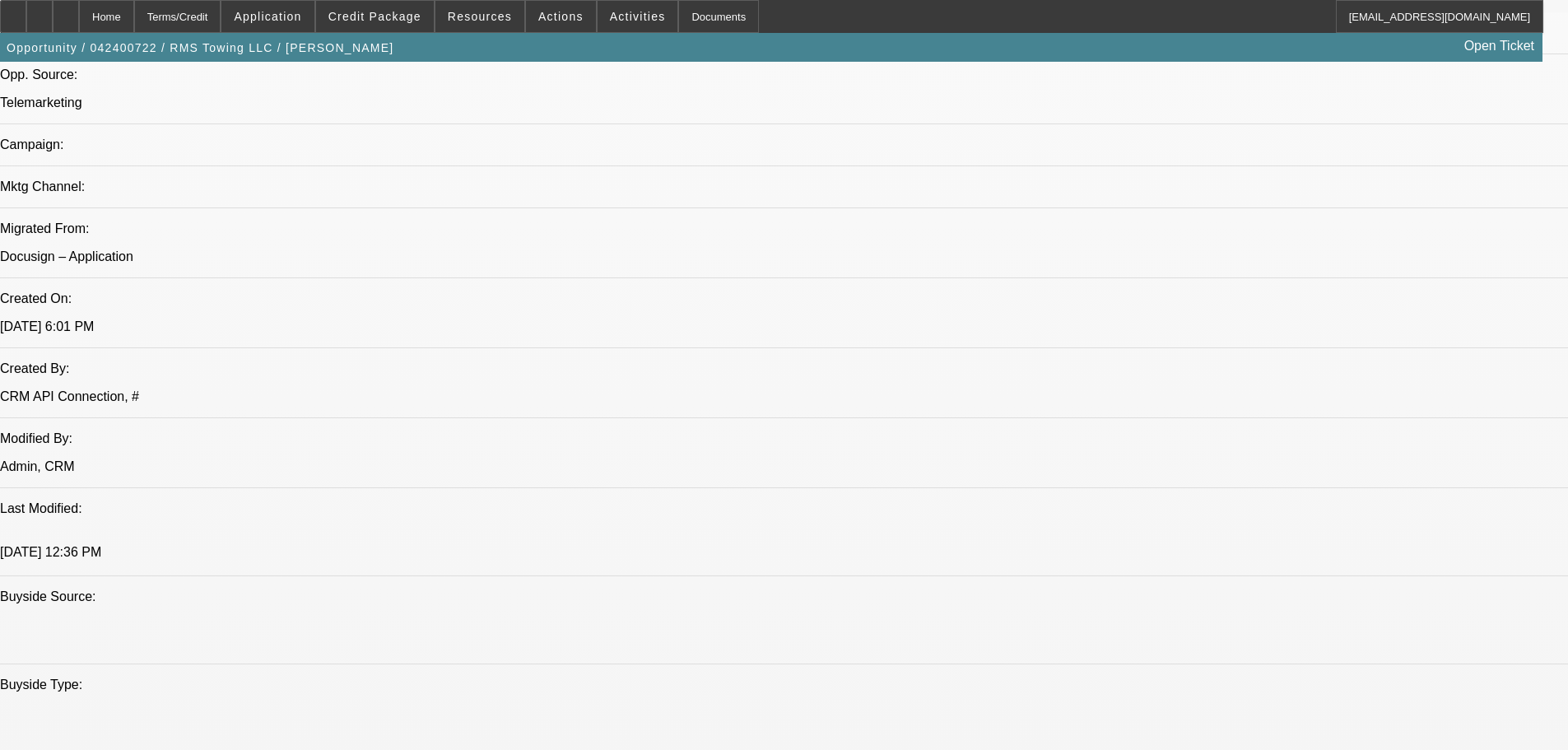
drag, startPoint x: 738, startPoint y: 408, endPoint x: 720, endPoint y: 495, distance: 88.8
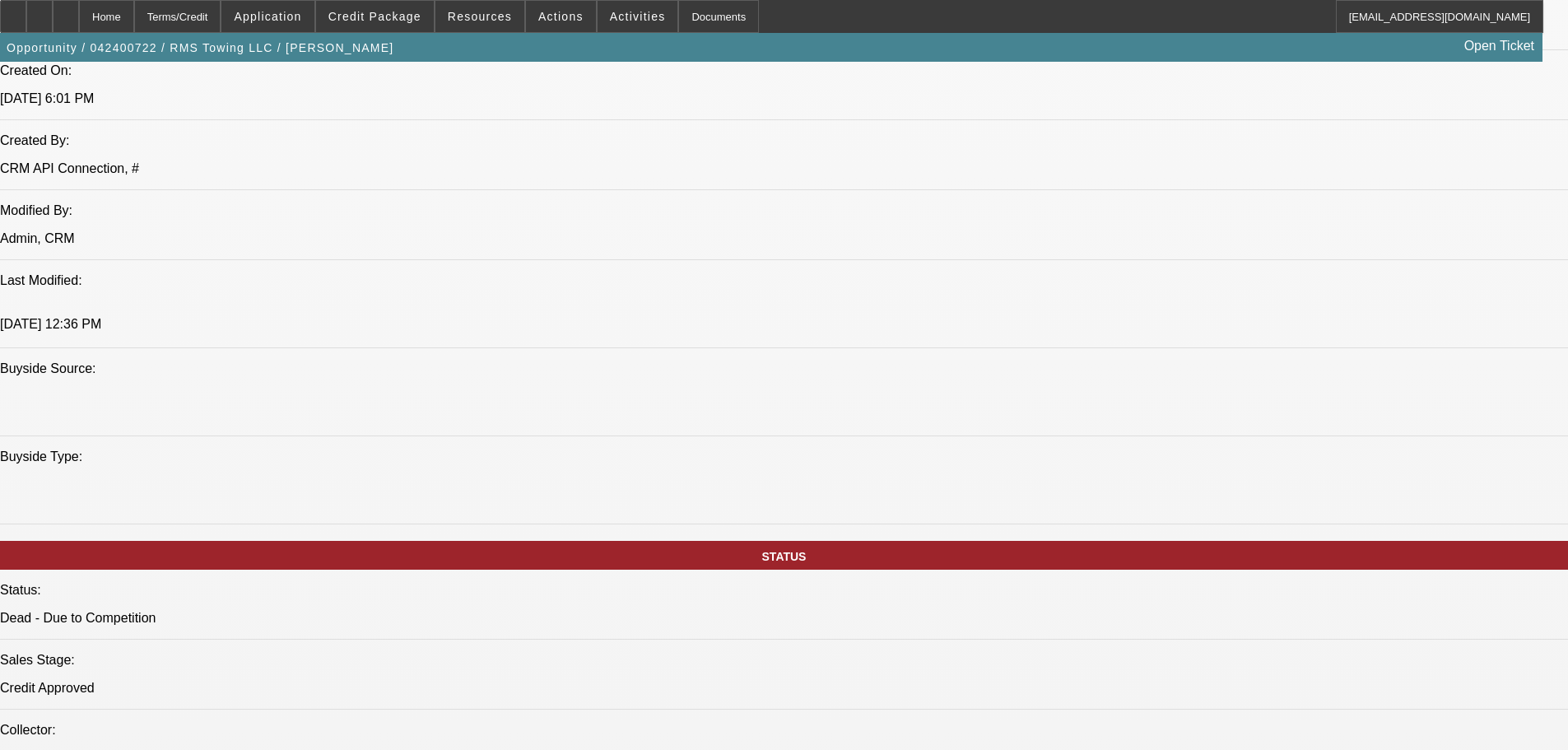
drag, startPoint x: 695, startPoint y: 432, endPoint x: 711, endPoint y: 670, distance: 238.5
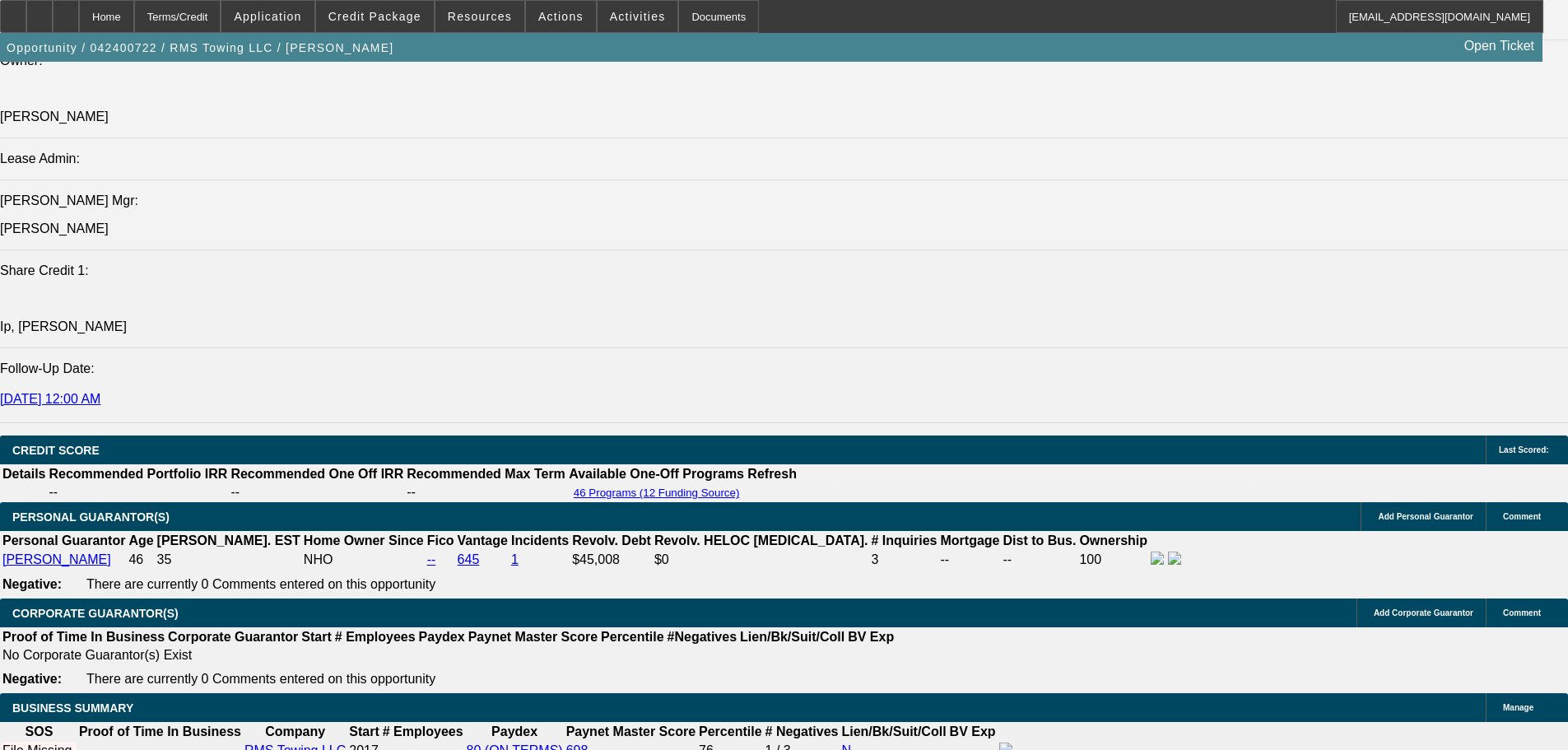
drag, startPoint x: 664, startPoint y: 499, endPoint x: 655, endPoint y: 568, distance: 69.6
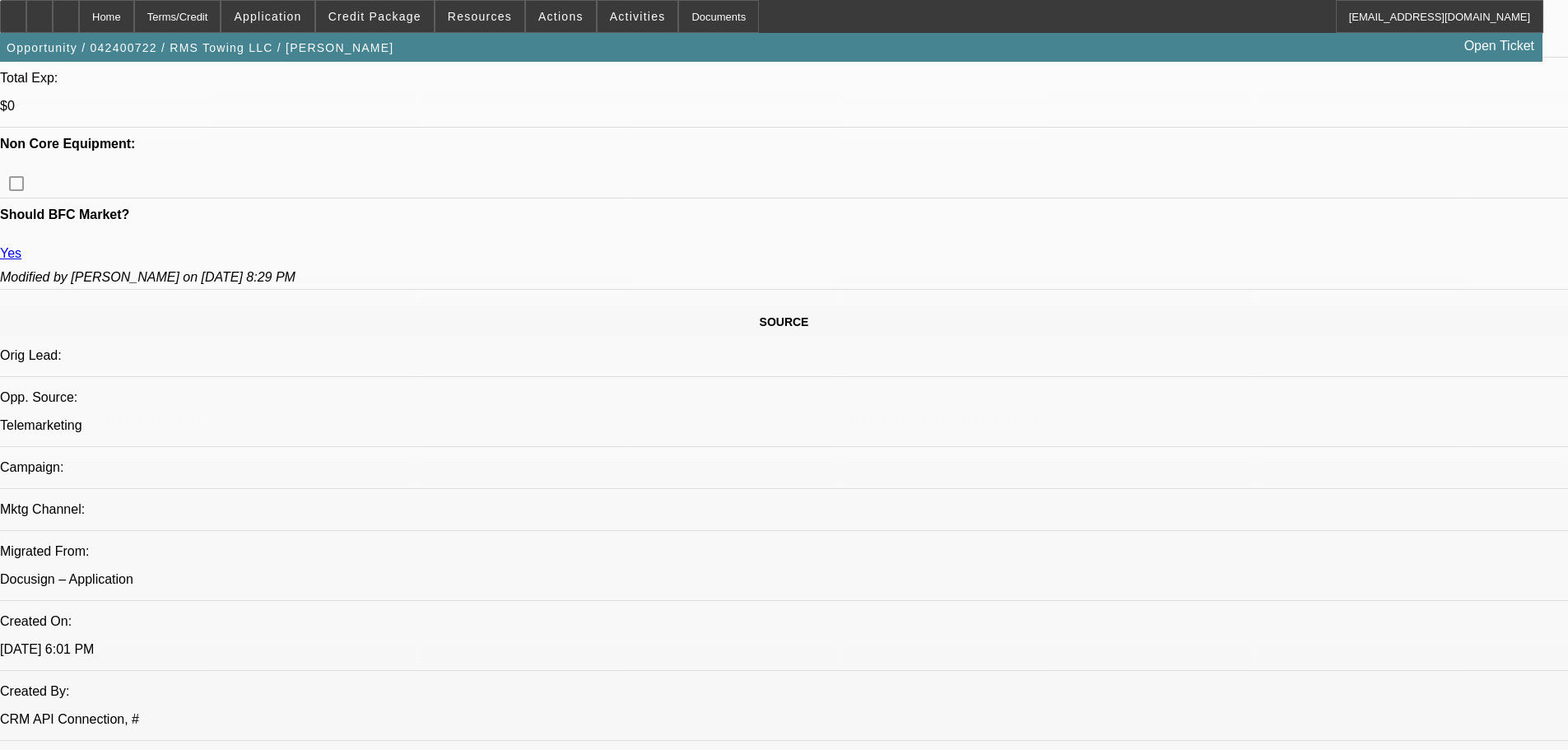
scroll to position [541, 0]
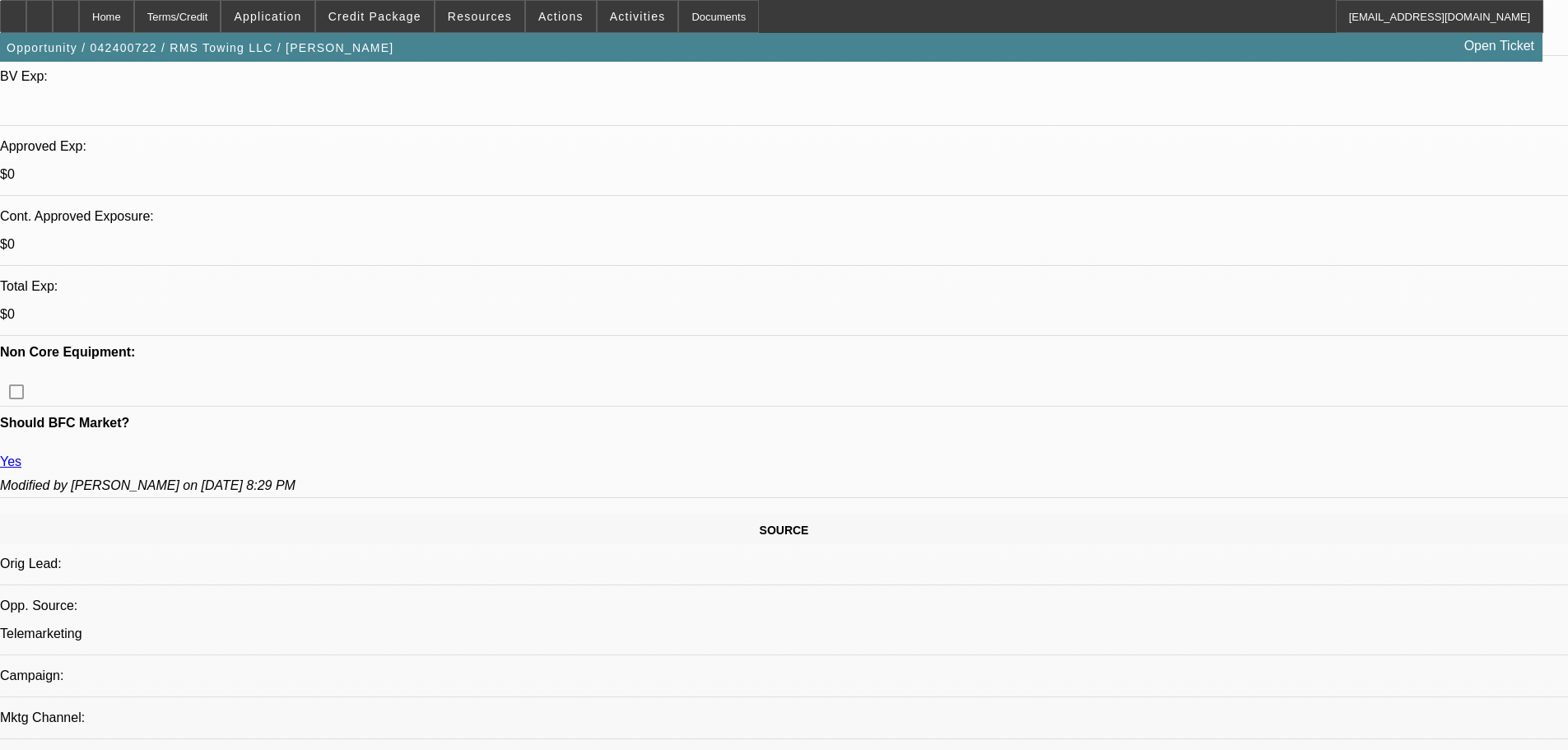
click at [402, 23] on span "Credit Package" at bounding box center [374, 16] width 93 height 13
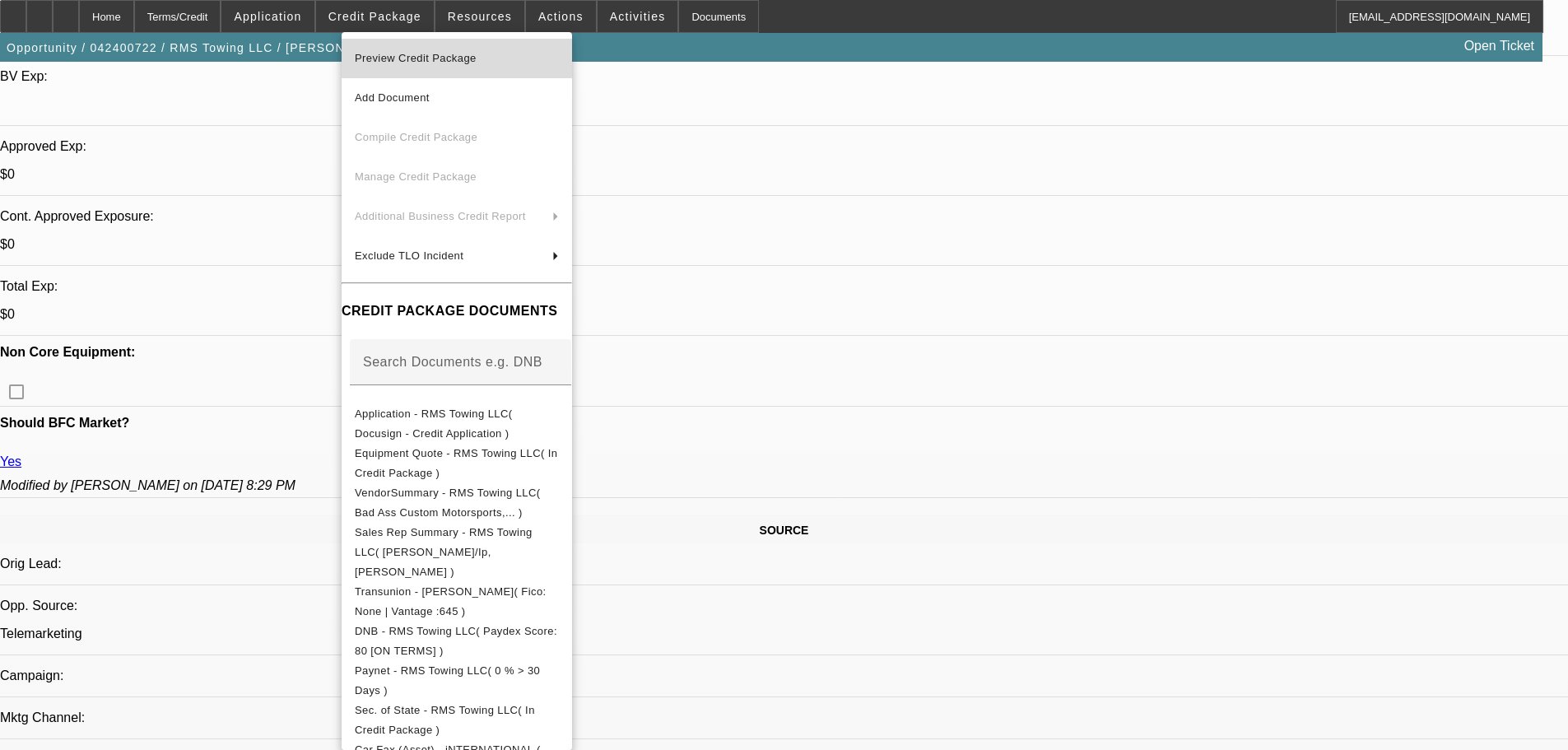
click at [559, 61] on span "Preview Credit Package" at bounding box center [456, 58] width 204 height 20
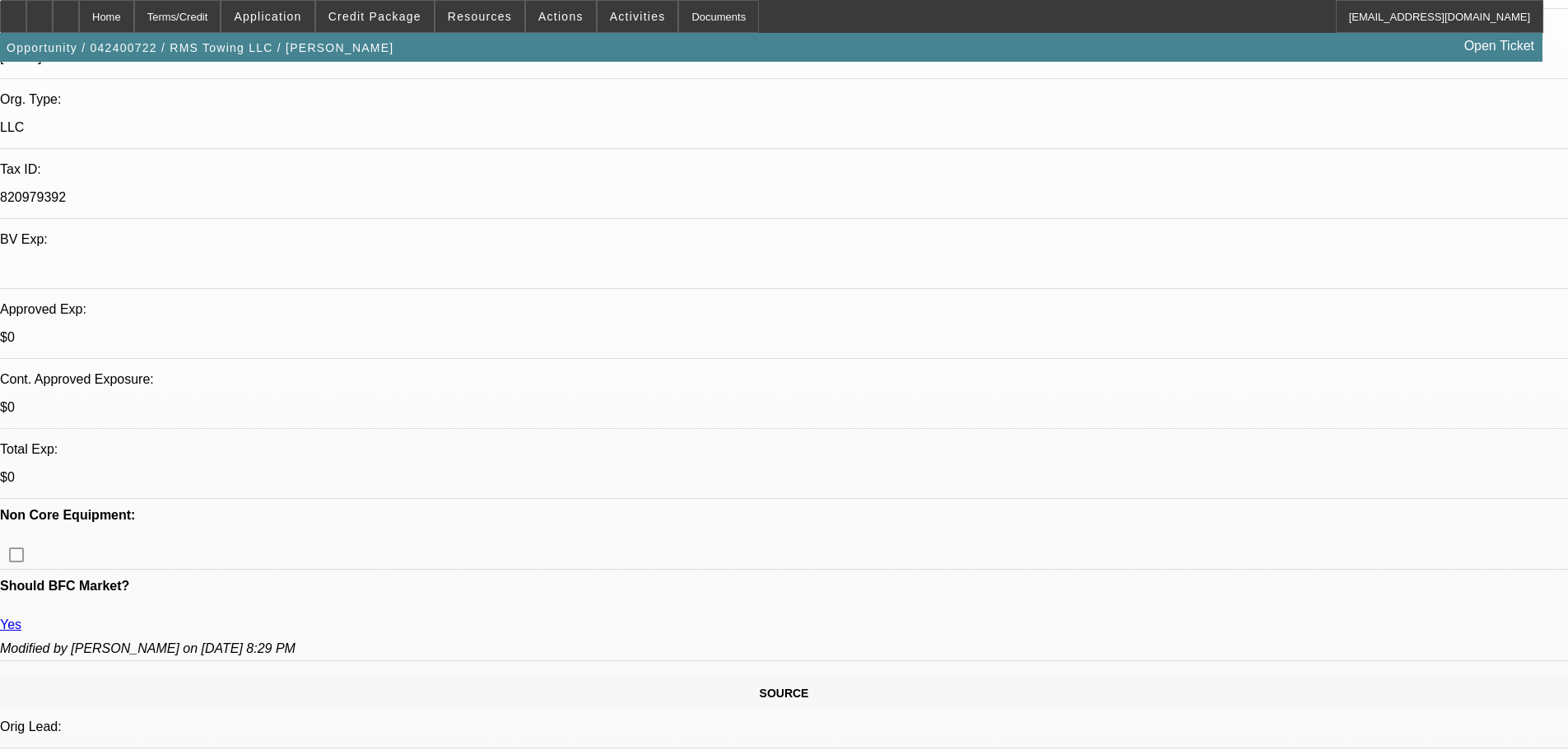
scroll to position [375, 0]
click at [399, 5] on span at bounding box center [374, 17] width 118 height 40
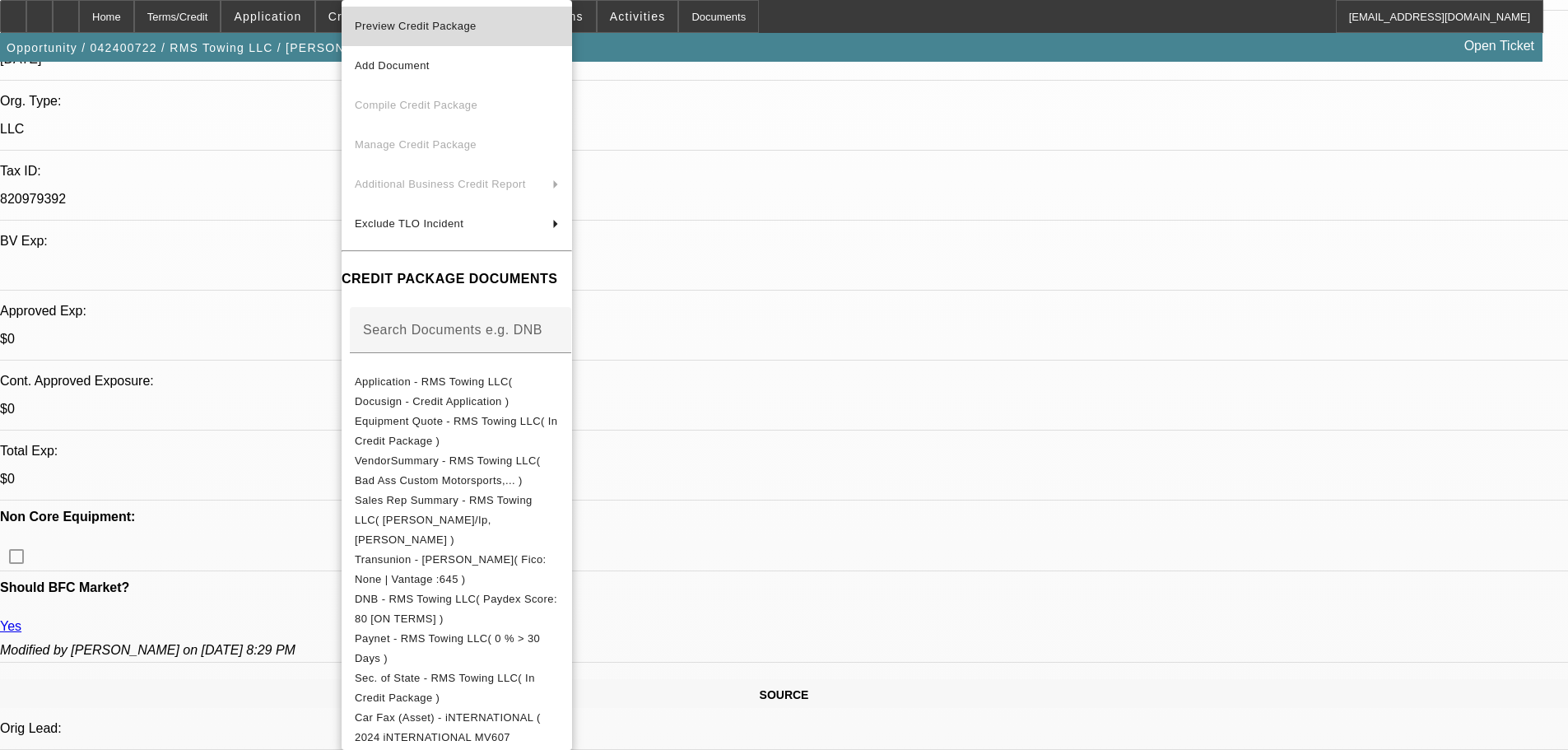
click at [559, 26] on span "Preview Credit Package" at bounding box center [456, 25] width 204 height 20
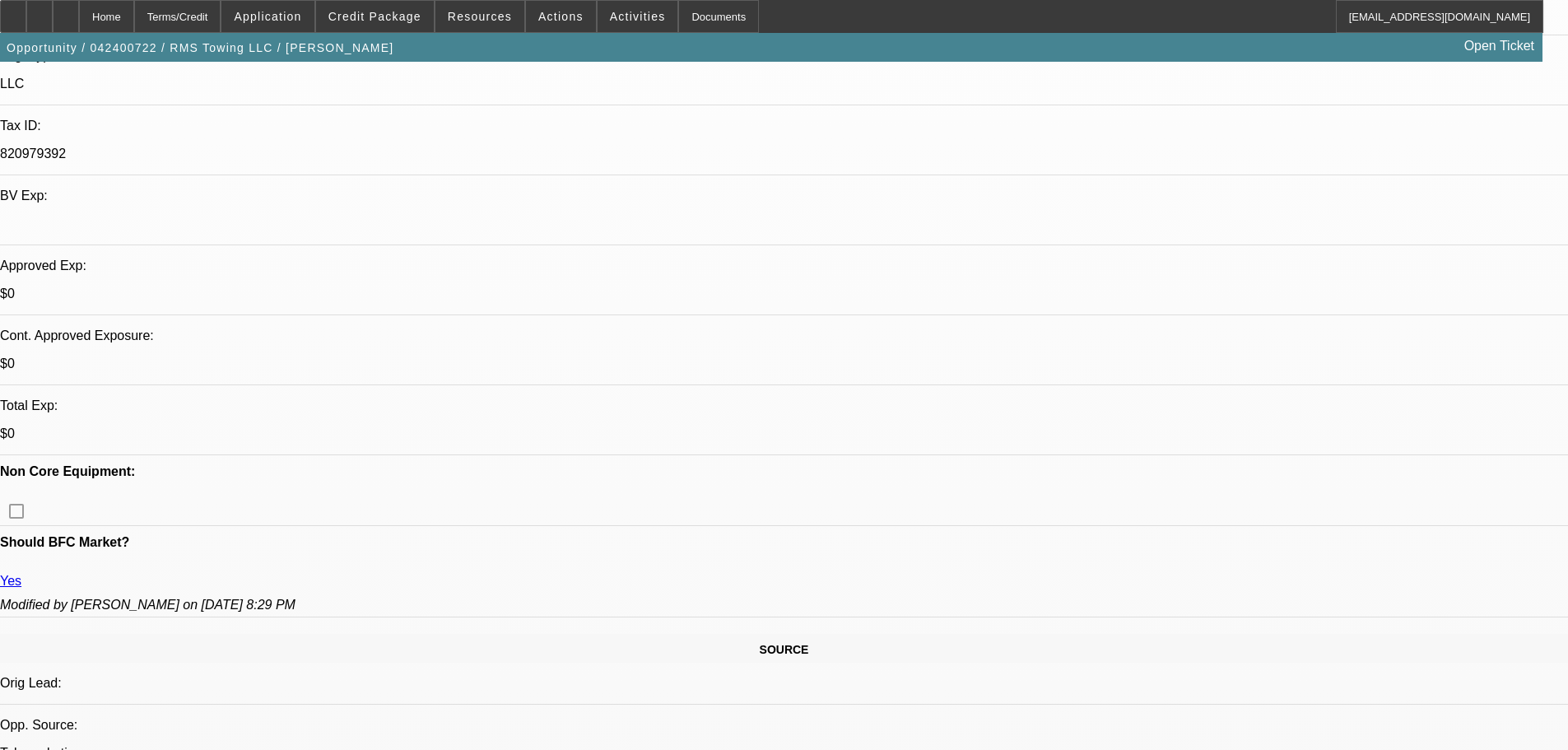
scroll to position [458, 0]
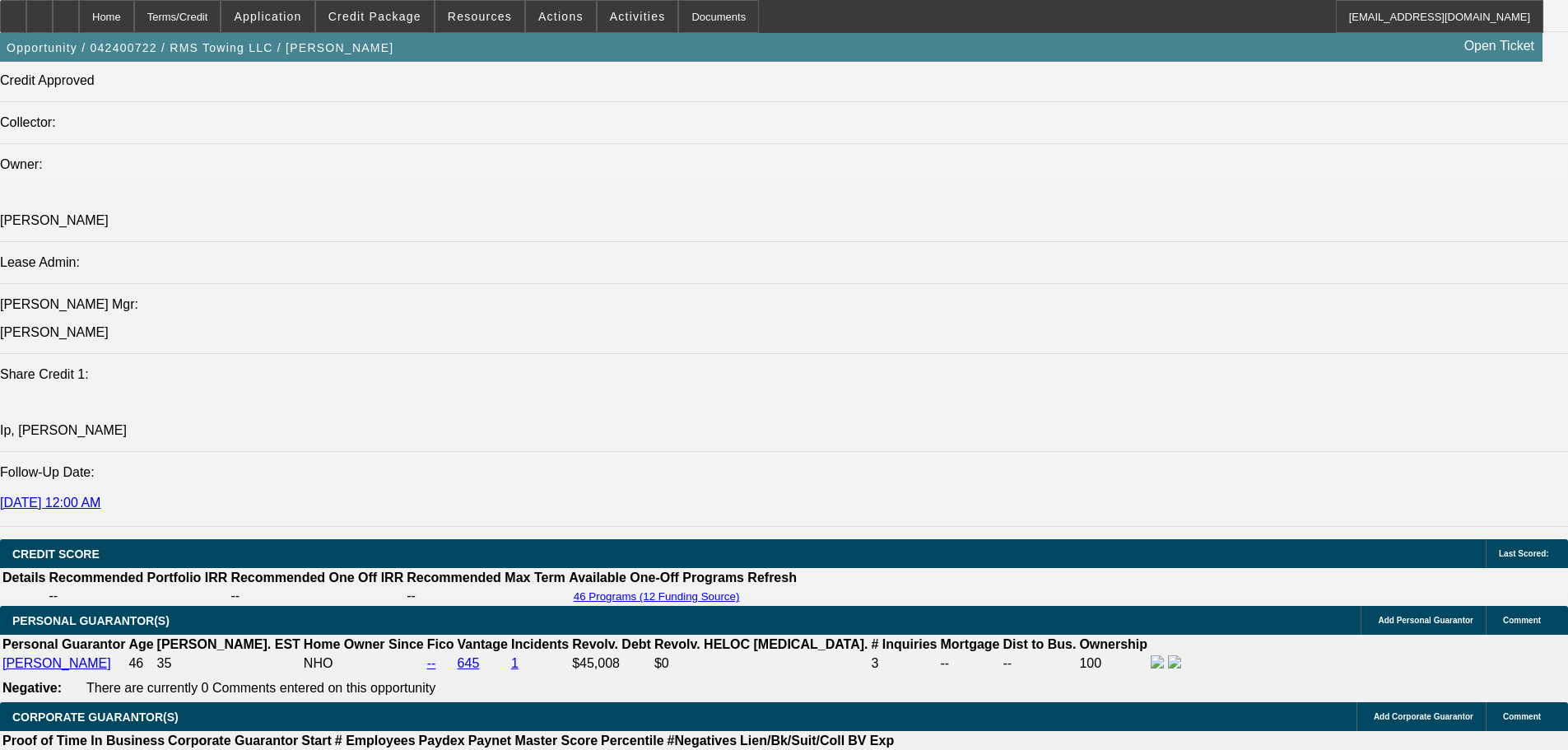
drag, startPoint x: 722, startPoint y: 325, endPoint x: 749, endPoint y: 476, distance: 153.4
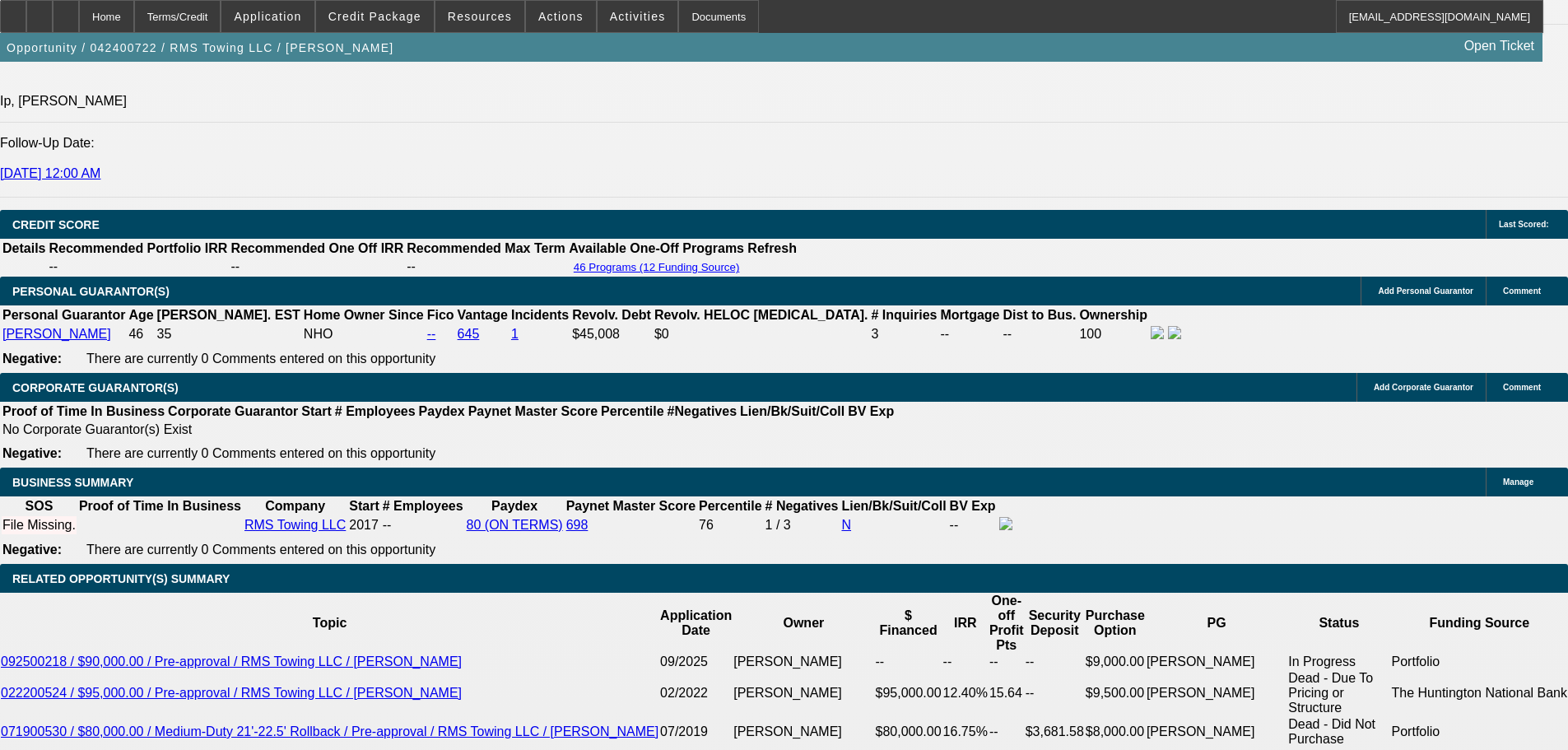
scroll to position [2550, 0]
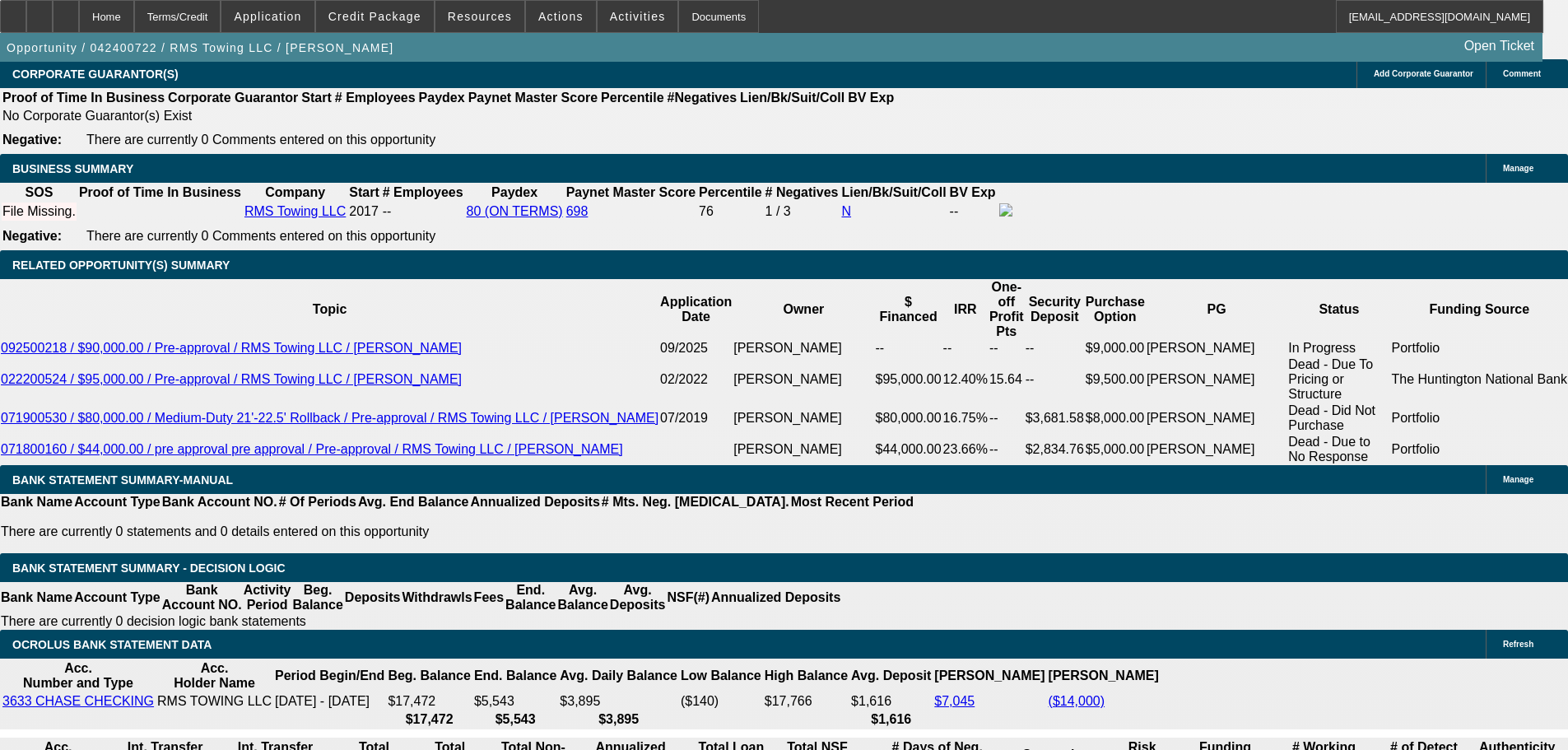
drag, startPoint x: 775, startPoint y: 467, endPoint x: 770, endPoint y: 481, distance: 14.9
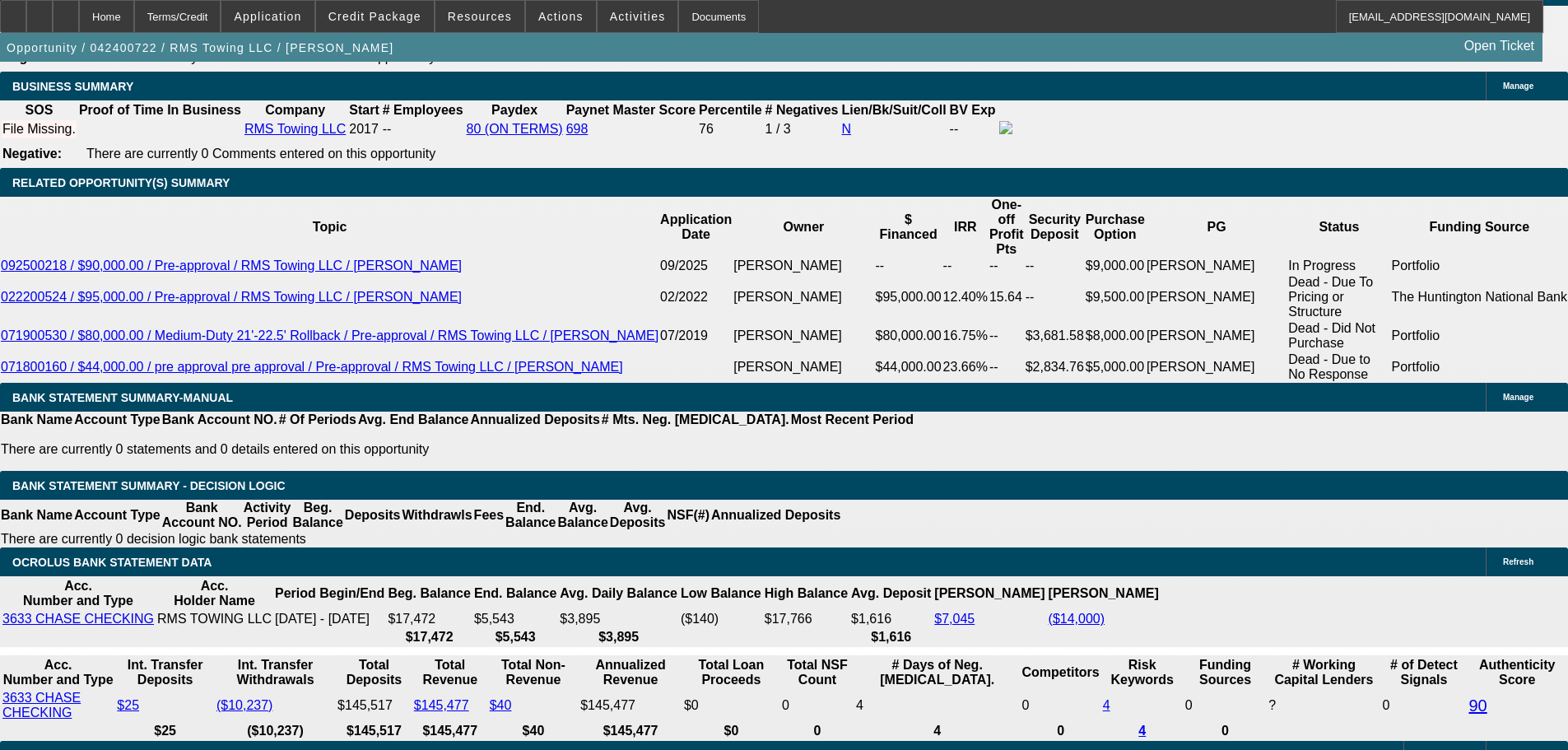
scroll to position [494, 0]
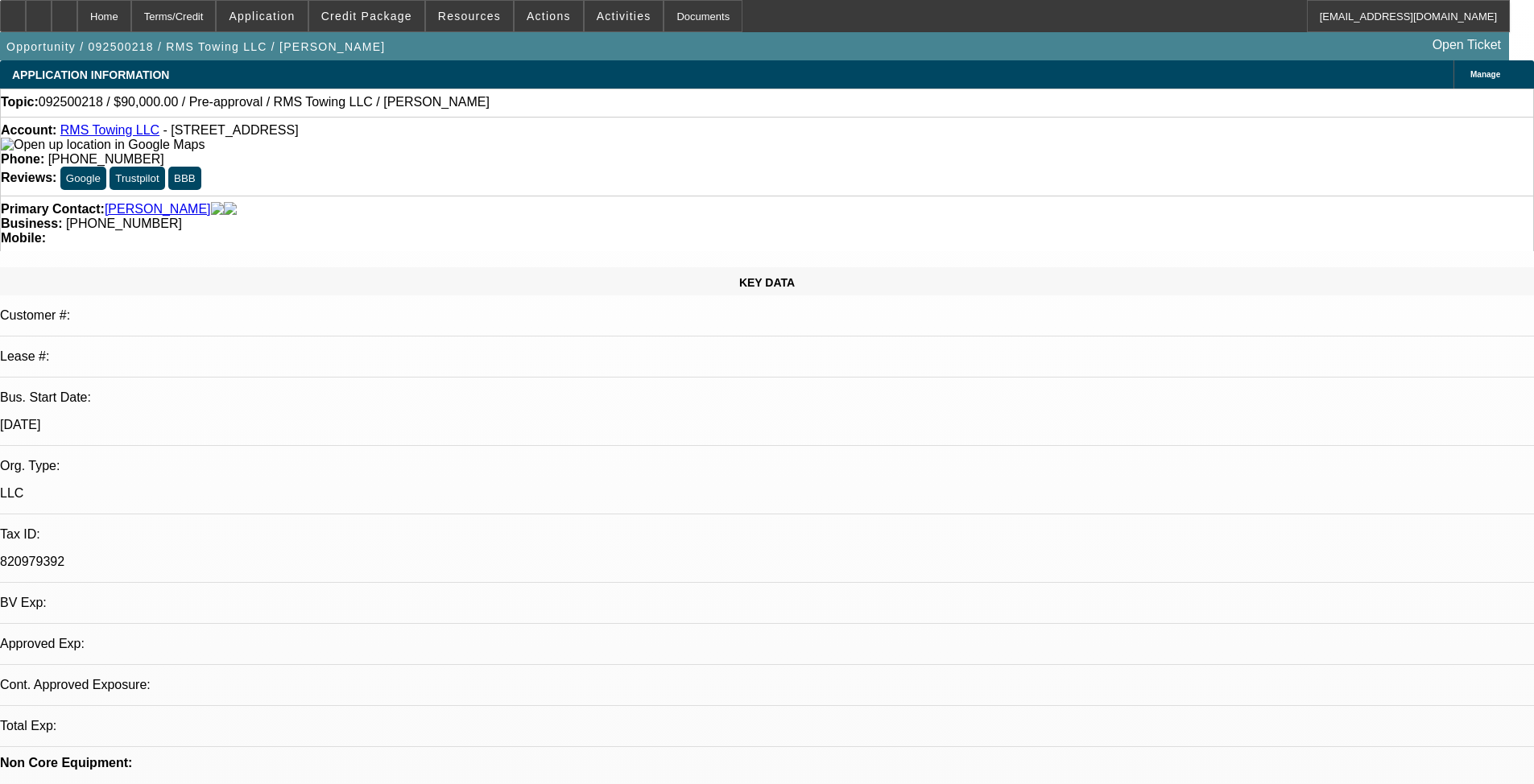
select select "0"
select select "2"
select select "0.1"
select select "4"
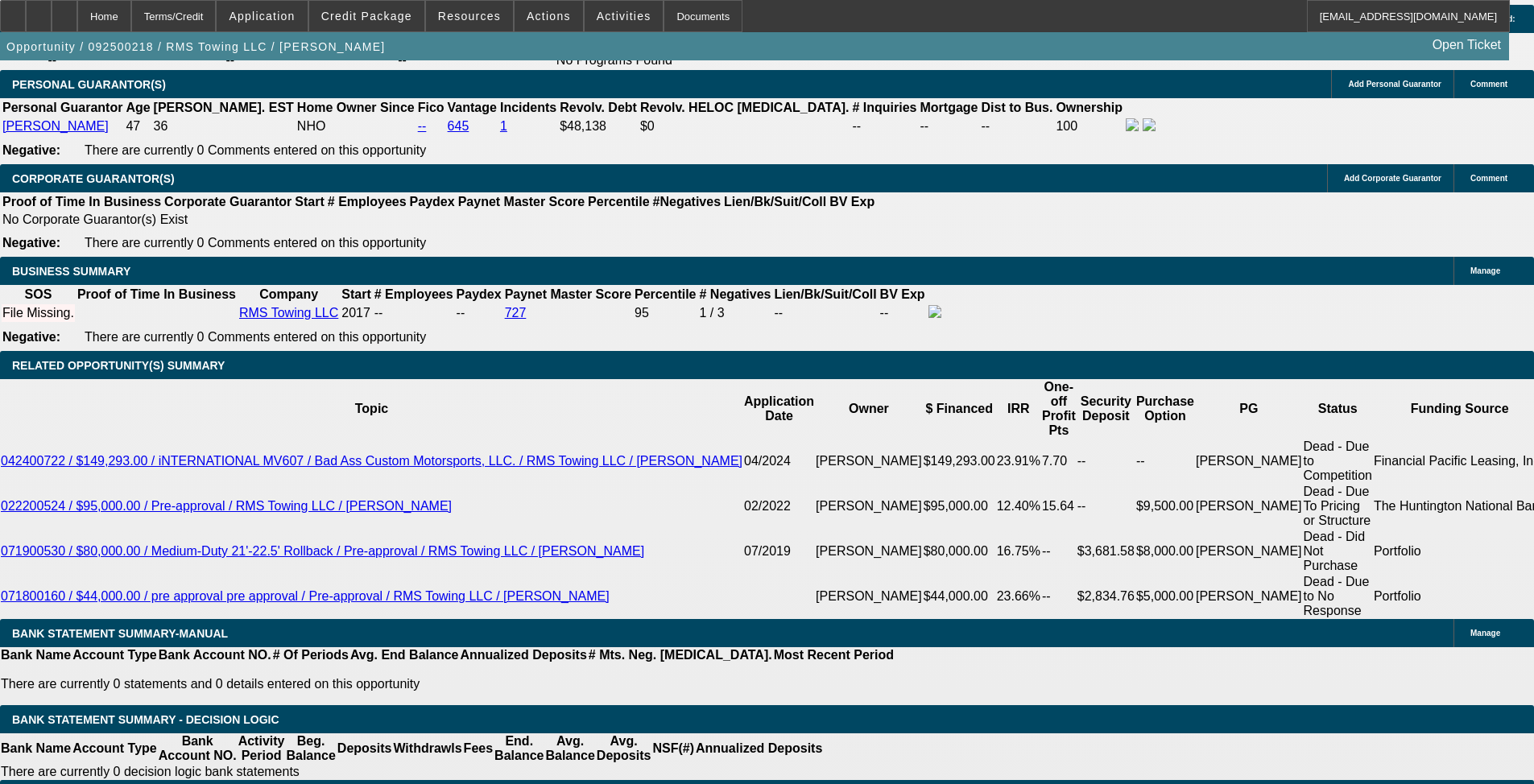
drag, startPoint x: 617, startPoint y: 707, endPoint x: 631, endPoint y: 822, distance: 115.8
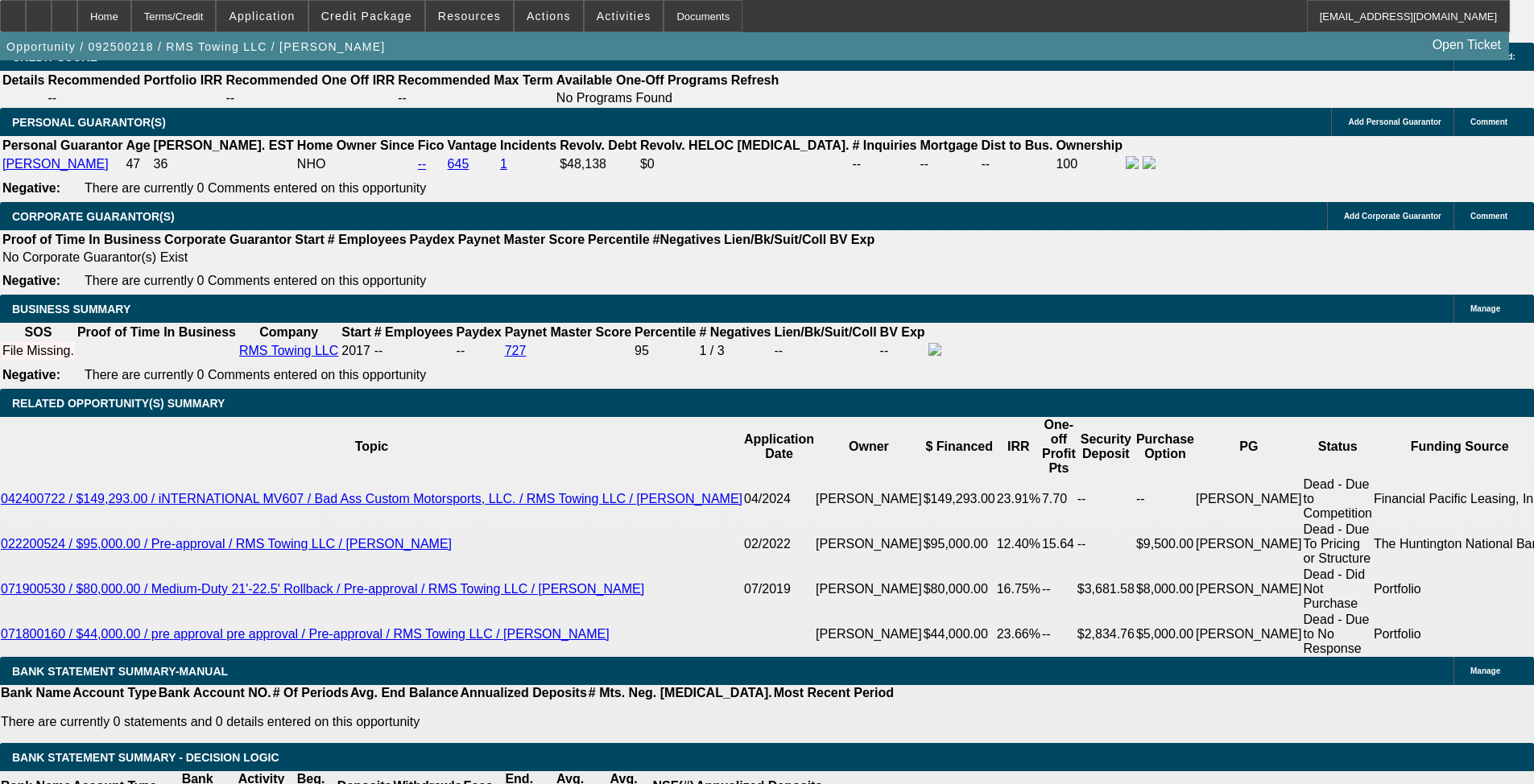
scroll to position [251, 0]
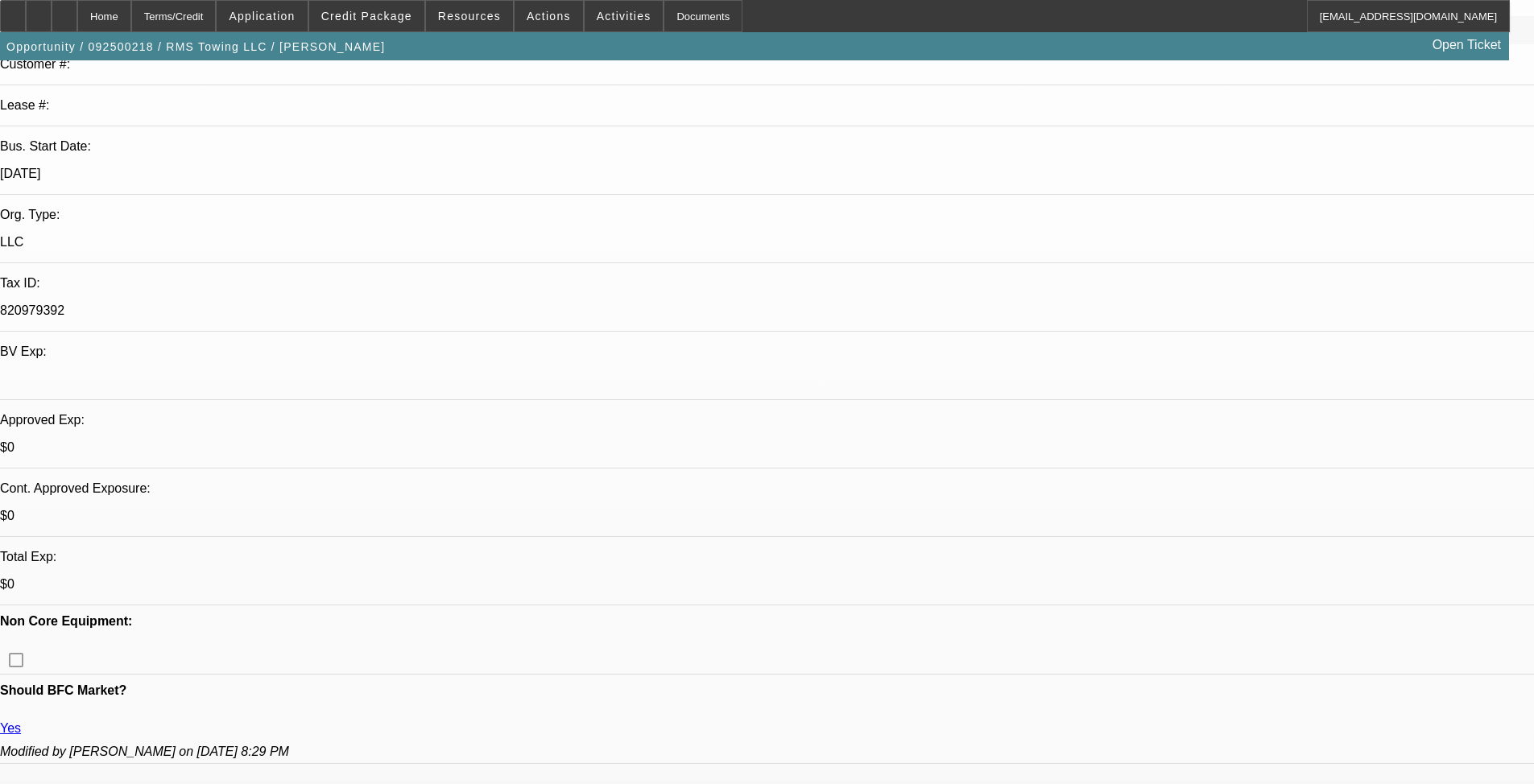
drag, startPoint x: 654, startPoint y: 655, endPoint x: 646, endPoint y: 473, distance: 182.2
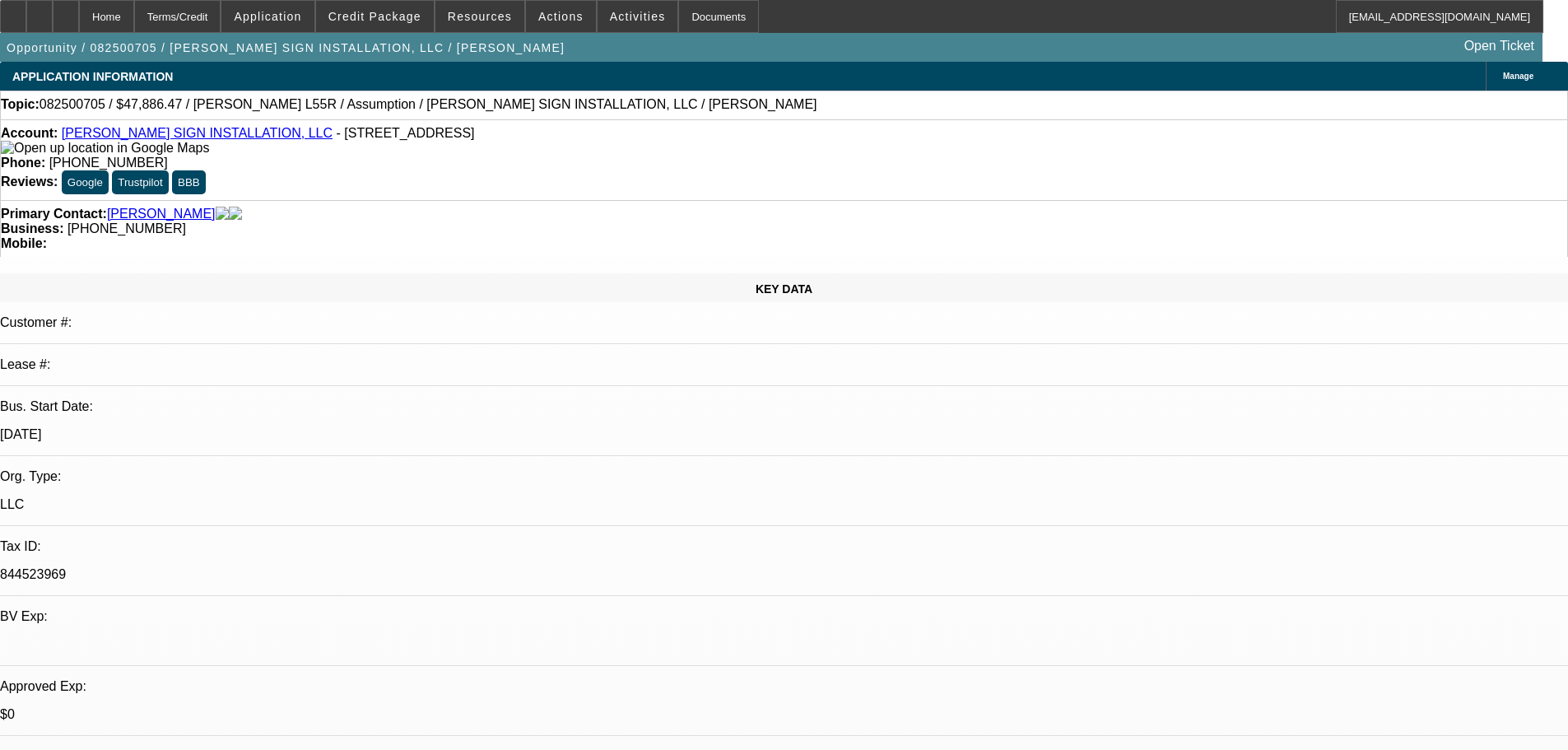
select select "0"
select select "2"
select select "0"
select select "6"
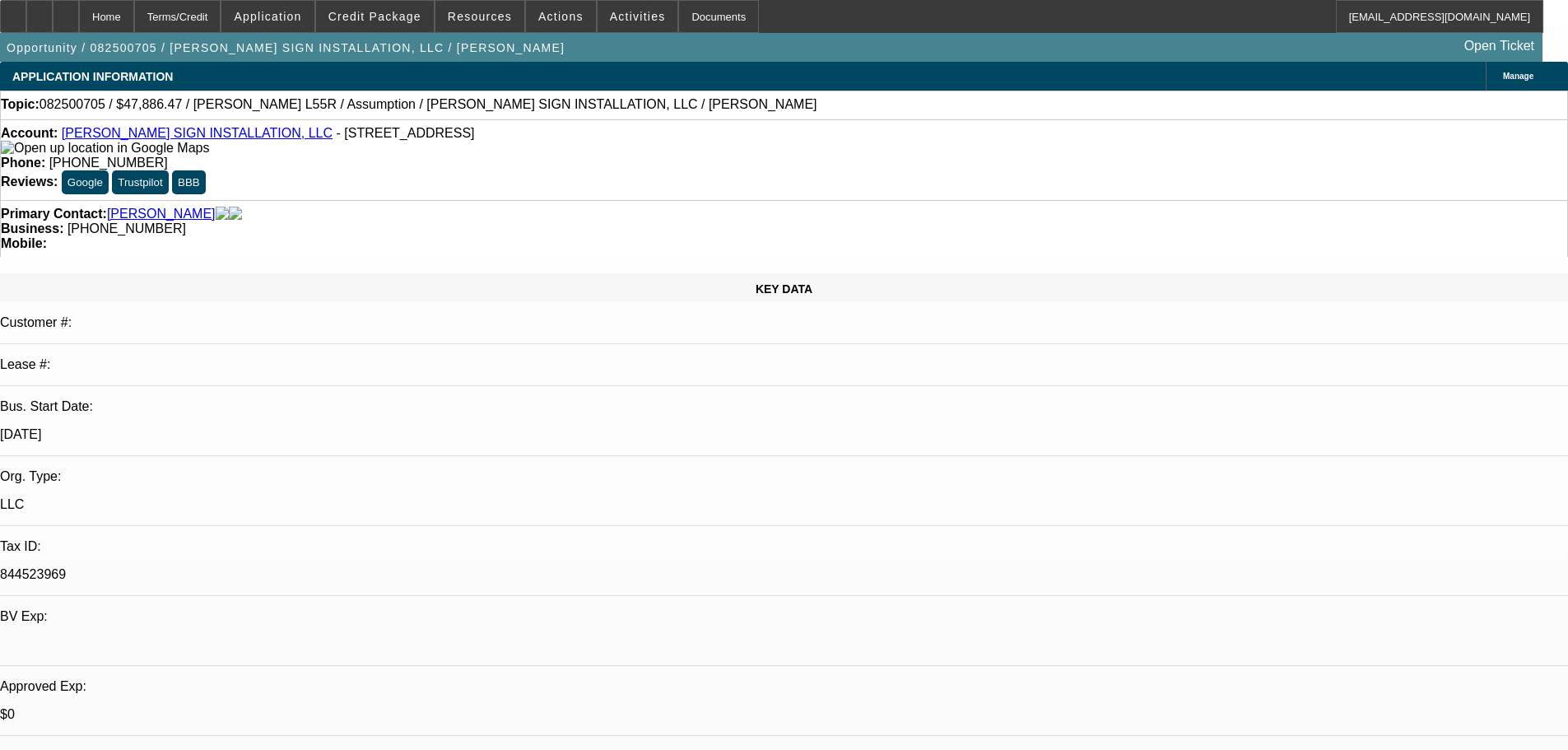
select select "0"
select select "2"
select select "0"
select select "6"
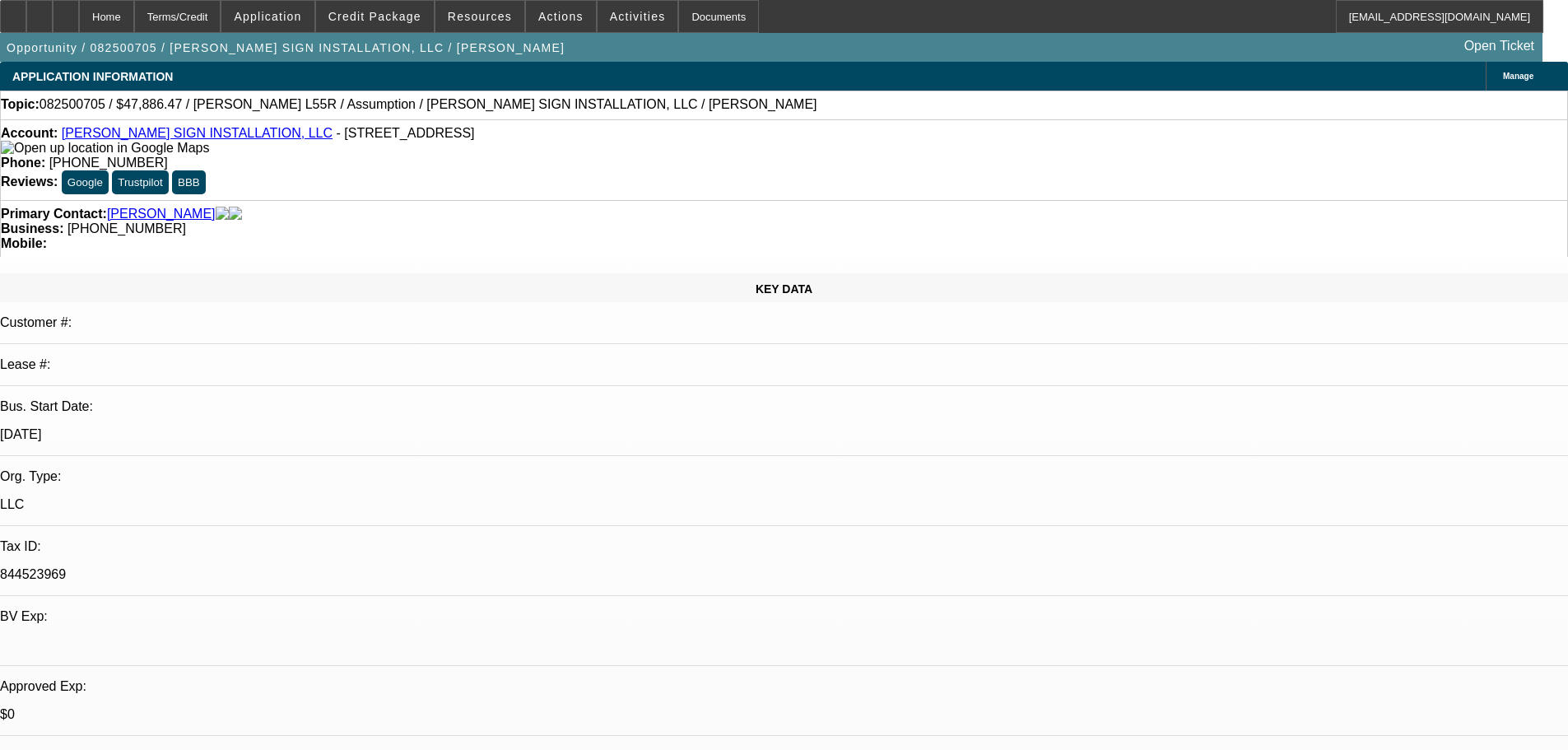
select select "0"
select select "2"
select select "0"
select select "6"
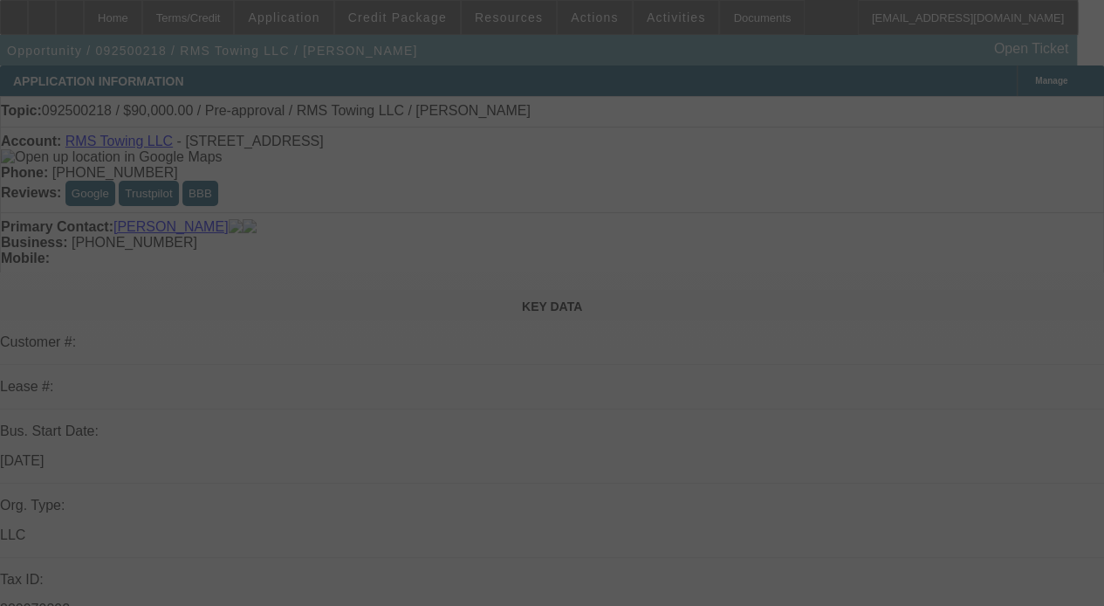
select select "0"
select select "2"
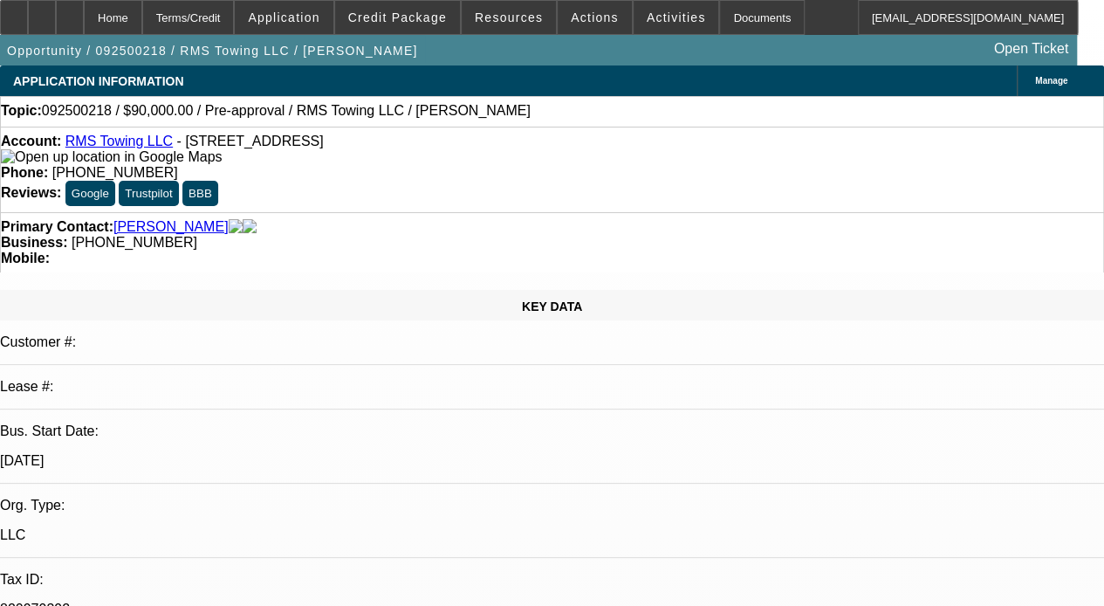
select select "0.1"
select select "4"
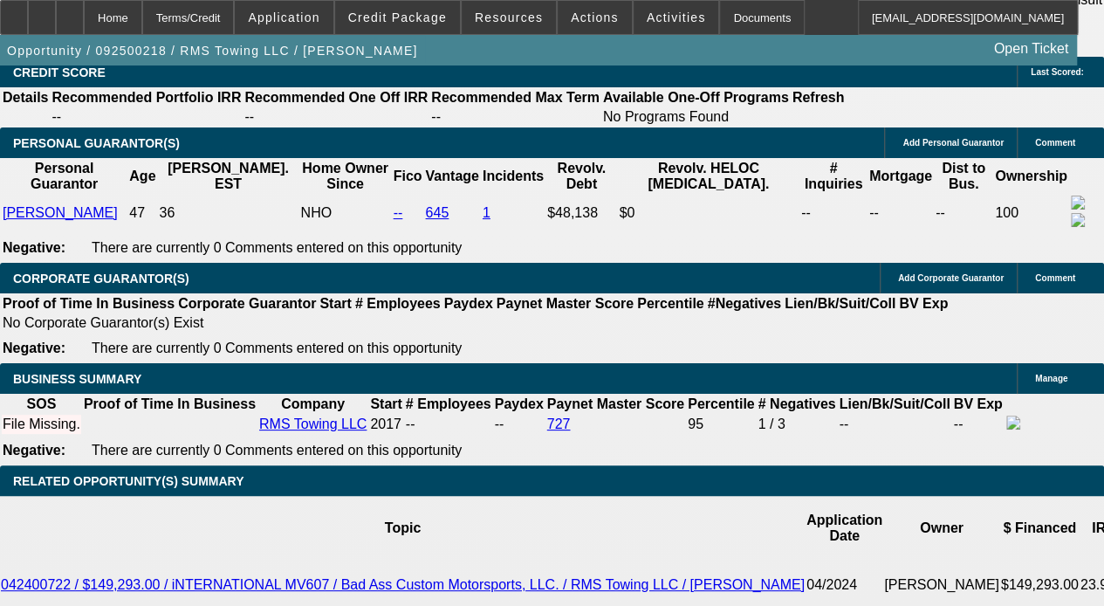
scroll to position [2706, 0]
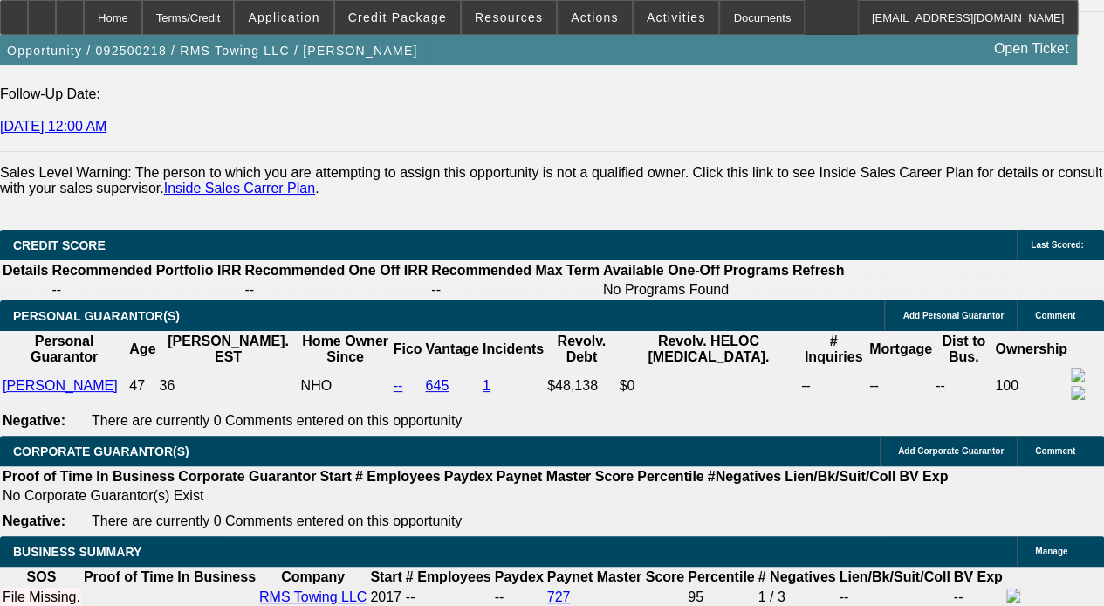
drag, startPoint x: 421, startPoint y: 375, endPoint x: 416, endPoint y: 164, distance: 211.3
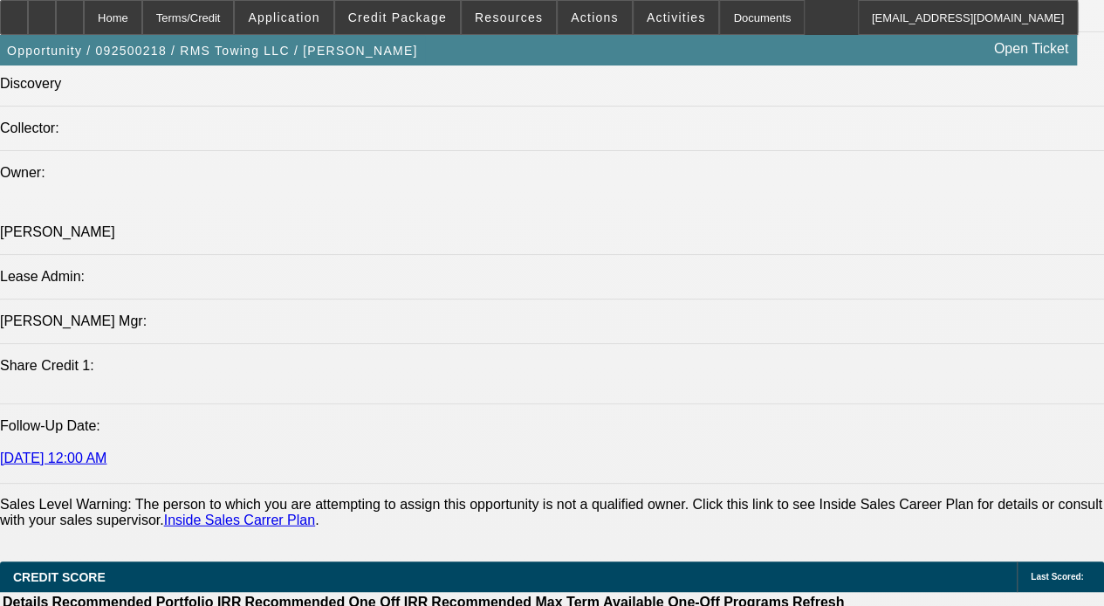
drag, startPoint x: 493, startPoint y: 407, endPoint x: 512, endPoint y: 192, distance: 215.6
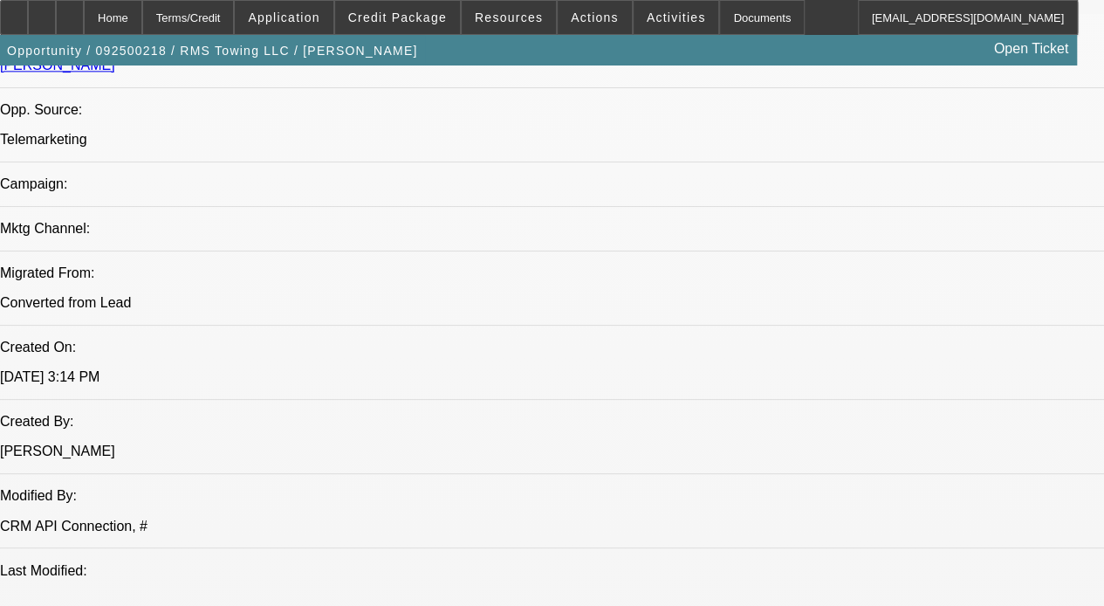
drag, startPoint x: 491, startPoint y: 320, endPoint x: 490, endPoint y: 119, distance: 201.6
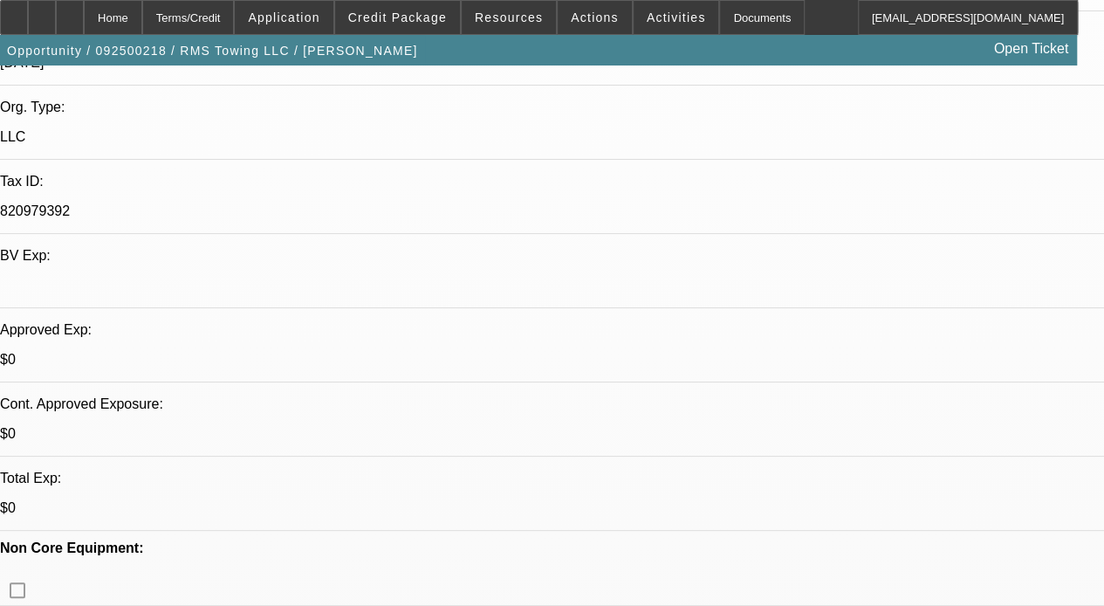
scroll to position [257, 0]
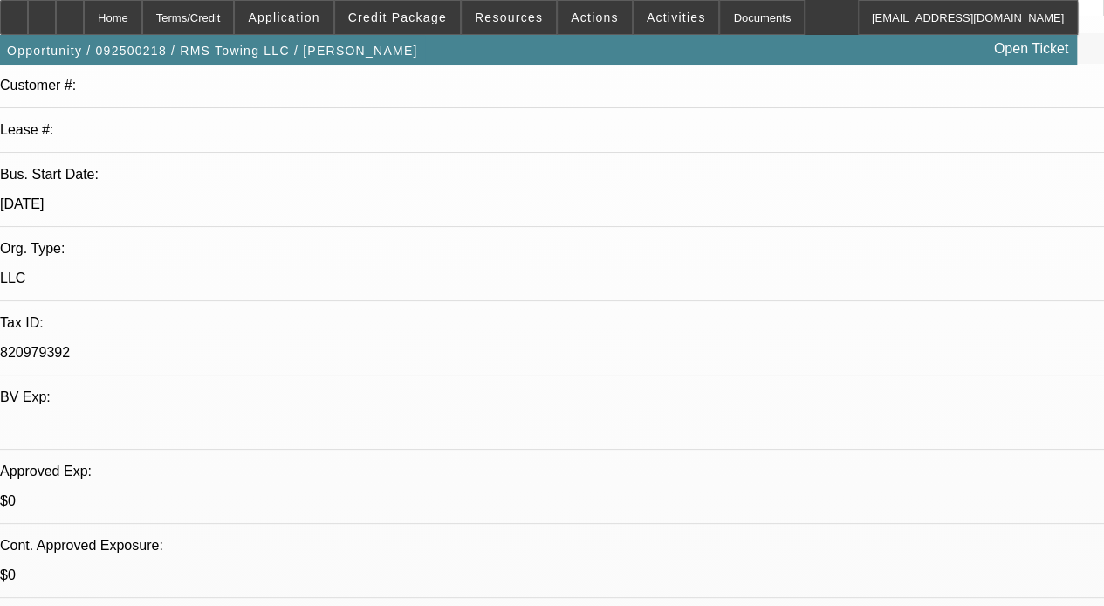
drag, startPoint x: 487, startPoint y: 311, endPoint x: 499, endPoint y: 221, distance: 90.7
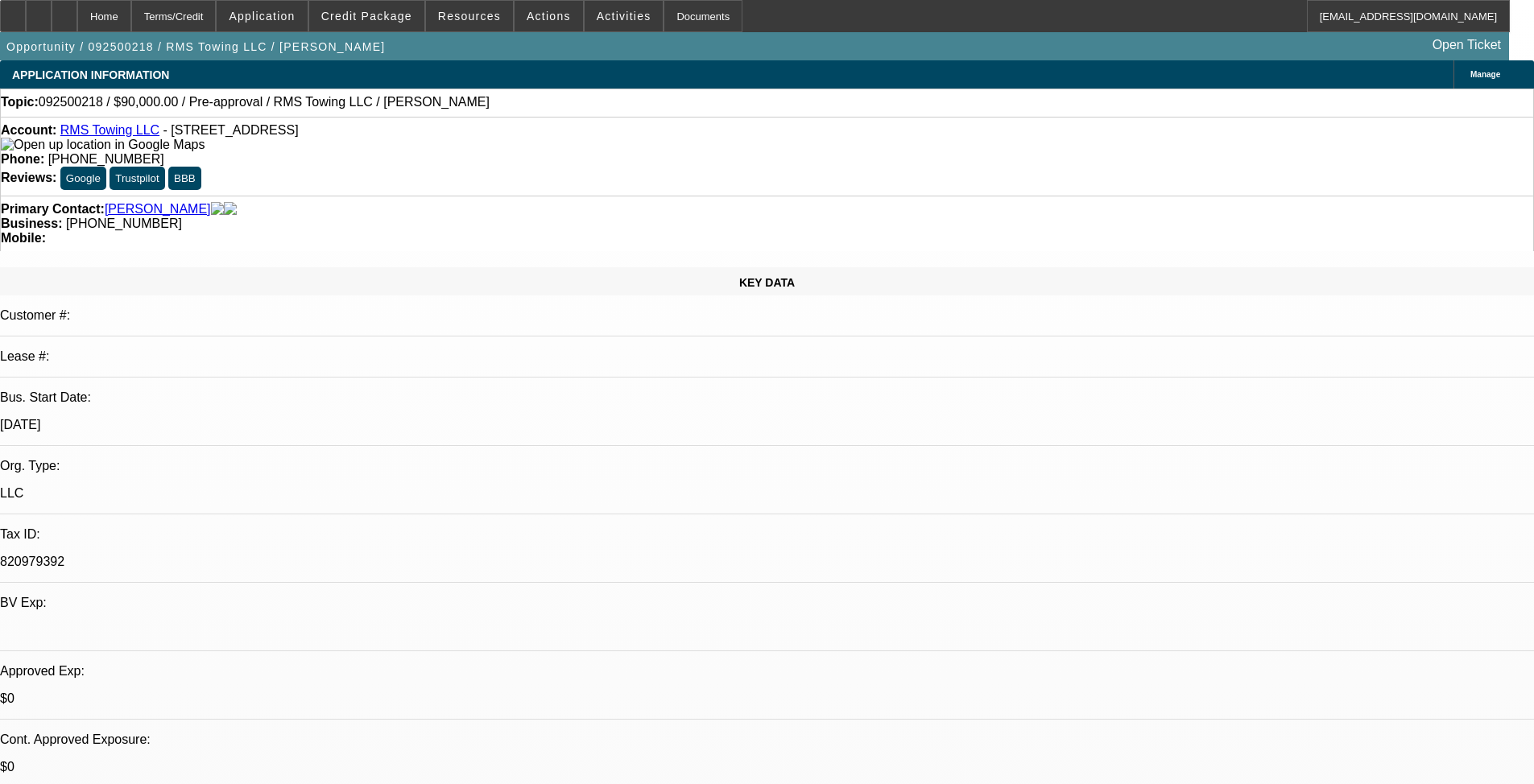
select select "0"
select select "2"
select select "0.1"
select select "4"
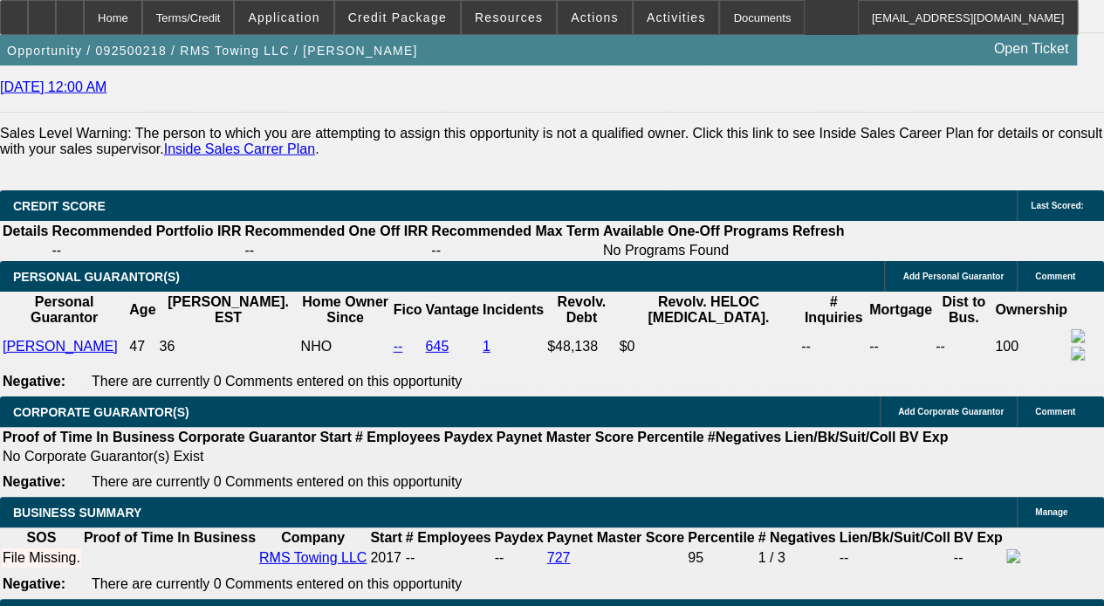
scroll to position [2186, 0]
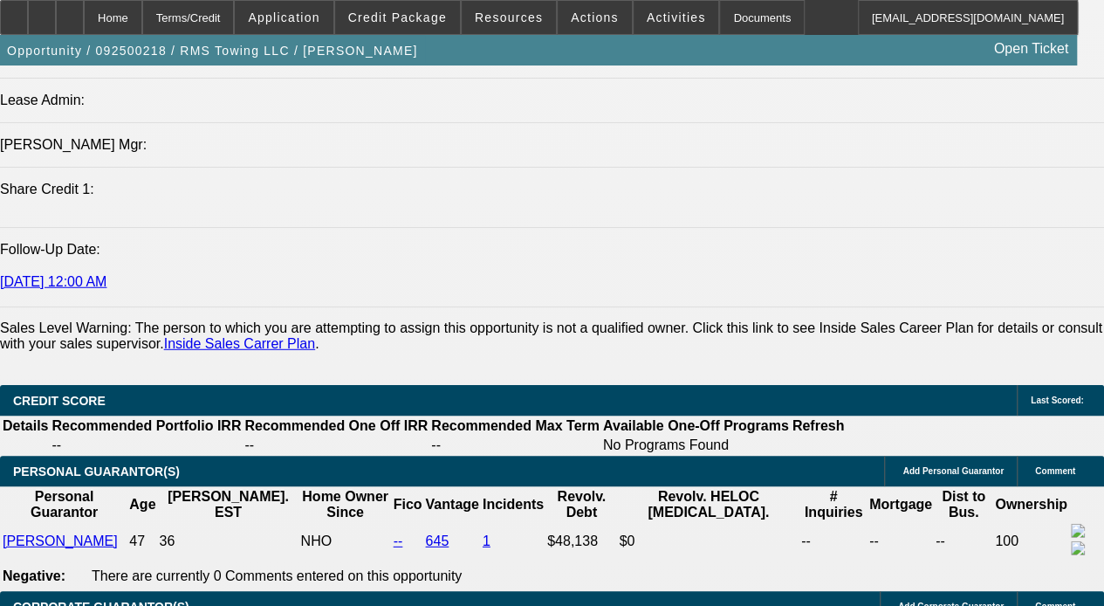
drag, startPoint x: 571, startPoint y: 246, endPoint x: 548, endPoint y: 198, distance: 53.1
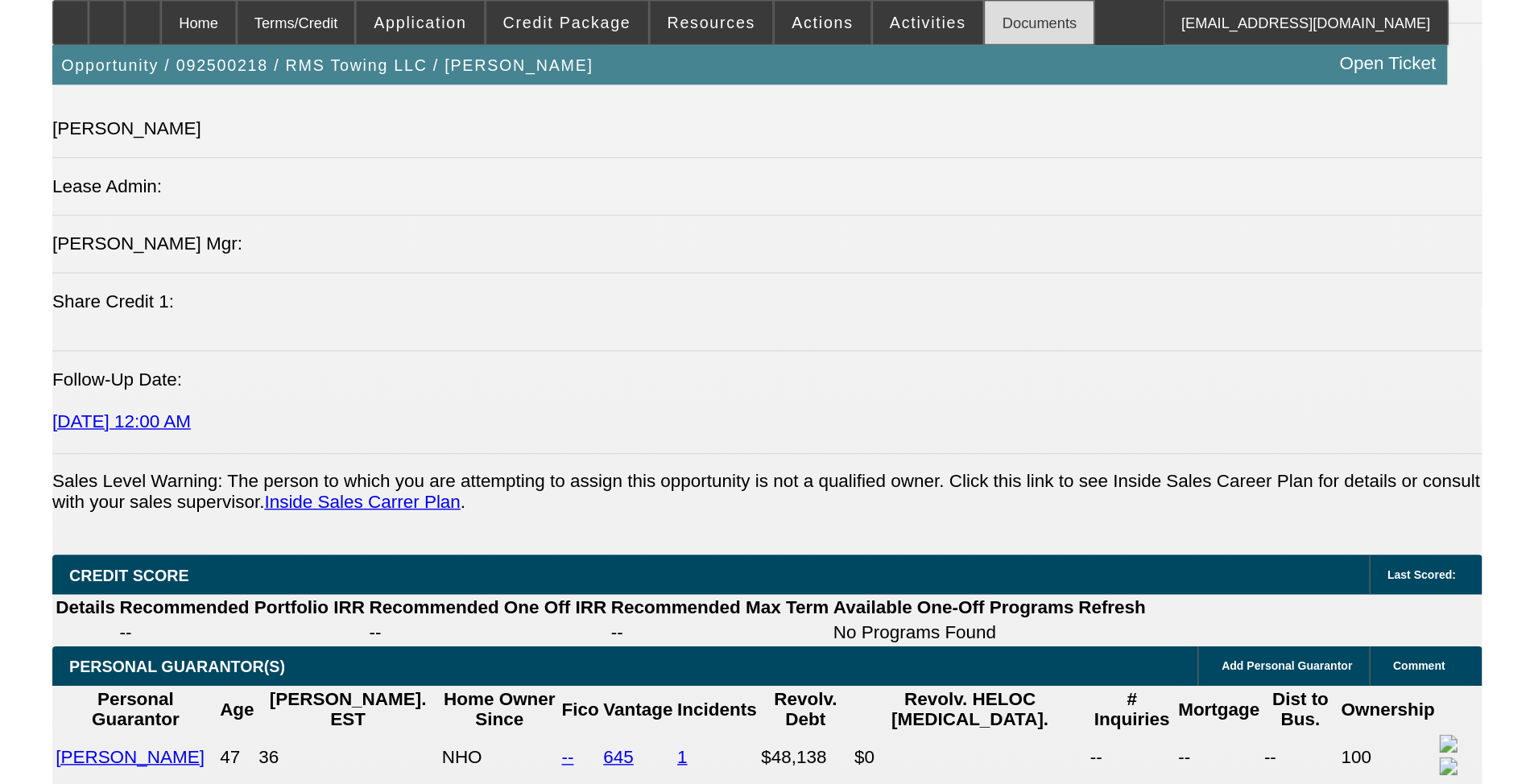
scroll to position [2017, 0]
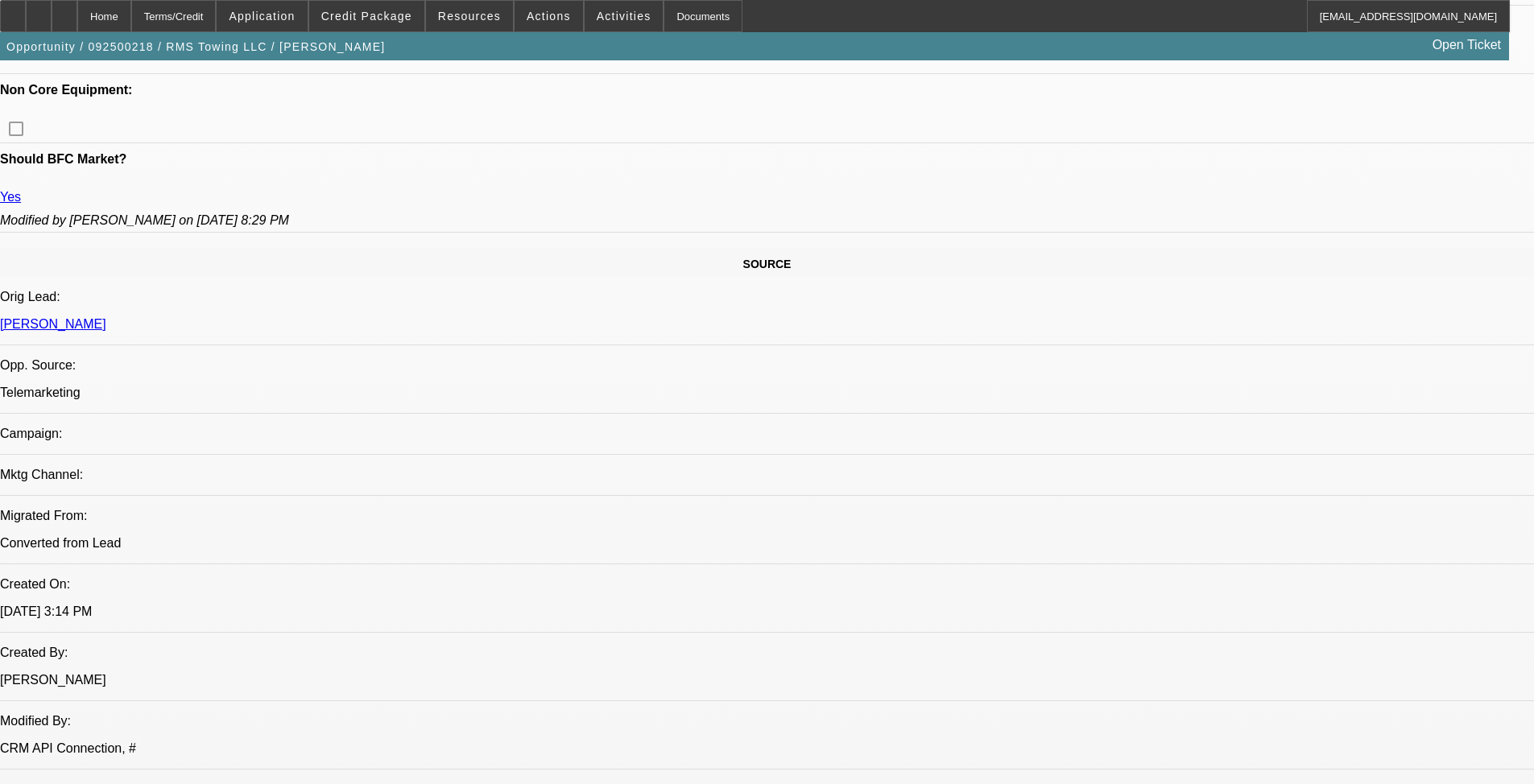
drag, startPoint x: 886, startPoint y: 526, endPoint x: 791, endPoint y: 267, distance: 275.9
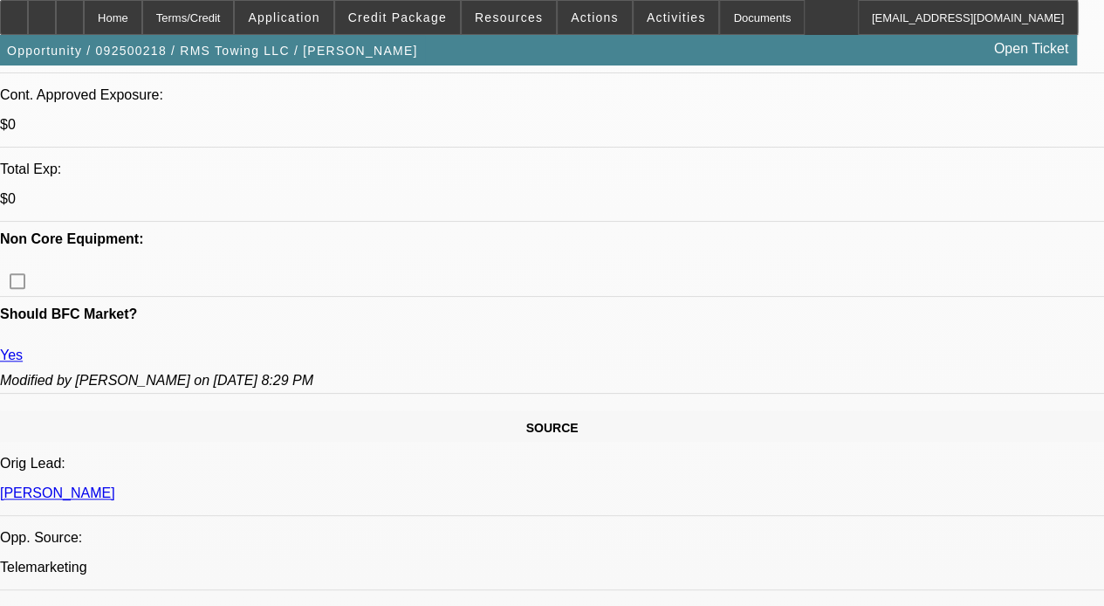
scroll to position [771, 0]
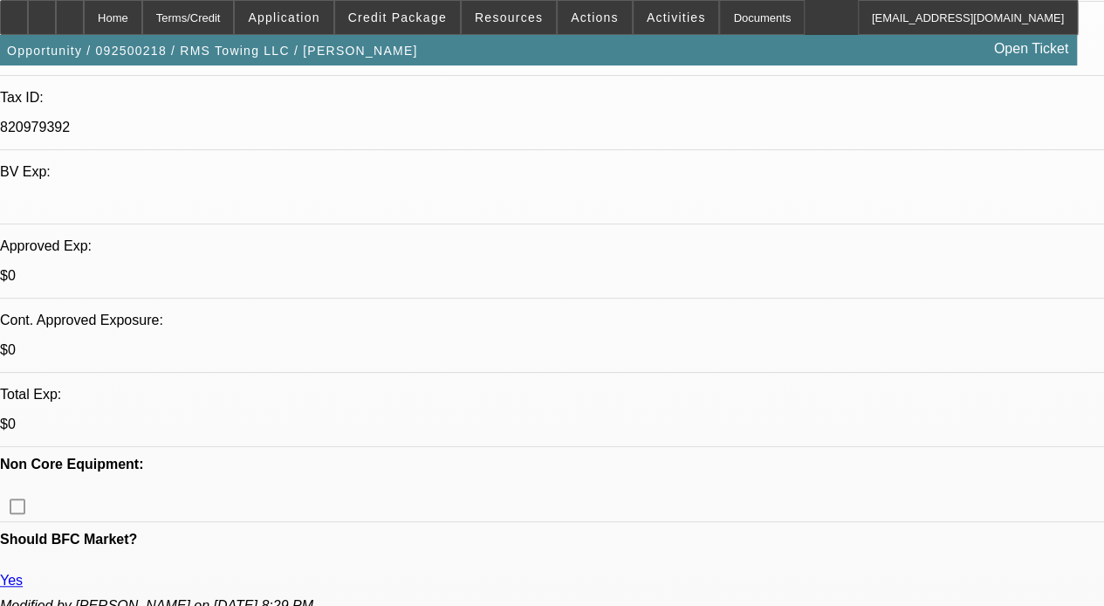
scroll to position [509, 0]
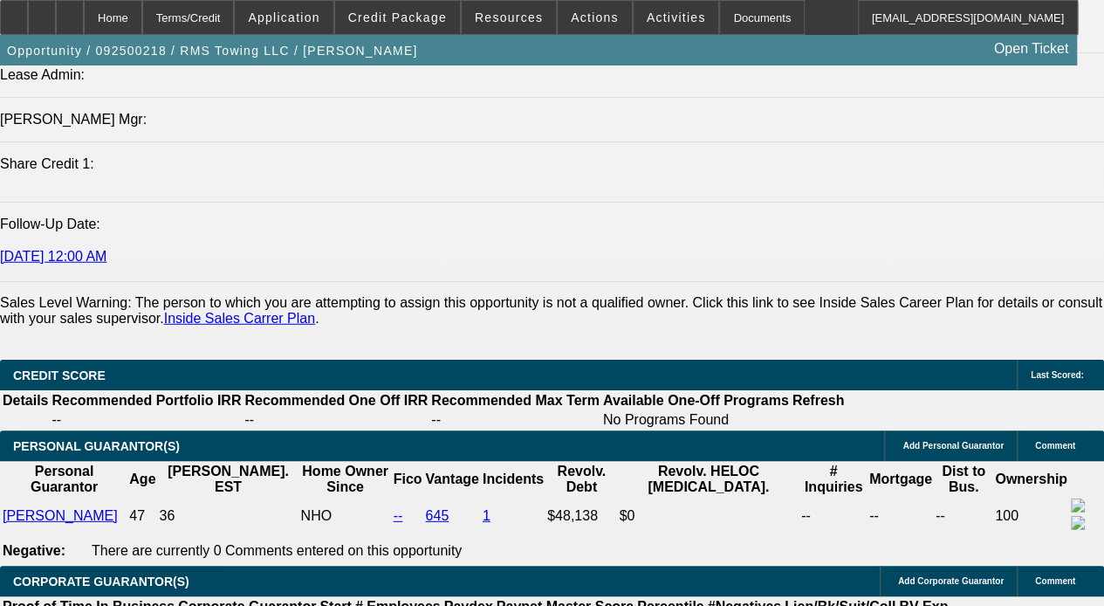
scroll to position [2517, 0]
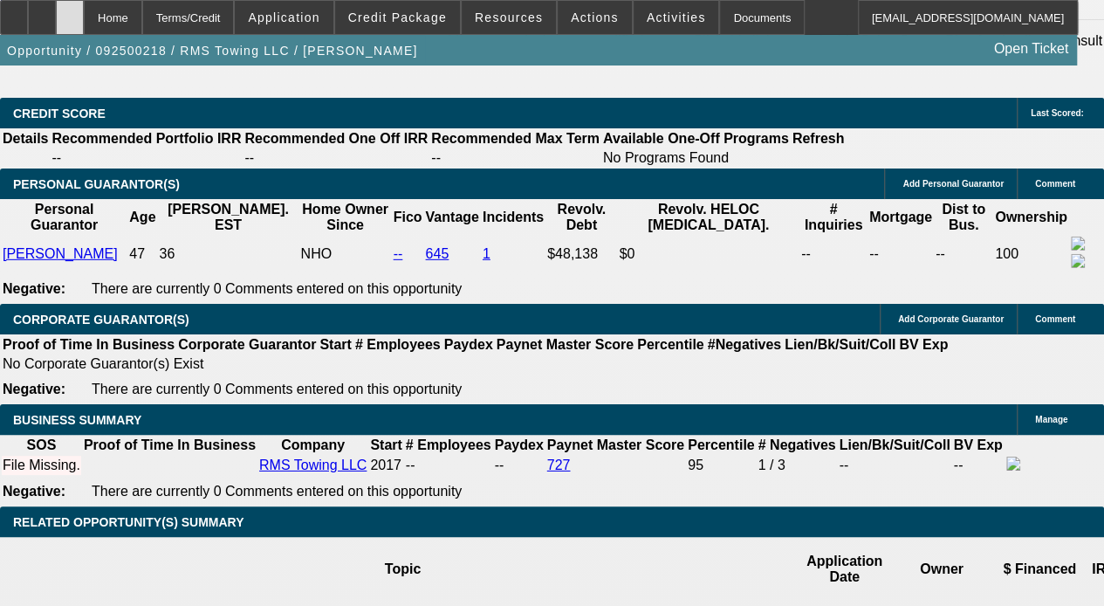
click at [84, 18] on div at bounding box center [70, 17] width 28 height 35
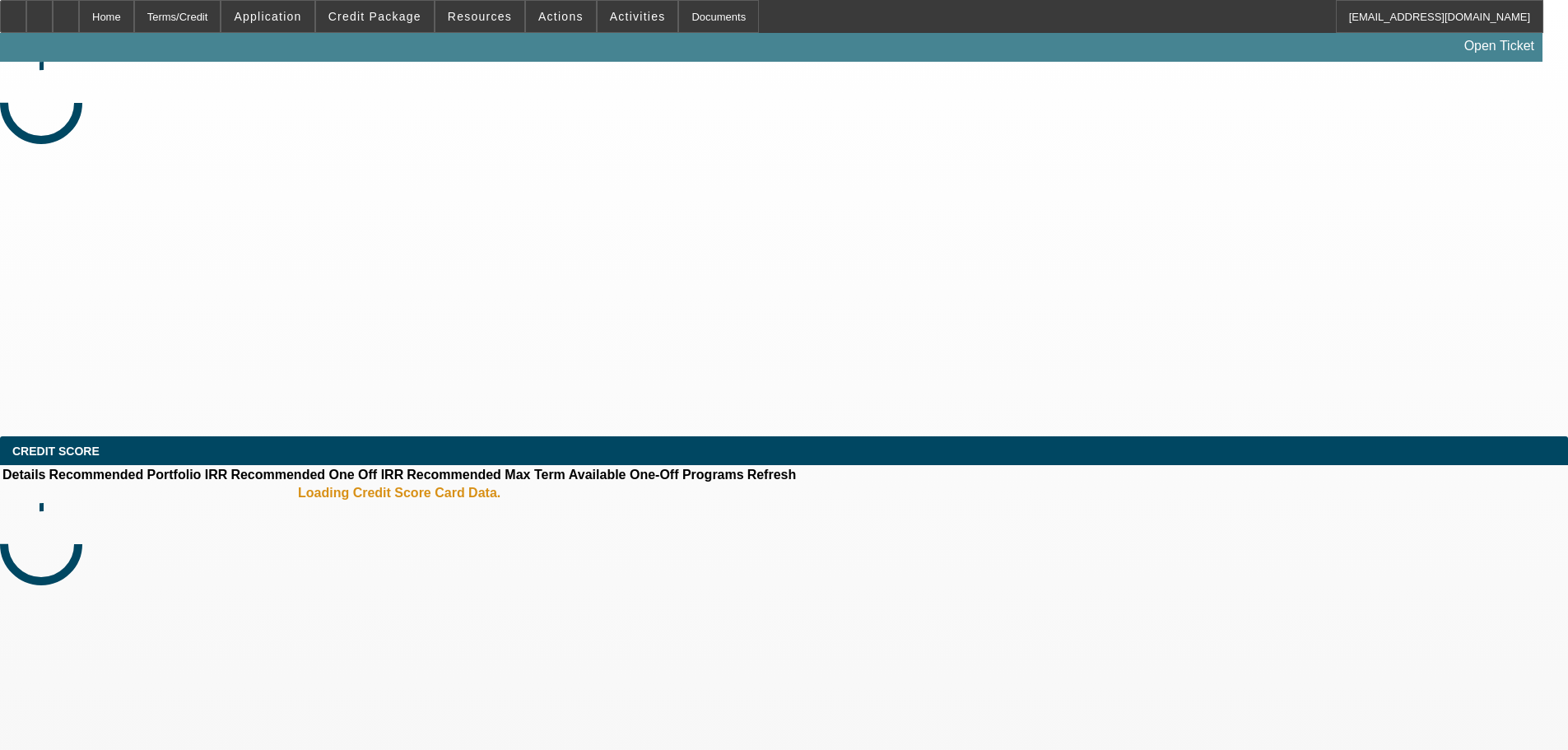
select select "0"
select select "2"
select select "0.1"
select select "4"
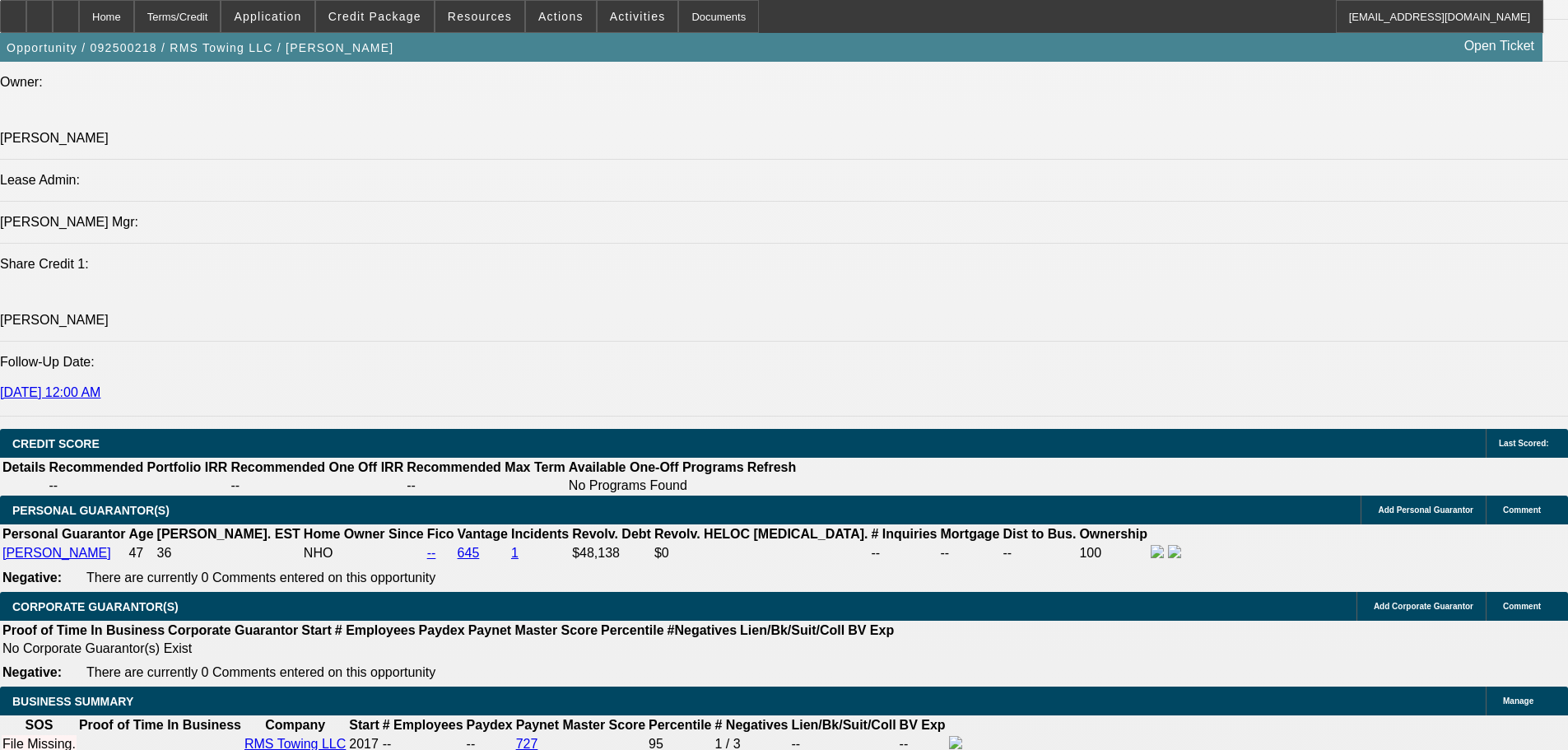
scroll to position [2058, 0]
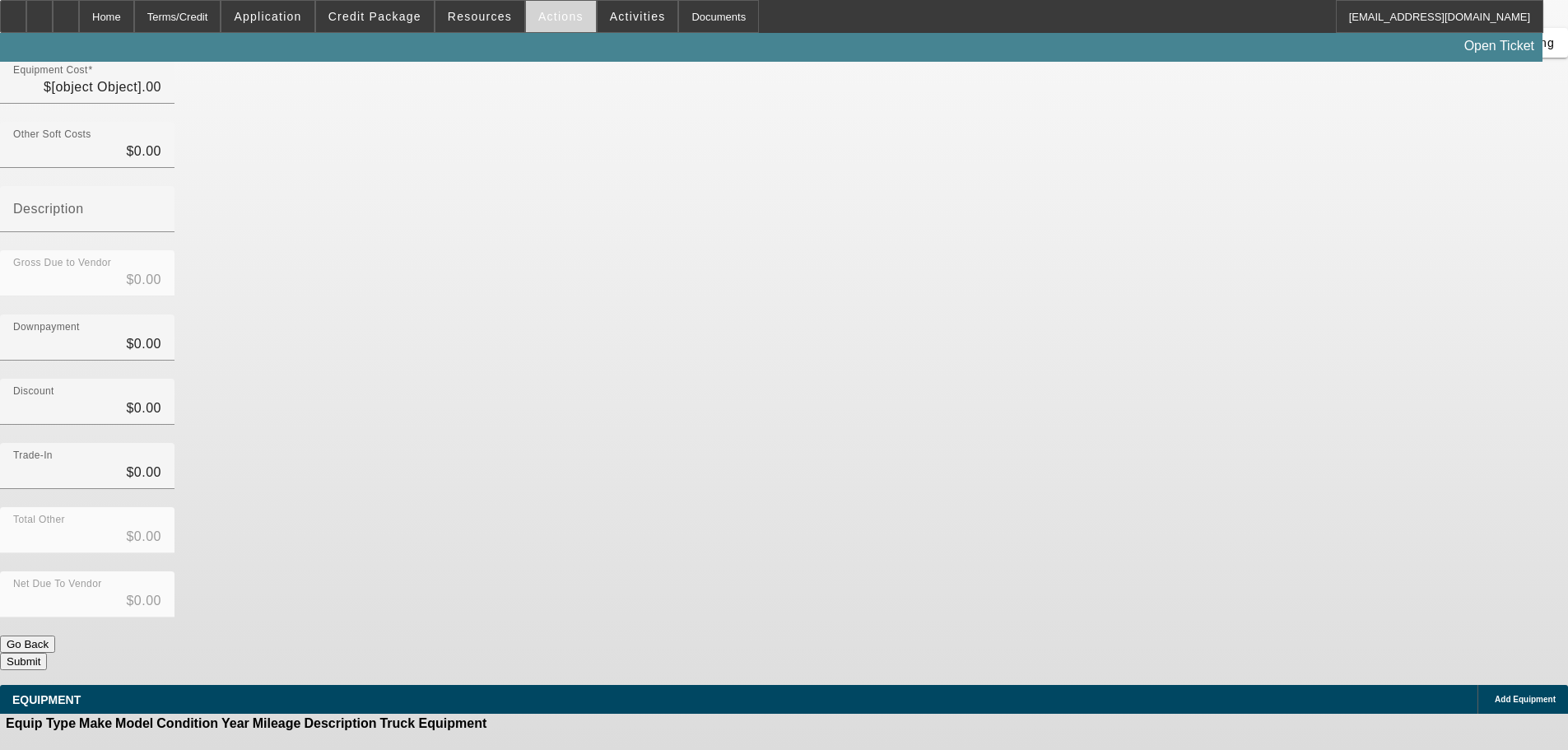
type input "$90,000.00"
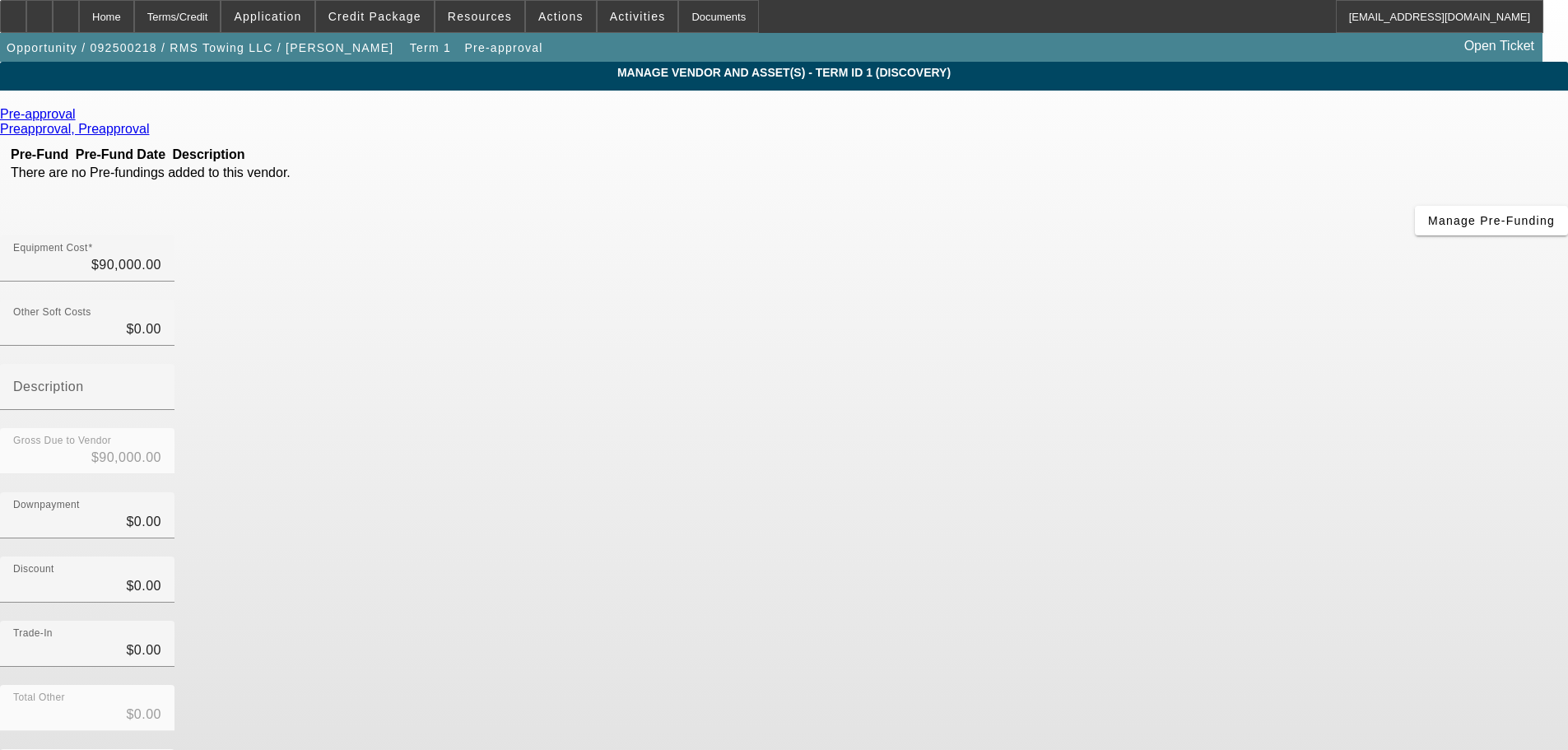
click at [80, 117] on icon at bounding box center [80, 113] width 0 height 14
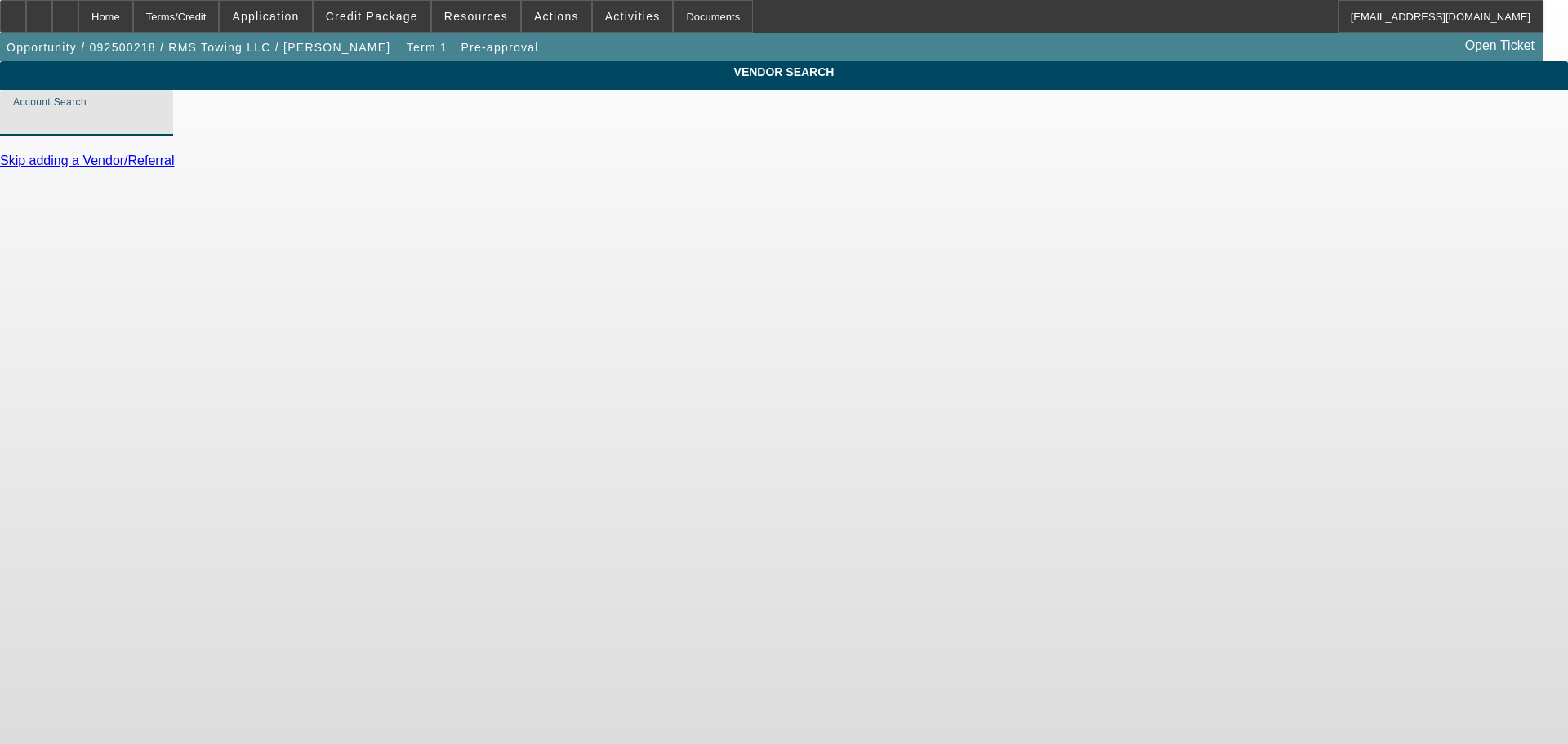
click at [160, 129] on input "Account Search" at bounding box center [86, 119] width 147 height 20
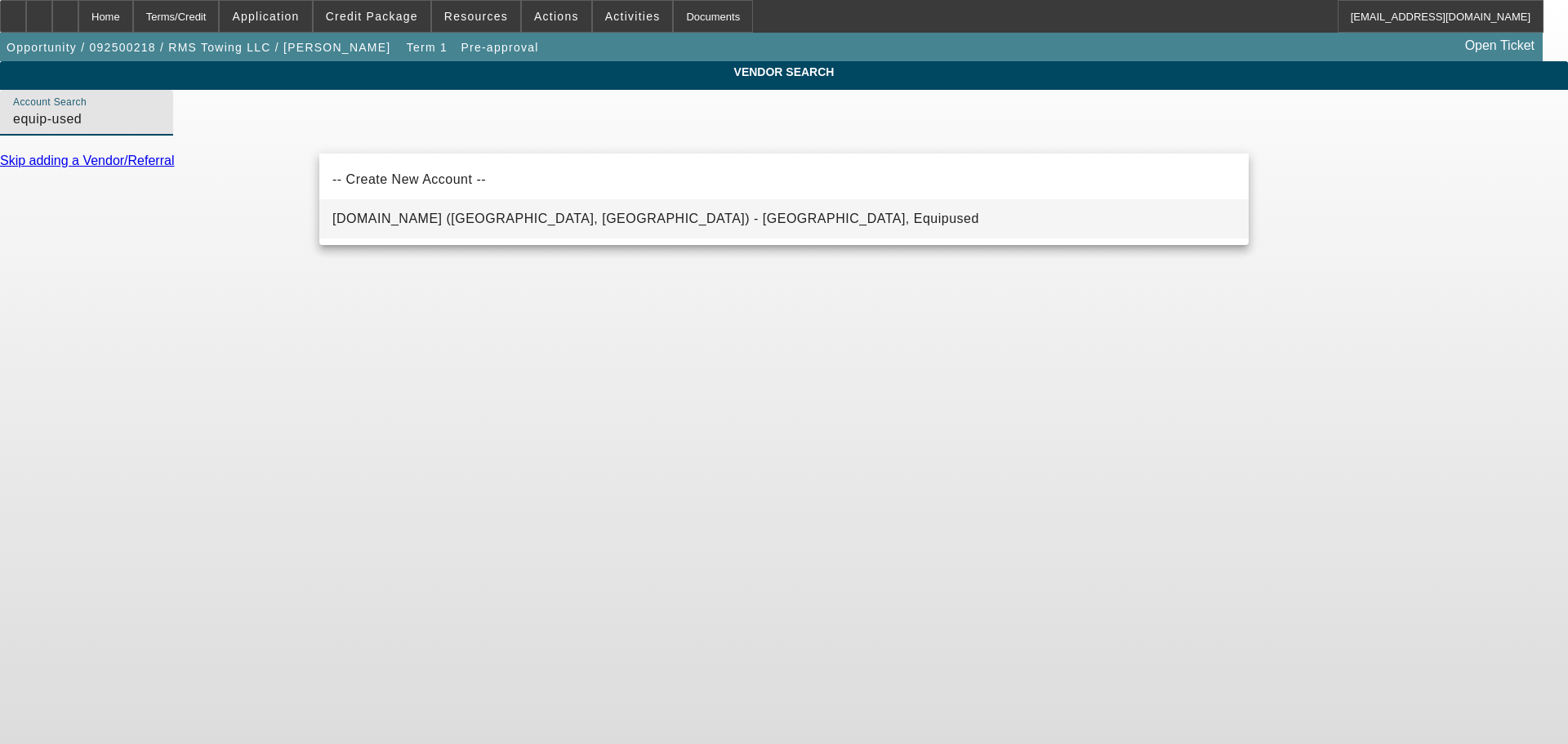
click at [579, 221] on span "Equip-Used.com (Northbrook, IL) - Equipused, Equipused" at bounding box center [655, 218] width 646 height 14
type input "Equip-Used.com (Northbrook, IL) - Equipused, Equipused"
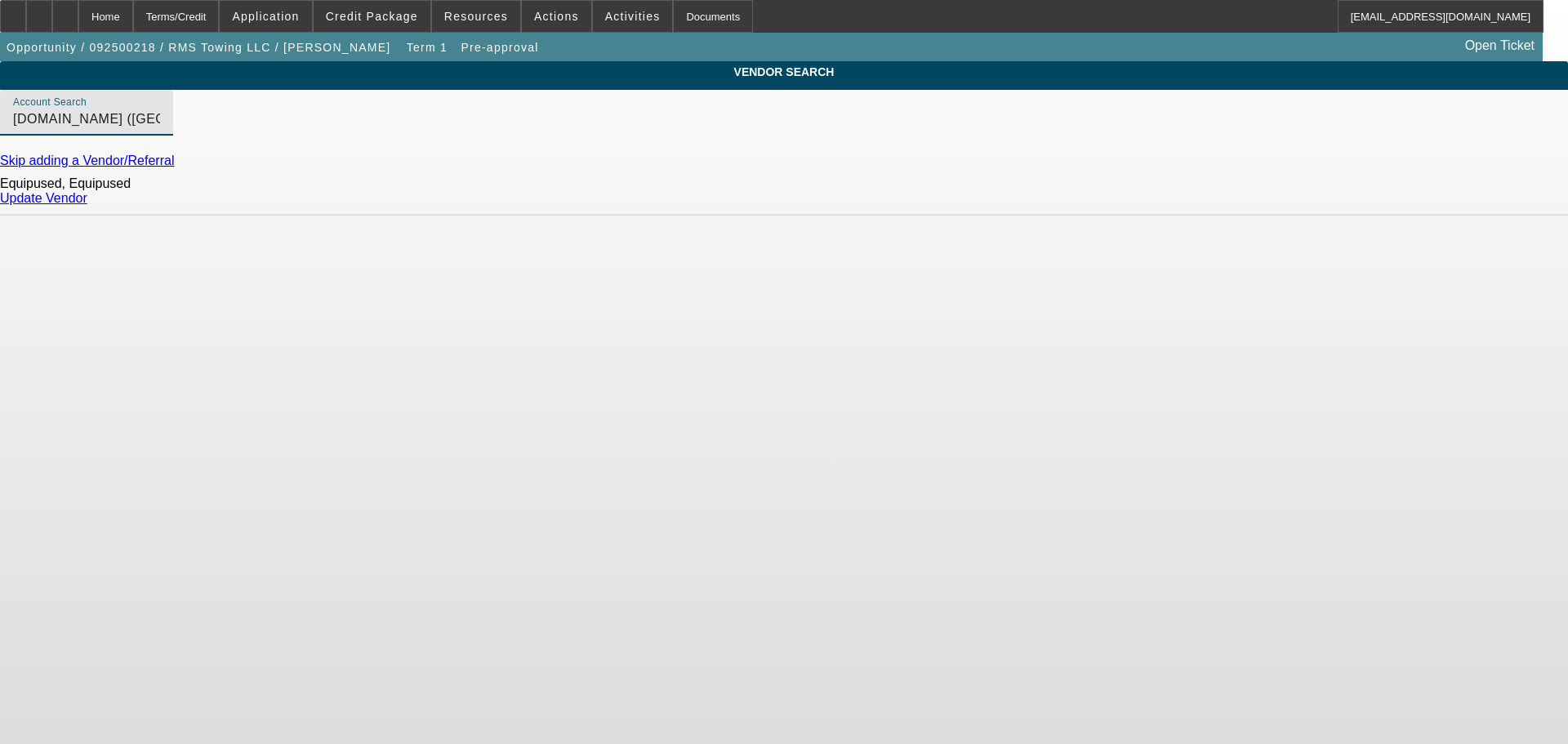
click at [87, 205] on link "Update Vendor" at bounding box center [43, 197] width 87 height 14
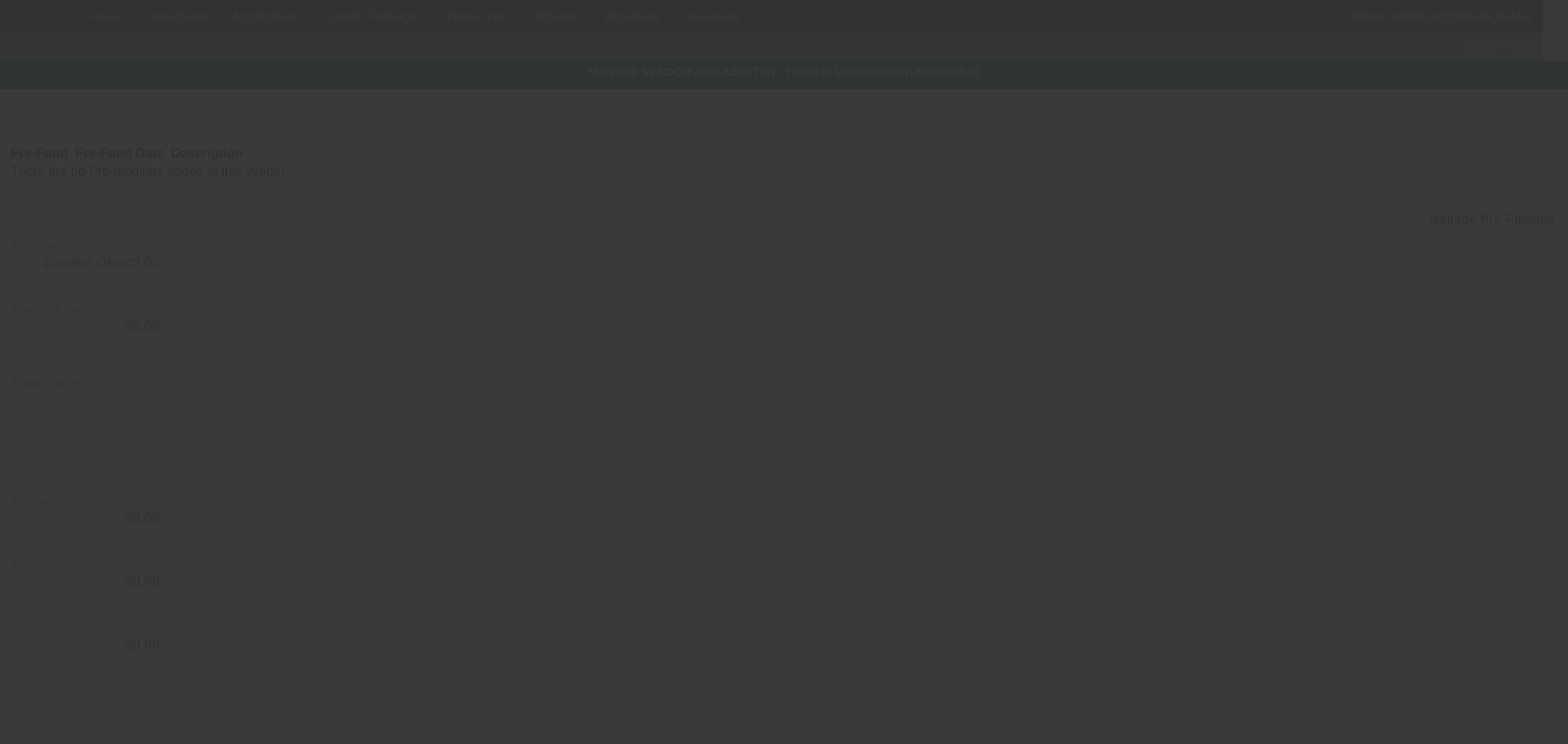
type input "$90,000.00"
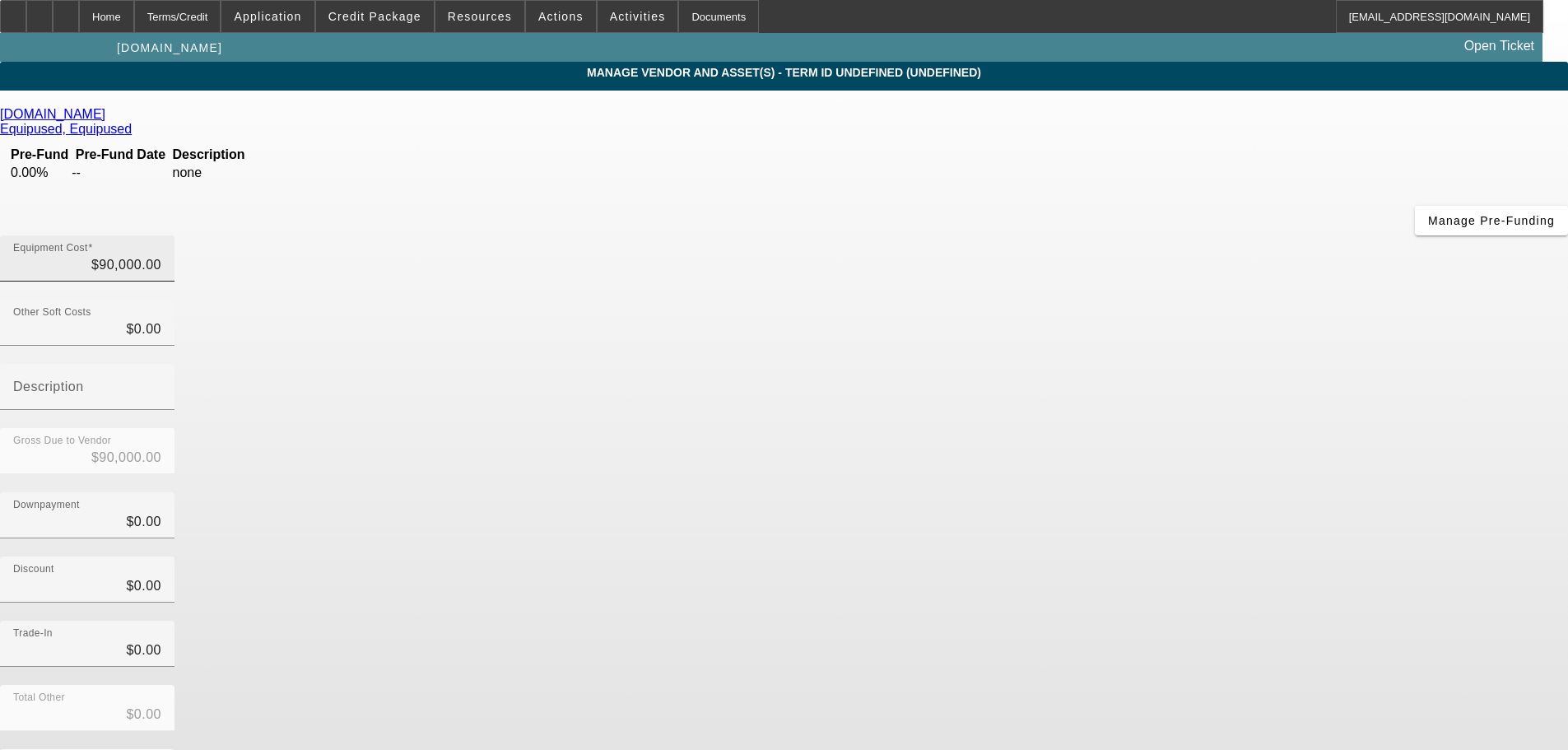
type input "90000"
click at [161, 256] on input "90000" at bounding box center [87, 265] width 148 height 20
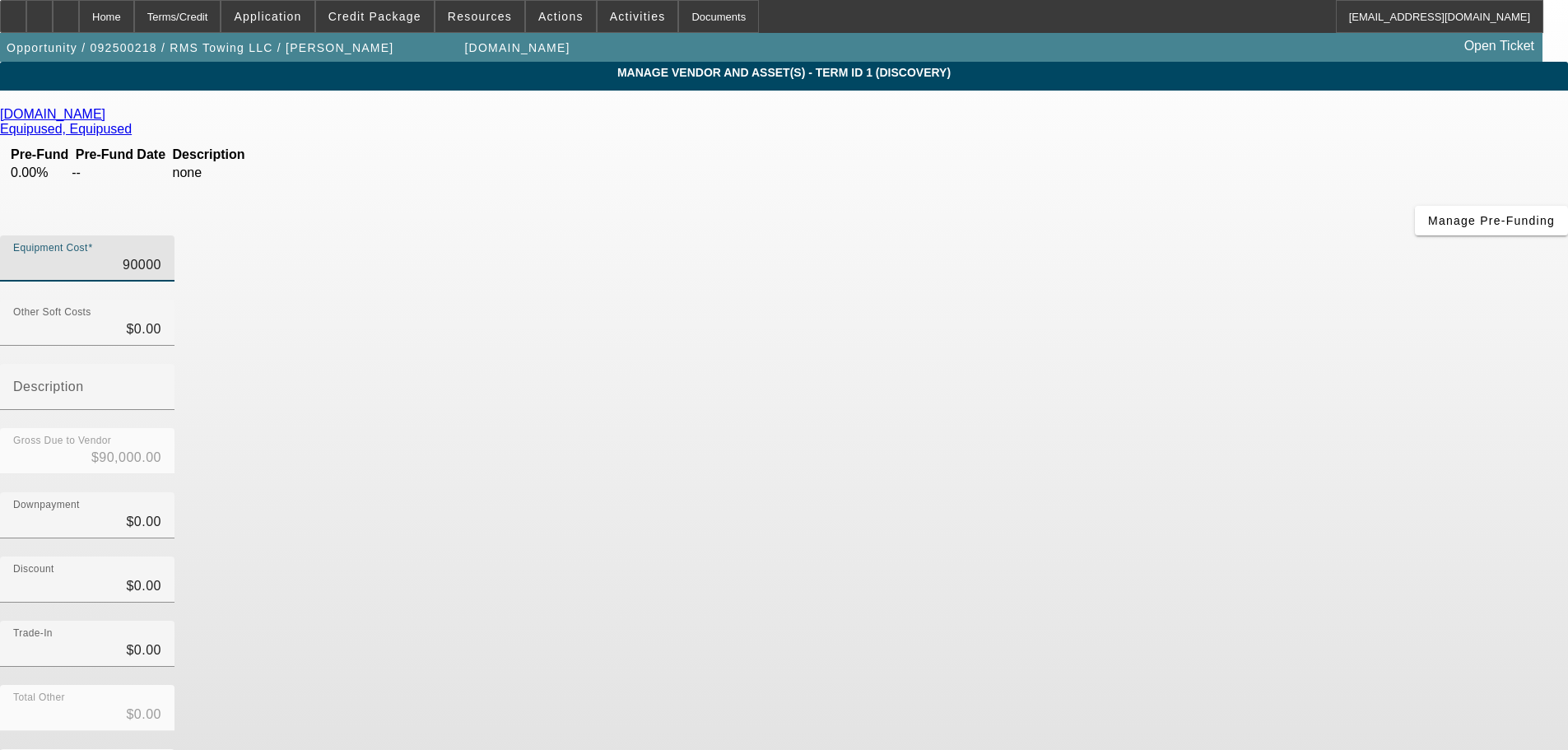
click at [161, 256] on input "90000" at bounding box center [87, 265] width 148 height 20
type input "$0.00"
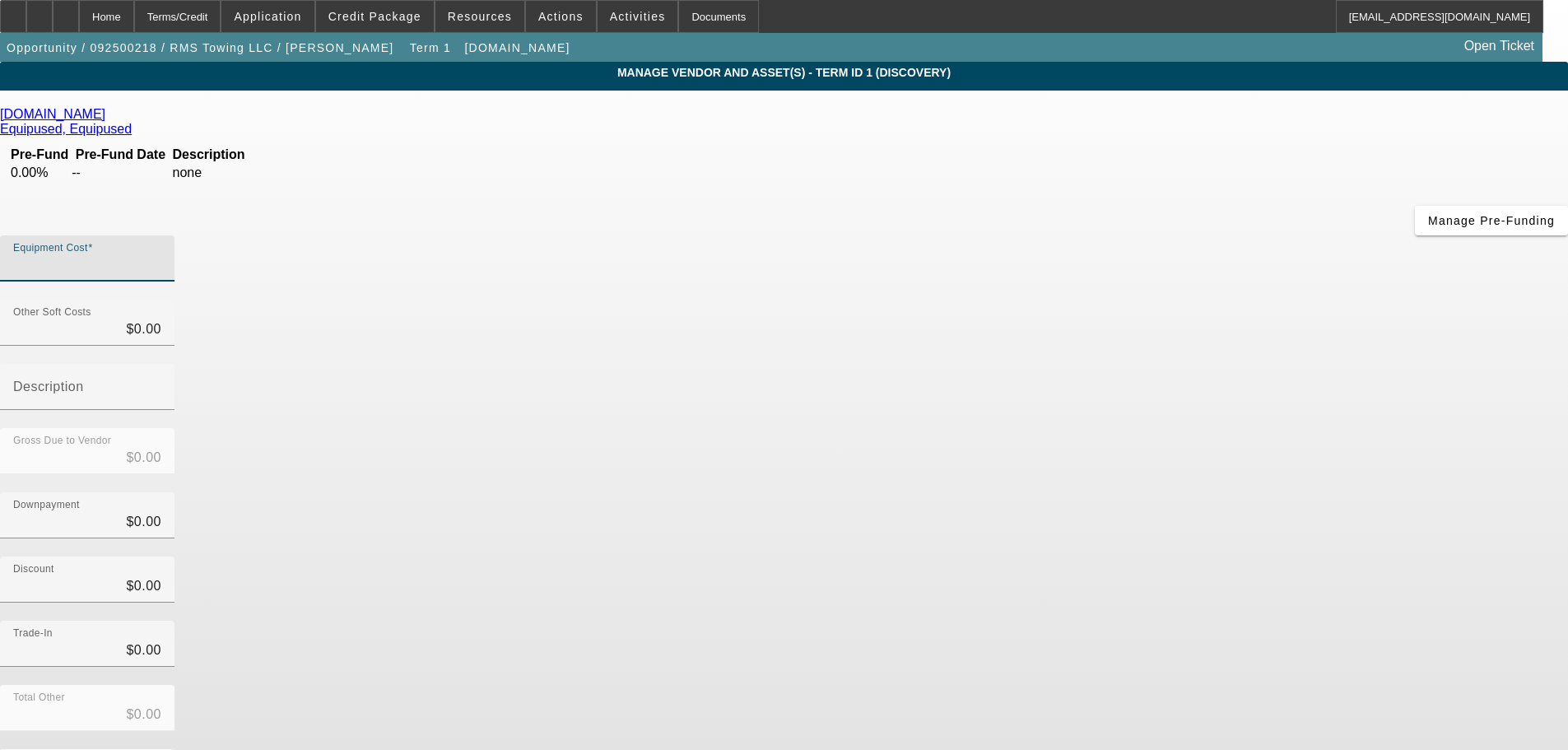
type input "8"
type input "$8.00"
type input "89"
type input "$89.00"
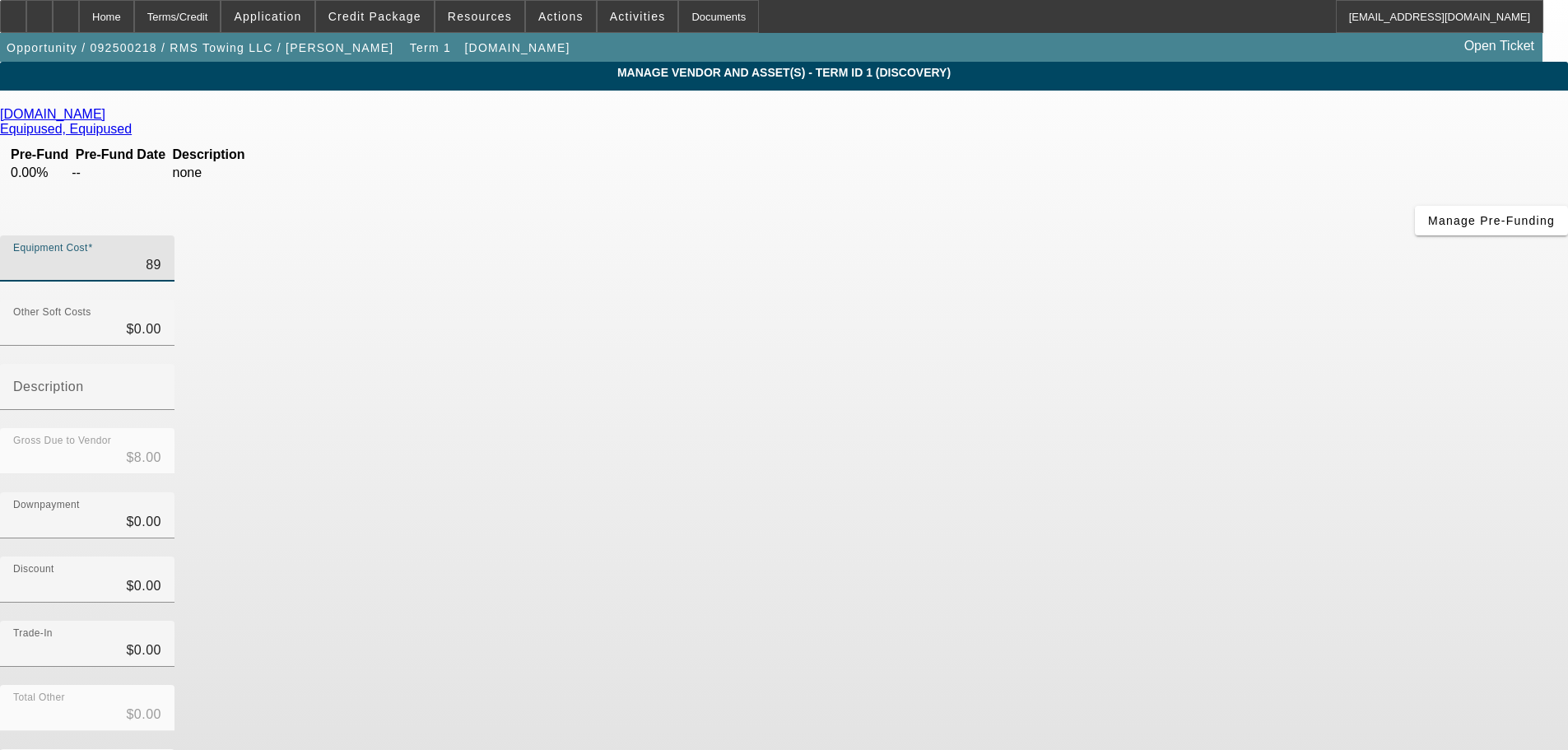
type input "$89.00"
type input "899"
type input "$899.00"
type input "8999"
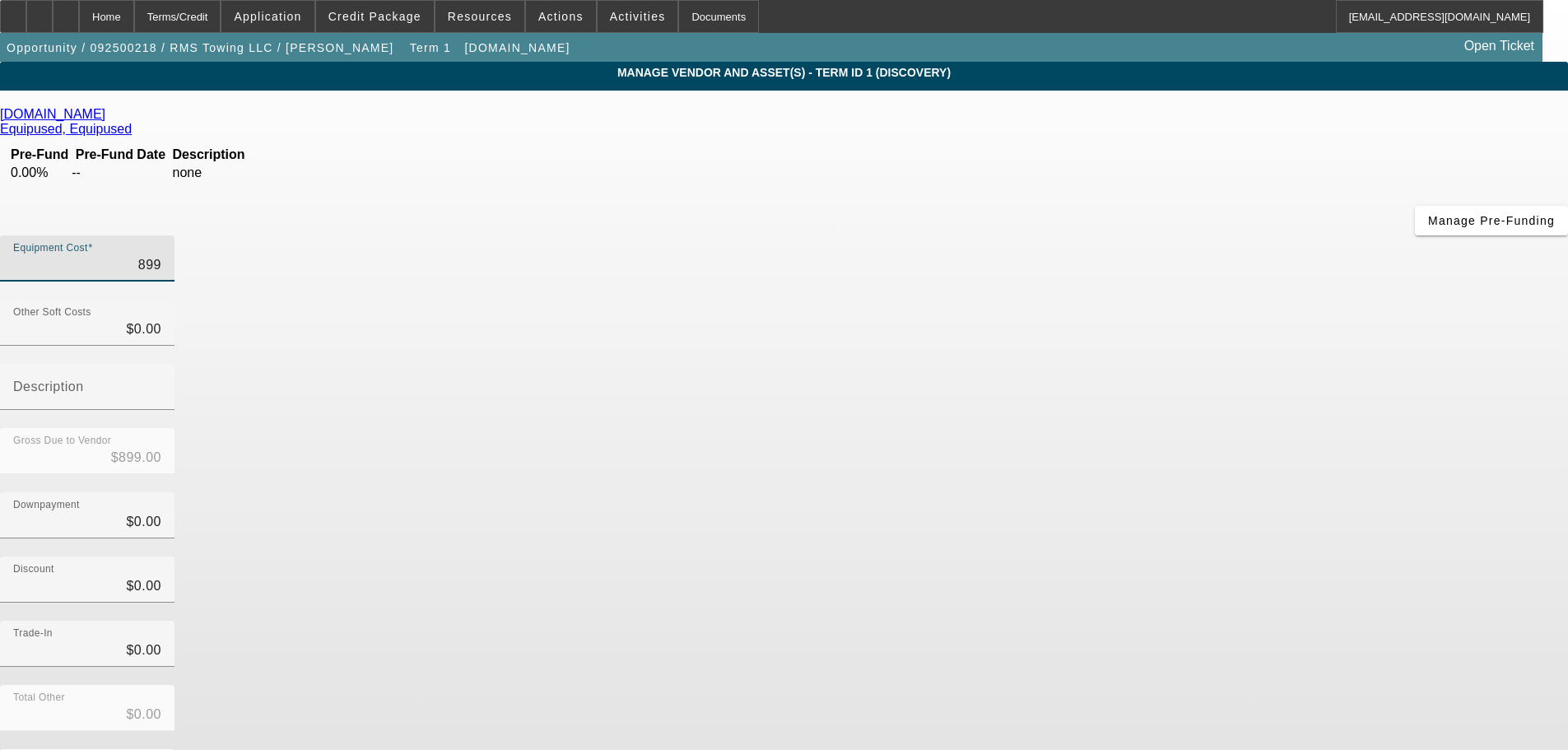
type input "$8,999.00"
type input "89995"
type input "$89,995.00"
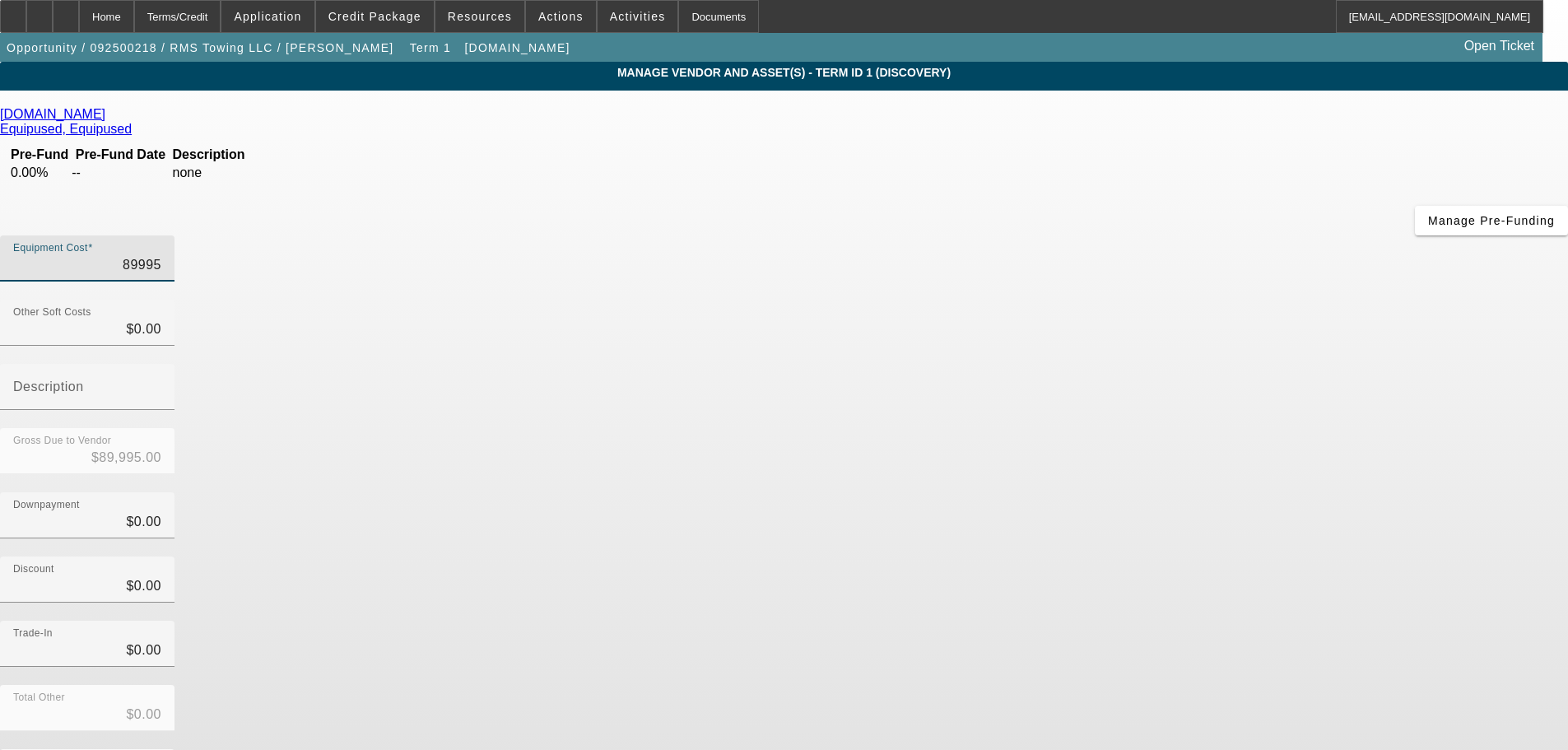
type input "$89,995.00"
click at [1176, 621] on div "Trade-In $0.00" at bounding box center [784, 653] width 1568 height 64
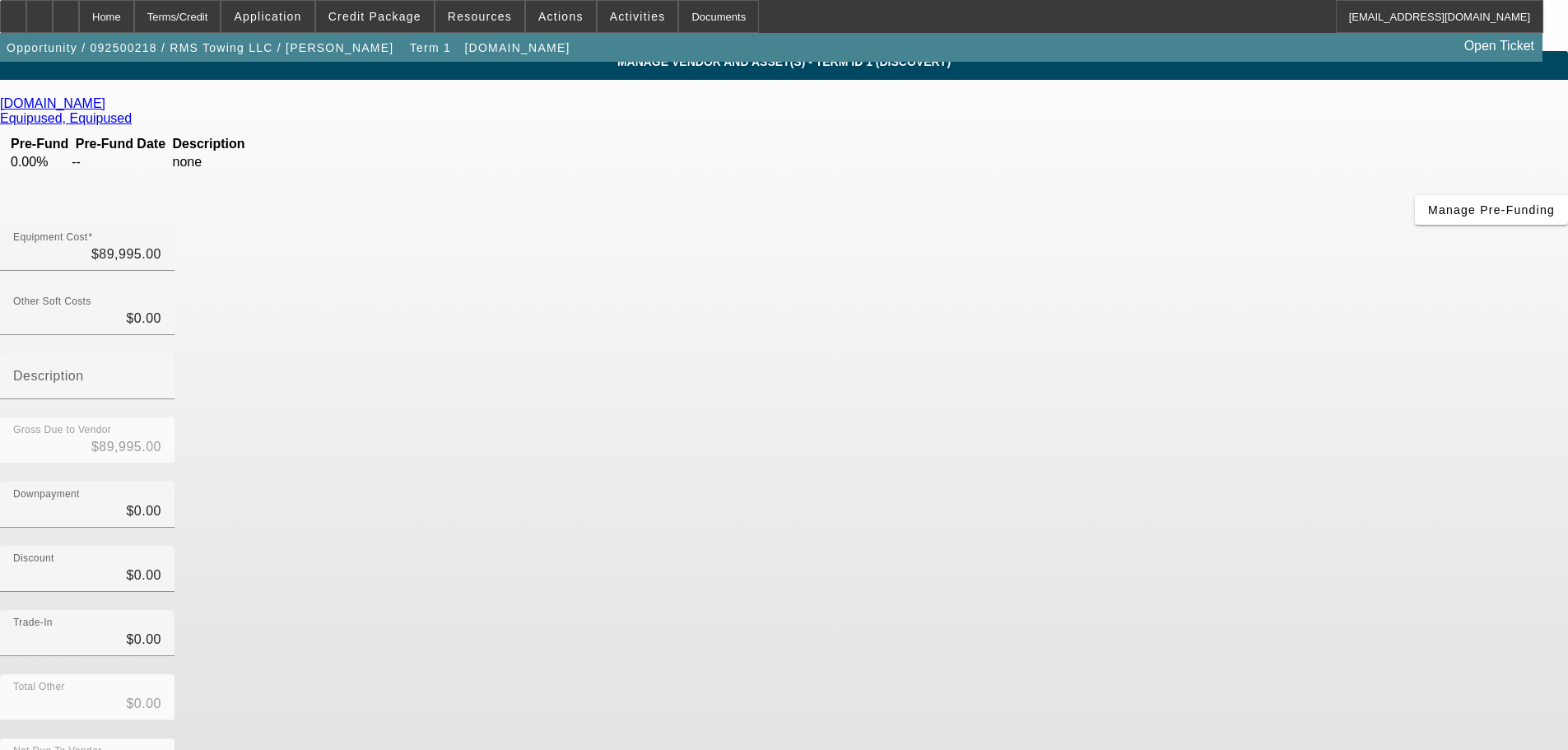
scroll to position [16, 0]
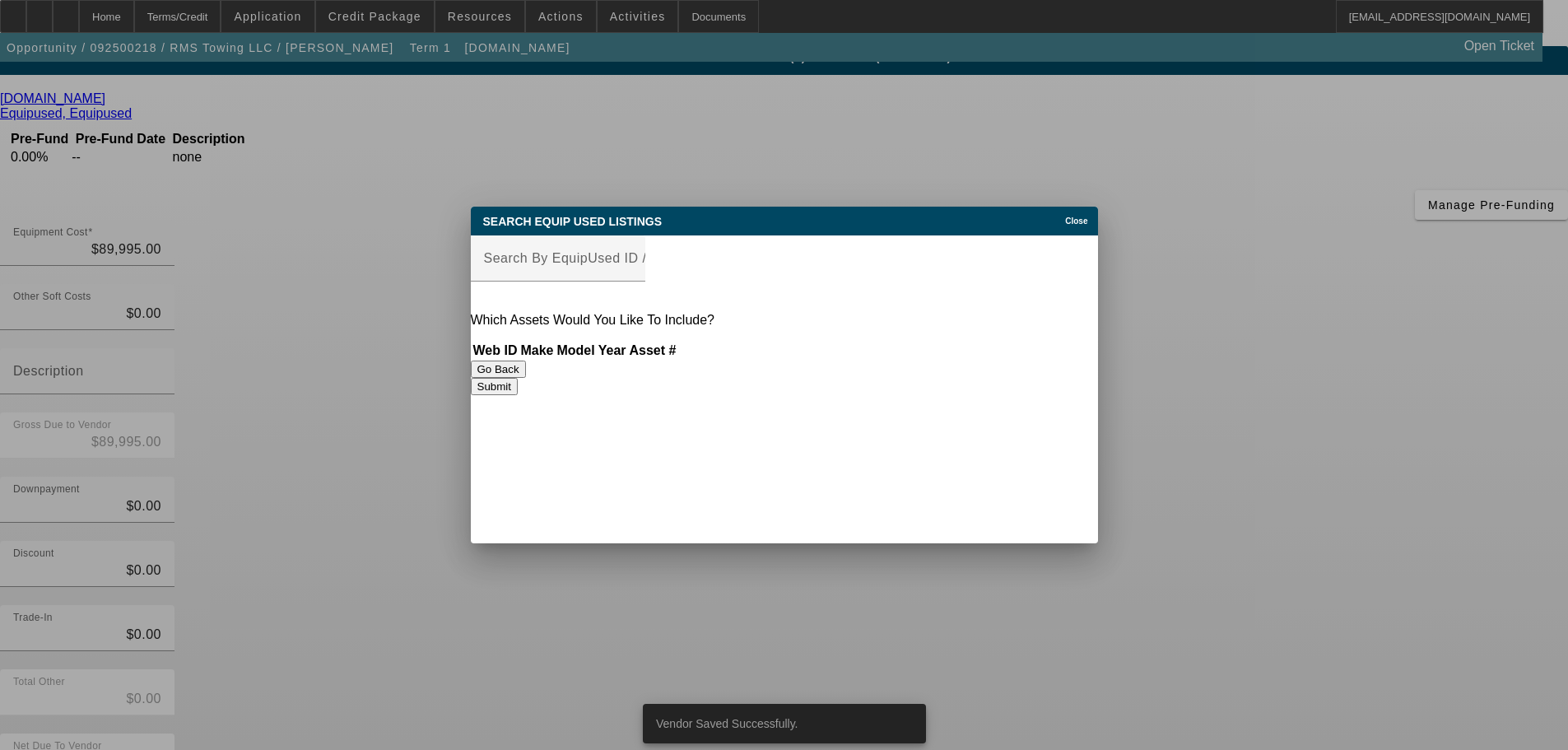
scroll to position [0, 0]
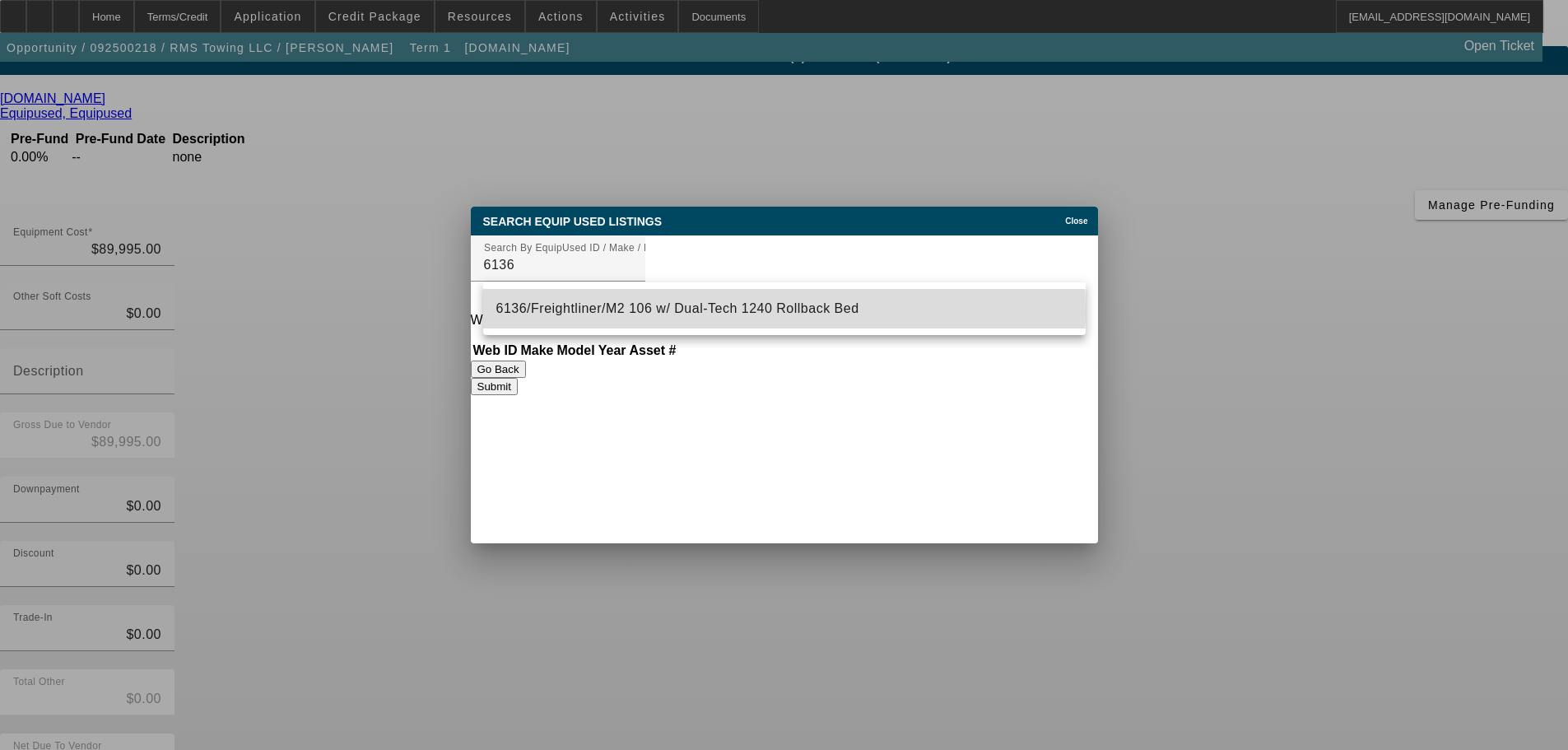
click at [680, 310] on span "6136/Freightliner/M2 106 w/ Dual-Tech 1240 Rollback Bed" at bounding box center [677, 308] width 363 height 14
type input "6136/Freightliner/M2 106 w/ Dual-Tech 1240 Rollback Bed"
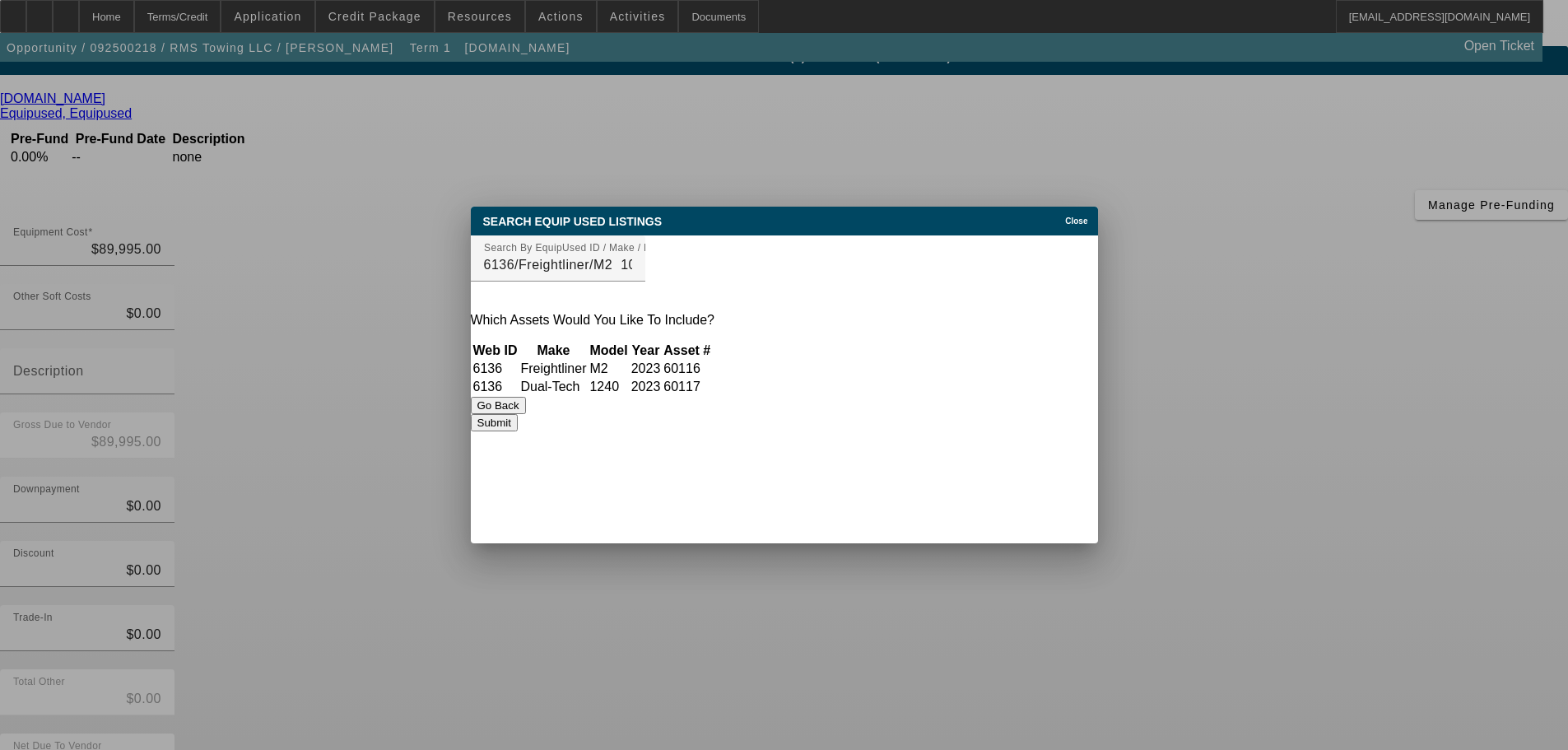
click at [711, 392] on td "60117" at bounding box center [687, 387] width 49 height 16
click at [518, 431] on button "Submit" at bounding box center [494, 423] width 47 height 17
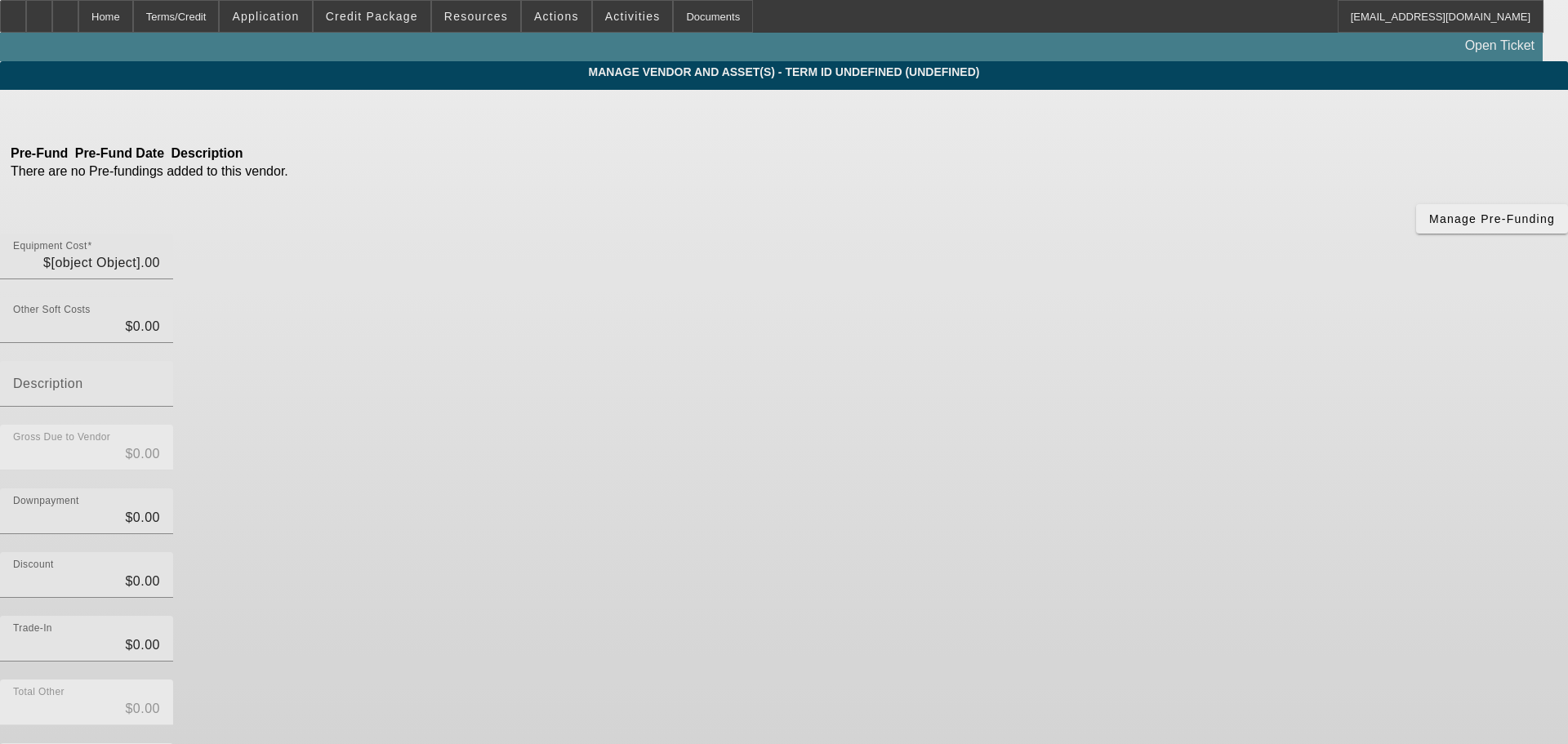
type input "$89,995.00"
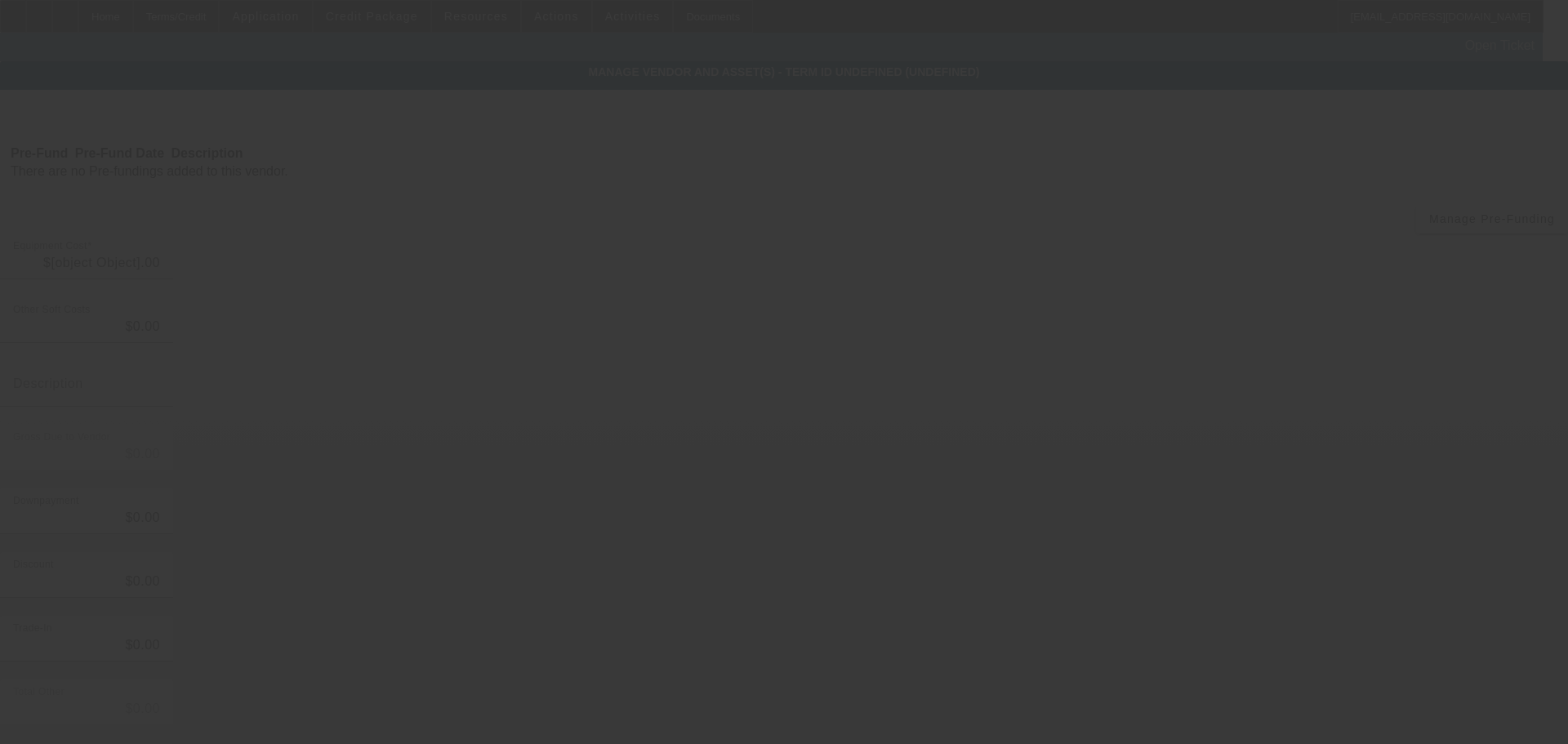
type input "$89,995.00"
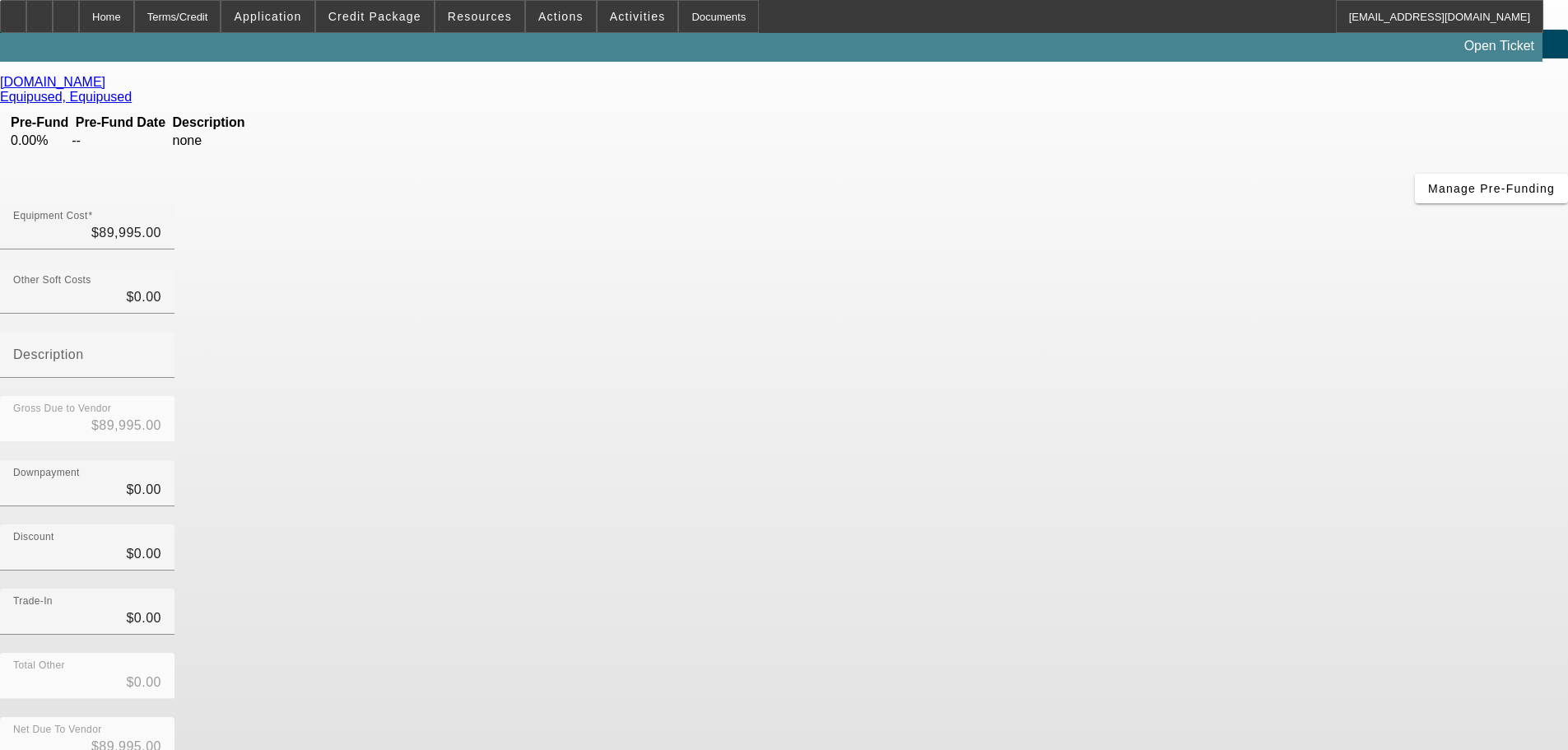
scroll to position [47, 0]
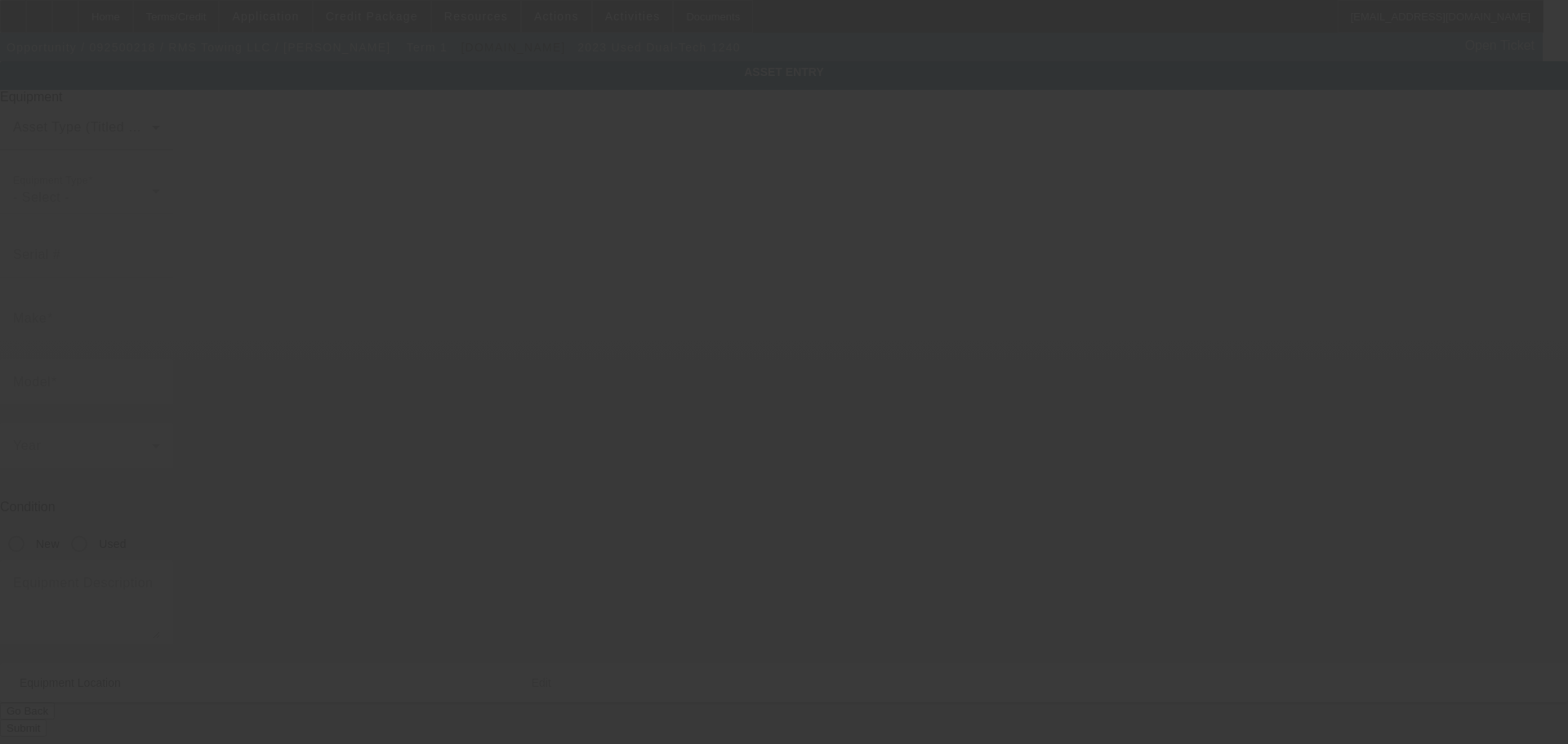
type input "Dual-Tech"
type input "1240"
radio input "true"
type textarea "Dual-Tech 1240"
type input "1565 Reo Ave"
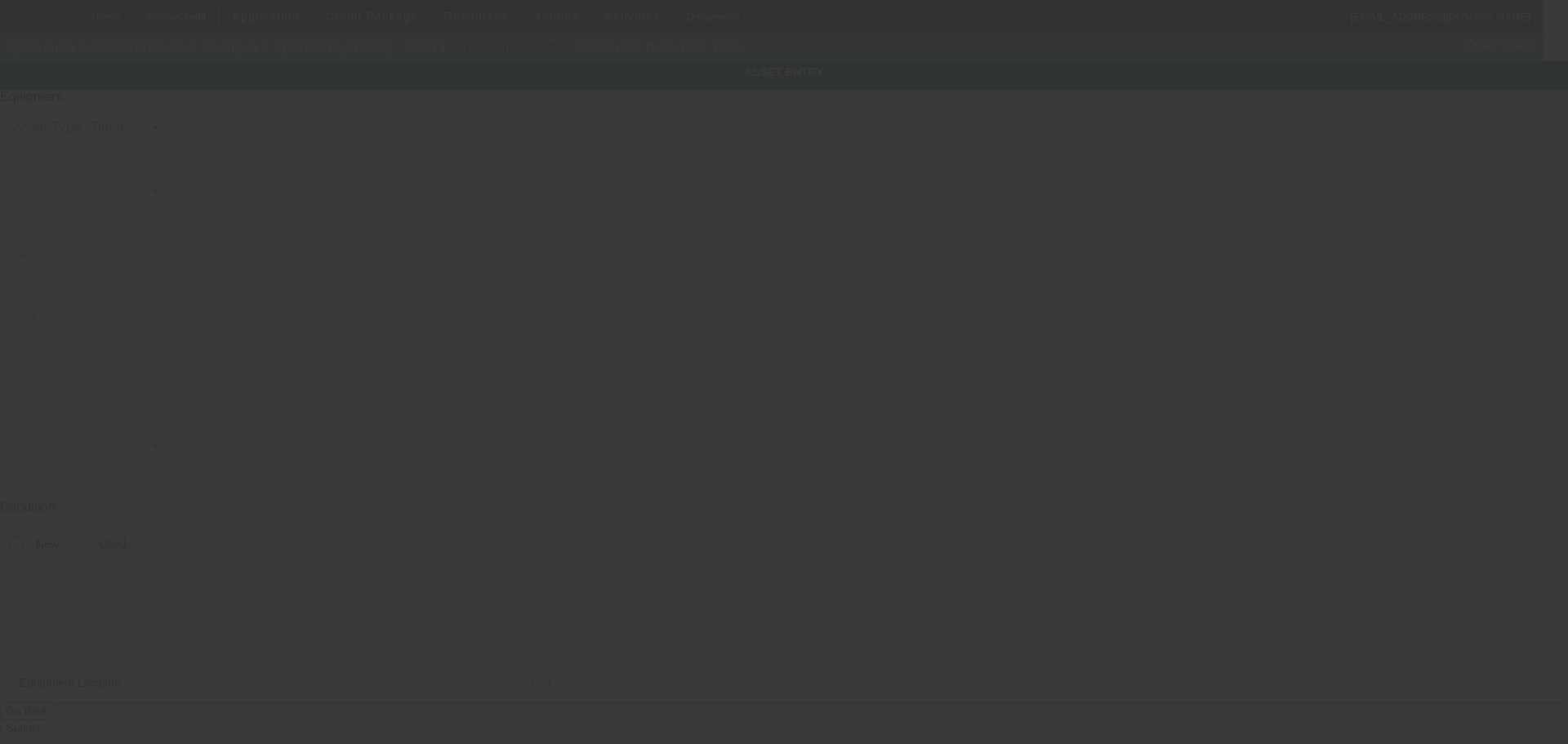
type input "Lincoln Park"
type input "48146"
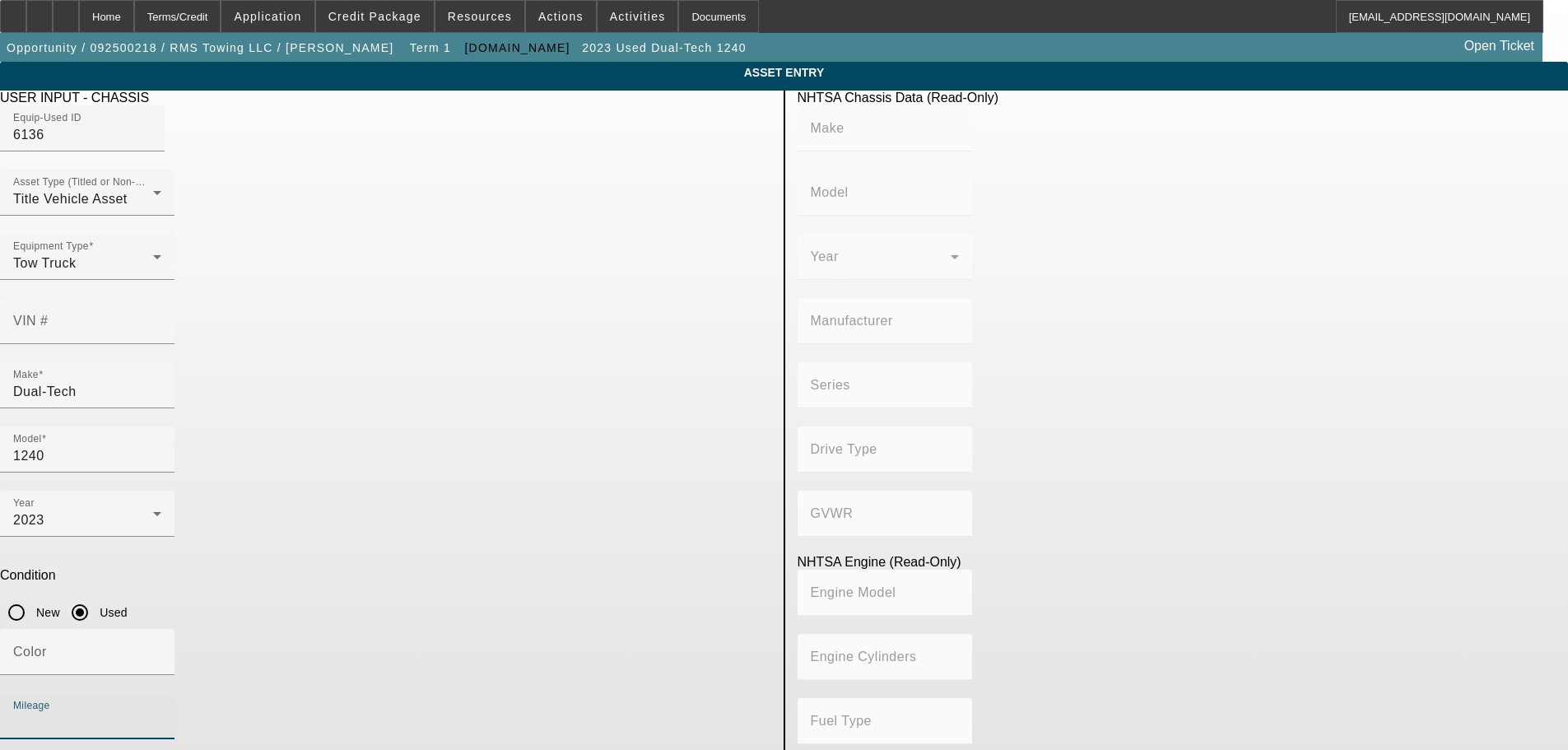
click at [161, 713] on input "Mileage" at bounding box center [87, 723] width 148 height 20
type input "1"
click at [237, 565] on app-asset-collateral-manage "ASSET ENTRY Delete asset USER INPUT - CHASSIS Equip-Used ID 6136 Asset Type (Ti…" at bounding box center [784, 518] width 1568 height 913
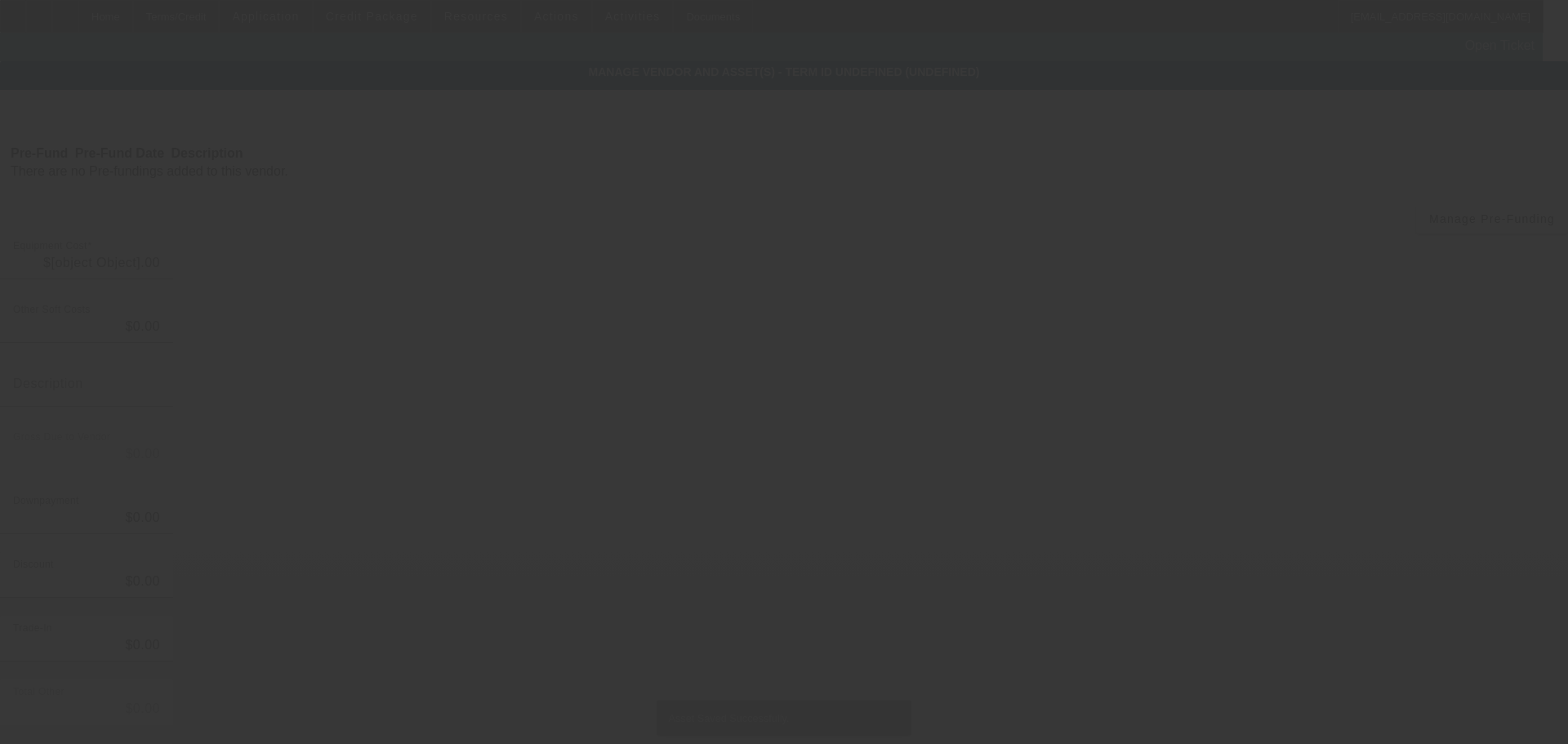
type input "$89,995.00"
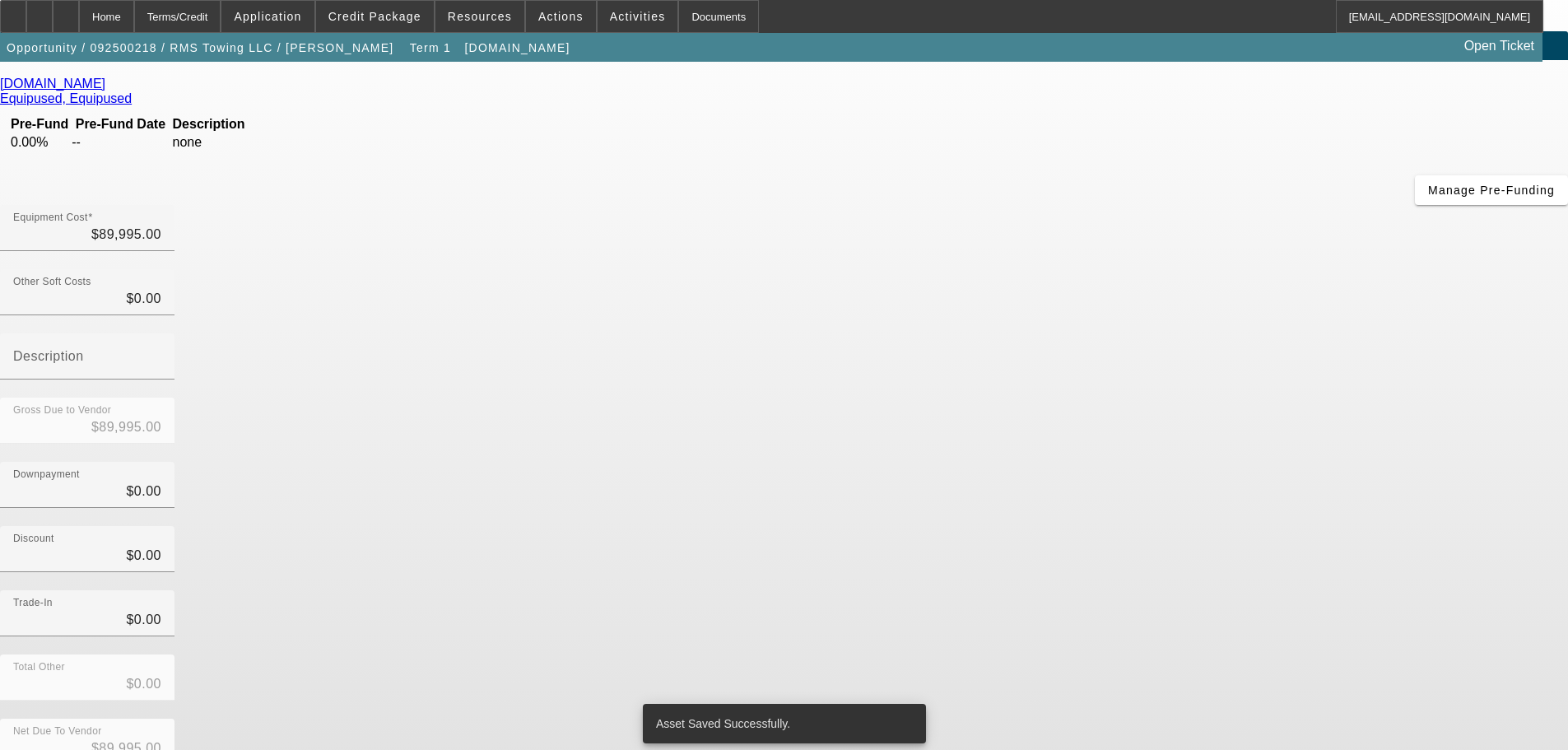
scroll to position [47, 0]
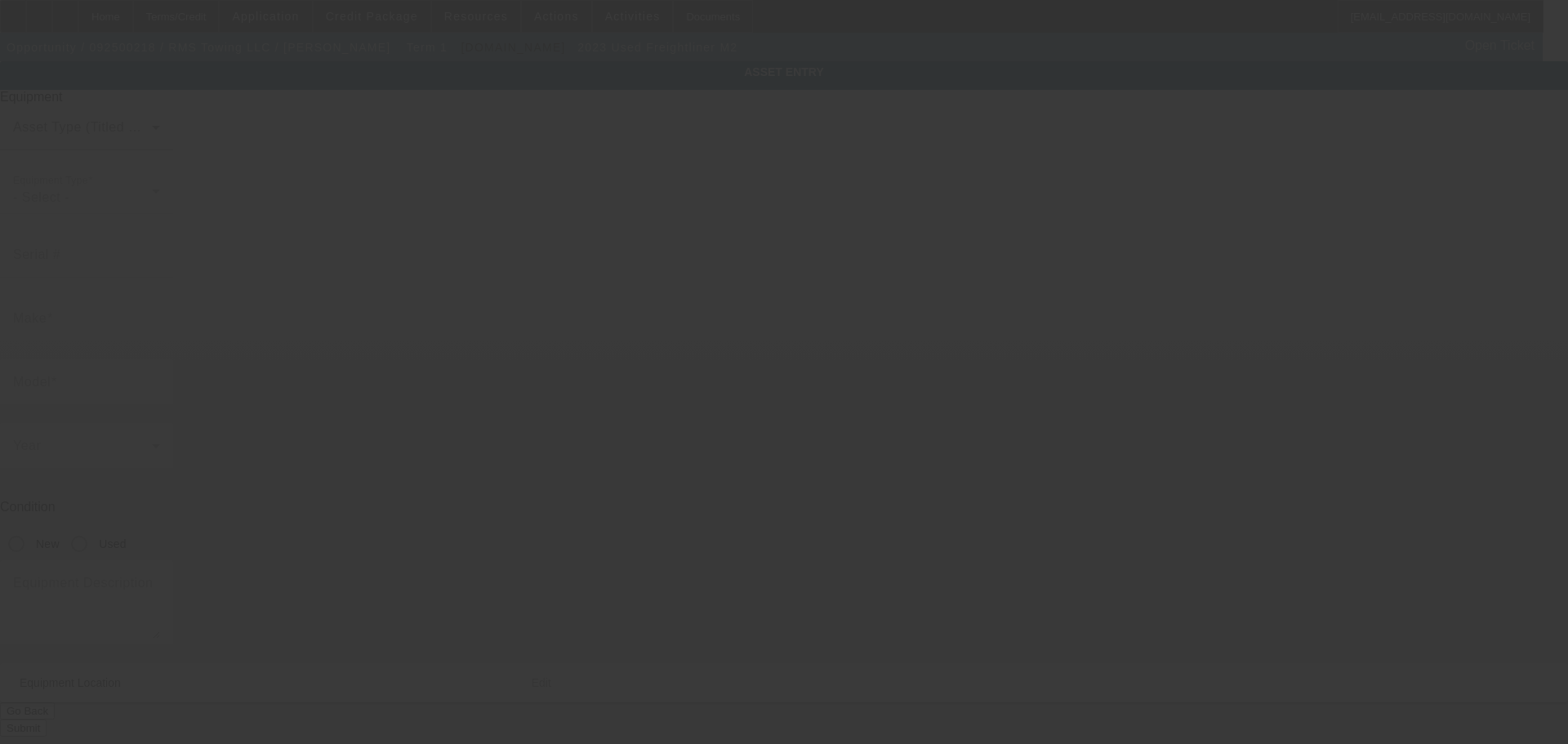
type input "3ALACWFC5PDUM0950"
type input "Freightliner"
type input "M2"
radio input "true"
type textarea "Freightliner M2"
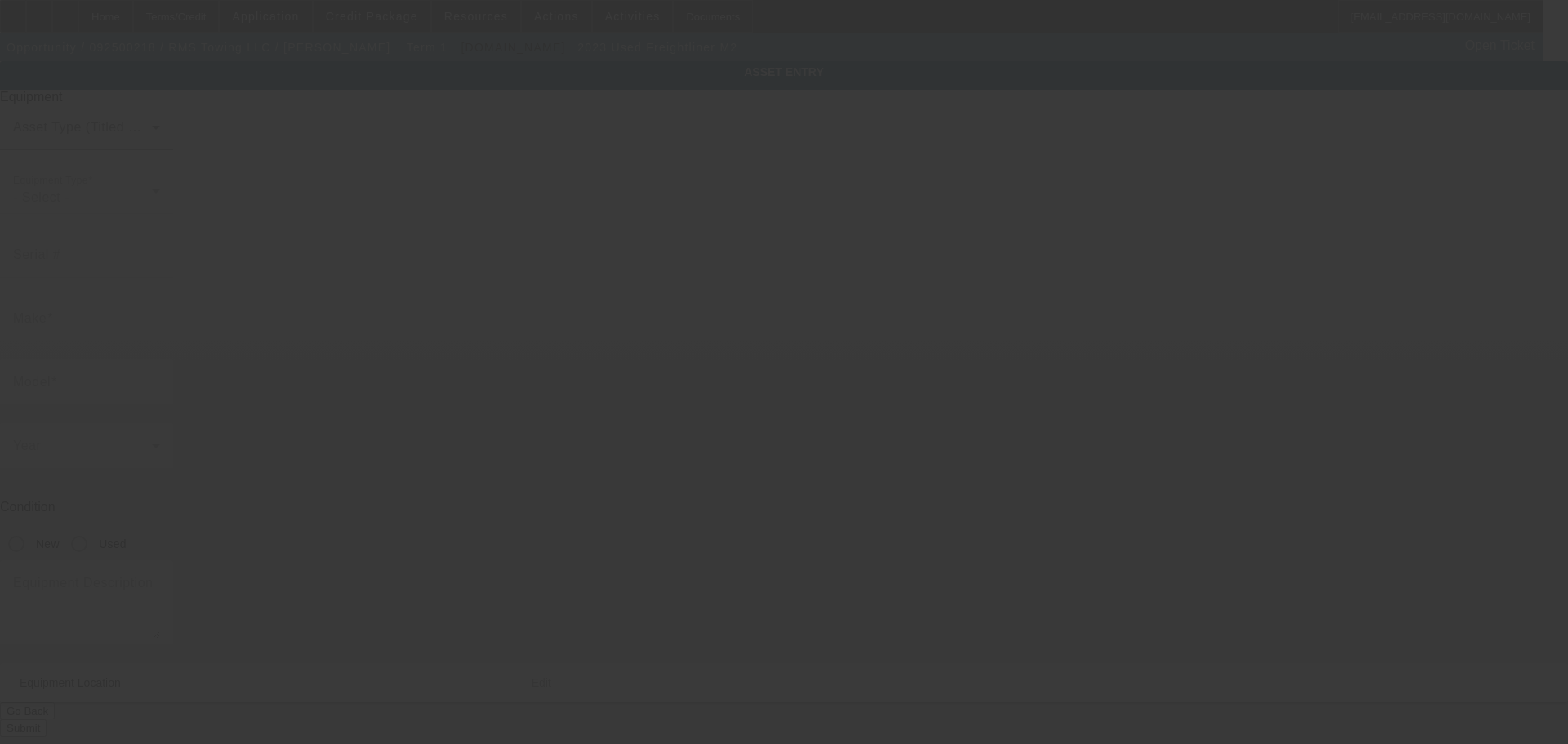
type input "1565 Reo Ave"
type input "Lincoln Park"
type input "48146"
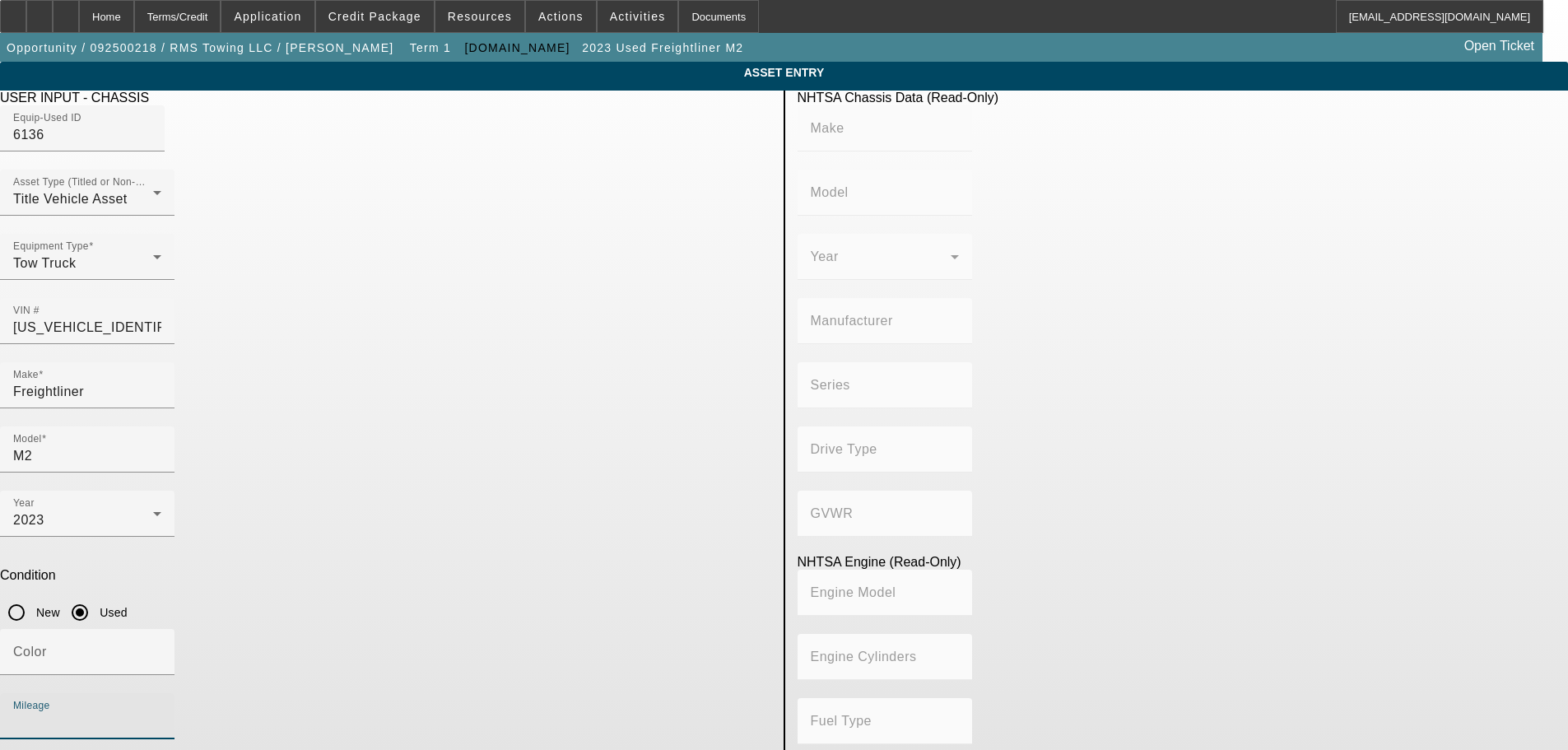
click at [161, 713] on input "Mileage" at bounding box center [87, 723] width 148 height 20
paste input "164235"
type input "164235"
click at [1370, 508] on app-asset-collateral-manage "ASSET ENTRY Delete asset USER INPUT - CHASSIS Equip-Used ID 6136 Asset Type (Ti…" at bounding box center [784, 518] width 1568 height 913
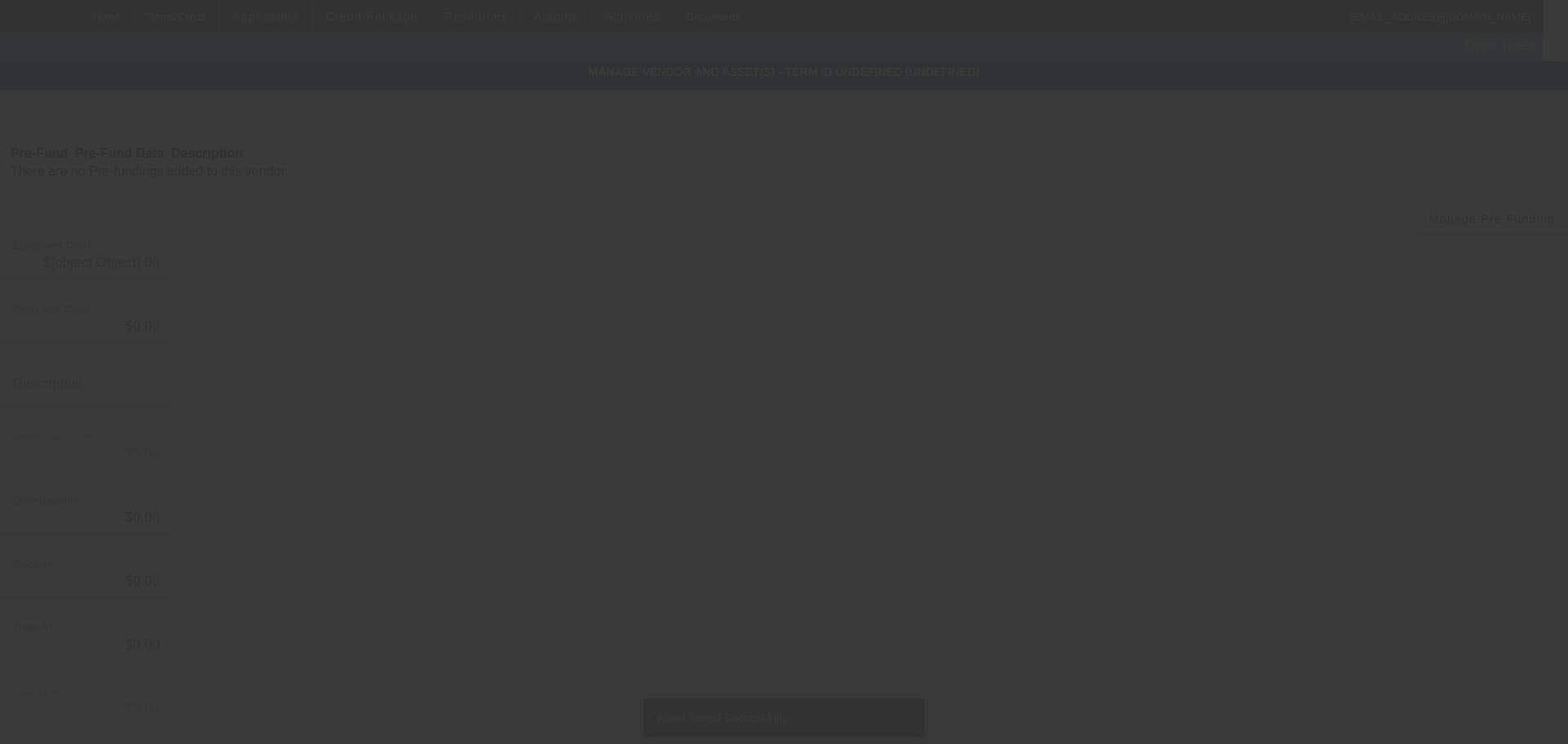
type input "$89,995.00"
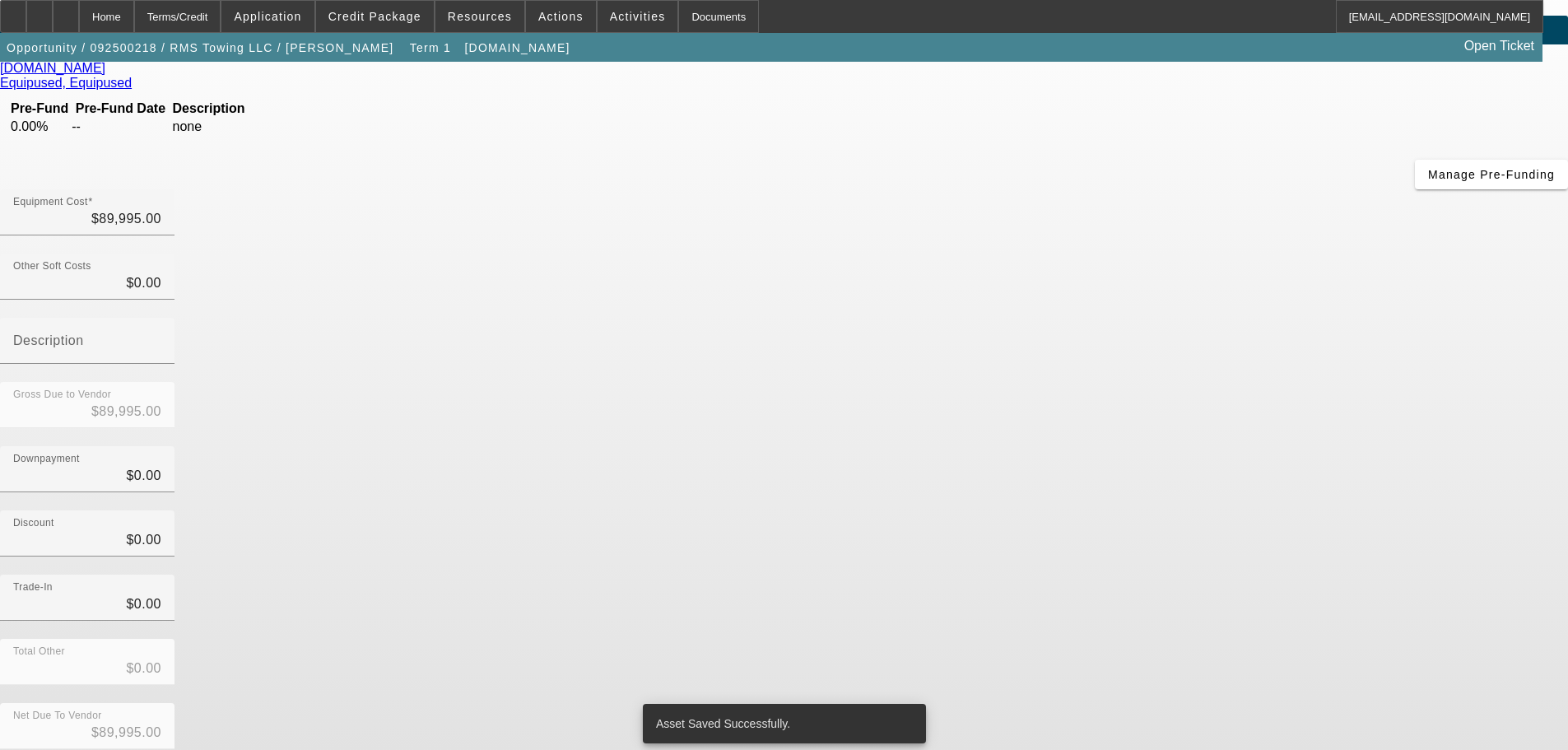
scroll to position [47, 0]
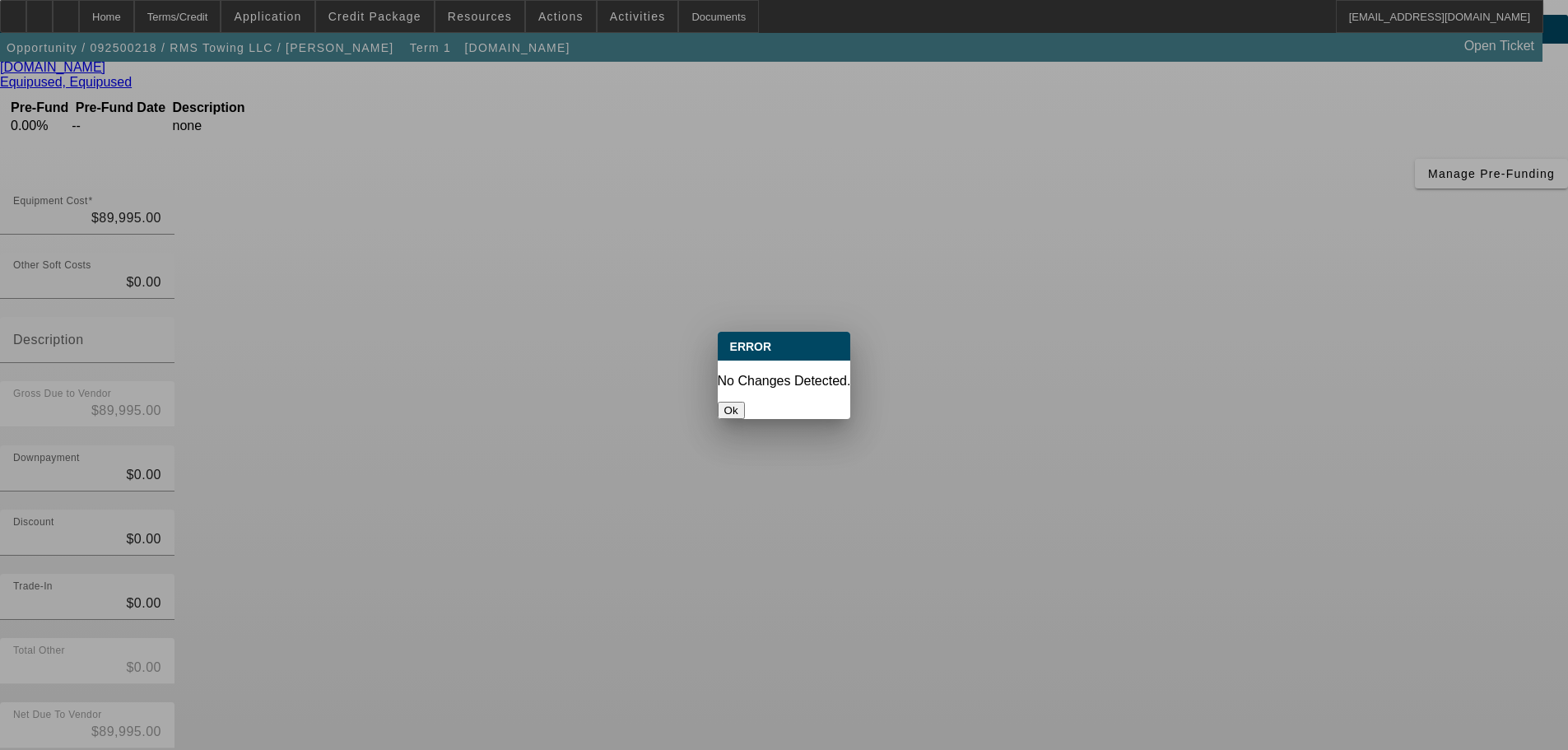
click at [745, 402] on button "Ok" at bounding box center [731, 410] width 27 height 17
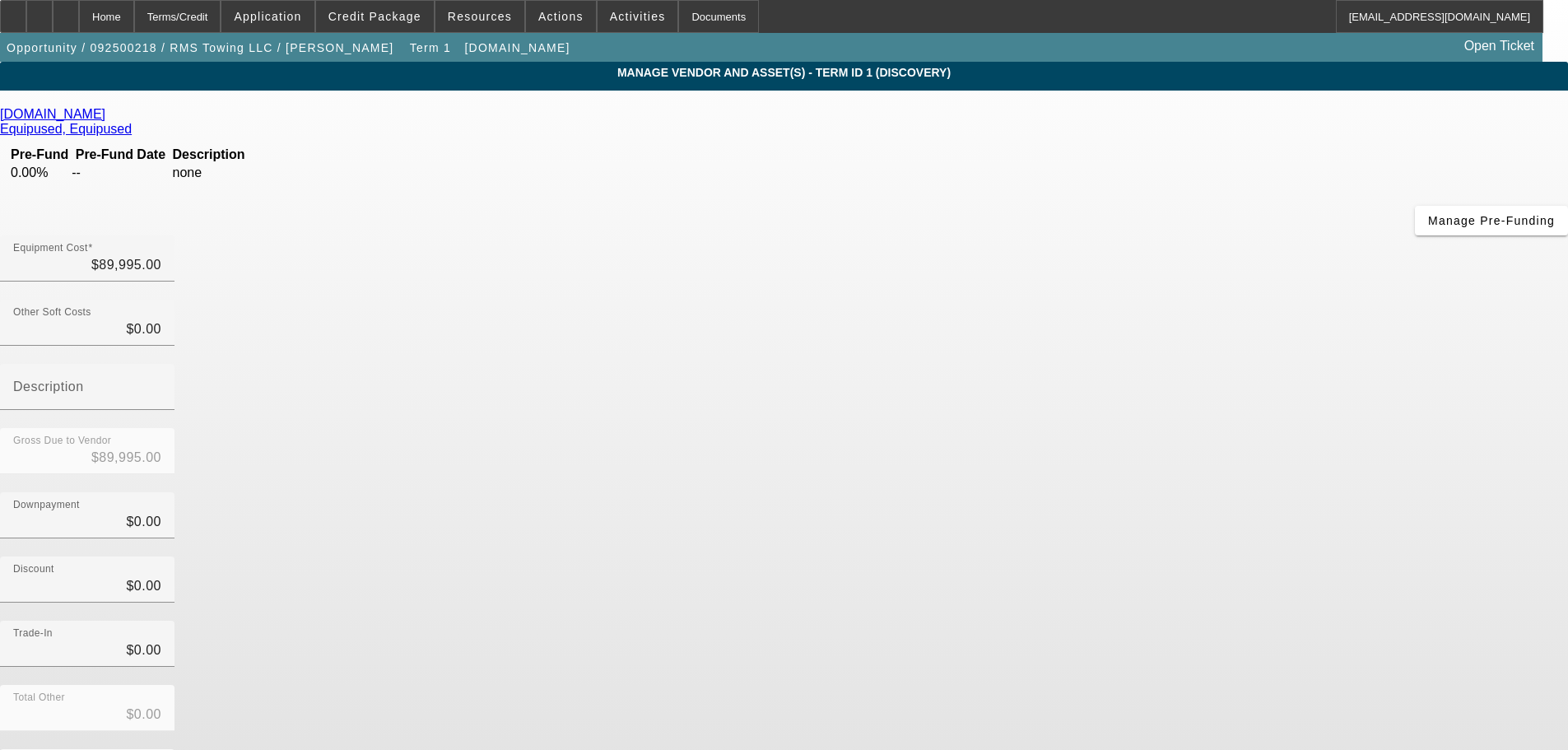
scroll to position [47, 0]
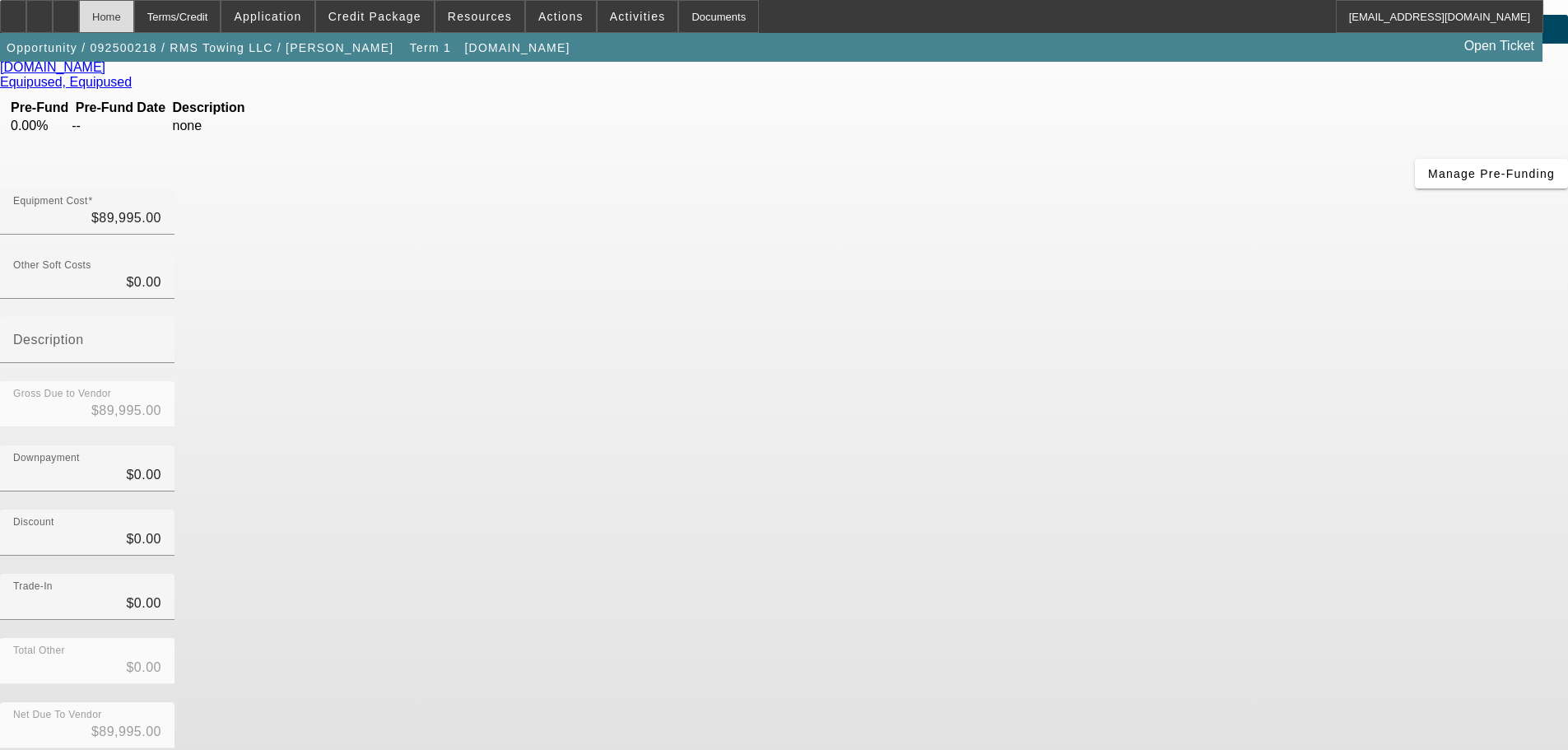
click at [134, 23] on div "Home" at bounding box center [107, 16] width 55 height 33
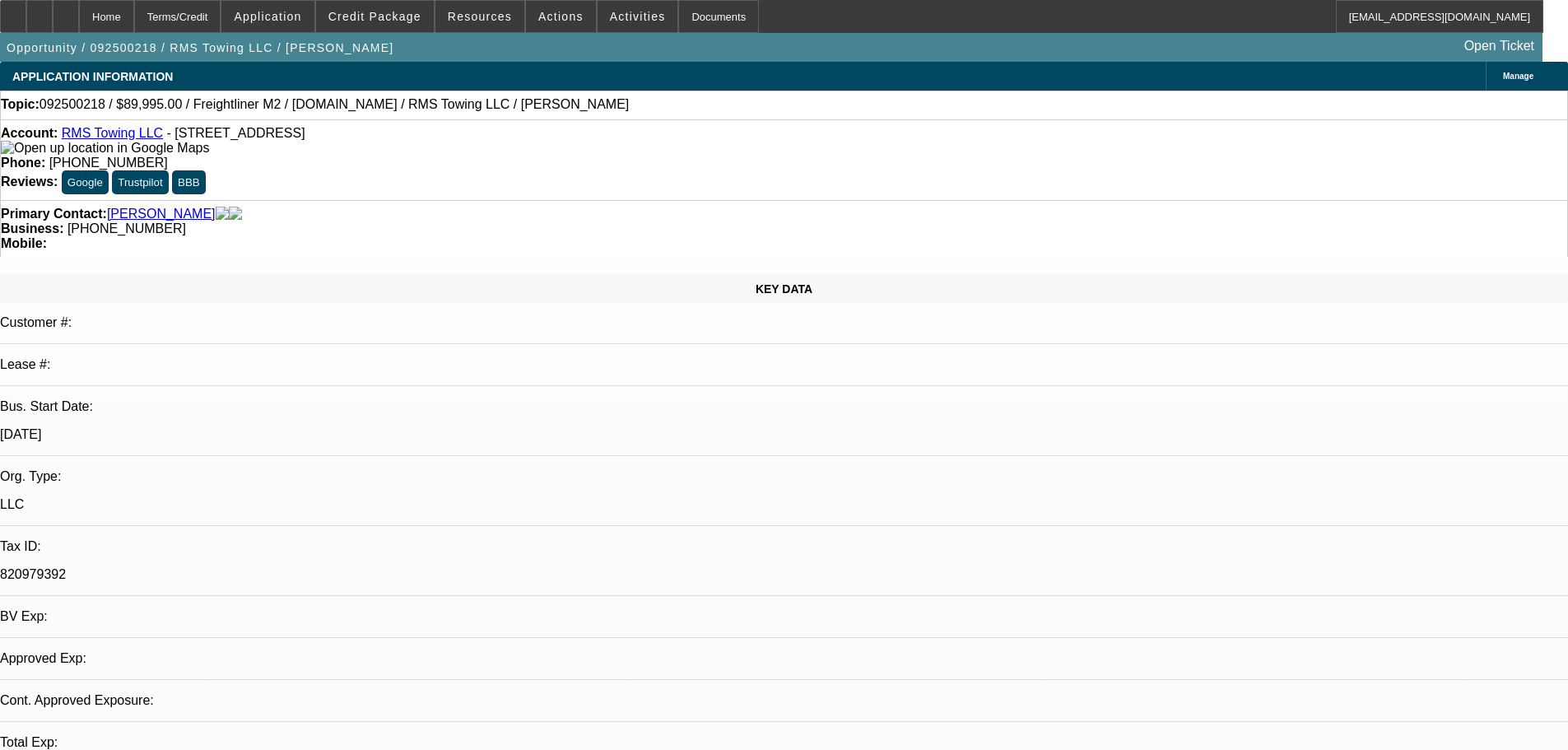
select select "0"
select select "2"
select select "0.1"
select select "4"
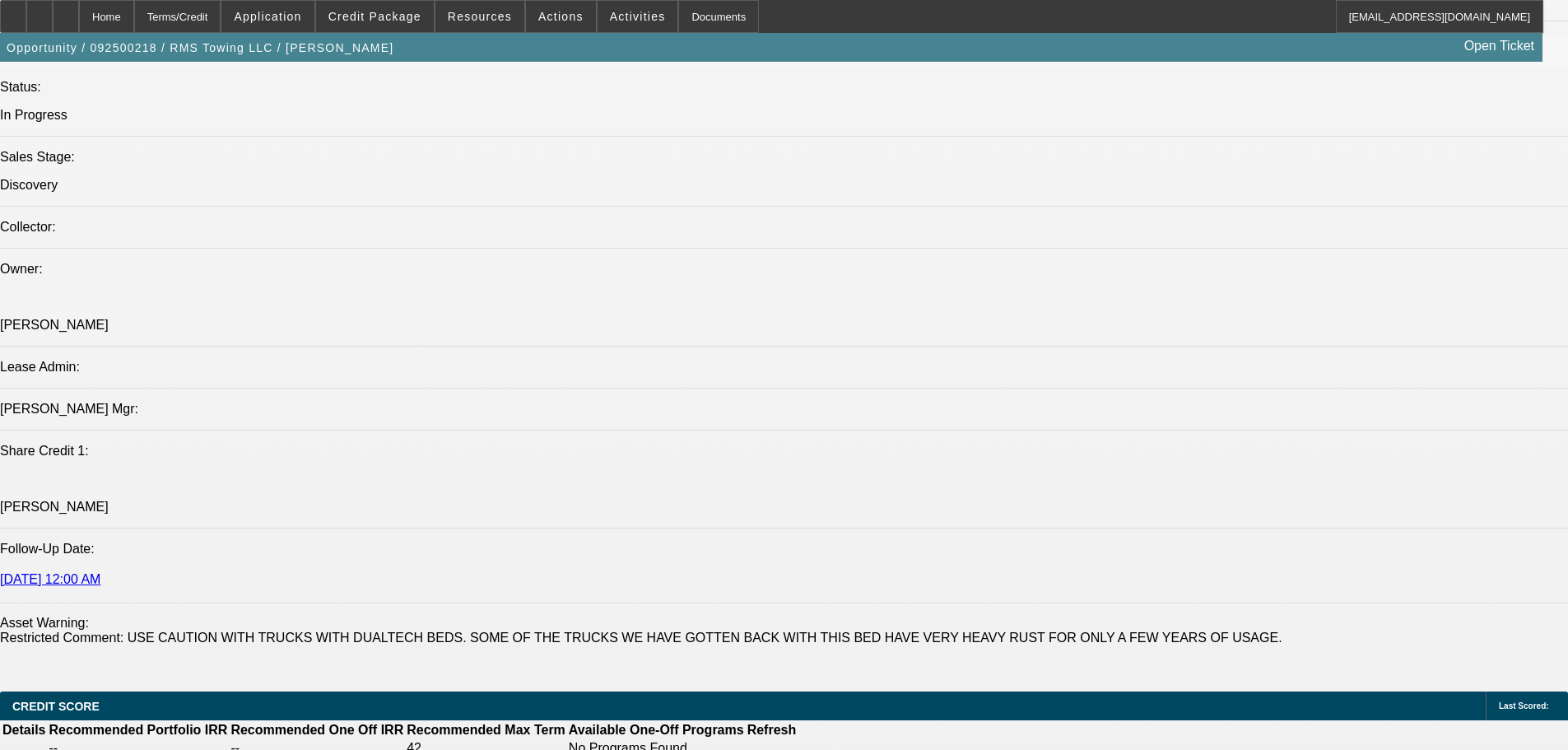
scroll to position [2142, 0]
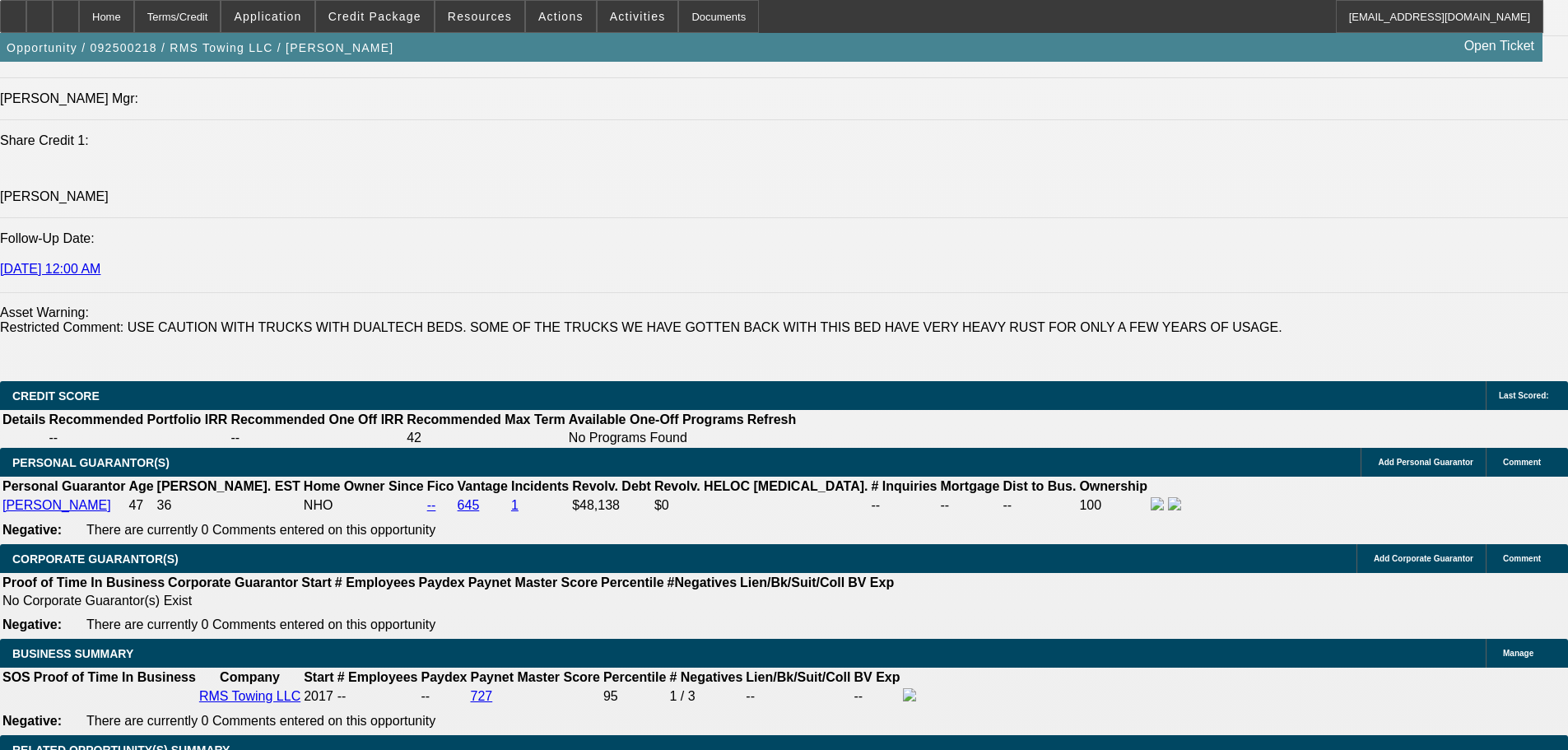
type input "$0.00"
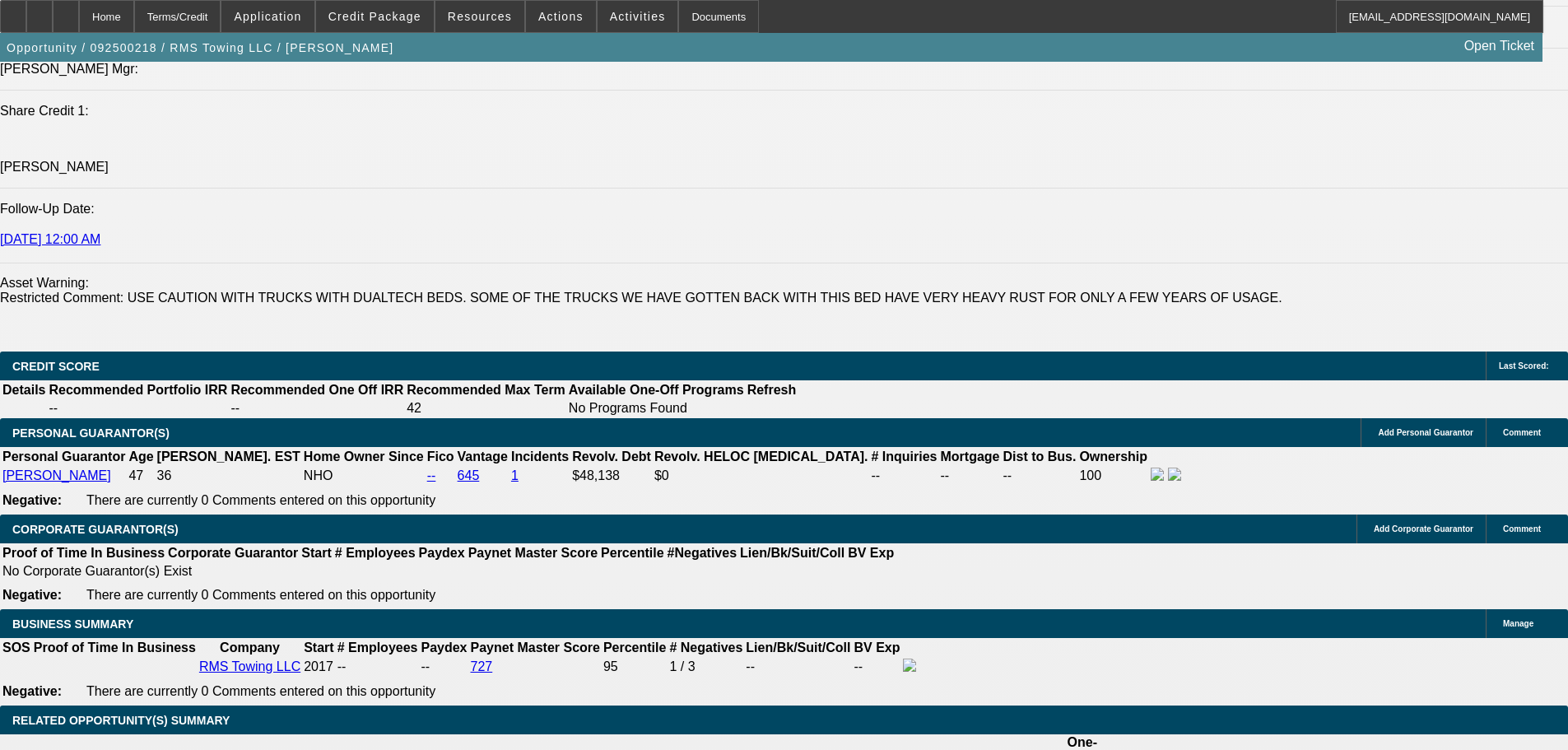
scroll to position [2224, 0]
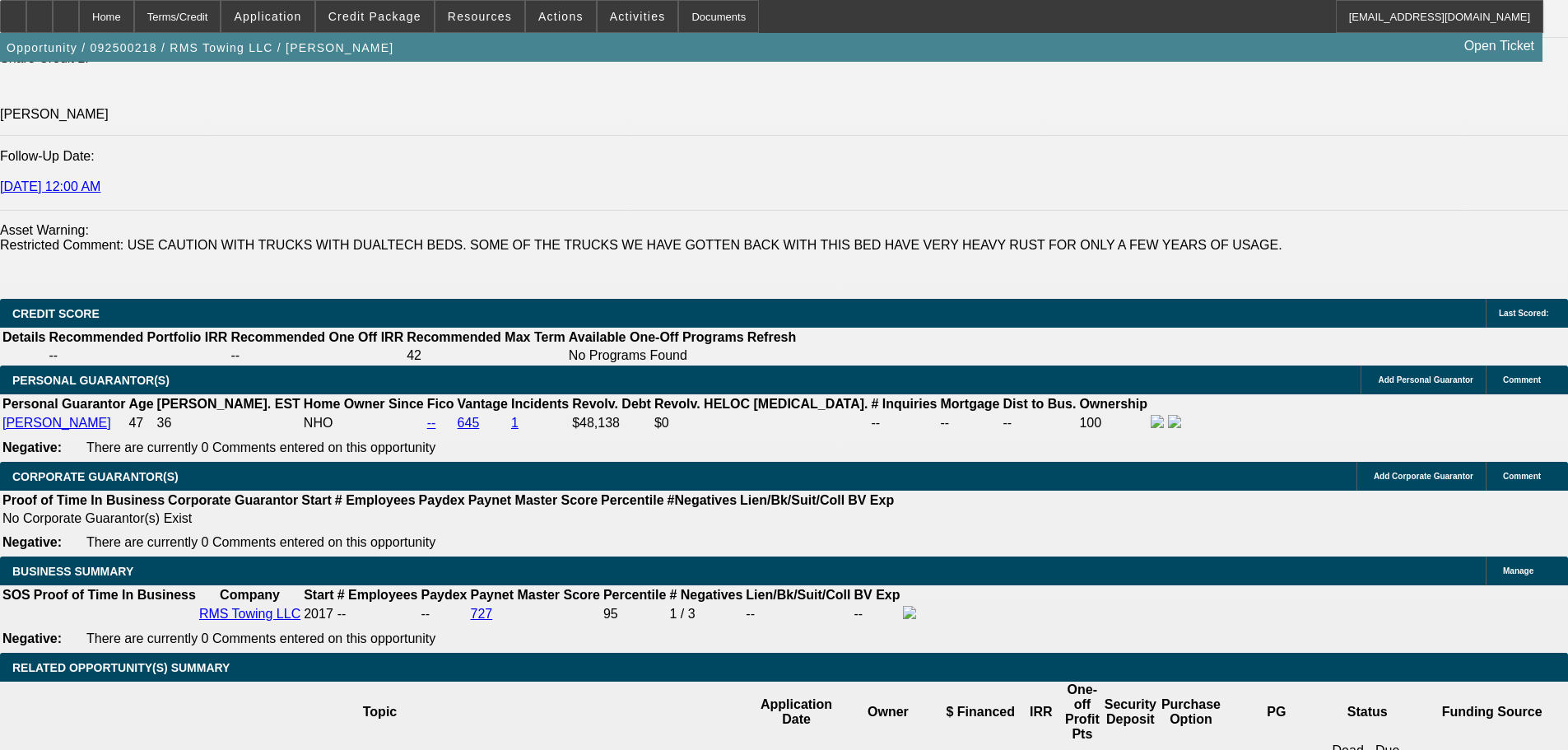
type input "48"
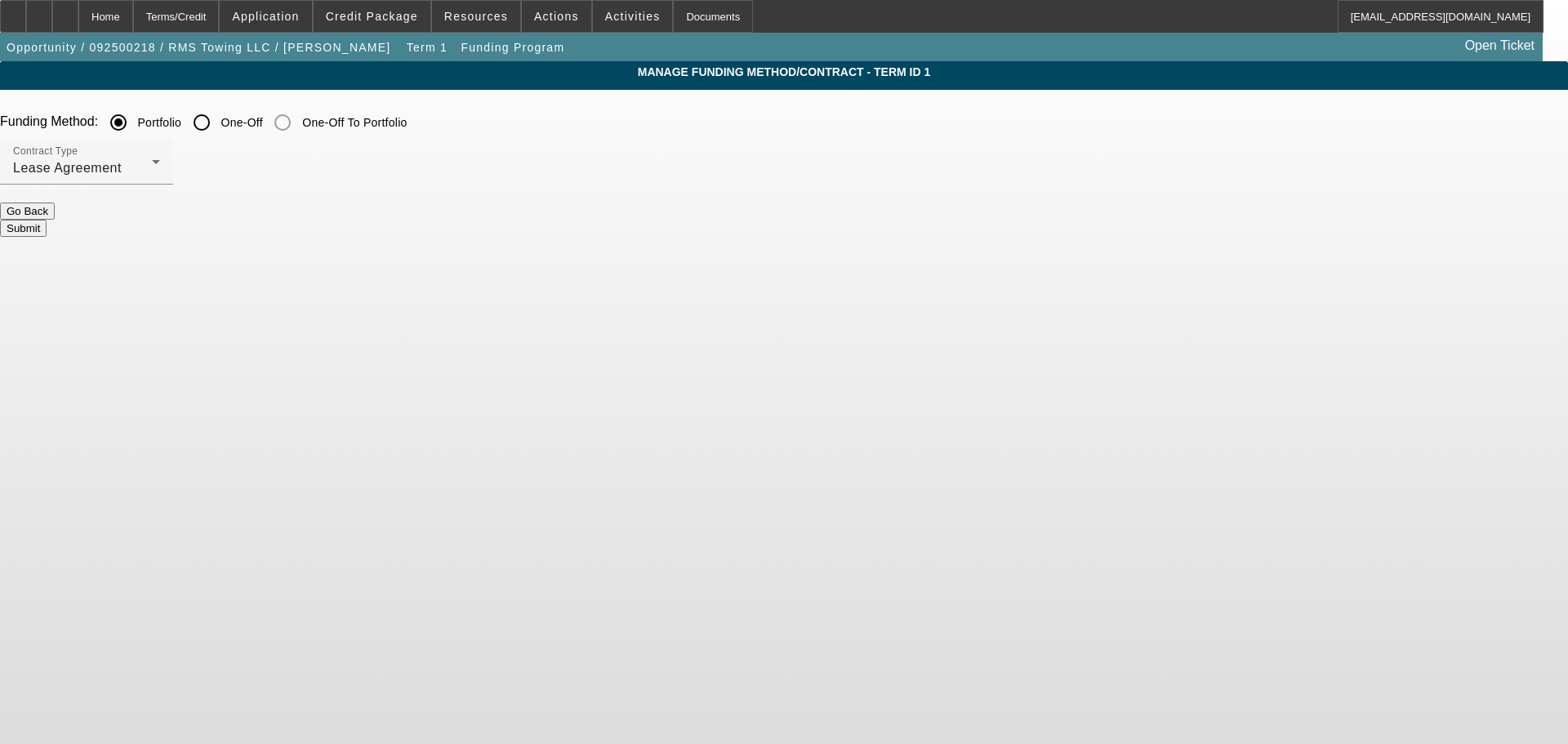
click at [218, 121] on input "One-Off" at bounding box center [201, 122] width 33 height 33
radio input "true"
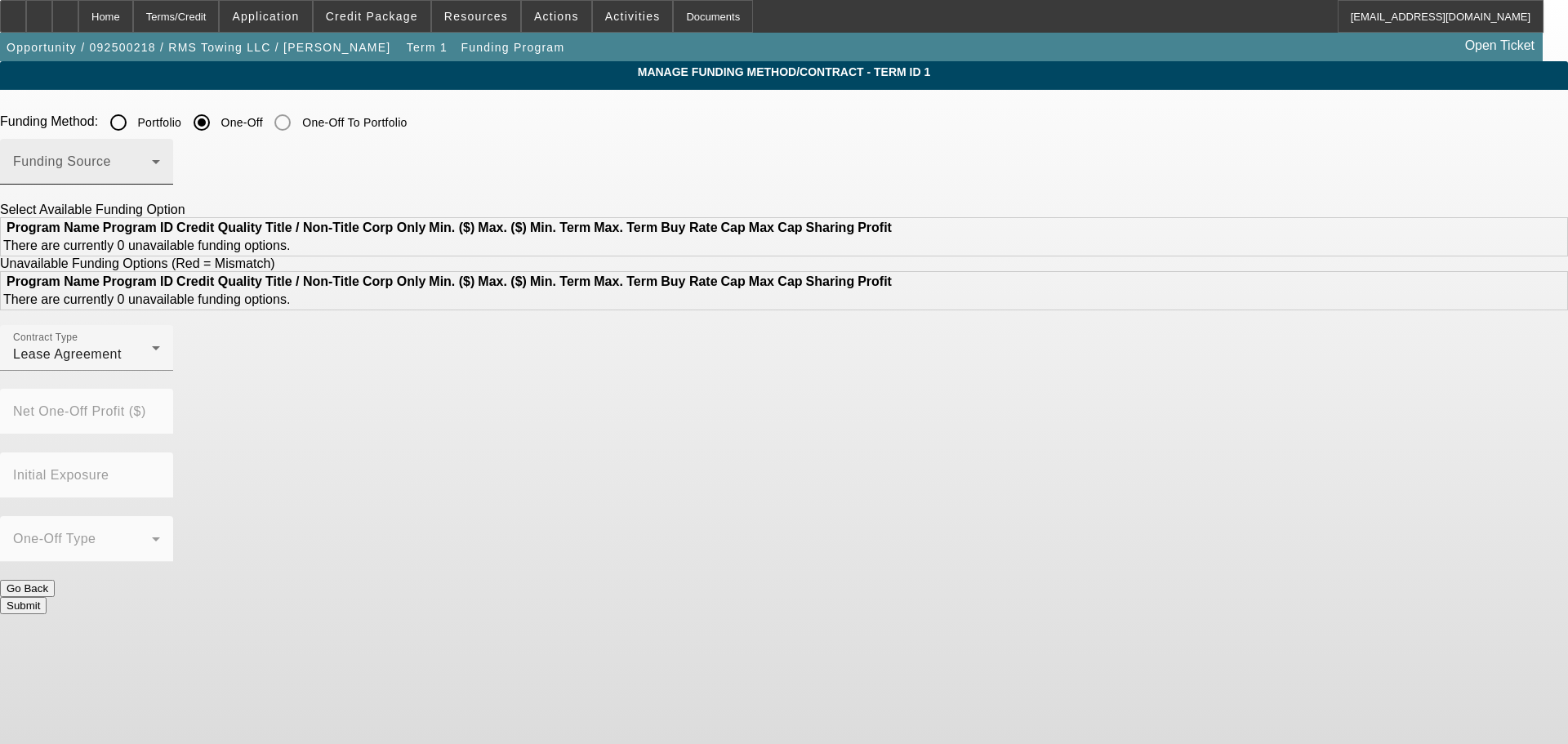
click at [152, 165] on span at bounding box center [82, 168] width 138 height 20
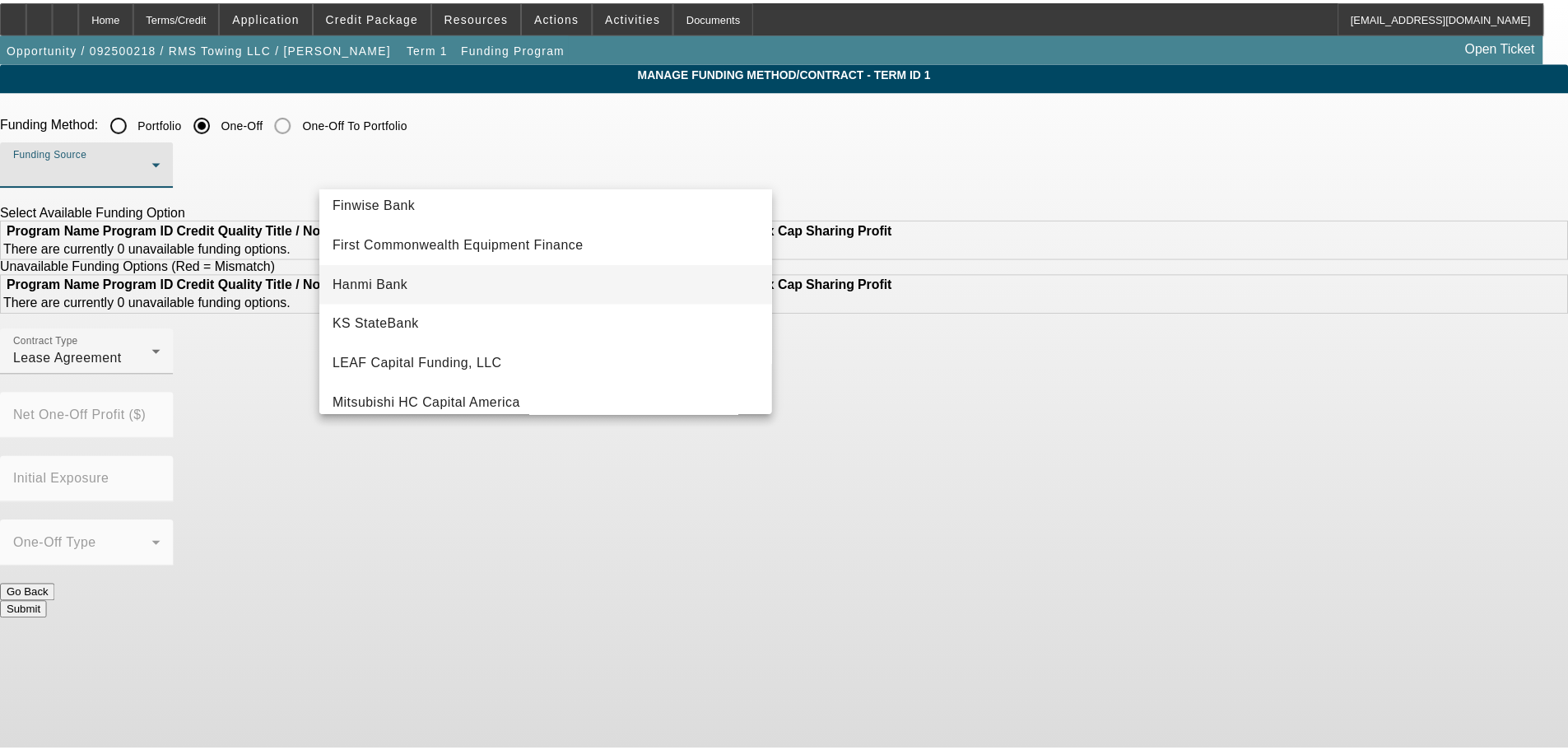
scroll to position [165, 0]
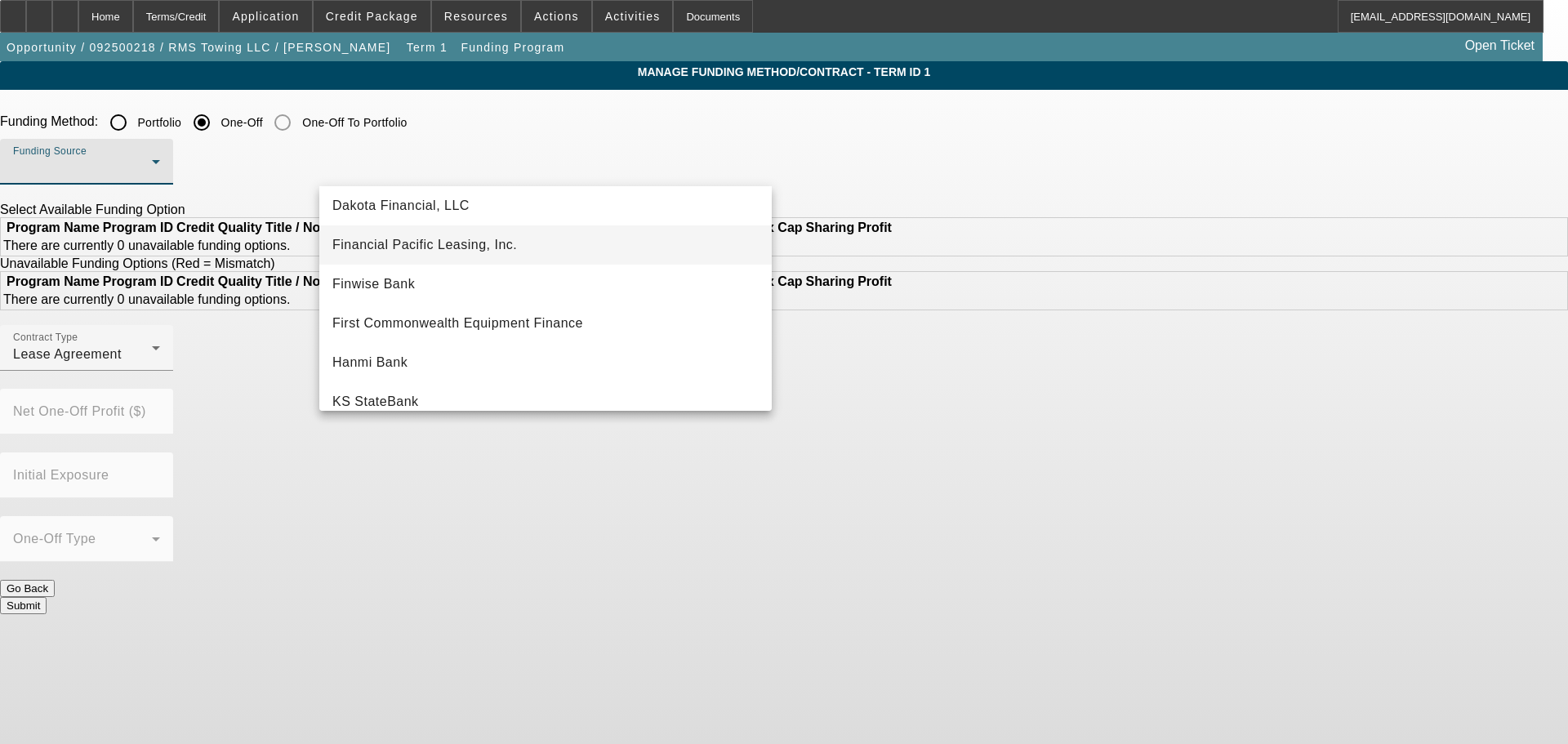
click at [550, 231] on mat-option "Financial Pacific Leasing, Inc." at bounding box center [545, 245] width 453 height 39
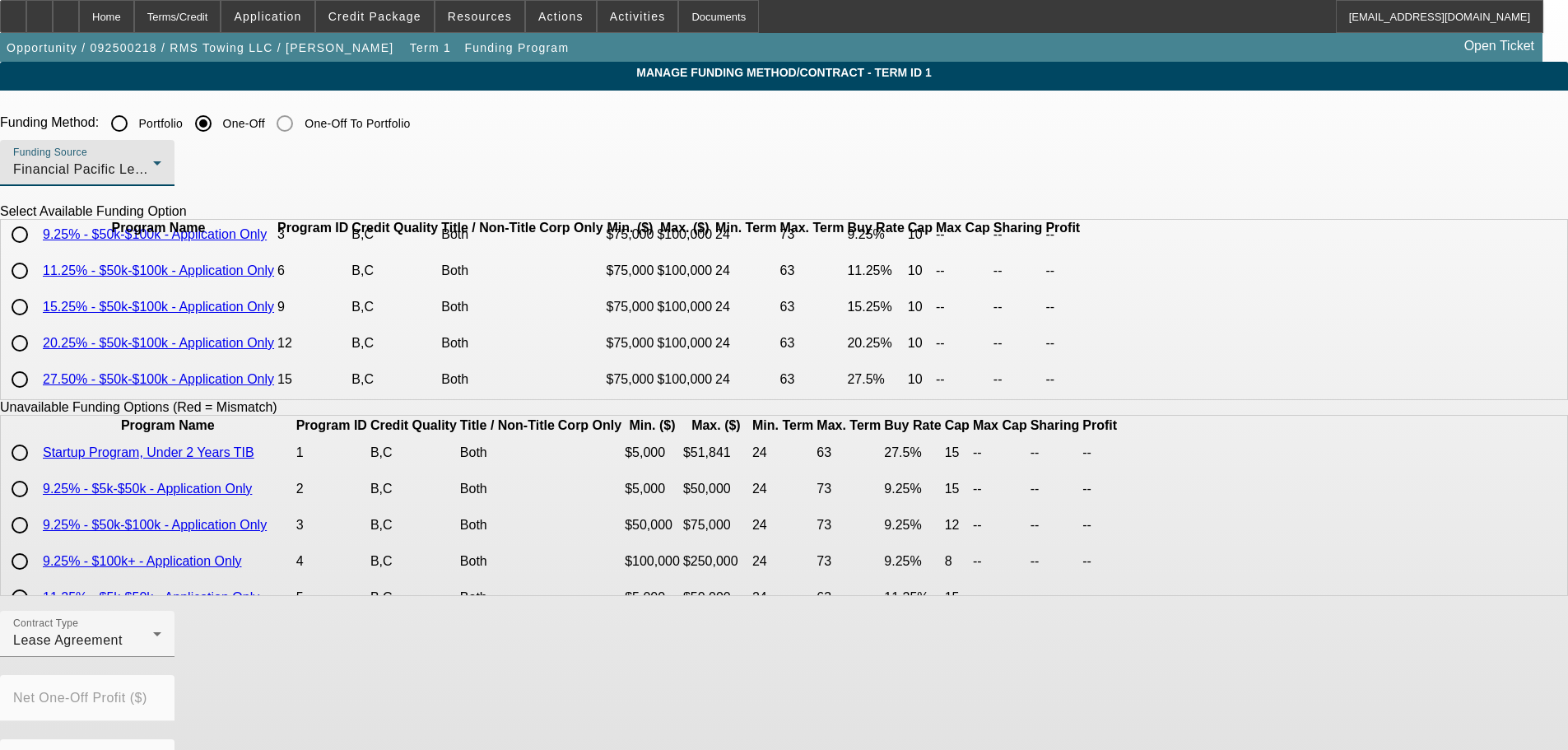
scroll to position [72, 0]
click at [36, 334] on input "radio" at bounding box center [19, 343] width 33 height 33
radio input "true"
drag, startPoint x: 470, startPoint y: 672, endPoint x: 469, endPoint y: 661, distance: 11.0
click at [174, 667] on mat-form-field "Contract Type Lease Agreement" at bounding box center [87, 643] width 174 height 64
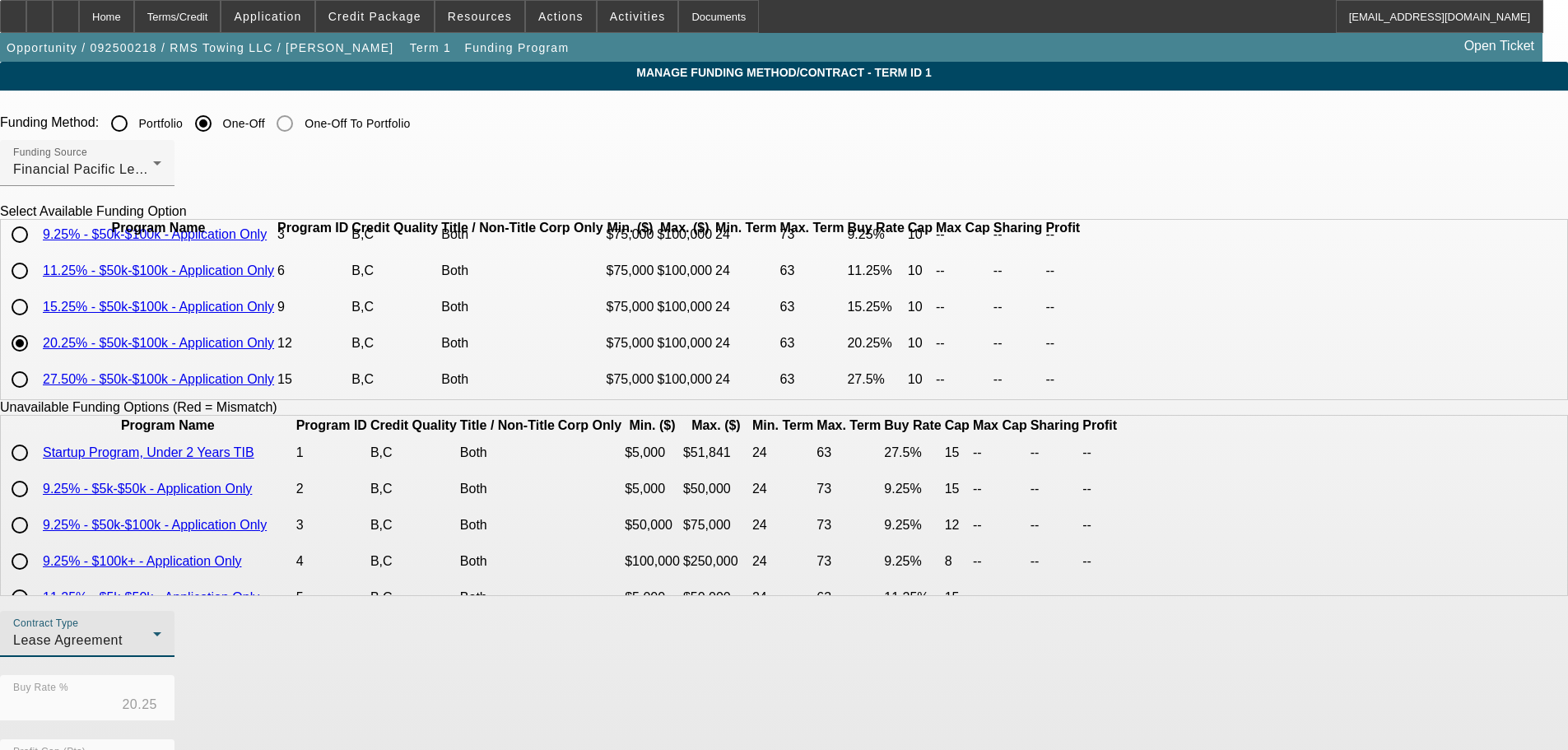
click at [153, 651] on div "Lease Agreement" at bounding box center [83, 641] width 140 height 20
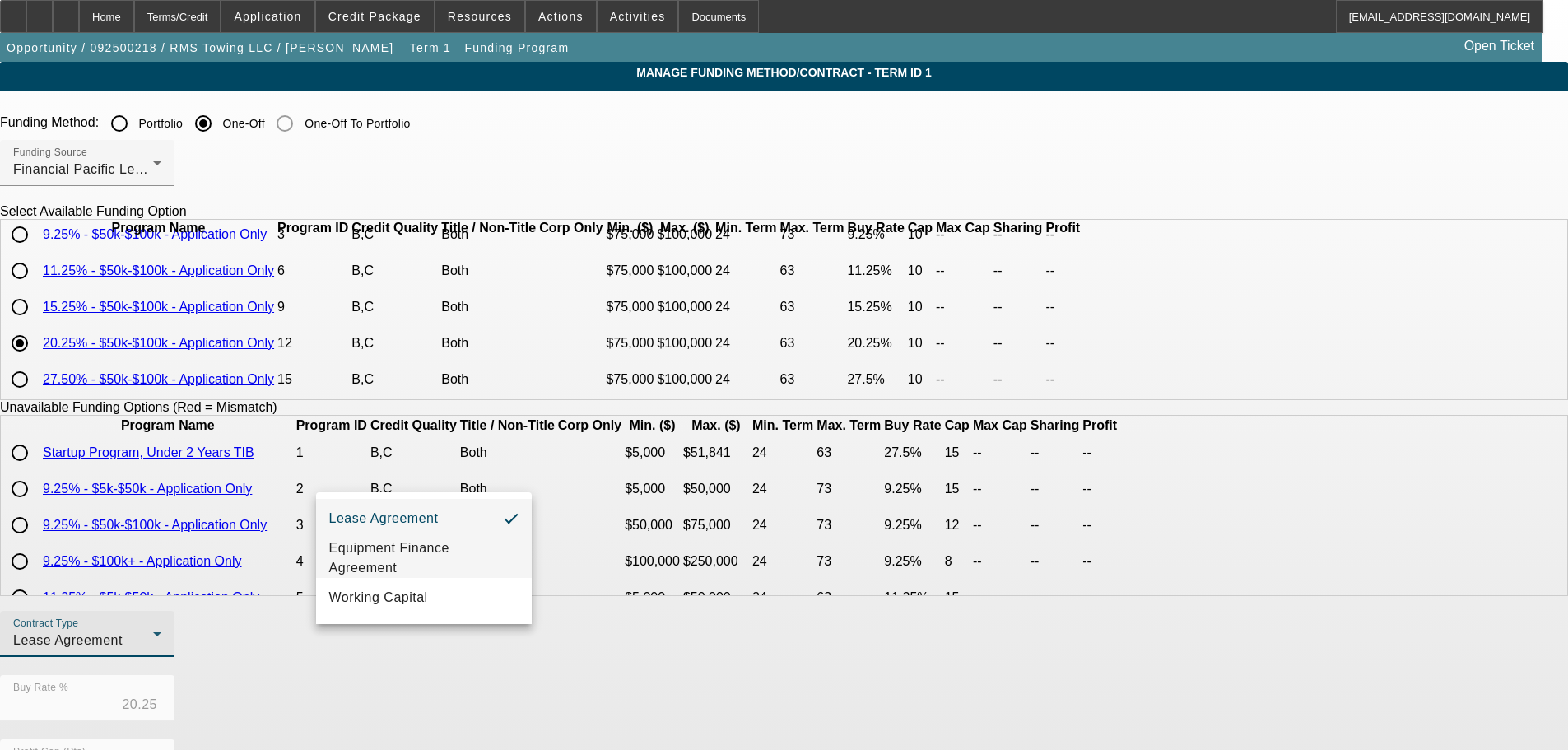
click at [456, 539] on span "Equipment Finance Agreement" at bounding box center [423, 558] width 190 height 40
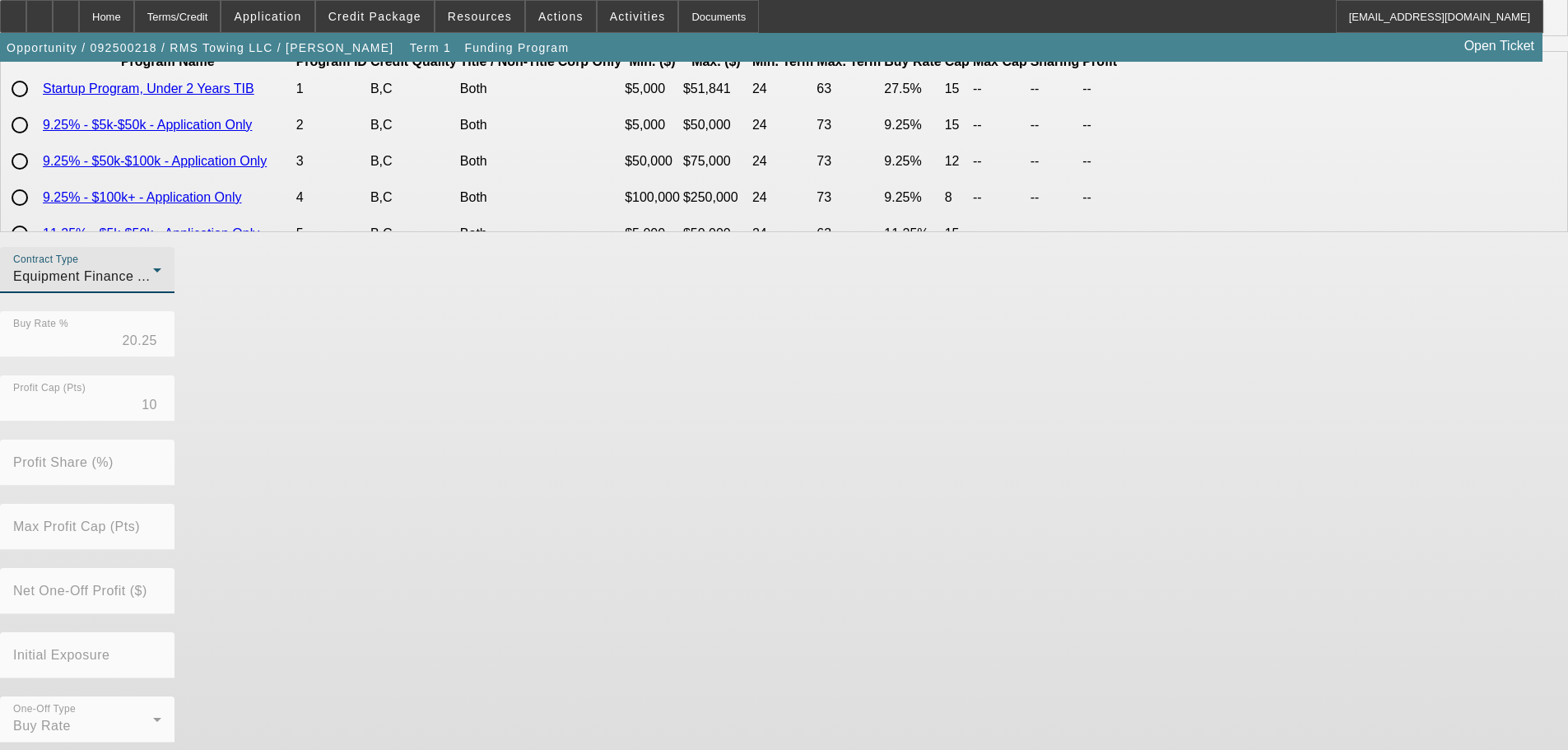
scroll to position [374, 0]
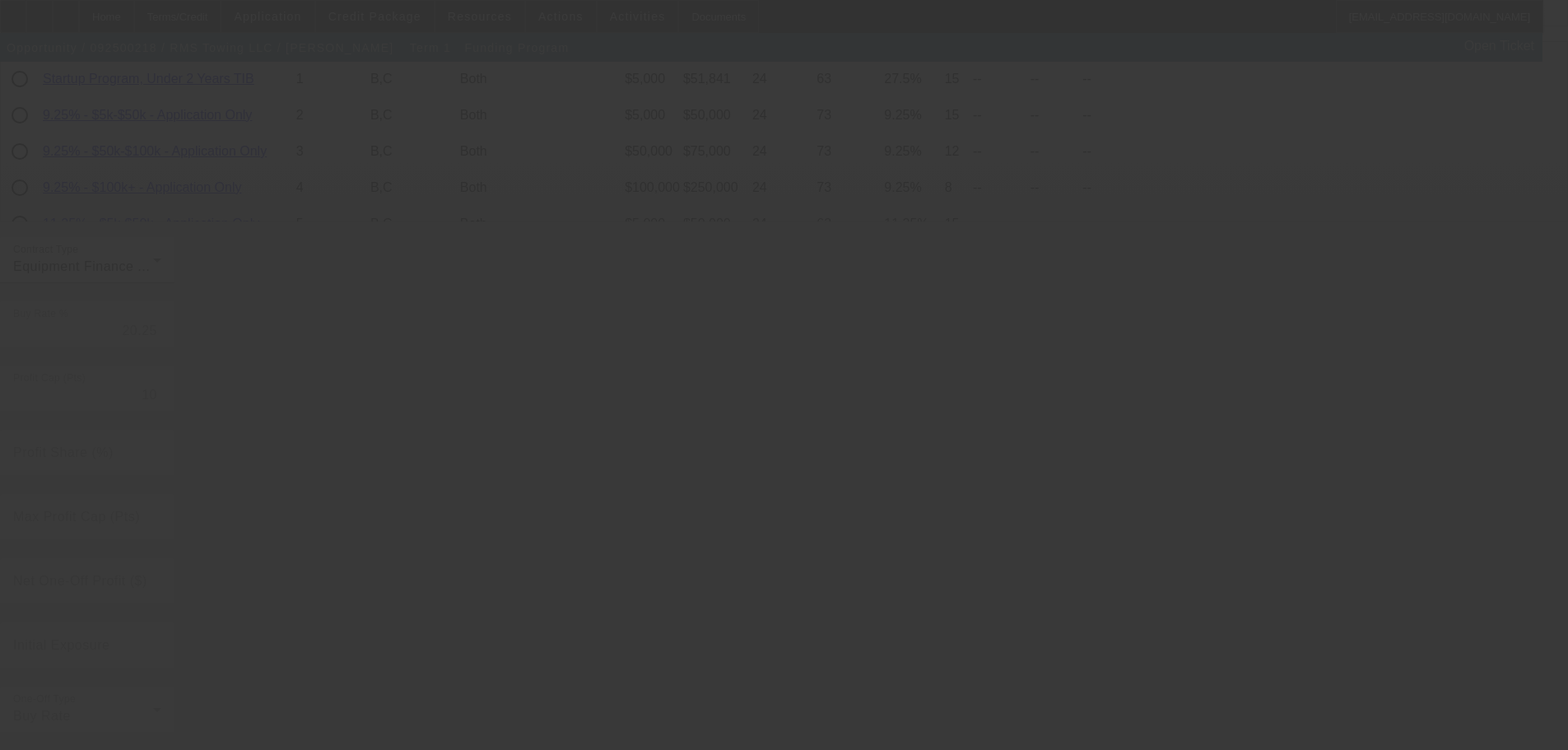
radio input "true"
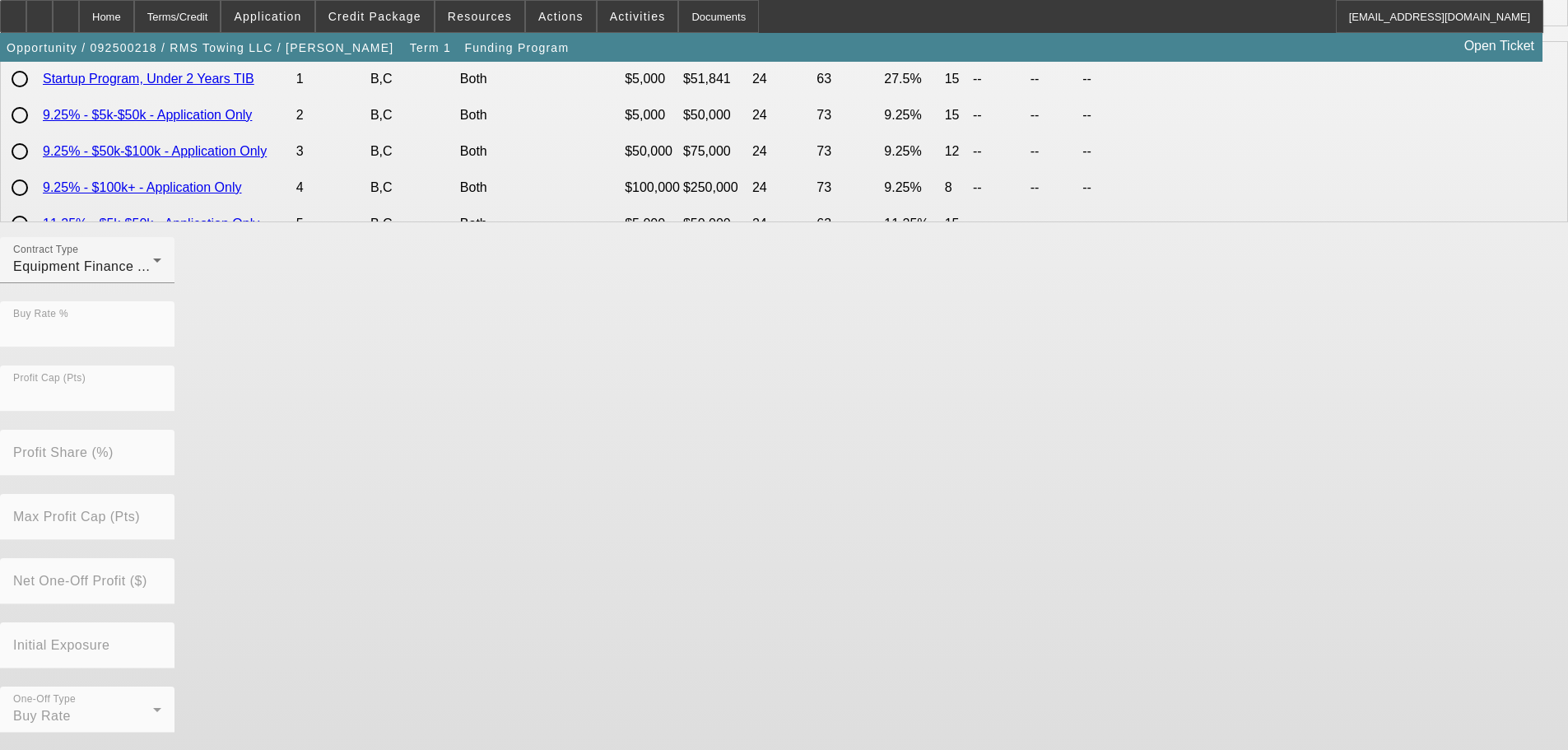
scroll to position [0, 0]
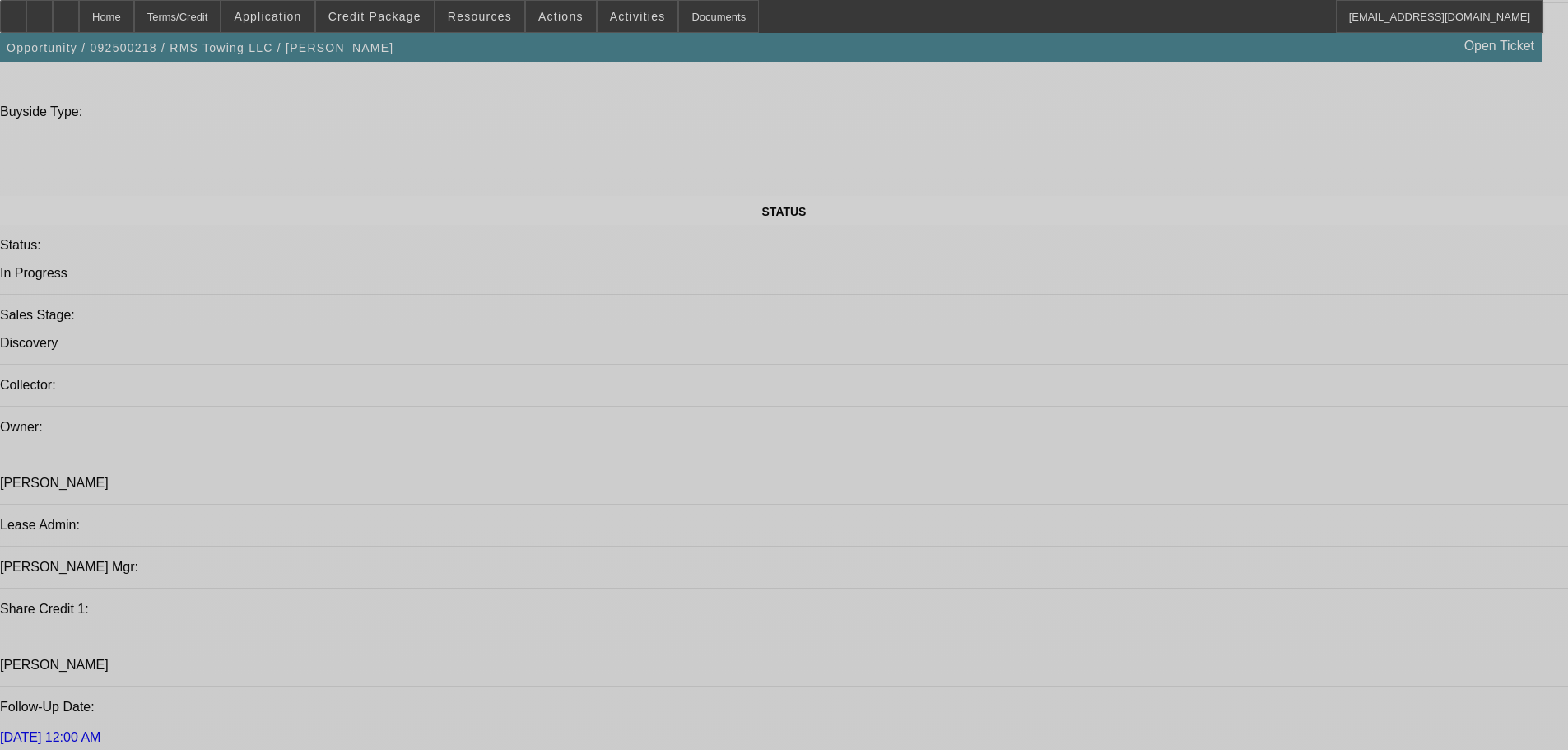
select select "0"
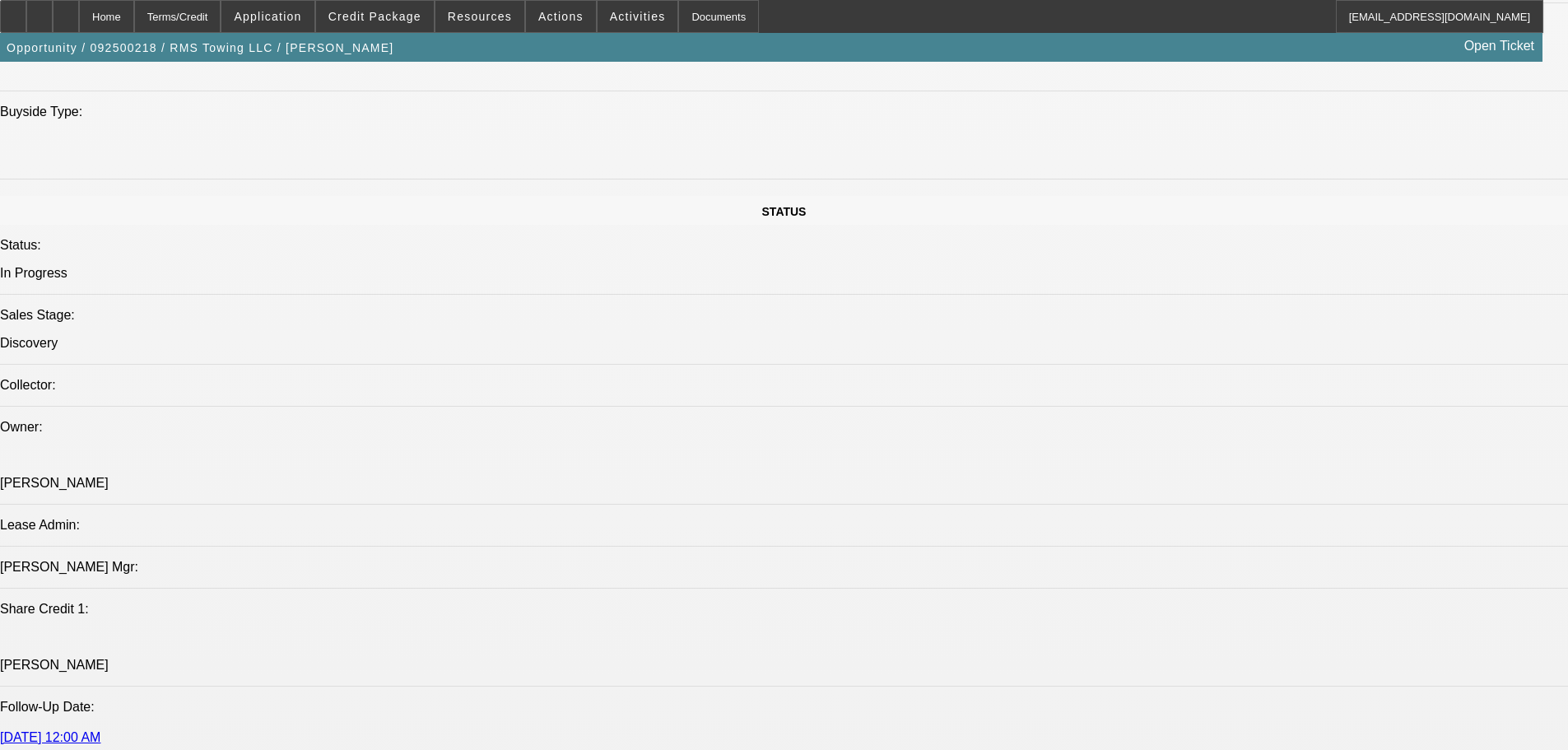
select select "2"
select select "0"
select select "6"
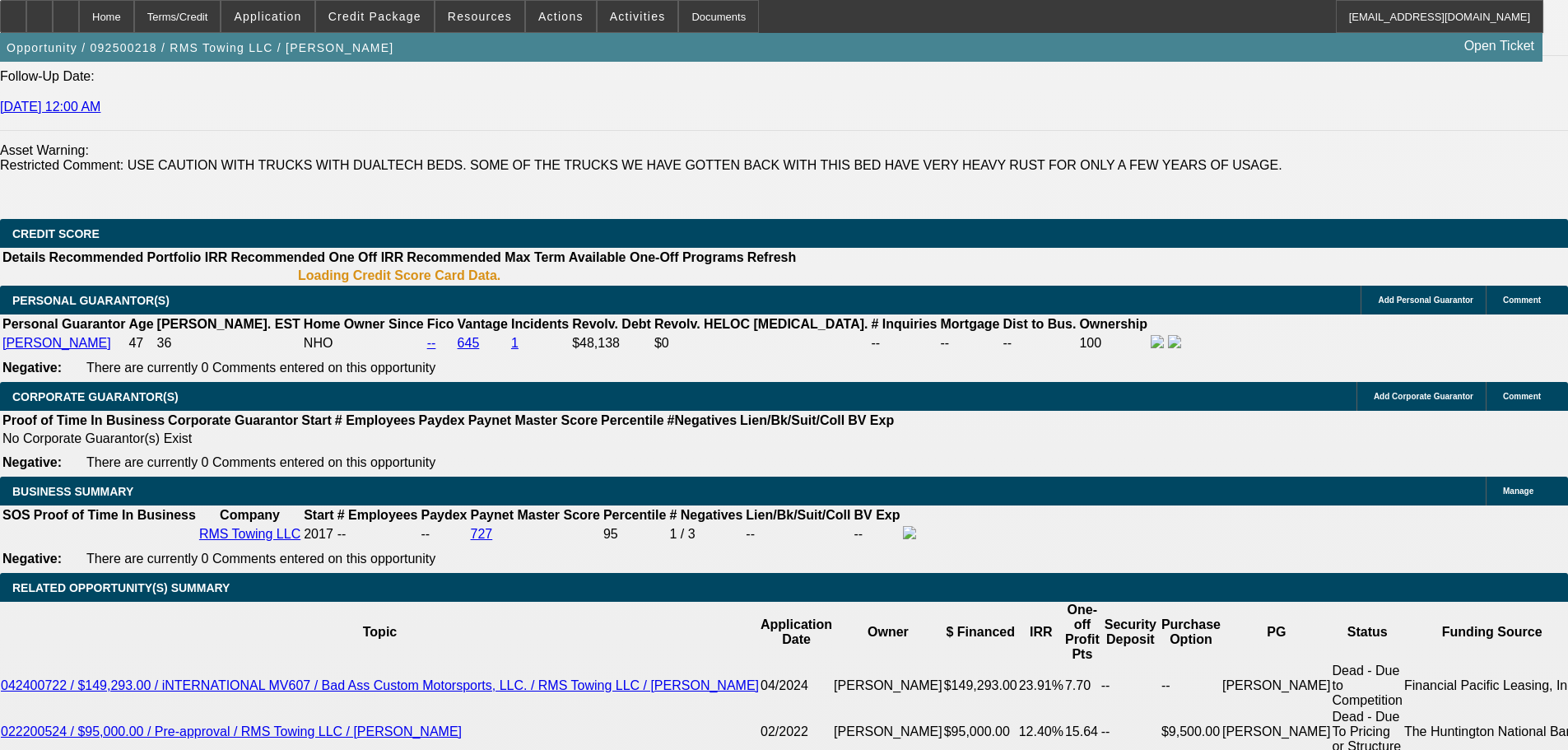
scroll to position [2297, 0]
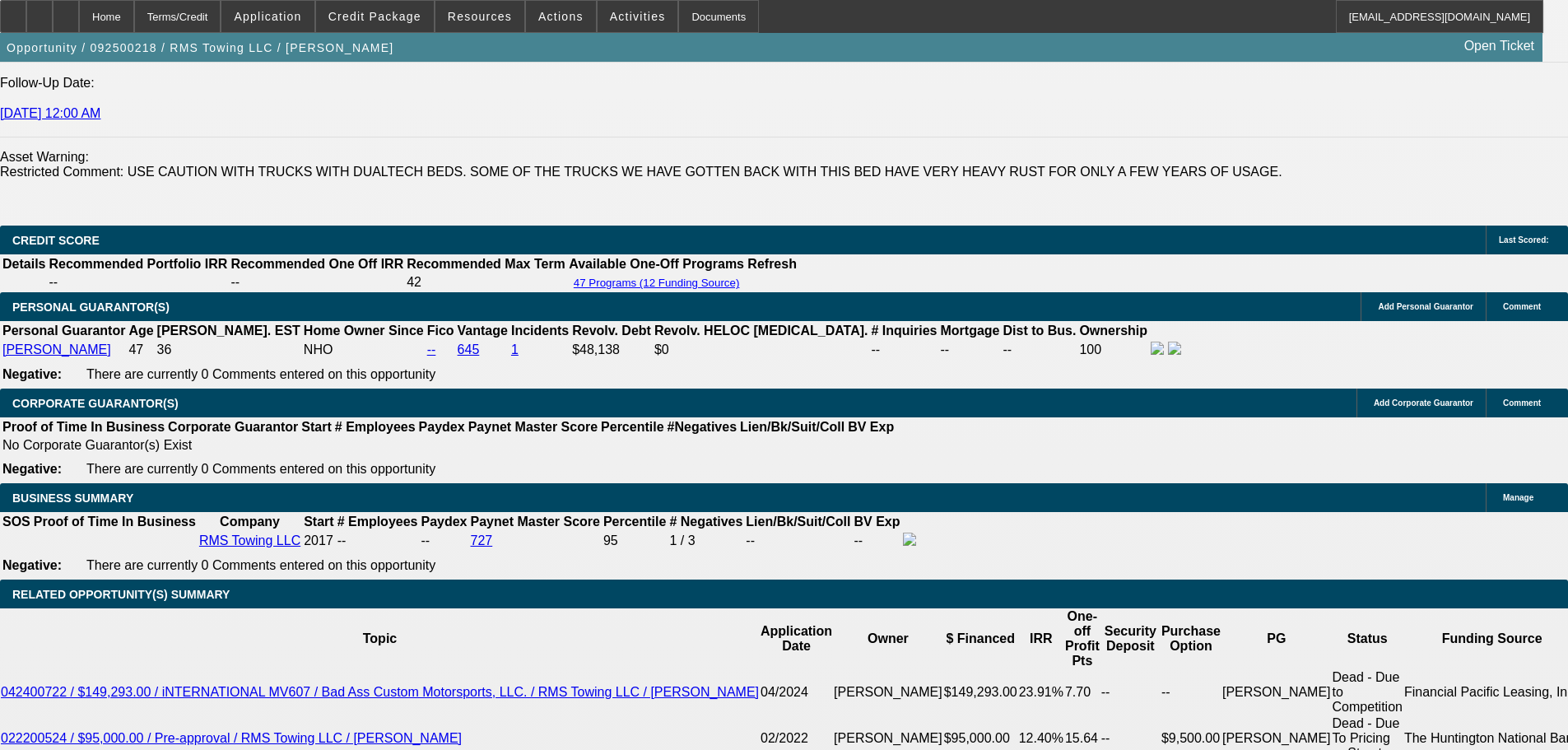
type input "23"
type input "$3,904.90"
type input "$1,952.45"
type input "23"
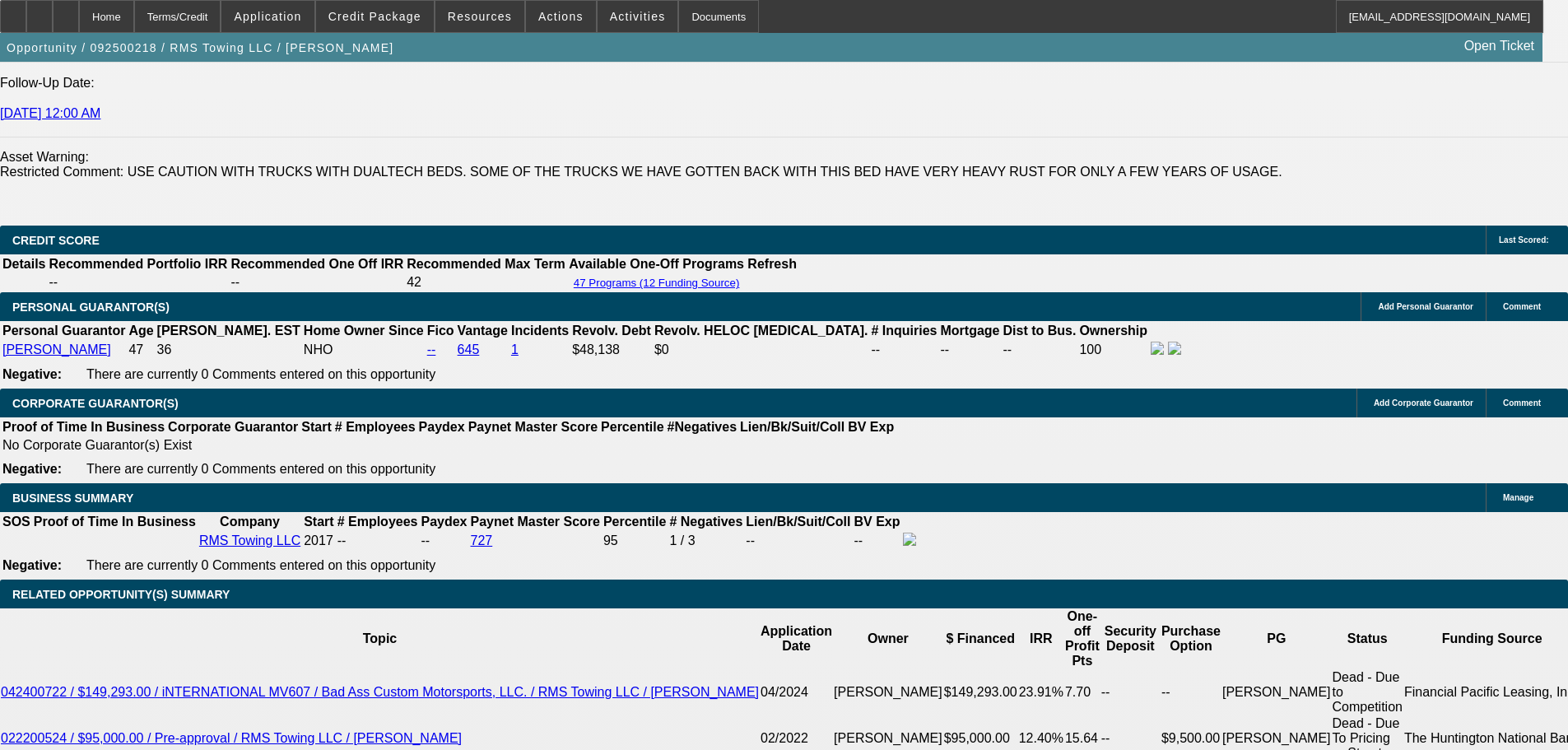
type input "$5,768.94"
type input "$2,884.47"
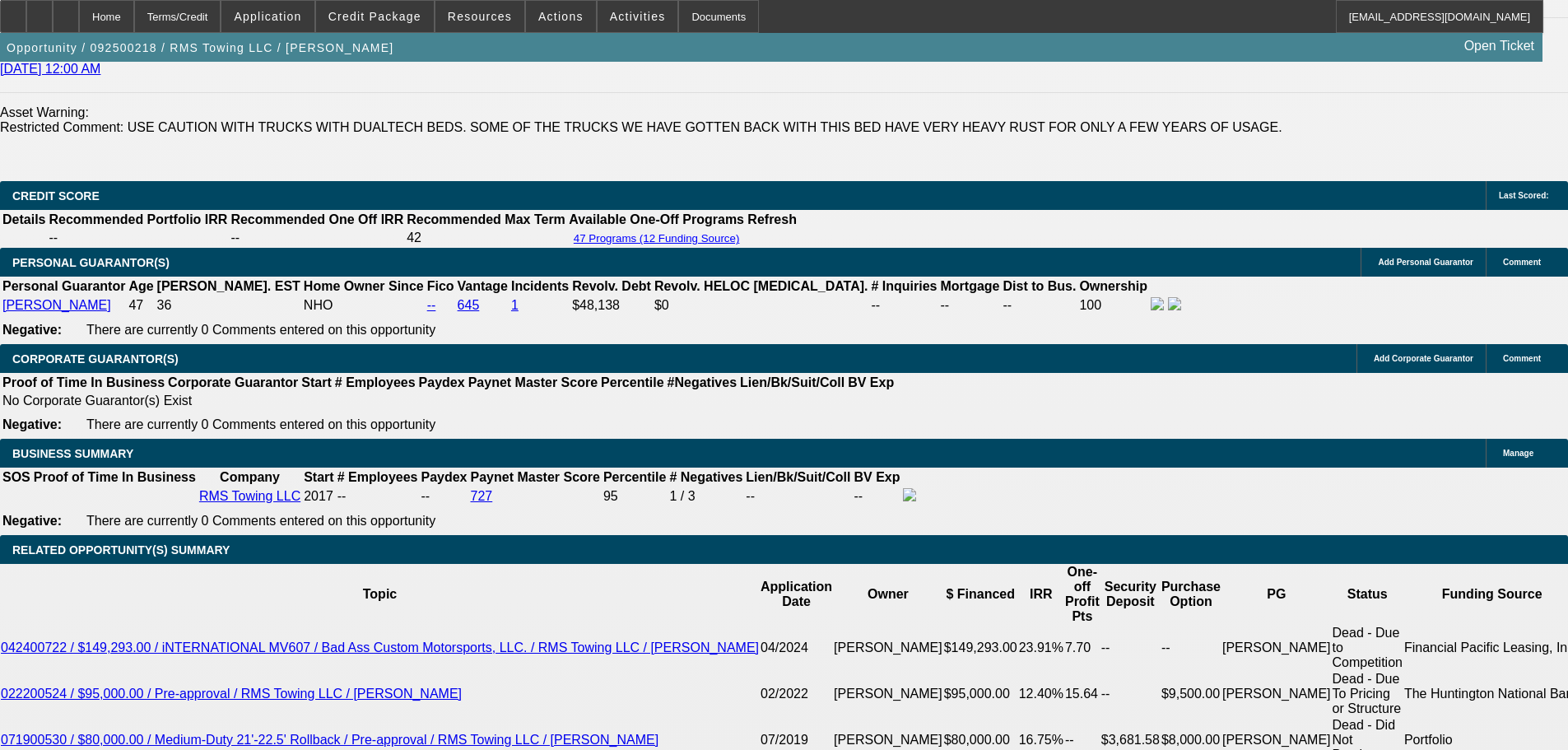
scroll to position [2379, 0]
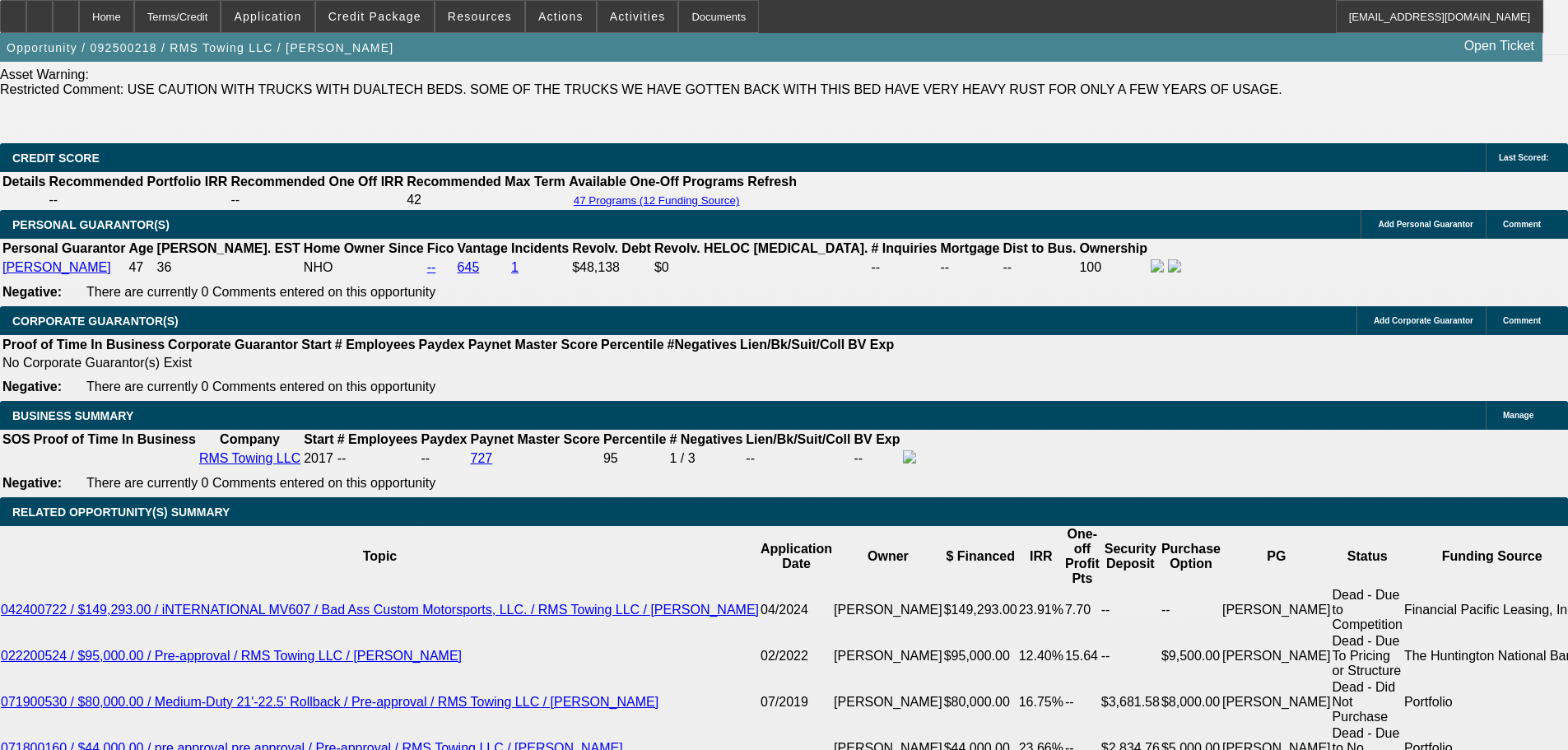
select select "0"
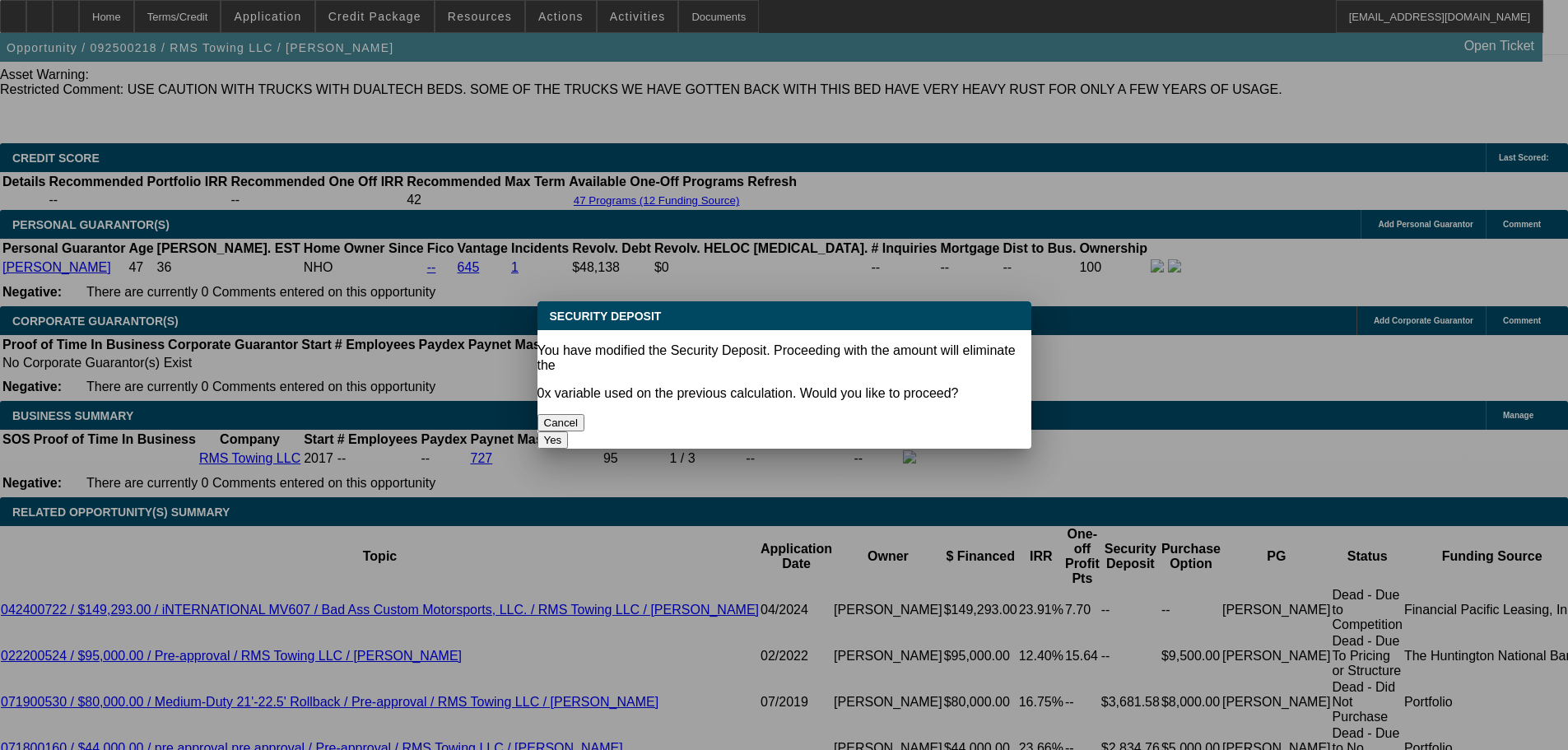
click at [569, 431] on button "Yes" at bounding box center [553, 440] width 31 height 17
type input "$0.00"
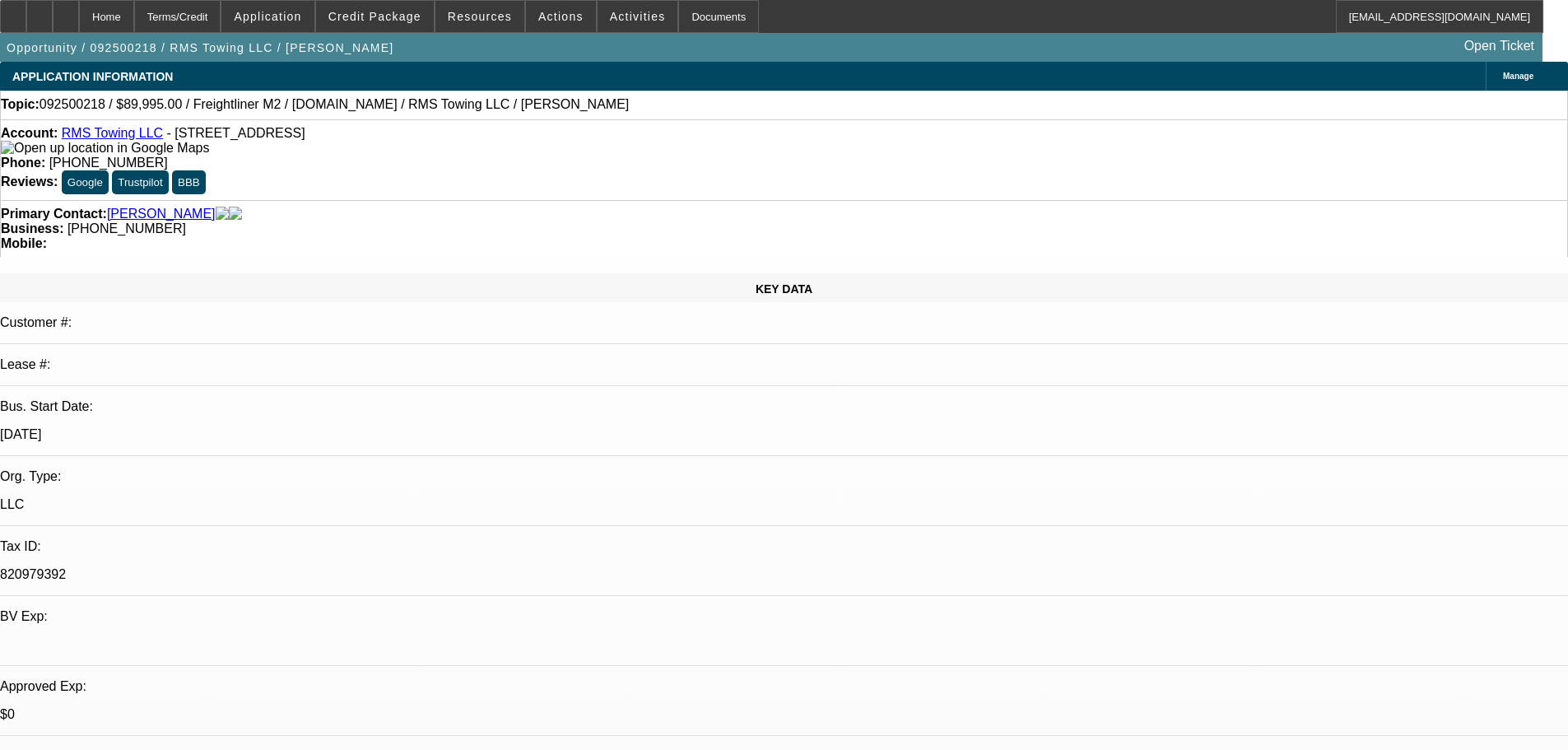
scroll to position [2379, 0]
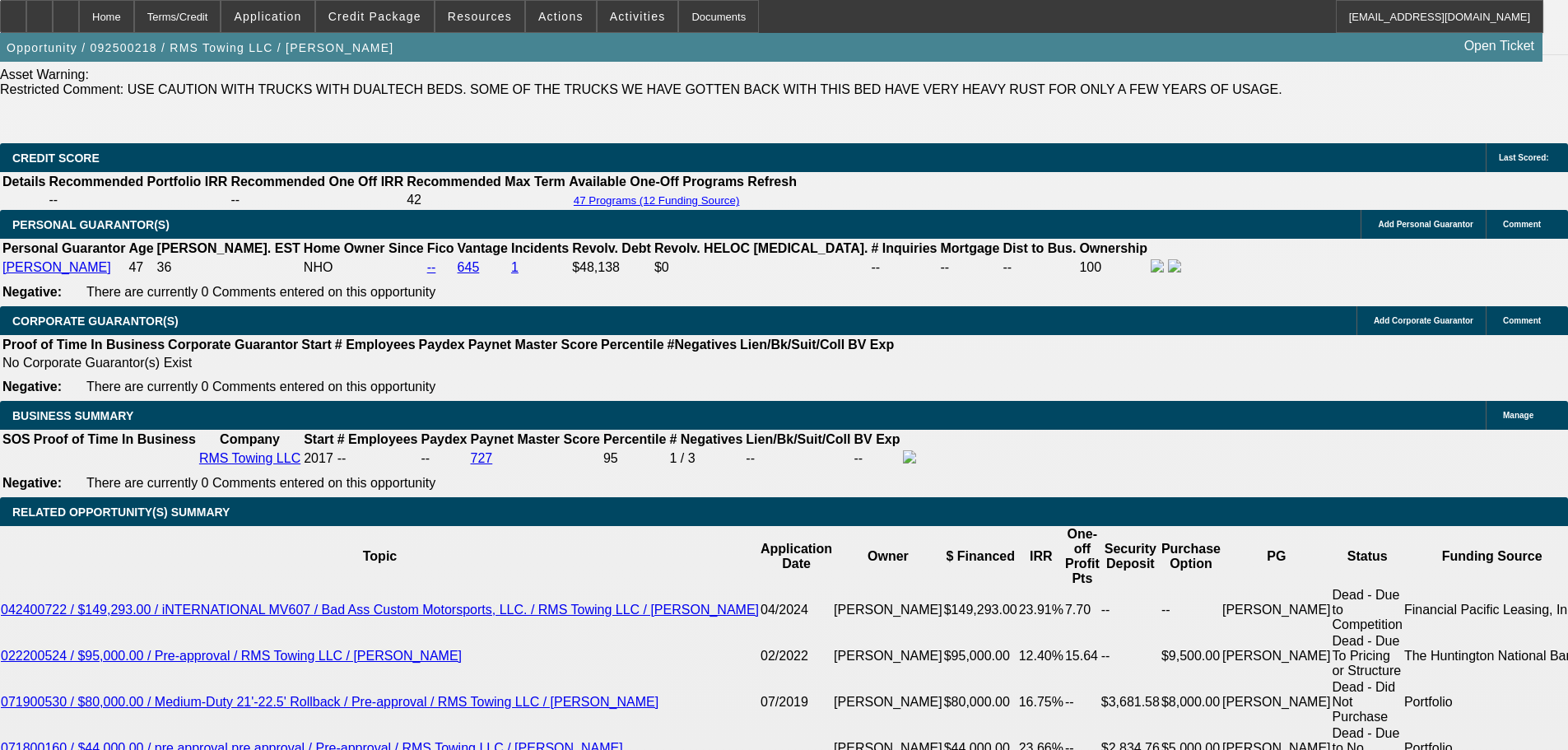
select select "3"
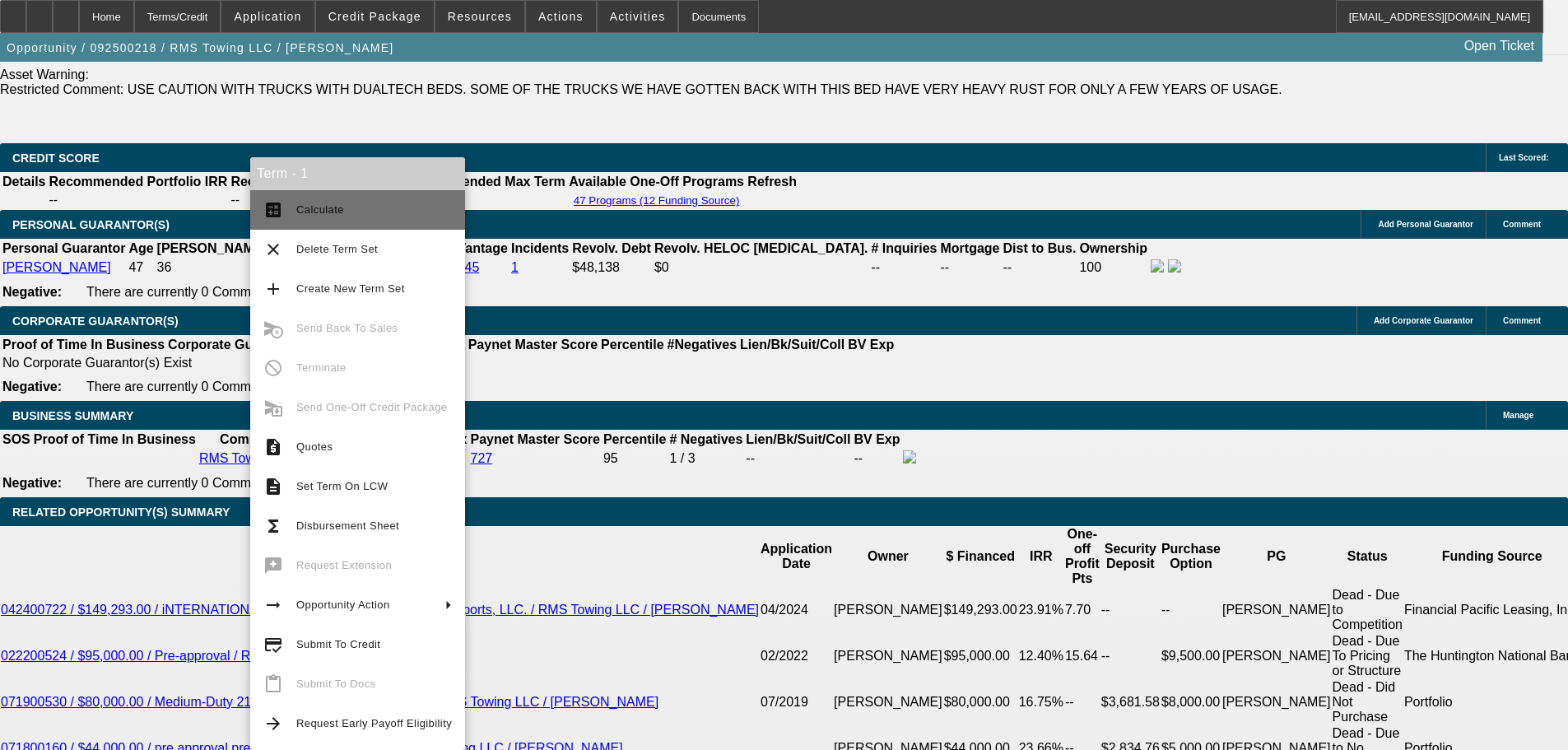
click at [377, 217] on span "Calculate" at bounding box center [373, 209] width 156 height 20
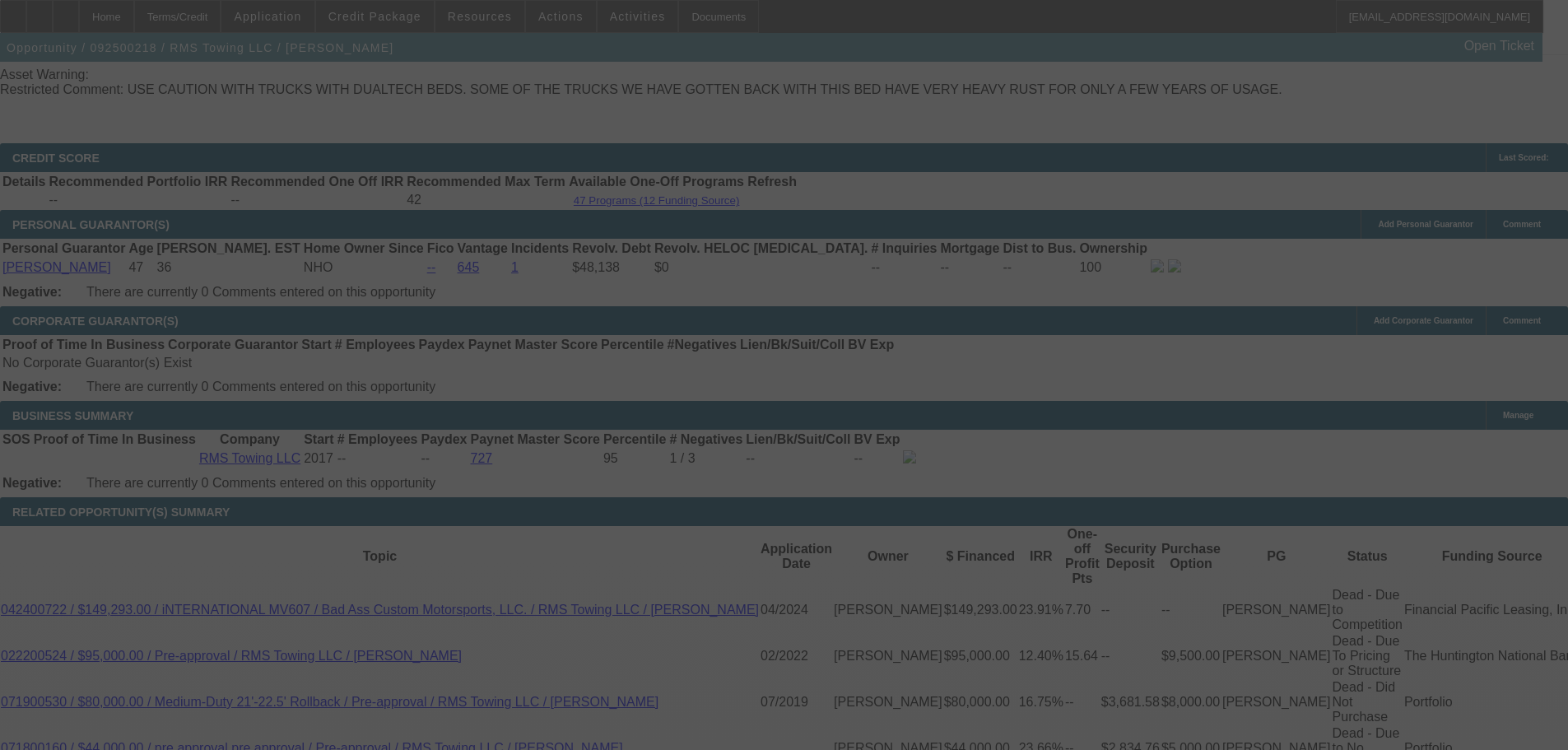
select select "0"
select select "3"
select select "0"
select select "6"
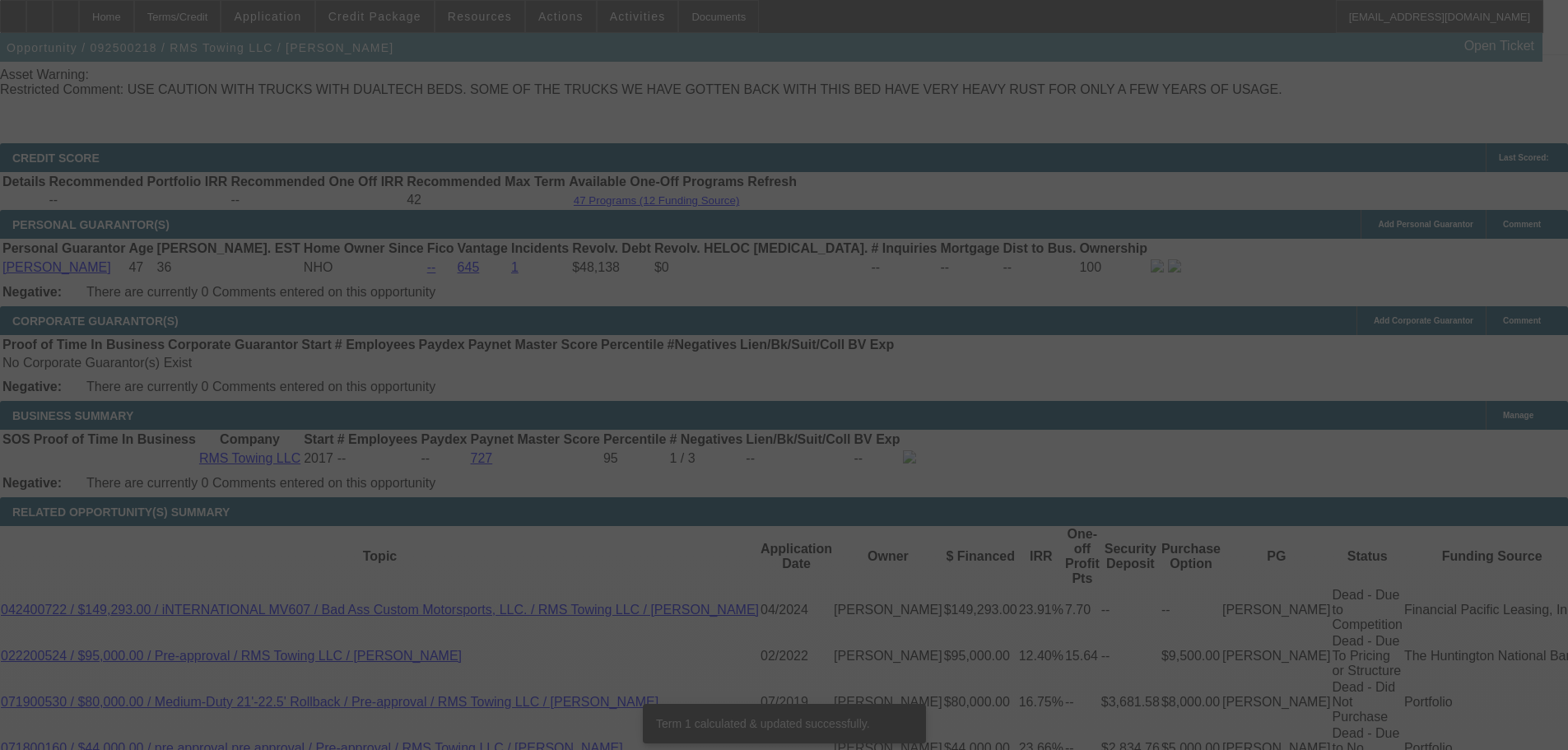
scroll to position [2360, 0]
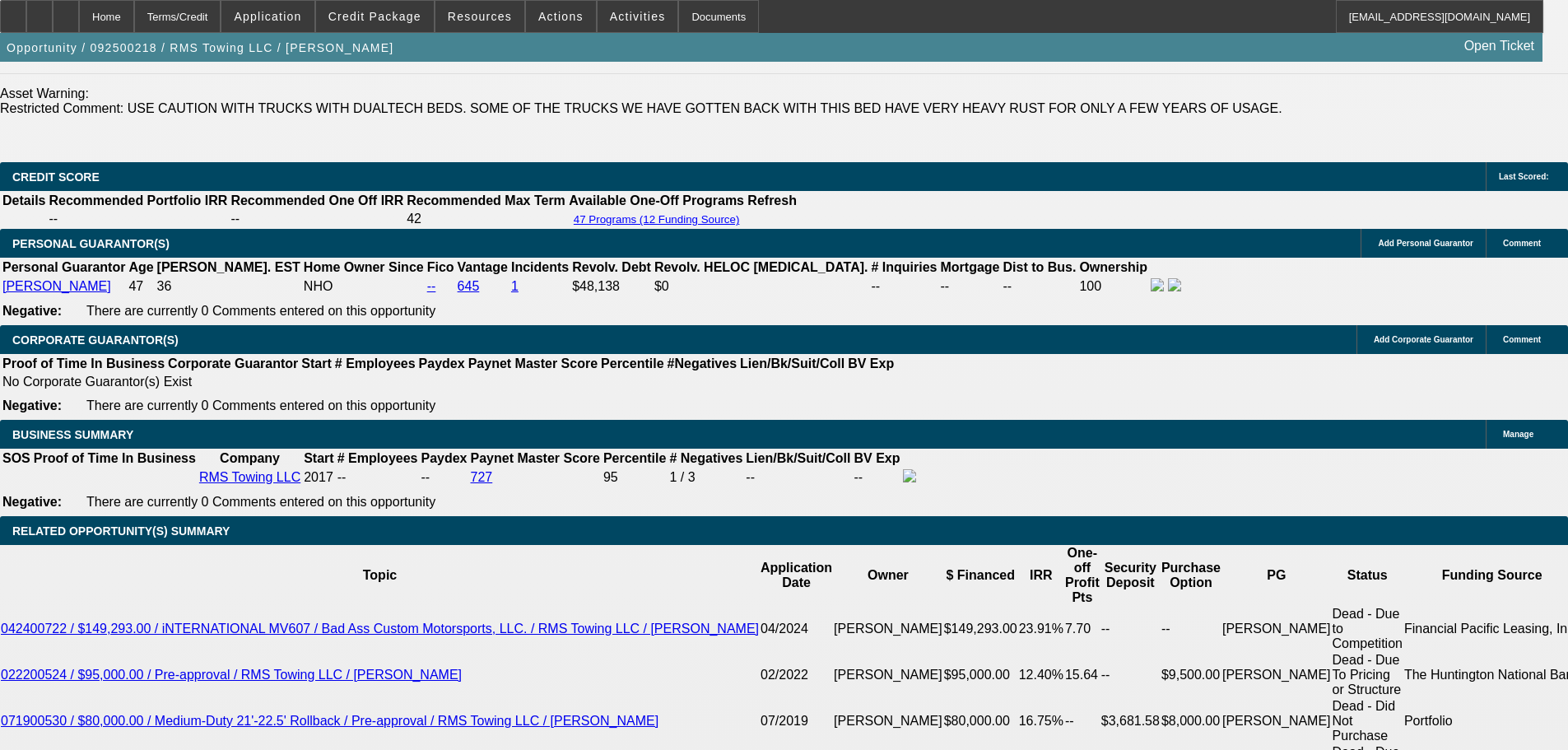
type input "UNKNOWN"
type input "24"
type input "$1,952.45"
type input "24."
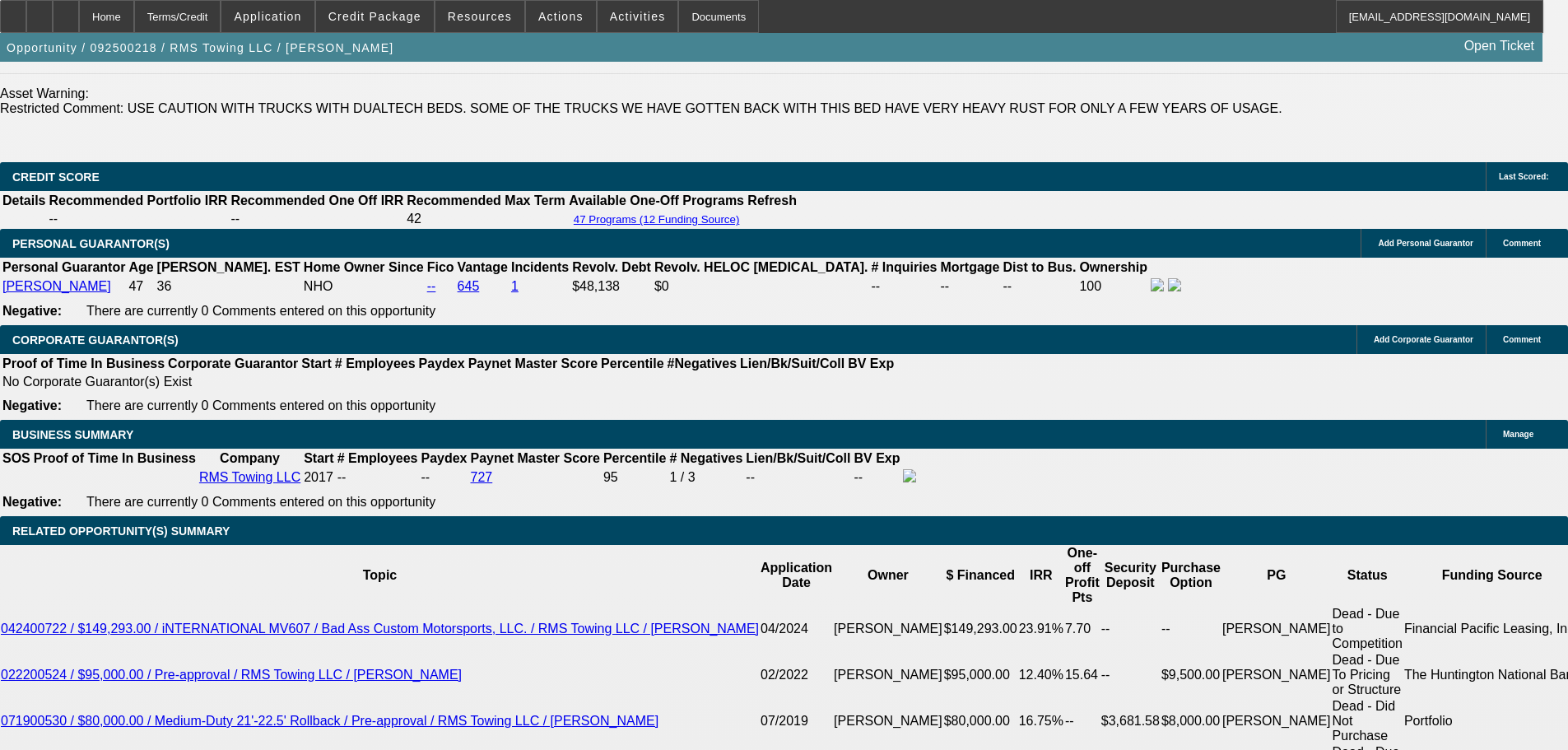
type input "$2,934.00"
type input "24.5"
type input "$2,958.93"
type input "24.5"
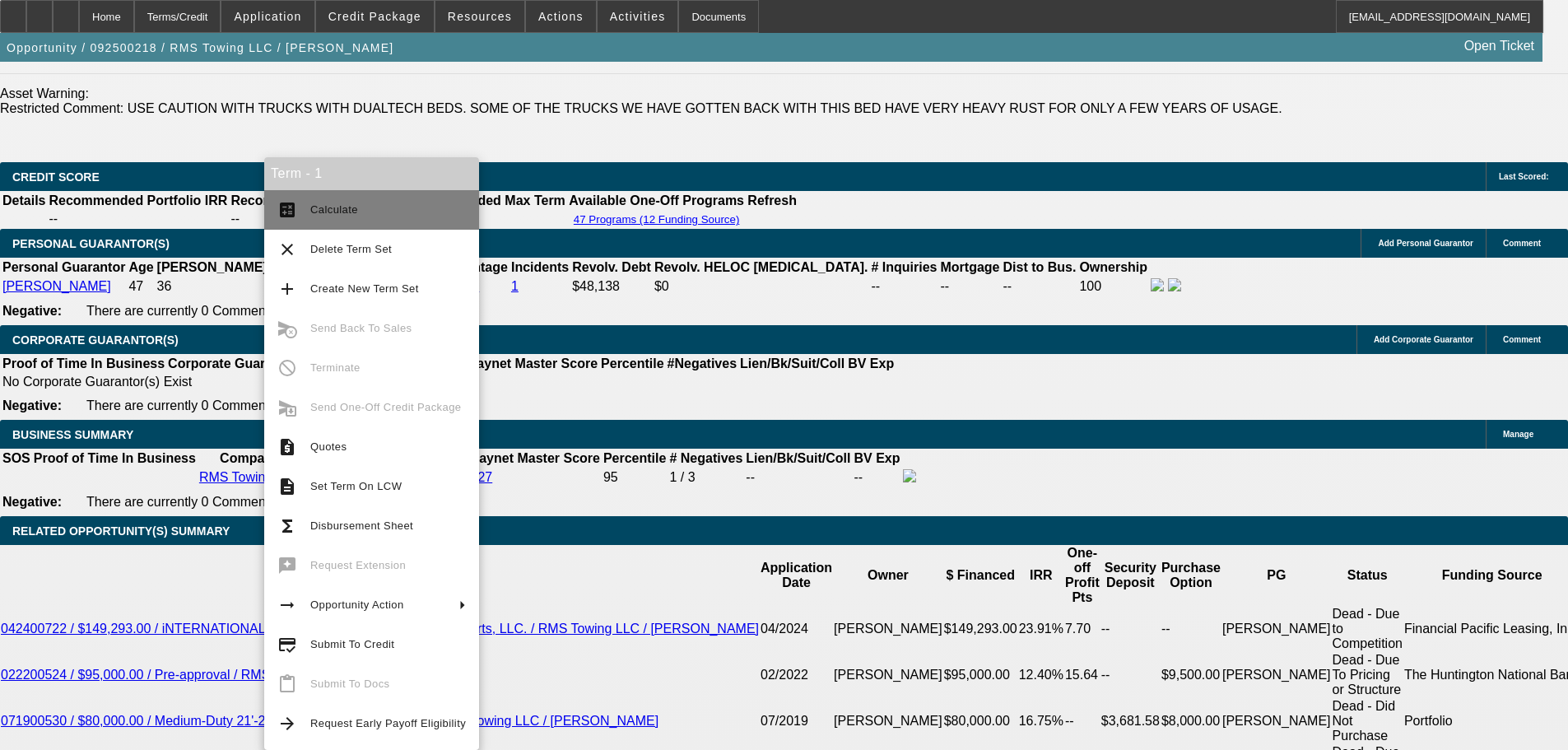
click at [424, 204] on span "Calculate" at bounding box center [388, 209] width 156 height 20
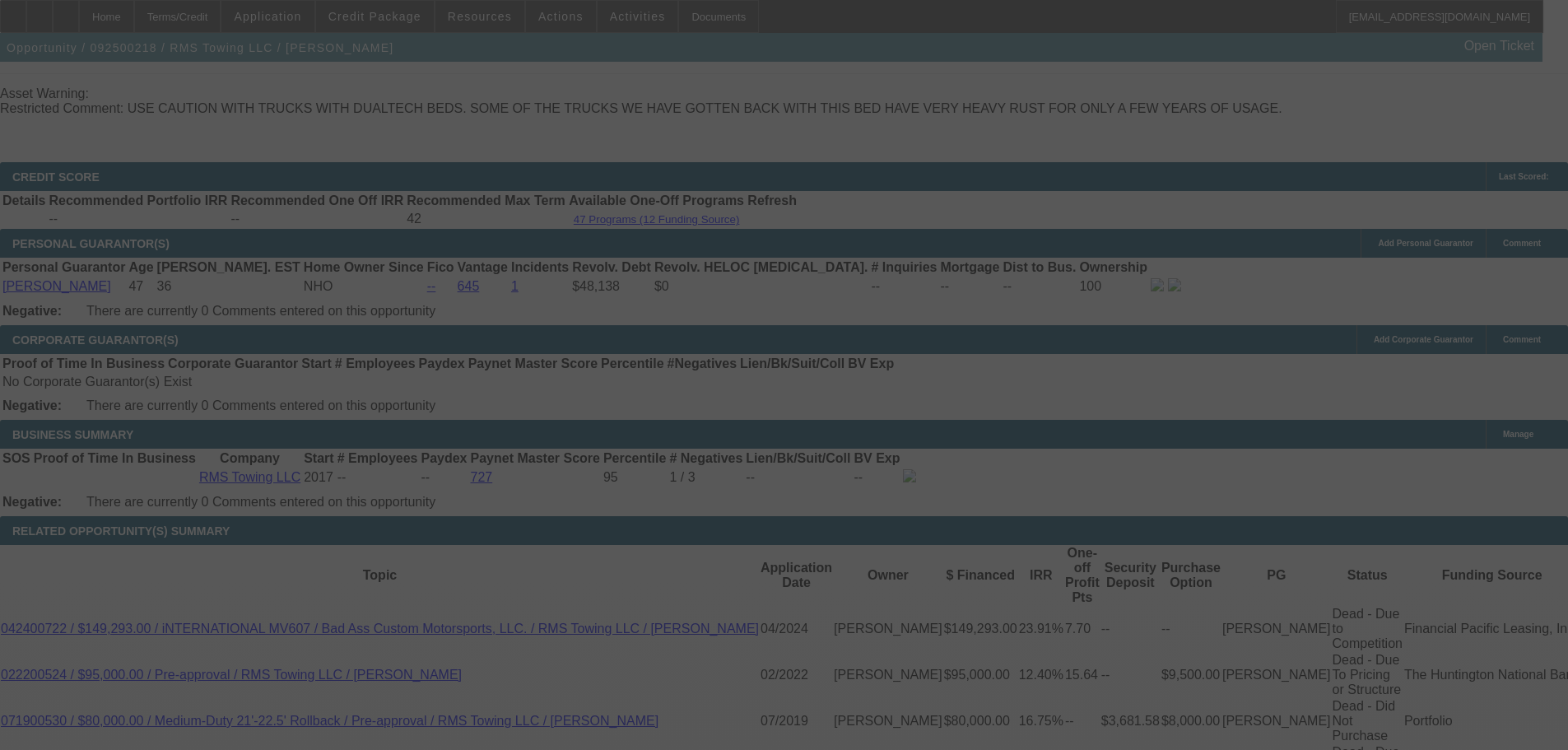
select select "0"
select select "3"
select select "0"
select select "6"
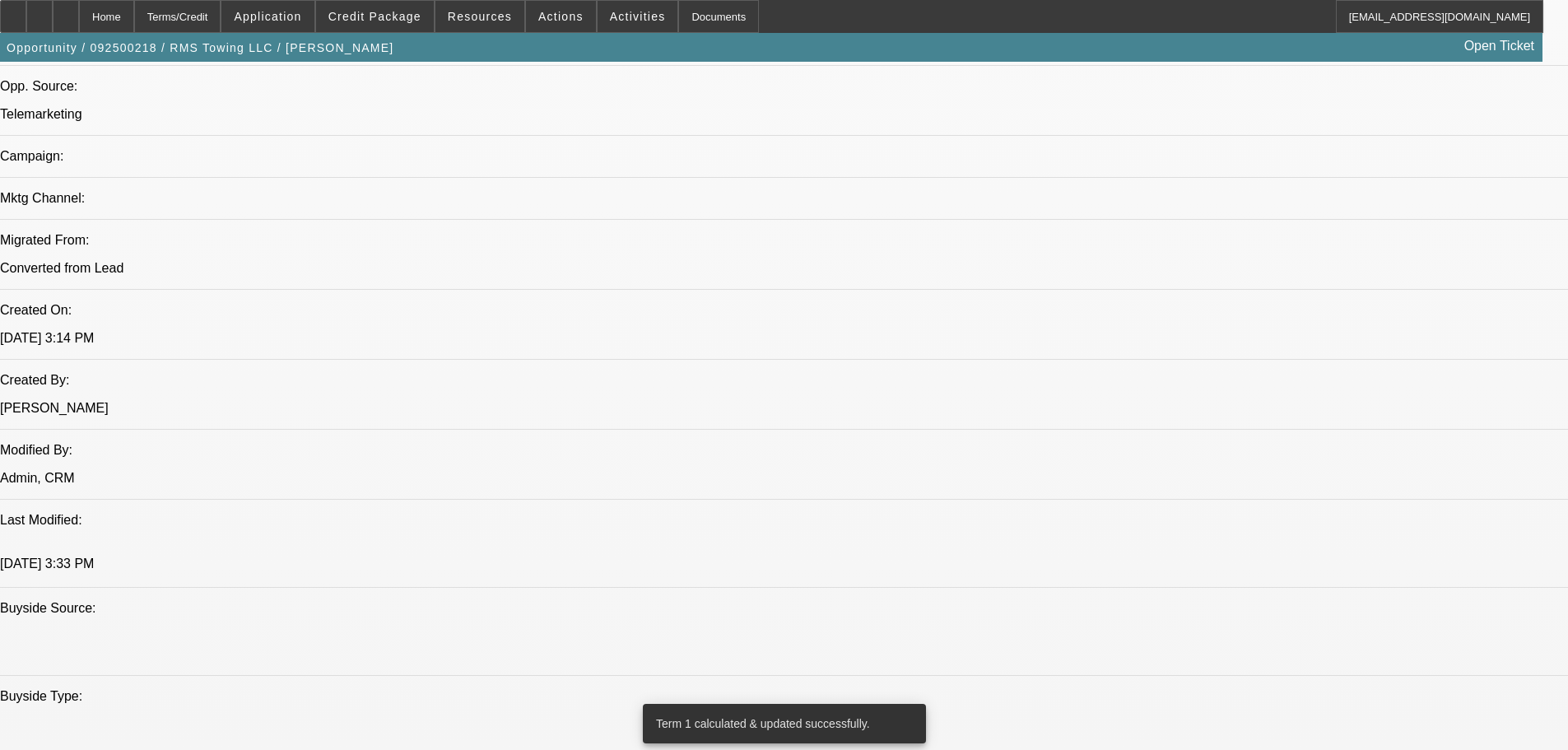
drag, startPoint x: 562, startPoint y: 472, endPoint x: 530, endPoint y: 360, distance: 116.5
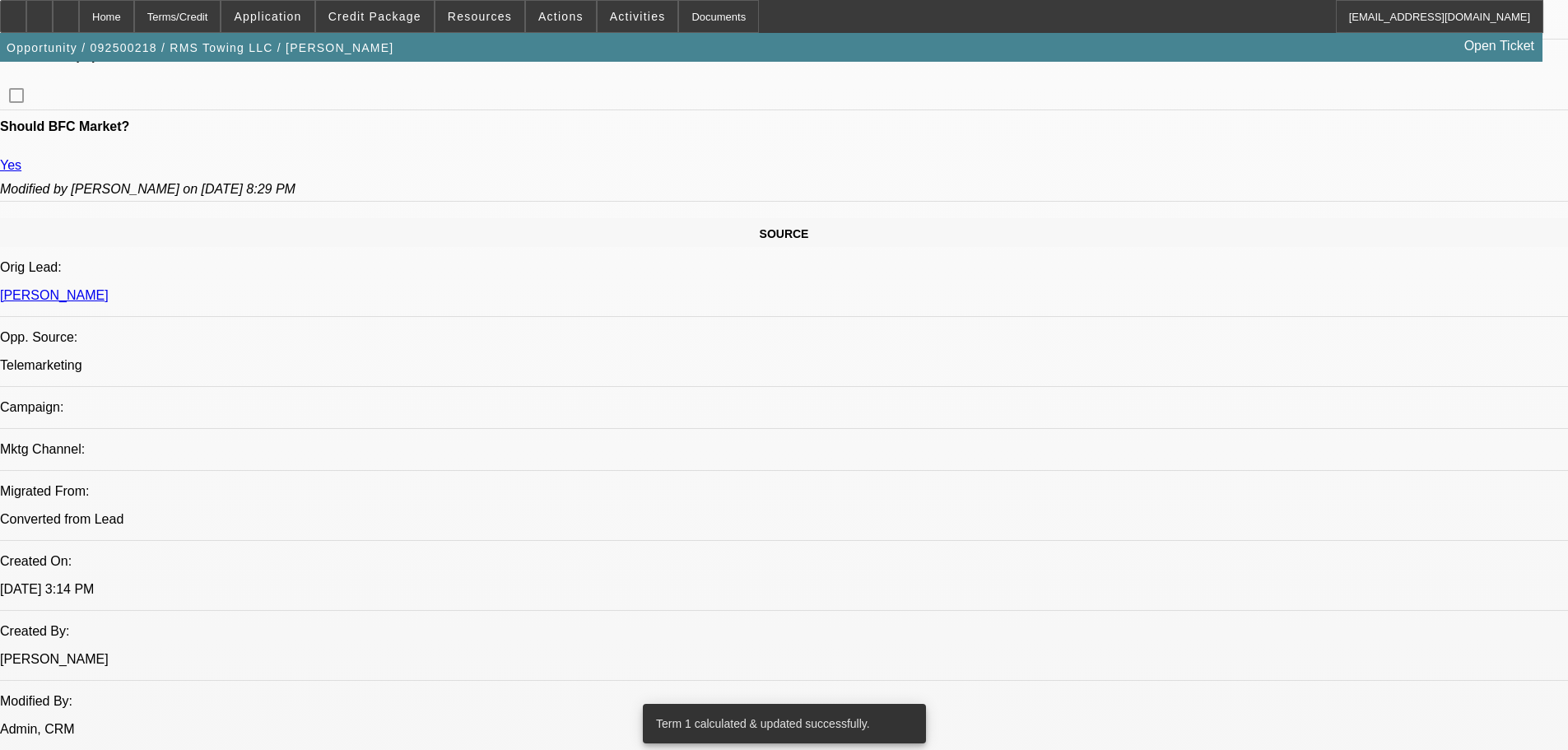
scroll to position [788, 0]
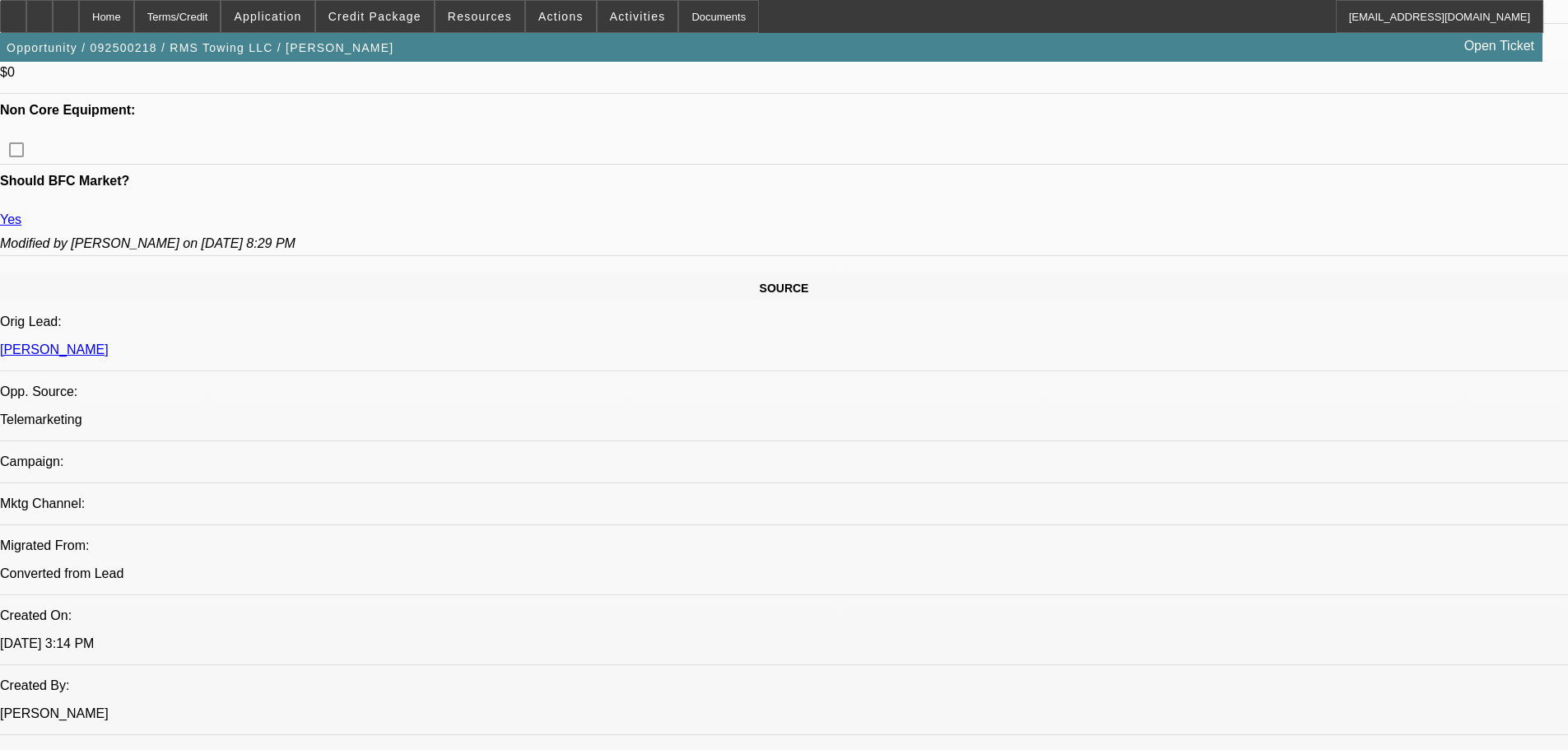
scroll to position [705, 0]
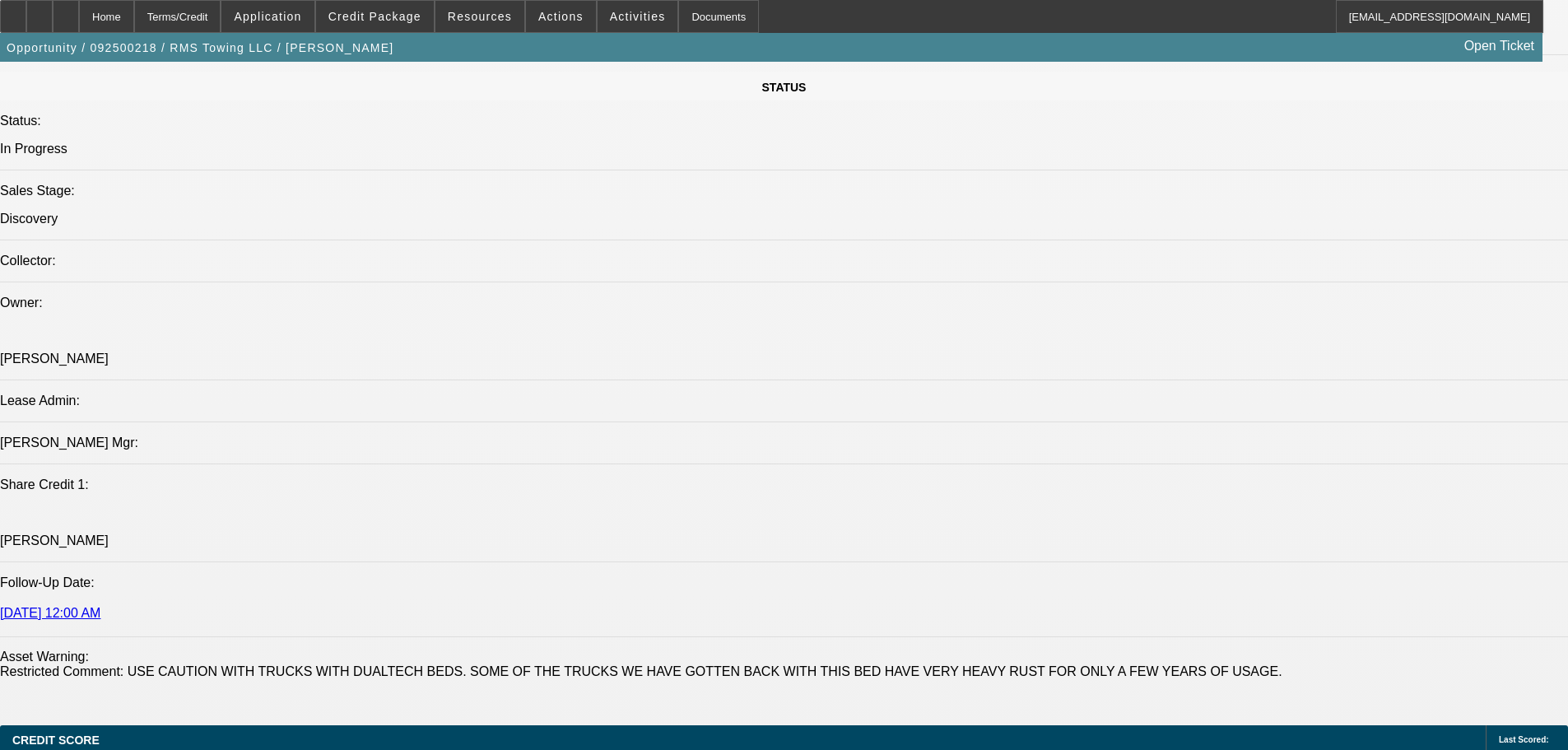
scroll to position [1858, 0]
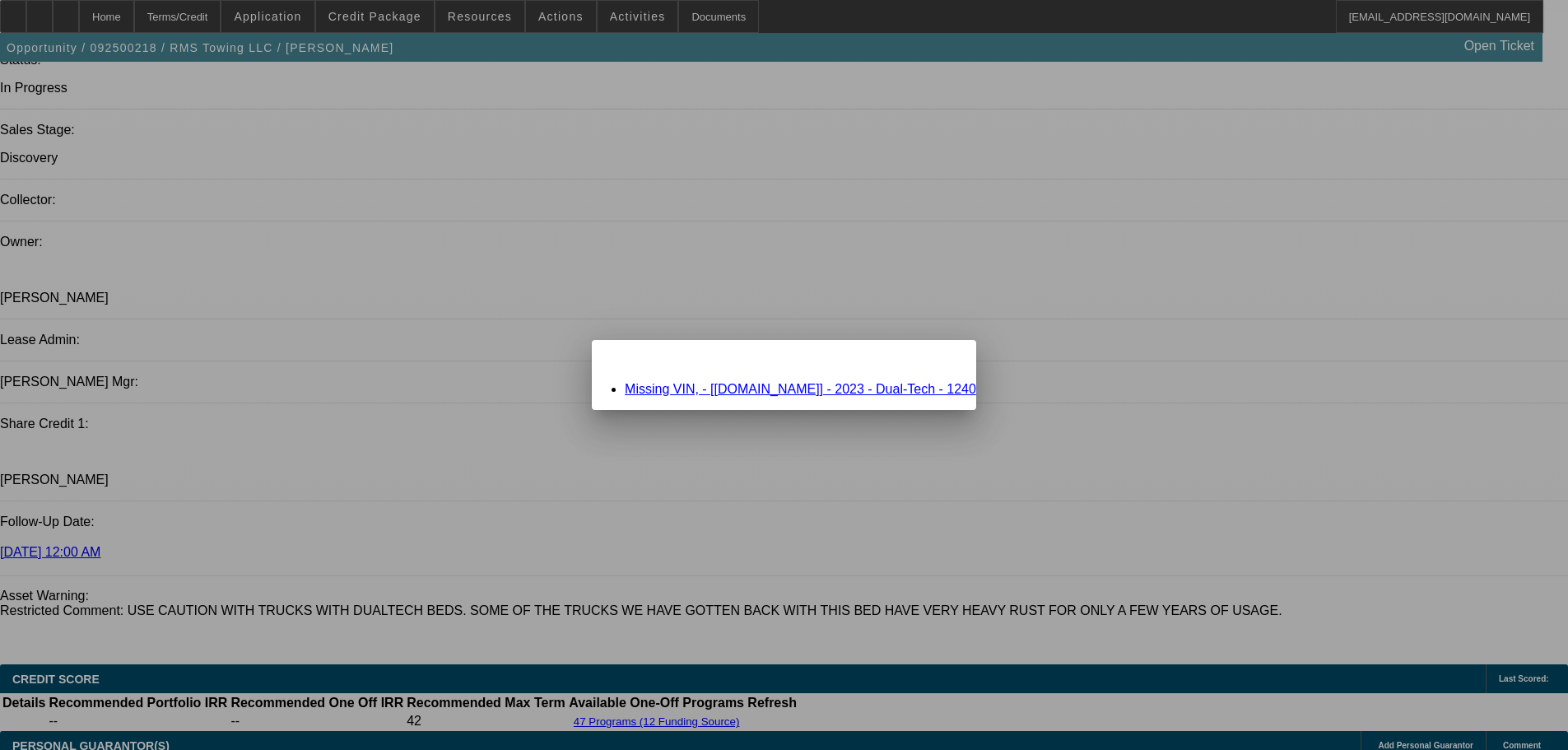
scroll to position [0, 0]
click at [711, 385] on link "Missing VIN, - [Equip-Used.com] - 2023 - Dual-Tech - 1240" at bounding box center [801, 389] width 352 height 14
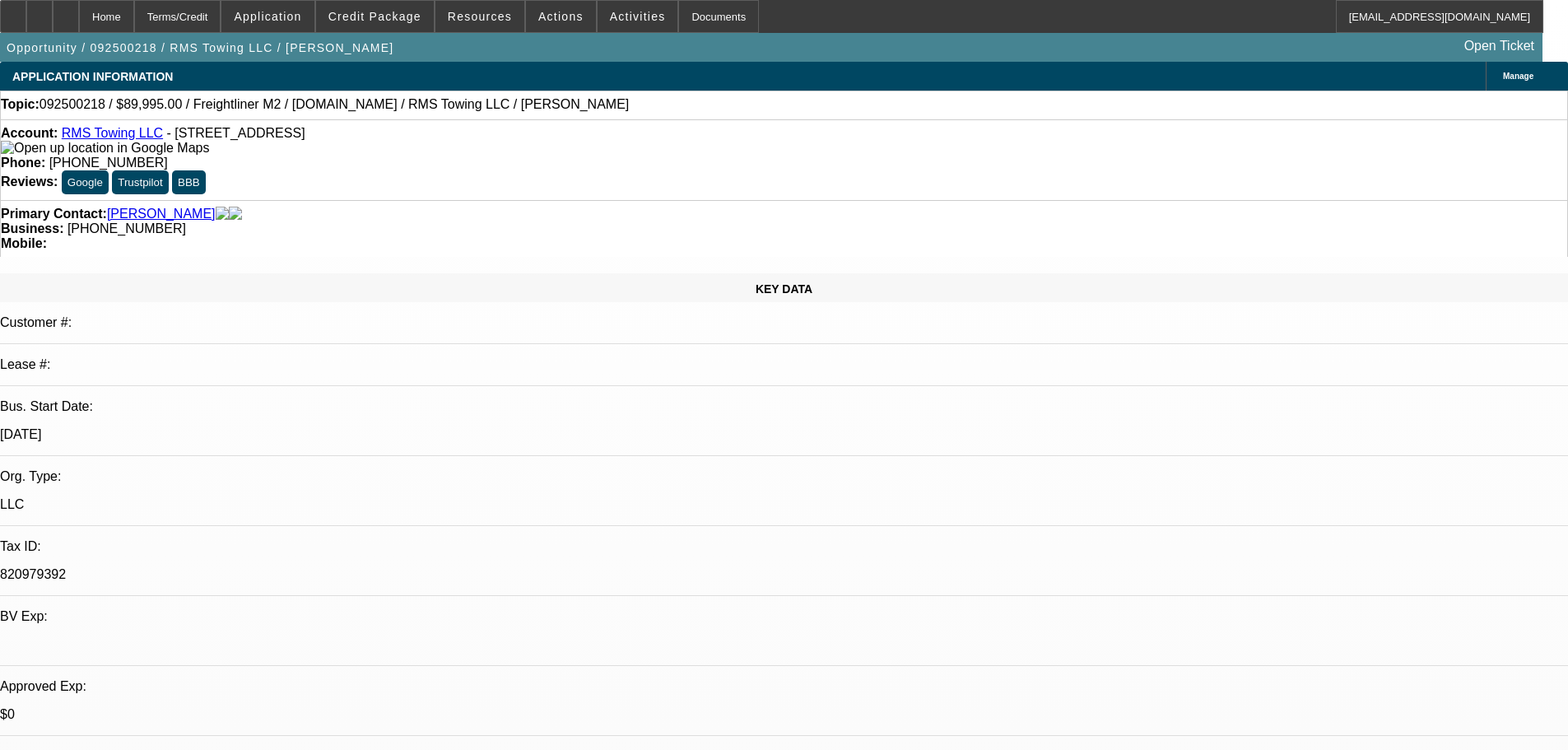
scroll to position [1858, 0]
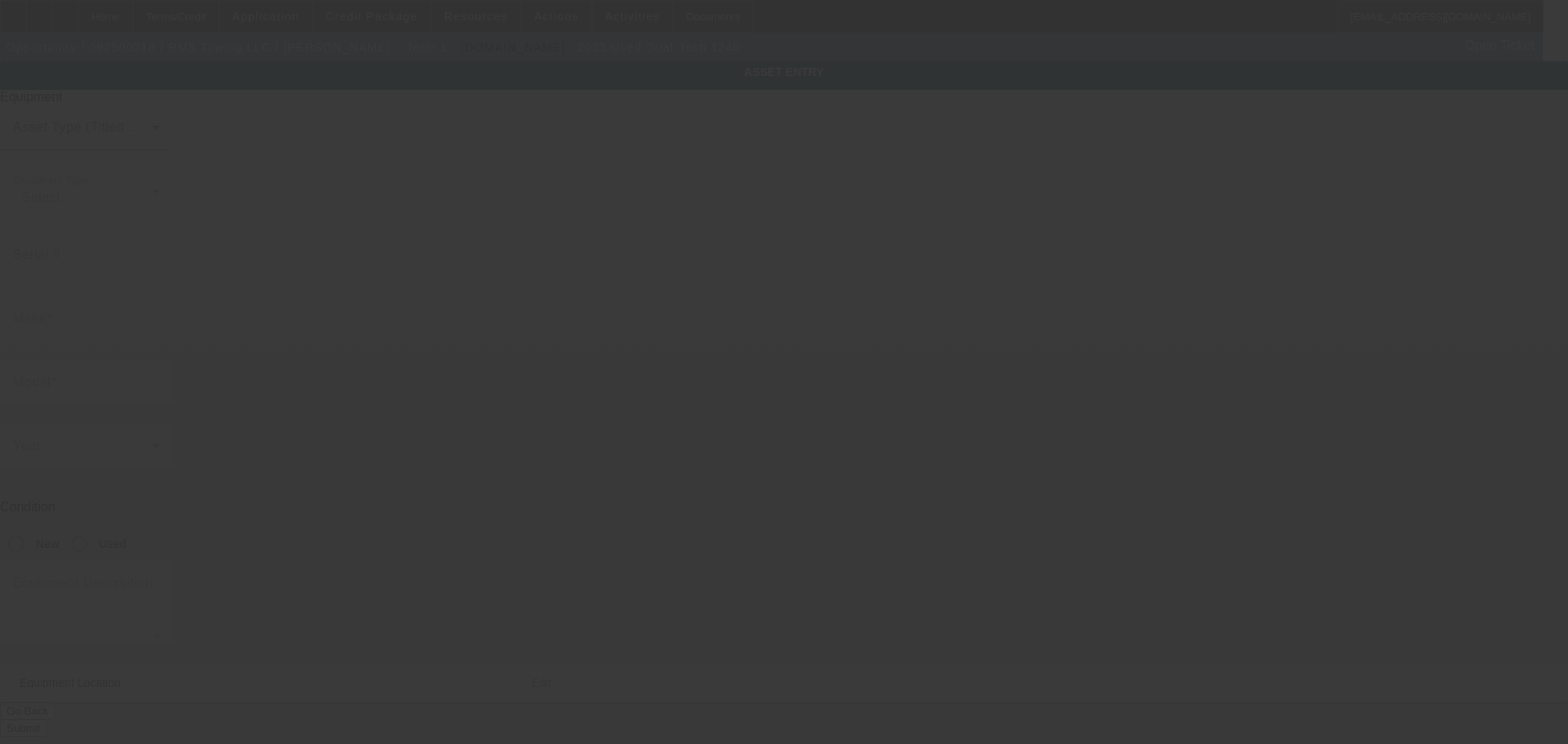
type input "Dual-Tech"
type input "1240"
radio input "true"
type textarea "Dual-Tech 1240"
type input "1565 Reo Ave"
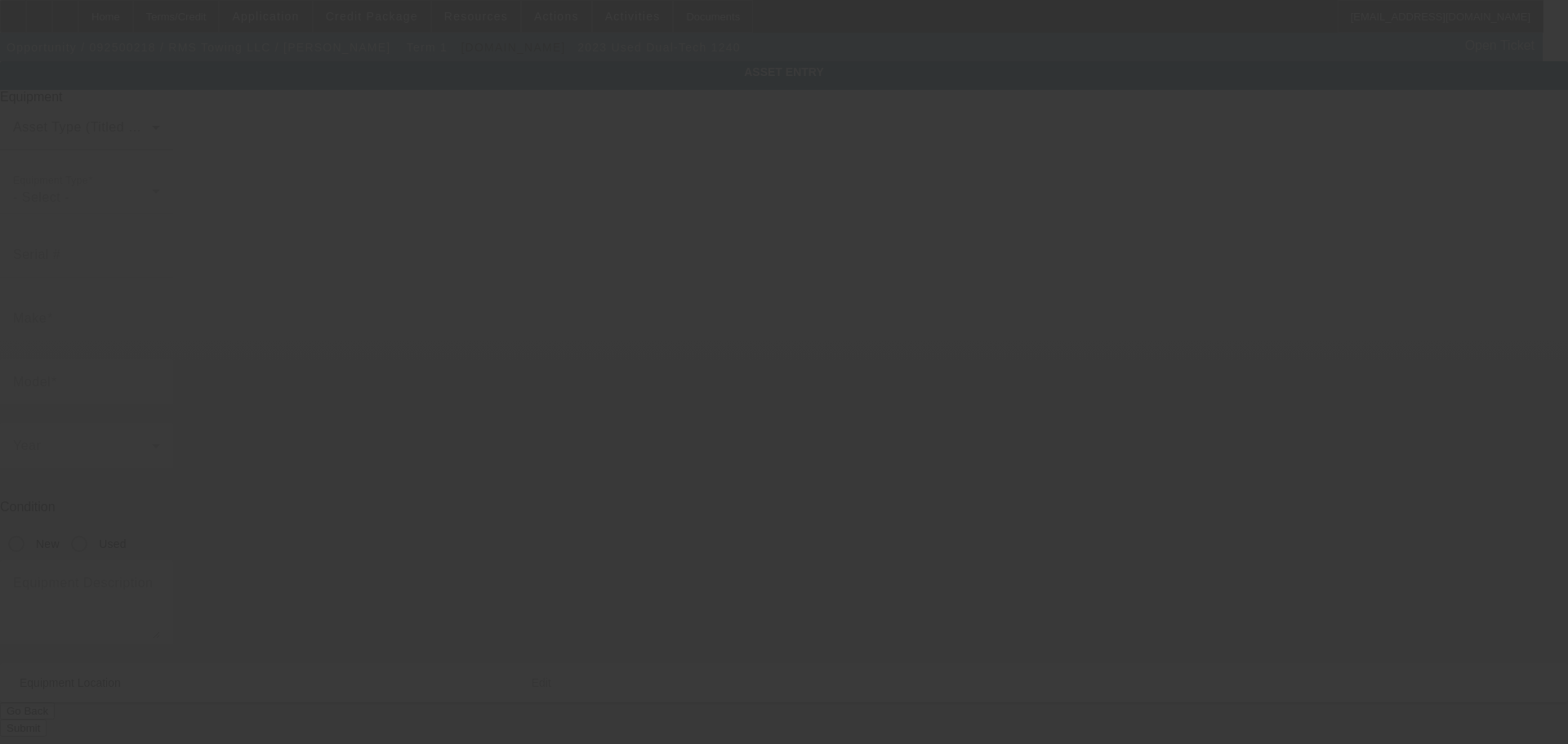
type input "Lincoln Park"
type input "48146"
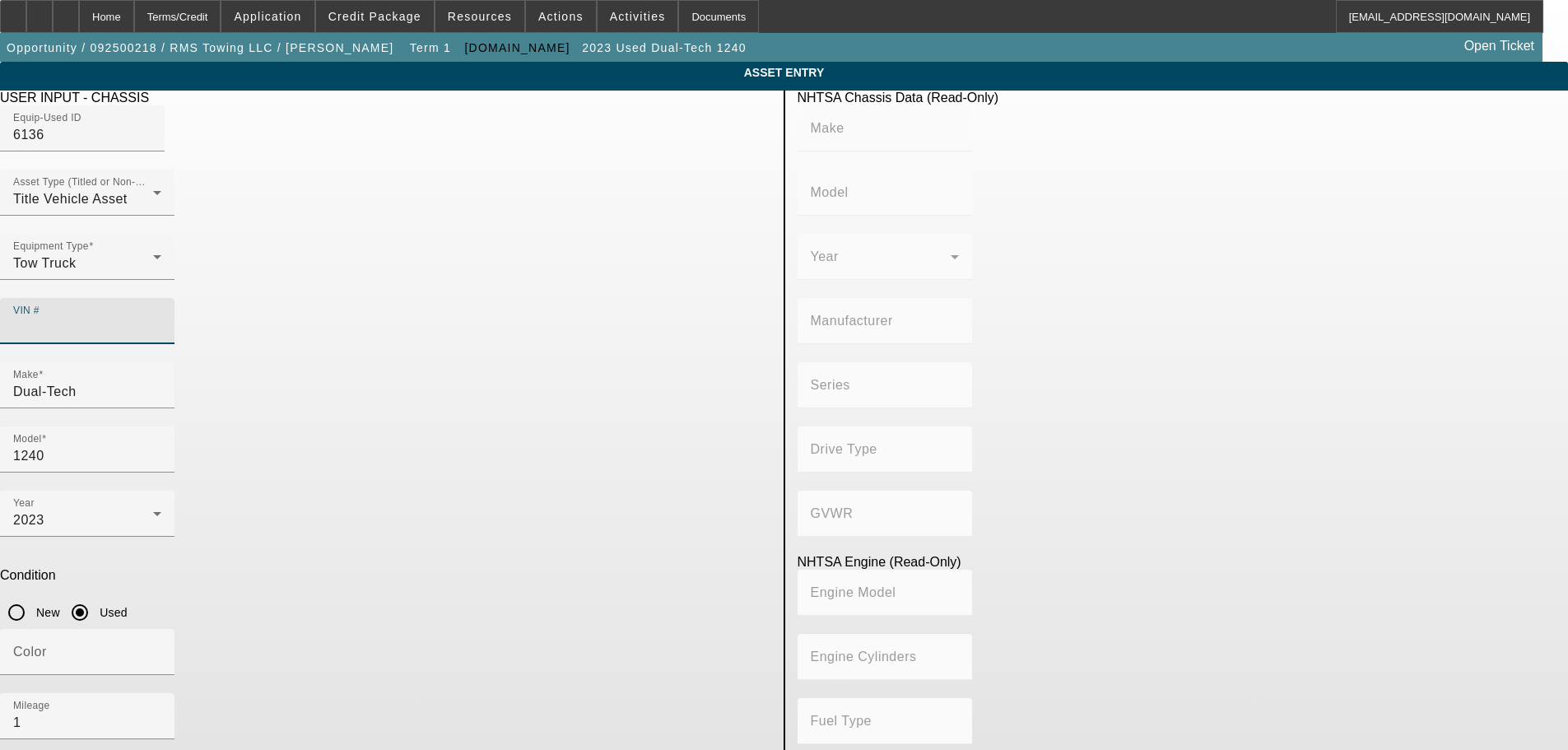
click at [161, 318] on input "VIN #" at bounding box center [87, 327] width 148 height 20
paste input "3ALACWFC5PDUM0950"
type input "3ALACWFC5PDUM0950"
type input "FREIGHTLINER"
type input "M2"
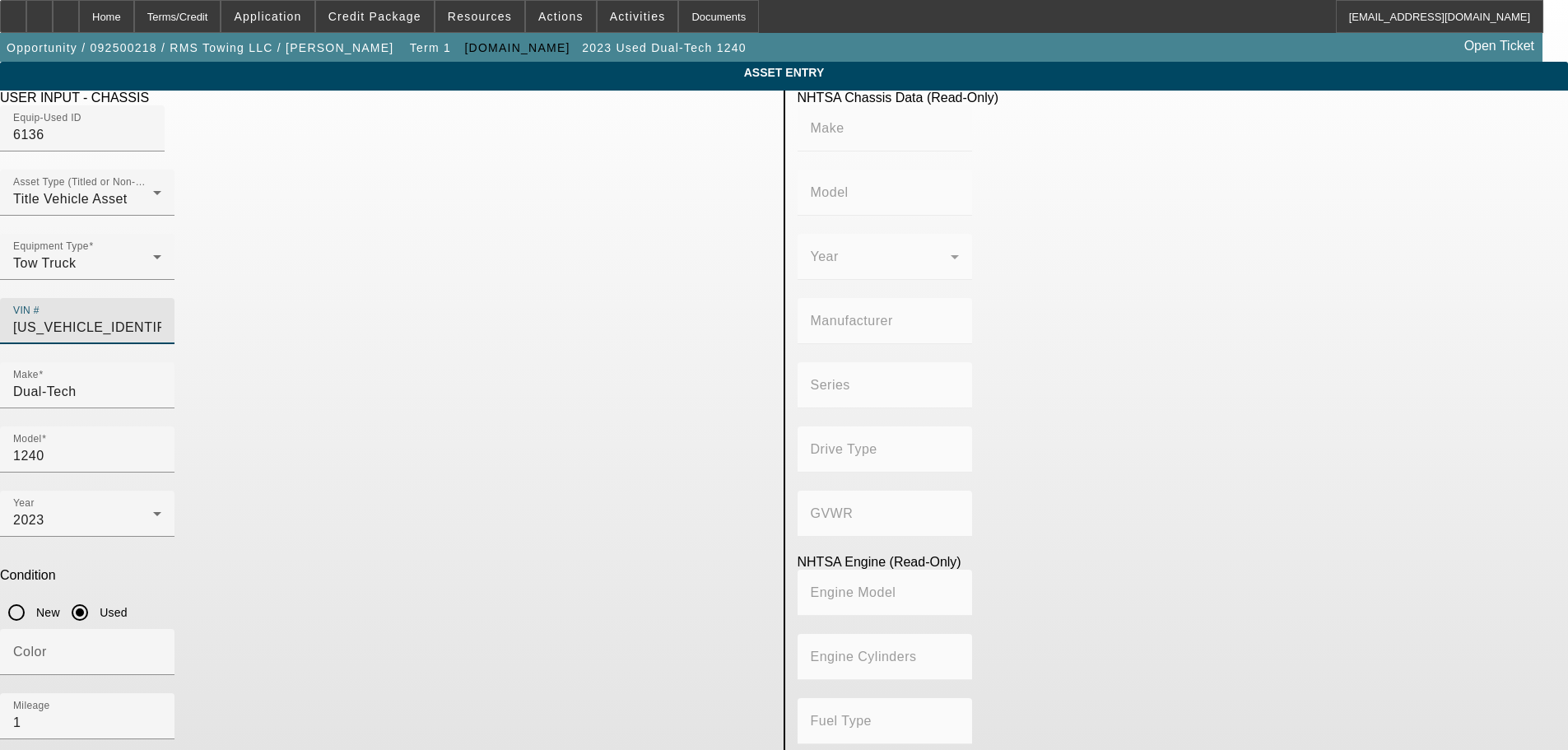
type input "DAIMLER VEHÍCULOS COMERCIALES MÉXICO S. DE R.L. DE C.V."
type input "106 Medium Duty"
type input "4x2"
type input "Class 6: 19,501 - 26,000 lb (8,845 - 11,794 kg)"
type input "Cummins B6.7"
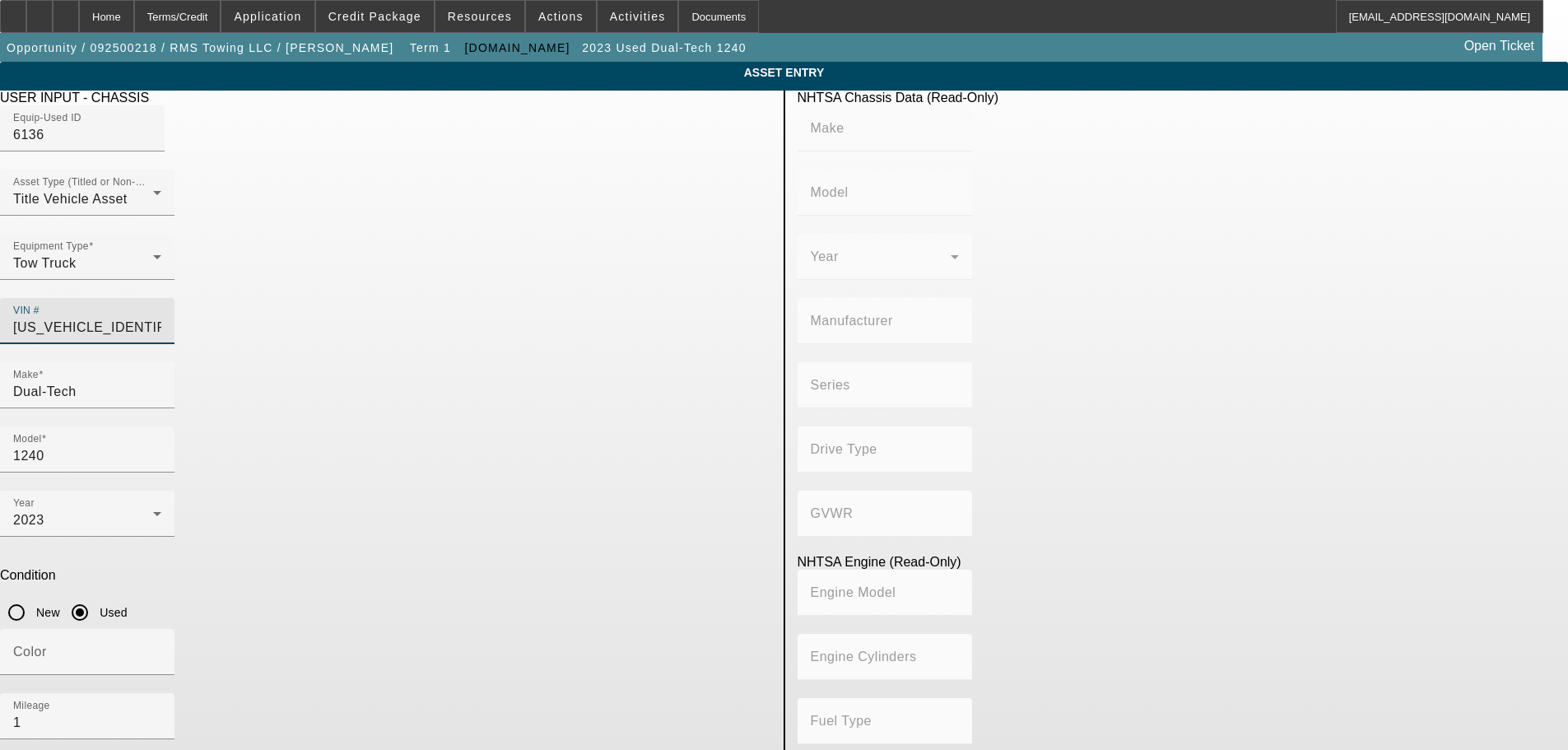
type input "6"
type input "Diesel"
type input "408.85908543470"
type input "6.7"
click at [161, 318] on input "3ALACWFC5PDUM0950" at bounding box center [87, 327] width 148 height 20
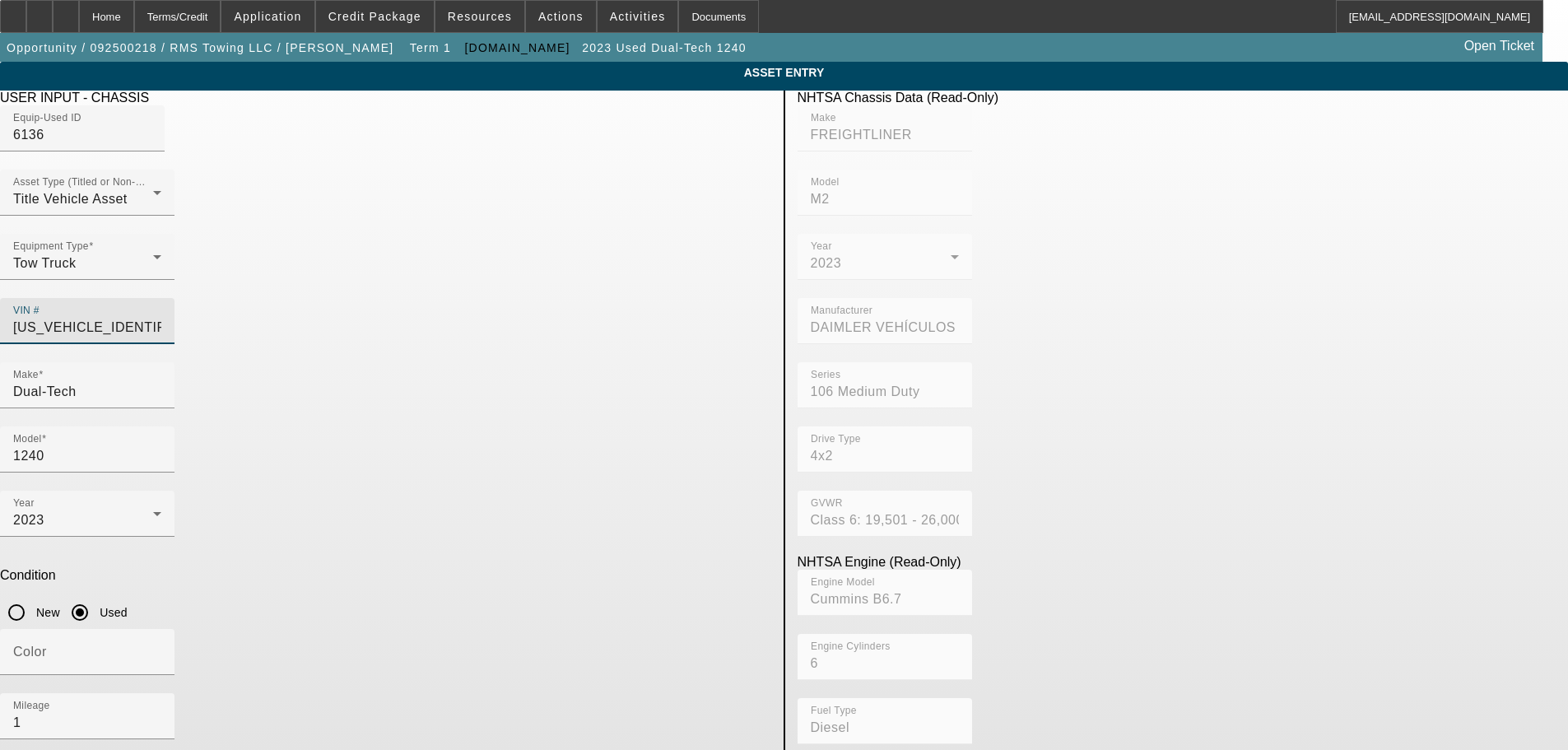
click at [161, 318] on input "3ALACWFC5PDUM0950" at bounding box center [87, 327] width 148 height 20
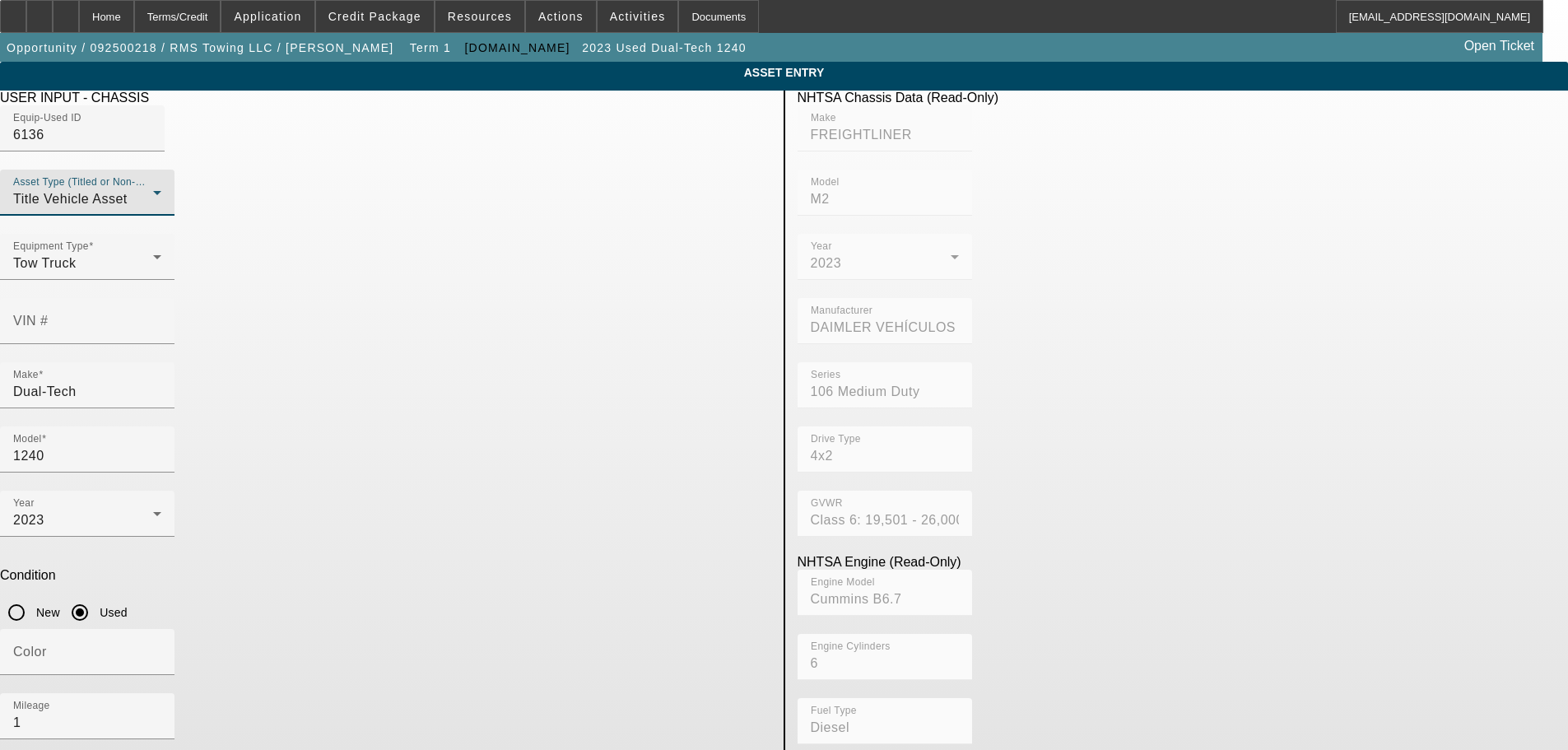
click at [153, 209] on div "Title Vehicle Asset" at bounding box center [83, 199] width 140 height 20
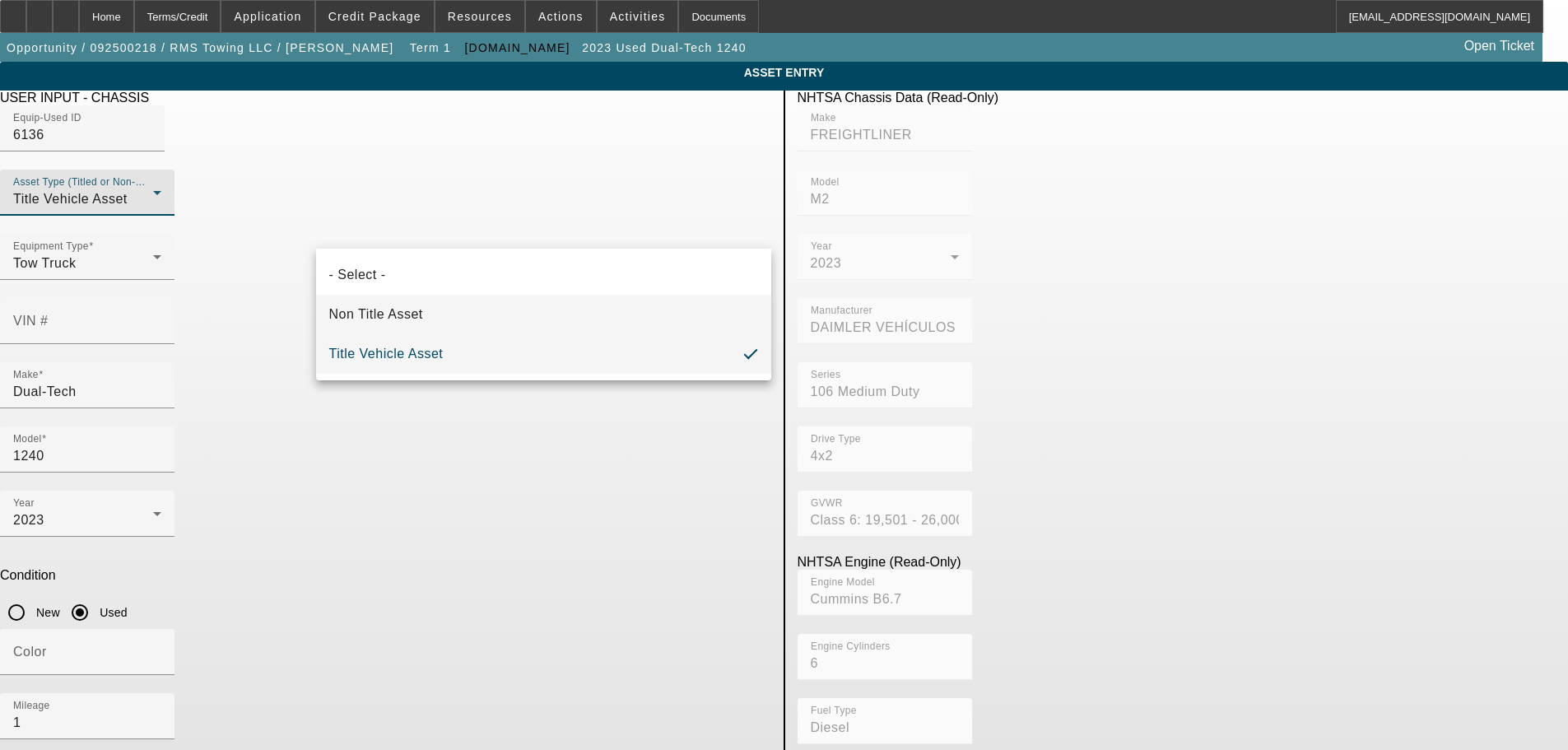
click at [491, 314] on mat-option "Non Title Asset" at bounding box center [543, 315] width 455 height 40
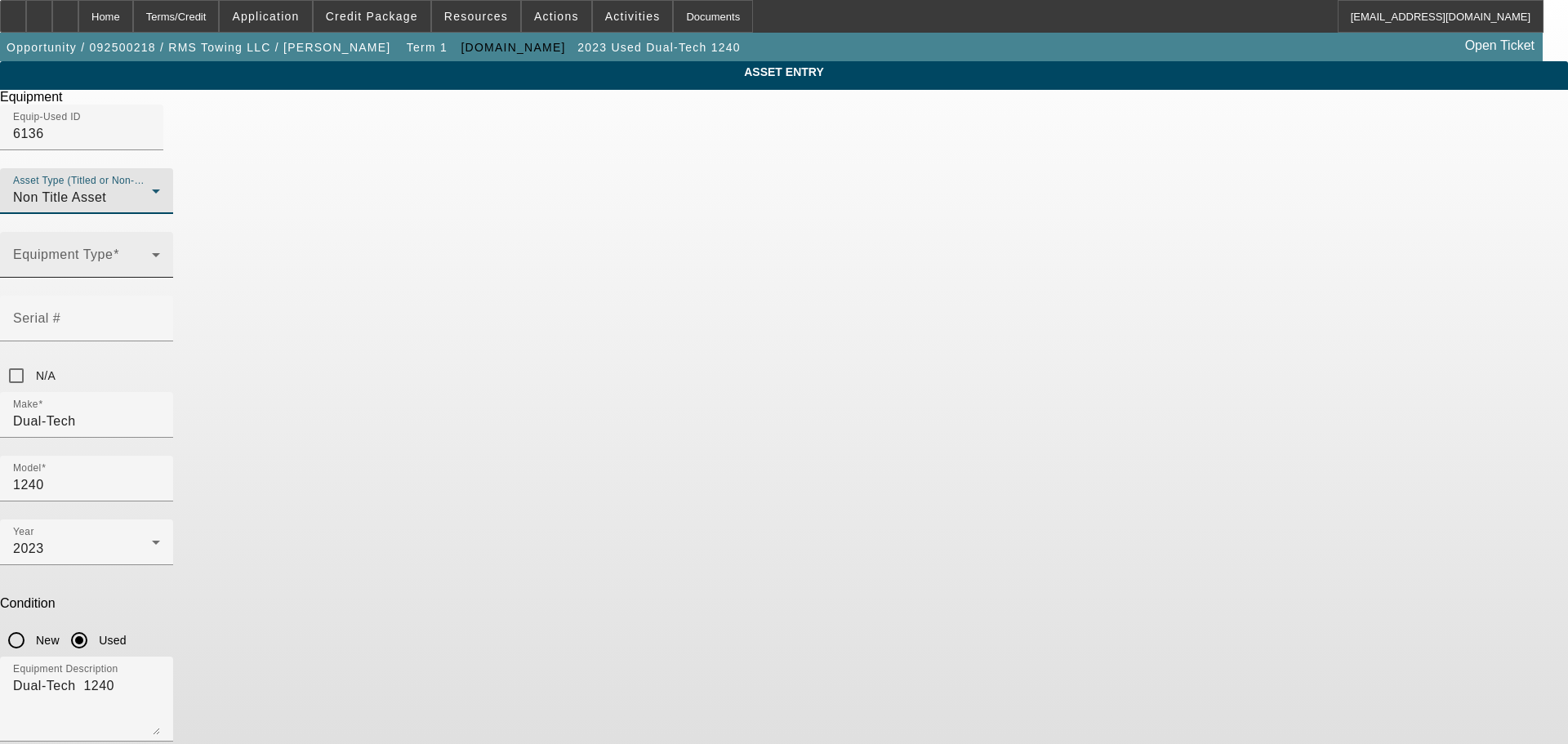
click at [160, 278] on div "Equipment Type" at bounding box center [86, 255] width 147 height 46
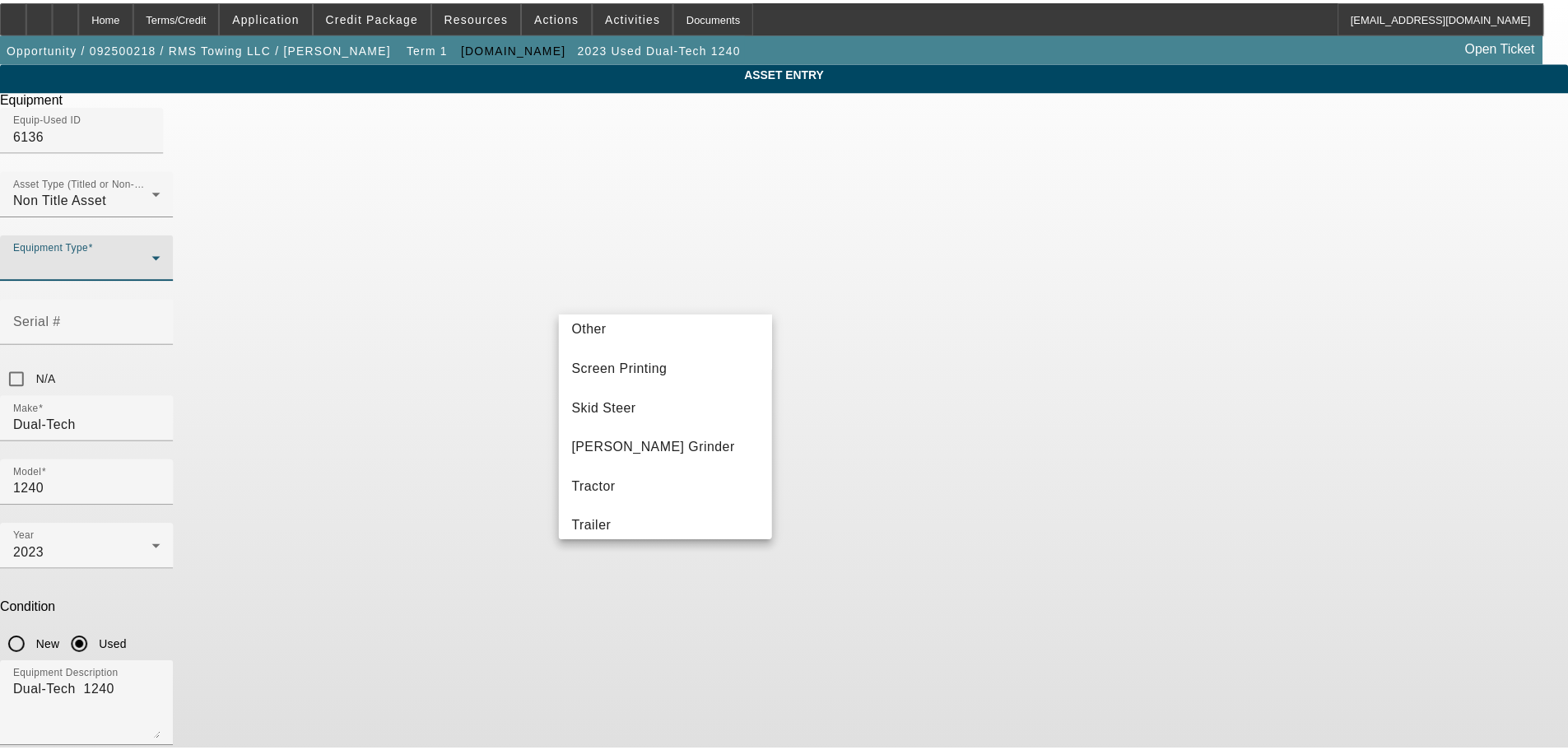
scroll to position [247, 0]
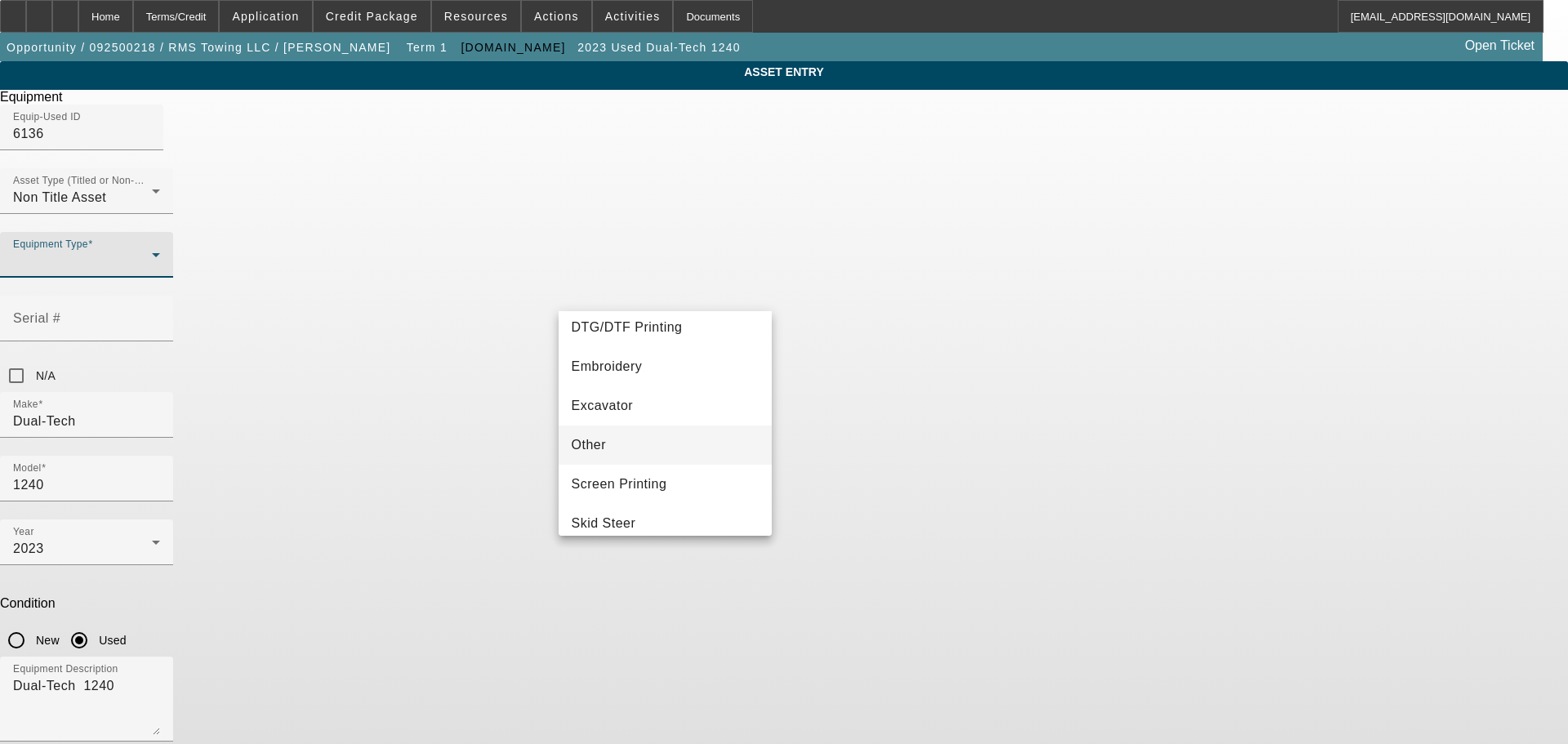
click at [650, 428] on mat-option "Other" at bounding box center [665, 445] width 214 height 39
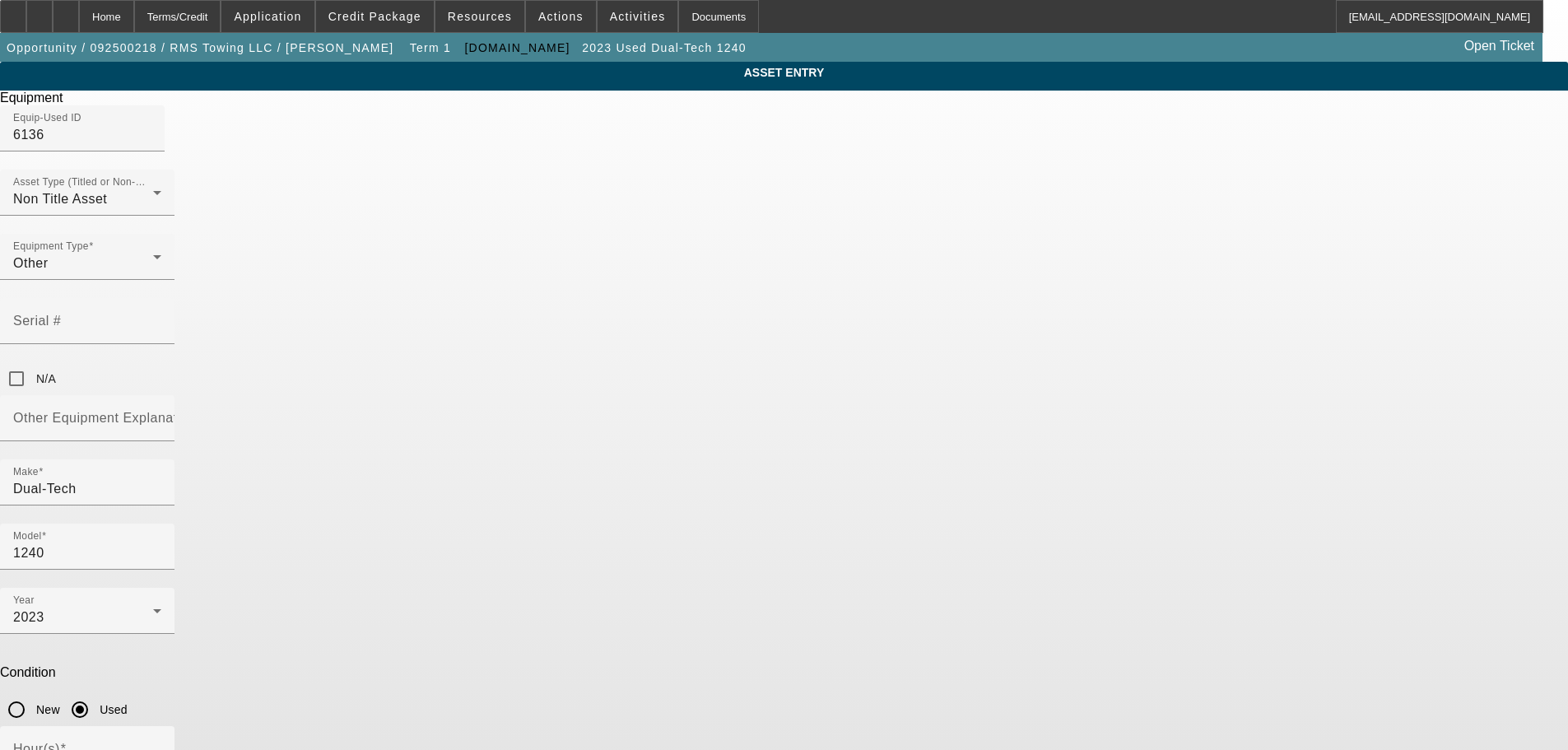
click at [1304, 357] on app-asset-collateral-manage "ASSET ENTRY Delete asset Equipment Equip-Used ID 6136 Asset Type (Titled or Non…" at bounding box center [784, 531] width 1568 height 940
click at [161, 415] on input "Other Equipment Explanation" at bounding box center [87, 425] width 148 height 20
type input "B"
type input "Tow truck bed"
click at [161, 543] on input "1240" at bounding box center [87, 553] width 148 height 20
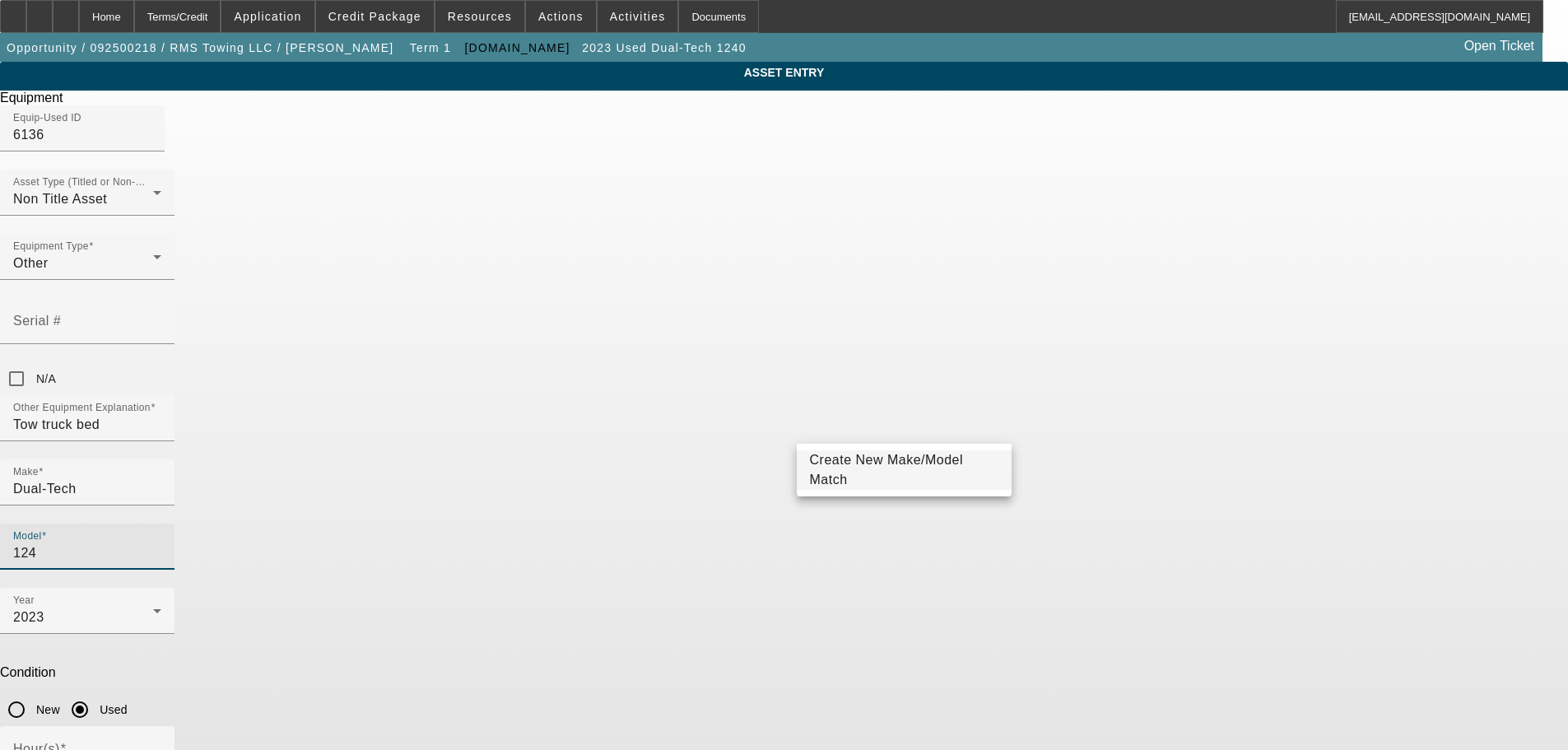
type input "1240"
click at [1162, 469] on div "ASSET ENTRY Delete asset Equipment Equip-Used ID 6136 Asset Type (Titled or Non…" at bounding box center [784, 531] width 1568 height 940
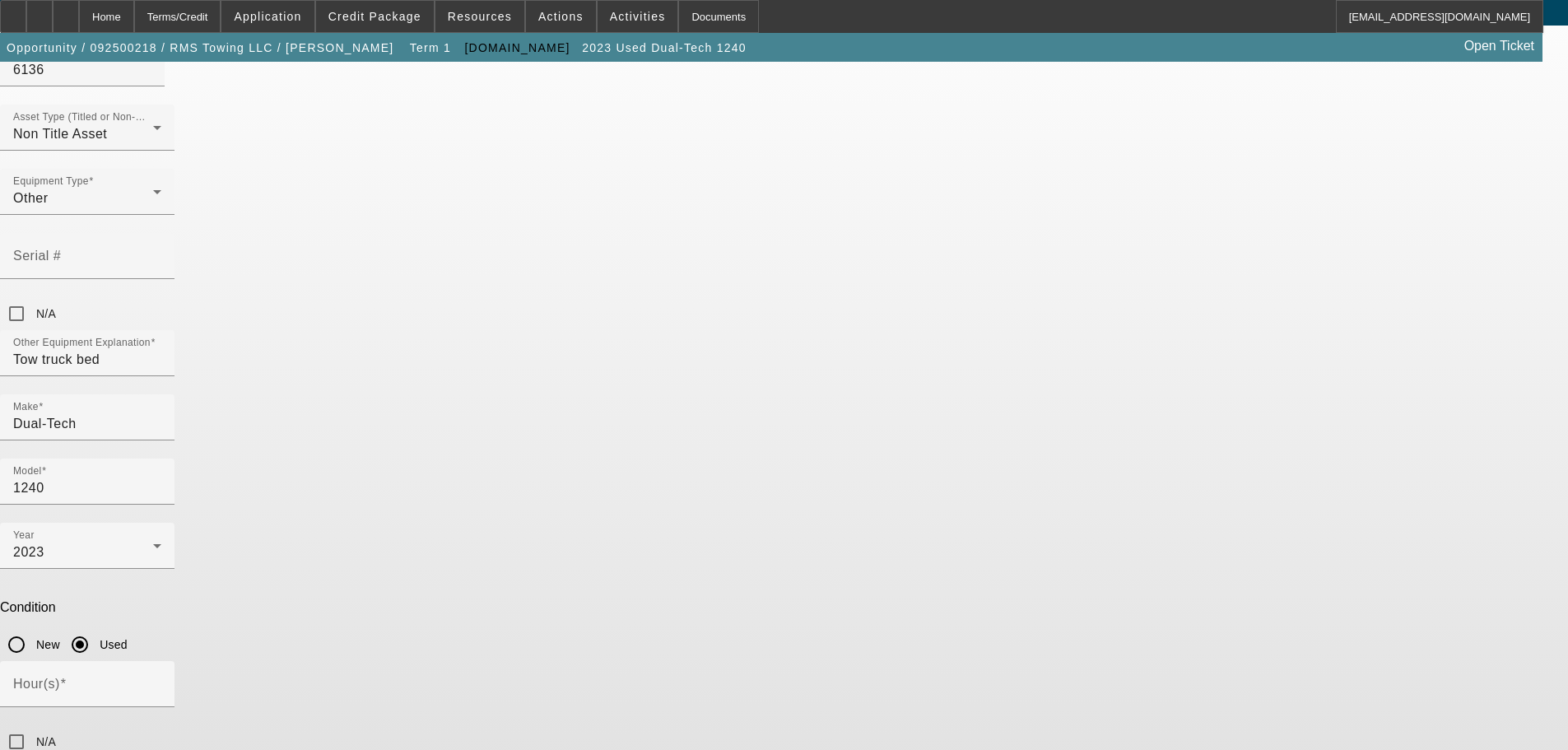
scroll to position [68, 0]
click at [33, 723] on input "N/A" at bounding box center [16, 739] width 33 height 33
checkbox input "true"
click at [33, 294] on input "N/A" at bounding box center [16, 310] width 33 height 33
checkbox input "true"
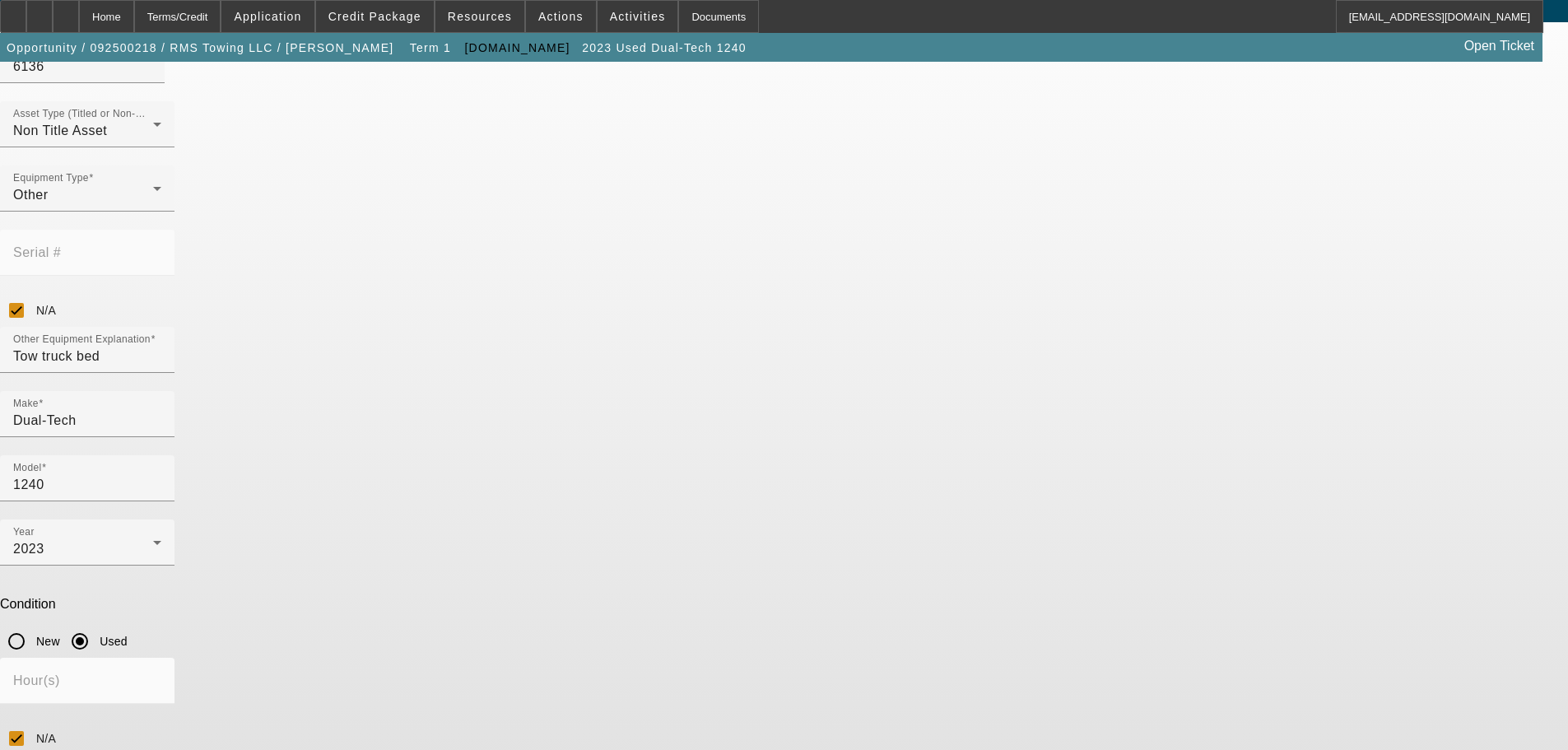
click at [161, 456] on div "Model 1240" at bounding box center [87, 478] width 148 height 46
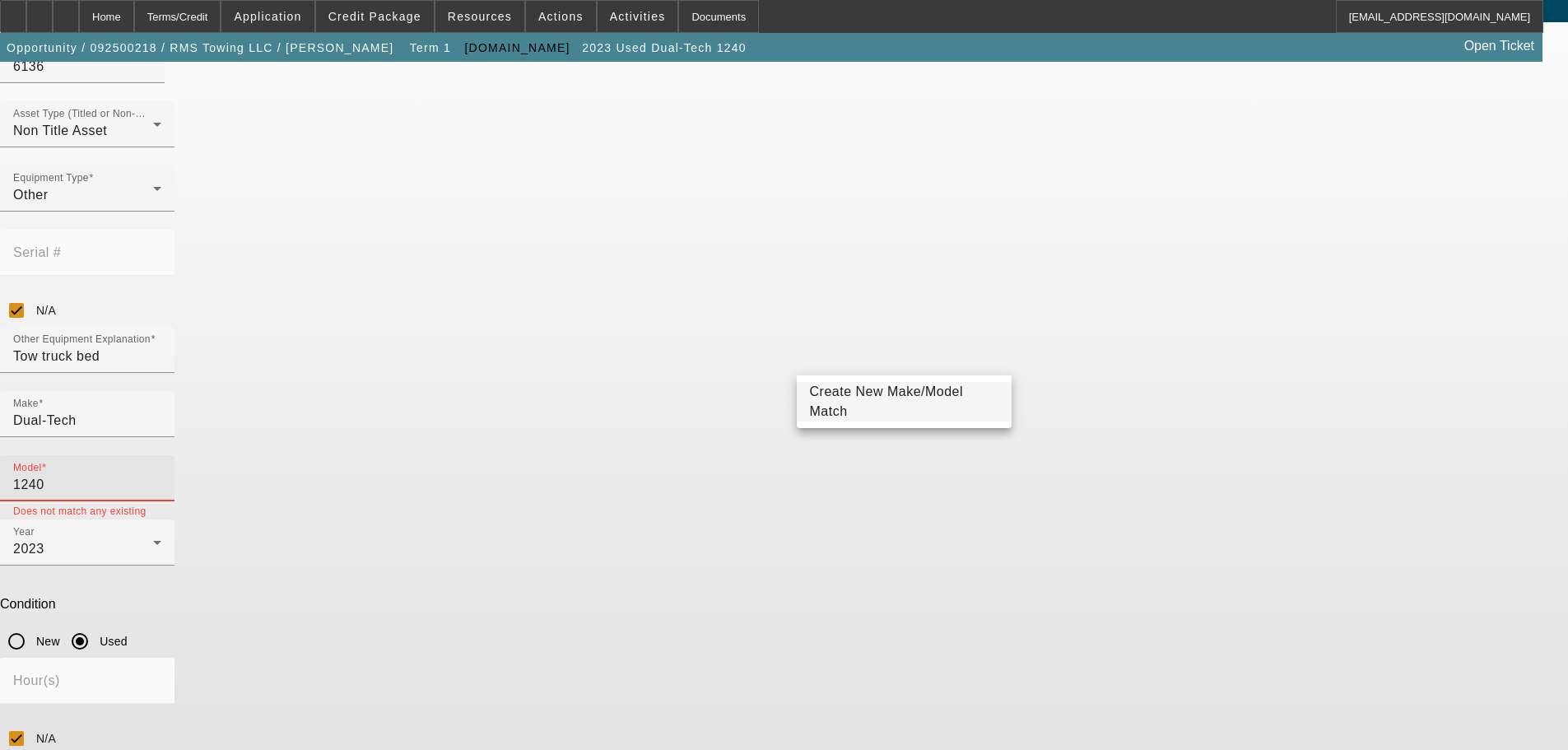
click at [161, 475] on input "1240" at bounding box center [87, 485] width 148 height 20
type input "1"
click at [161, 475] on input "Model" at bounding box center [87, 485] width 148 height 20
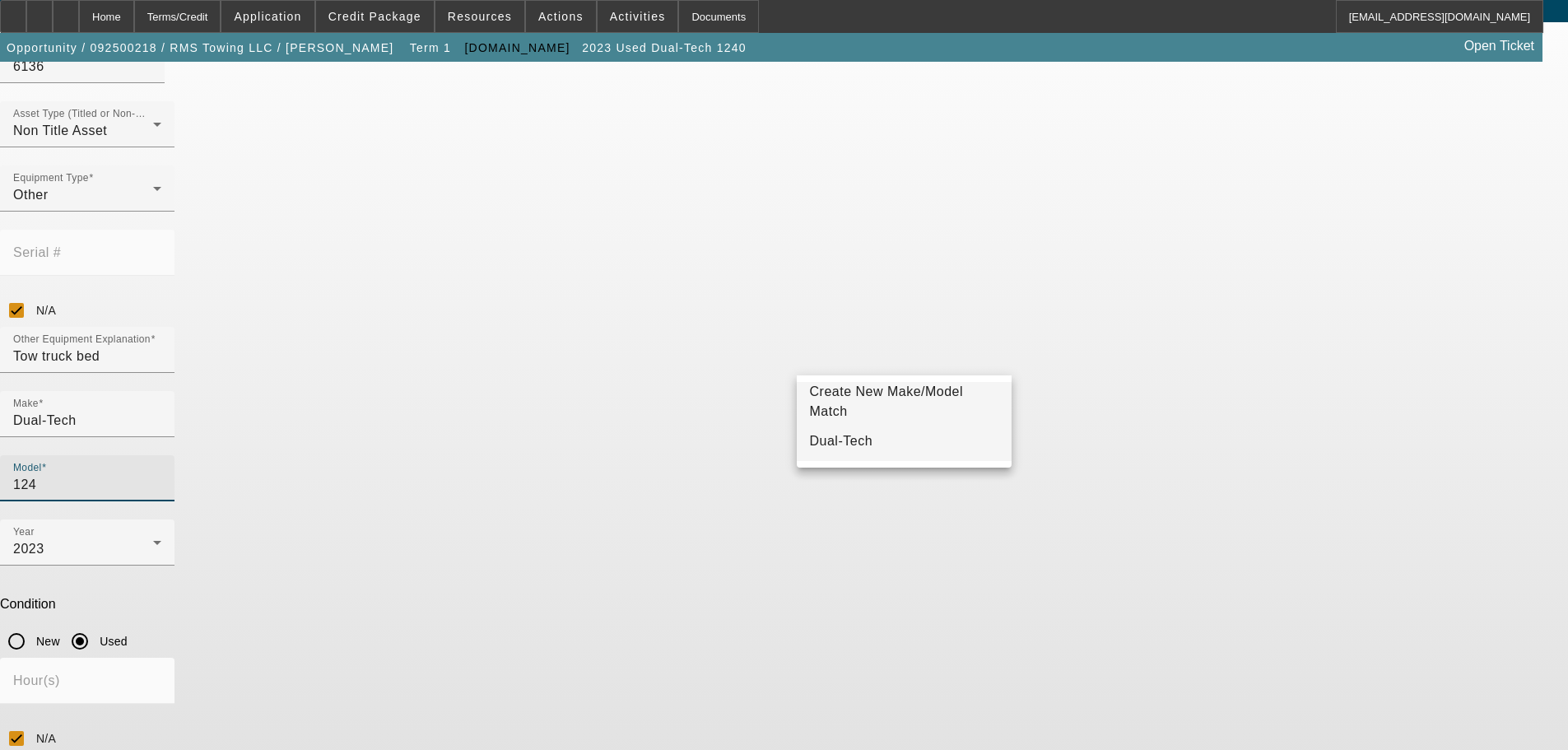
type input "1240"
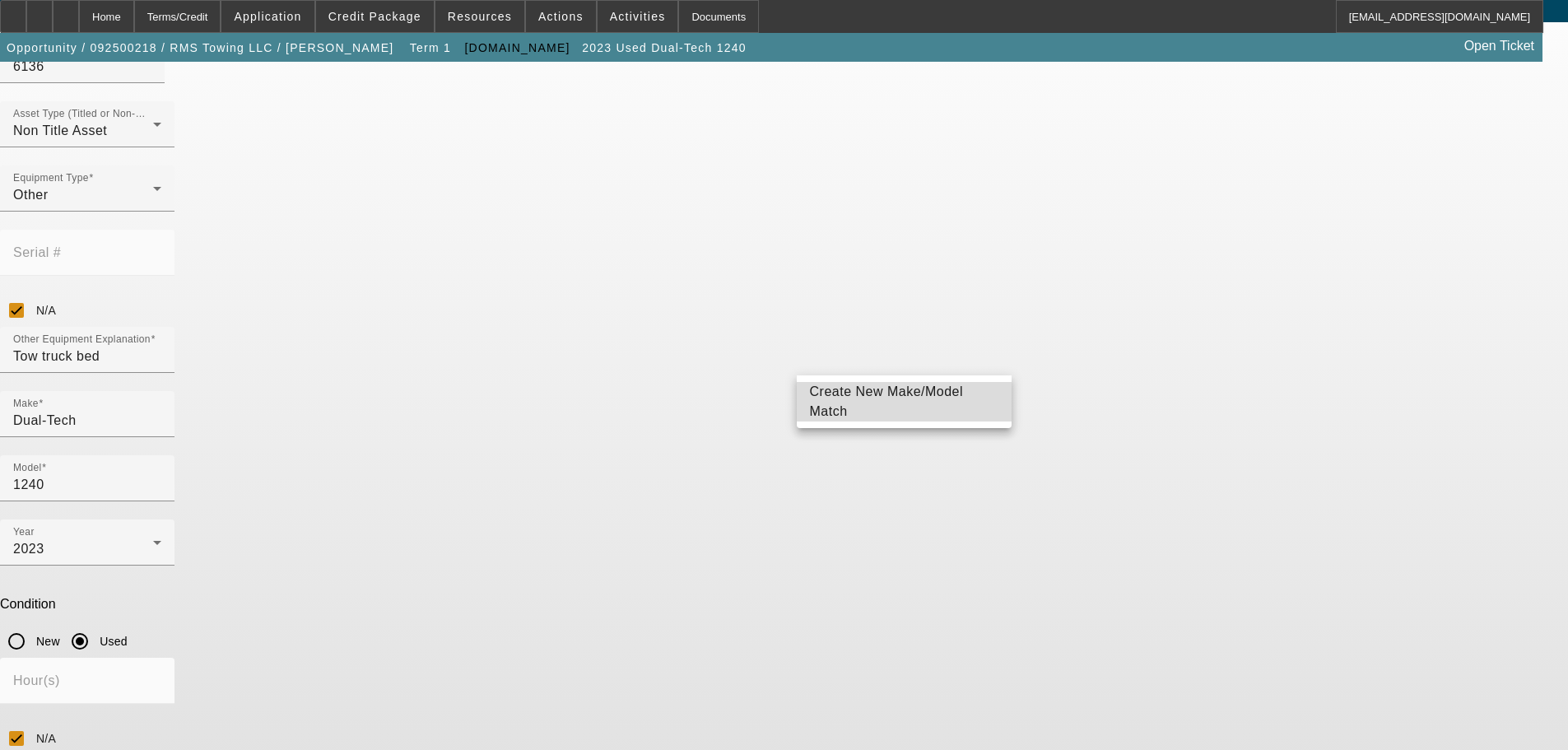
click at [949, 392] on span "Create New Make/Model Match" at bounding box center [904, 402] width 190 height 40
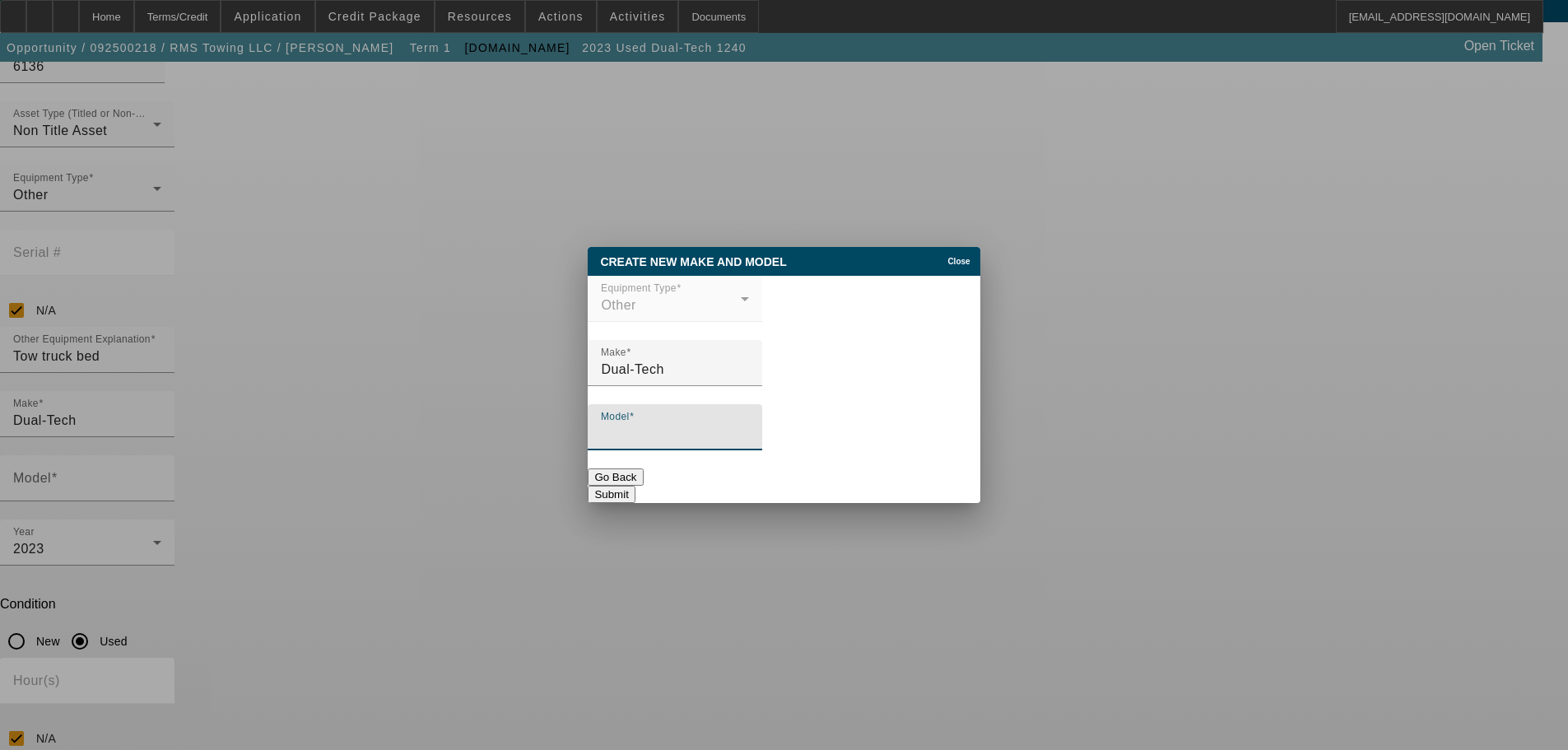
click at [749, 431] on input "Model" at bounding box center [674, 434] width 148 height 20
type input "1240"
click at [635, 486] on button "Submit" at bounding box center [611, 494] width 47 height 17
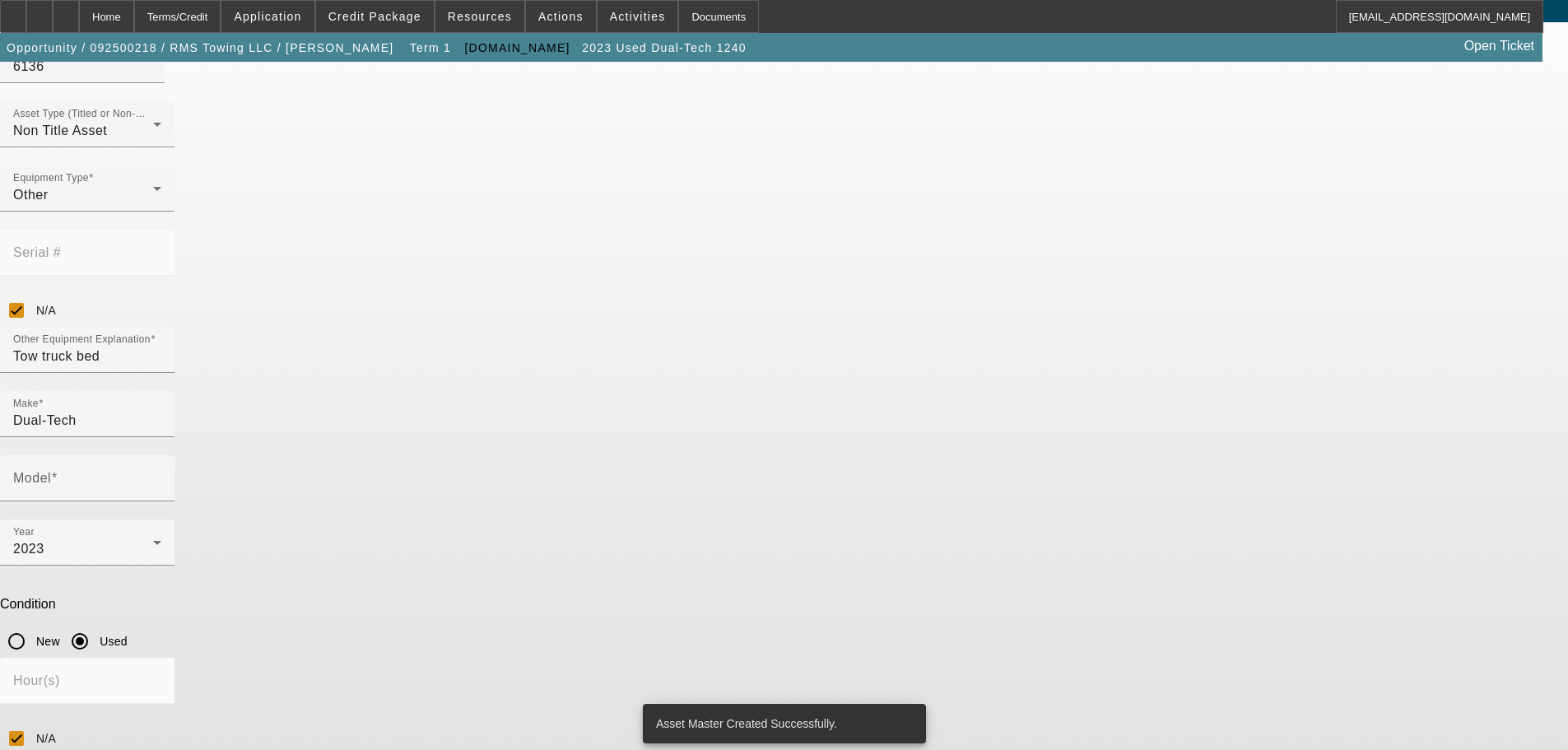
type input "1240"
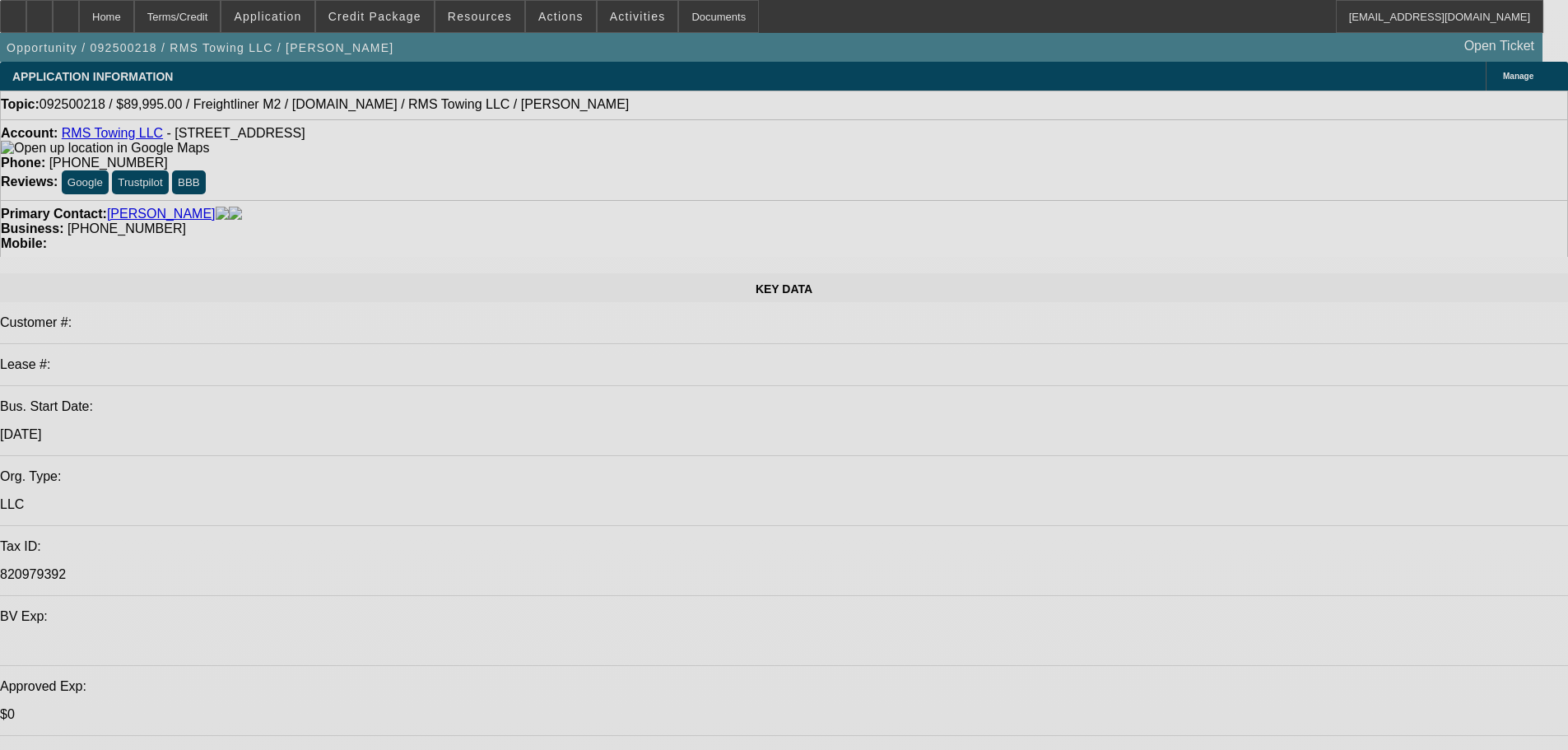
select select "0"
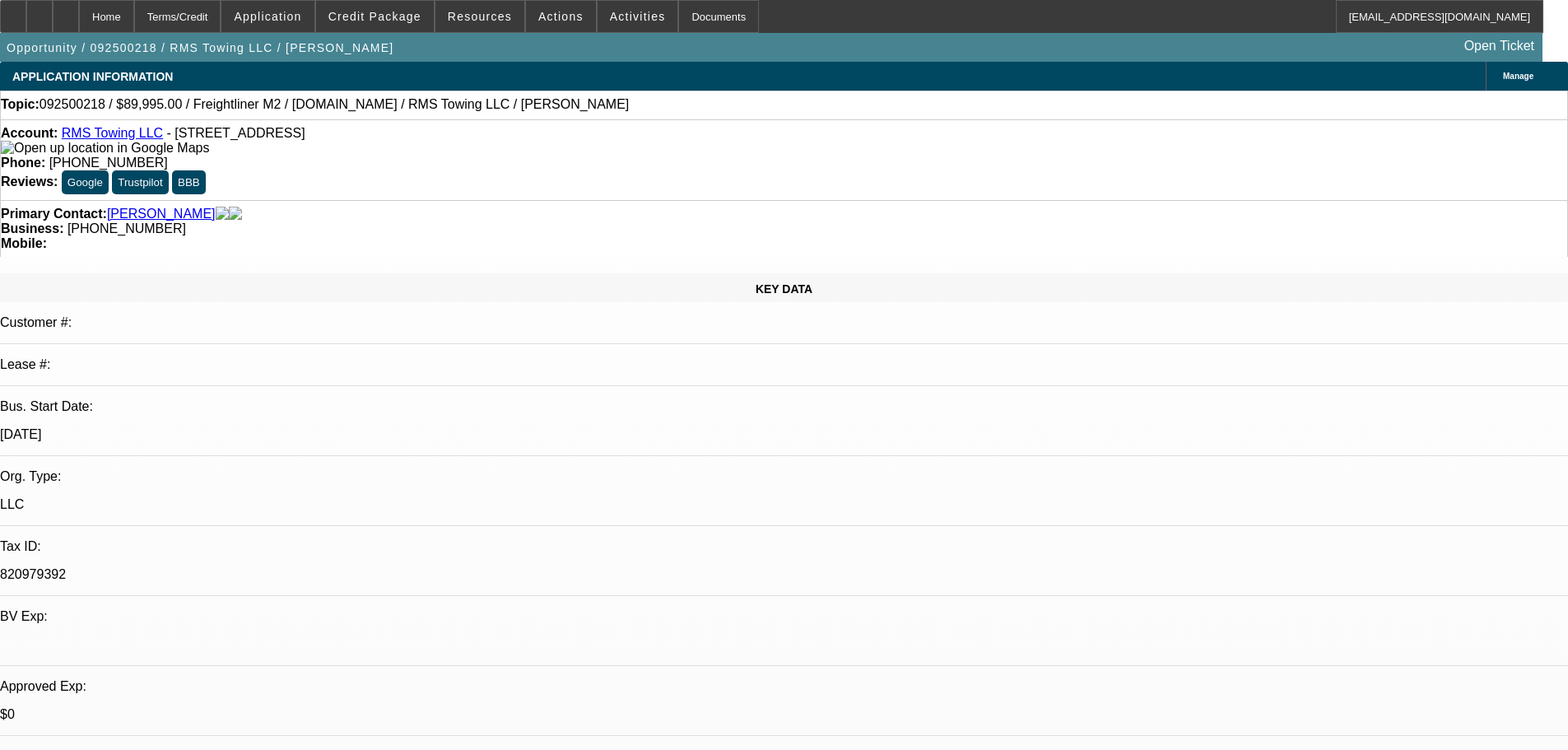
select select "3"
select select "0"
select select "6"
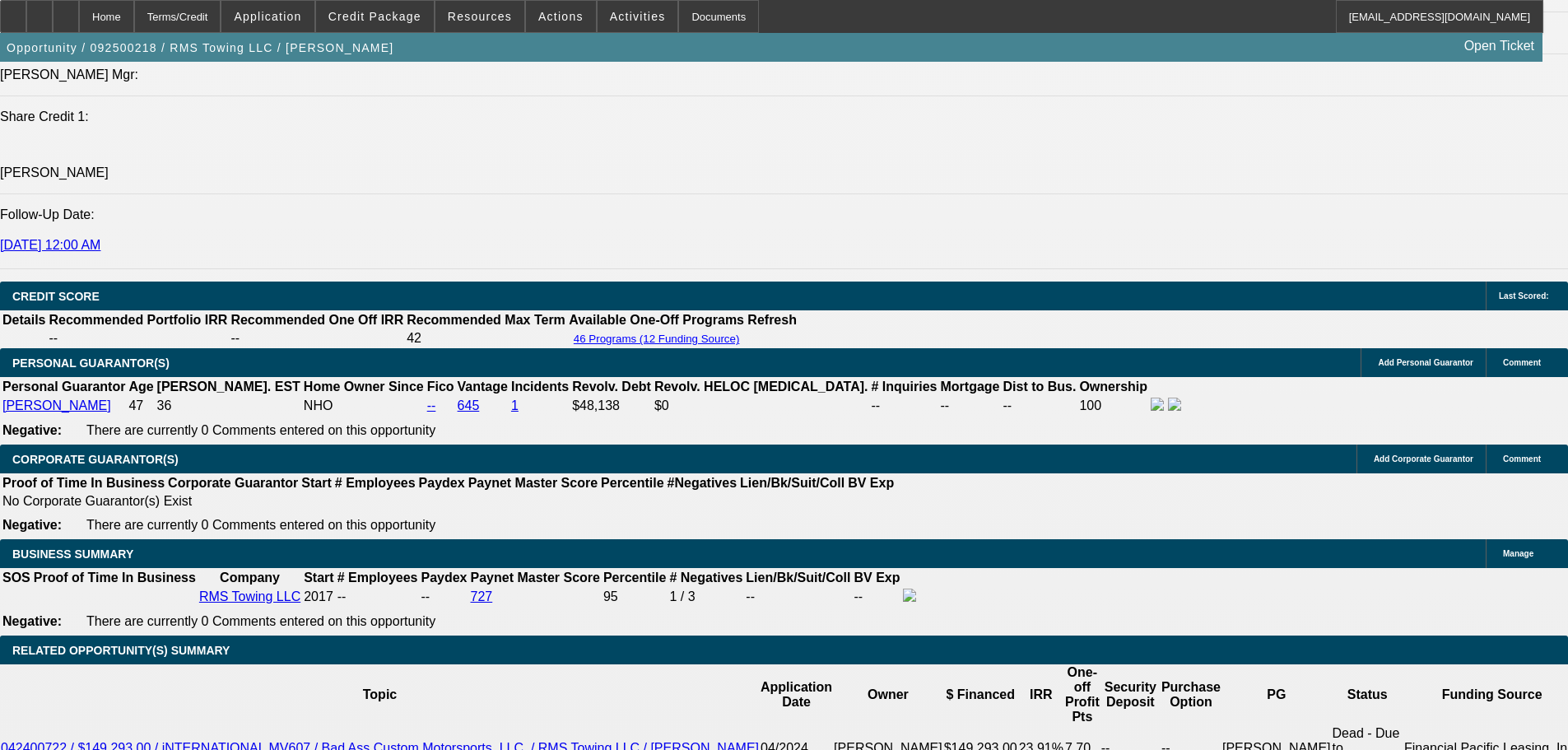
scroll to position [2148, 0]
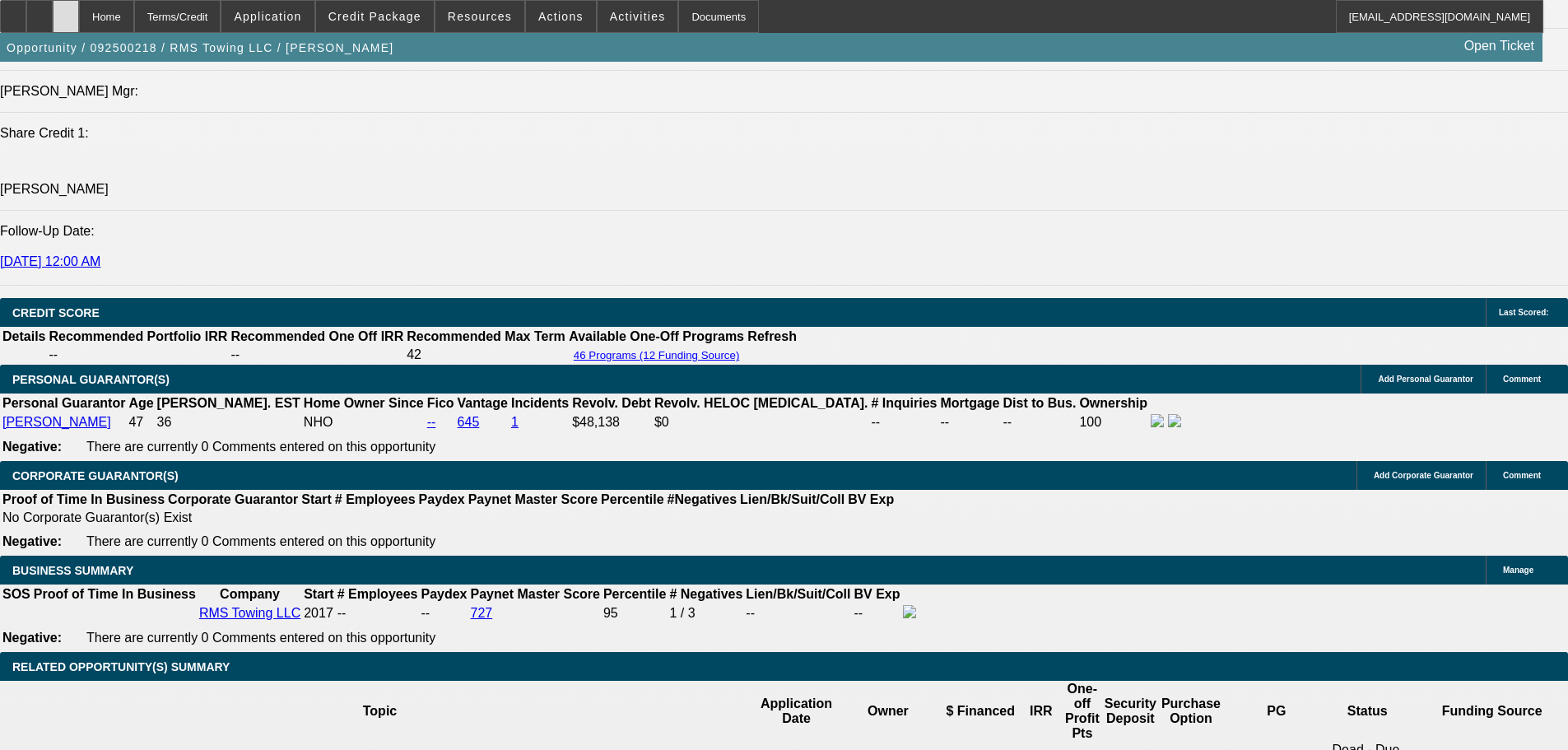
click at [79, 18] on div at bounding box center [66, 16] width 26 height 33
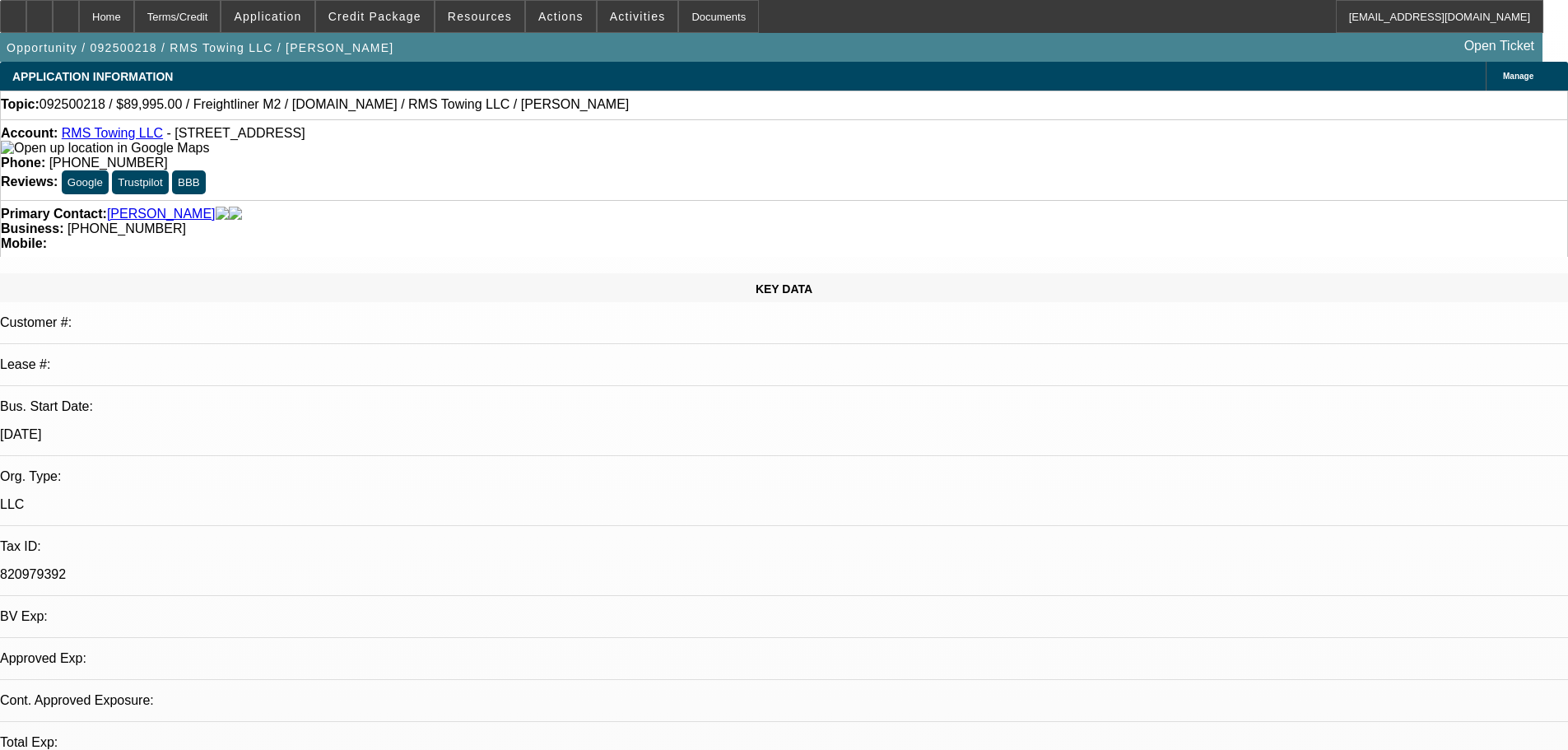
select select "0"
select select "3"
select select "0"
select select "6"
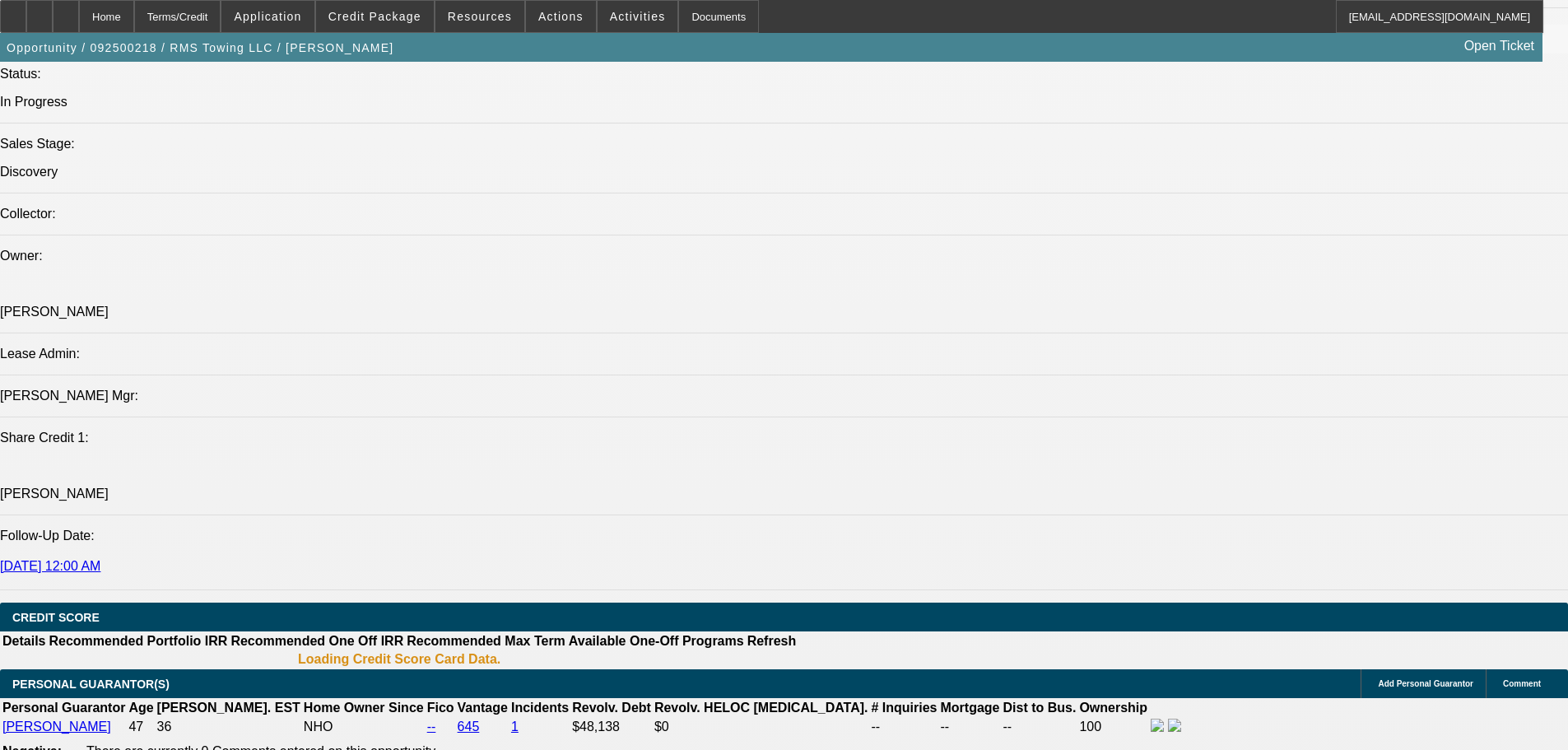
drag, startPoint x: 580, startPoint y: 353, endPoint x: 614, endPoint y: 534, distance: 184.2
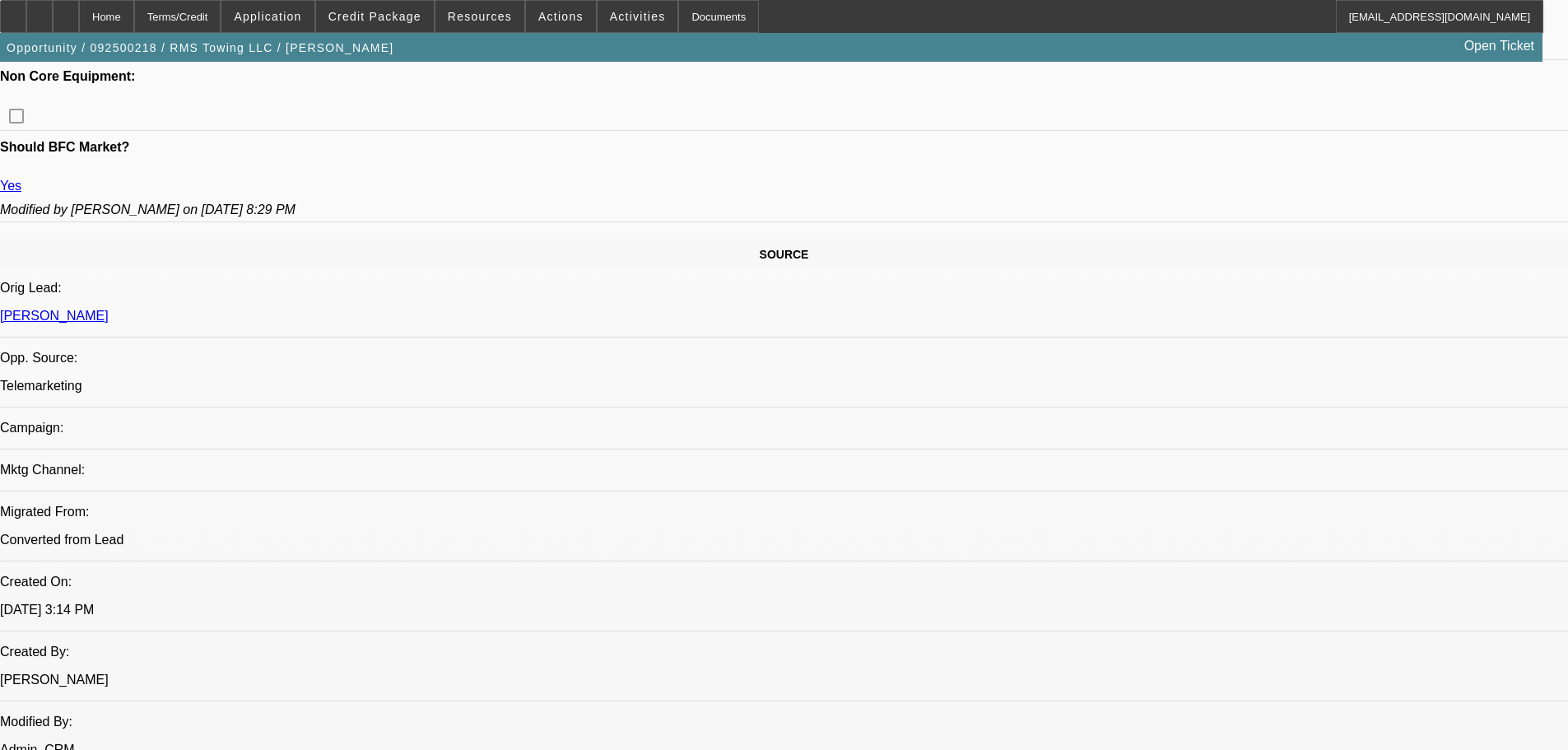
scroll to position [666, 0]
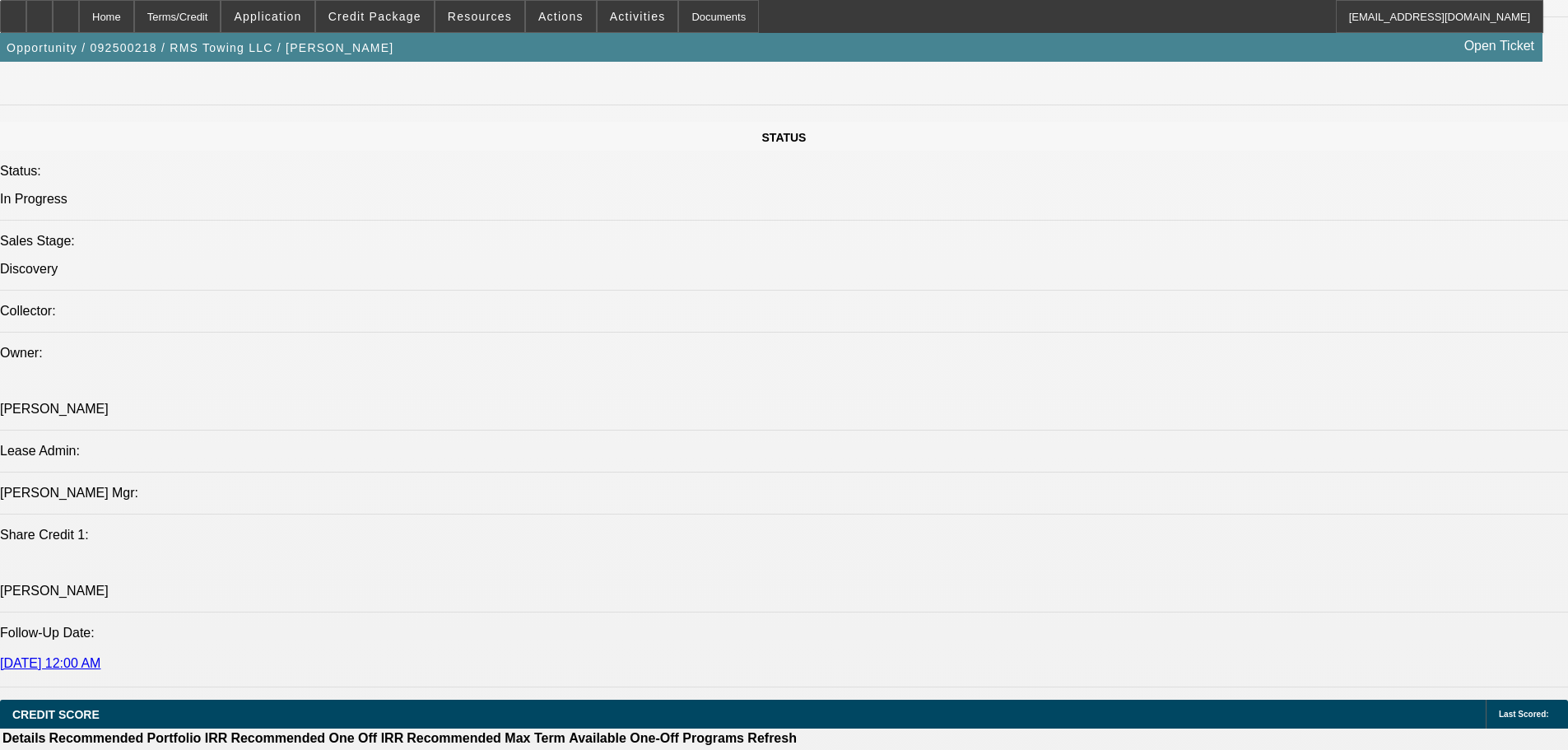
scroll to position [1902, 0]
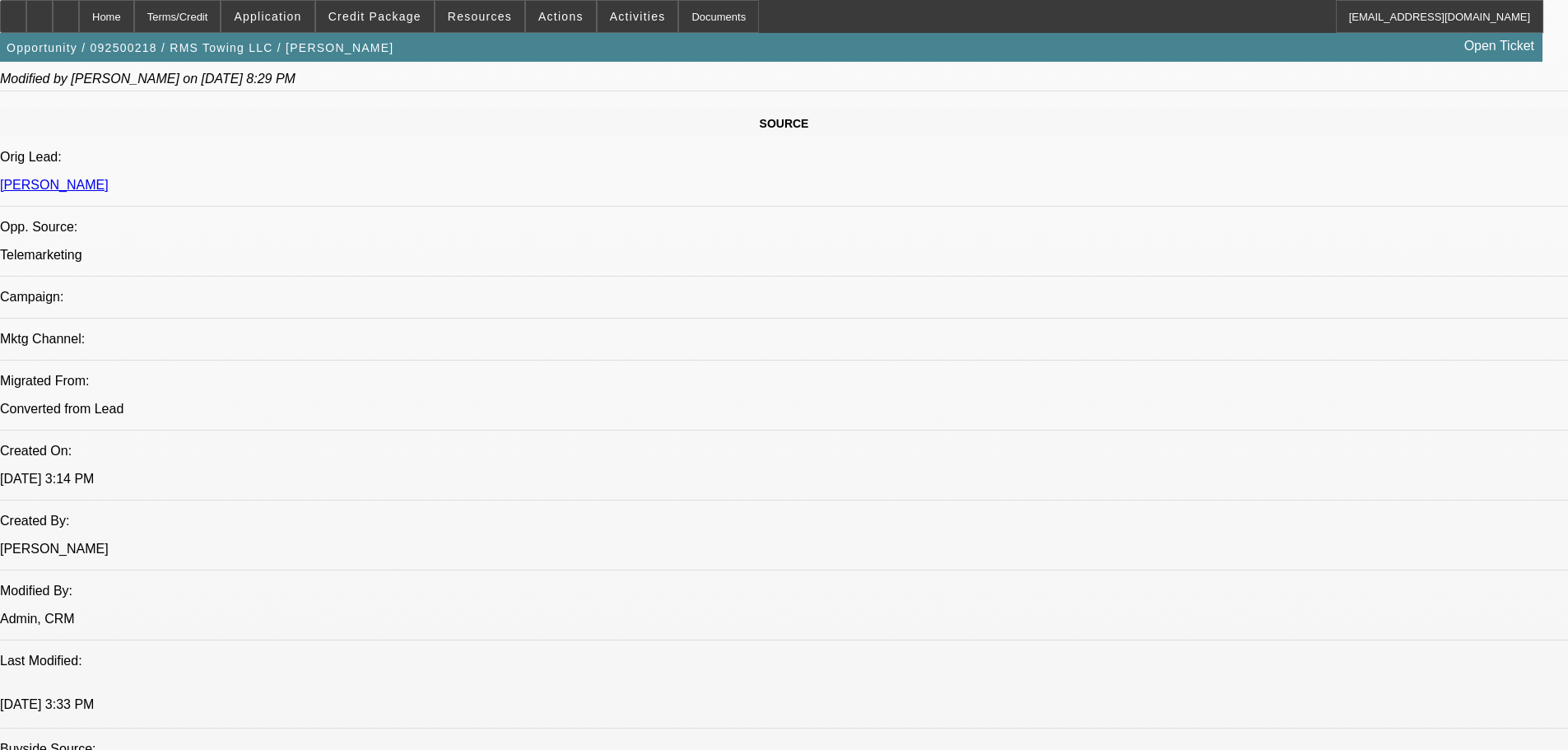
scroll to position [0, 0]
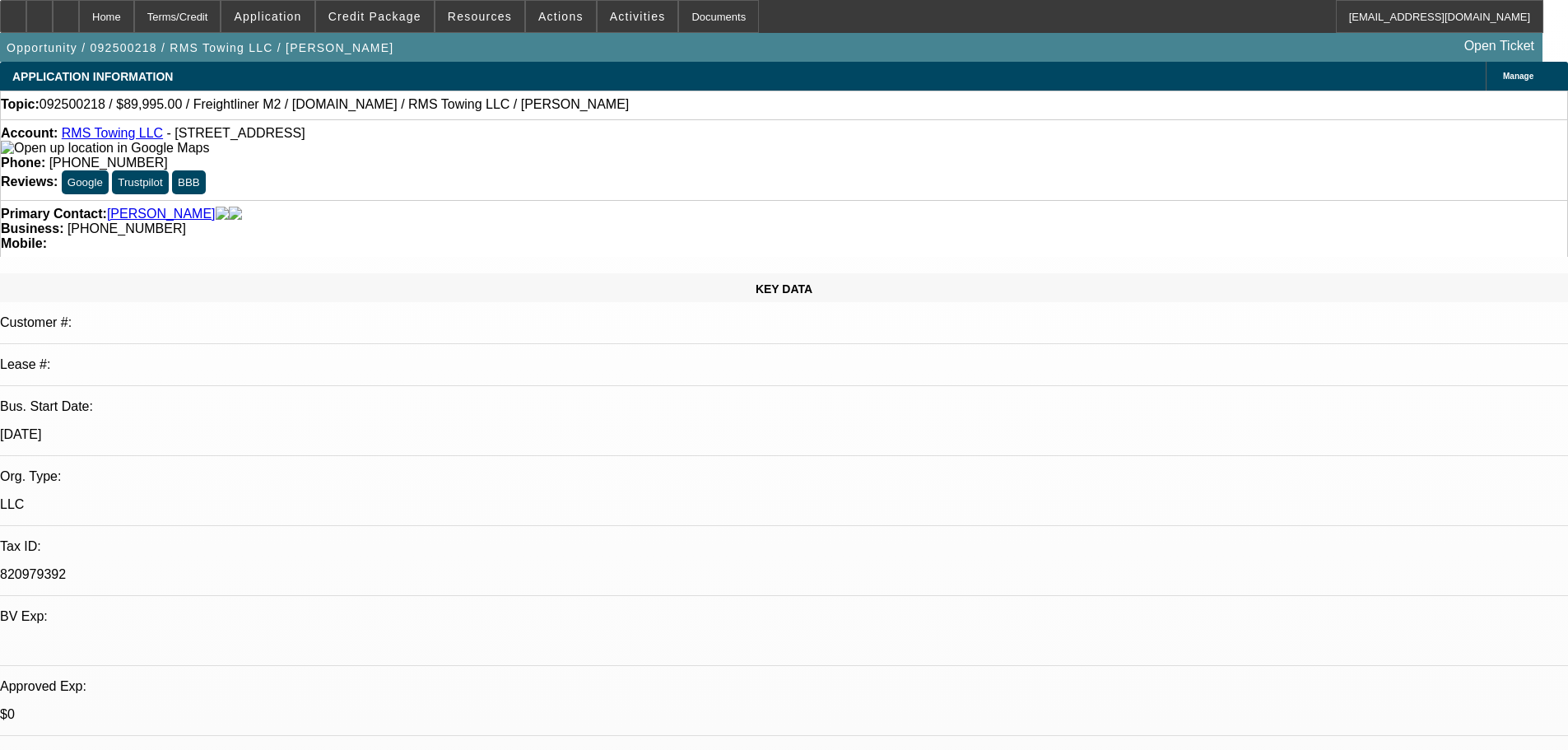
drag, startPoint x: 463, startPoint y: 408, endPoint x: 457, endPoint y: 157, distance: 251.1
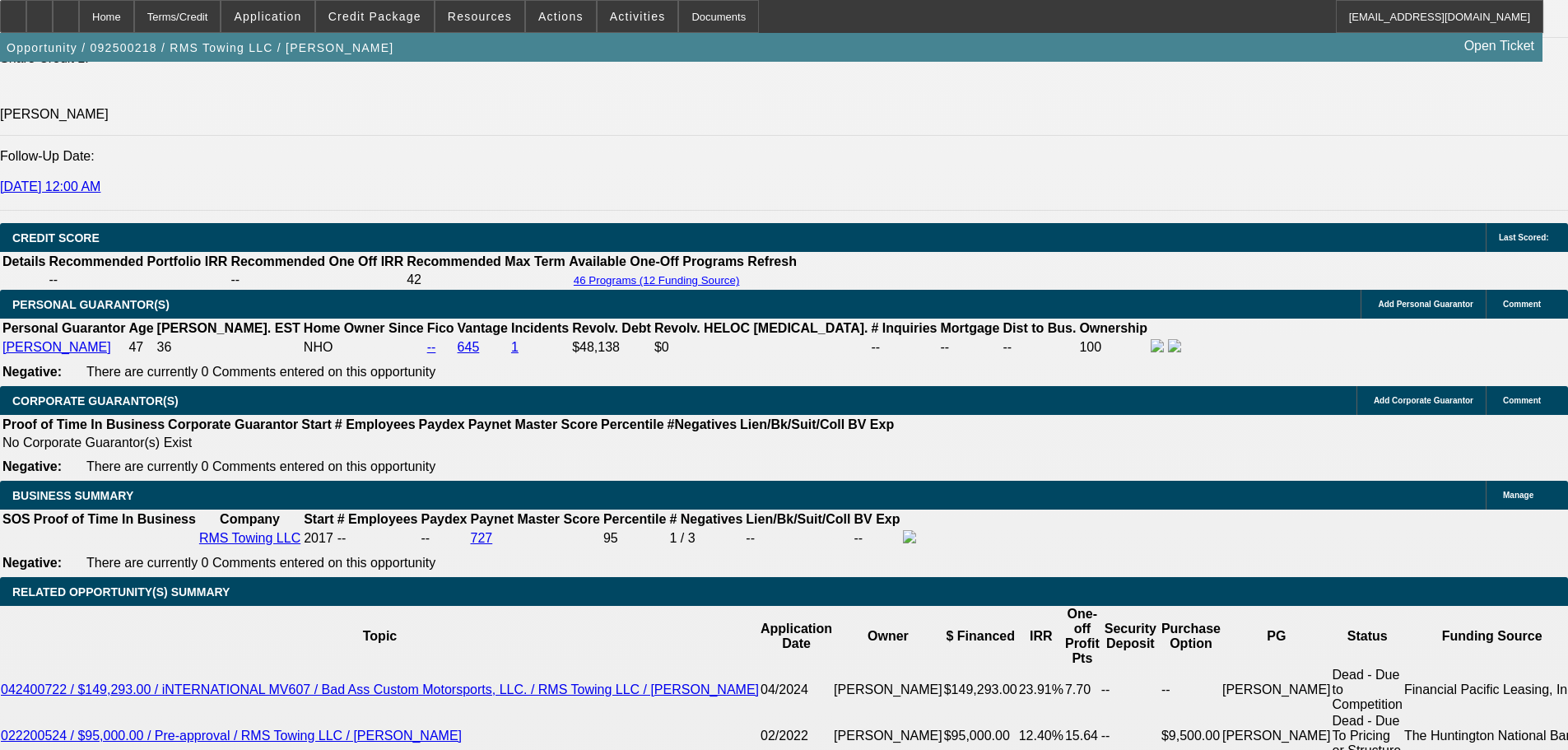
scroll to position [2306, 0]
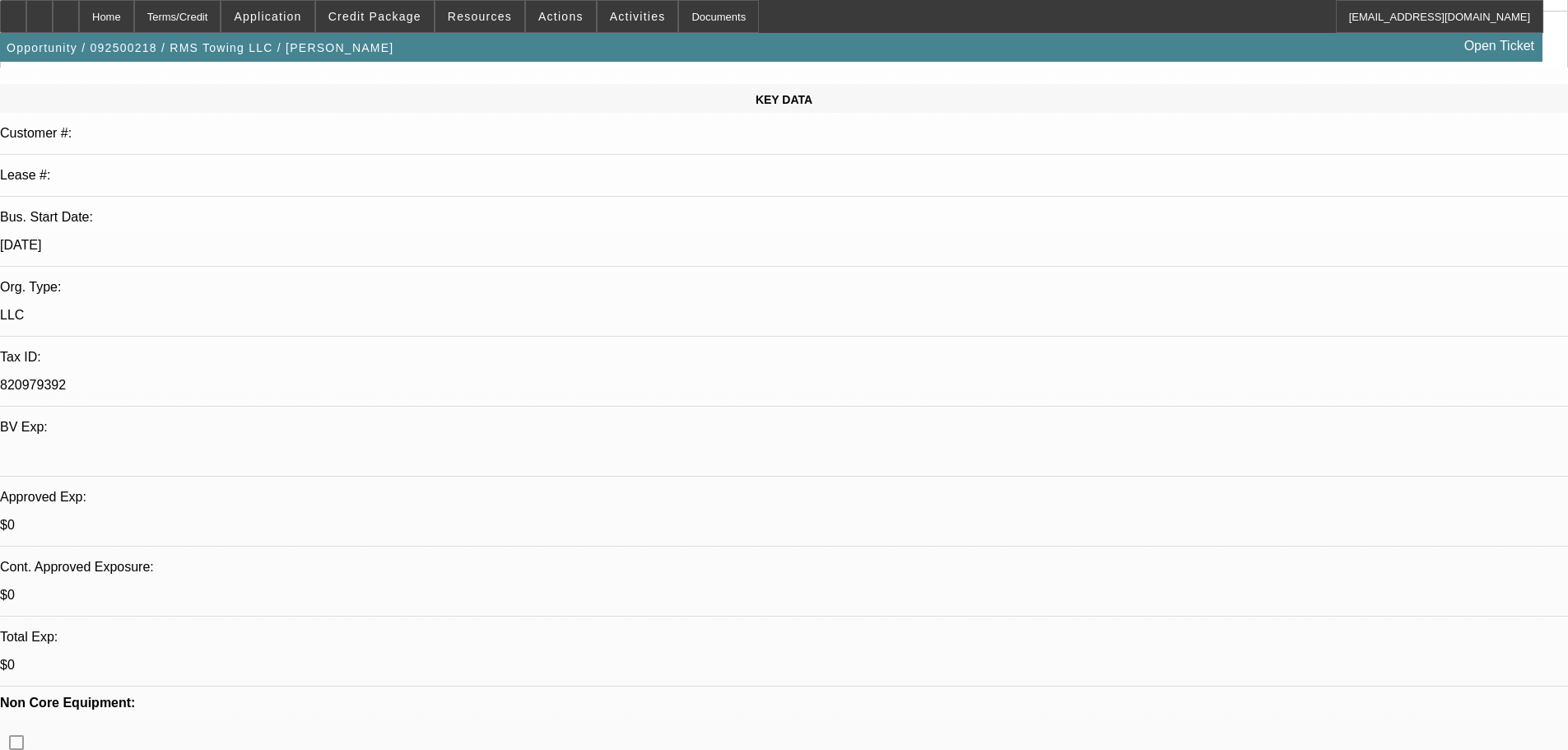
drag, startPoint x: 613, startPoint y: 249, endPoint x: 605, endPoint y: 196, distance: 53.6
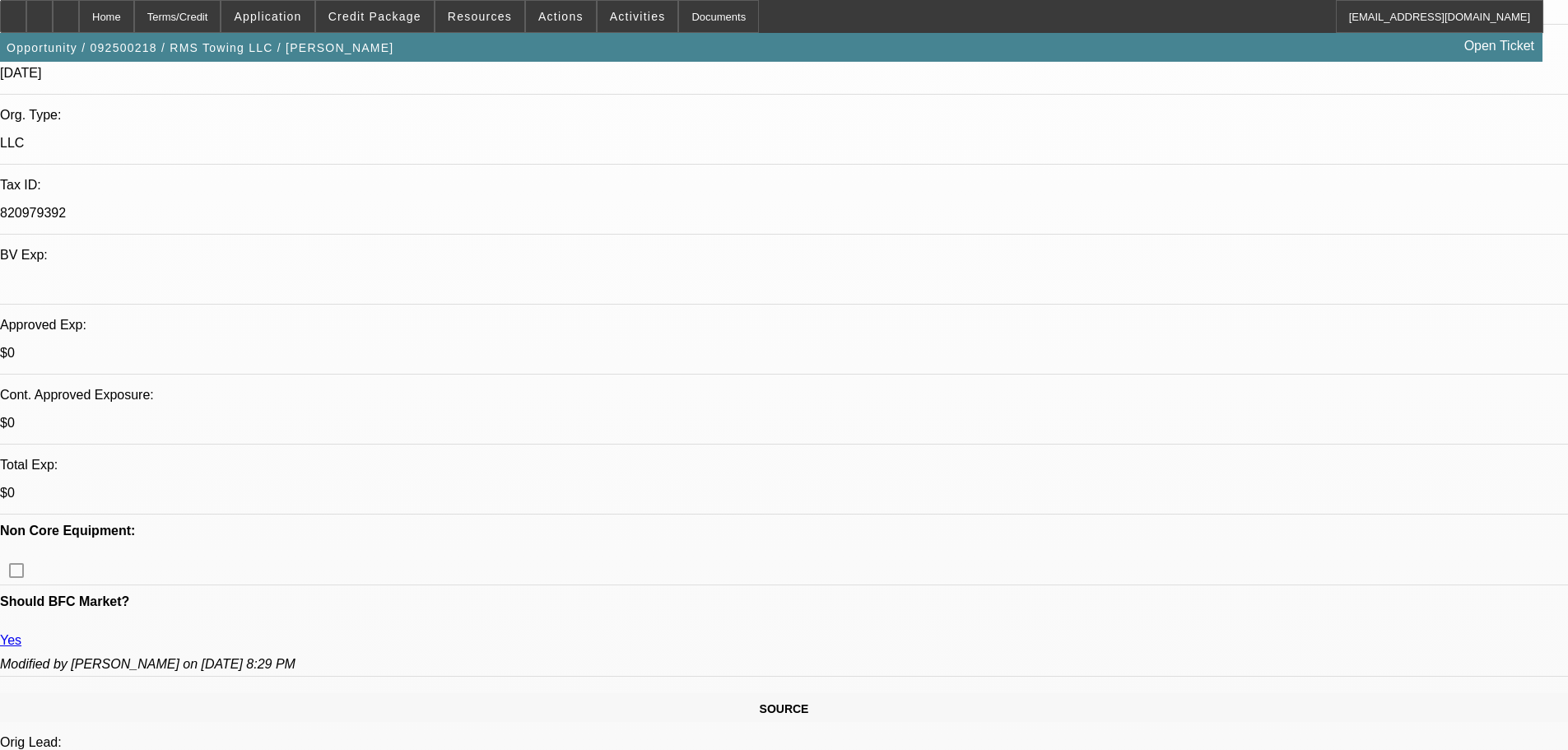
scroll to position [543, 0]
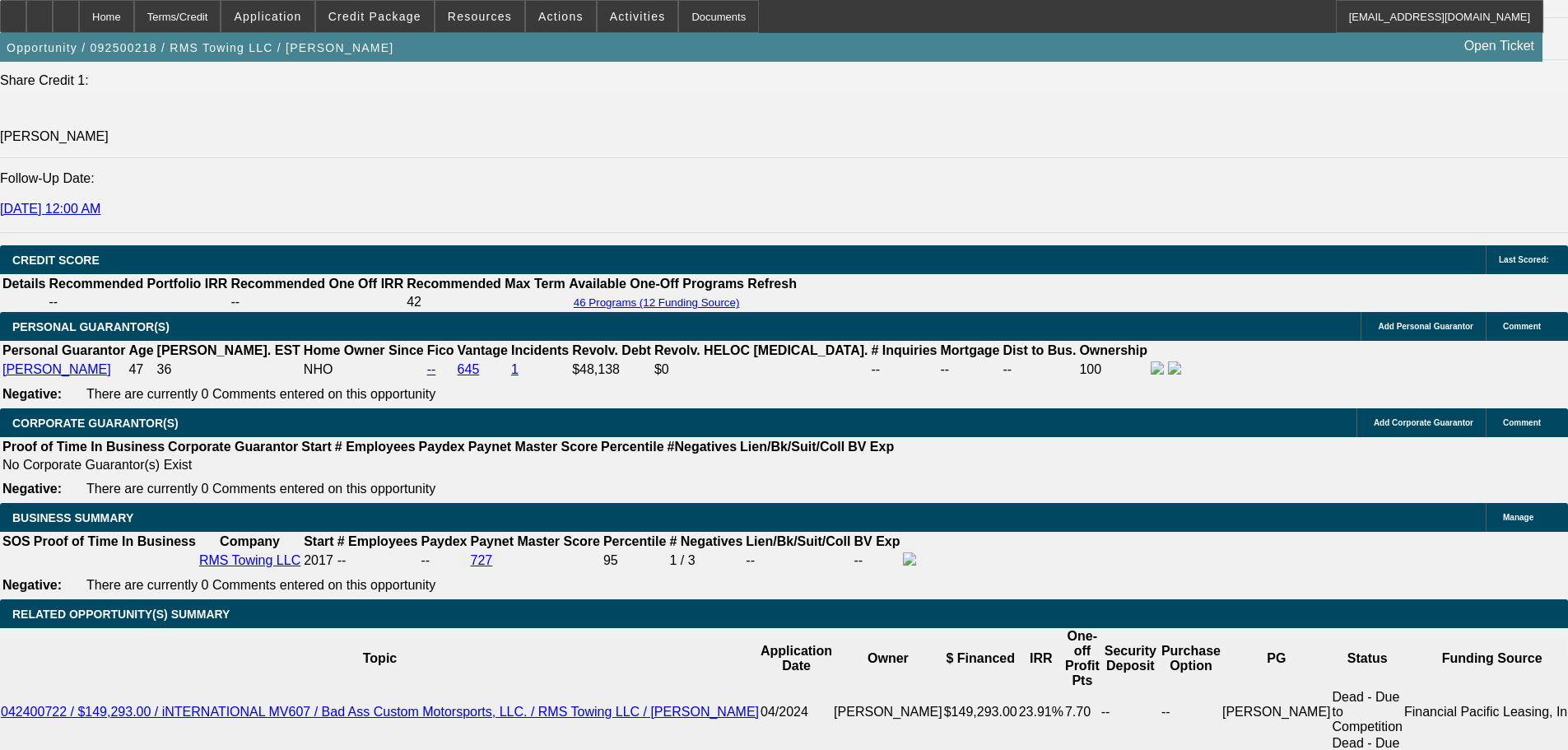
scroll to position [2191, 0]
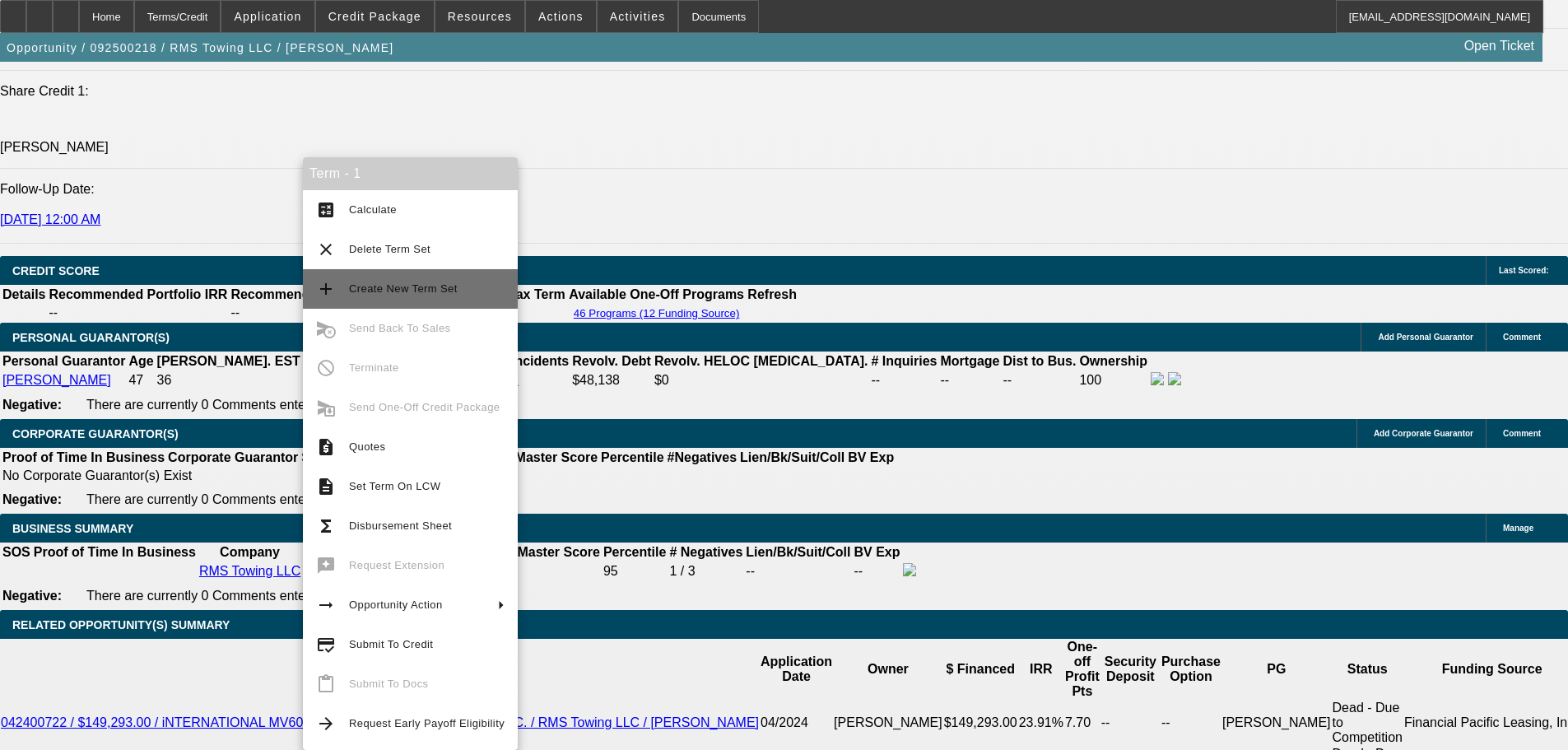
click at [454, 301] on button "add Create New Term Set" at bounding box center [410, 289] width 215 height 40
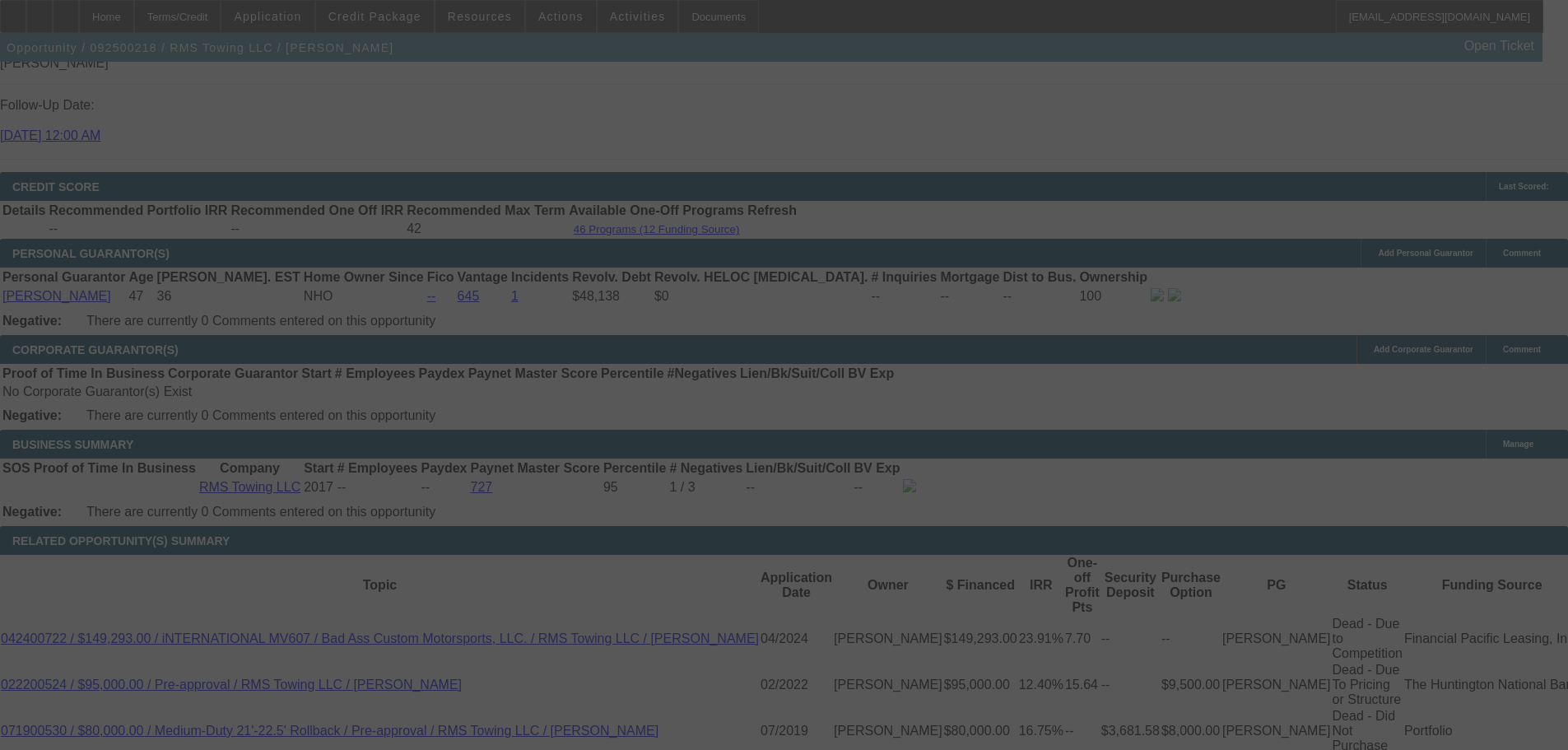
scroll to position [2356, 0]
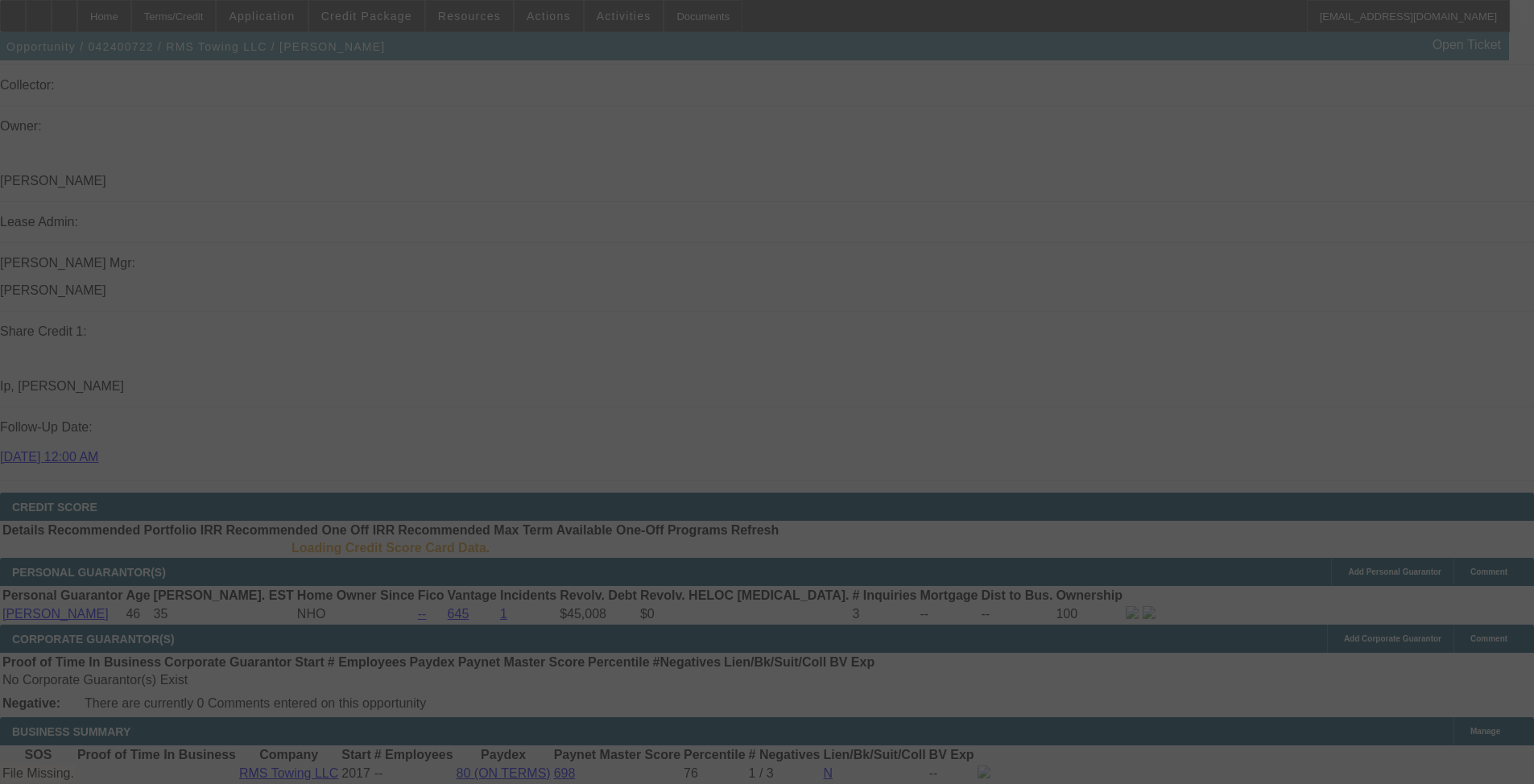
drag, startPoint x: 781, startPoint y: 356, endPoint x: 768, endPoint y: 573, distance: 217.4
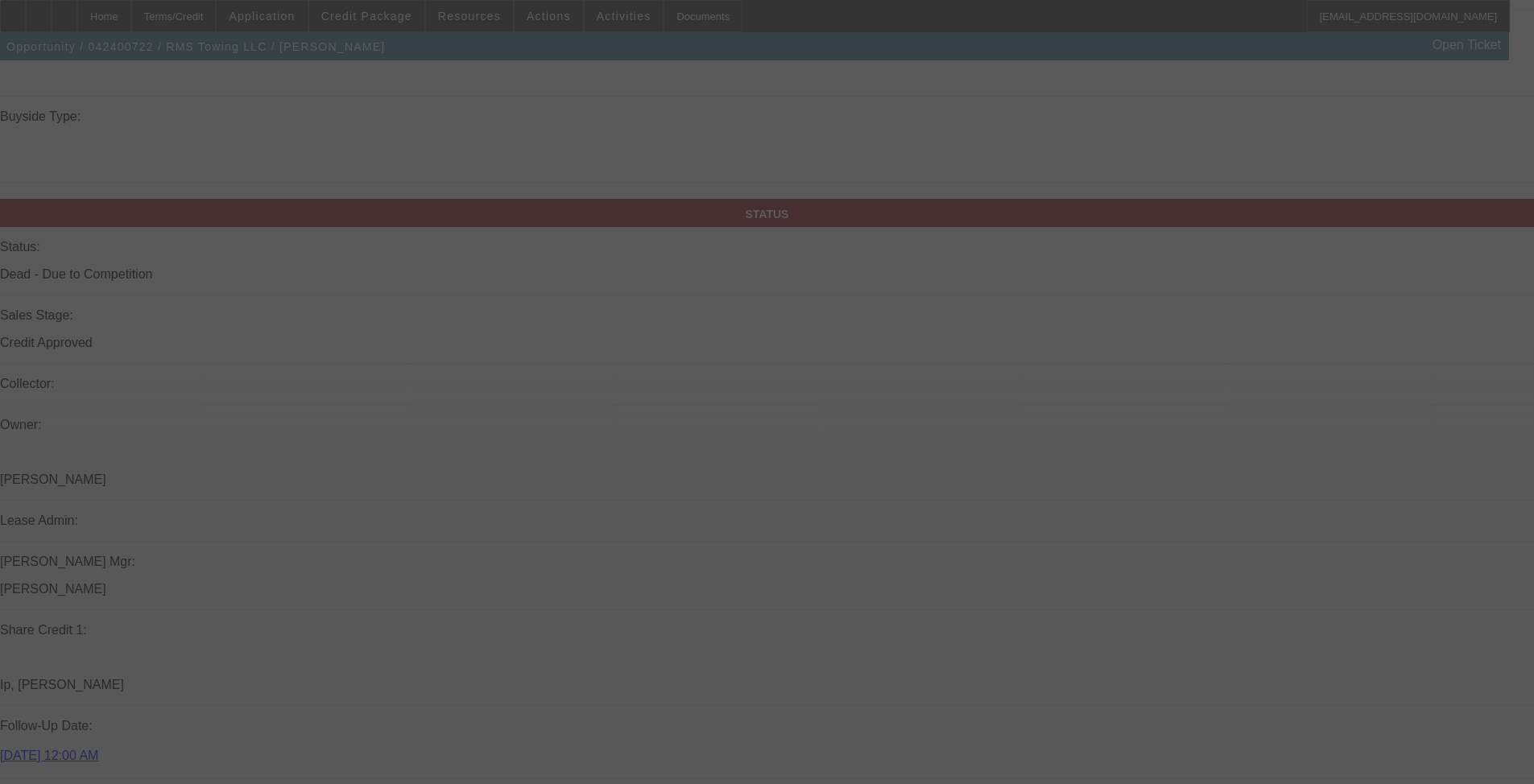
click at [240, 613] on div at bounding box center [767, 392] width 1534 height 784
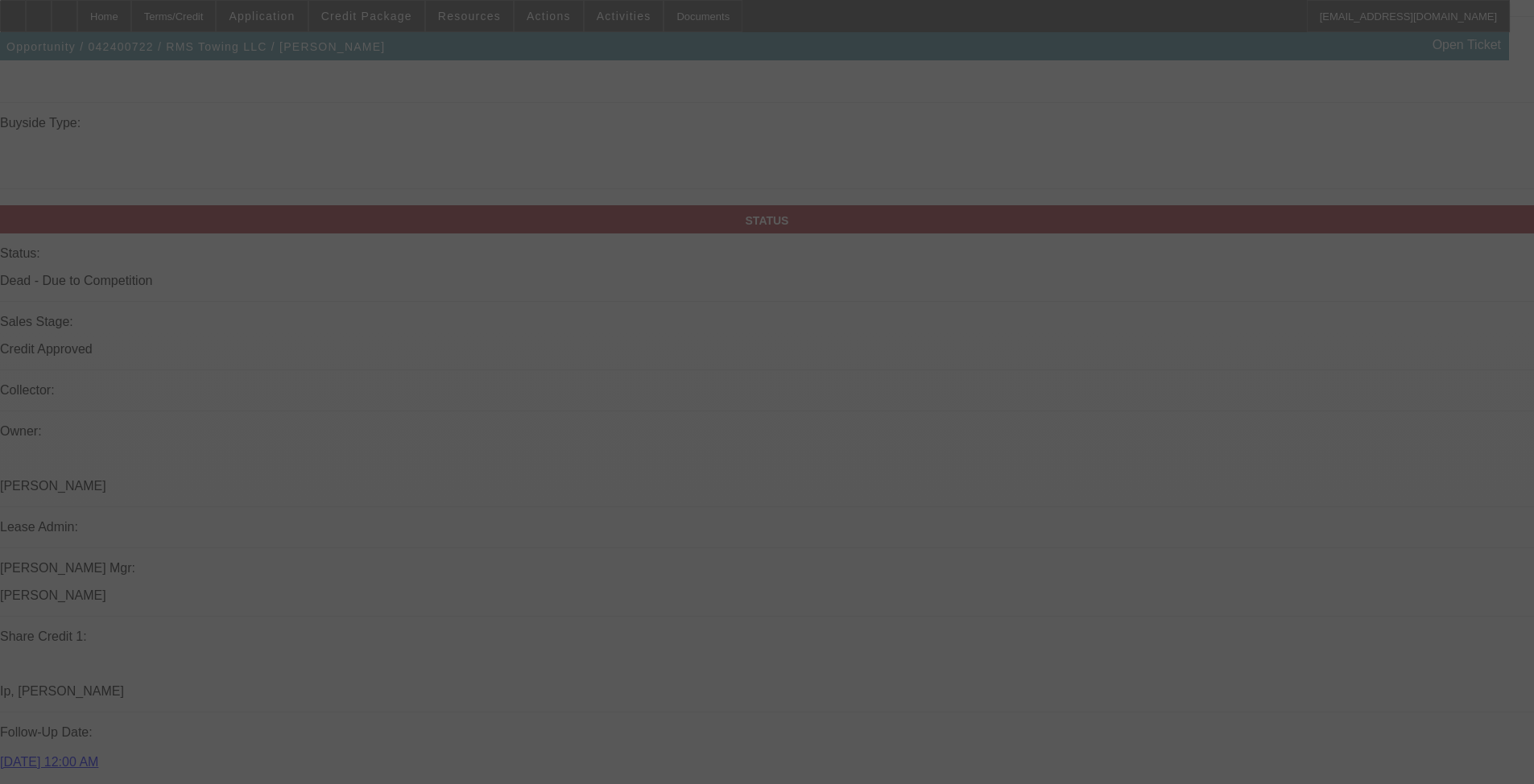
click at [113, 647] on div at bounding box center [767, 392] width 1534 height 784
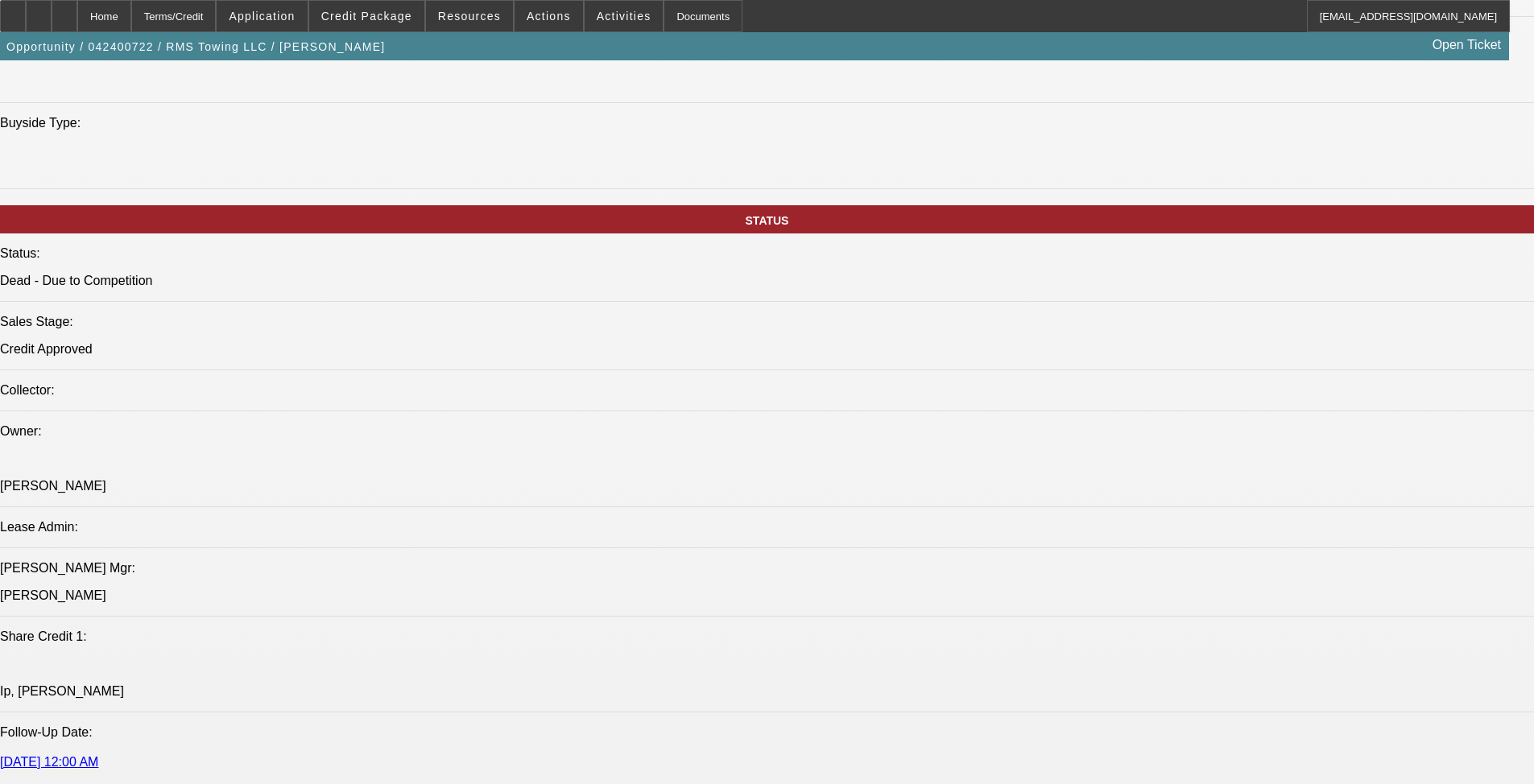
select select "0"
select select "6"
select select "0"
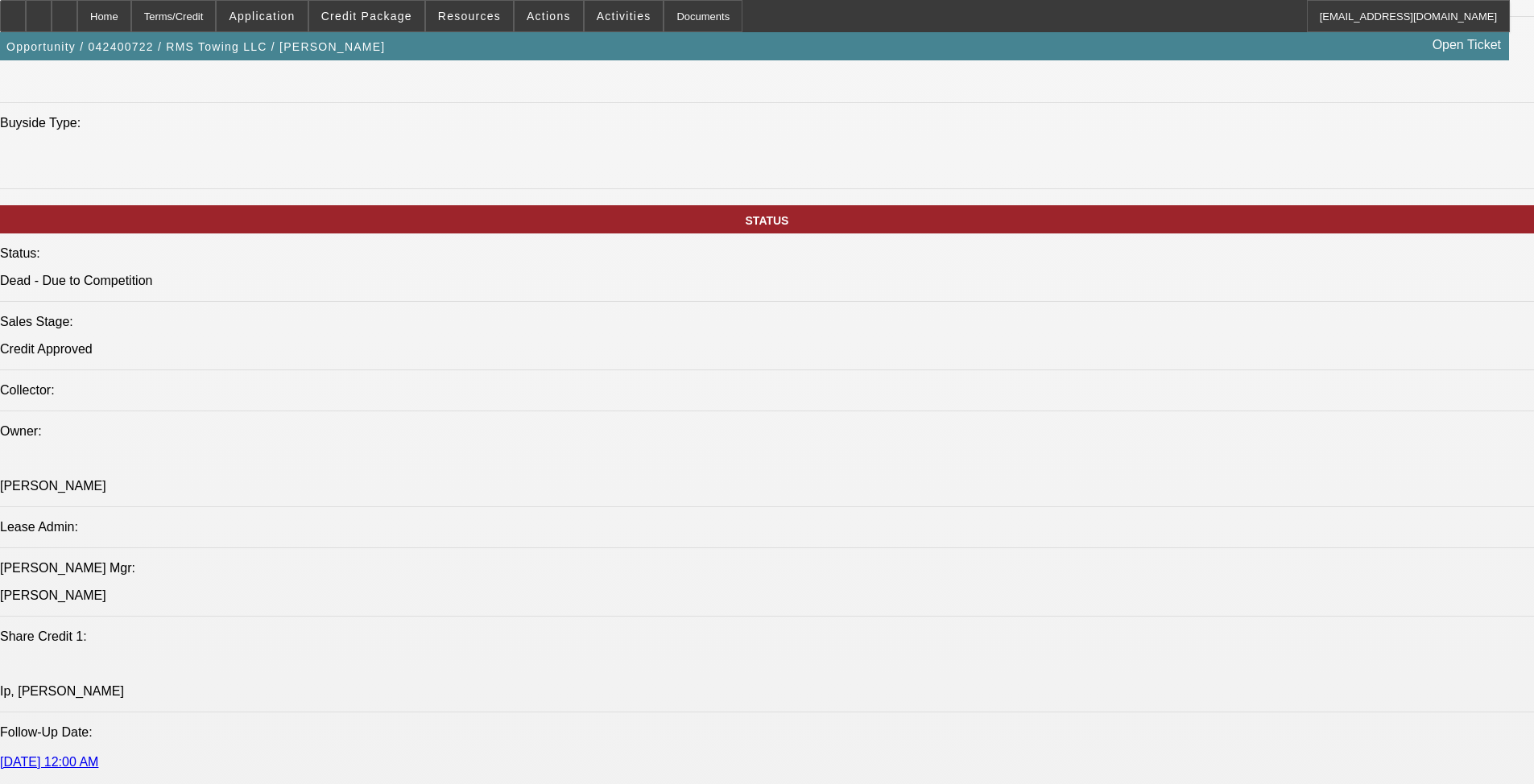
select select "0"
select select "6"
select select "0.1"
select select "2"
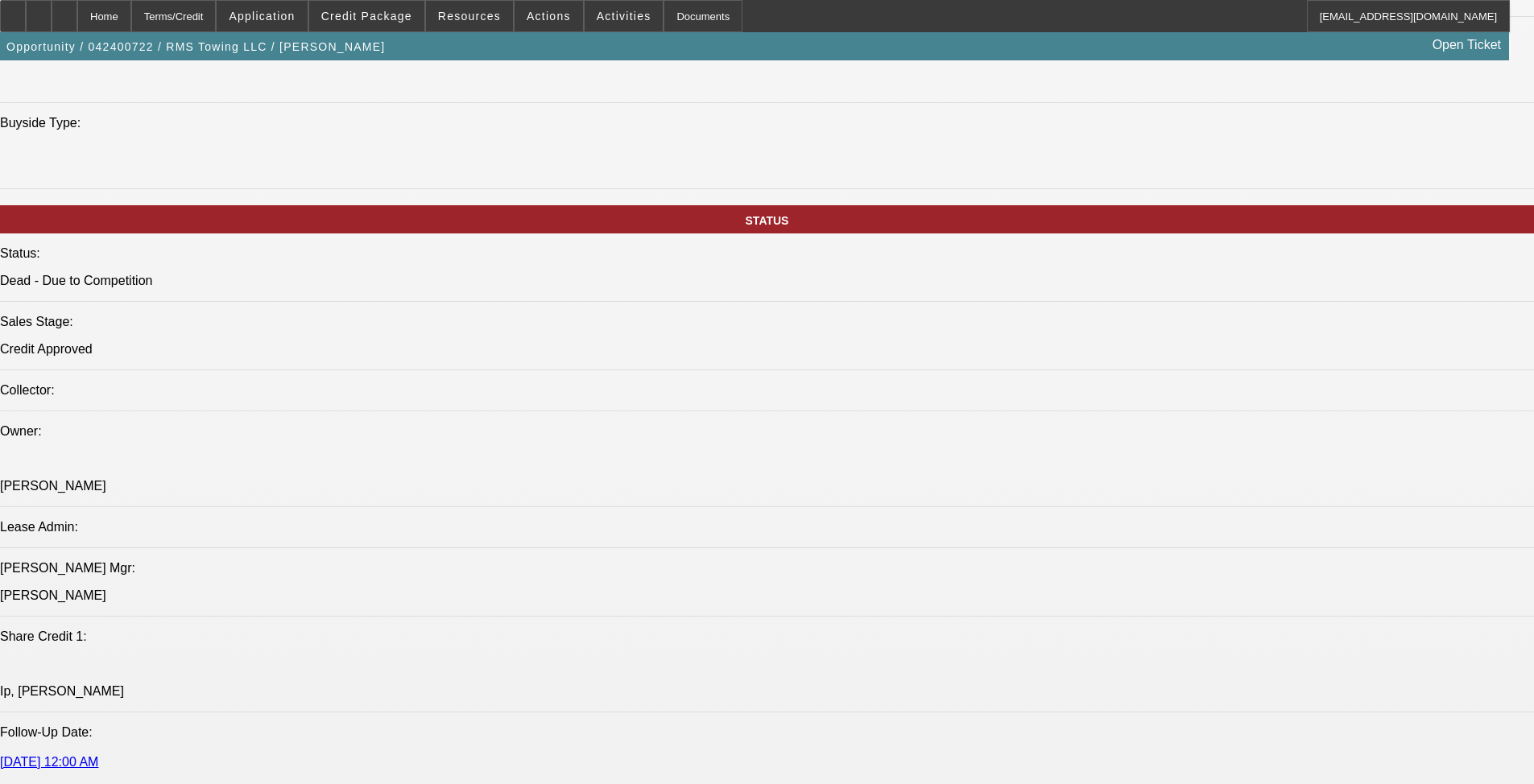
select select "2"
select select "0"
select select "6"
select select "0"
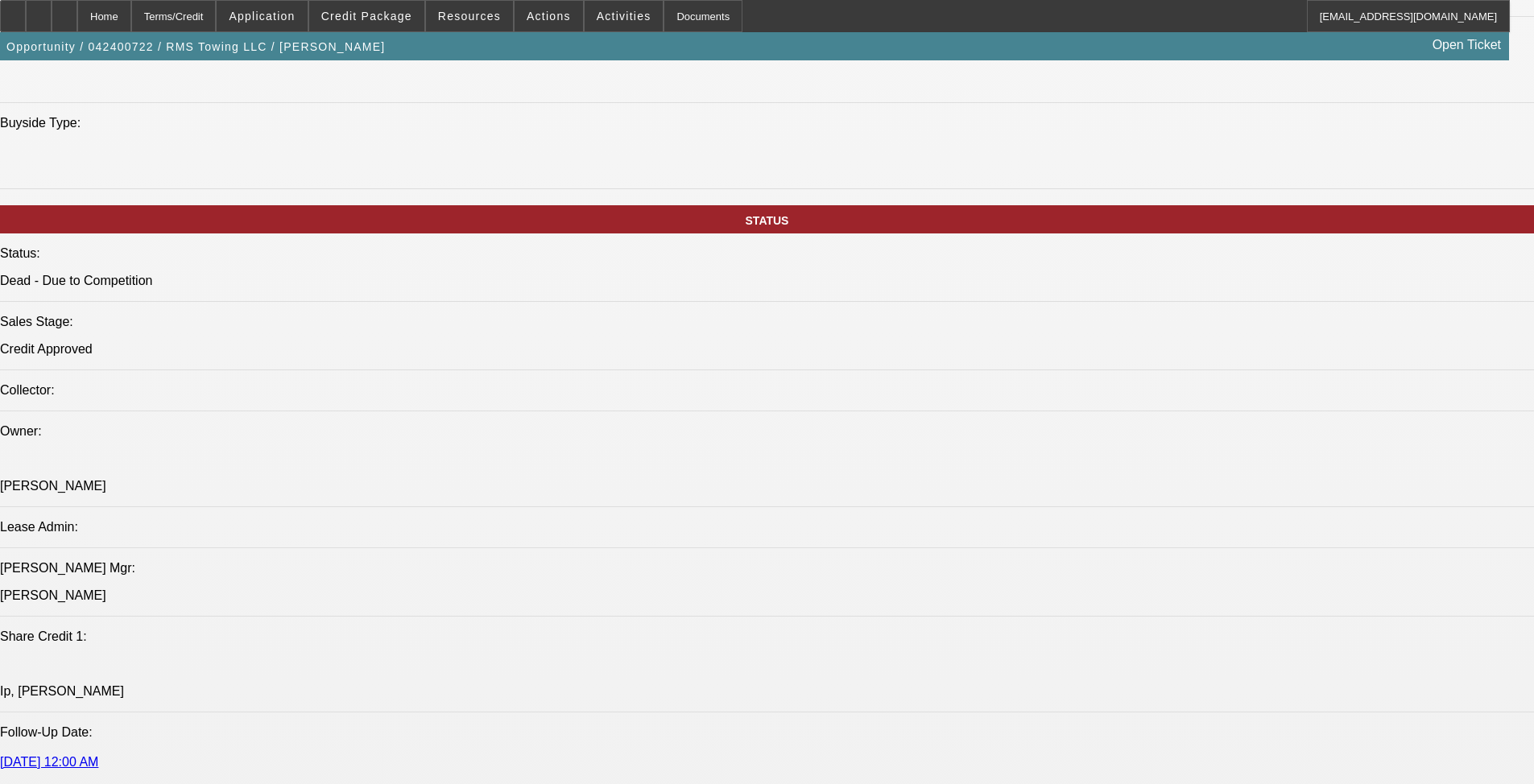
select select "0"
select select "6"
drag, startPoint x: 94, startPoint y: 632, endPoint x: 305, endPoint y: 669, distance: 214.2
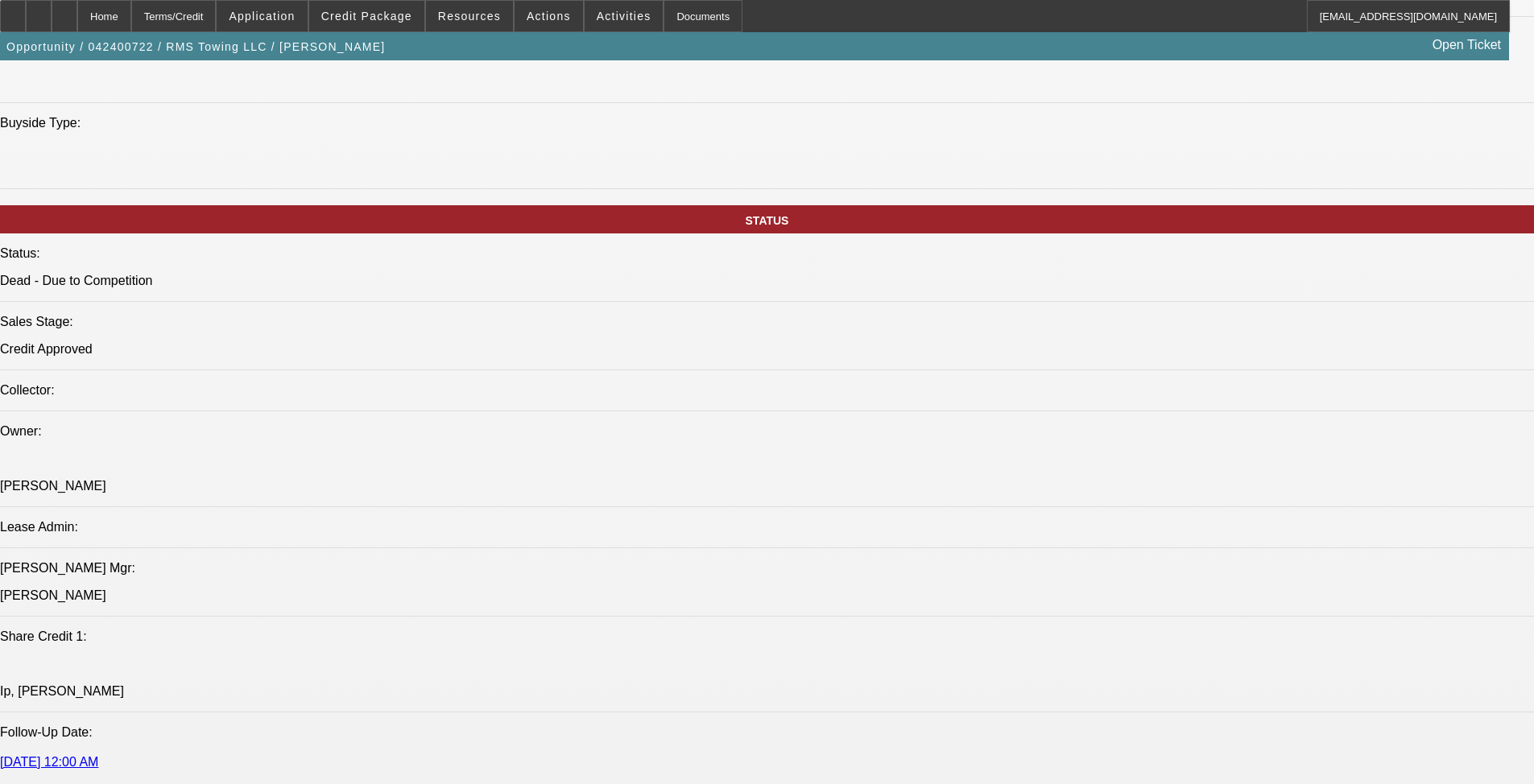
copy div "[PERSON_NAME] has owned and operated RMS Towing successfully for 7 years. He is…"
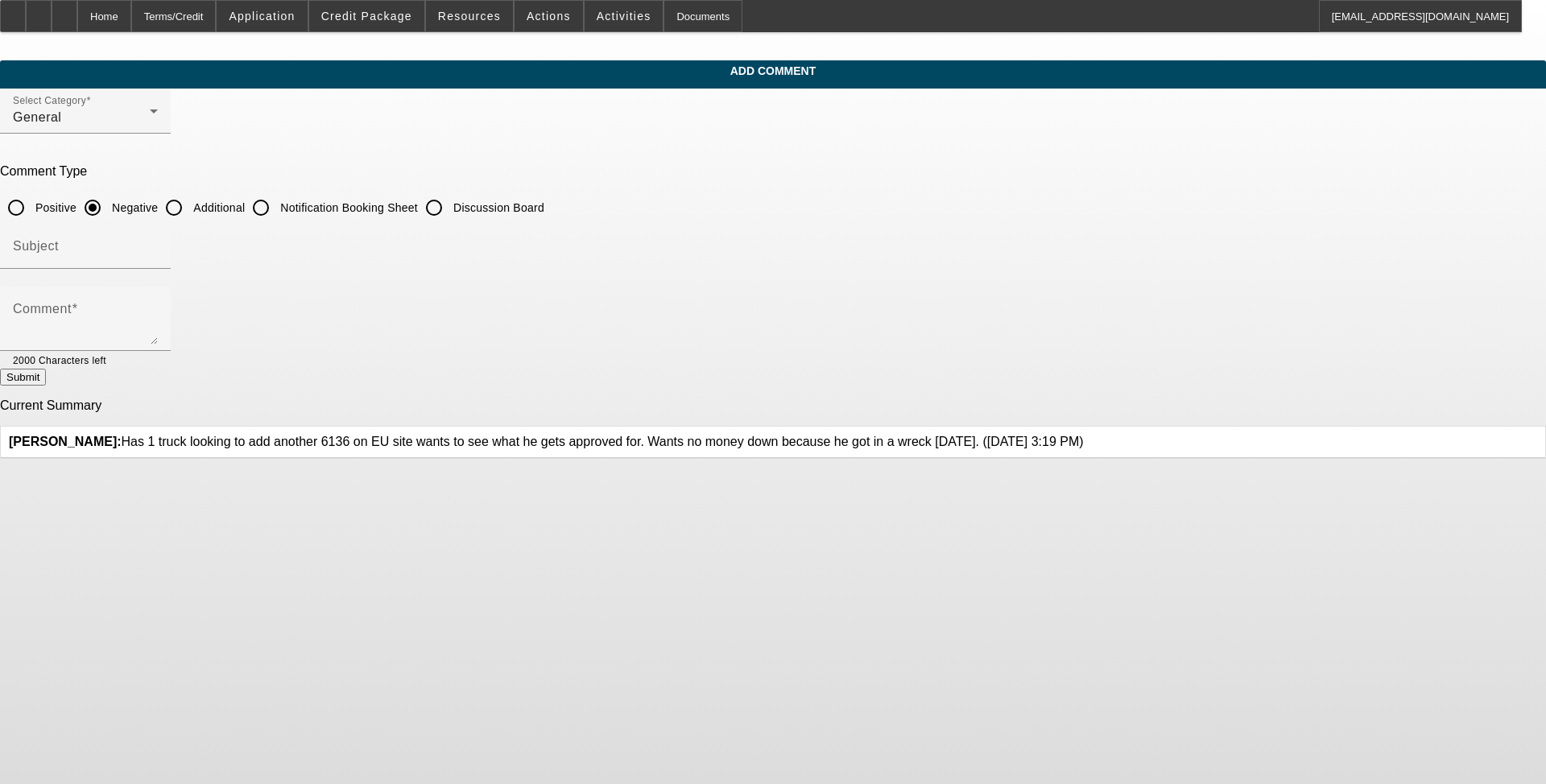
click at [190, 208] on input "Additional" at bounding box center [173, 208] width 32 height 32
radio input "true"
click at [158, 339] on textarea "Comment" at bounding box center [85, 326] width 145 height 39
paste textarea "Ray has owned and operated RMS Towing successfully for 7 years. He is currently…"
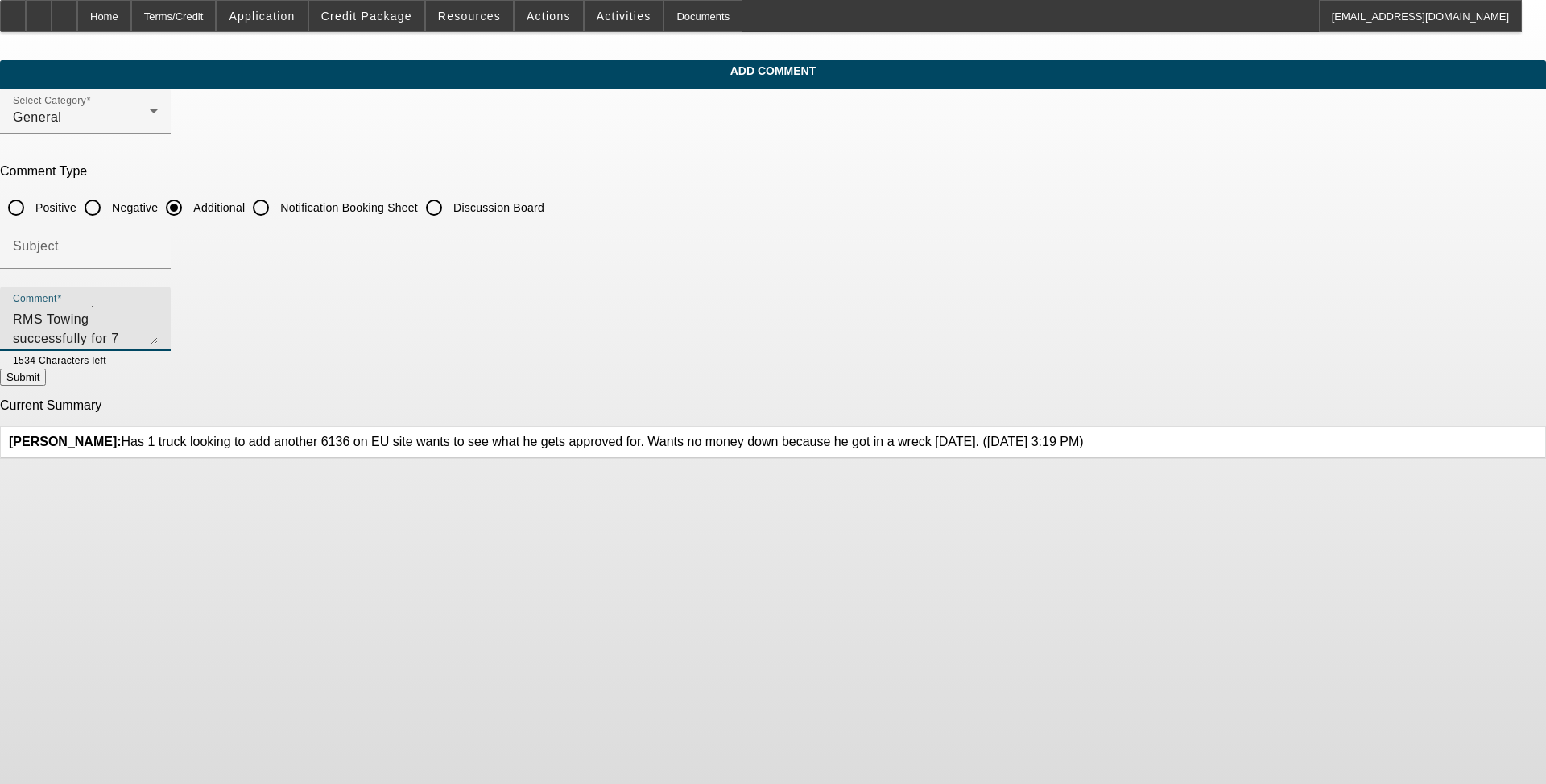
click at [158, 334] on textarea "Ray has owned and operated RMS Towing successfully for 7 years. He is currently…" at bounding box center [85, 326] width 145 height 39
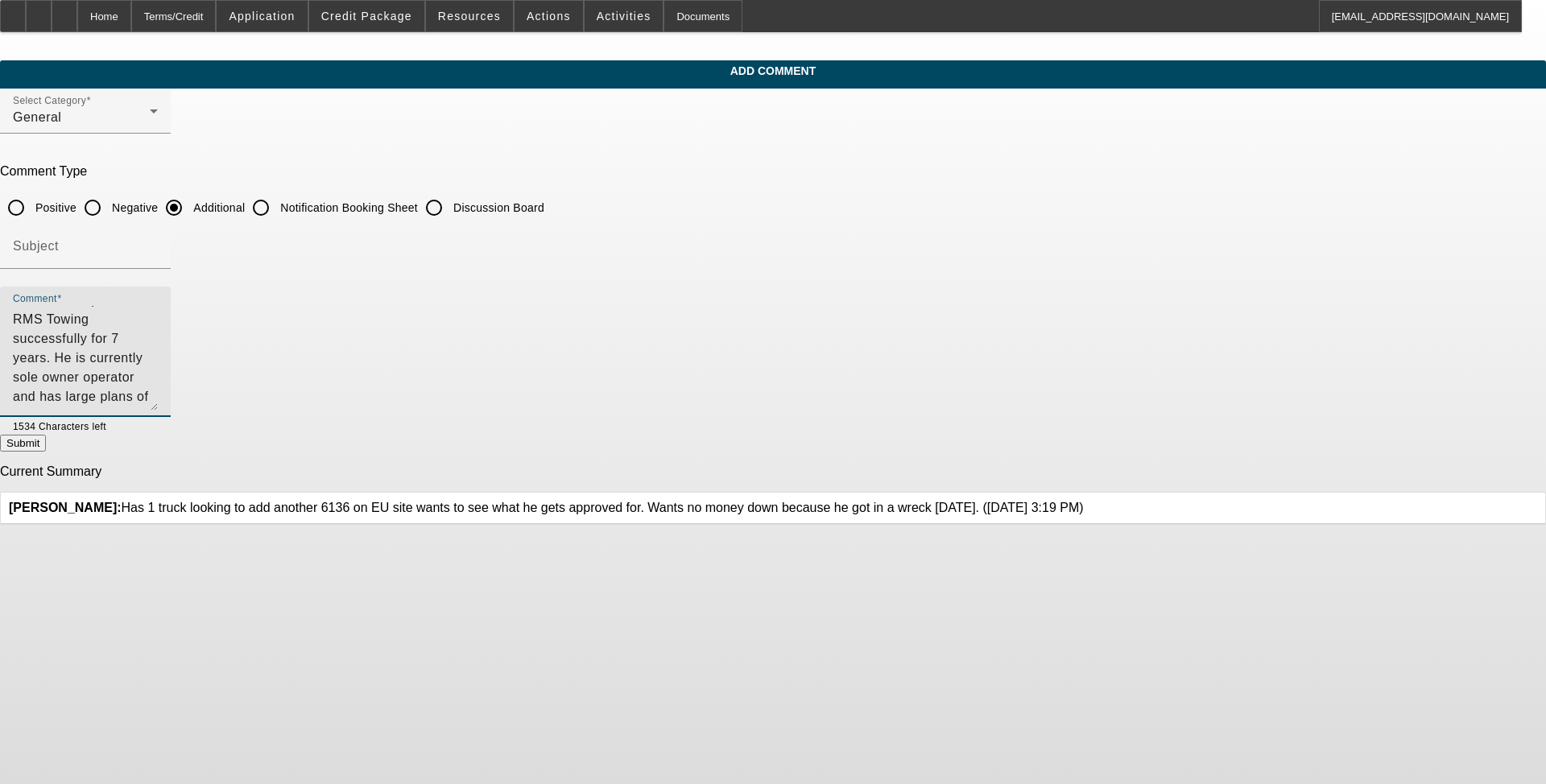
scroll to position [0, 0]
drag, startPoint x: 1055, startPoint y: 338, endPoint x: 1045, endPoint y: 426, distance: 88.6
click at [158, 410] on textarea "Ray has owned and operated RMS Towing successfully for 7 years. He is currently…" at bounding box center [85, 358] width 145 height 104
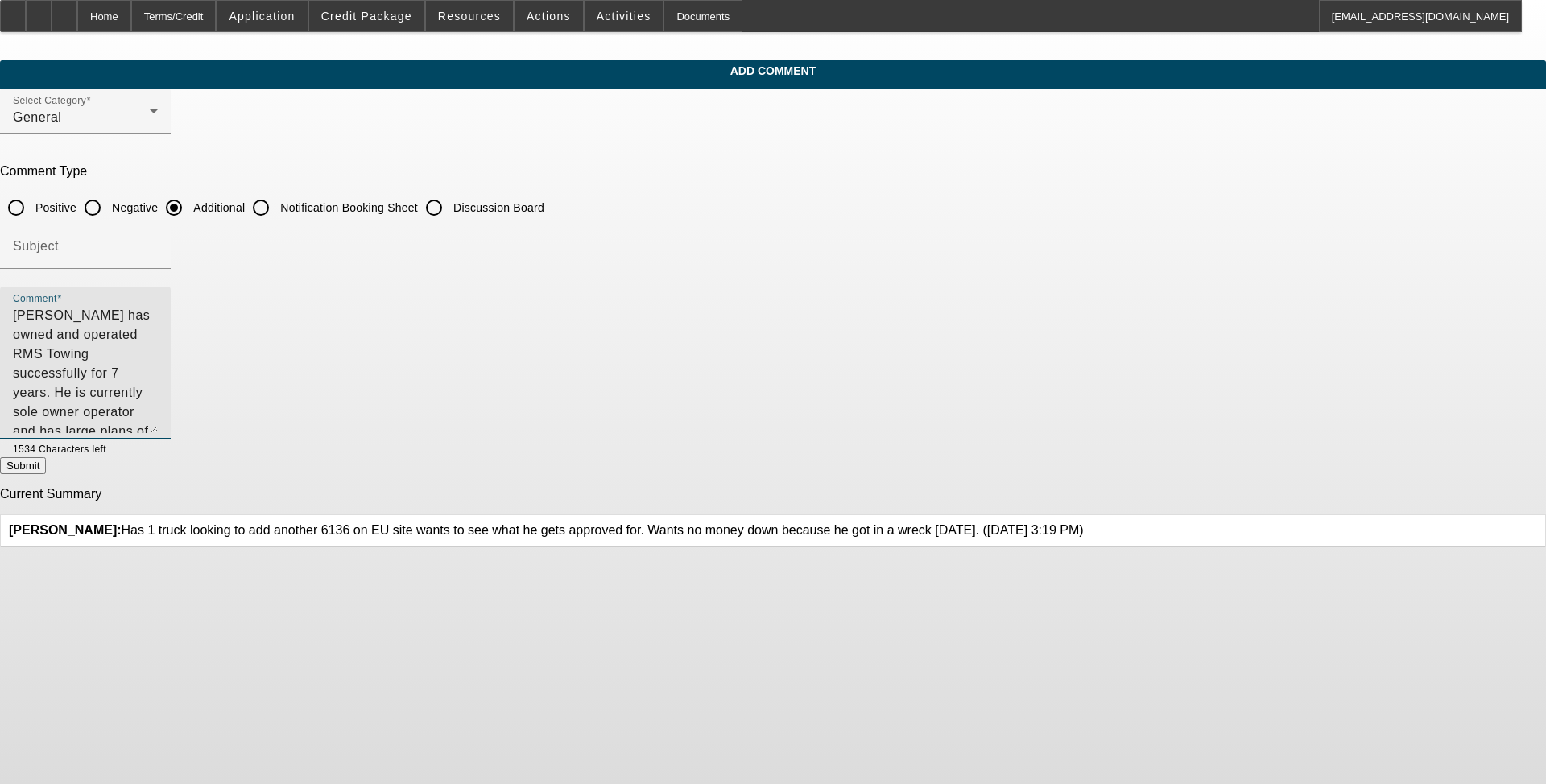
click at [158, 347] on textarea "Ray has owned and operated RMS Towing successfully for 7 years. He is currently…" at bounding box center [85, 370] width 145 height 127
click at [158, 314] on textarea "Ray has owned and operated RMS Towing successfully for 7 years. He is currently…" at bounding box center [85, 370] width 145 height 127
click at [158, 312] on textarea "Ray has owned and operated RMS Towing successfully for 7 years. He is currently…" at bounding box center [85, 370] width 145 height 127
click at [158, 314] on textarea "Ray has owned and operated RMS Towing successfully for 8 years. He is currently…" at bounding box center [85, 370] width 145 height 127
click at [158, 315] on textarea "Ray has owned and operated RMS Towing successfully for 8 years. He is currently…" at bounding box center [85, 370] width 145 height 127
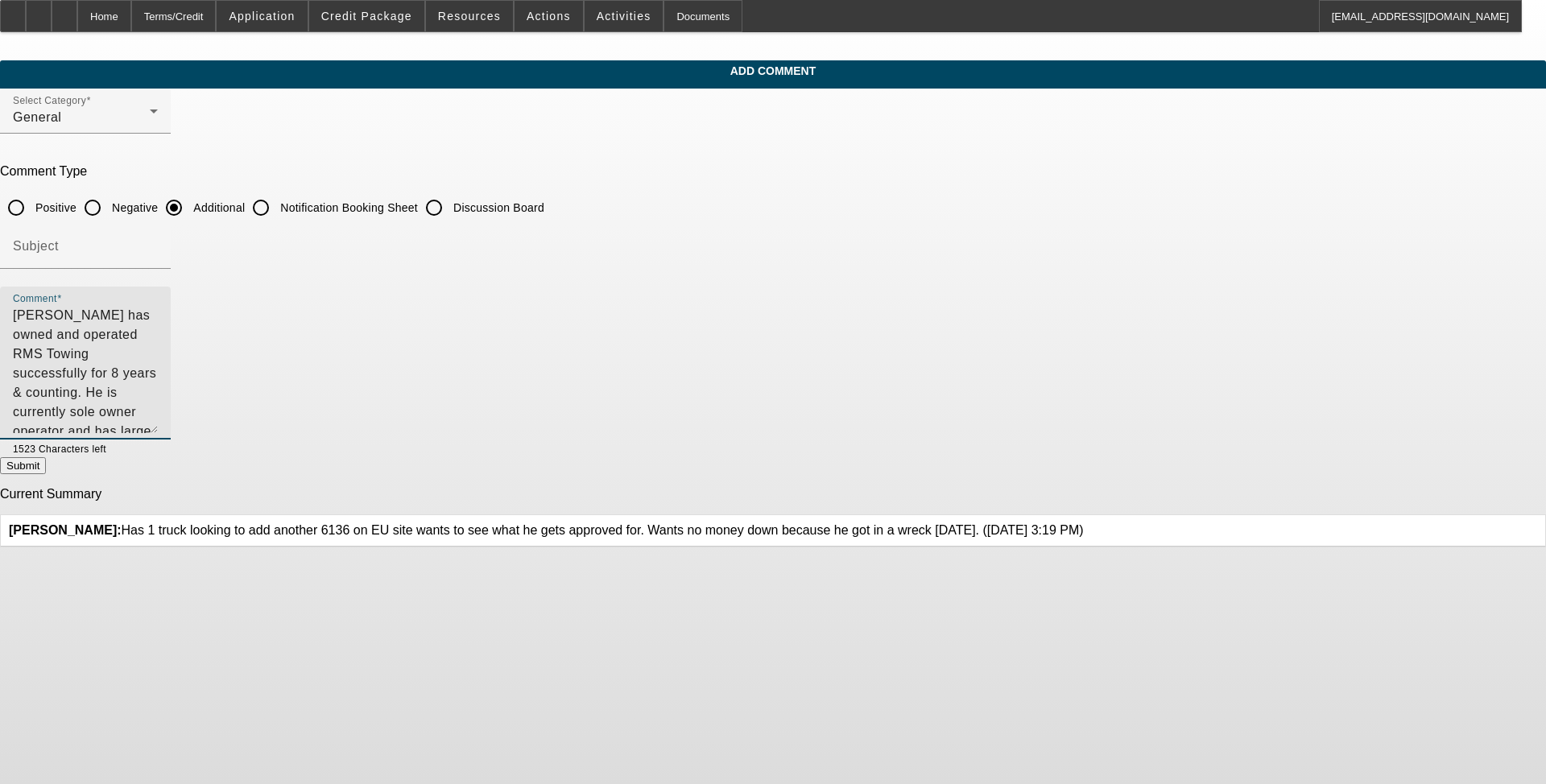
click at [158, 349] on textarea "Ray has owned and operated RMS Towing successfully for 8 years & counting. He i…" at bounding box center [85, 370] width 145 height 127
click at [158, 376] on textarea "Ray has owned and operated RMS Towing successfully for 8 years & counting. He i…" at bounding box center [85, 370] width 145 height 127
drag, startPoint x: 1023, startPoint y: 376, endPoint x: 1072, endPoint y: 393, distance: 51.9
click at [171, 393] on div "Comment Ray has owned and operated RMS Towing successfully for 8 years & counti…" at bounding box center [85, 363] width 171 height 153
click at [158, 392] on textarea "Ray has owned and operated RMS Towing successfully for 8 years & counting. He i…" at bounding box center [85, 370] width 145 height 127
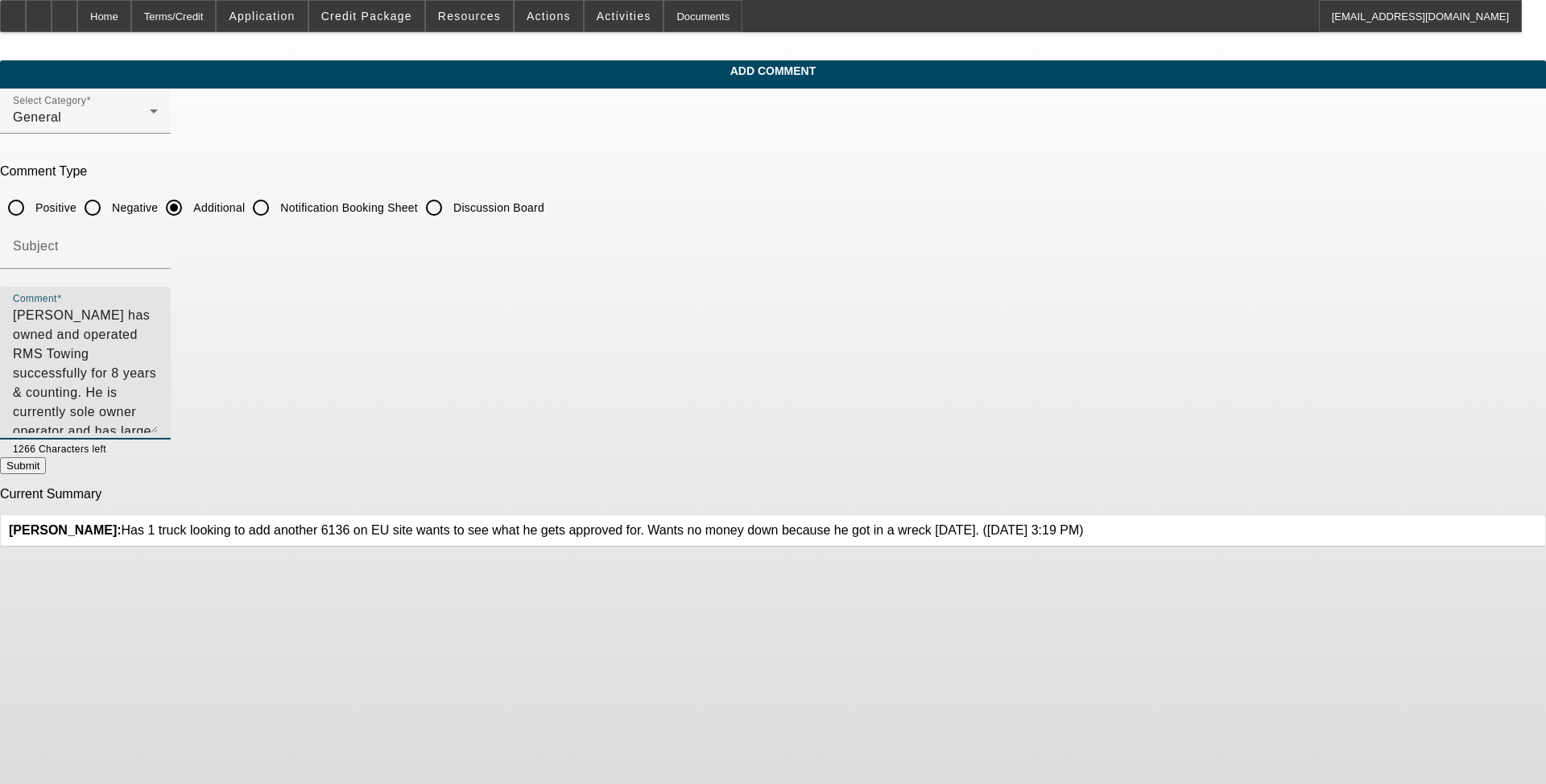
scroll to position [4, 0]
type textarea "[PERSON_NAME] has owned and operated RMS Towing successfully for 8 years & coun…"
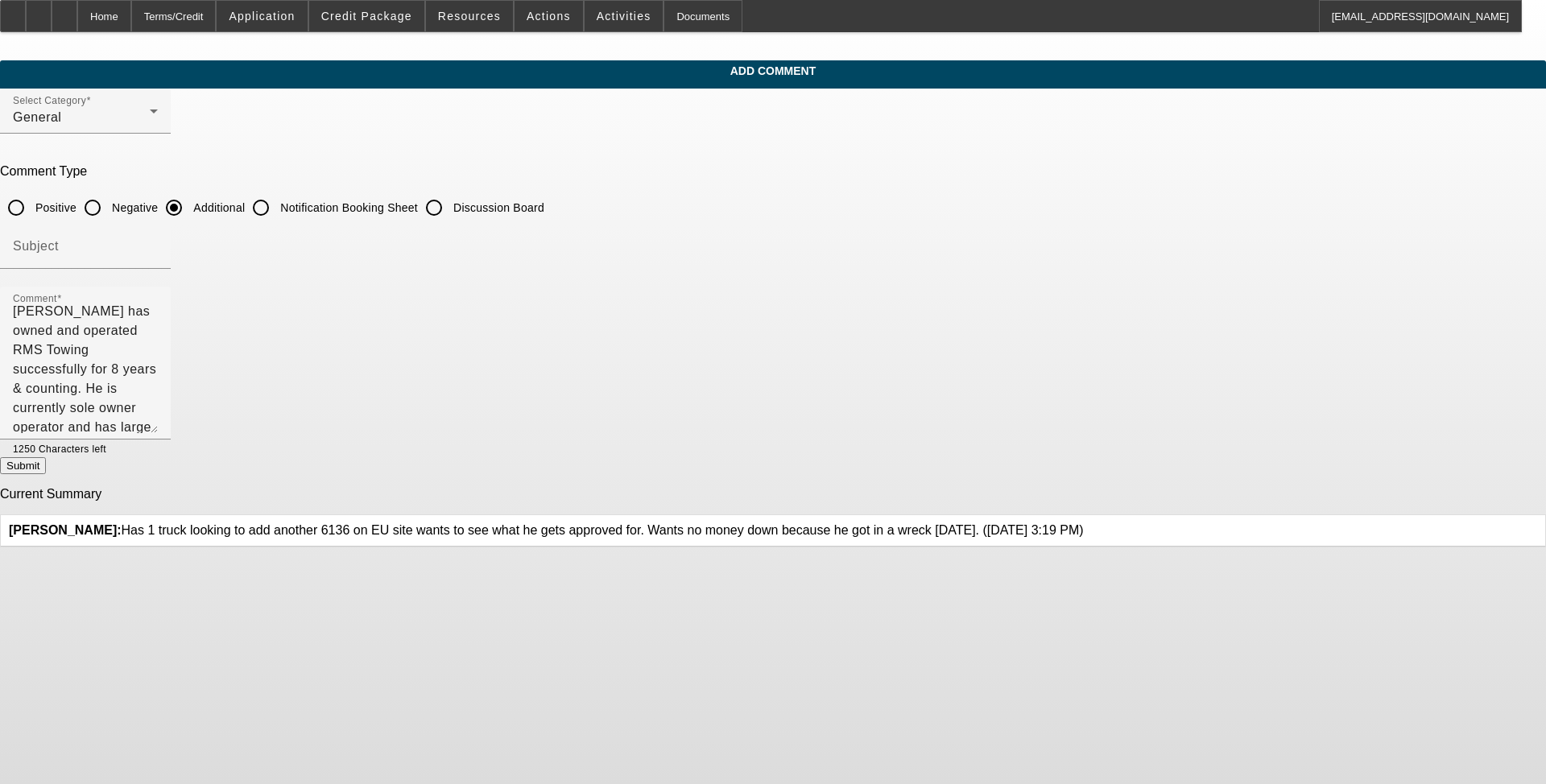
click at [46, 472] on button "Submit" at bounding box center [23, 466] width 46 height 17
radio input "true"
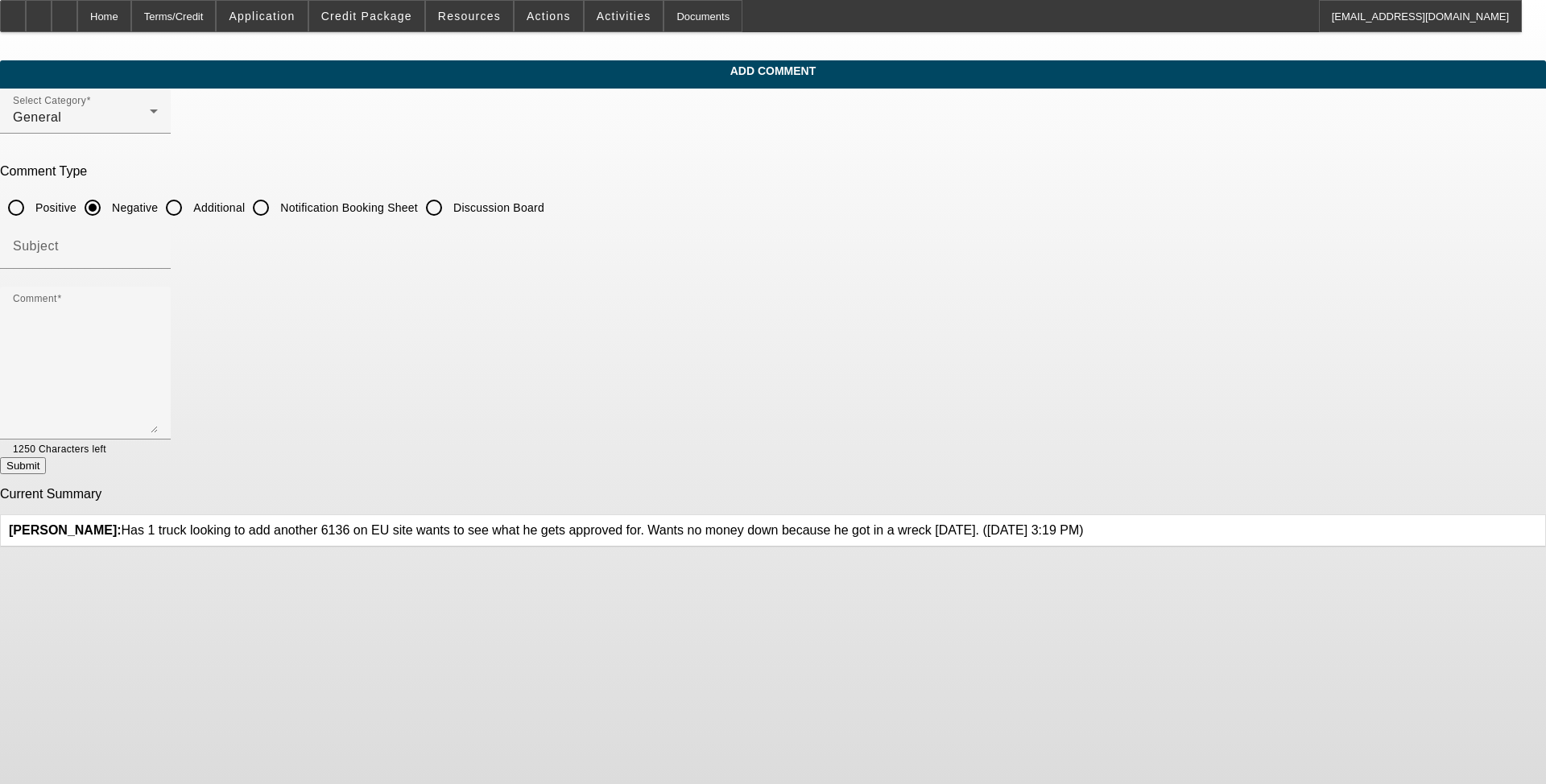
scroll to position [0, 0]
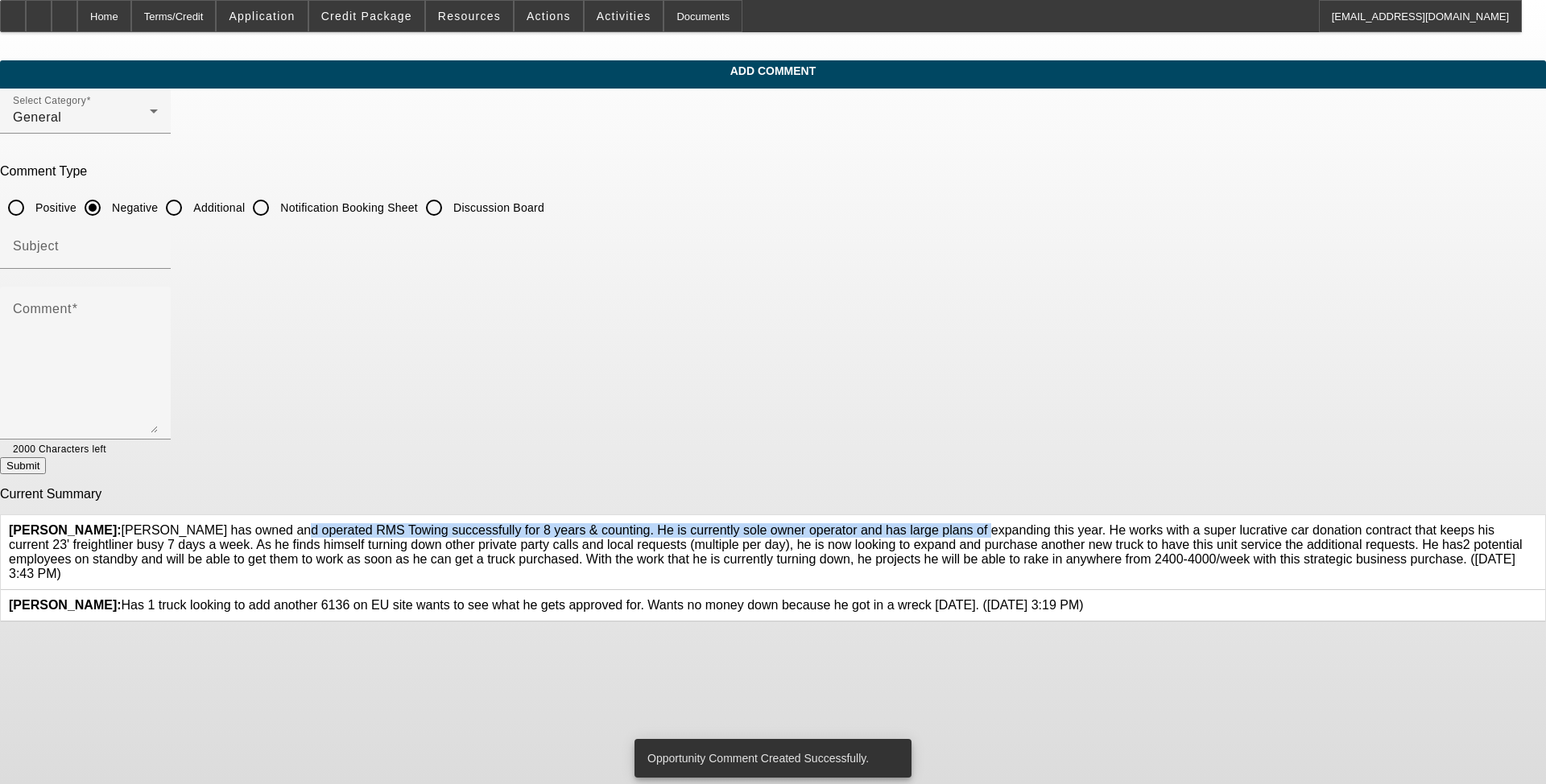
drag, startPoint x: 611, startPoint y: 527, endPoint x: 648, endPoint y: 540, distance: 39.2
click at [646, 540] on span "Flores, Brian: Ray has owned and operated RMS Towing successfully for 8 years &…" at bounding box center [766, 552] width 1514 height 57
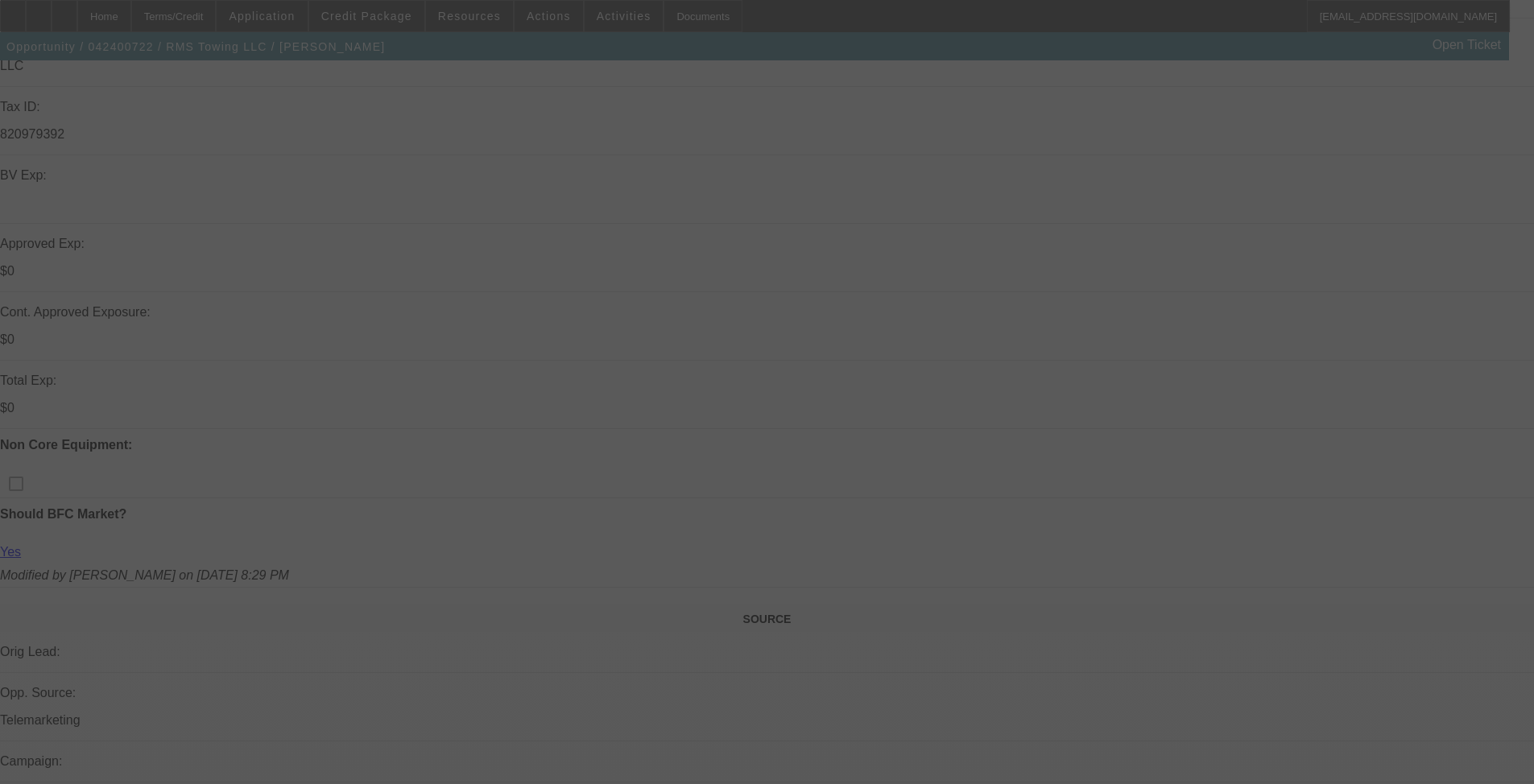
scroll to position [422, 0]
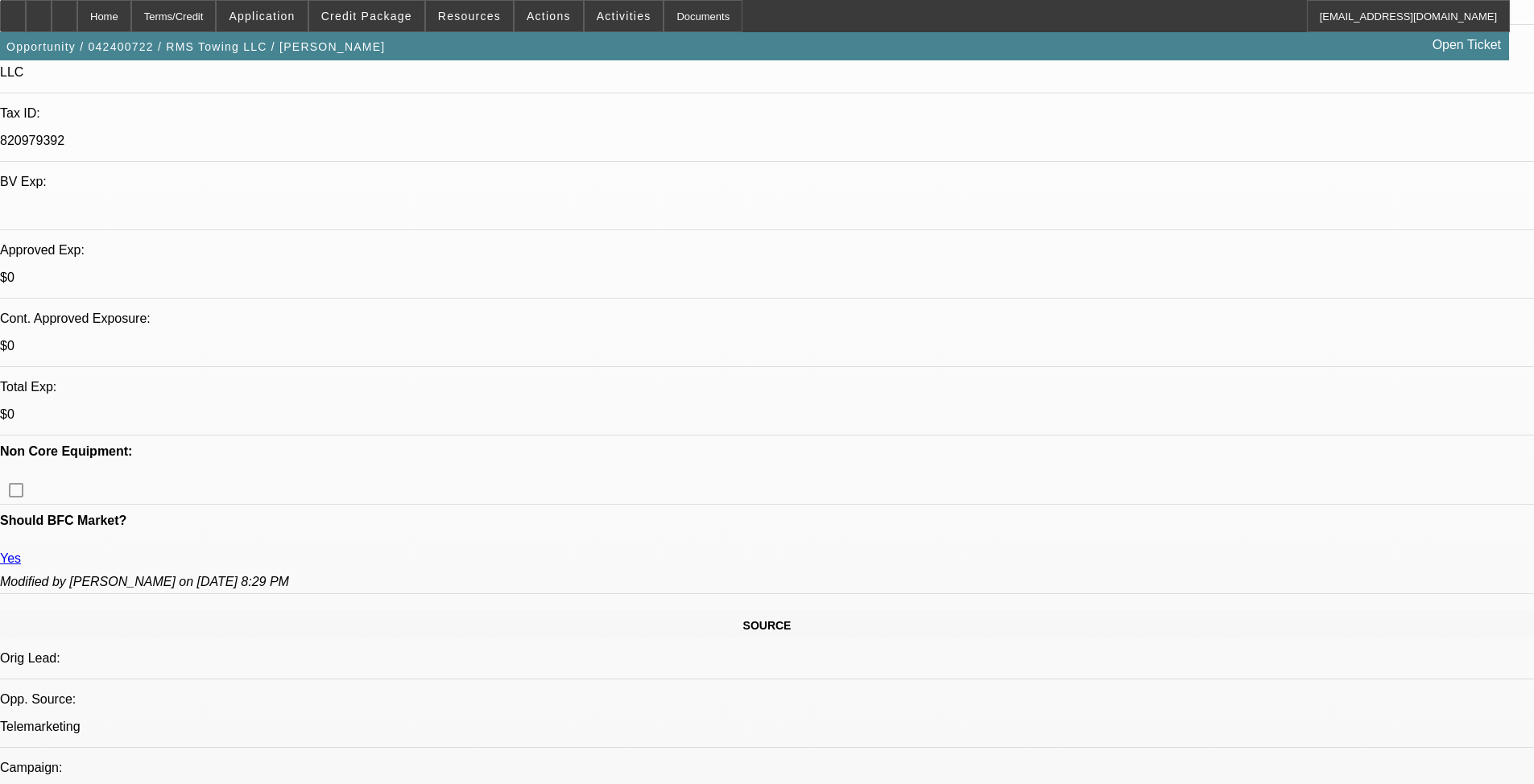
select select "0"
select select "6"
select select "0"
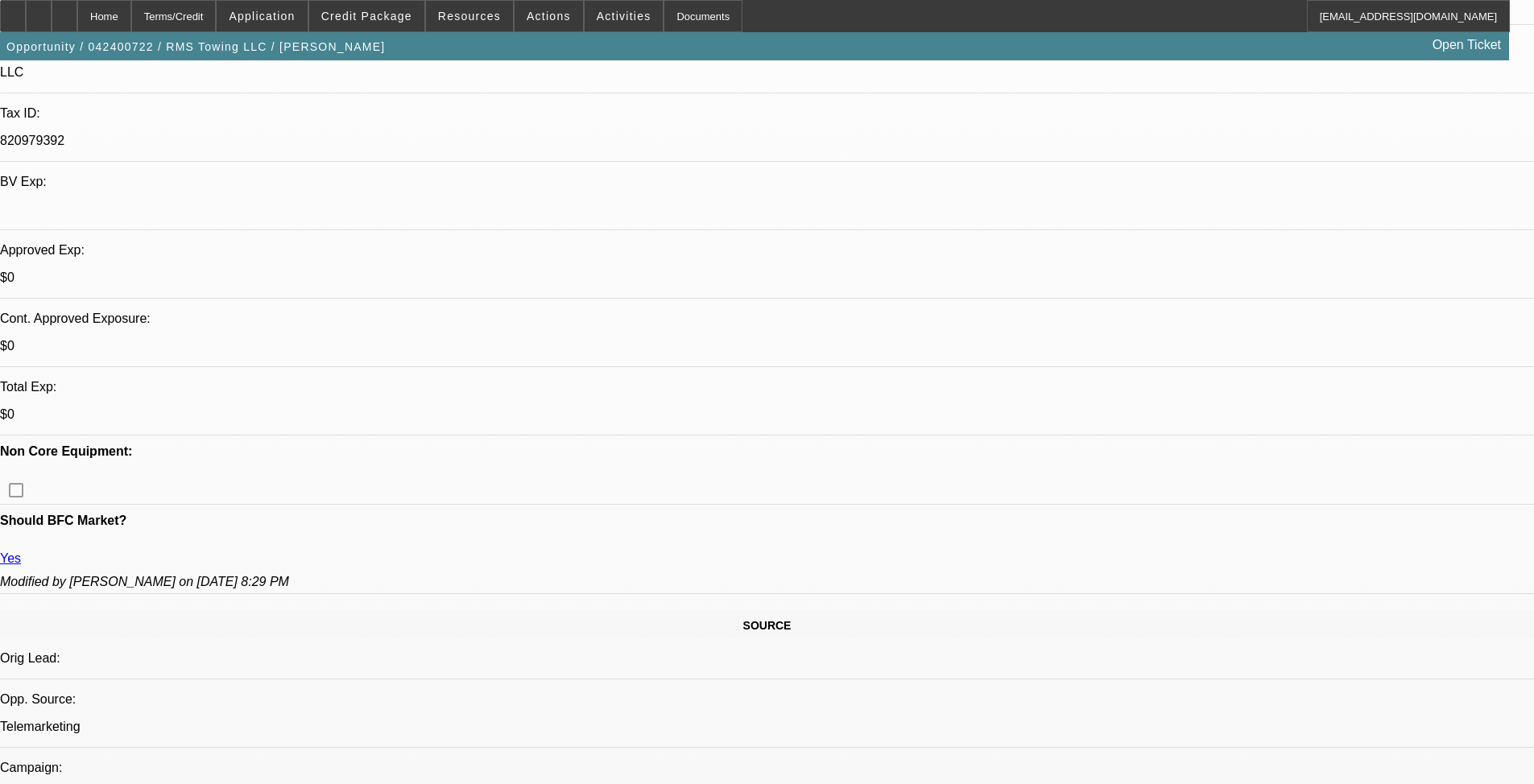
select select "0"
select select "6"
select select "0.1"
select select "2"
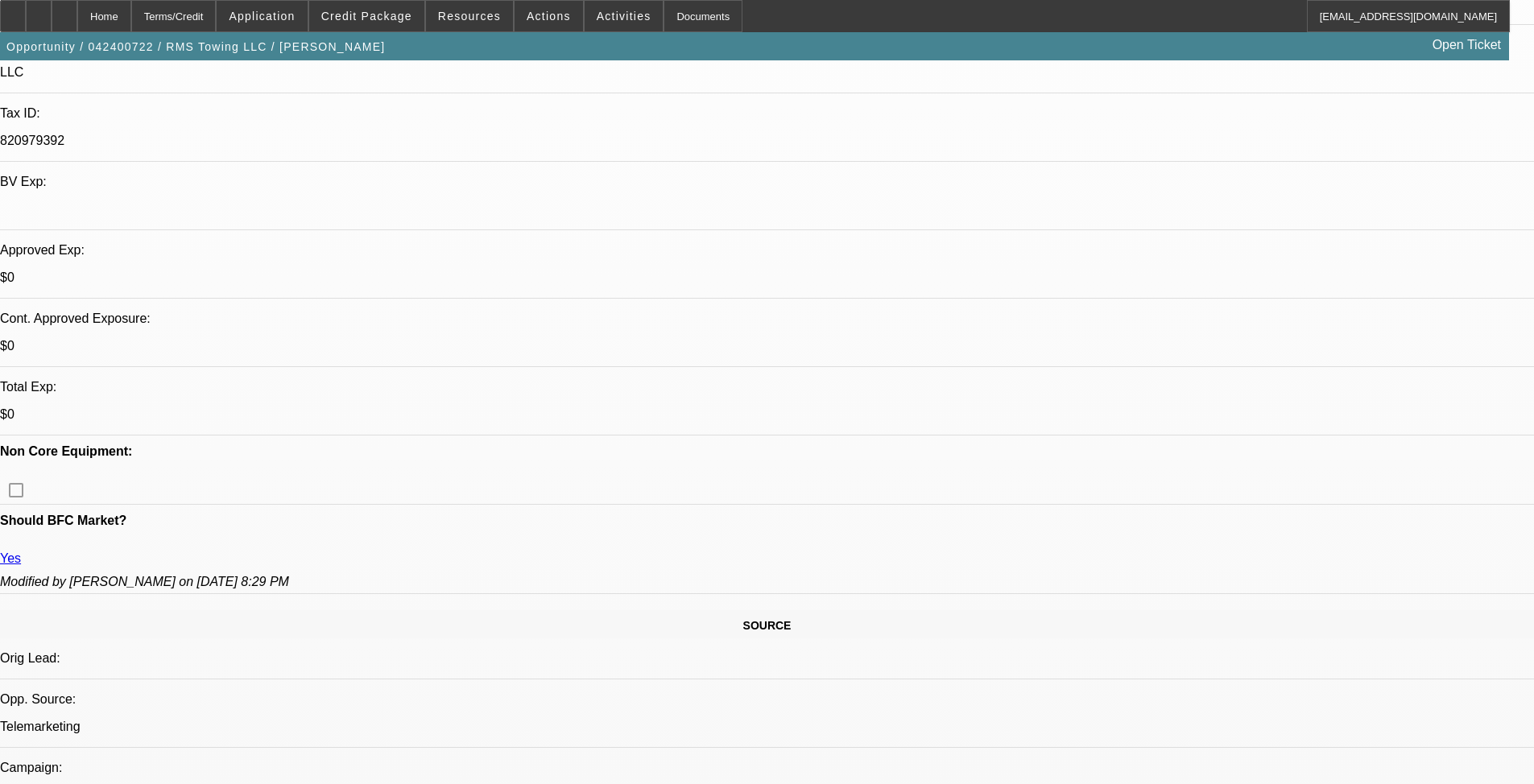
select select "2"
select select "0"
select select "6"
select select "0"
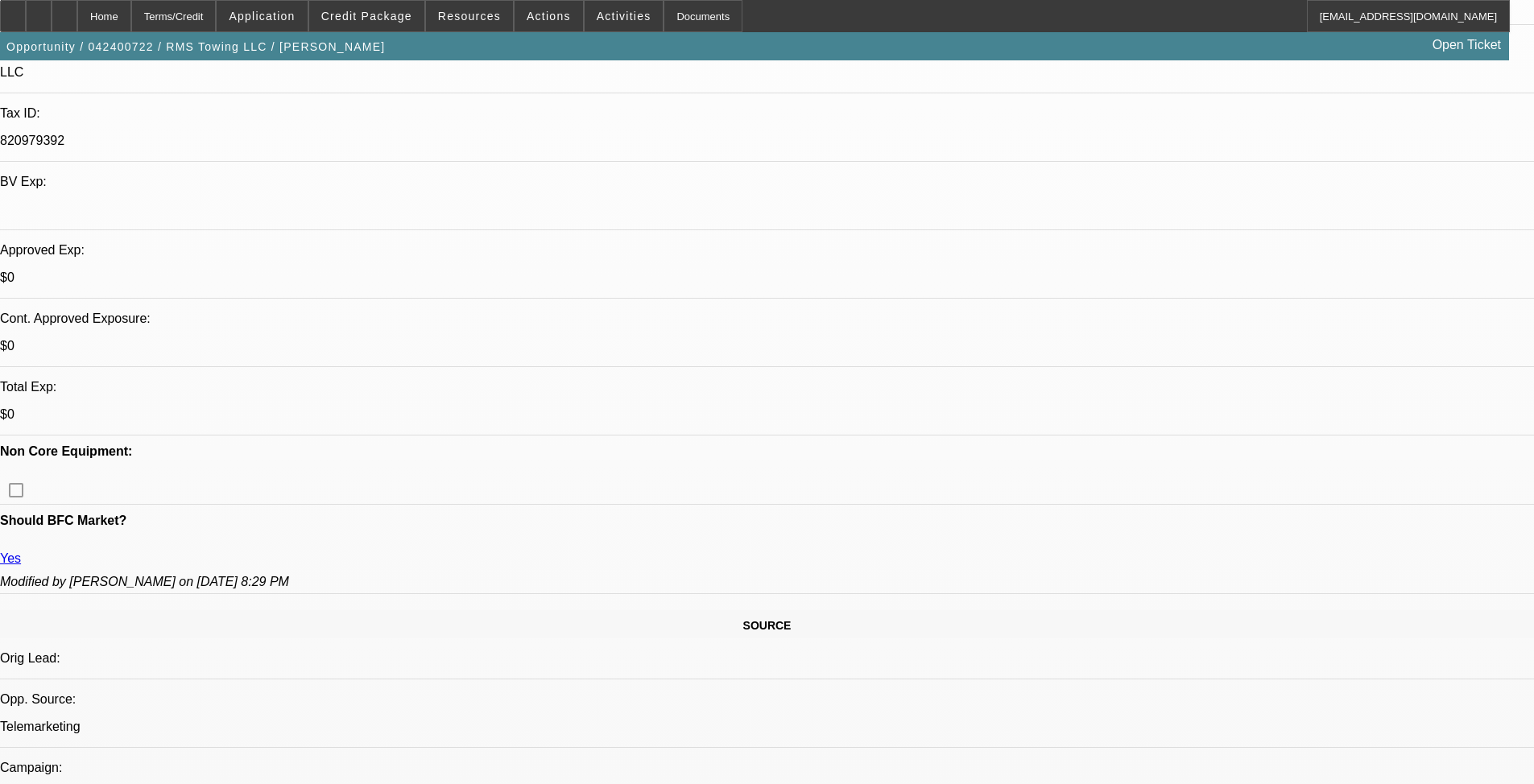
select select "0"
select select "6"
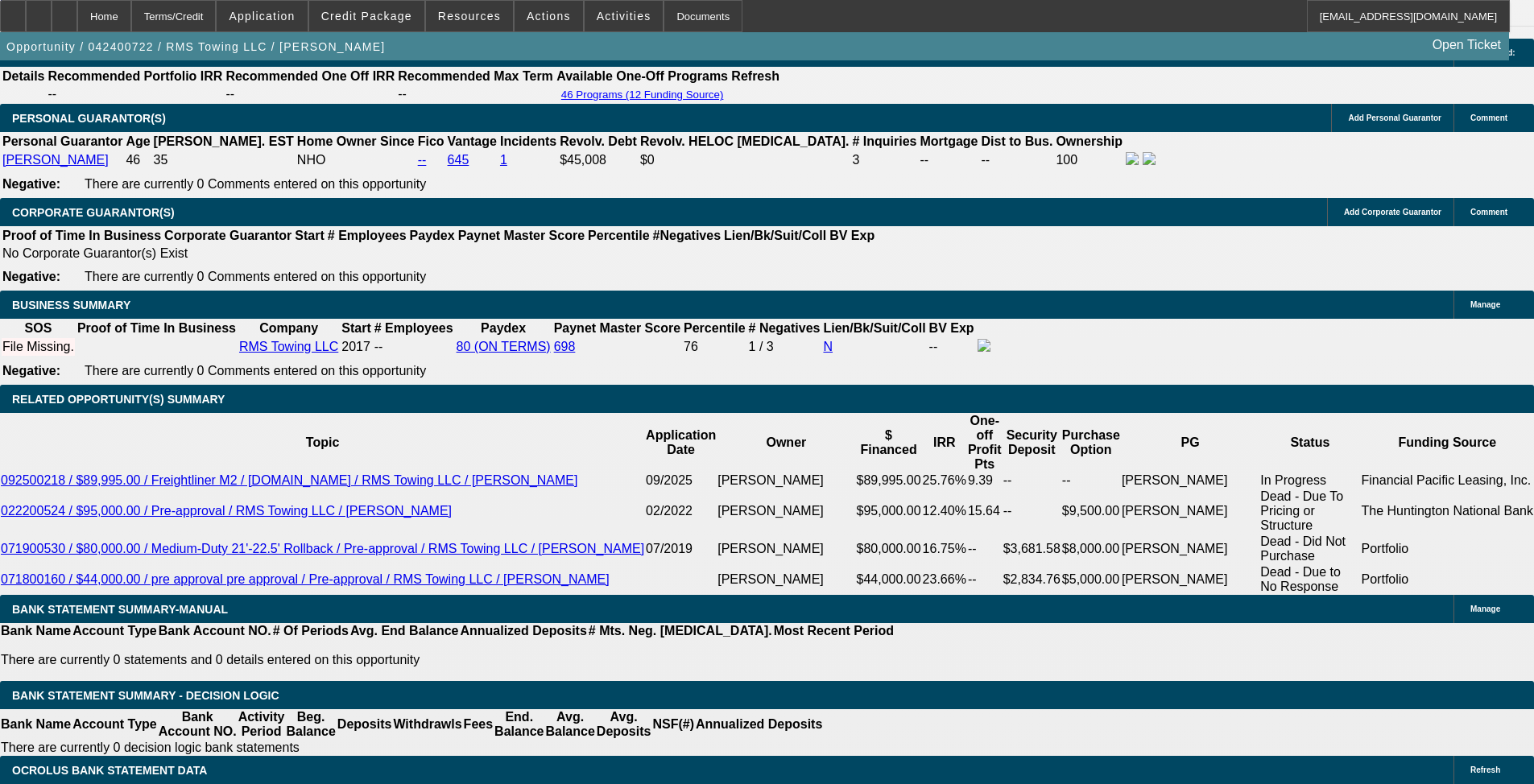
scroll to position [2434, 0]
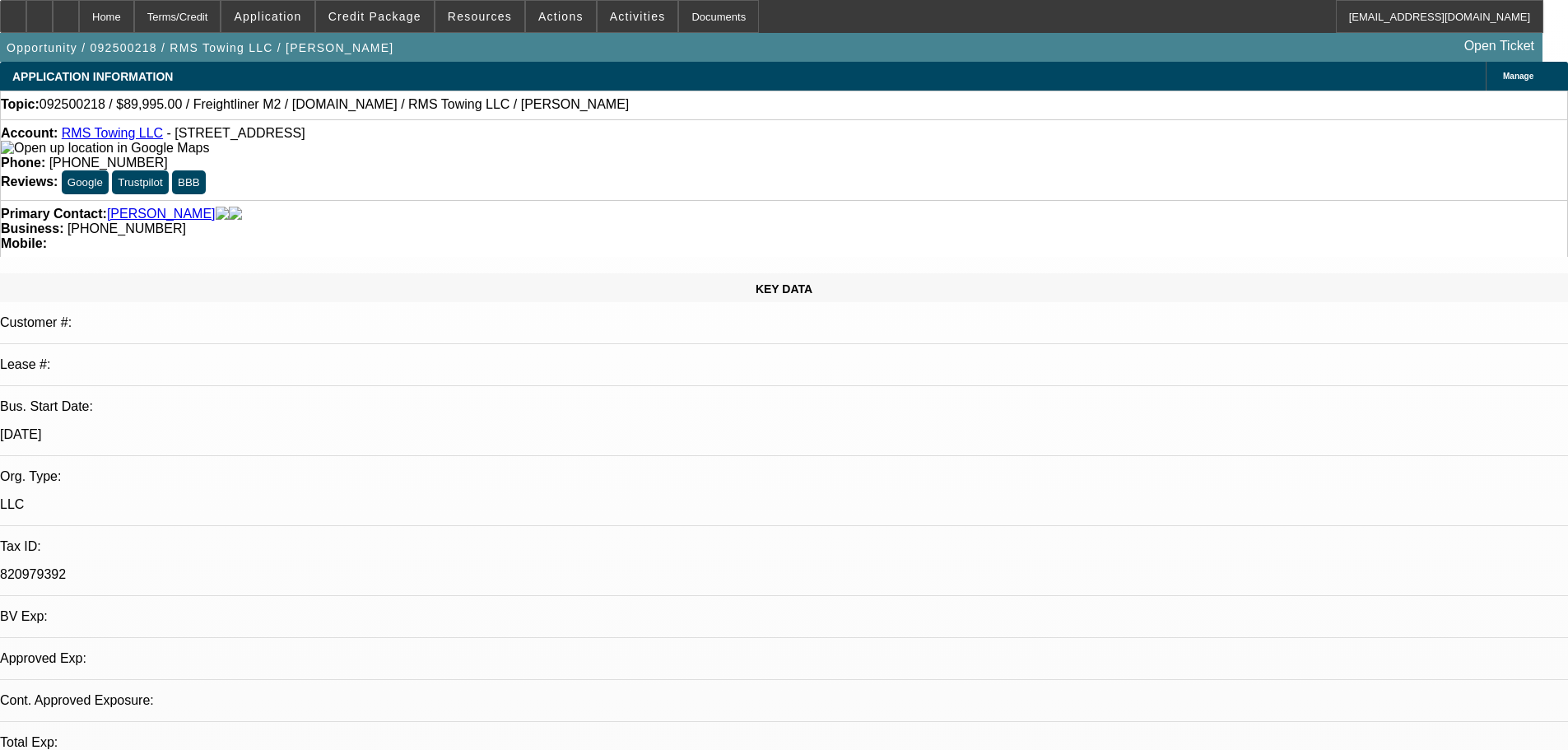
select select "0"
select select "3"
select select "0"
select select "6"
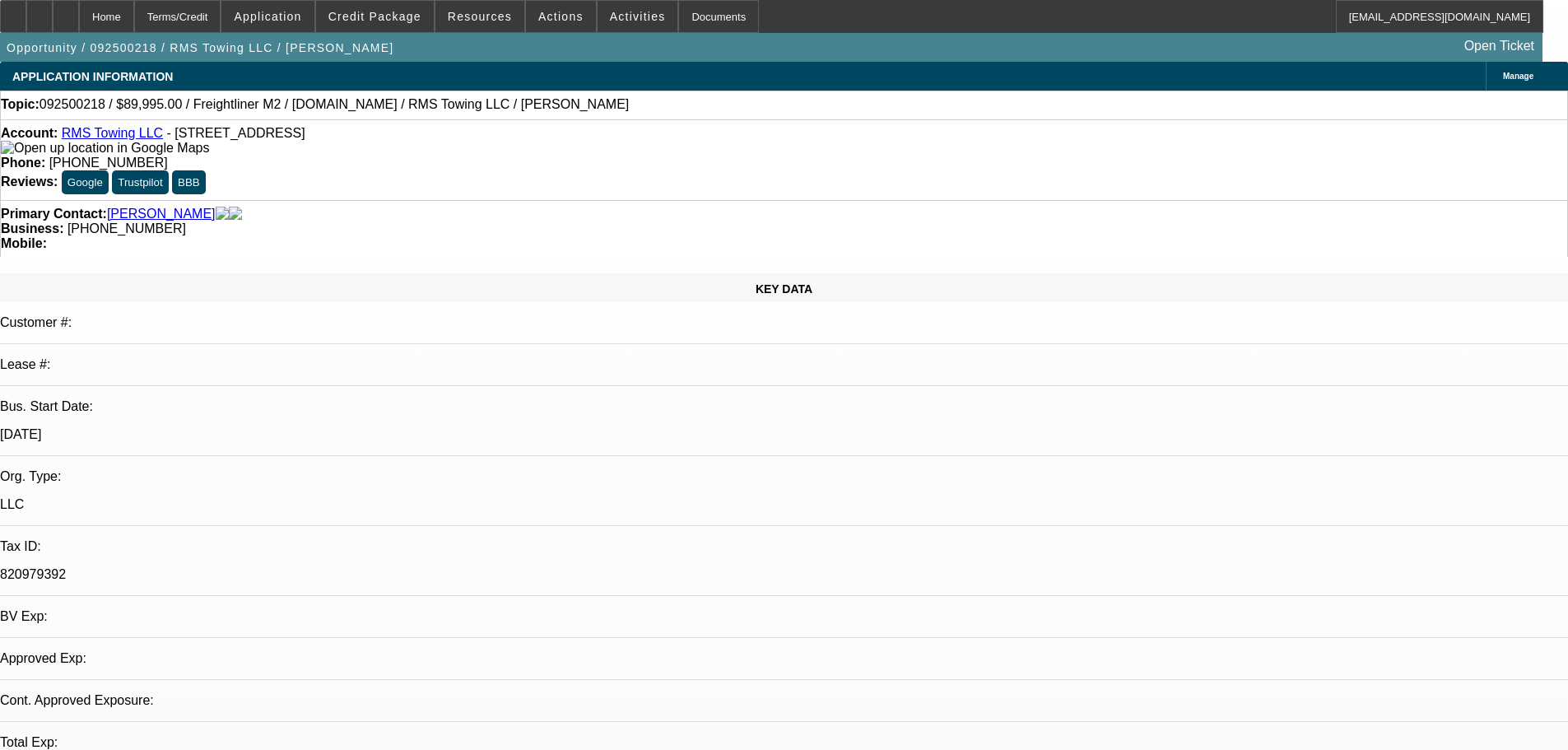
select select "0"
select select "3"
select select "0"
select select "6"
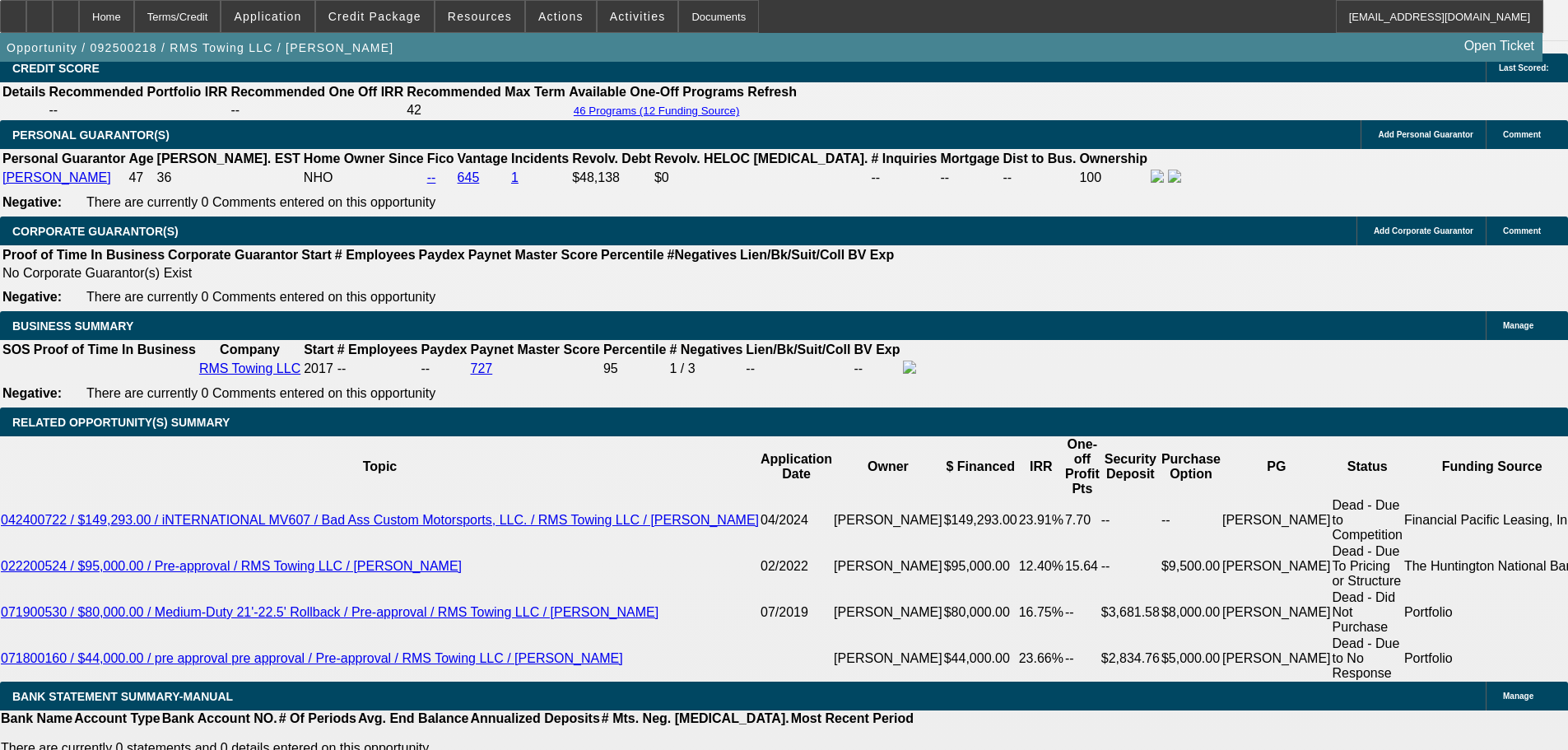
scroll to position [2394, 0]
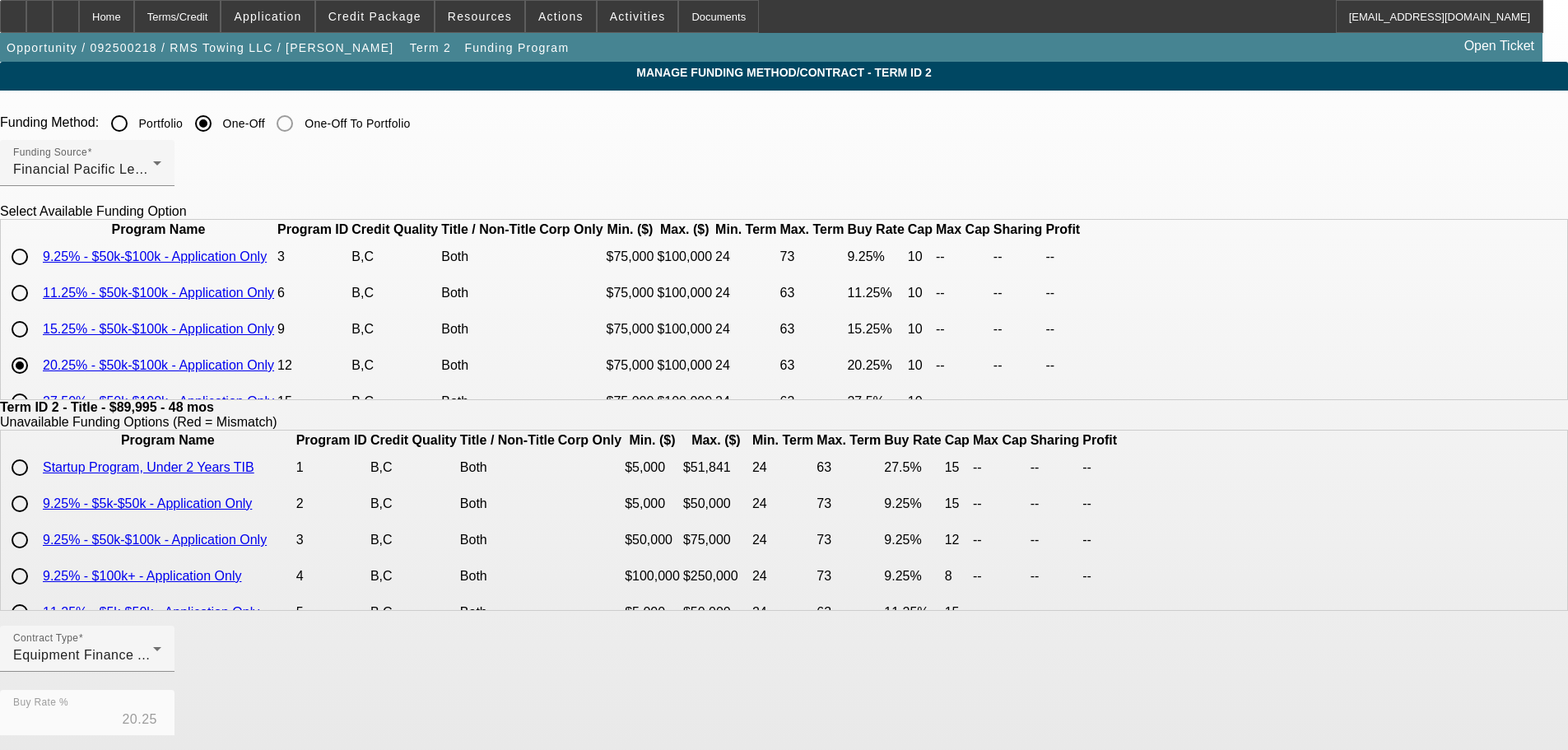
click at [36, 346] on input "radio" at bounding box center [19, 329] width 33 height 33
radio input "true"
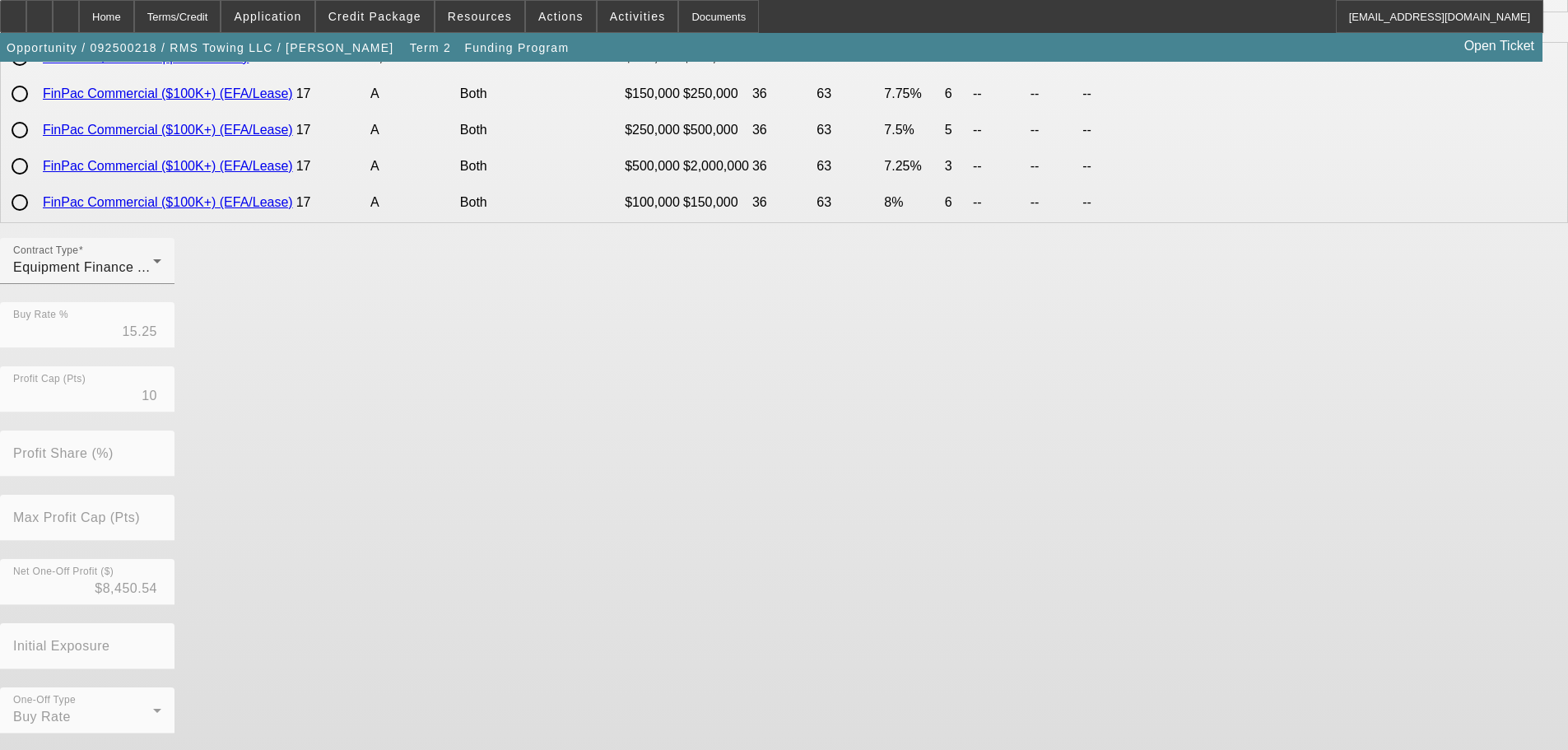
scroll to position [389, 0]
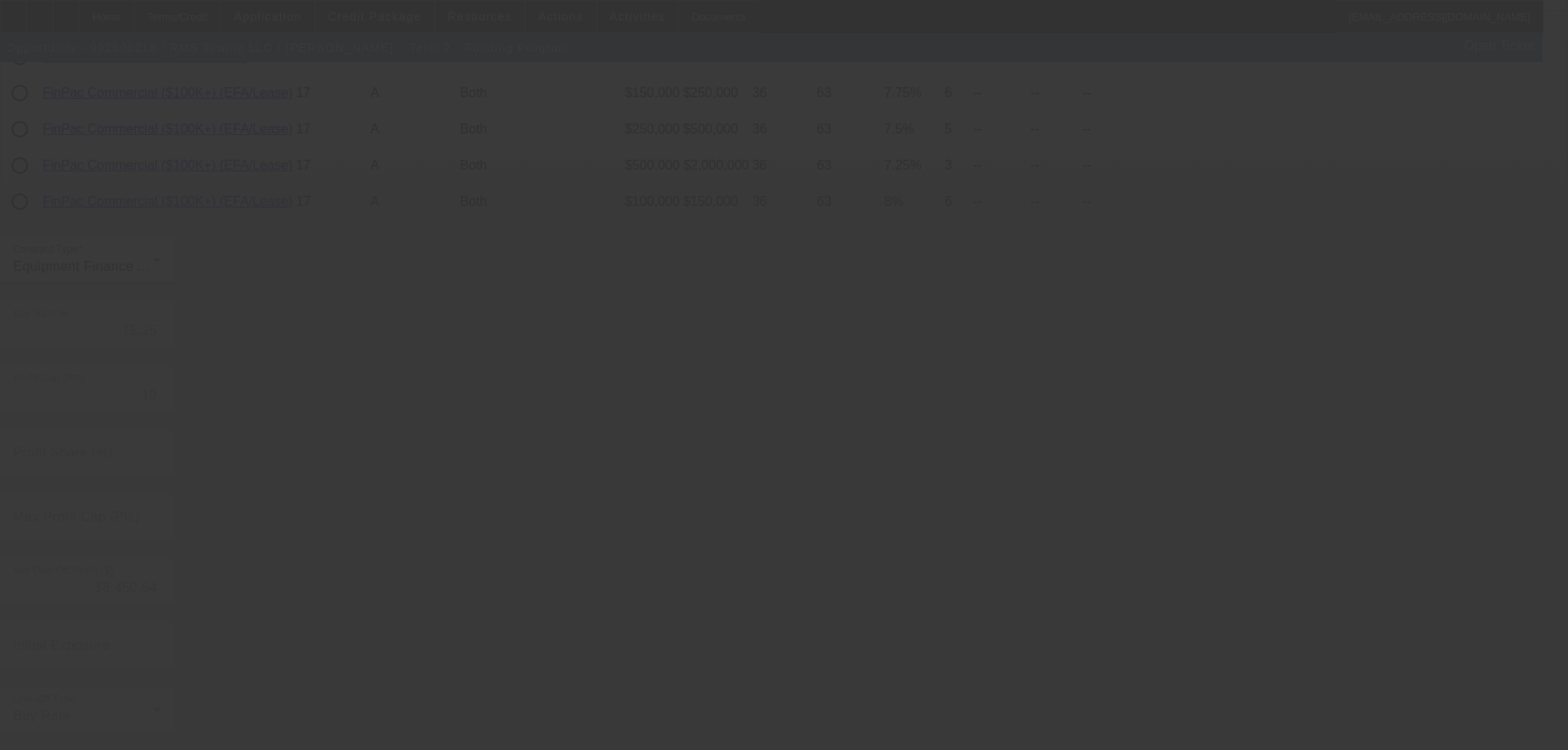
type input "20.25"
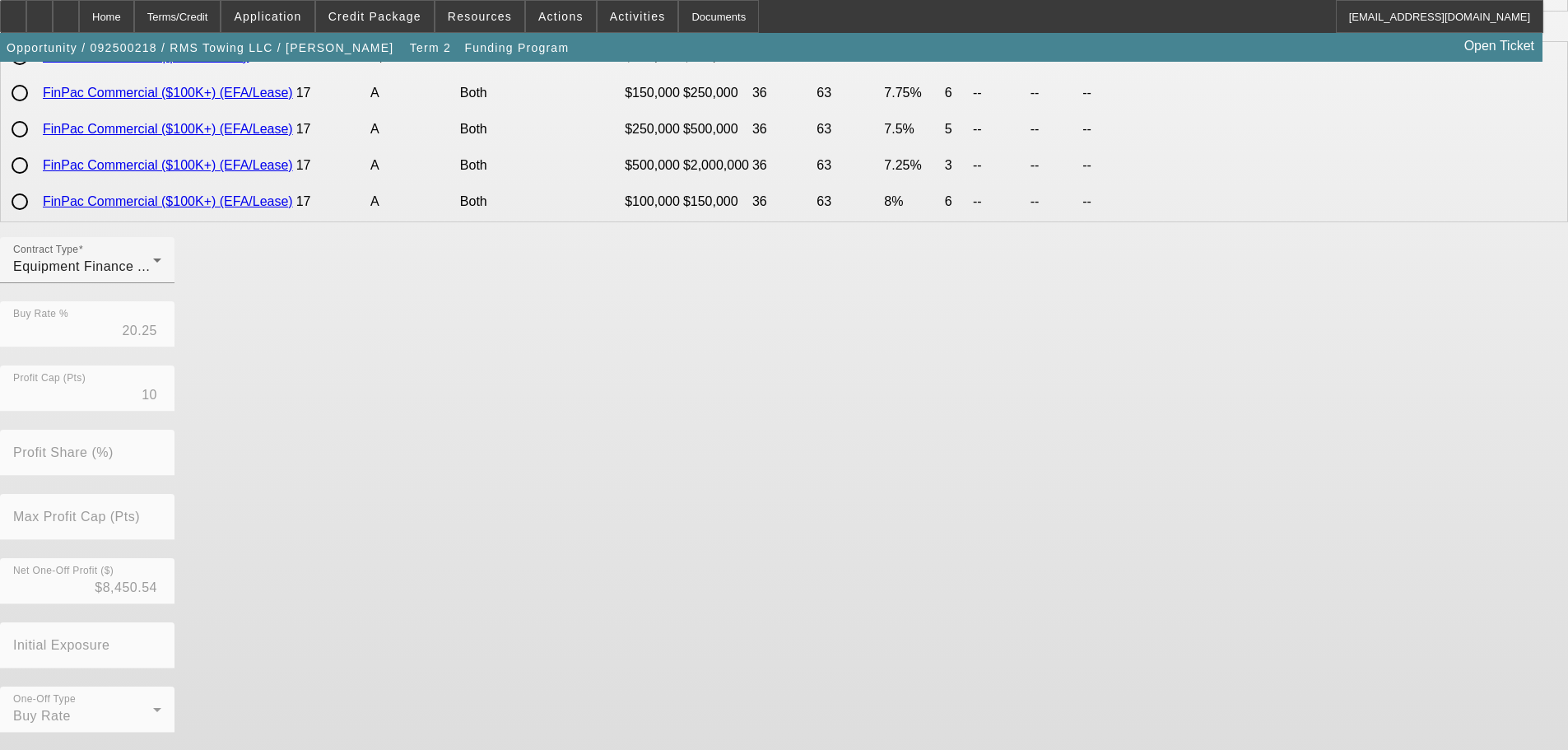
scroll to position [0, 0]
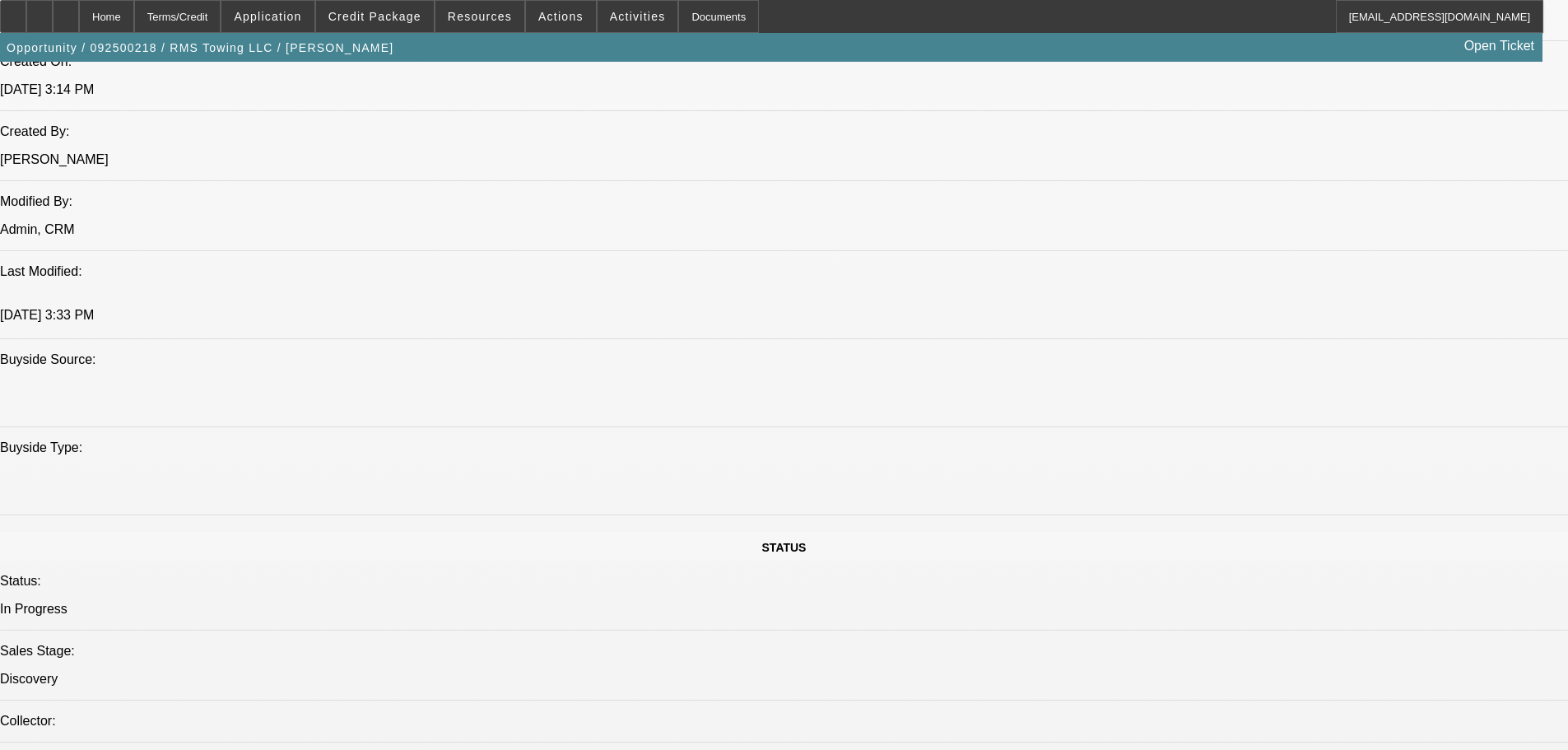
select select "0"
select select "3"
select select "0"
select select "6"
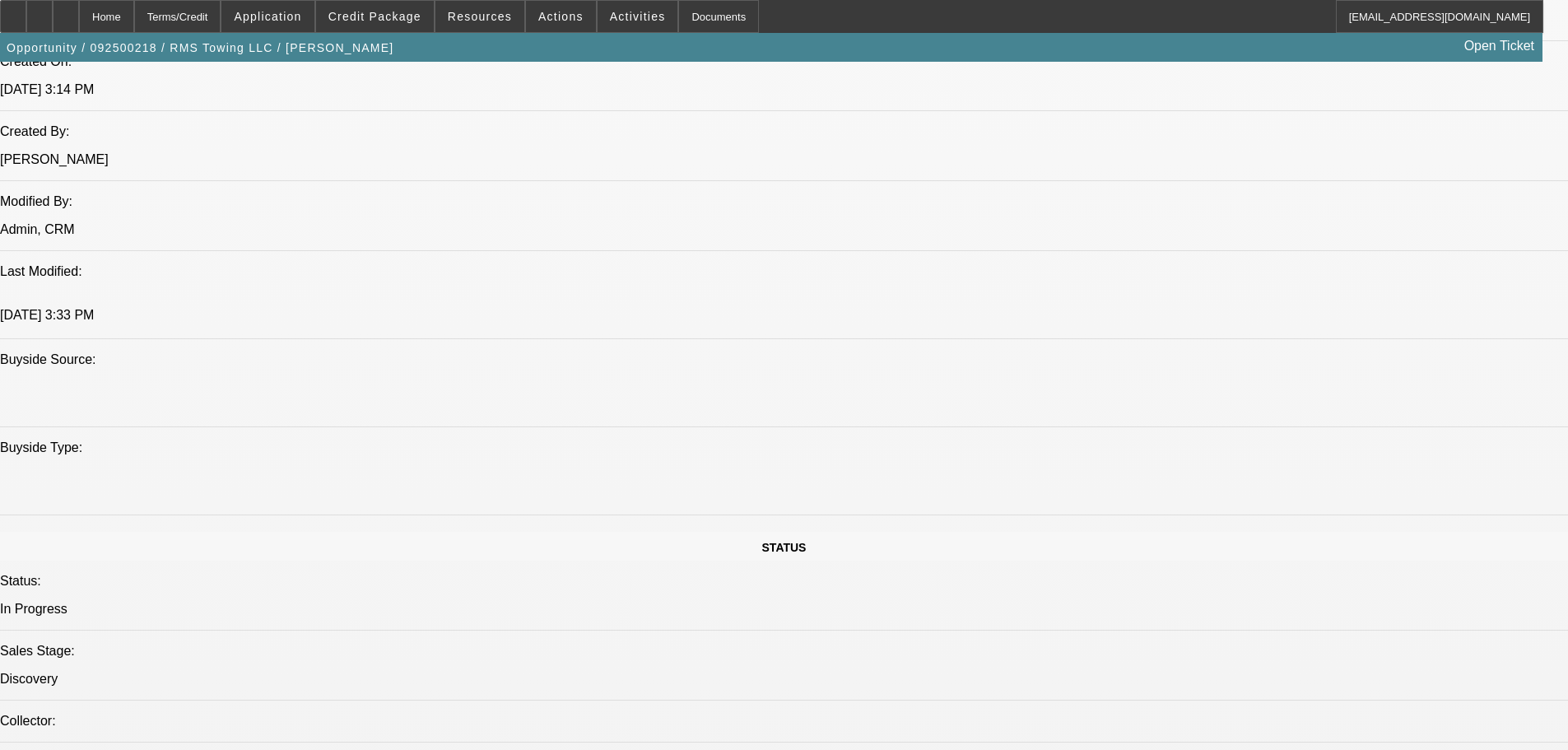
select select "0"
select select "3"
select select "0"
select select "6"
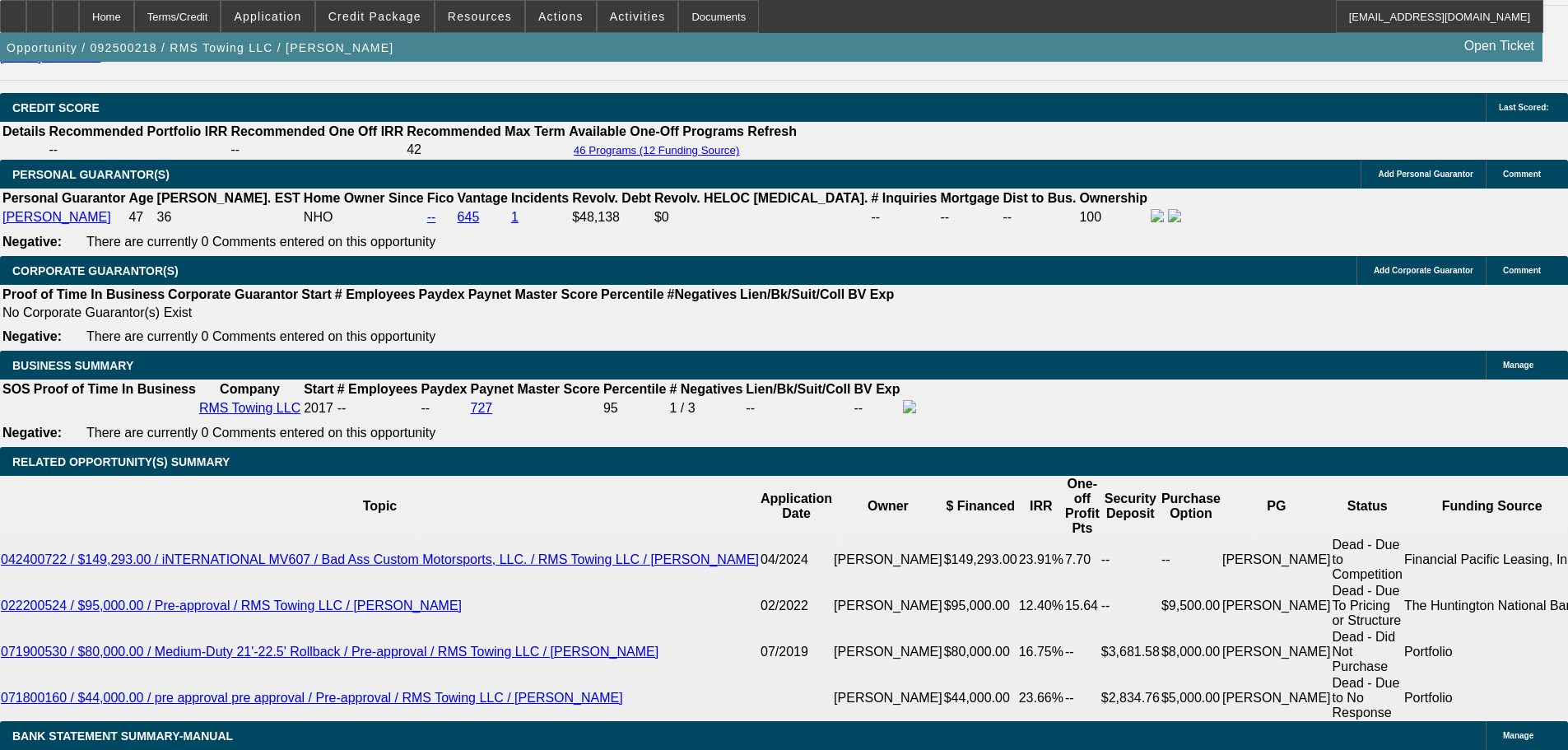
scroll to position [2217, 0]
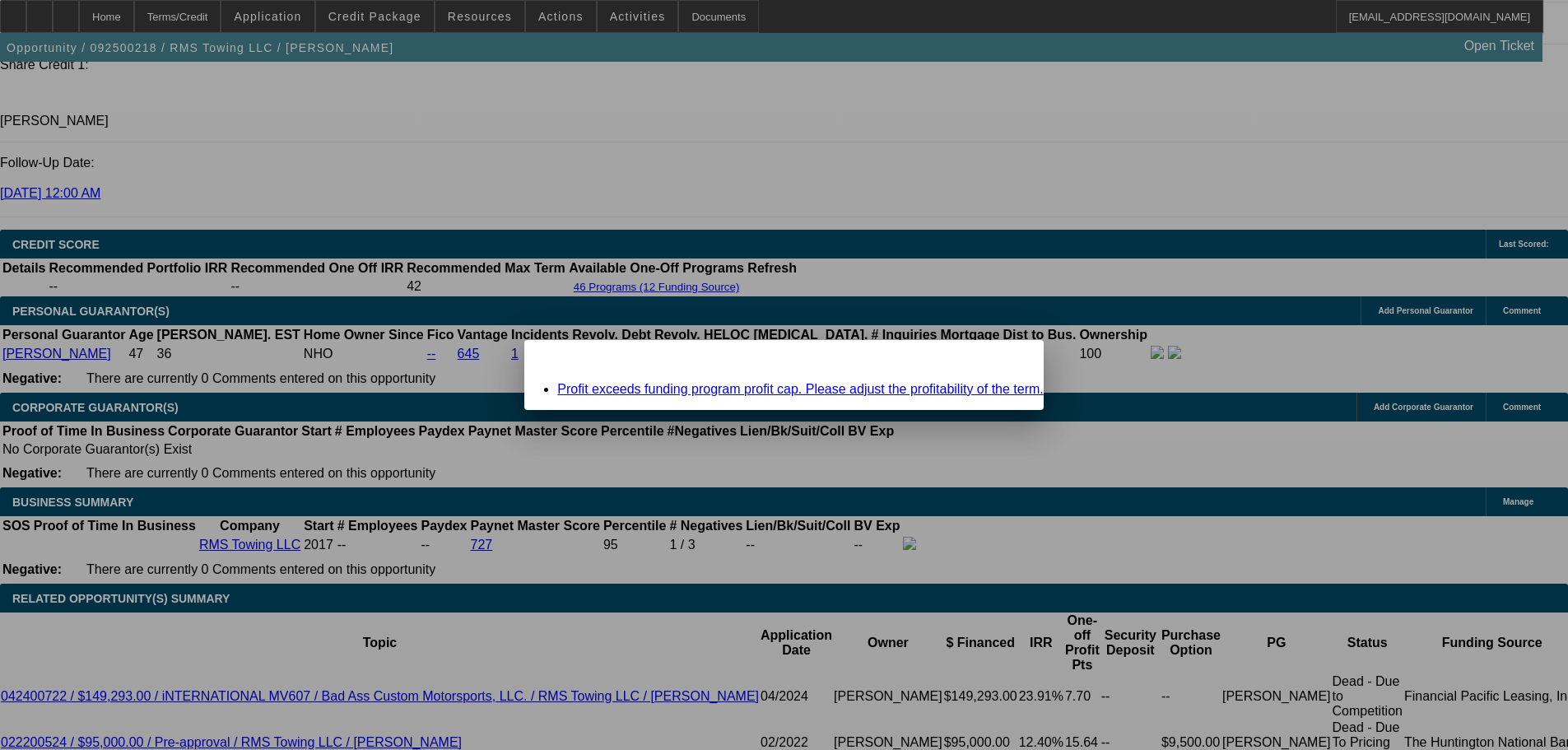
click at [1012, 359] on span "Close" at bounding box center [1023, 355] width 23 height 9
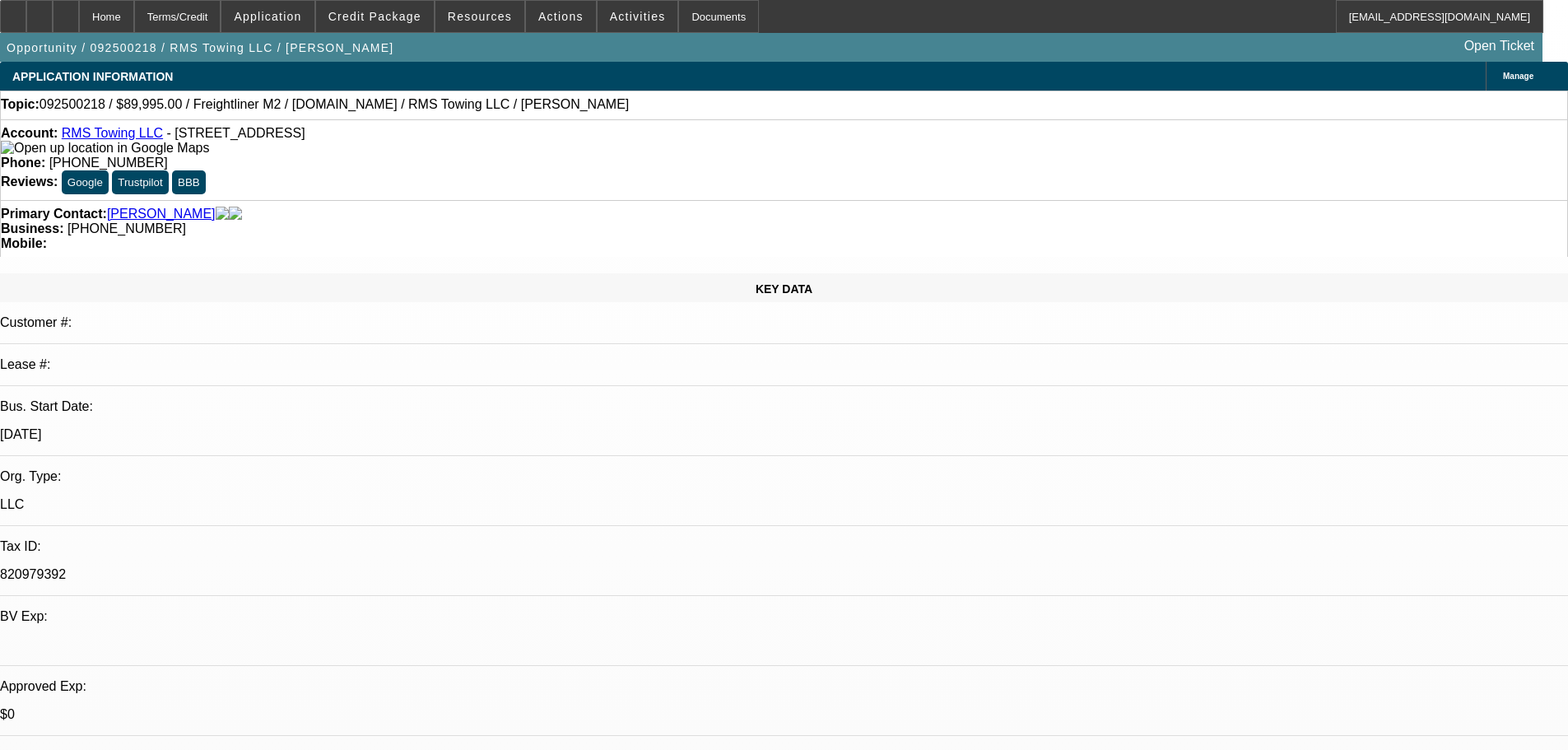
scroll to position [2217, 0]
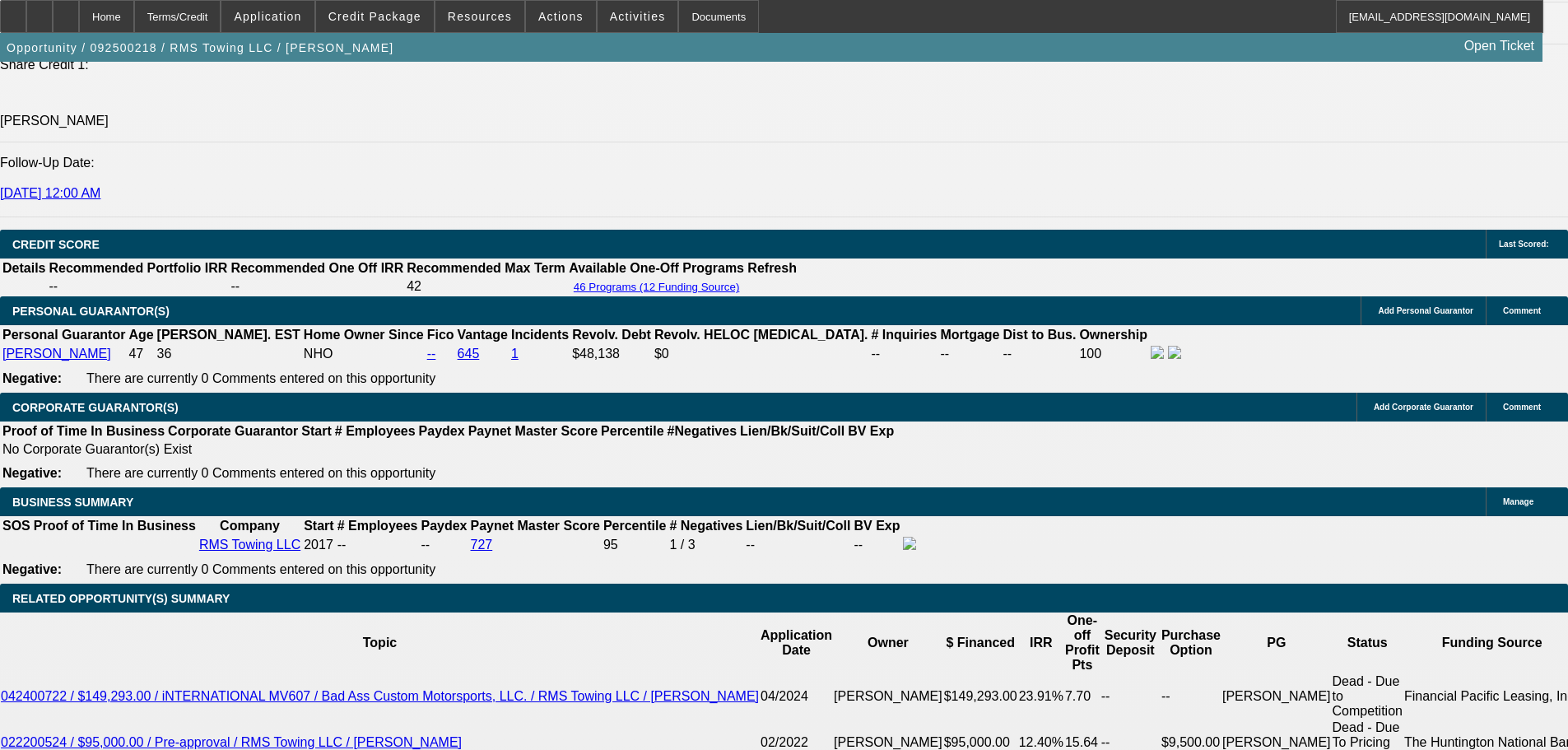
type input "2.5"
type input "UNKNOWN"
type input "23.5"
type input "$2,909.18"
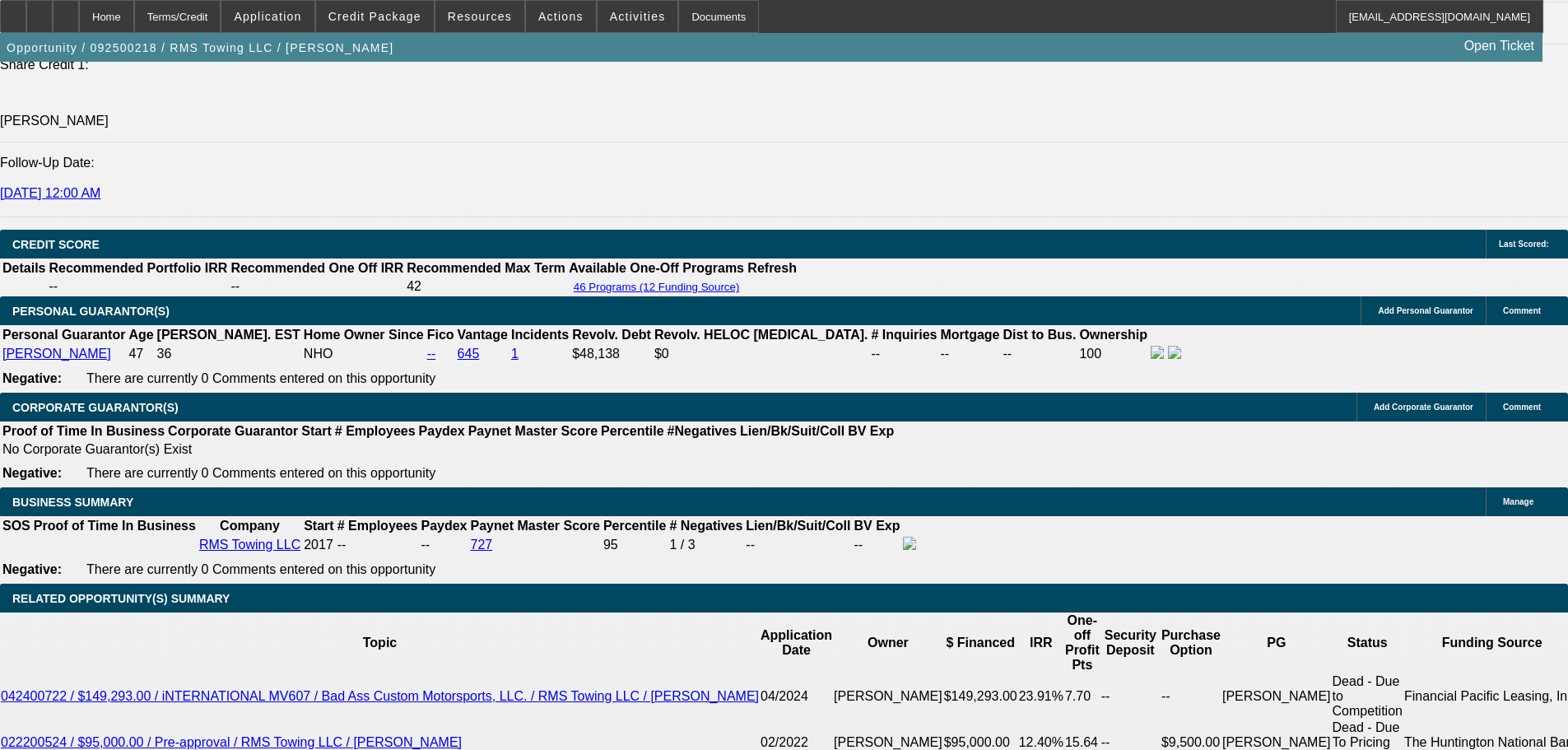
type input "23.5"
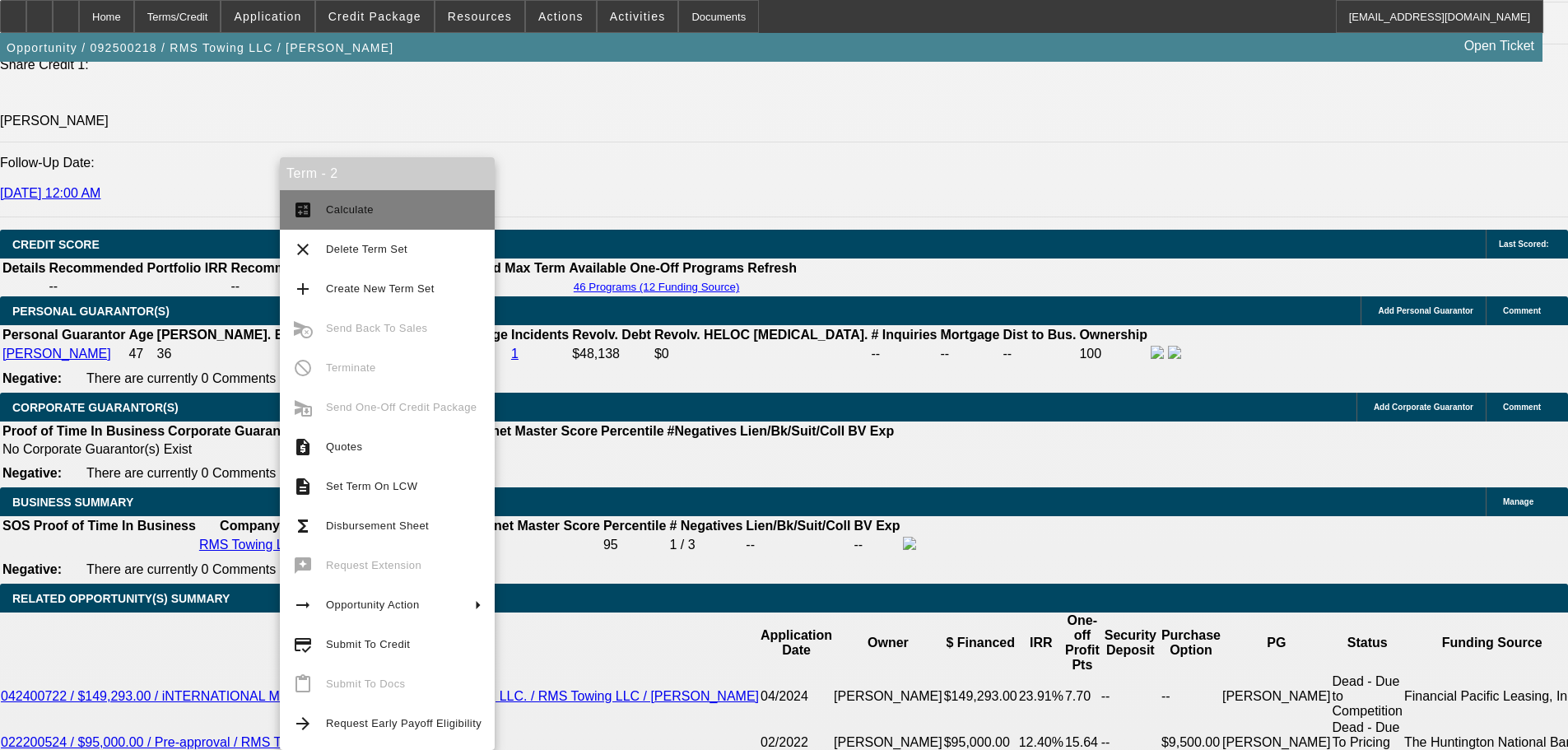
click span "Calculate"
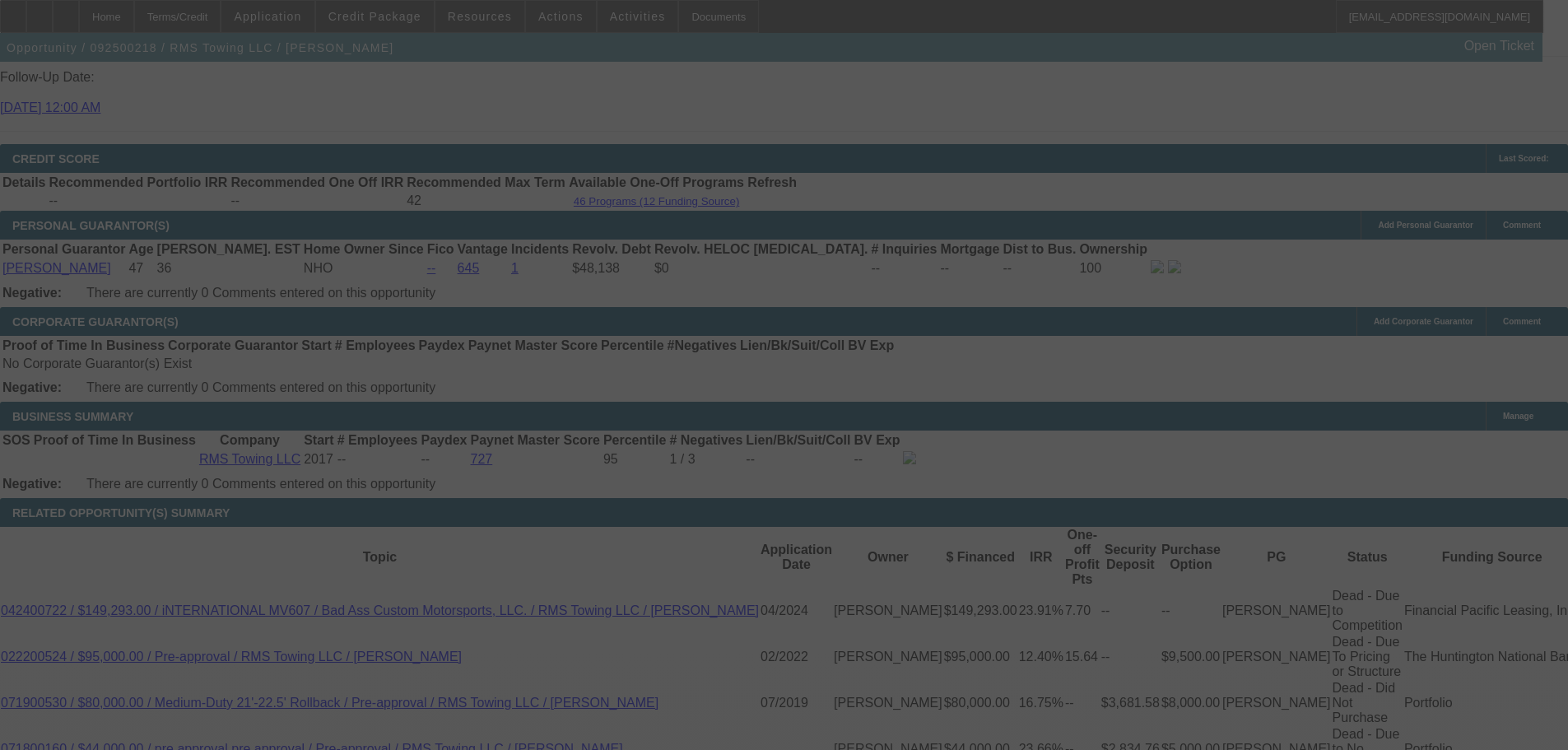
scroll to position [2382, 0]
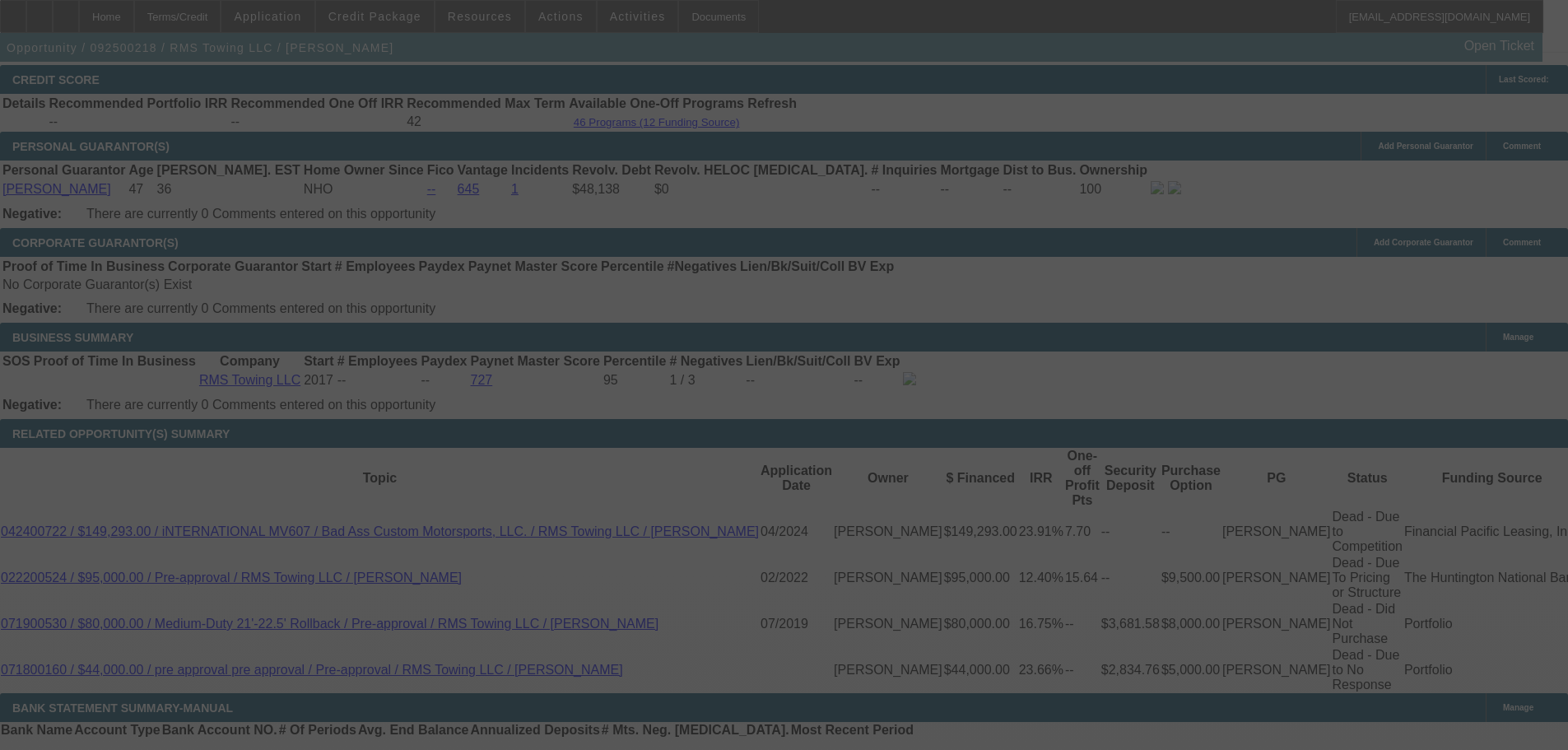
select select "0"
select select "3"
select select "0"
select select "6"
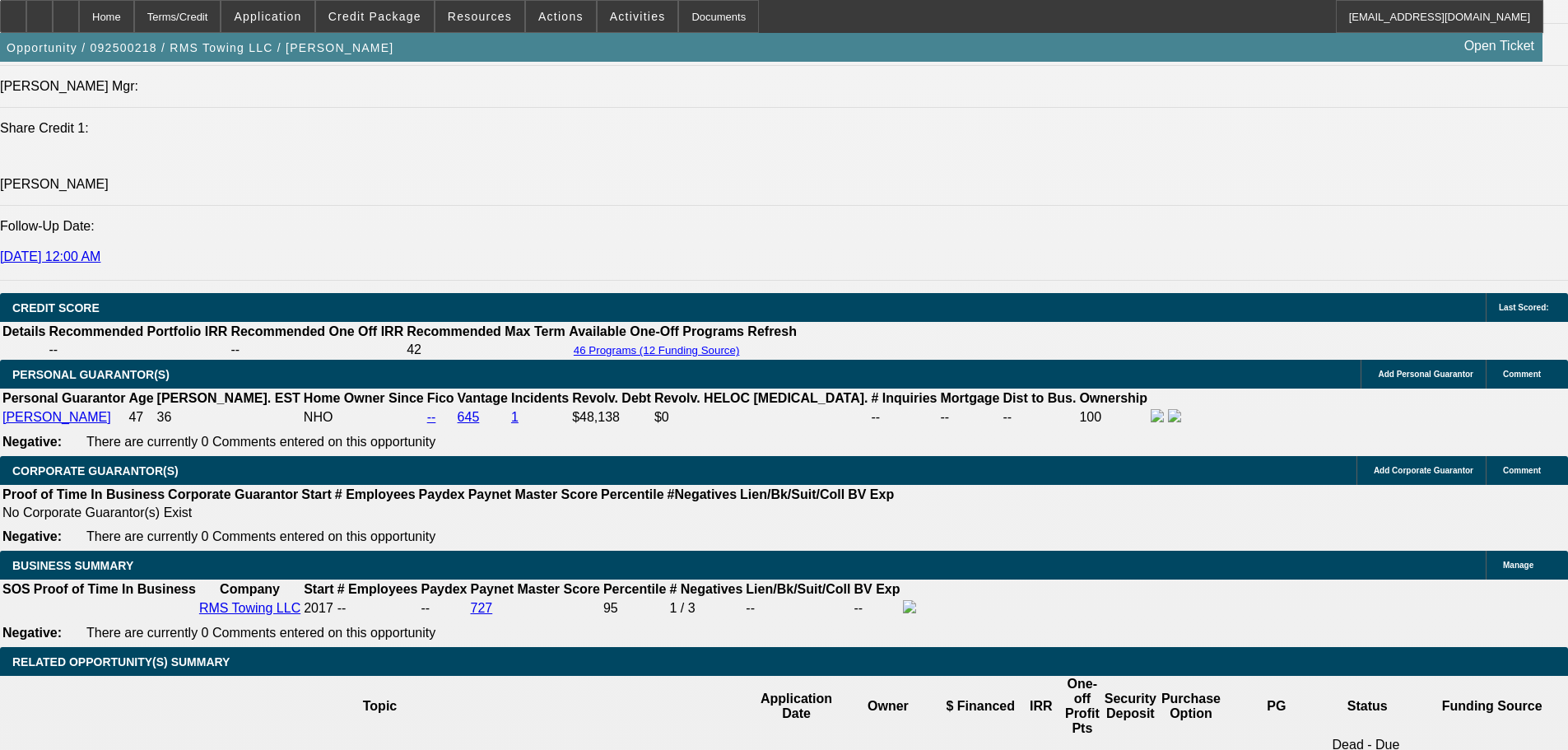
scroll to position [2299, 0]
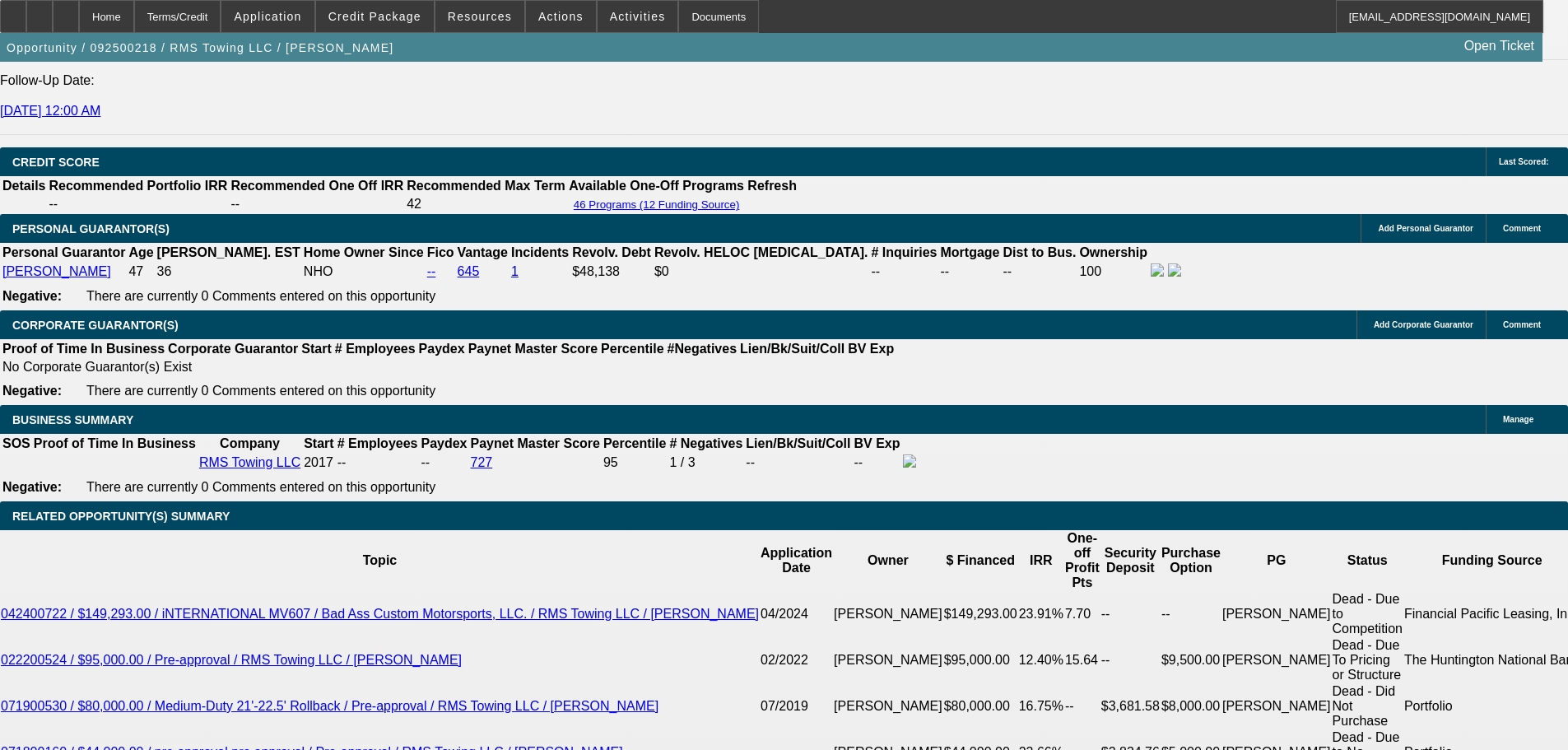
click input "23.5"
drag, startPoint x: 359, startPoint y: 486, endPoint x: 371, endPoint y: 491, distance: 13.0
click input "23.5"
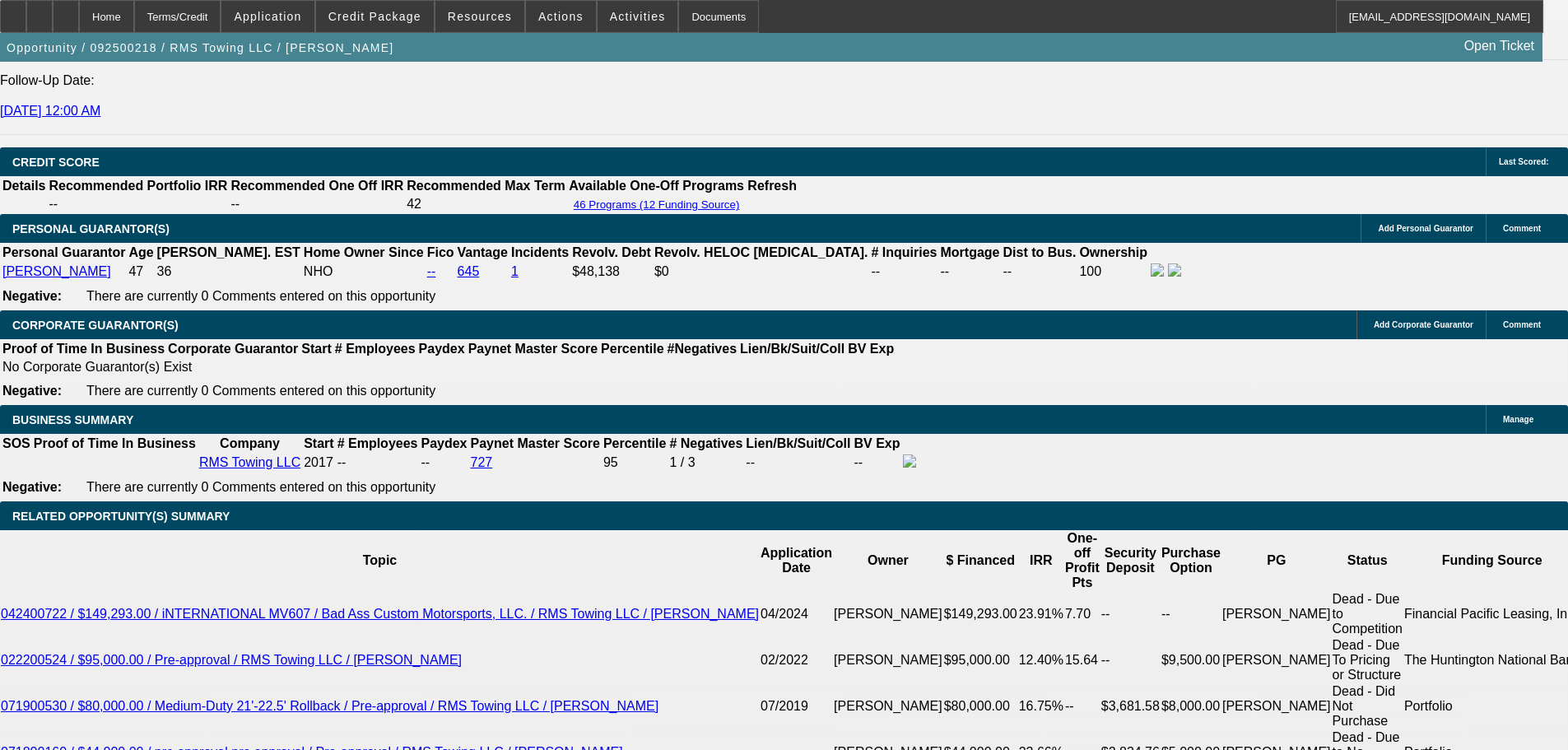
click input "23.5"
type input "2.5"
type input "UNKNOWN"
type input "22.5"
type input "$2,859.87"
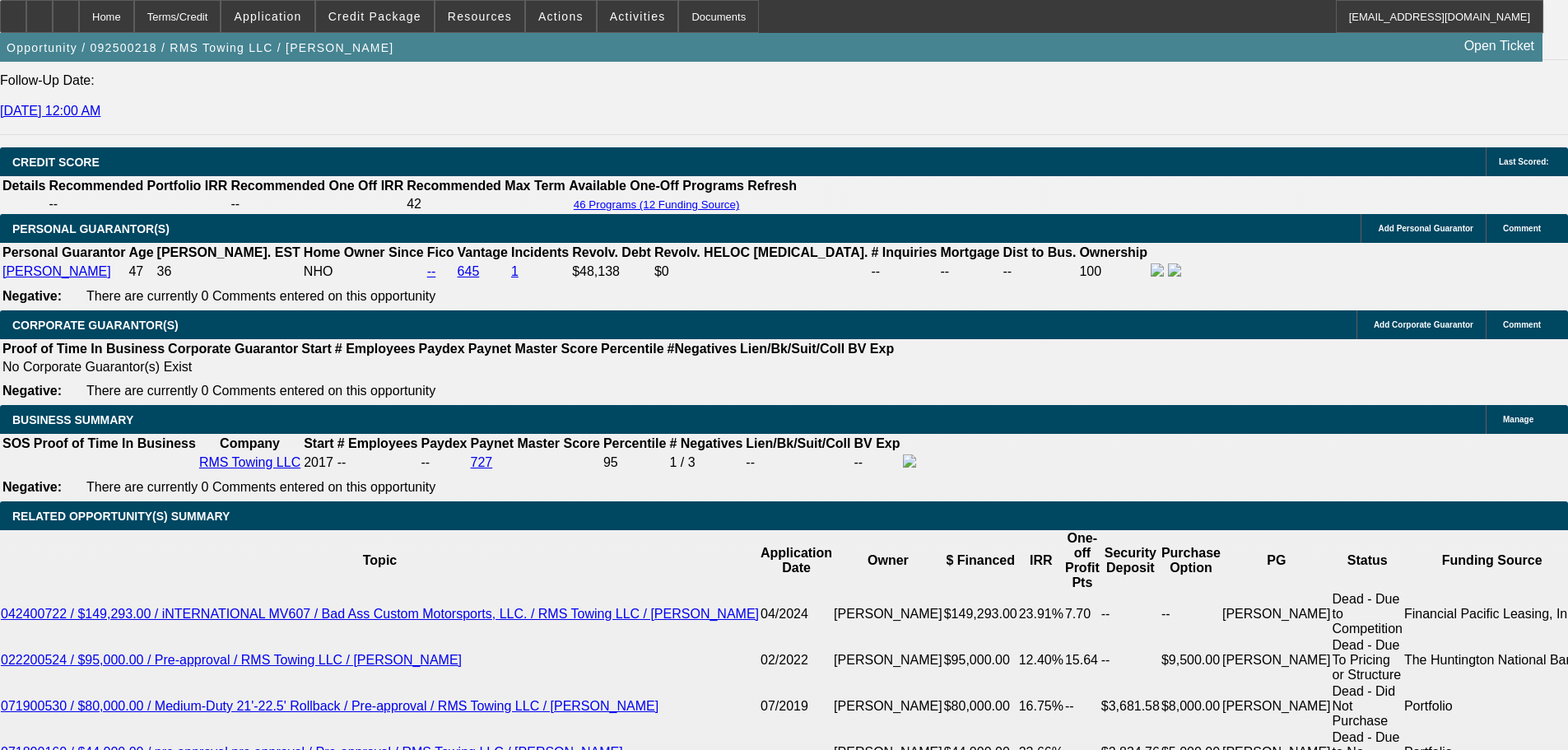
type input "22.5"
drag, startPoint x: 275, startPoint y: 270, endPoint x: 266, endPoint y: 269, distance: 9.1
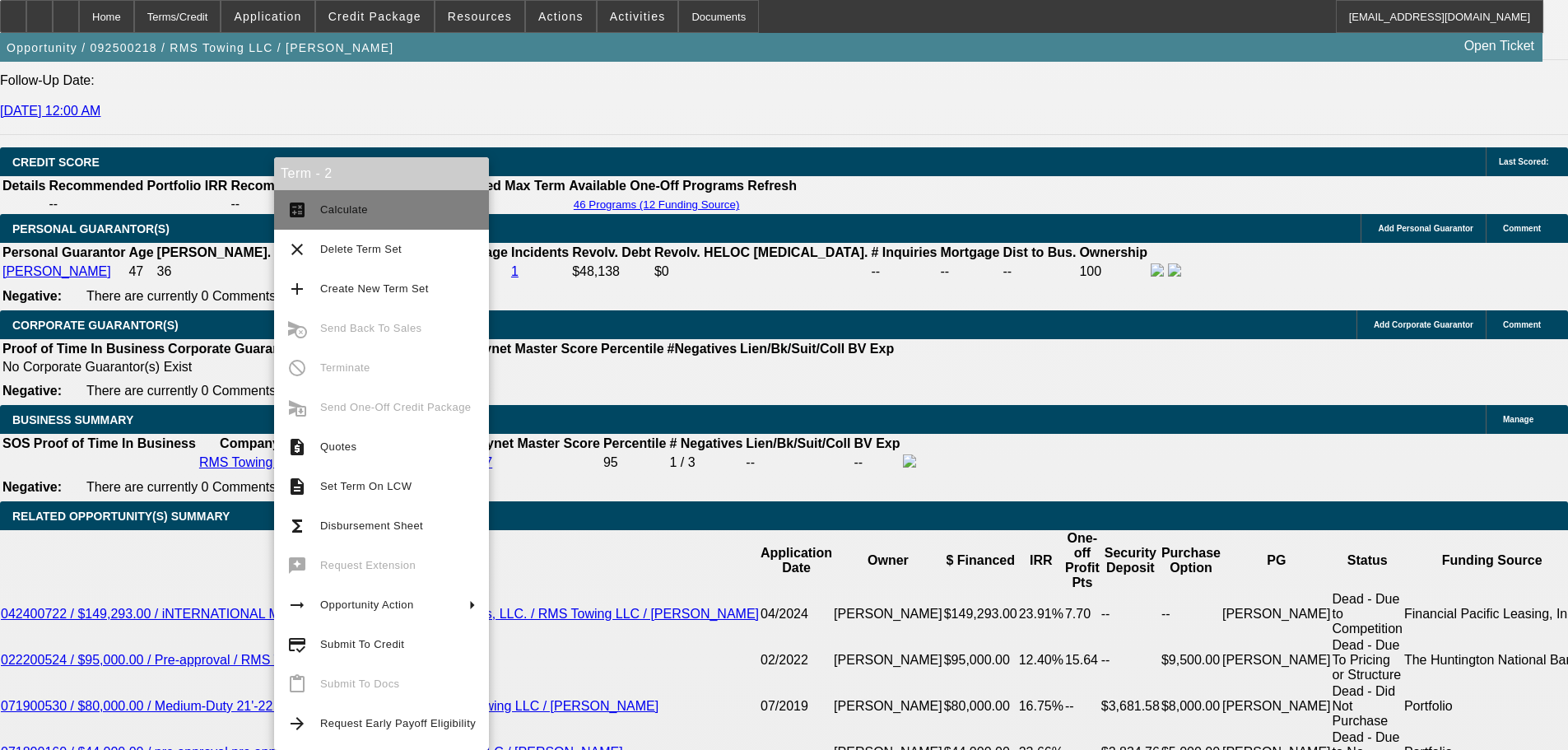
click span "Calculate"
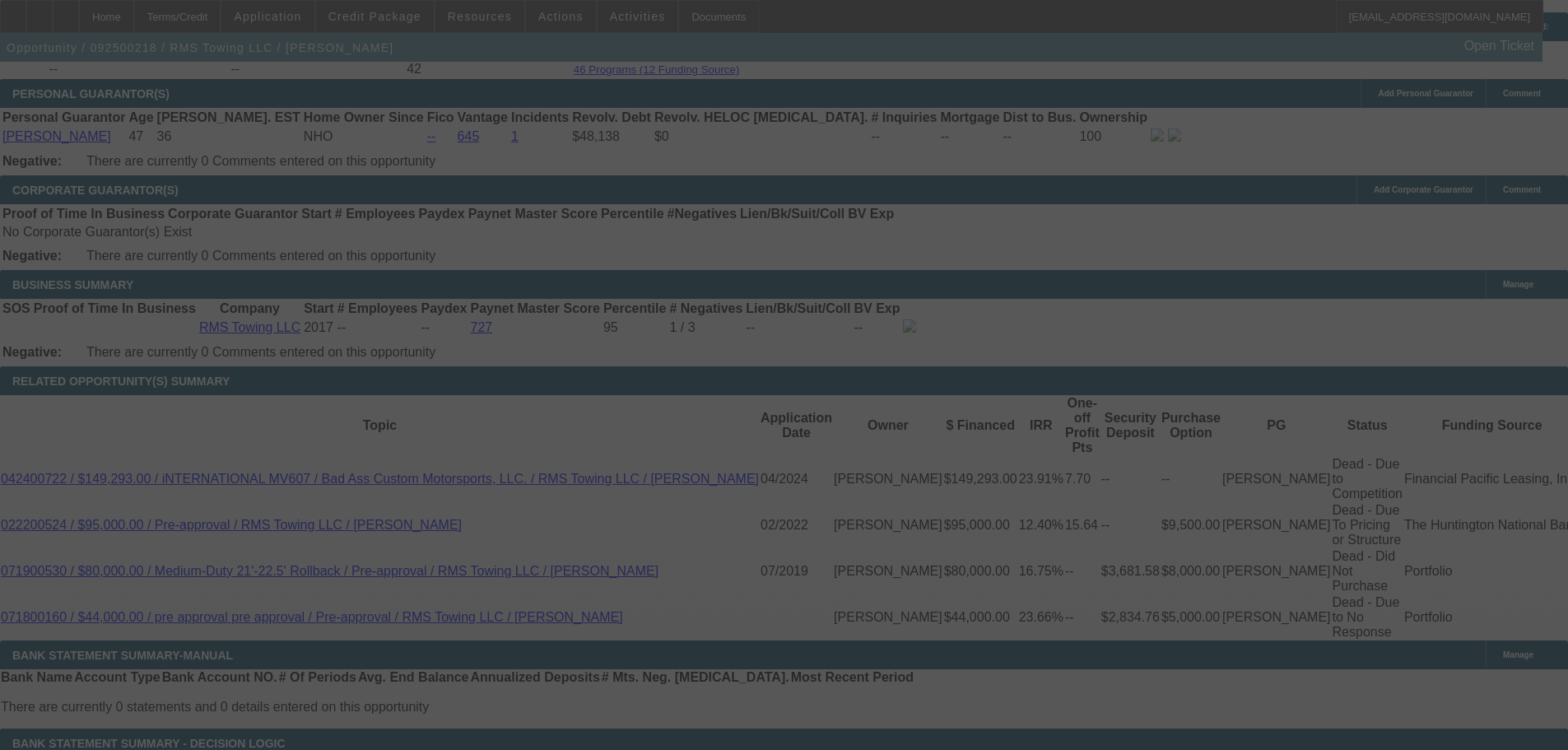
scroll to position [2464, 0]
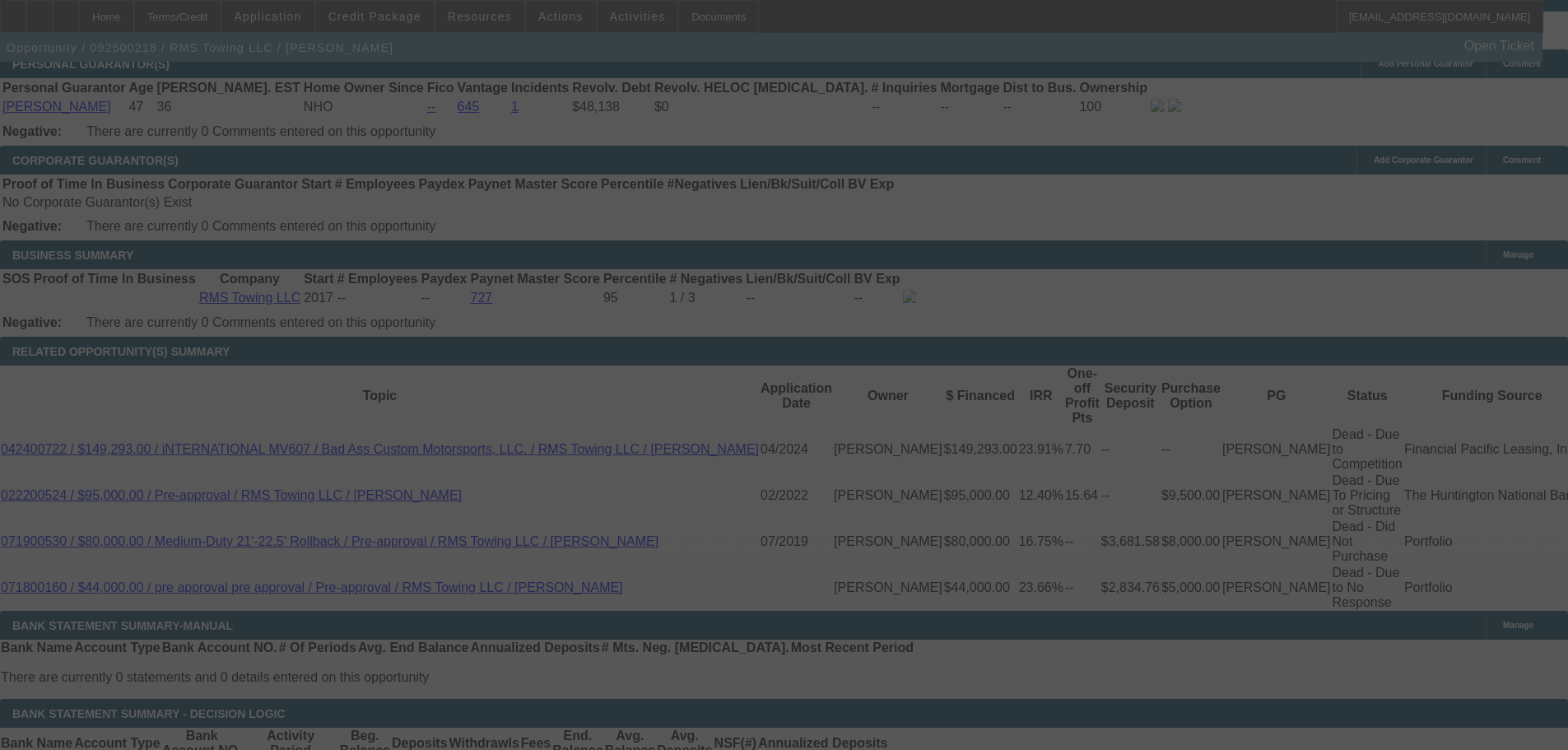
select select "0"
select select "3"
select select "0"
select select "6"
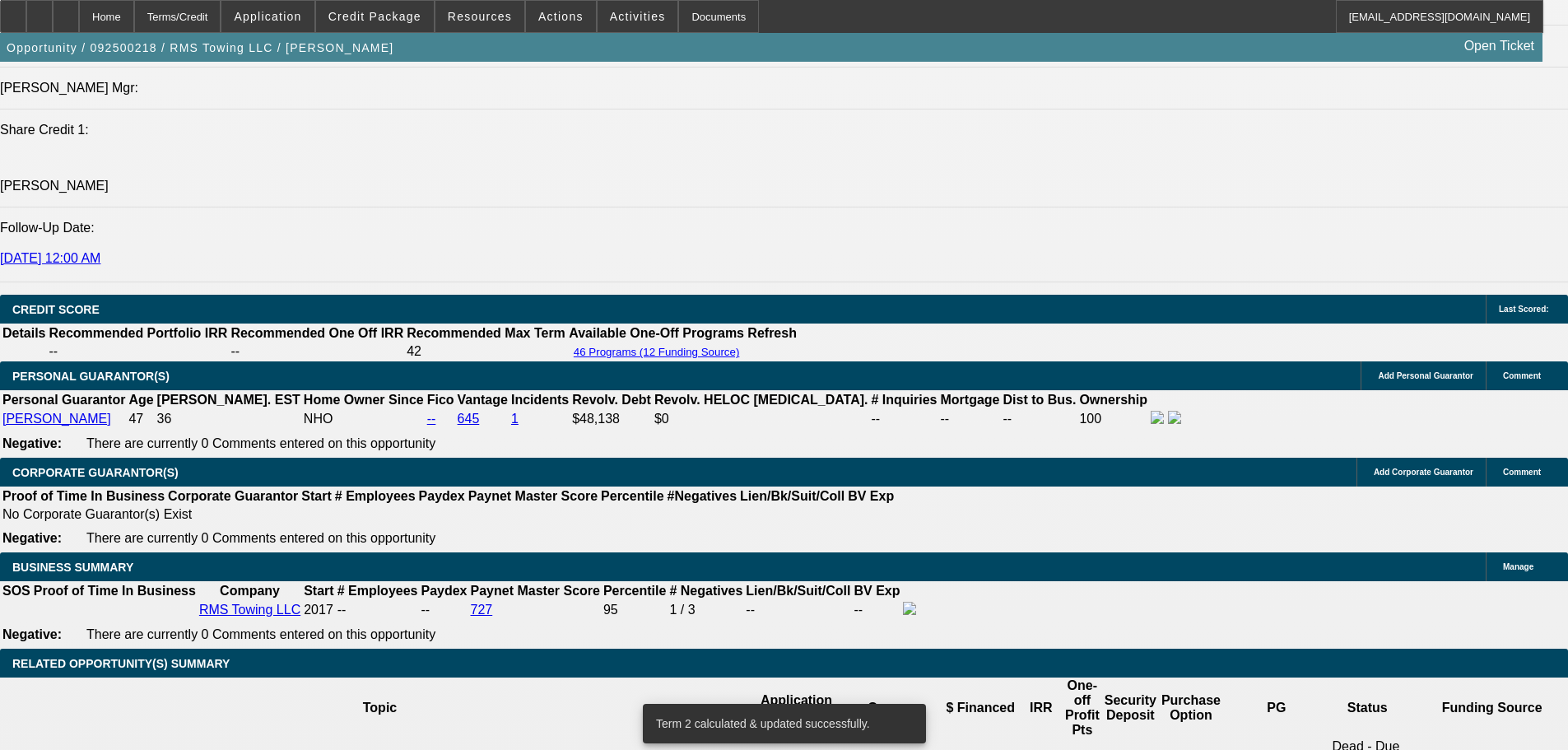
scroll to position [2285, 0]
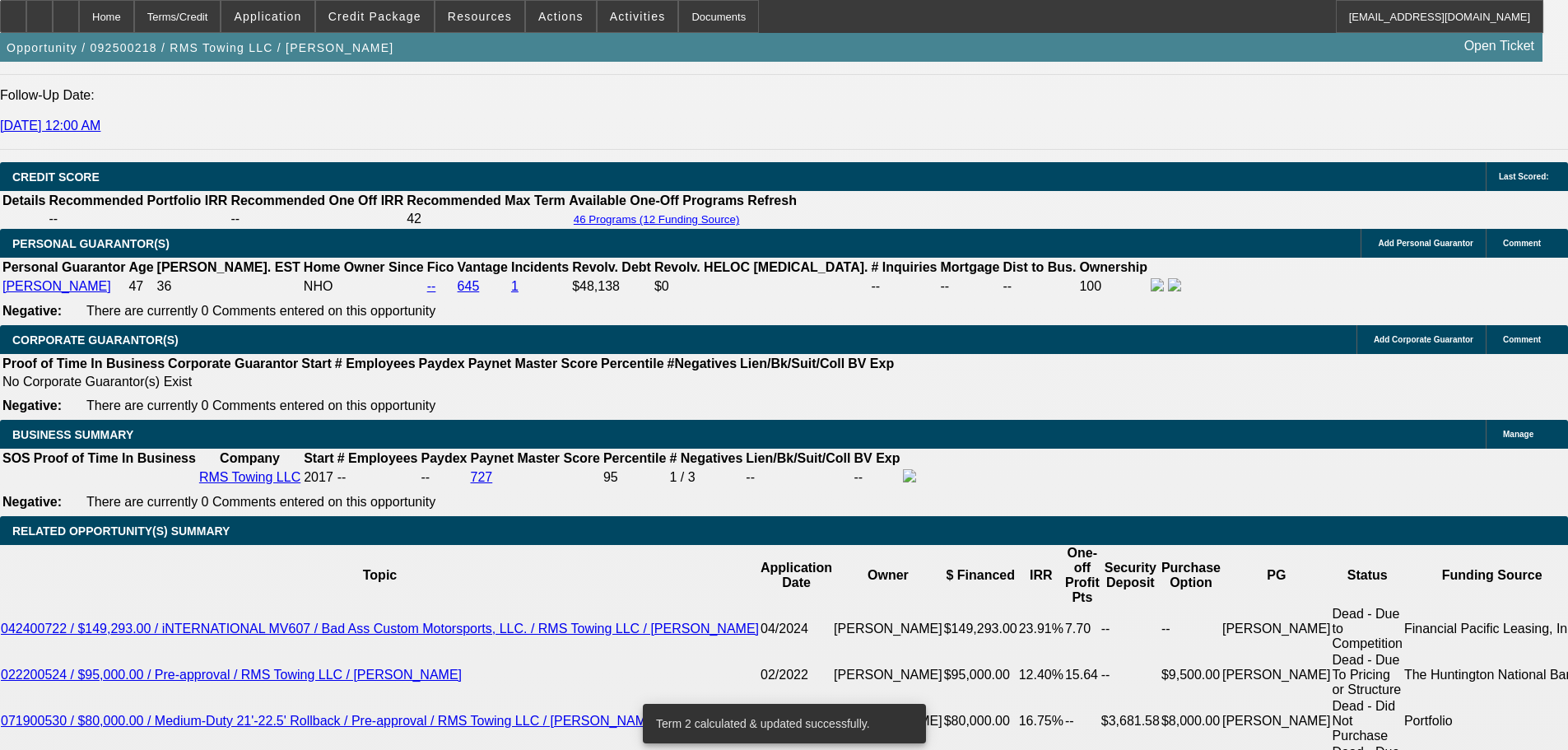
click input "22.5"
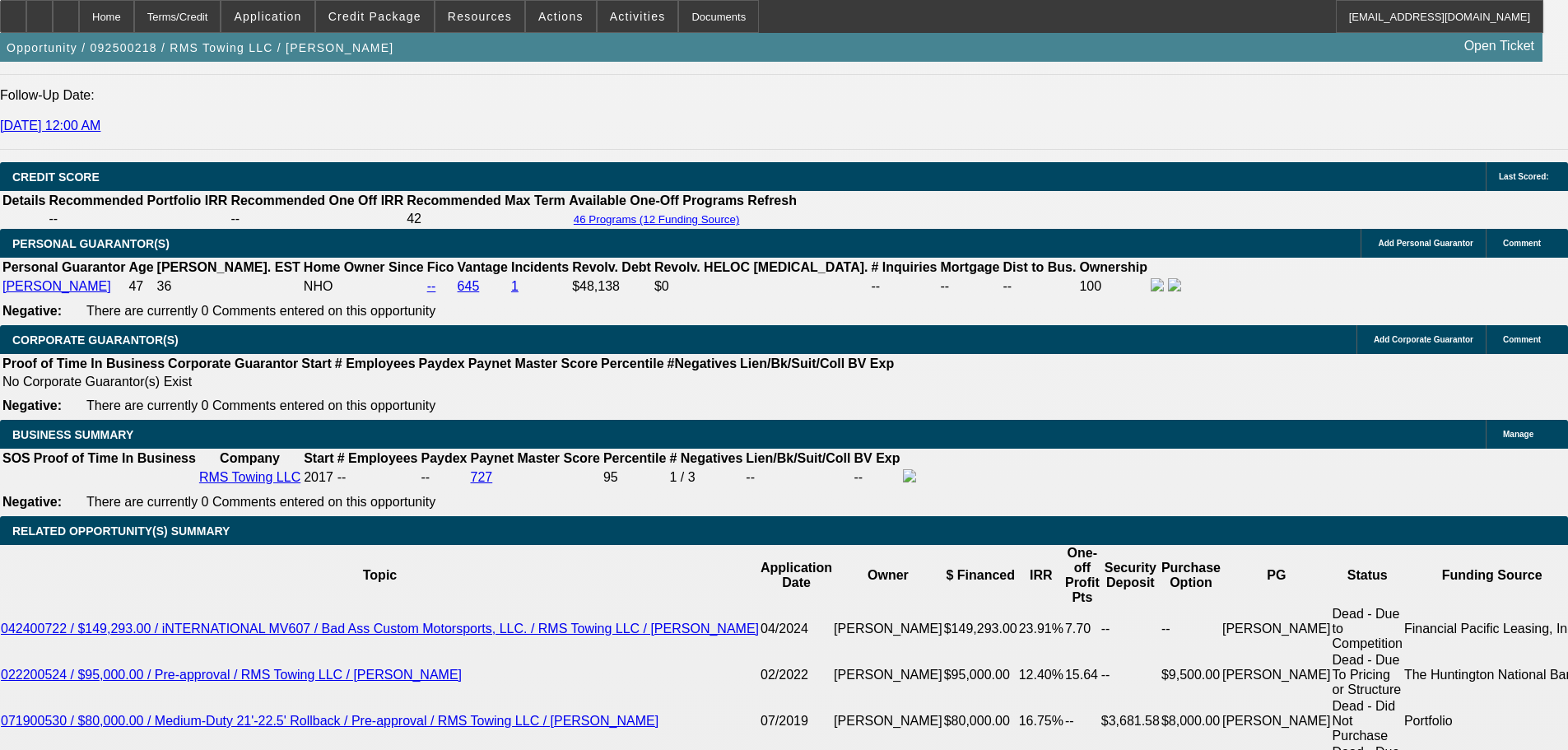
click input "22.5"
type input "2.5"
type input "UNKNOWN"
type input "20.5"
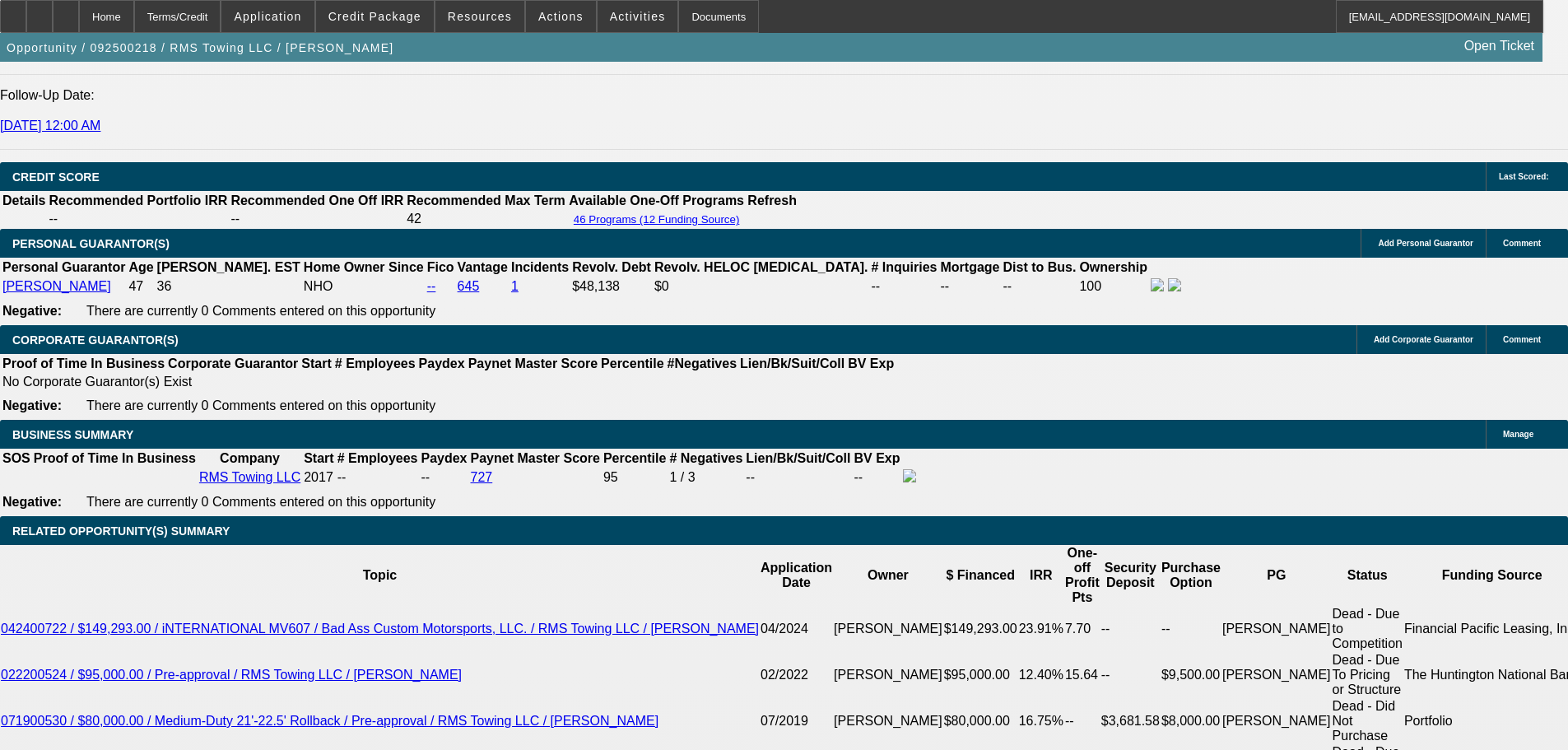
type input "$2,762.61"
type input "20.5"
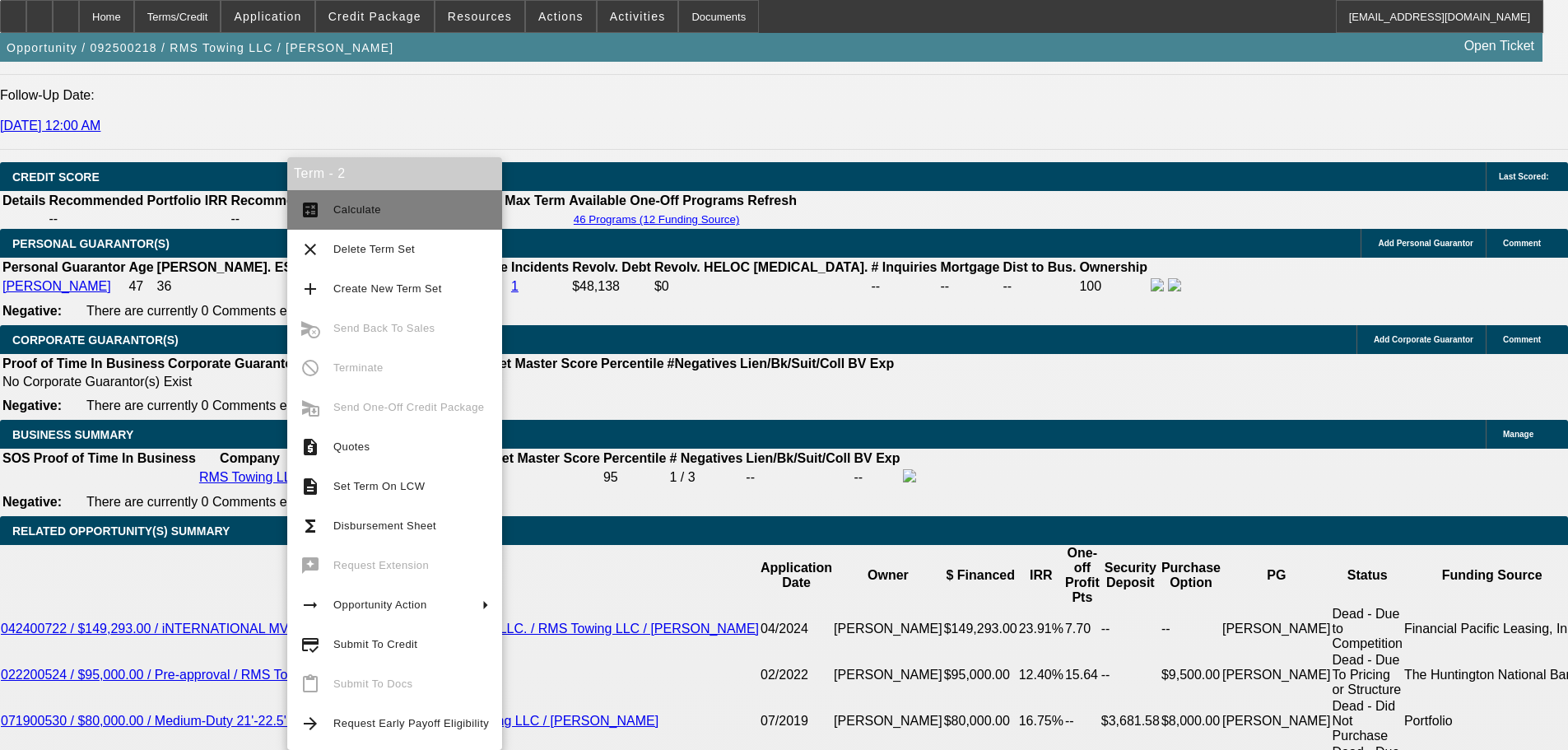
click span "Calculate"
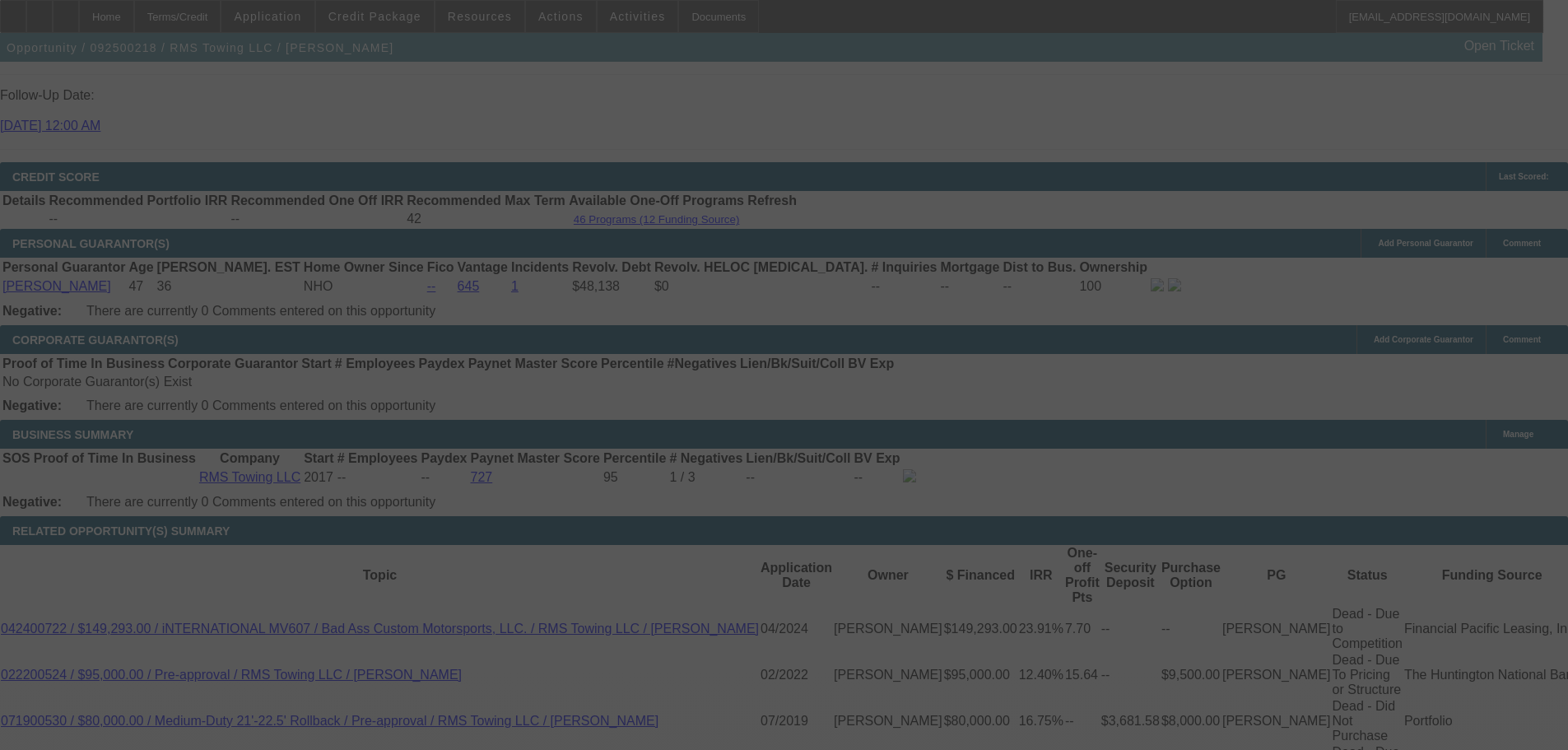
scroll to position [2367, 0]
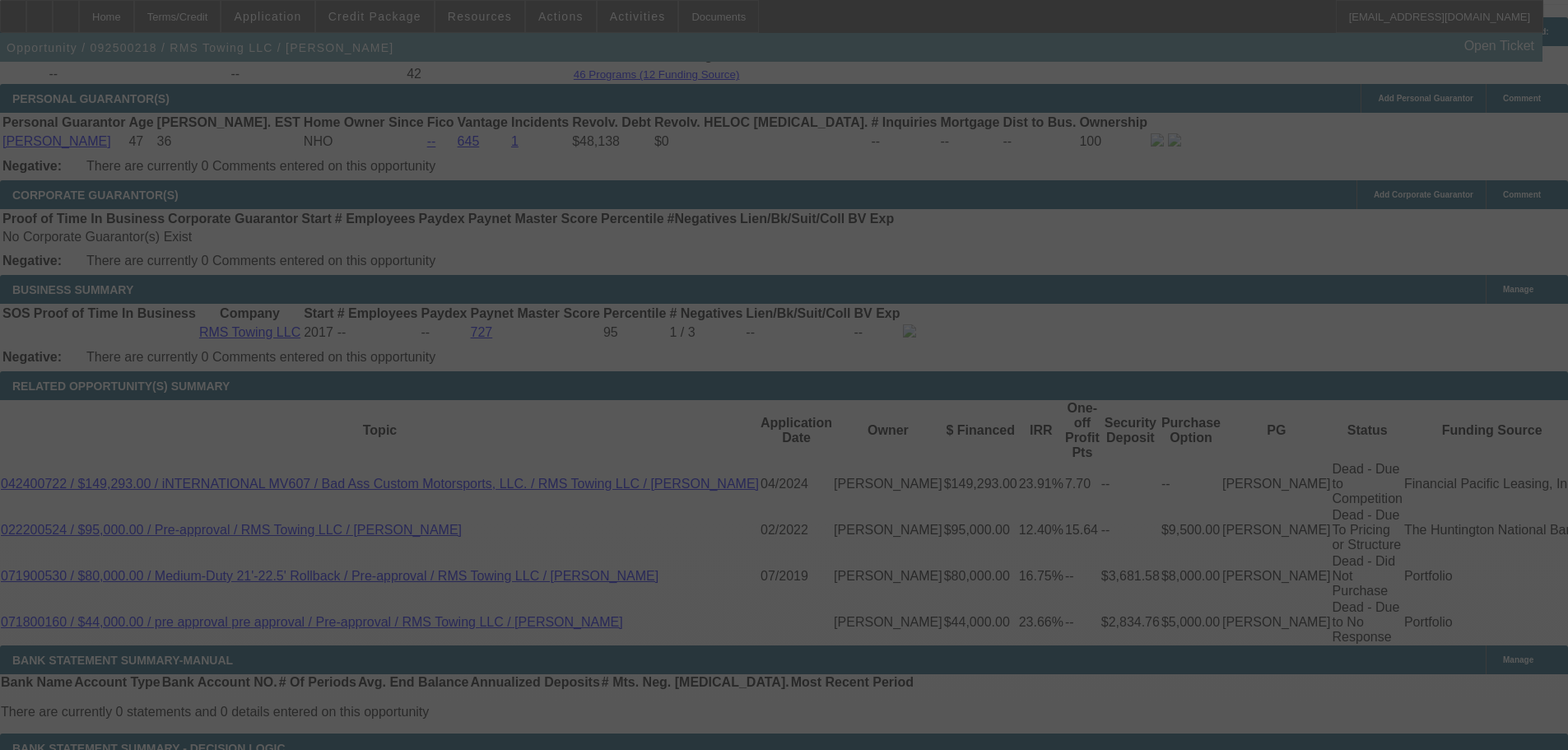
select select "0"
select select "3"
select select "0"
select select "6"
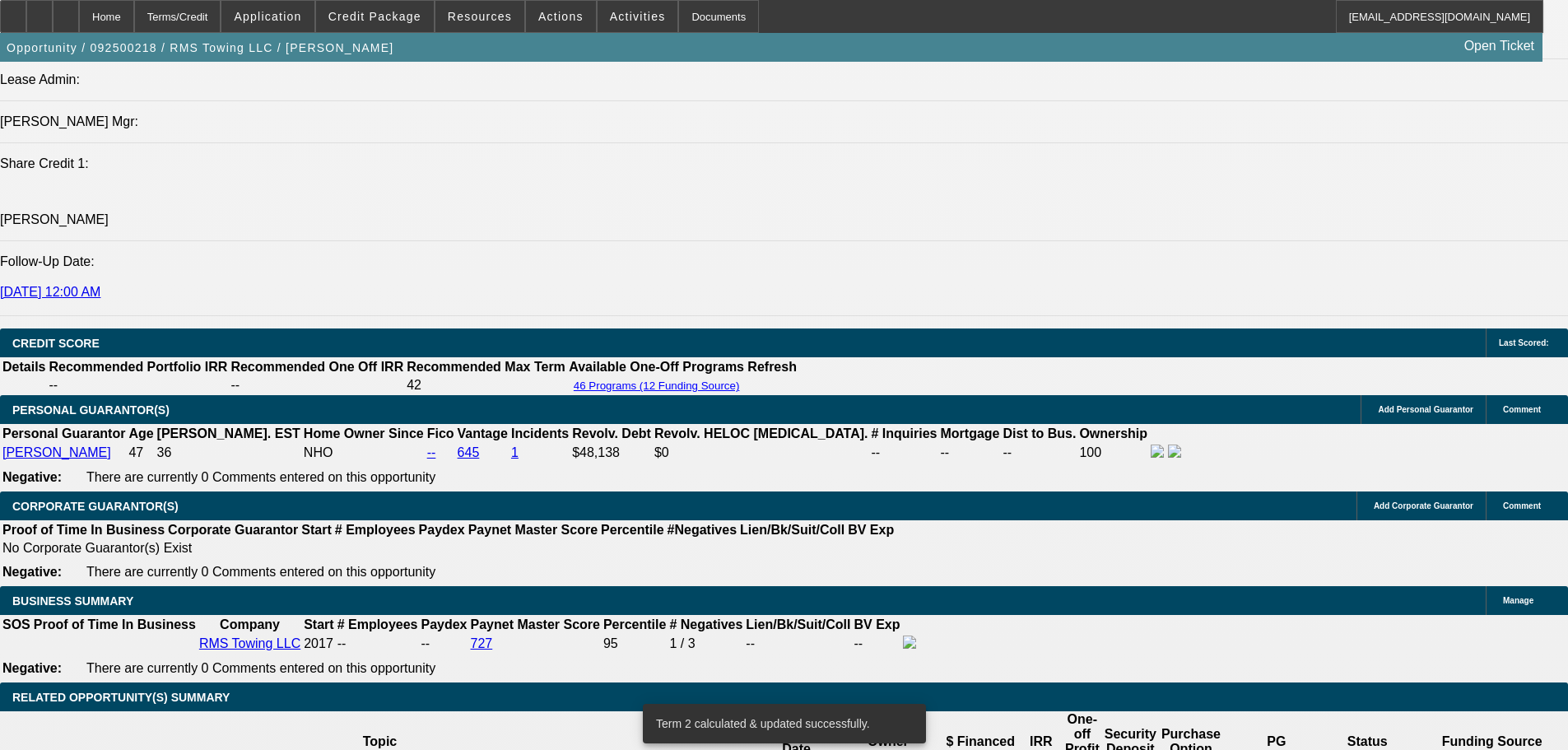
scroll to position [2101, 0]
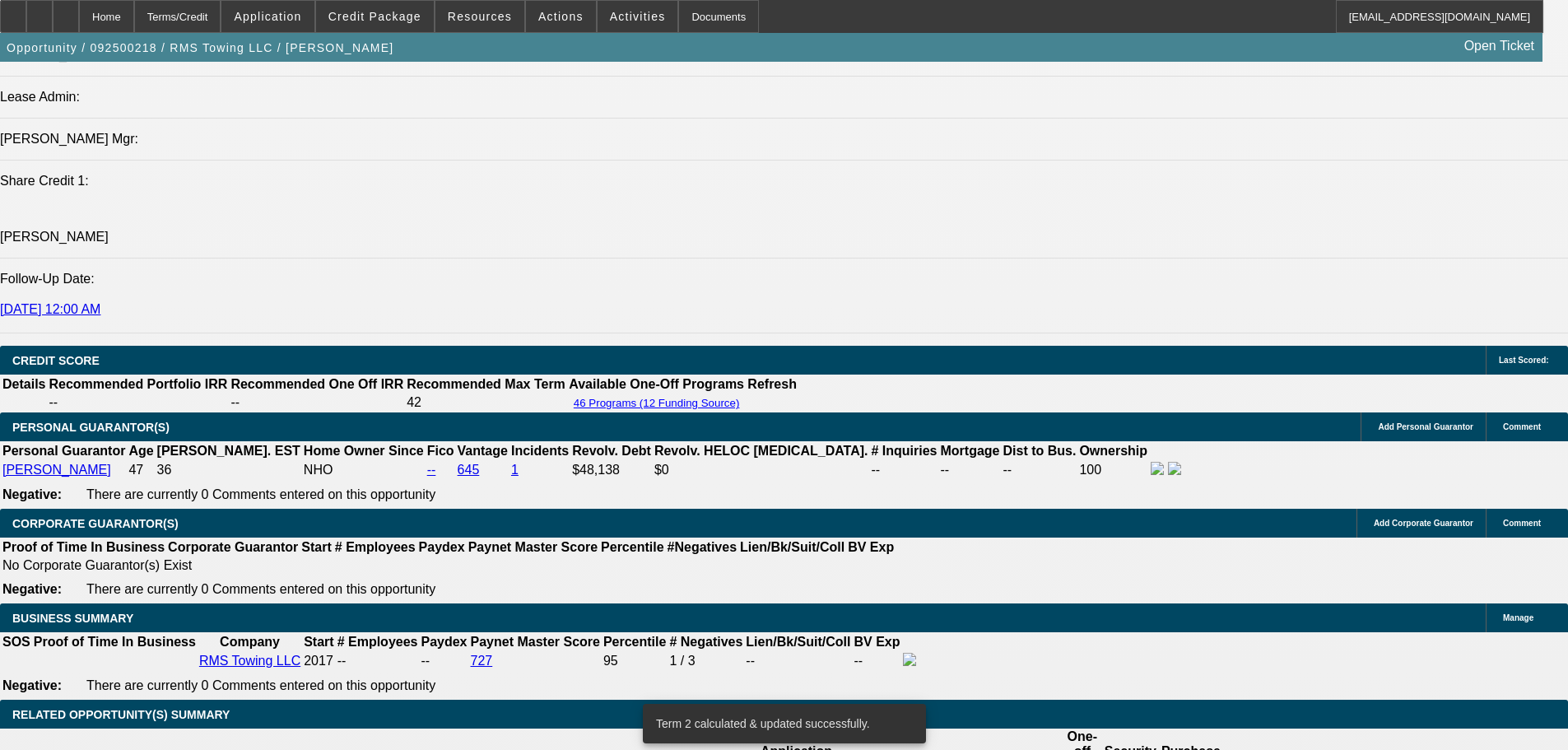
click div
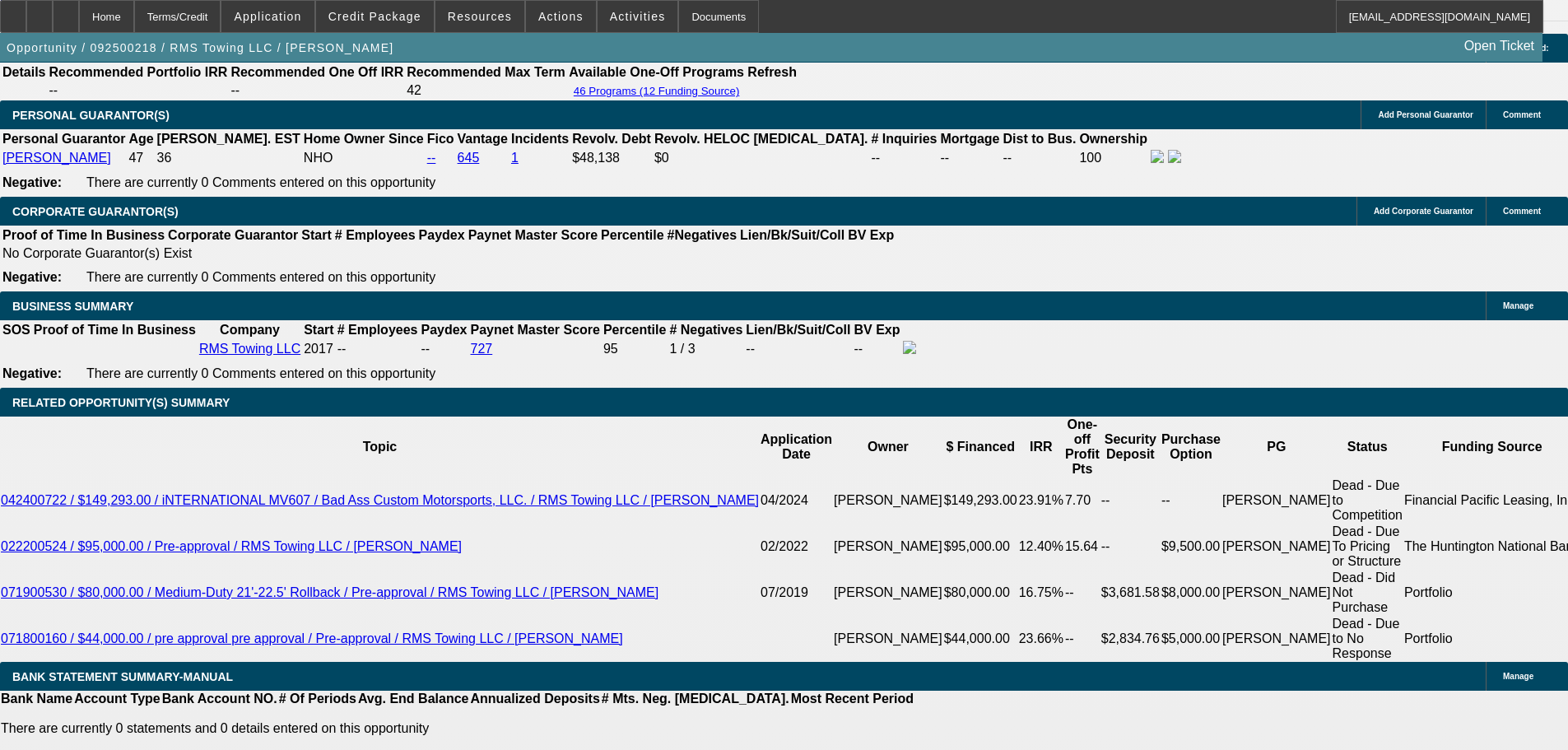
scroll to position [2512, 0]
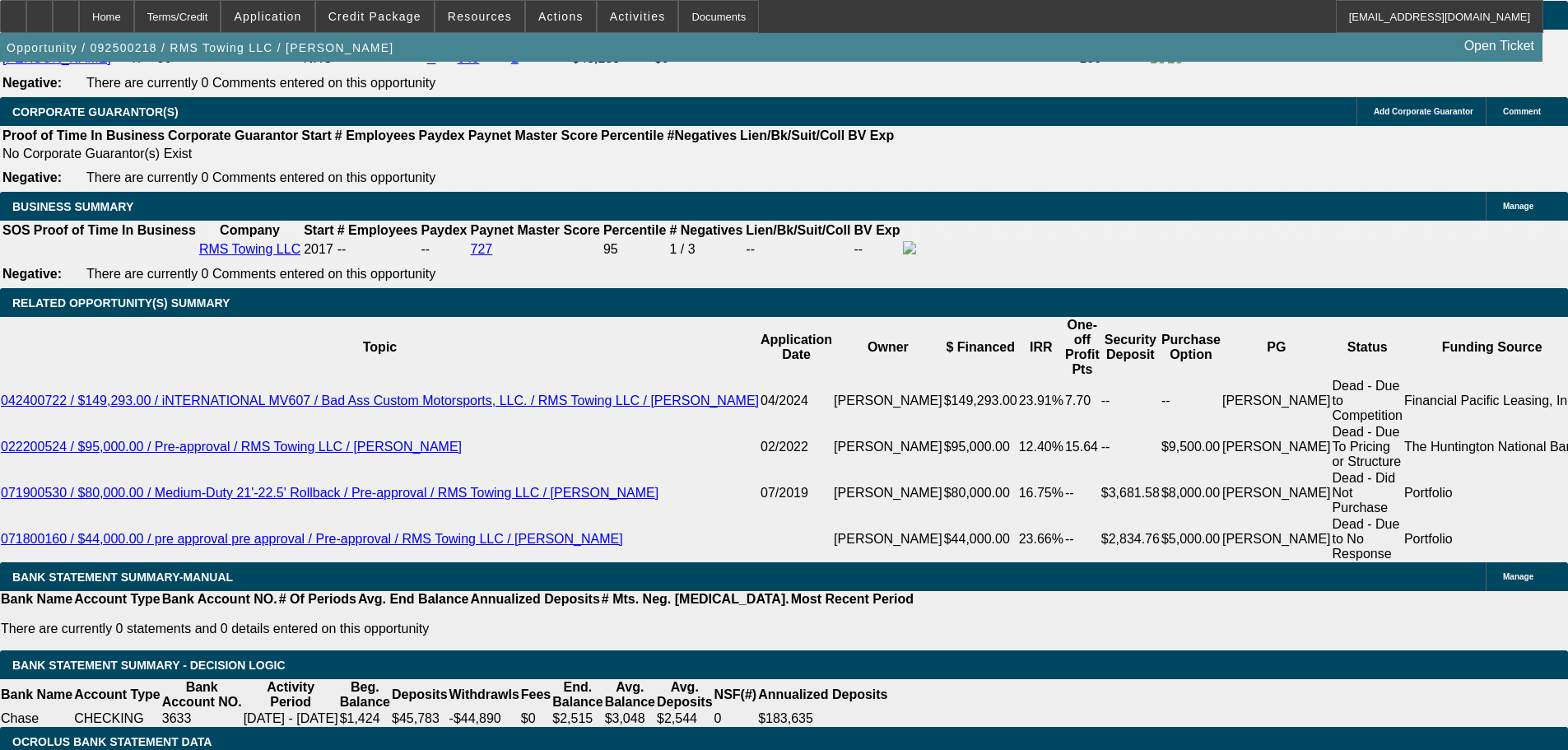
click input "20.5"
type input "UNKNOWN"
type input "21.5"
type input "$2,811.02"
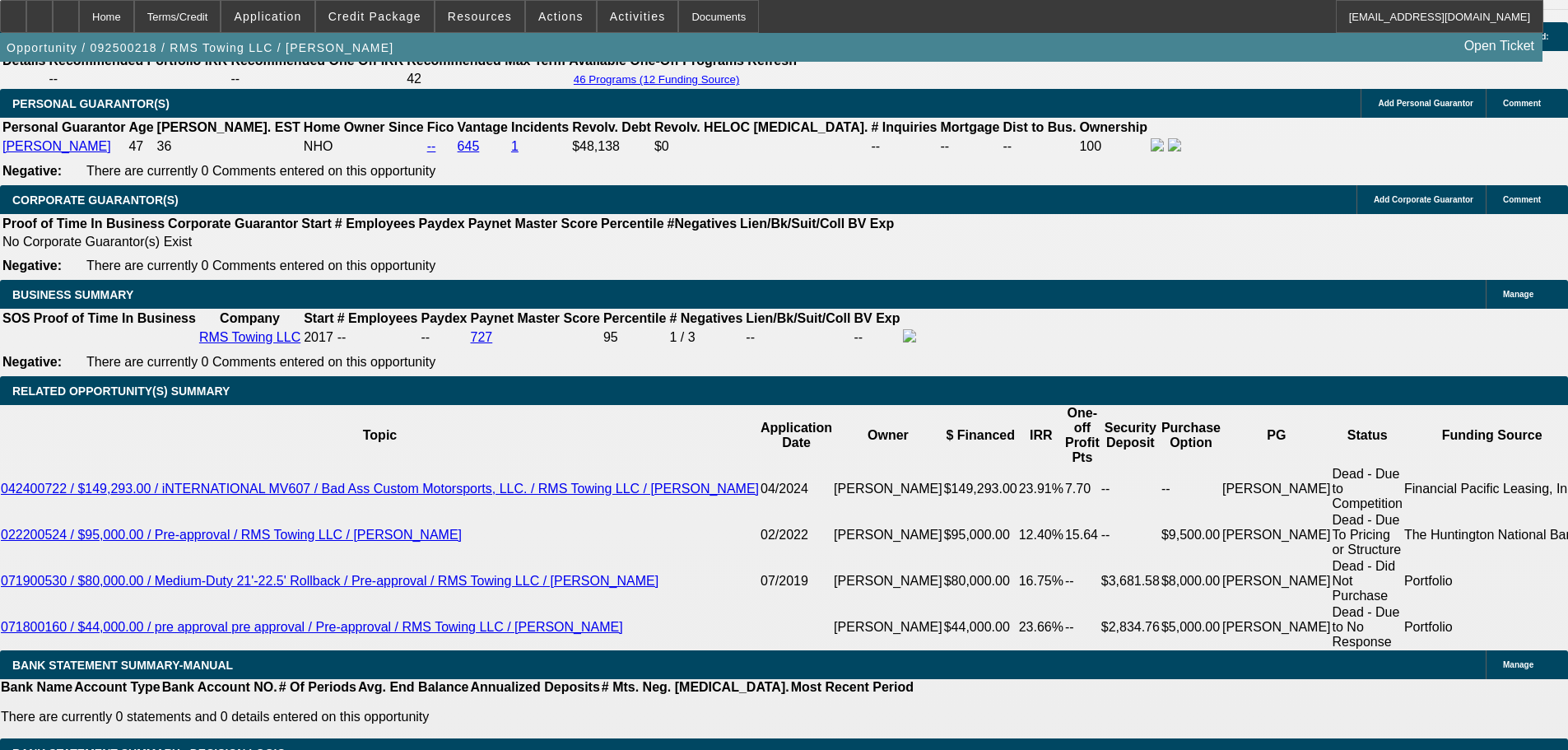
scroll to position [2348, 0]
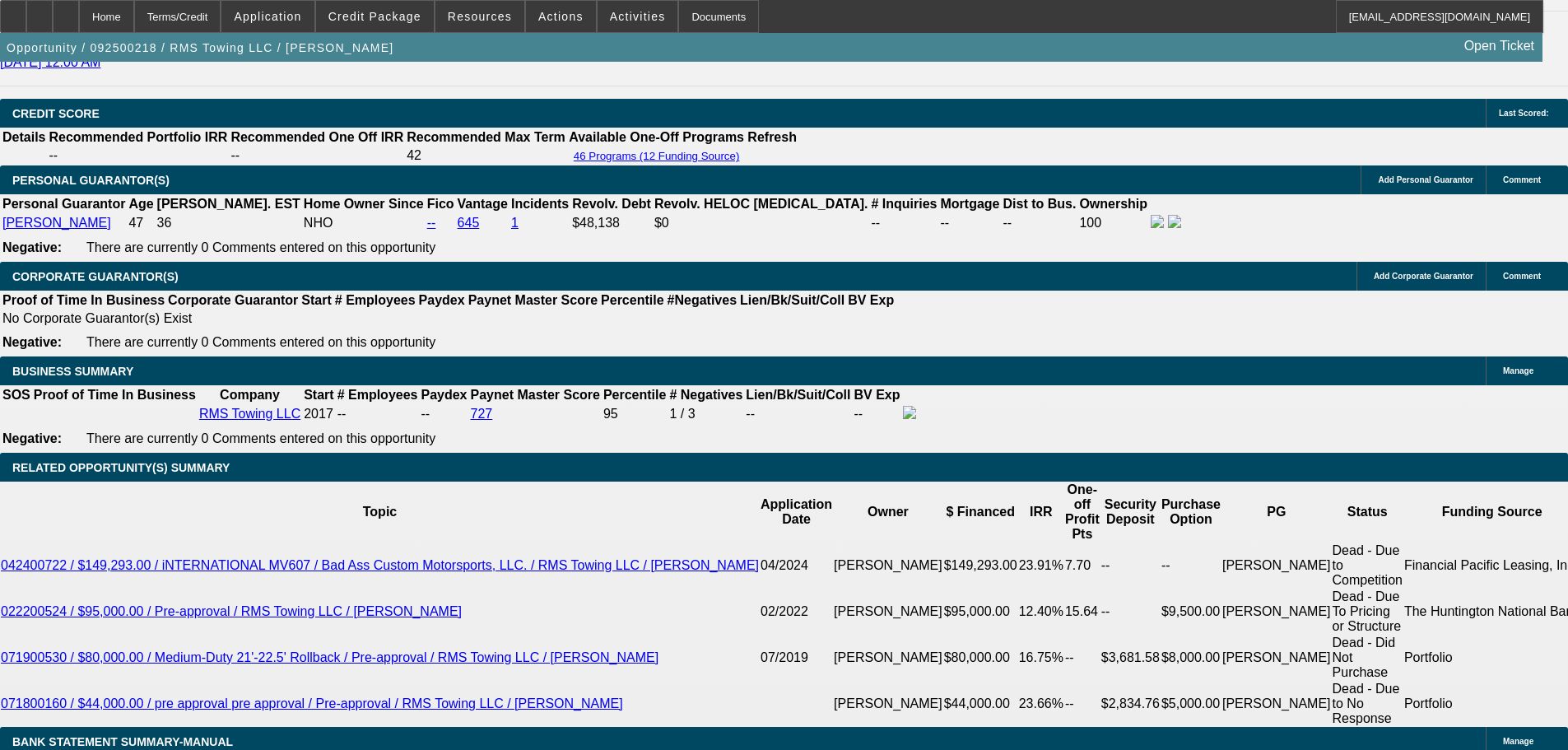
type input "21.5"
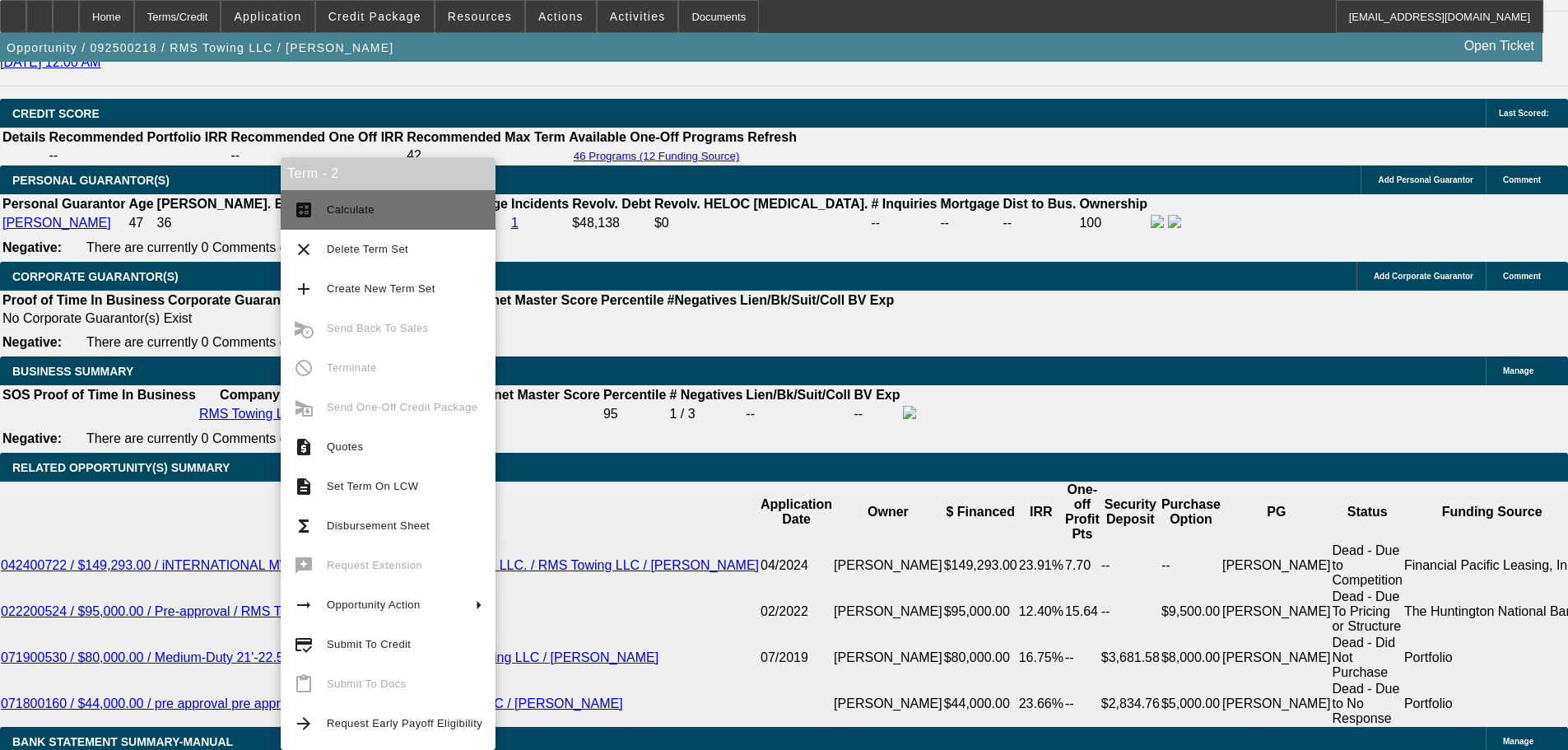
click span "Calculate"
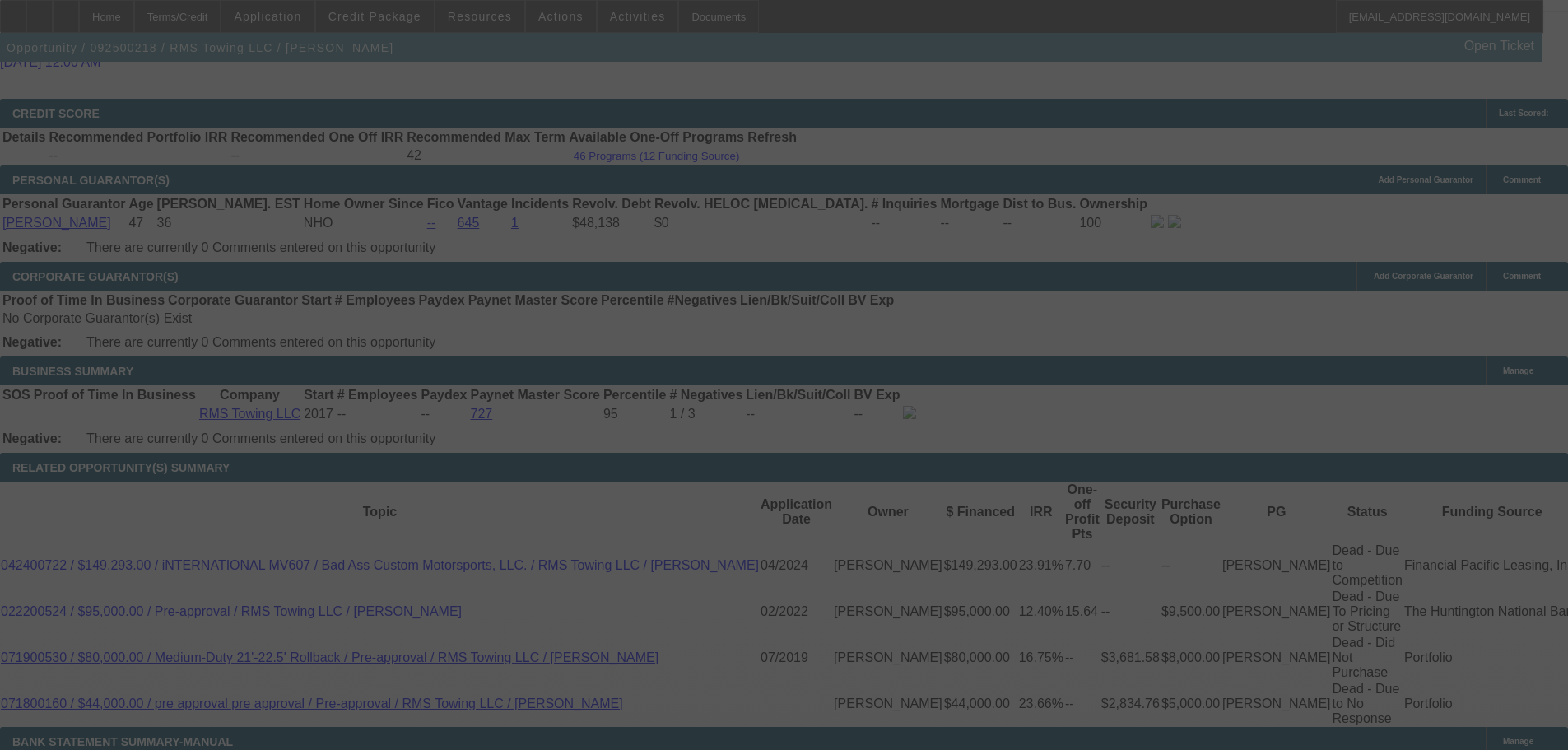
select select "0"
select select "3"
select select "0"
select select "6"
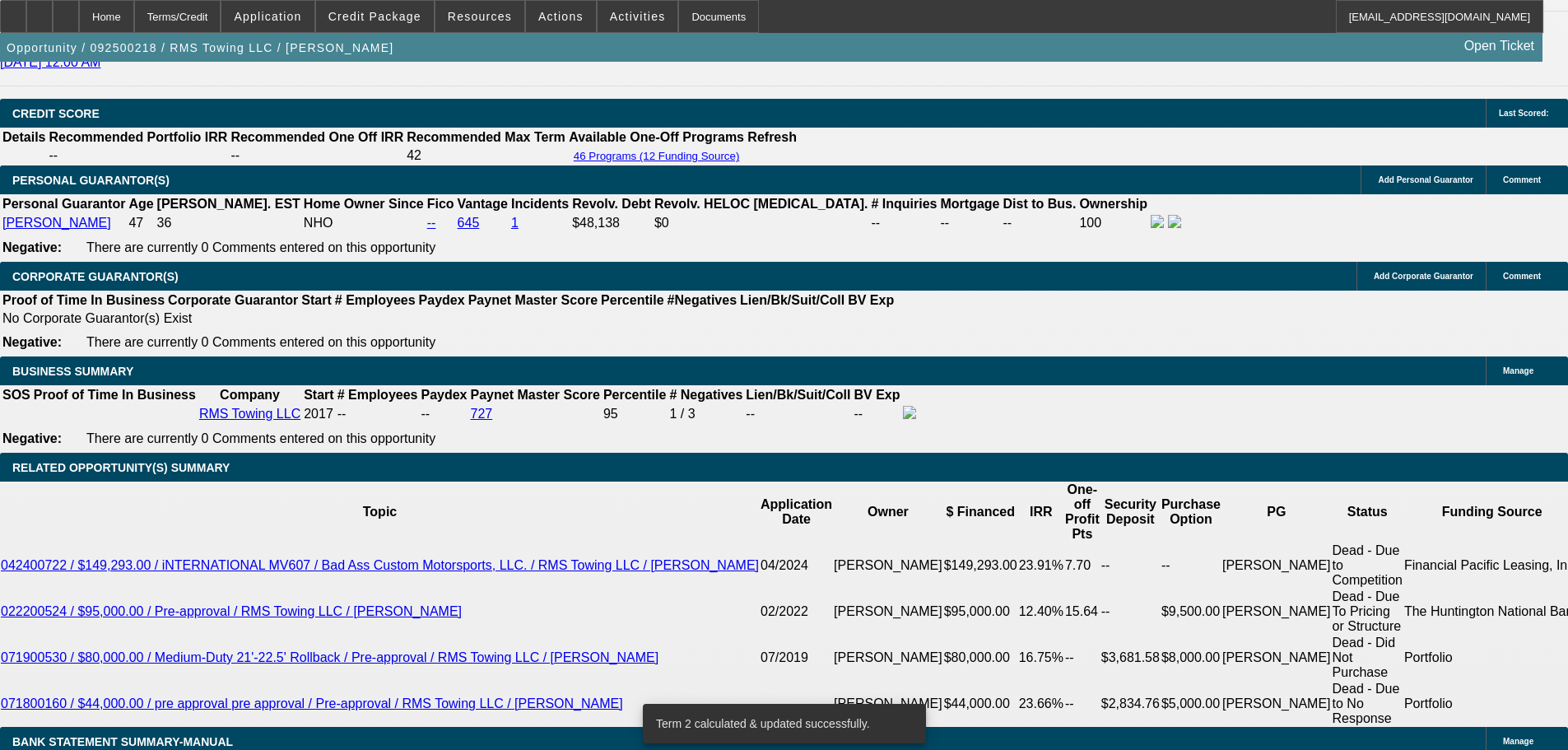
click input "21.5"
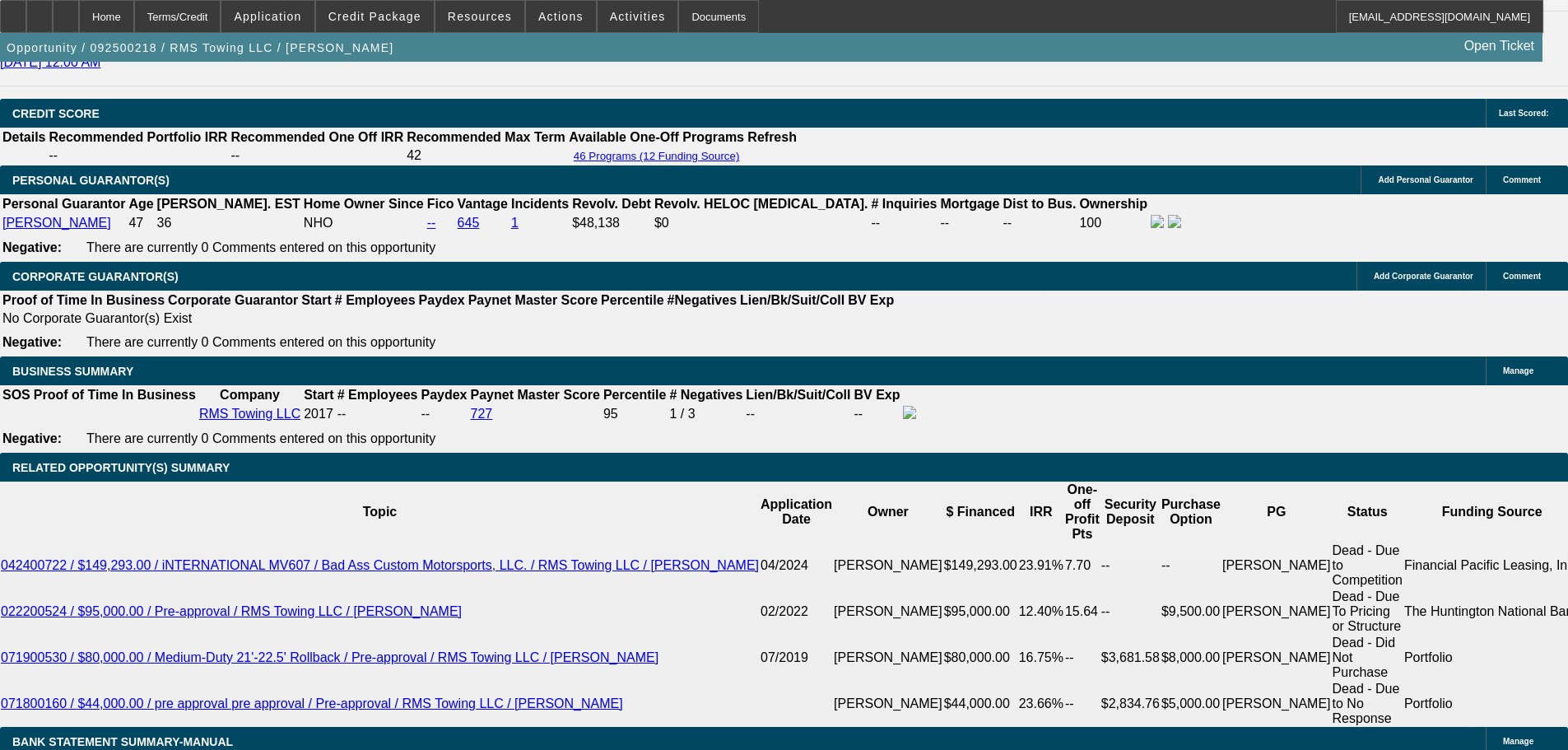
type input "UNKNOWN"
type input "21"
type input "$2,786.76"
type input "21"
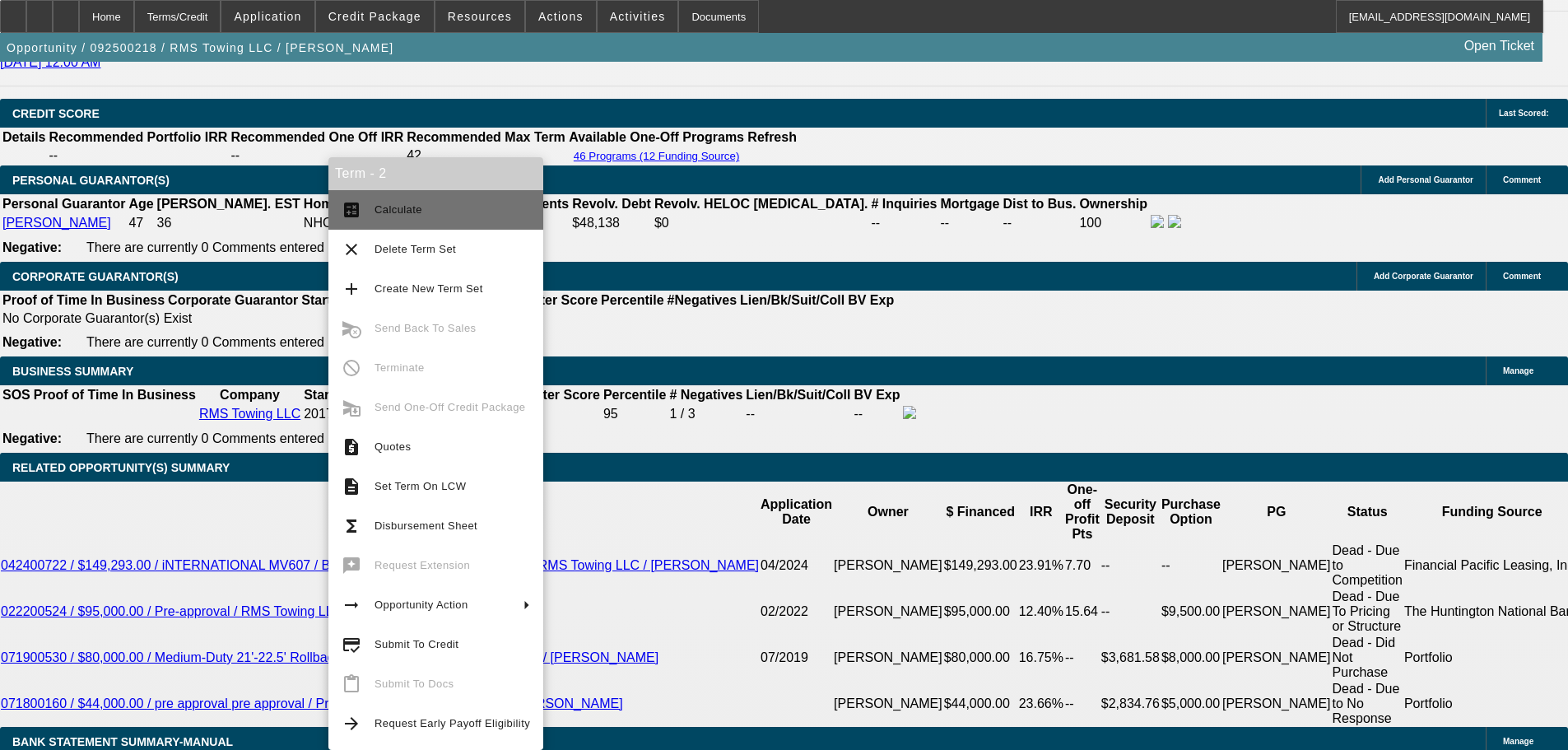
click button "calculate Calculate"
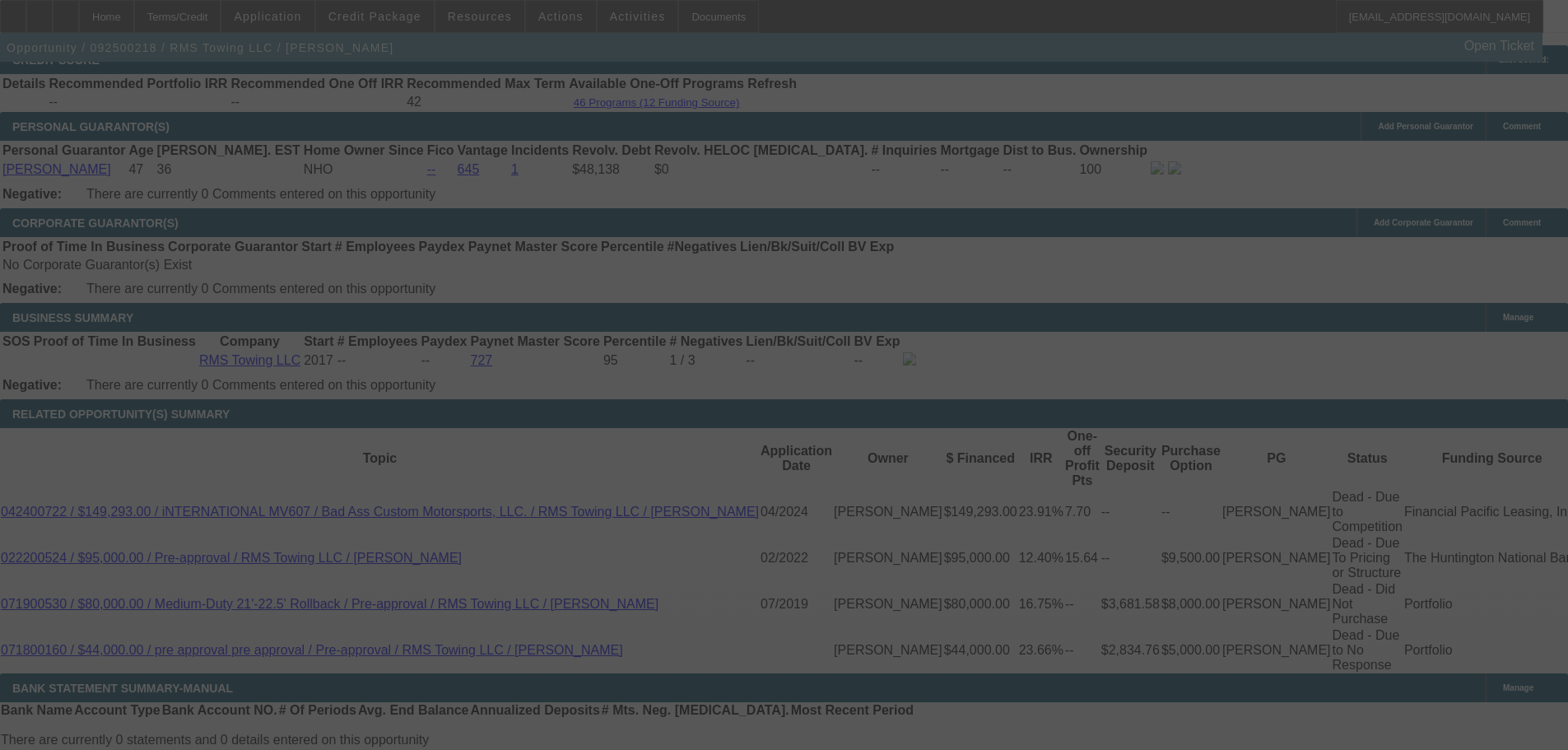
scroll to position [2430, 0]
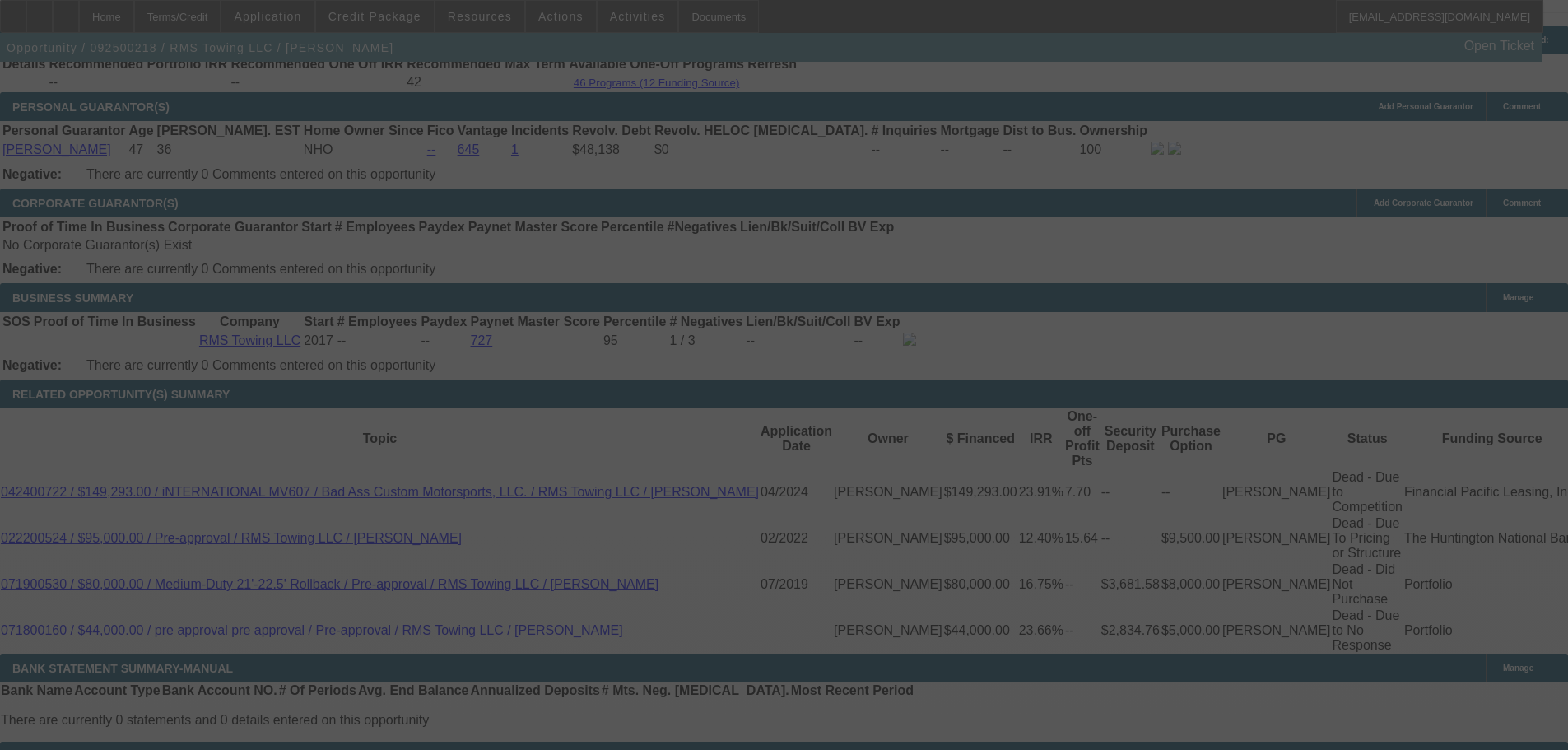
select select "0"
select select "3"
select select "0"
select select "6"
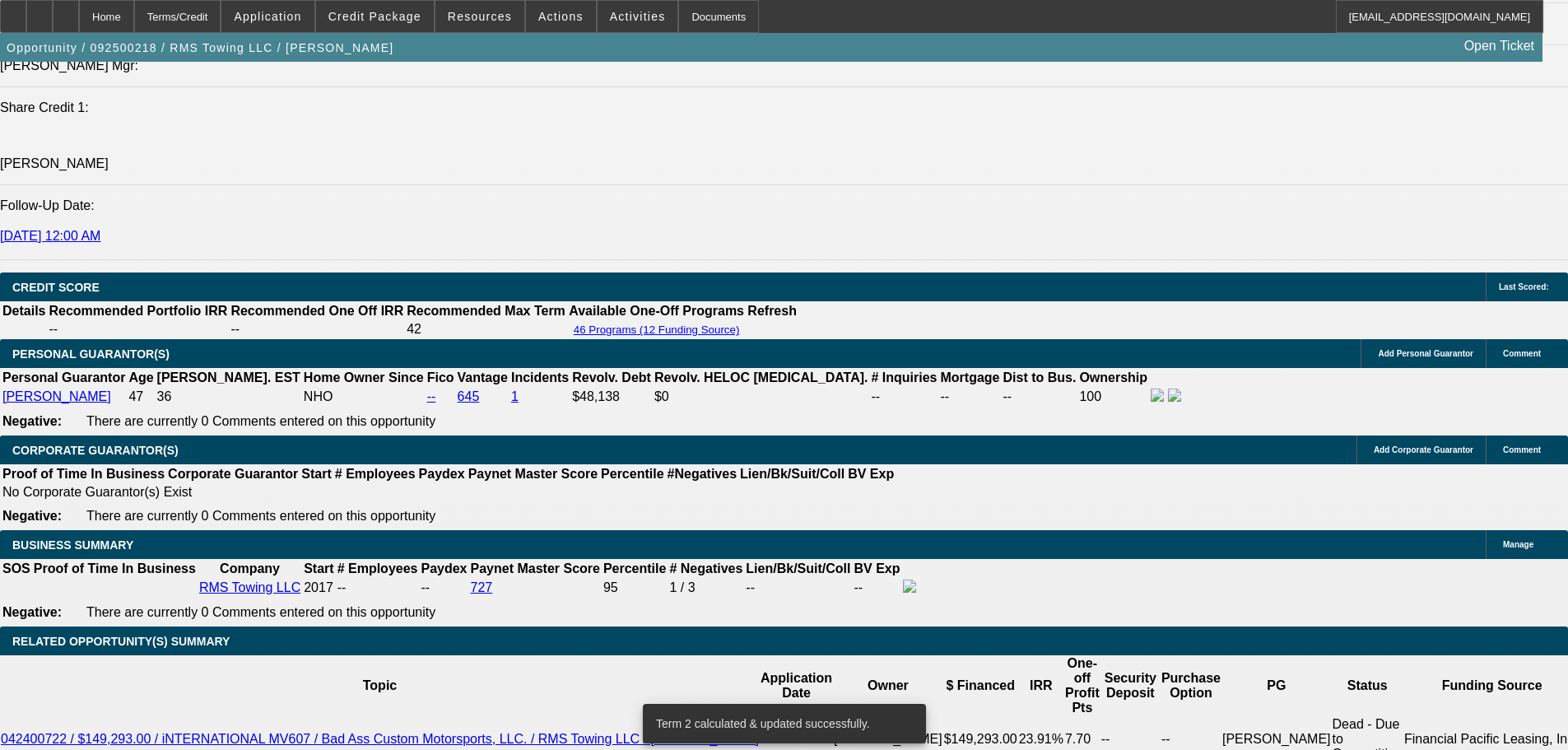
scroll to position [2339, 0]
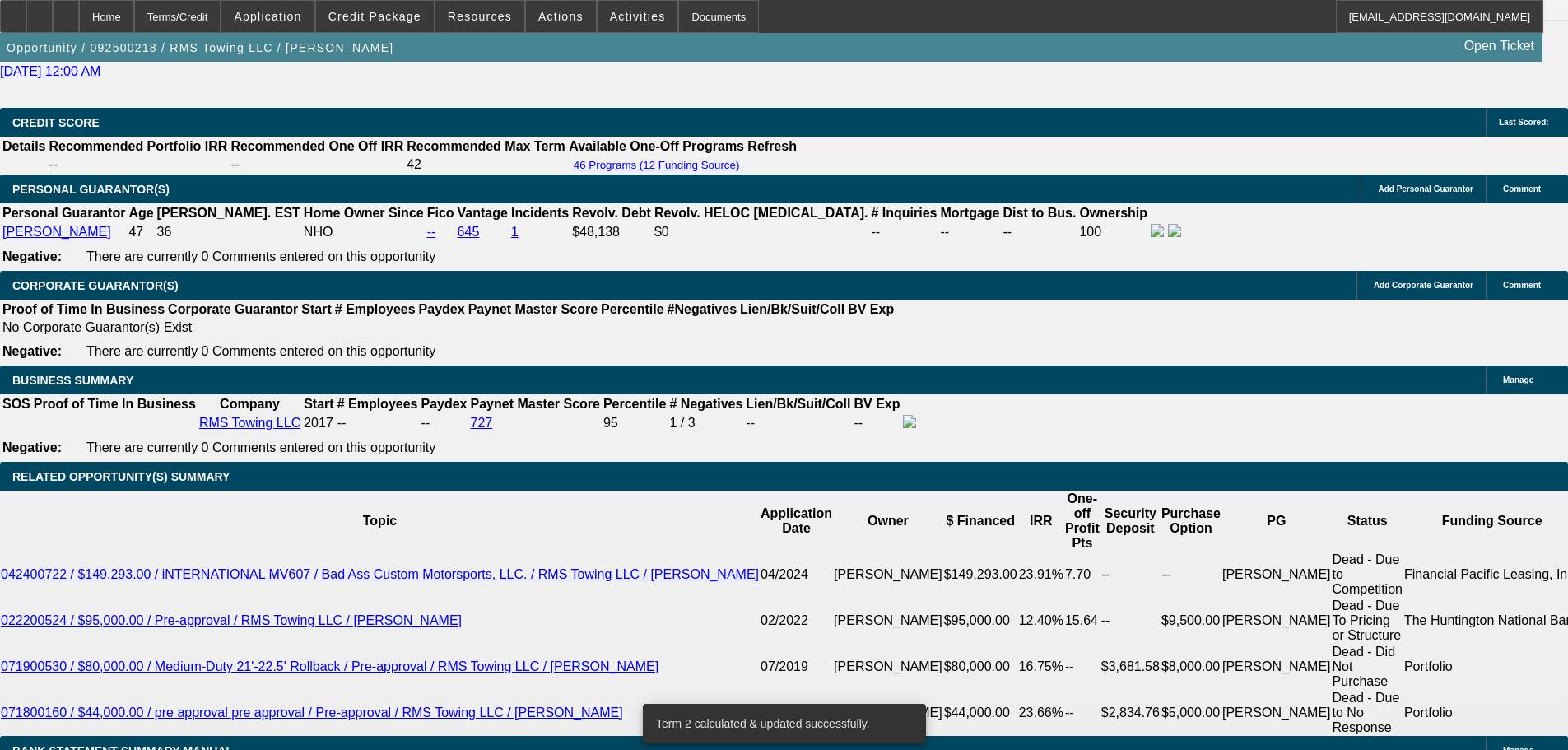
click div "$2,786.76 x 48 21 % Bal Pmt. (BFC)"
click input "21"
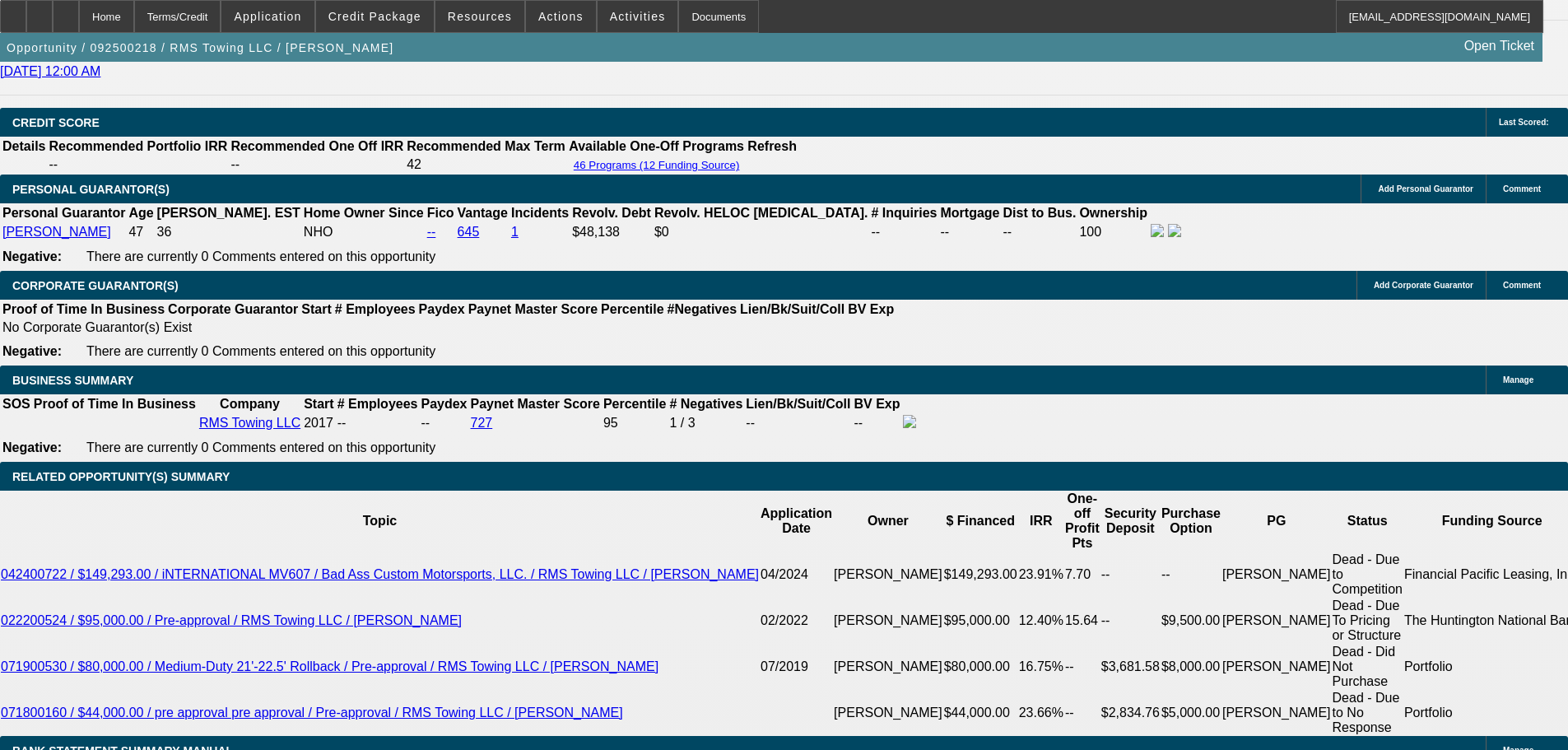
type input "21.2"
type input "UNKNOWN"
type input "$2,796.45"
type input "21.2"
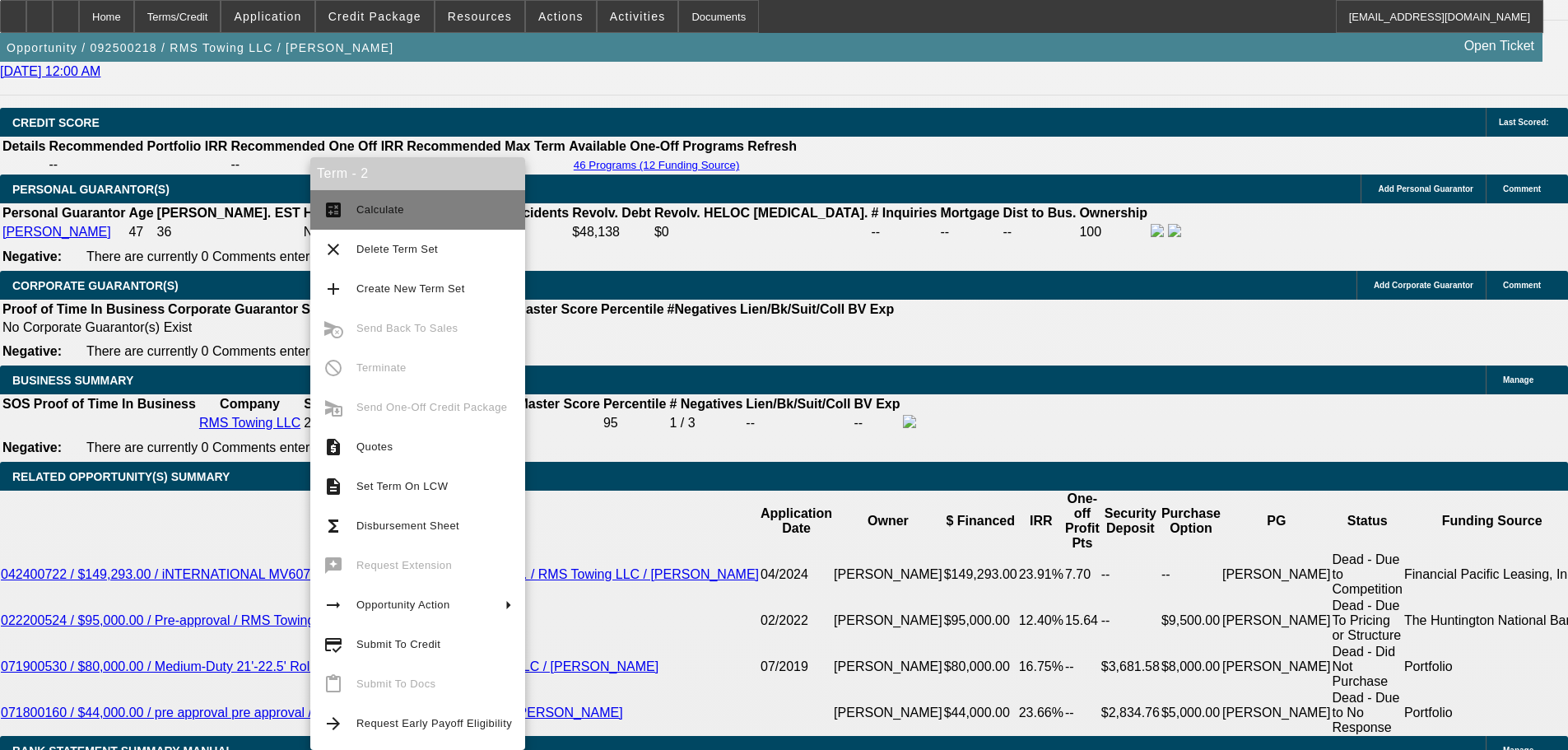
click span "Calculate"
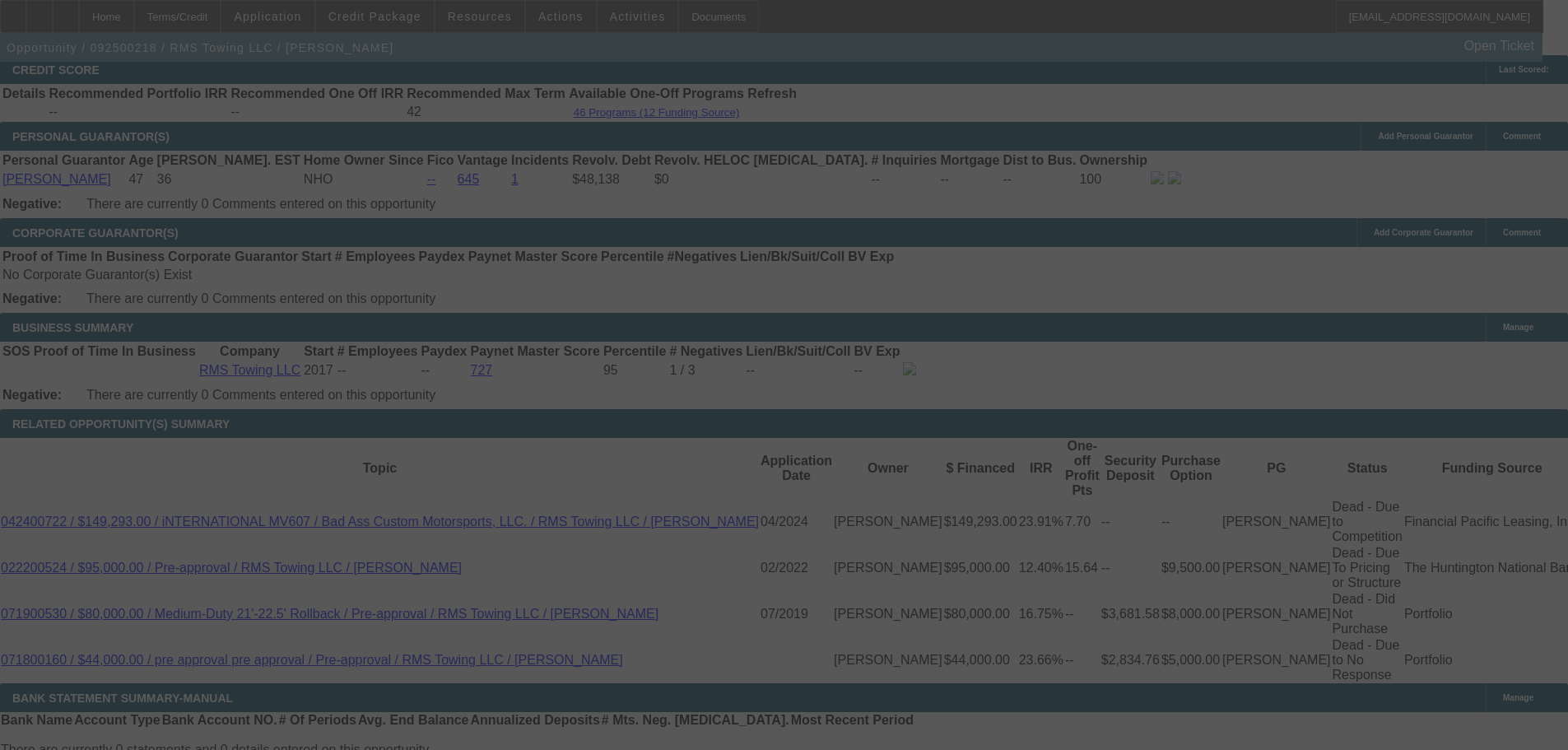
scroll to position [2421, 0]
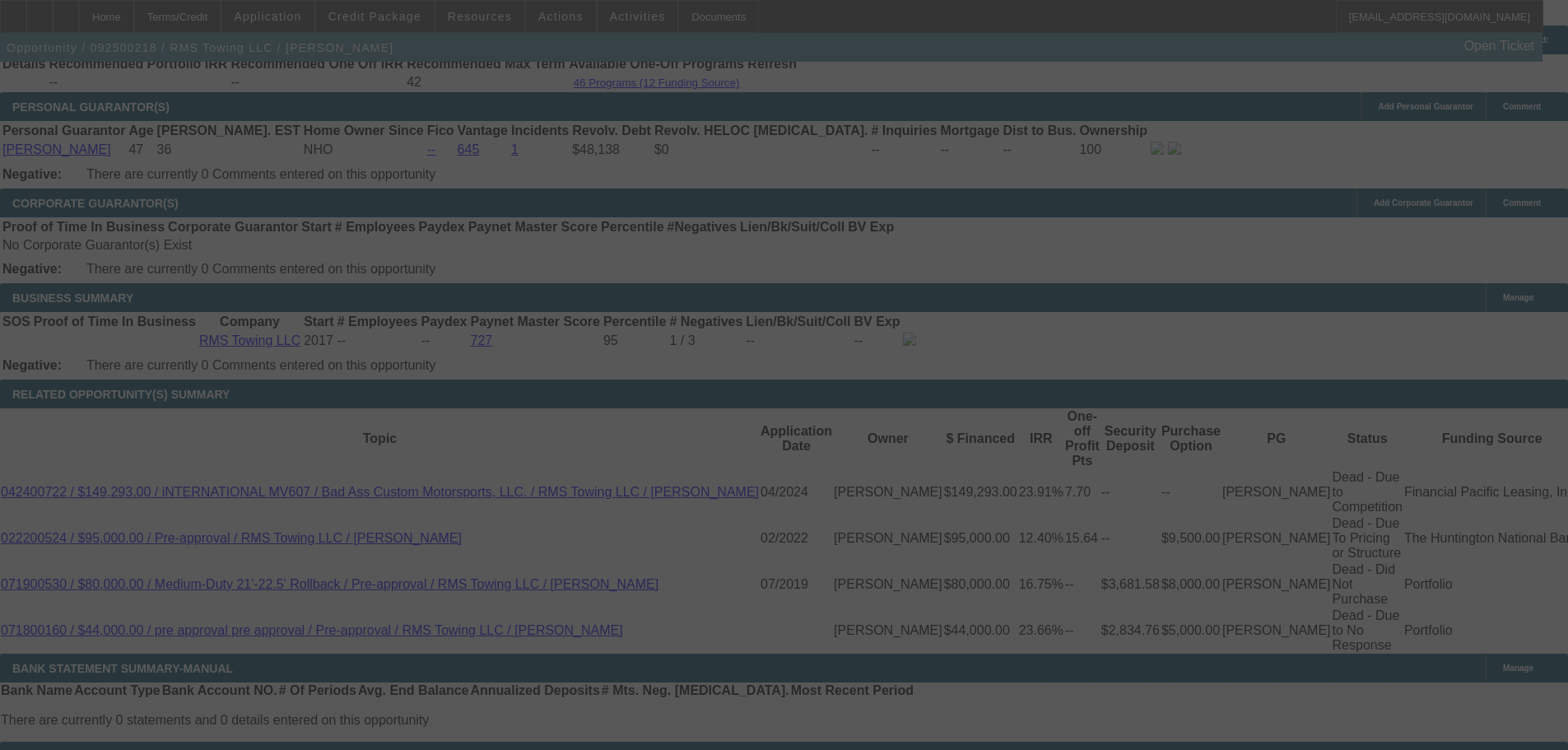
select select "0"
select select "3"
select select "0"
select select "6"
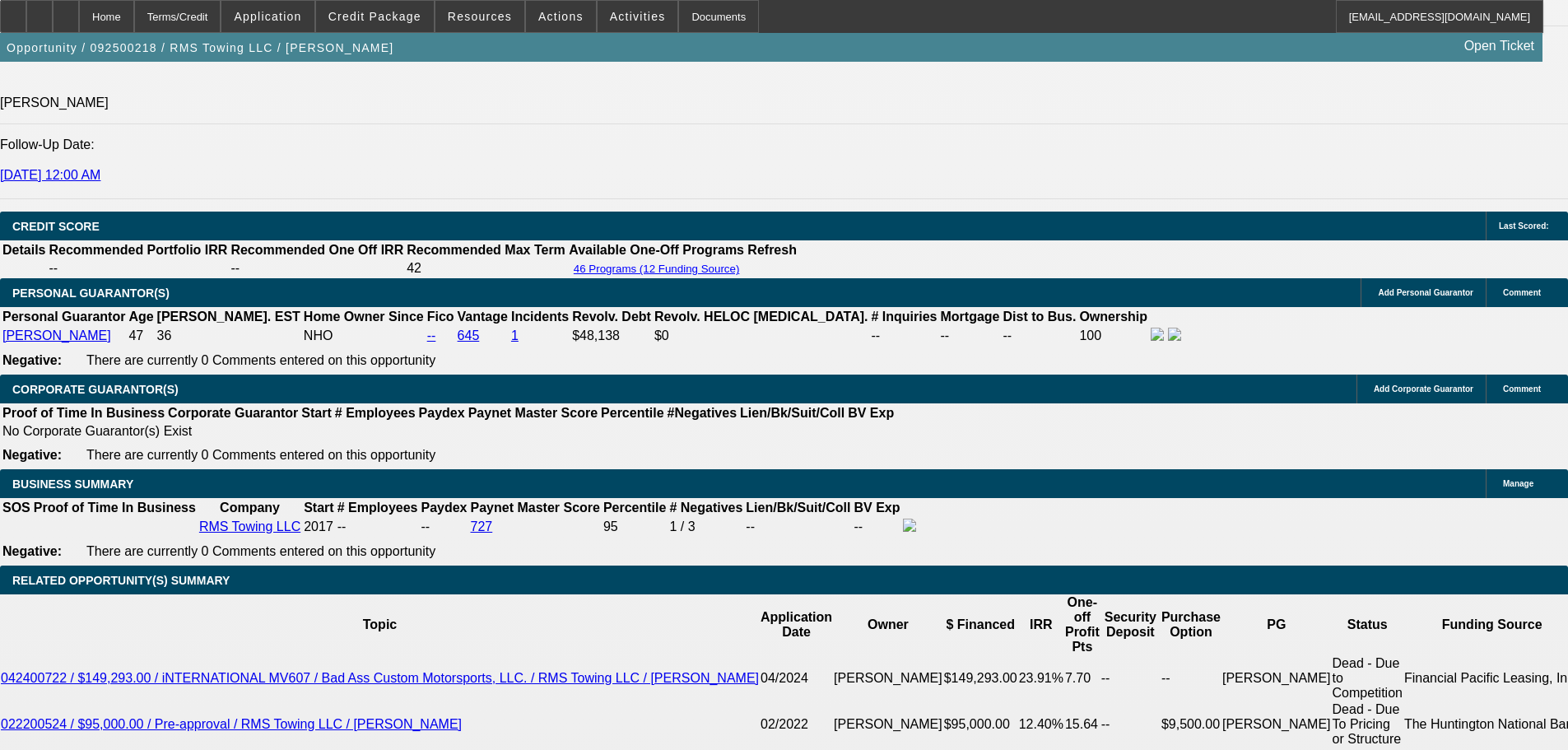
scroll to position [2339, 0]
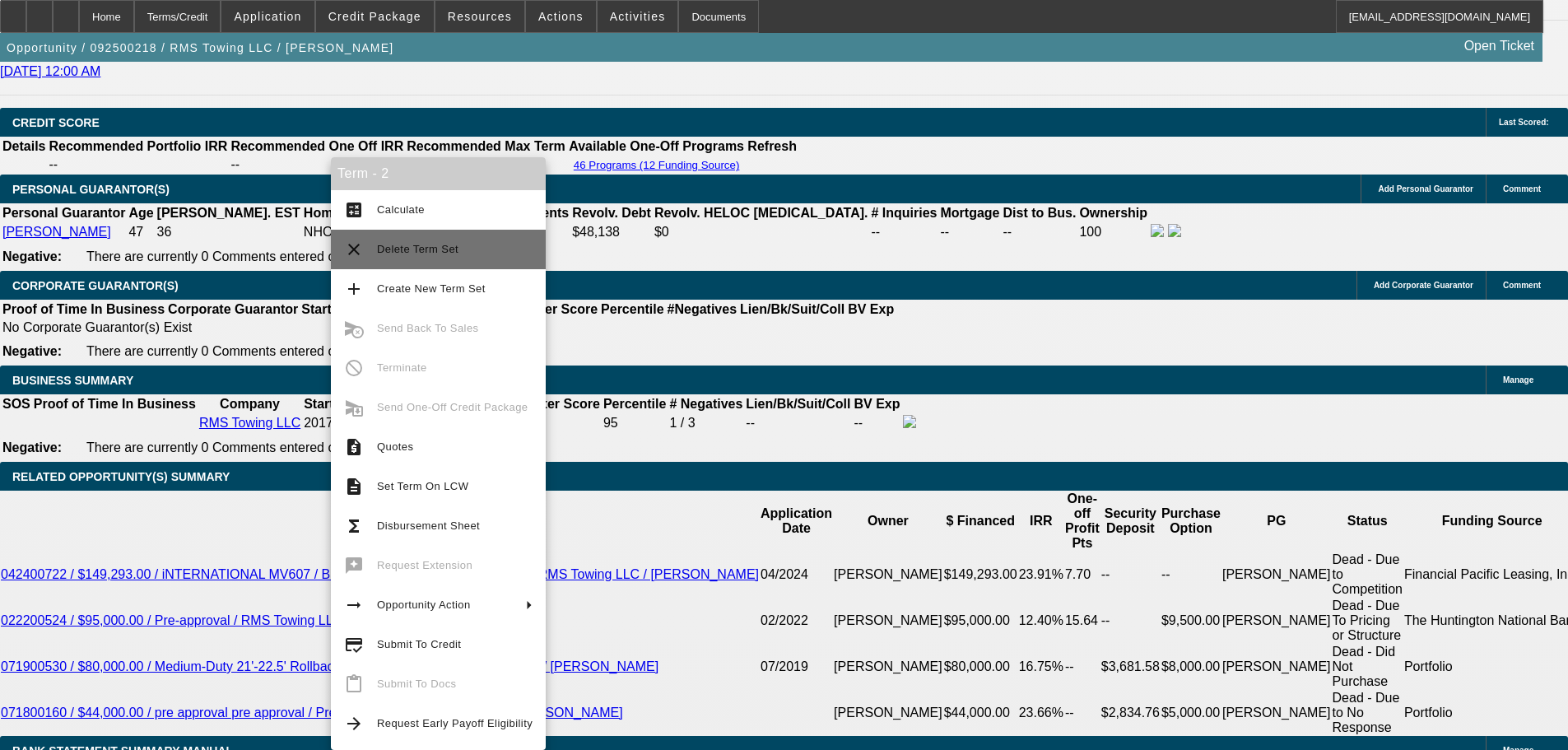
click span "Delete Term Set"
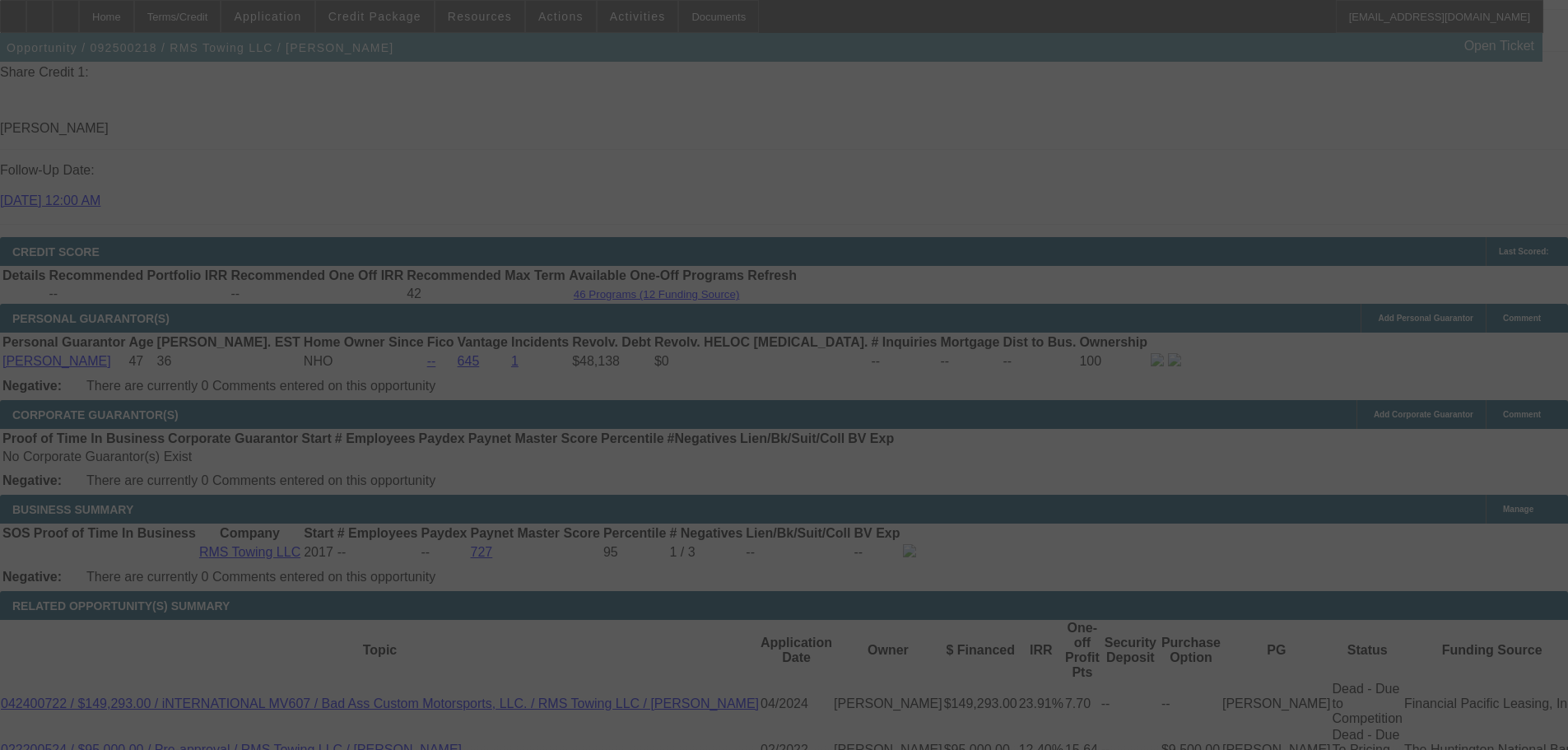
scroll to position [2092, 0]
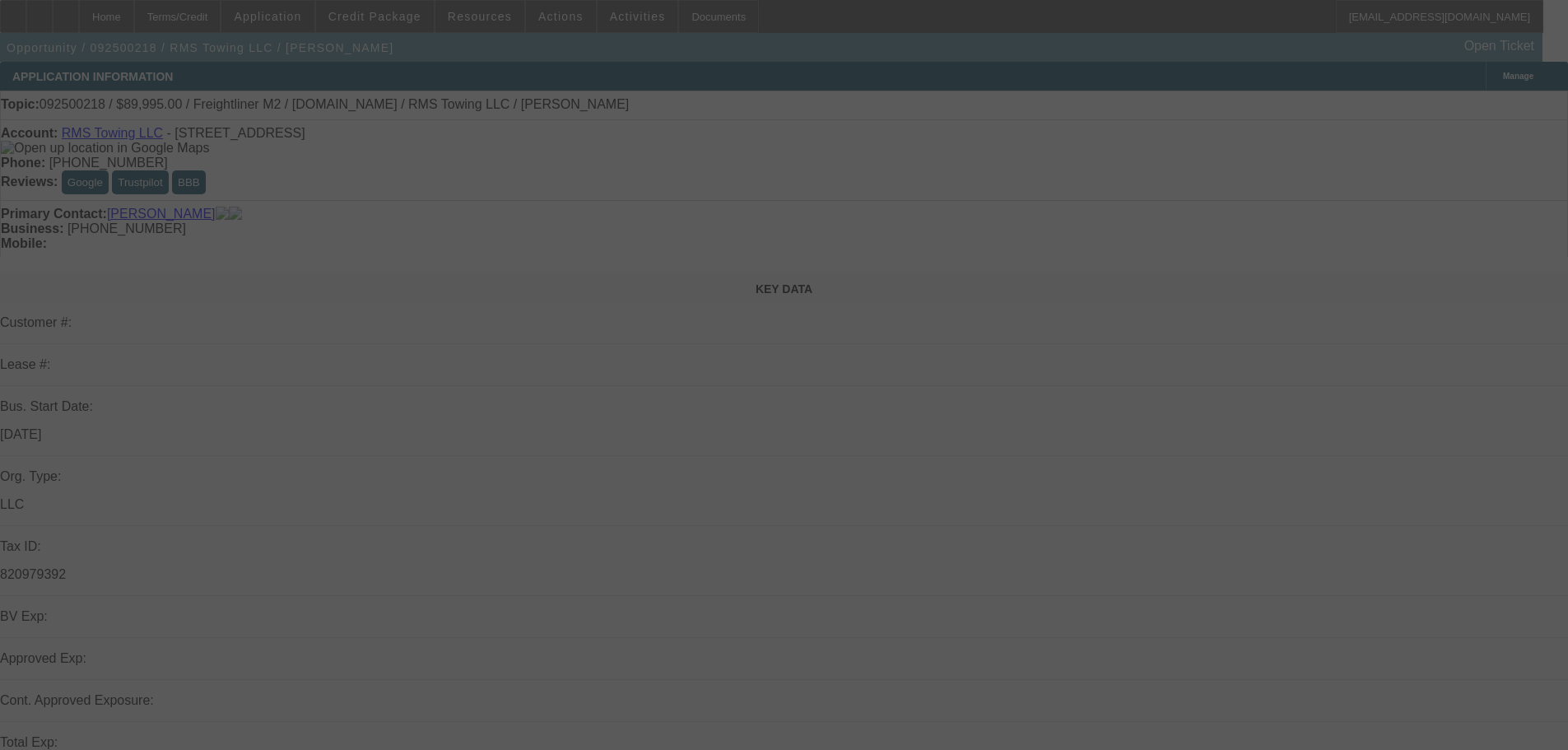
scroll to position [329, 0]
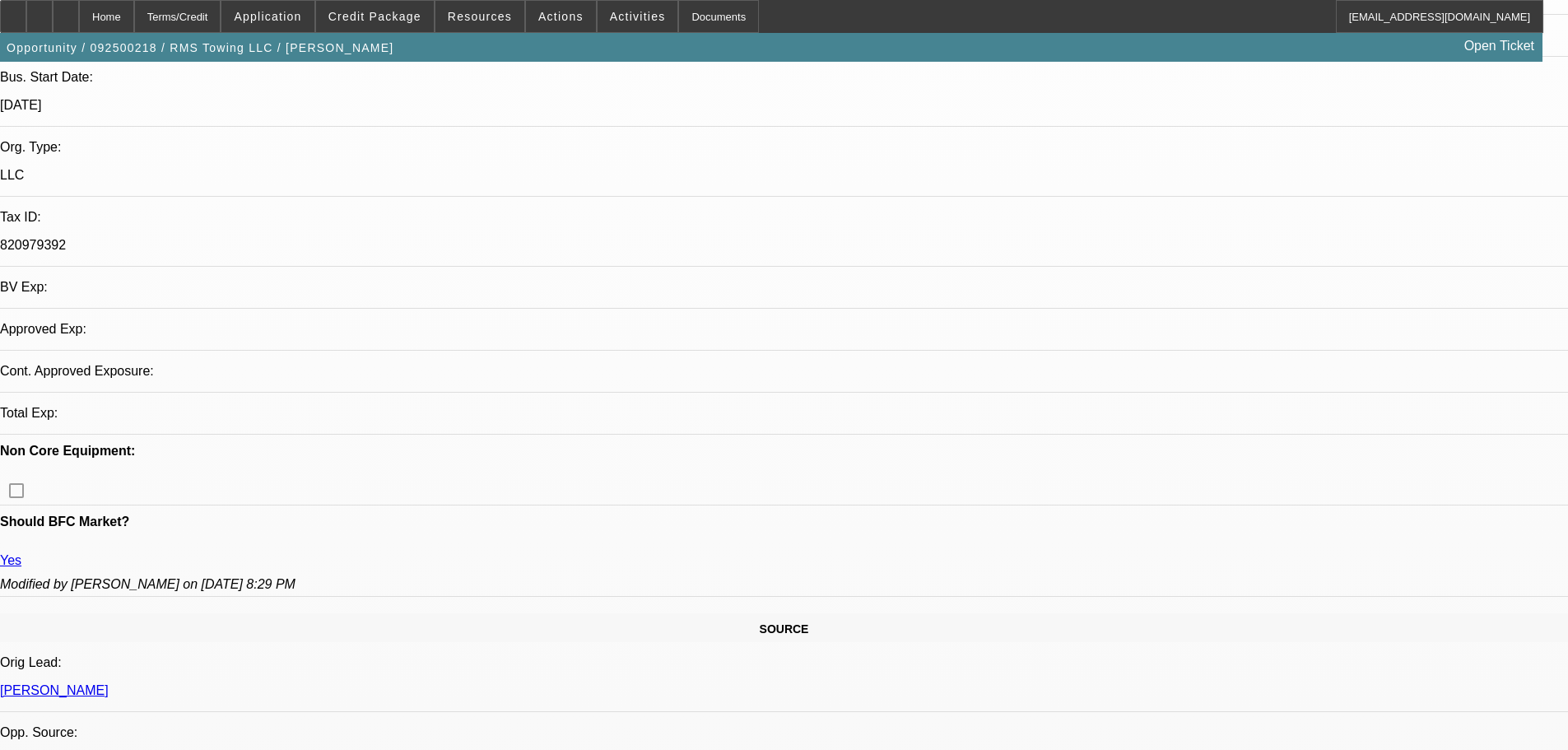
select select "0"
select select "3"
select select "0"
select select "6"
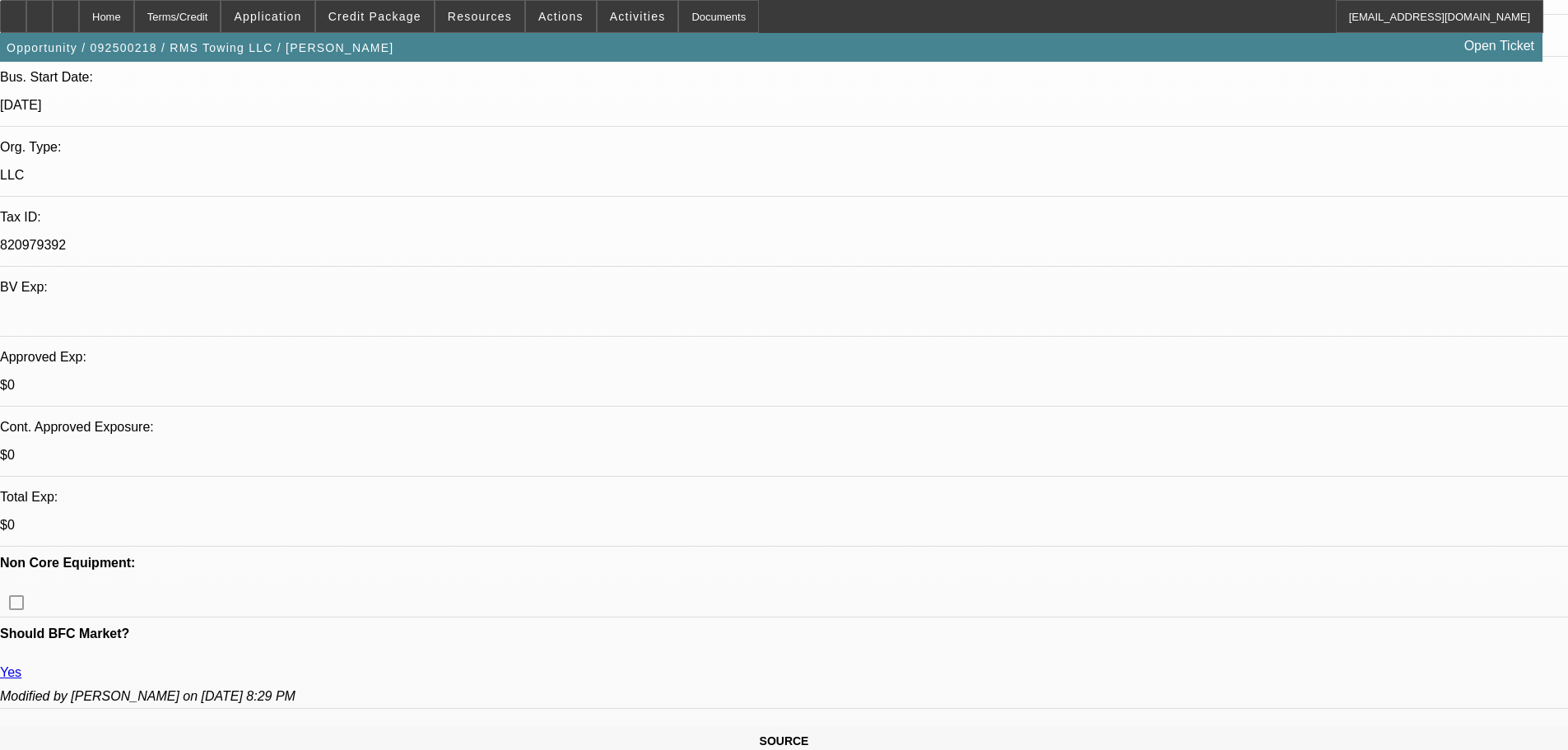
scroll to position [23, 0]
click at [387, 23] on span at bounding box center [374, 17] width 118 height 40
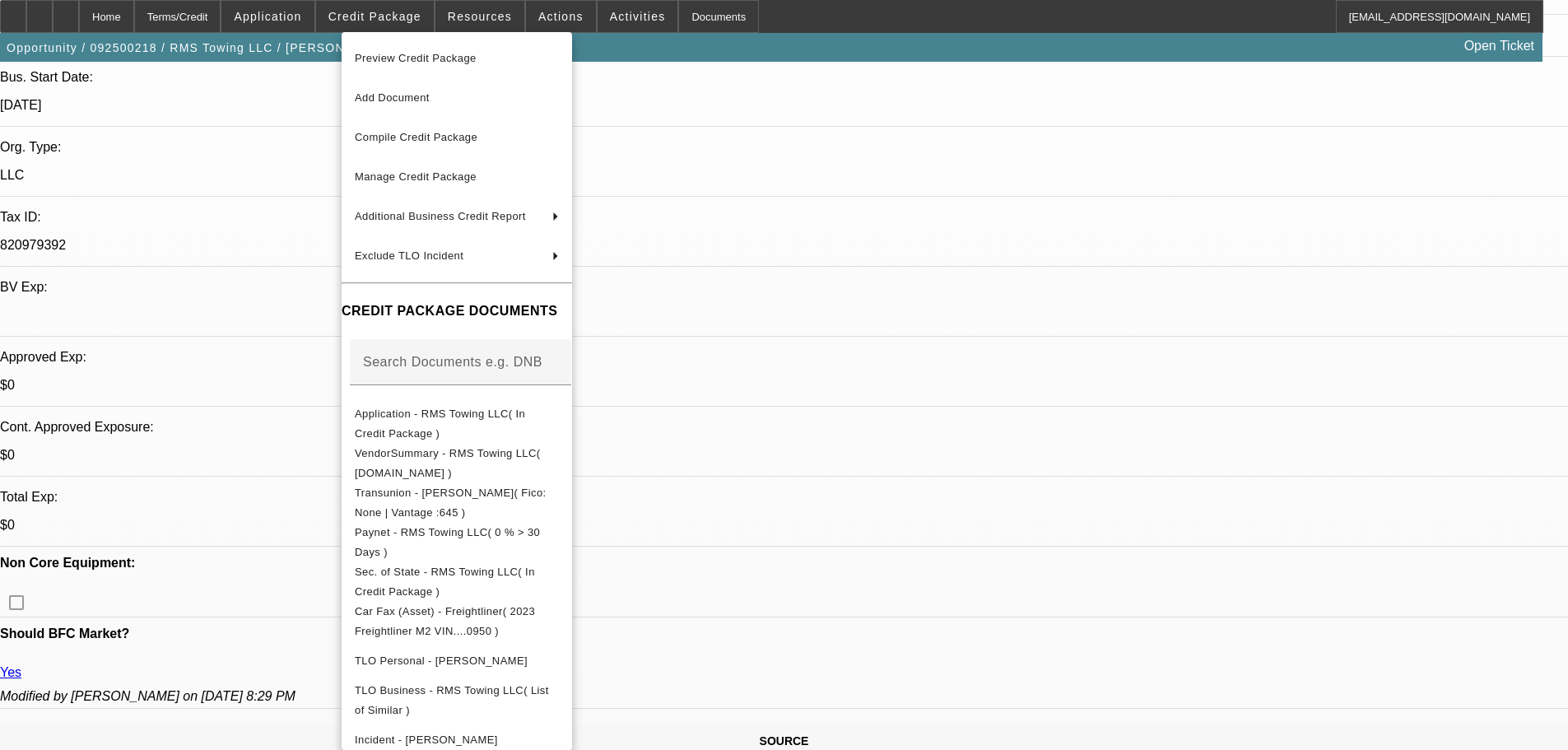
click at [983, 528] on div at bounding box center [784, 375] width 1568 height 750
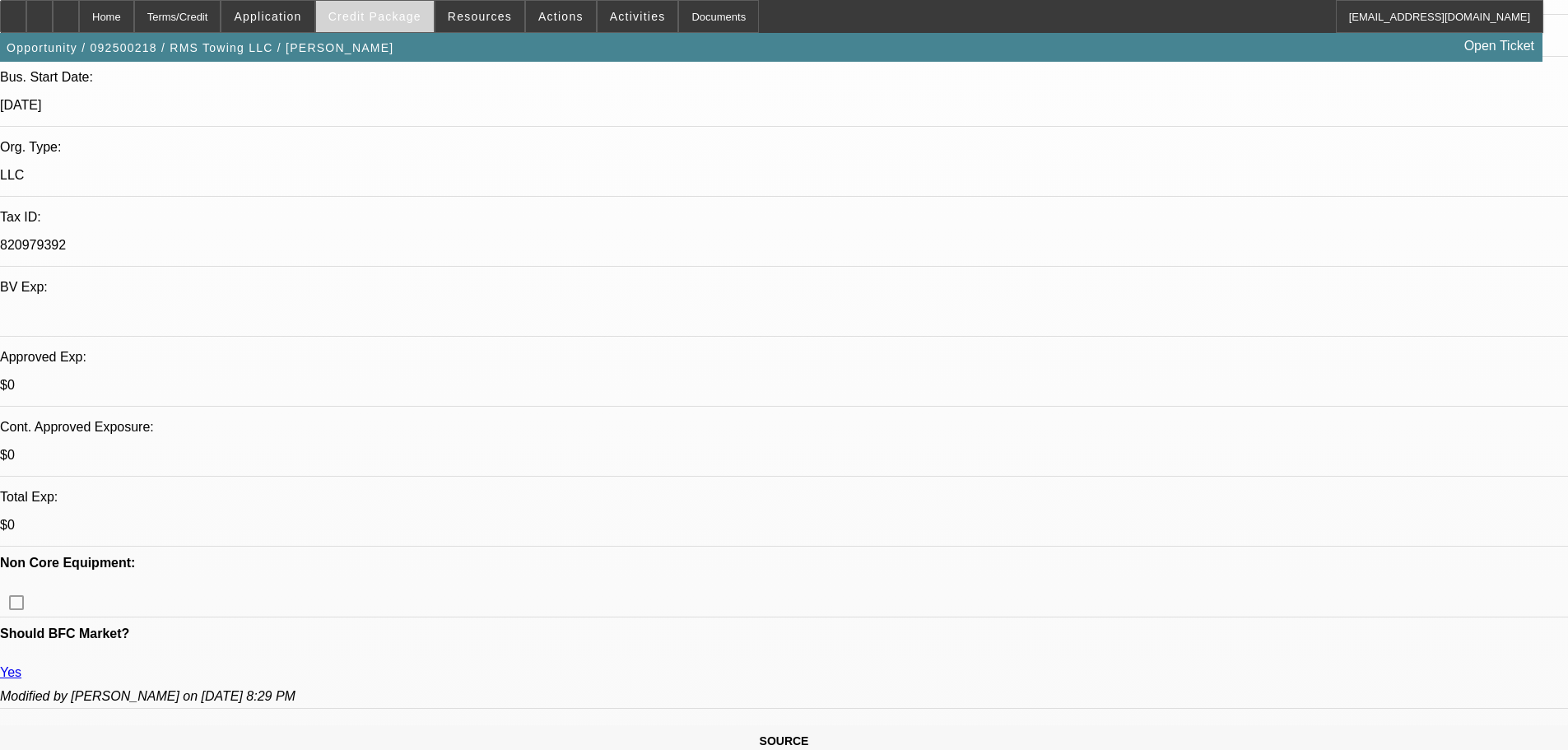
click at [357, 18] on span "Credit Package" at bounding box center [374, 16] width 93 height 13
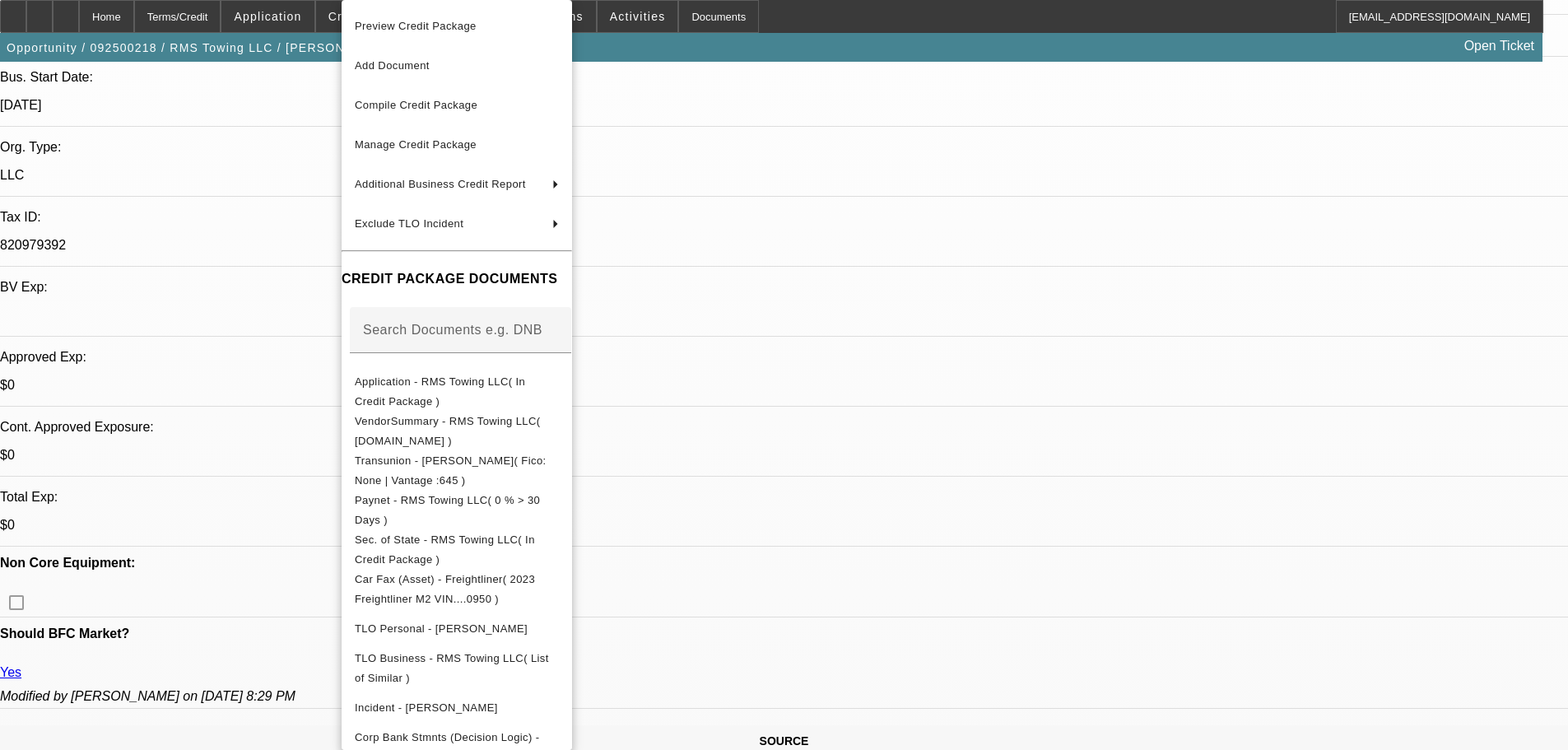
click at [1005, 161] on div at bounding box center [784, 375] width 1568 height 750
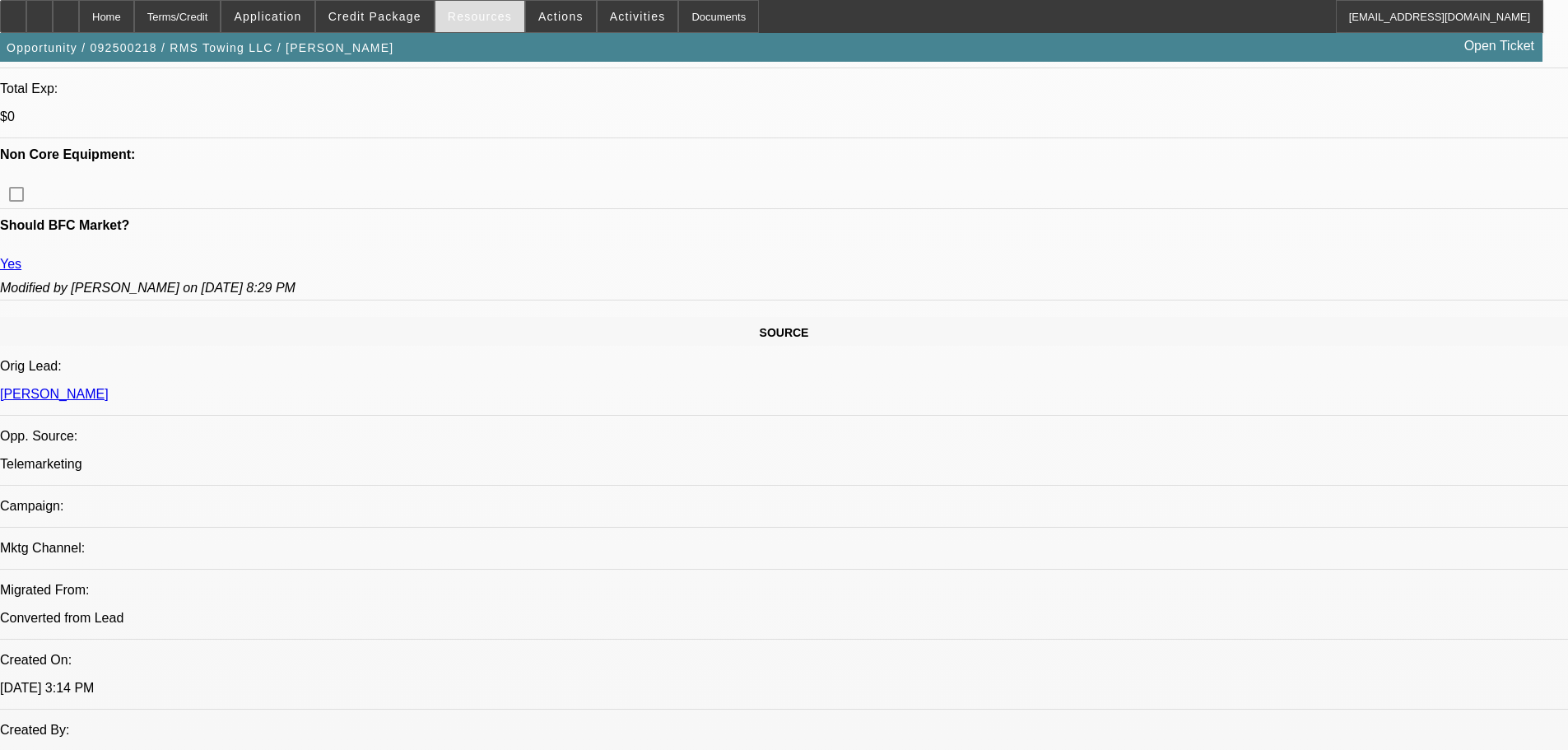
scroll to position [742, 0]
click at [79, 10] on div at bounding box center [66, 16] width 26 height 33
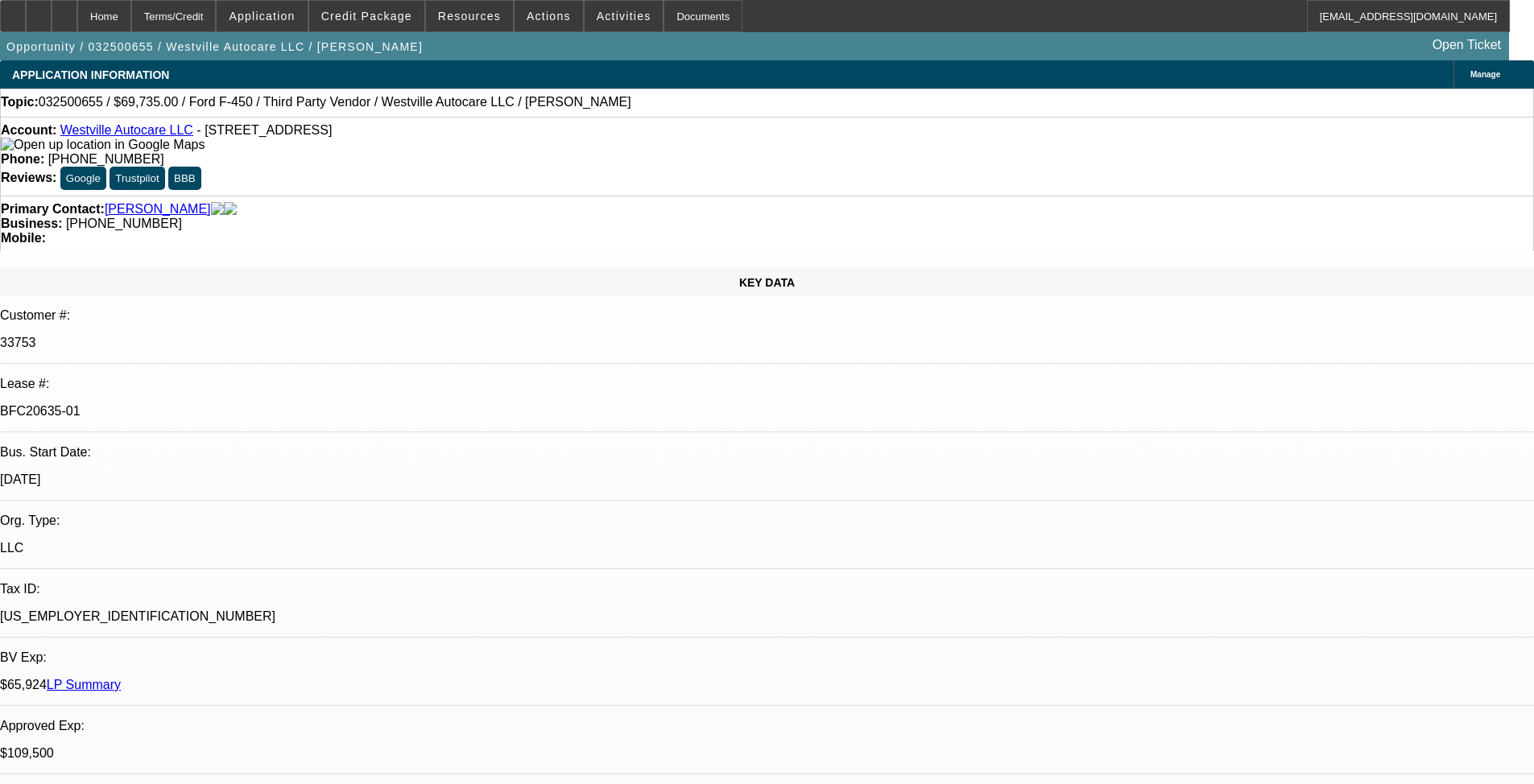
select select "0"
select select "2"
select select "0"
select select "6"
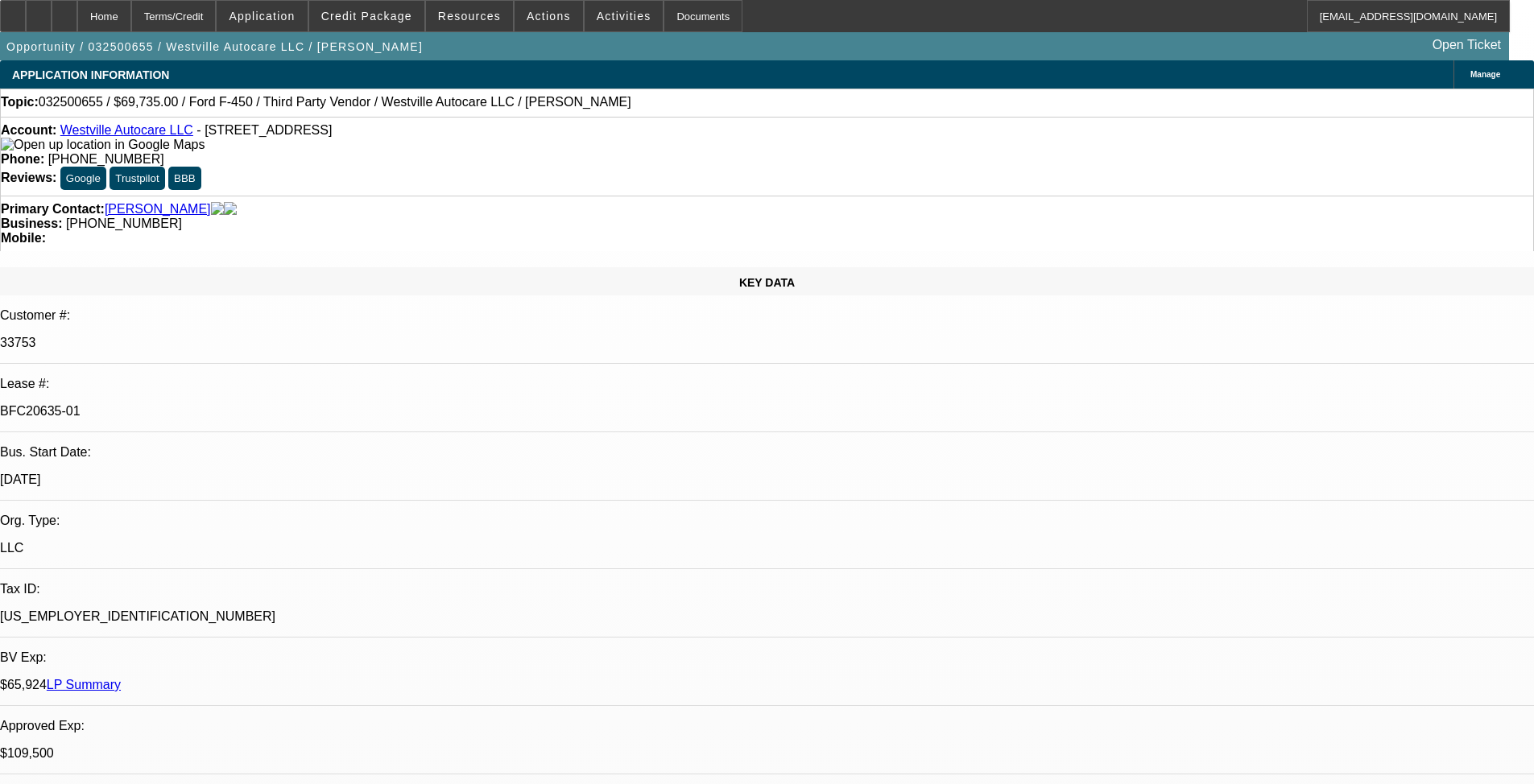
select select "0"
select select "2"
select select "0"
select select "6"
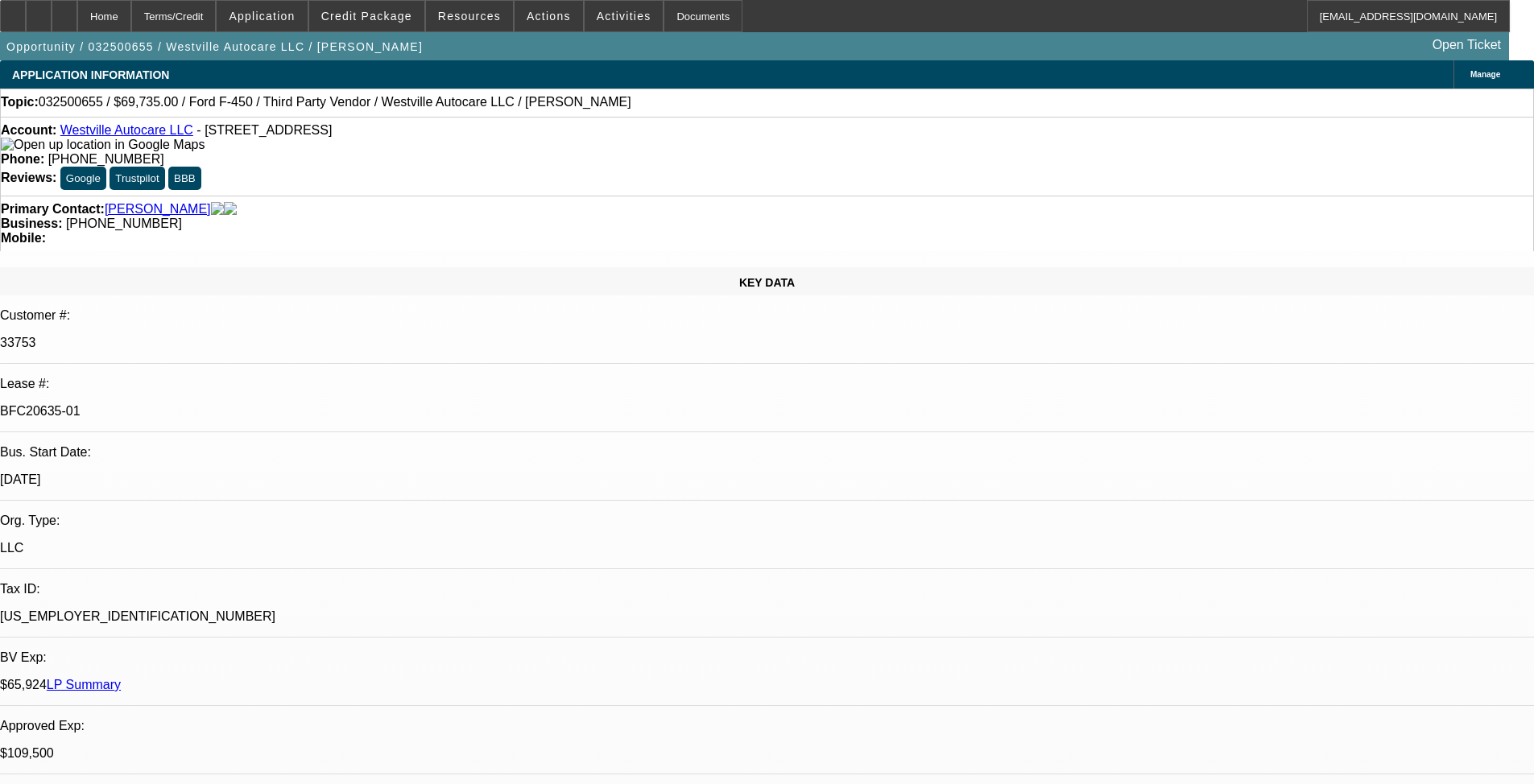
select select "0"
select select "2"
select select "0"
select select "6"
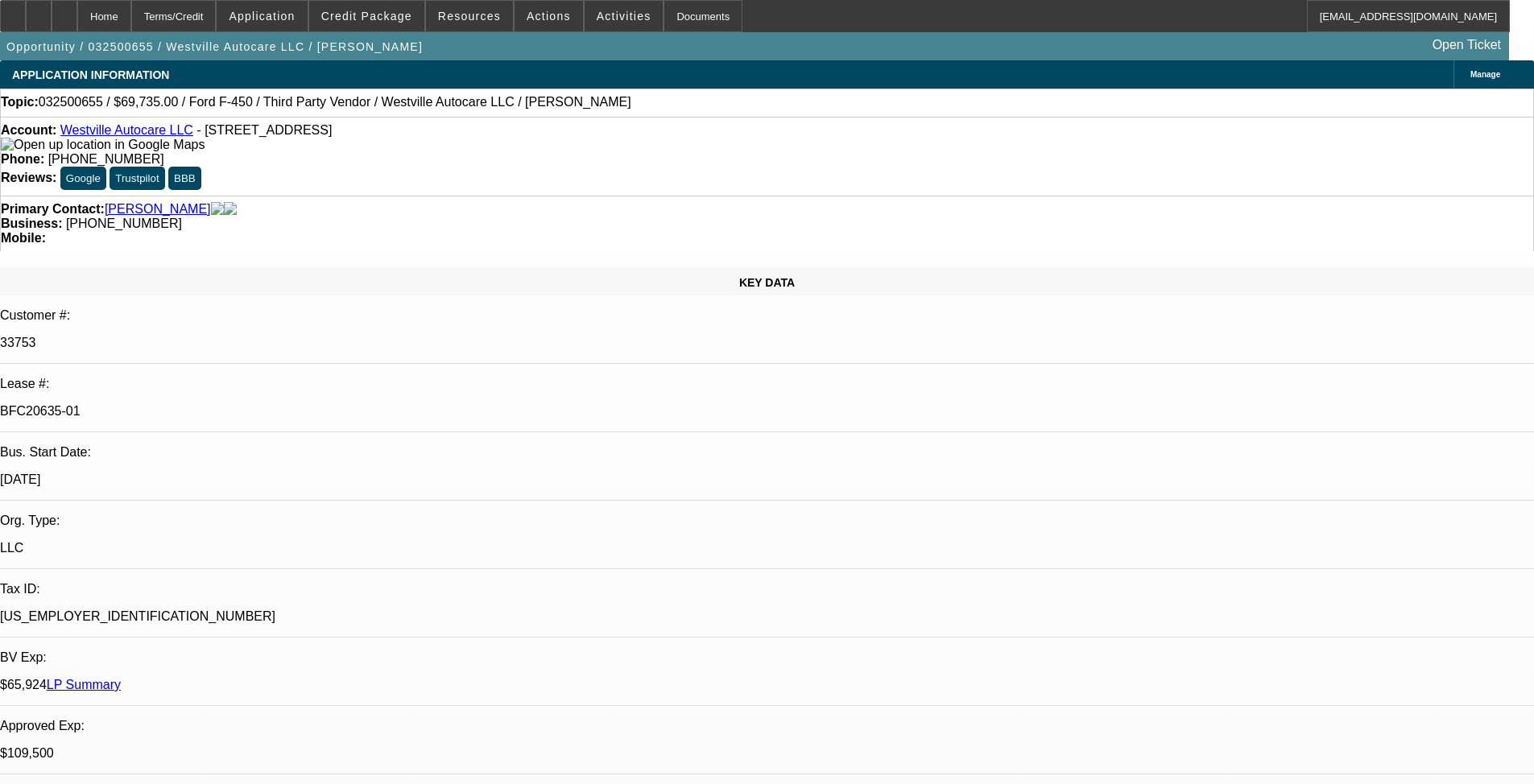
select select "0"
select select "2"
select select "0"
select select "6"
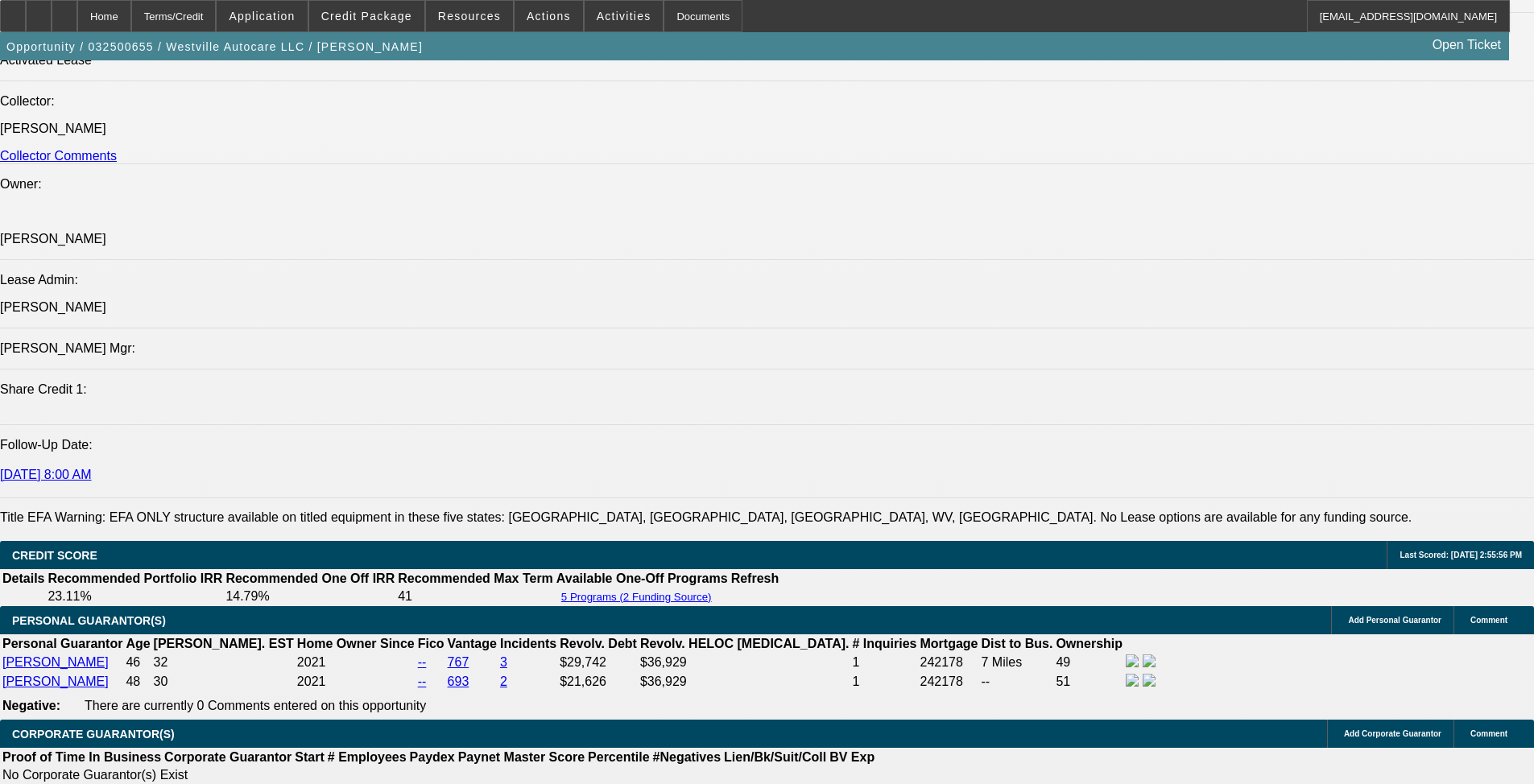
scroll to position [2013, 0]
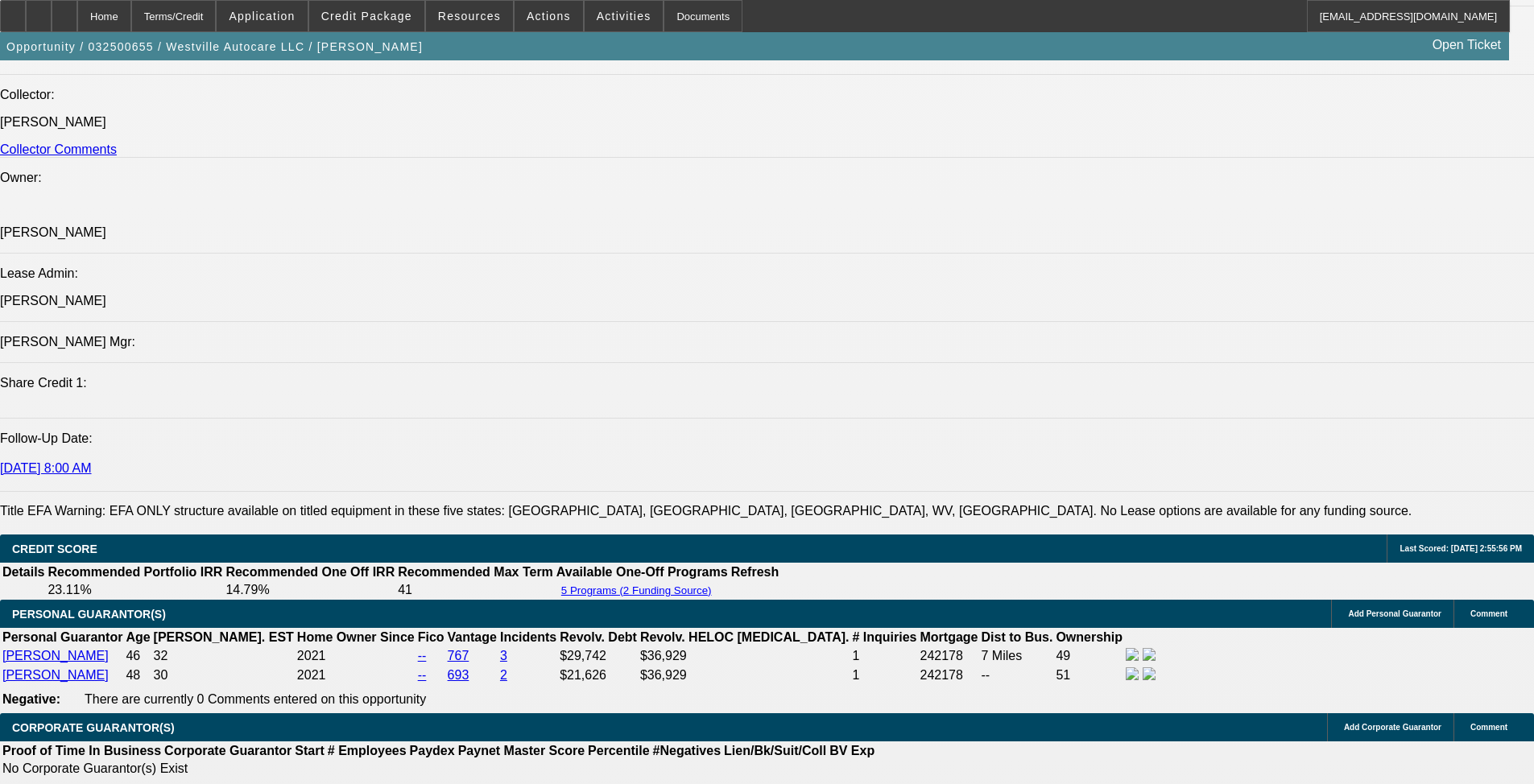
select select "0"
select select "2"
select select "0.1"
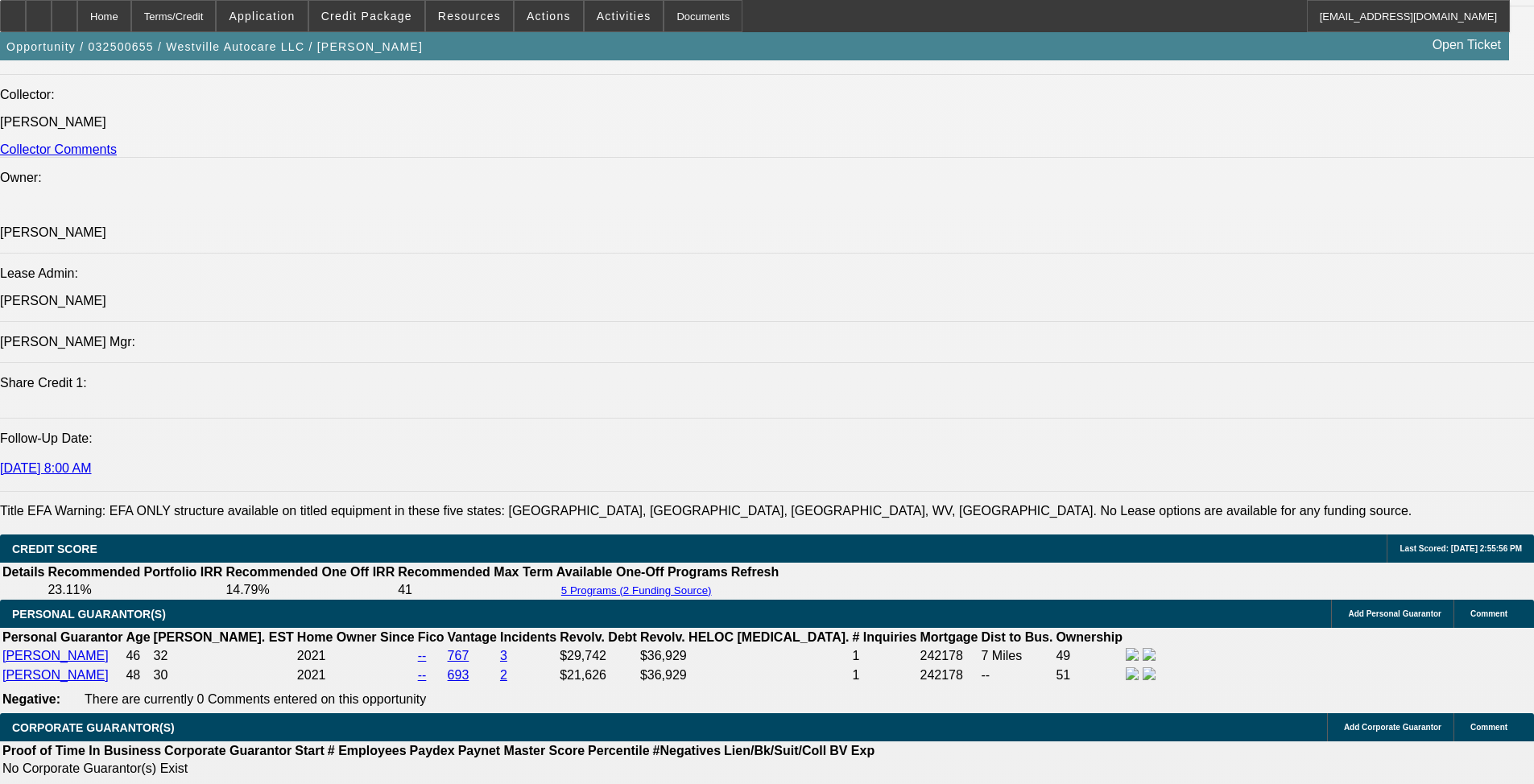
select select "4"
select select "0"
select select "2"
select select "0.1"
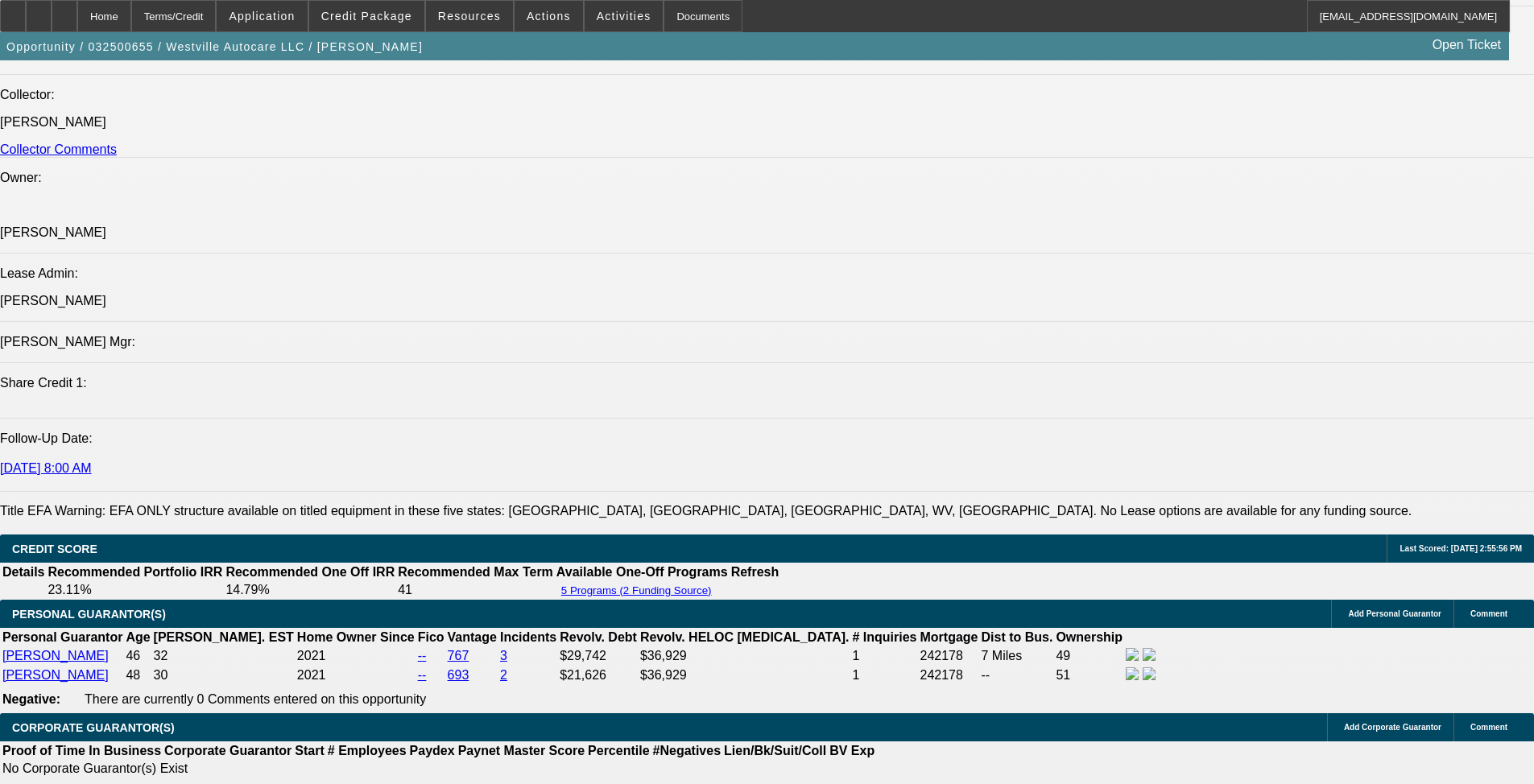
select select "4"
select select "0"
select select "2"
select select "0.1"
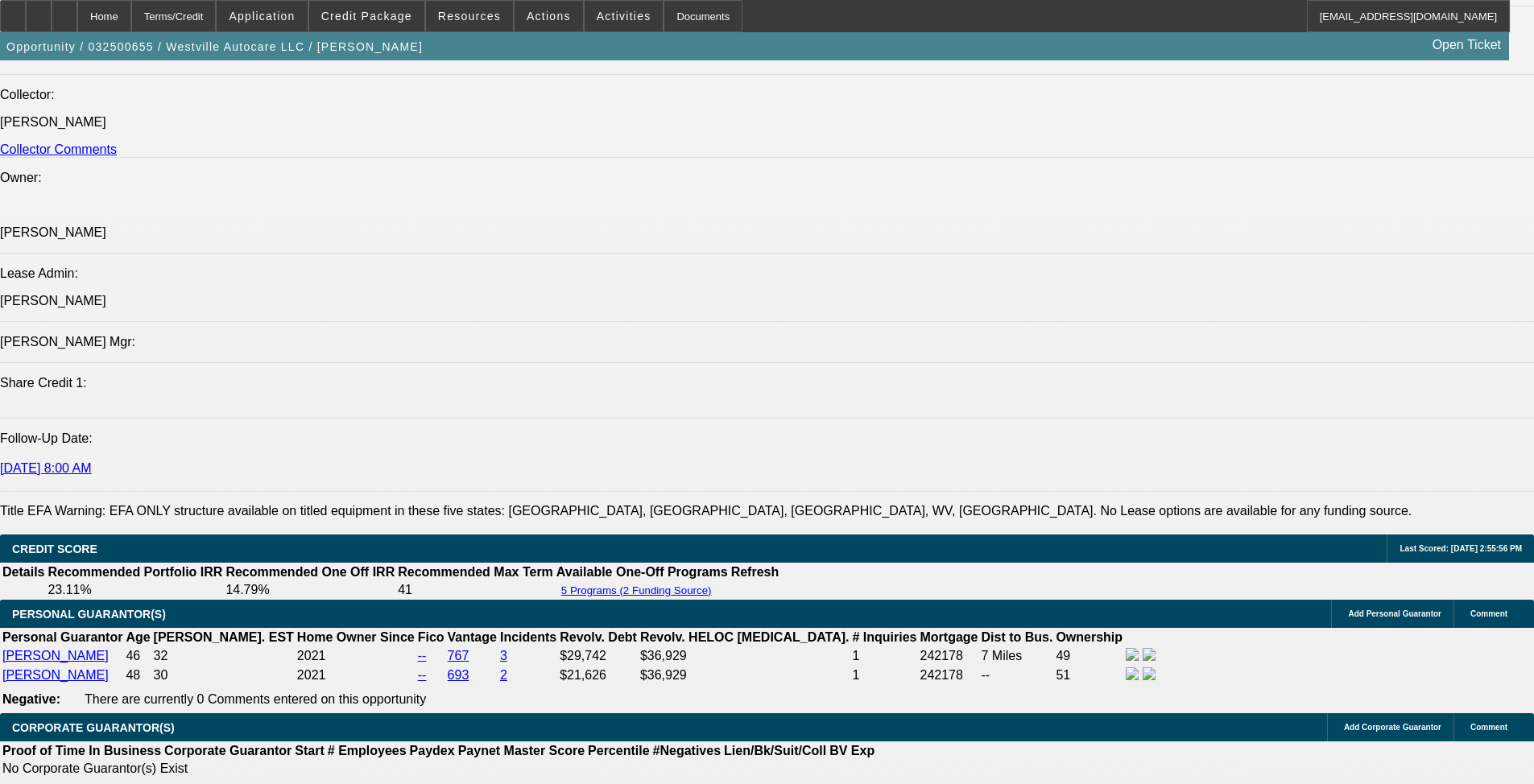
select select "4"
select select "0"
select select "2"
select select "0.1"
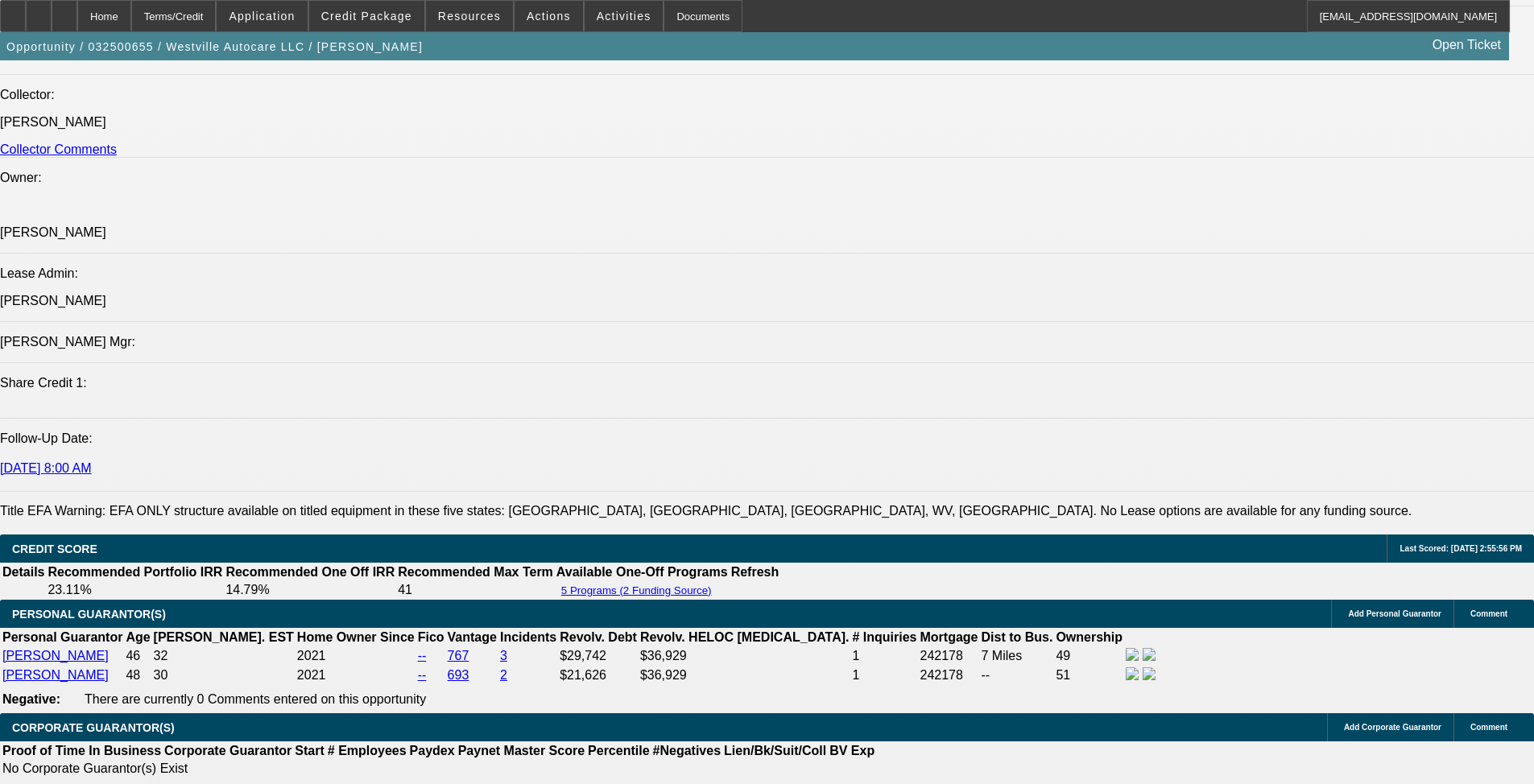
select select "4"
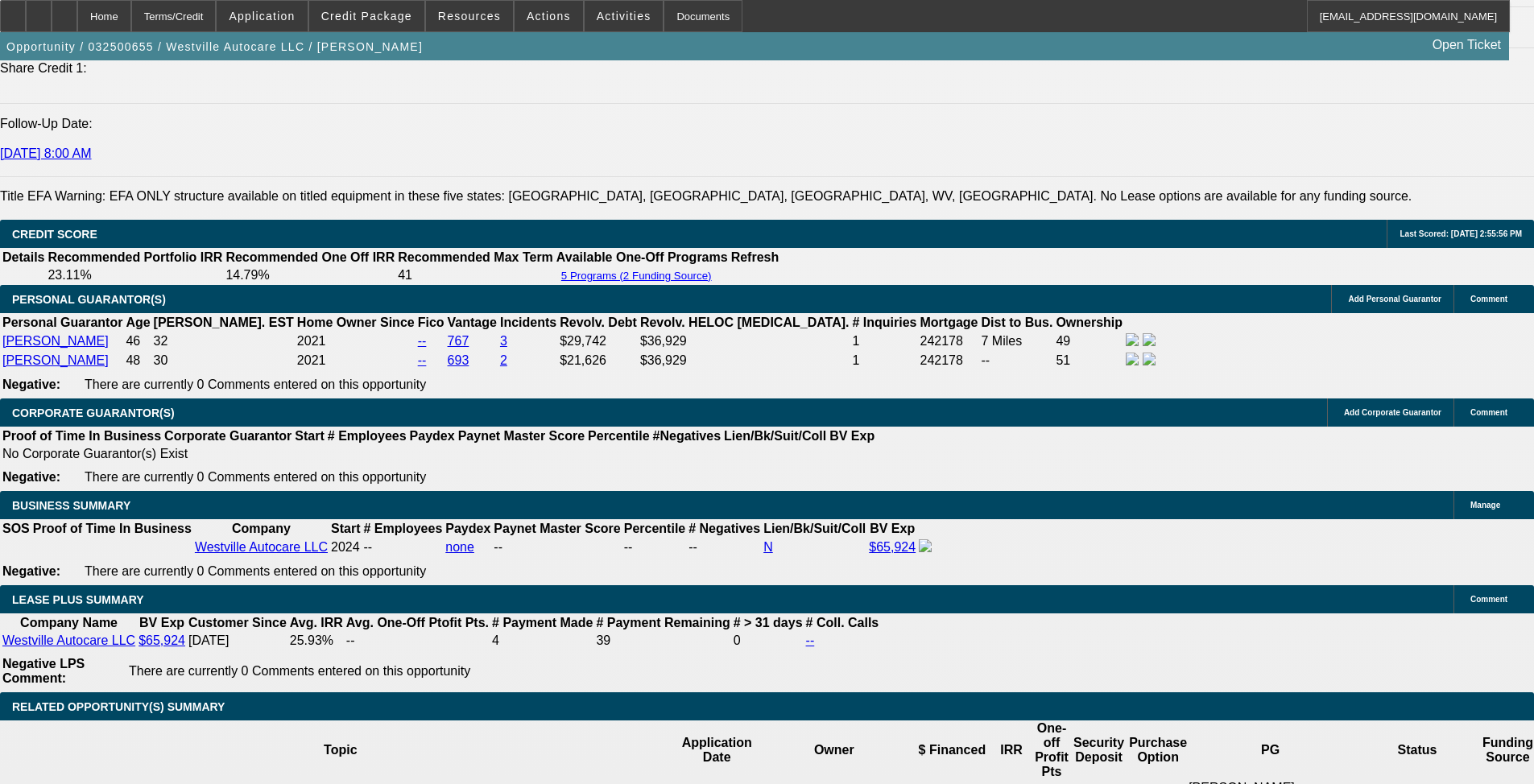
scroll to position [2334, 0]
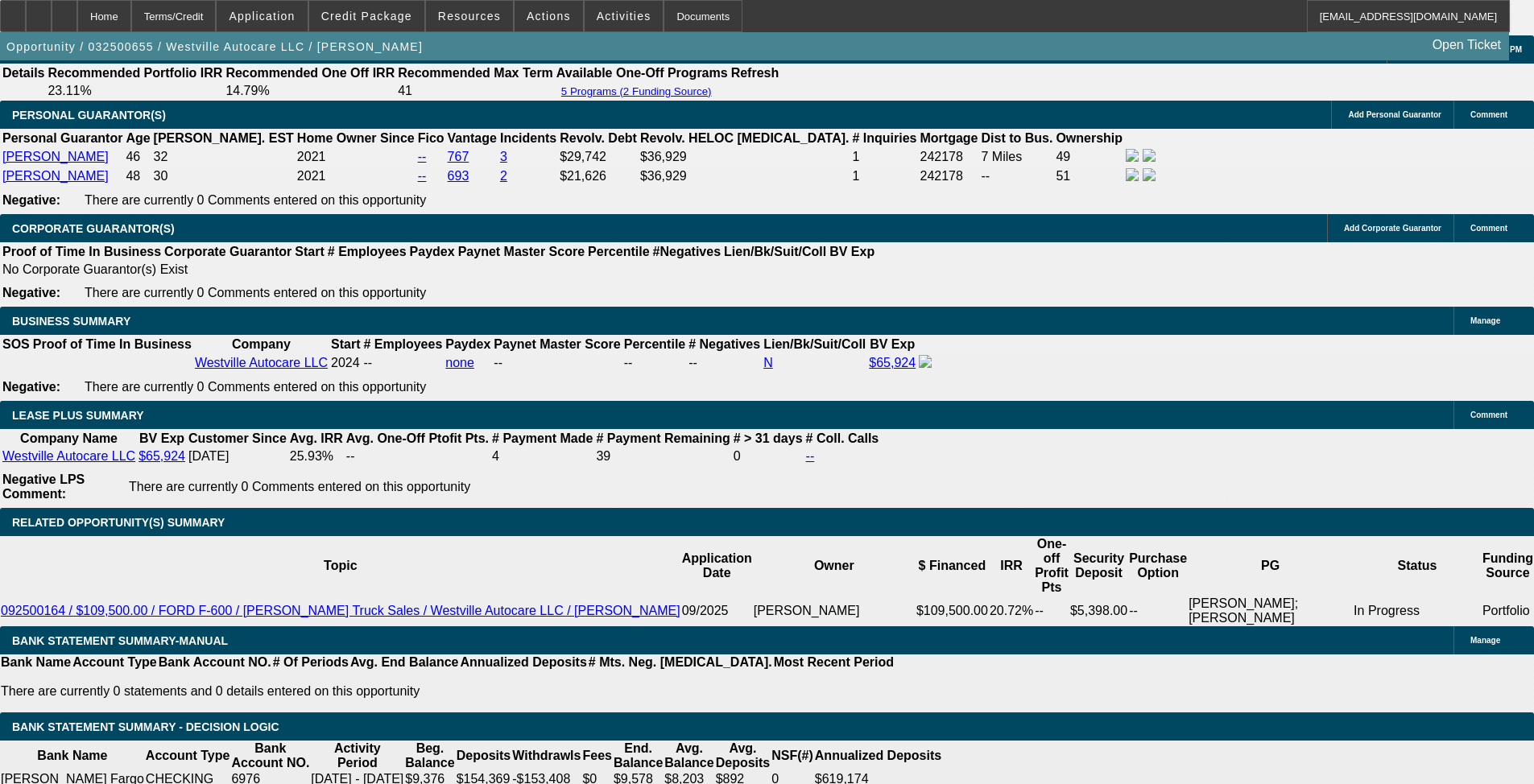
drag, startPoint x: 1020, startPoint y: 457, endPoint x: 1022, endPoint y: 504, distance: 47.0
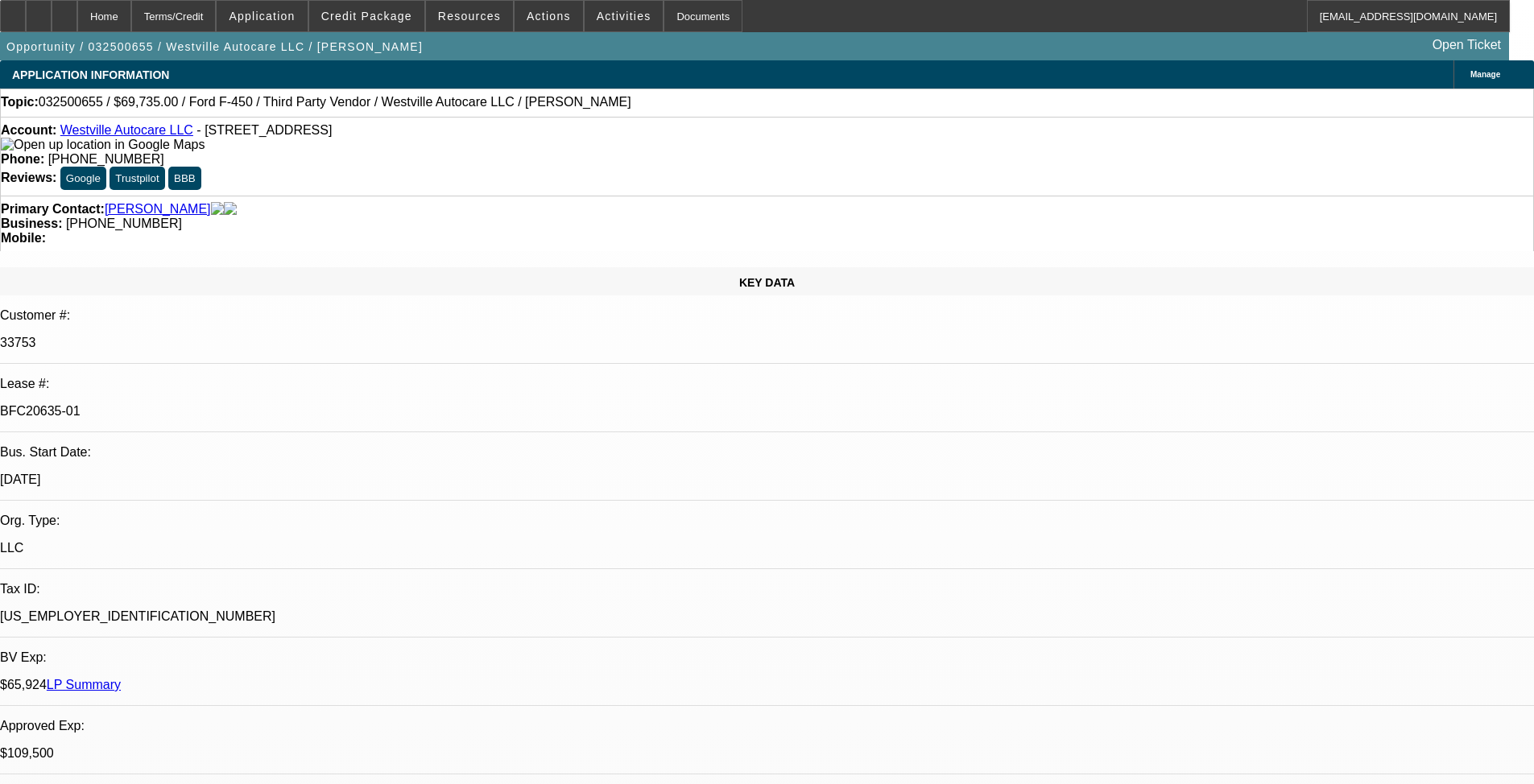
select select "0"
select select "2"
select select "0"
select select "2"
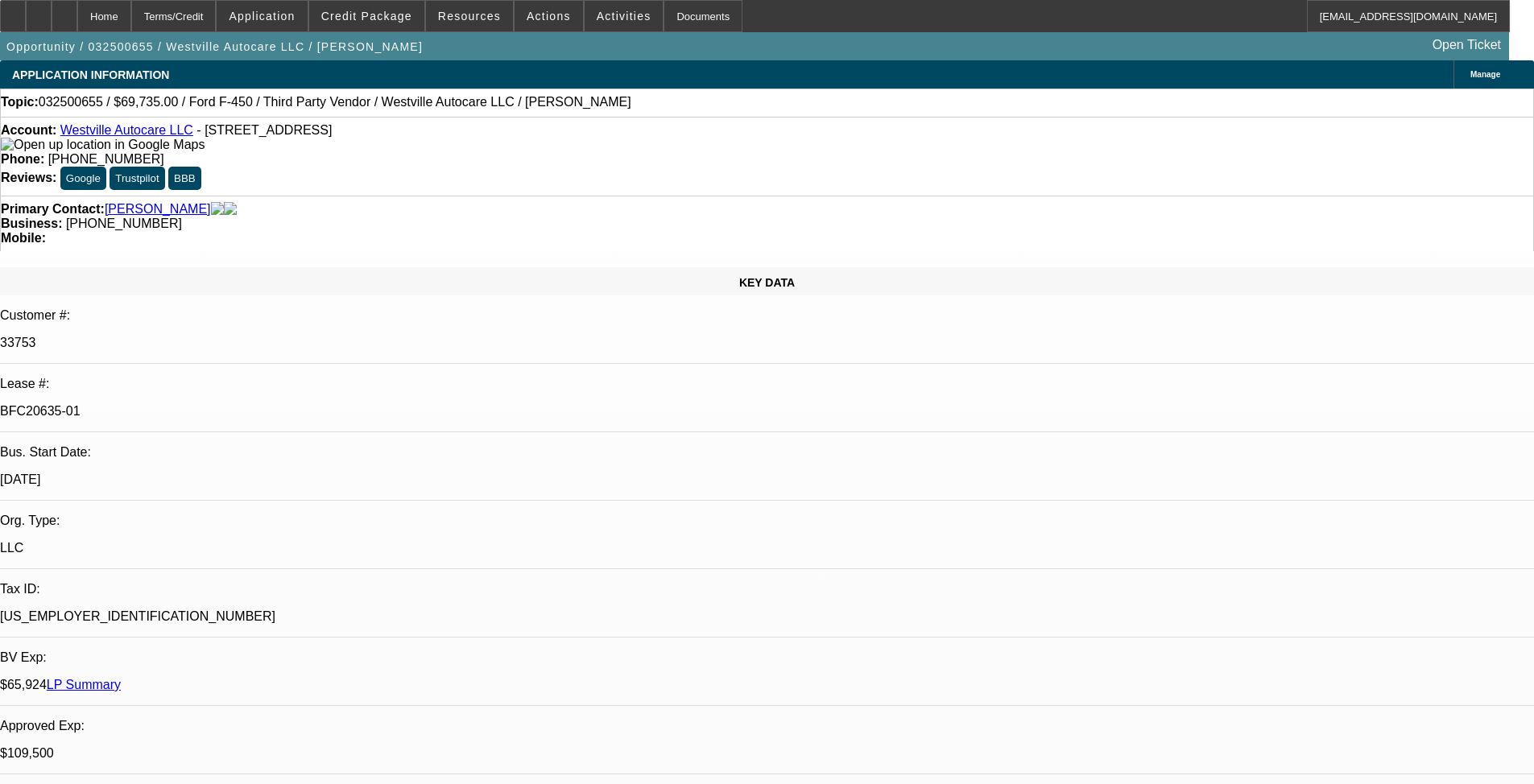
select select "0"
select select "2"
select select "0"
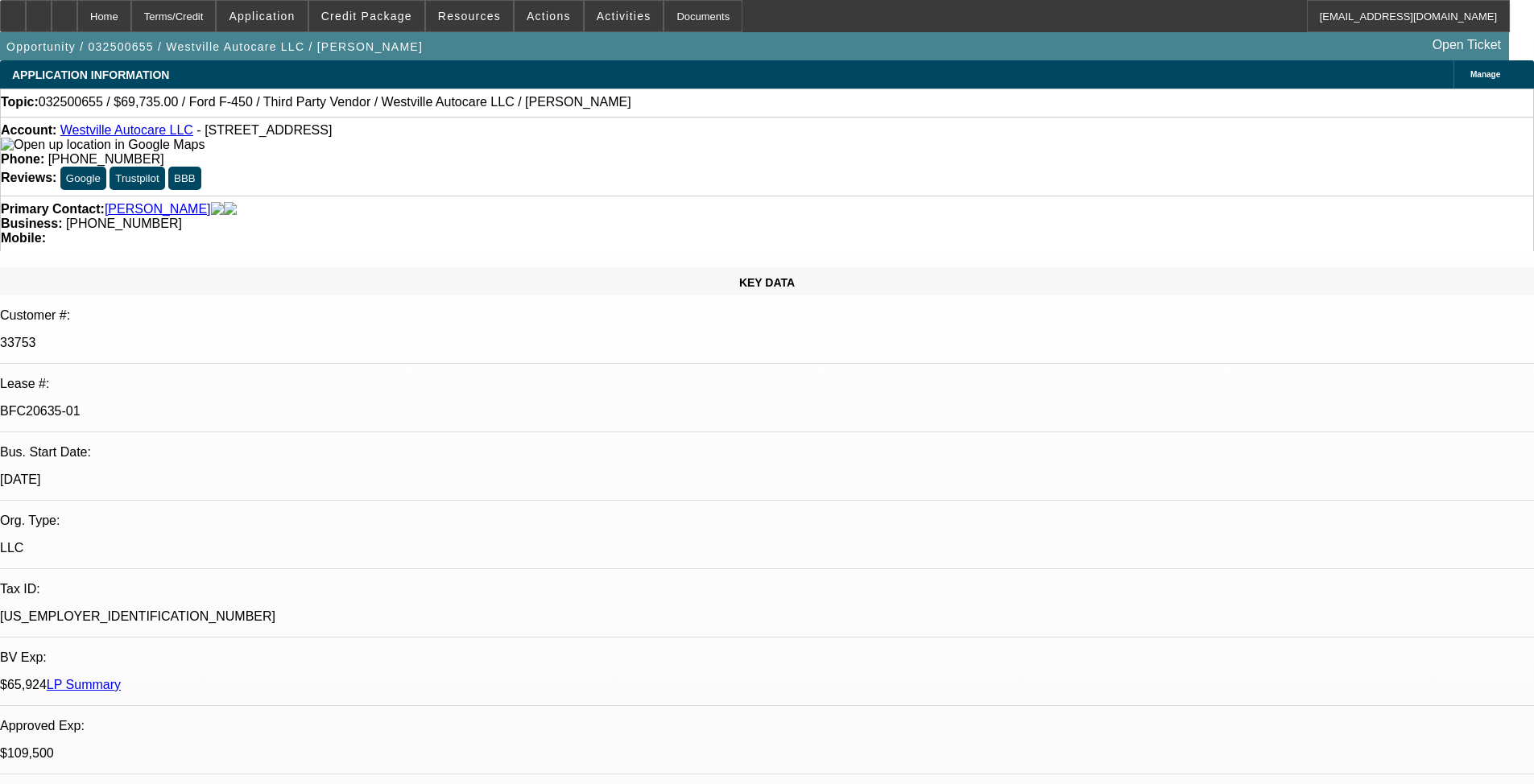
select select "2"
select select "0"
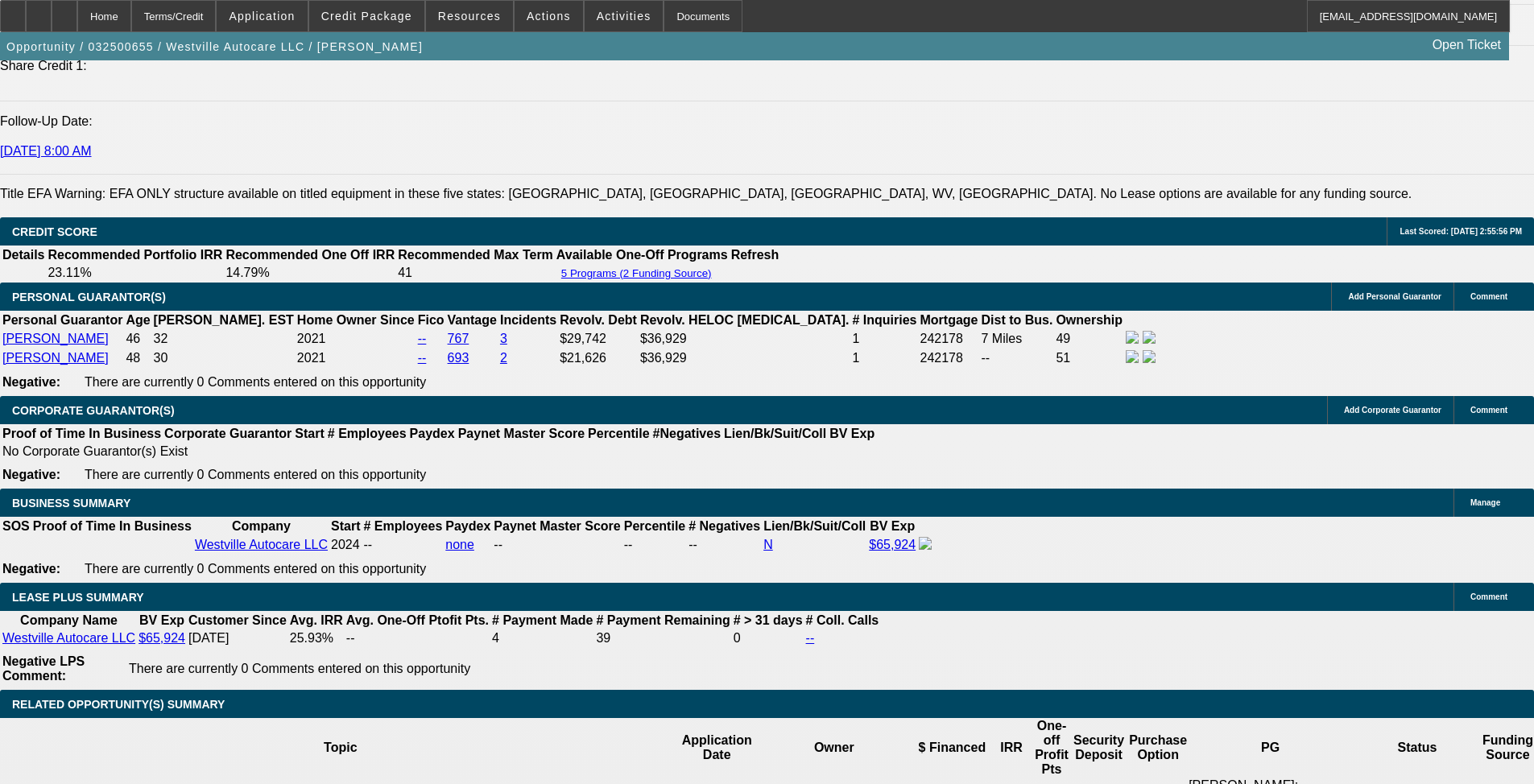
drag, startPoint x: 495, startPoint y: 393, endPoint x: 508, endPoint y: 535, distance: 142.6
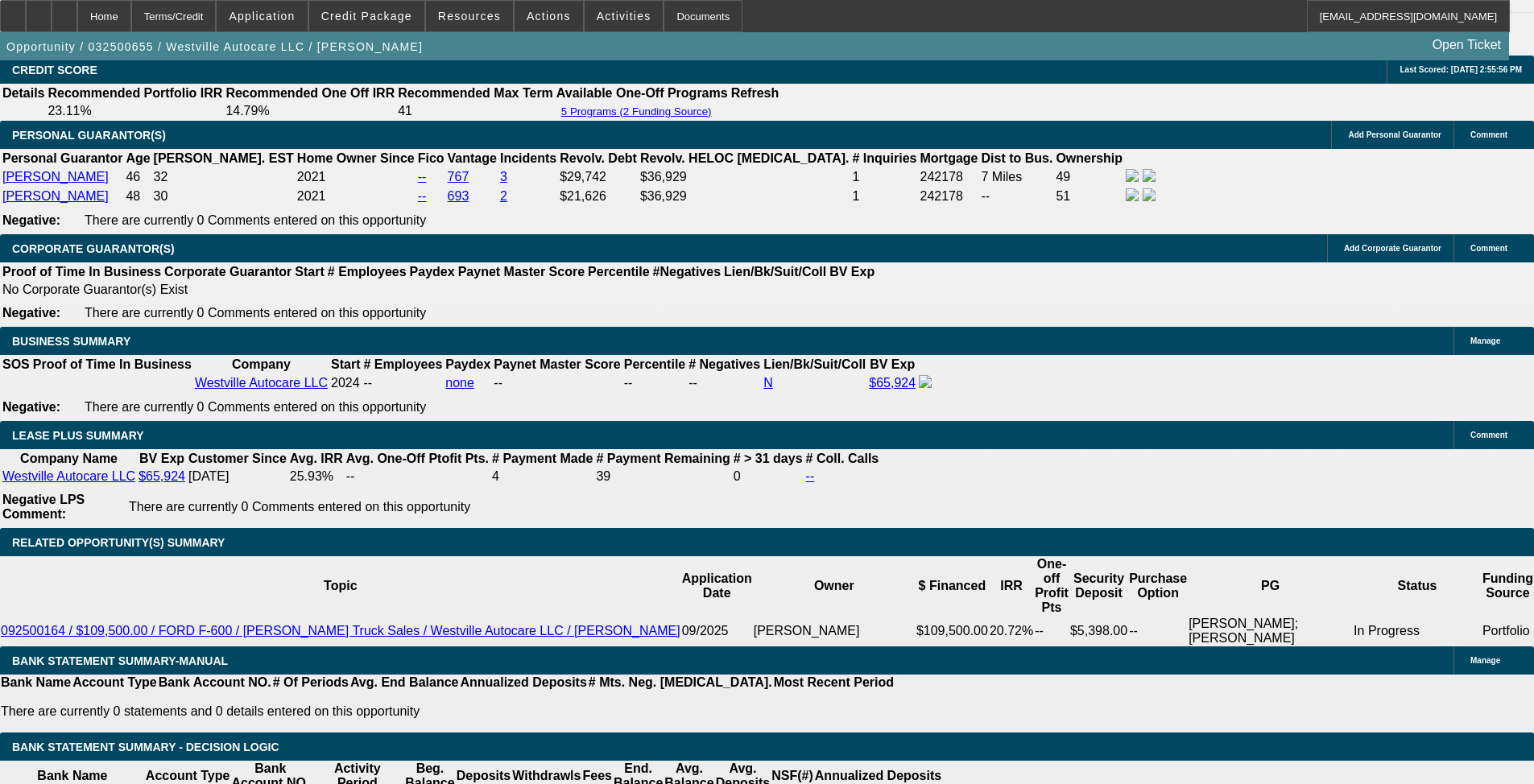
select select "1"
select select "2"
select select "6"
select select "1"
select select "2"
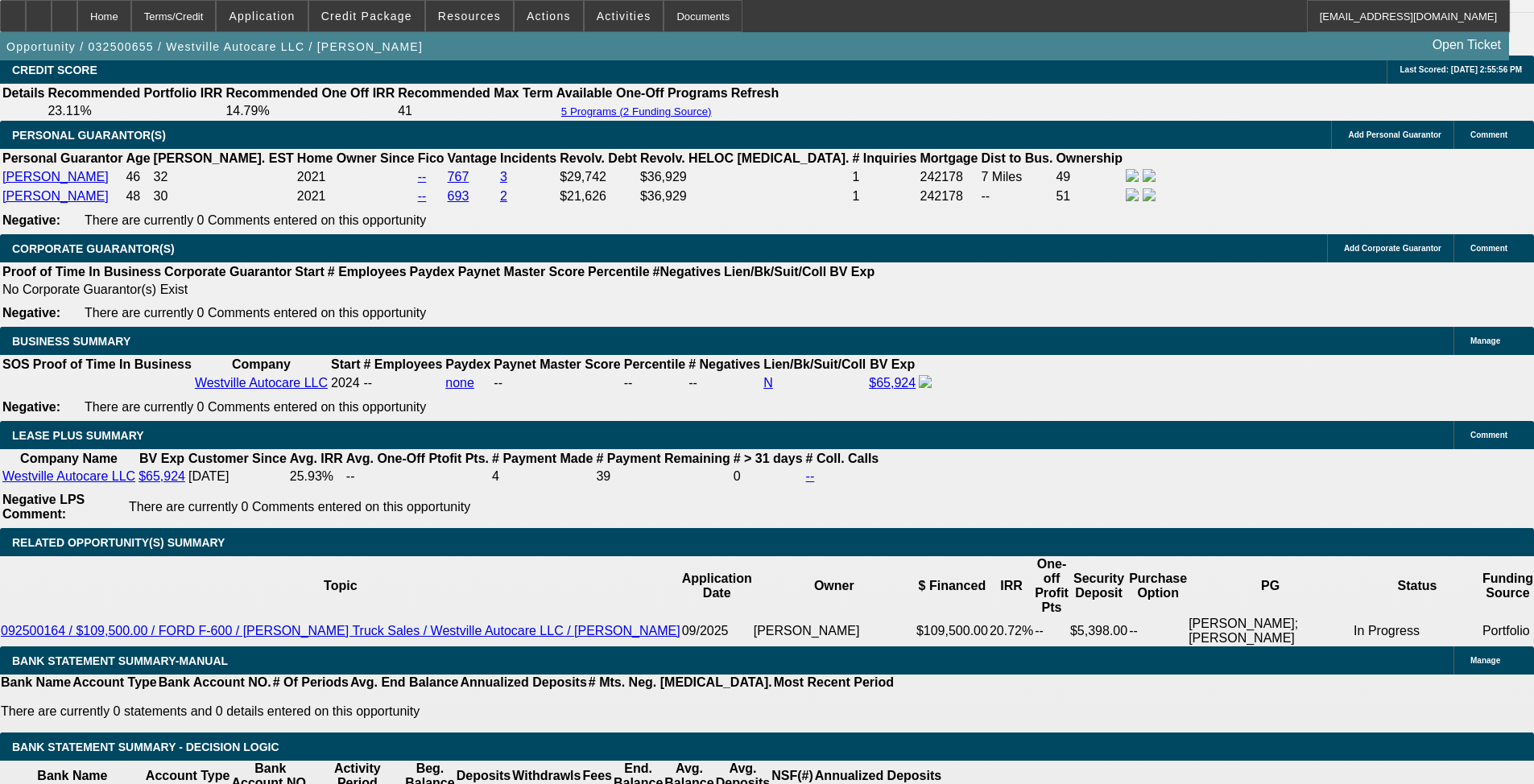
select select "6"
select select "1"
select select "2"
select select "6"
select select "1"
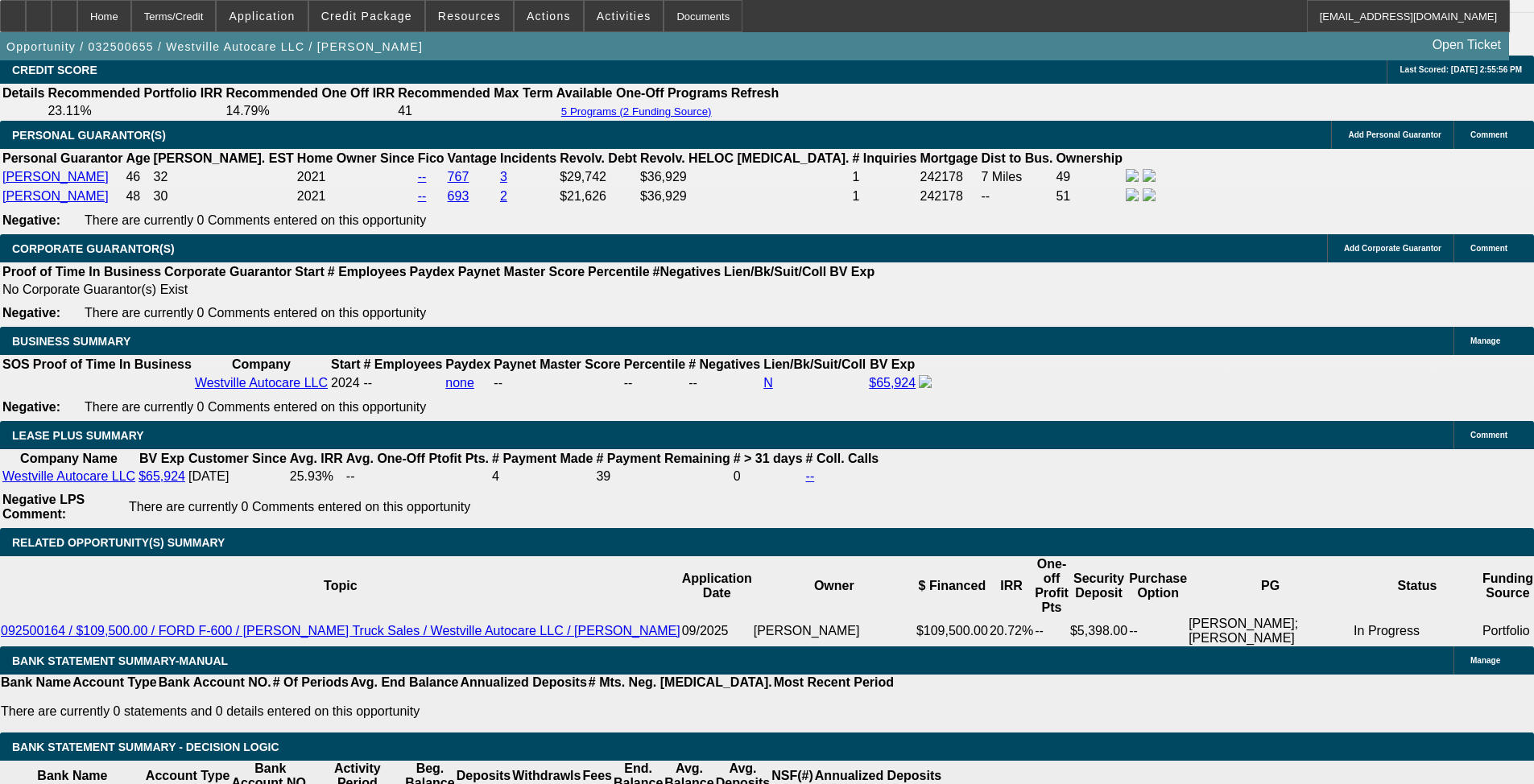
select select "2"
select select "6"
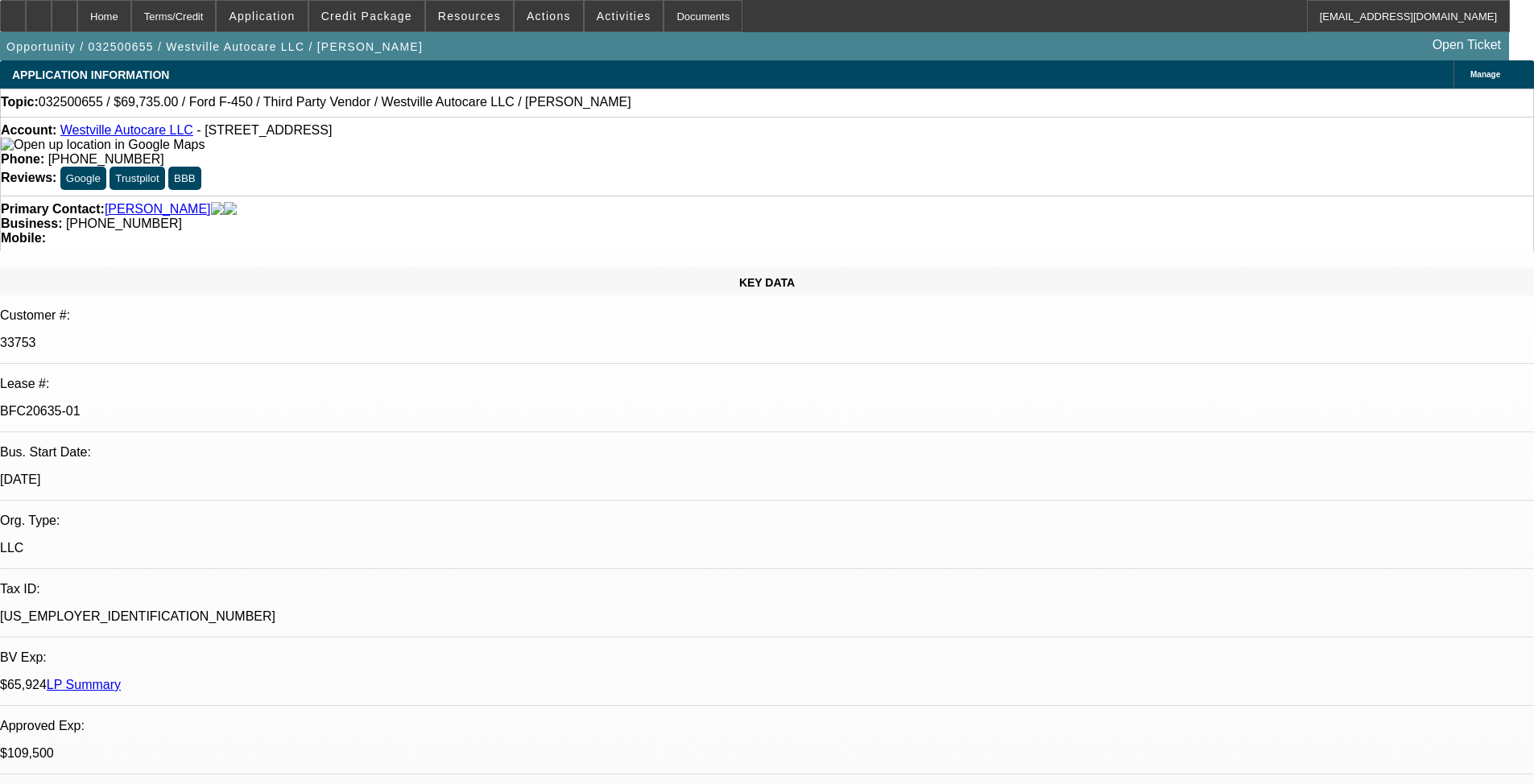
select select "0"
select select "2"
select select "0"
select select "6"
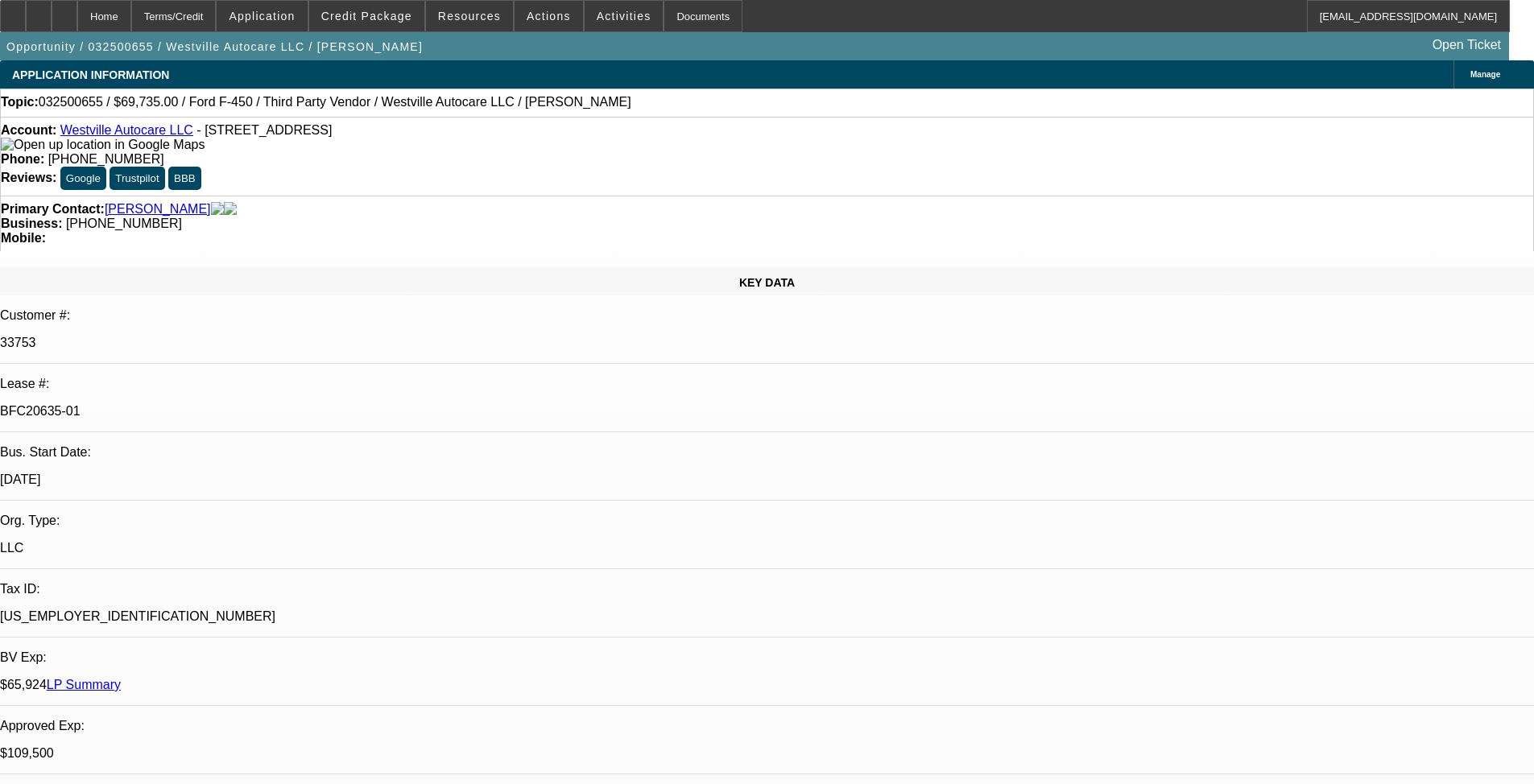
select select "0"
select select "2"
select select "0"
select select "6"
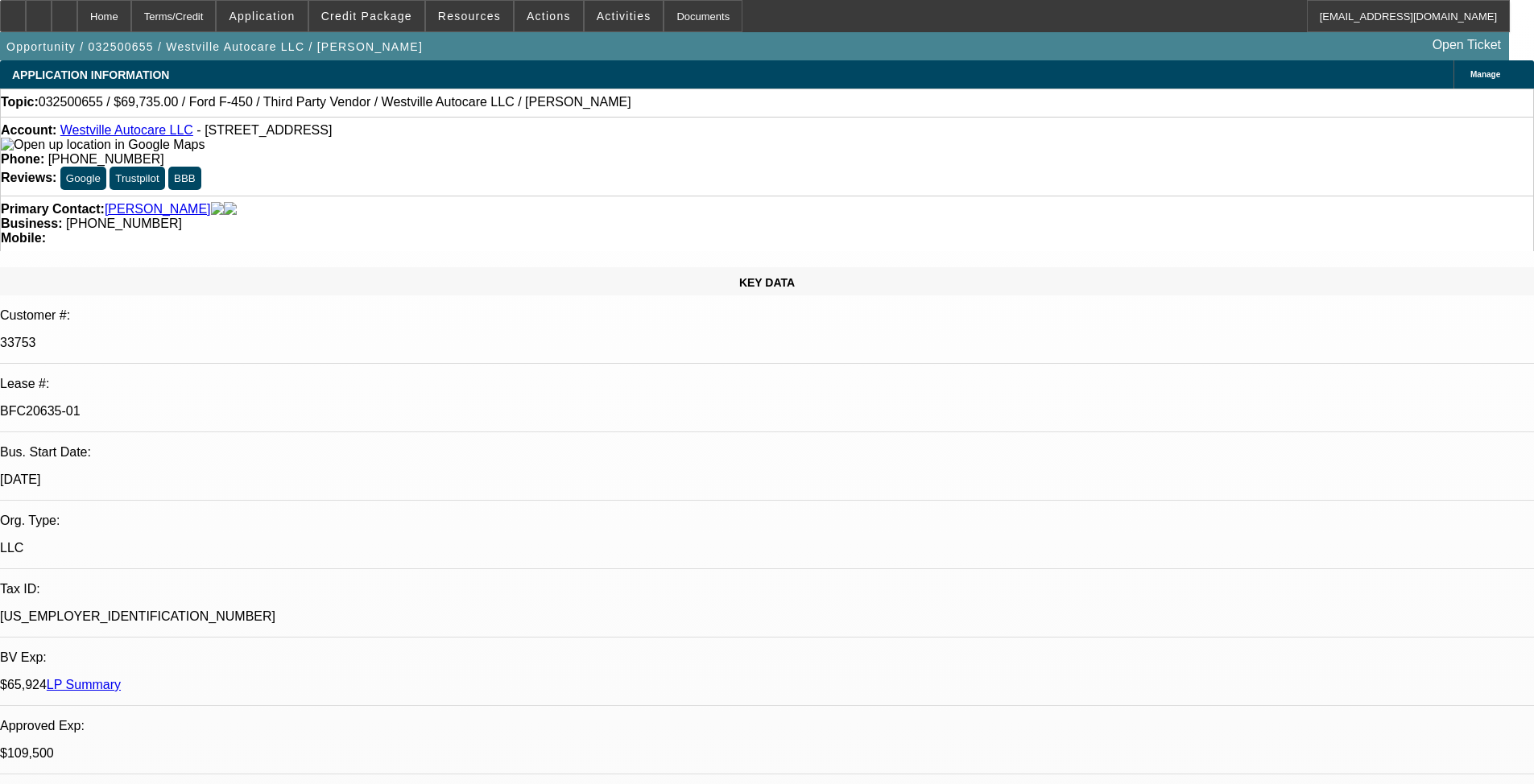
select select "0"
select select "2"
select select "0"
select select "6"
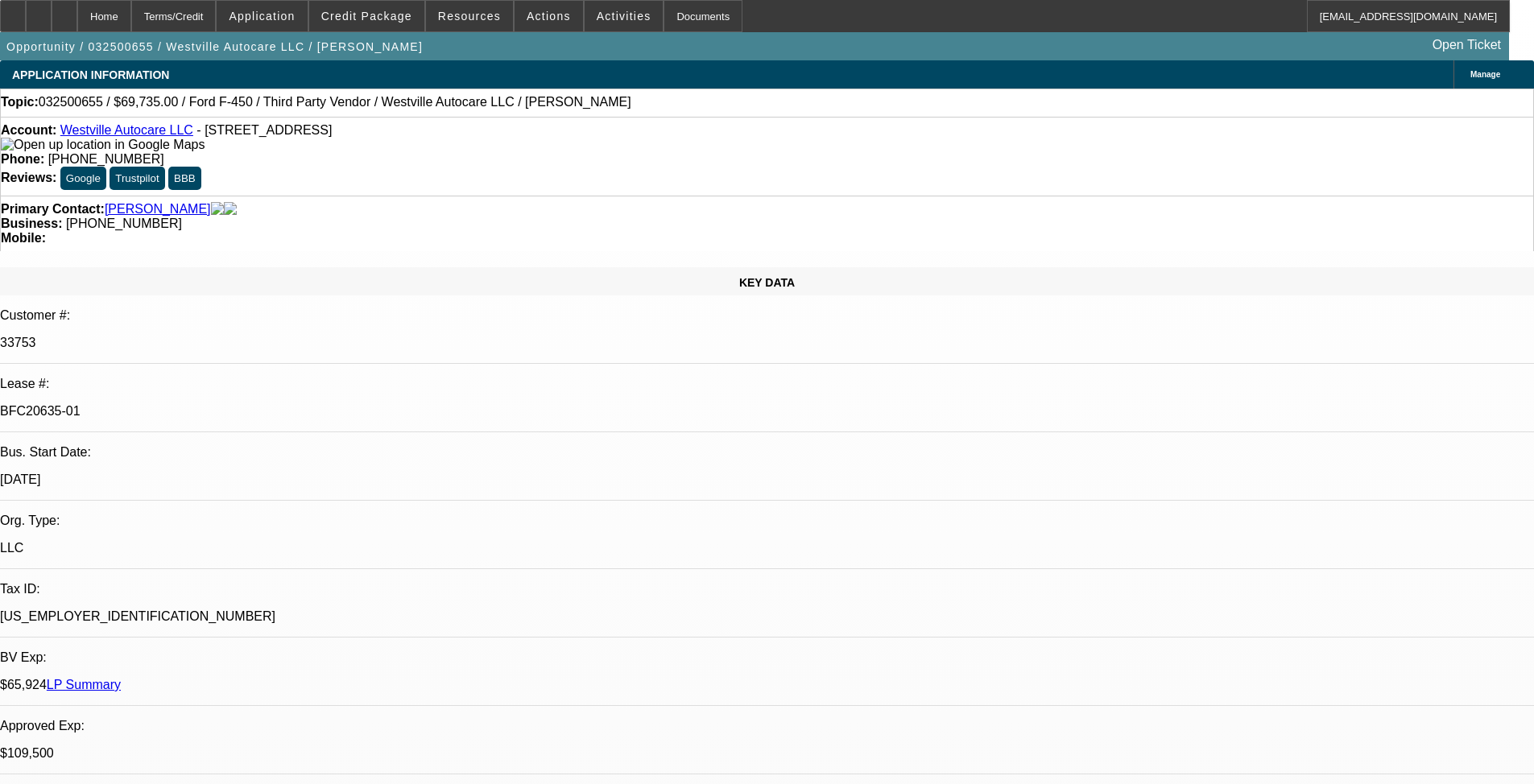
select select "0"
select select "2"
select select "0"
select select "6"
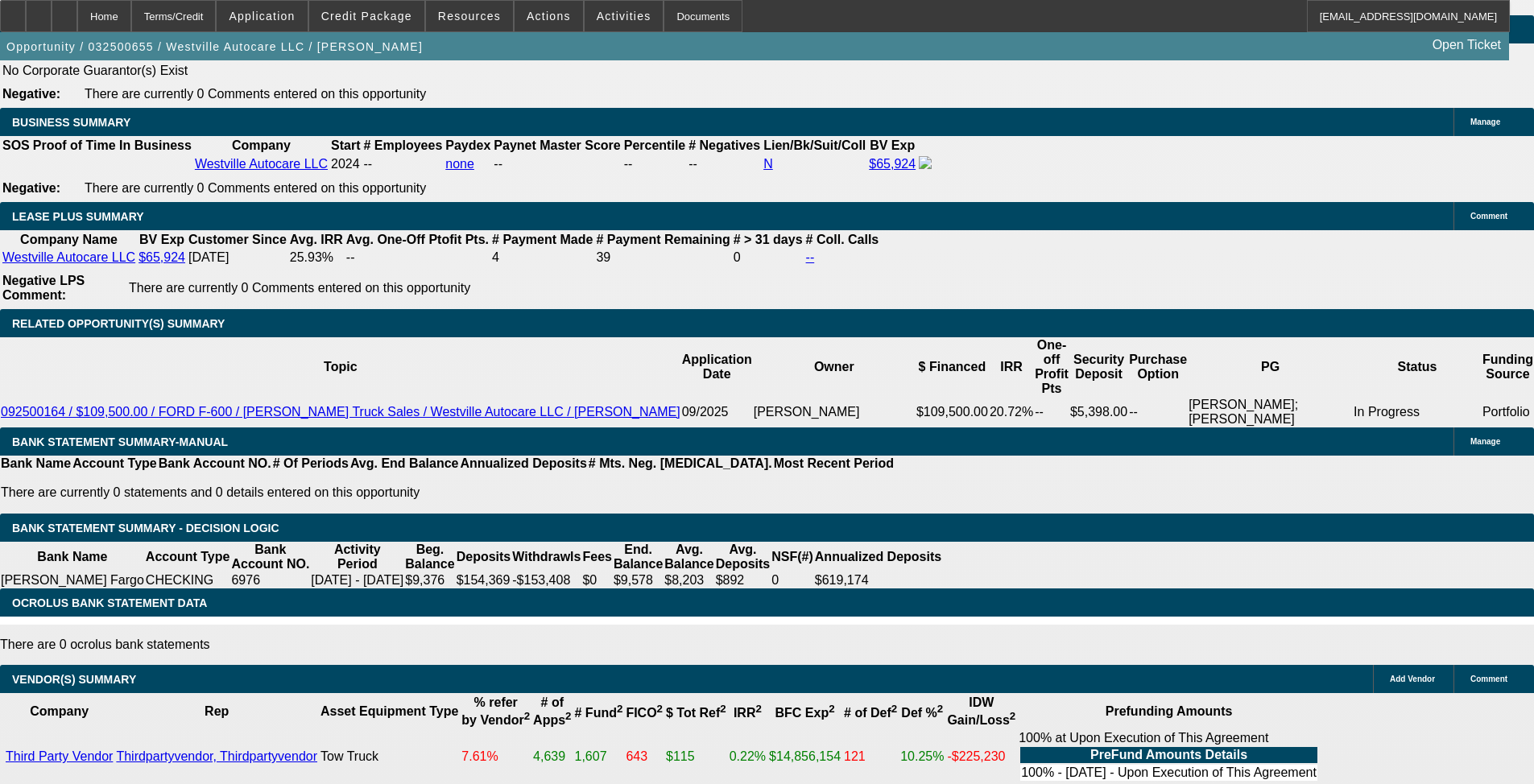
scroll to position [2712, 0]
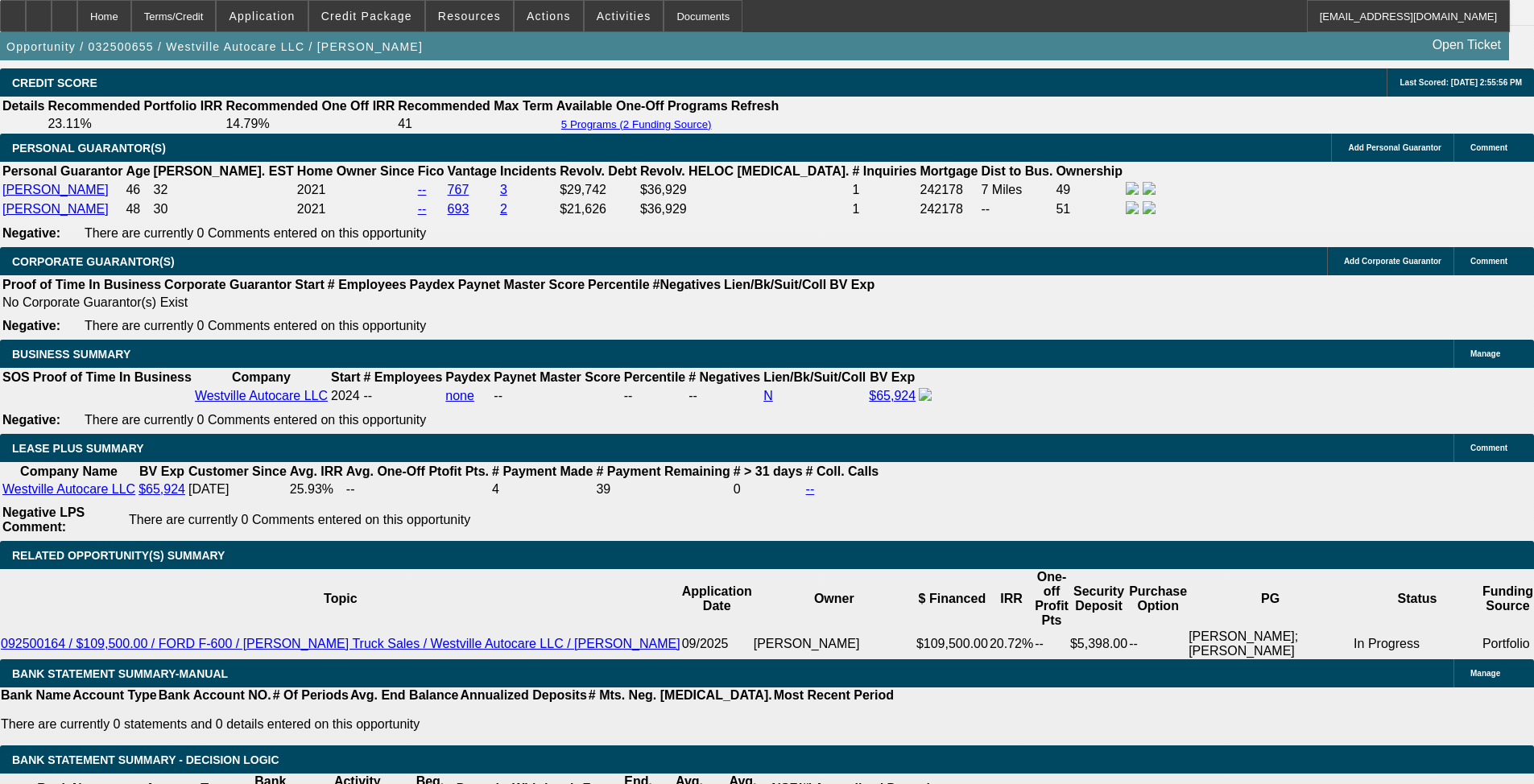
drag, startPoint x: 992, startPoint y: 592, endPoint x: 986, endPoint y: 355, distance: 237.1
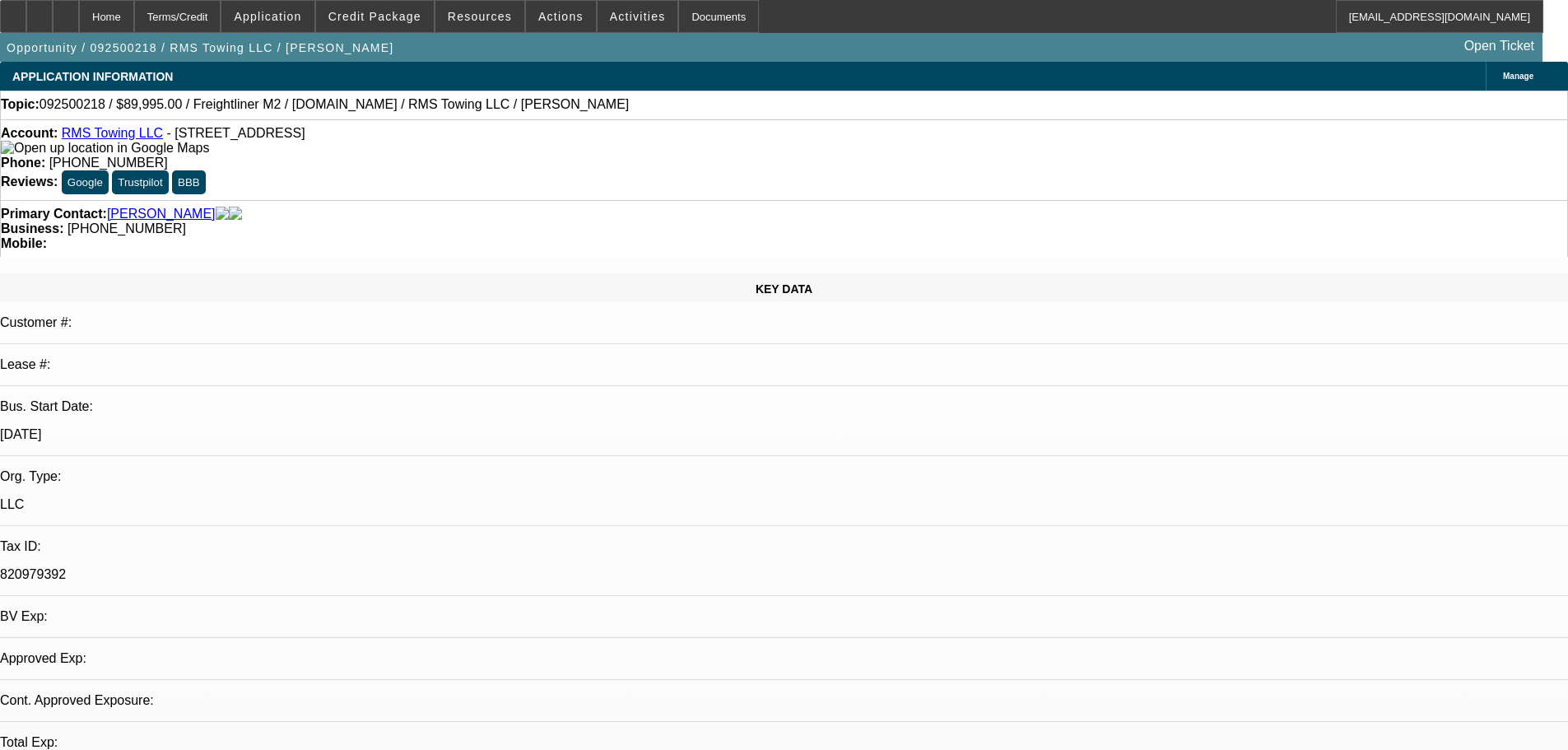
select select "0"
select select "3"
select select "0"
select select "6"
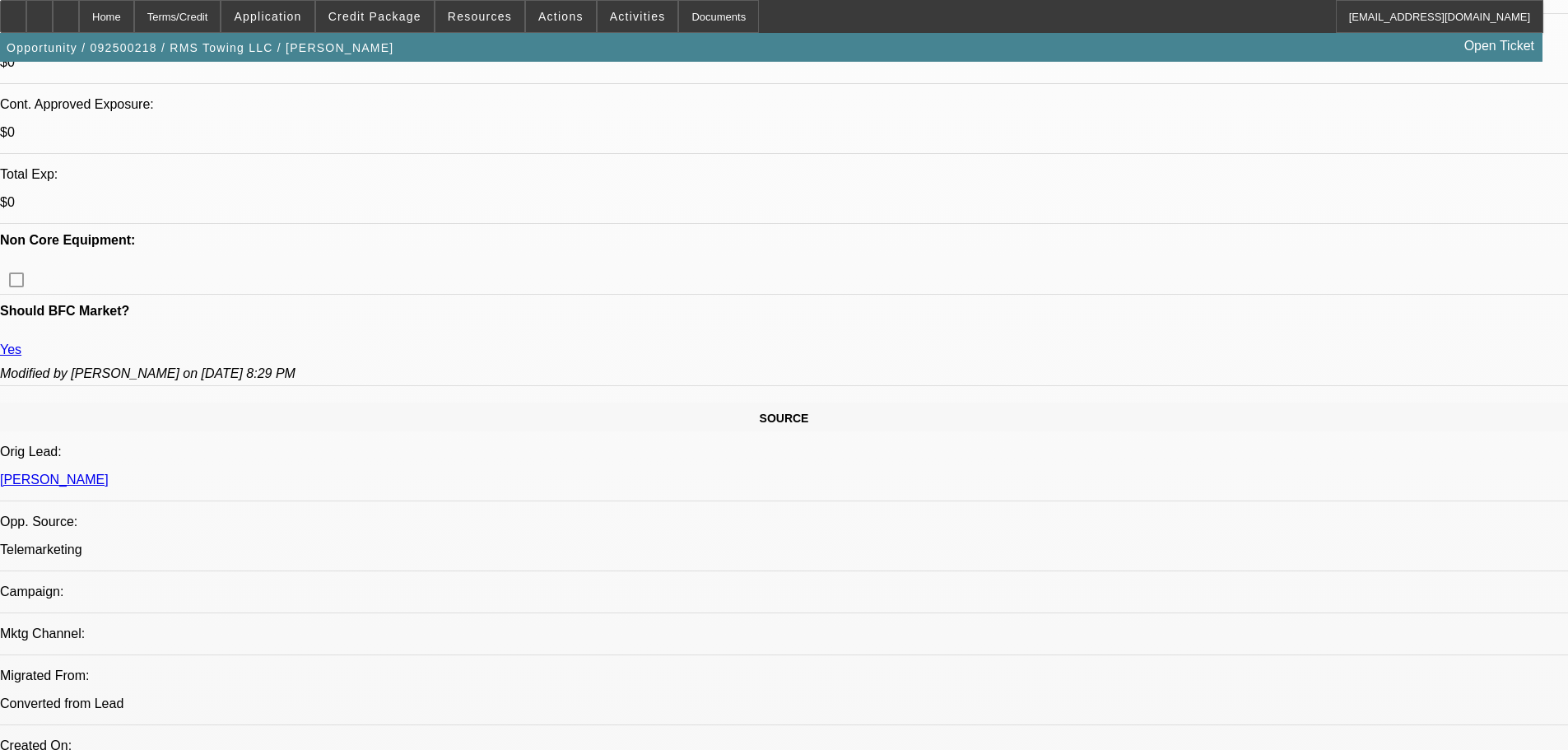
scroll to position [824, 0]
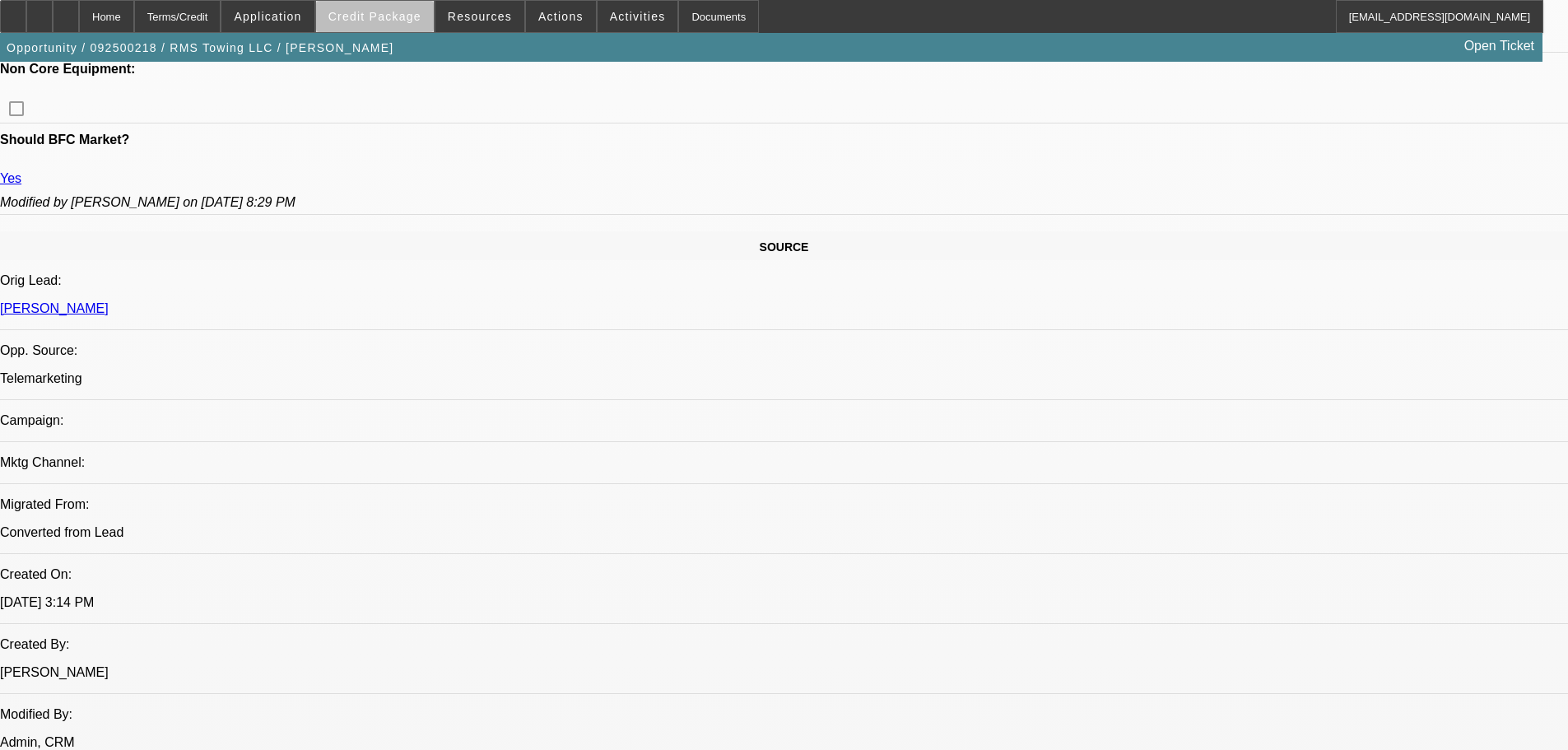
click at [421, 18] on span "Credit Package" at bounding box center [374, 16] width 93 height 13
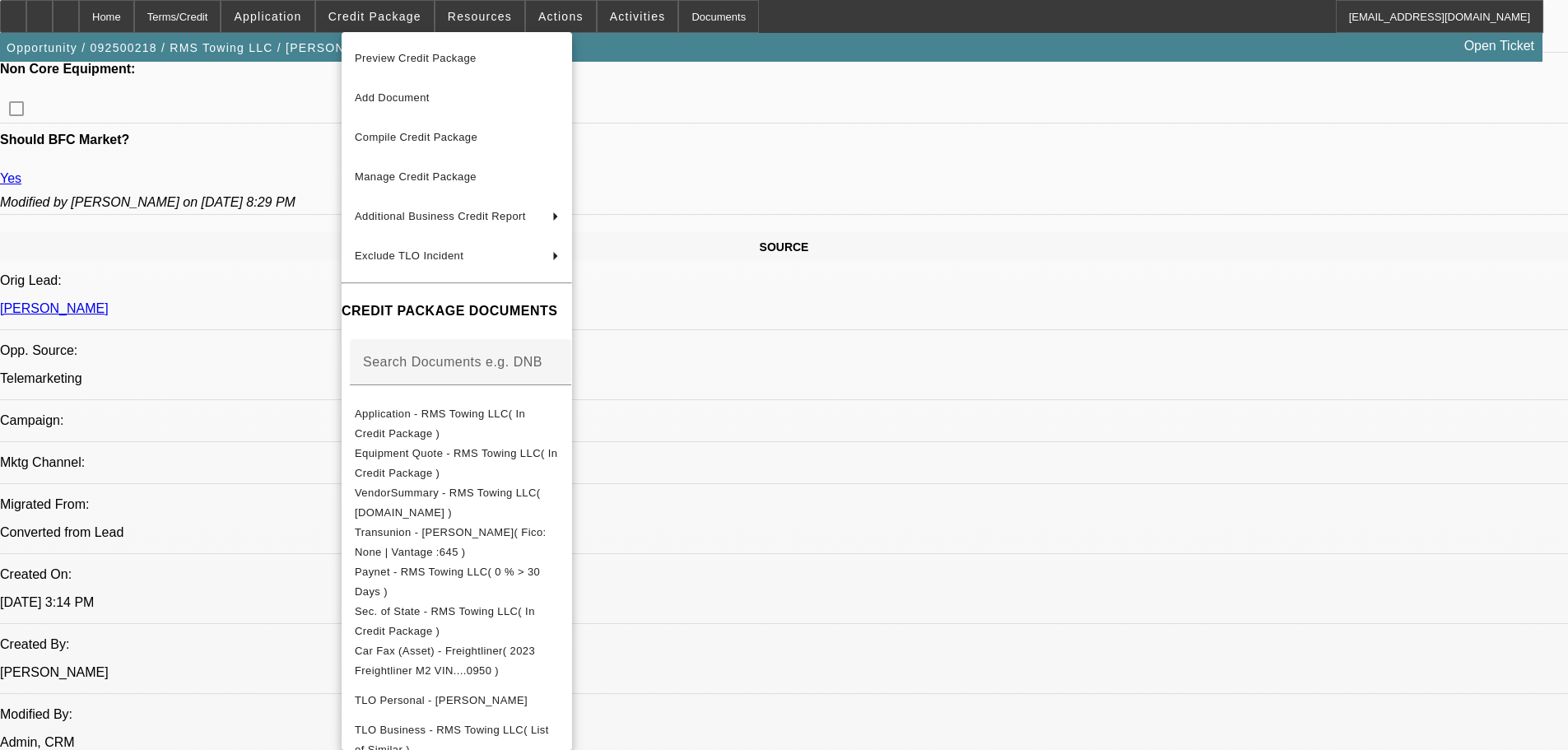
click at [536, 64] on span "Preview Credit Package" at bounding box center [456, 58] width 204 height 20
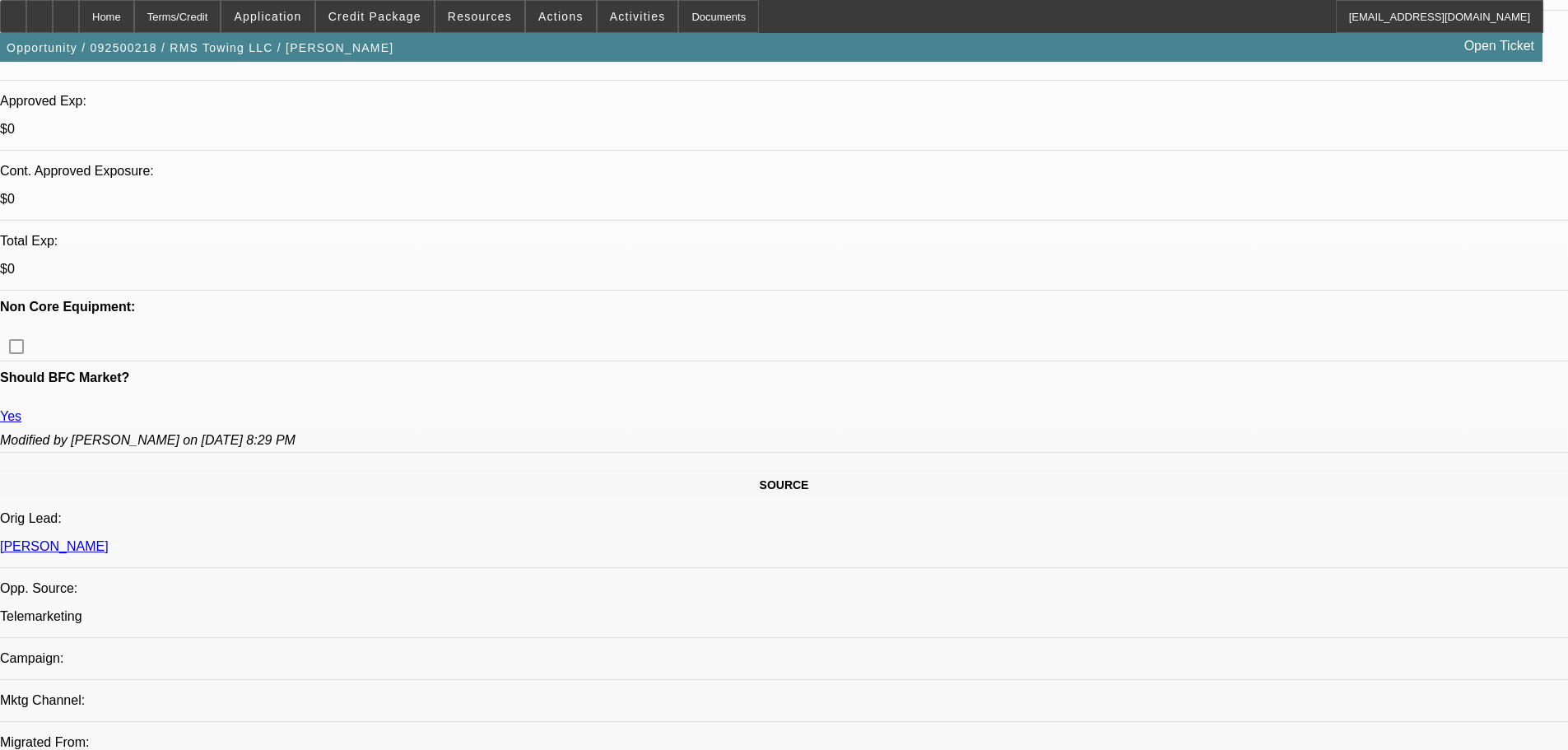
drag, startPoint x: 711, startPoint y: 386, endPoint x: 683, endPoint y: 198, distance: 190.1
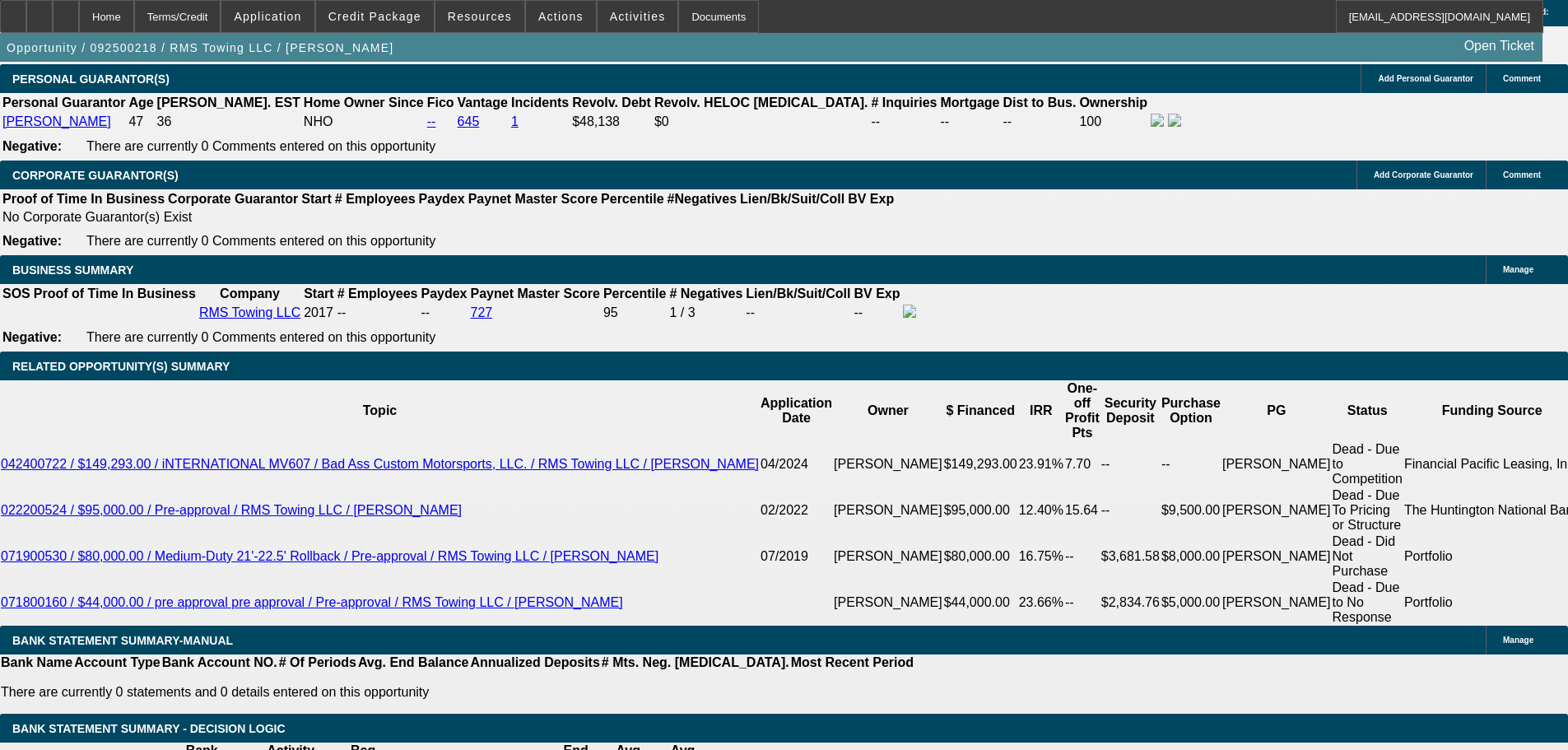
drag, startPoint x: 584, startPoint y: 272, endPoint x: 552, endPoint y: 559, distance: 288.8
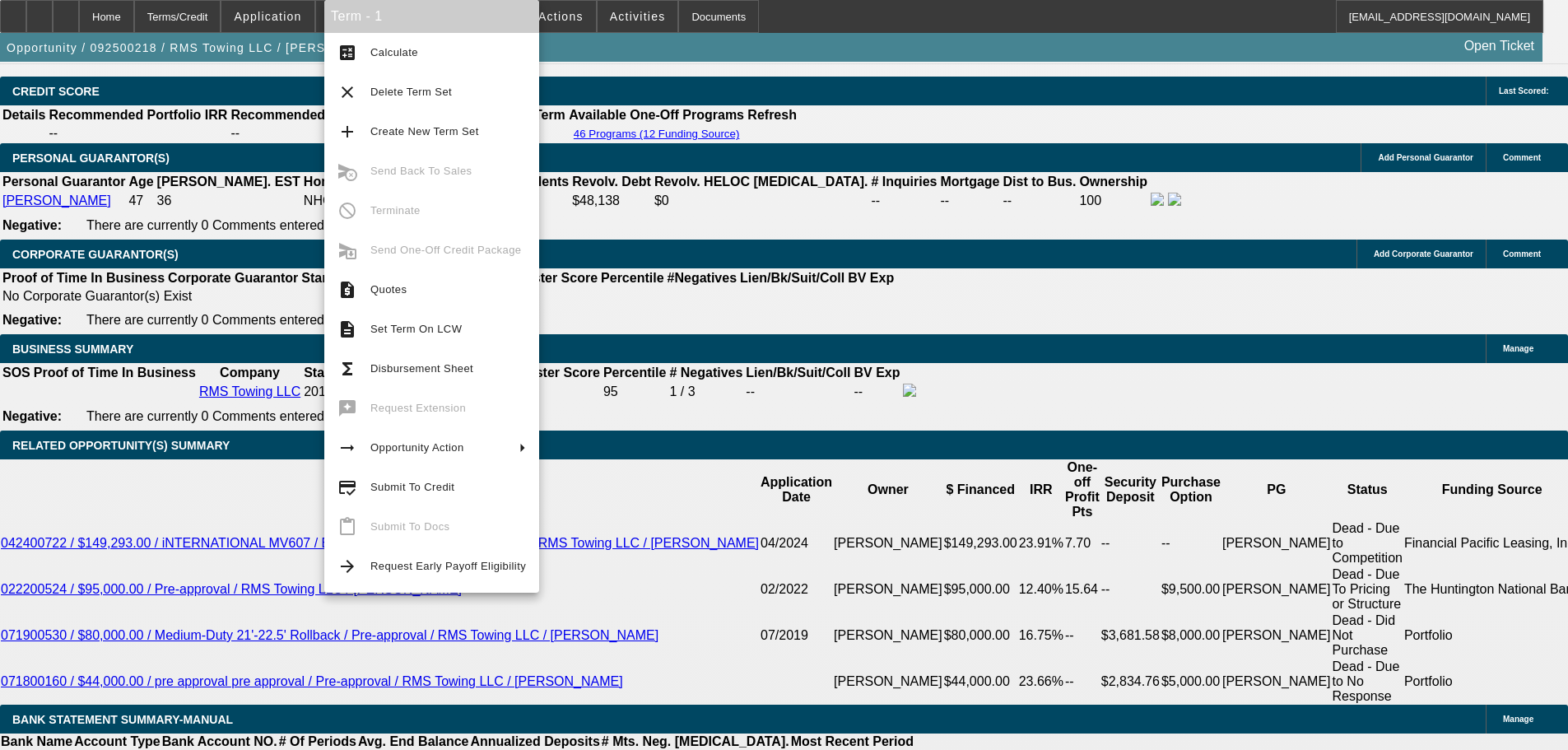
scroll to position [2290, 0]
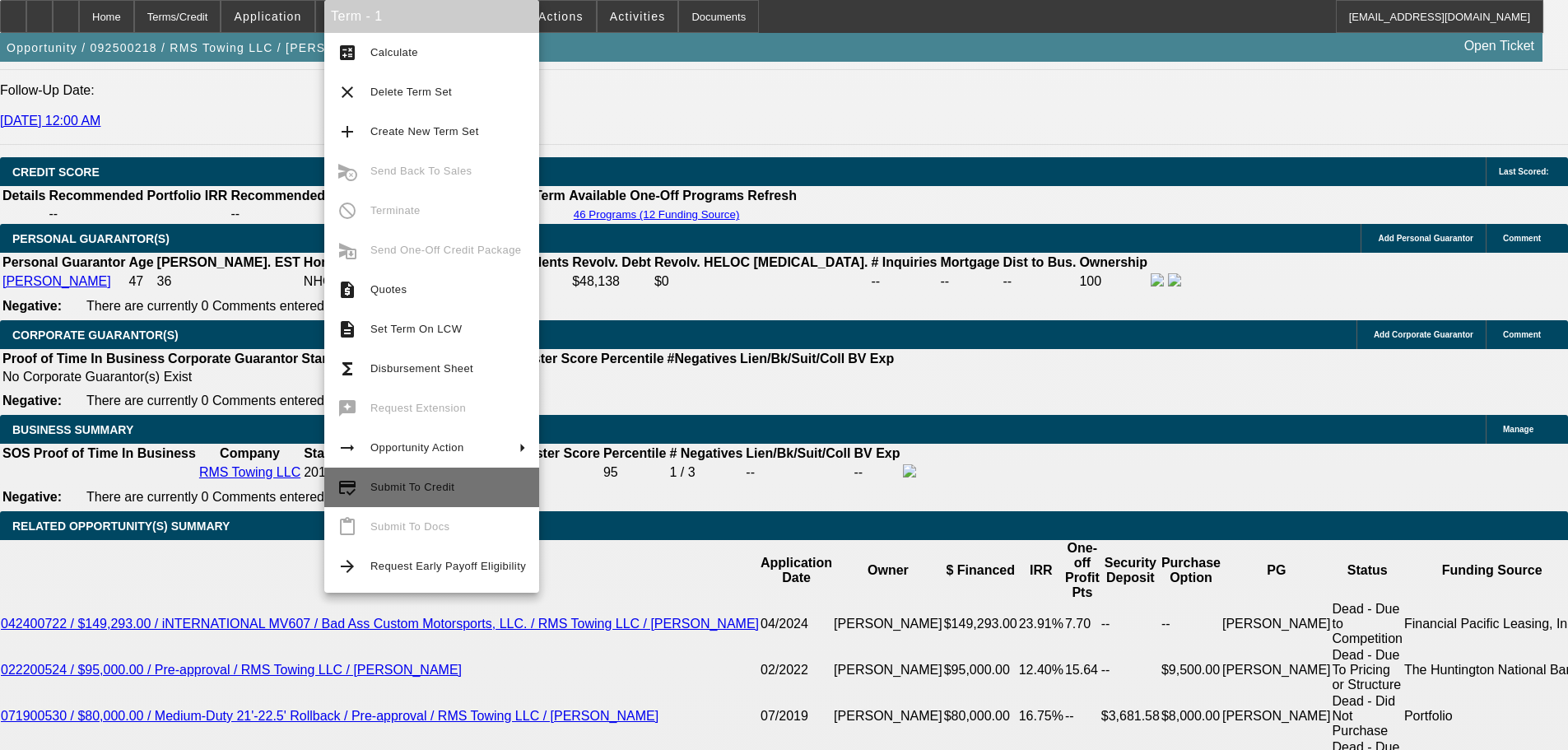
click at [453, 496] on span "Submit To Credit" at bounding box center [448, 487] width 156 height 20
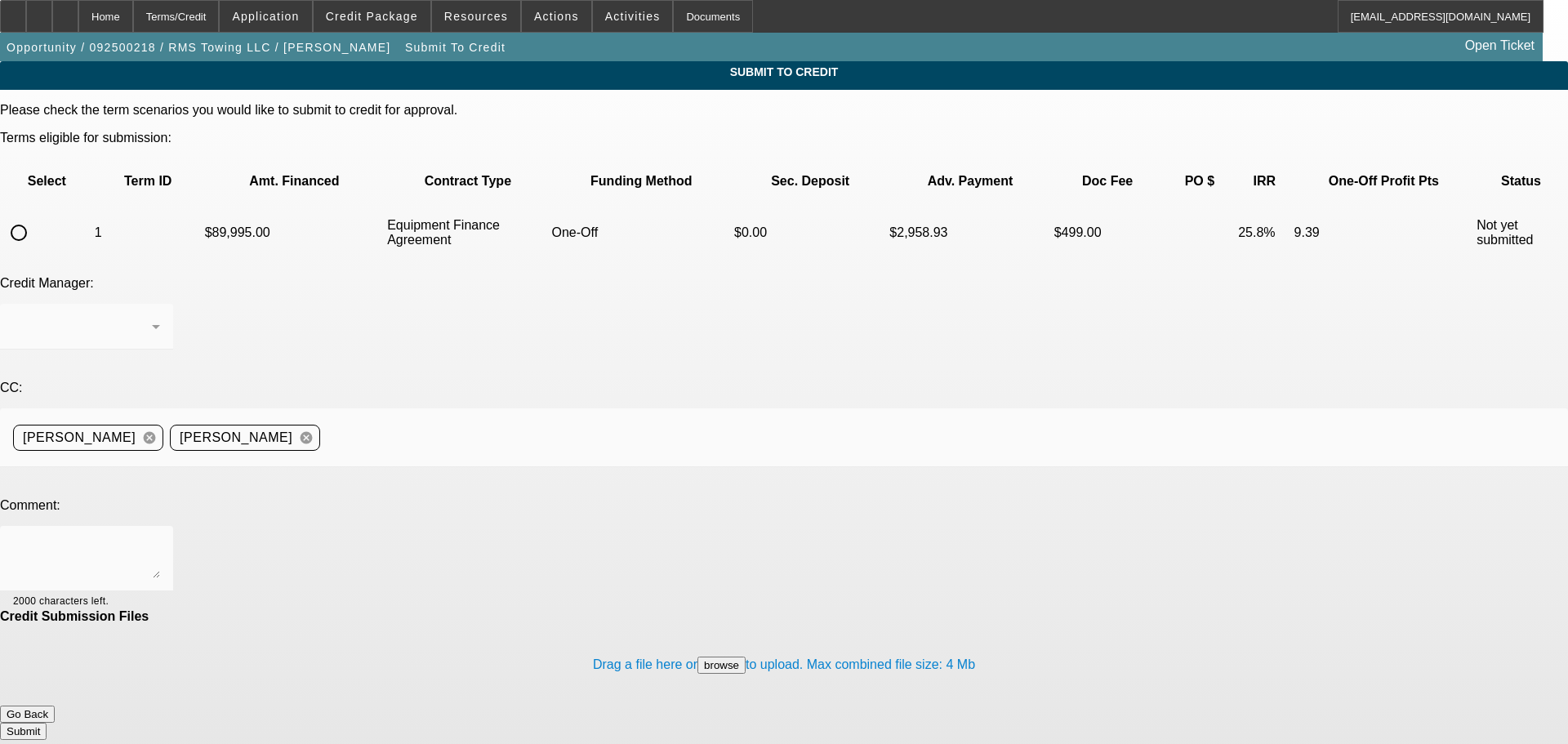
click at [36, 216] on input "radio" at bounding box center [19, 232] width 33 height 33
radio input "true"
click at [160, 526] on div at bounding box center [86, 559] width 147 height 66
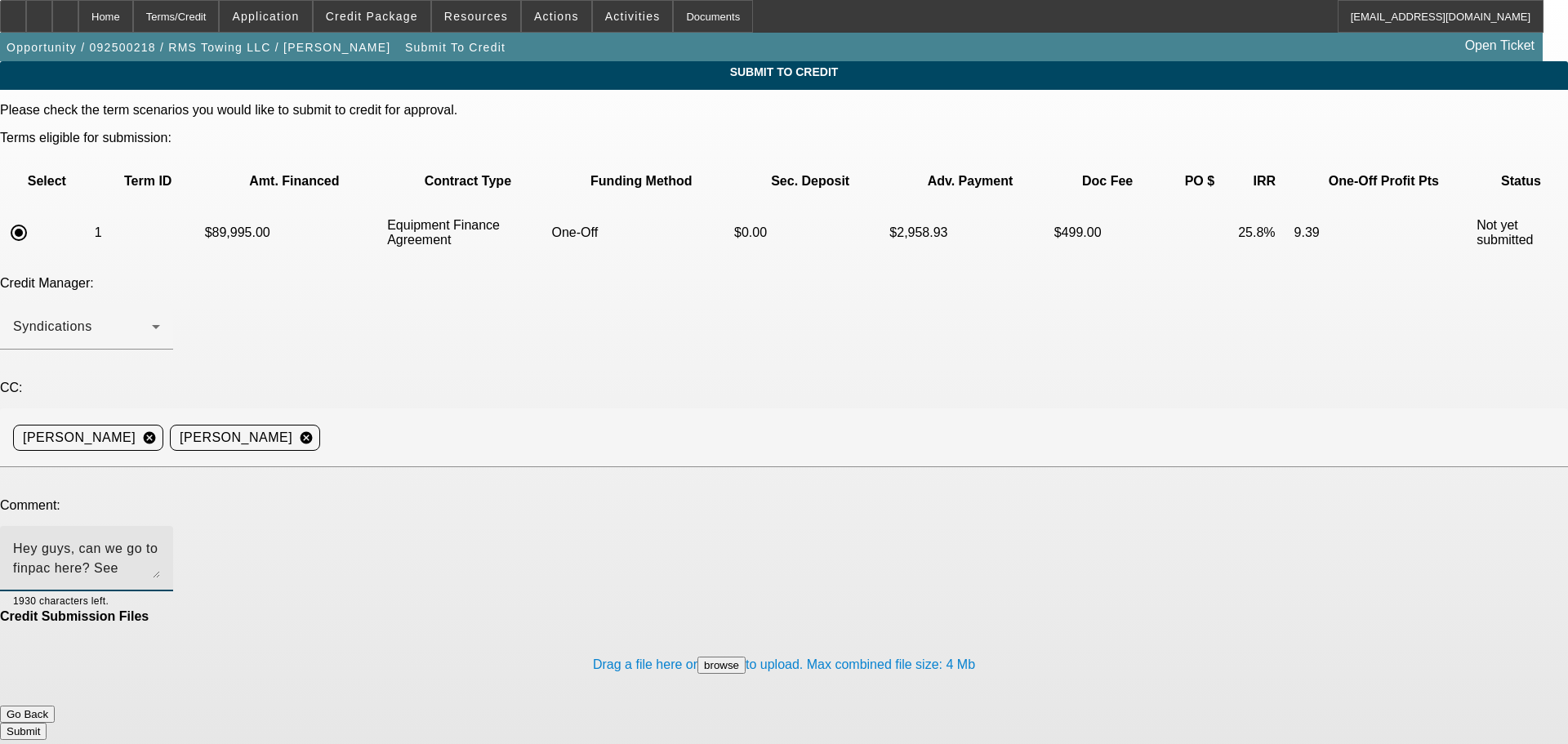
type textarea "Hey guys, can we go to finpac here? See comments for write-up, thanks!"
click at [47, 723] on button "Submit" at bounding box center [23, 732] width 47 height 17
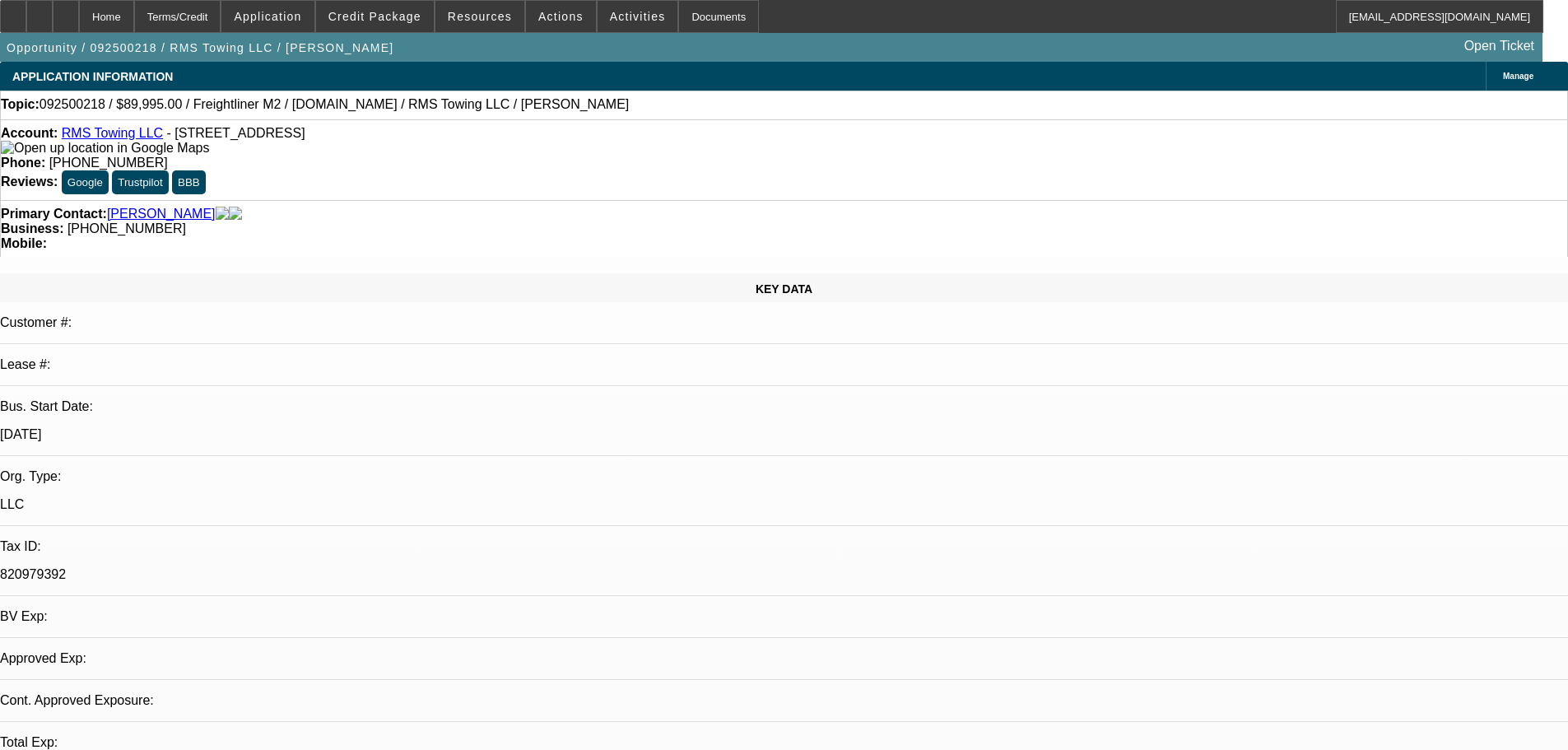
select select "0"
select select "3"
select select "0"
select select "6"
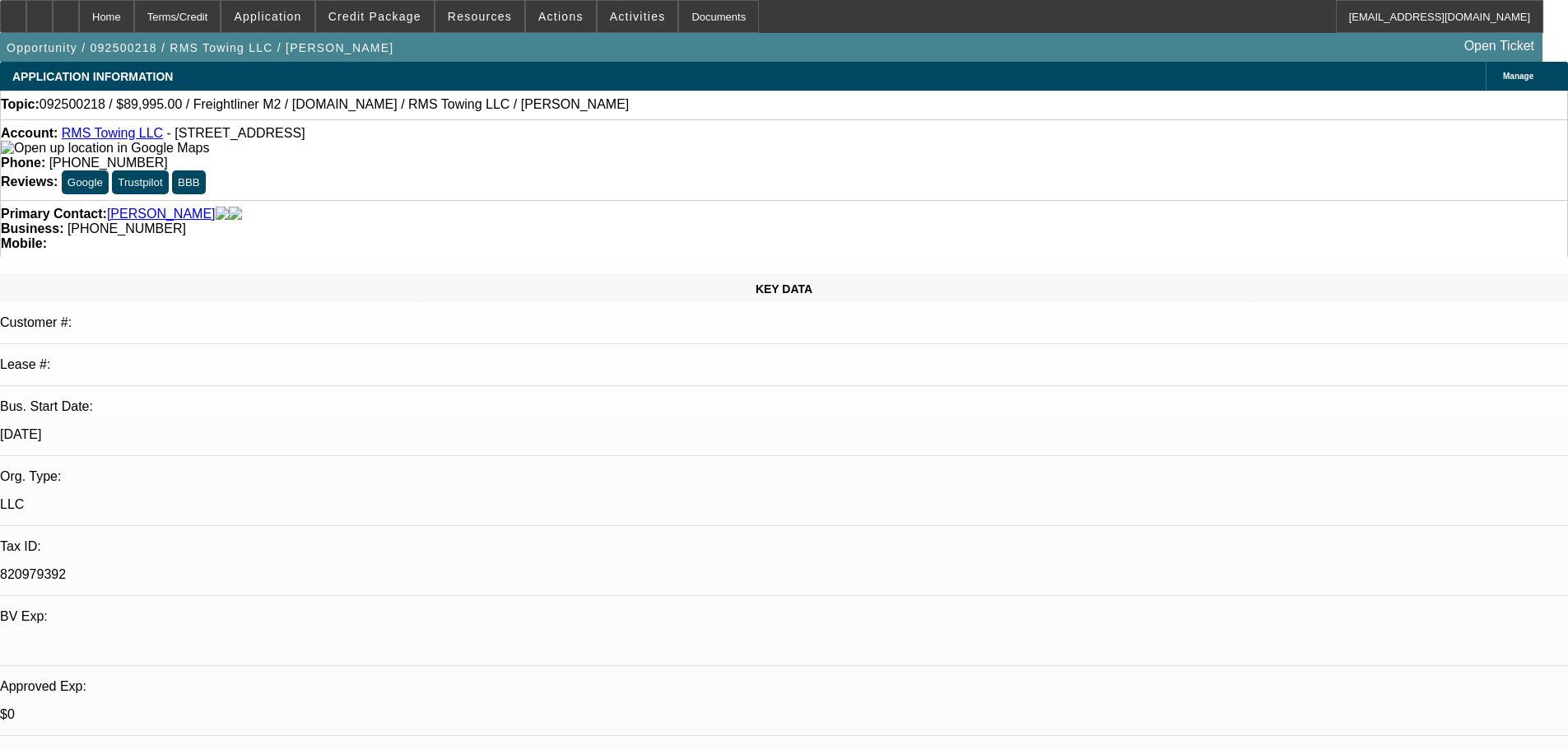
scroll to position [123, 0]
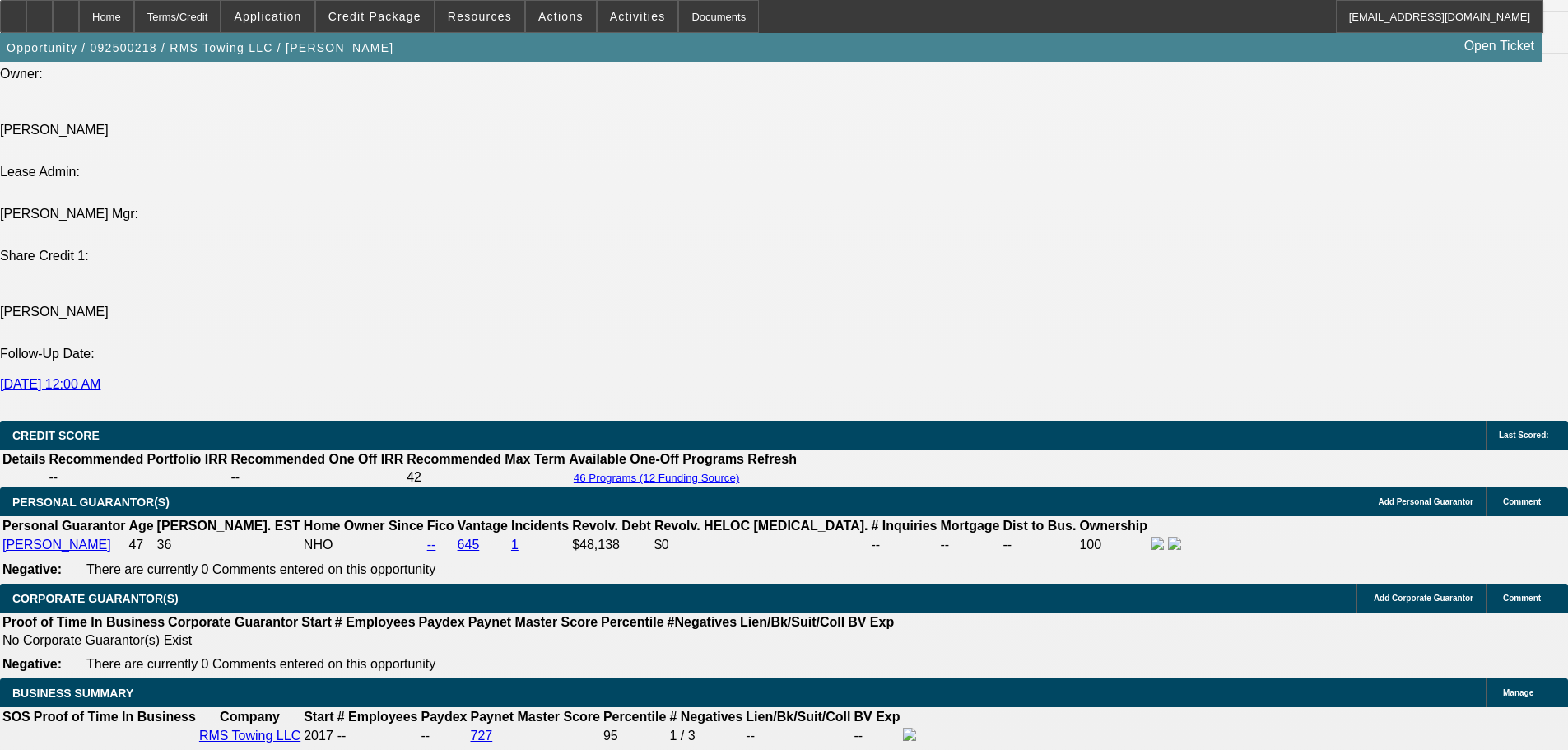
drag, startPoint x: 611, startPoint y: 509, endPoint x: 610, endPoint y: 559, distance: 50.0
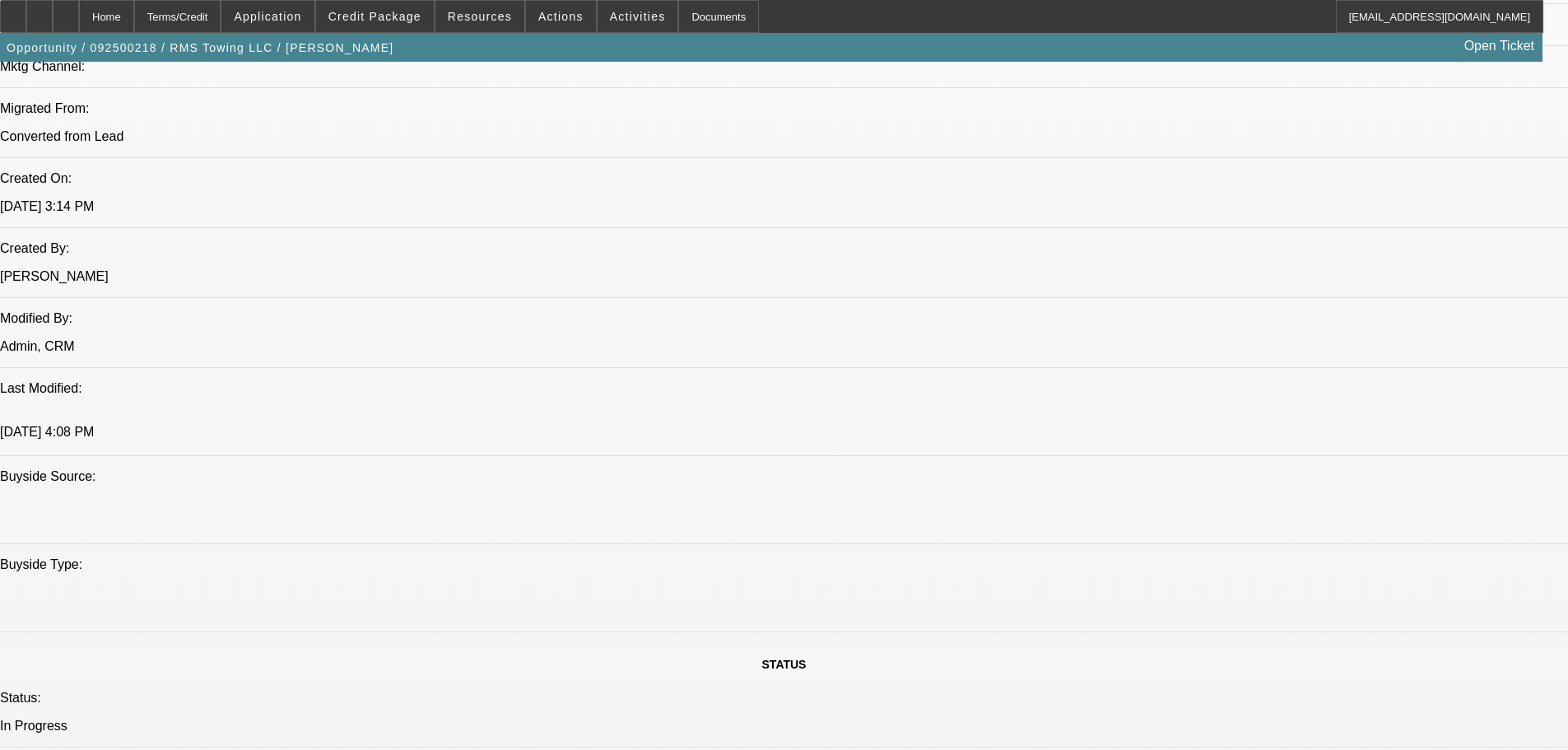
scroll to position [1110, 0]
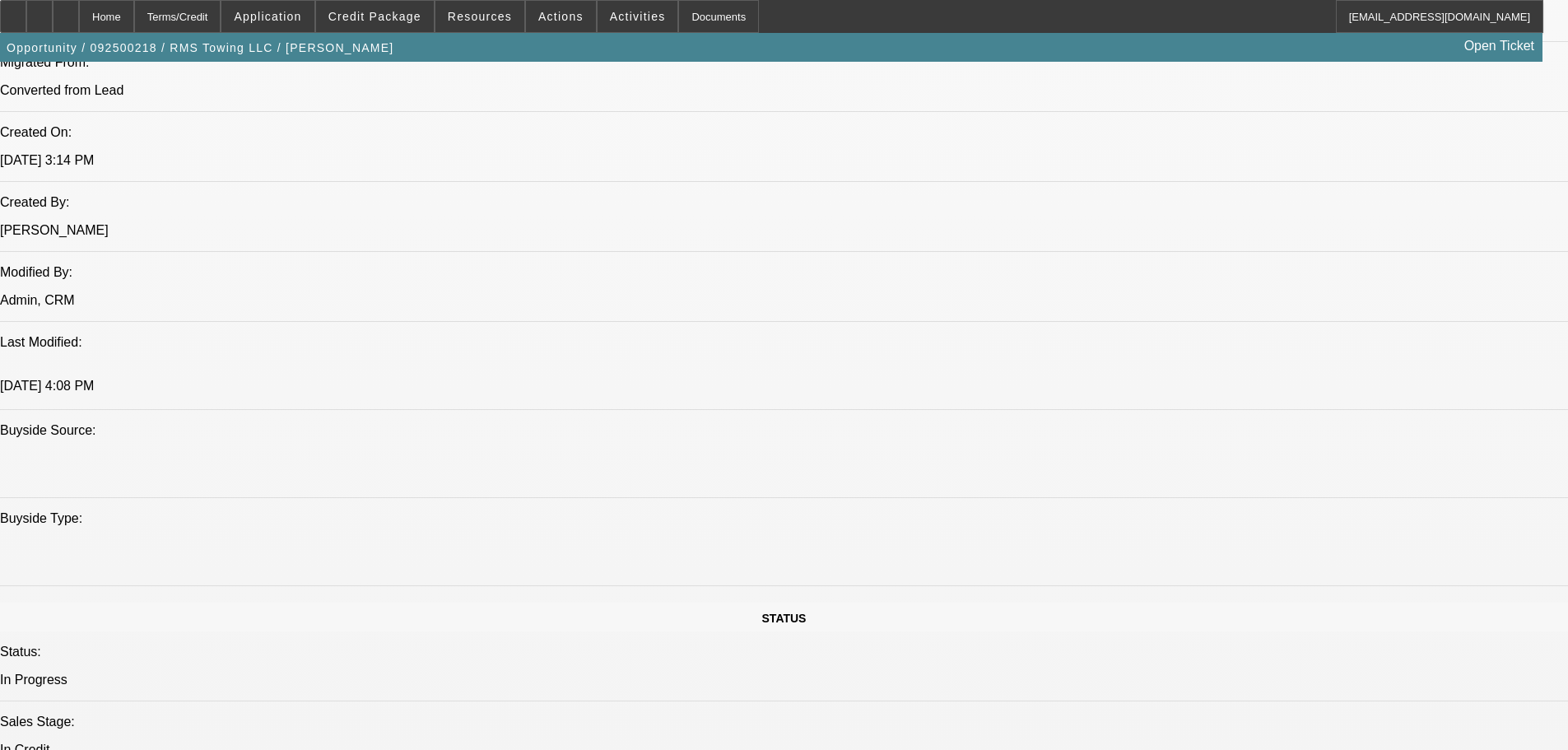
scroll to position [1440, 0]
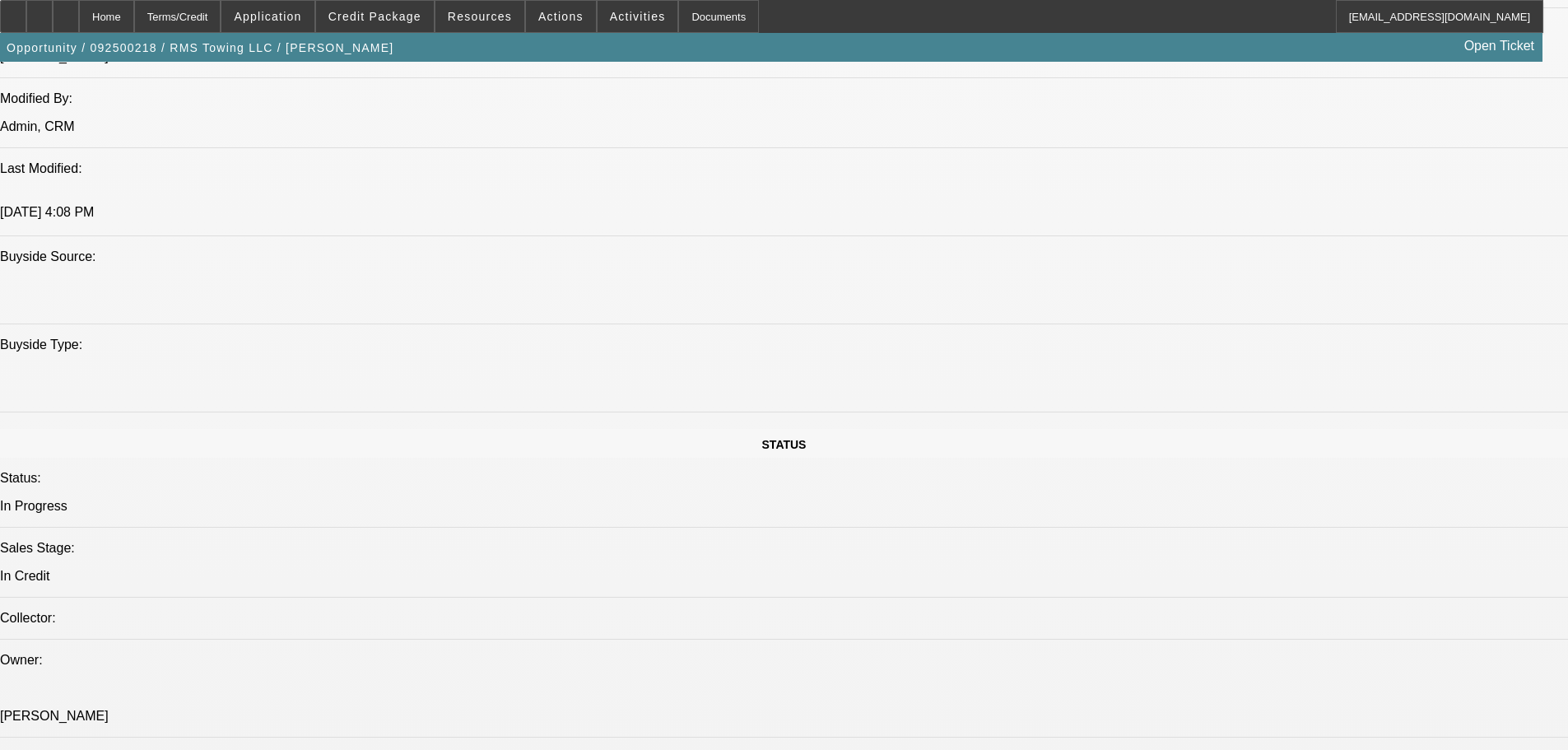
drag, startPoint x: 1156, startPoint y: 547, endPoint x: 1164, endPoint y: 549, distance: 8.2
click at [79, 19] on div at bounding box center [66, 16] width 26 height 33
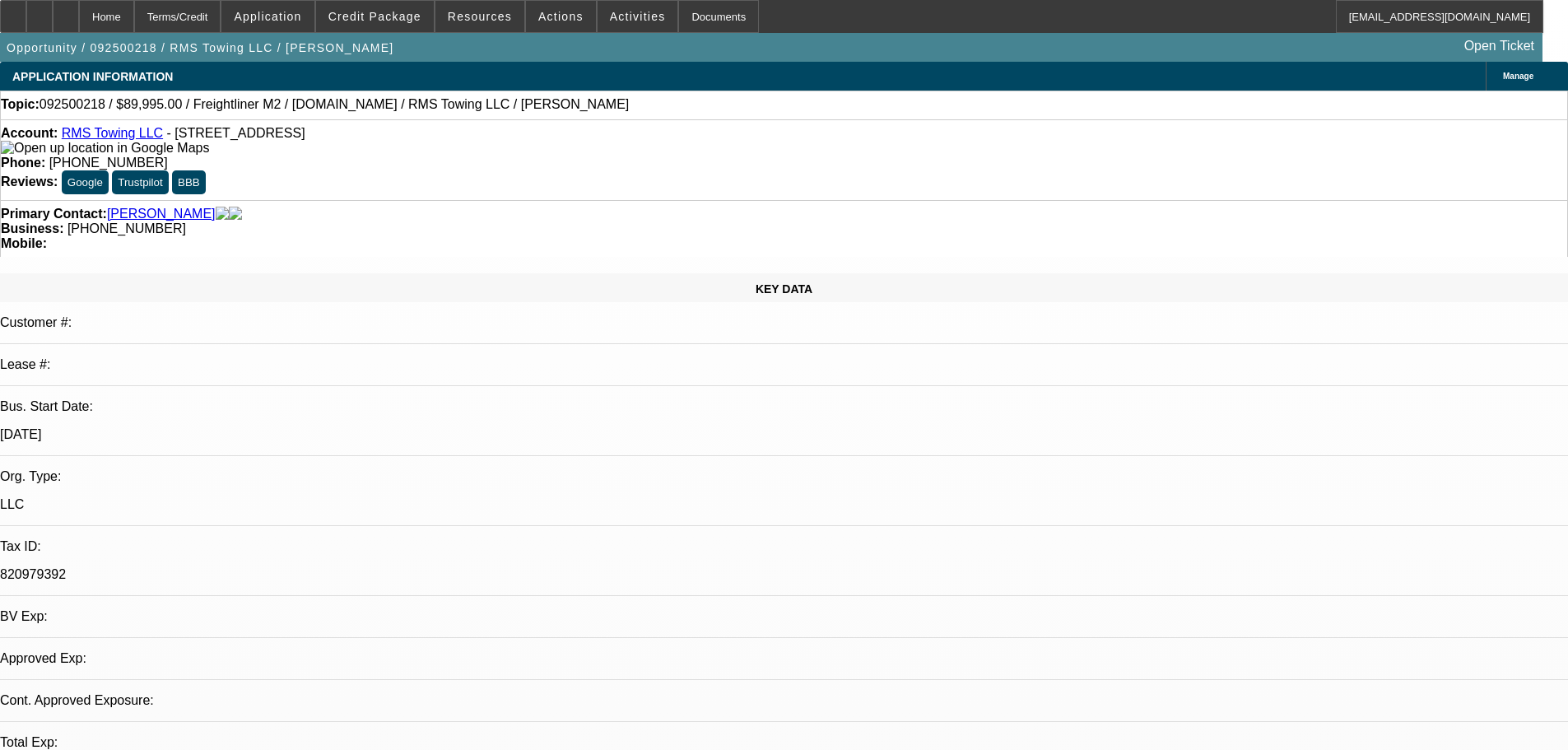
select select "0"
select select "3"
select select "0"
select select "6"
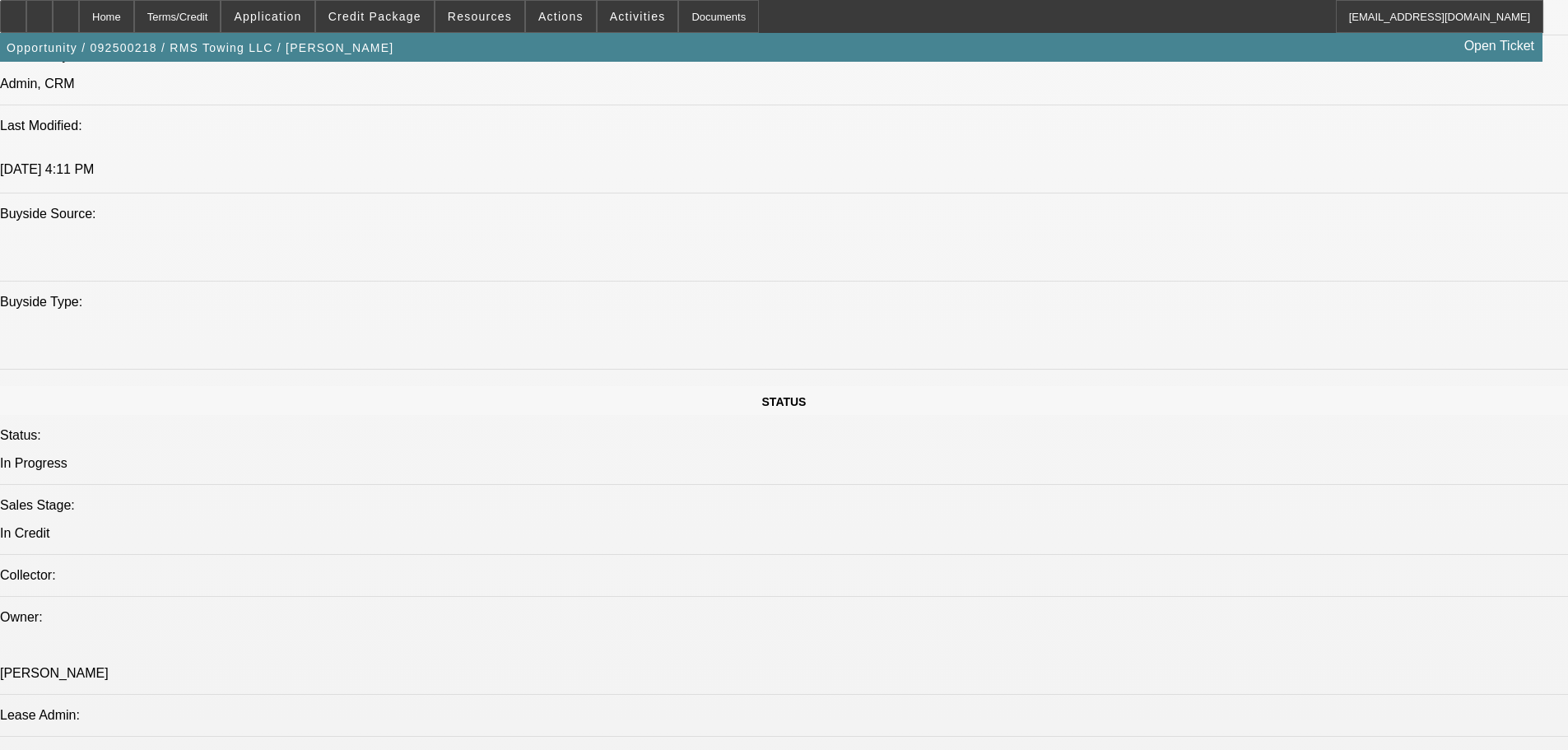
scroll to position [1729, 0]
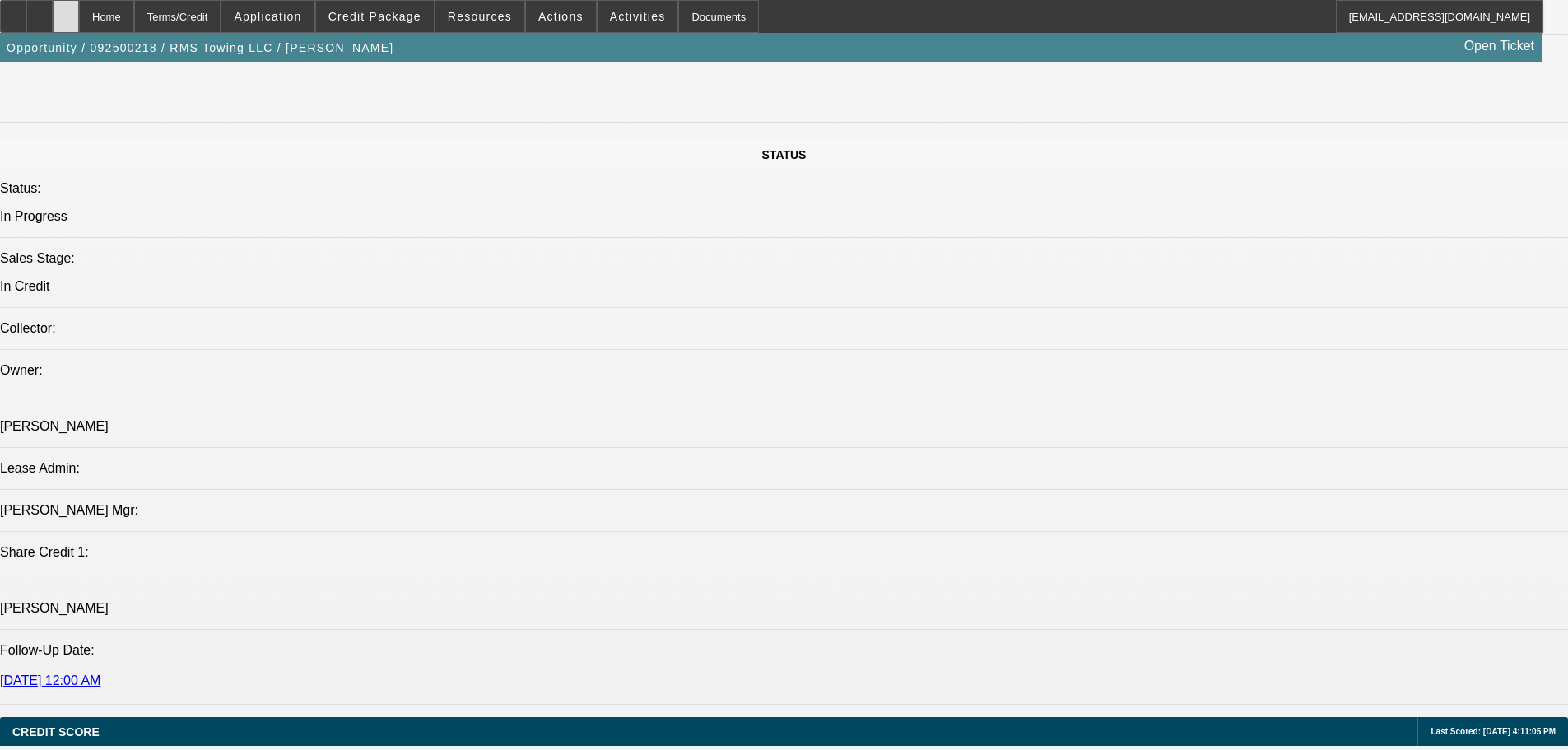
click at [66, 10] on icon at bounding box center [66, 10] width 0 height 0
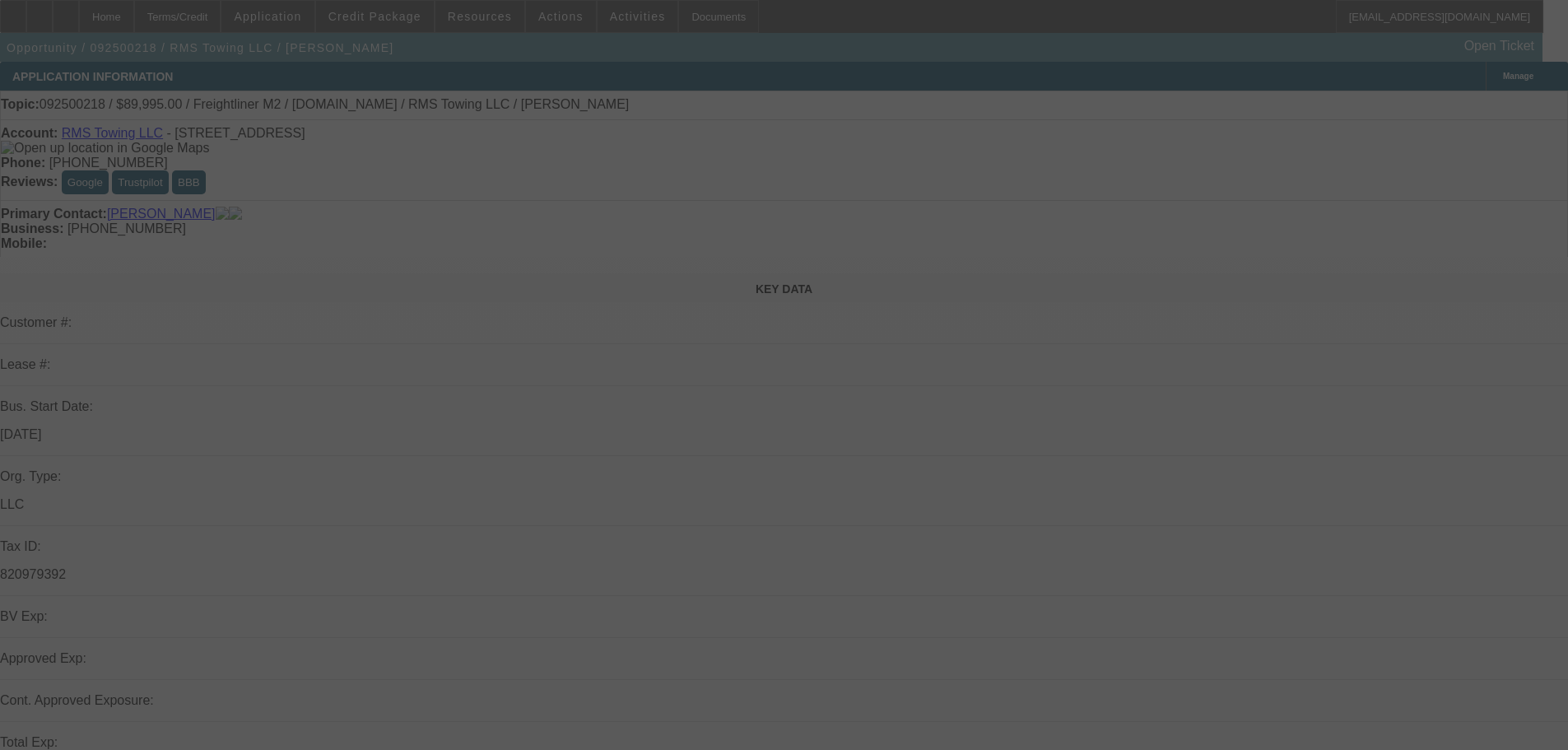
select select "0"
select select "3"
select select "0"
select select "6"
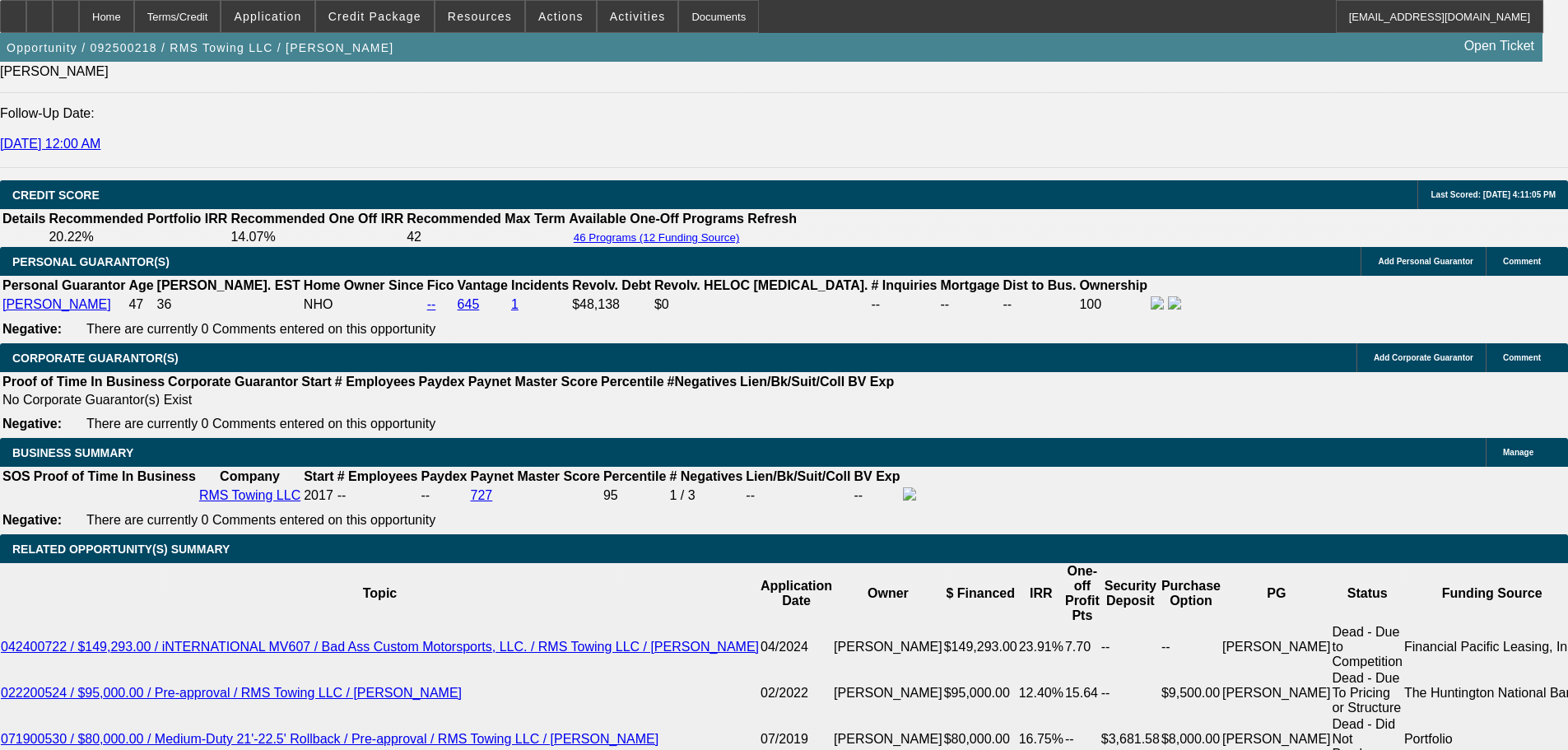
scroll to position [2388, 0]
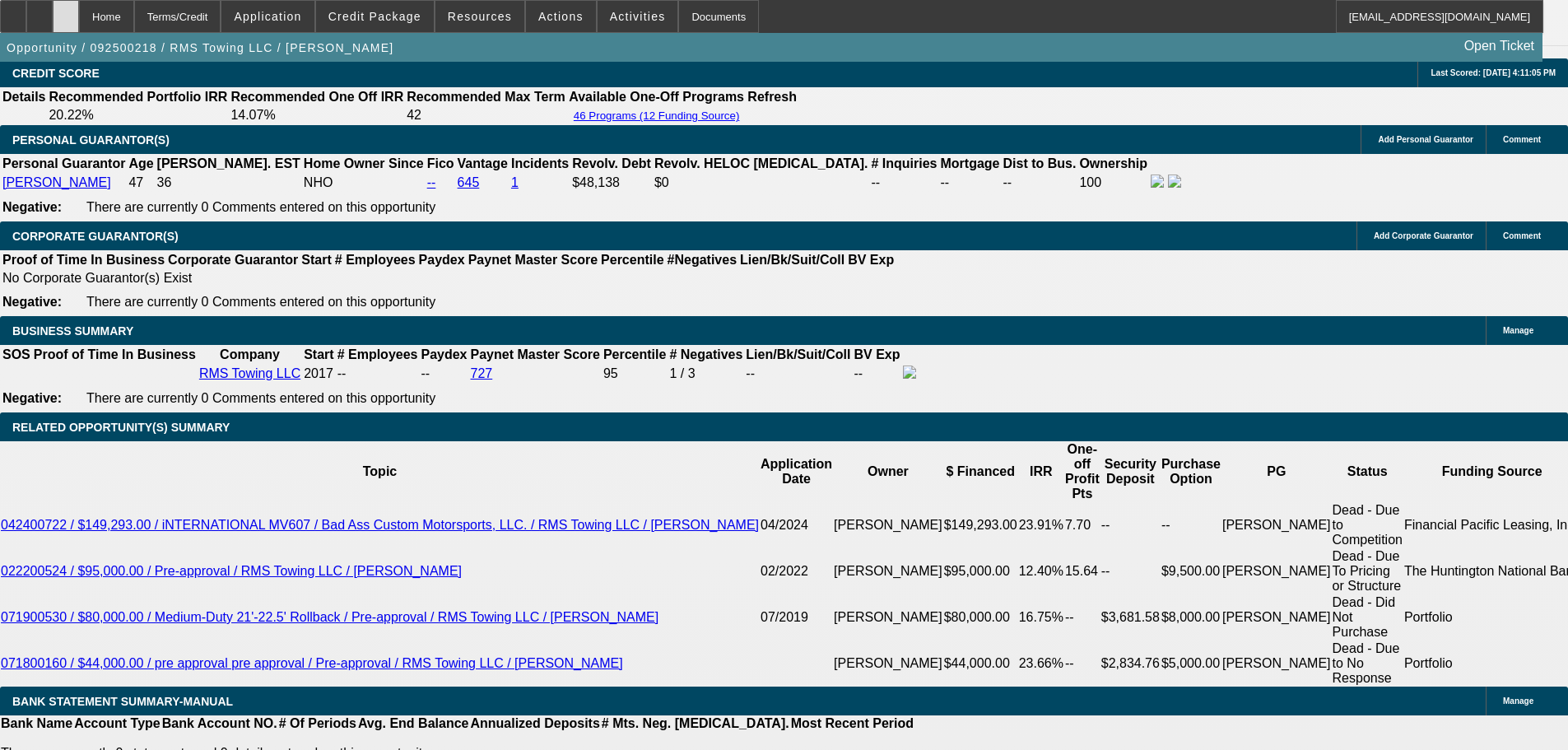
click at [66, 10] on icon at bounding box center [66, 10] width 0 height 0
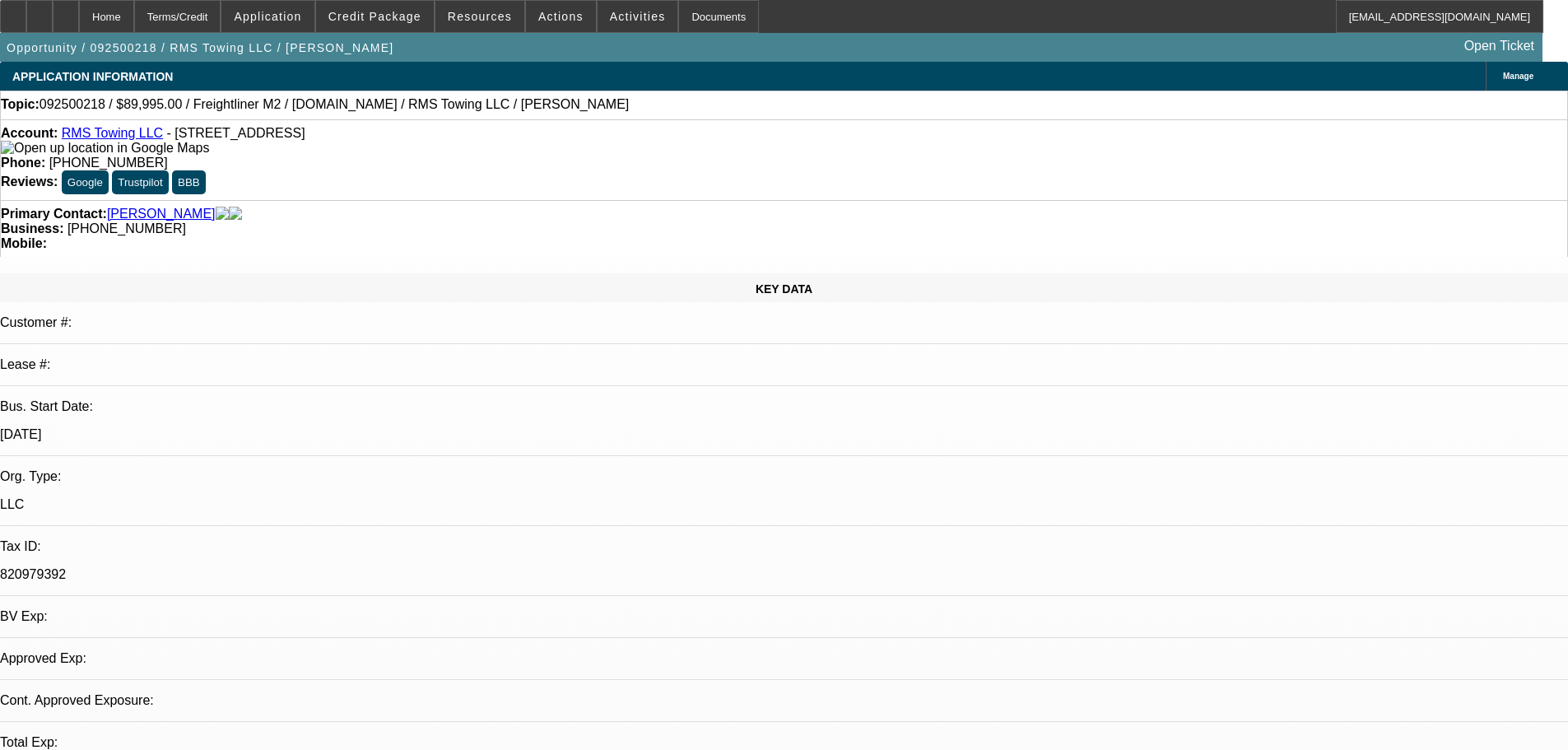
select select "0"
select select "3"
select select "0"
select select "6"
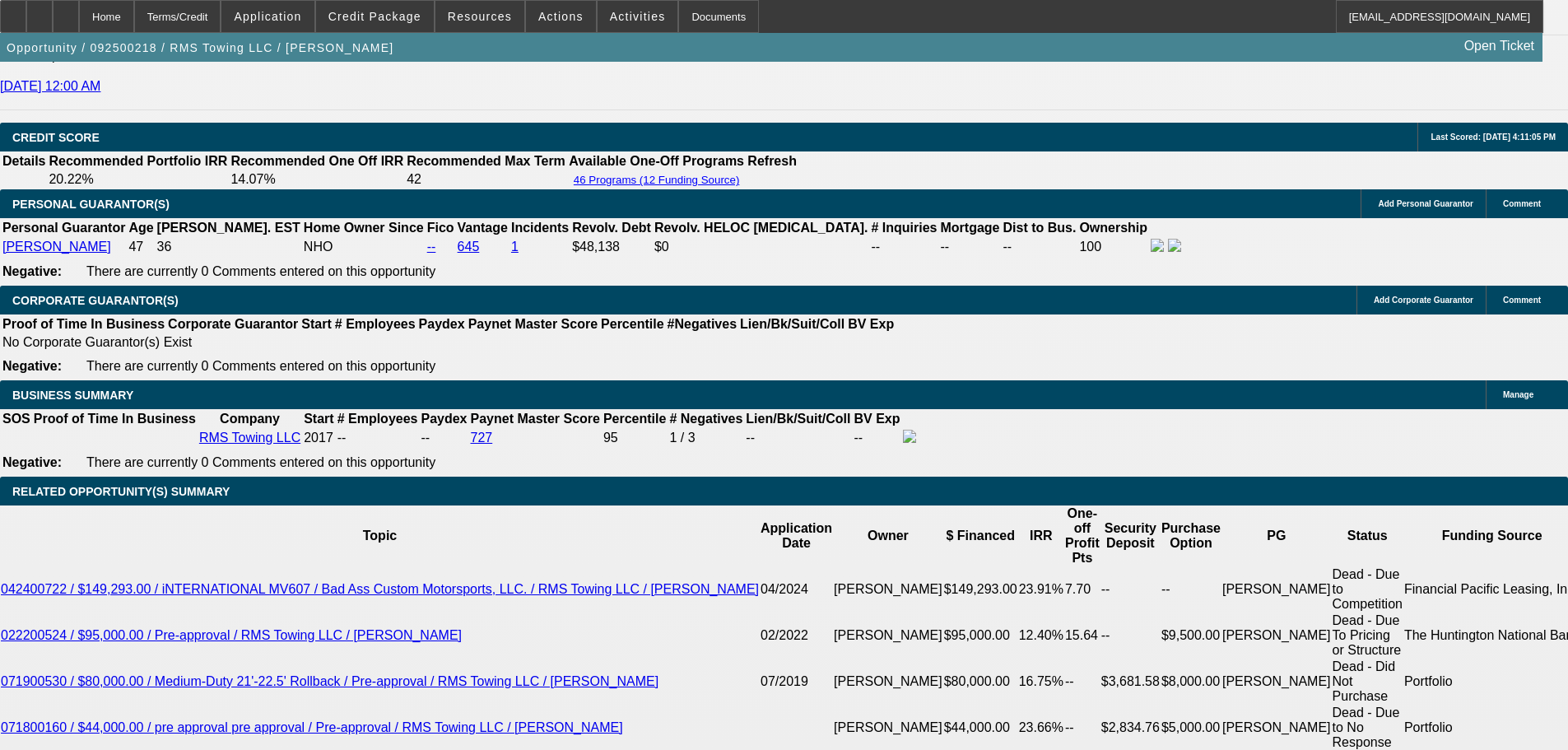
scroll to position [2419, 0]
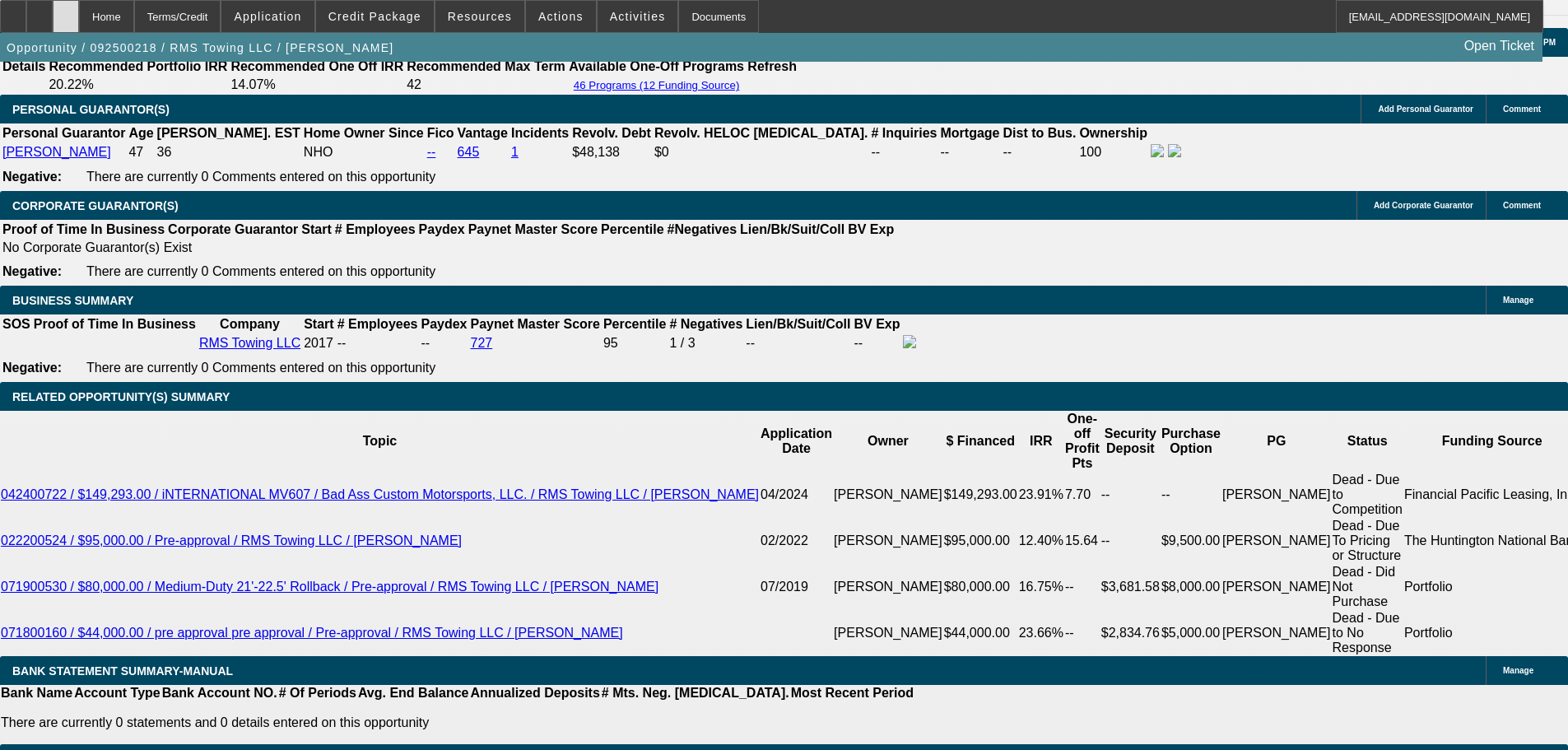
click at [79, 25] on div at bounding box center [66, 16] width 26 height 33
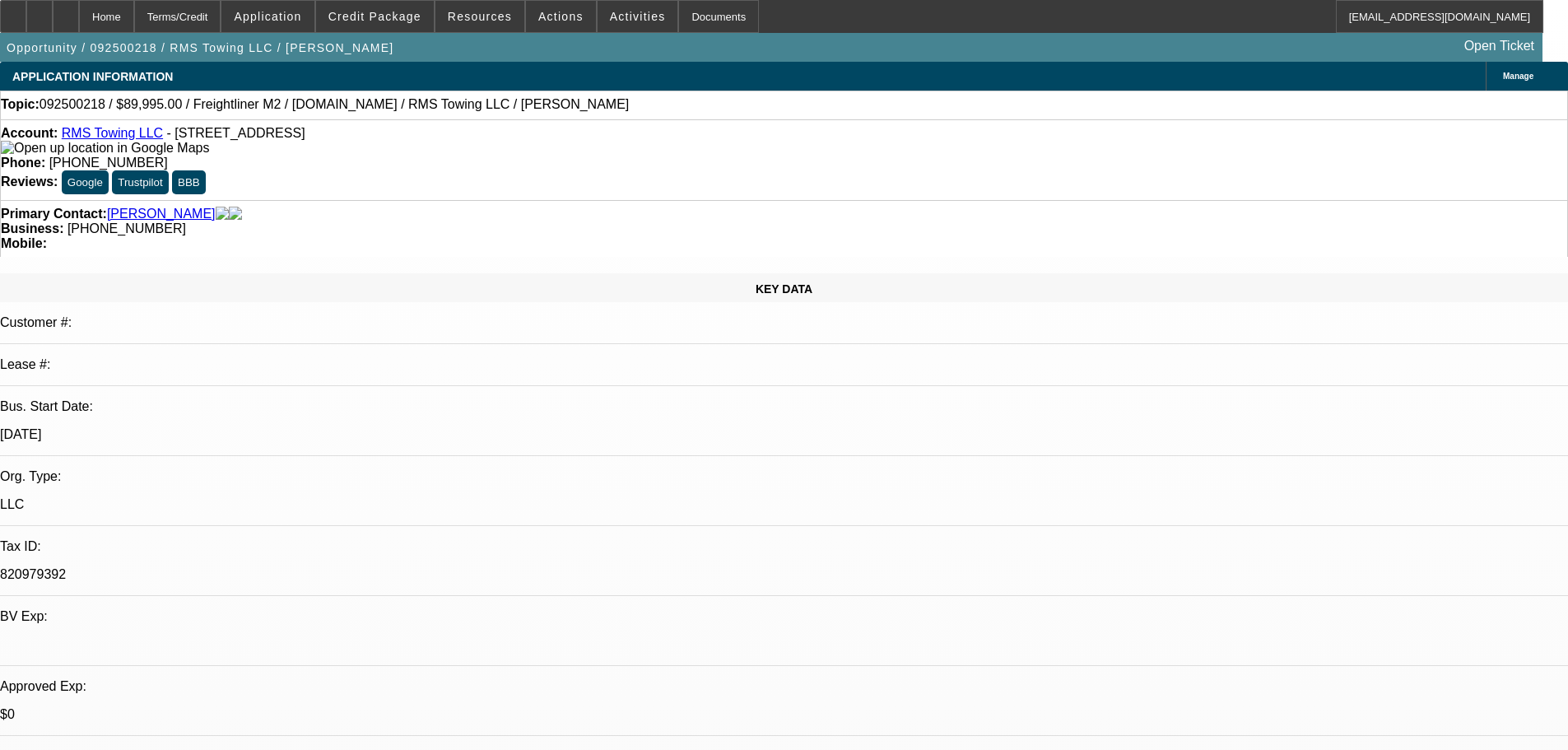
select select "0"
select select "3"
select select "0"
select select "6"
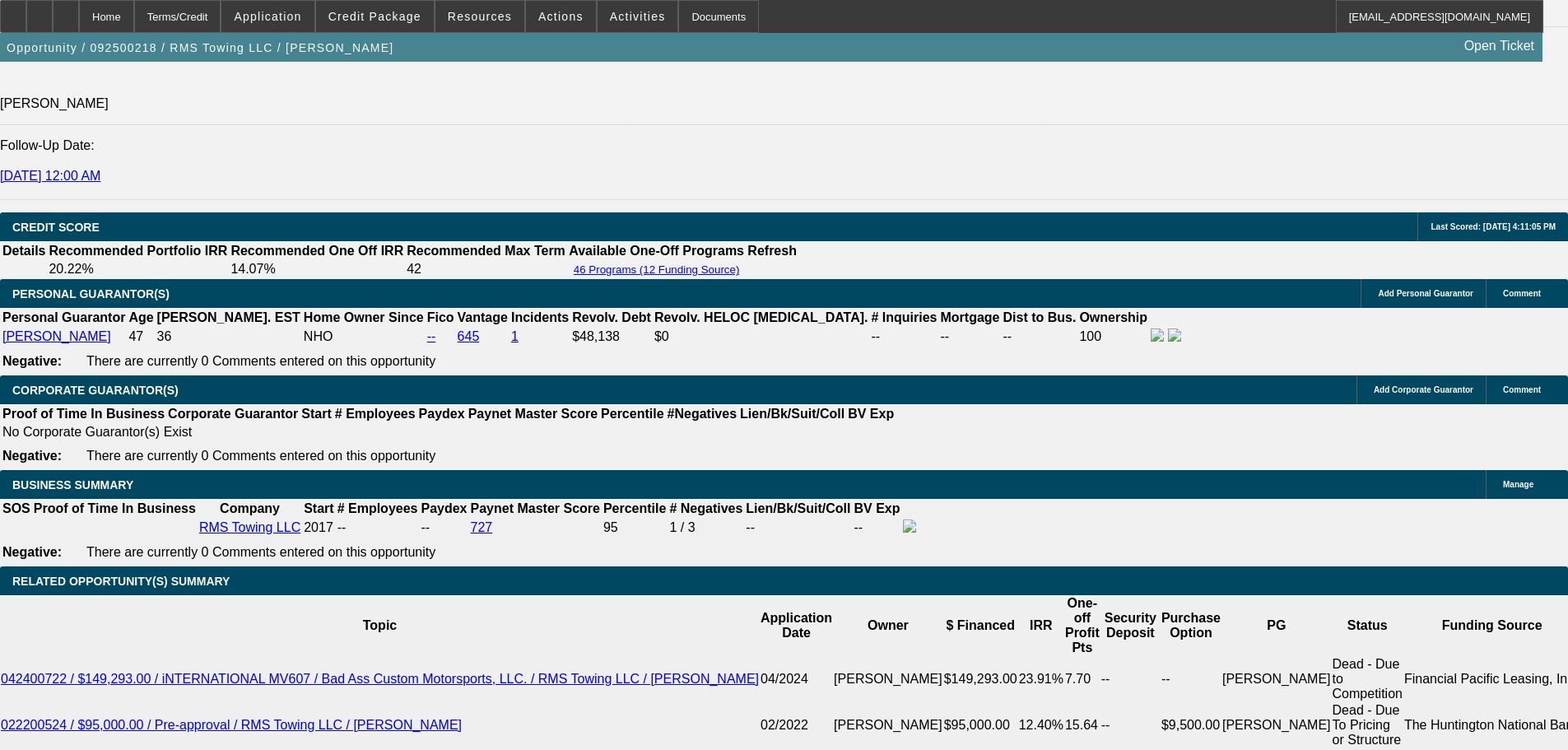
scroll to position [2388, 0]
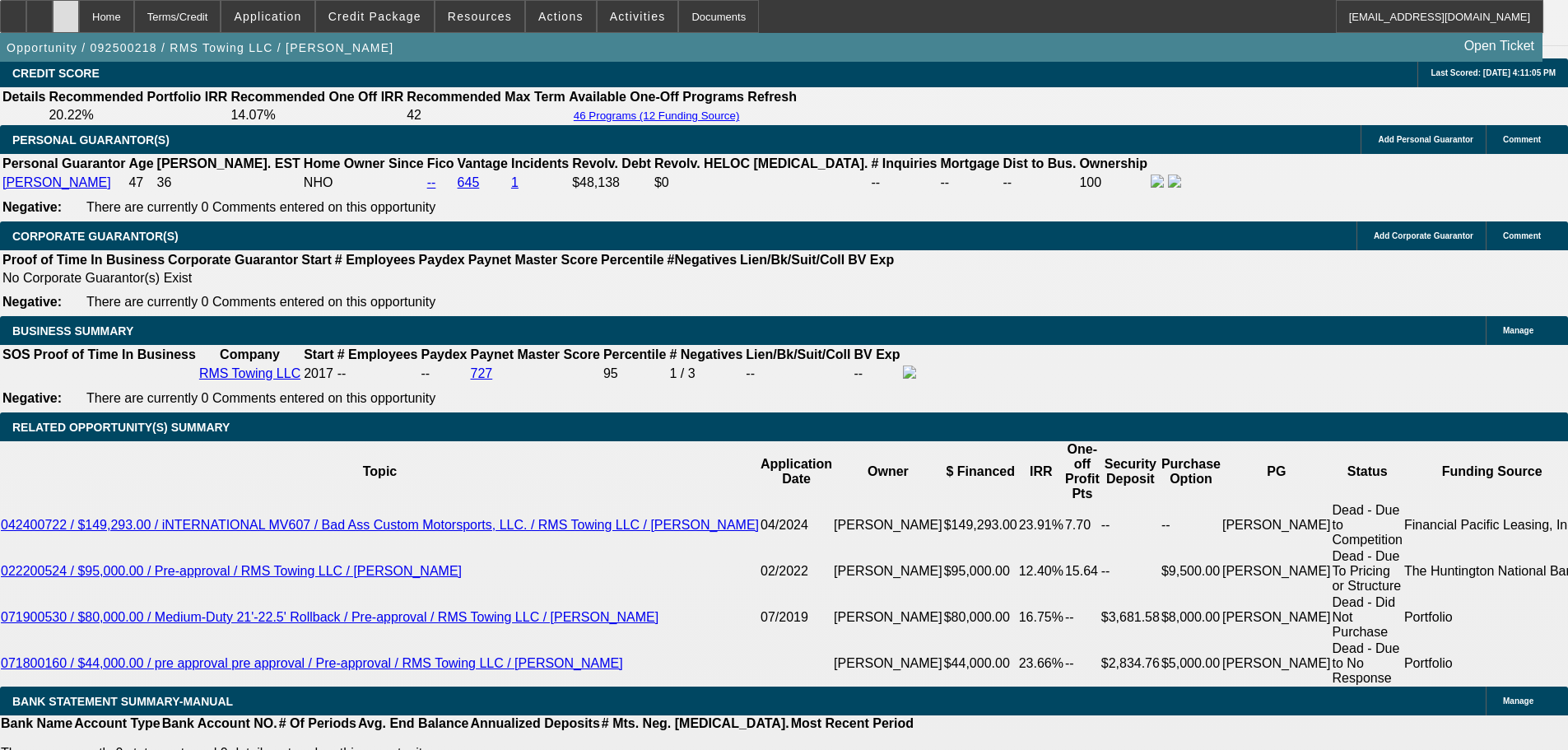
click at [79, 16] on div at bounding box center [66, 16] width 26 height 33
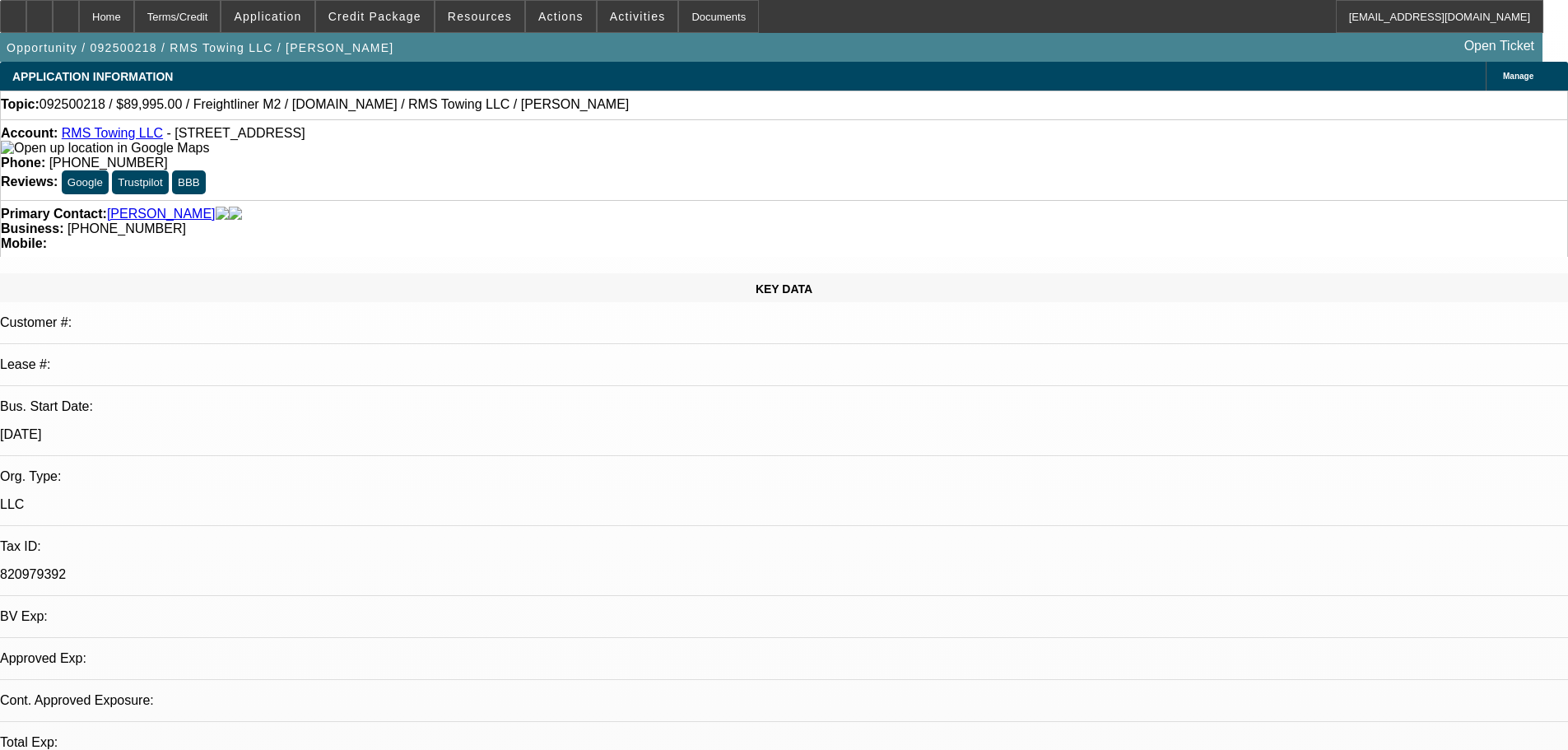
select select "0"
select select "3"
select select "0"
select select "6"
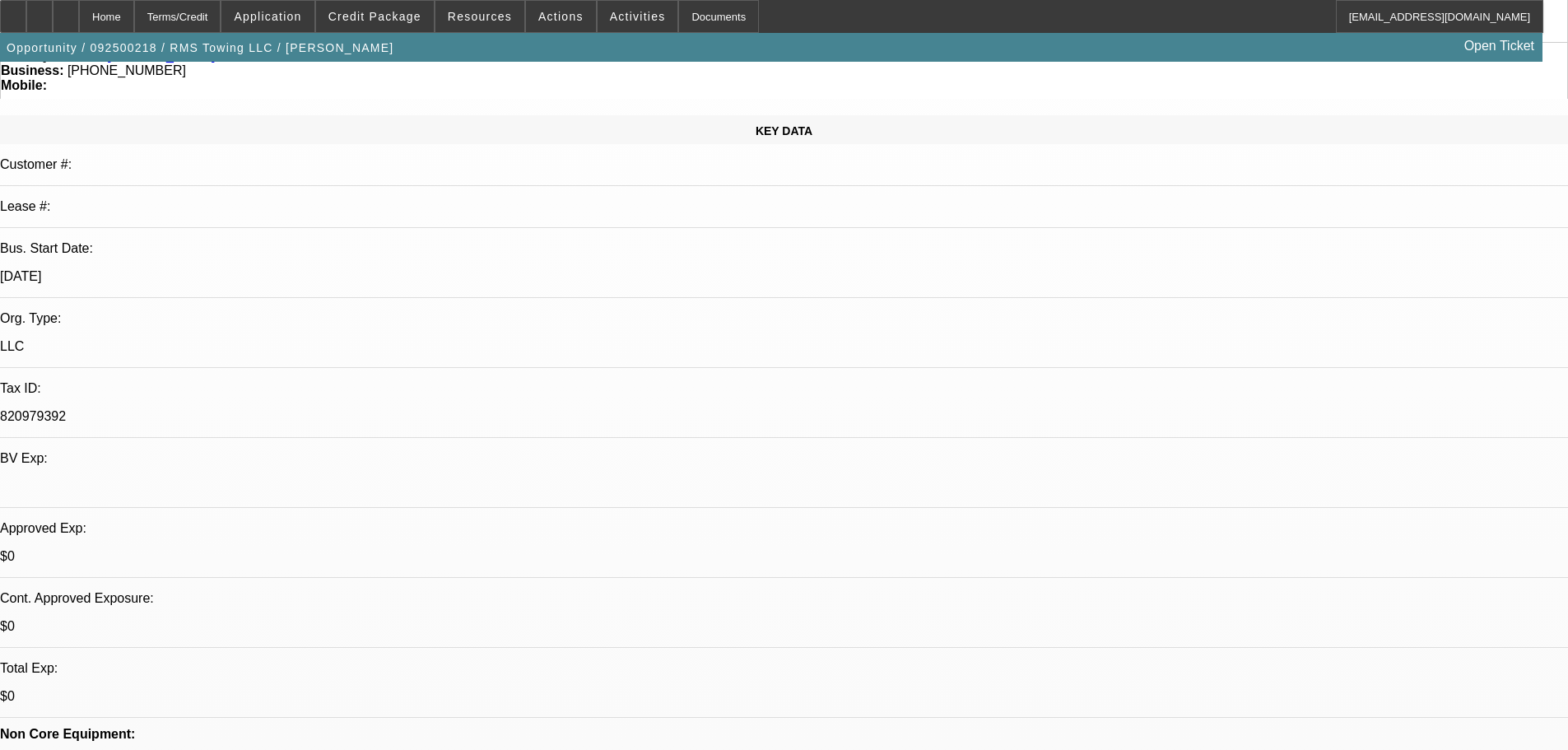
scroll to position [329, 0]
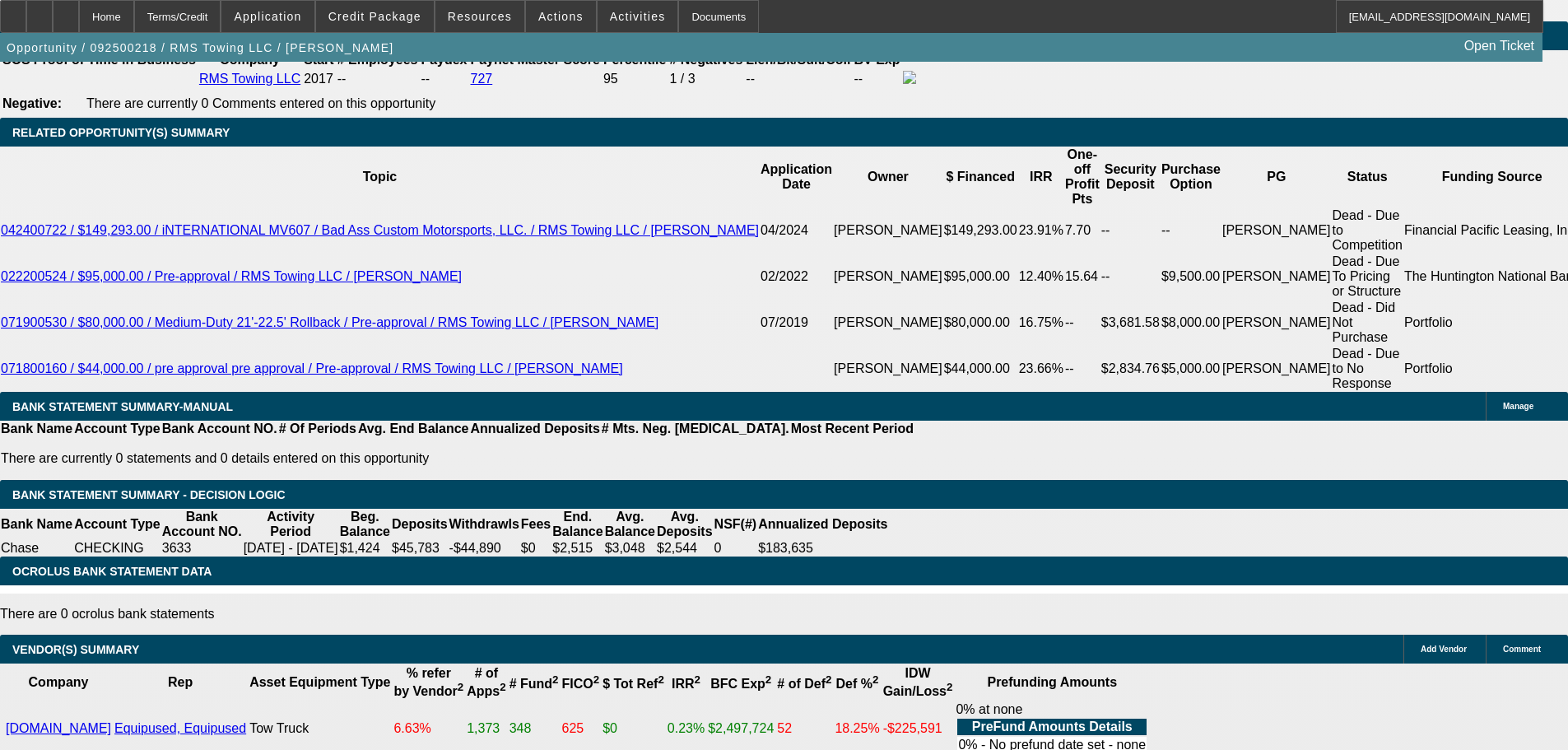
drag, startPoint x: 697, startPoint y: 575, endPoint x: 696, endPoint y: 589, distance: 14.0
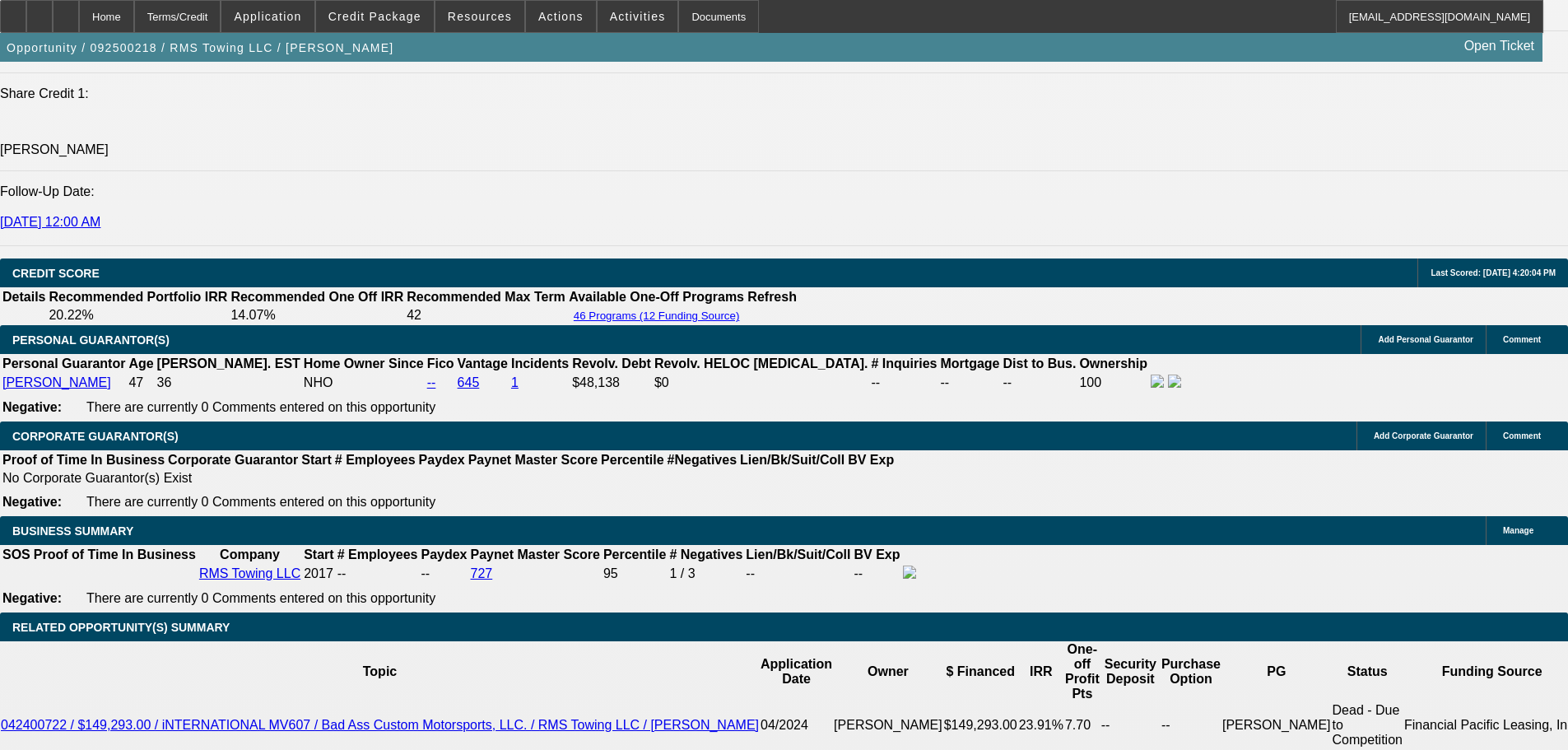
scroll to position [2291, 0]
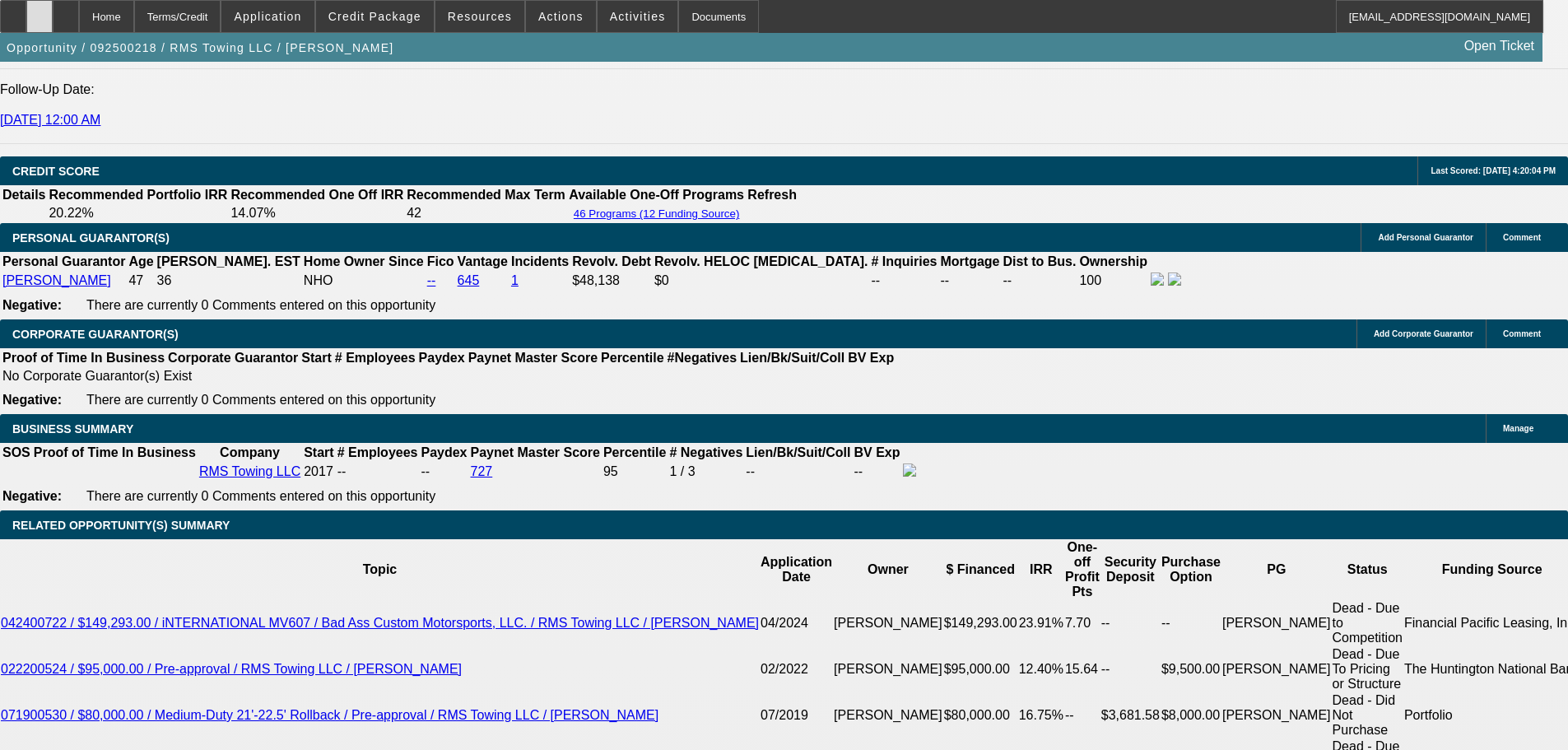
click at [40, 10] on icon at bounding box center [40, 10] width 0 height 0
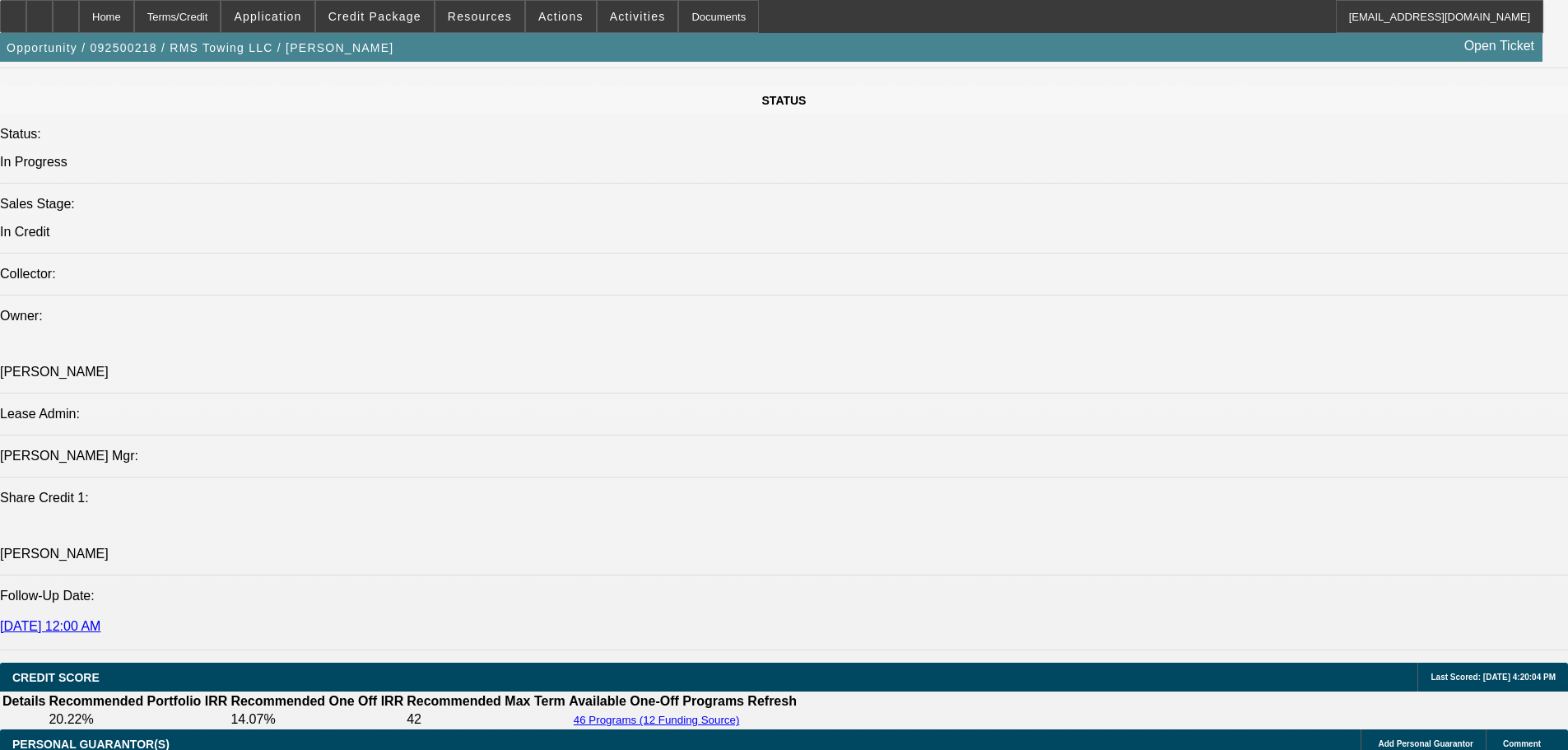
scroll to position [0, 0]
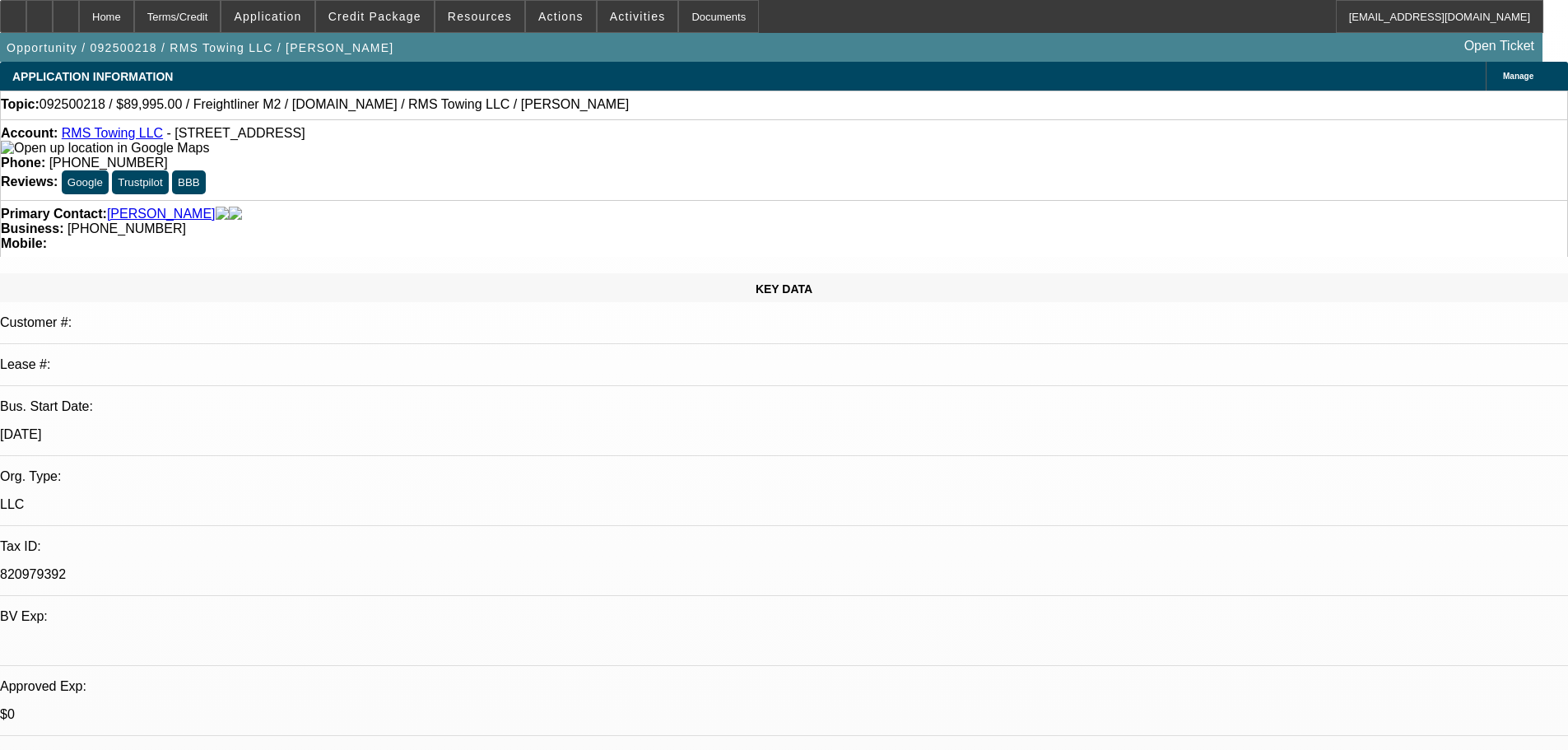
drag, startPoint x: 868, startPoint y: 307, endPoint x: 865, endPoint y: 265, distance: 42.1
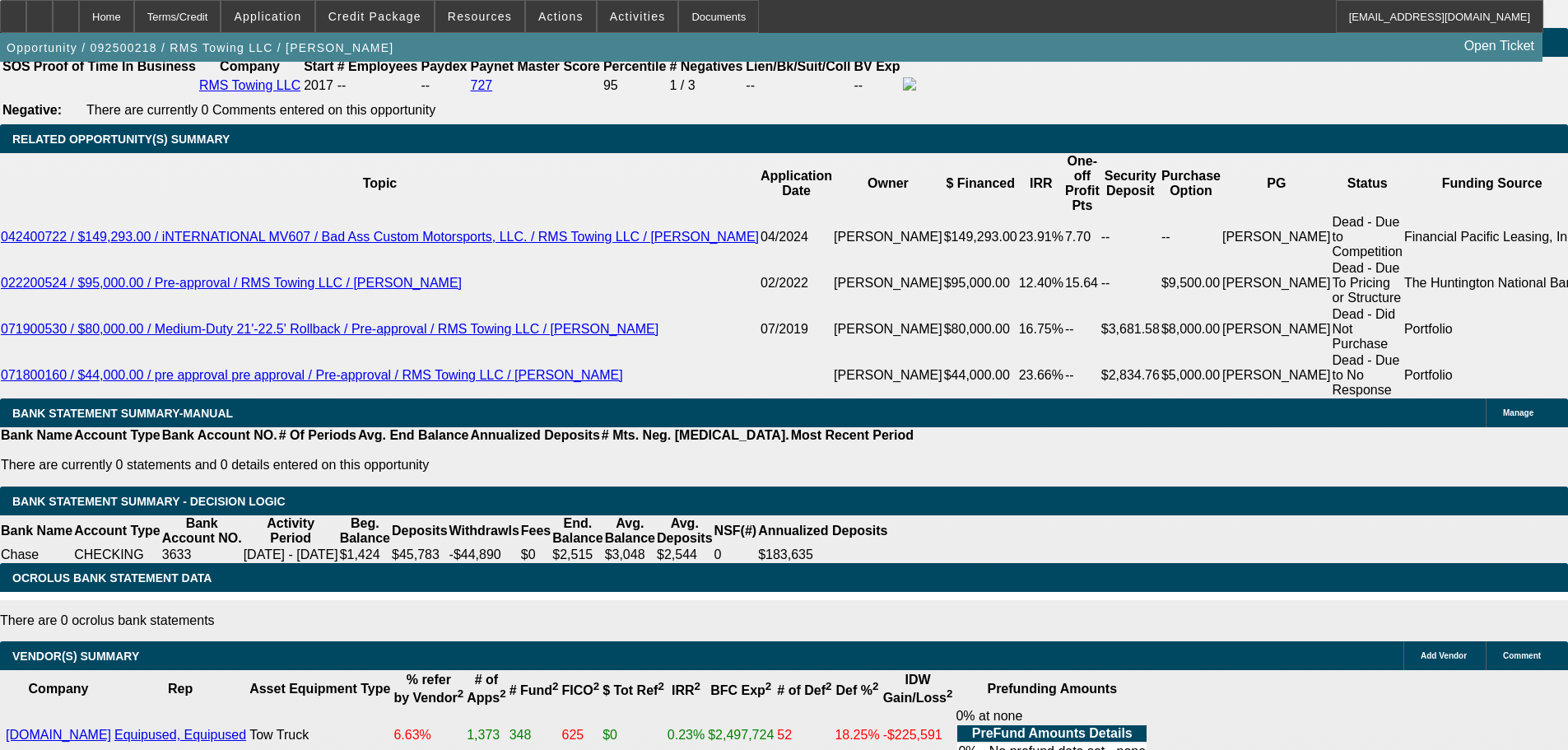
drag, startPoint x: 634, startPoint y: 541, endPoint x: 610, endPoint y: 619, distance: 81.6
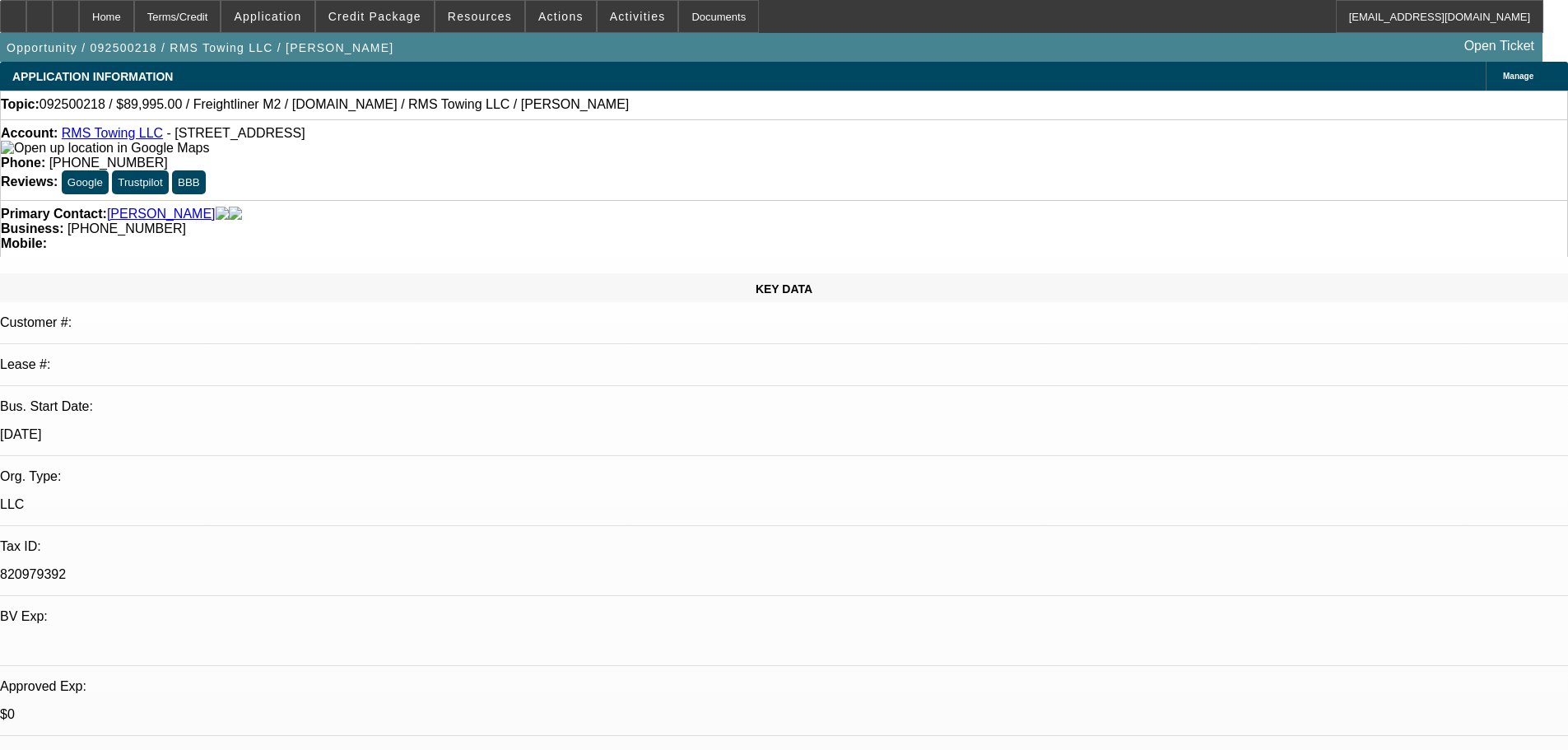
drag, startPoint x: 704, startPoint y: 421, endPoint x: 677, endPoint y: 253, distance: 170.2
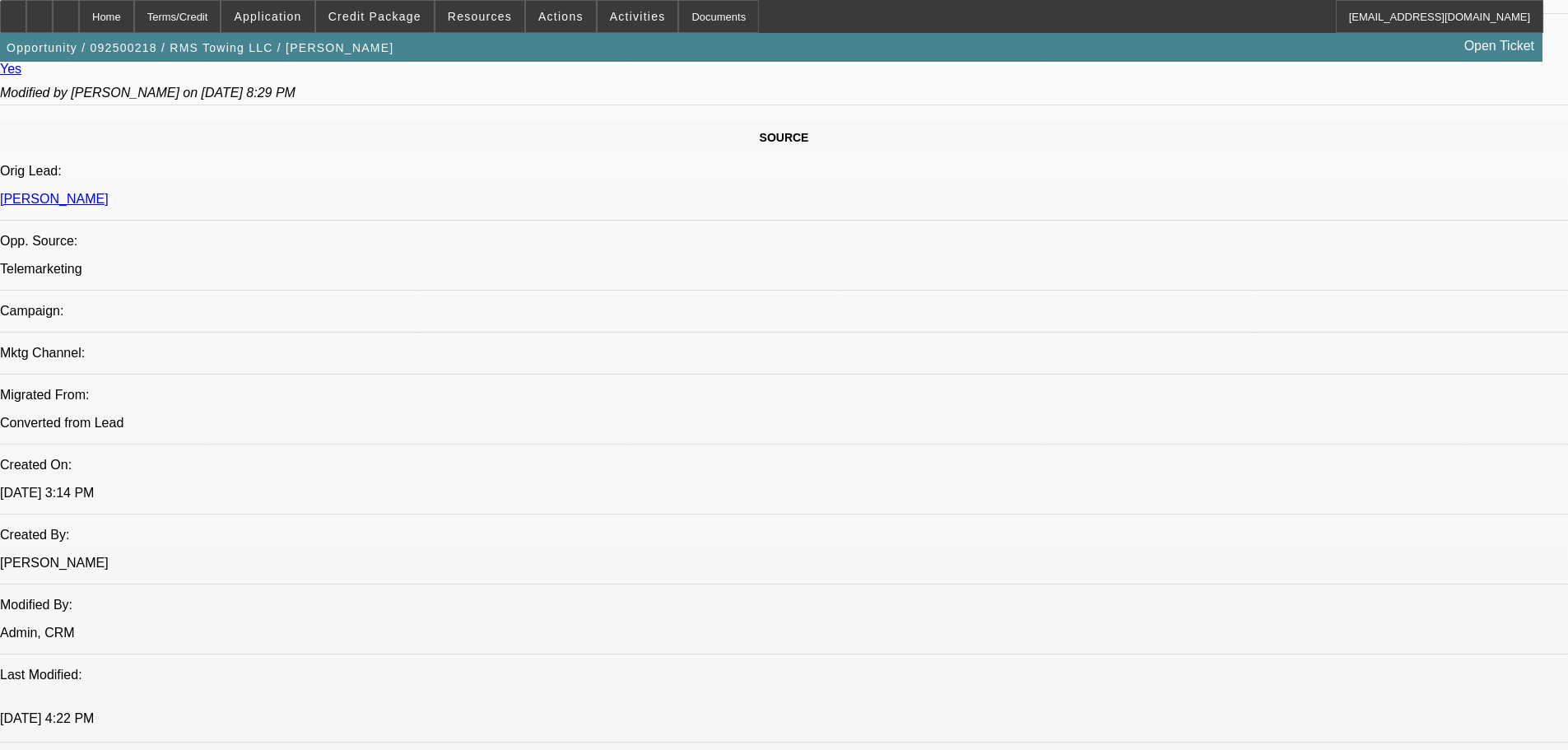
scroll to position [2381, 0]
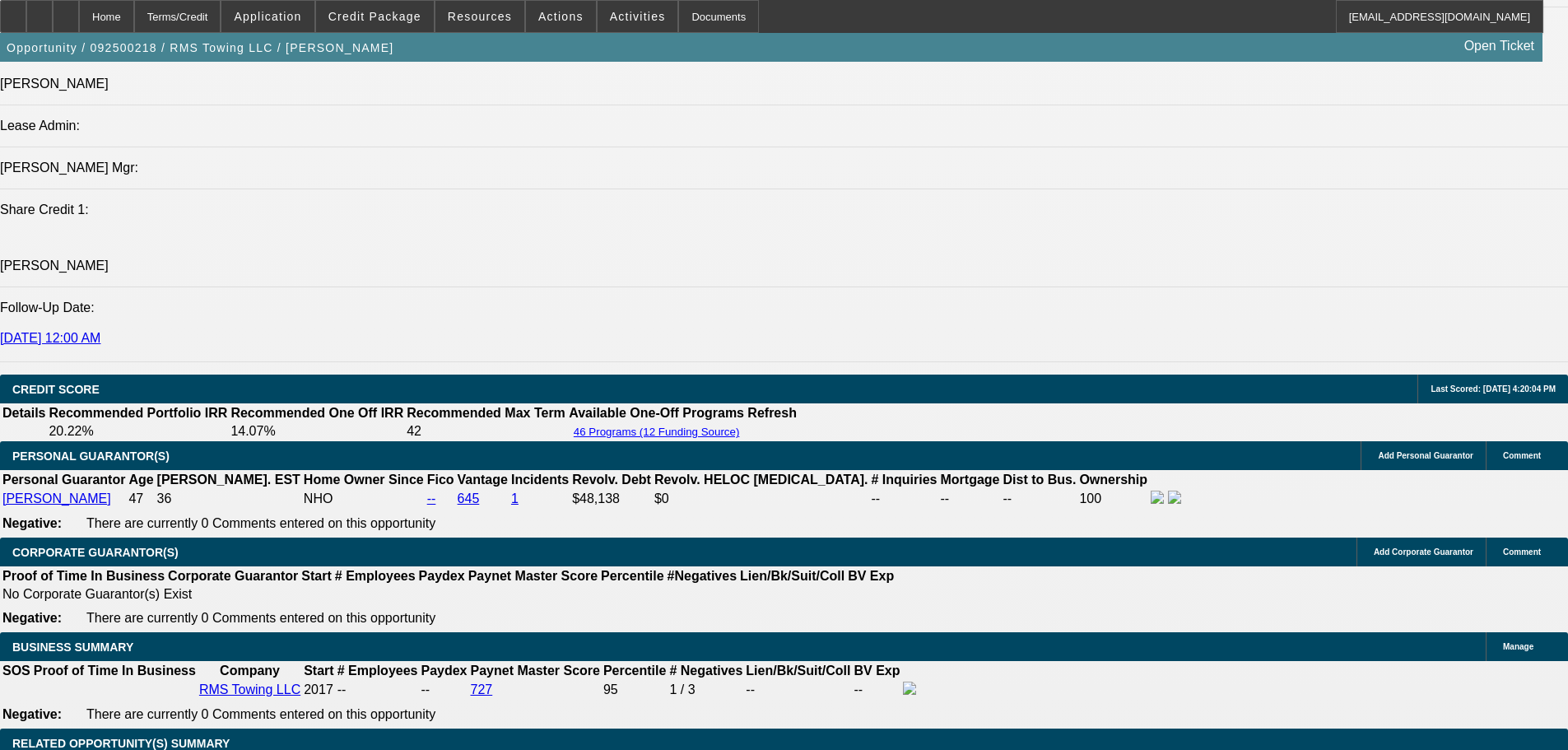
drag, startPoint x: 818, startPoint y: 542, endPoint x: 828, endPoint y: 706, distance: 164.3
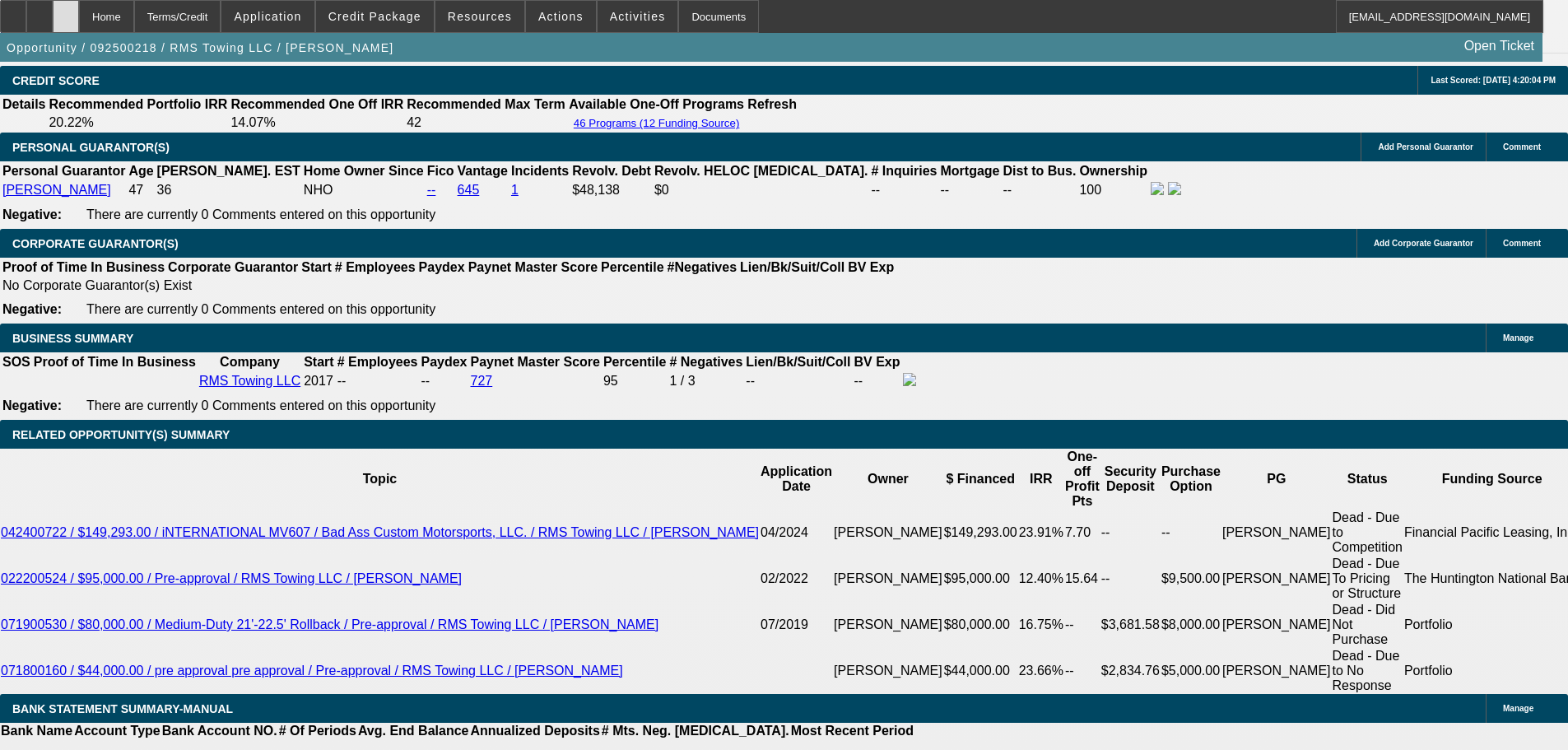
click at [66, 10] on icon at bounding box center [66, 10] width 0 height 0
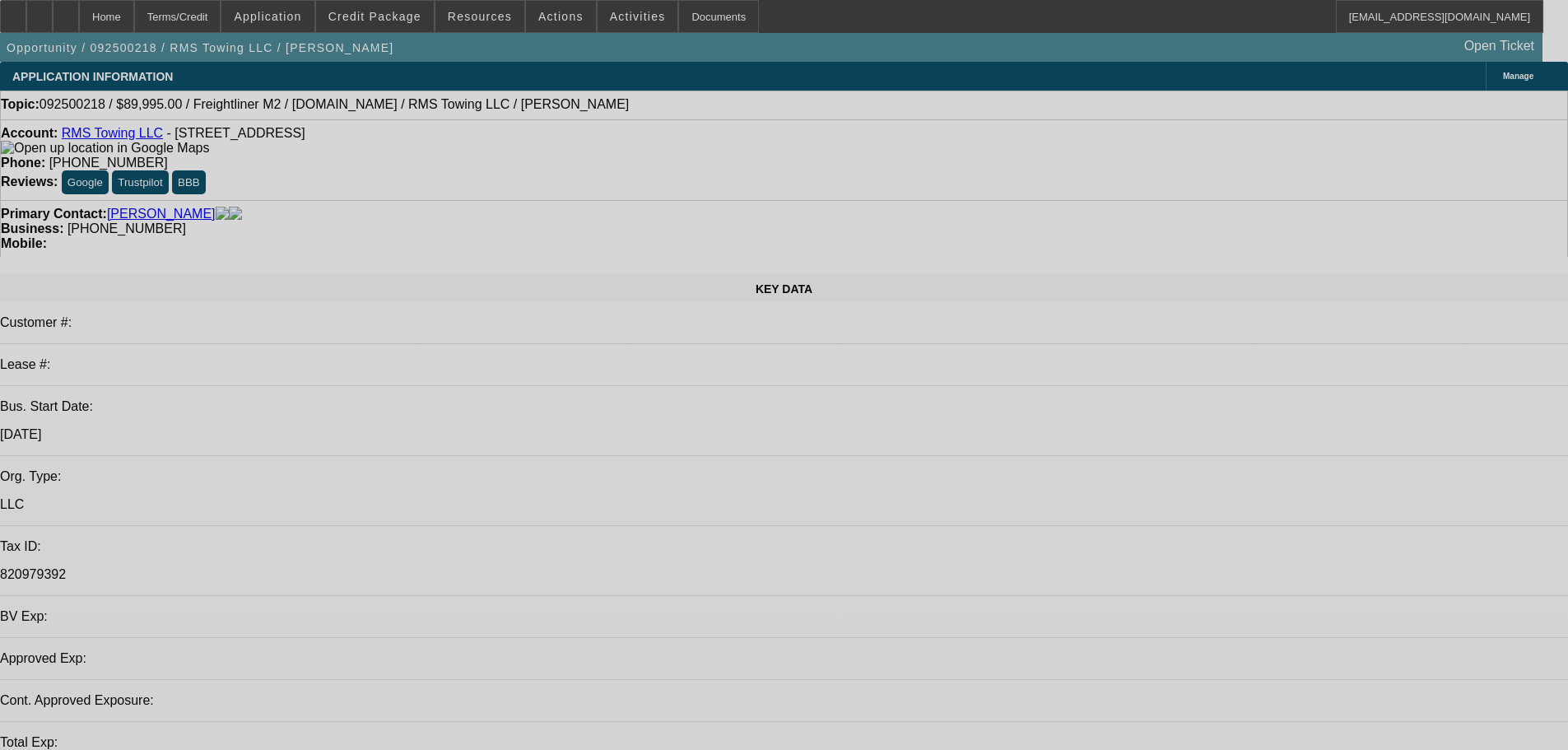
select select "0"
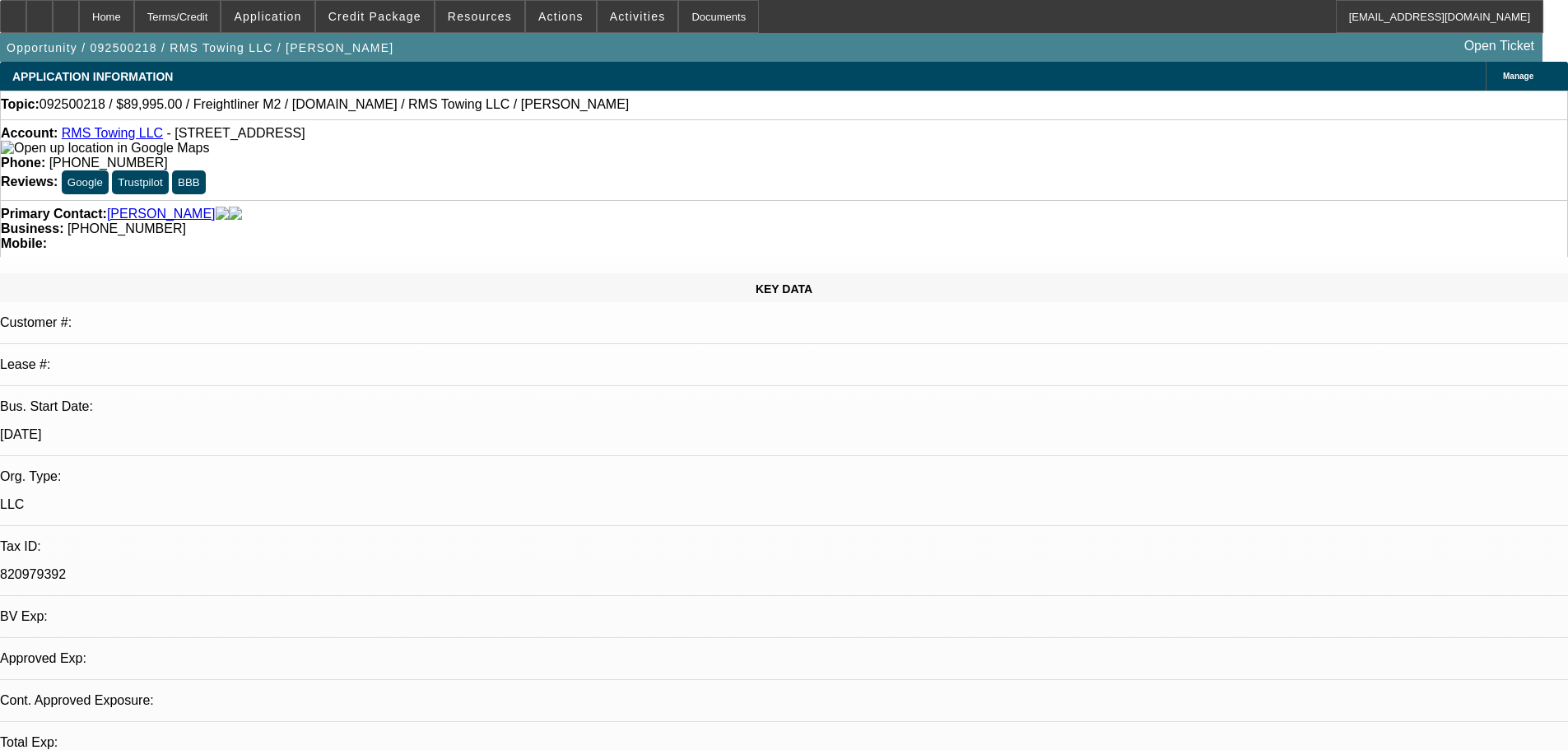
select select "0"
select select "3"
select select "0"
select select "6"
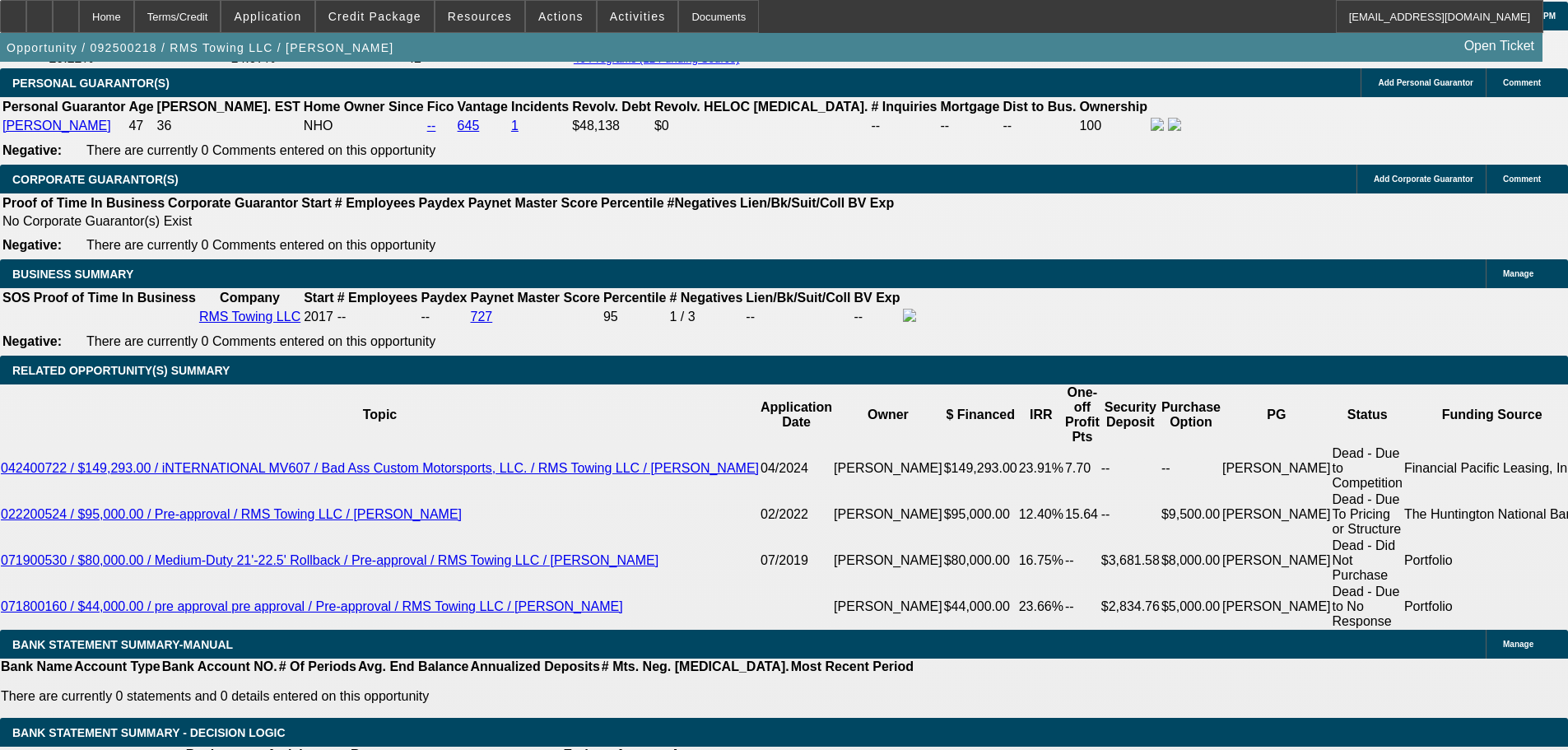
drag, startPoint x: 698, startPoint y: 457, endPoint x: 686, endPoint y: 580, distance: 123.6
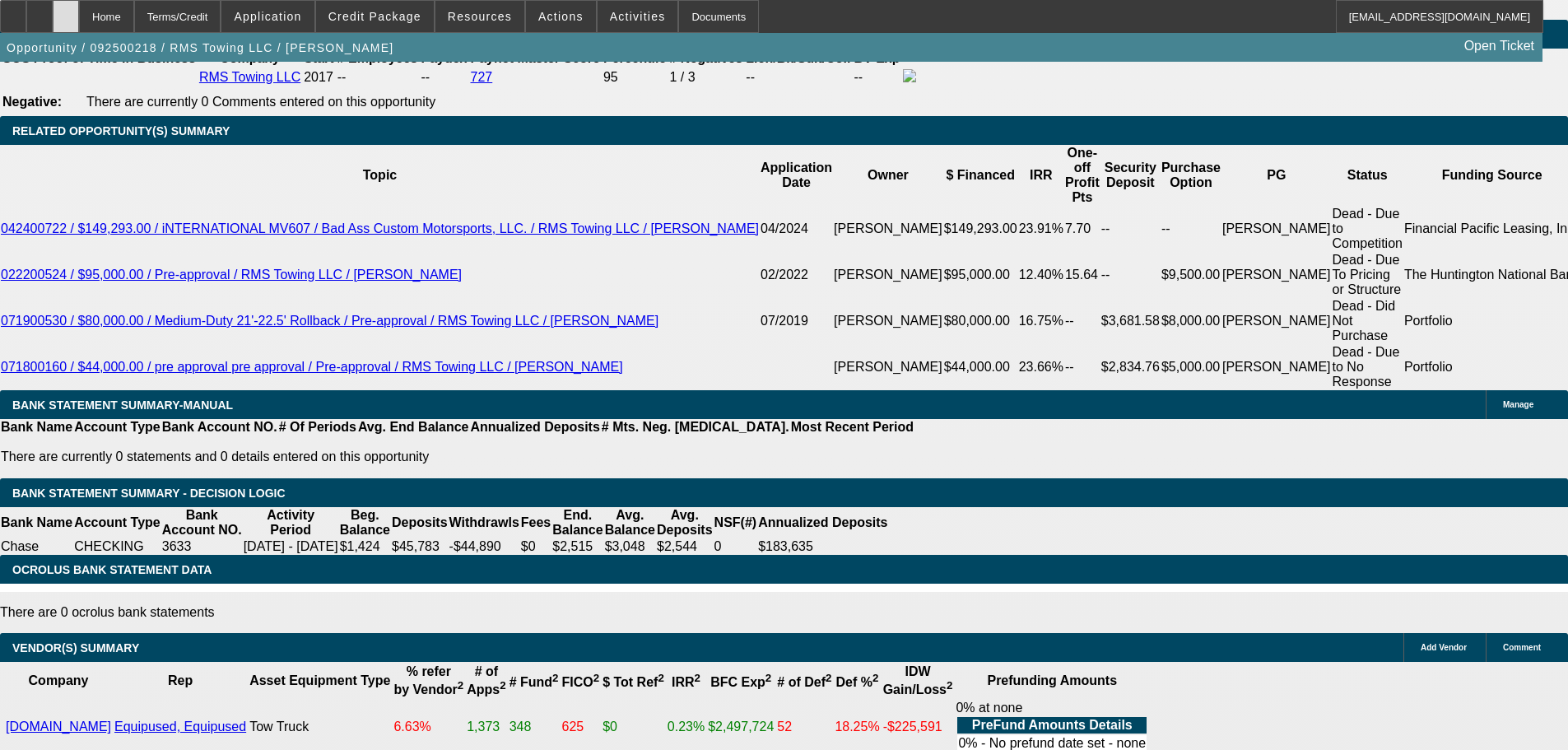
click at [66, 10] on icon at bounding box center [66, 10] width 0 height 0
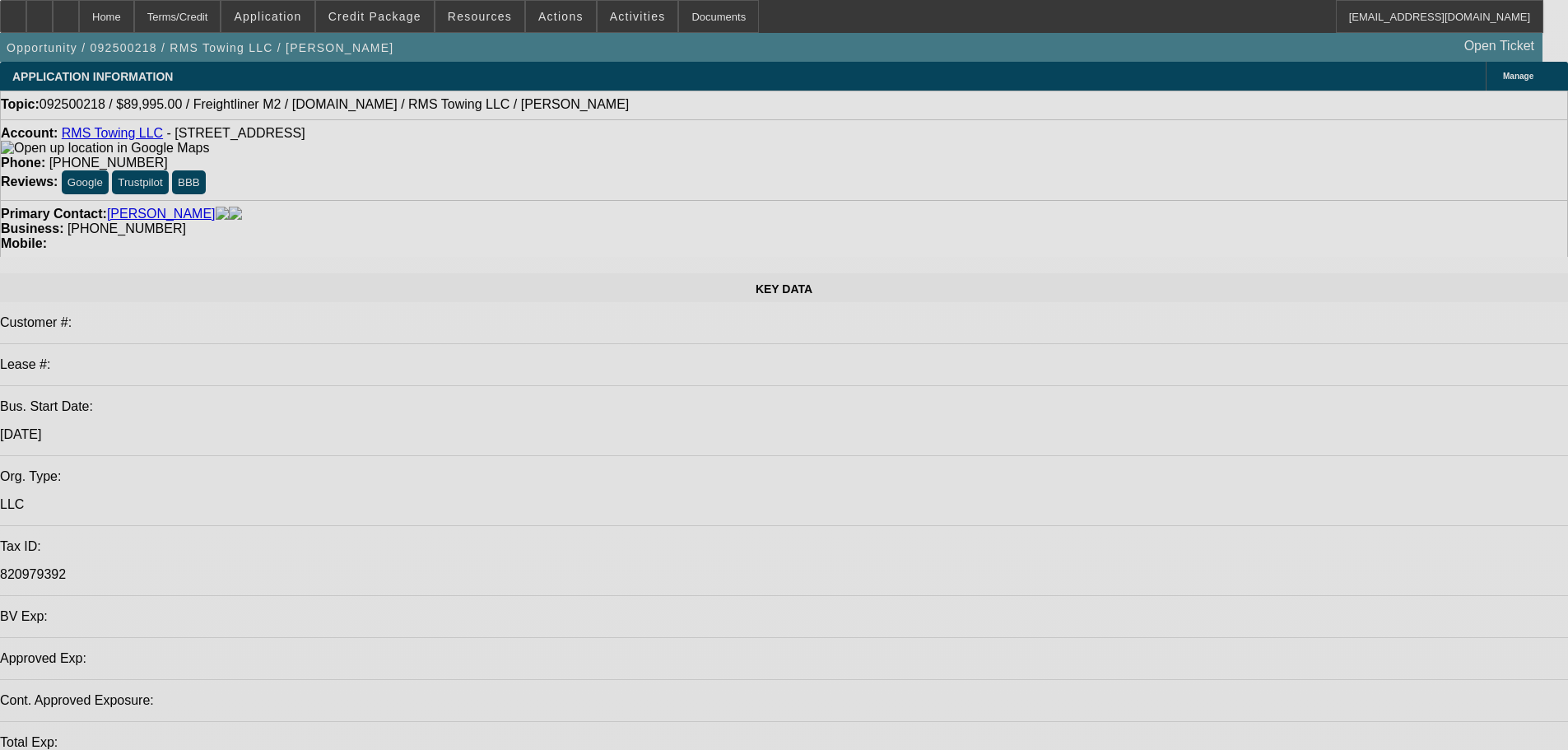
select select "0"
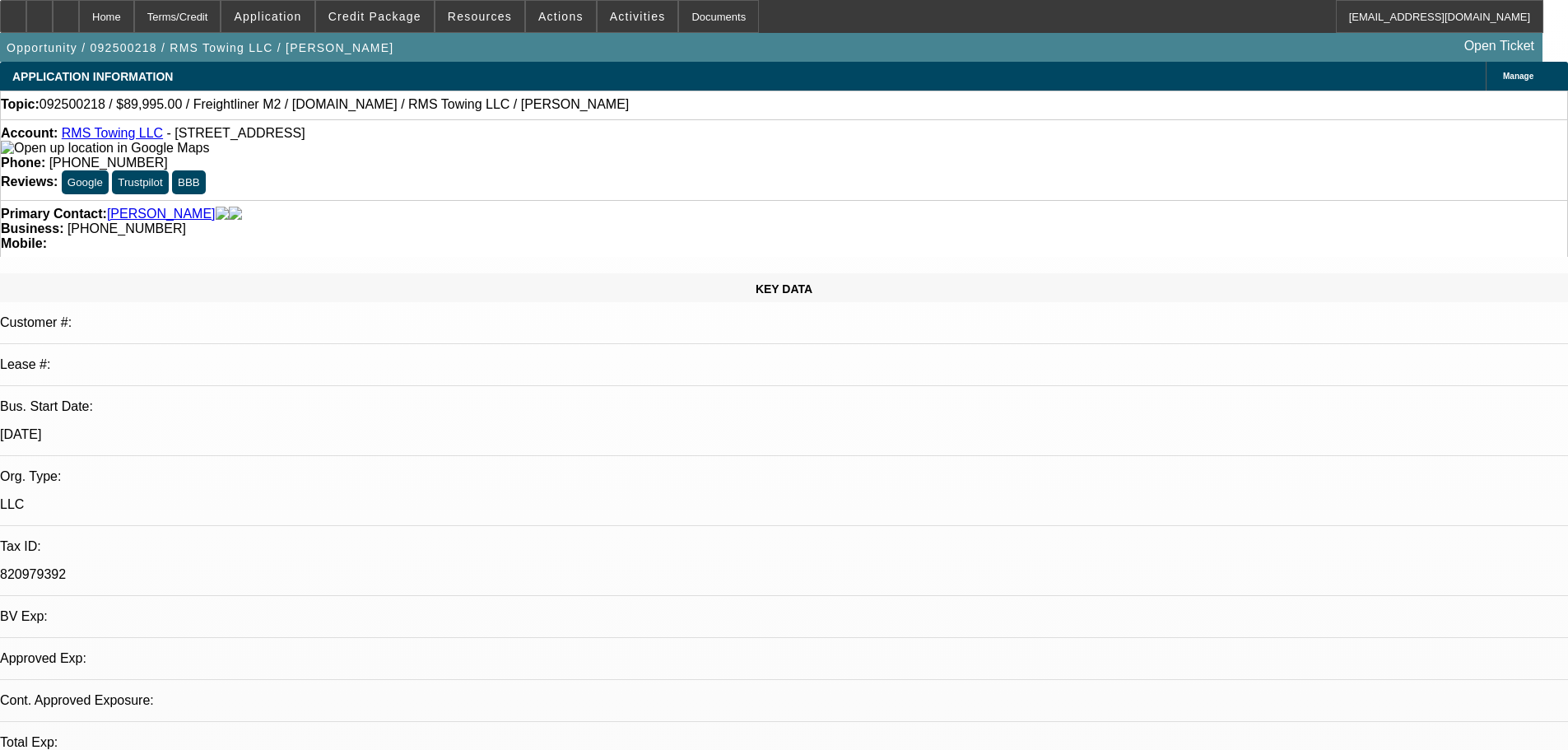
select select "0"
select select "3"
select select "0"
select select "6"
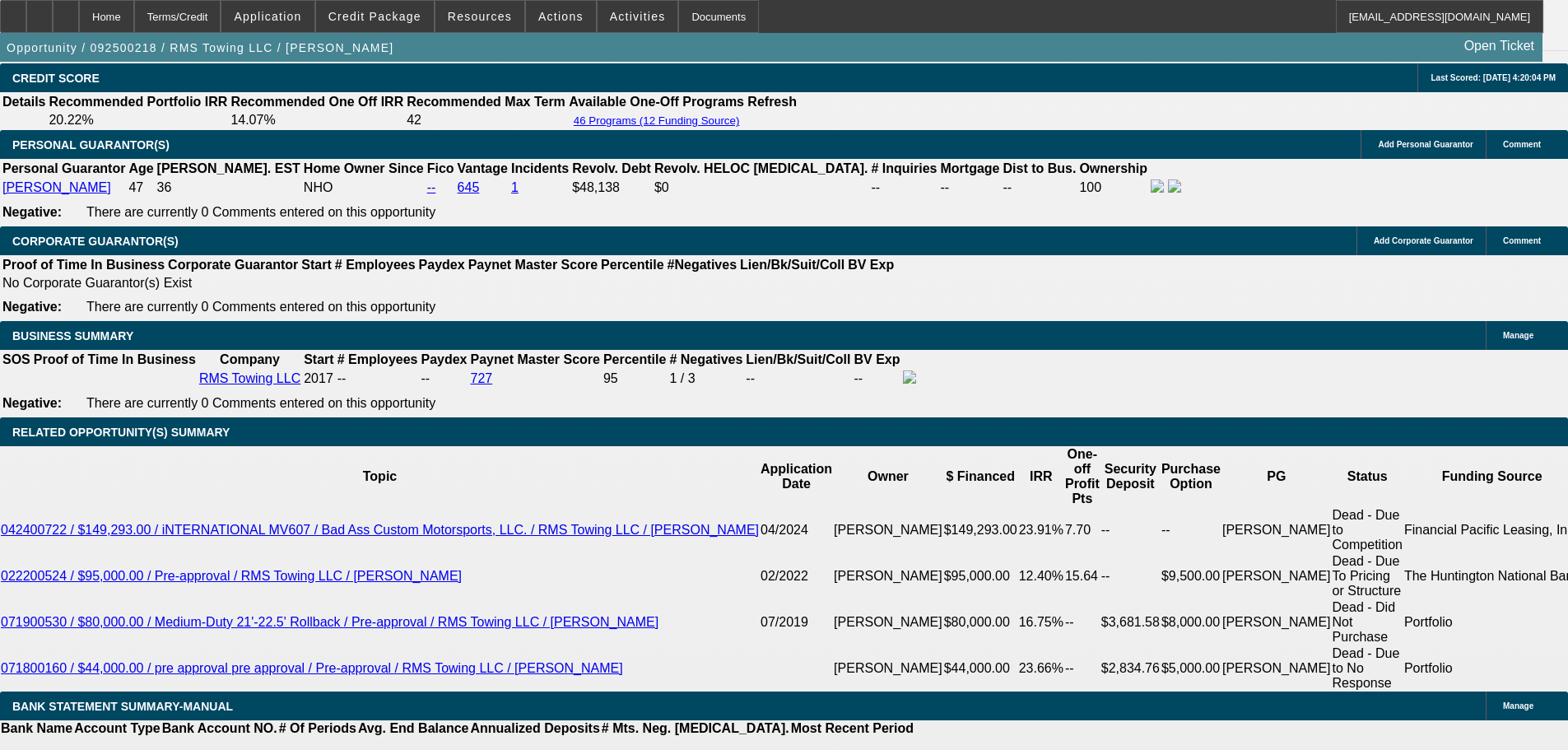
scroll to position [2451, 0]
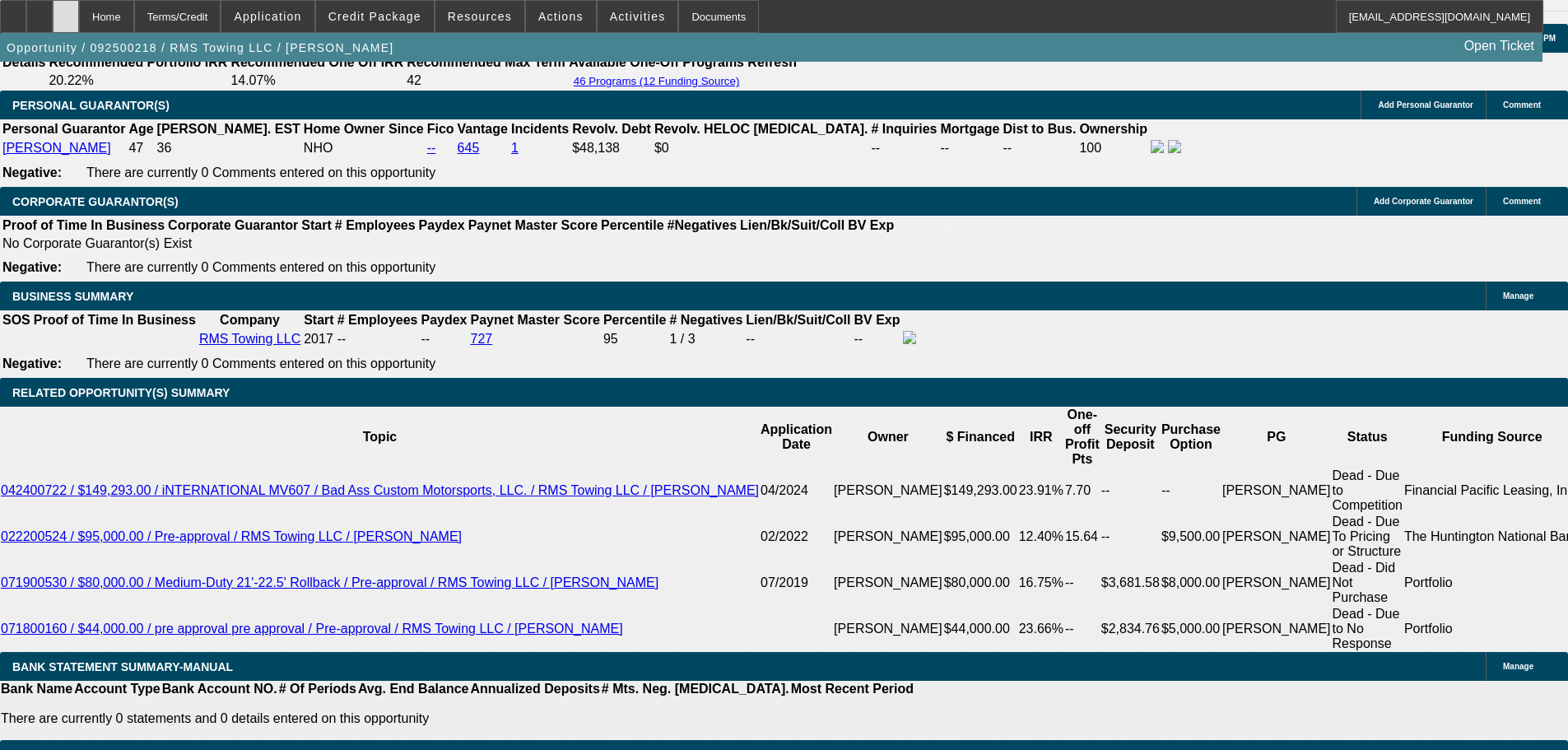
click at [79, 10] on div at bounding box center [66, 16] width 26 height 33
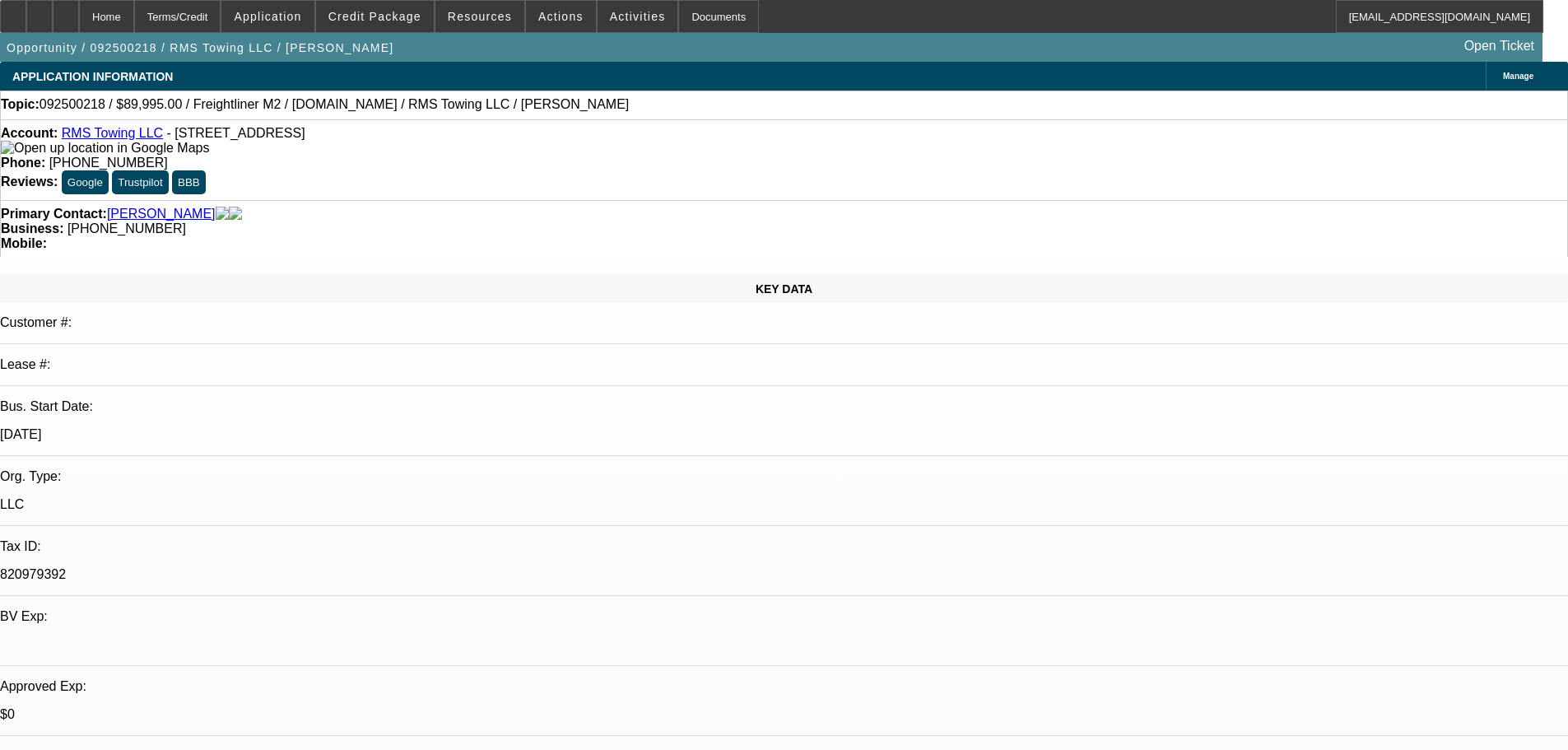
select select "0"
select select "3"
select select "0"
select select "6"
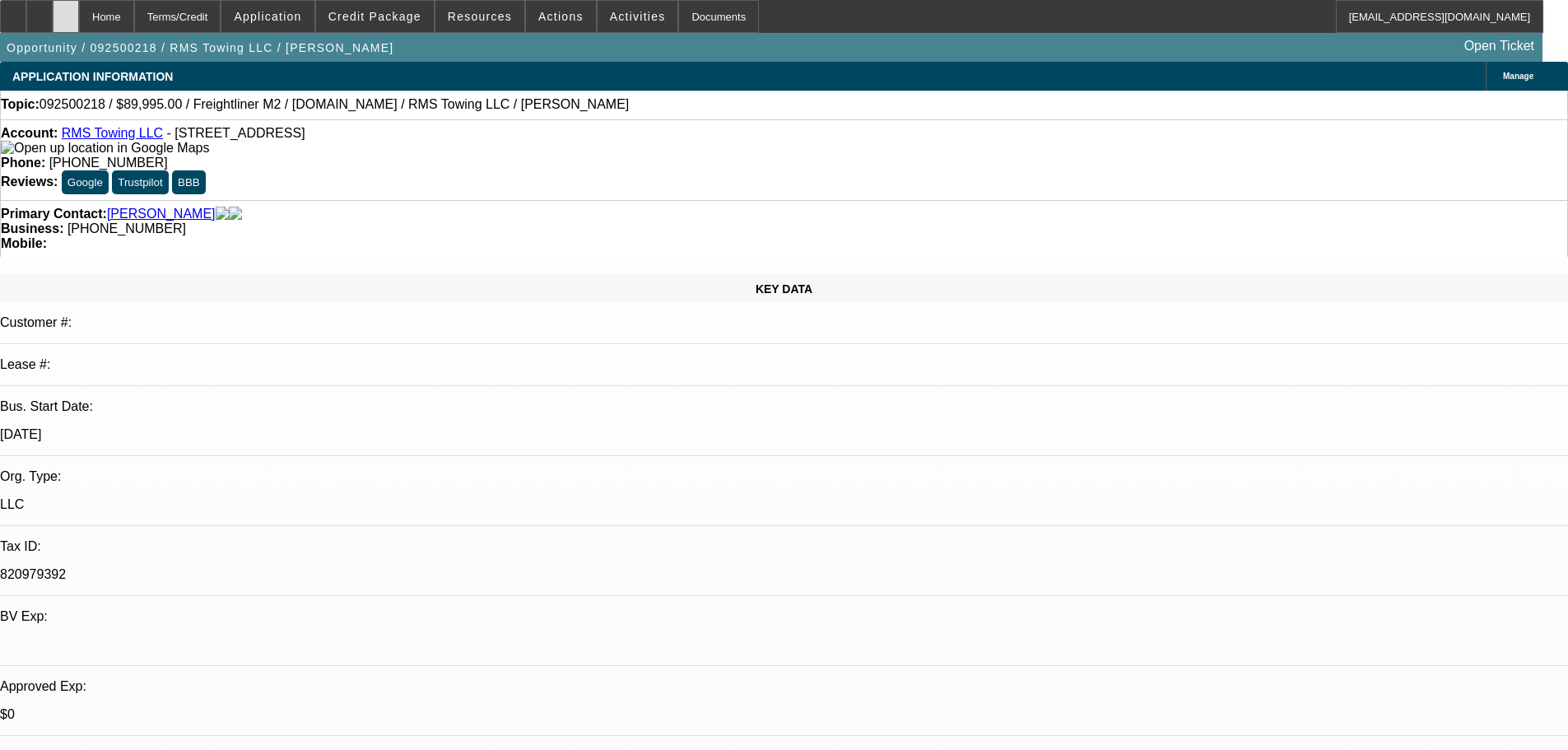
click at [79, 10] on div at bounding box center [66, 16] width 26 height 33
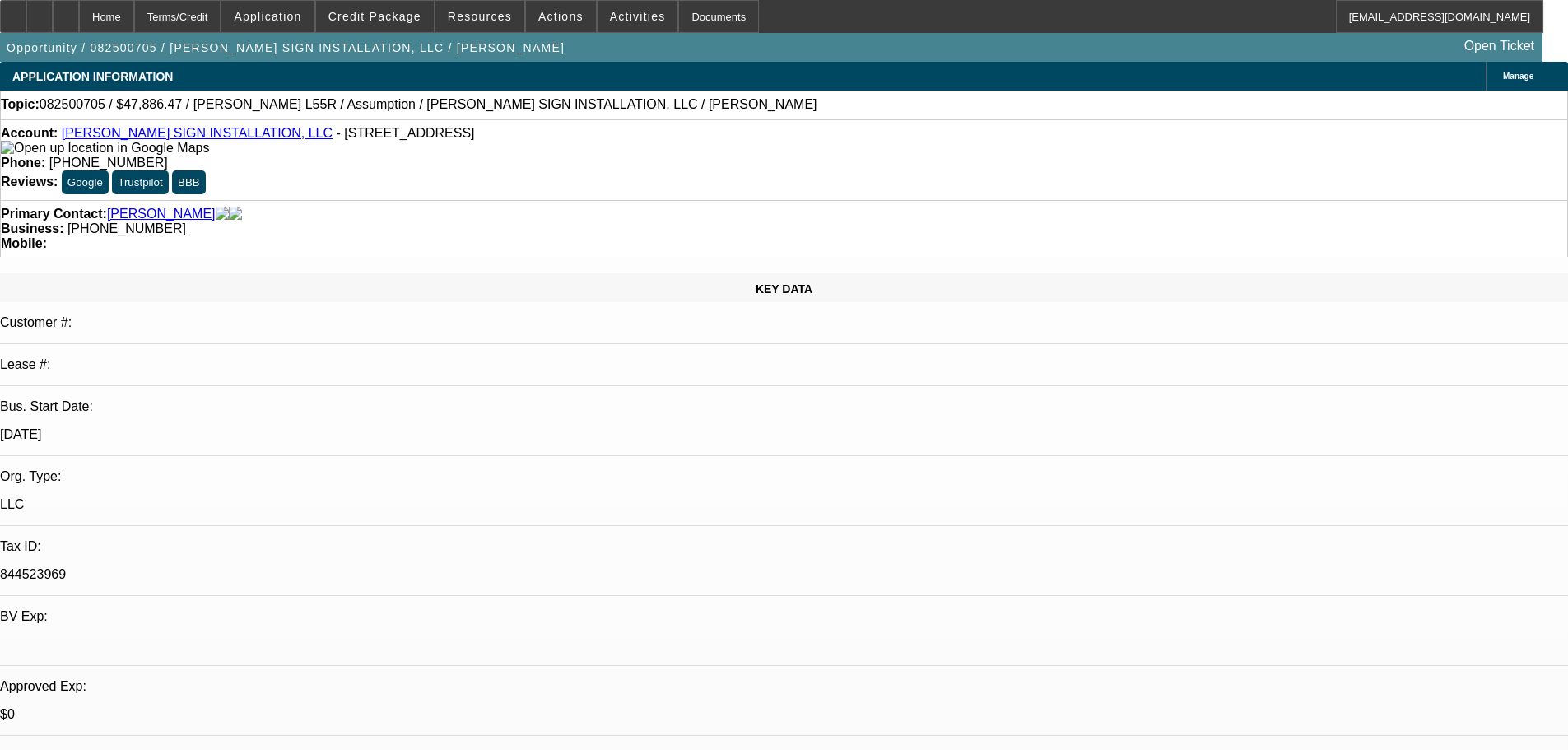
select select "0"
select select "2"
select select "0"
select select "6"
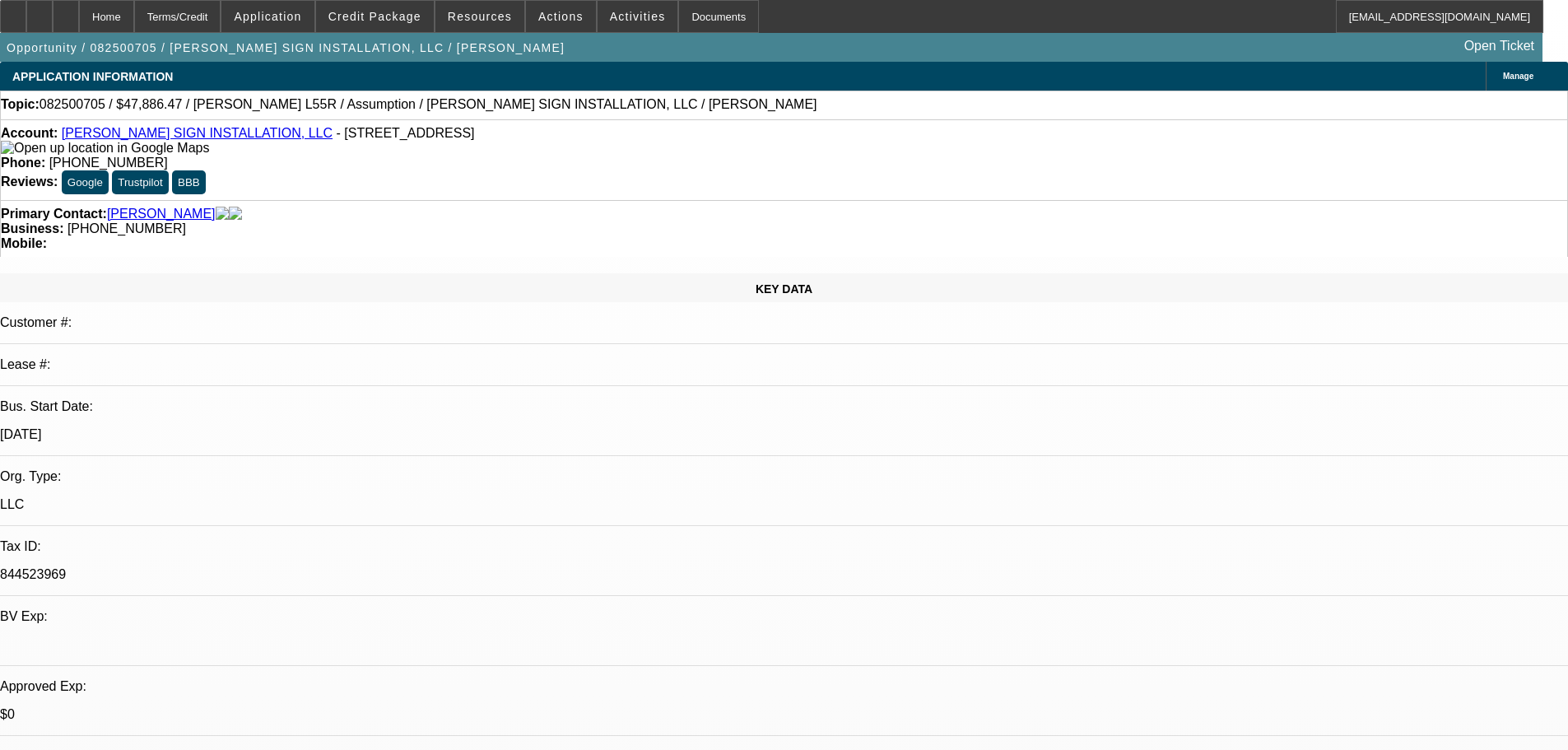
select select "0"
select select "2"
select select "0"
select select "6"
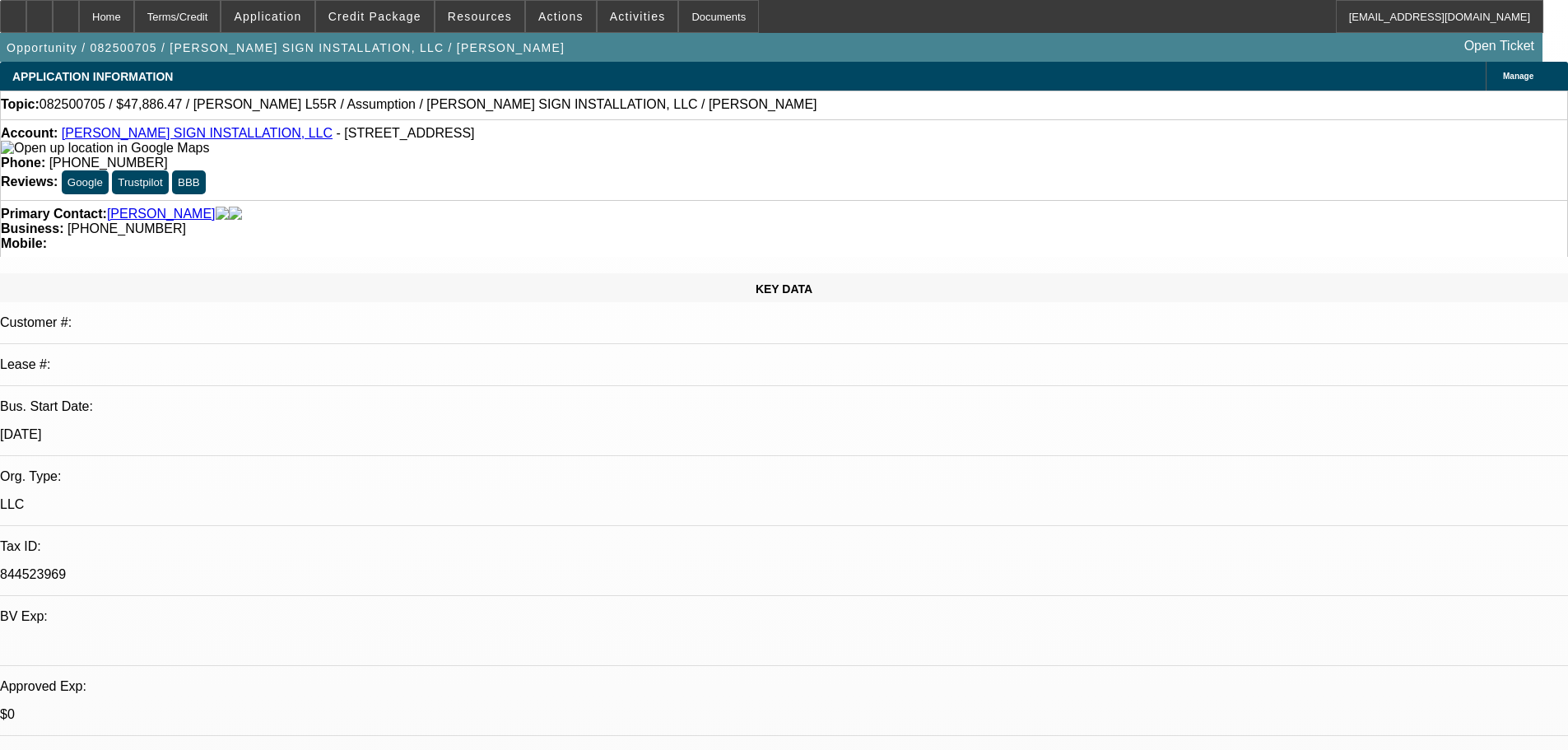
select select "0"
select select "2"
select select "0"
select select "6"
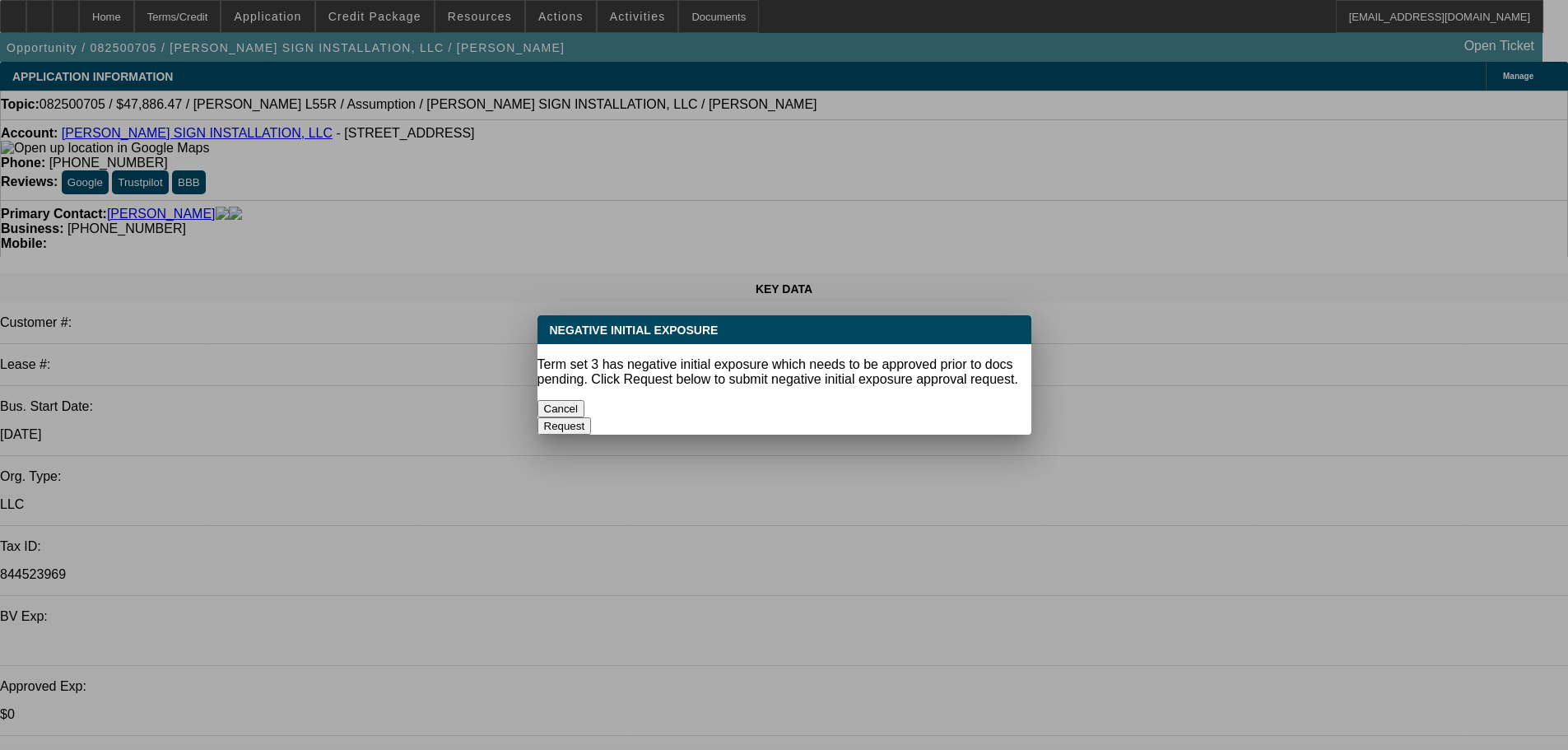
click at [586, 400] on button "Cancel" at bounding box center [561, 408] width 48 height 17
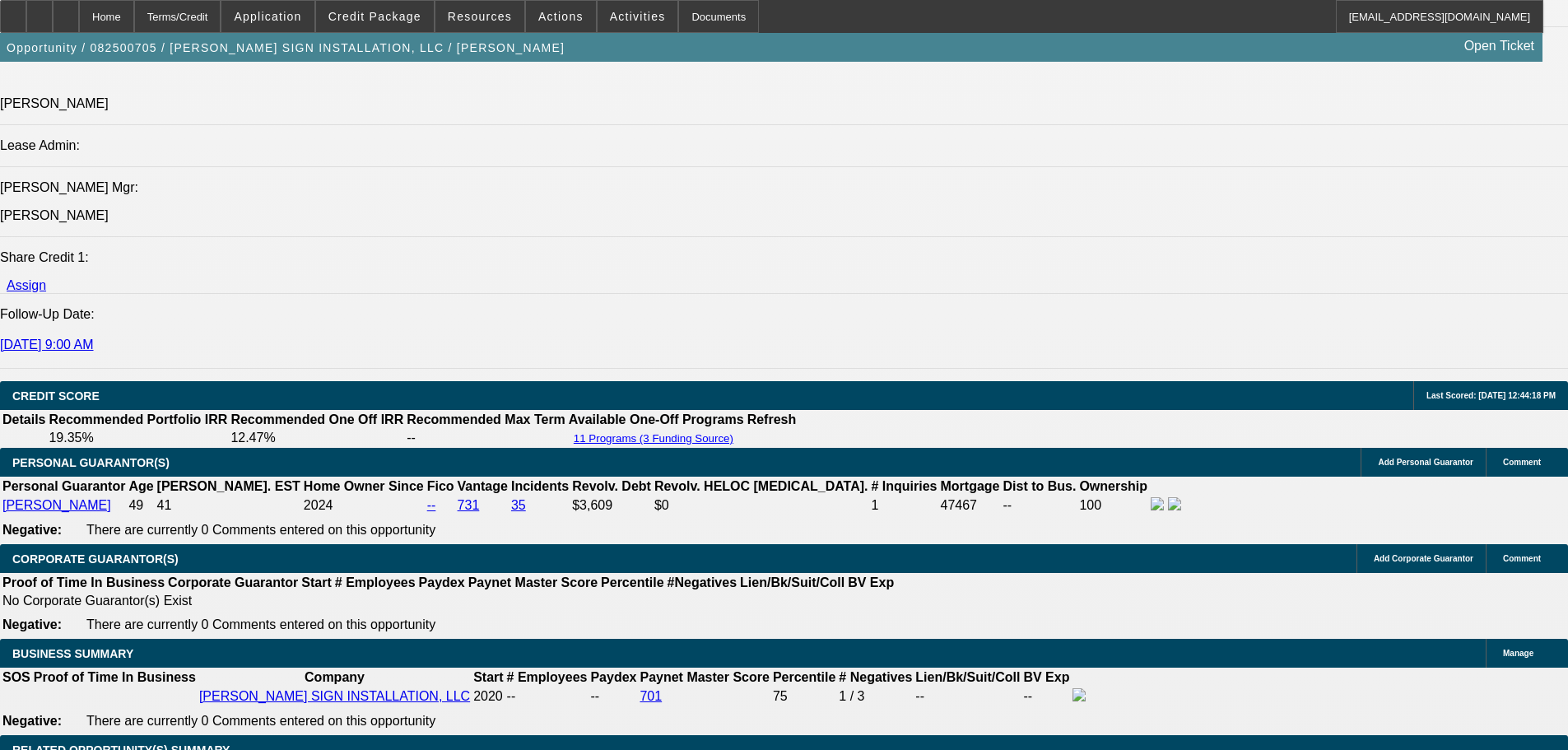
drag, startPoint x: 569, startPoint y: 484, endPoint x: 587, endPoint y: 595, distance: 112.4
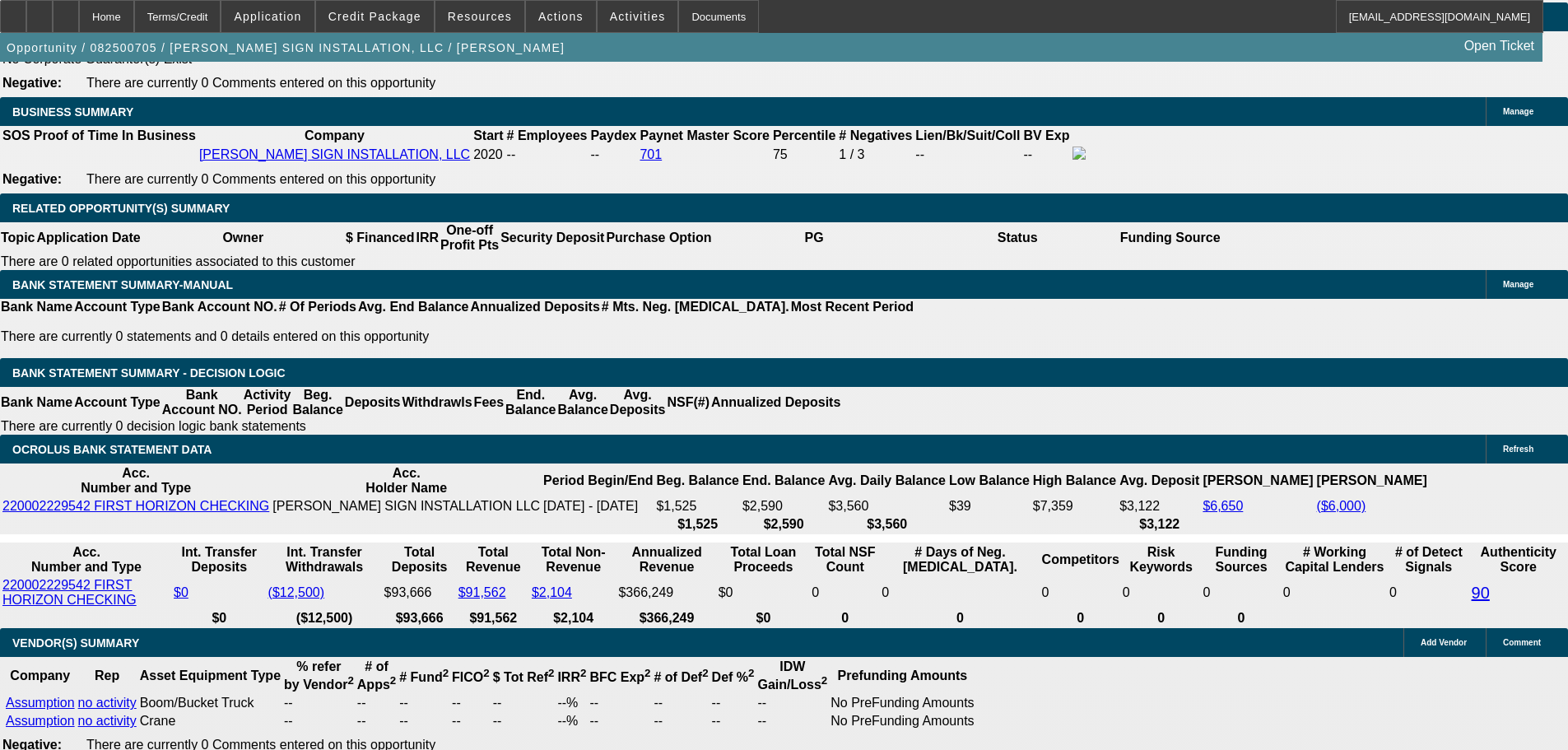
scroll to position [2696, 0]
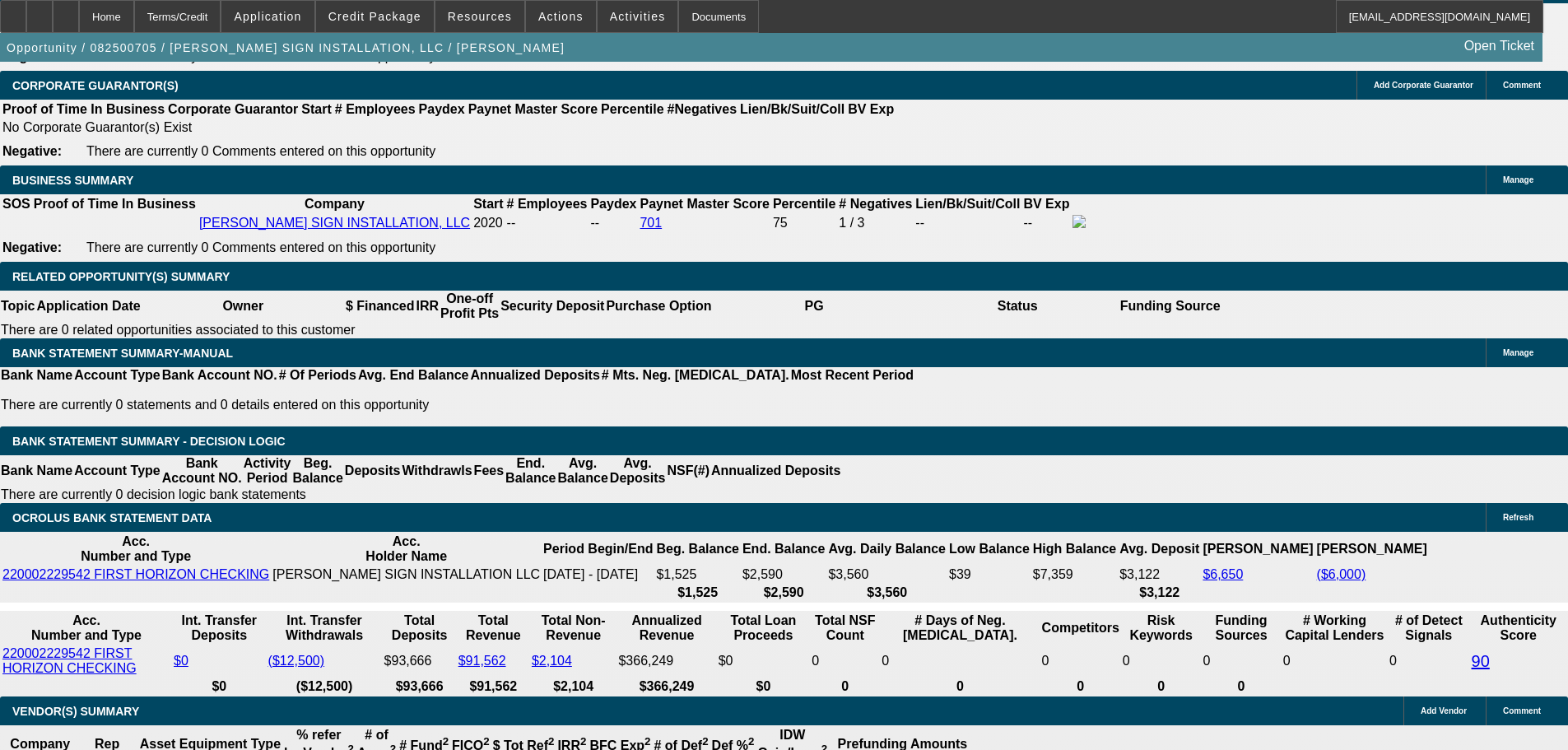
scroll to position [2367, 0]
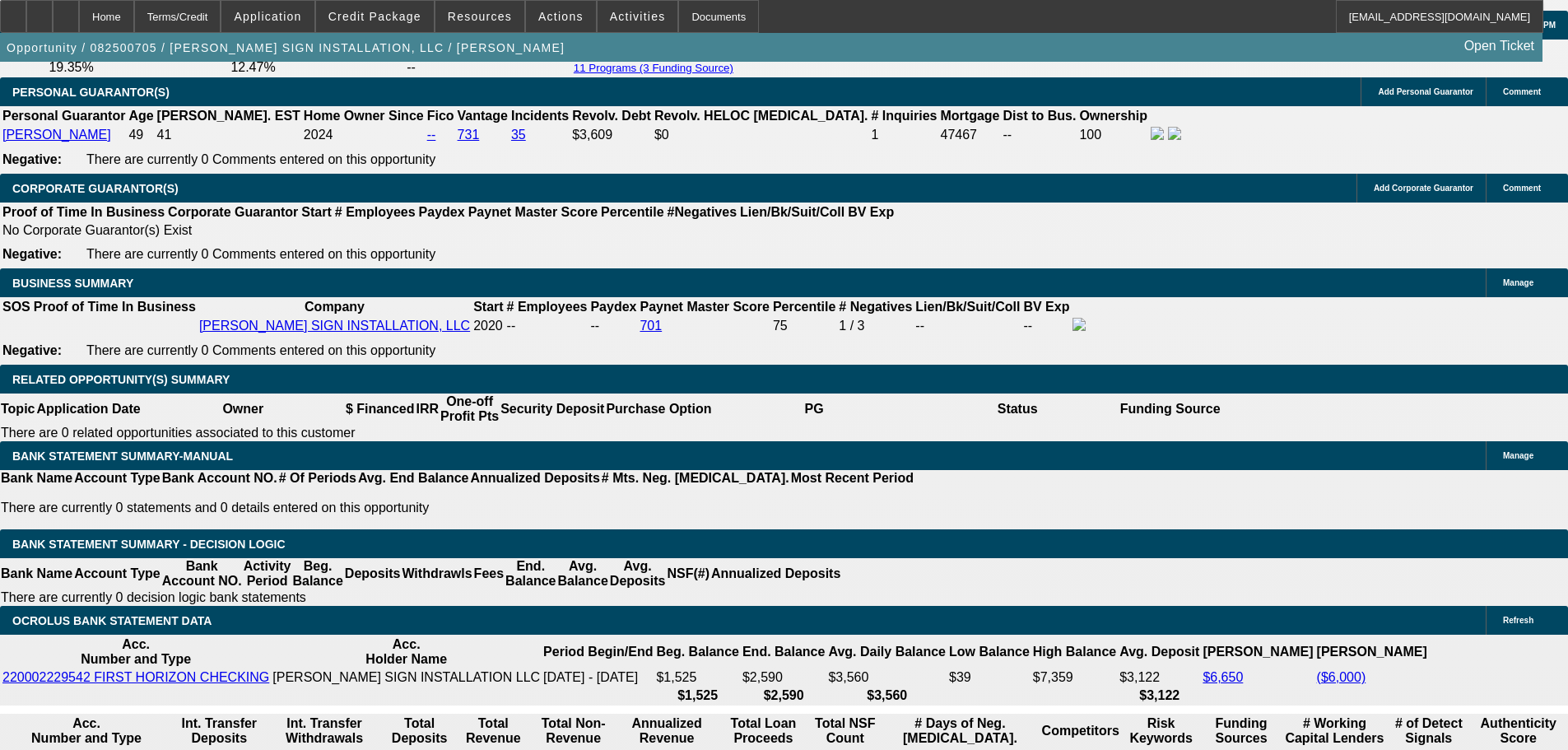
drag, startPoint x: 288, startPoint y: 265, endPoint x: 828, endPoint y: 601, distance: 636.0
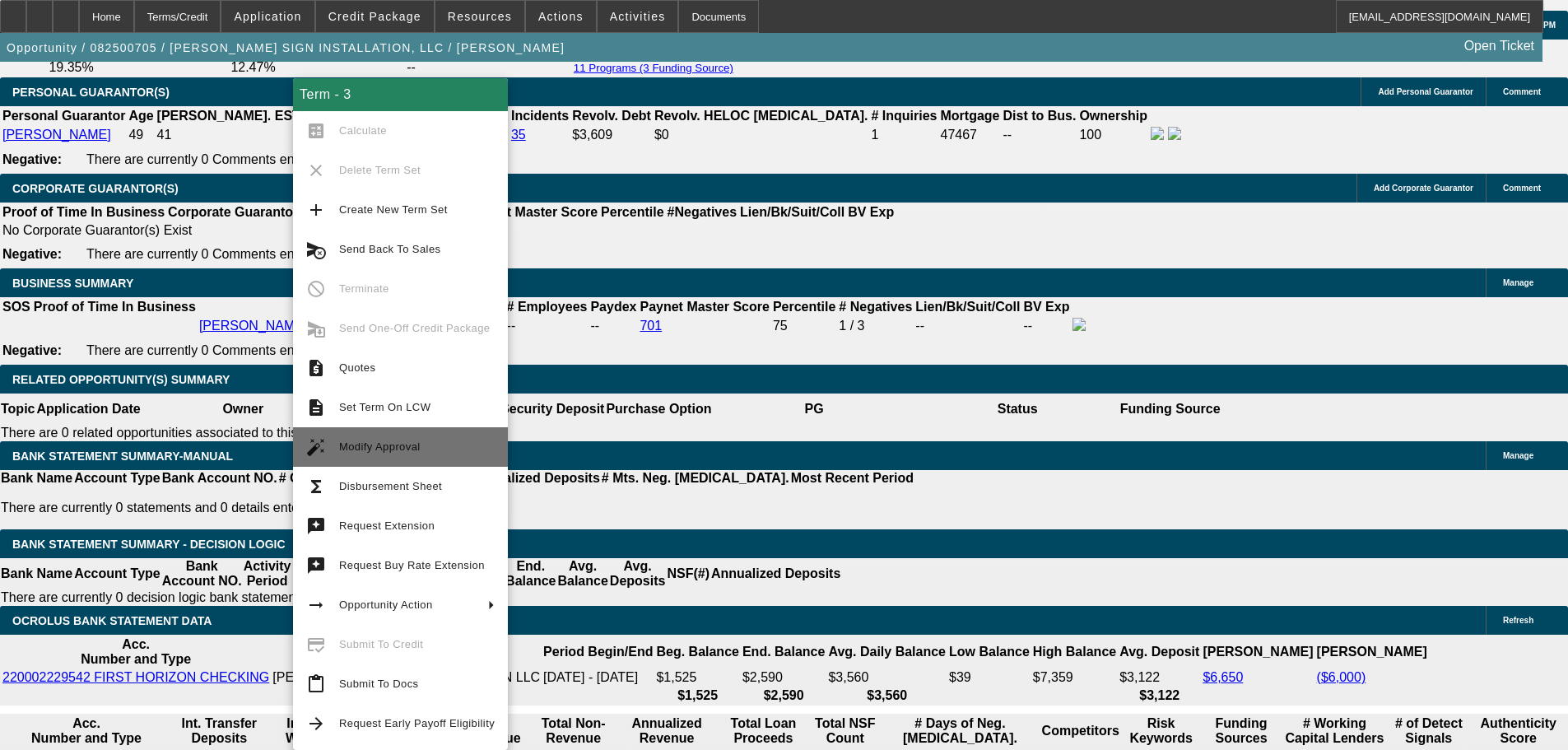
click at [454, 456] on span "Modify Approval" at bounding box center [417, 447] width 156 height 20
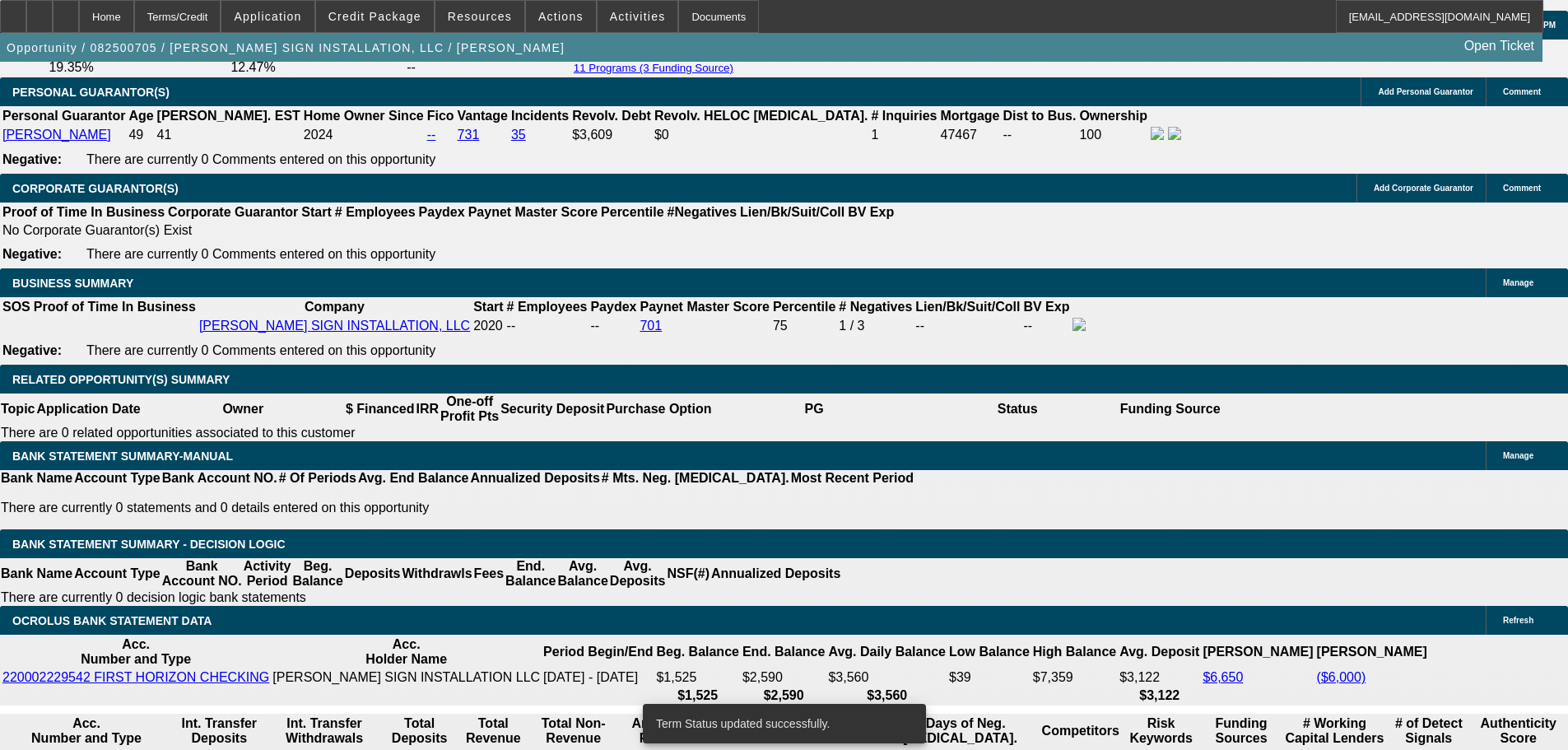
select select "0"
select select "2"
select select "0"
select select "6"
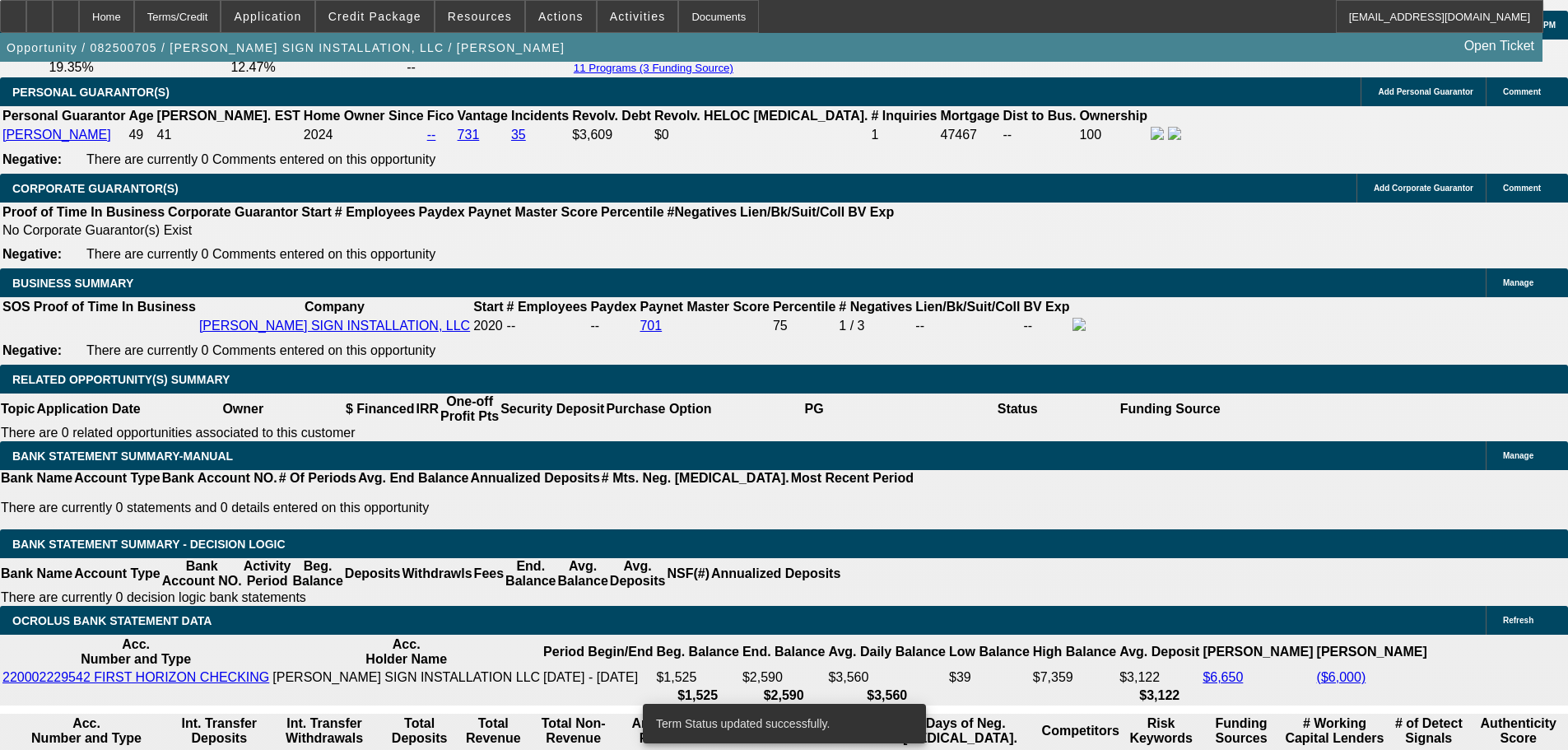
select select "0"
select select "2"
select select "0"
select select "6"
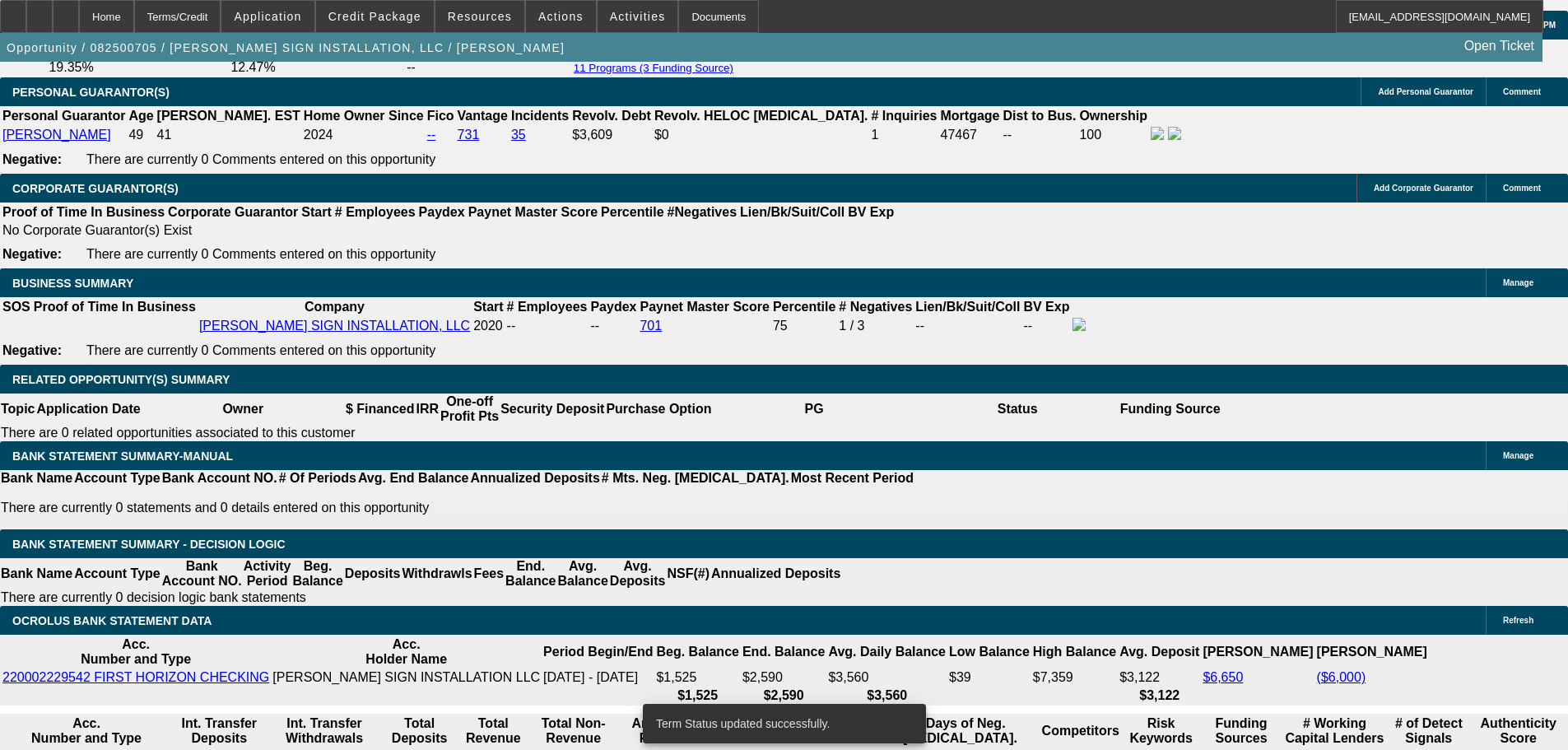
select select "0"
select select "2"
select select "0"
select select "6"
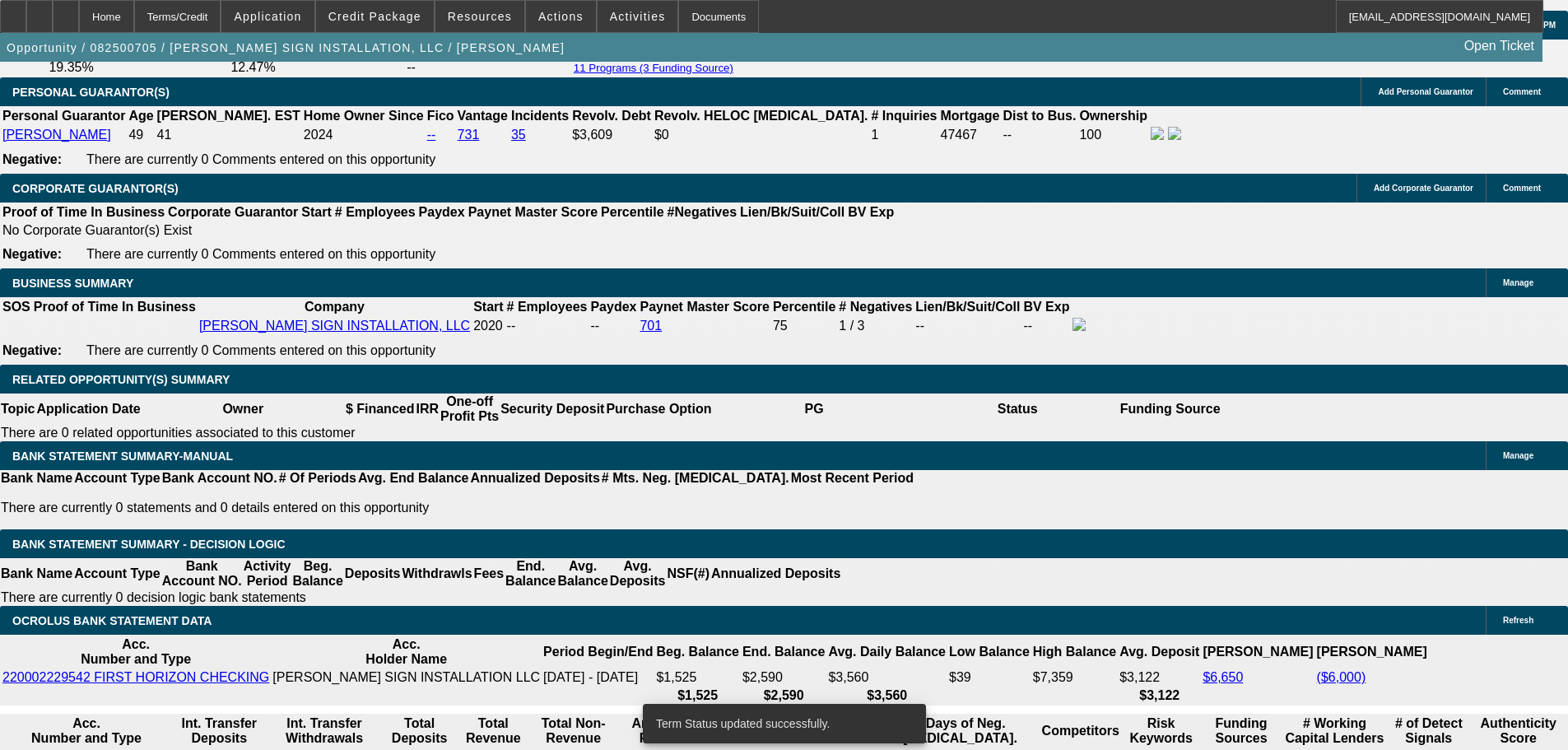
select select "0"
select select "2"
select select "0"
select select "6"
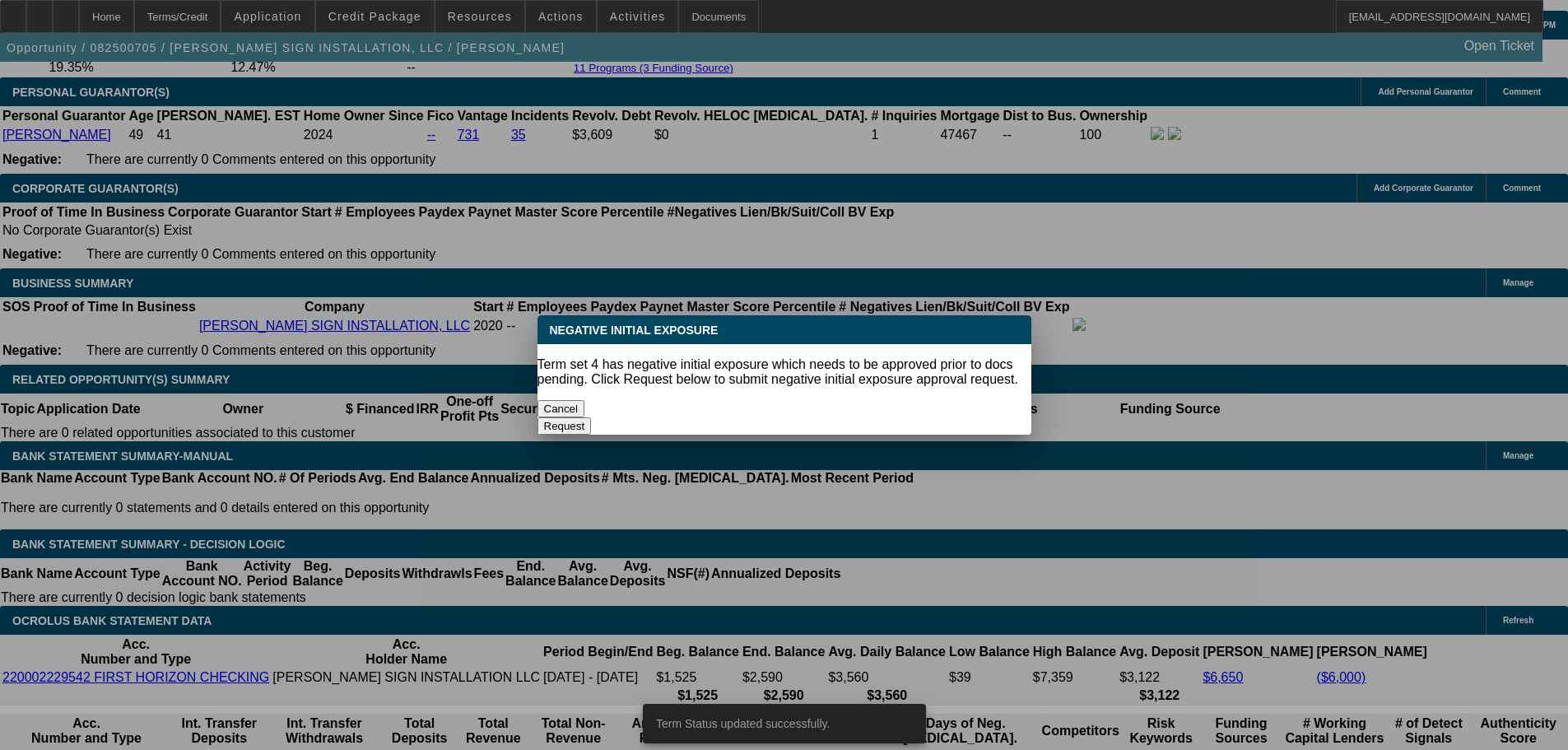
scroll to position [0, 0]
drag, startPoint x: 684, startPoint y: 397, endPoint x: 495, endPoint y: 481, distance: 206.8
click at [586, 400] on button "Cancel" at bounding box center [561, 408] width 48 height 17
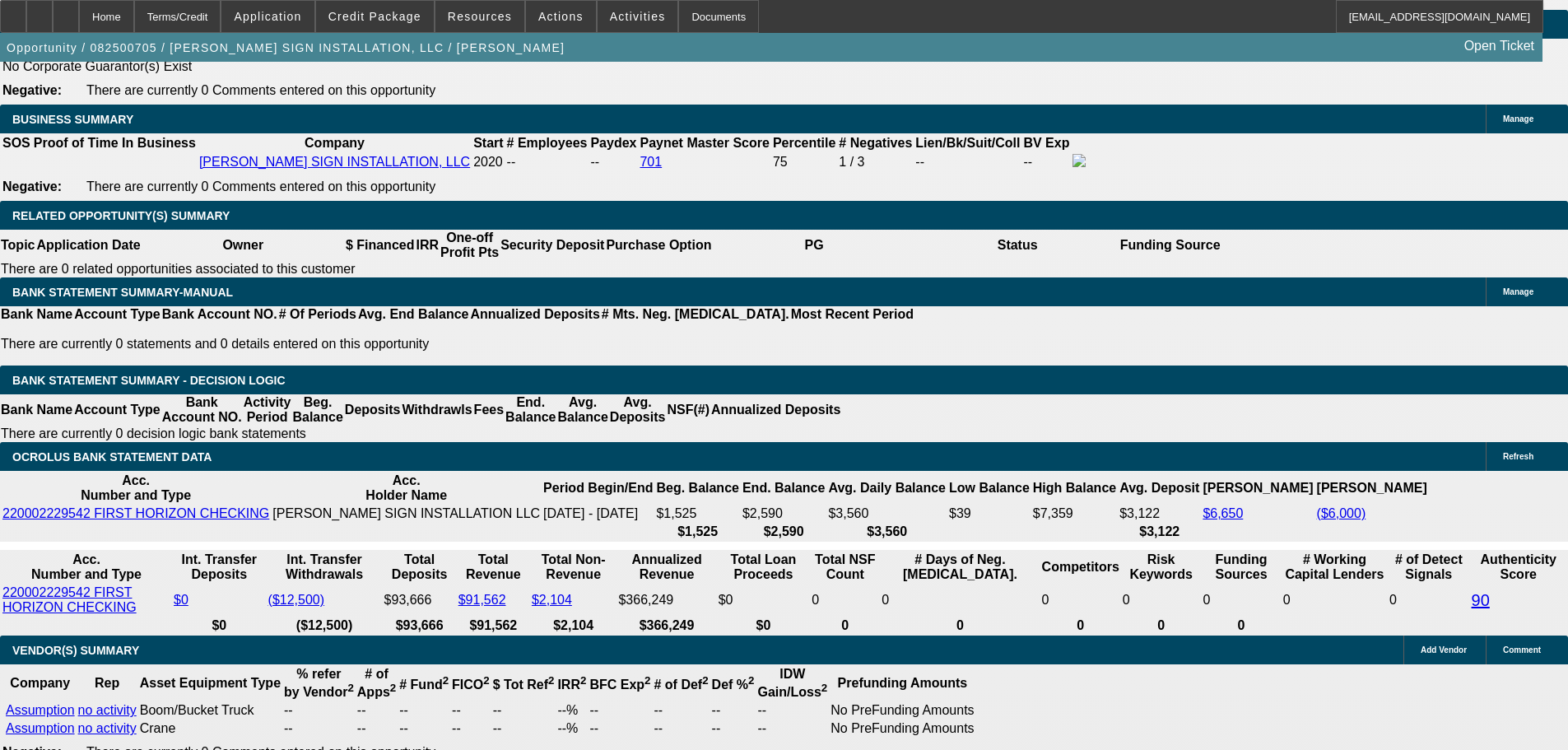
scroll to position [2531, 0]
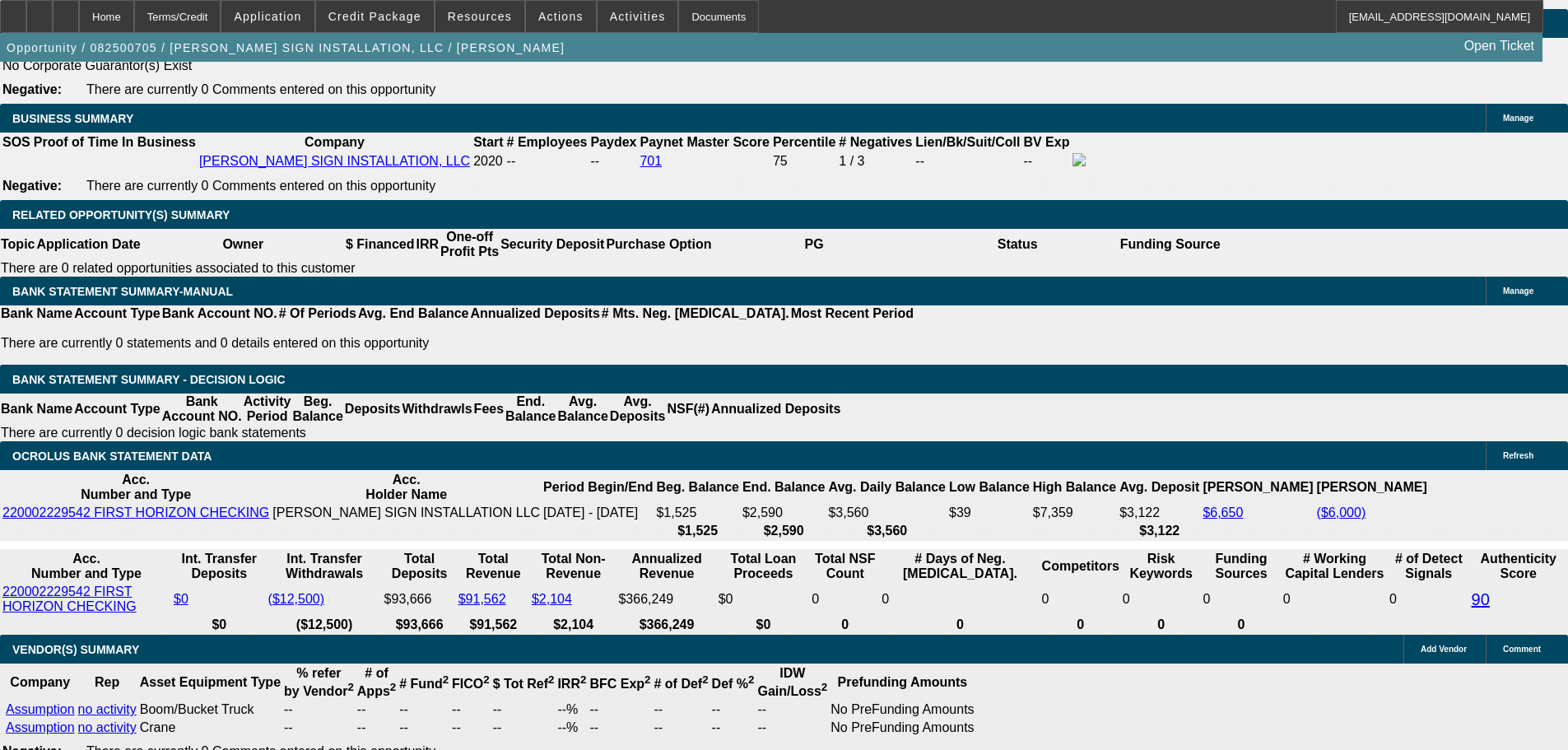
drag, startPoint x: 384, startPoint y: 461, endPoint x: 450, endPoint y: 475, distance: 67.5
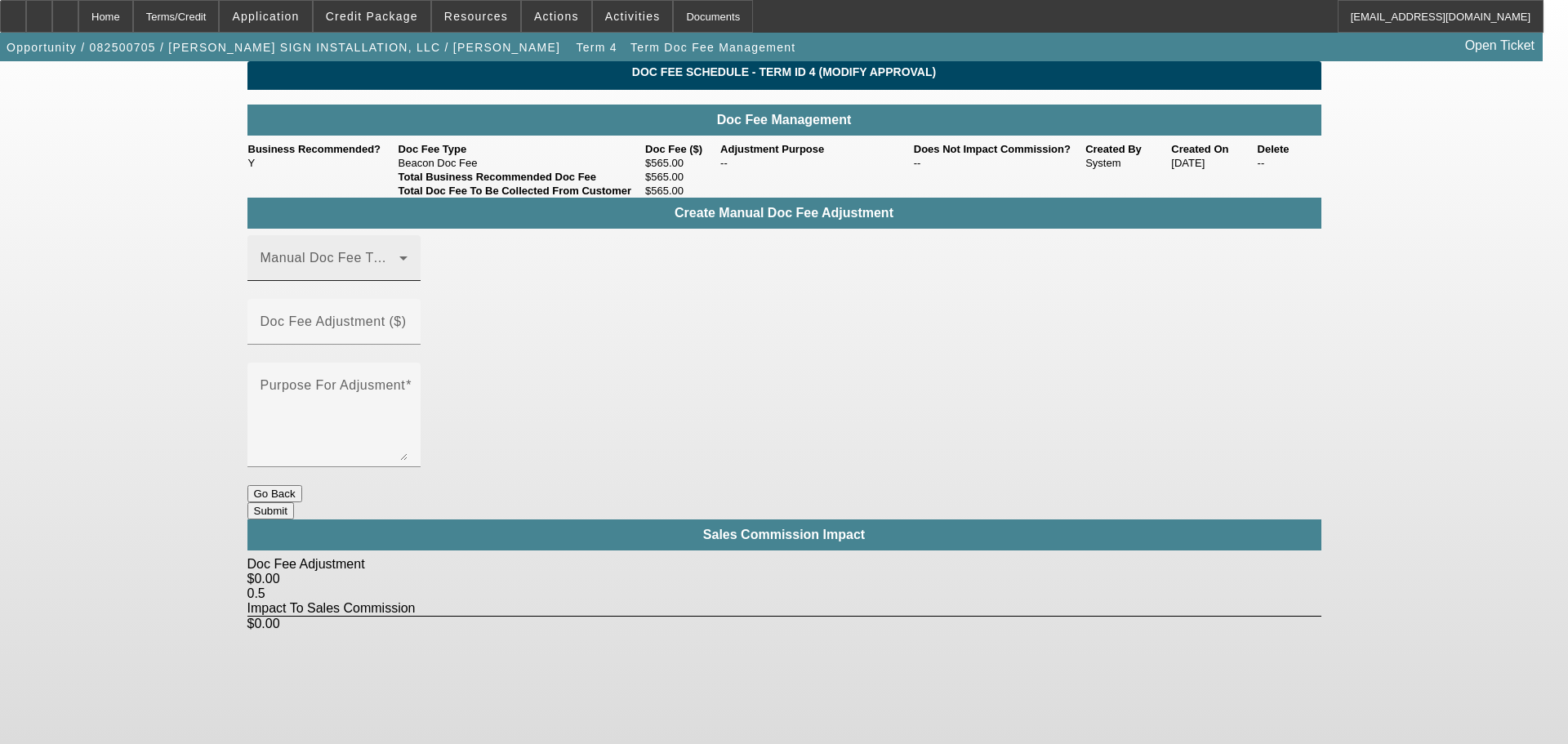
click at [399, 274] on span at bounding box center [329, 264] width 138 height 20
click at [363, 364] on span "Beacon Doc Fee" at bounding box center [312, 364] width 103 height 20
click at [408, 321] on input "Doc Fee Adjustment ($)" at bounding box center [333, 328] width 147 height 20
click at [408, 322] on input "Doc Fee Adjustment ($)" at bounding box center [333, 328] width 147 height 20
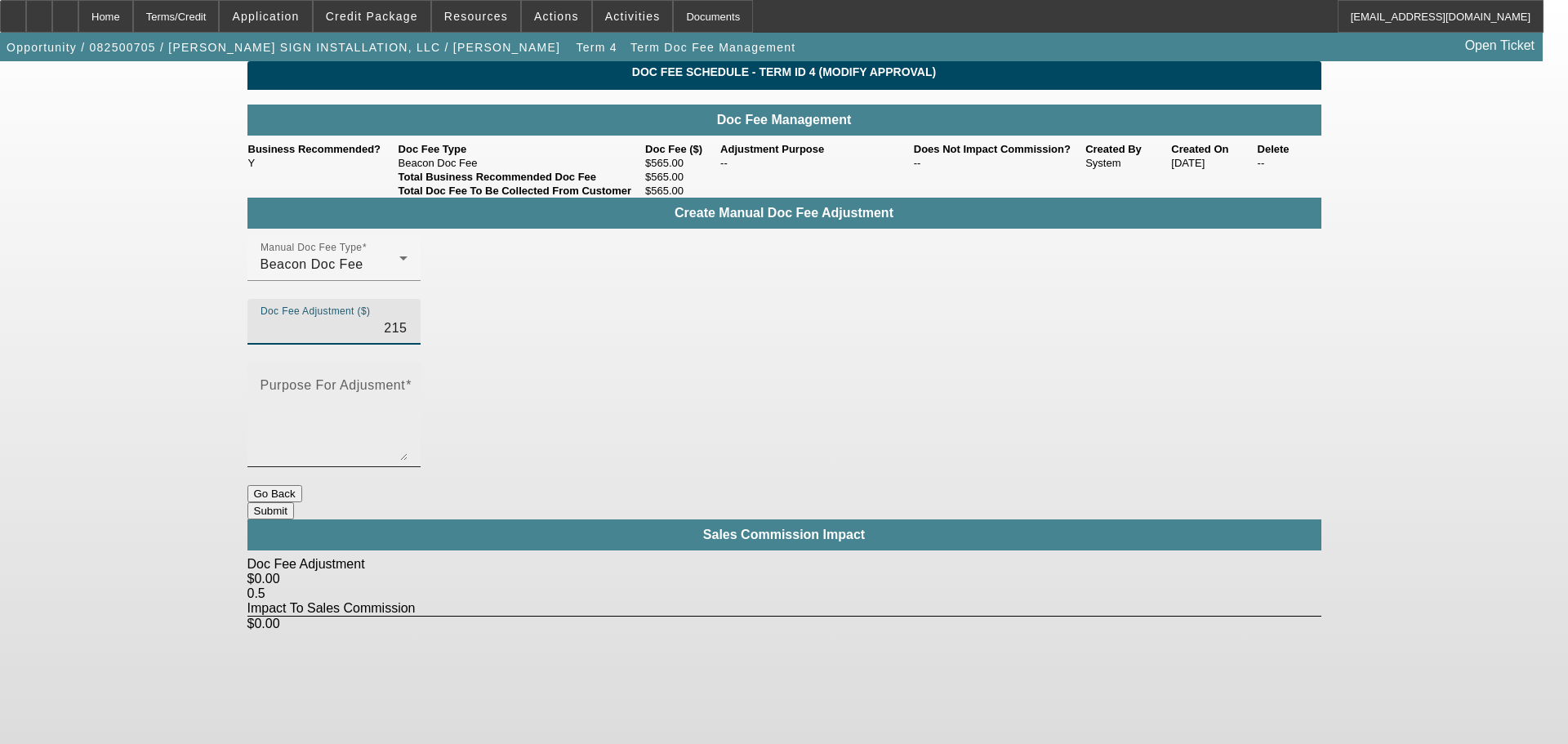
type input "$215.00"
click at [408, 383] on textarea "Purpose For Adjusment" at bounding box center [333, 422] width 147 height 79
type textarea "up"
click at [408, 319] on input "215" at bounding box center [333, 328] width 147 height 20
click at [421, 321] on div "Doc Fee Adjustment ($) $215.00" at bounding box center [333, 321] width 173 height 46
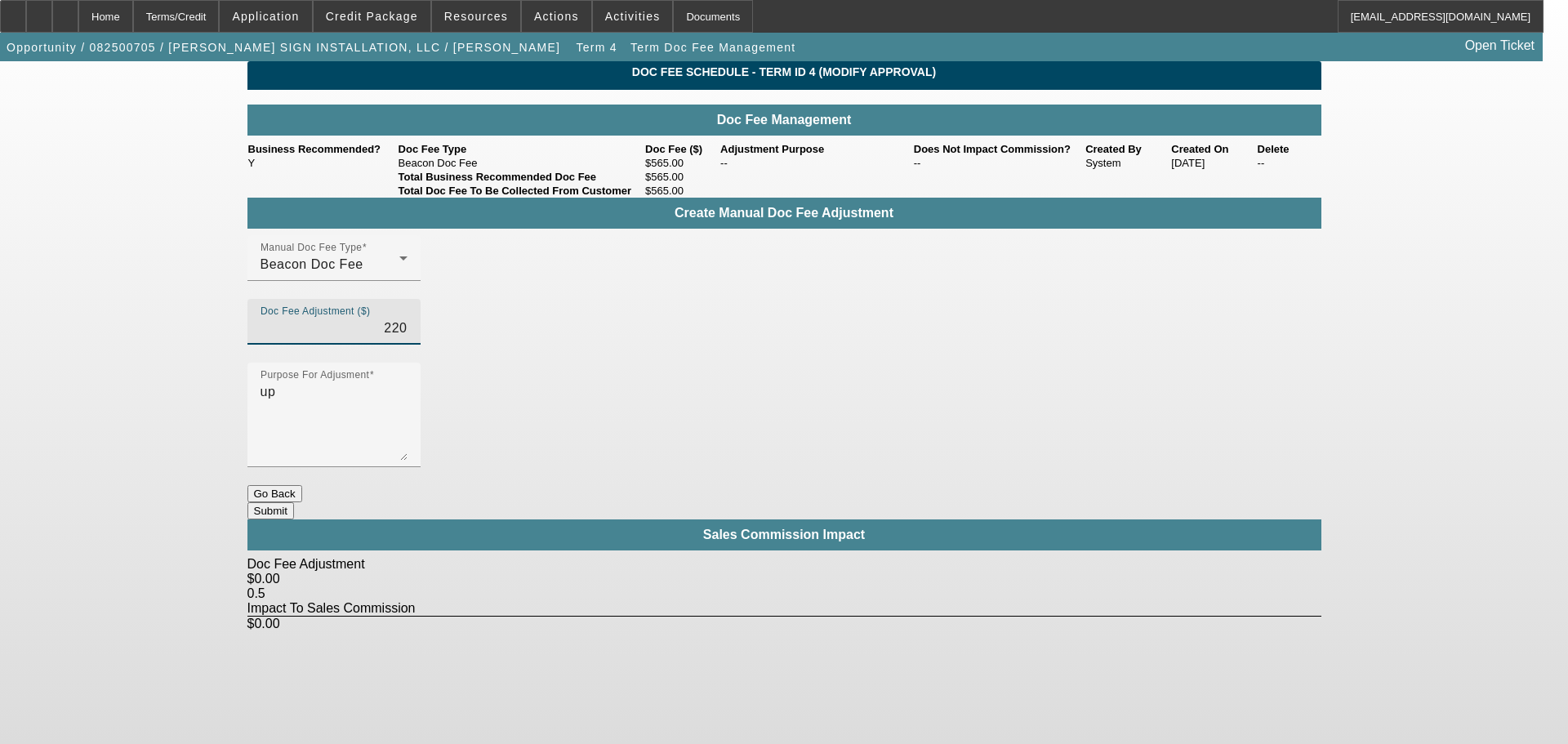
type input "$220.00"
click at [294, 503] on button "Submit" at bounding box center [270, 511] width 47 height 17
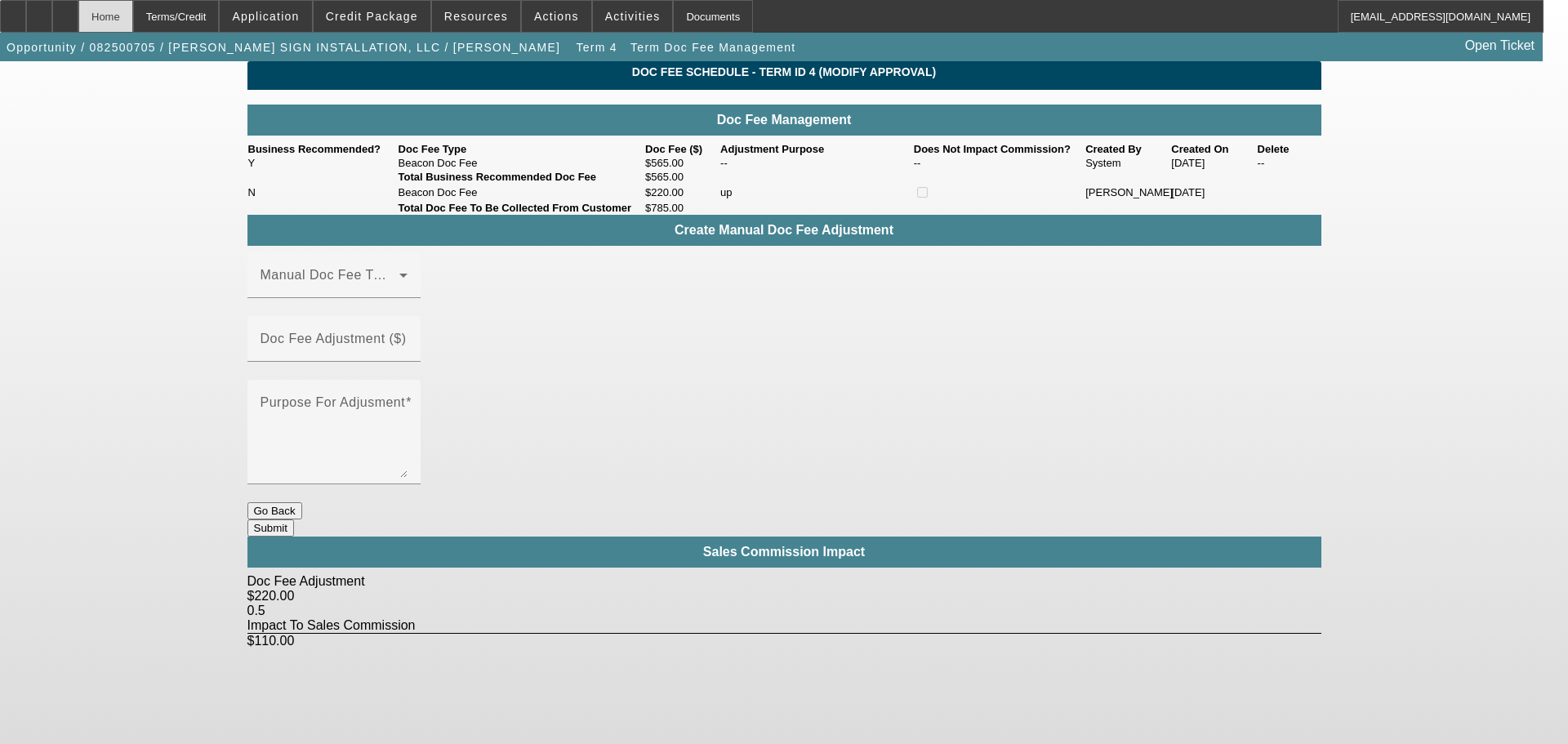
click at [133, 27] on div "Home" at bounding box center [106, 16] width 54 height 33
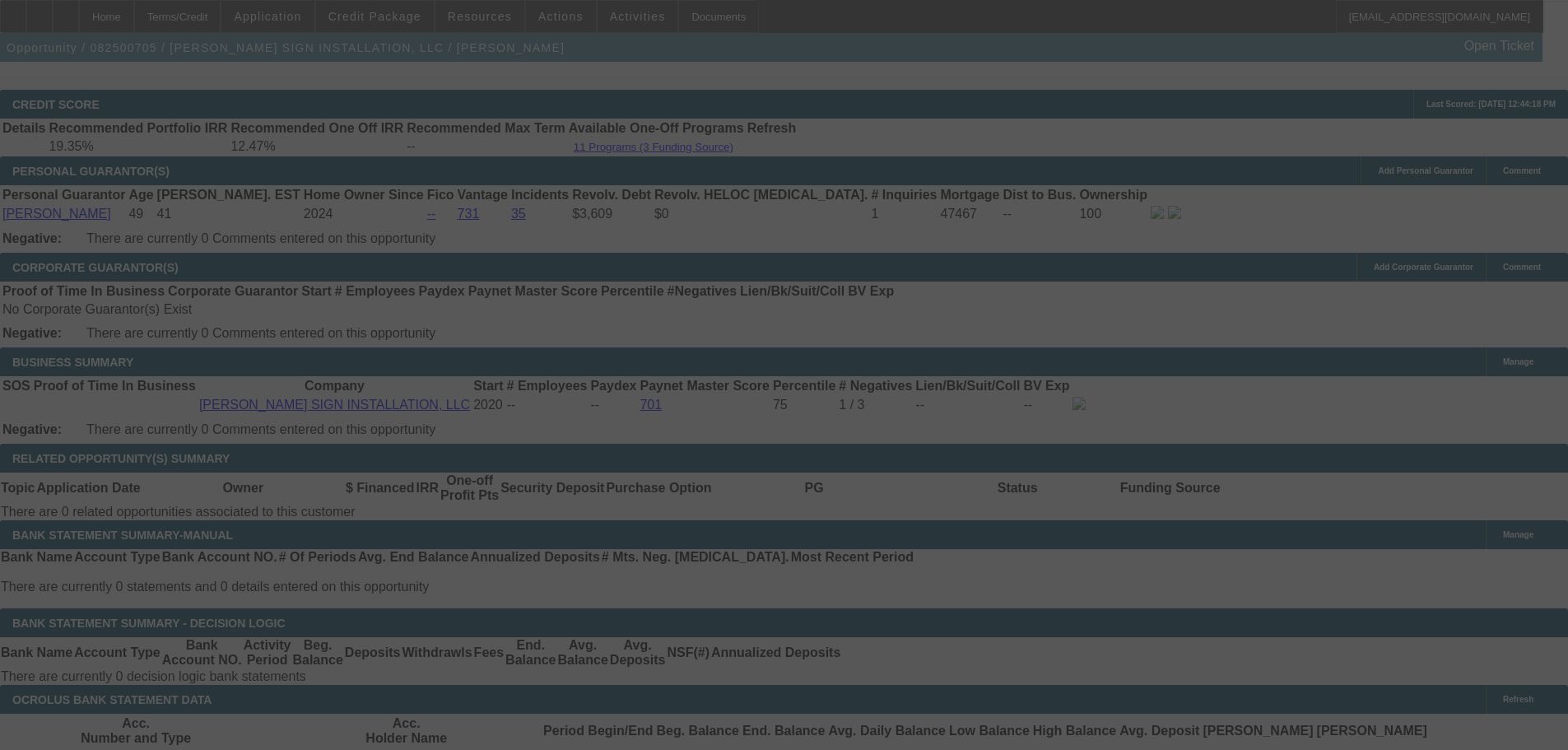
scroll to position [2375, 0]
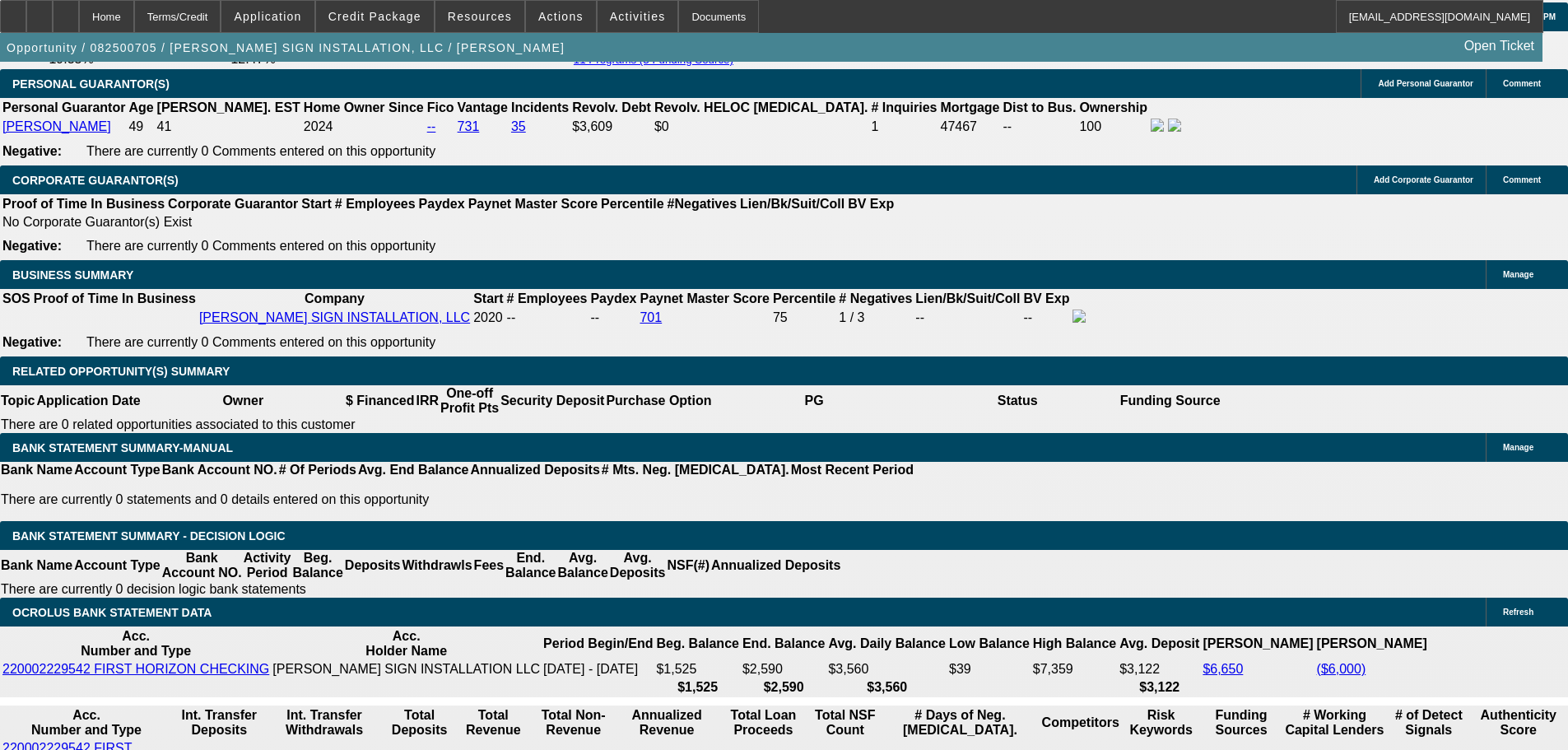
select select "0"
select select "2"
select select "0"
select select "6"
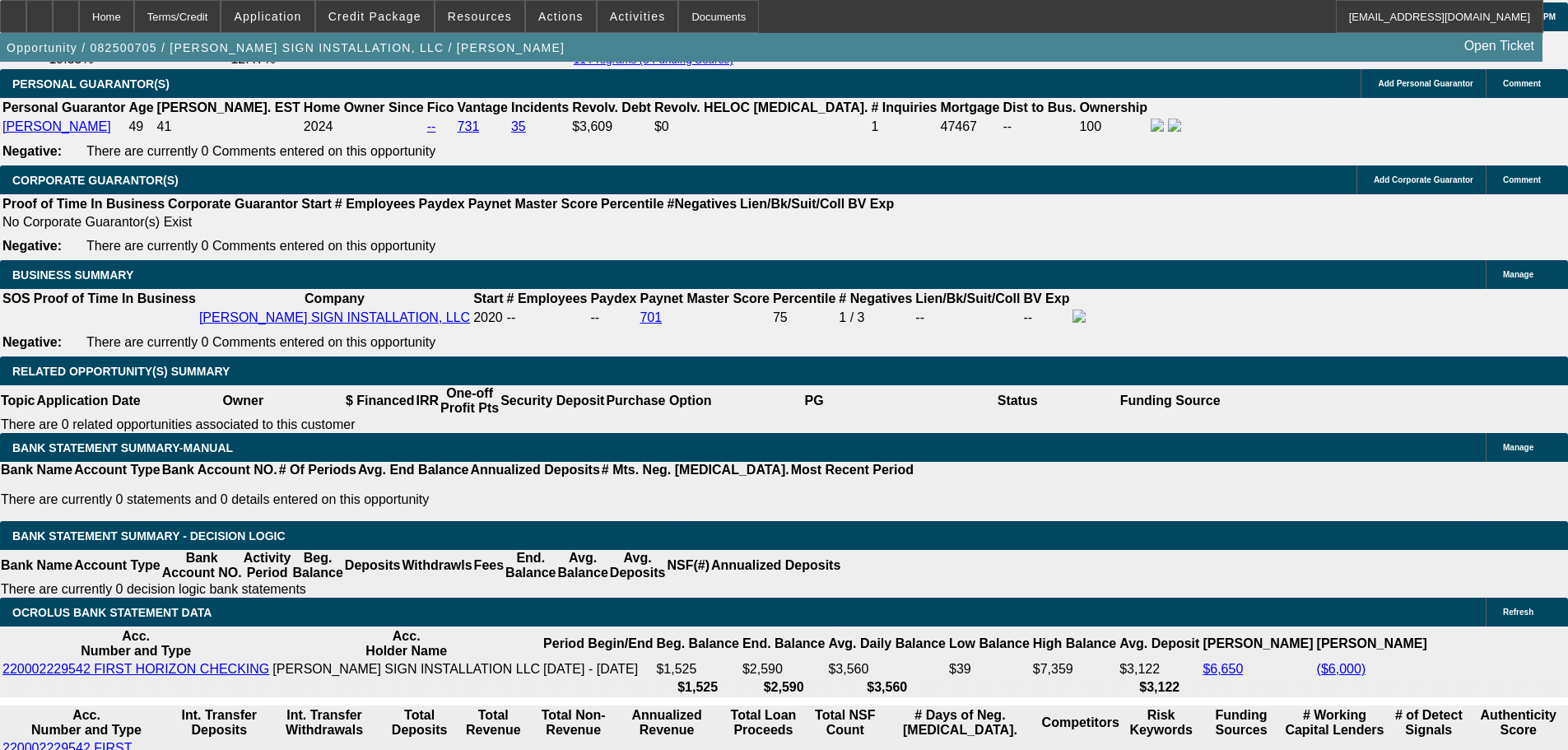
select select "0"
select select "2"
select select "0"
select select "6"
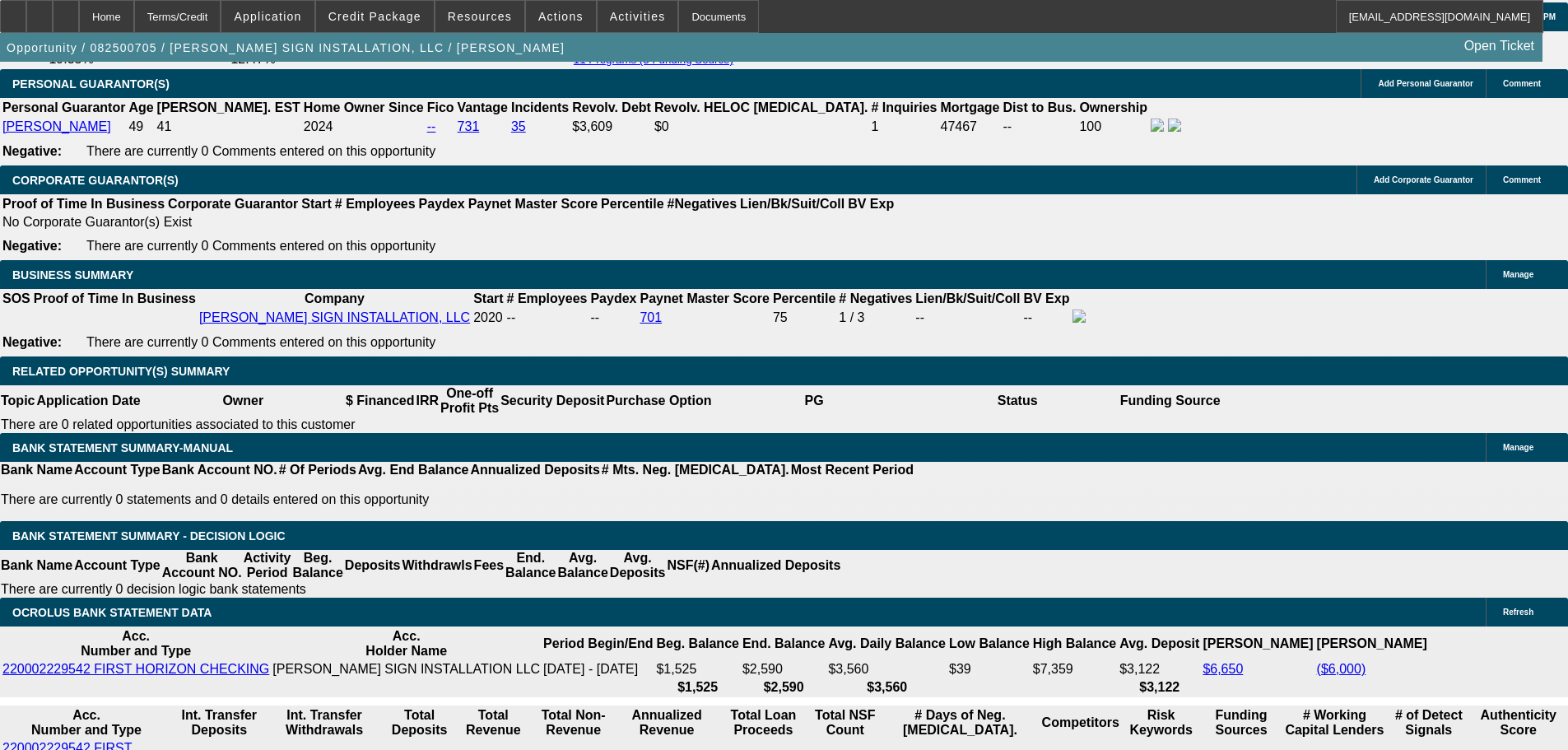
select select "0"
select select "2"
select select "0"
select select "6"
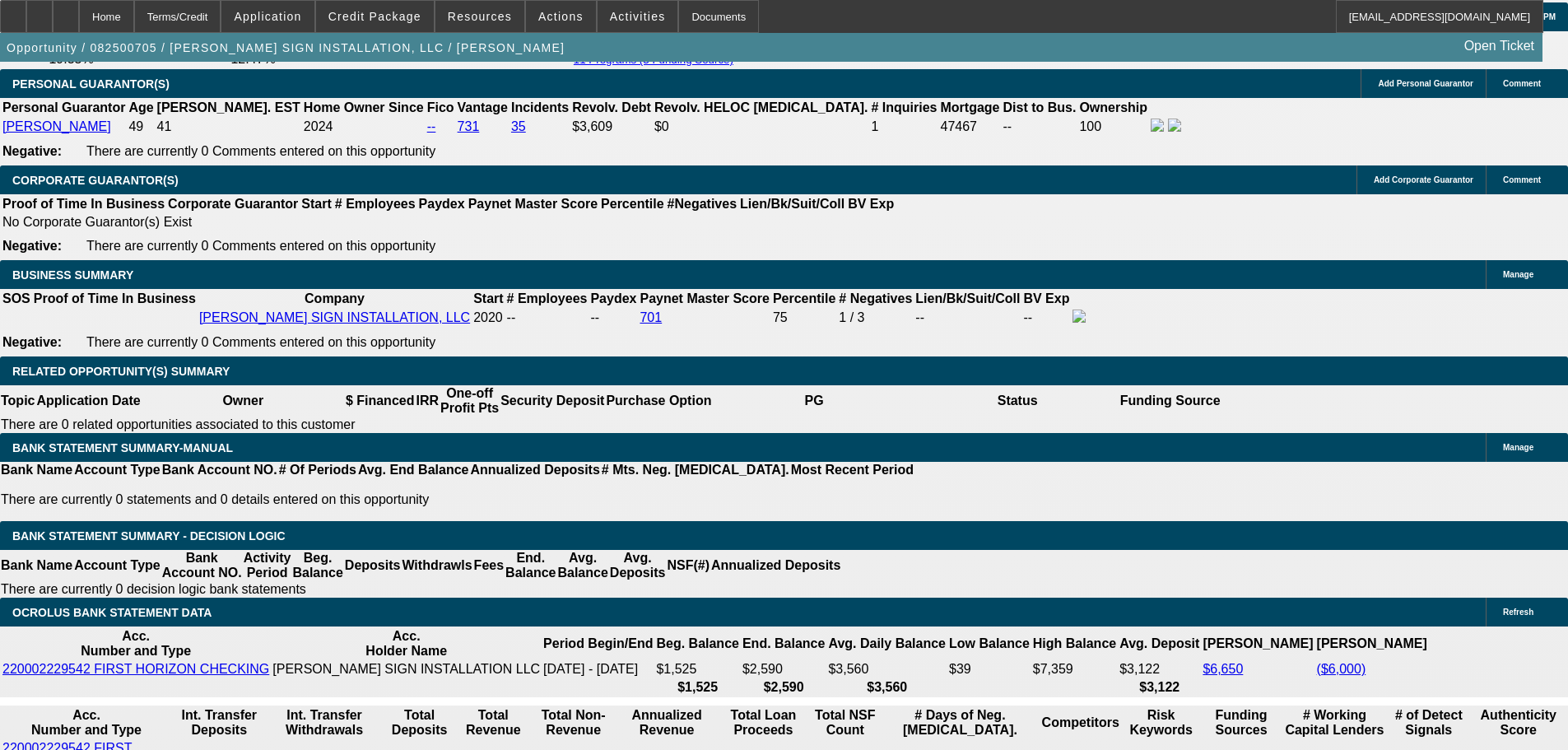
select select "0"
select select "2"
select select "0"
select select "6"
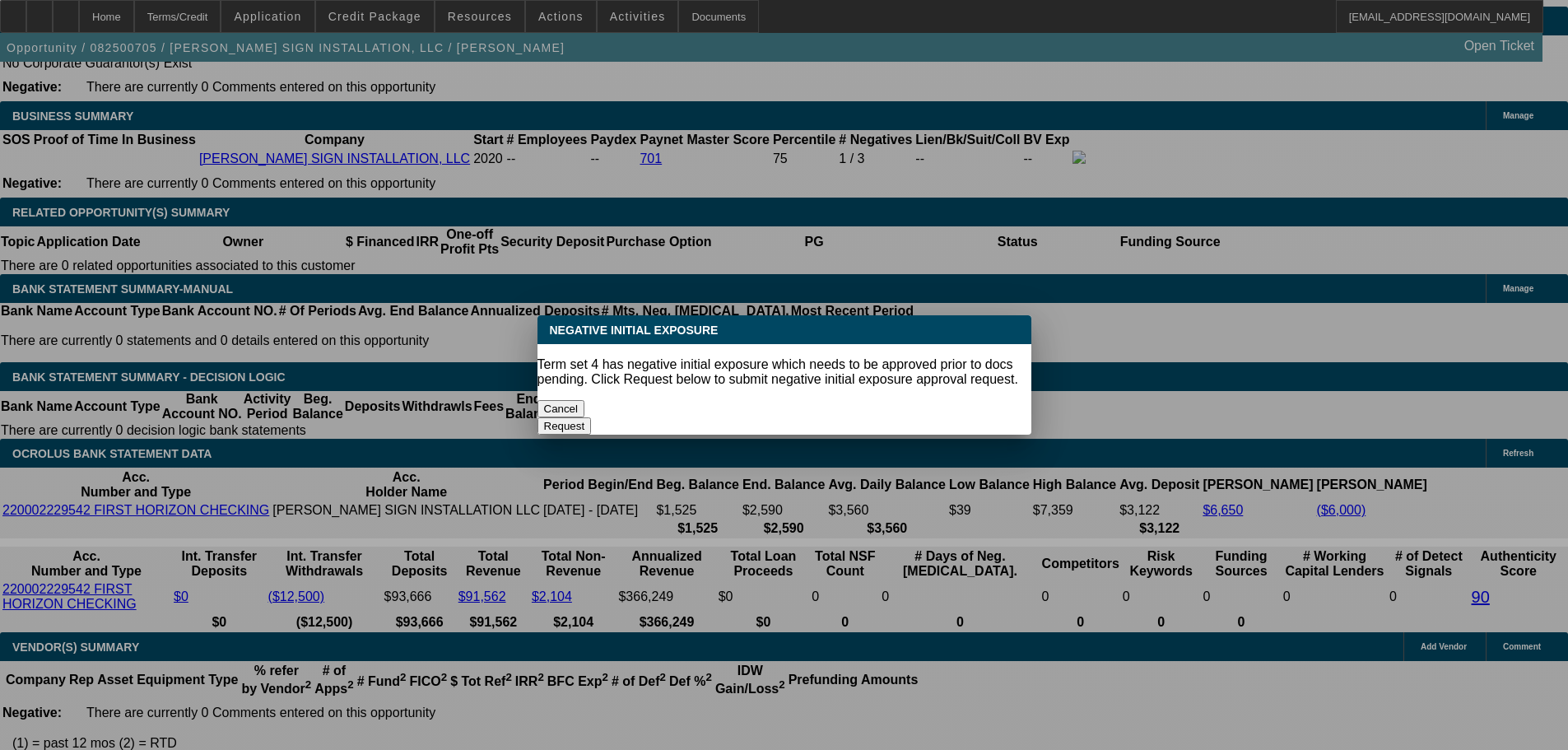
scroll to position [0, 0]
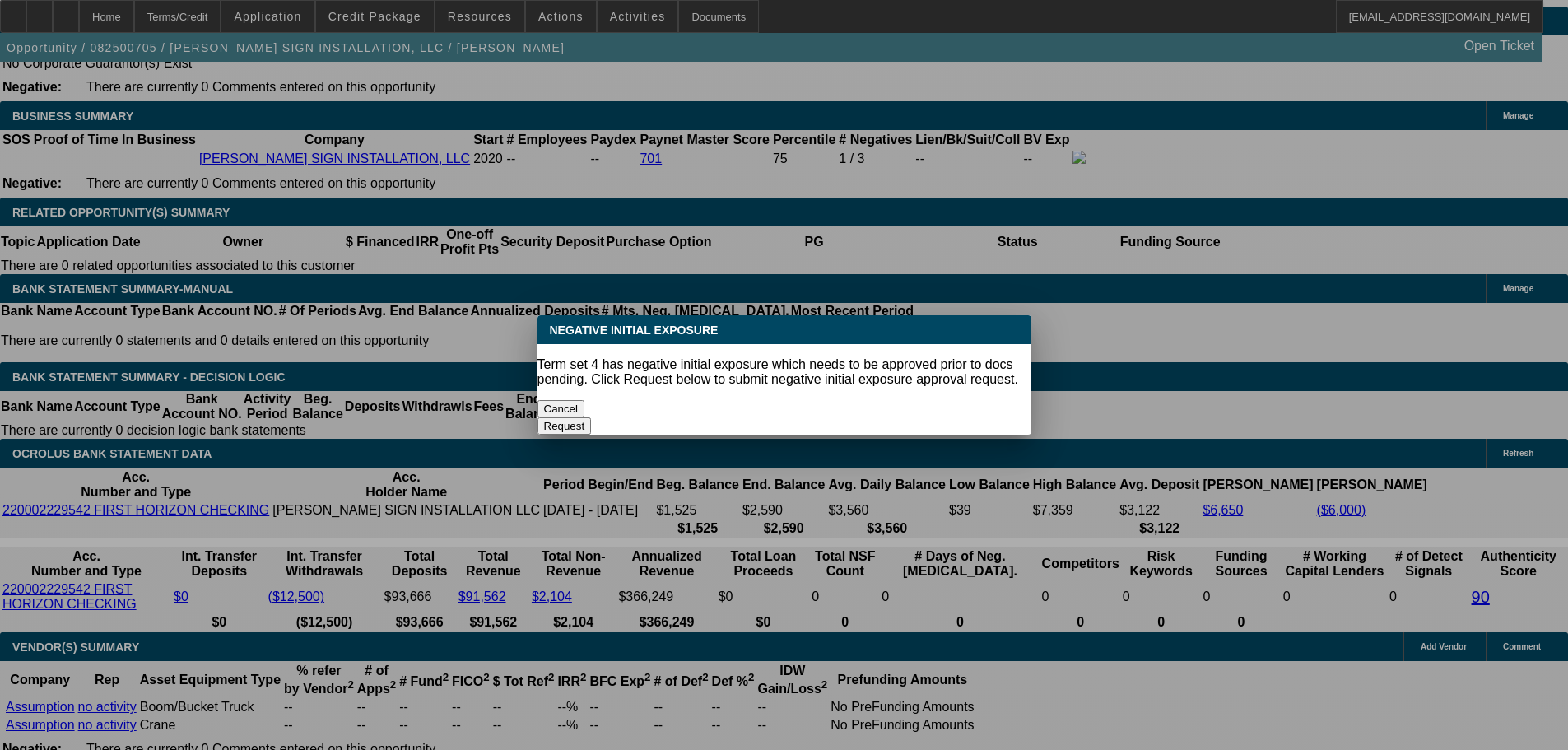
click at [586, 405] on button "Cancel" at bounding box center [561, 408] width 48 height 17
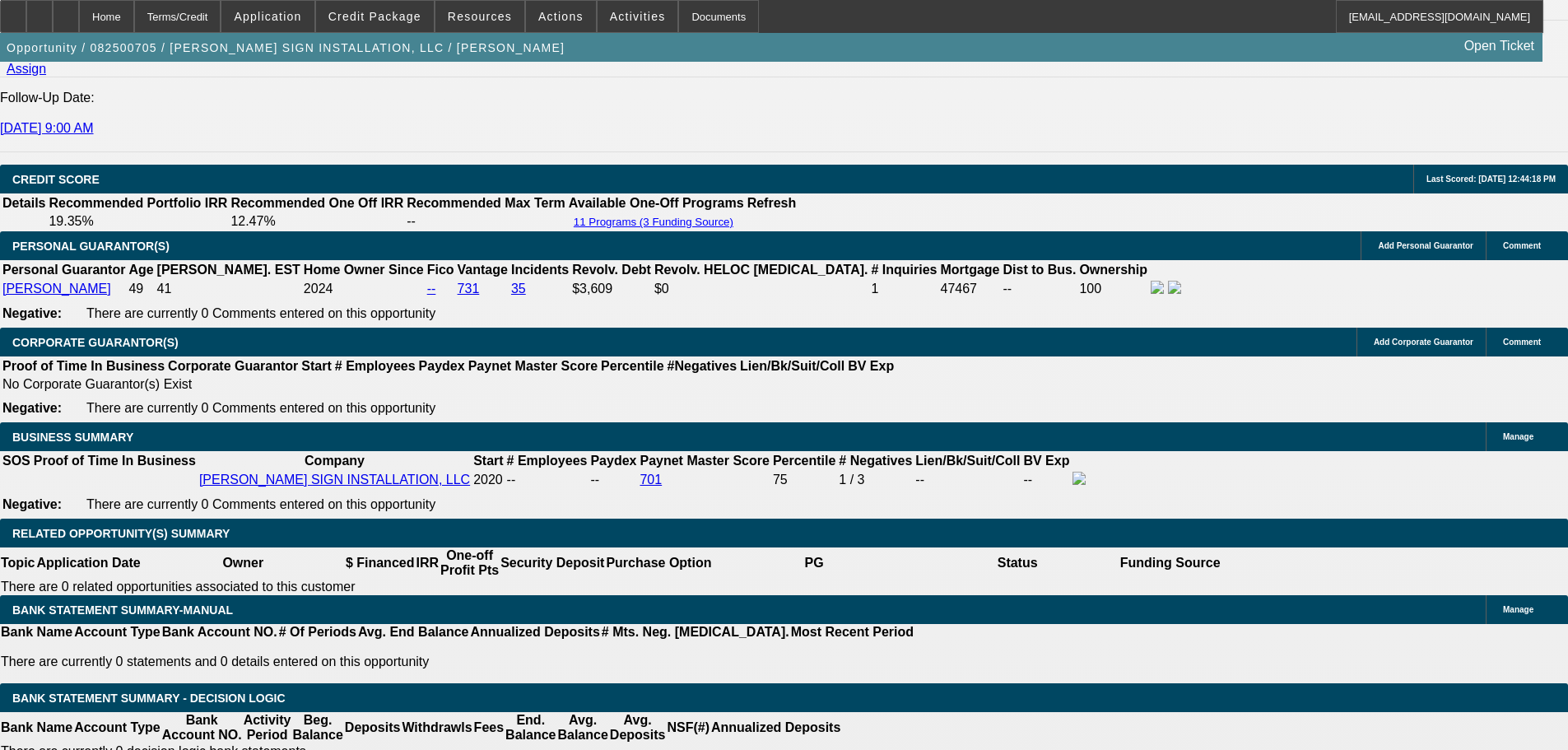
scroll to position [2205, 0]
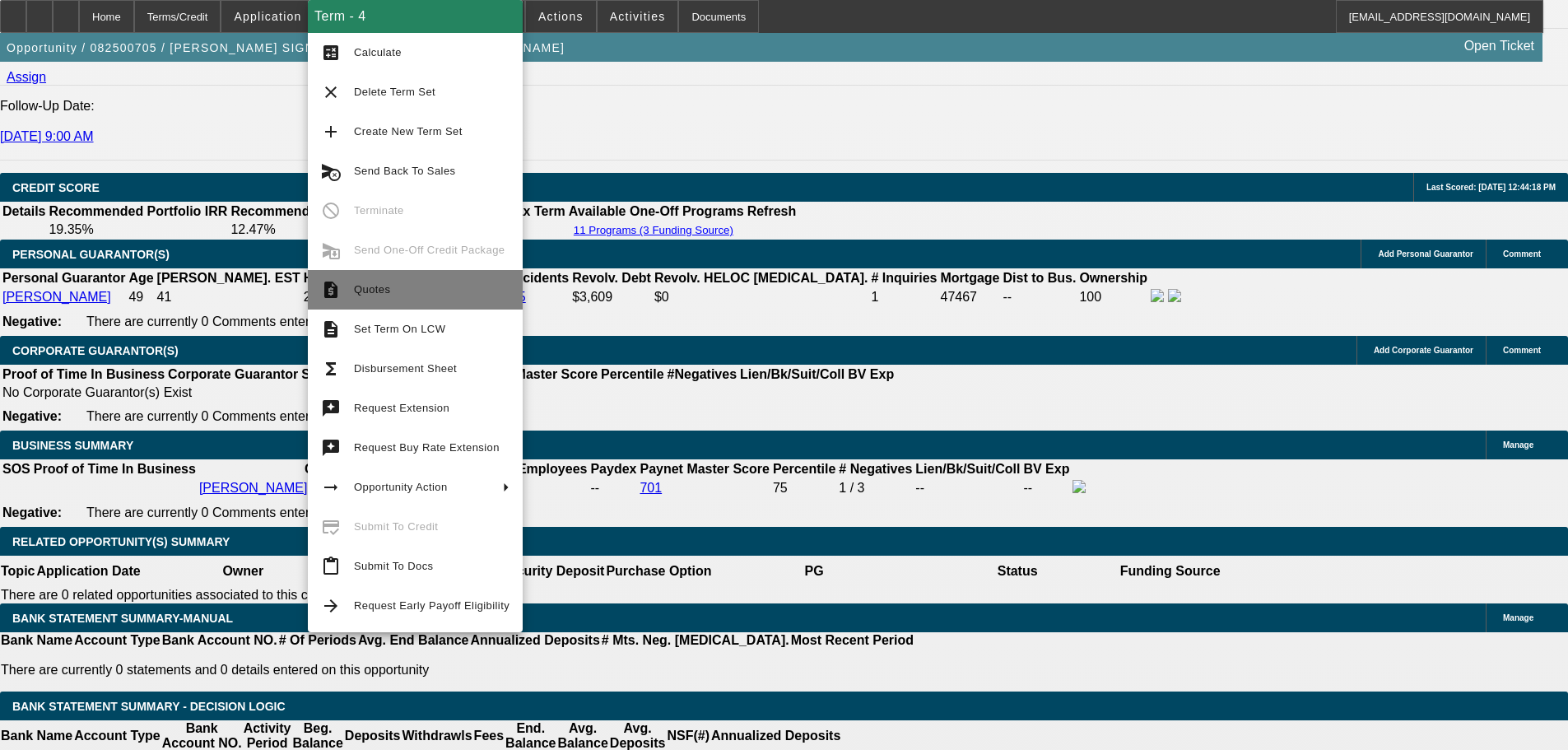
click at [452, 282] on span "Quotes" at bounding box center [431, 290] width 156 height 20
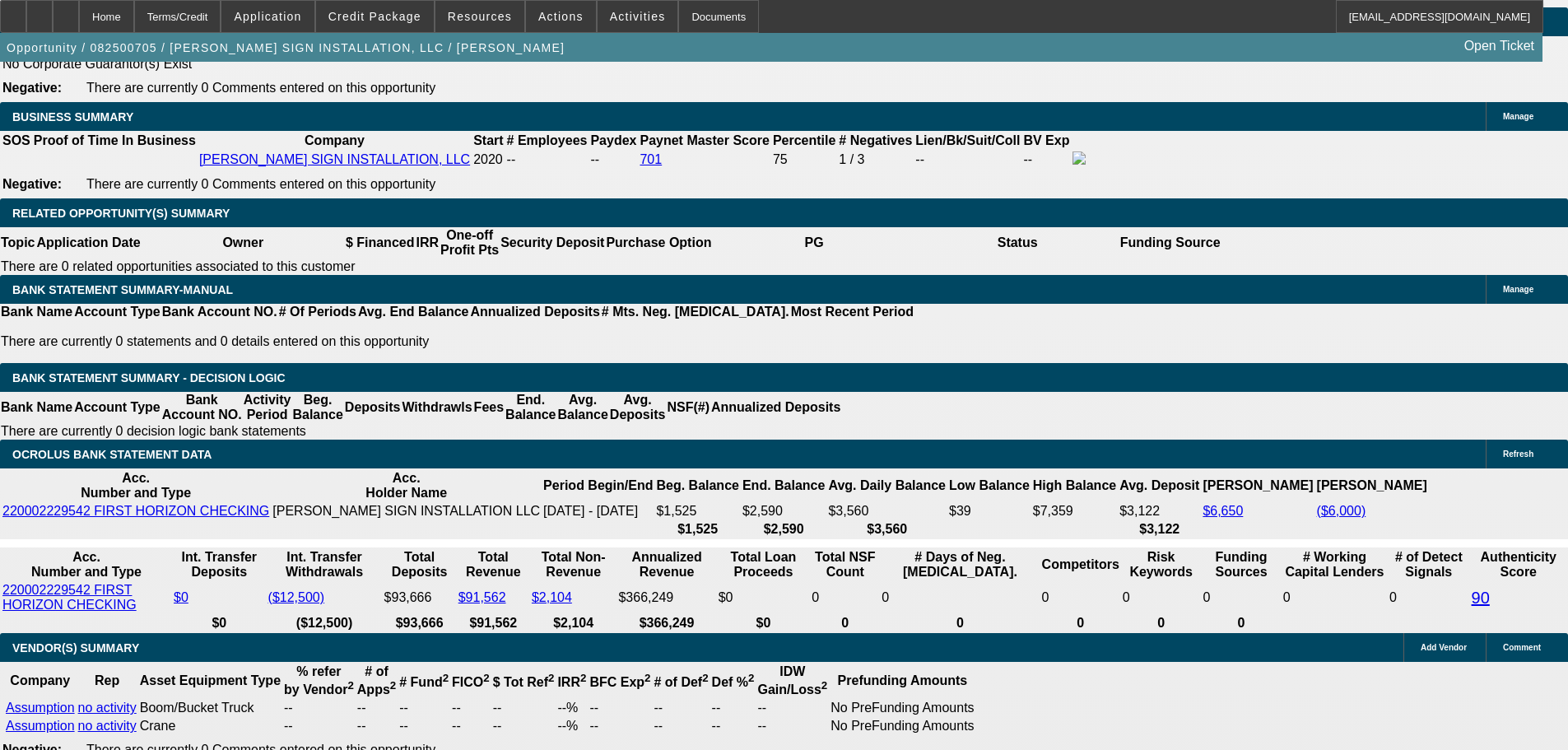
scroll to position [2534, 0]
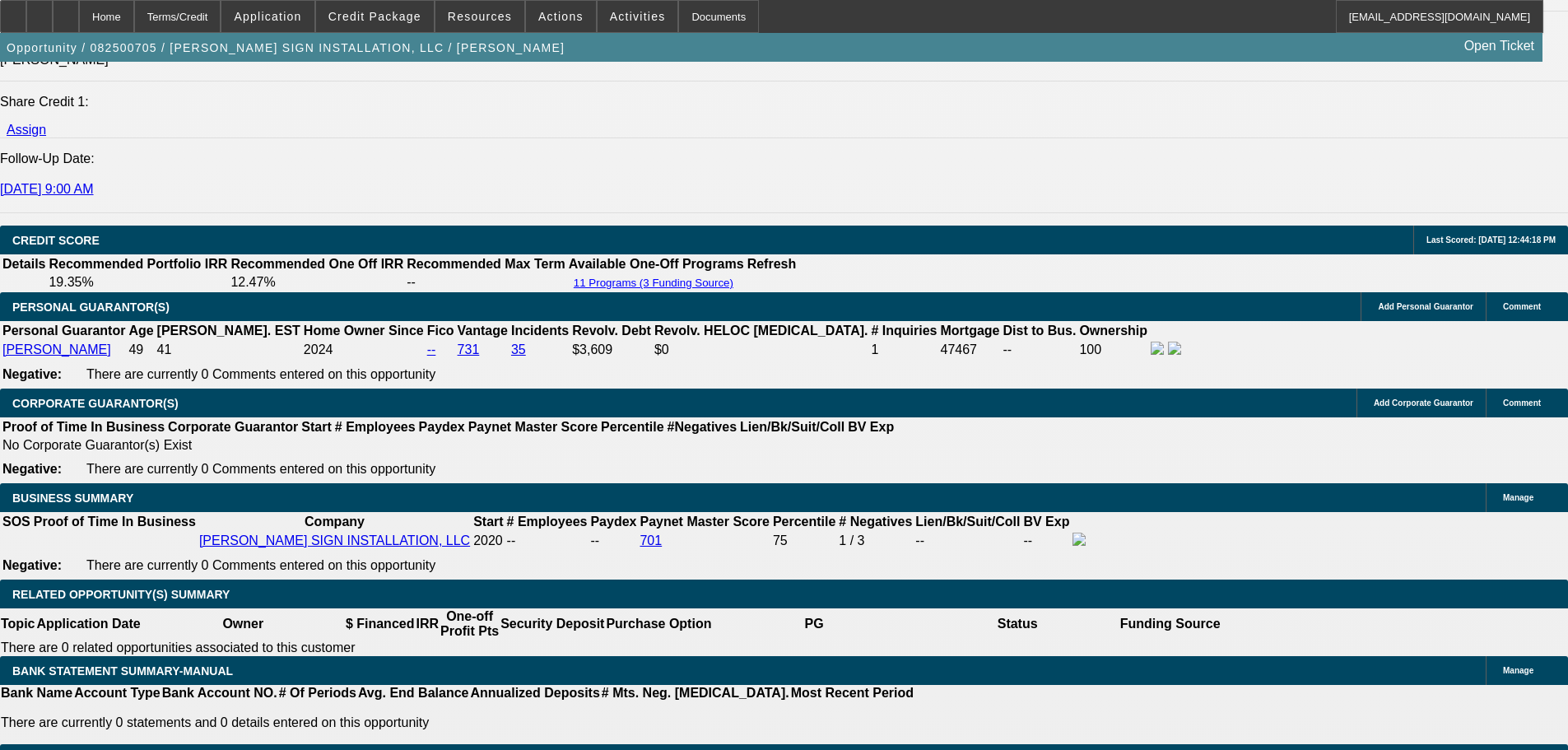
scroll to position [377, 0]
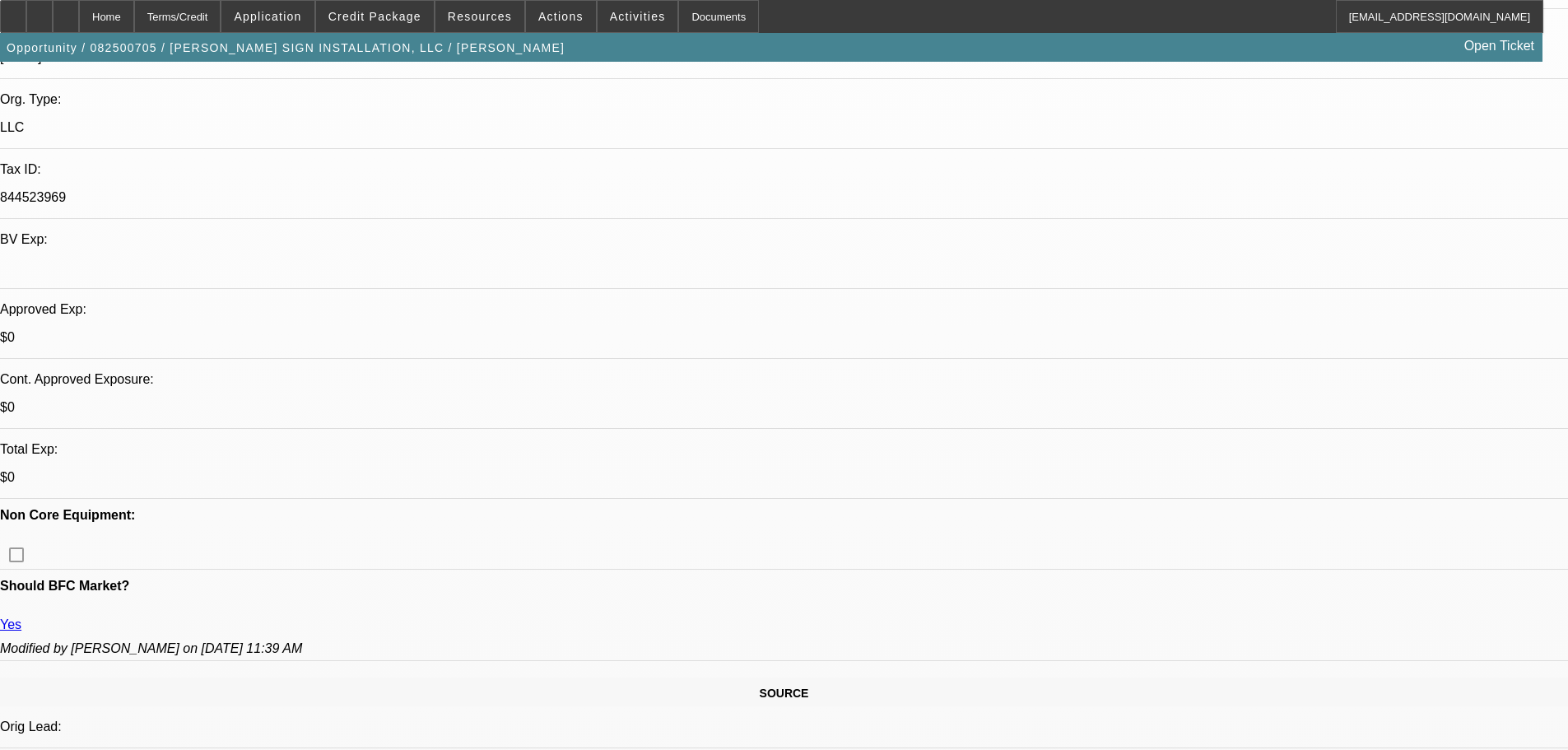
drag, startPoint x: 794, startPoint y: 327, endPoint x: 819, endPoint y: 156, distance: 172.8
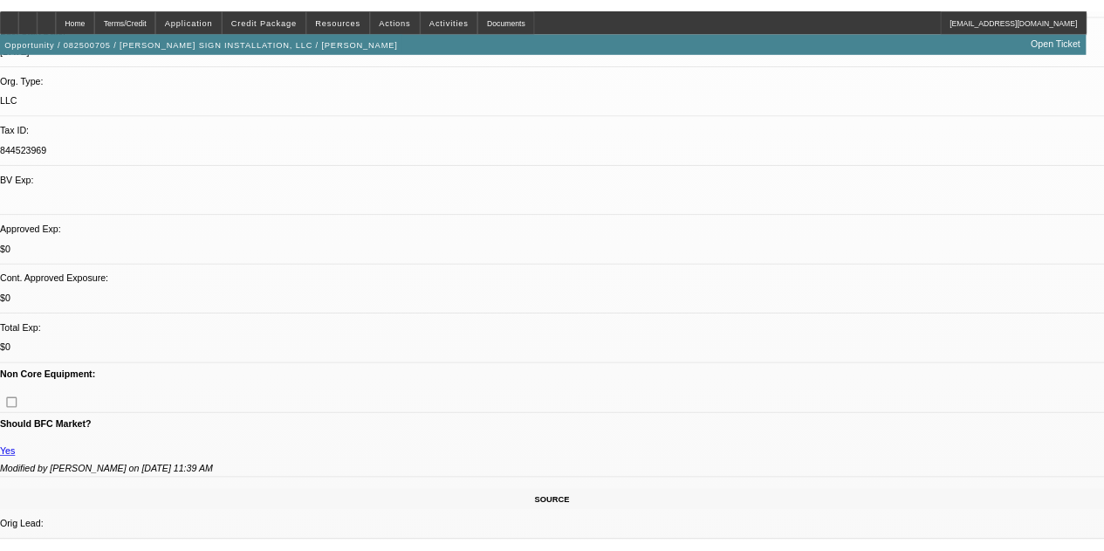
scroll to position [0, 0]
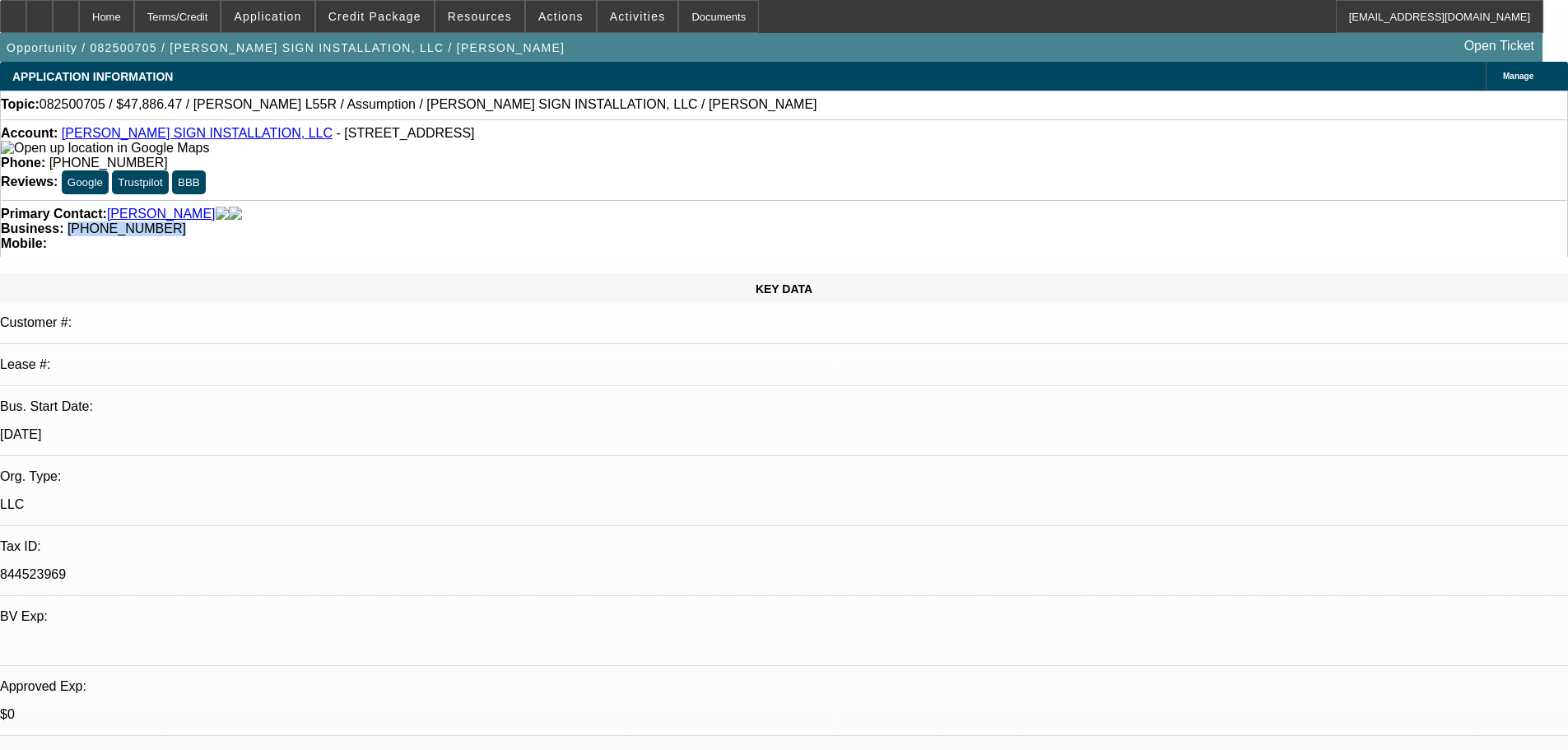
drag, startPoint x: 674, startPoint y: 178, endPoint x: 588, endPoint y: 190, distance: 86.8
click at [588, 200] on div "Primary Contact: Rogers, Michael Business: (336) 588-2065 Mobile:" at bounding box center [784, 228] width 1568 height 57
copy span "(336) 588-2065"
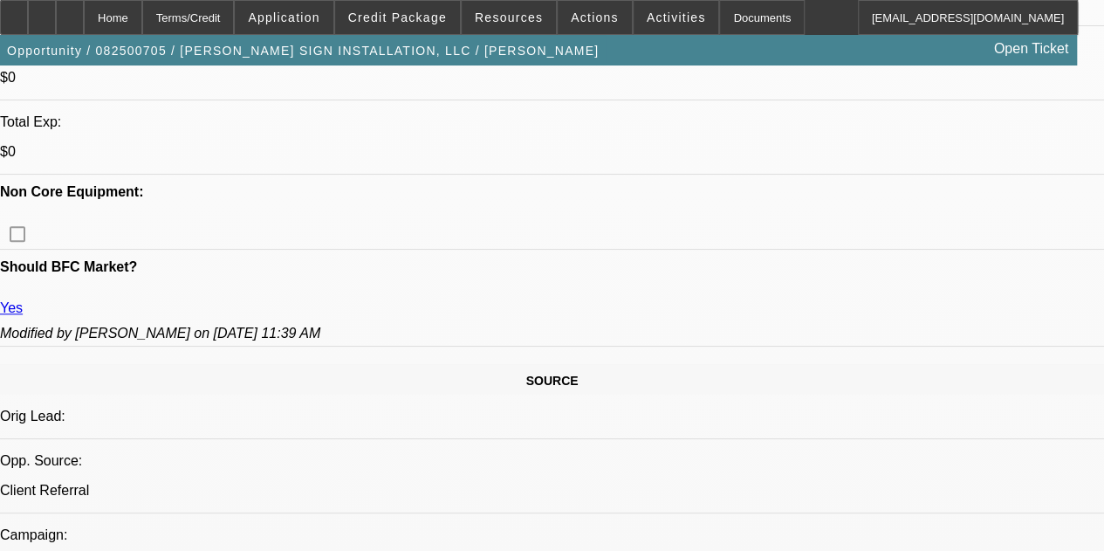
scroll to position [279, 0]
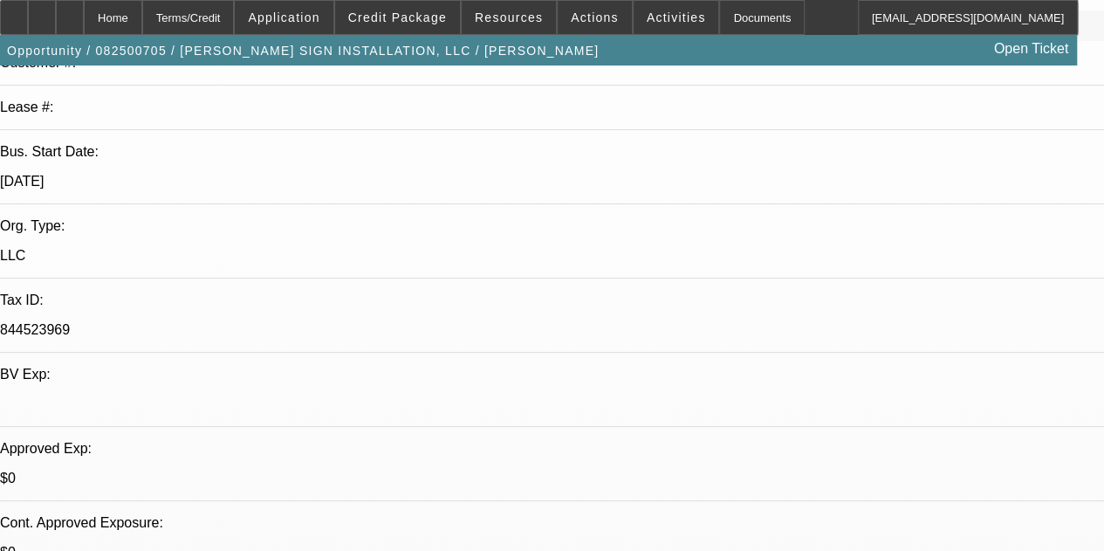
drag, startPoint x: 707, startPoint y: 258, endPoint x: 739, endPoint y: 84, distance: 177.5
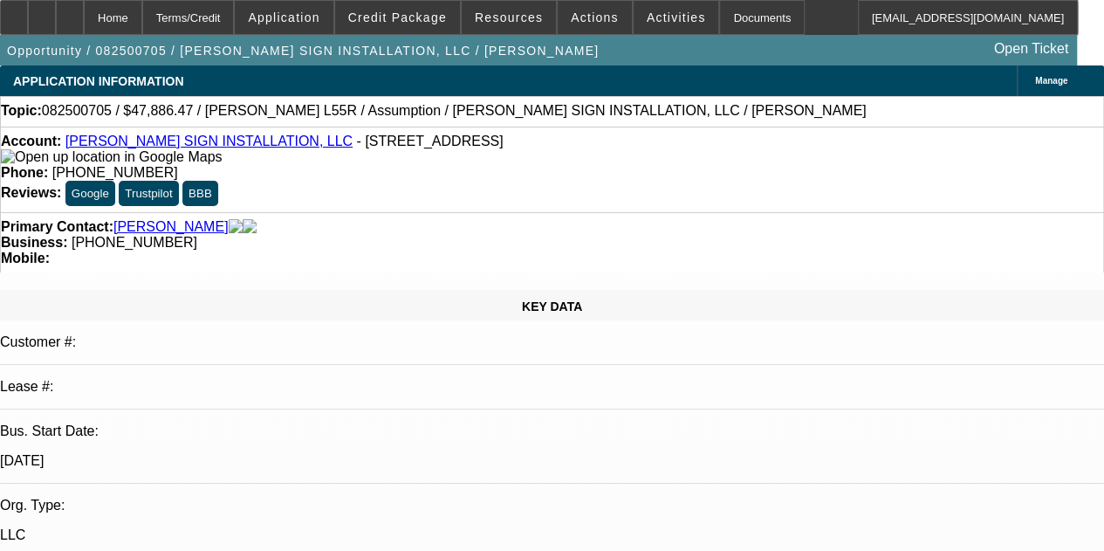
scroll to position [0, 0]
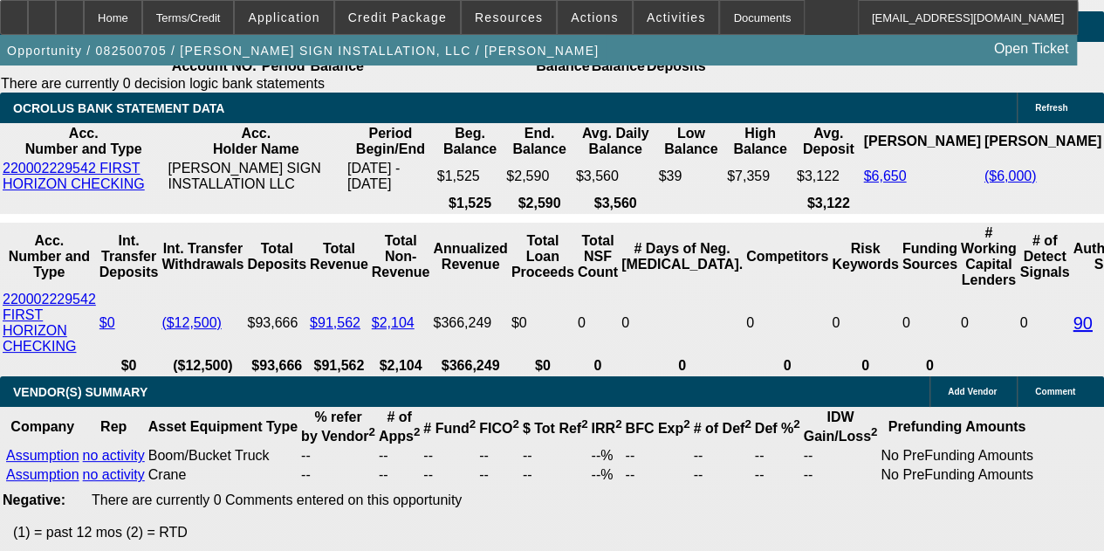
scroll to position [3143, 0]
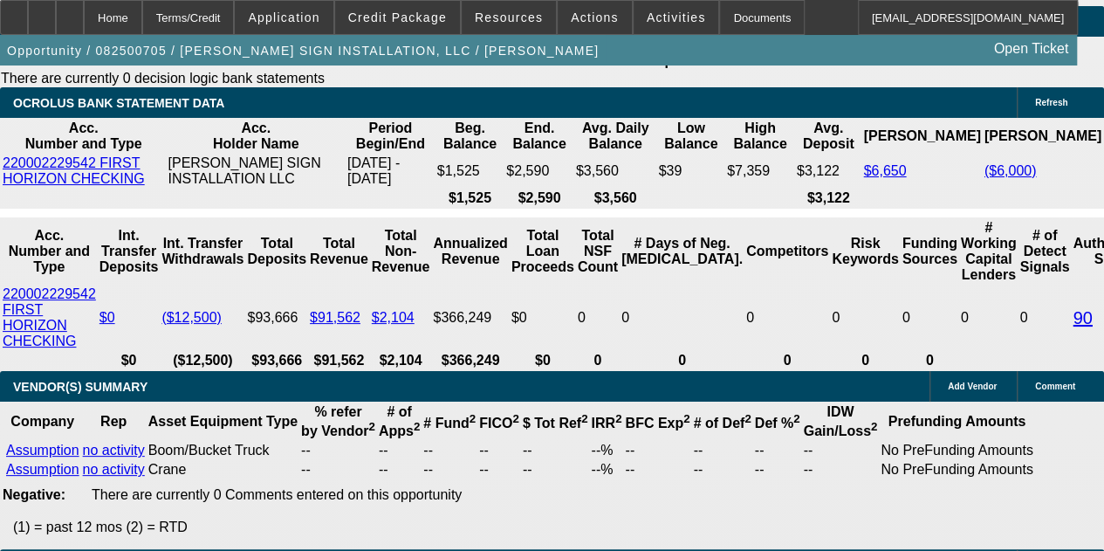
drag, startPoint x: 386, startPoint y: 273, endPoint x: 325, endPoint y: 271, distance: 61.1
drag, startPoint x: 386, startPoint y: 271, endPoint x: 344, endPoint y: 270, distance: 41.9
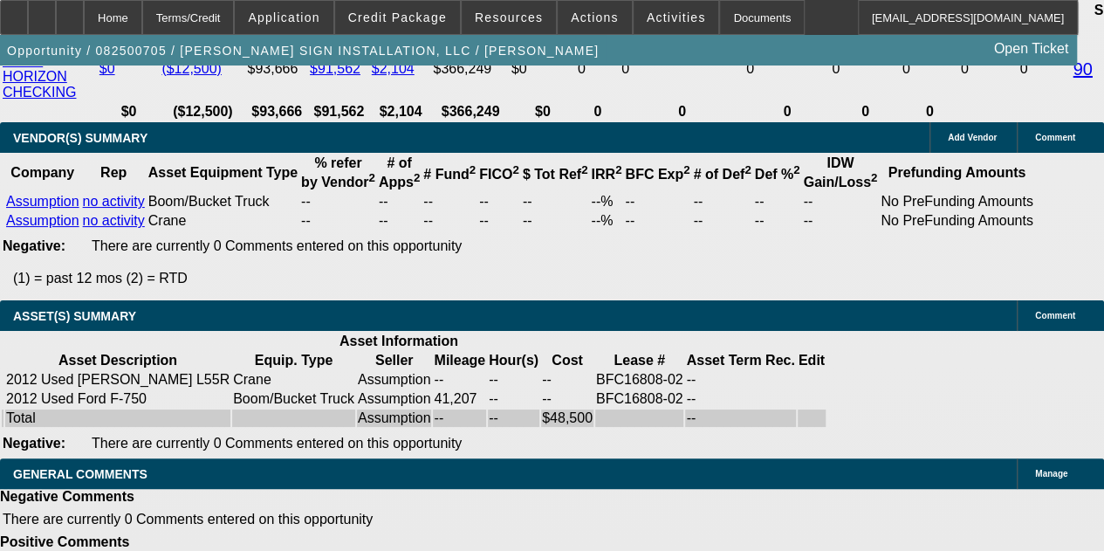
scroll to position [3404, 0]
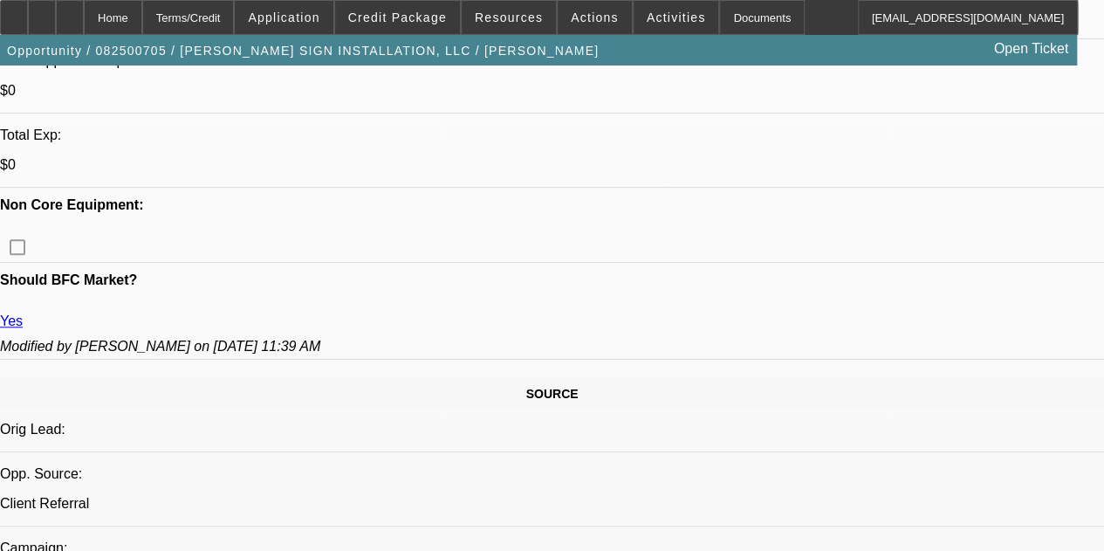
drag, startPoint x: 730, startPoint y: 311, endPoint x: 721, endPoint y: 76, distance: 235.0
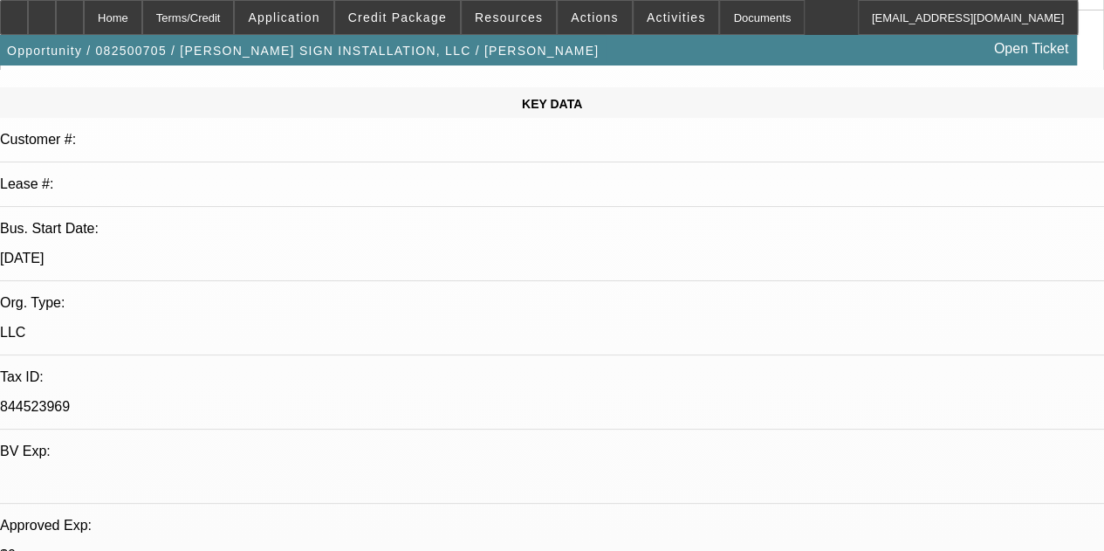
scroll to position [0, 0]
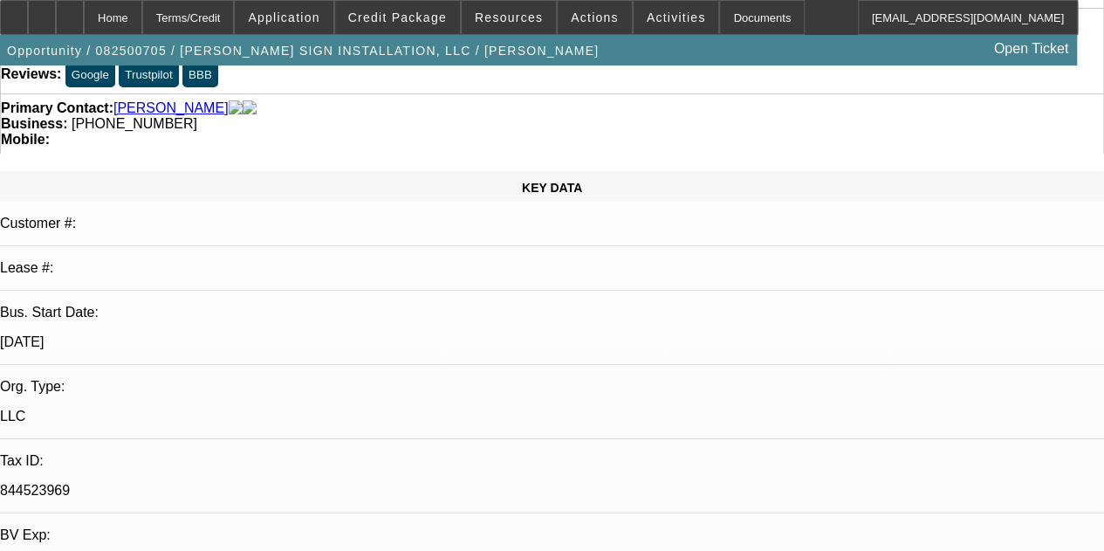
drag, startPoint x: 469, startPoint y: 179, endPoint x: 476, endPoint y: 348, distance: 169.5
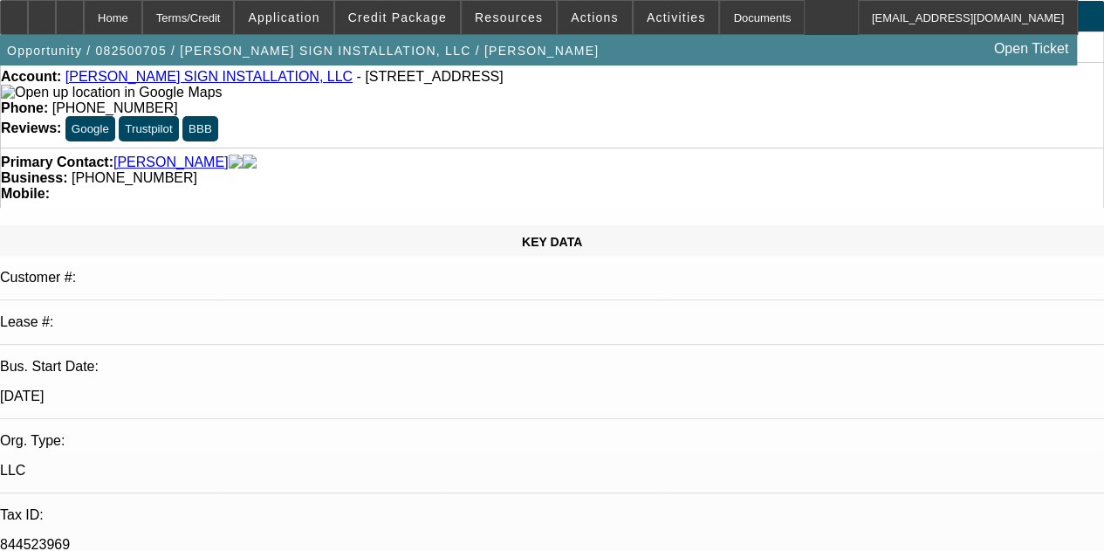
drag, startPoint x: 482, startPoint y: 299, endPoint x: 483, endPoint y: 402, distance: 103.0
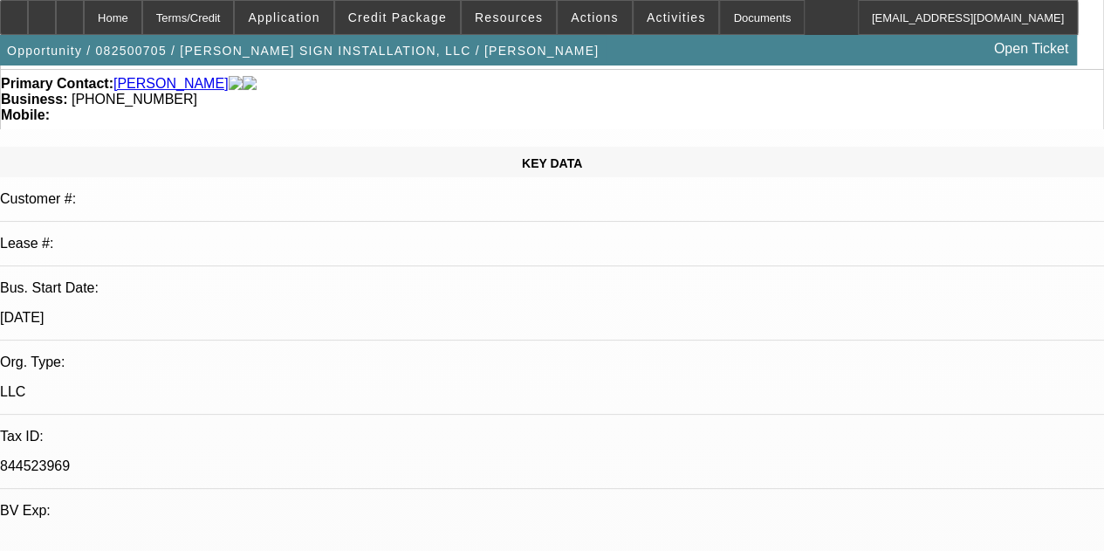
drag, startPoint x: 492, startPoint y: 329, endPoint x: 494, endPoint y: 466, distance: 137.1
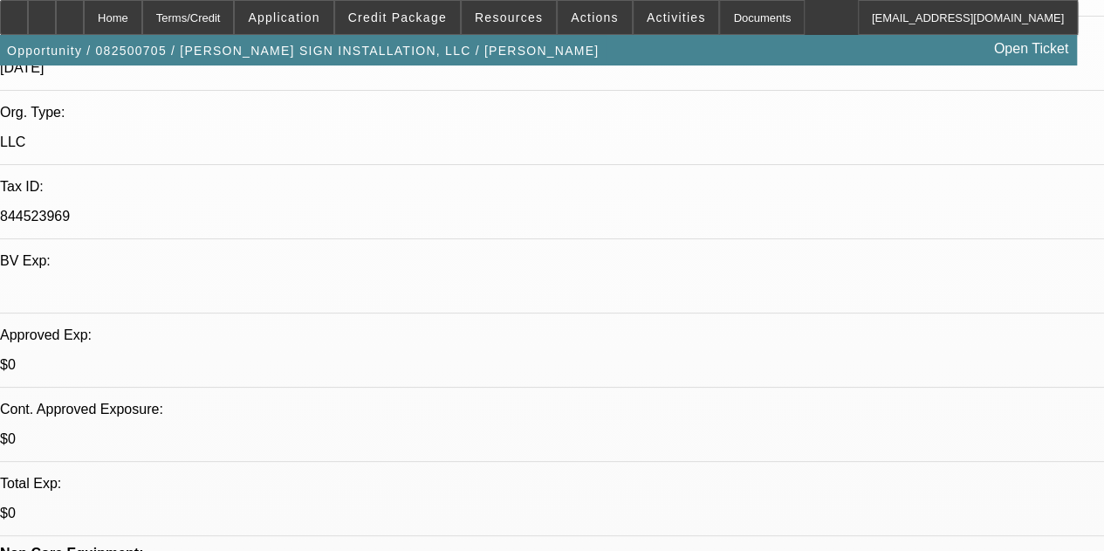
drag, startPoint x: 488, startPoint y: 280, endPoint x: 526, endPoint y: 444, distance: 168.3
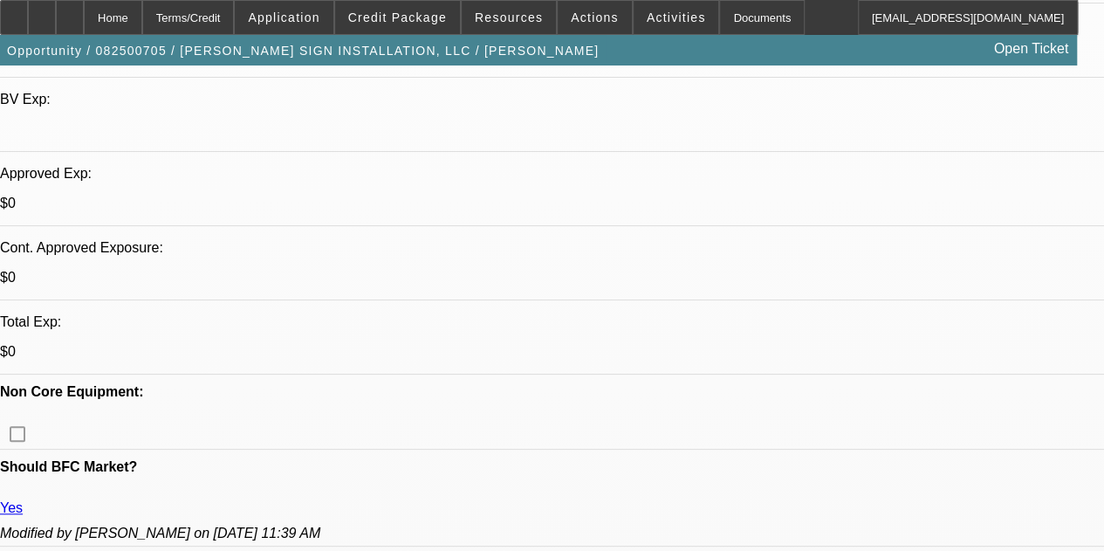
scroll to position [586, 0]
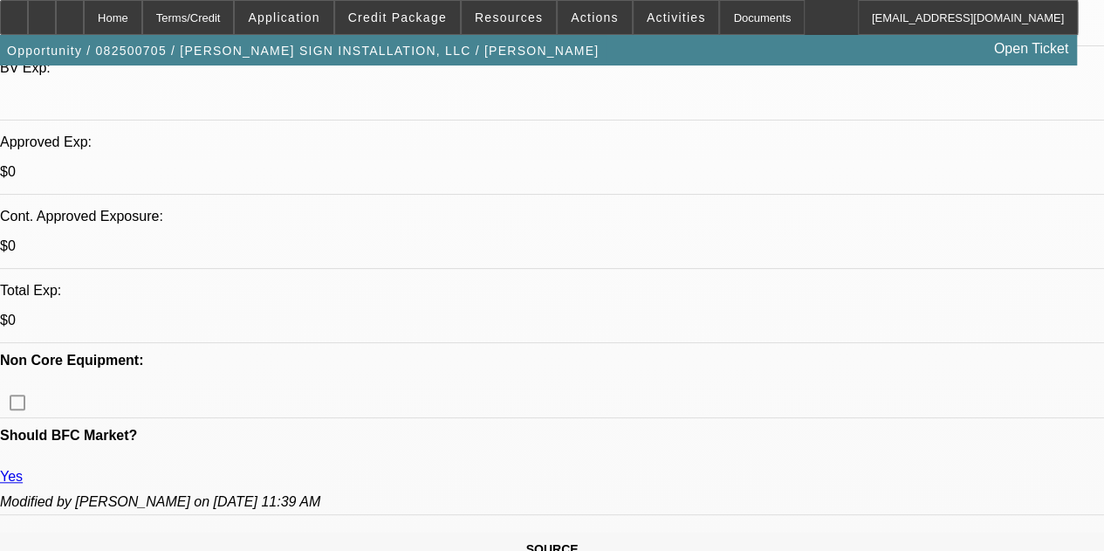
drag, startPoint x: 484, startPoint y: 228, endPoint x: 505, endPoint y: 340, distance: 114.5
drag, startPoint x: 465, startPoint y: 320, endPoint x: 466, endPoint y: 280, distance: 40.2
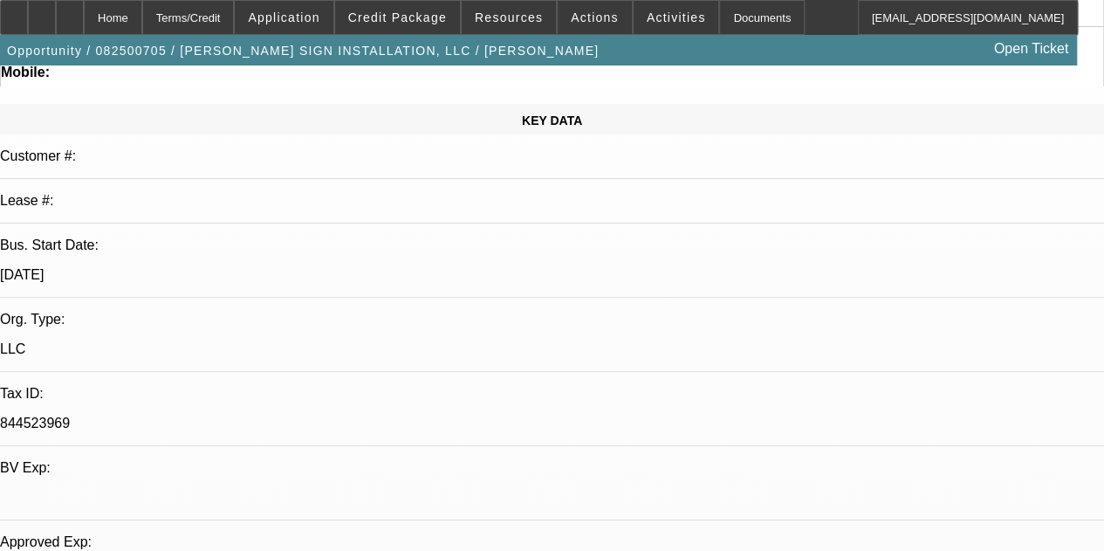
drag, startPoint x: 464, startPoint y: 330, endPoint x: 463, endPoint y: 189, distance: 140.6
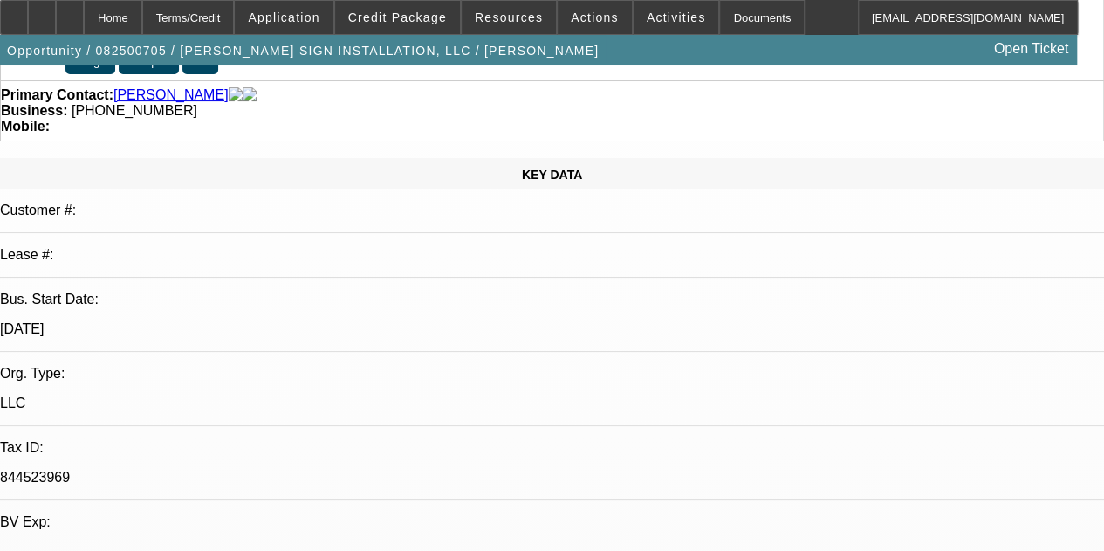
drag, startPoint x: 458, startPoint y: 331, endPoint x: 484, endPoint y: 231, distance: 102.9
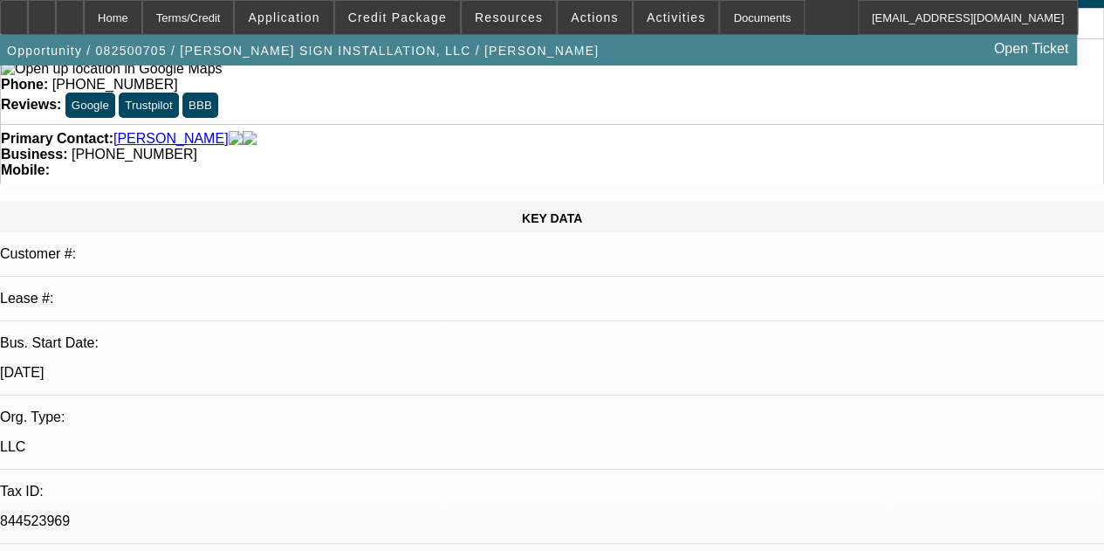
drag, startPoint x: 486, startPoint y: 252, endPoint x: 487, endPoint y: 221, distance: 31.4
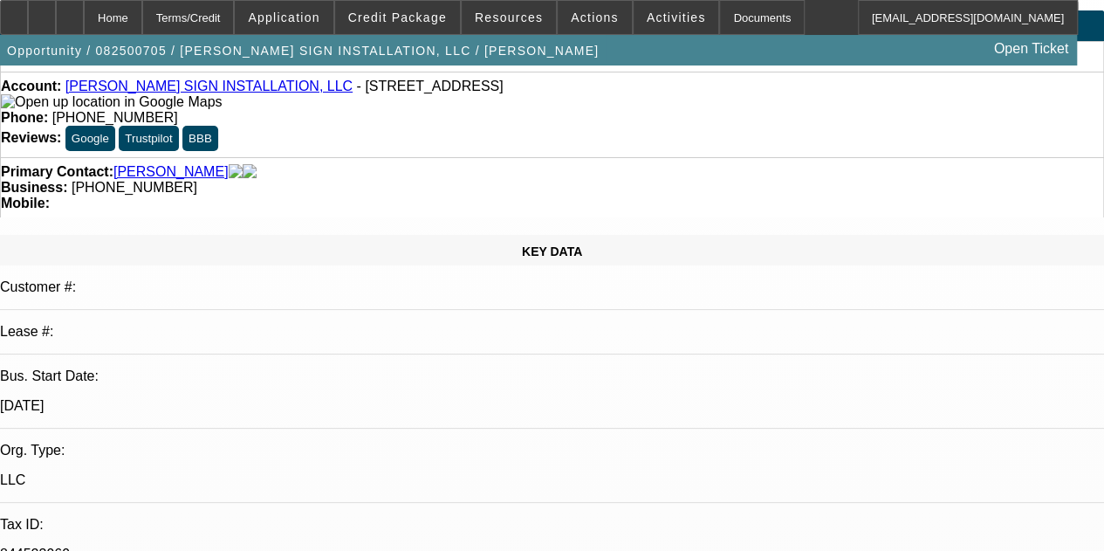
drag, startPoint x: 489, startPoint y: 282, endPoint x: 475, endPoint y: 189, distance: 94.4
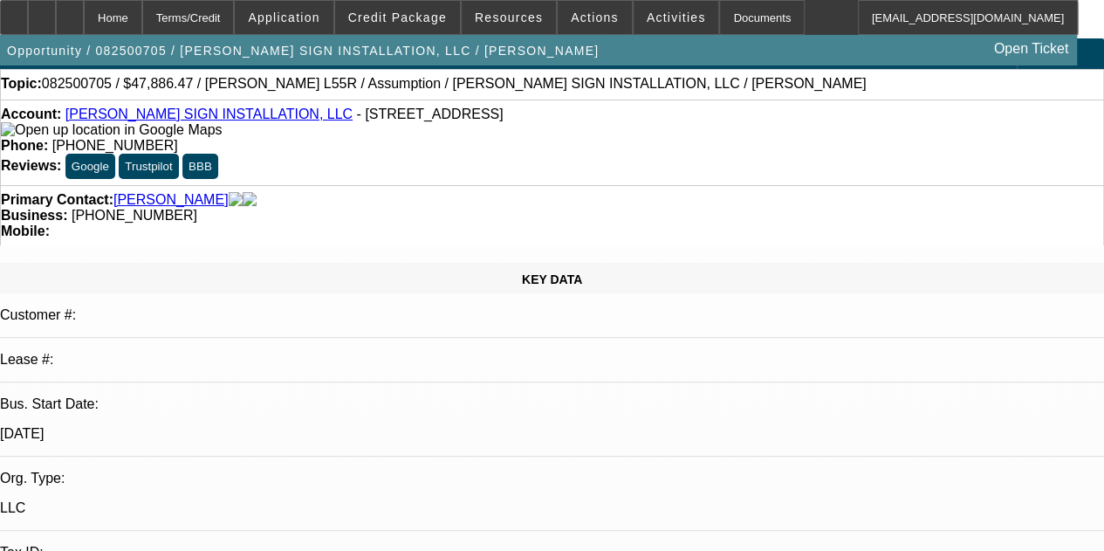
scroll to position [0, 0]
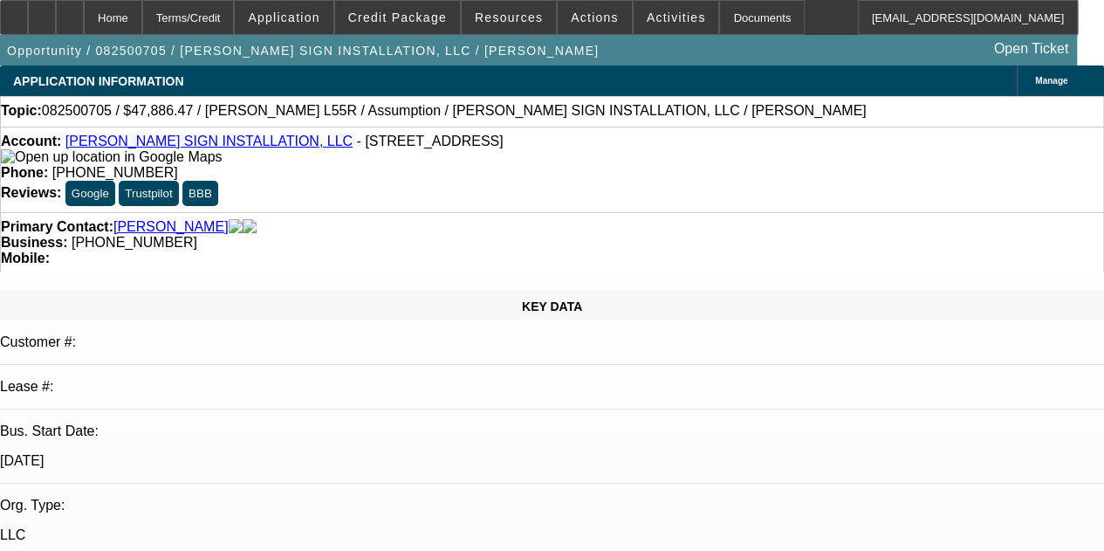
drag, startPoint x: 485, startPoint y: 287, endPoint x: 485, endPoint y: 149, distance: 137.9
drag, startPoint x: 470, startPoint y: 271, endPoint x: 473, endPoint y: 152, distance: 118.8
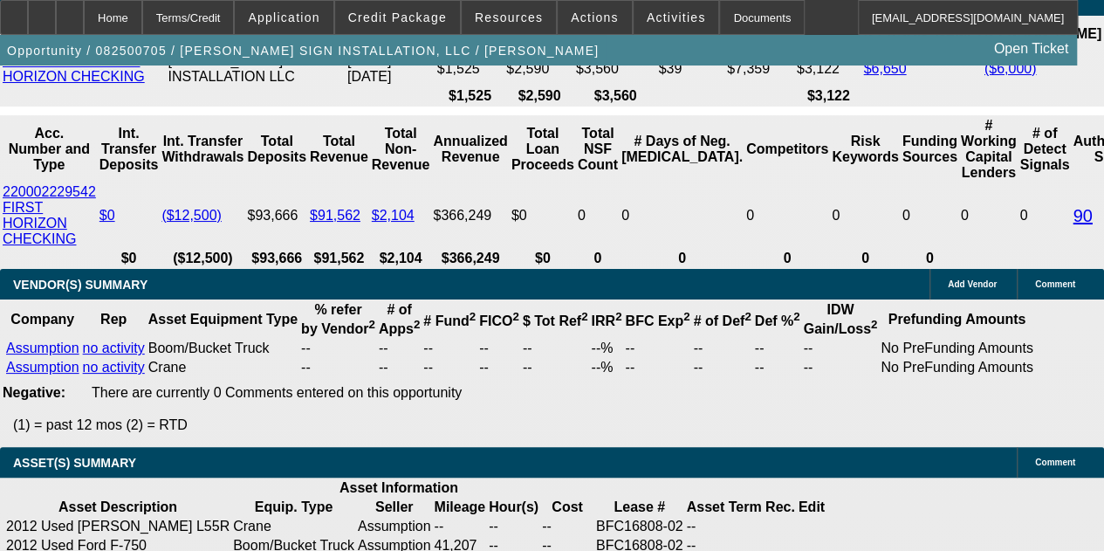
drag, startPoint x: 473, startPoint y: 313, endPoint x: 418, endPoint y: 580, distance: 271.9
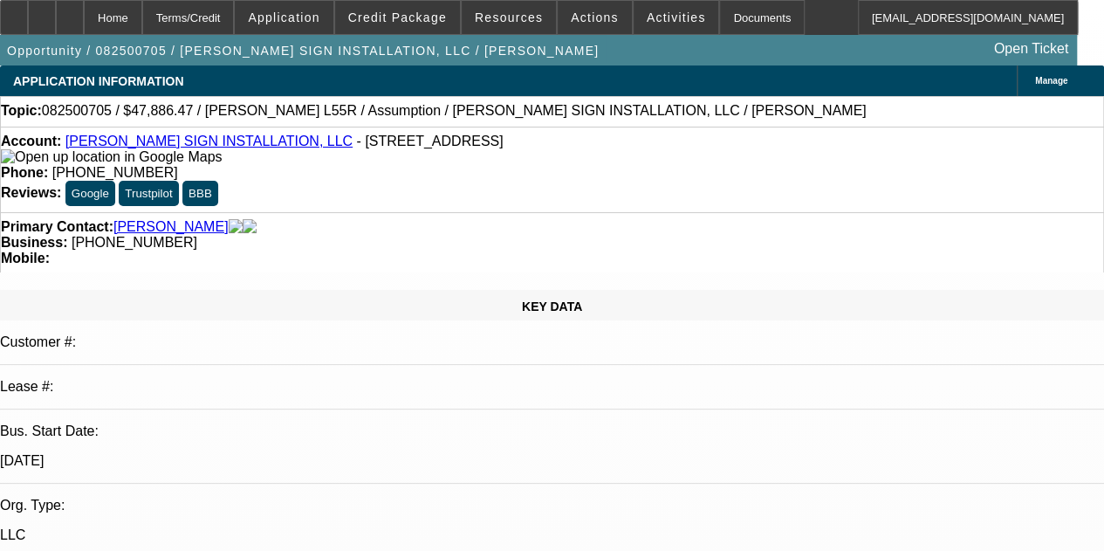
drag, startPoint x: 395, startPoint y: 235, endPoint x: 423, endPoint y: -32, distance: 268.7
drag, startPoint x: 489, startPoint y: 326, endPoint x: 484, endPoint y: 302, distance: 24.0
drag, startPoint x: 456, startPoint y: 306, endPoint x: 464, endPoint y: 317, distance: 13.1
drag, startPoint x: 477, startPoint y: 347, endPoint x: 466, endPoint y: 319, distance: 29.3
drag, startPoint x: 475, startPoint y: 348, endPoint x: 464, endPoint y: 292, distance: 56.8
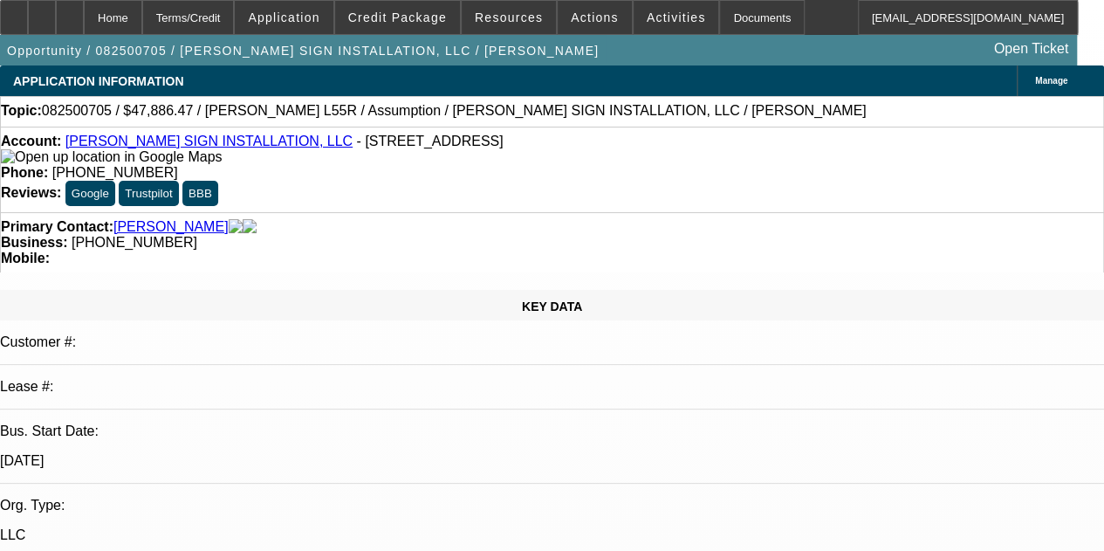
drag, startPoint x: 480, startPoint y: 317, endPoint x: 482, endPoint y: 296, distance: 21.0
drag, startPoint x: 484, startPoint y: 349, endPoint x: 464, endPoint y: 256, distance: 95.5
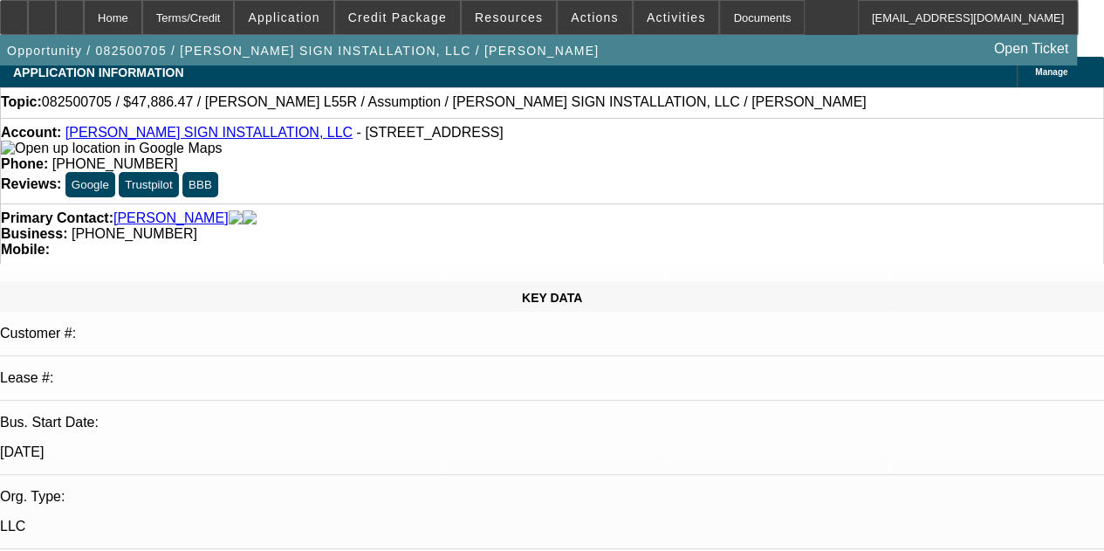
drag, startPoint x: 489, startPoint y: 348, endPoint x: 500, endPoint y: 401, distance: 53.6
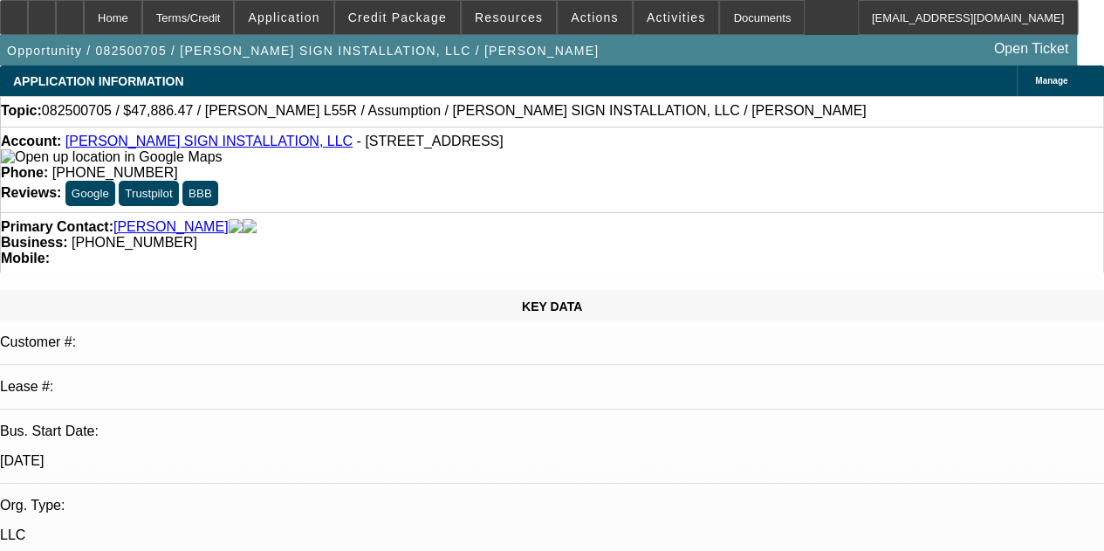
drag, startPoint x: 498, startPoint y: 404, endPoint x: 454, endPoint y: 229, distance: 180.8
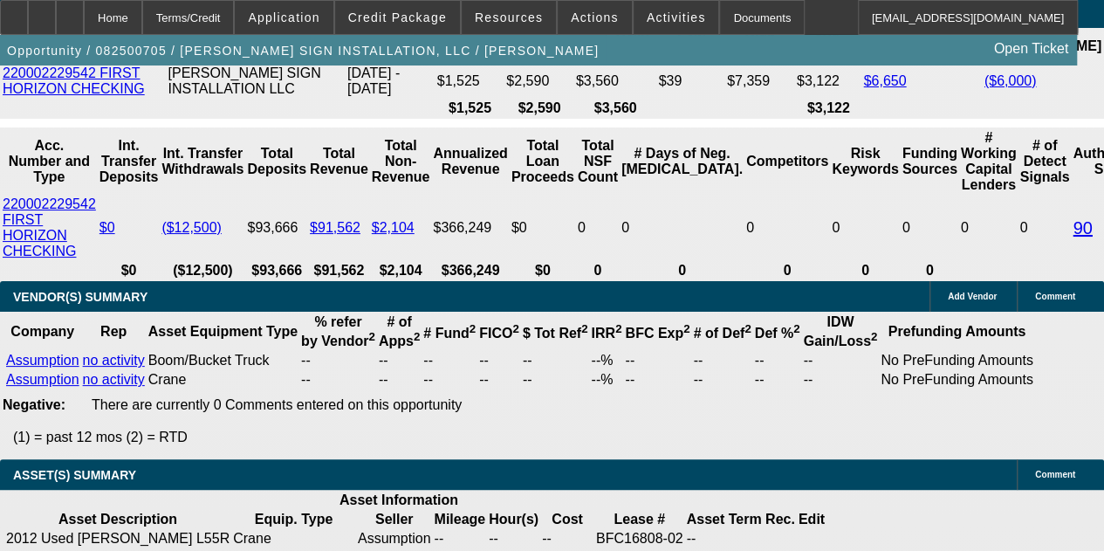
scroll to position [3919, 0]
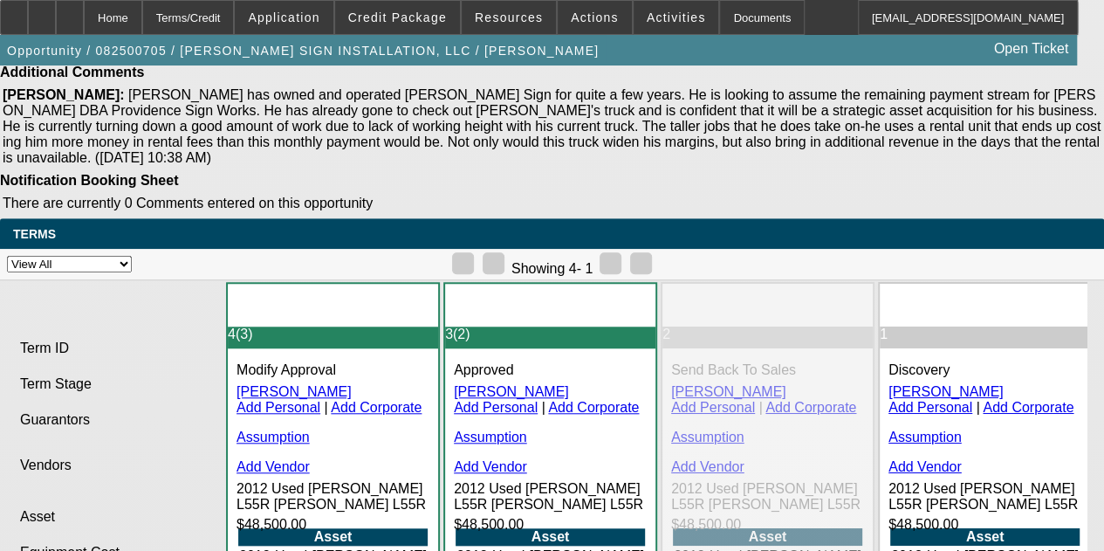
drag, startPoint x: 477, startPoint y: 373, endPoint x: 395, endPoint y: 592, distance: 233.7
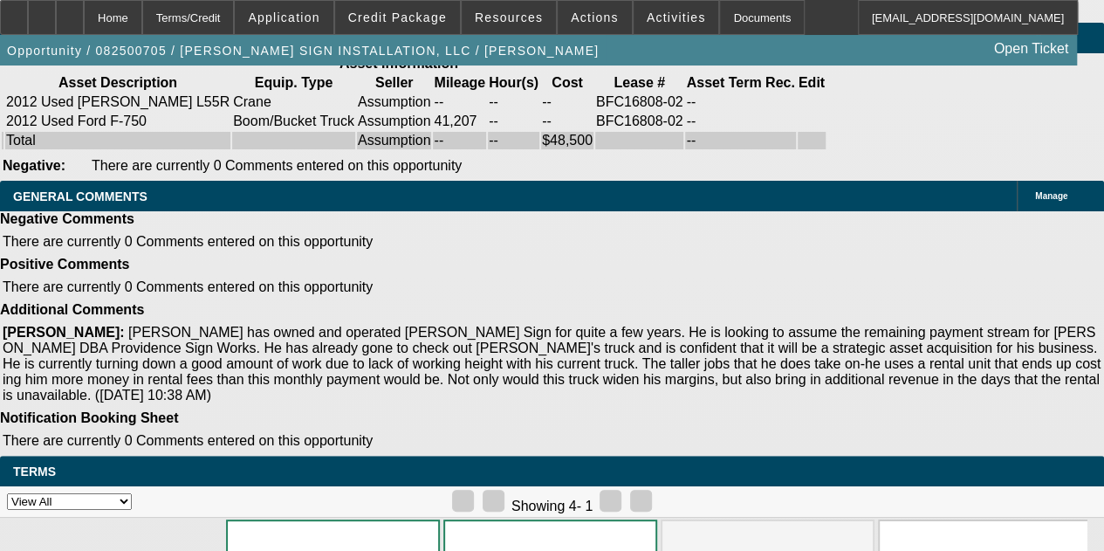
drag, startPoint x: 398, startPoint y: 222, endPoint x: 399, endPoint y: 115, distance: 106.5
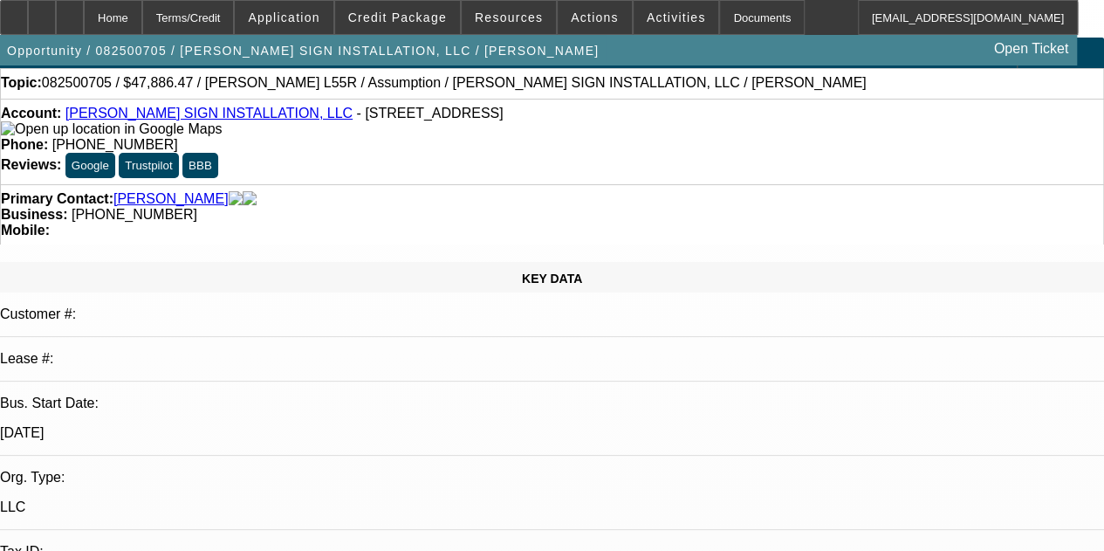
scroll to position [0, 0]
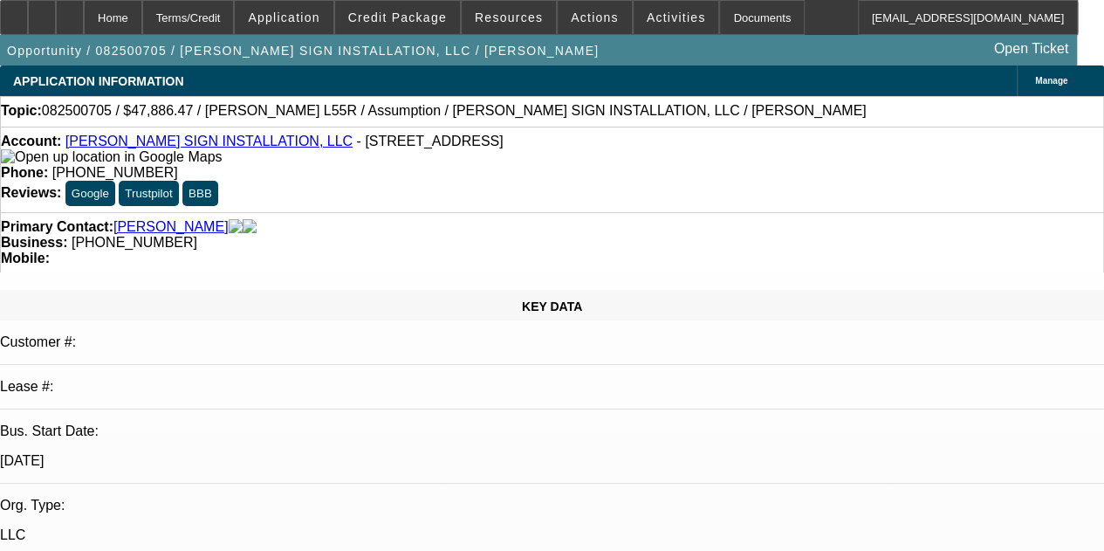
drag, startPoint x: 396, startPoint y: 170, endPoint x: 407, endPoint y: -41, distance: 211.5
drag, startPoint x: 490, startPoint y: 346, endPoint x: 489, endPoint y: 303, distance: 42.8
drag, startPoint x: 496, startPoint y: 347, endPoint x: 494, endPoint y: 267, distance: 79.5
drag, startPoint x: 494, startPoint y: 348, endPoint x: 490, endPoint y: 222, distance: 126.6
drag, startPoint x: 494, startPoint y: 346, endPoint x: 490, endPoint y: 293, distance: 52.6
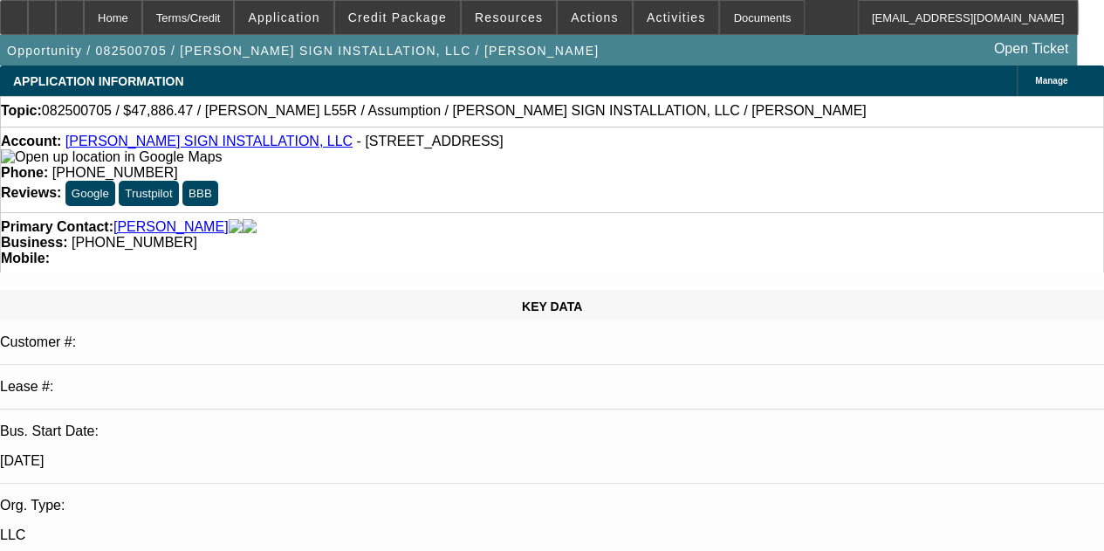
drag
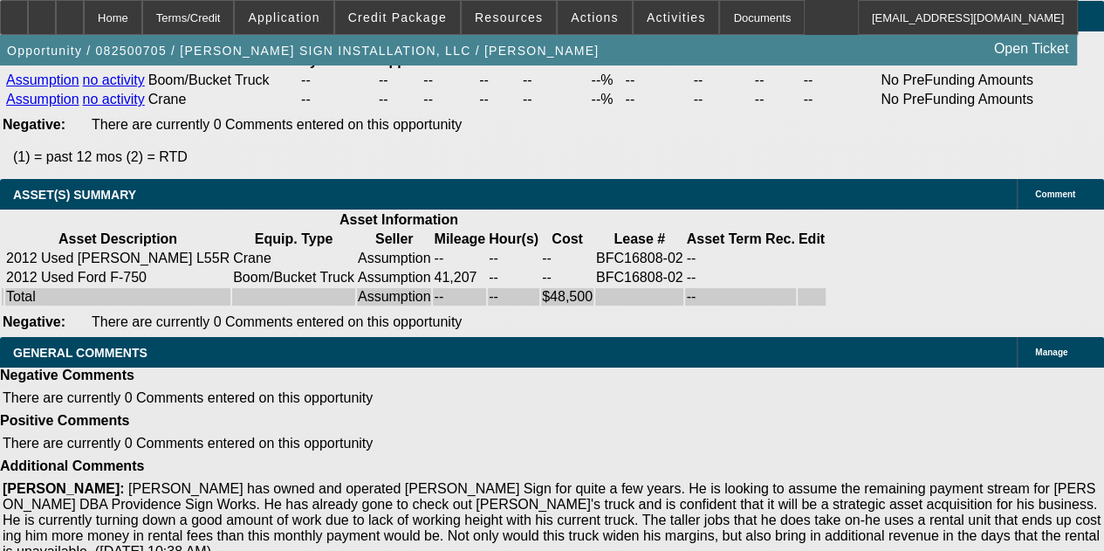
scroll to position [3388, 0]
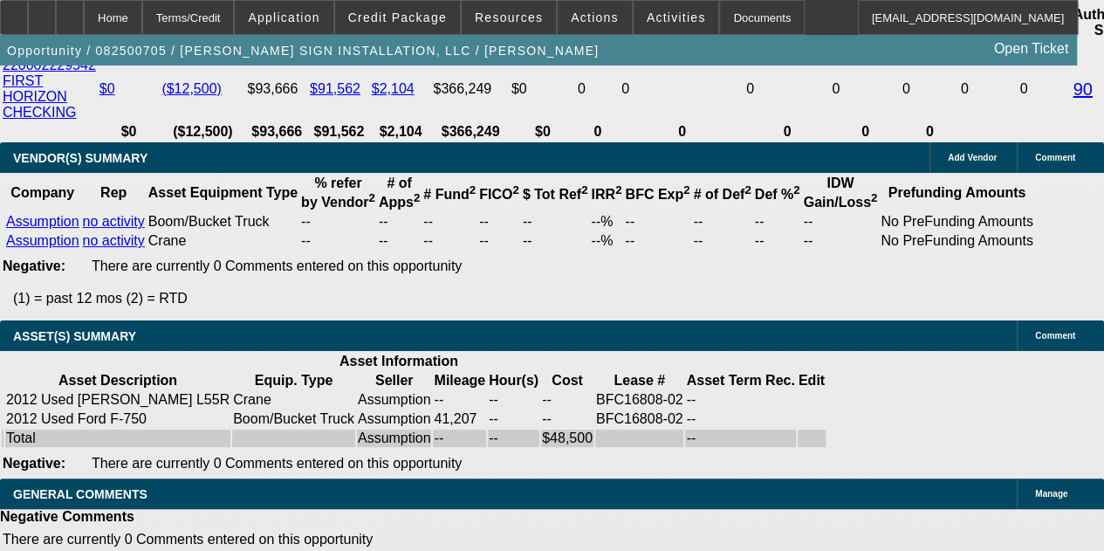
drag, startPoint x: 615, startPoint y: 207, endPoint x: 613, endPoint y: 162, distance: 44.6
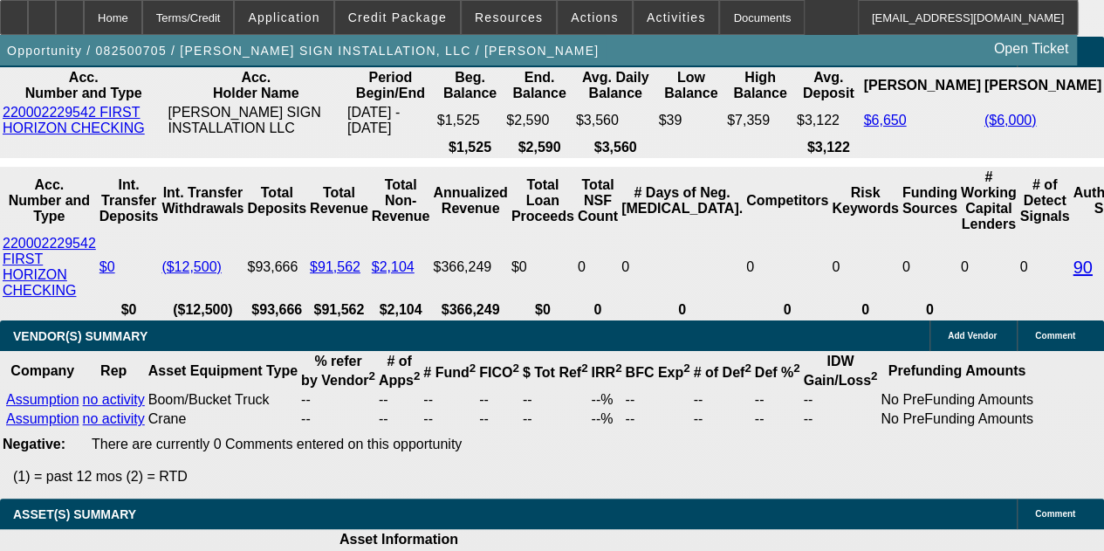
scroll to position [3185, 0]
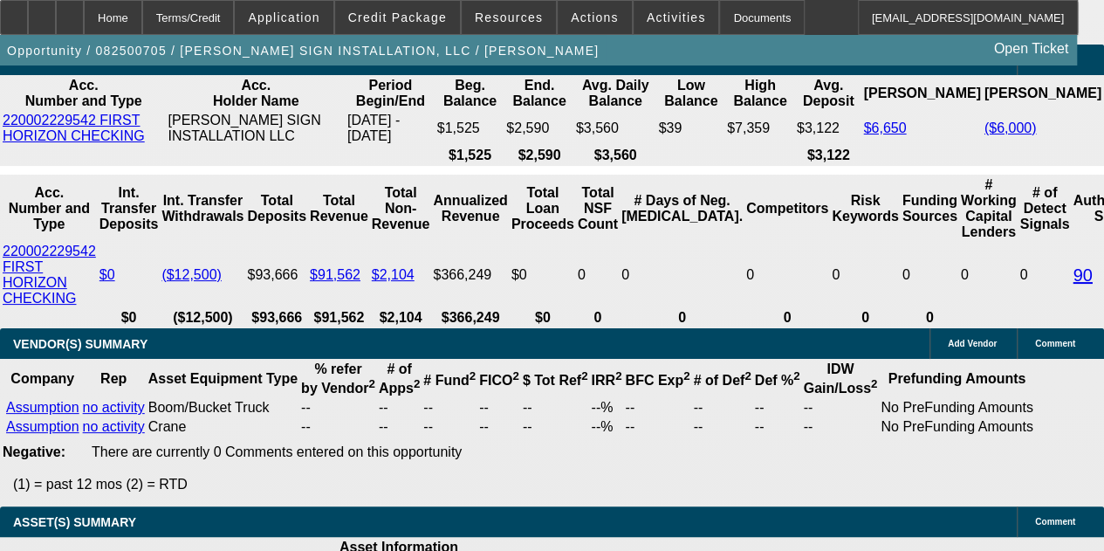
drag, startPoint x: 616, startPoint y: 256, endPoint x: 615, endPoint y: 242, distance: 14.0
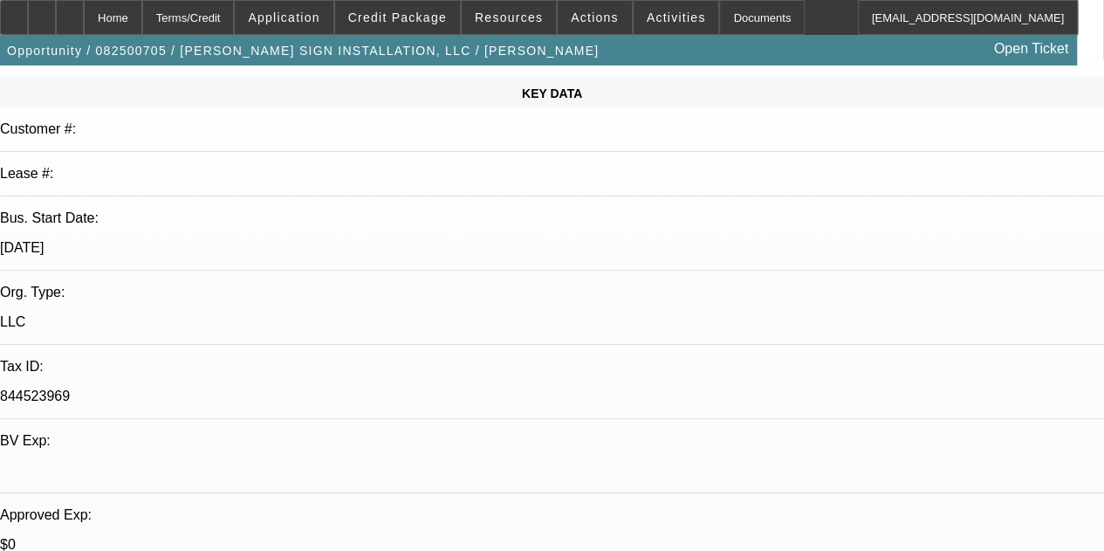
scroll to position [0, 0]
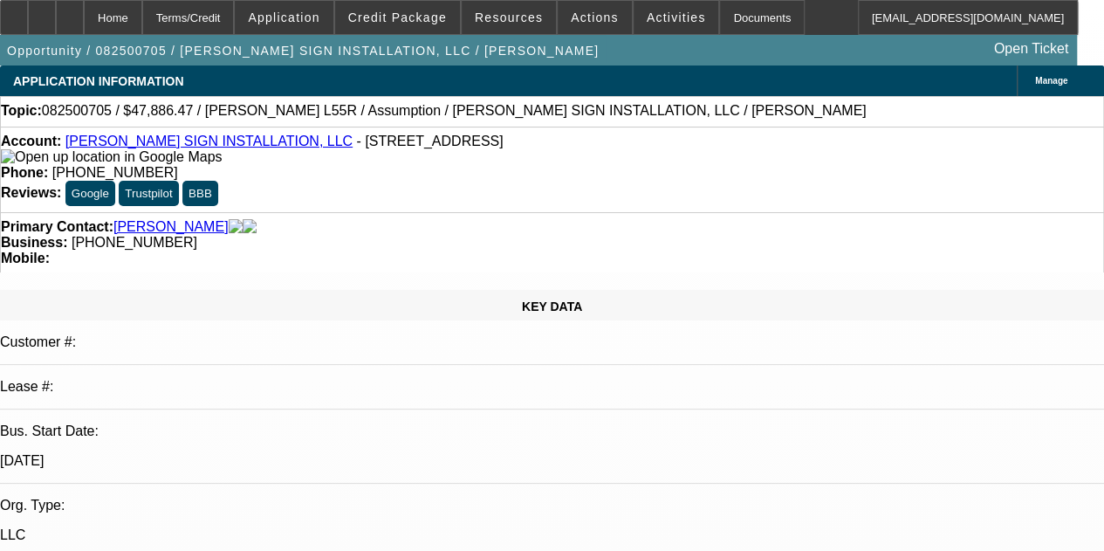
drag, startPoint x: 615, startPoint y: 252, endPoint x: 594, endPoint y: 168, distance: 86.4
drag, startPoint x: 608, startPoint y: 323, endPoint x: 611, endPoint y: 360, distance: 36.8
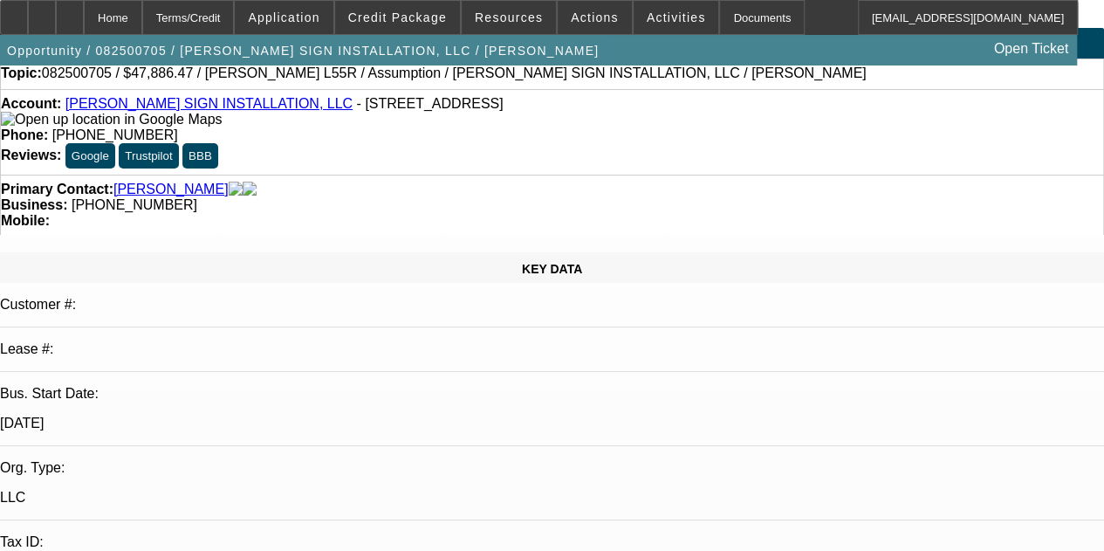
scroll to position [90, 0]
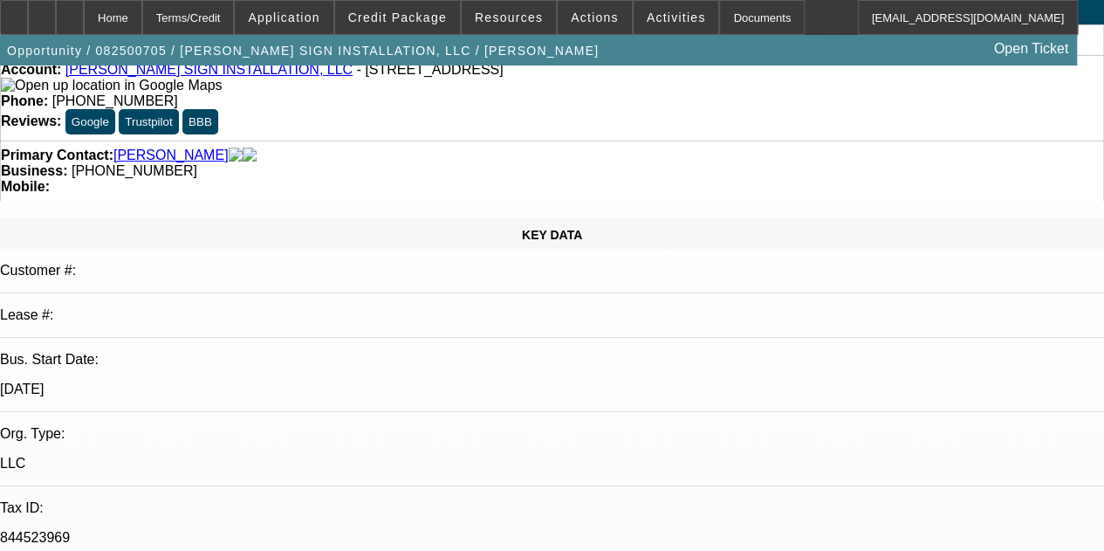
drag, startPoint x: 608, startPoint y: 235, endPoint x: 611, endPoint y: 159, distance: 76.0
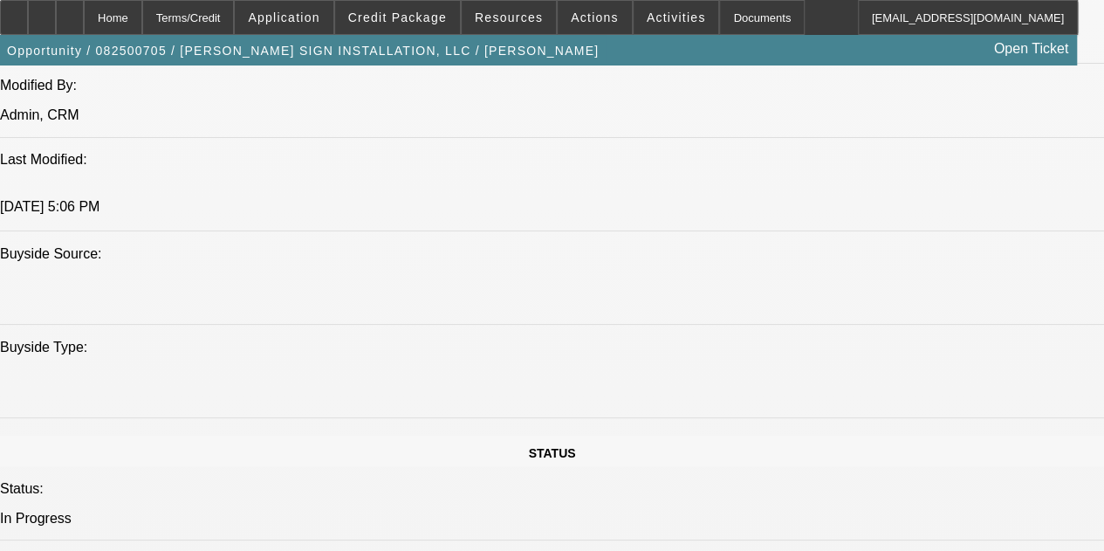
scroll to position [0, 0]
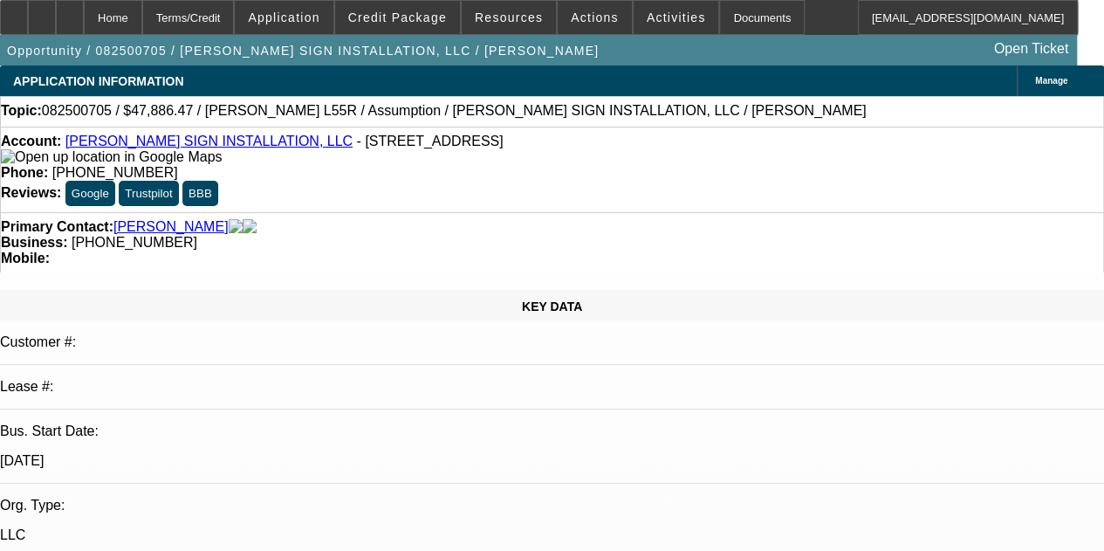
drag, startPoint x: 586, startPoint y: 301, endPoint x: 561, endPoint y: -106, distance: 407.5
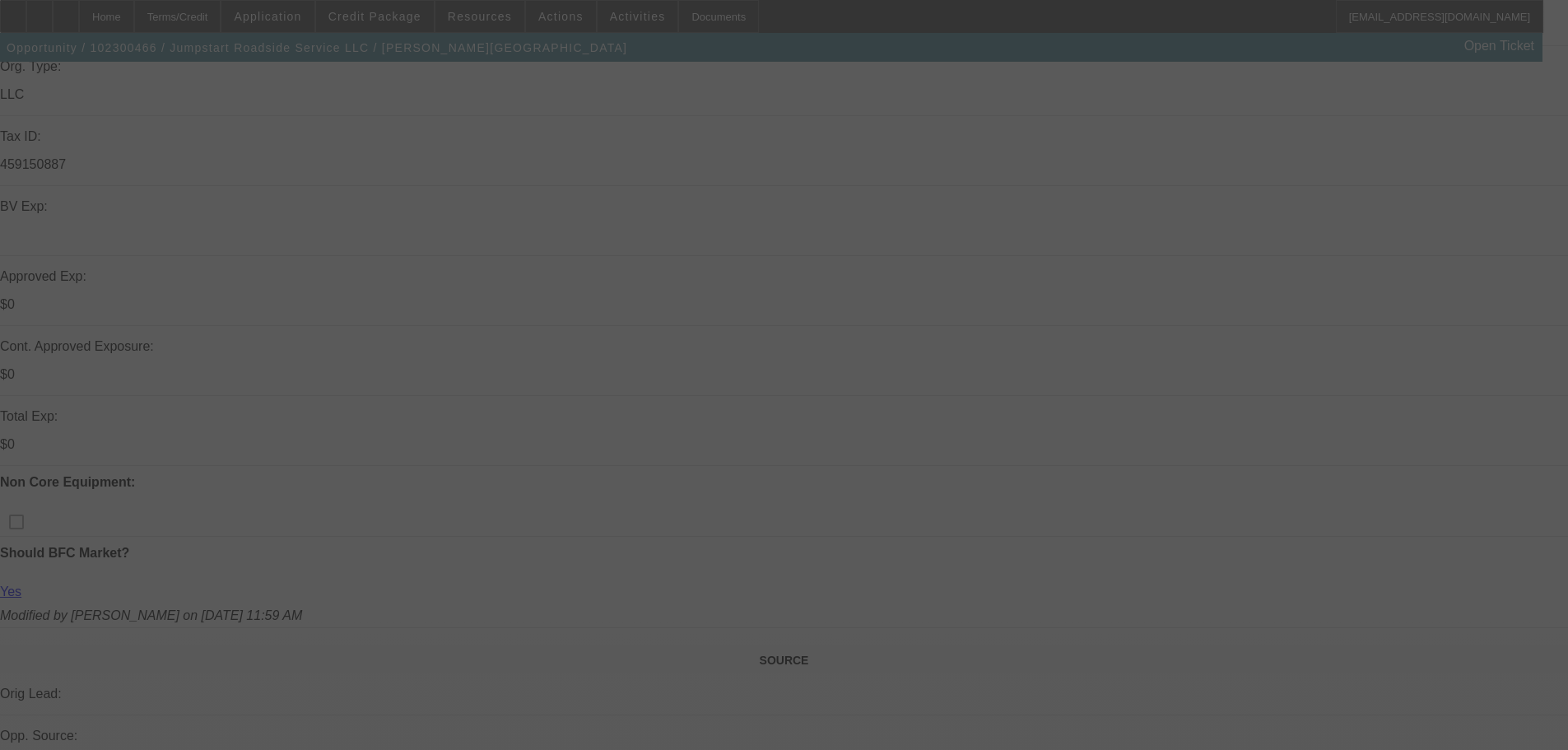
scroll to position [411, 0]
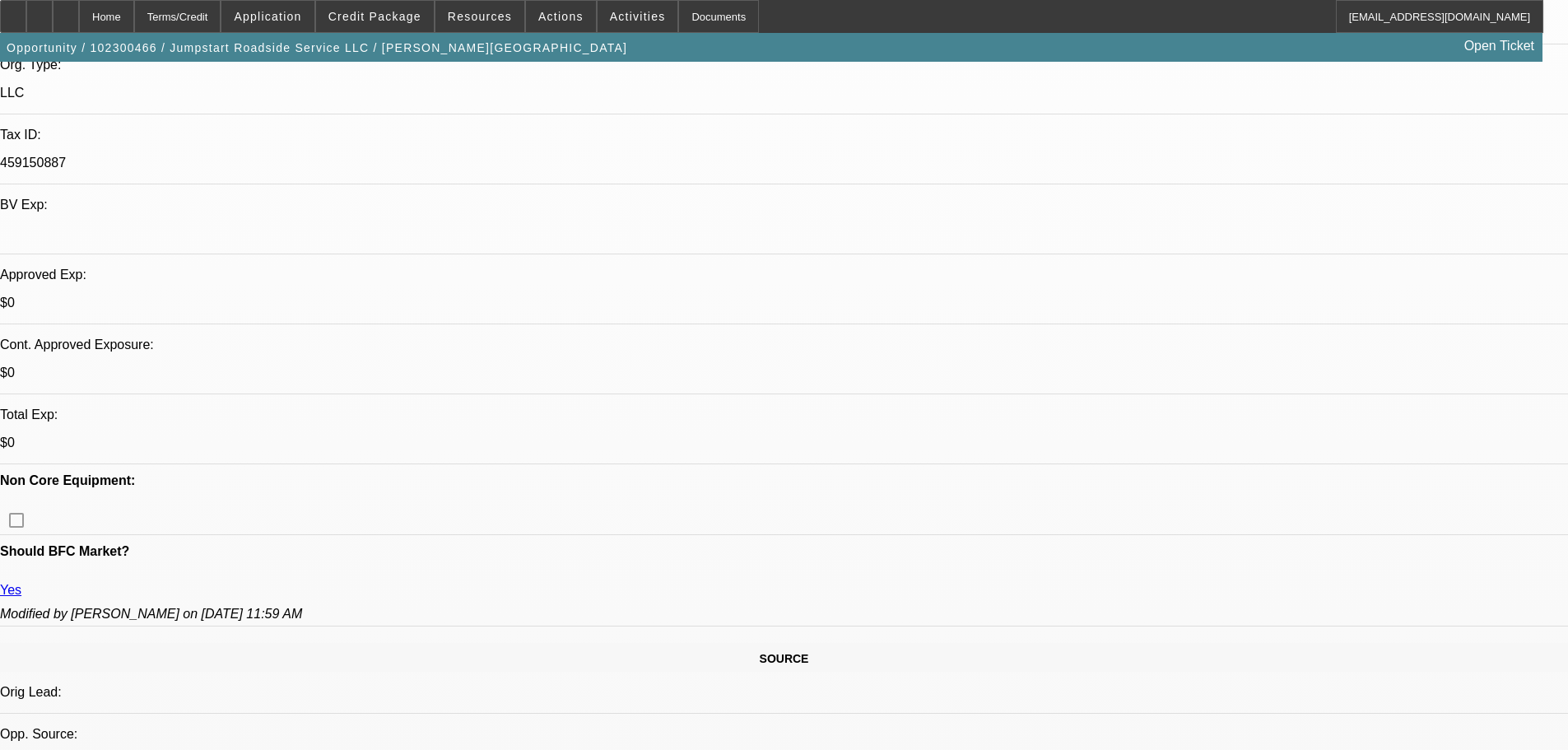
select select "0.1"
select select "2"
select select "0.1"
select select "4"
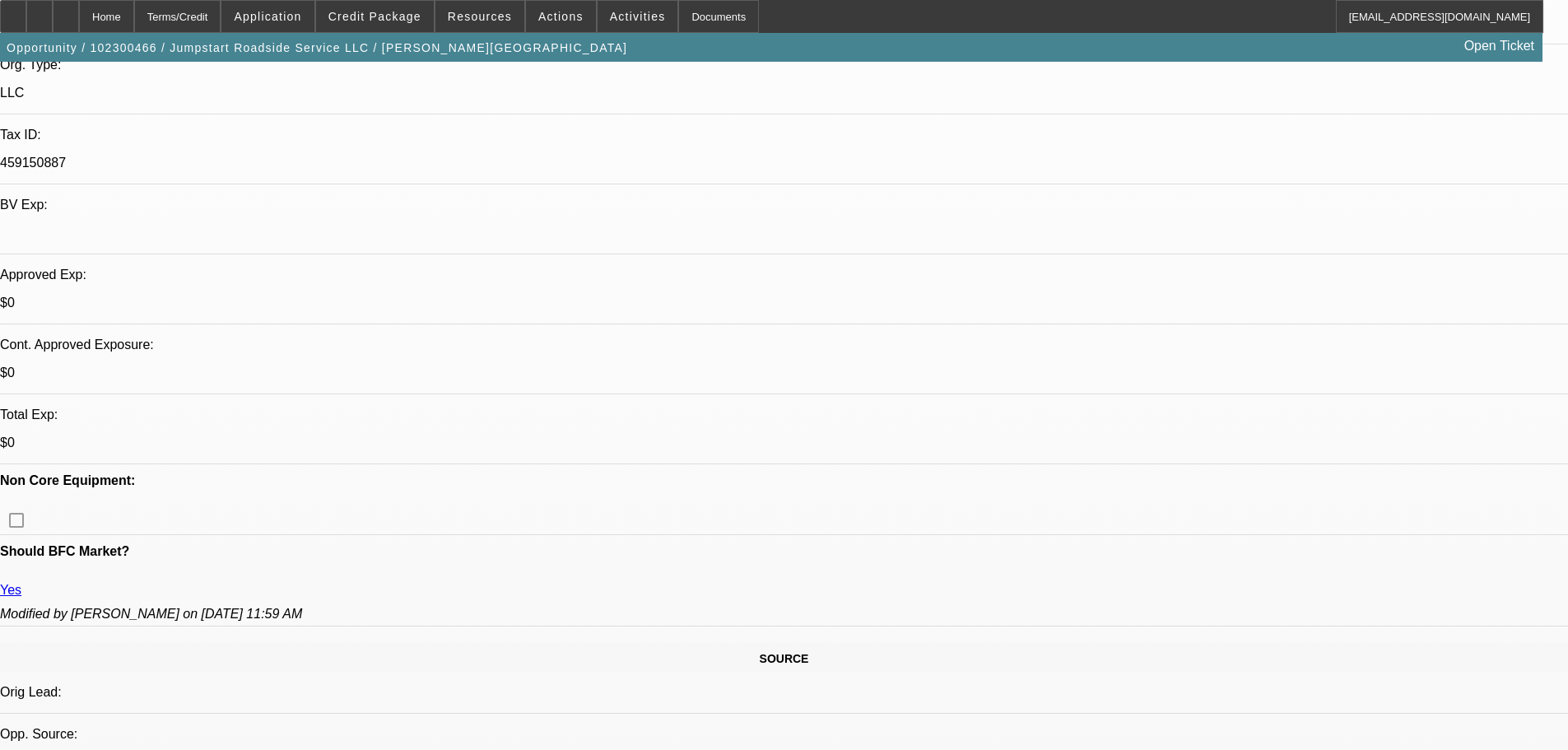
select select "0.1"
select select "2"
select select "0.1"
select select "4"
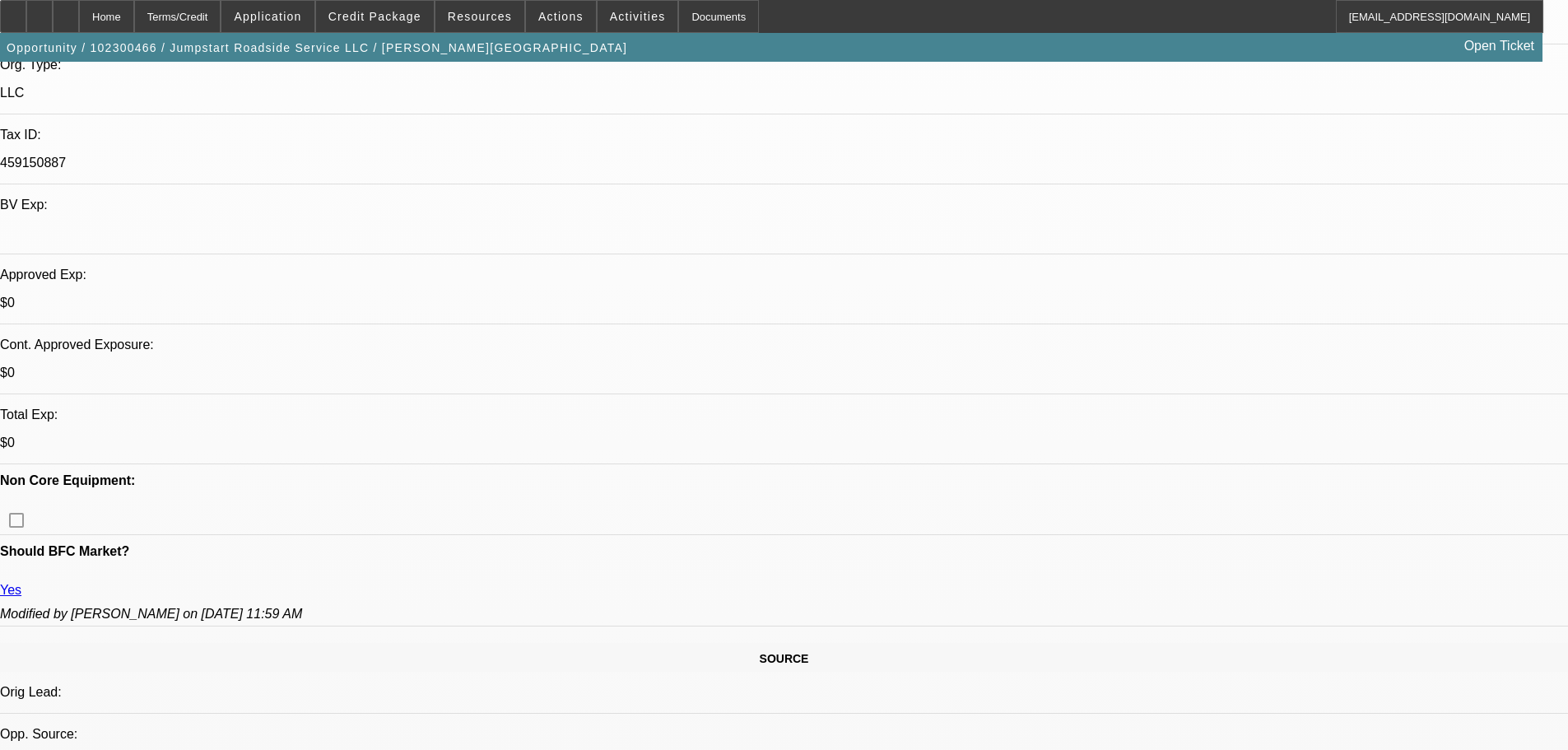
select select "0.1"
select select "2"
select select "0.1"
select select "4"
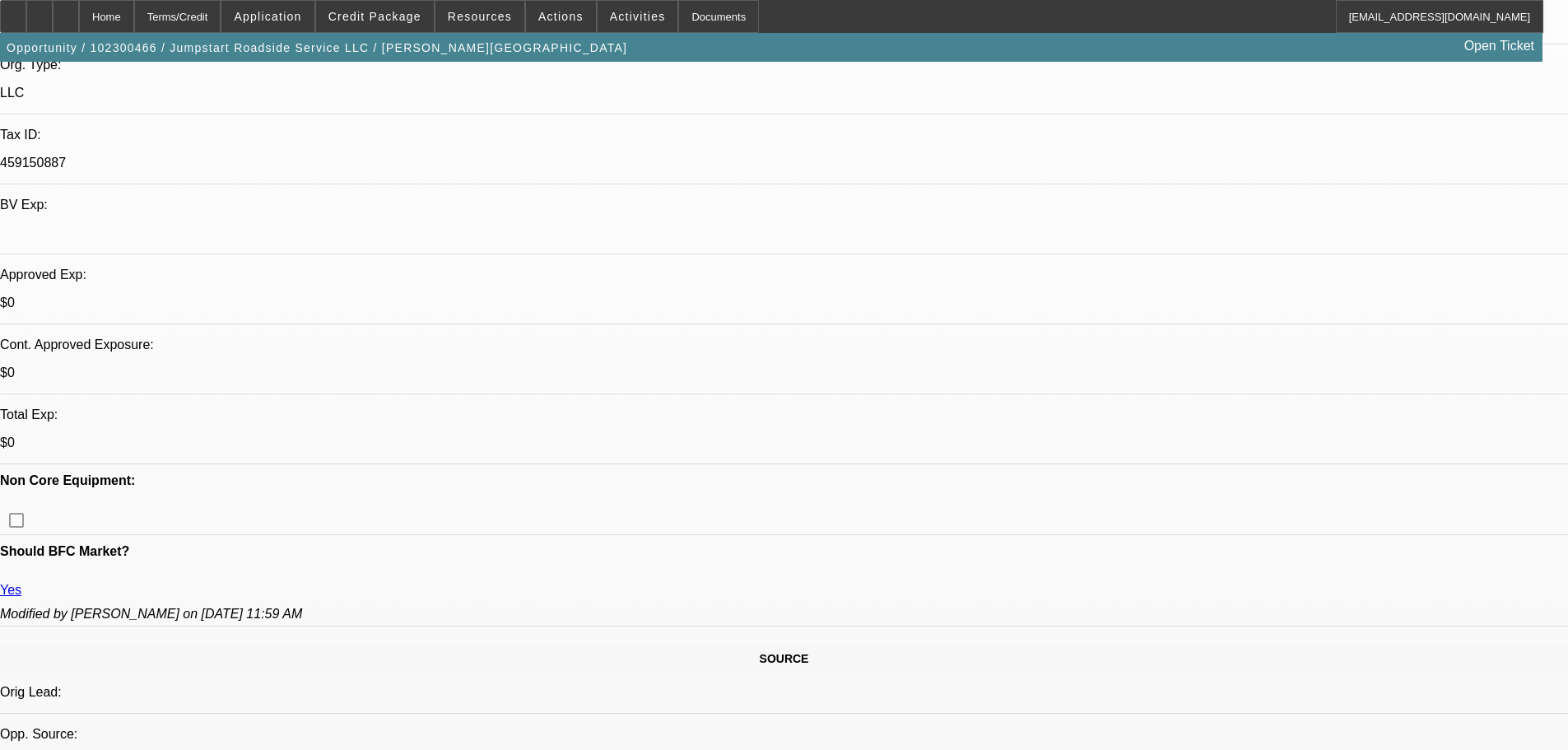
select select "0.1"
select select "2"
select select "0.1"
select select "4"
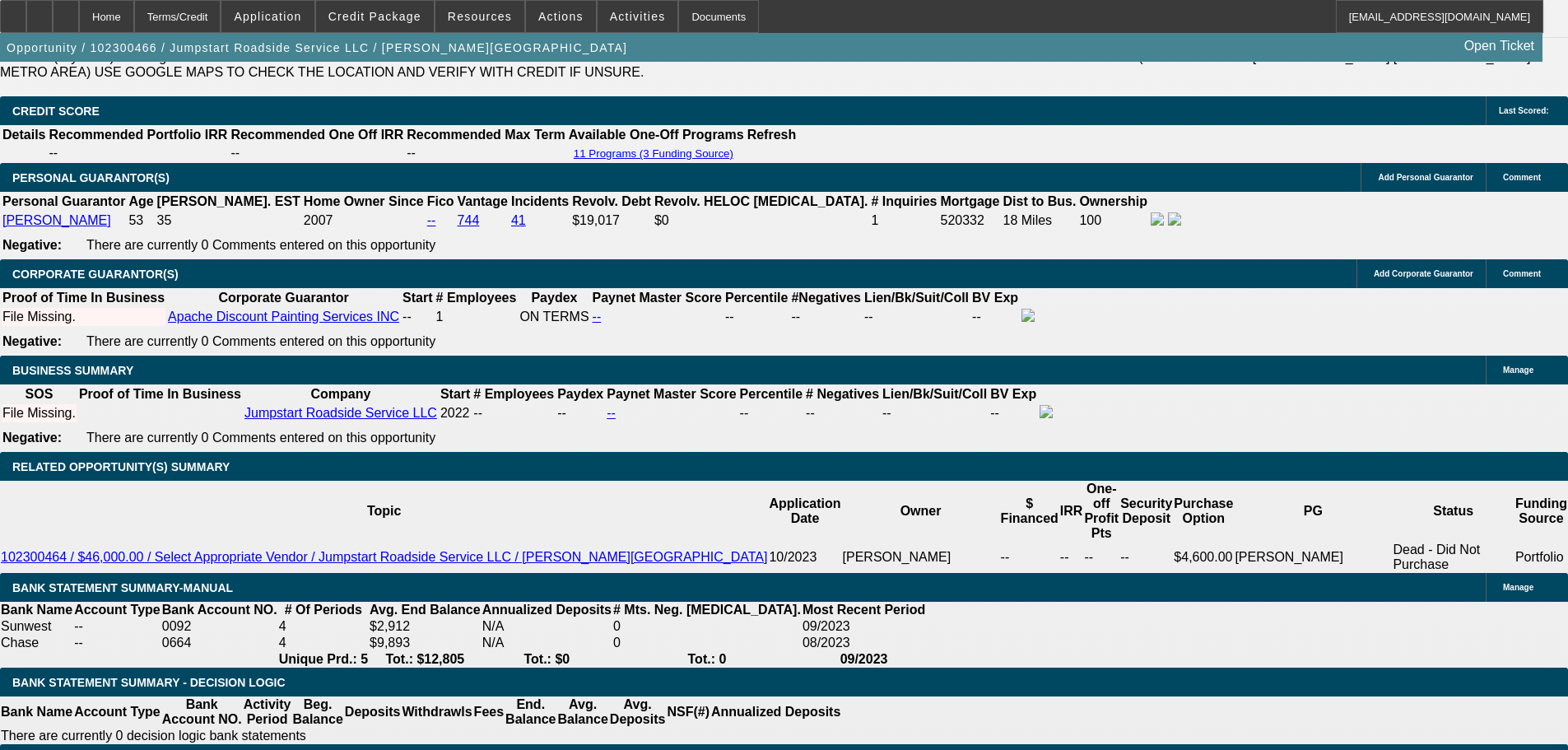
scroll to position [2306, 0]
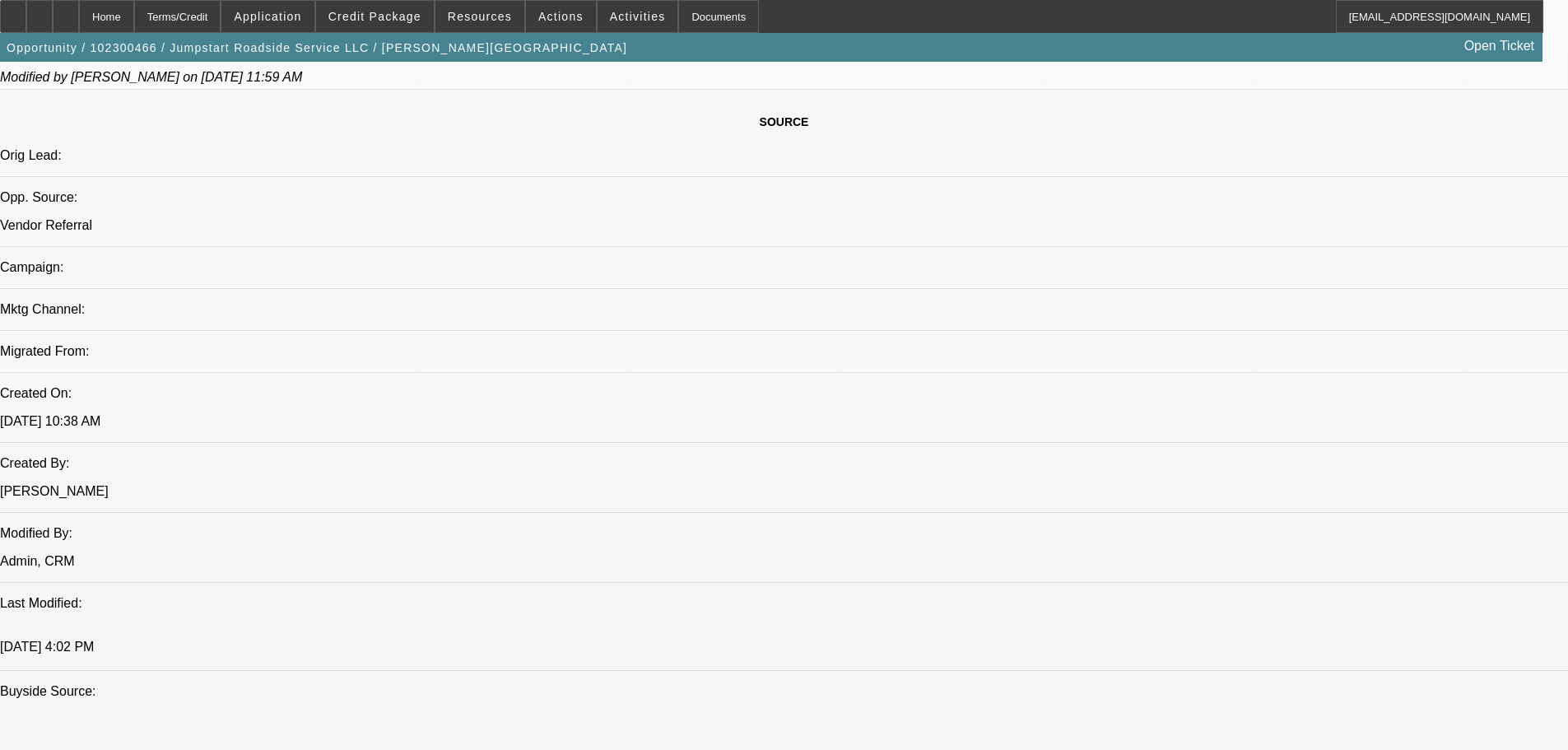
drag, startPoint x: 1050, startPoint y: 333, endPoint x: 1046, endPoint y: 194, distance: 139.1
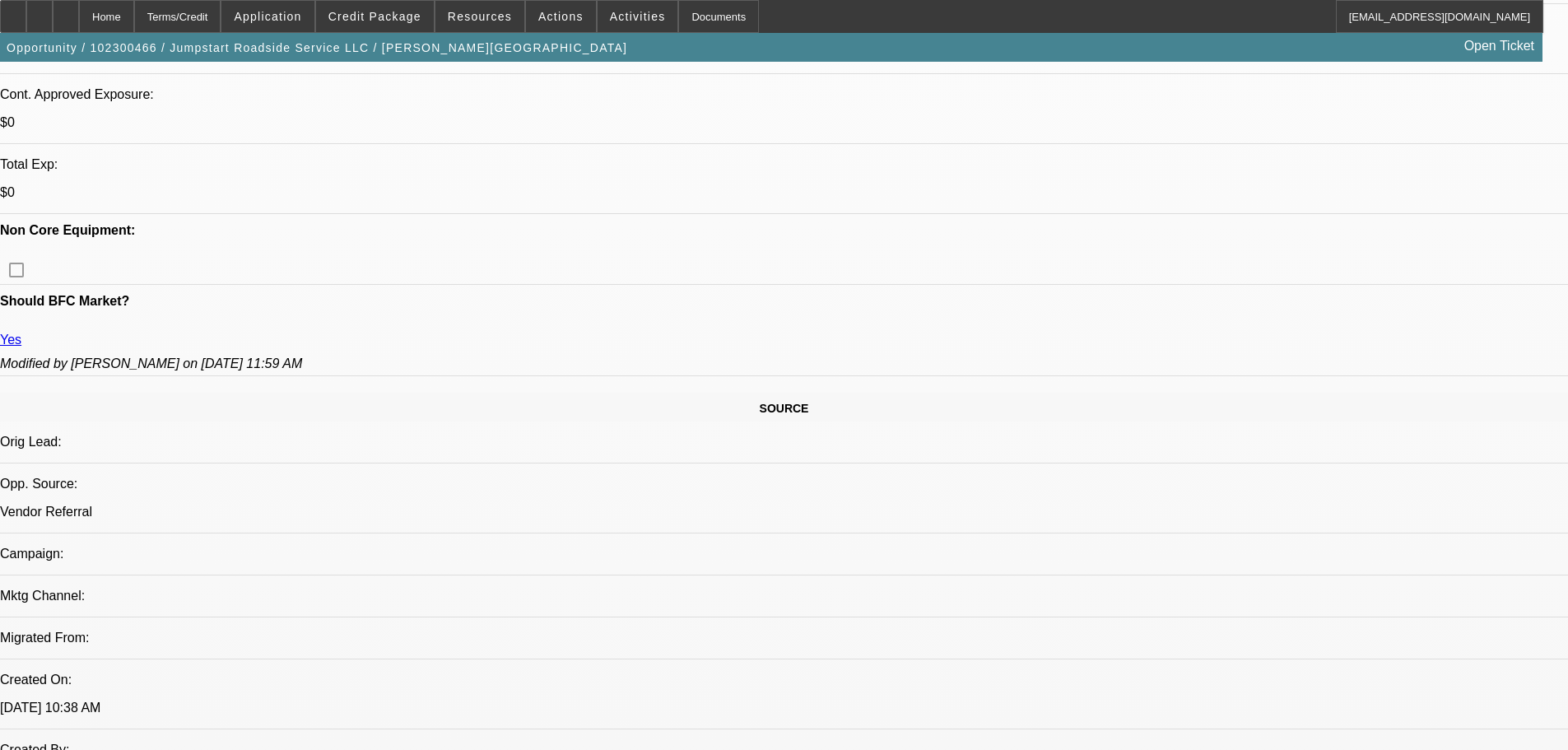
scroll to position [498, 0]
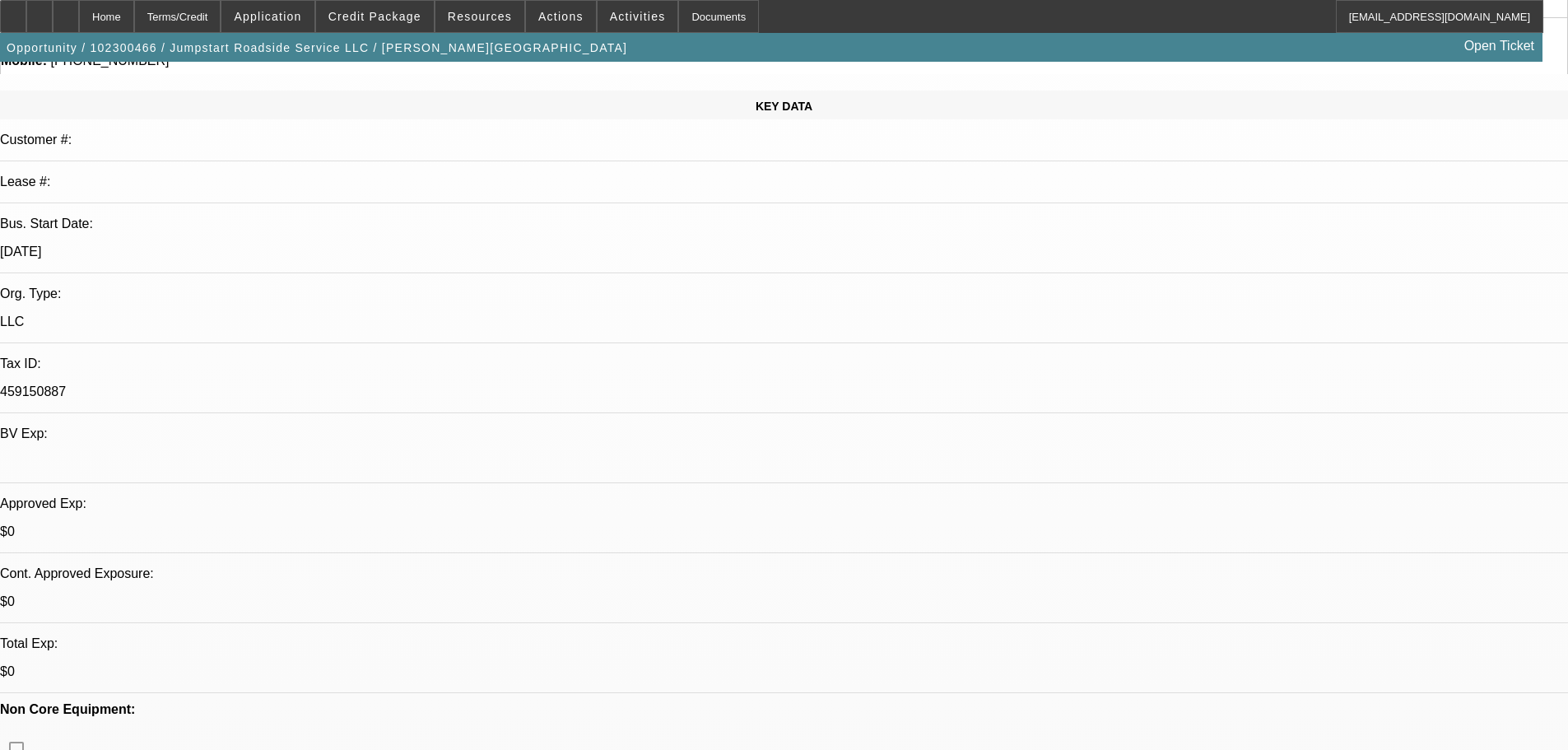
scroll to position [0, 0]
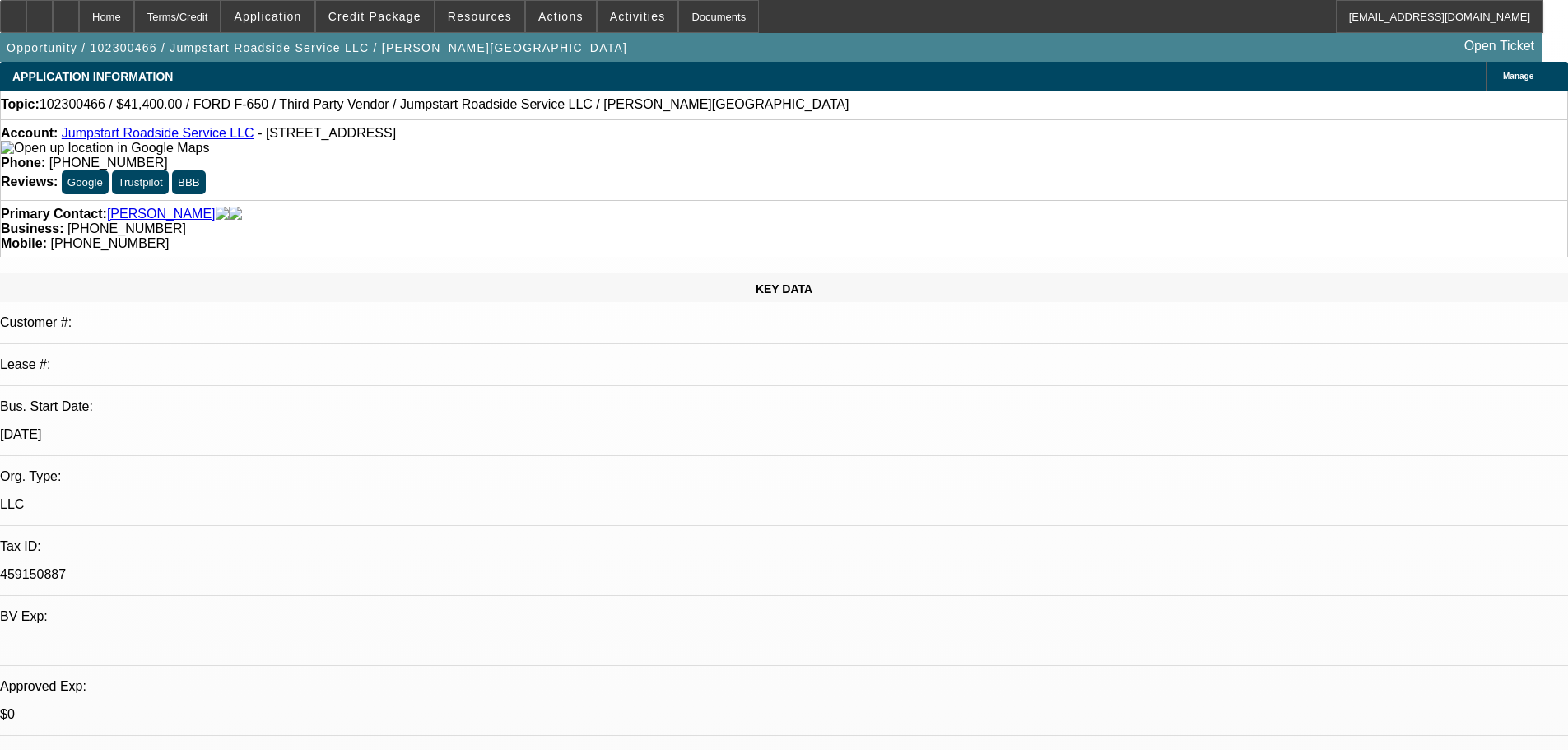
drag, startPoint x: 709, startPoint y: 408, endPoint x: 693, endPoint y: 281, distance: 128.0
drag, startPoint x: 1030, startPoint y: 251, endPoint x: 787, endPoint y: 275, distance: 244.2
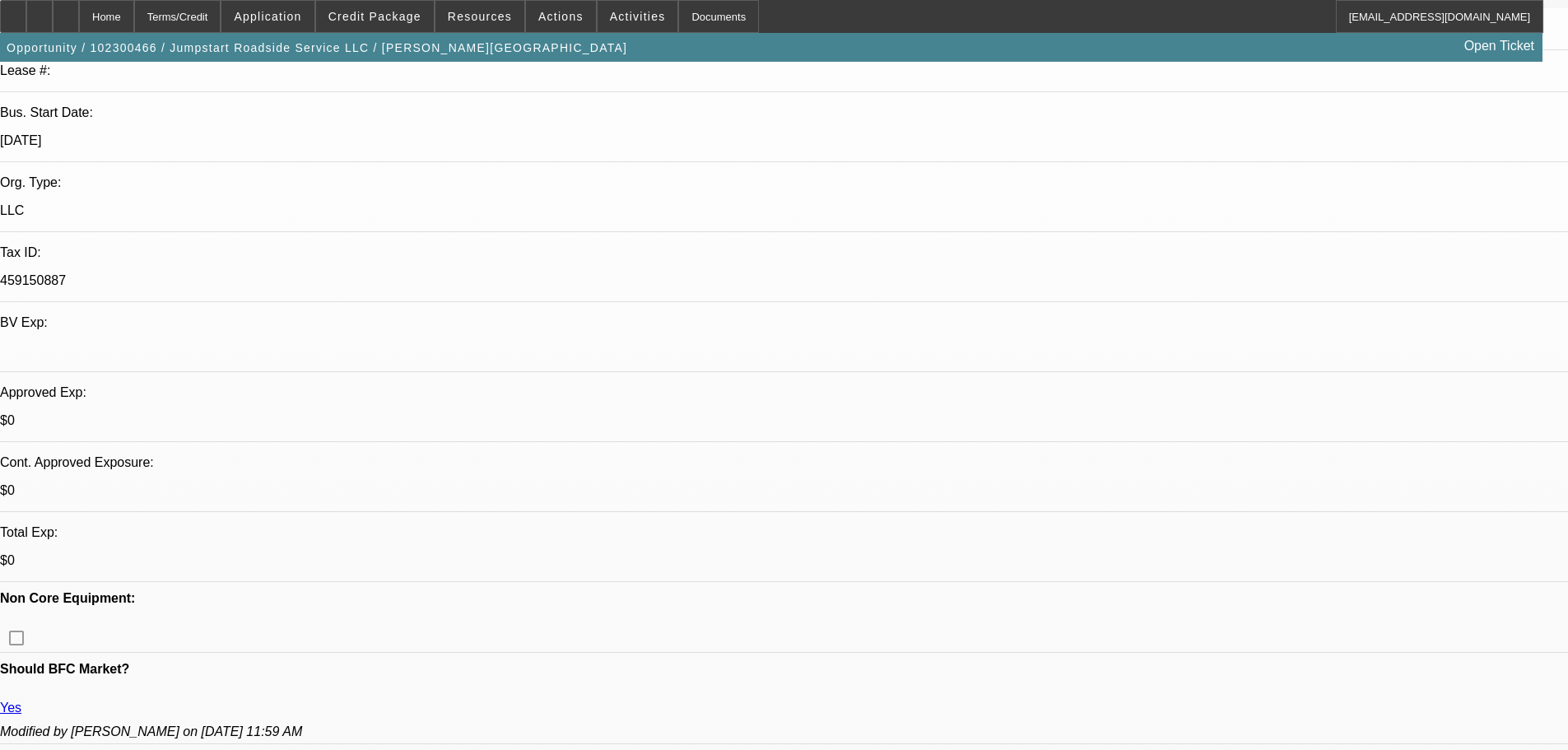
drag, startPoint x: 575, startPoint y: 495, endPoint x: 603, endPoint y: 614, distance: 122.2
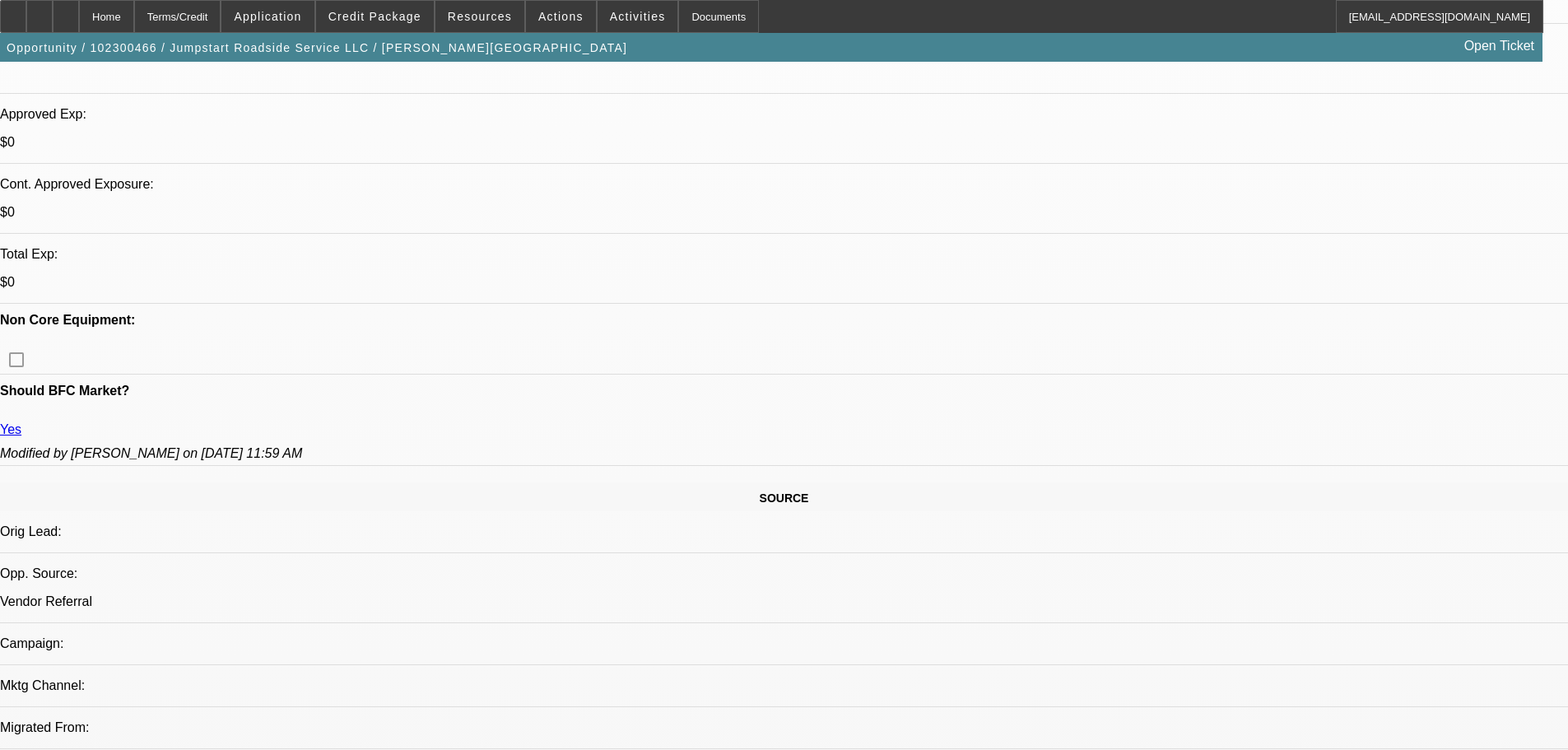
drag, startPoint x: 730, startPoint y: 568, endPoint x: 733, endPoint y: 584, distance: 16.3
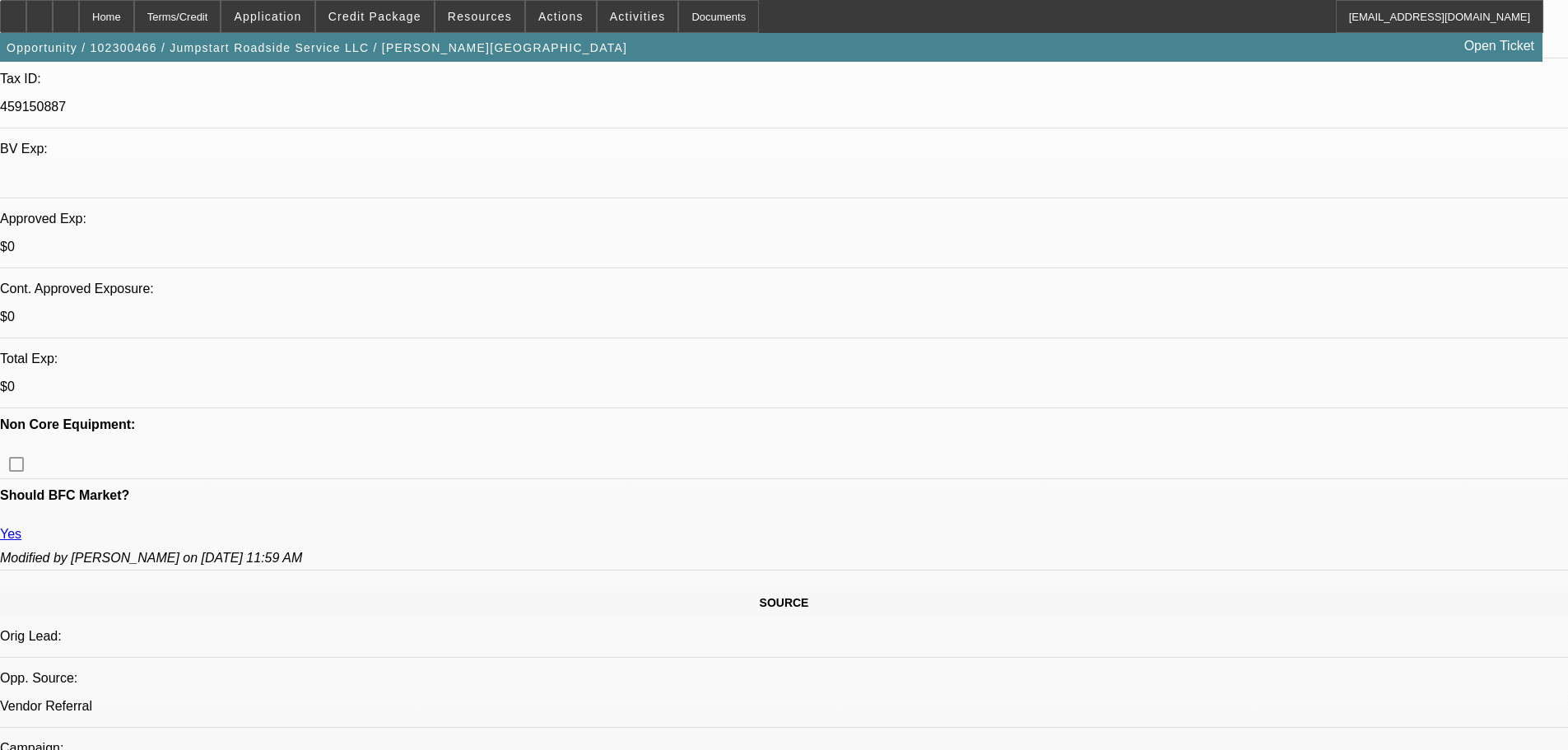
scroll to position [0, 0]
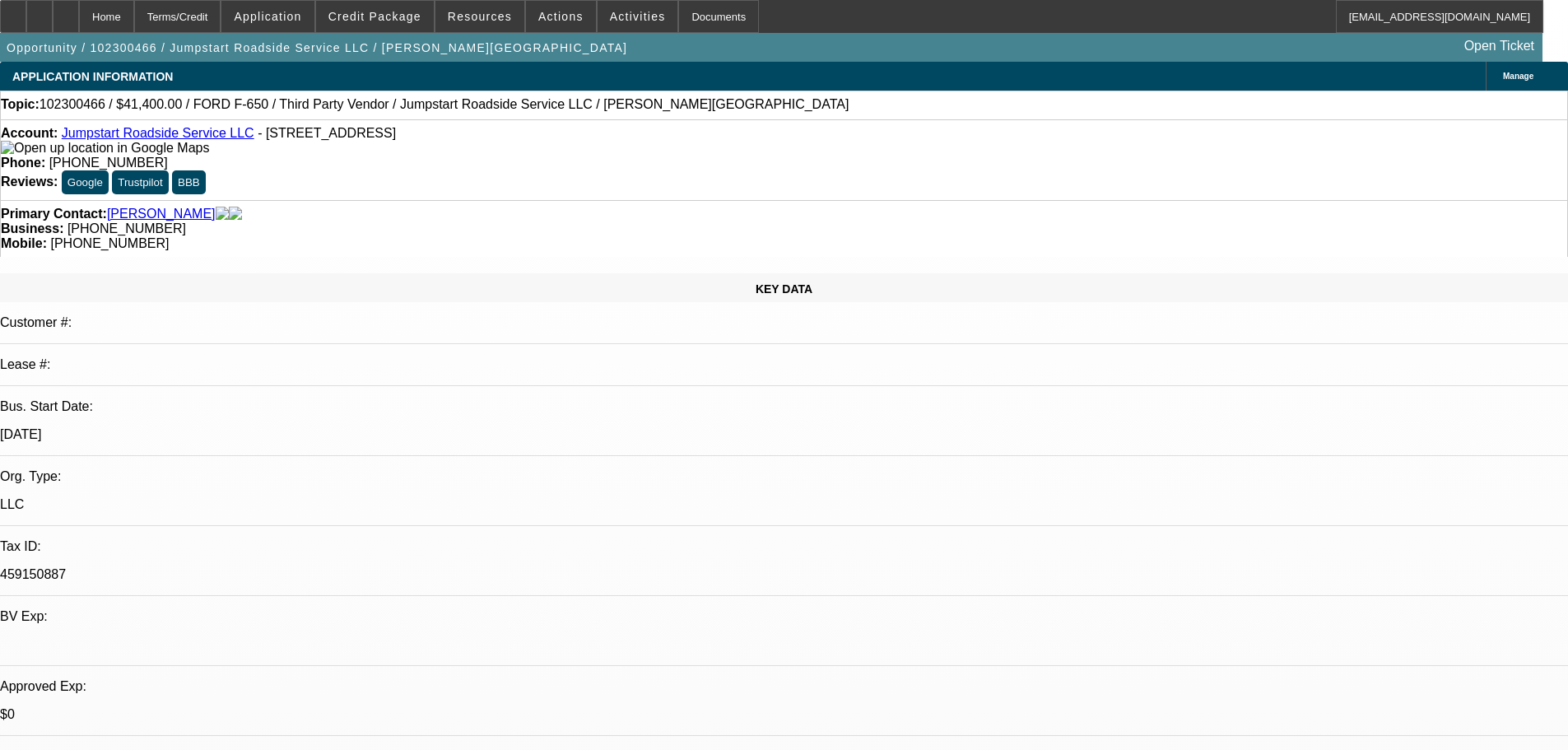
drag, startPoint x: 719, startPoint y: 477, endPoint x: 705, endPoint y: 298, distance: 179.5
click at [401, 29] on span at bounding box center [374, 17] width 118 height 40
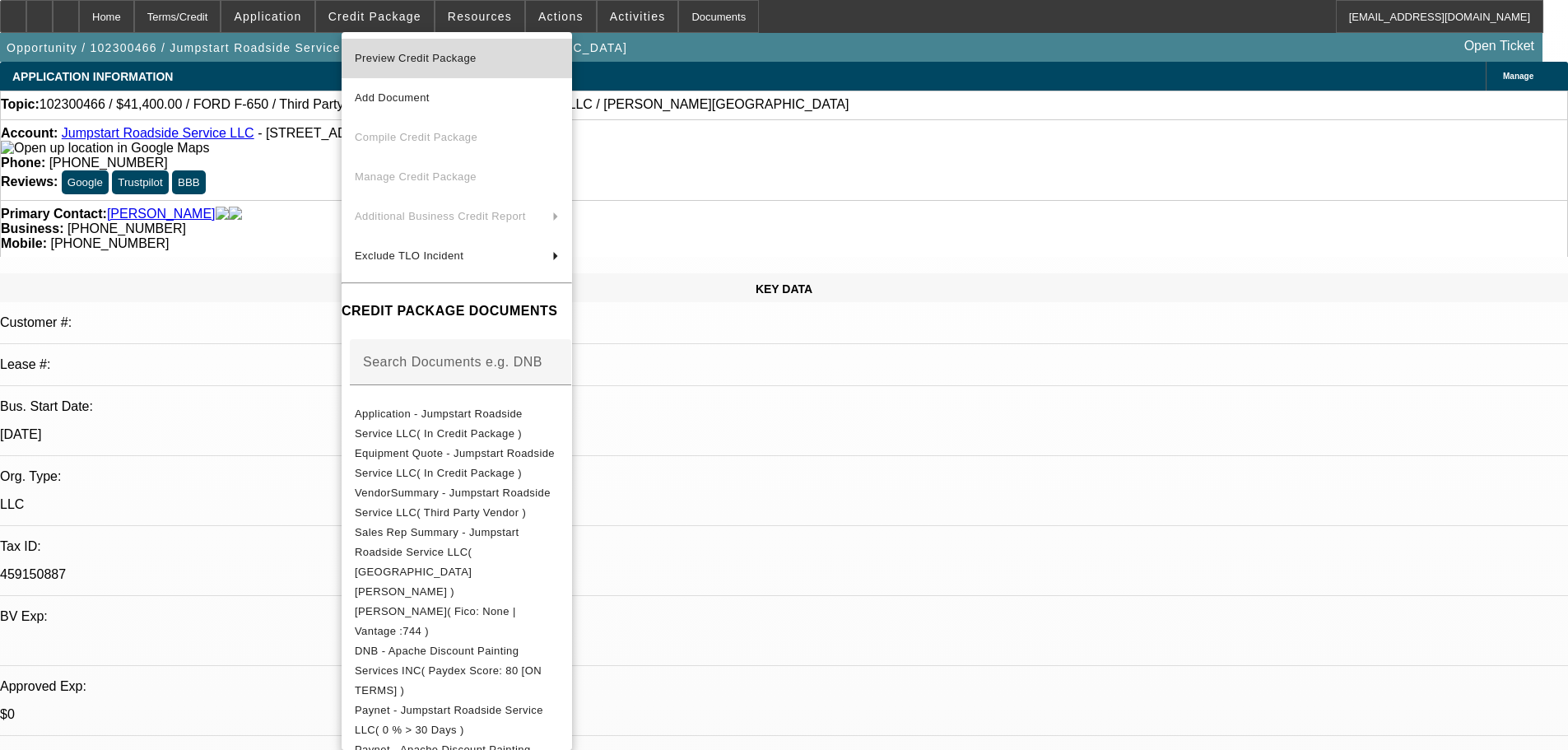
click at [549, 58] on span "Preview Credit Package" at bounding box center [456, 58] width 204 height 20
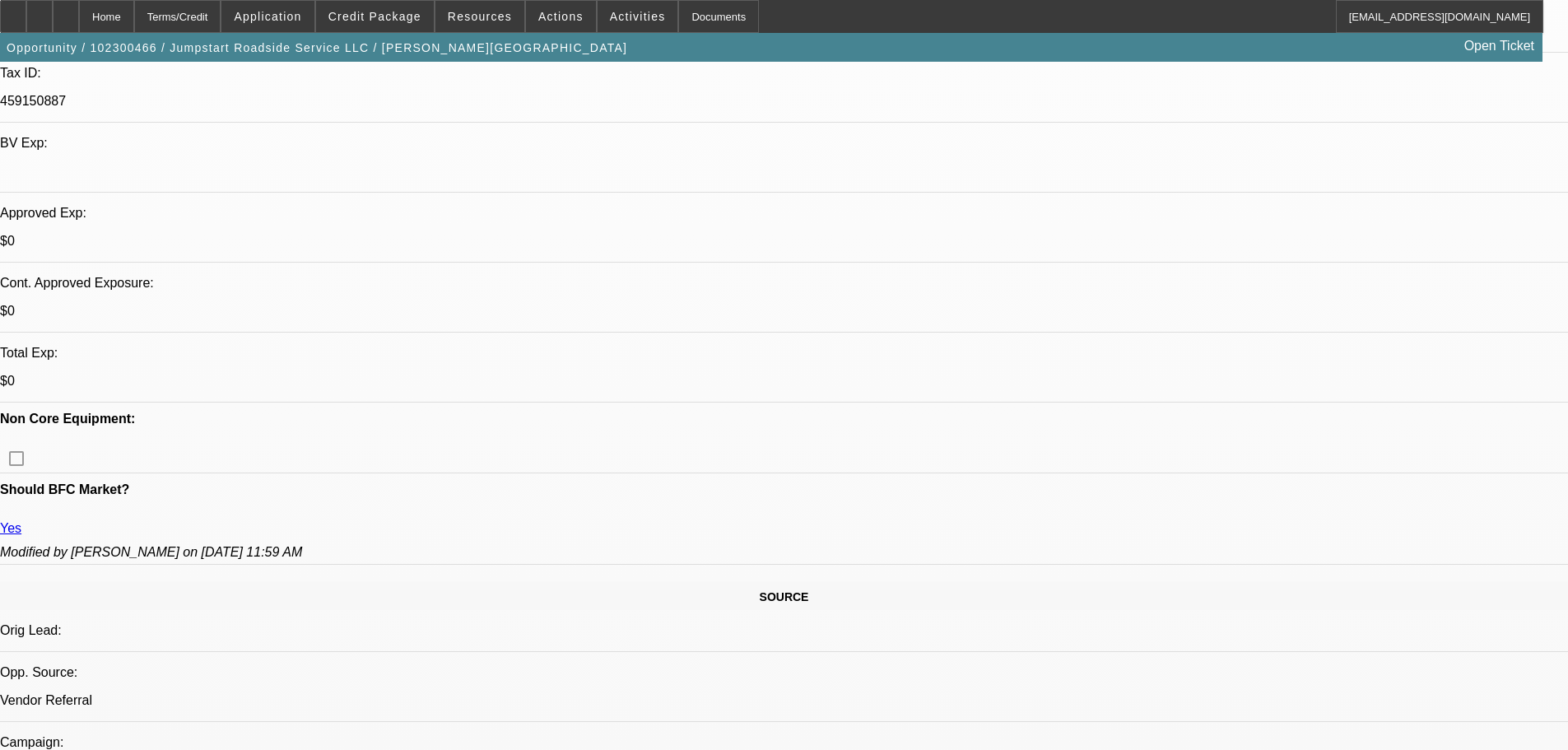
drag, startPoint x: 654, startPoint y: 418, endPoint x: 663, endPoint y: 540, distance: 122.3
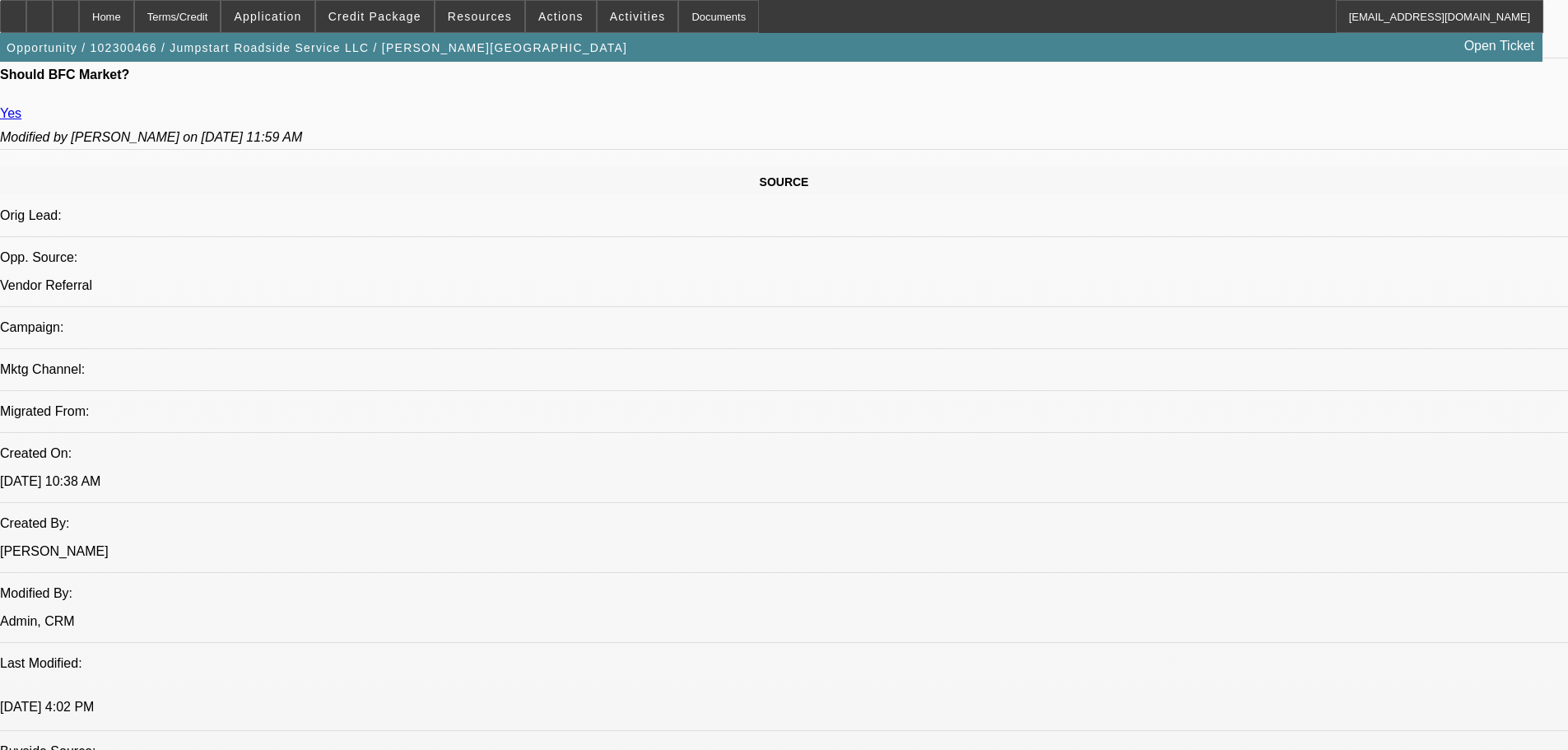
drag, startPoint x: 660, startPoint y: 487, endPoint x: 690, endPoint y: 631, distance: 147.1
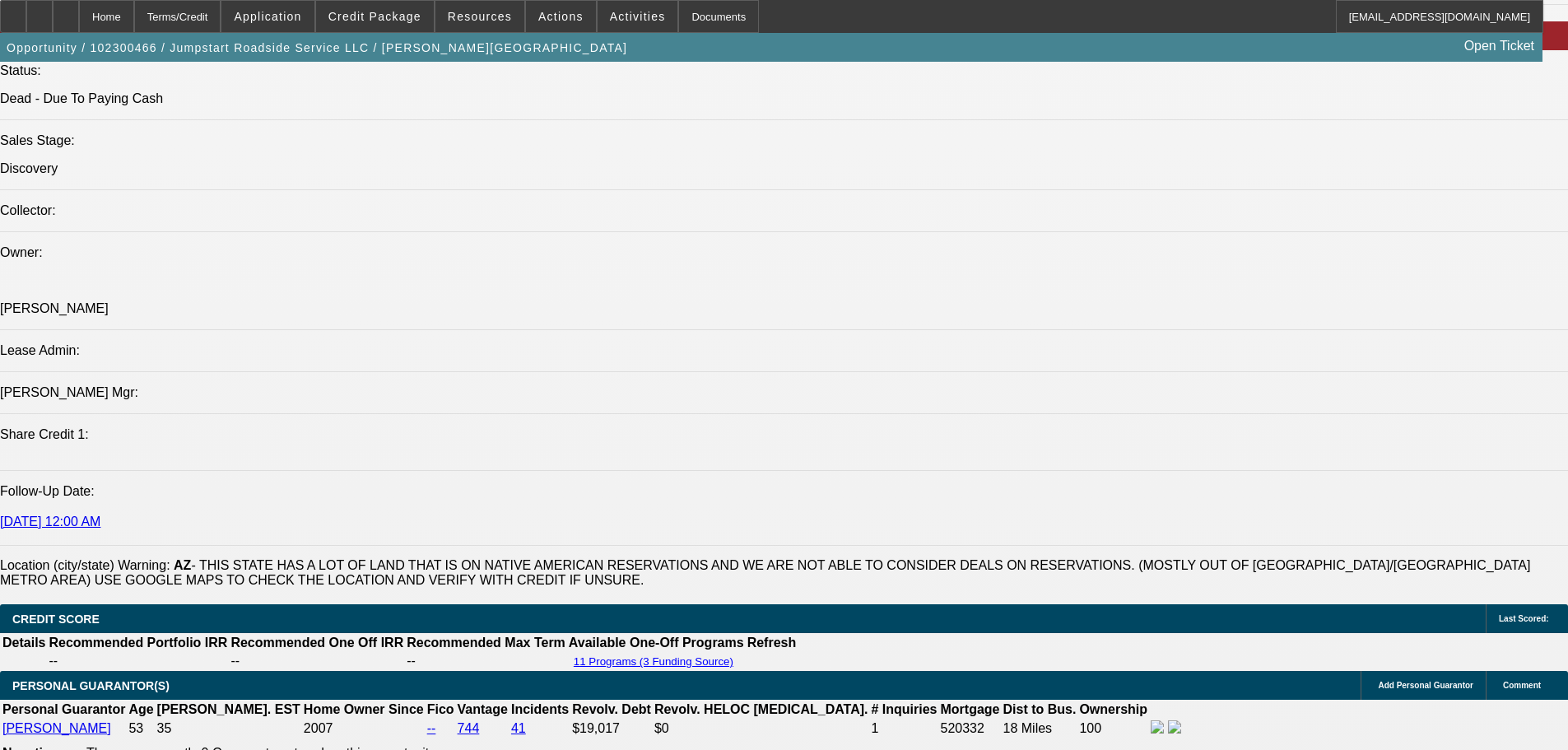
drag, startPoint x: 623, startPoint y: 370, endPoint x: 617, endPoint y: 514, distance: 144.1
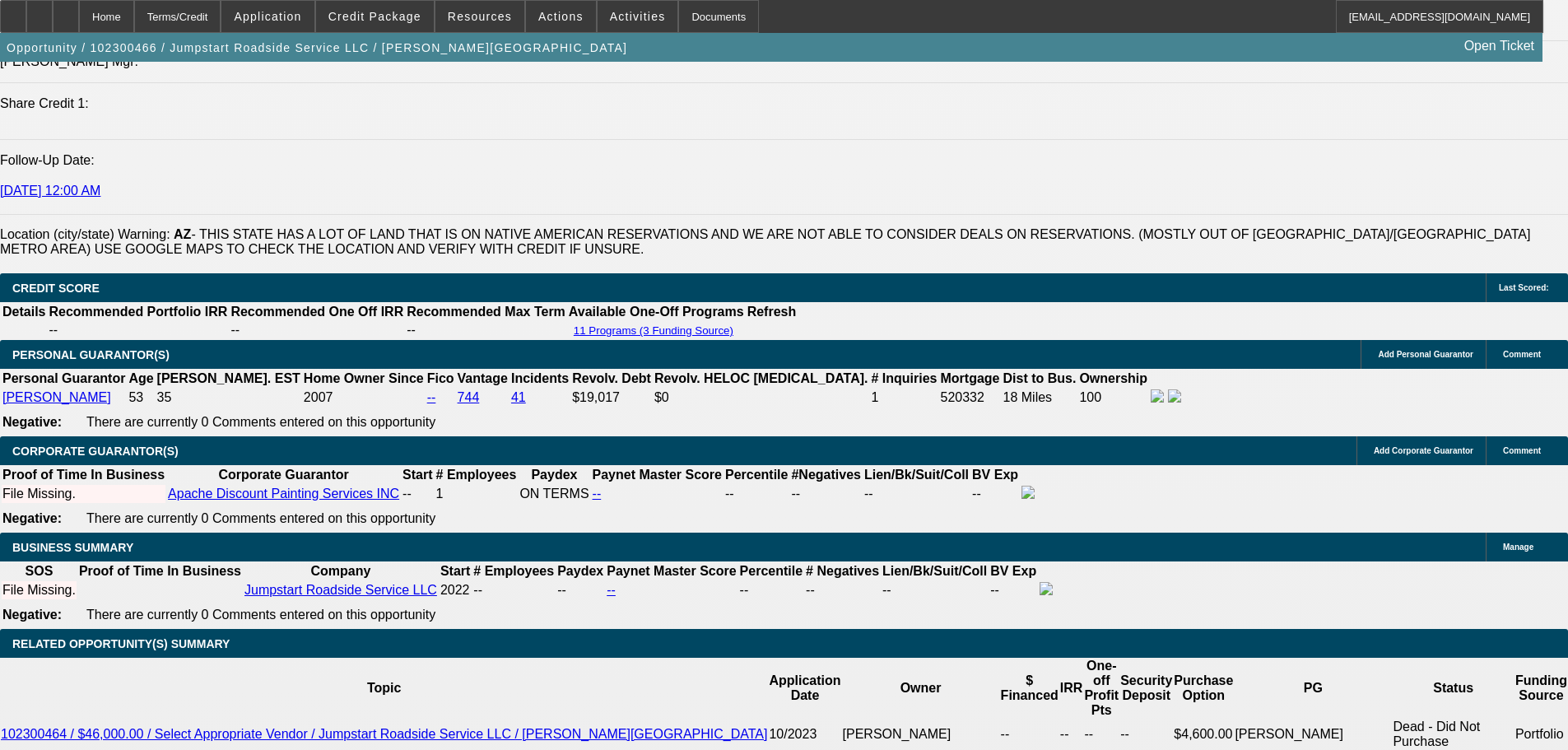
drag, startPoint x: 636, startPoint y: 348, endPoint x: 603, endPoint y: 513, distance: 168.3
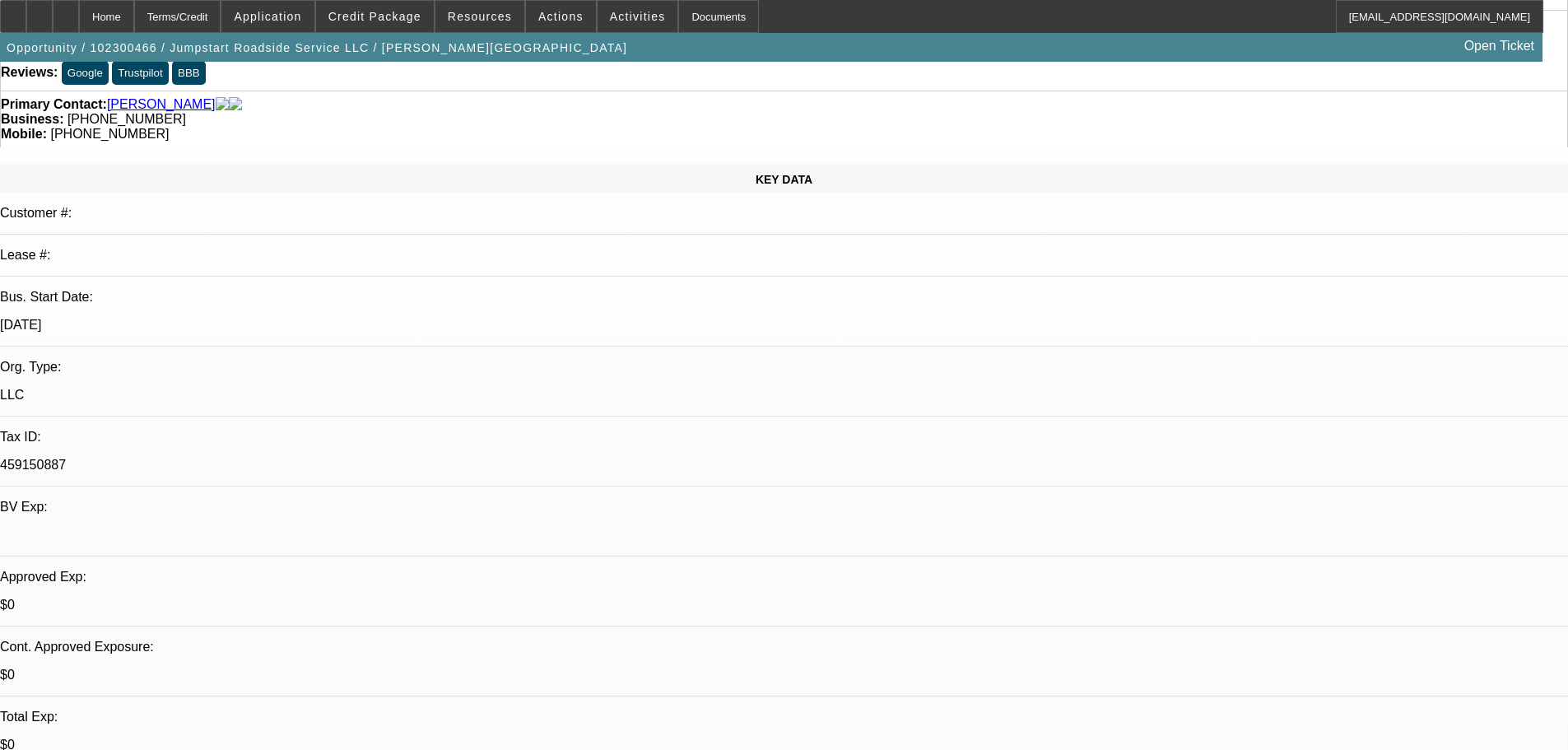
scroll to position [0, 0]
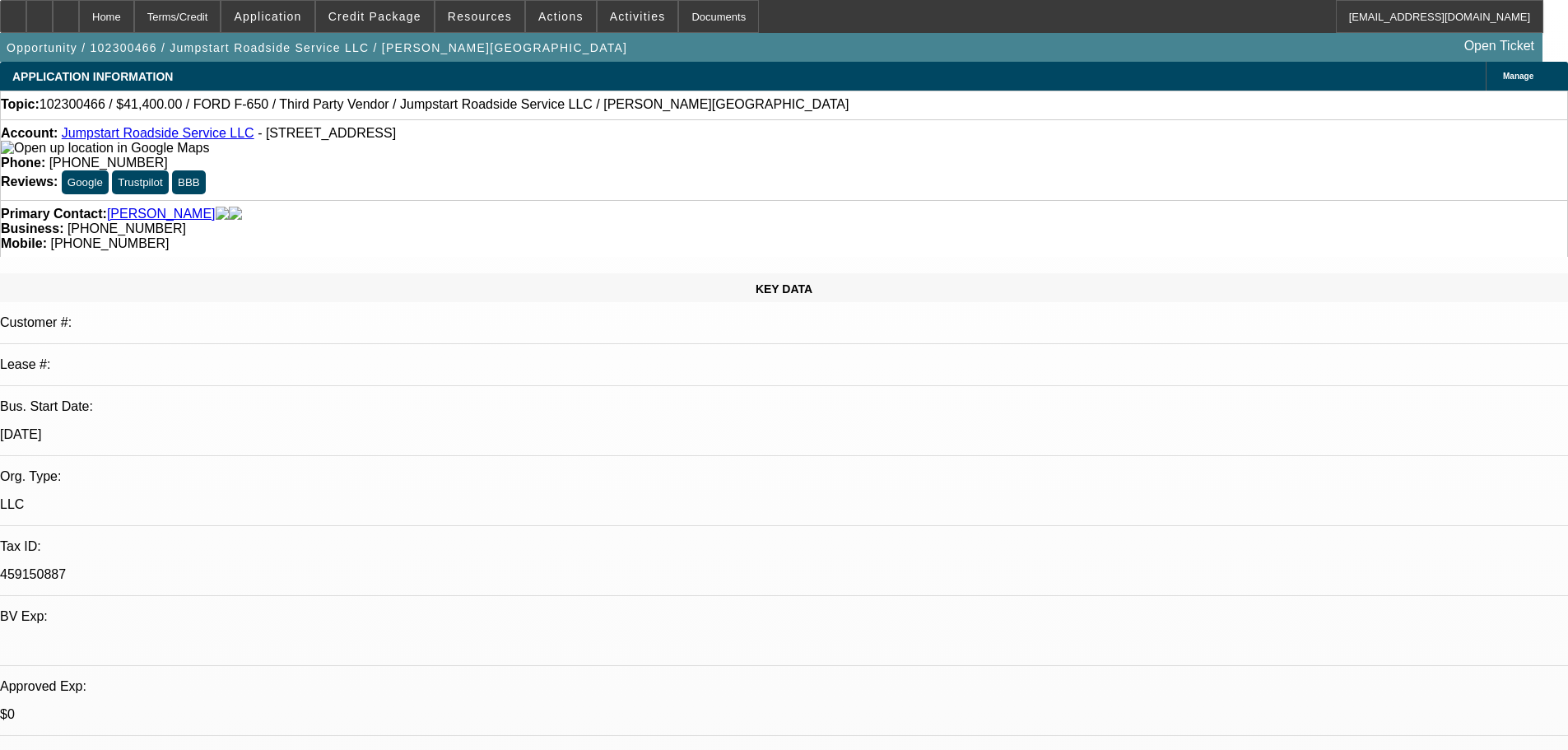
drag, startPoint x: 355, startPoint y: 291, endPoint x: 458, endPoint y: 296, distance: 103.1
drag, startPoint x: 575, startPoint y: 434, endPoint x: 669, endPoint y: 320, distance: 147.8
drag, startPoint x: 685, startPoint y: 444, endPoint x: 652, endPoint y: 323, distance: 125.4
drag, startPoint x: 653, startPoint y: 453, endPoint x: 587, endPoint y: 265, distance: 199.2
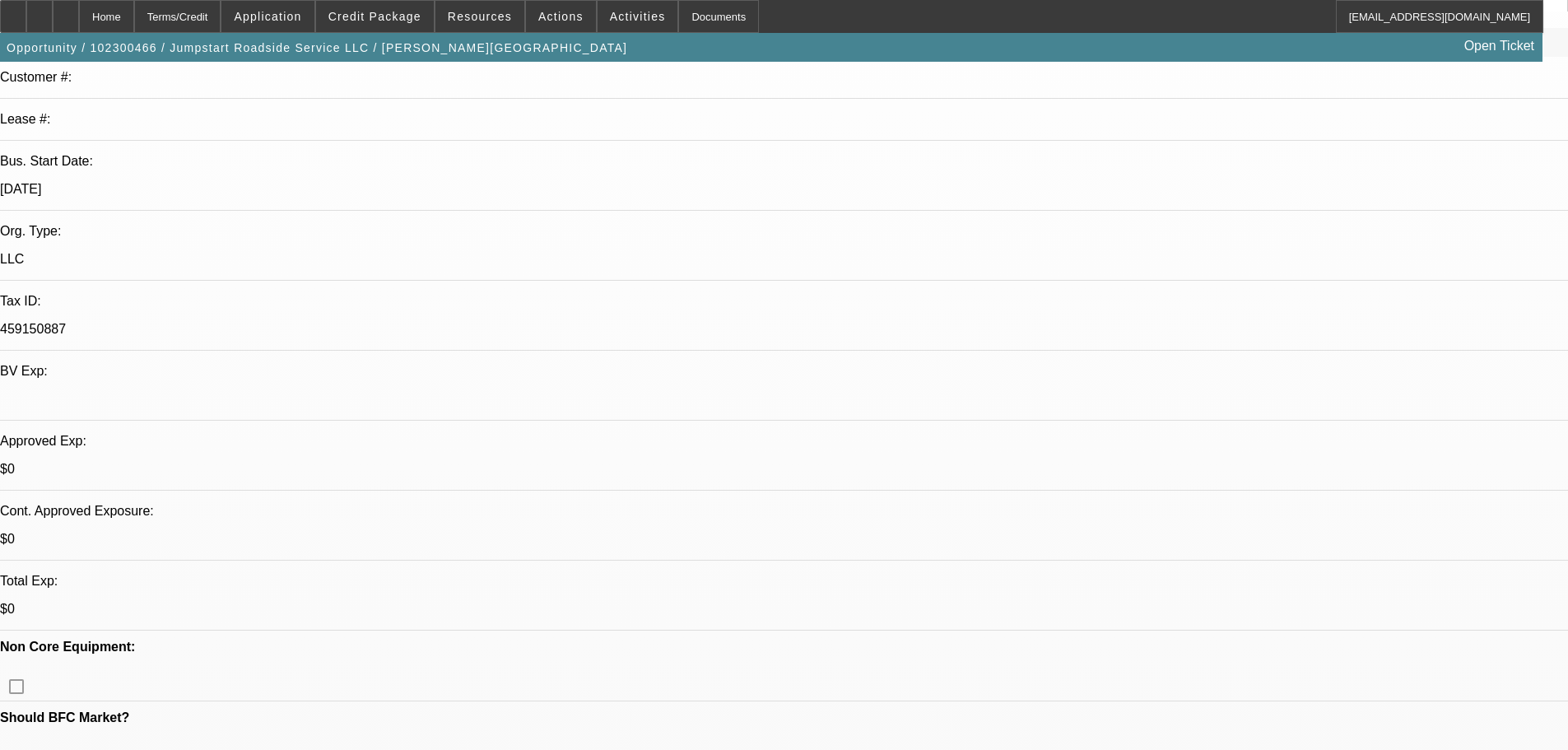
drag, startPoint x: 589, startPoint y: 312, endPoint x: 593, endPoint y: 495, distance: 183.0
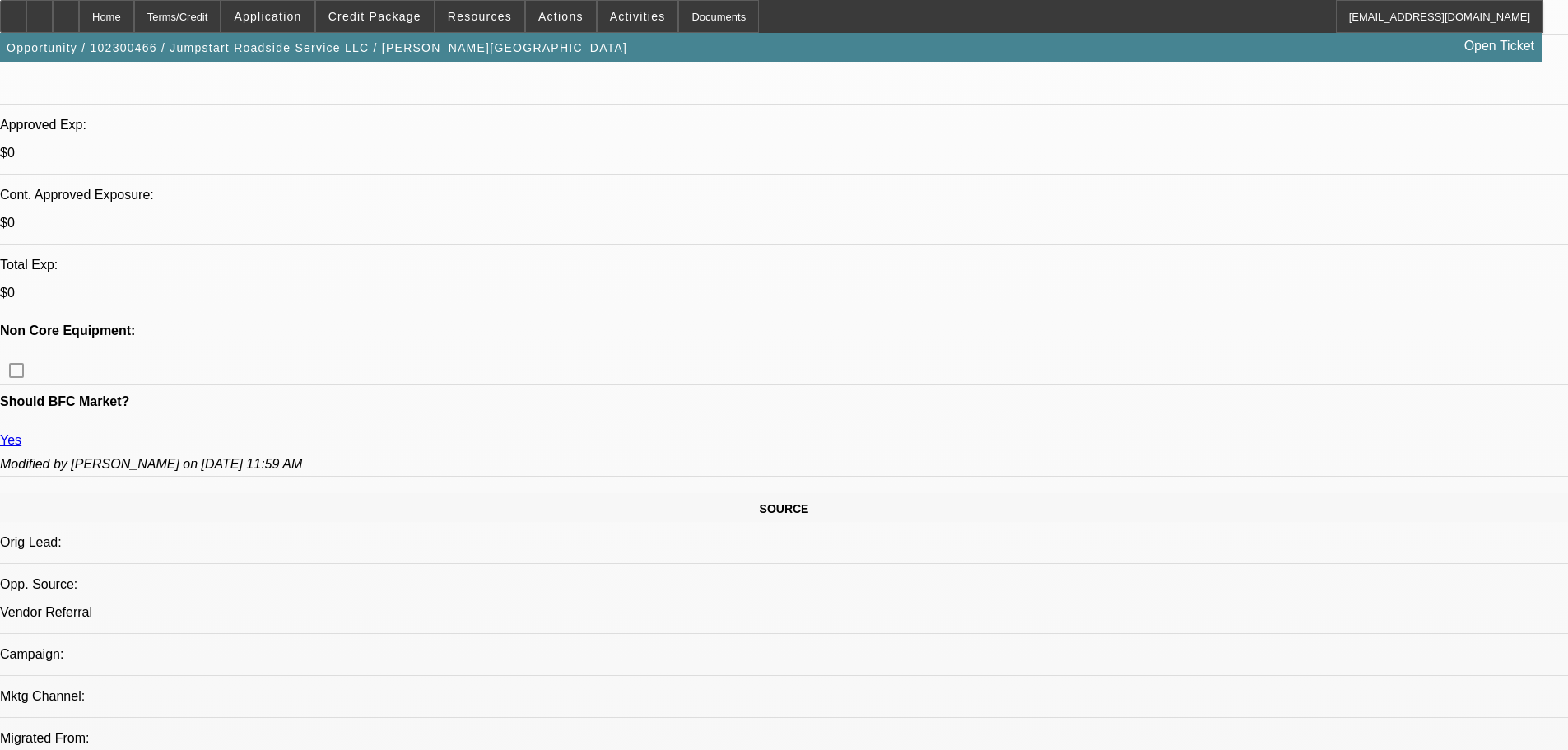
scroll to position [238, 0]
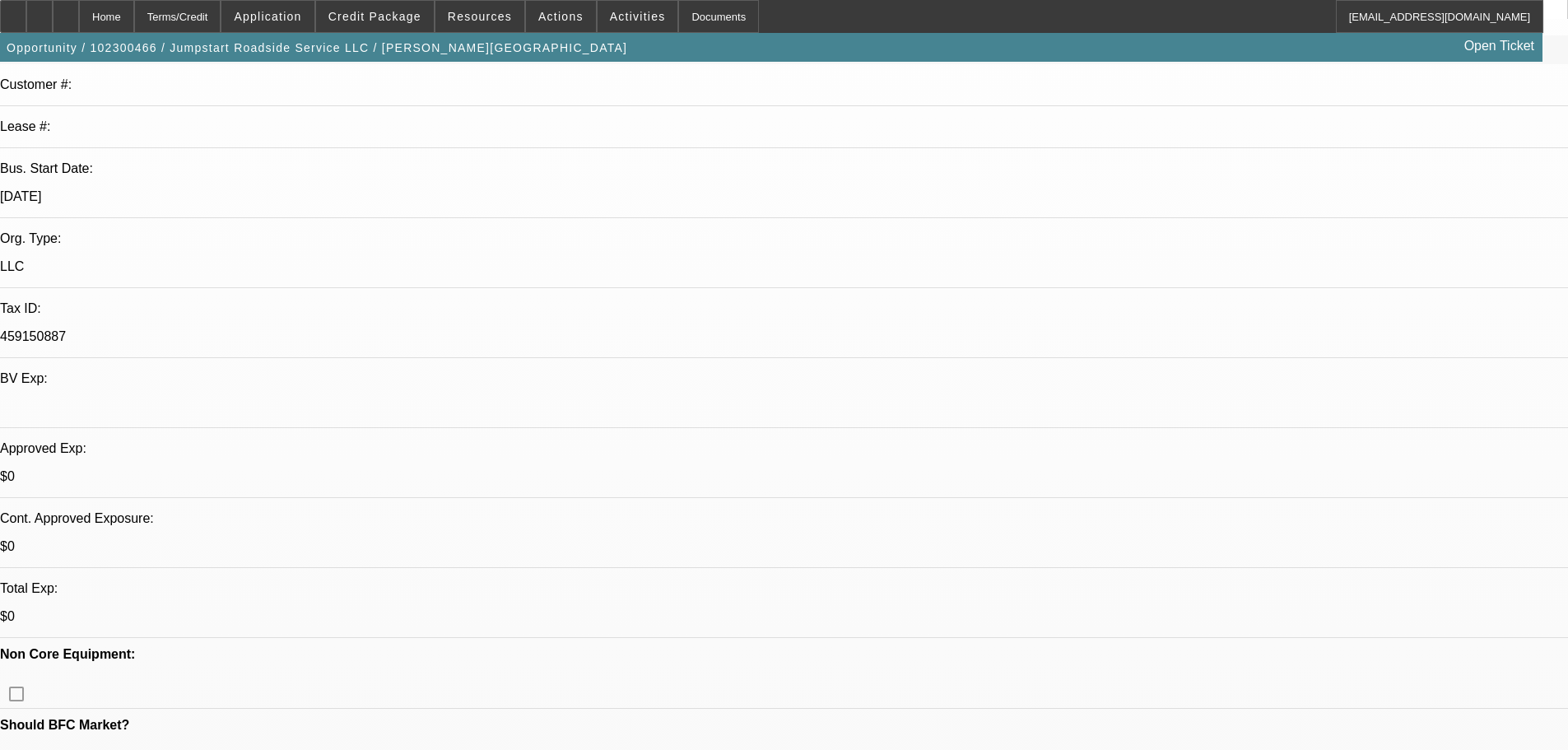
drag, startPoint x: 593, startPoint y: 502, endPoint x: 569, endPoint y: 255, distance: 248.2
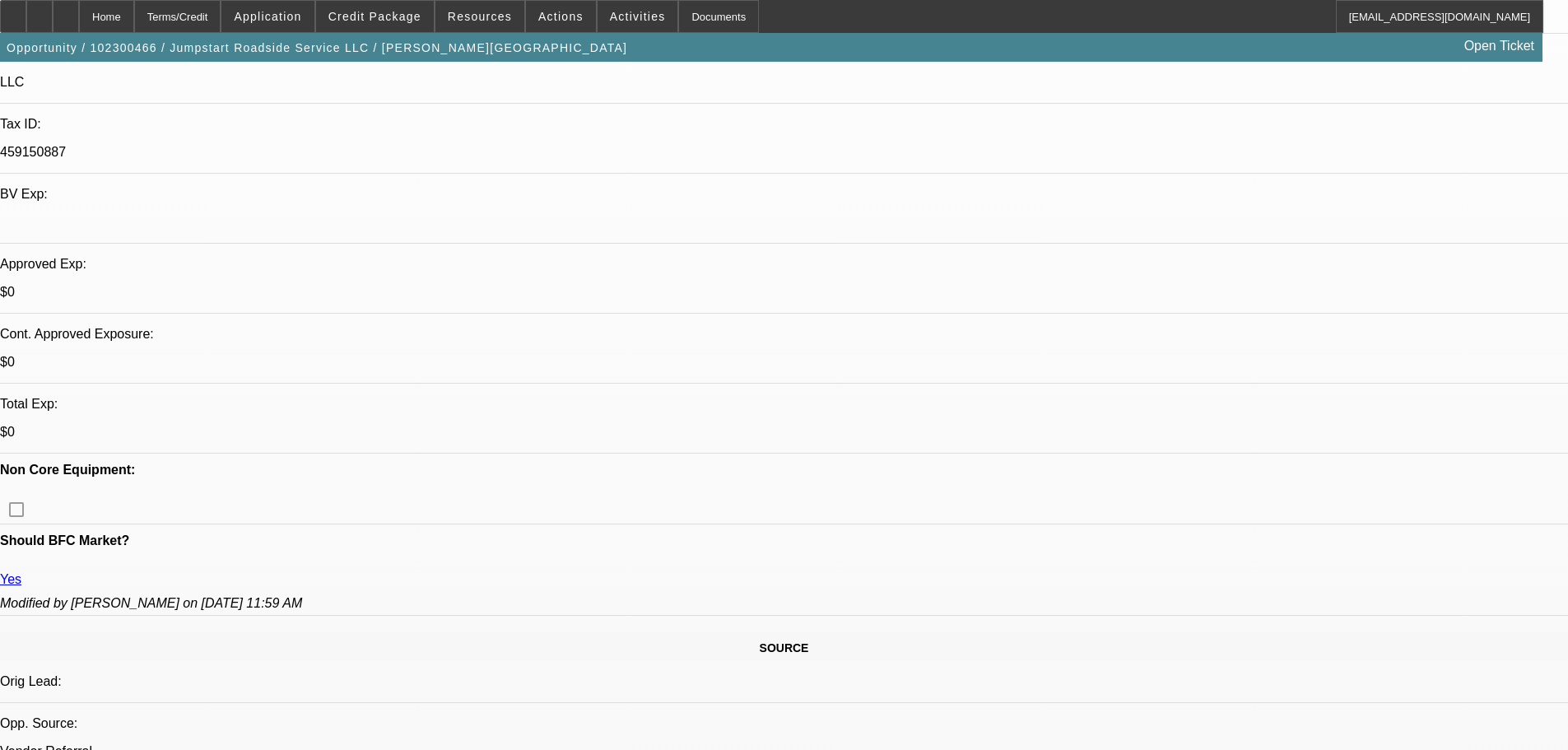
drag, startPoint x: 635, startPoint y: 414, endPoint x: 650, endPoint y: 561, distance: 147.8
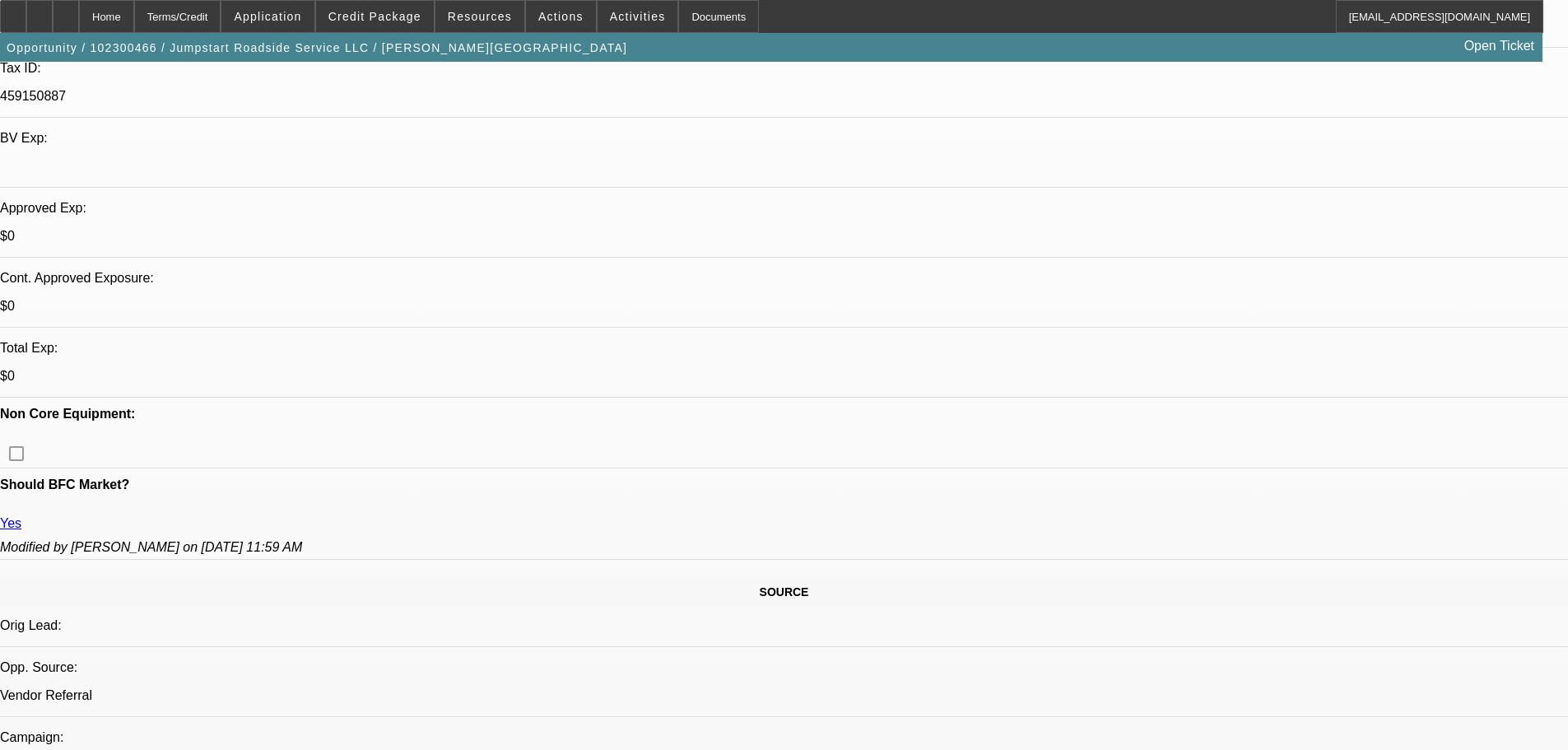
scroll to position [192, 0]
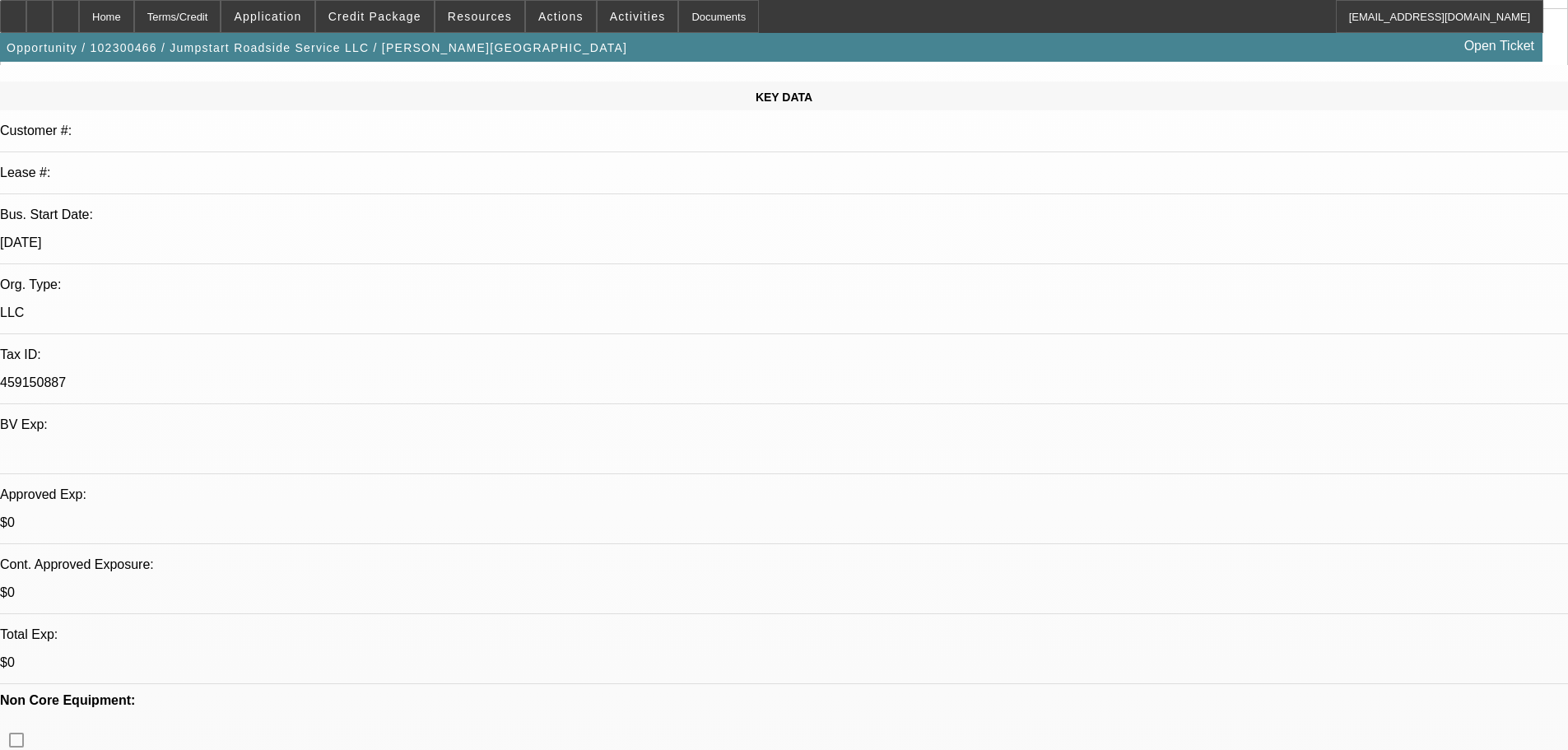
drag, startPoint x: 650, startPoint y: 561, endPoint x: 656, endPoint y: 357, distance: 204.1
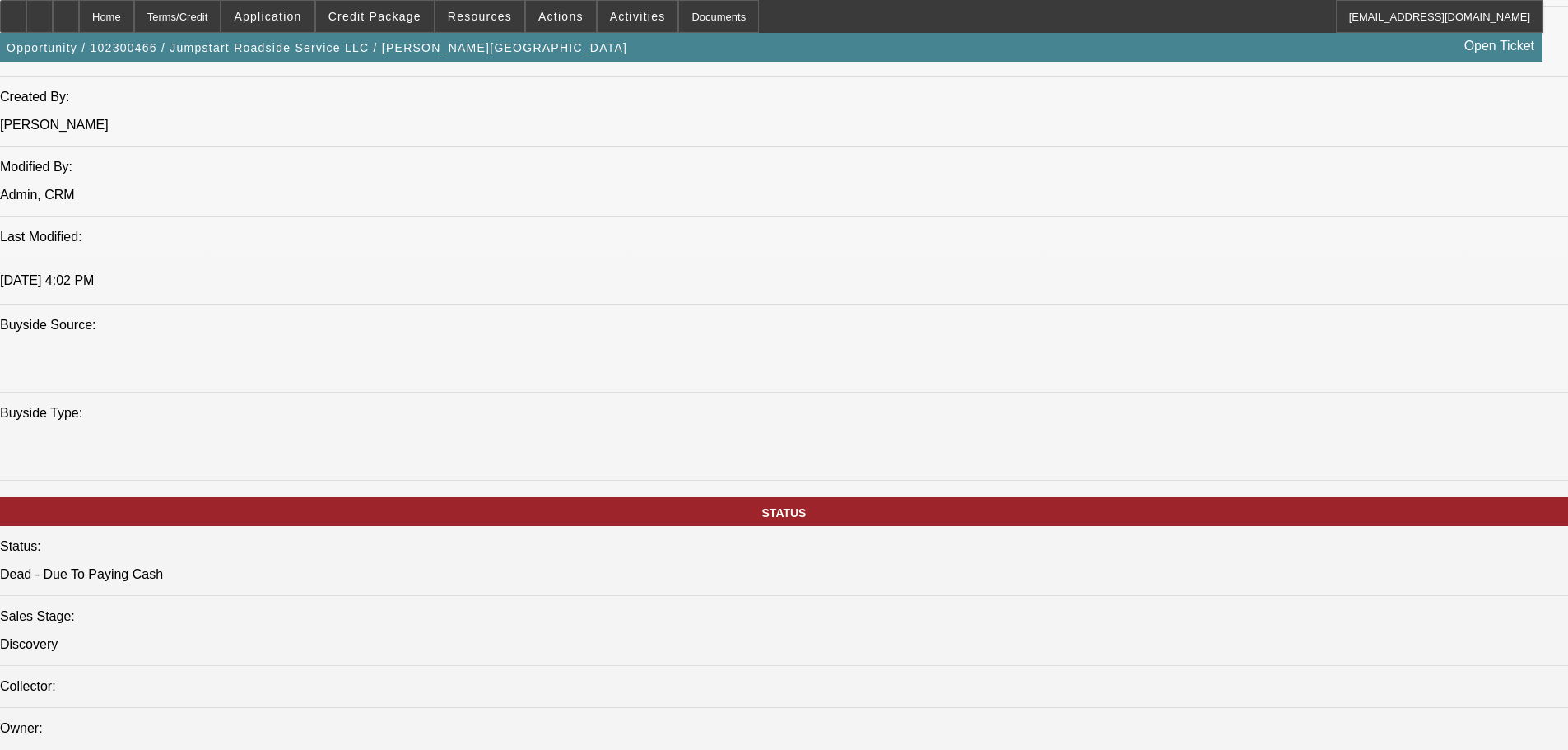
drag, startPoint x: 617, startPoint y: 428, endPoint x: 630, endPoint y: 625, distance: 197.4
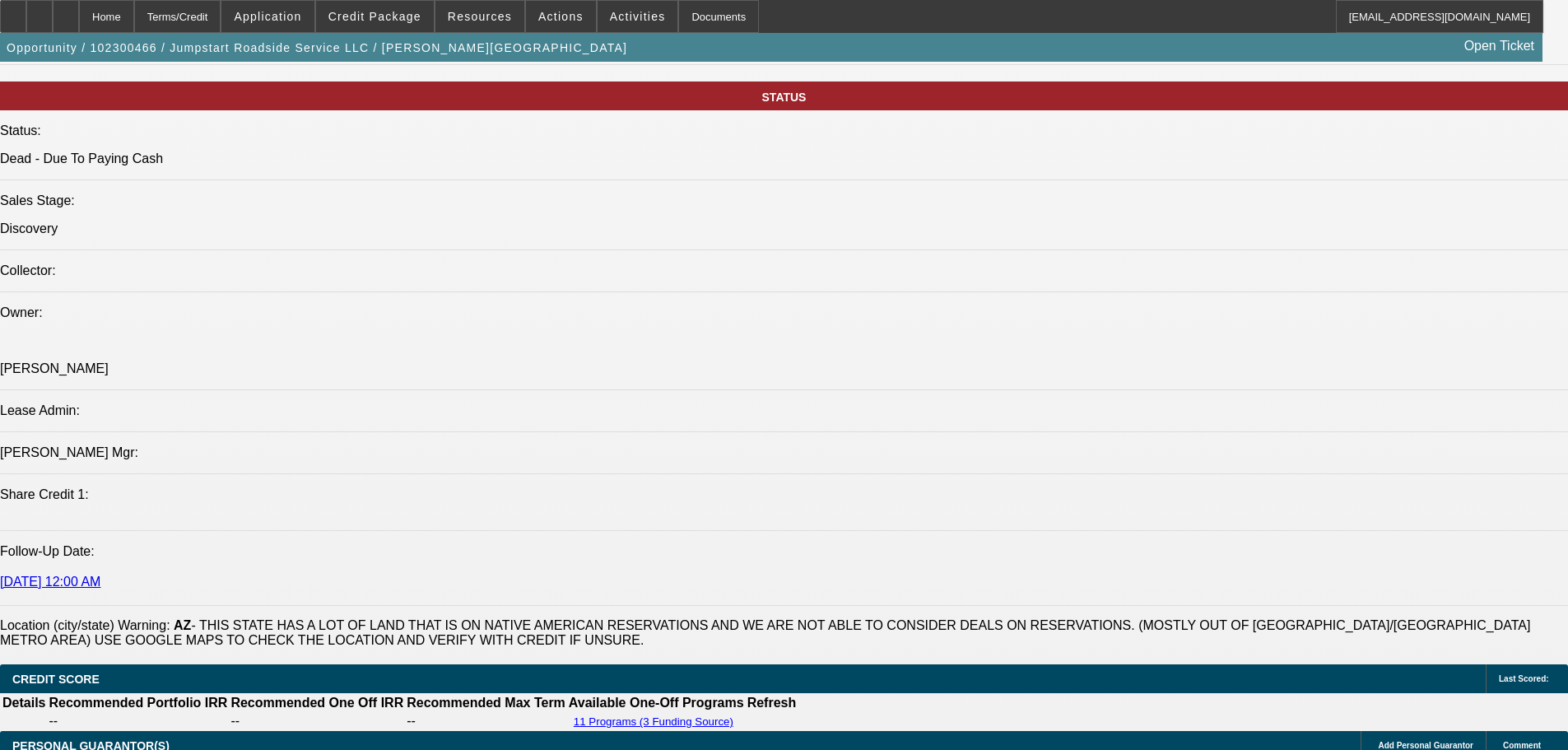
drag, startPoint x: 534, startPoint y: 375, endPoint x: 527, endPoint y: 564, distance: 189.1
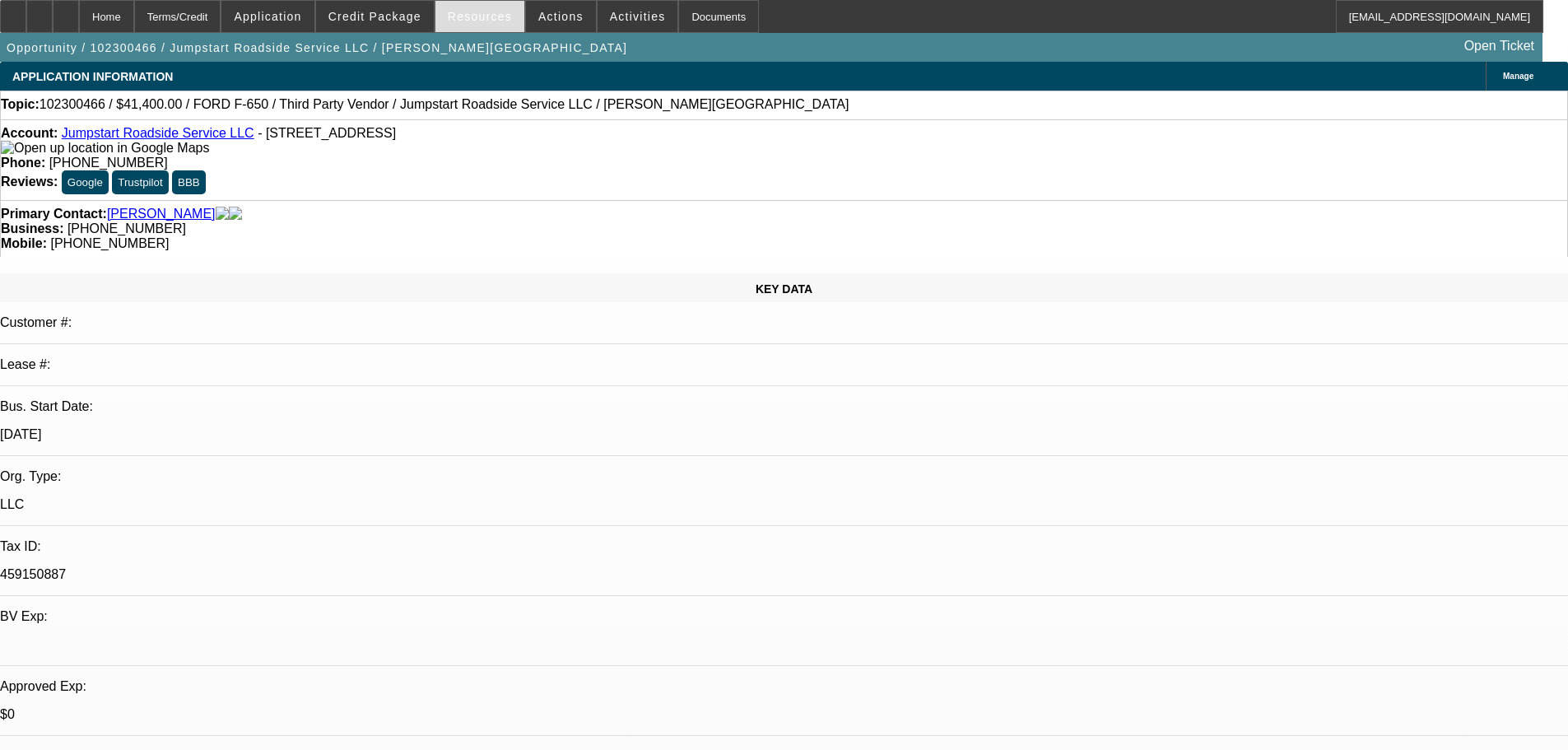
drag, startPoint x: 578, startPoint y: 142, endPoint x: 478, endPoint y: 0, distance: 173.7
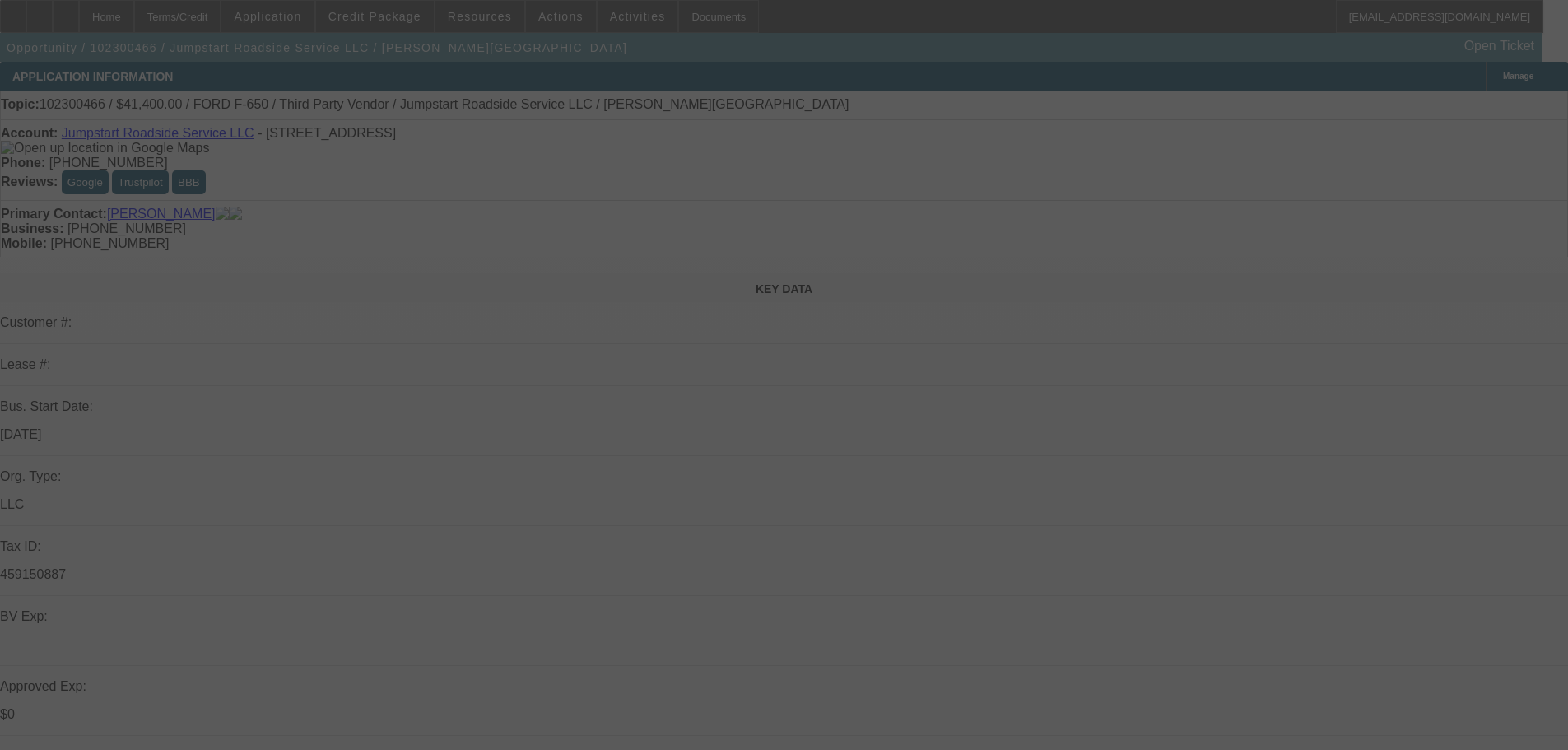
click at [1326, 243] on div at bounding box center [784, 375] width 1568 height 750
click at [1244, 229] on div at bounding box center [784, 375] width 1568 height 750
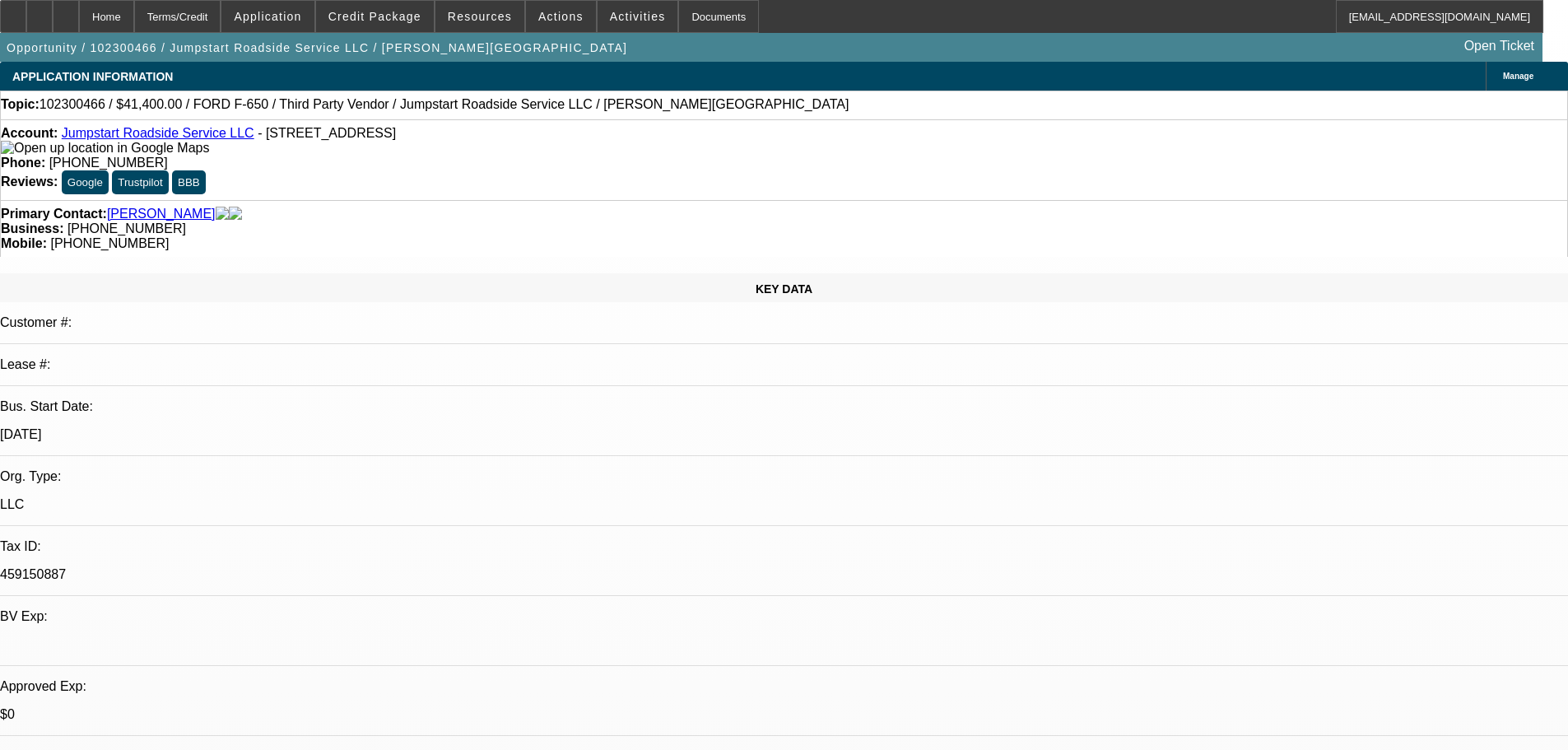
select select "0.1"
select select "2"
select select "0.1"
select select "4"
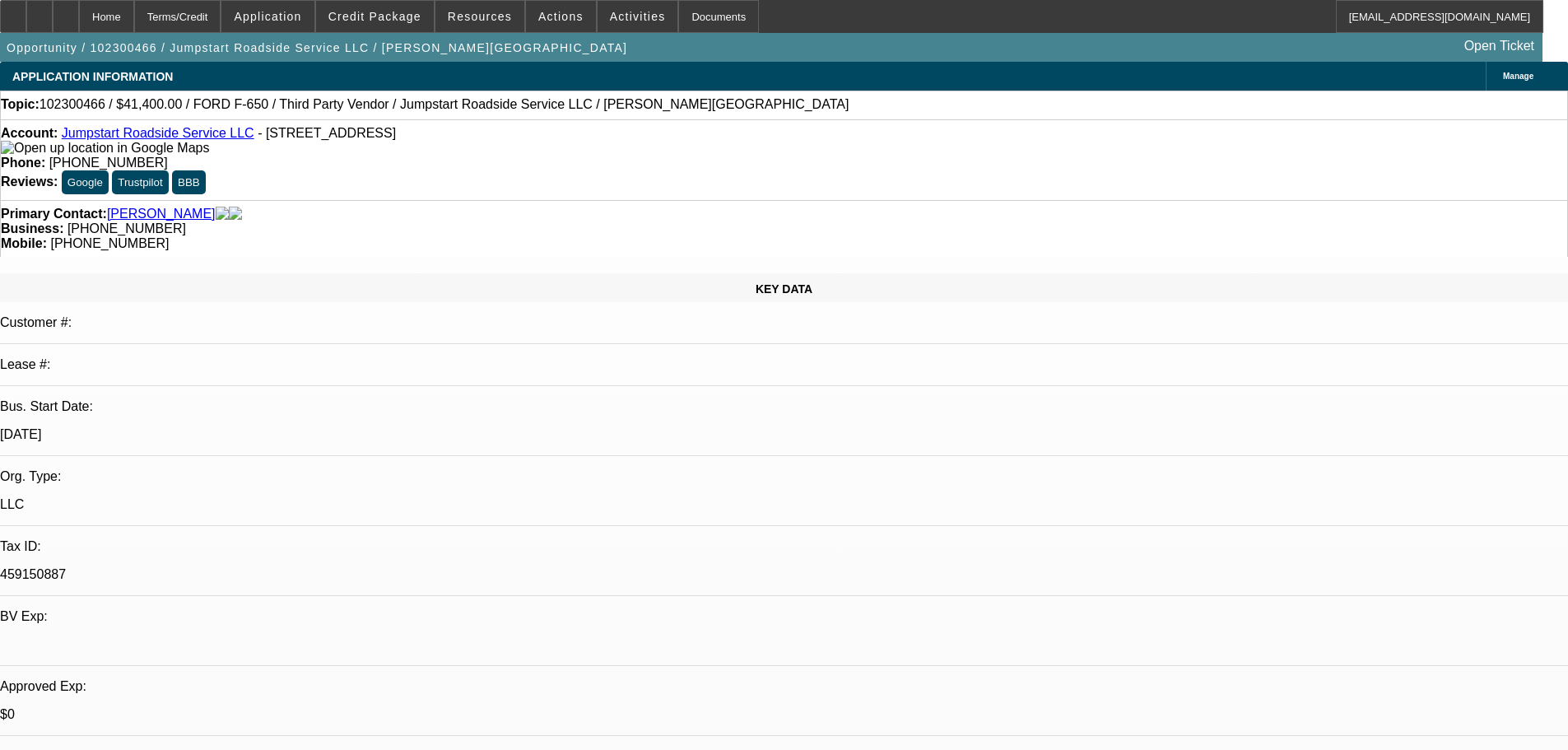
select select "0.1"
select select "2"
select select "0.1"
select select "4"
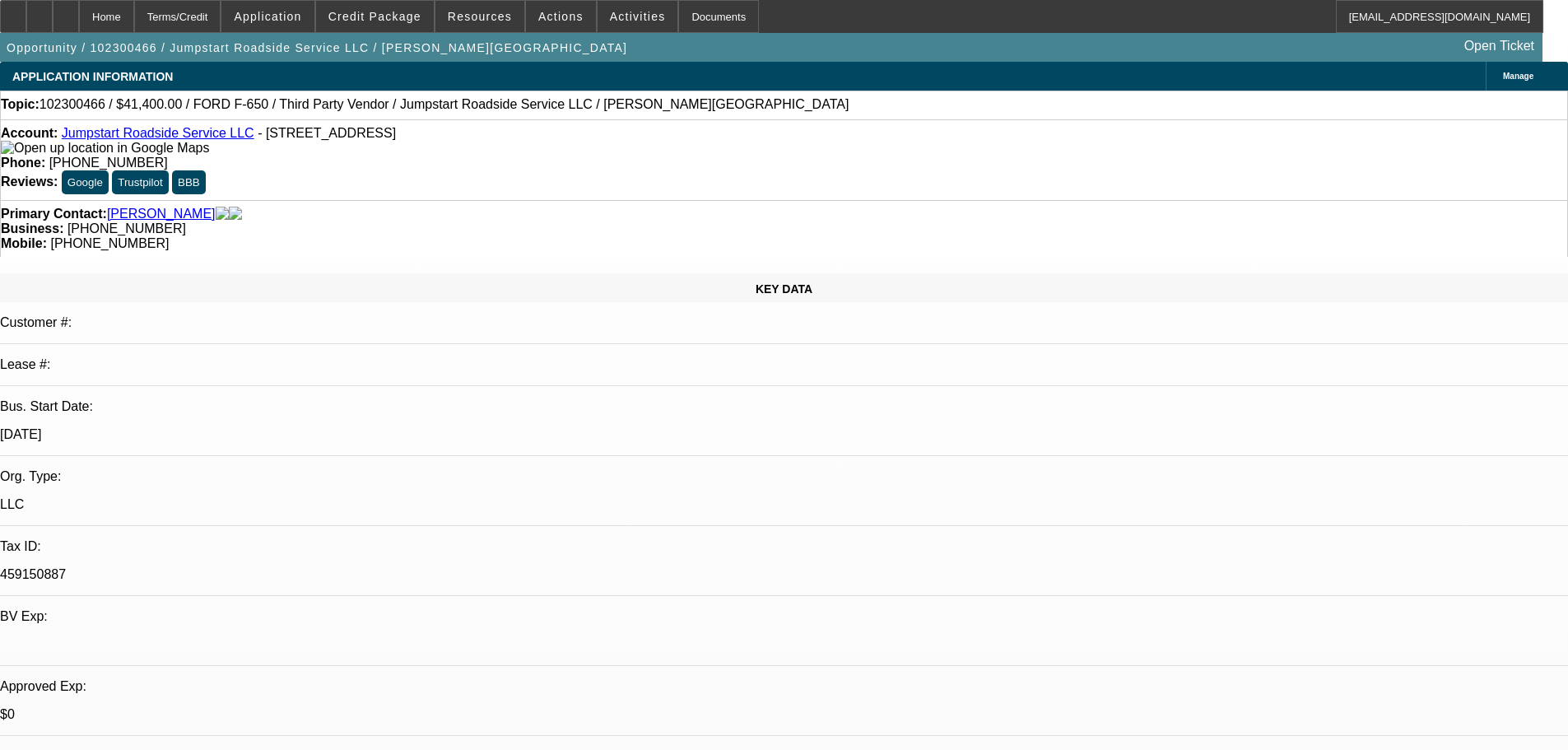
select select "0.1"
select select "2"
select select "0.1"
select select "4"
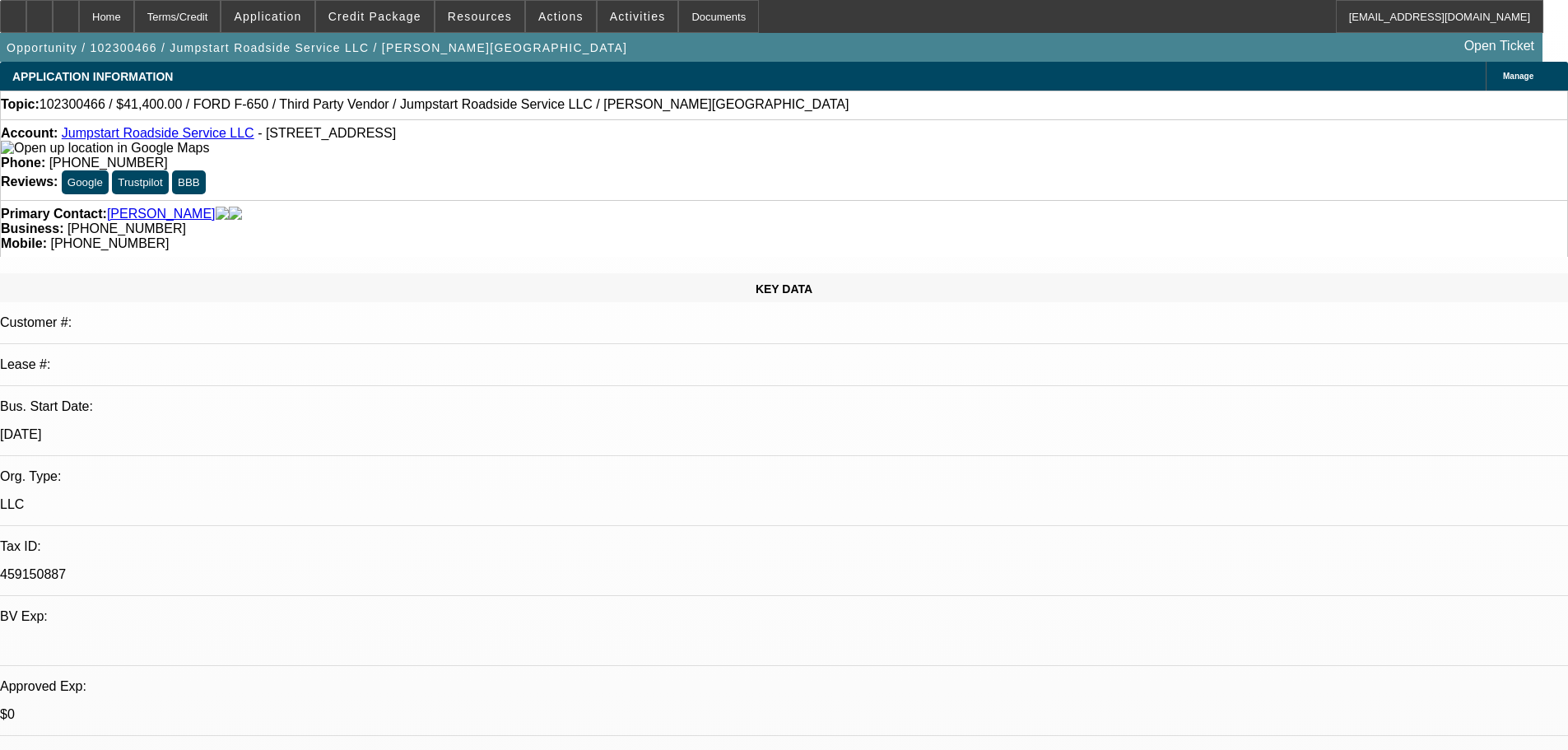
select select "0.1"
select select "2"
select select "0.1"
select select "4"
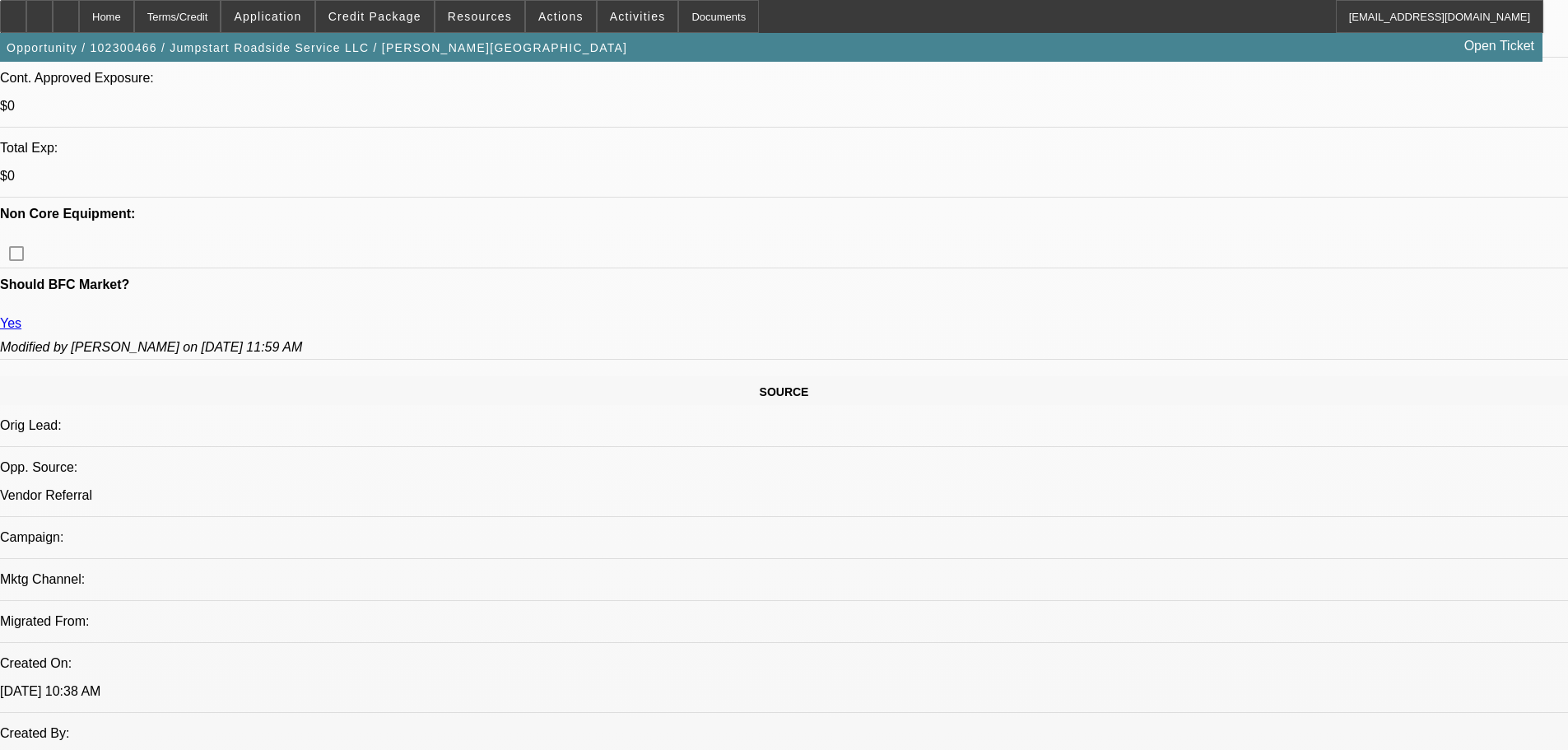
drag, startPoint x: 353, startPoint y: 418, endPoint x: 451, endPoint y: 666, distance: 266.7
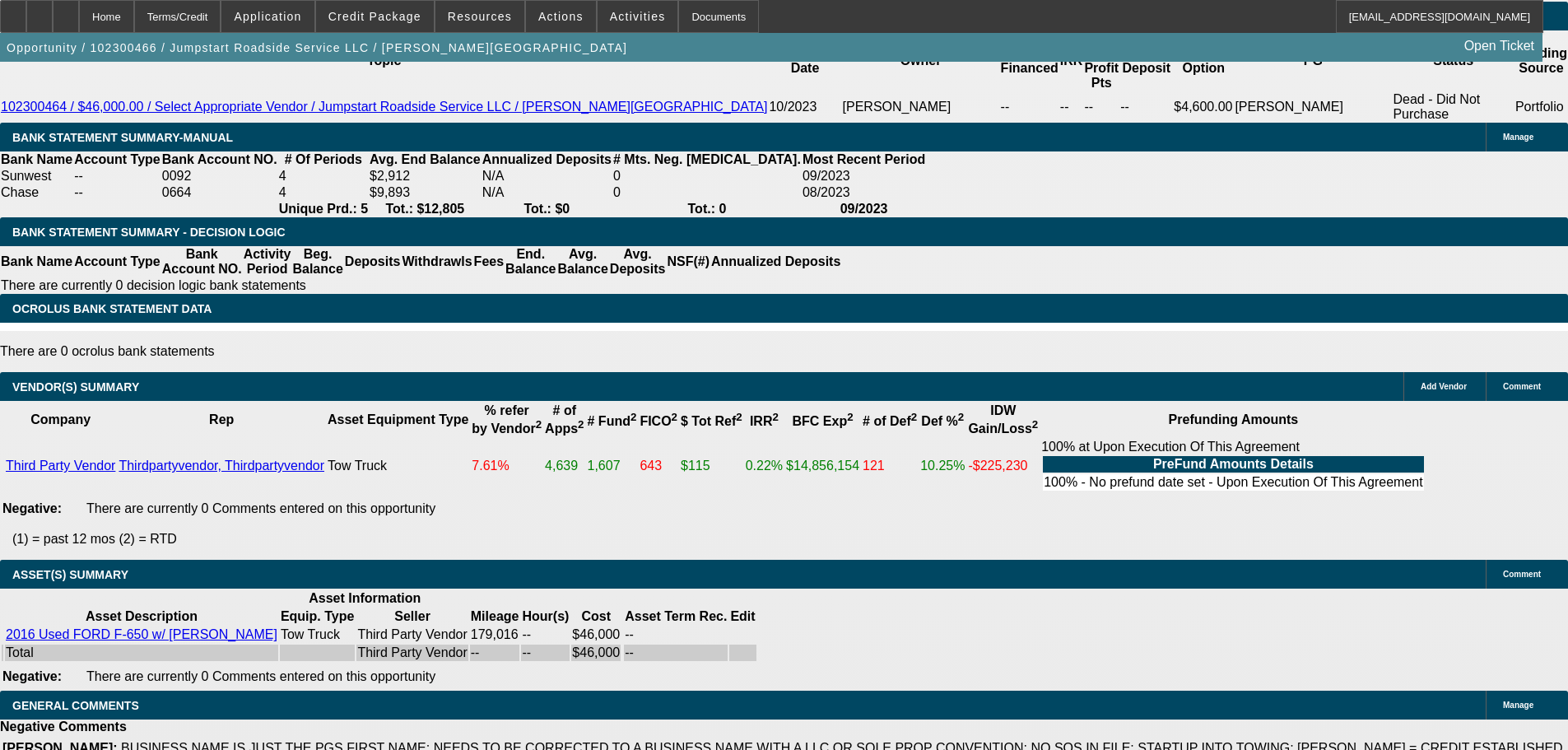
drag, startPoint x: 663, startPoint y: 536, endPoint x: 610, endPoint y: 347, distance: 196.3
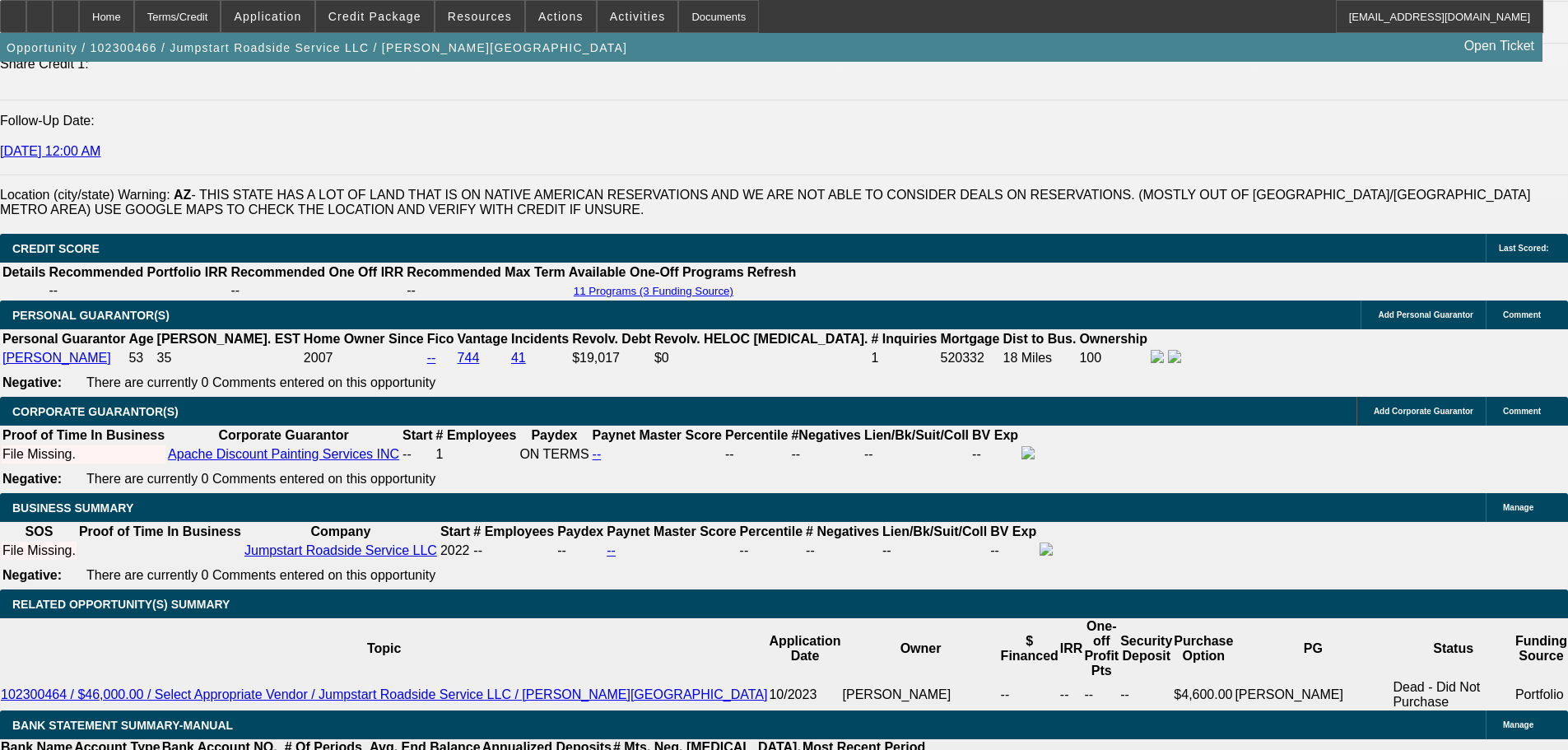
scroll to position [1949, 0]
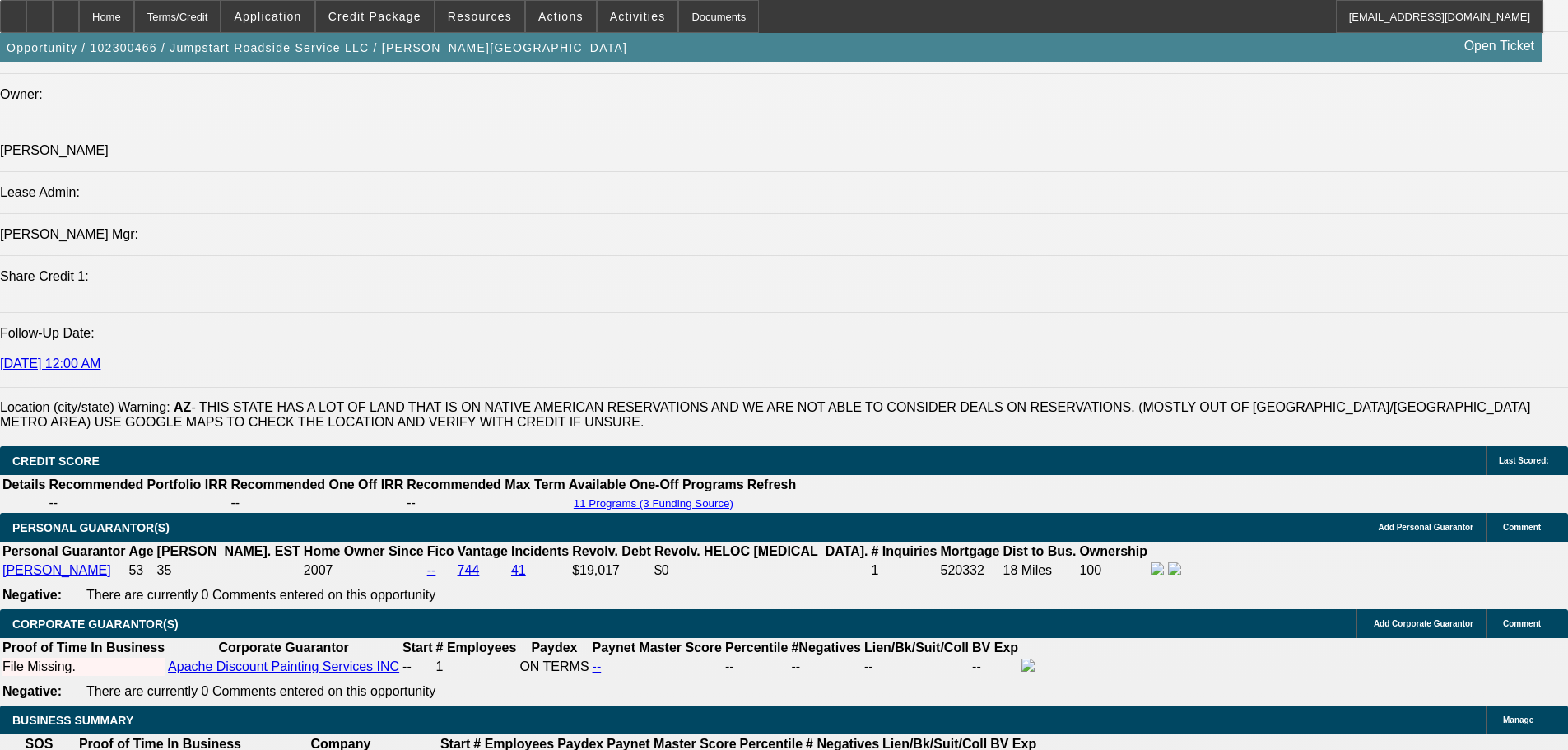
drag, startPoint x: 693, startPoint y: 529, endPoint x: 949, endPoint y: 323, distance: 328.6
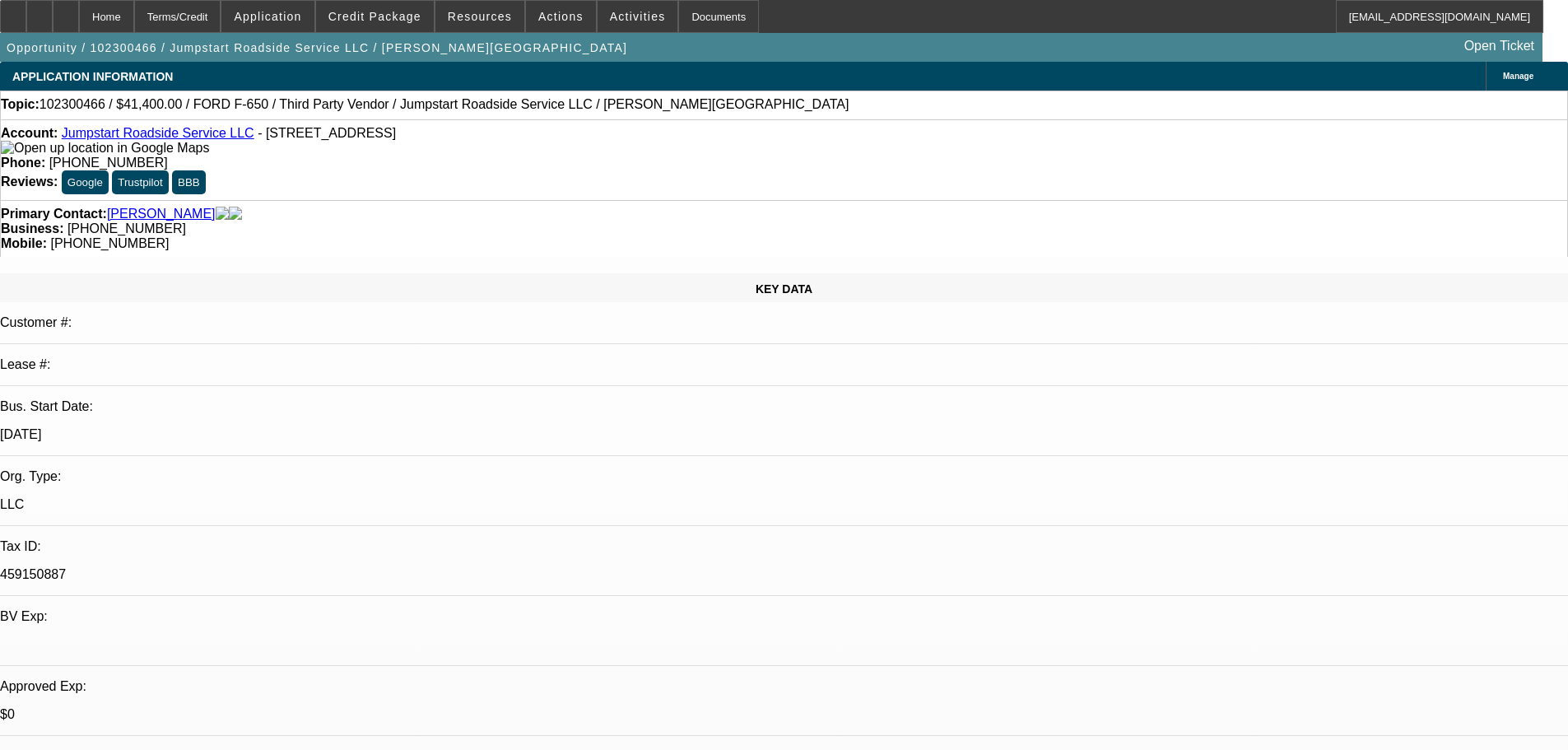
scroll to position [663, 0]
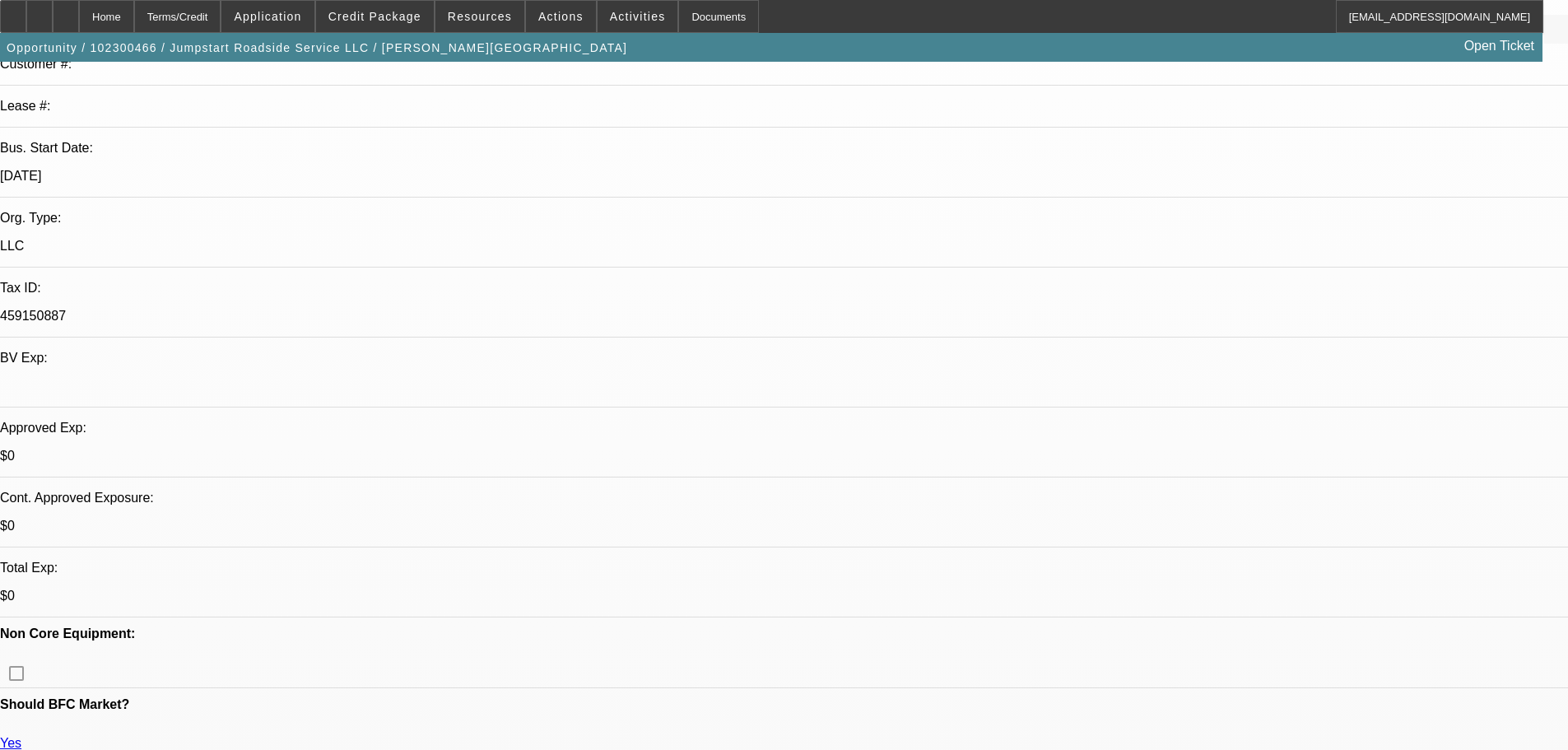
scroll to position [411, 0]
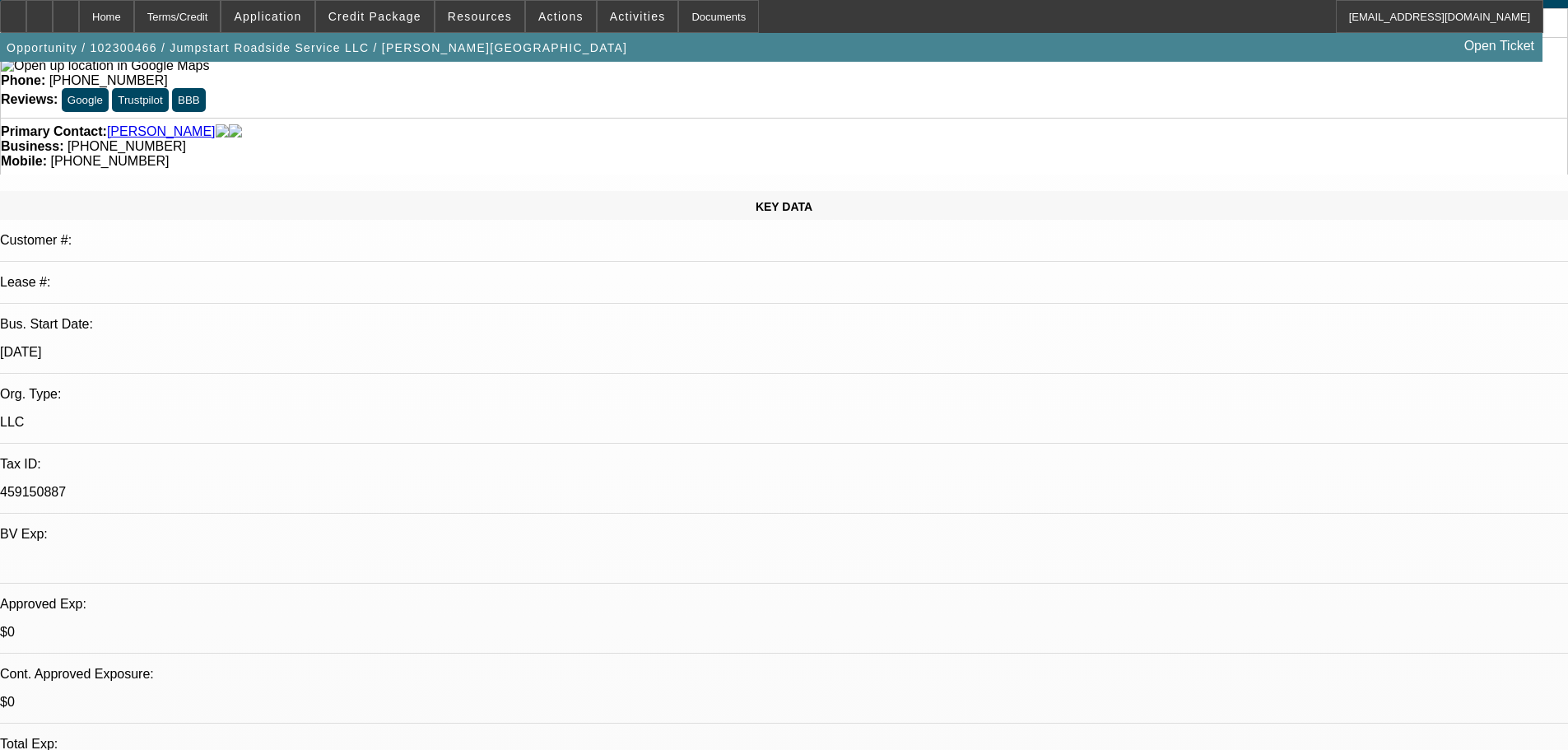
scroll to position [498, 0]
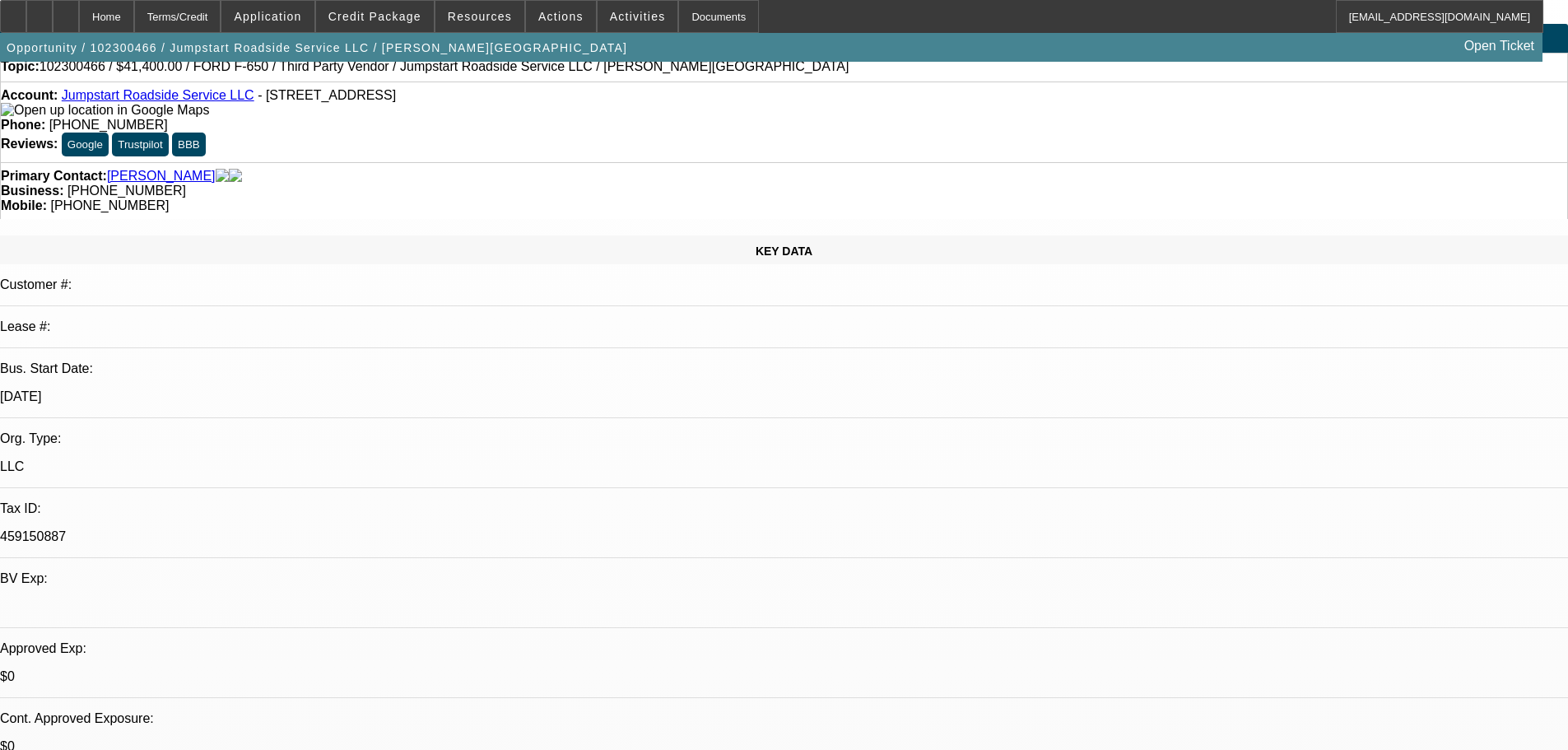
scroll to position [0, 0]
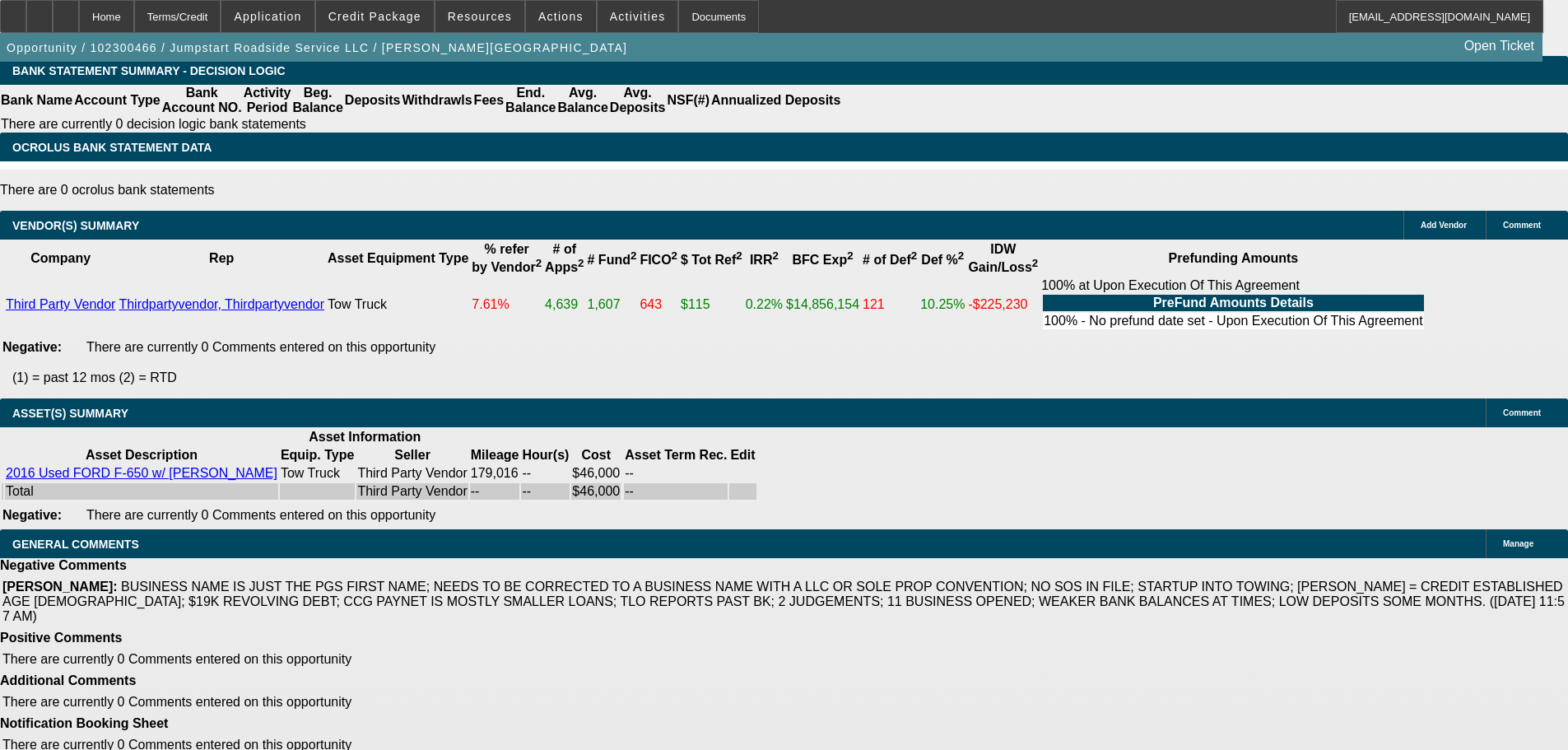
drag, startPoint x: 710, startPoint y: 431, endPoint x: 683, endPoint y: 662, distance: 232.6
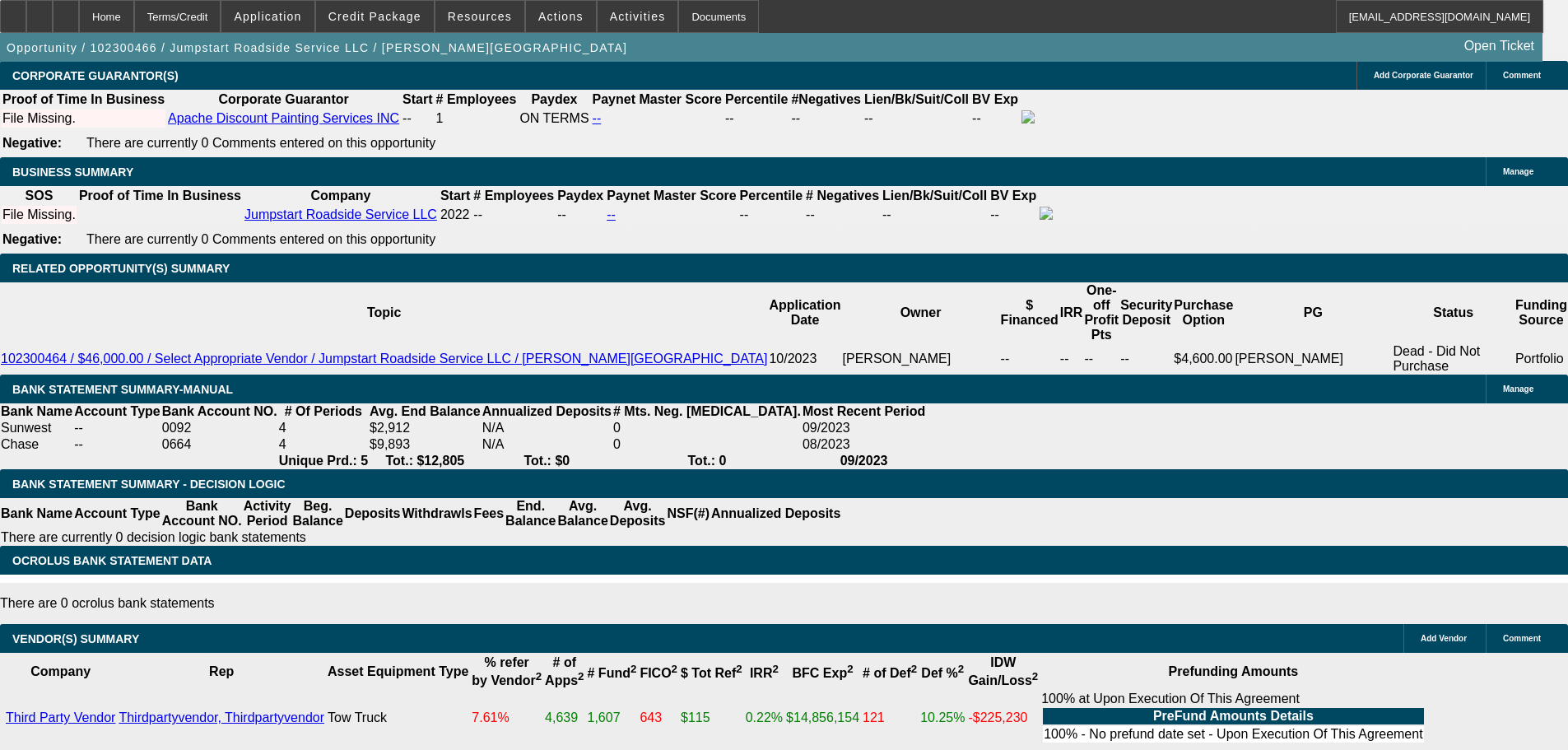
drag, startPoint x: 695, startPoint y: 683, endPoint x: 676, endPoint y: 458, distance: 225.8
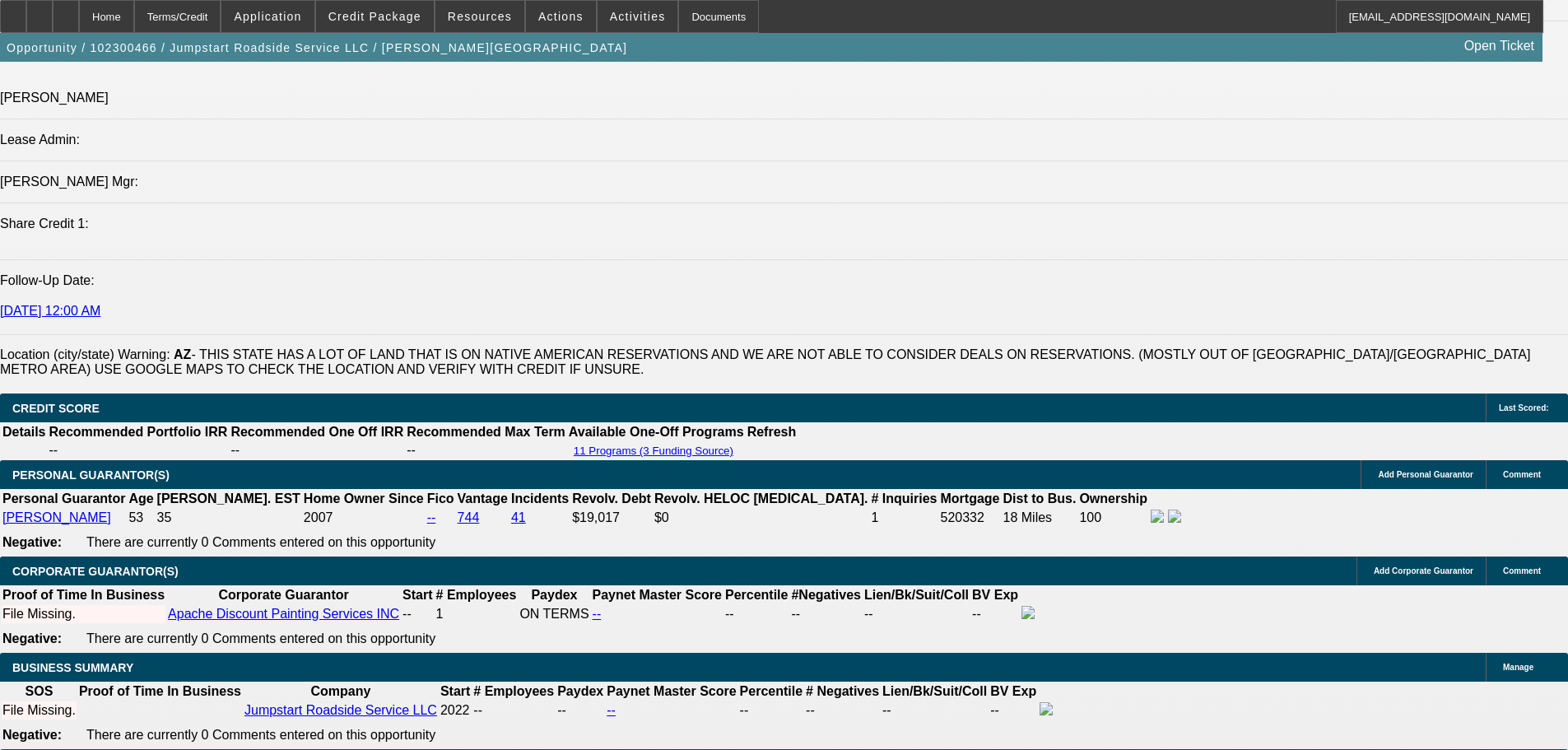
select select "0.1"
select select "2"
select select "0.1"
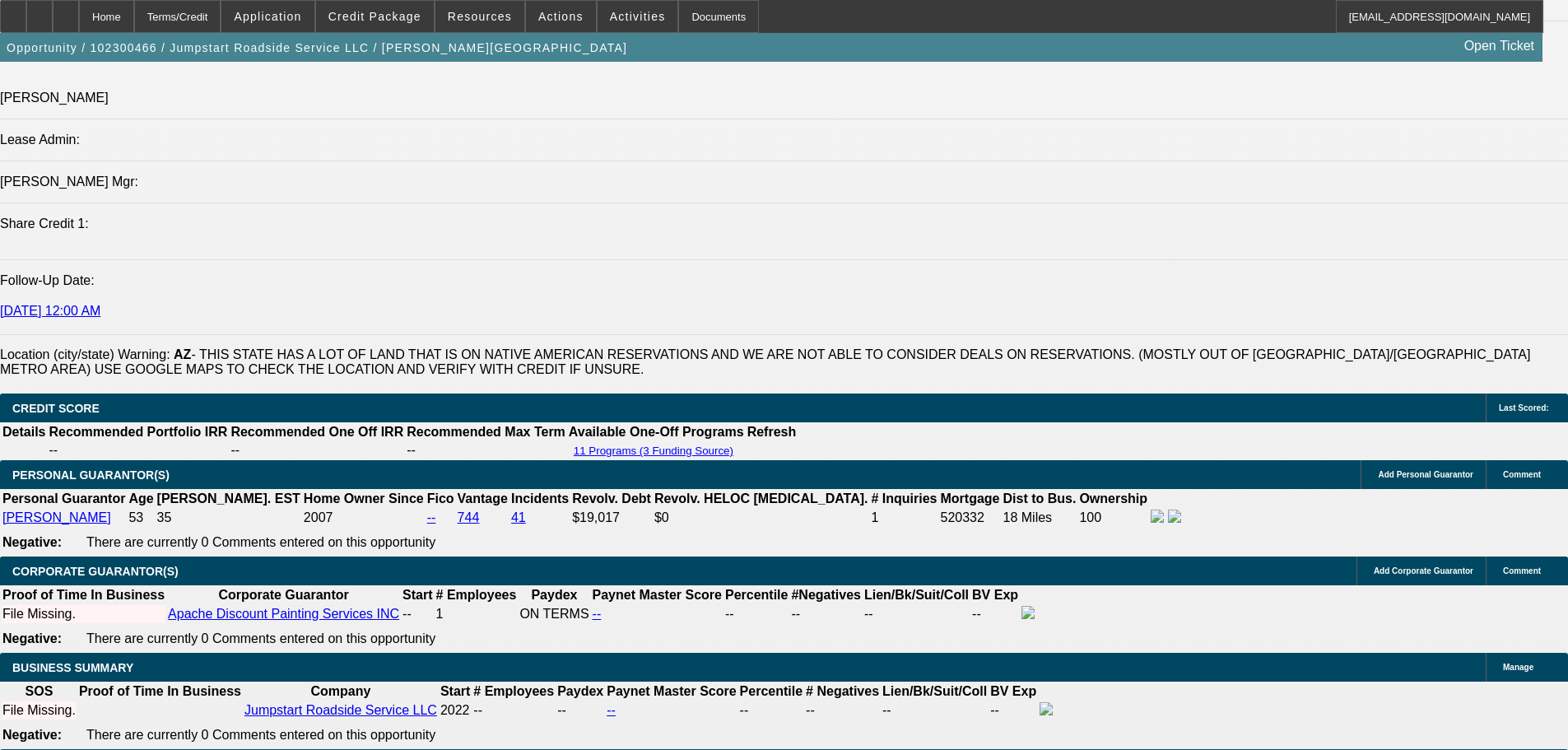
select select "4"
select select "2"
select select "0.1"
select select "4"
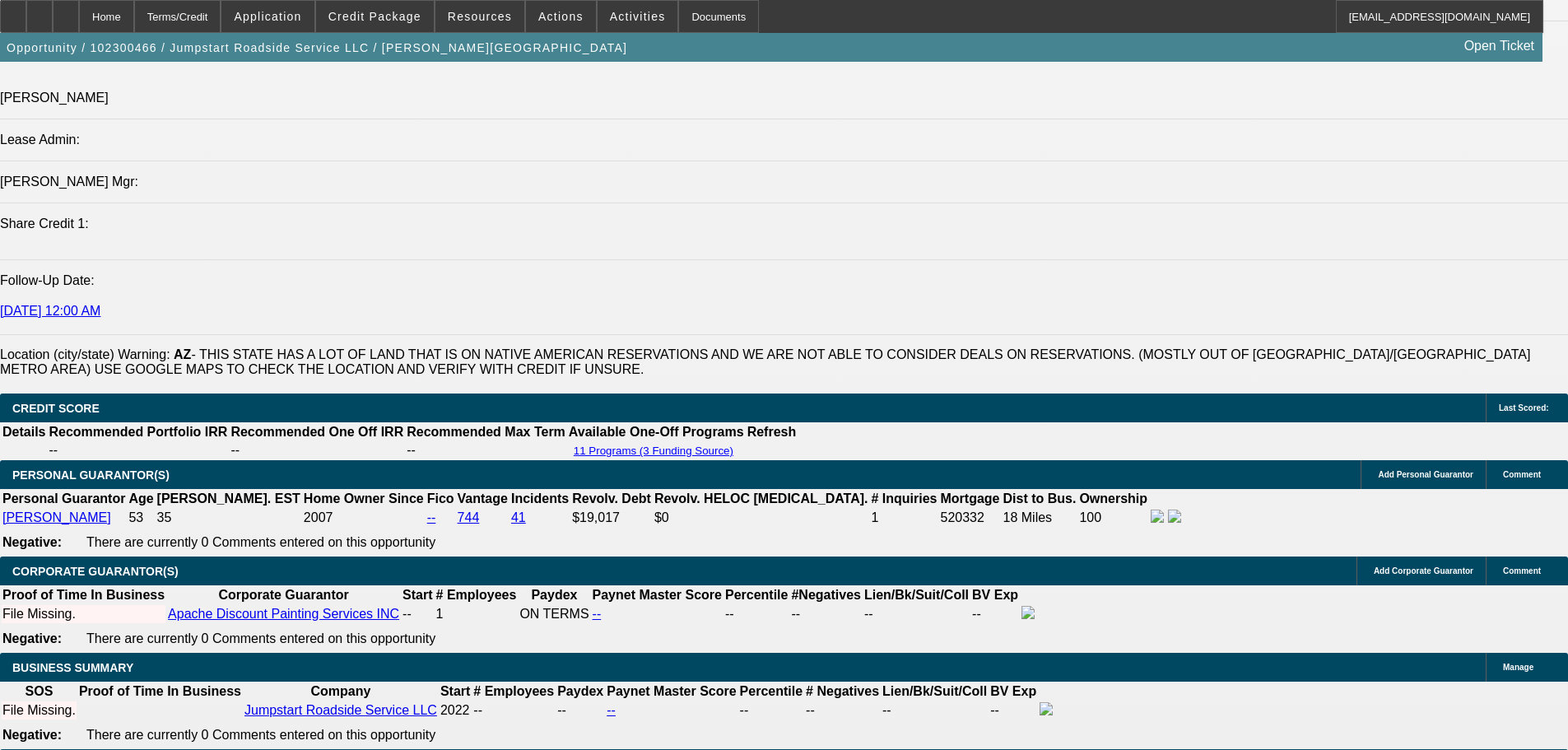
select select "0"
select select "2"
select select "0.1"
select select "4"
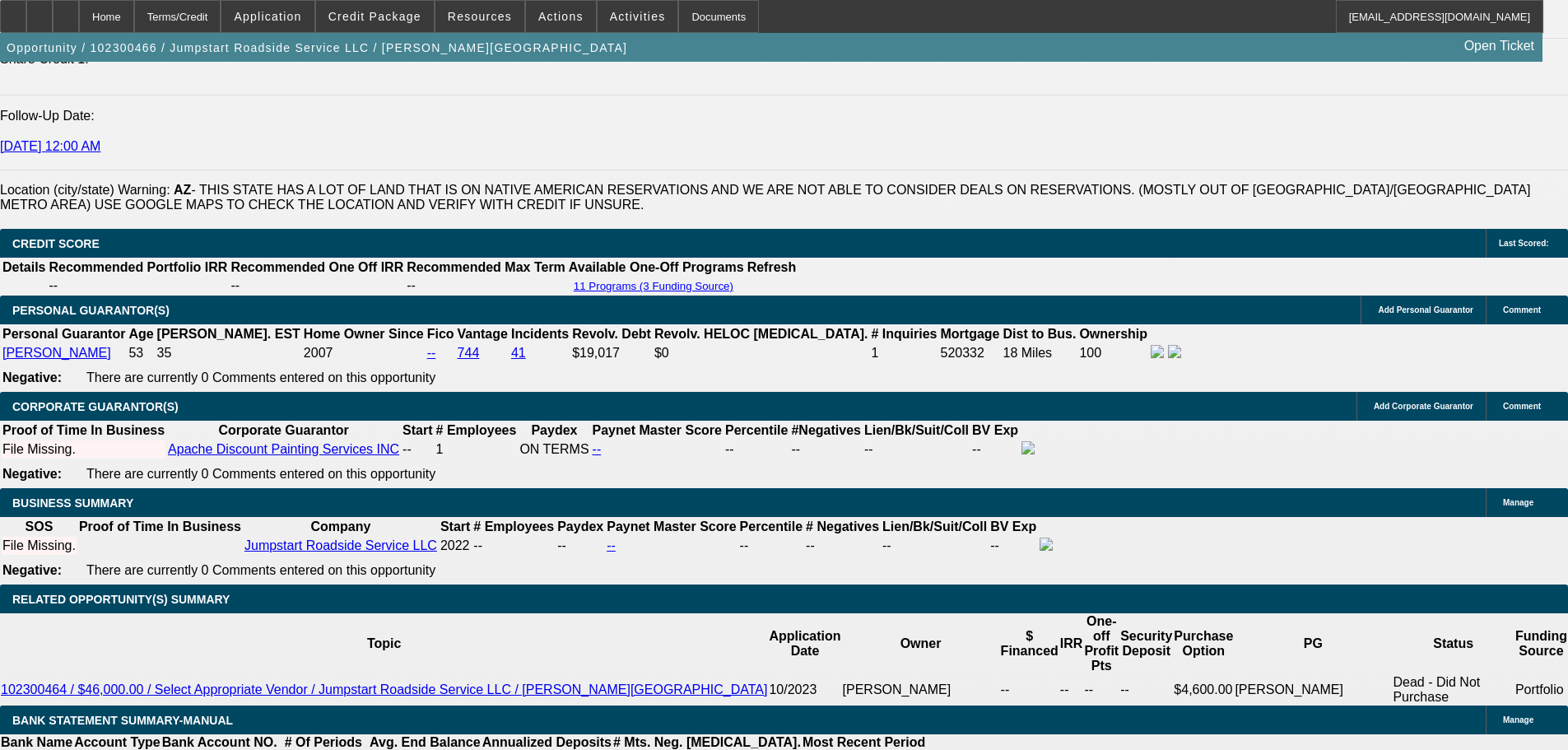
scroll to position [2249, 0]
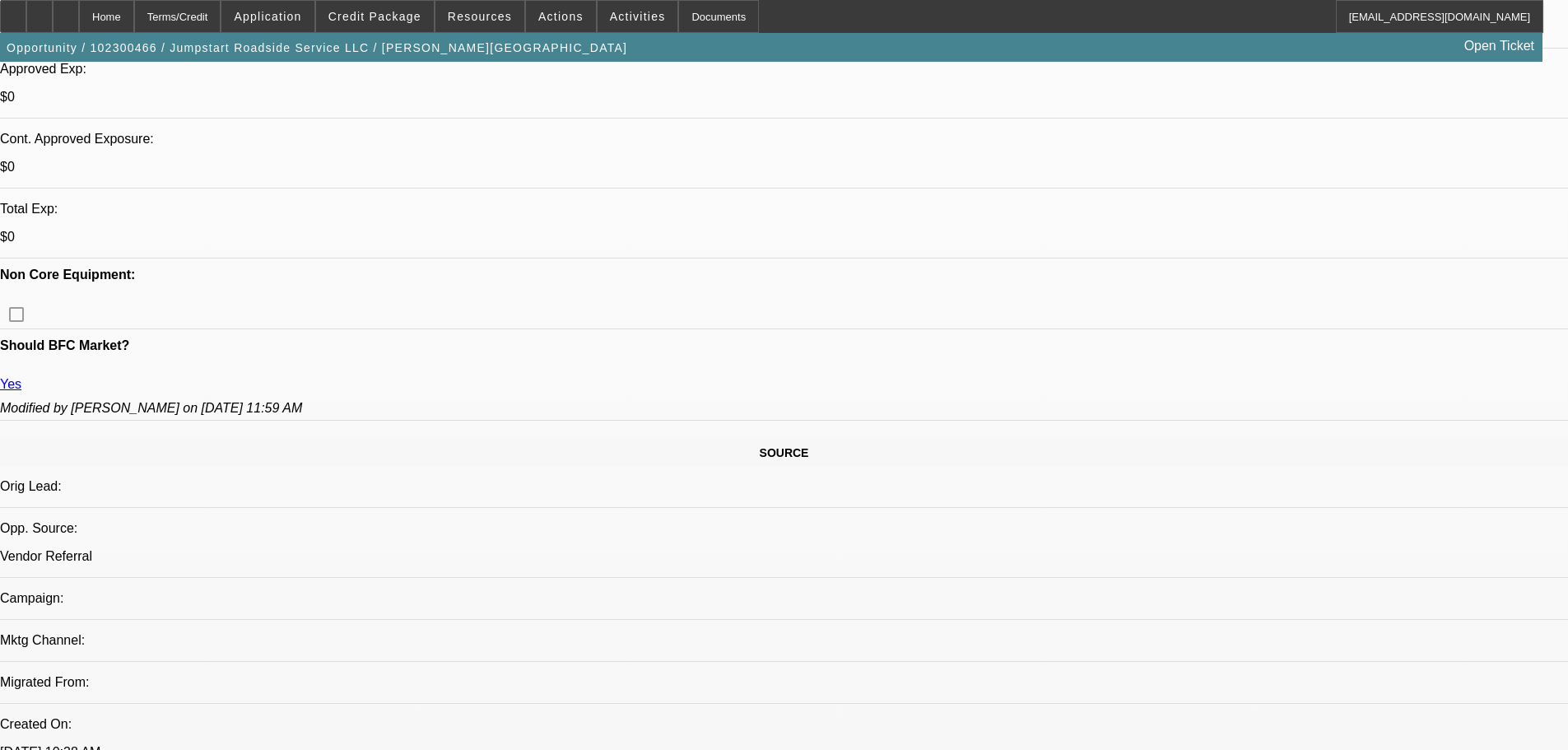
scroll to position [75, 0]
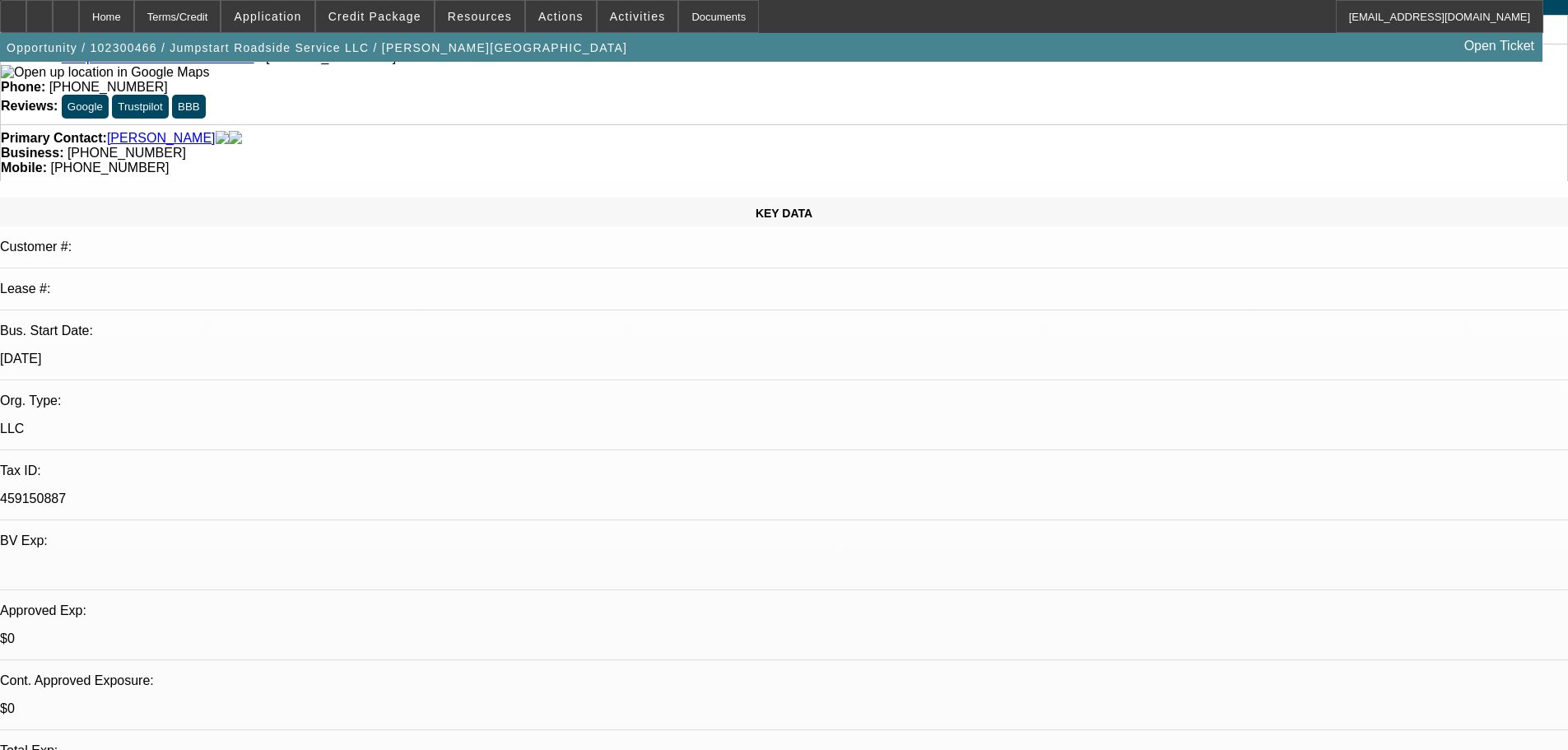
drag, startPoint x: 943, startPoint y: 562, endPoint x: 898, endPoint y: 382, distance: 185.5
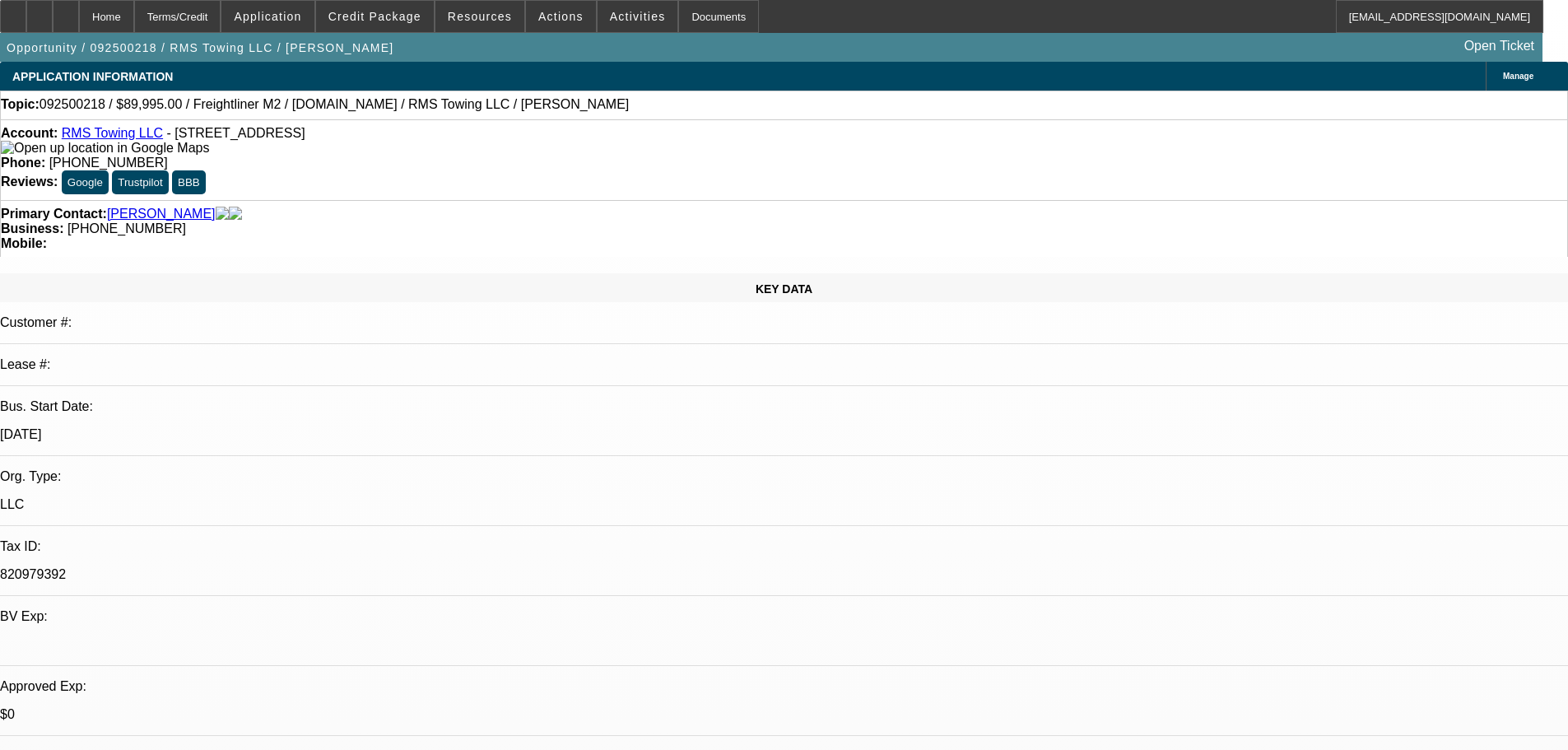
select select "0"
select select "3"
select select "0"
select select "6"
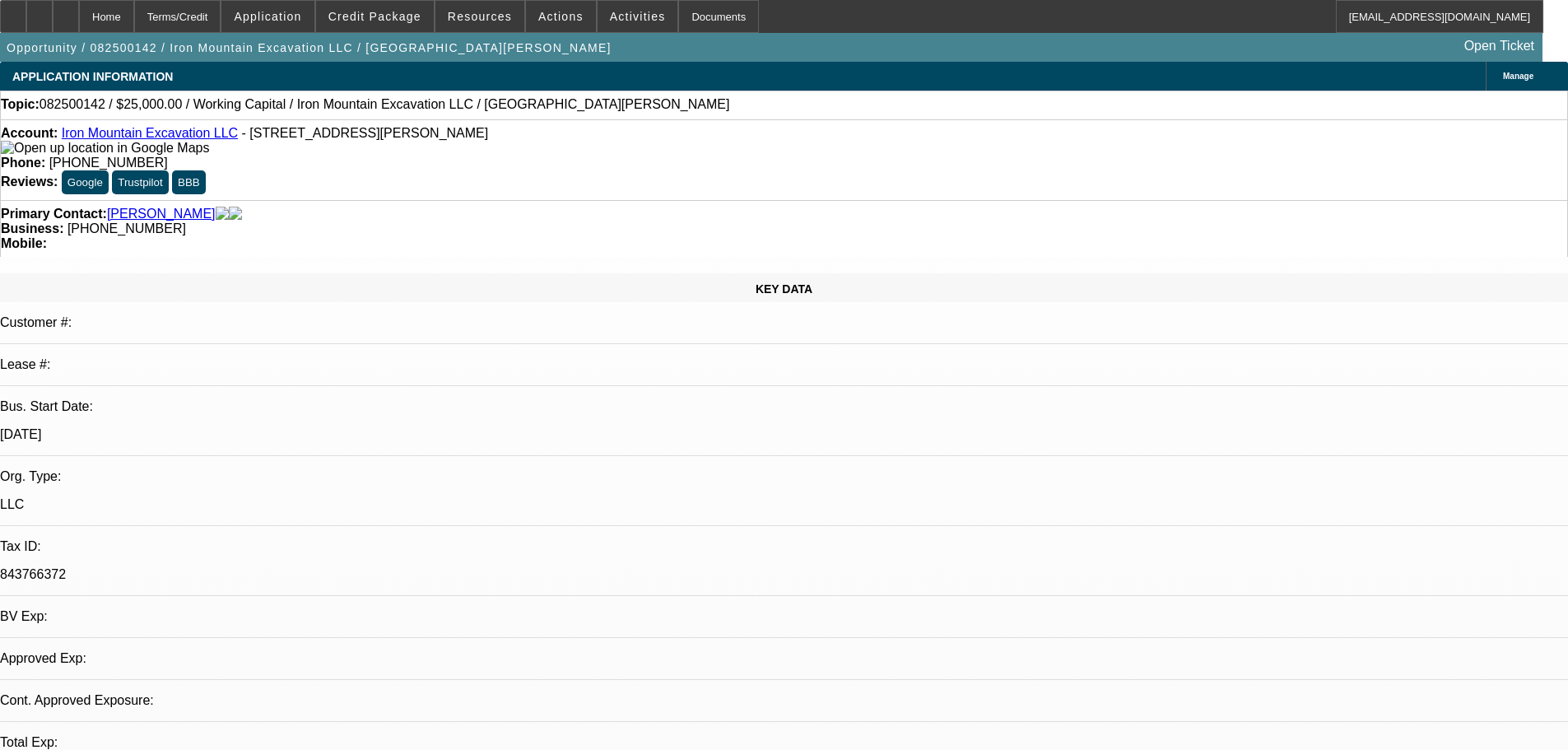
select select "0"
select select "2"
select select "0.1"
select select "4"
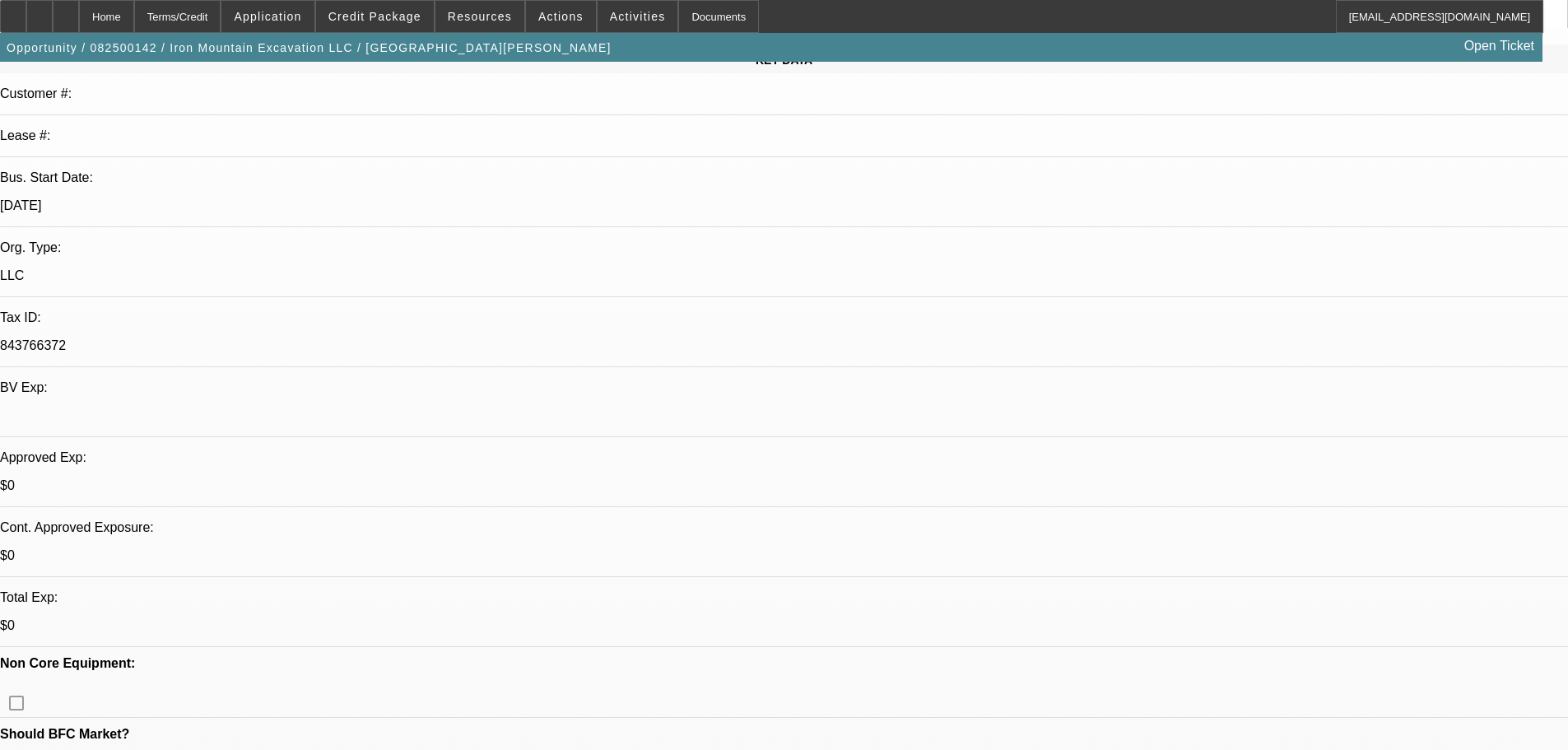
drag, startPoint x: 550, startPoint y: 428, endPoint x: 583, endPoint y: 606, distance: 181.0
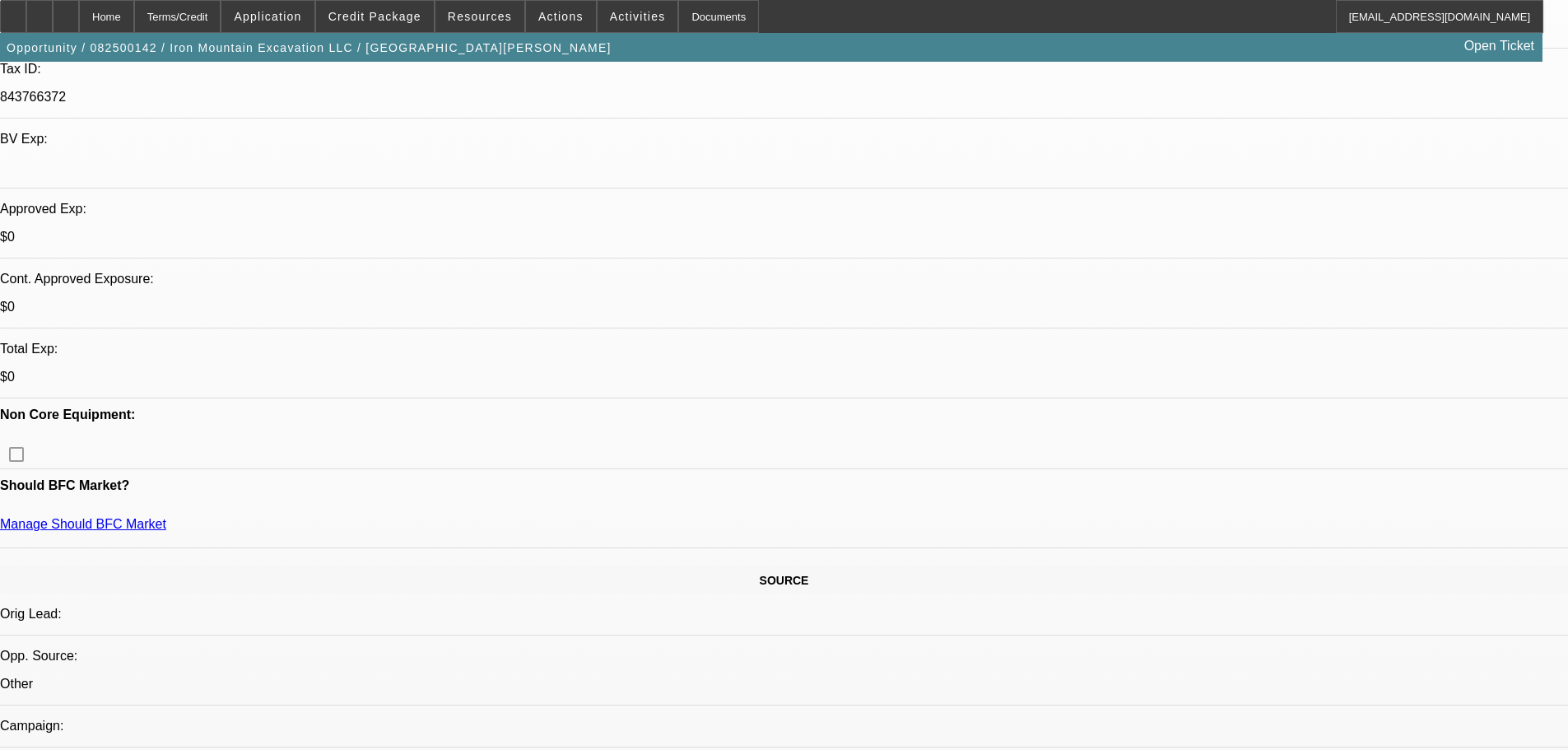
scroll to position [732, 0]
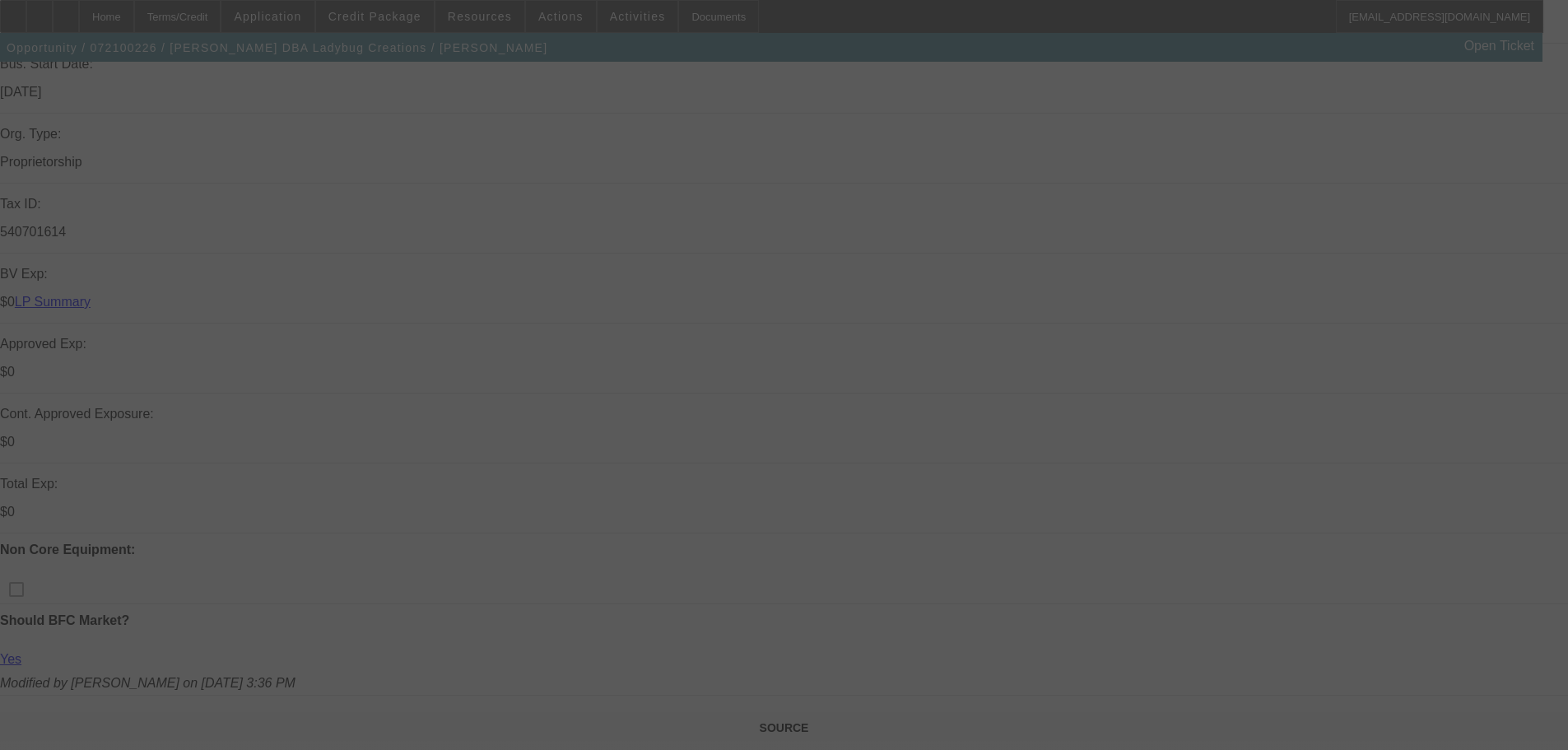
scroll to position [494, 0]
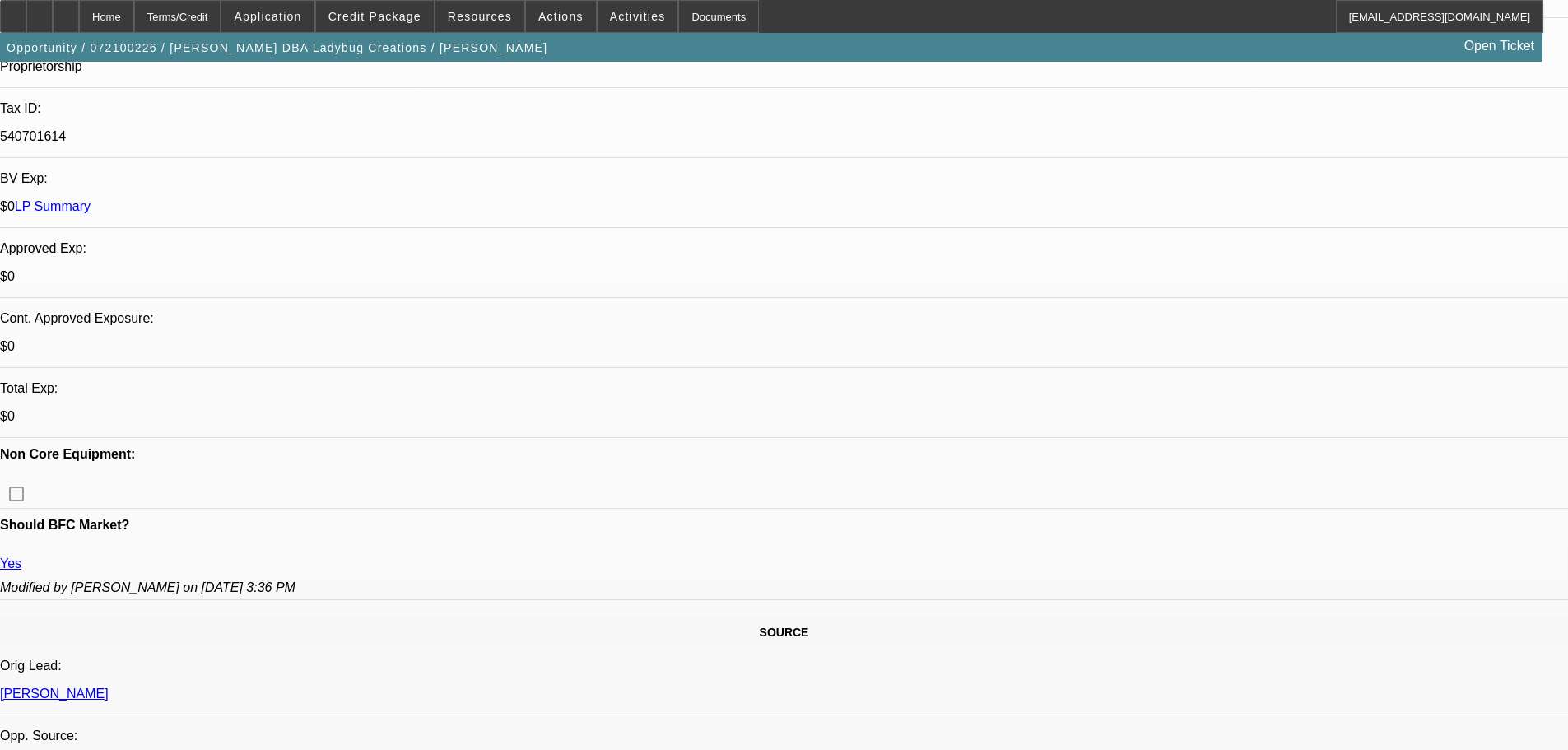
select select "0"
select select "2"
select select "0"
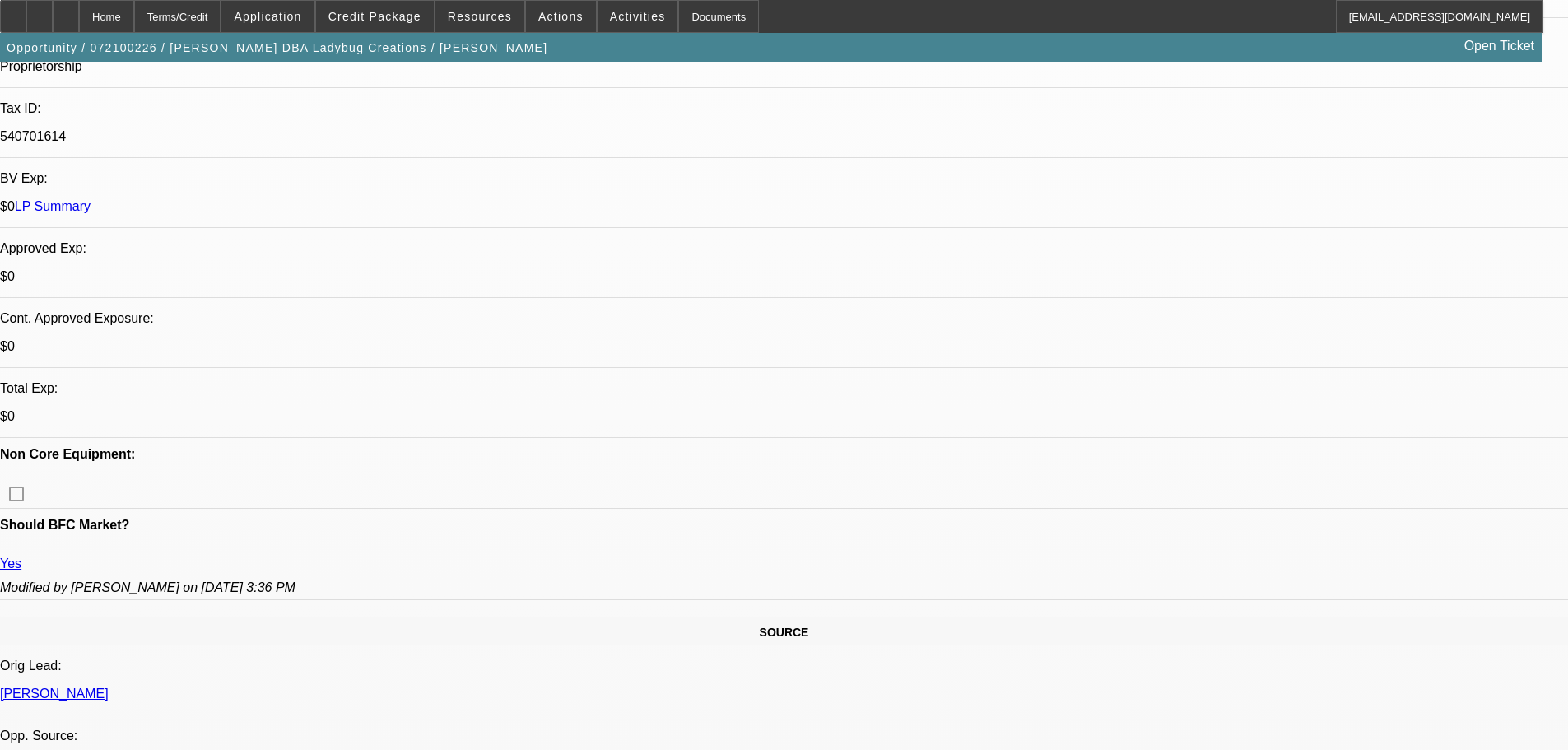
select select "0"
select select "2"
select select "0"
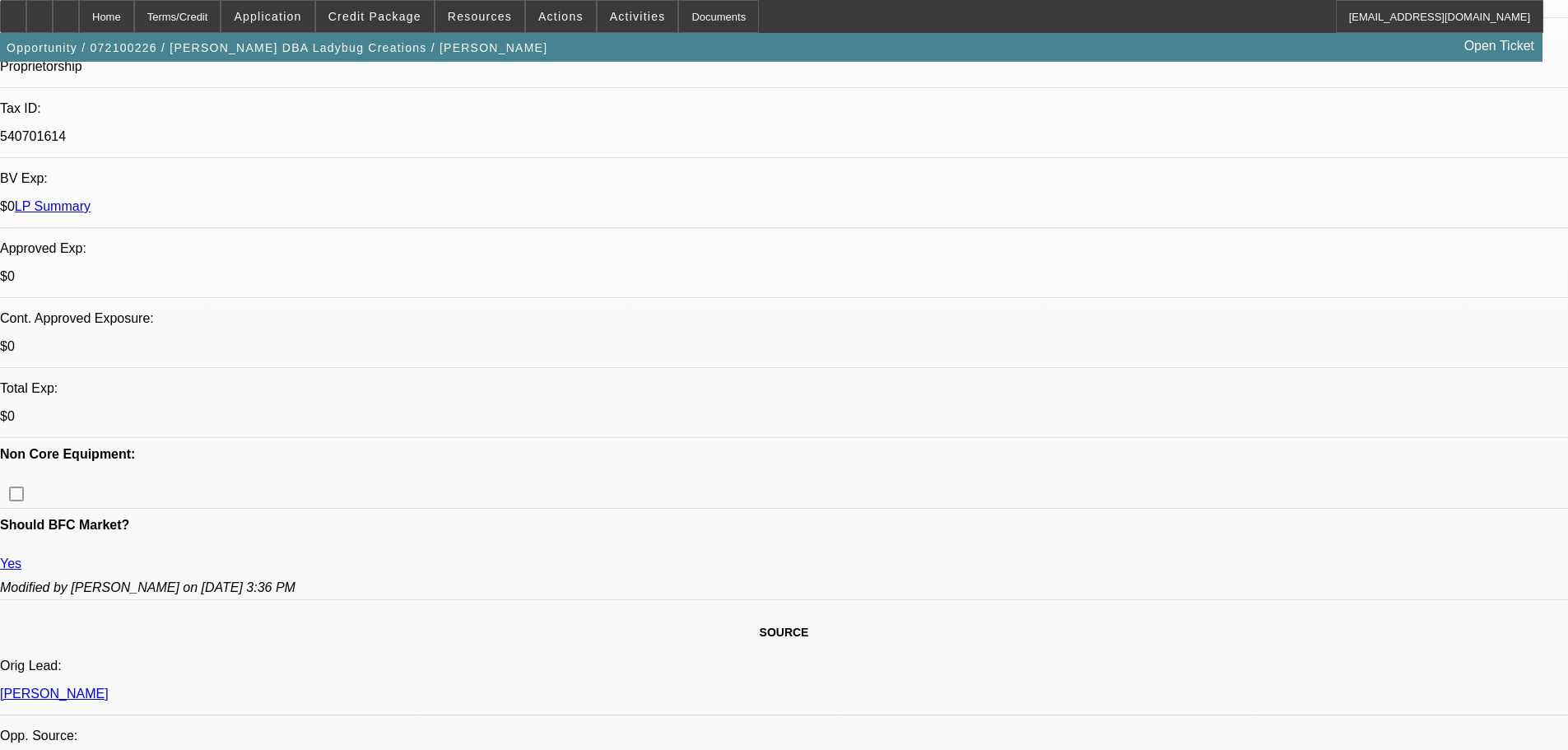
select select "0"
select select "2"
select select "0"
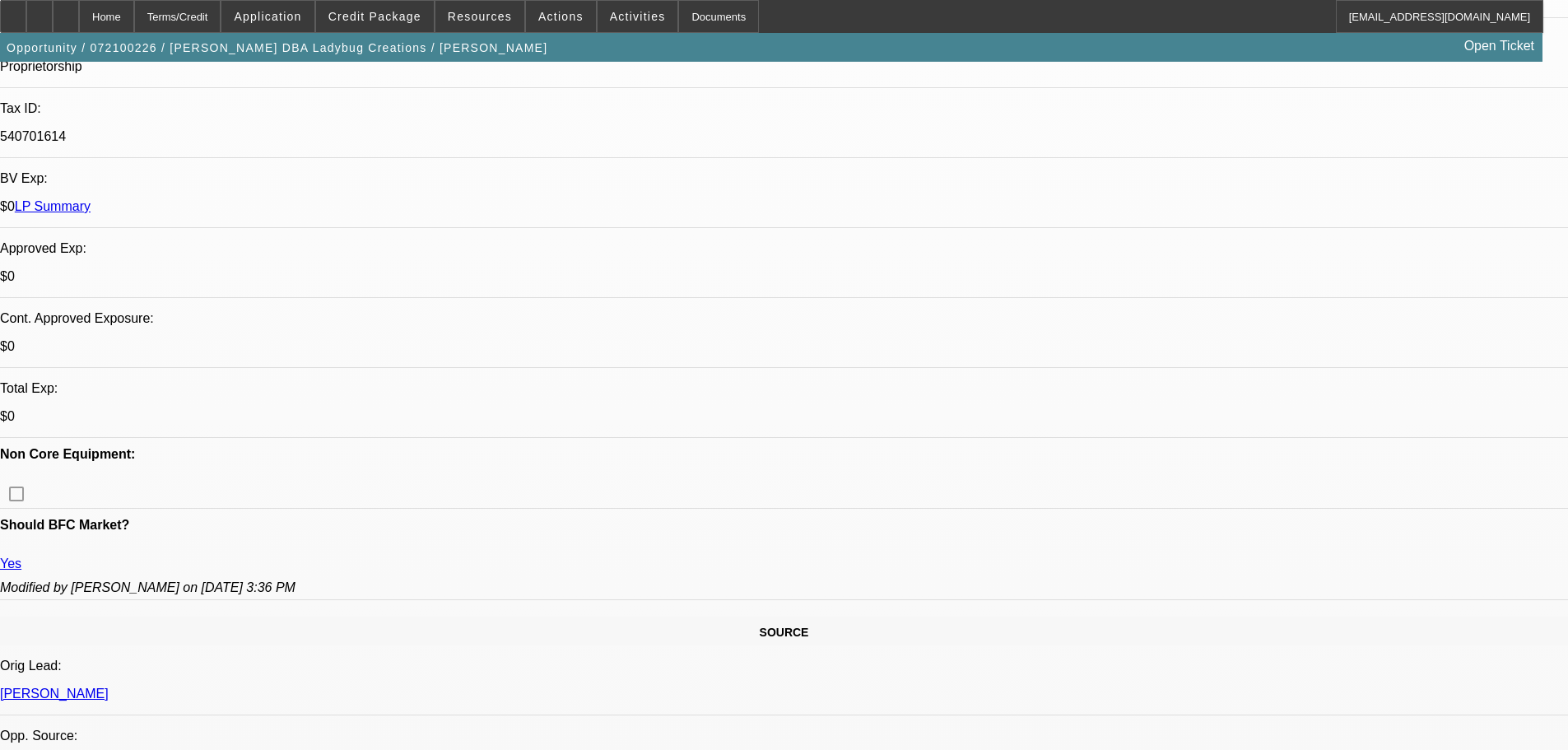
select select "2"
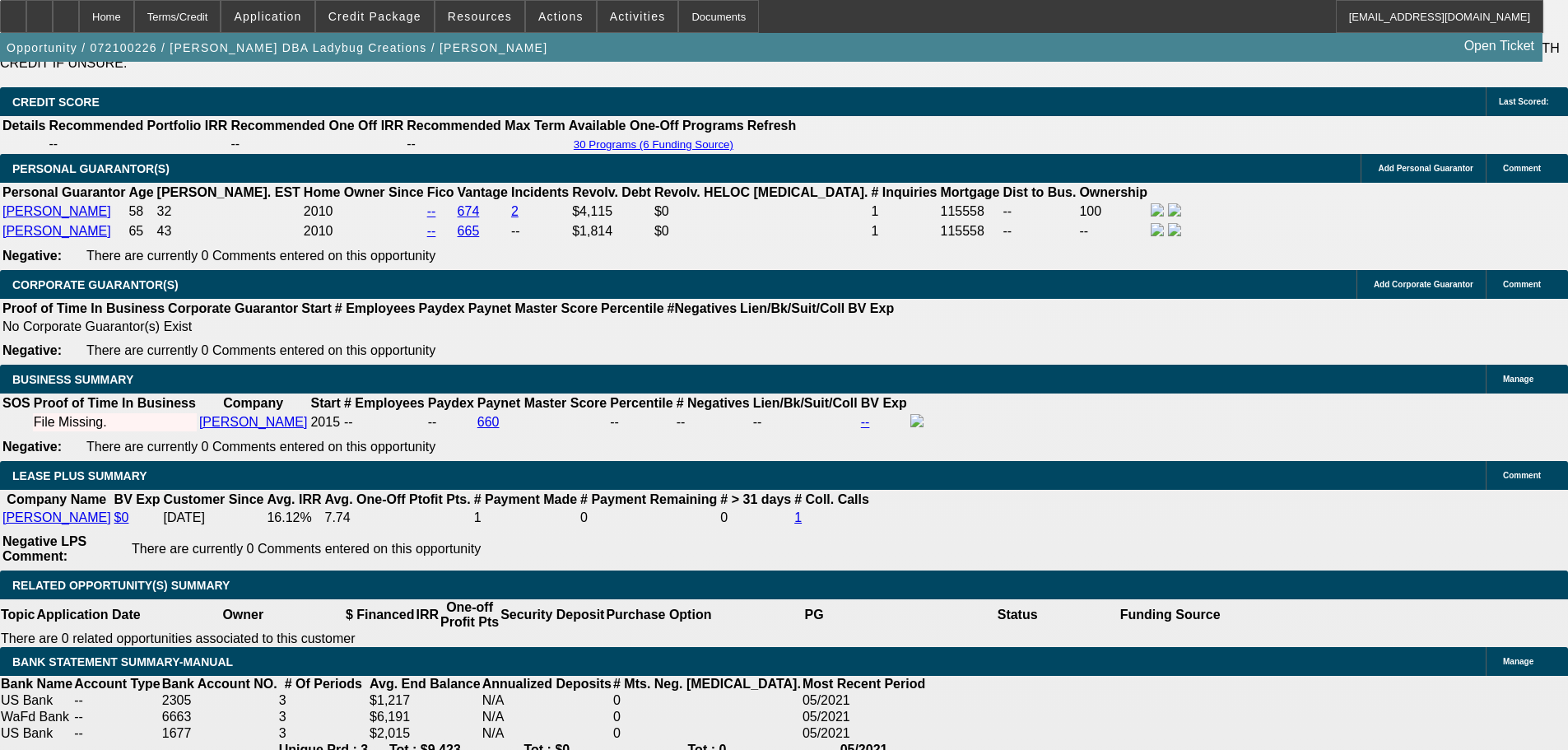
scroll to position [2635, 0]
